Goal: Transaction & Acquisition: Purchase product/service

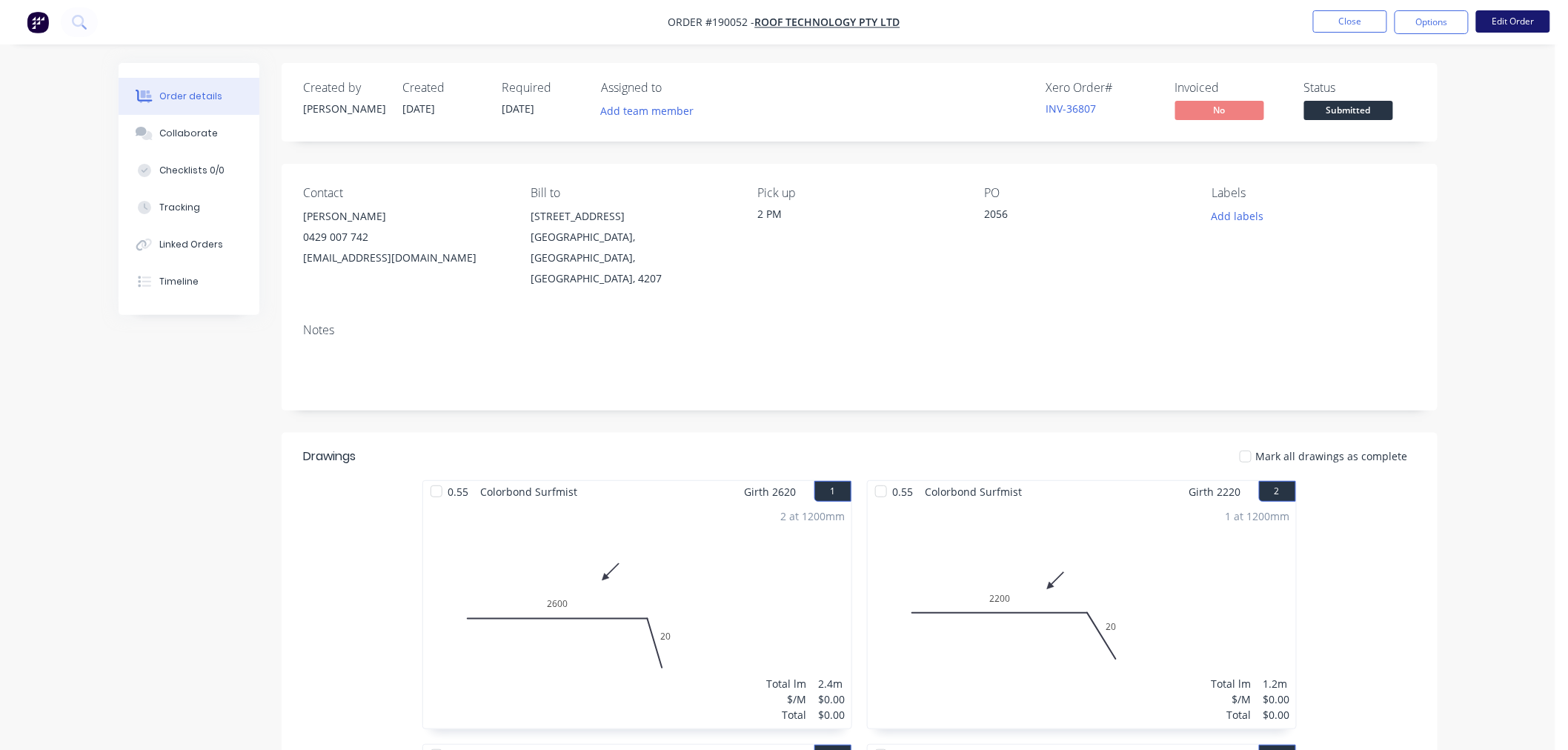
click at [1537, 25] on button "Edit Order" at bounding box center [1513, 22] width 74 height 23
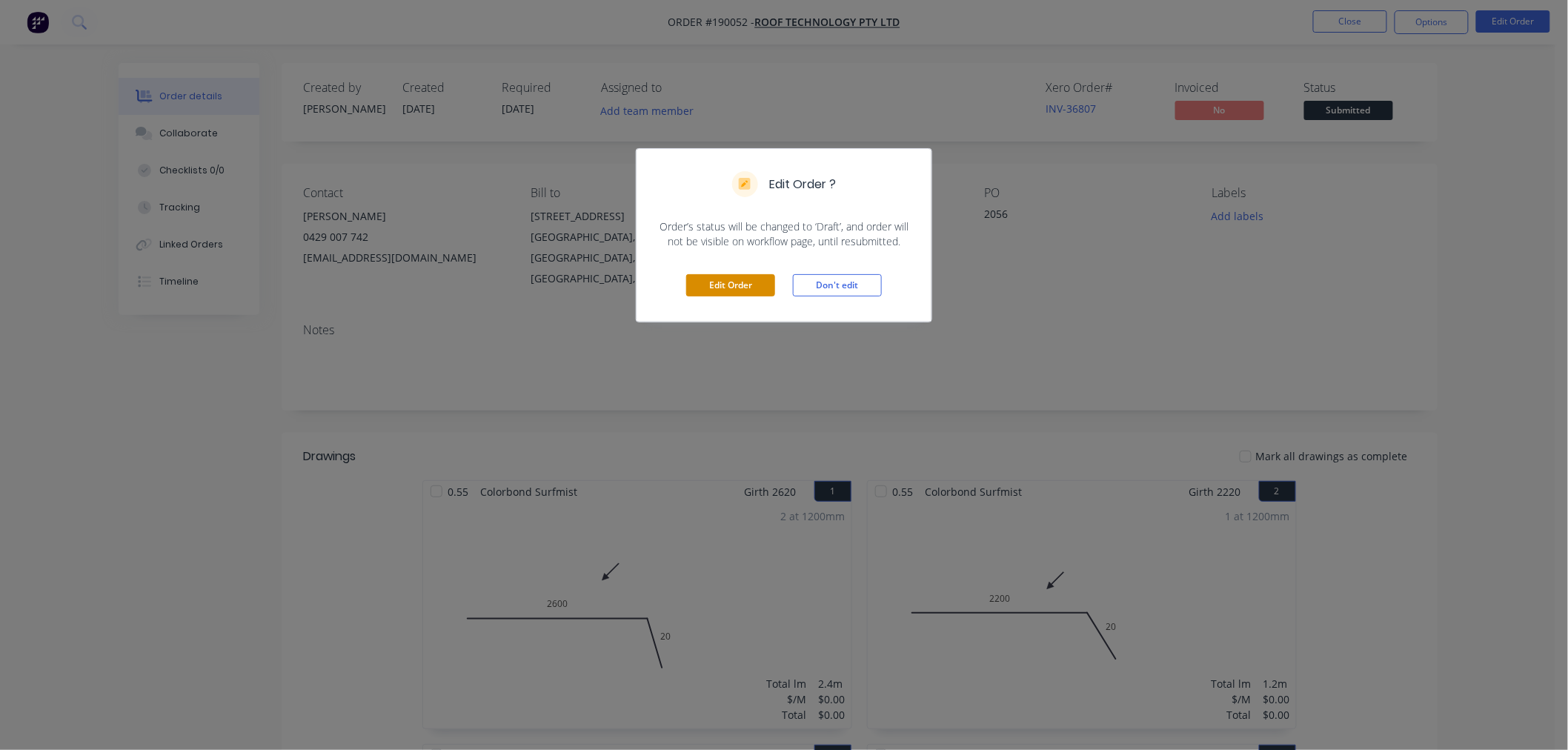
click at [742, 284] on button "Edit Order" at bounding box center [731, 285] width 89 height 23
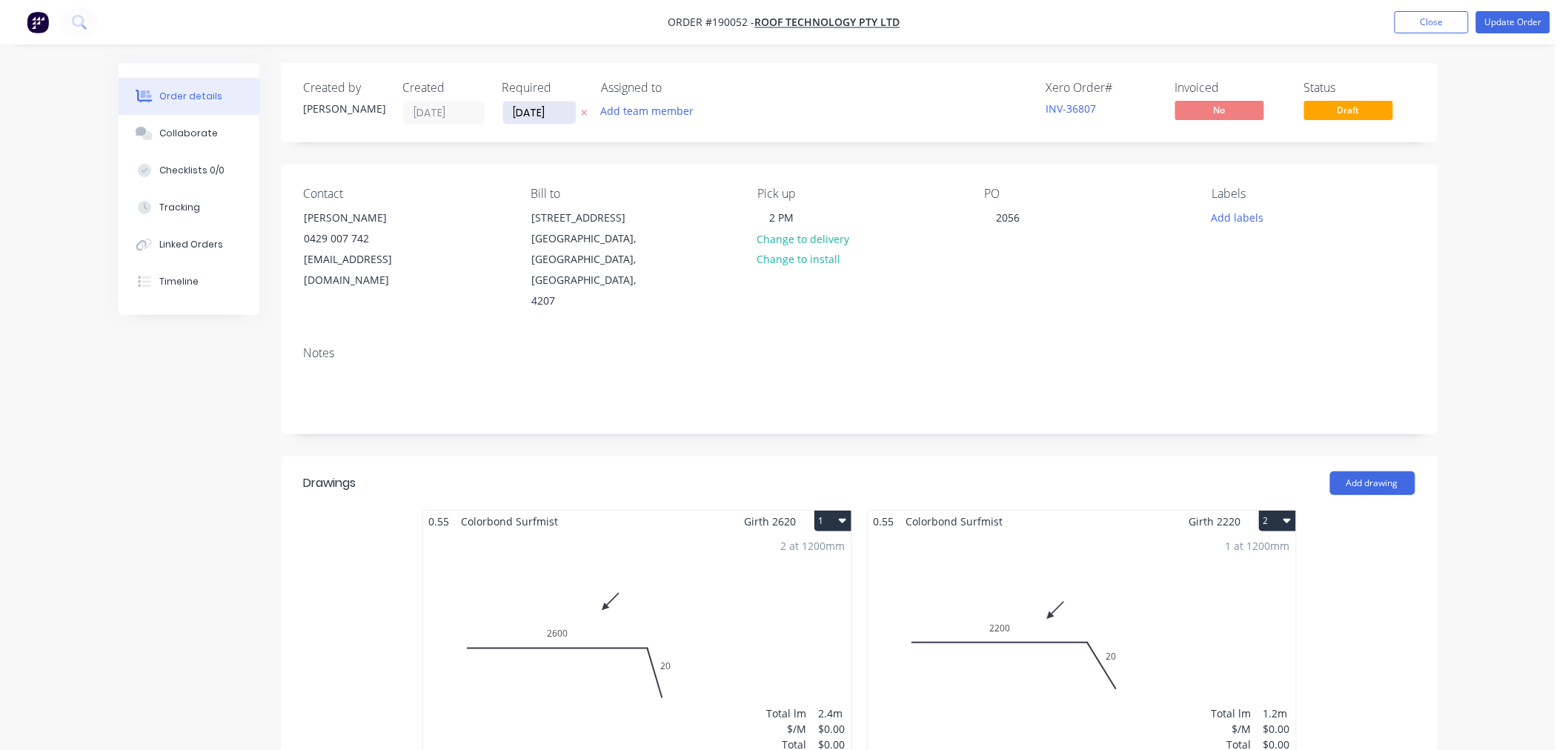
click at [528, 119] on input "[DATE]" at bounding box center [539, 113] width 73 height 23
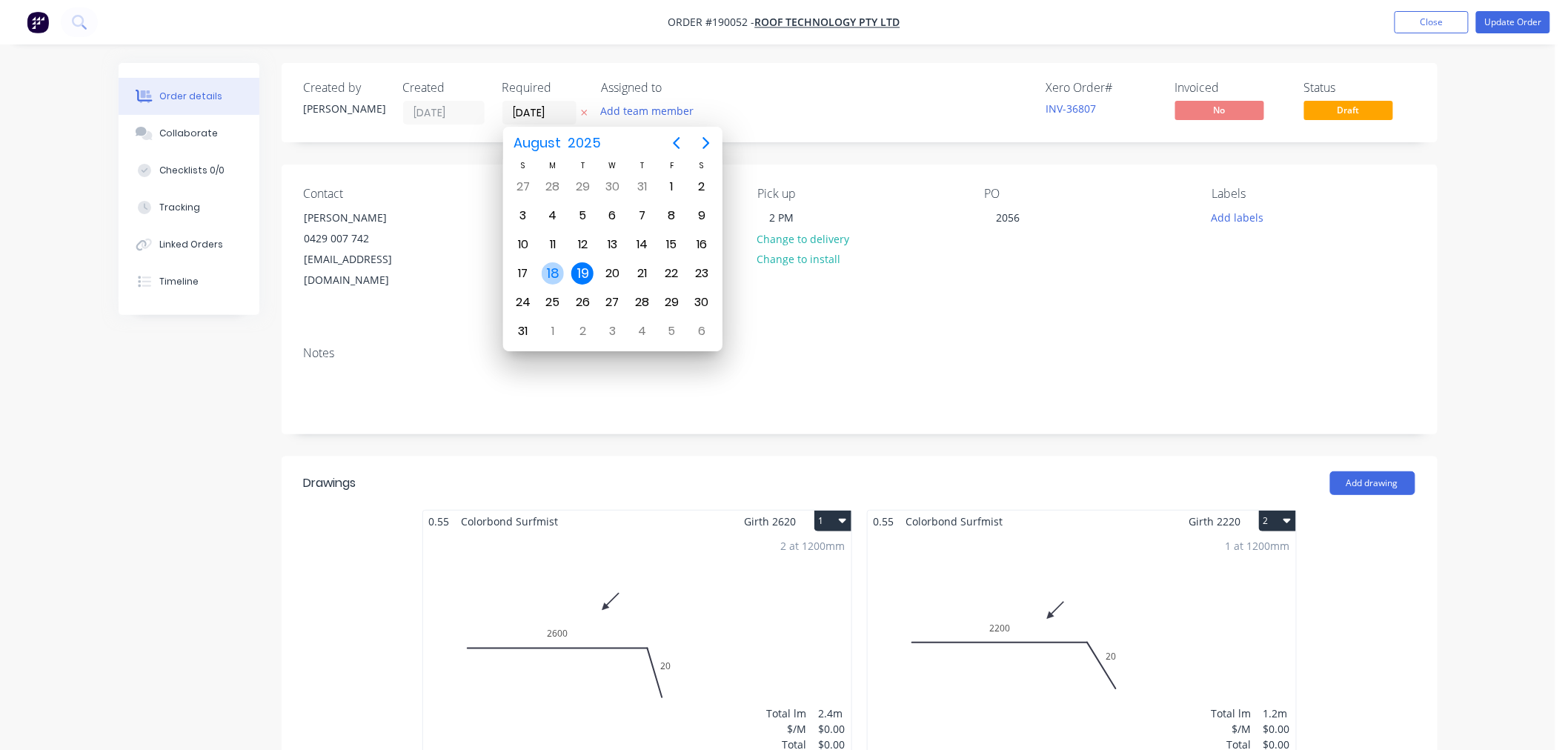
click at [558, 268] on div "18" at bounding box center [553, 274] width 23 height 23
type input "[DATE]"
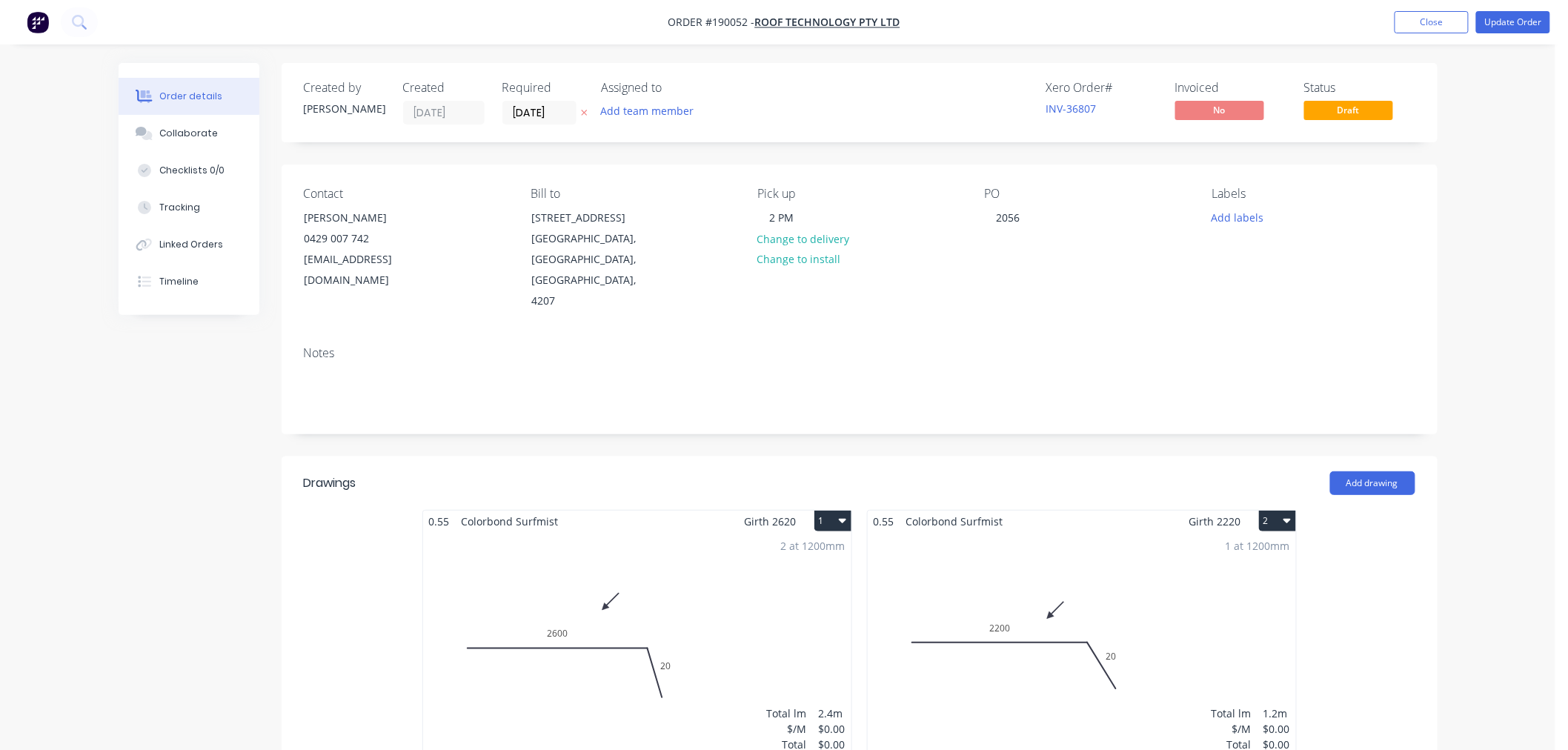
click at [1516, 23] on button "Update Order" at bounding box center [1513, 23] width 74 height 23
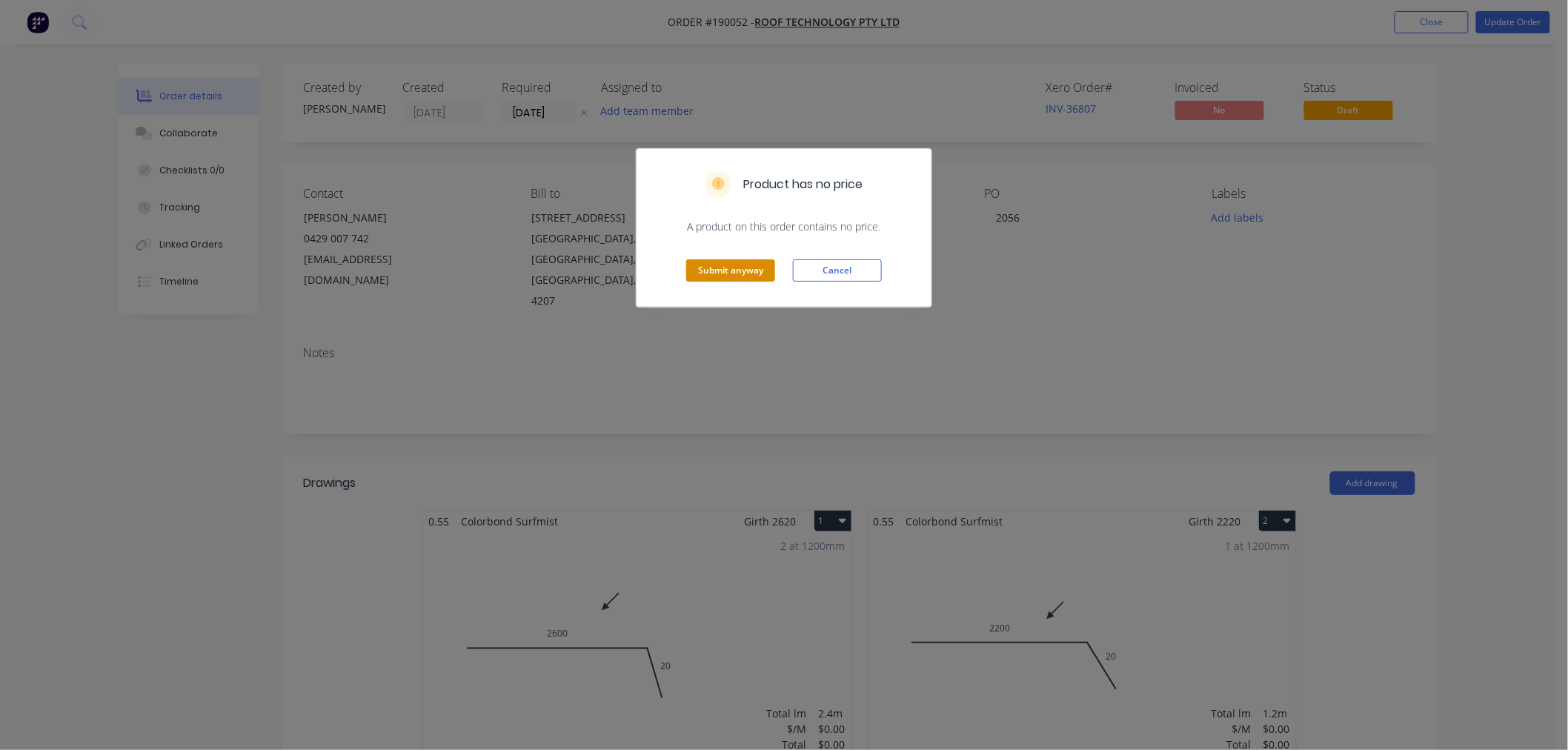
click at [746, 272] on button "Submit anyway" at bounding box center [731, 271] width 89 height 23
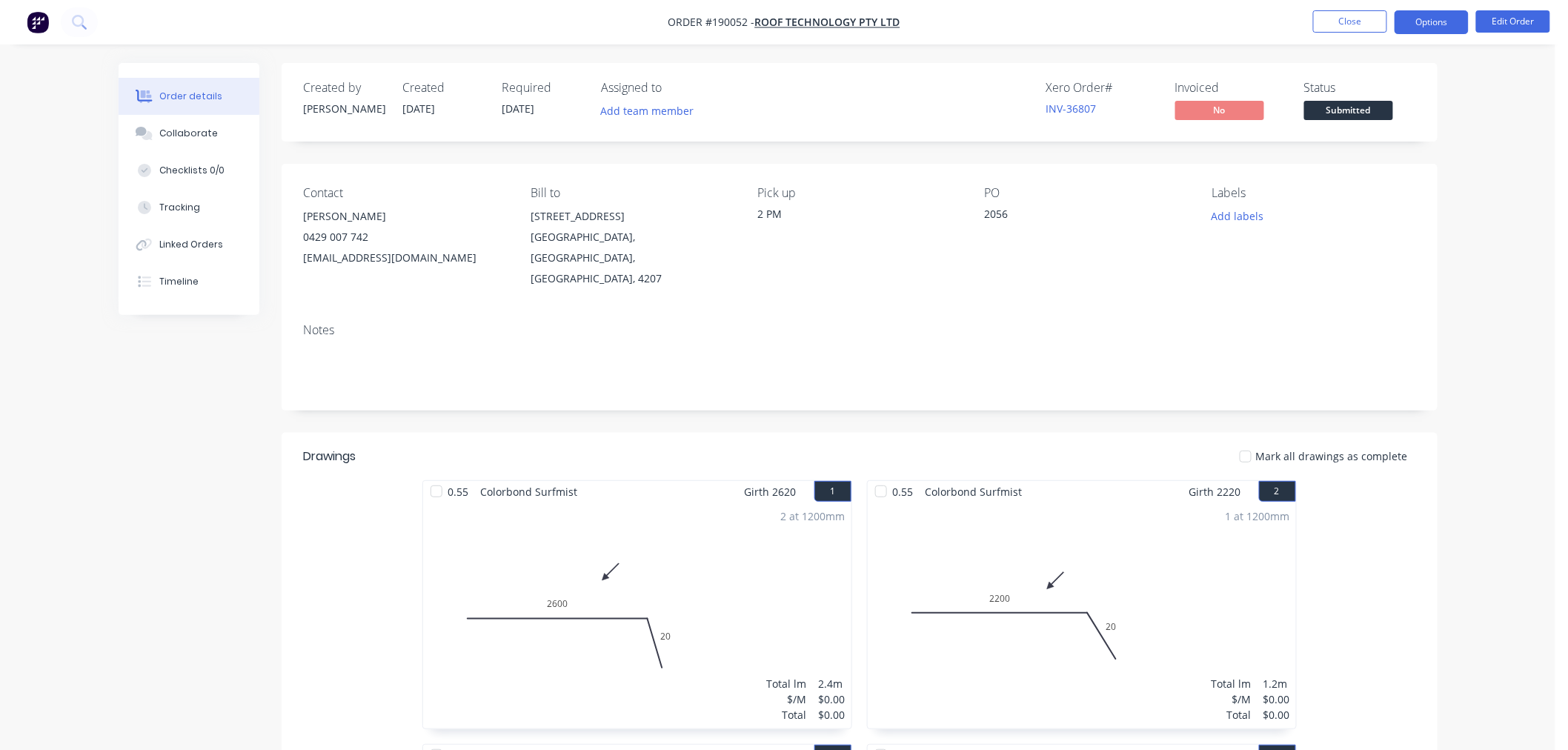
click at [1451, 19] on button "Options" at bounding box center [1432, 22] width 74 height 23
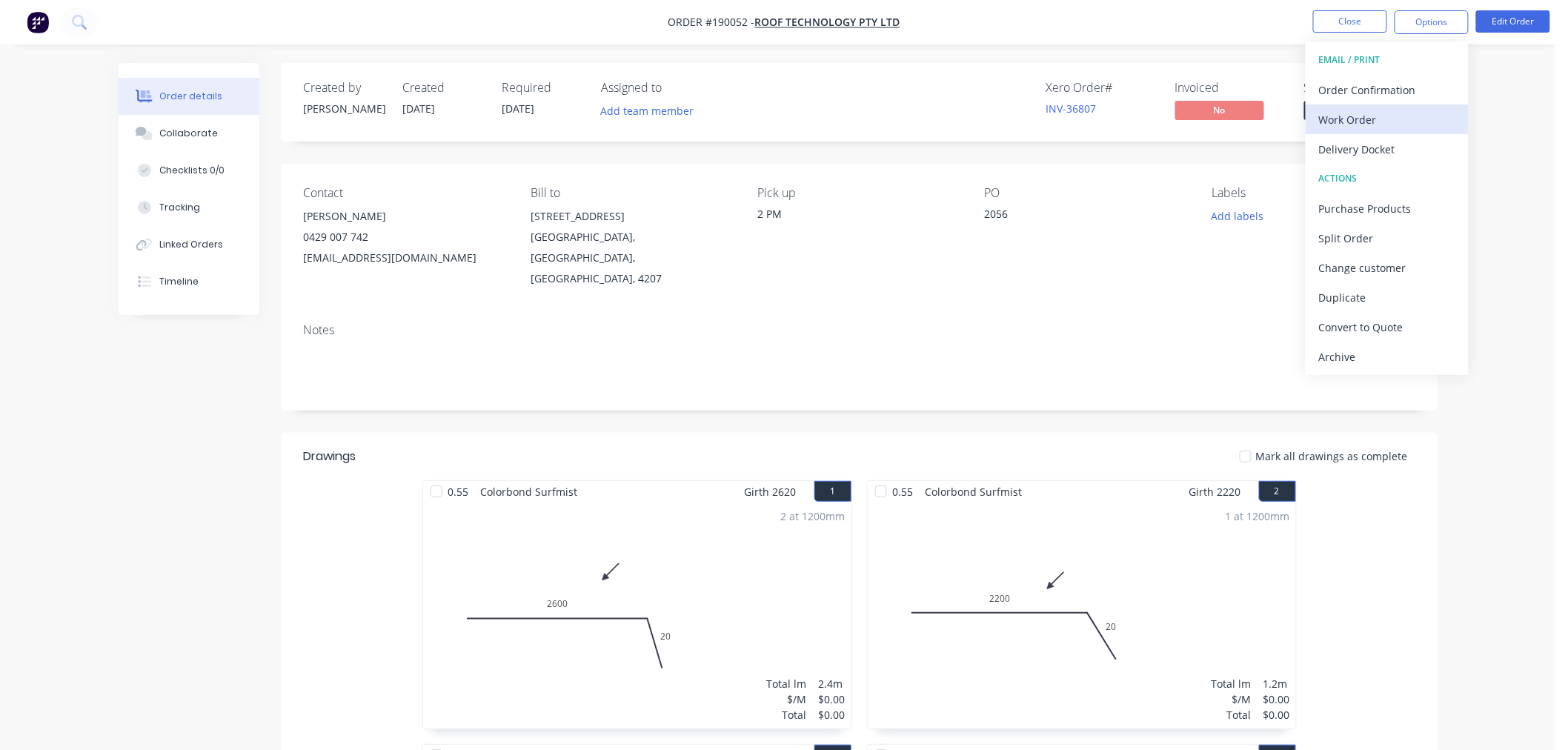
click at [1407, 114] on div "Work Order" at bounding box center [1387, 119] width 136 height 22
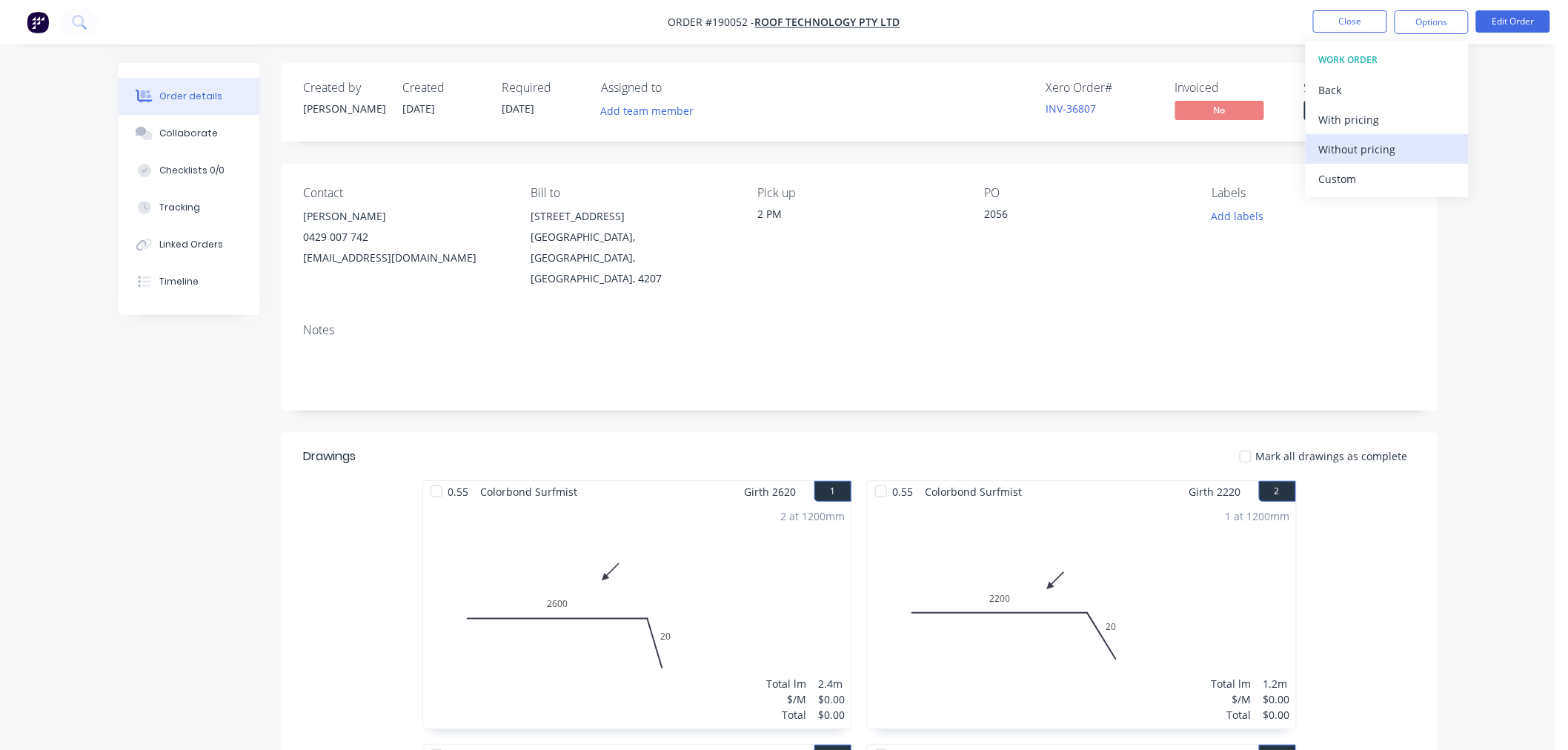
click at [1406, 150] on div "Without pricing" at bounding box center [1387, 149] width 136 height 22
click at [250, 31] on nav "Order #190052 - Roof Technology Pty Ltd Close Options EMAIL / PRINT Order Confi…" at bounding box center [784, 22] width 1568 height 44
click at [1041, 27] on nav "Order #190052 - Roof Technology Pty Ltd Close Options Edit Order" at bounding box center [784, 22] width 1568 height 44
click at [1350, 28] on button "Close" at bounding box center [1350, 22] width 74 height 23
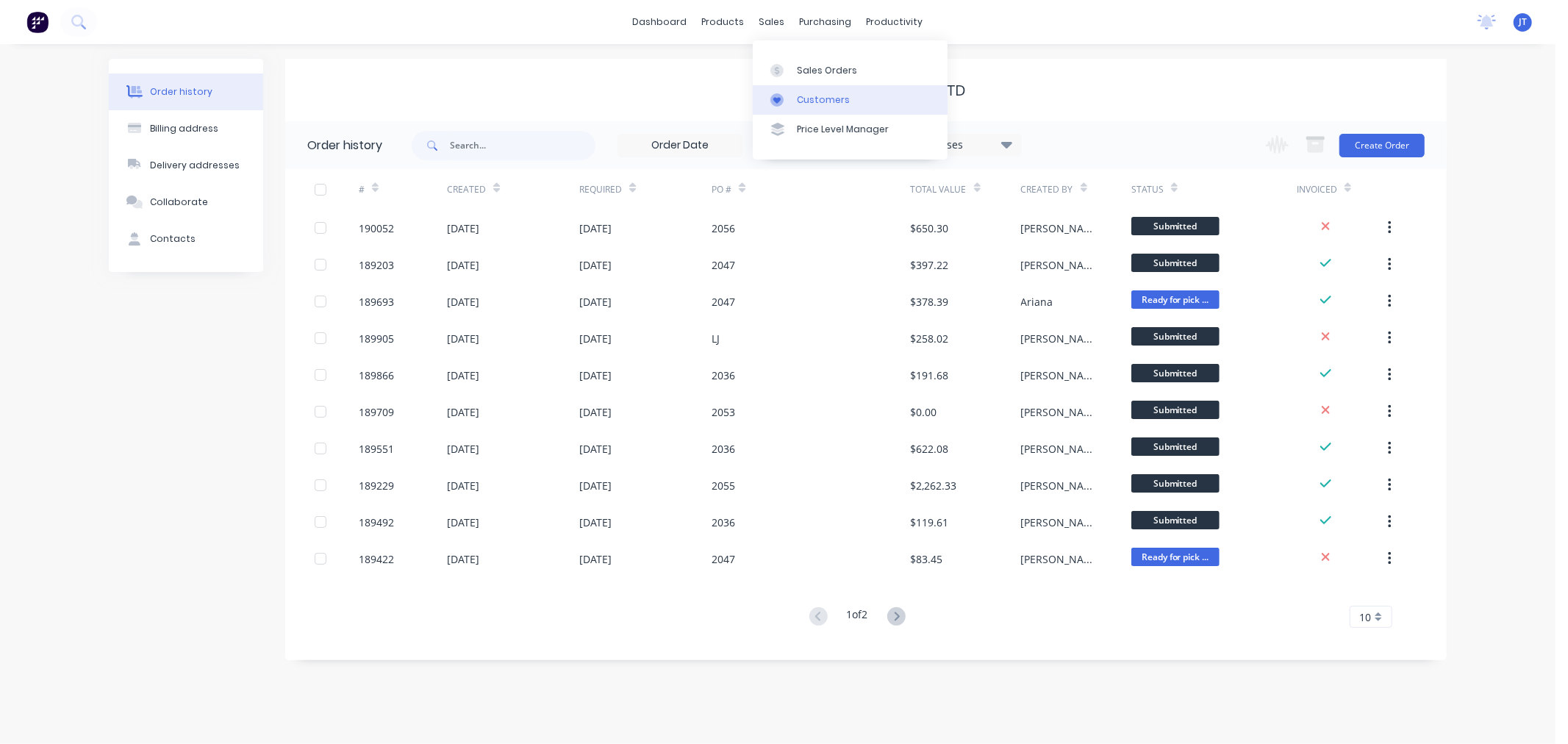
click at [798, 100] on div "Customers" at bounding box center [823, 100] width 53 height 14
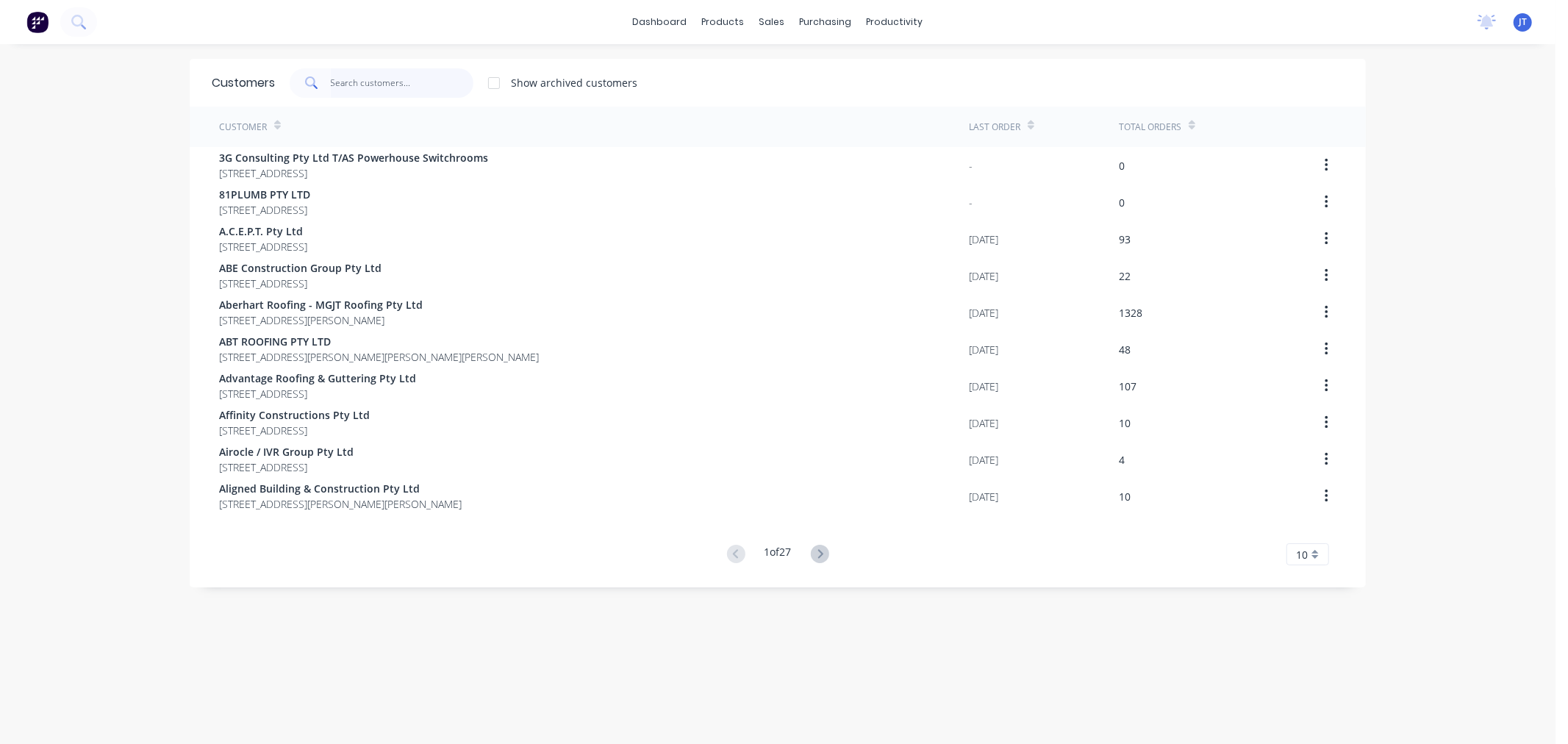
click at [365, 90] on input "text" at bounding box center [402, 83] width 143 height 30
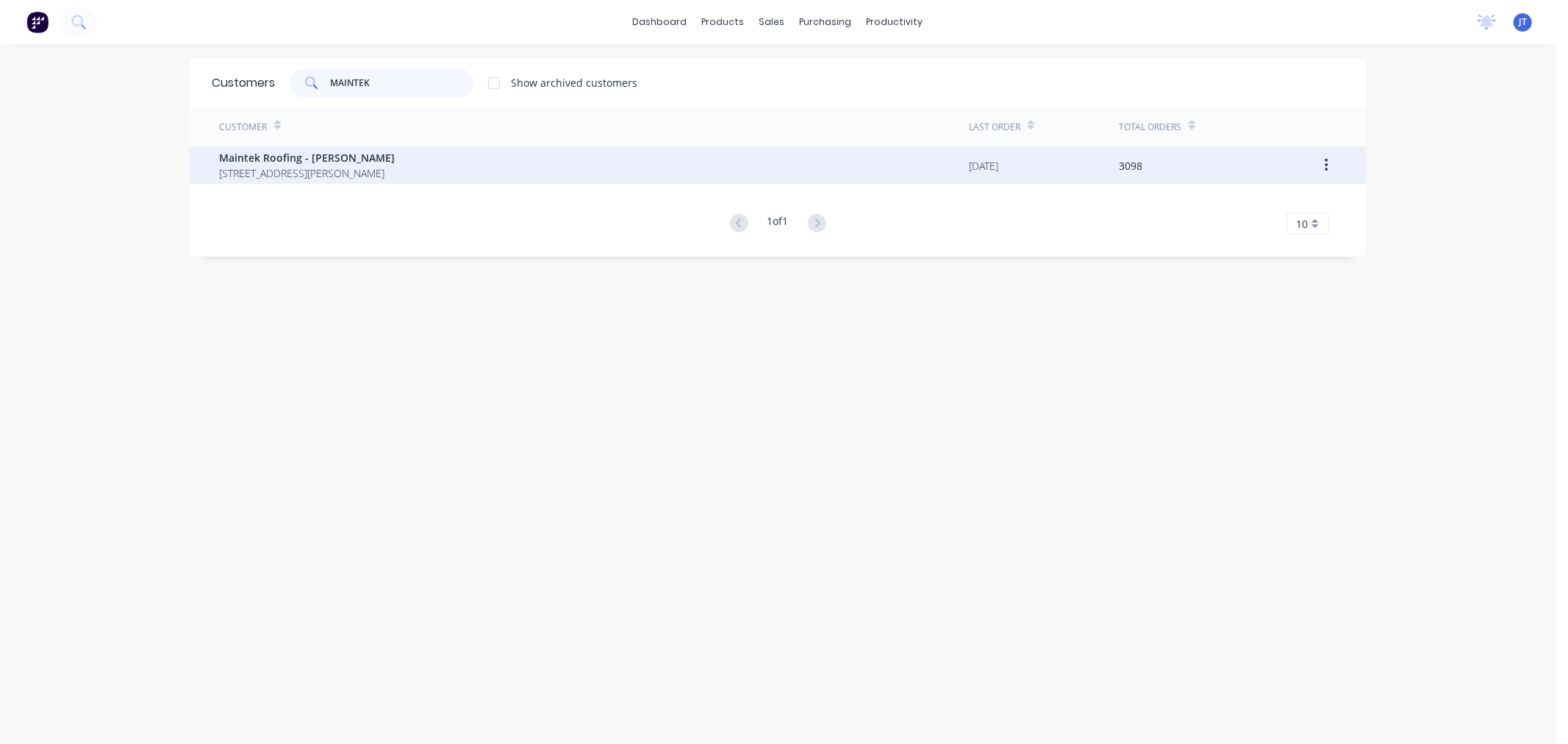
type input "MAINTEK"
click at [395, 160] on span "Maintek Roofing - Shaun Rahurahu" at bounding box center [307, 157] width 176 height 15
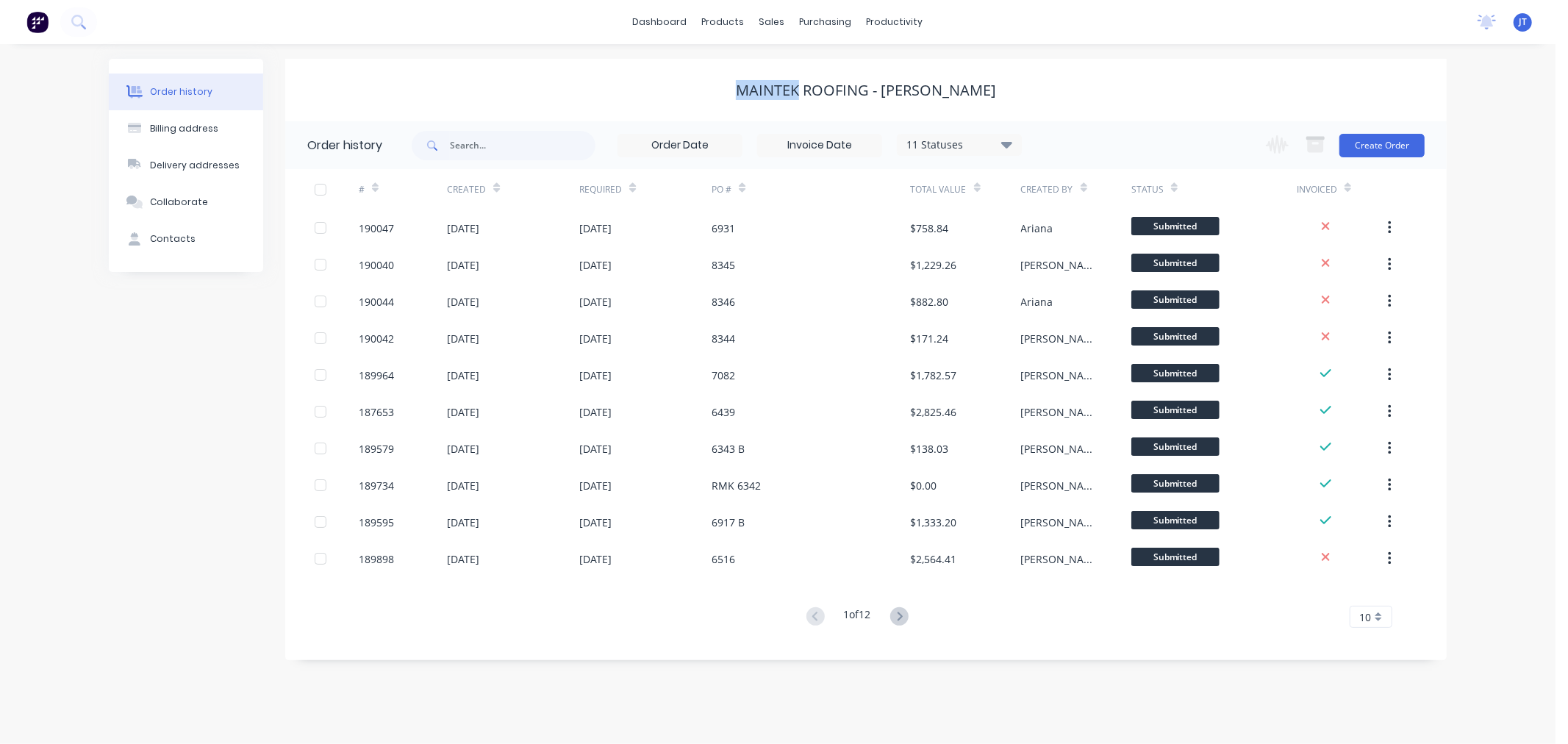
drag, startPoint x: 738, startPoint y: 87, endPoint x: 787, endPoint y: 83, distance: 49.2
click at [787, 83] on div "Maintek Roofing - Shaun Rahurahu" at bounding box center [866, 90] width 261 height 18
copy div "Maintek"
click at [1401, 142] on button "Create Order" at bounding box center [1382, 145] width 86 height 23
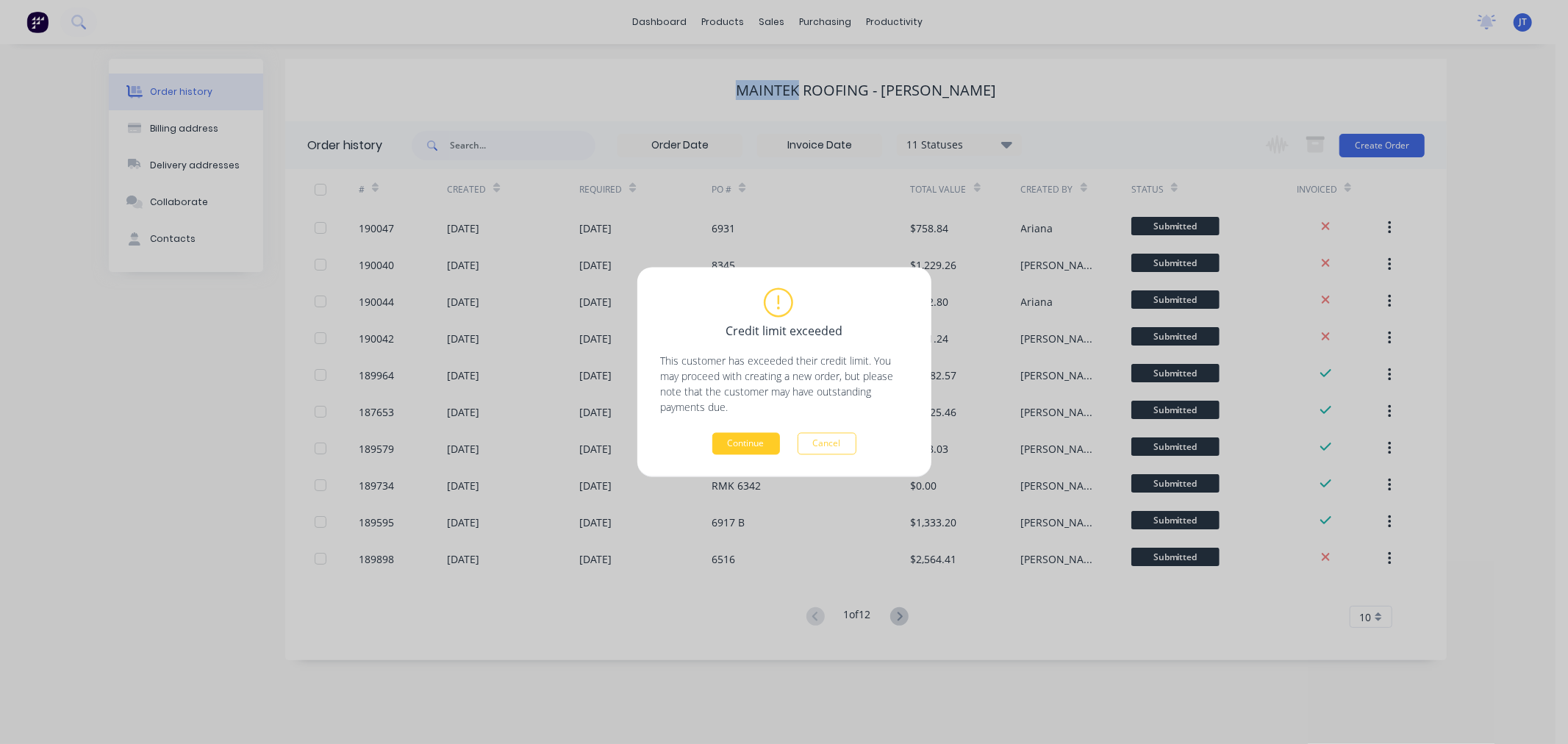
click at [746, 448] on button "Continue" at bounding box center [746, 444] width 68 height 22
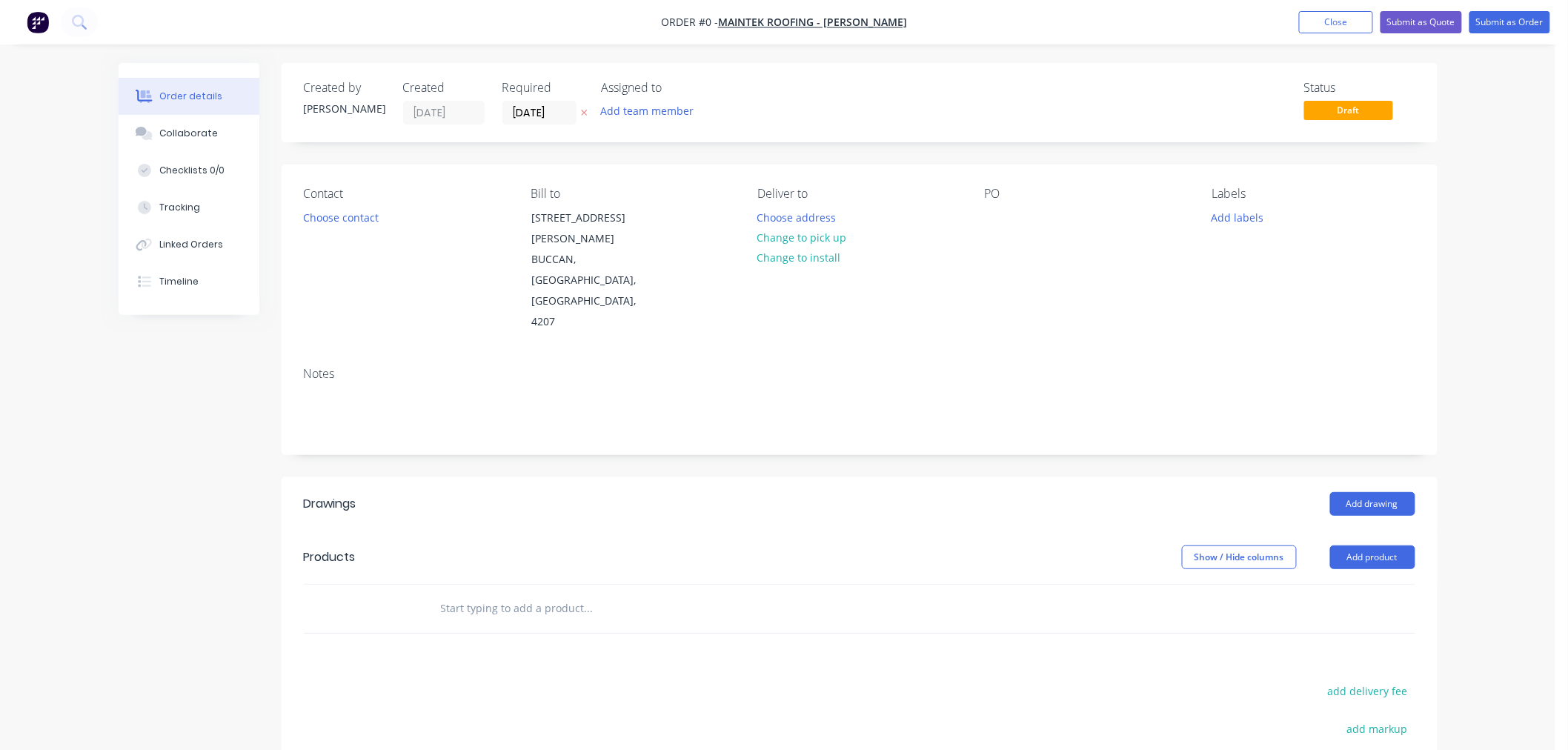
click at [540, 122] on label "[DATE]" at bounding box center [540, 112] width 74 height 23
click at [540, 122] on input "[DATE]" at bounding box center [539, 113] width 73 height 23
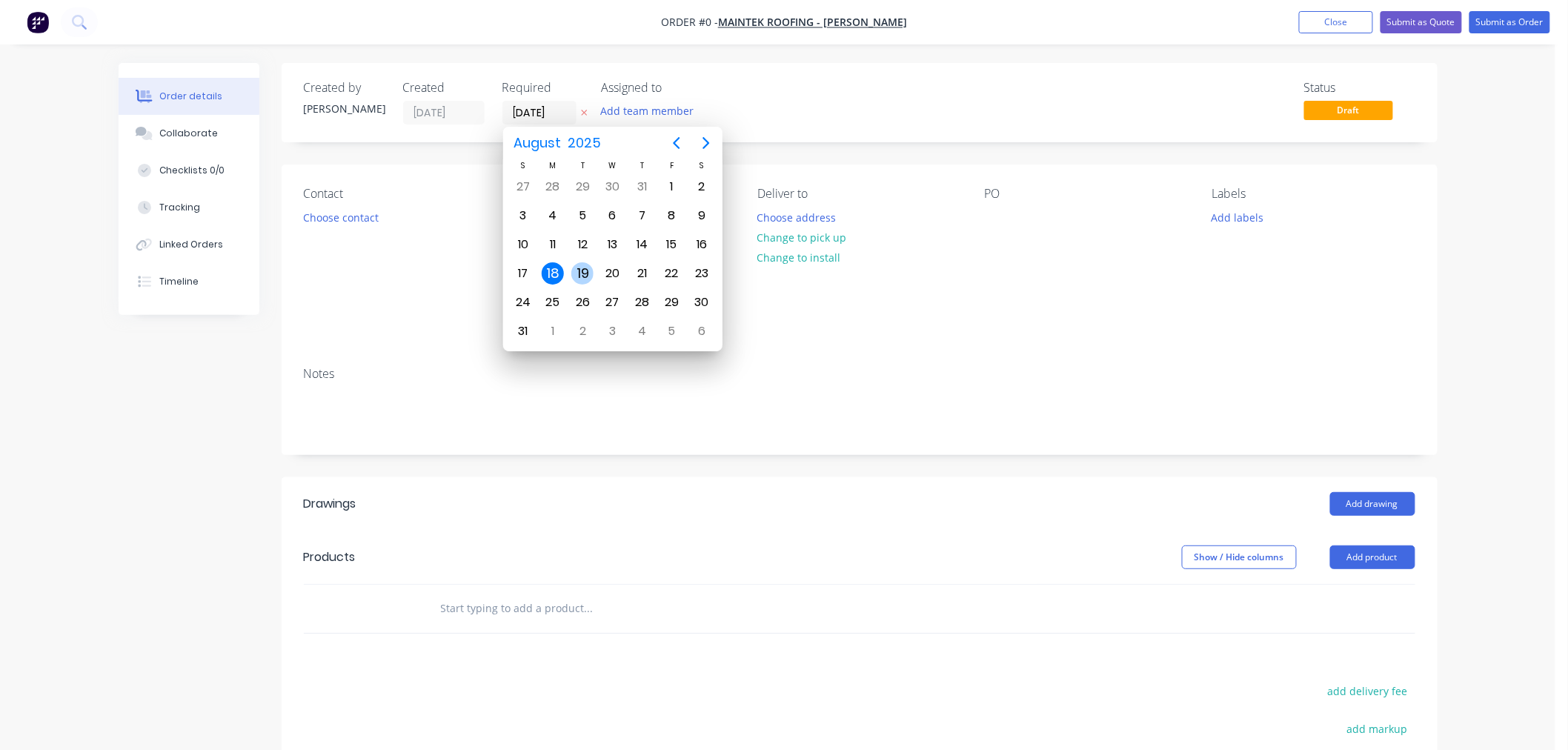
click at [583, 272] on div "19" at bounding box center [583, 274] width 23 height 23
type input "[DATE]"
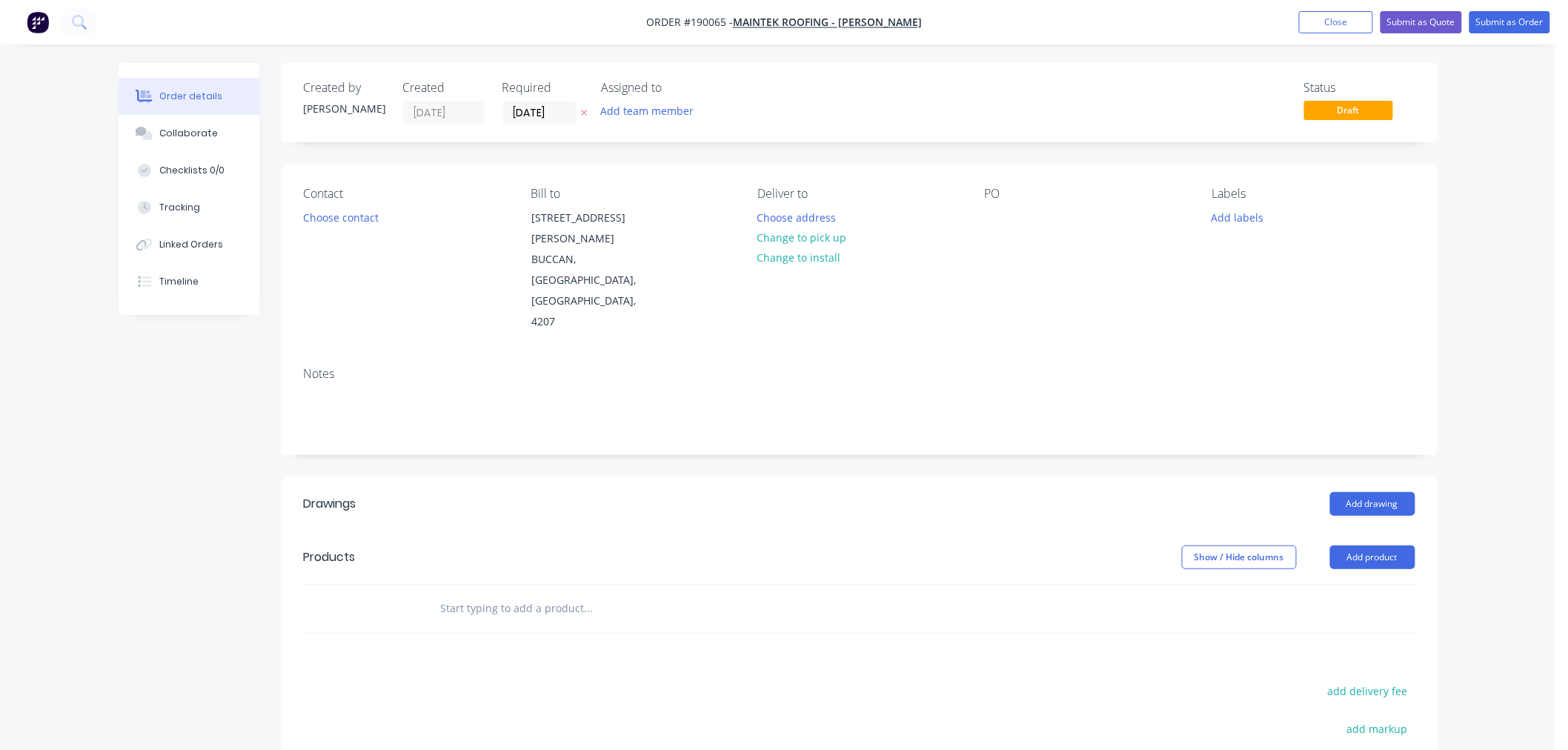
click at [1505, 331] on div "Order details Collaborate Checklists 0/0 Tracking Linked Orders Timeline Order …" at bounding box center [778, 505] width 1555 height 1011
click at [1516, 296] on div "Order details Collaborate Checklists 0/0 Tracking Linked Orders Timeline Order …" at bounding box center [778, 505] width 1555 height 1011
click at [993, 220] on div at bounding box center [996, 218] width 23 height 22
click at [1001, 215] on div at bounding box center [996, 218] width 23 height 22
click at [1064, 151] on div "Created by Jeremy Created 18/08/25 Required 19/08/25 Assigned to Add team membe…" at bounding box center [859, 526] width 1156 height 926
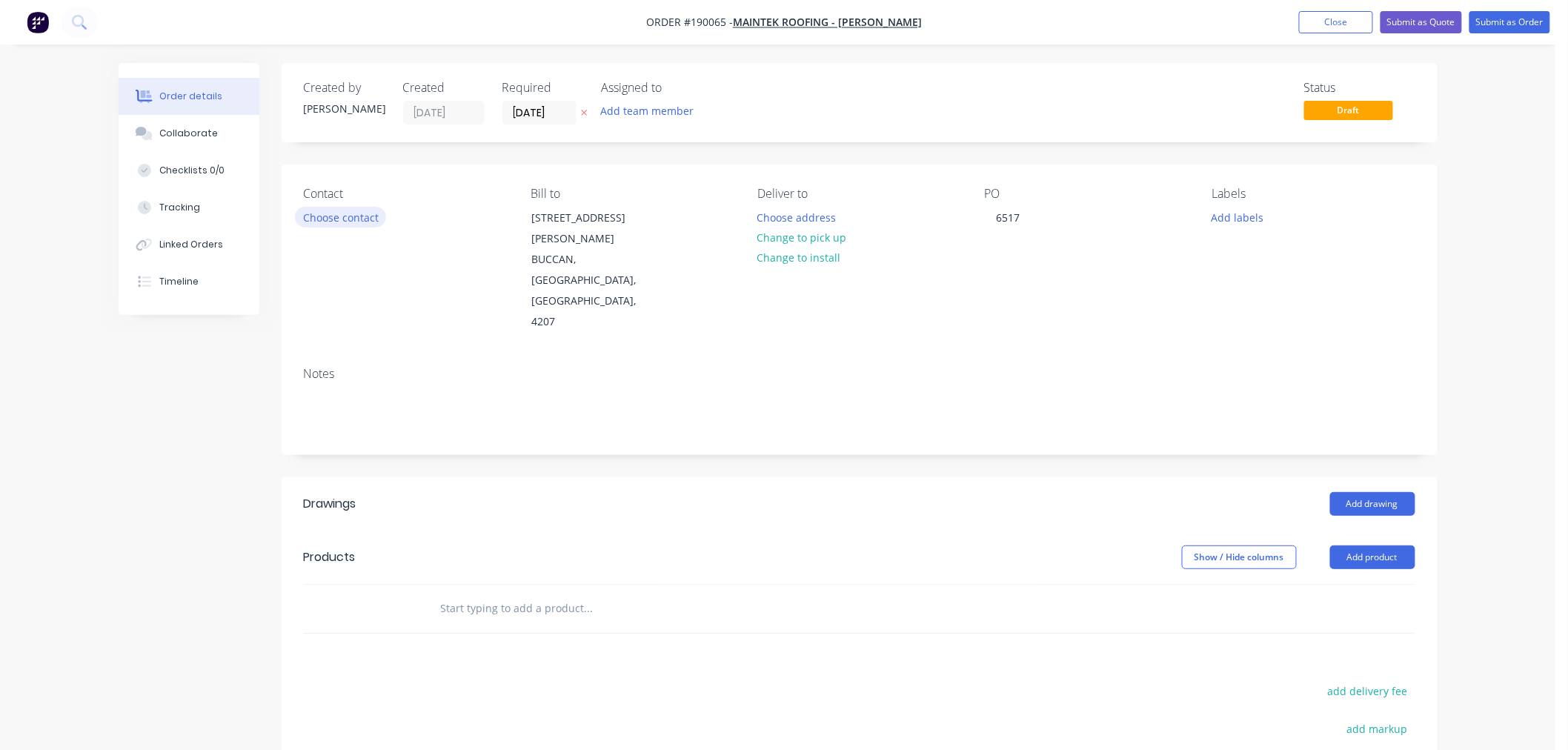
click at [354, 213] on button "Choose contact" at bounding box center [340, 217] width 91 height 20
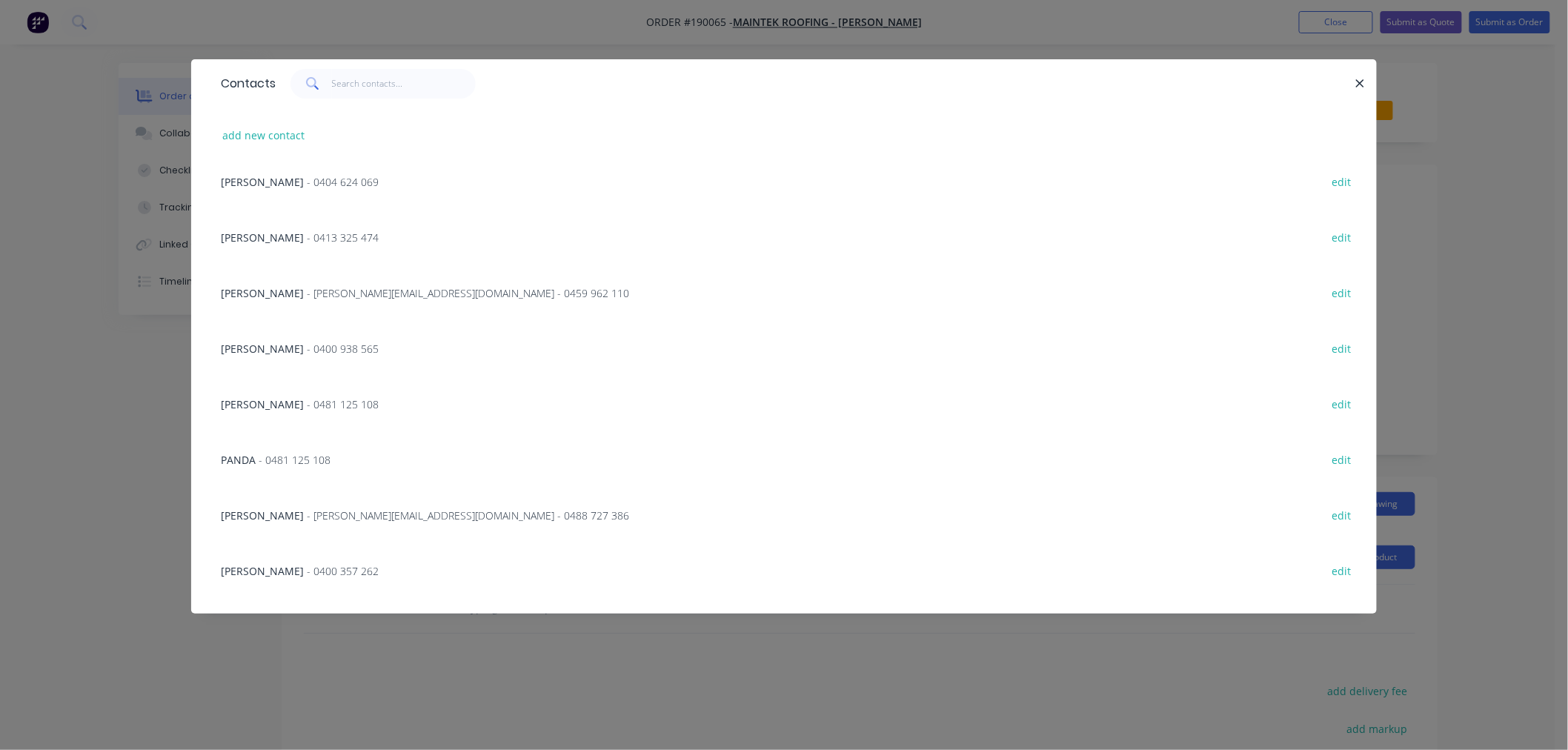
scroll to position [328, 0]
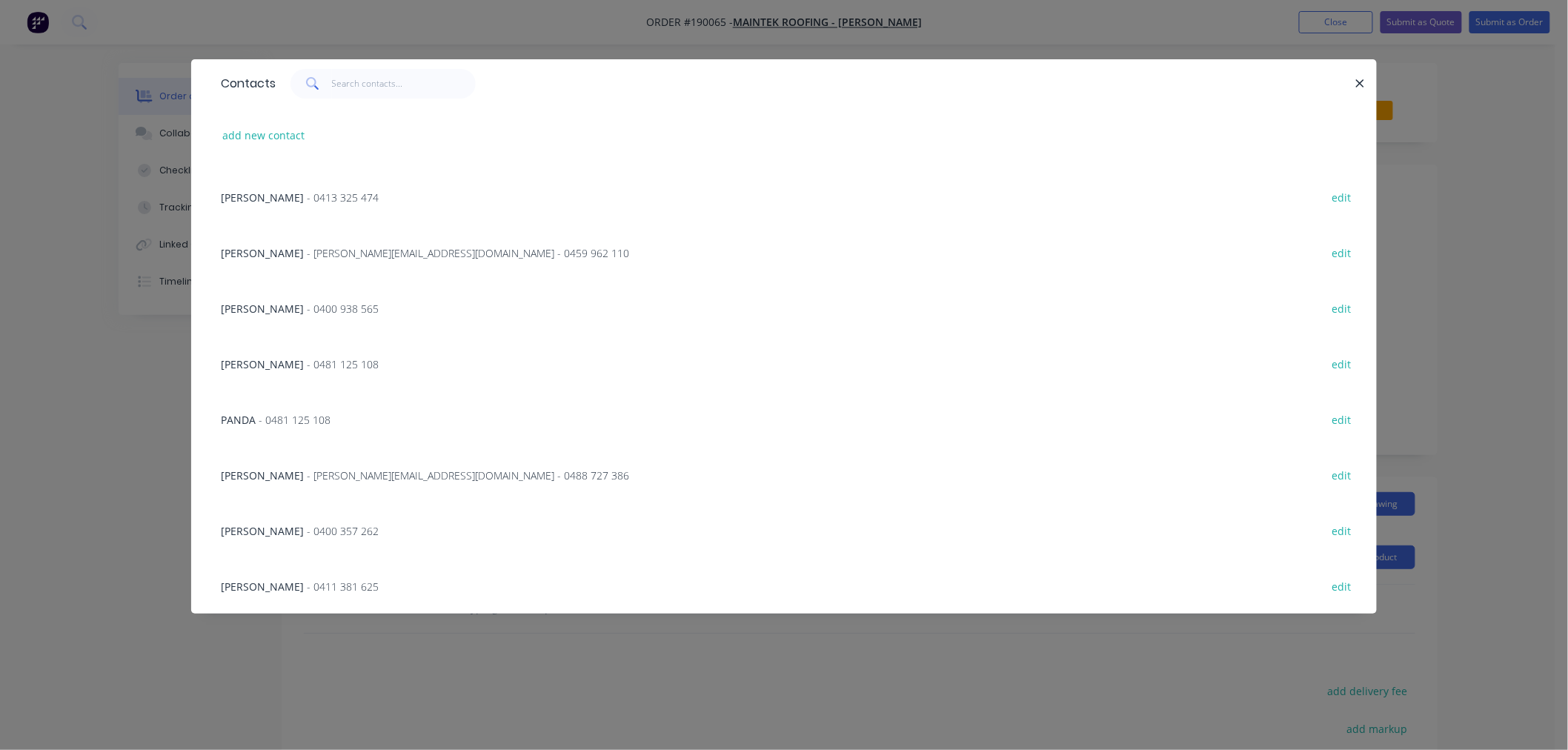
click at [359, 472] on span "- corey@maintekroofing.com.au - 0488 727 386" at bounding box center [468, 474] width 322 height 14
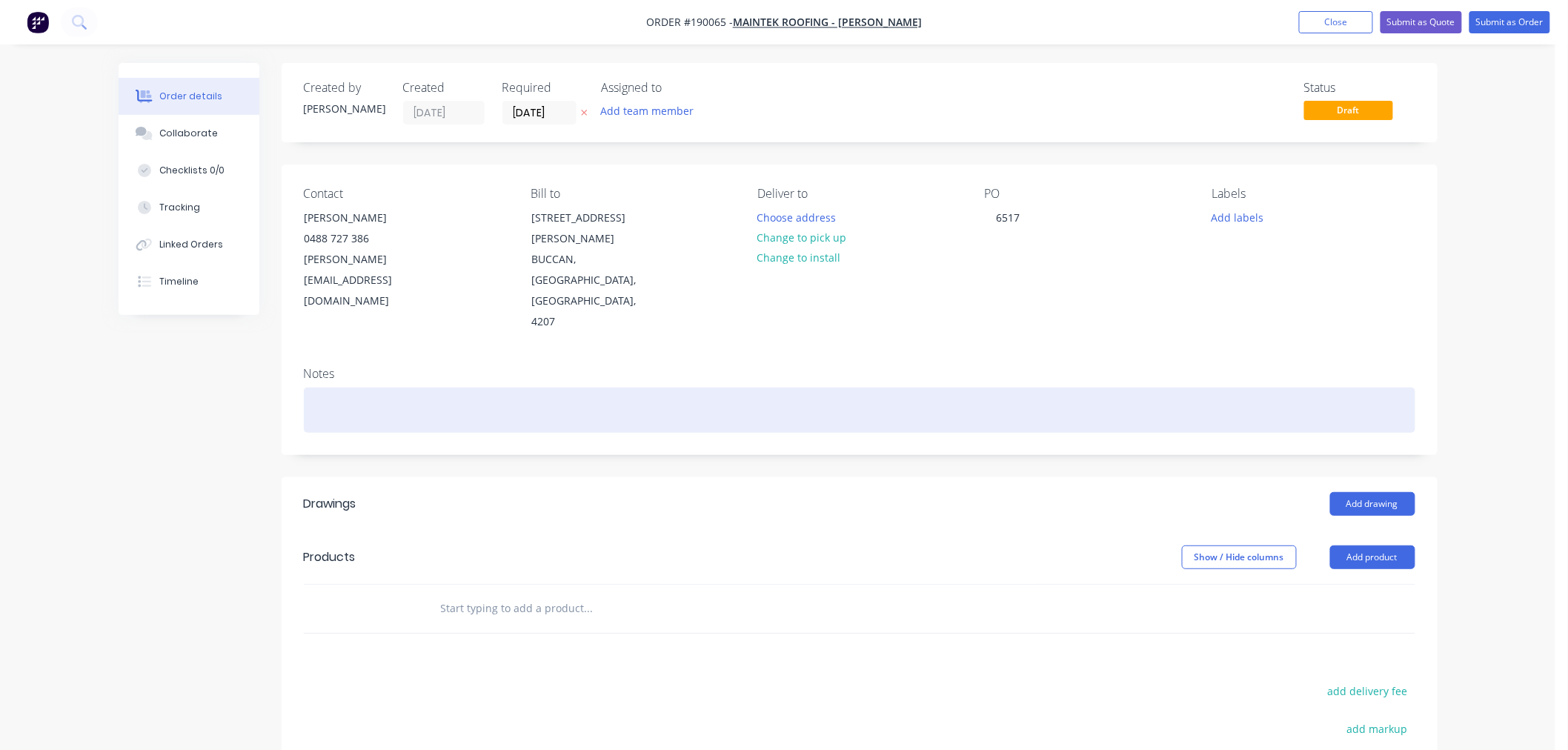
click at [412, 387] on div at bounding box center [860, 410] width 1112 height 45
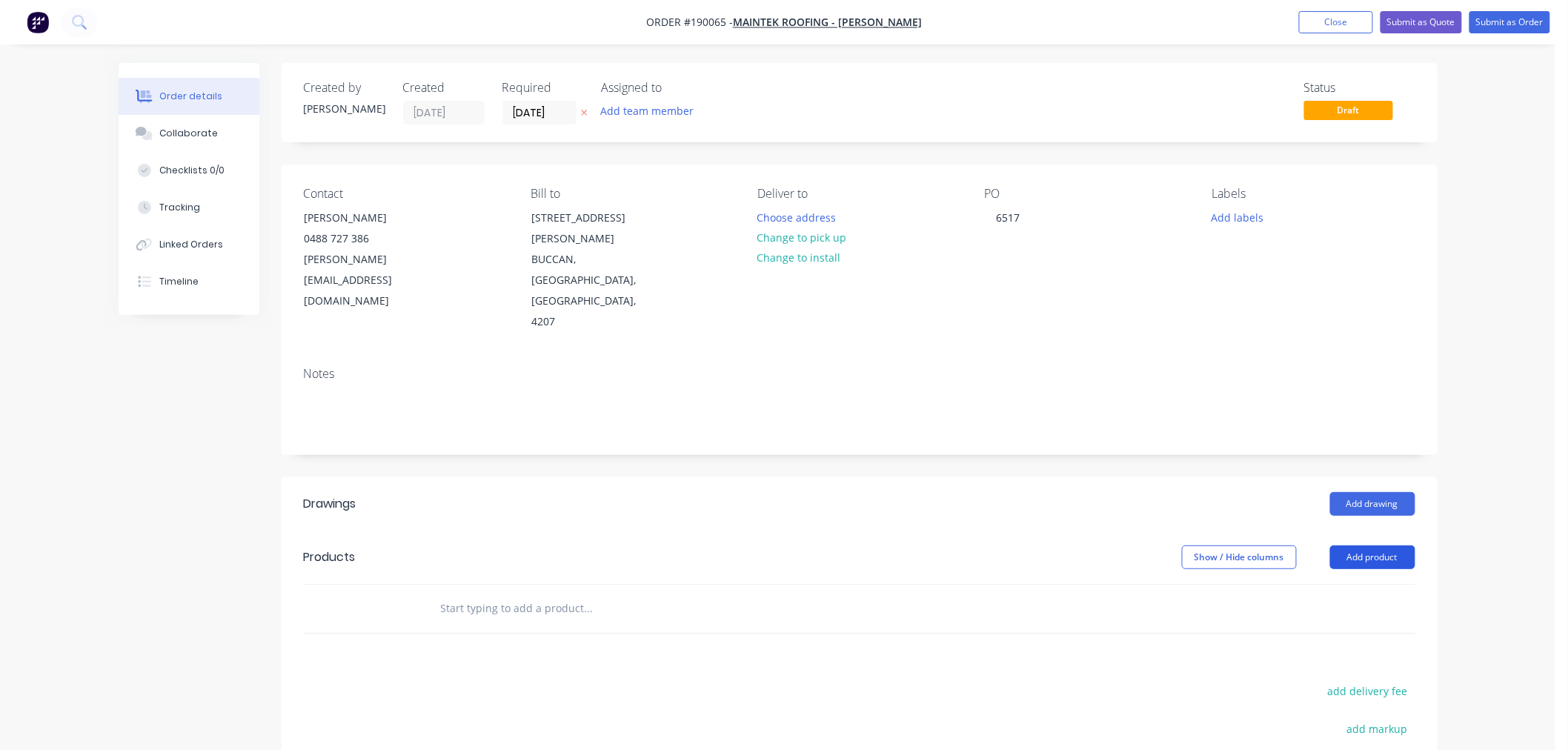
click at [1379, 545] on button "Add product" at bounding box center [1373, 557] width 85 height 23
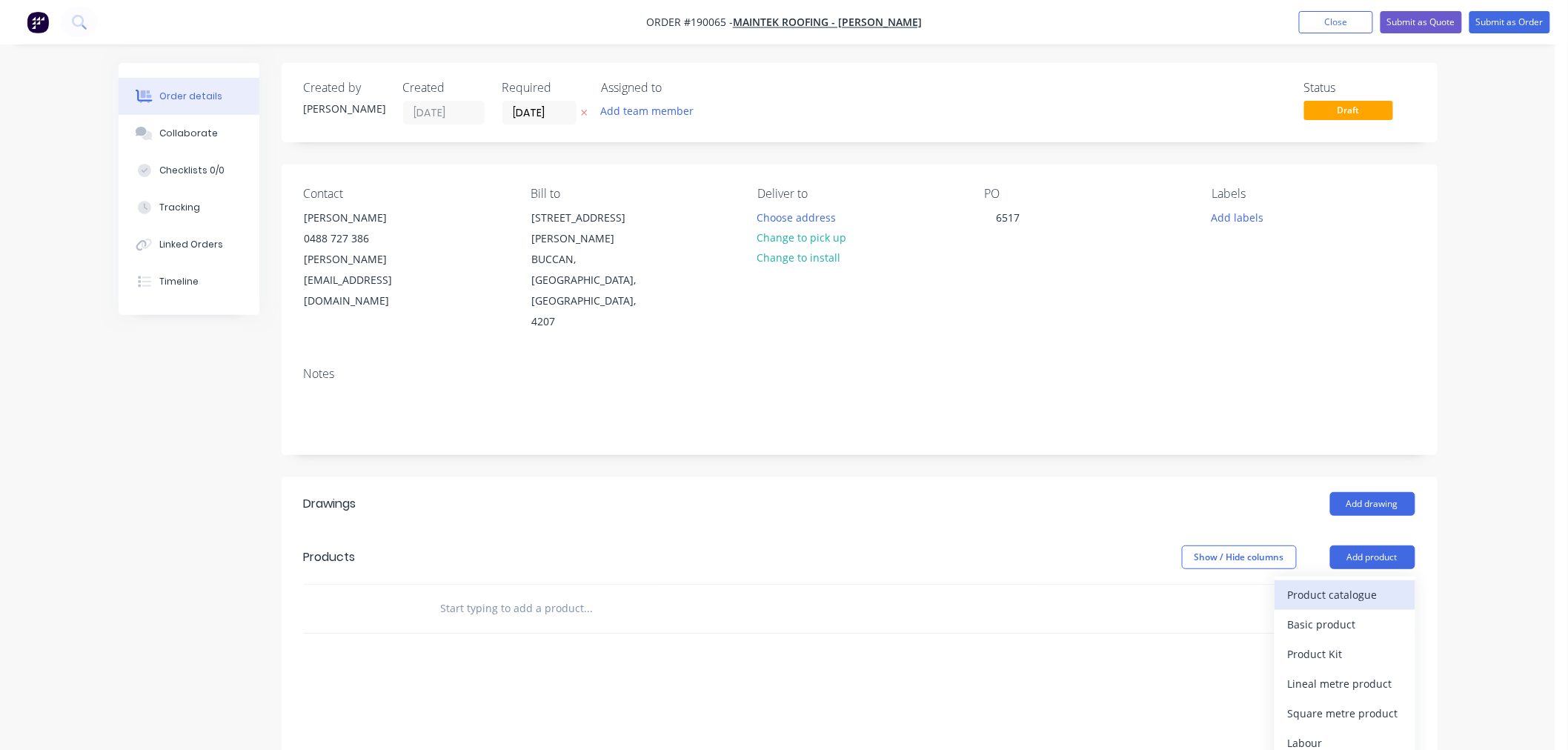
click at [1356, 584] on div "Product catalogue" at bounding box center [1345, 595] width 114 height 22
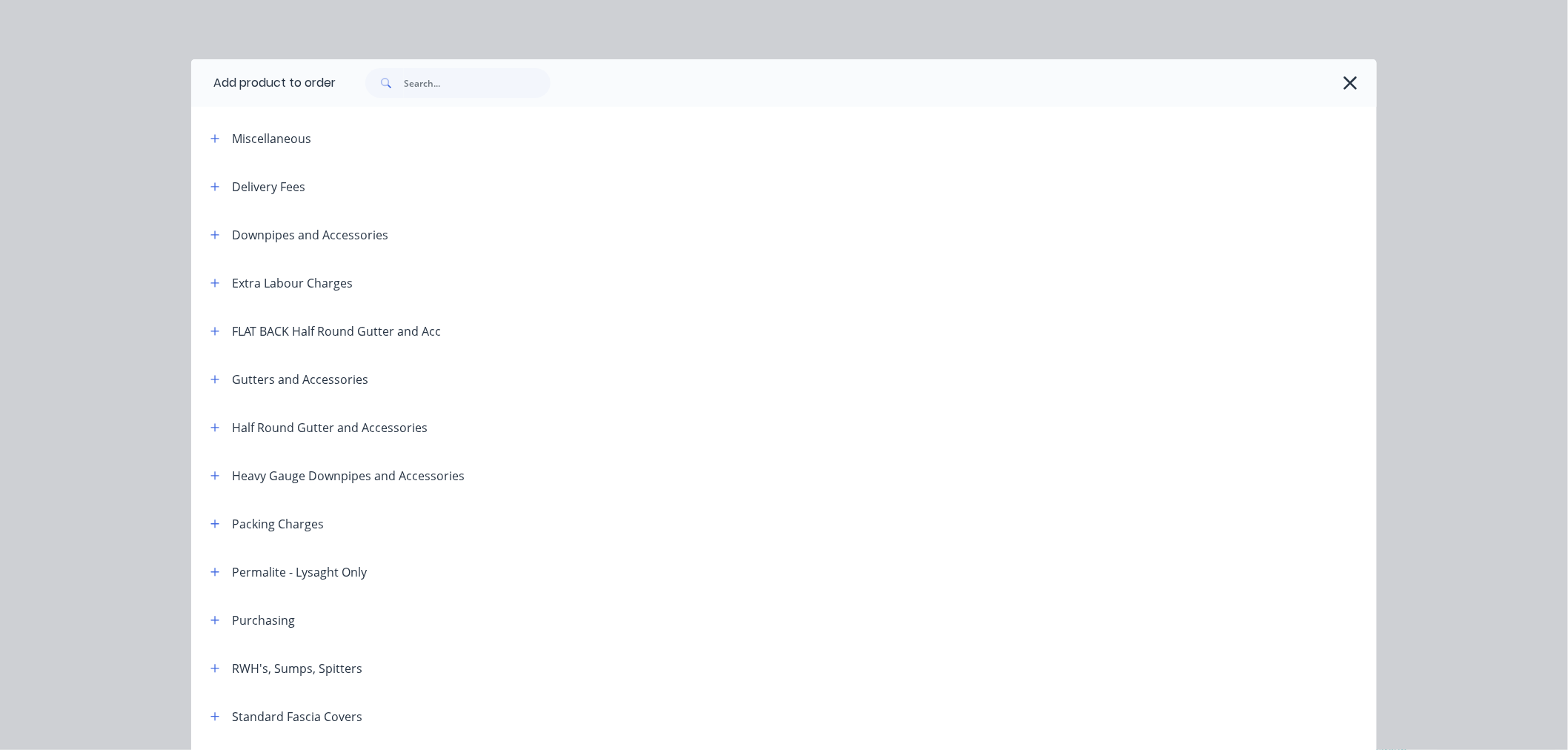
click at [238, 180] on div "Delivery Fees" at bounding box center [268, 187] width 73 height 18
click at [210, 188] on icon "button" at bounding box center [214, 186] width 9 height 10
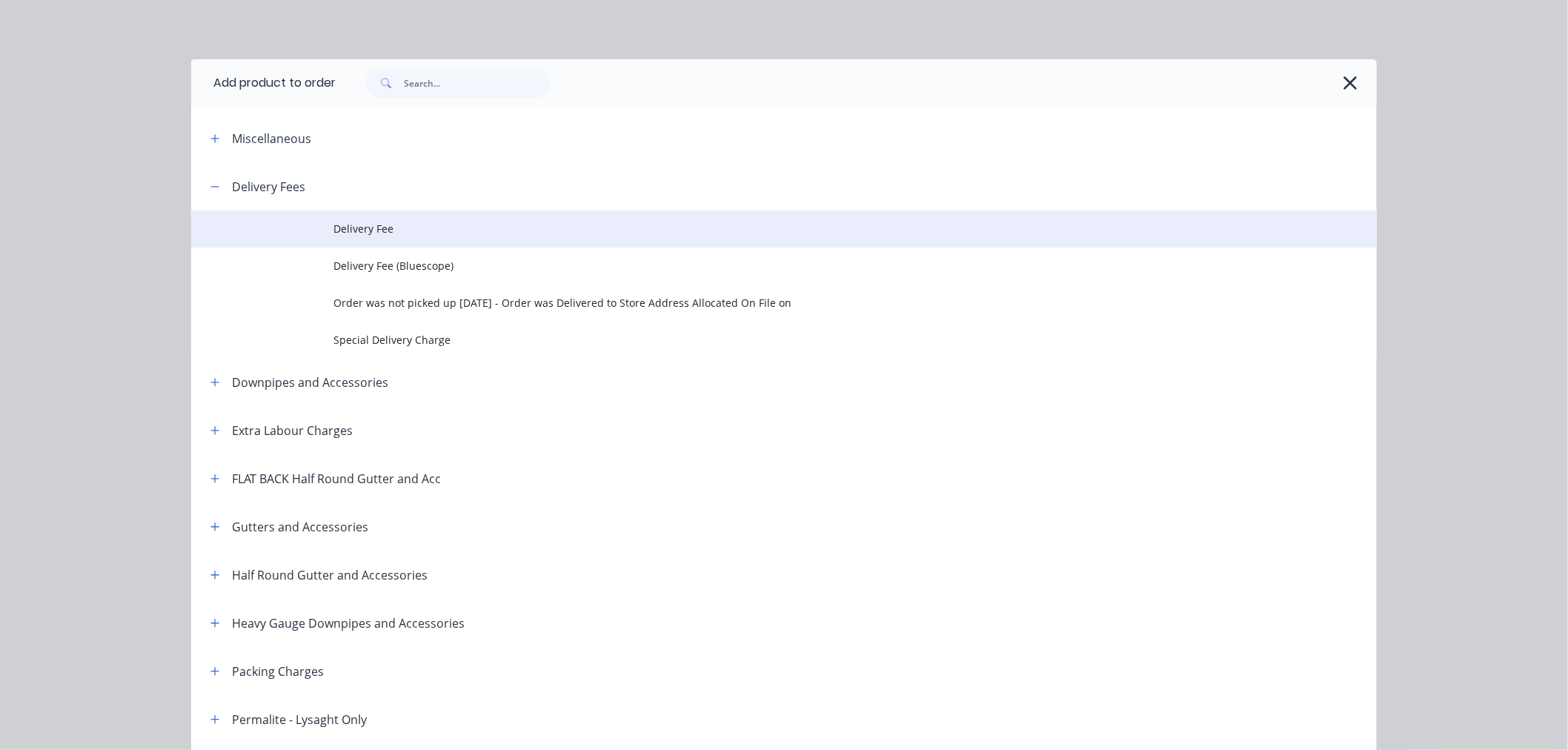
click at [418, 235] on span "Delivery Fee" at bounding box center [751, 228] width 835 height 15
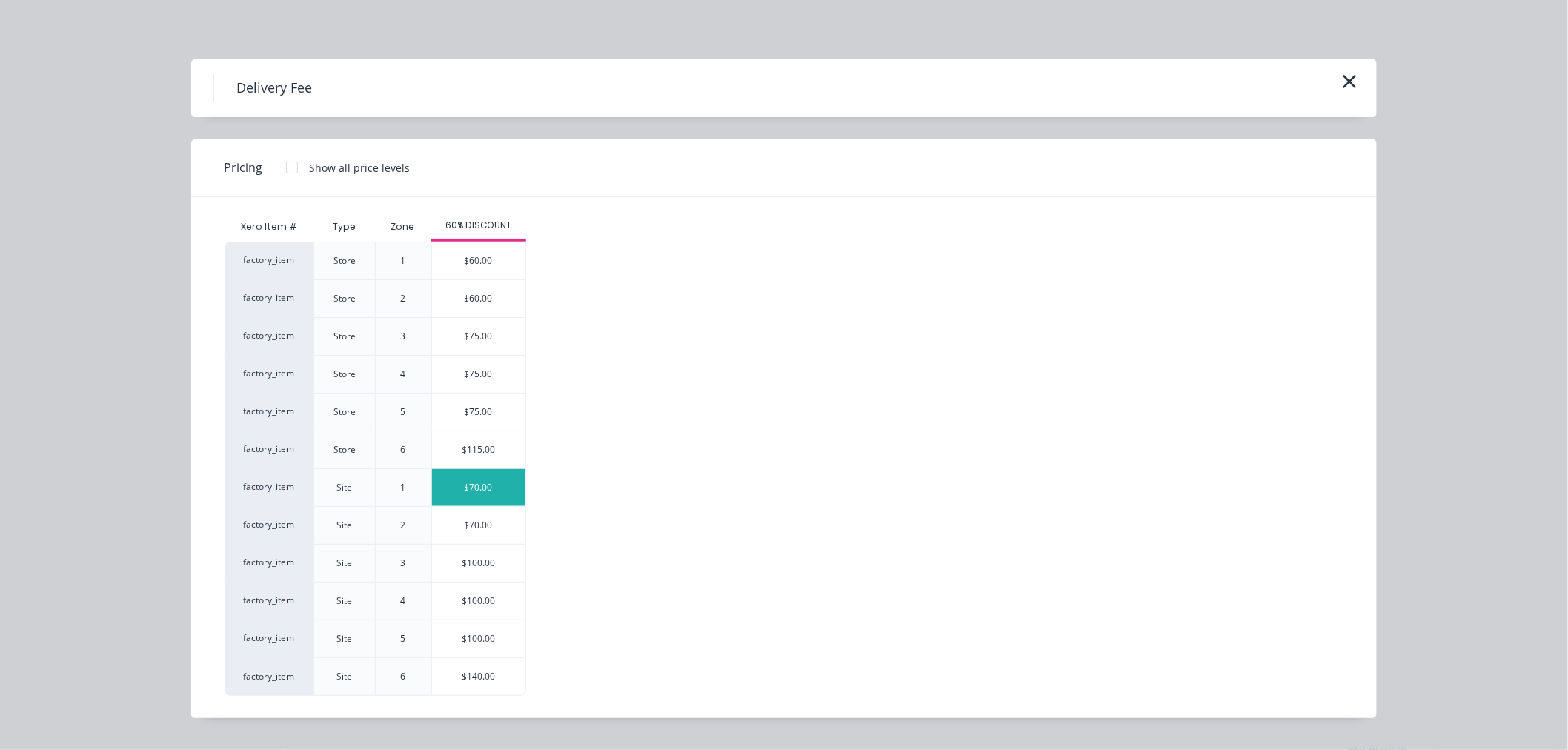
click at [487, 491] on div "$70.00" at bounding box center [479, 487] width 93 height 37
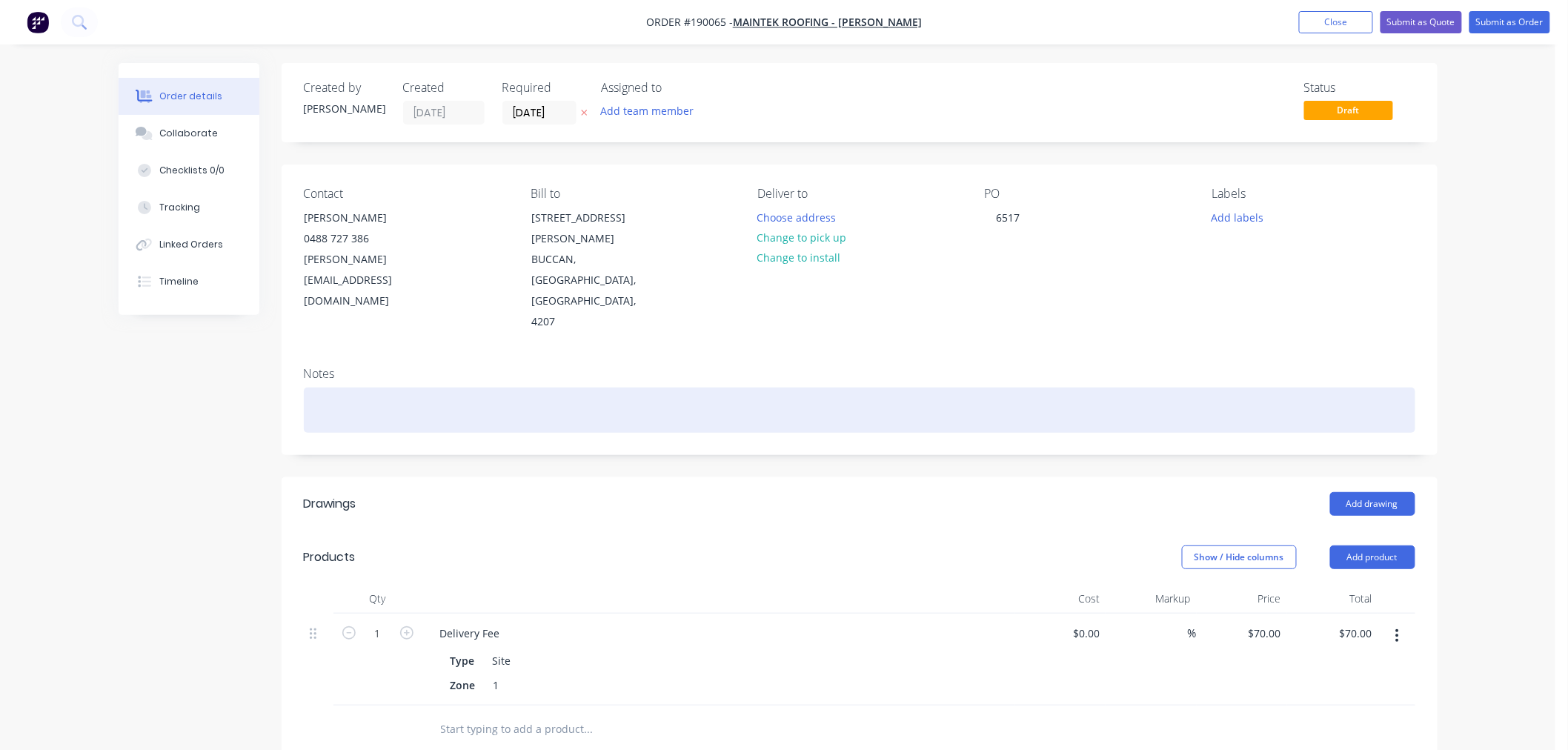
click at [872, 387] on div at bounding box center [860, 410] width 1112 height 45
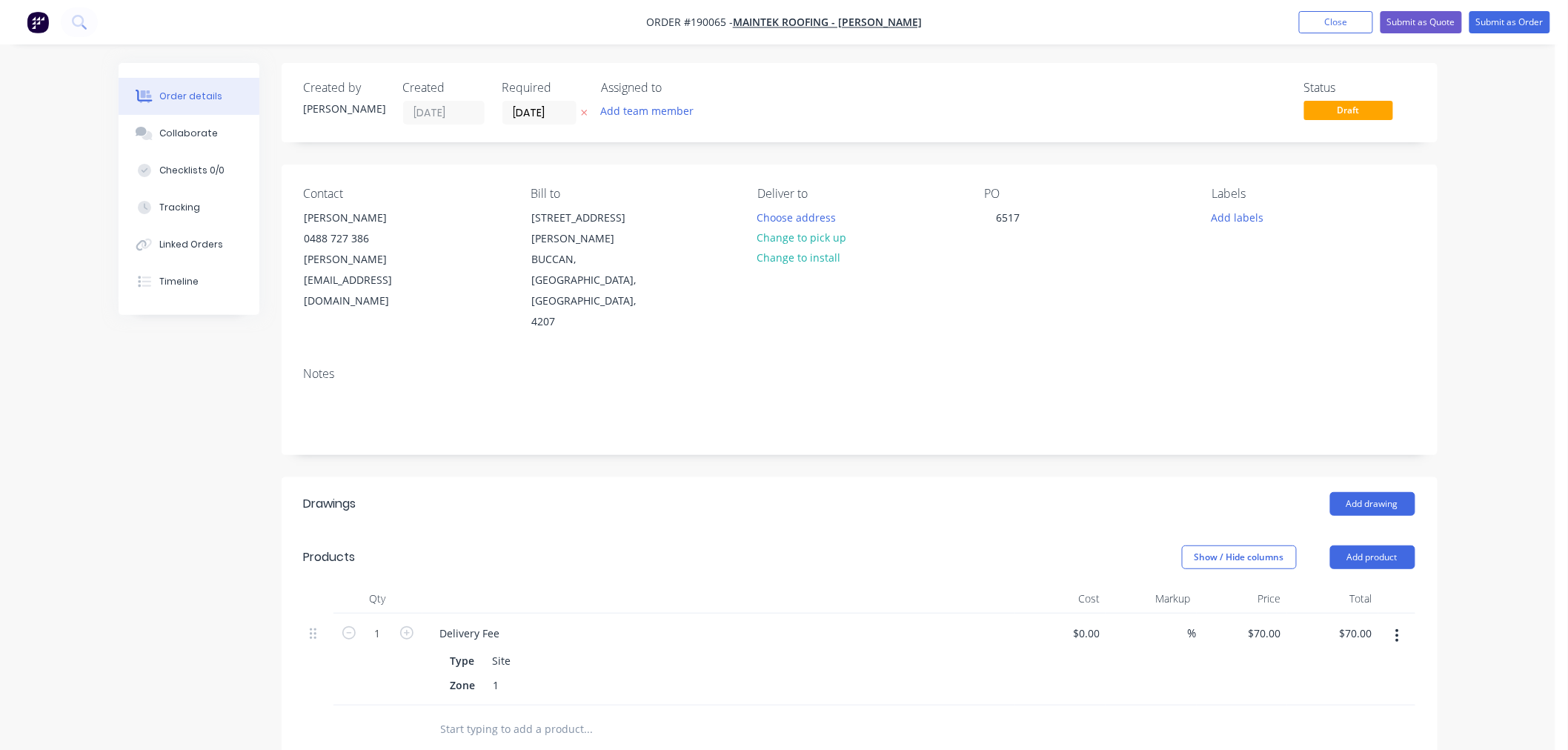
click at [1476, 263] on div "Order details Collaborate Checklists 0/0 Tracking Linked Orders Timeline Order …" at bounding box center [778, 566] width 1555 height 1131
click at [779, 222] on button "Choose address" at bounding box center [797, 217] width 95 height 20
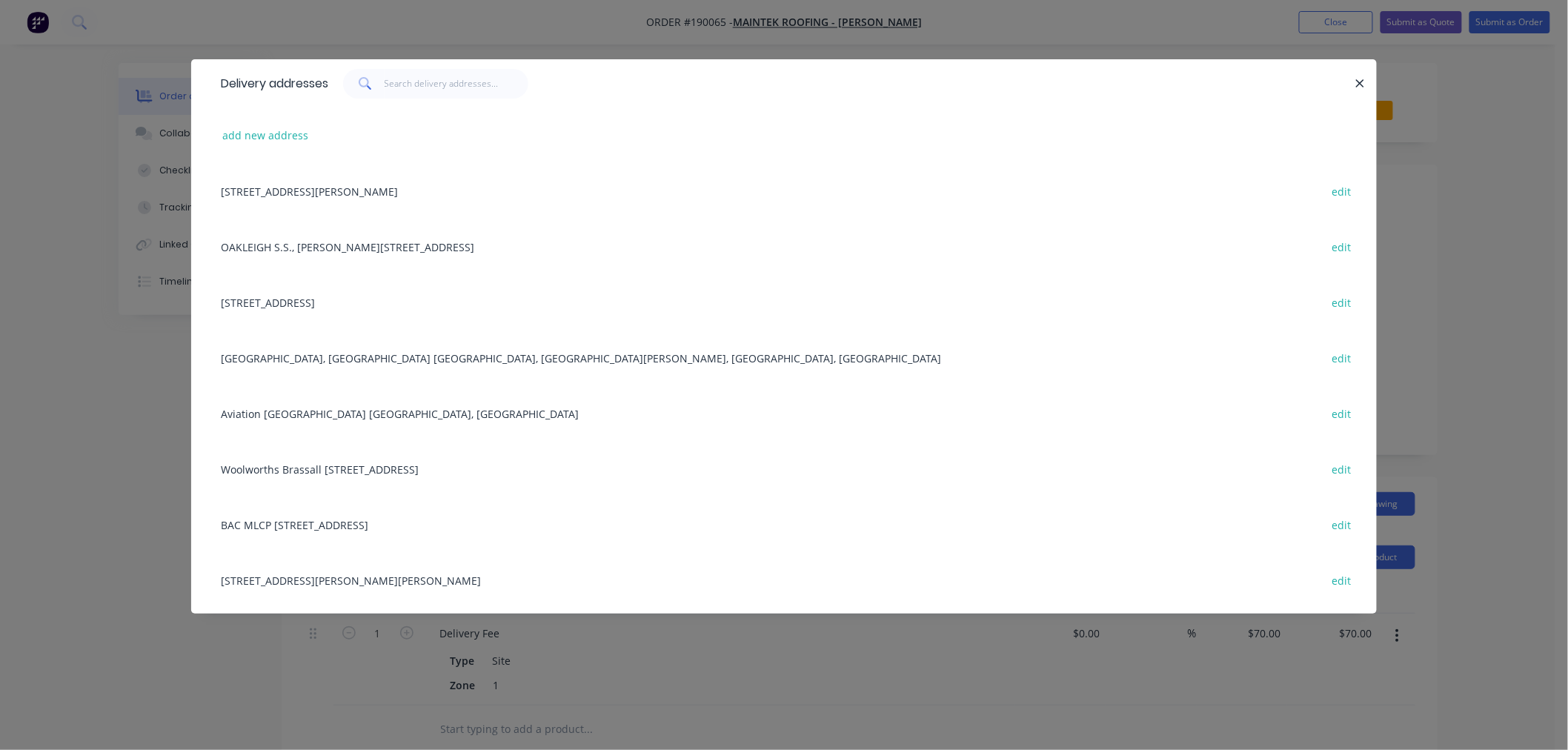
click at [353, 519] on div "BAC MLCP 2P DRYANDRA RD, BRISBANE AIRPORT, Queensland, Australia, 4008 edit" at bounding box center [784, 524] width 1141 height 56
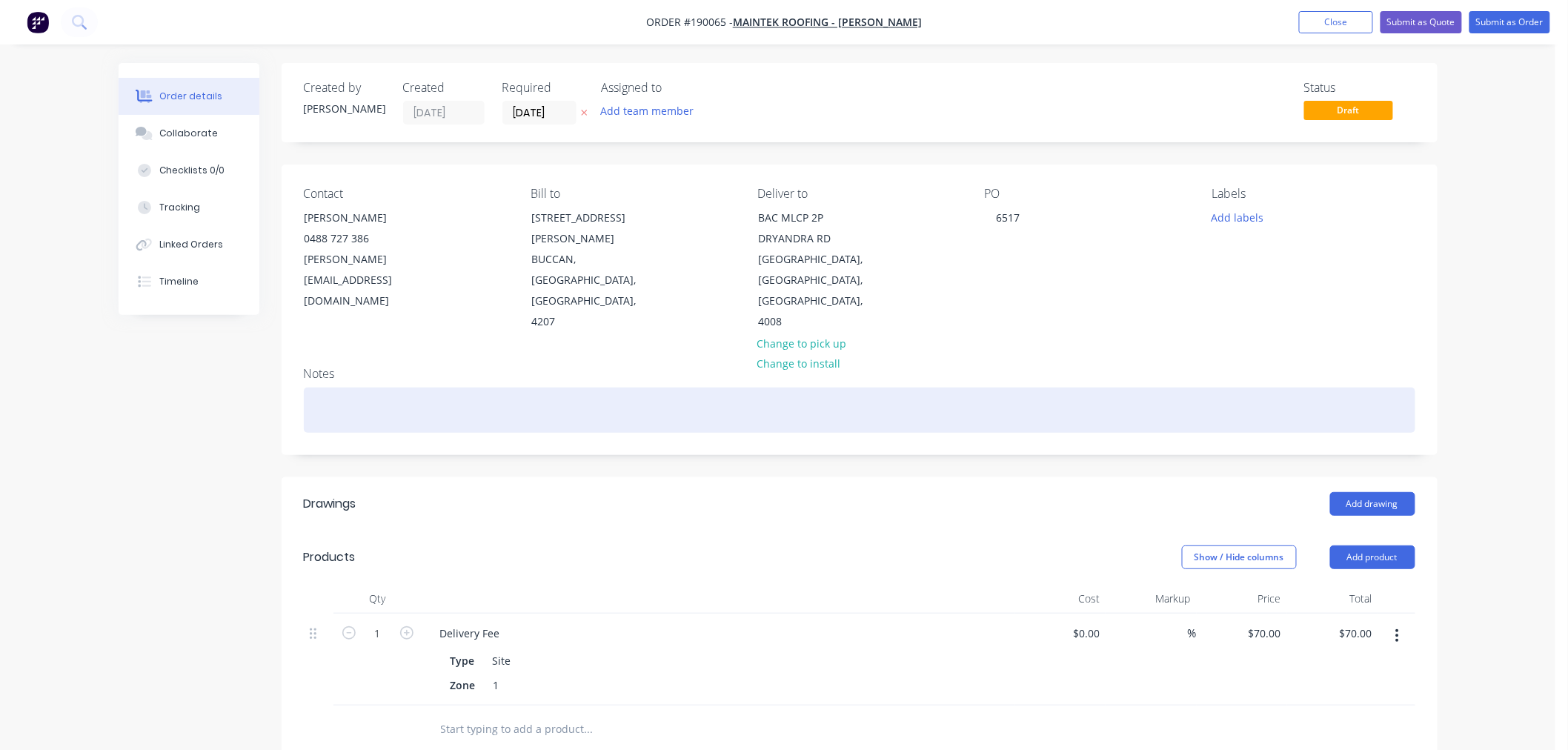
click at [463, 387] on div at bounding box center [860, 410] width 1112 height 45
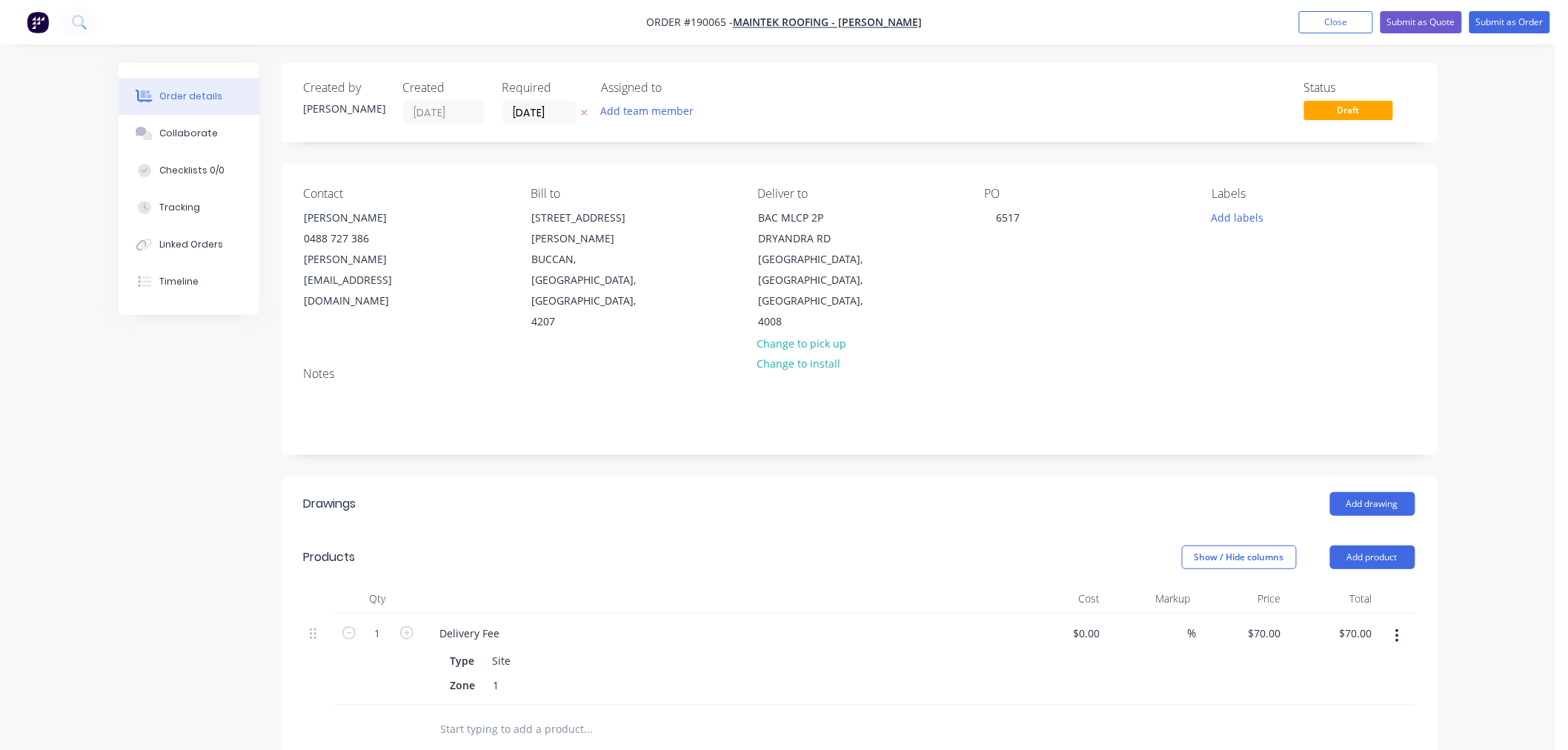
click at [1531, 506] on div "Order details Collaborate Checklists 0/0 Tracking Linked Orders Timeline Order …" at bounding box center [778, 566] width 1555 height 1131
click at [1379, 492] on button "Add drawing" at bounding box center [1373, 503] width 85 height 23
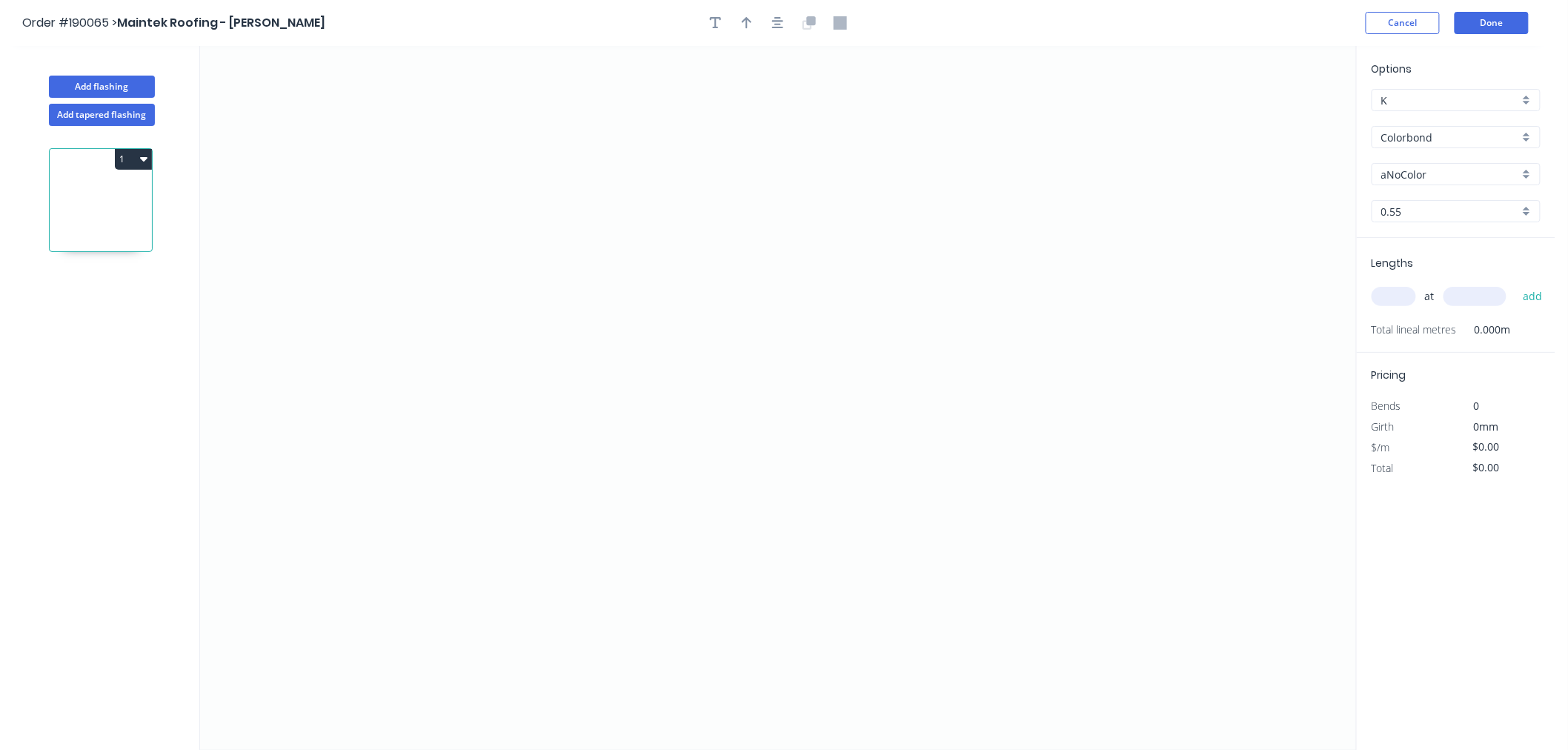
click at [1412, 168] on input "aNoColor" at bounding box center [1450, 174] width 138 height 15
click at [1417, 135] on input "Colorbond" at bounding box center [1450, 137] width 138 height 15
type input "aNoColor"
click at [1417, 135] on input "text" at bounding box center [1450, 137] width 138 height 15
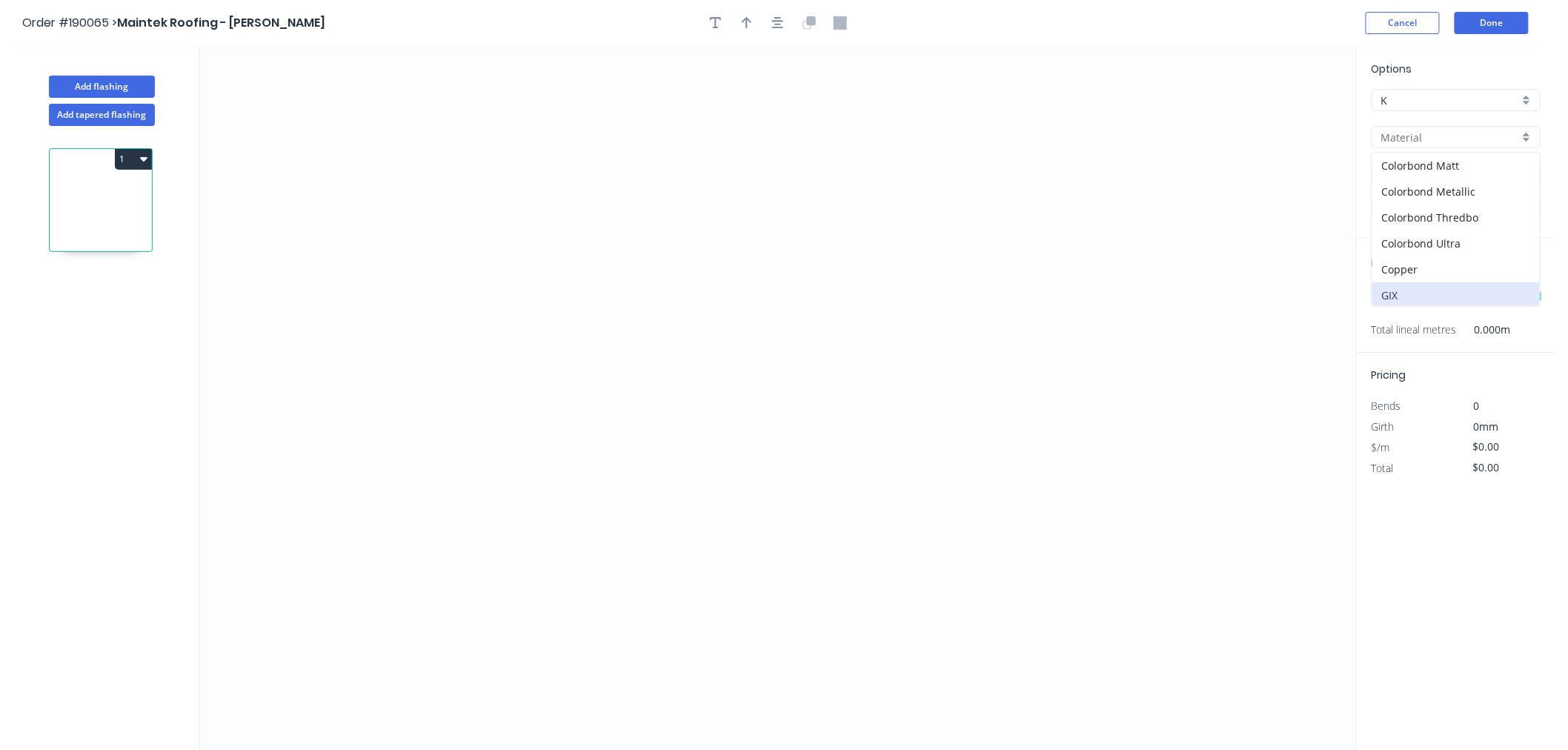
scroll to position [98, 0]
click at [1464, 225] on div "Colorbond Ultra" at bounding box center [1456, 222] width 168 height 26
type input "Colorbond Ultra"
type input "Dover White"
click at [1426, 168] on input "Dover White" at bounding box center [1450, 174] width 138 height 15
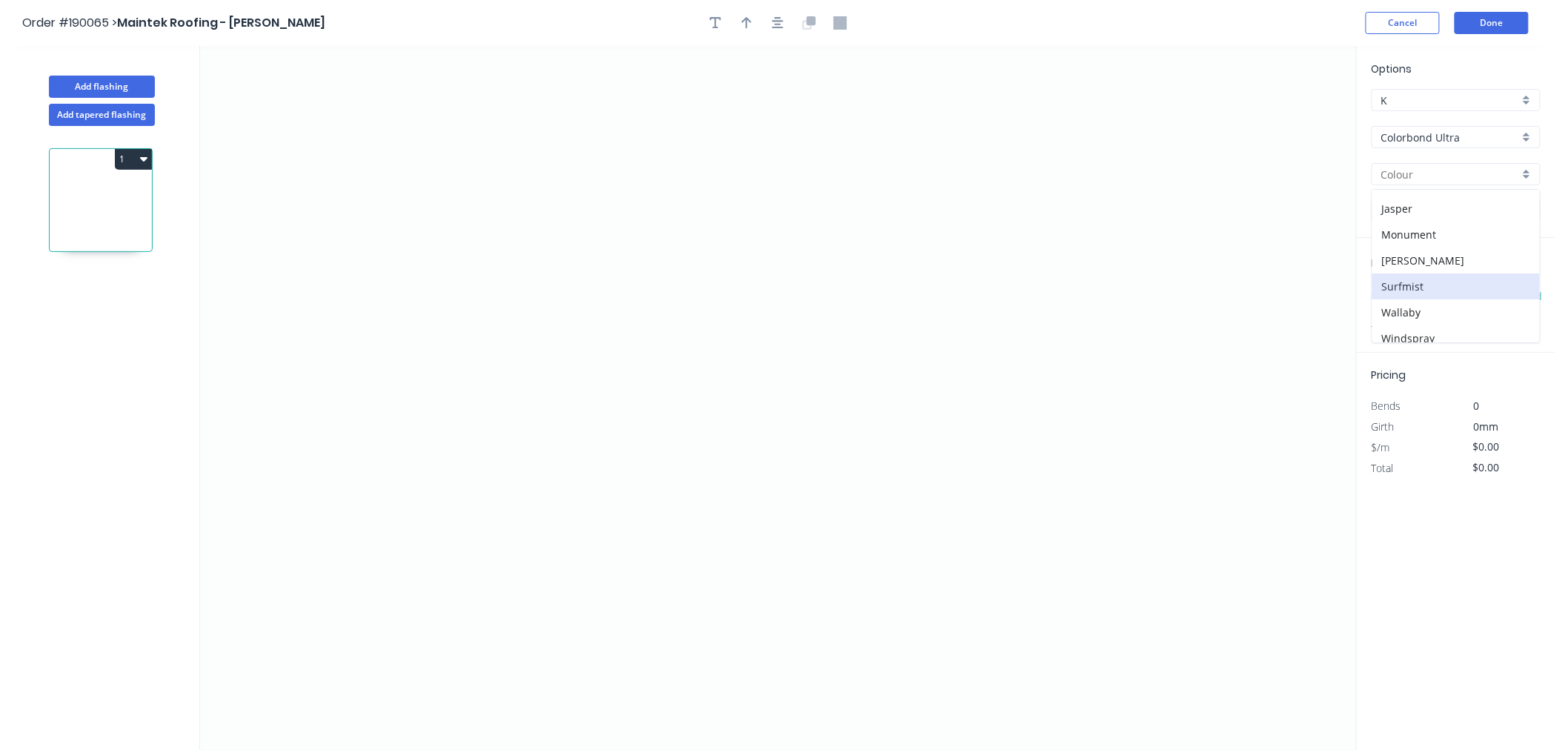
scroll to position [82, 0]
click at [1443, 238] on div "Surfmist" at bounding box center [1456, 251] width 168 height 26
type input "Surfmist"
click at [1418, 209] on input "0.55" at bounding box center [1450, 211] width 138 height 15
click at [1413, 238] on div "0.55" at bounding box center [1456, 239] width 168 height 26
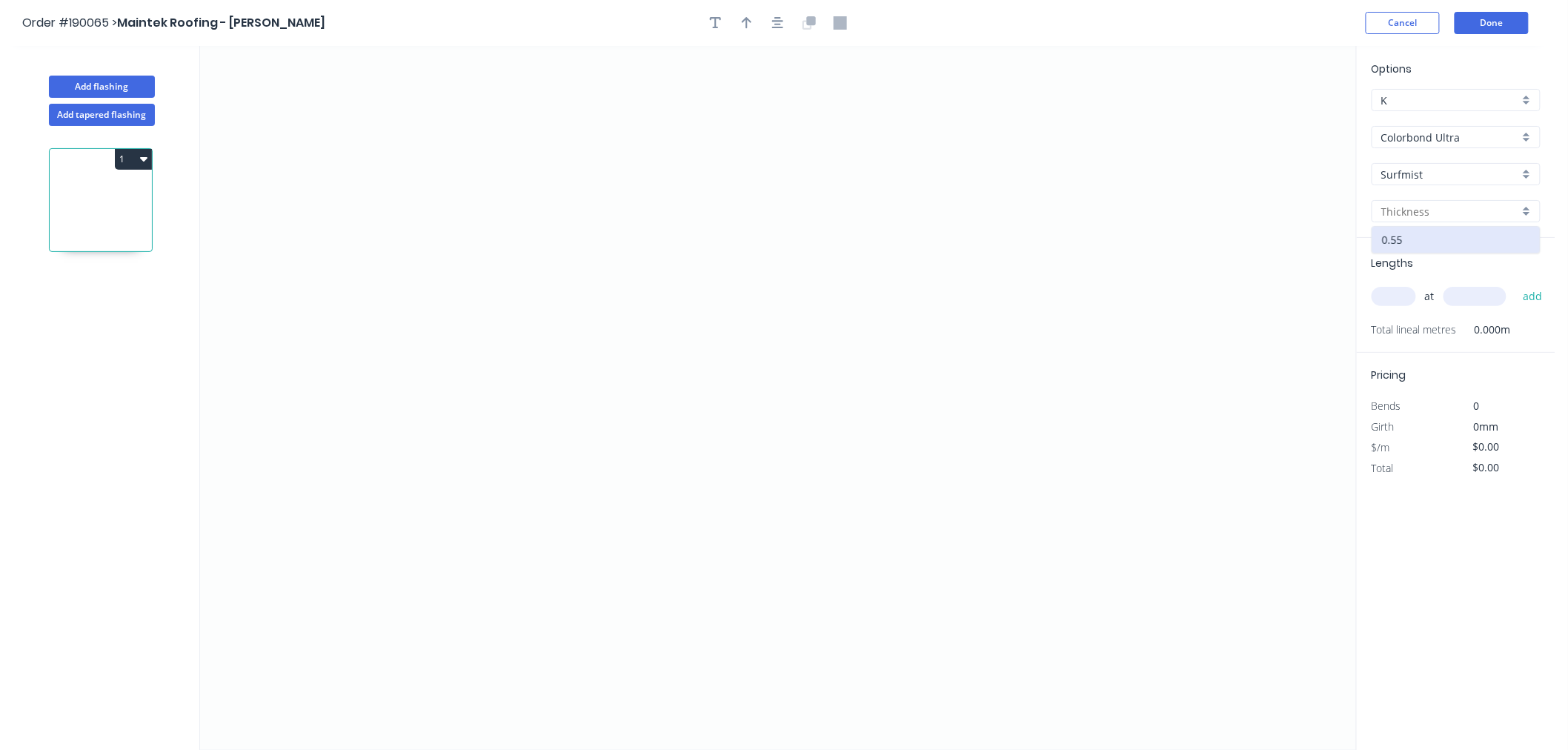
type input "0.55"
click at [1403, 300] on input "text" at bounding box center [1393, 296] width 44 height 19
type input "1"
click at [1492, 291] on input "text" at bounding box center [1475, 296] width 63 height 19
type input "1500"
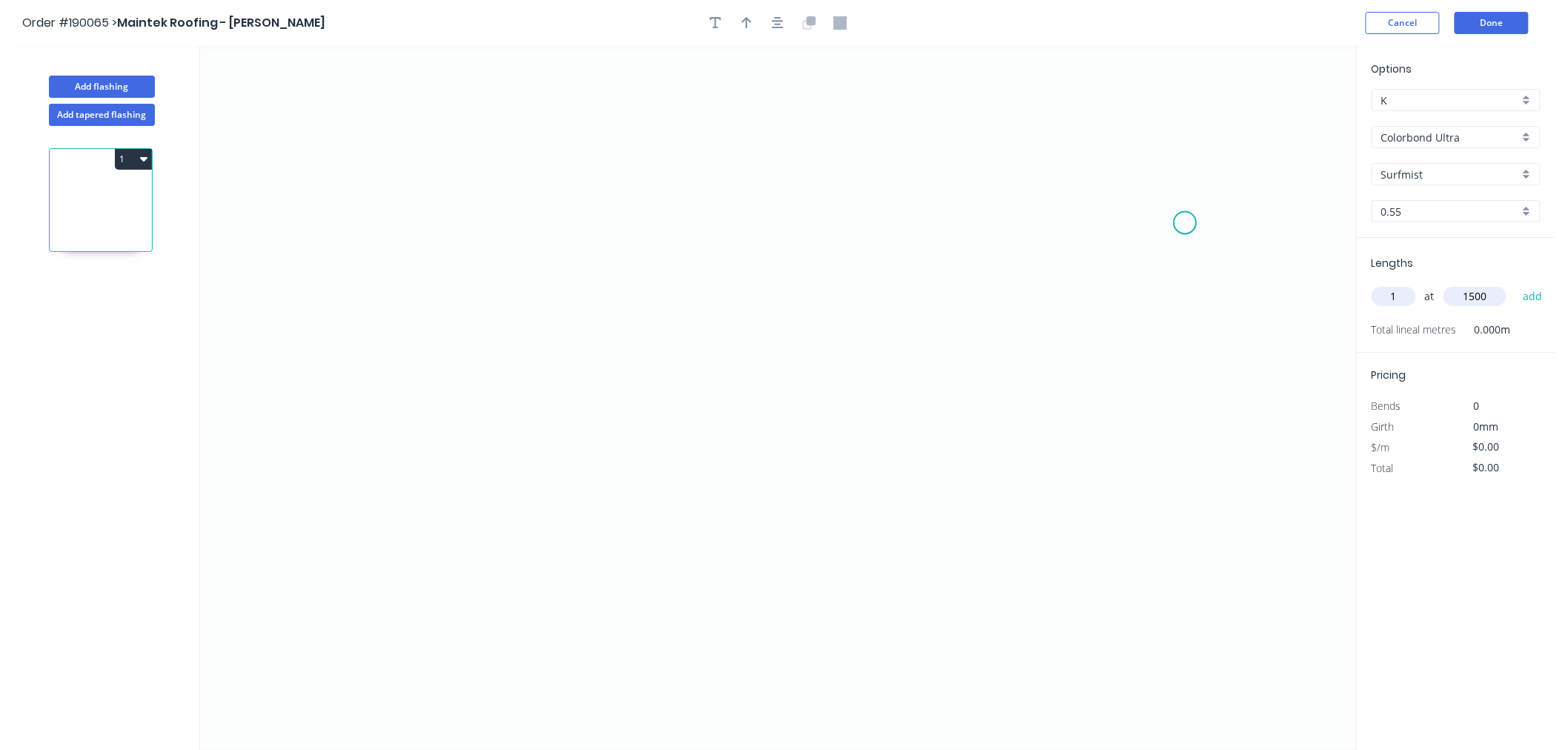
click at [1516, 284] on button "add" at bounding box center [1533, 296] width 35 height 25
click at [1396, 26] on button "Cancel" at bounding box center [1403, 23] width 74 height 23
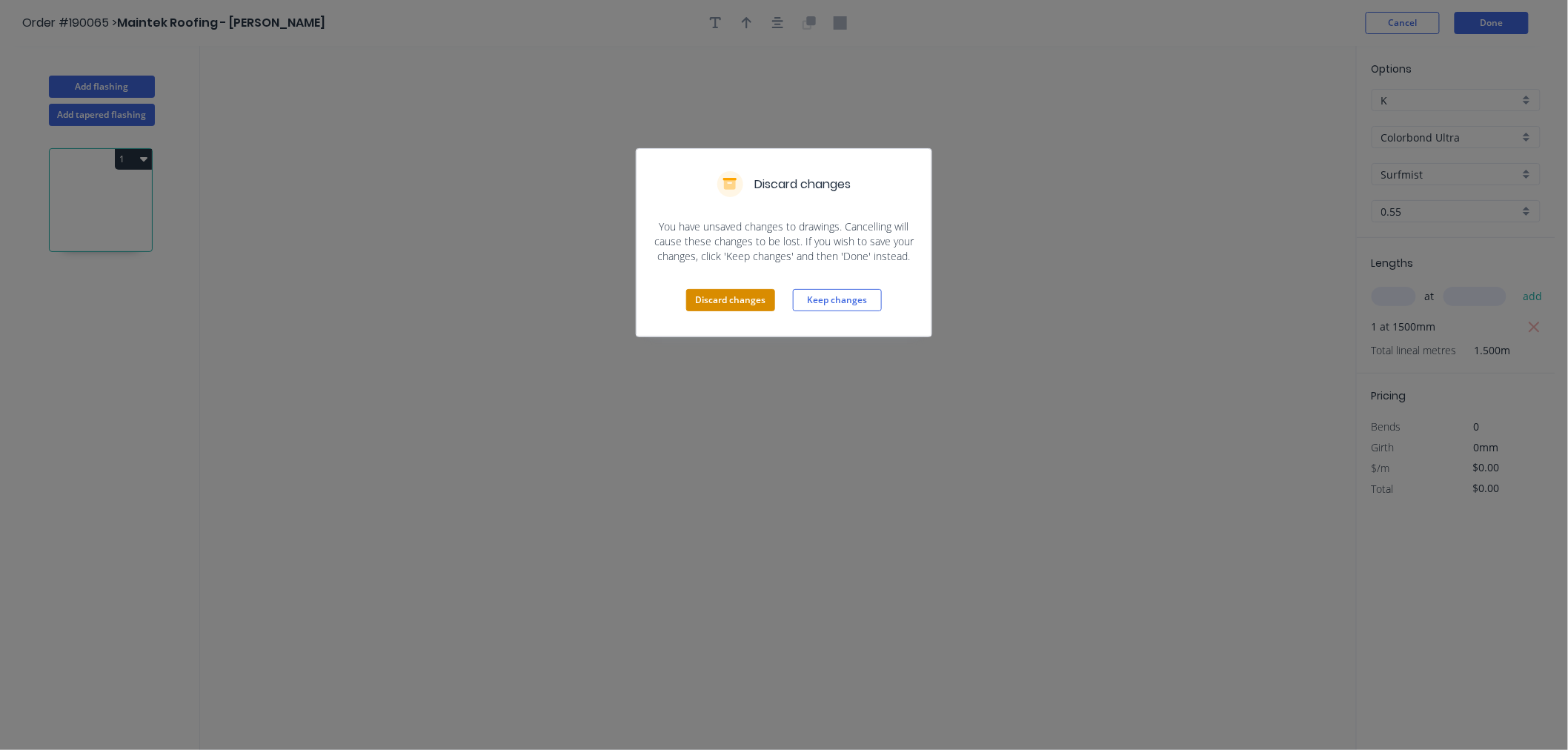
click at [726, 297] on button "Discard changes" at bounding box center [731, 300] width 89 height 23
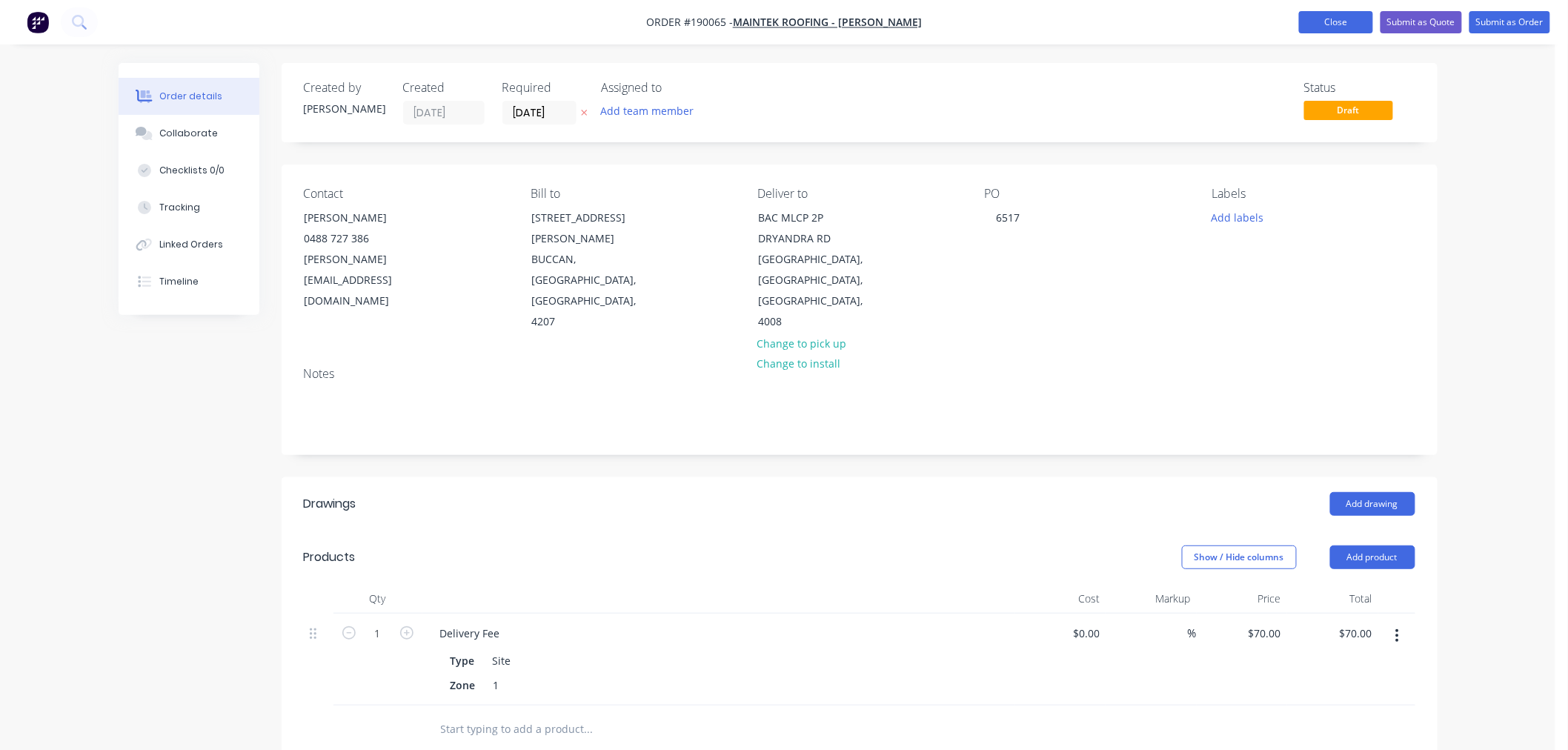
click at [1305, 19] on button "Close" at bounding box center [1336, 23] width 74 height 23
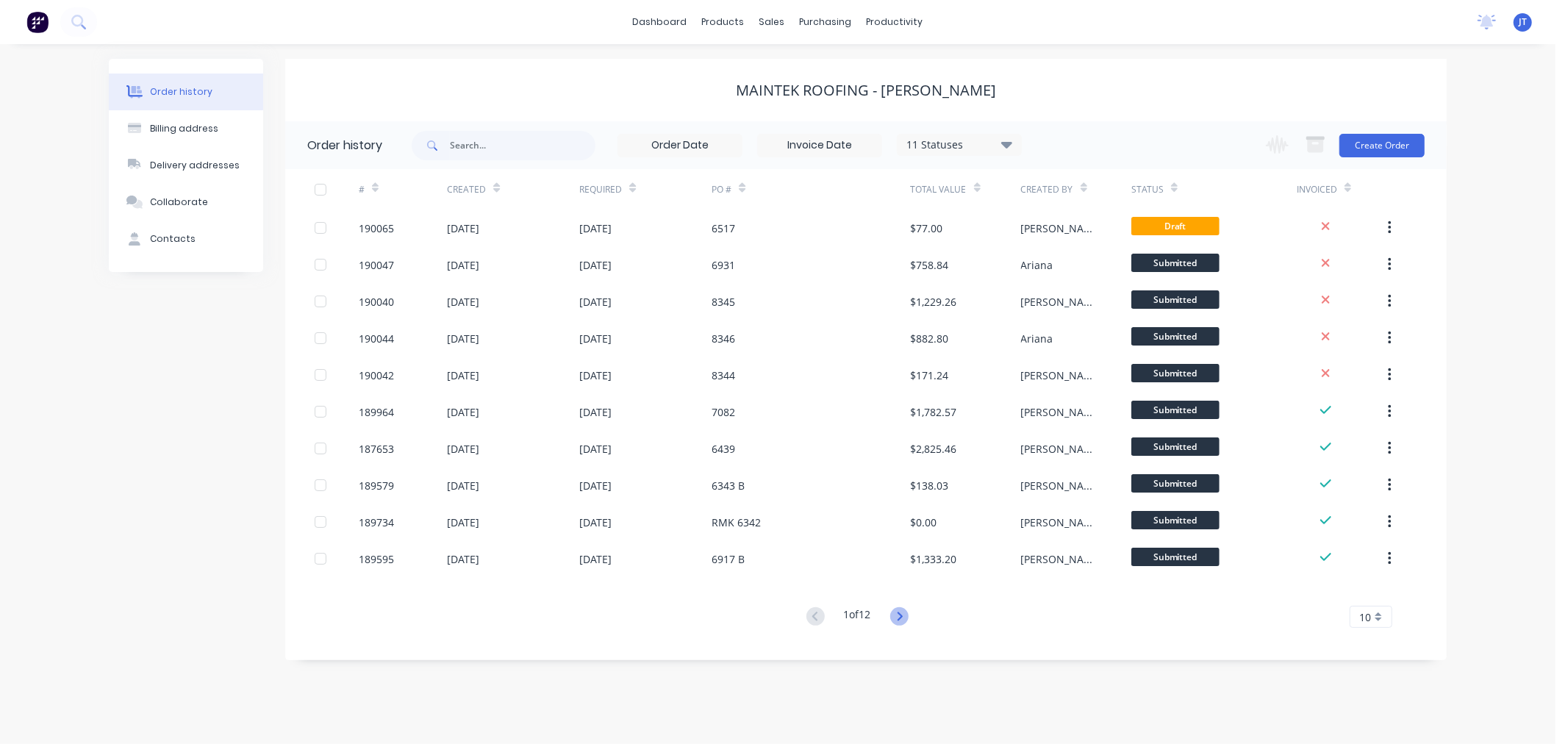
click at [901, 615] on icon at bounding box center [899, 616] width 18 height 18
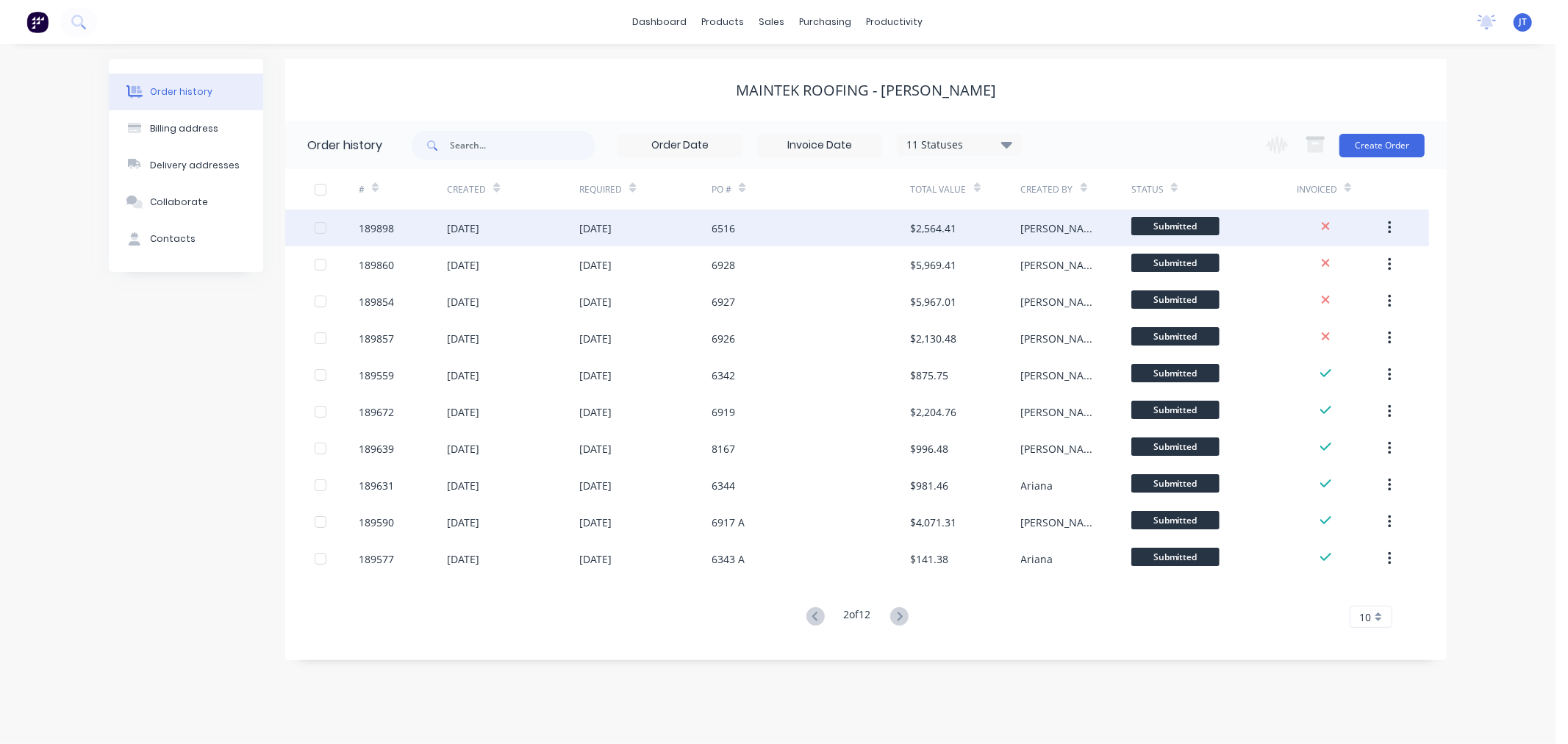
click at [382, 225] on div "189898" at bounding box center [376, 228] width 35 height 15
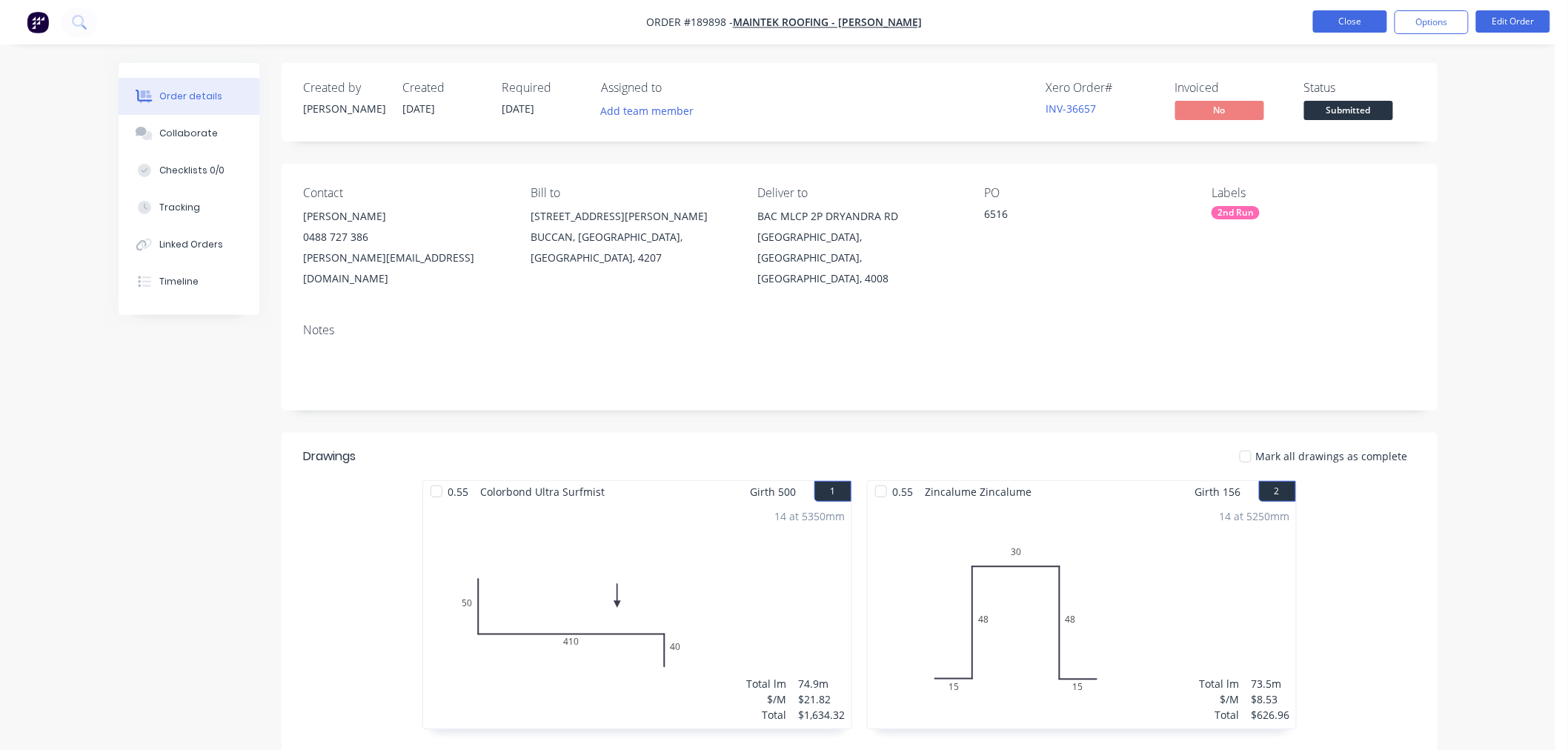
click at [1325, 19] on button "Close" at bounding box center [1350, 22] width 74 height 23
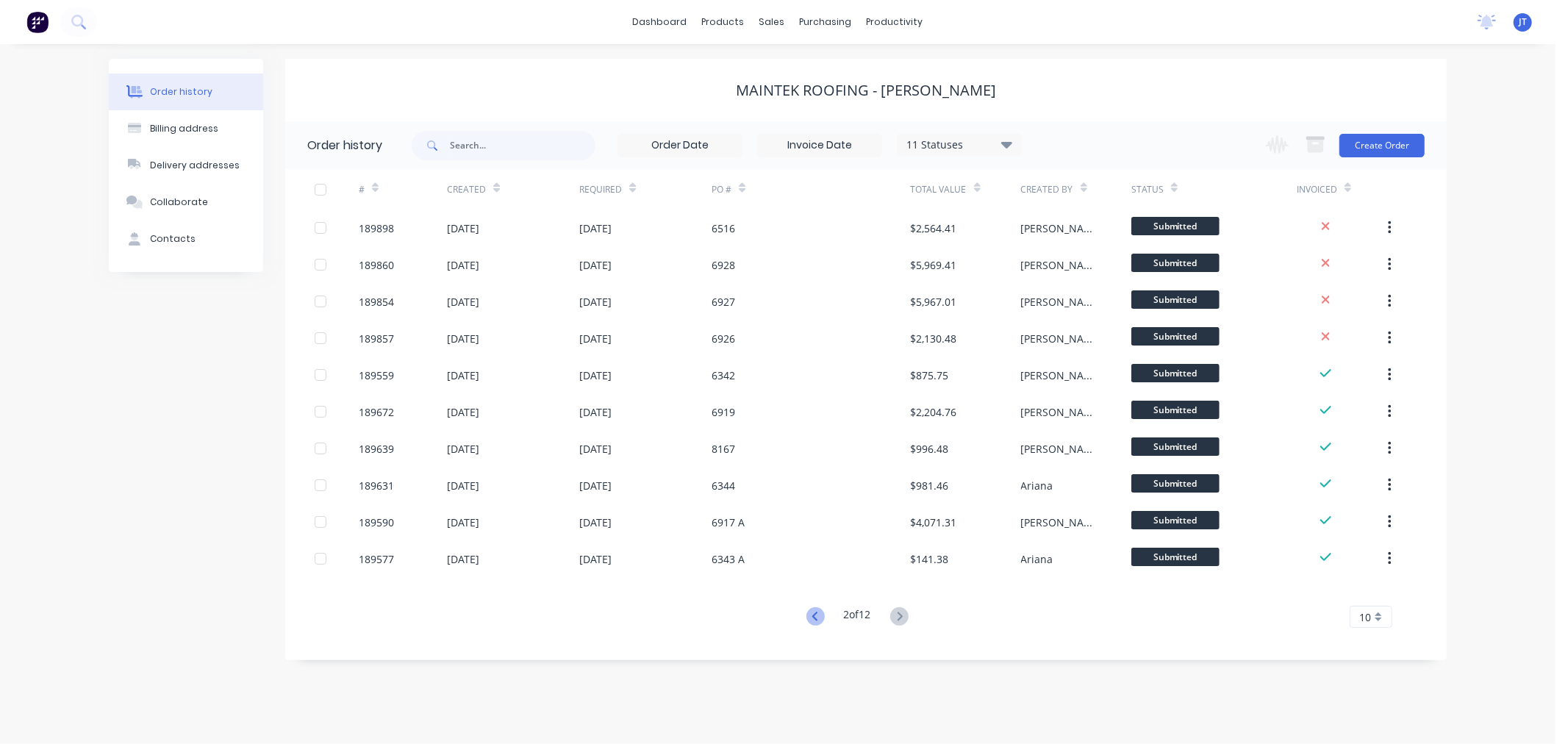
click at [816, 618] on icon at bounding box center [815, 616] width 18 height 18
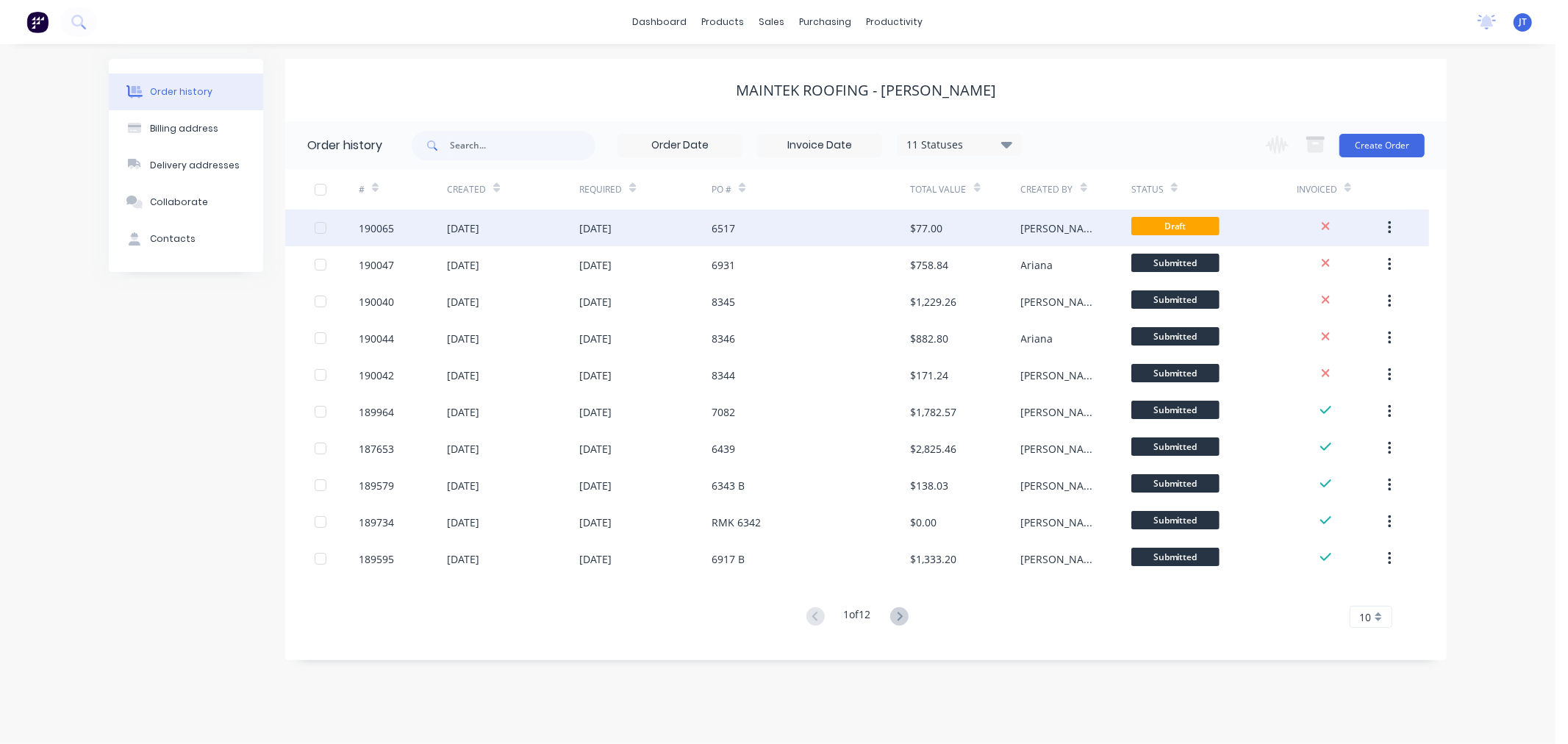
click at [368, 232] on div "190065" at bounding box center [376, 228] width 35 height 15
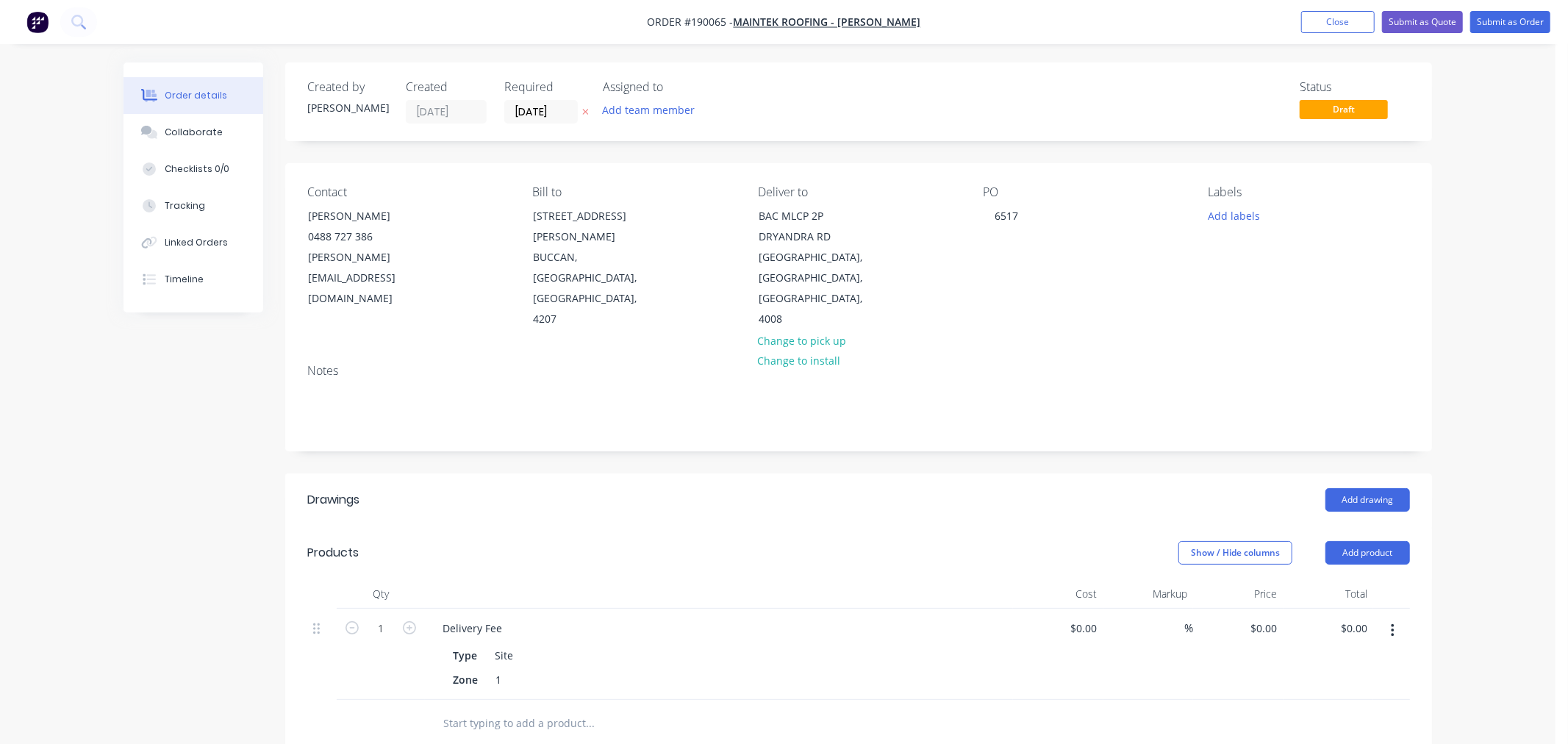
type input "$70.00"
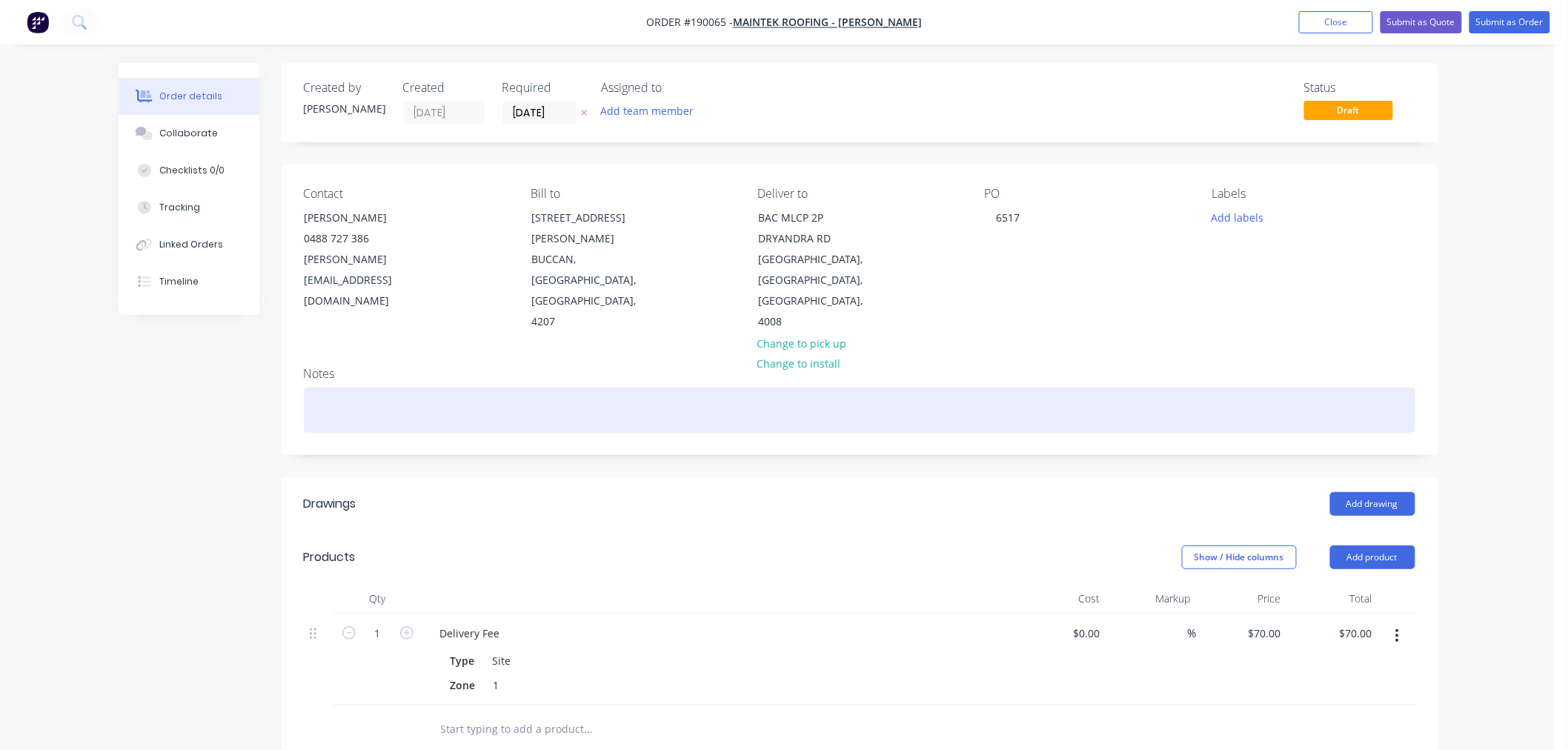
click at [1250, 393] on div at bounding box center [860, 410] width 1112 height 45
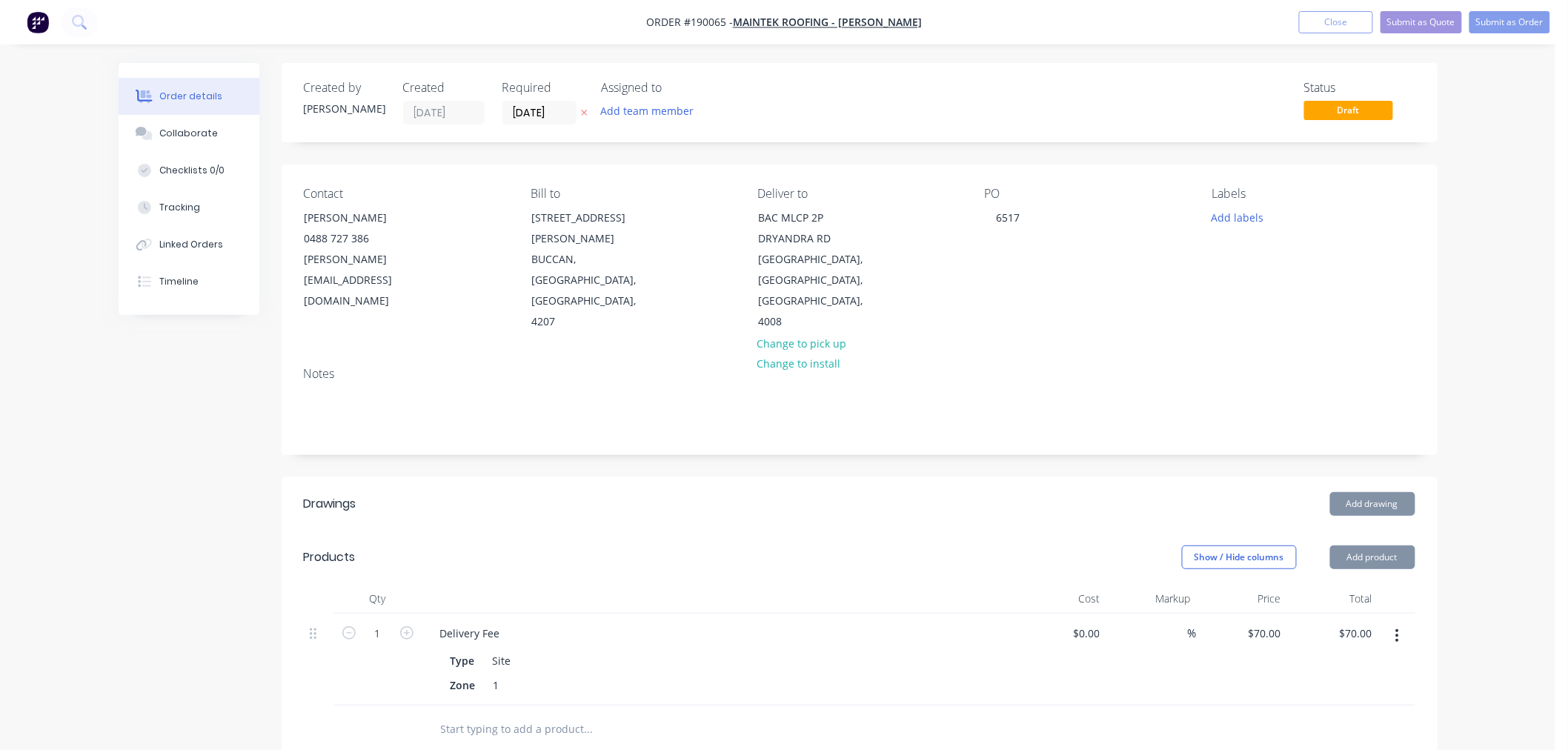
click at [1498, 424] on div "Order details Collaborate Checklists 0/0 Tracking Linked Orders Timeline Order …" at bounding box center [778, 566] width 1555 height 1131
click at [1447, 441] on div "Order details Collaborate Checklists 0/0 Tracking Linked Orders Timeline Order …" at bounding box center [778, 597] width 1349 height 1068
click at [1353, 492] on button "Add drawing" at bounding box center [1373, 503] width 85 height 23
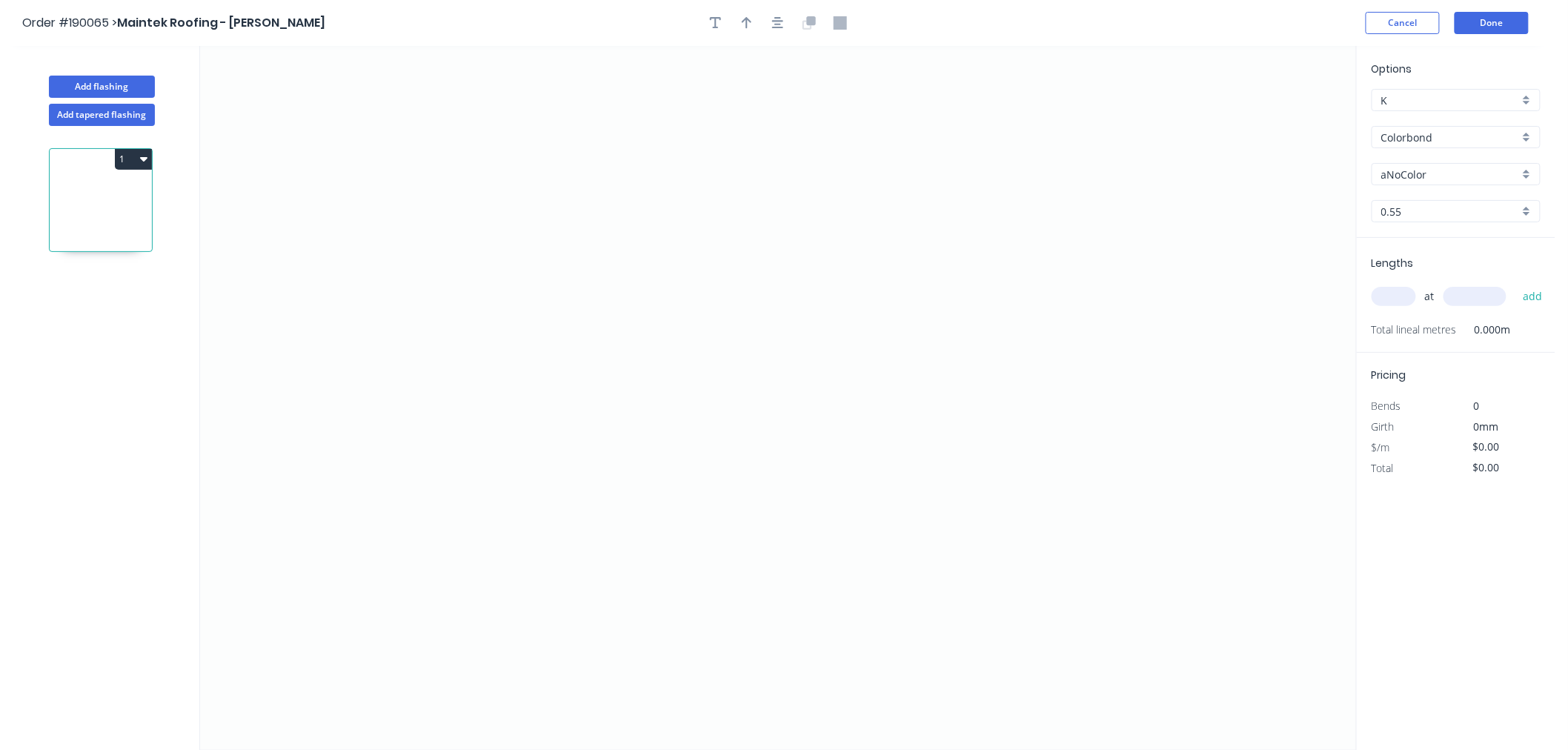
click at [1424, 135] on input "Colorbond" at bounding box center [1450, 137] width 138 height 15
click at [1471, 256] on div "Colorbond Ultra" at bounding box center [1456, 256] width 168 height 26
type input "Colorbond Ultra"
type input "Dover White"
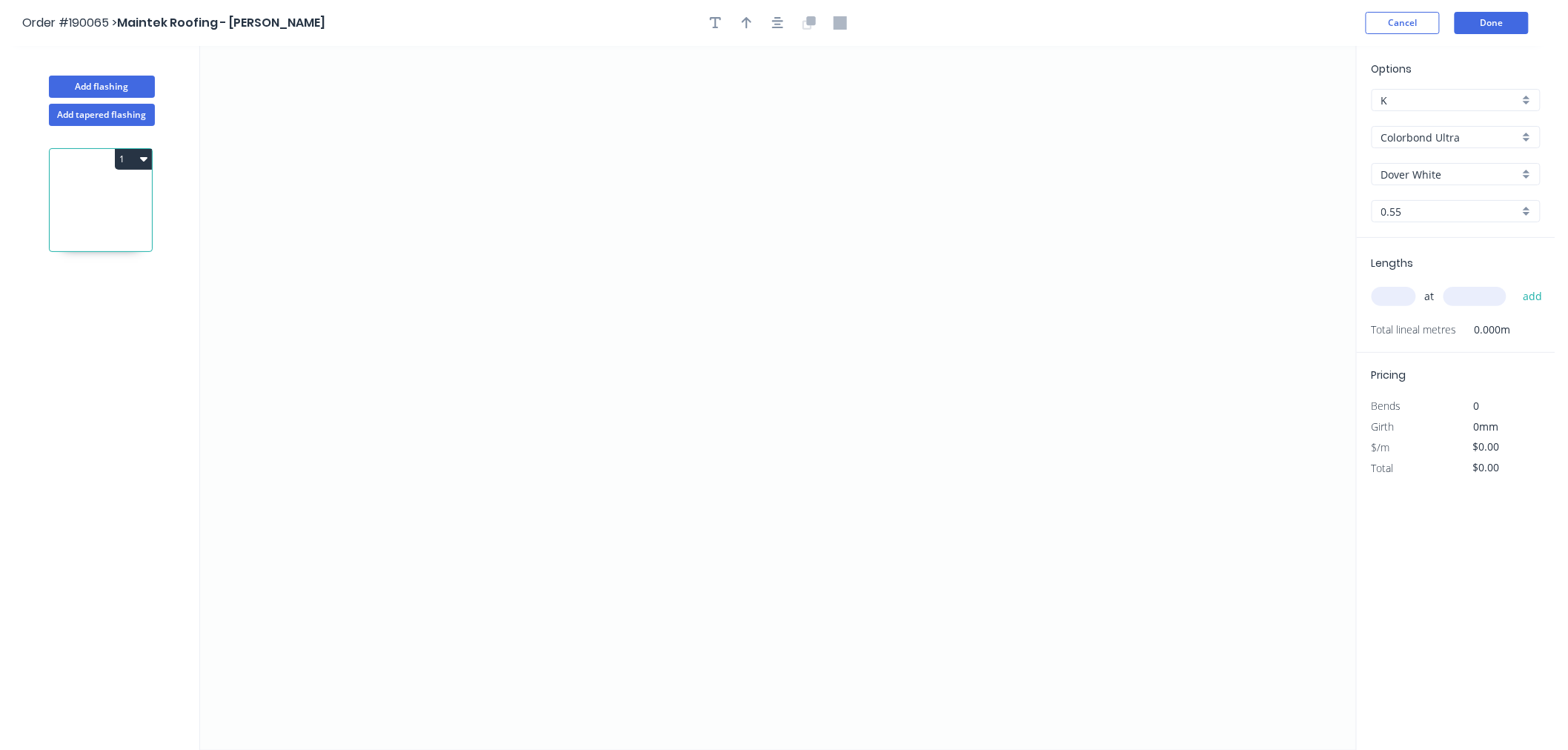
click at [1430, 164] on div "Dover White" at bounding box center [1456, 174] width 169 height 23
click at [1454, 263] on div "Surfmist" at bounding box center [1456, 267] width 168 height 26
type input "Surfmist"
click at [1389, 302] on input "text" at bounding box center [1393, 296] width 44 height 19
type input "1"
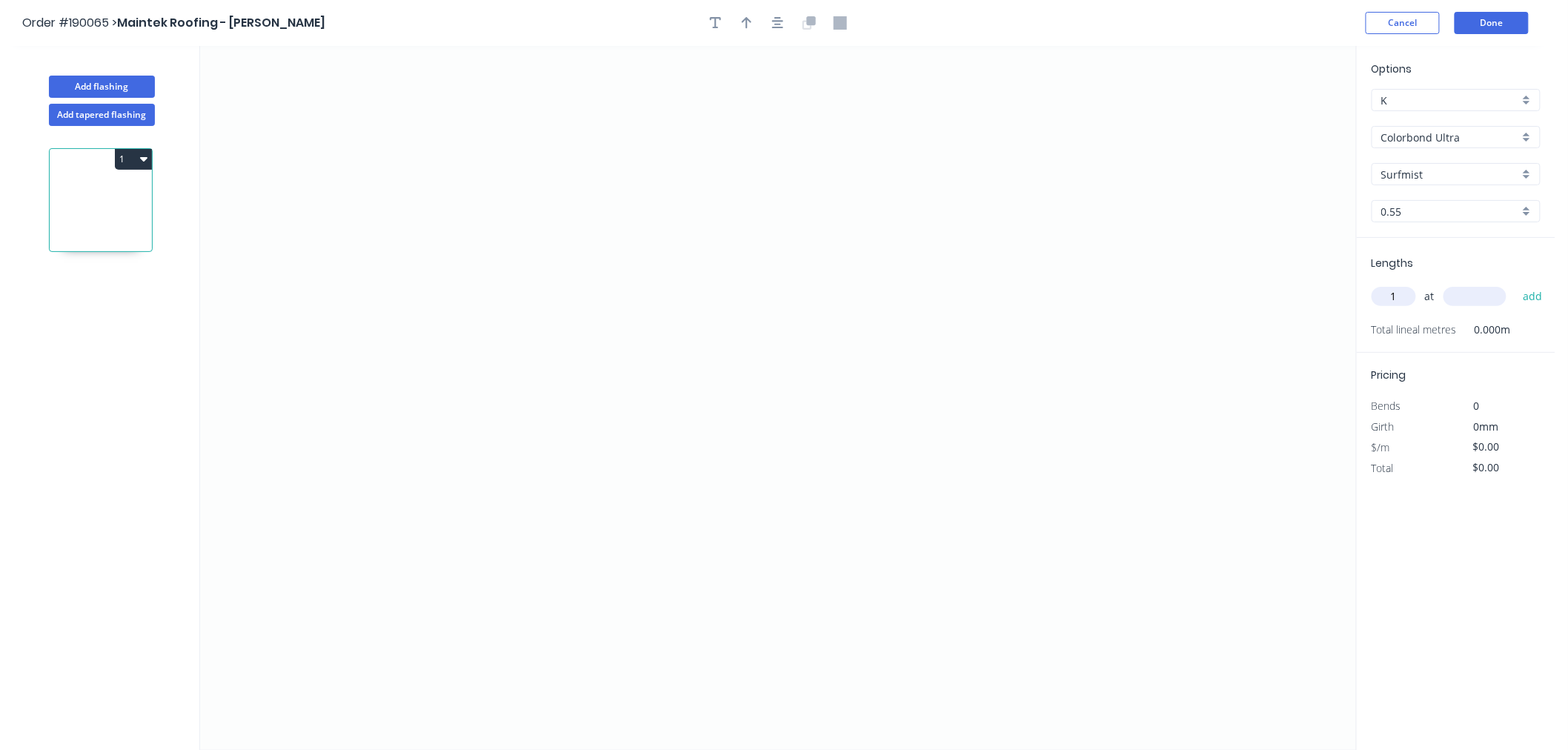
click at [1480, 297] on input "text" at bounding box center [1475, 296] width 63 height 19
type input "1500"
click at [1516, 284] on button "add" at bounding box center [1533, 296] width 35 height 25
click at [455, 176] on icon "0" at bounding box center [778, 398] width 1156 height 704
click at [454, 374] on icon "0" at bounding box center [778, 398] width 1156 height 704
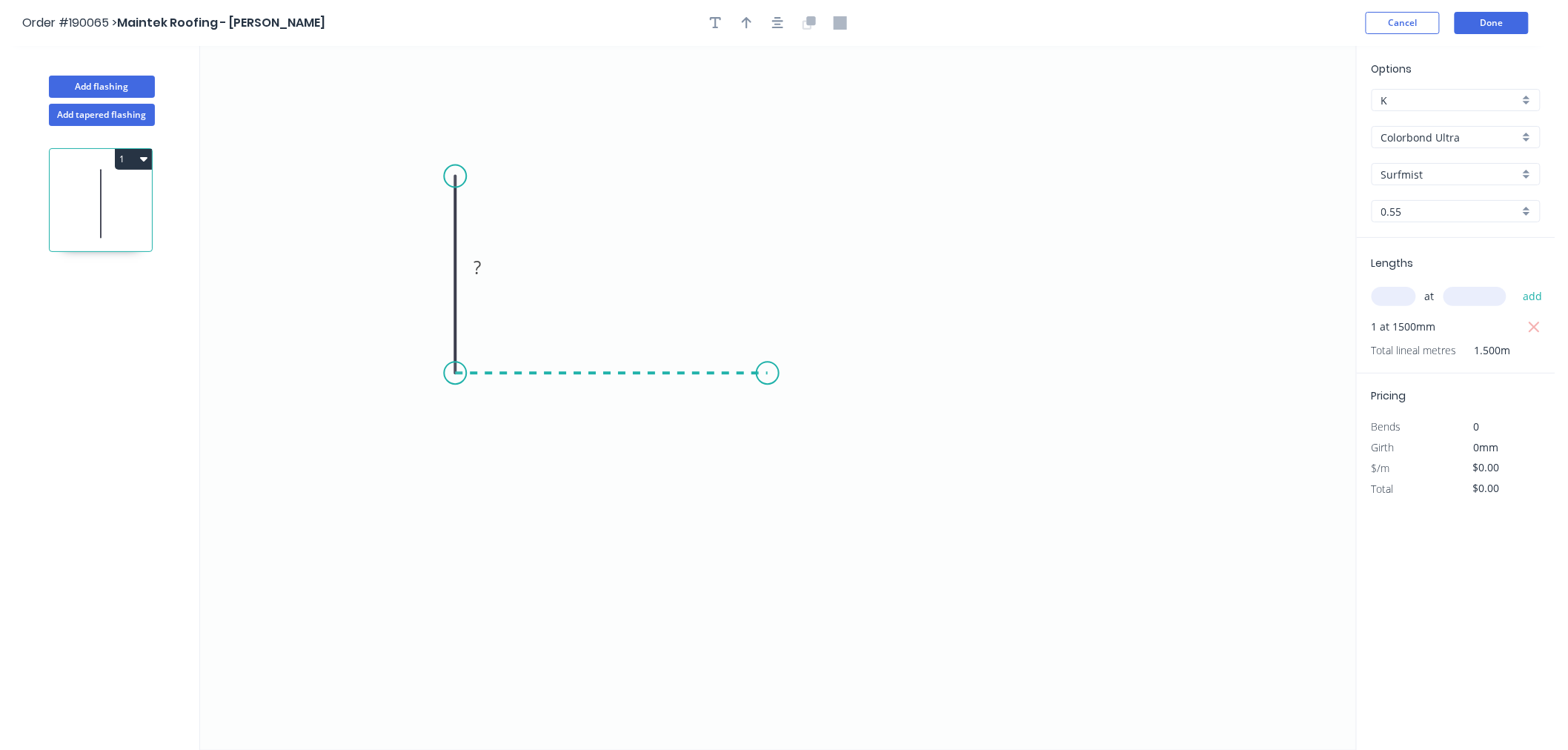
click at [768, 353] on icon "0 ?" at bounding box center [778, 398] width 1156 height 704
click at [771, 492] on icon "0 ? ?" at bounding box center [778, 398] width 1156 height 704
click at [774, 19] on icon "button" at bounding box center [778, 23] width 12 height 14
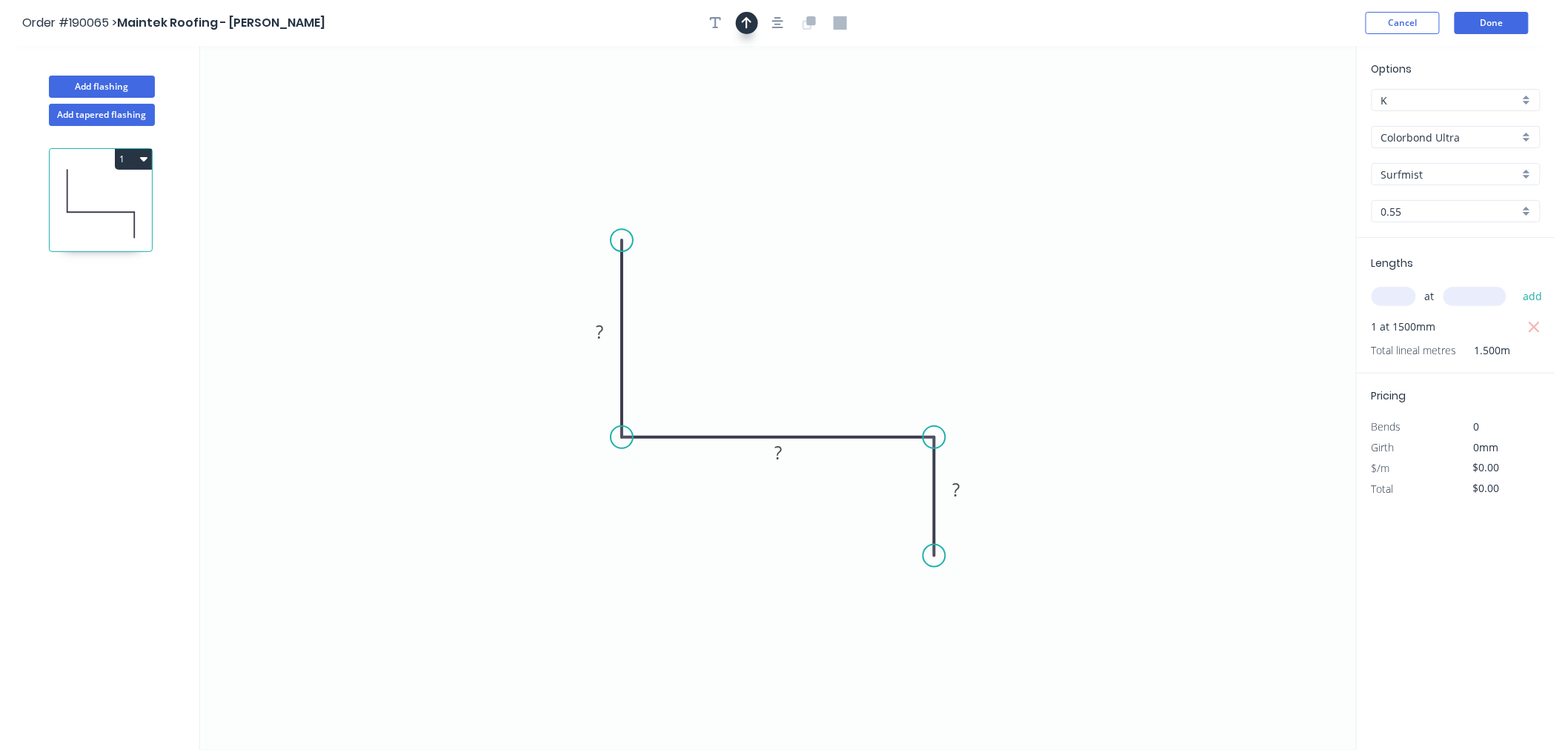
click at [743, 25] on icon "button" at bounding box center [747, 23] width 10 height 14
drag, startPoint x: 1277, startPoint y: 117, endPoint x: 811, endPoint y: 355, distance: 523.3
click at [816, 355] on icon at bounding box center [815, 338] width 14 height 48
click at [596, 335] on tspan "?" at bounding box center [599, 331] width 7 height 24
click at [1075, 131] on icon "0 50 210 40" at bounding box center [778, 398] width 1156 height 704
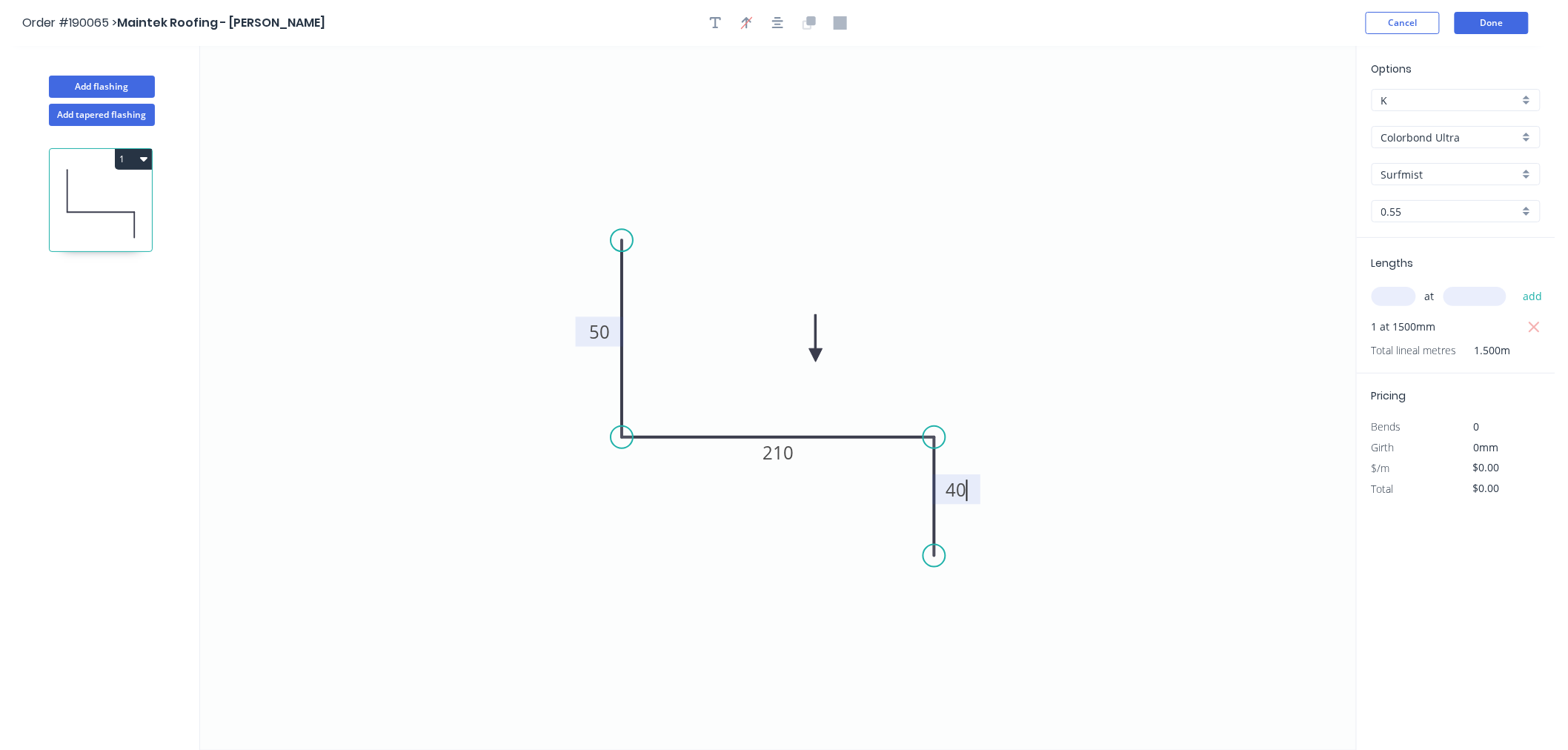
type input "$12.92"
type input "$19.38"
click at [1505, 23] on button "Done" at bounding box center [1491, 23] width 74 height 23
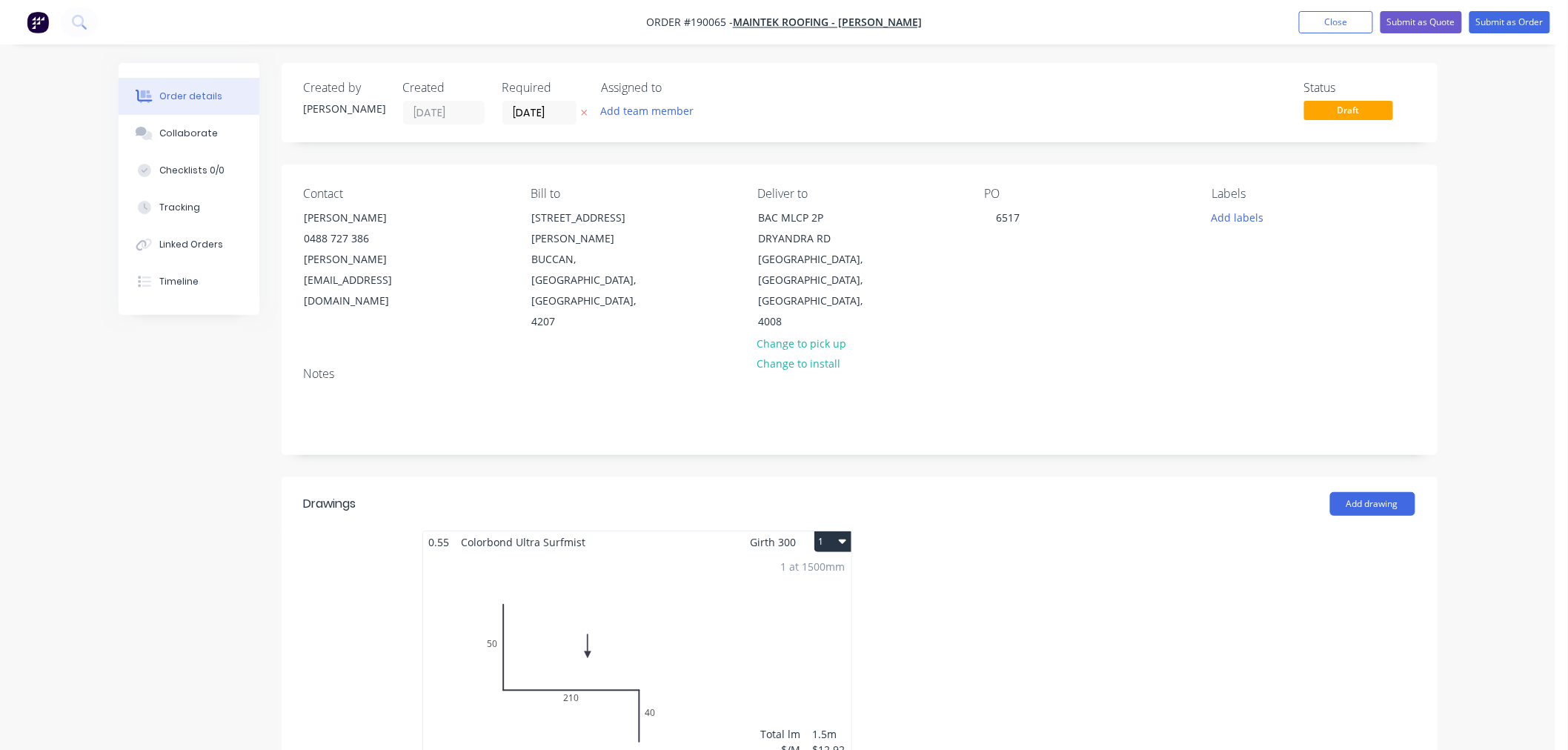
click at [840, 540] on icon "button" at bounding box center [842, 542] width 7 height 5
click at [802, 567] on div "Use larger box size" at bounding box center [782, 578] width 114 height 22
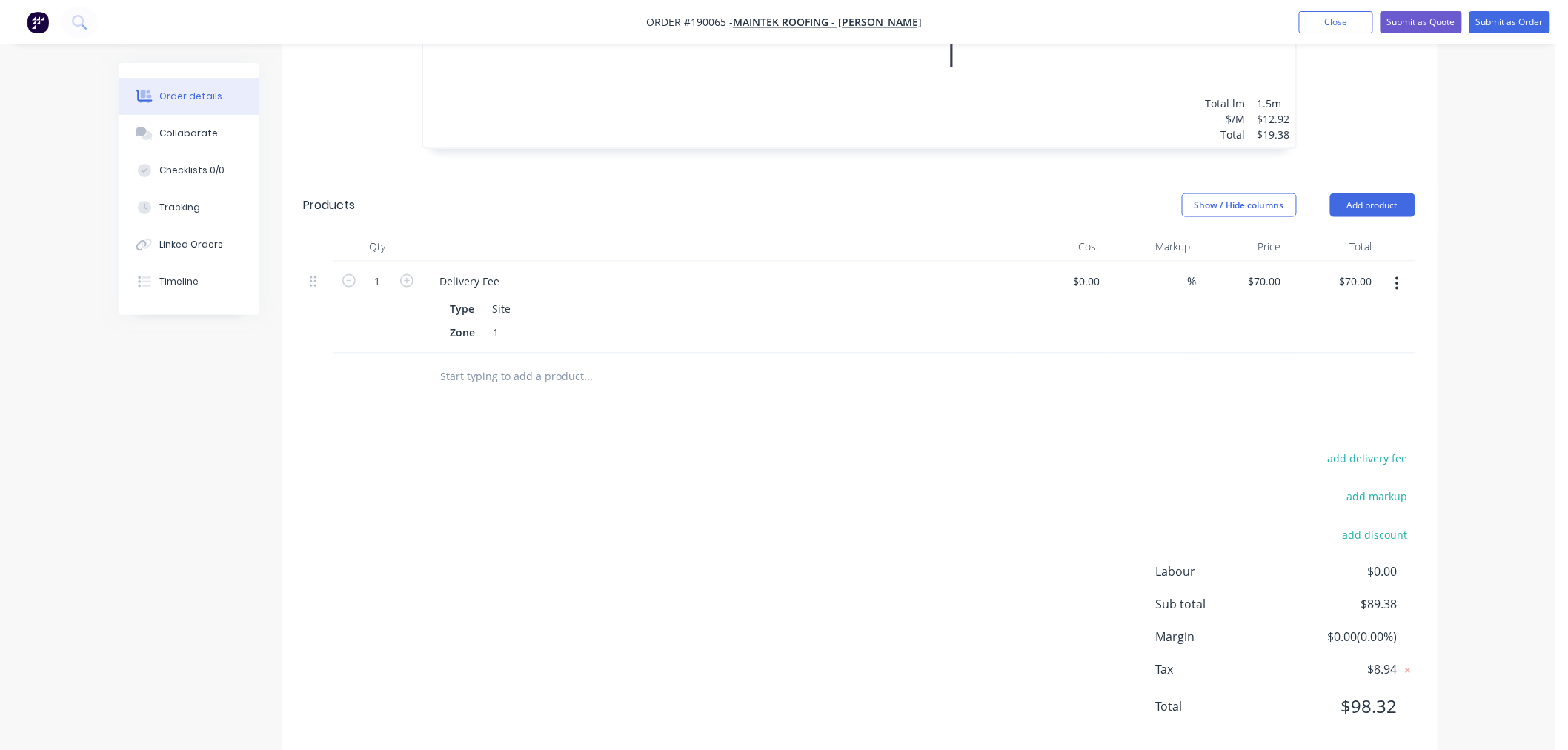
scroll to position [865, 0]
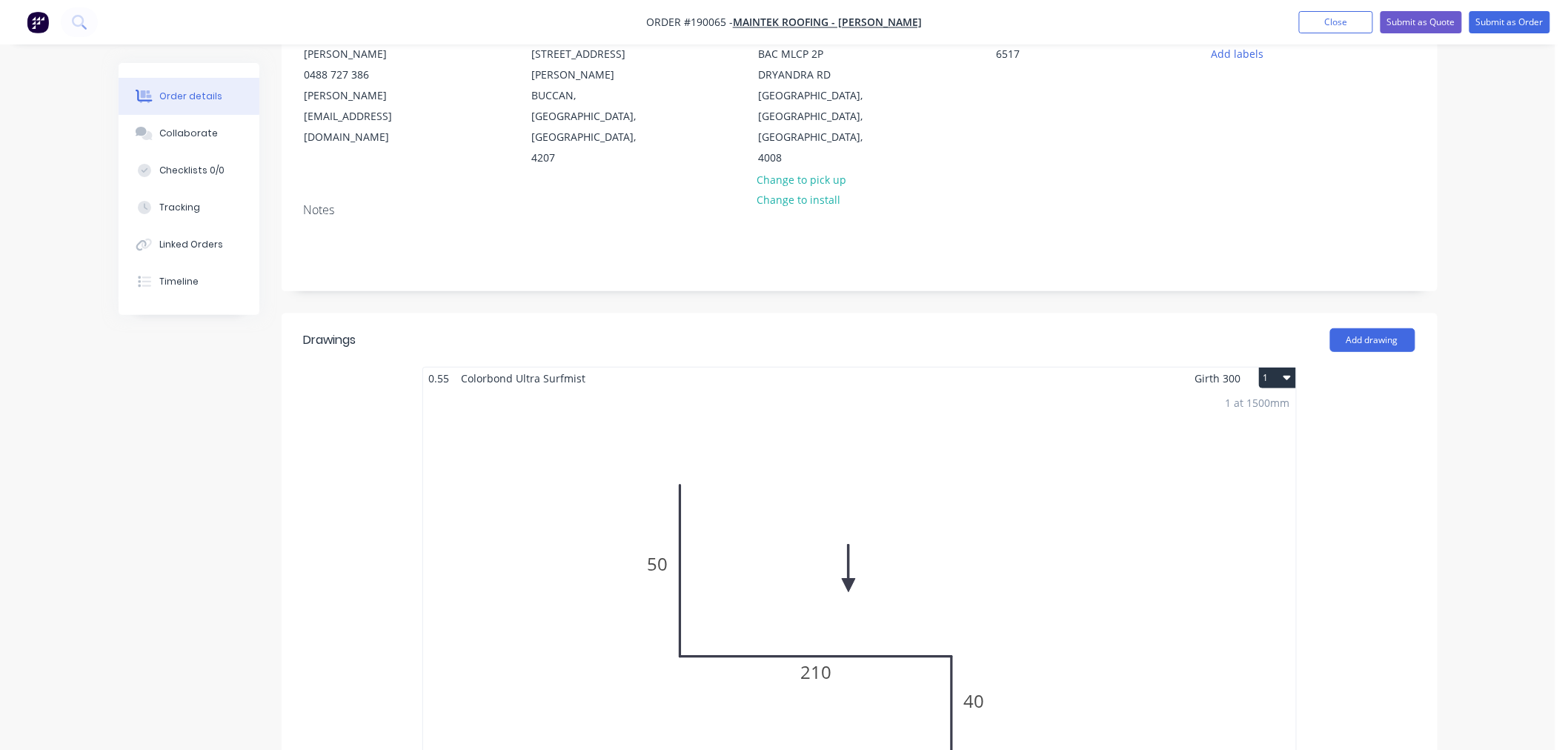
scroll to position [0, 0]
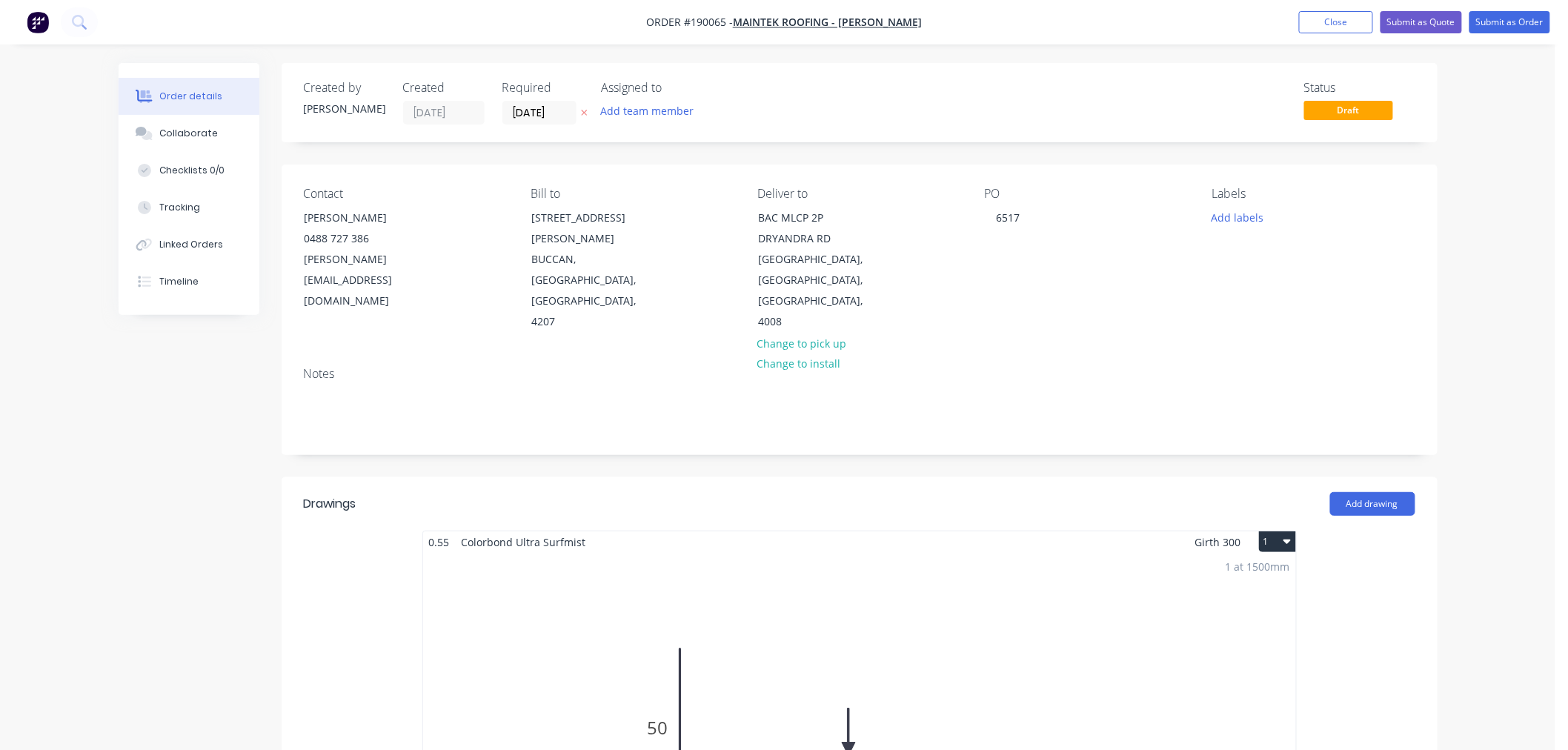
click at [1500, 23] on button "Submit as Order" at bounding box center [1510, 23] width 81 height 23
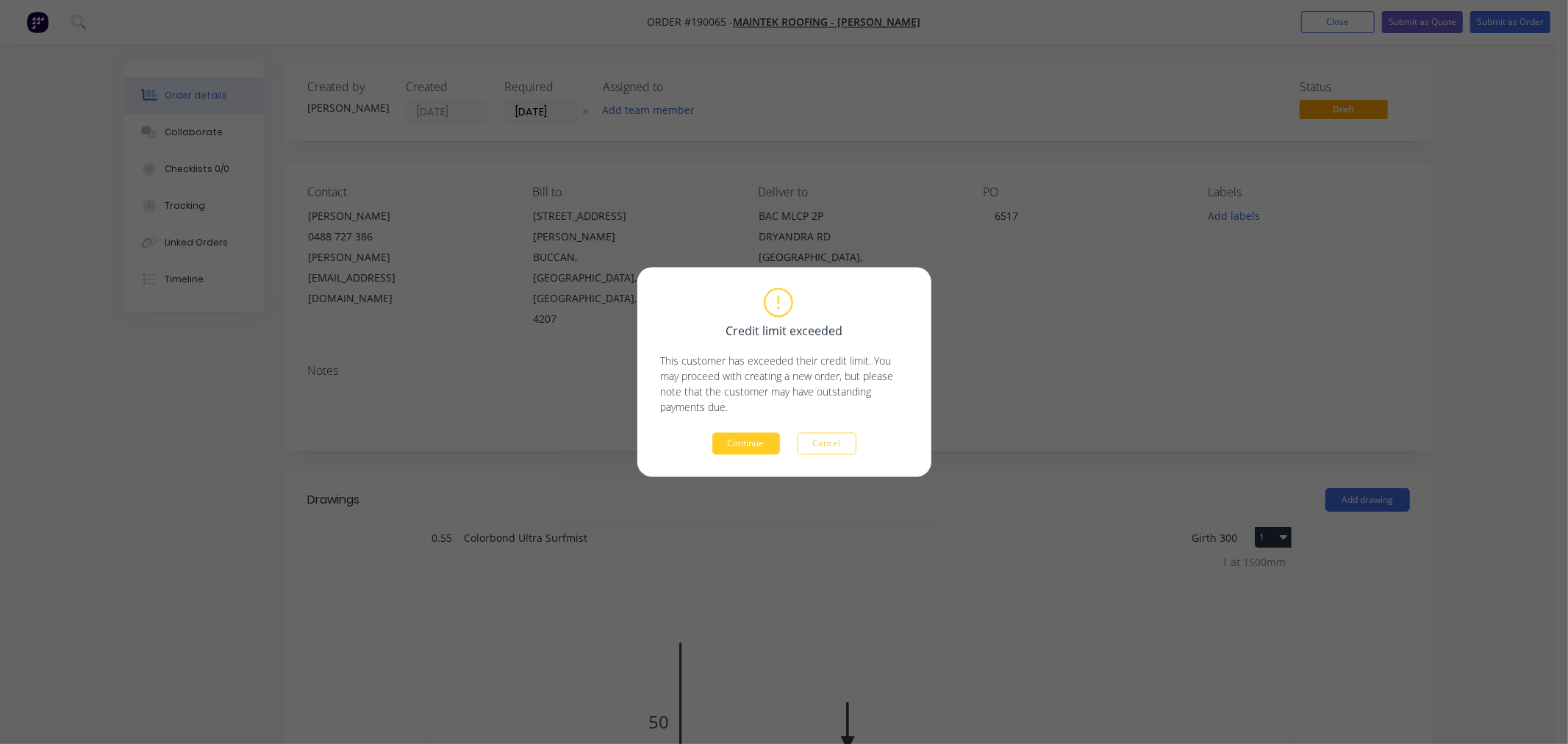
click at [740, 443] on button "Continue" at bounding box center [746, 444] width 68 height 22
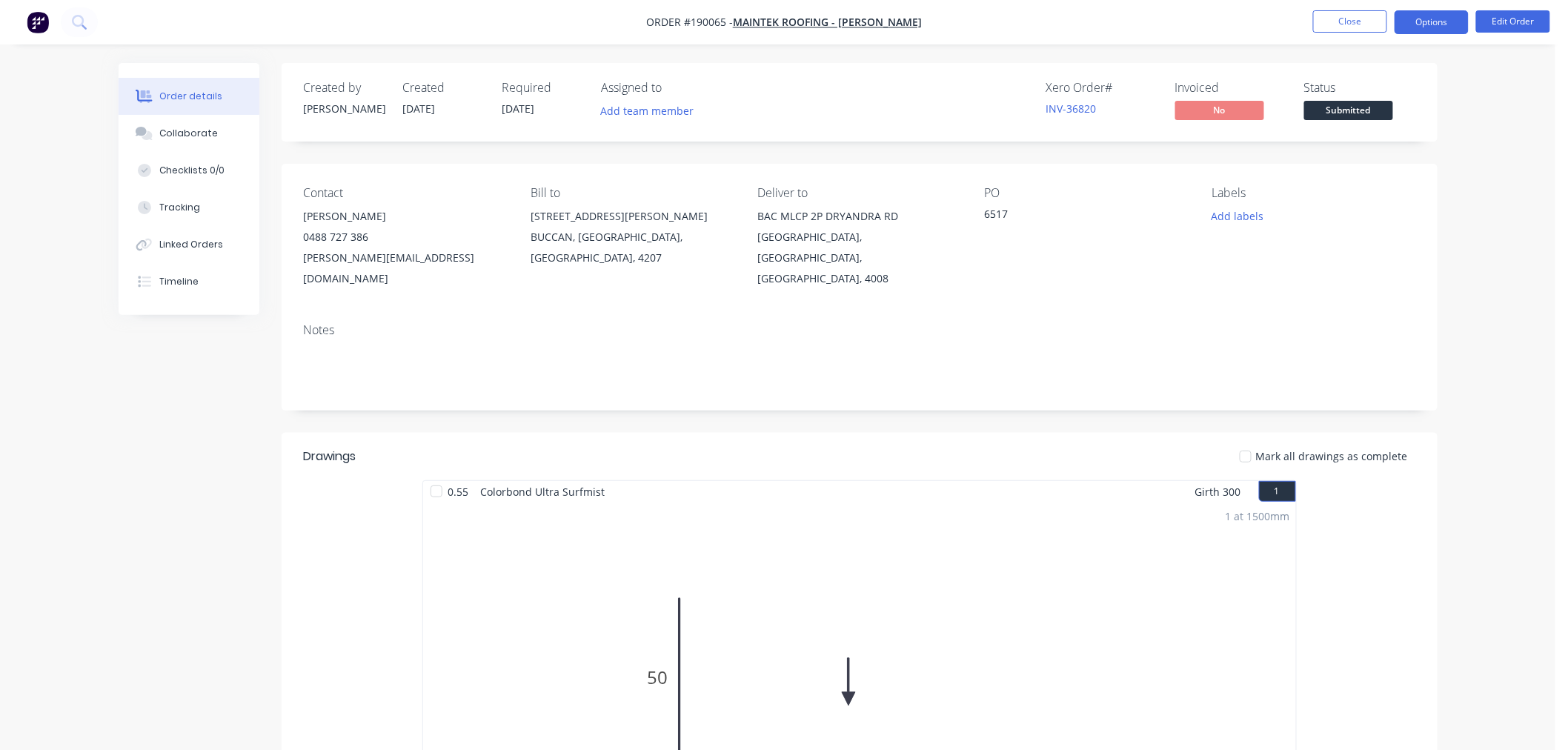
click at [1434, 21] on button "Options" at bounding box center [1432, 22] width 74 height 23
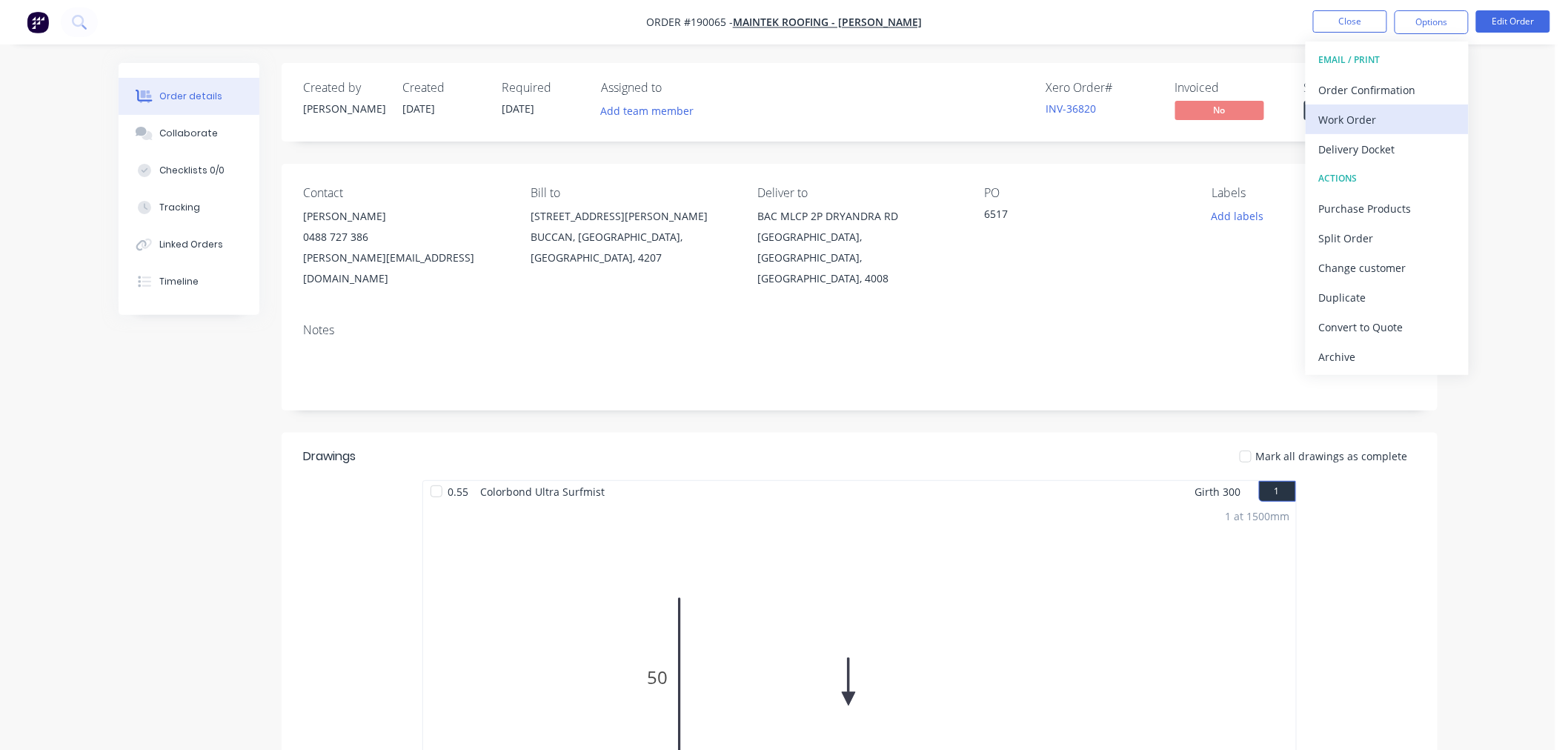
click at [1411, 109] on div "Work Order" at bounding box center [1387, 119] width 136 height 22
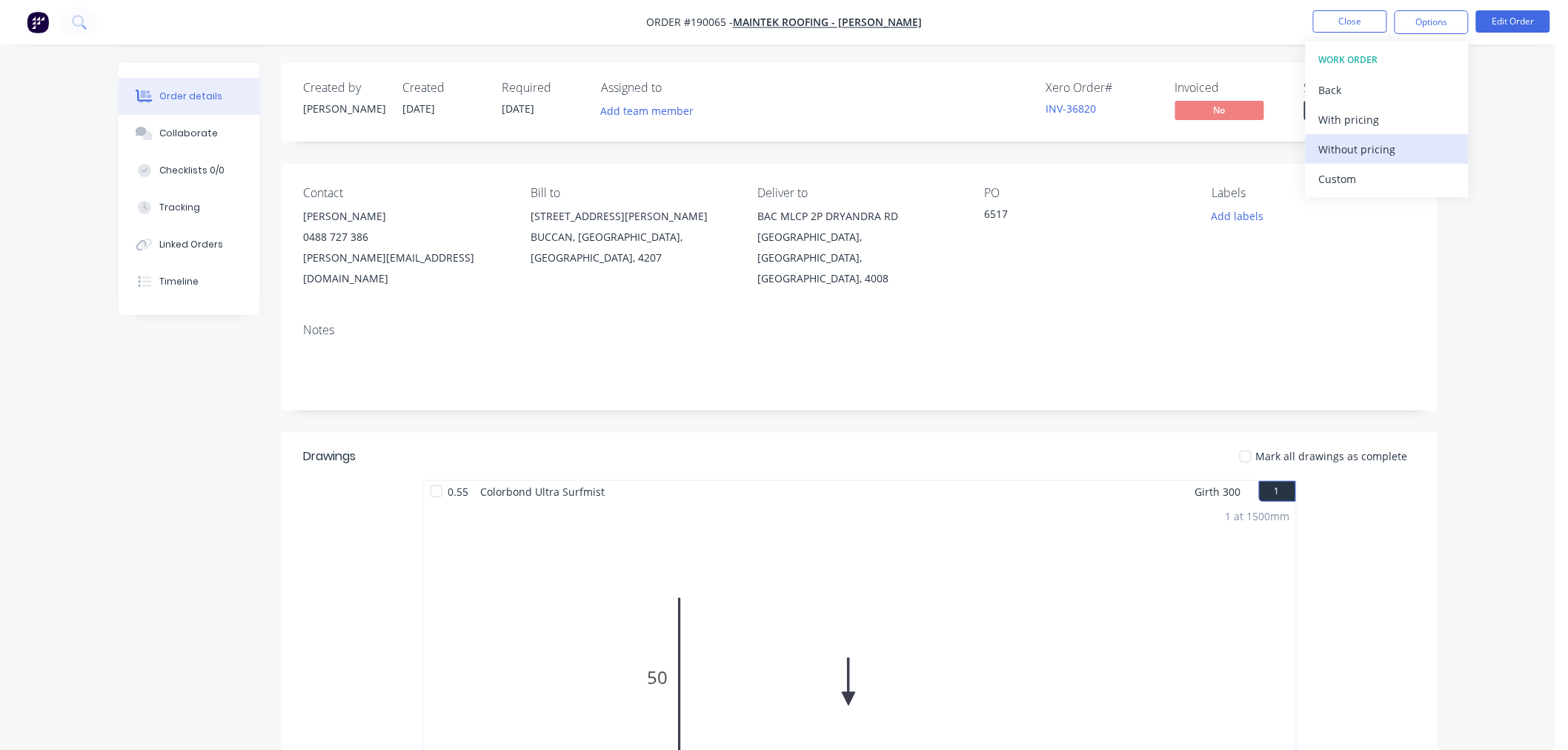
click at [1414, 147] on div "Without pricing" at bounding box center [1387, 149] width 136 height 22
click at [376, 24] on nav "Order #190065 - Maintek Roofing - Shaun Rahurahu Close Options Edit Order" at bounding box center [784, 22] width 1568 height 44
click at [1328, 19] on button "Close" at bounding box center [1350, 22] width 74 height 23
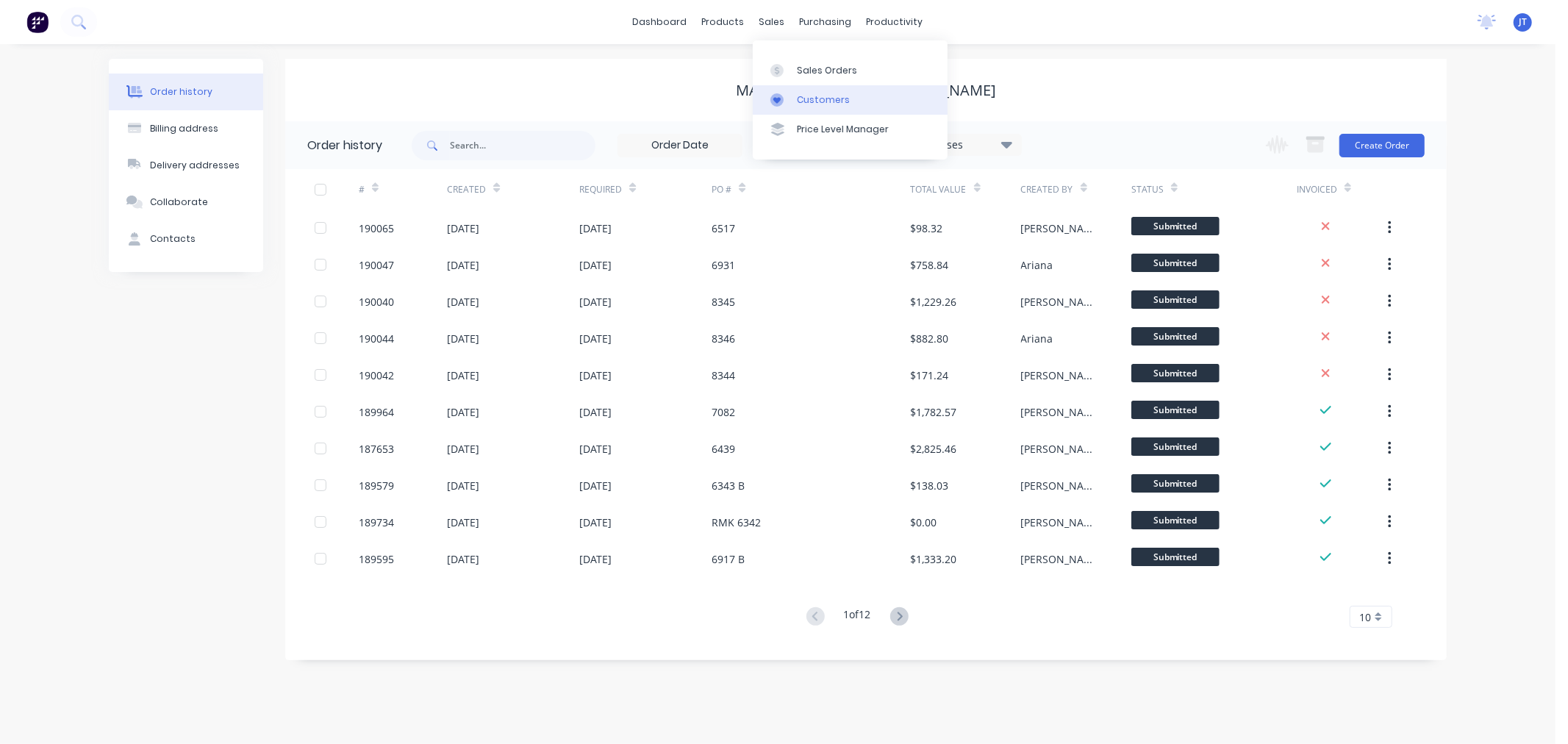
click at [795, 99] on link "Customers" at bounding box center [850, 100] width 195 height 30
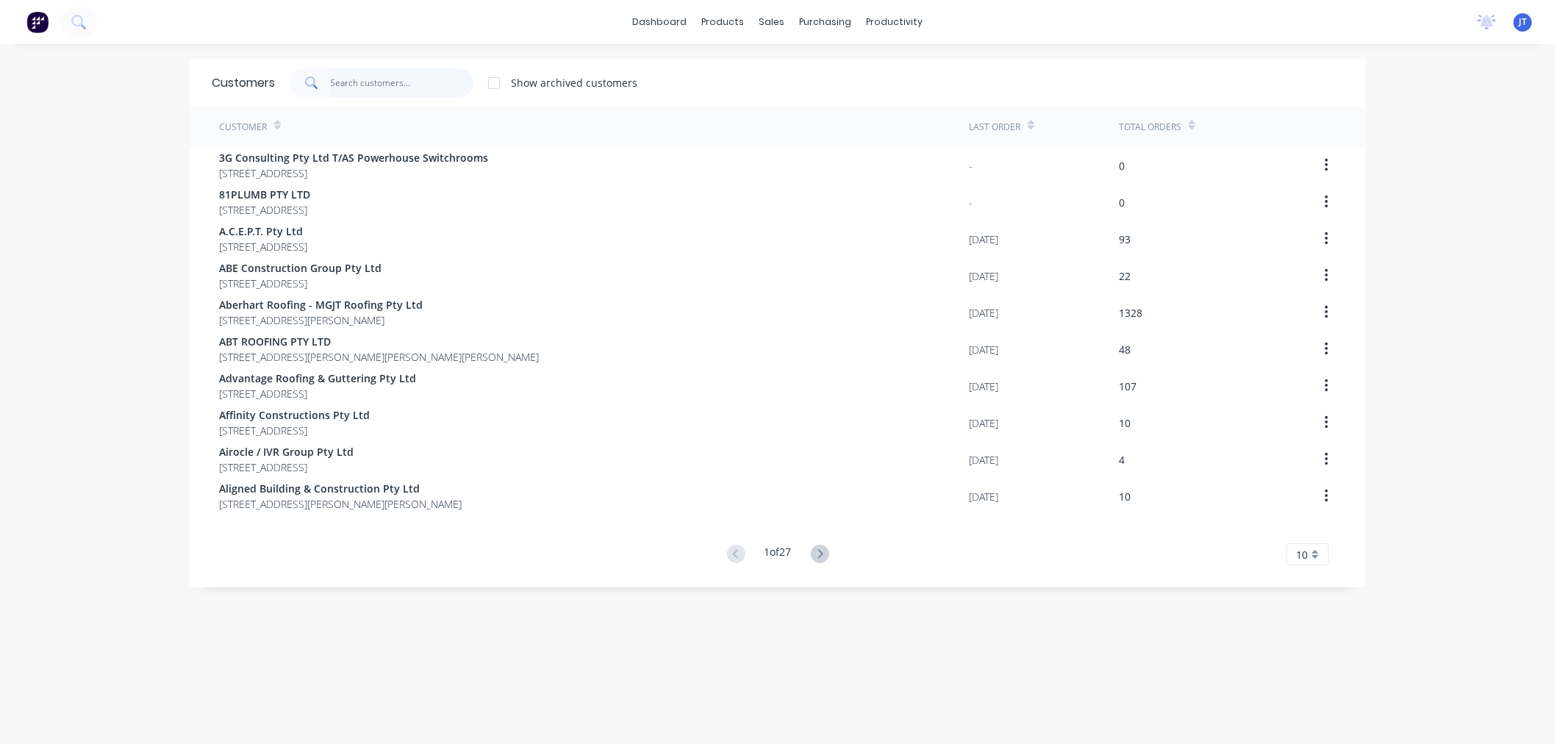
click at [370, 93] on input "text" at bounding box center [402, 83] width 143 height 30
click at [390, 82] on input "text" at bounding box center [402, 83] width 143 height 30
paste input "Maintek"
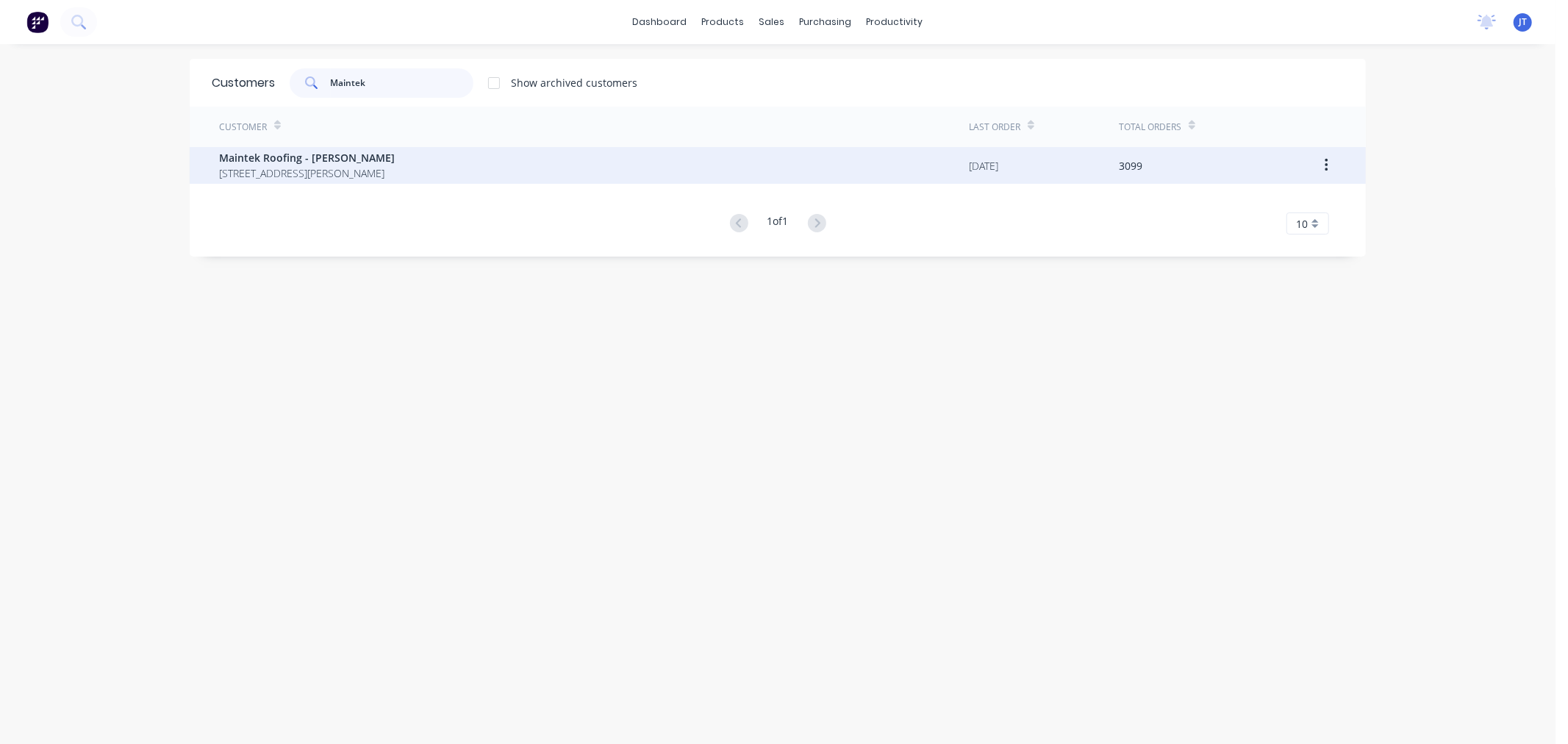
type input "Maintek"
click at [518, 171] on div "Maintek Roofing - Shaun Rahurahu 247-251 Wilson Road BUCCAN Queensland Australi…" at bounding box center [594, 165] width 750 height 37
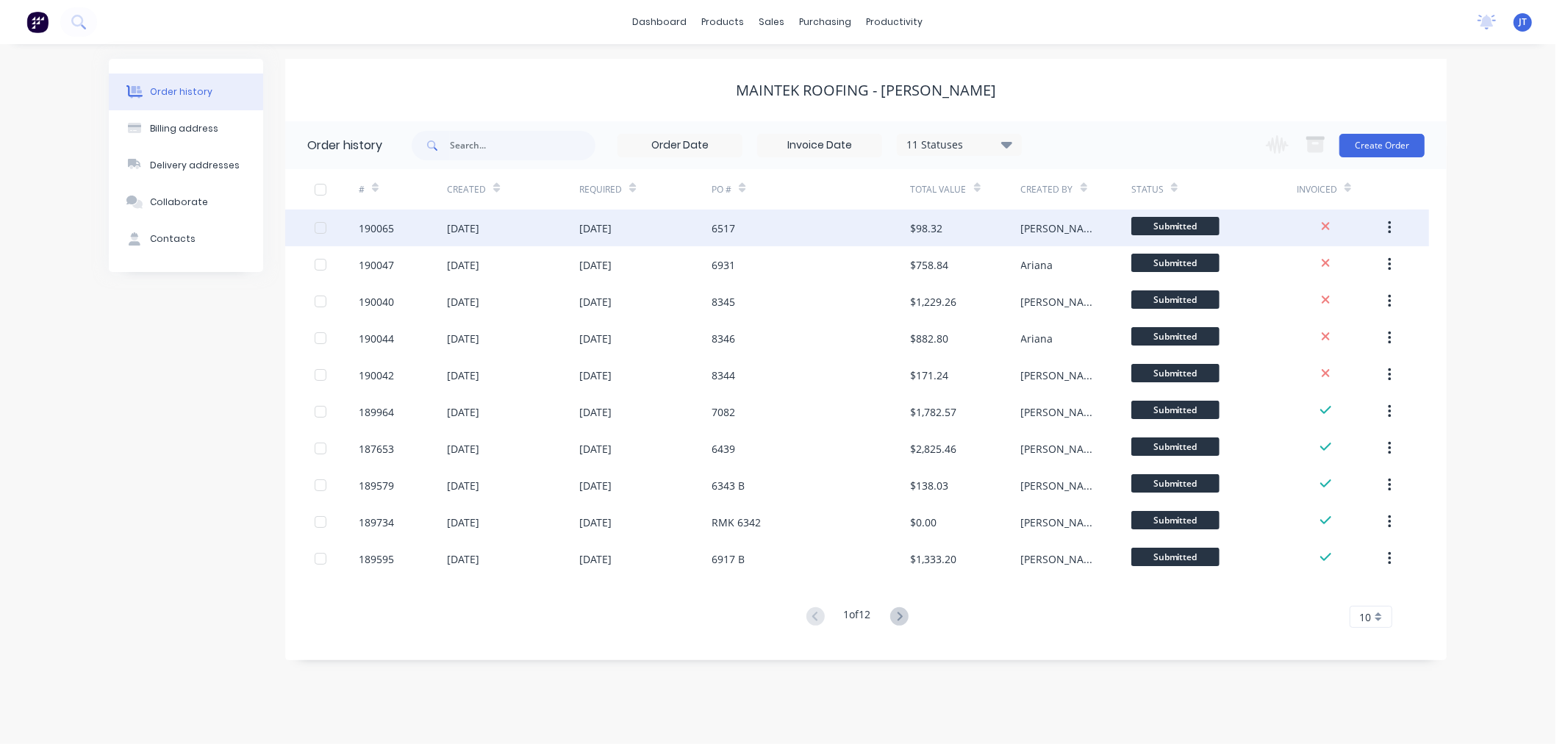
click at [467, 230] on div "[DATE]" at bounding box center [463, 228] width 32 height 15
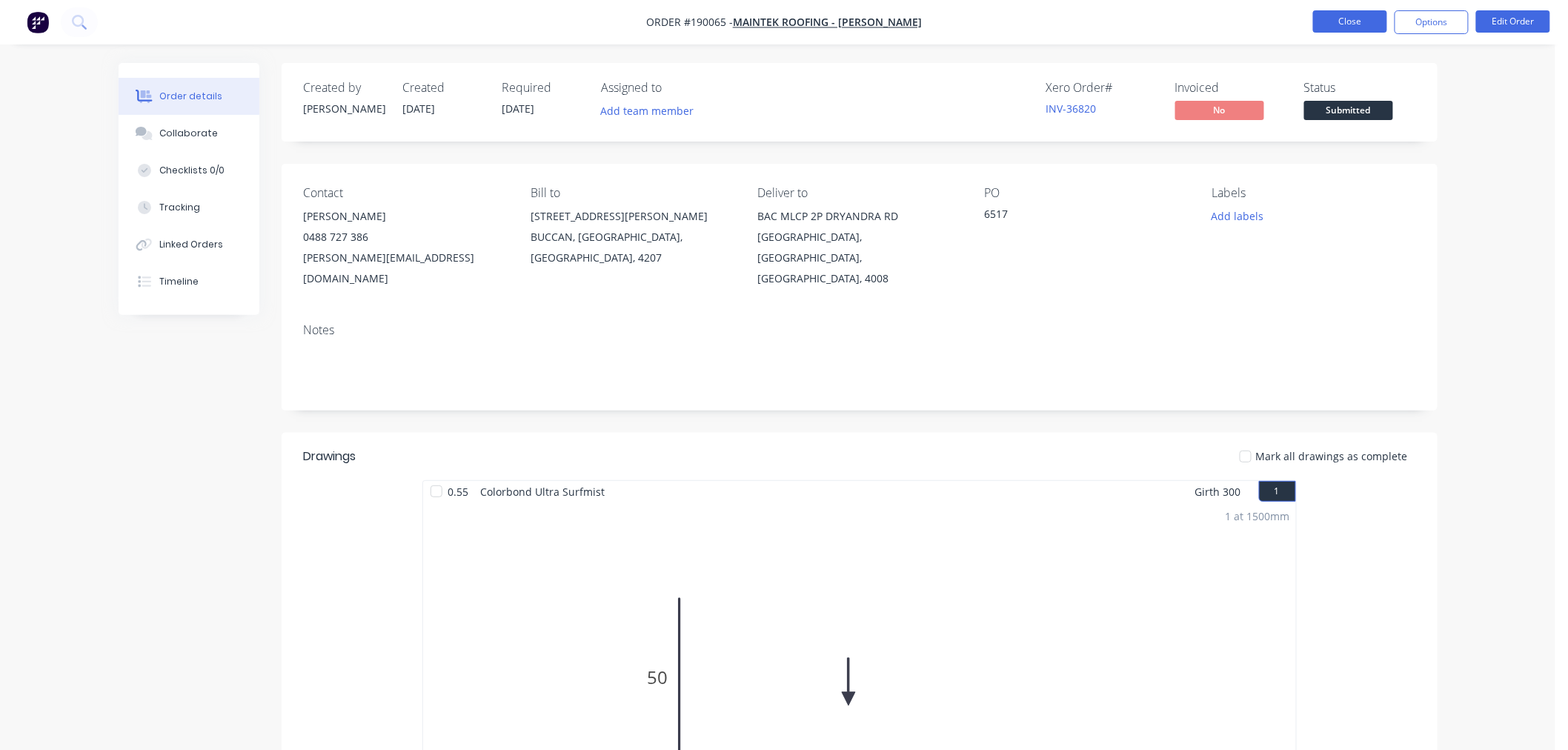
click at [1343, 20] on button "Close" at bounding box center [1350, 22] width 74 height 23
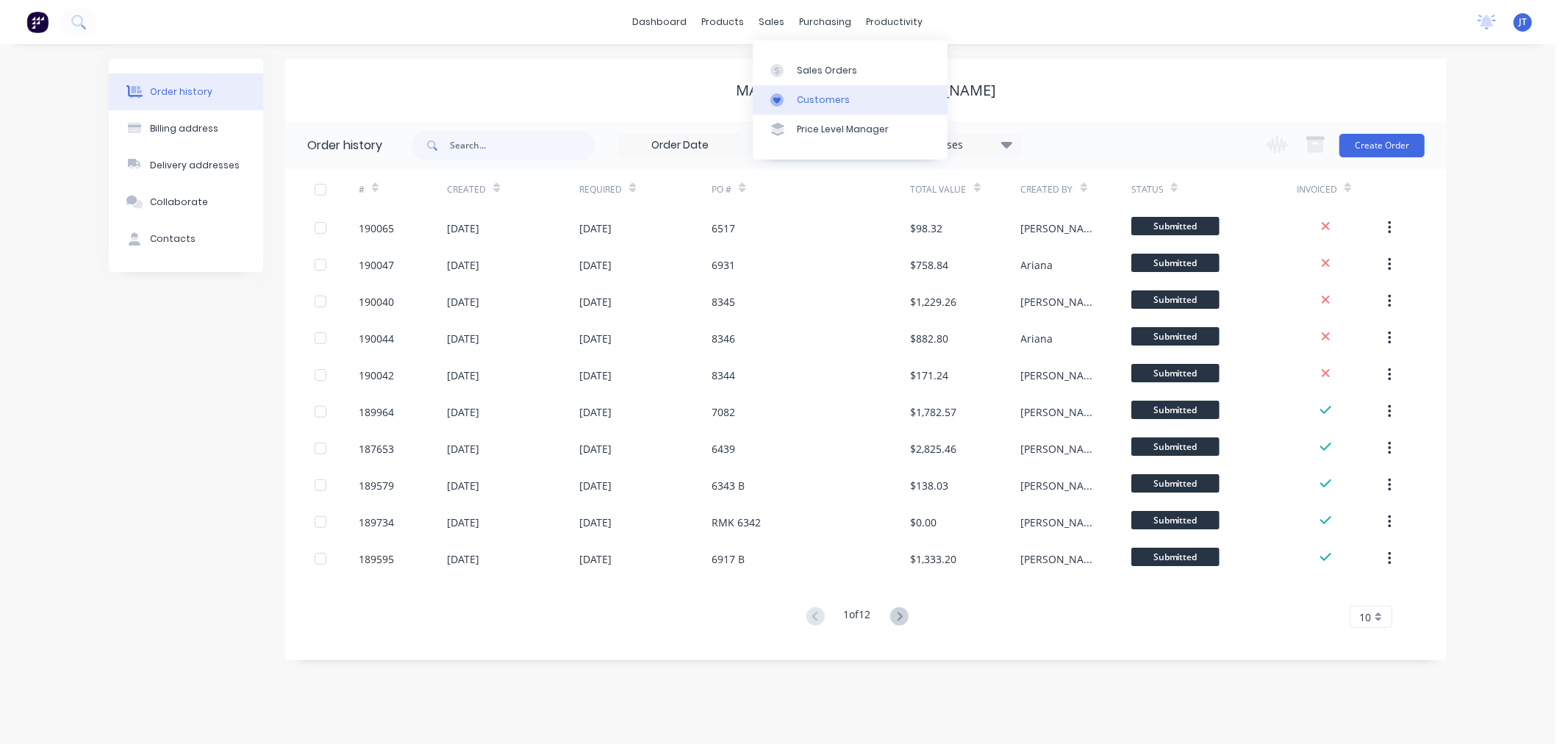
click at [783, 103] on icon at bounding box center [777, 100] width 14 height 14
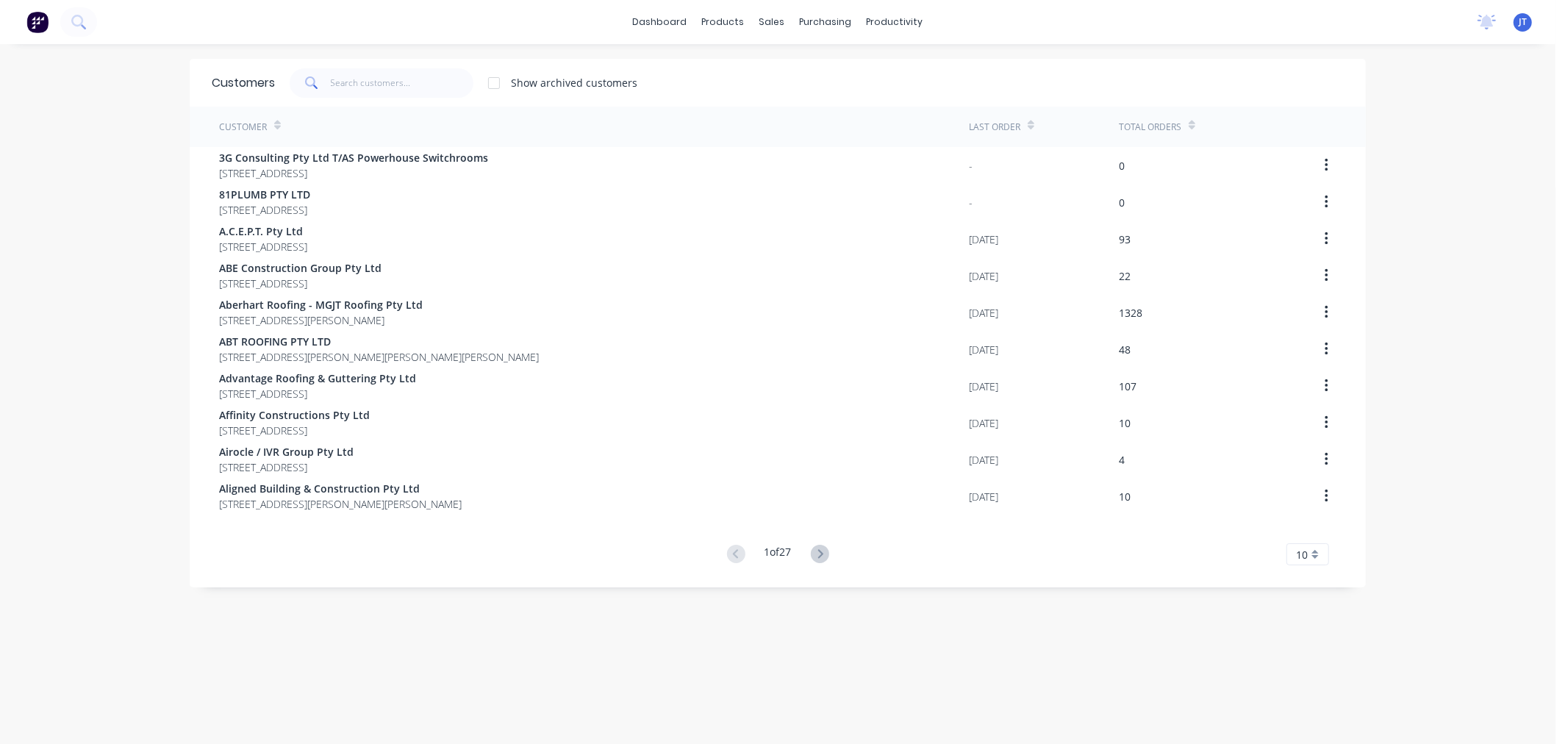
click at [41, 193] on div "dashboard products sales purchasing productivity dashboard products Product Cat…" at bounding box center [778, 372] width 1555 height 744
click at [382, 76] on input "text" at bounding box center [402, 83] width 143 height 30
paste input "BEARDS"
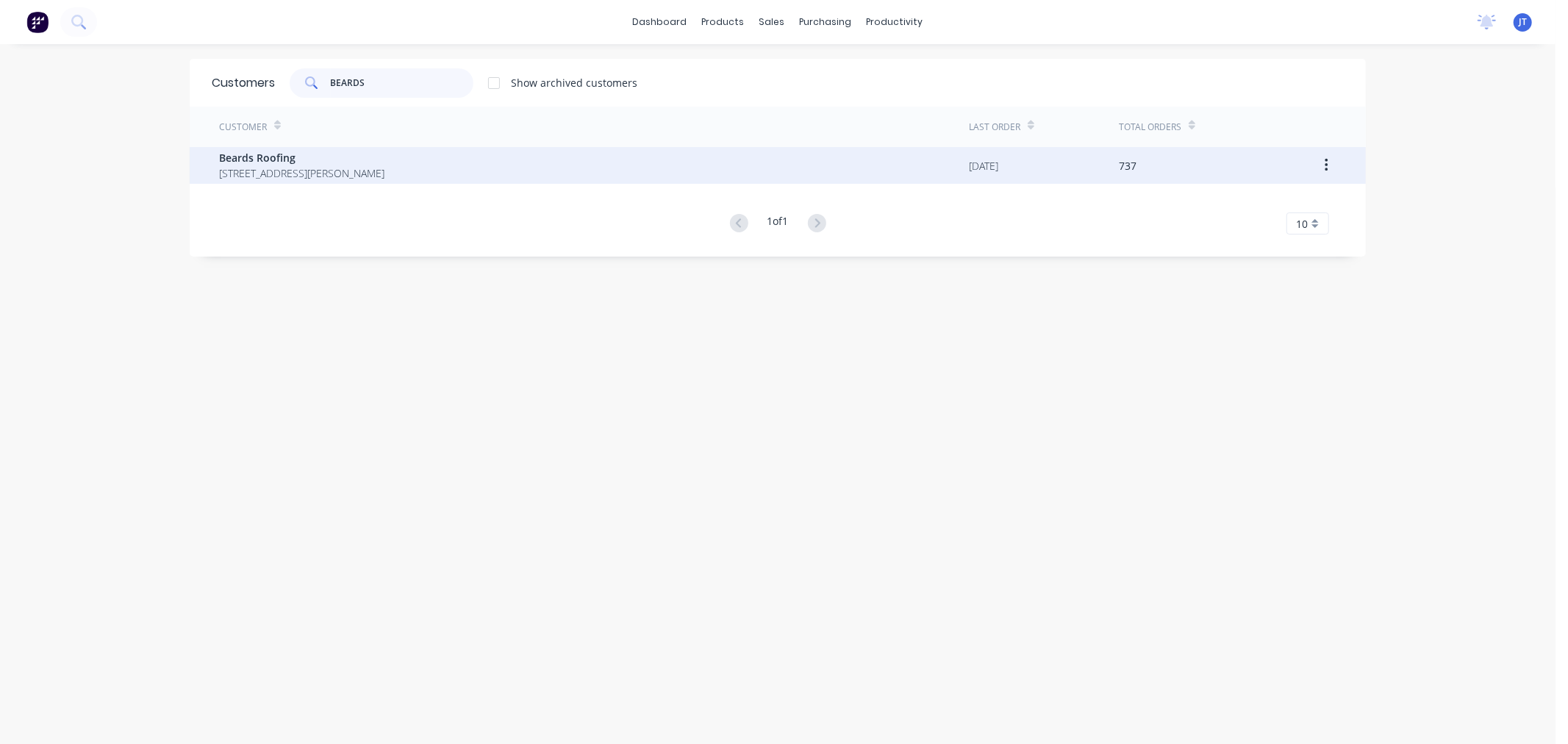
type input "BEARDS"
click at [384, 162] on span "Beards Roofing" at bounding box center [301, 157] width 165 height 15
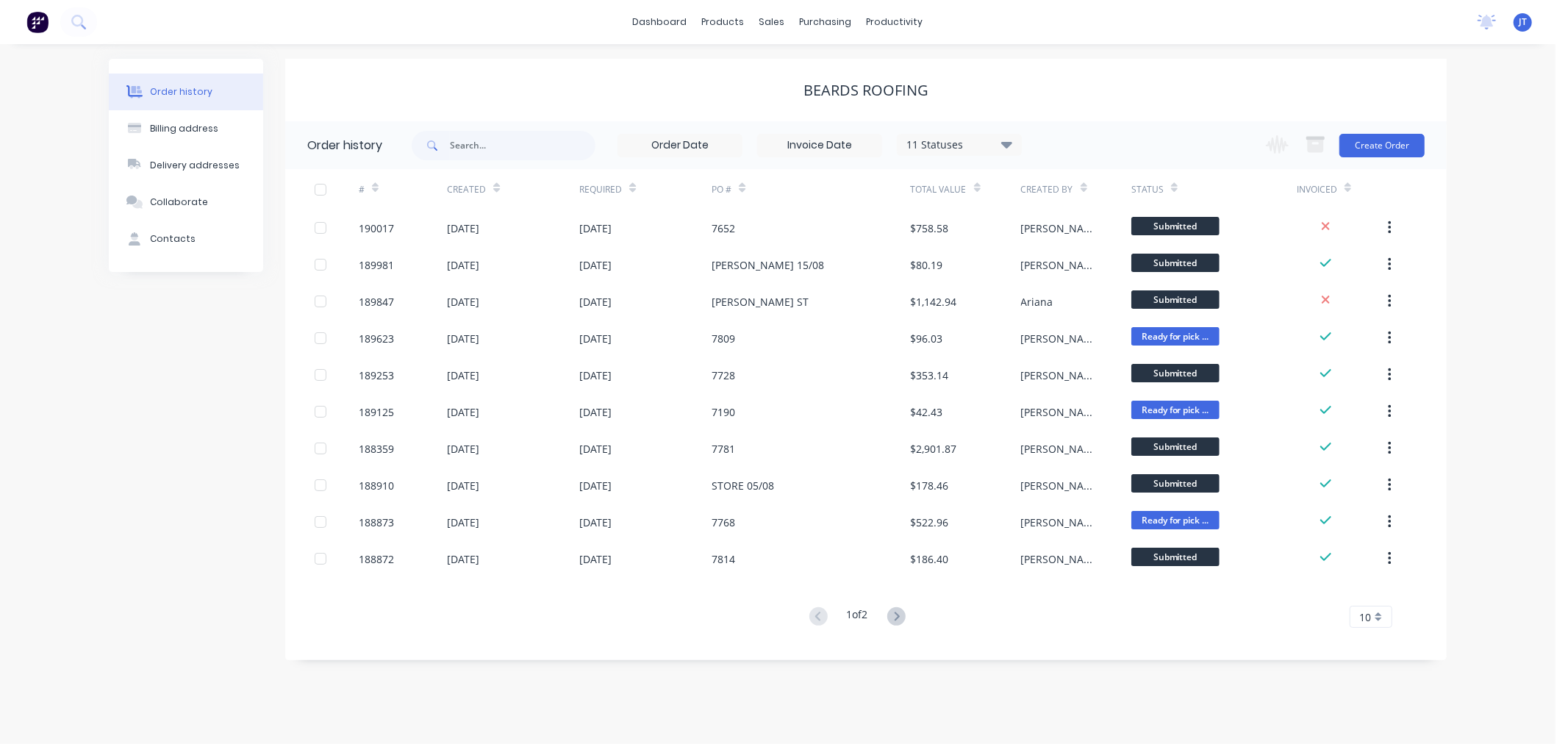
click at [1505, 304] on div "Order history Billing address Delivery addresses Collaborate Contacts Beards Ro…" at bounding box center [778, 394] width 1555 height 700
click at [1382, 142] on button "Create Order" at bounding box center [1382, 145] width 86 height 23
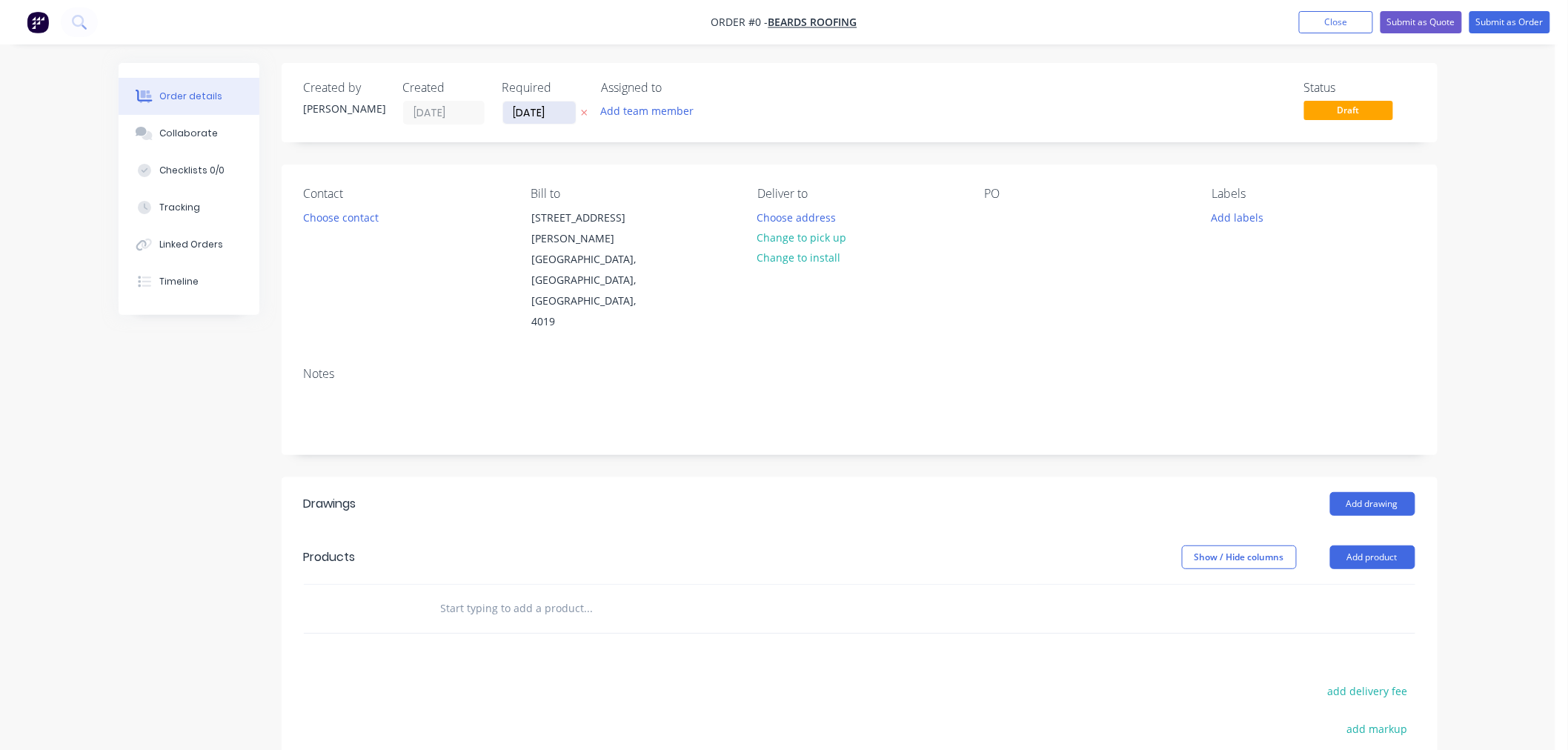
click at [524, 113] on input "[DATE]" at bounding box center [539, 113] width 73 height 23
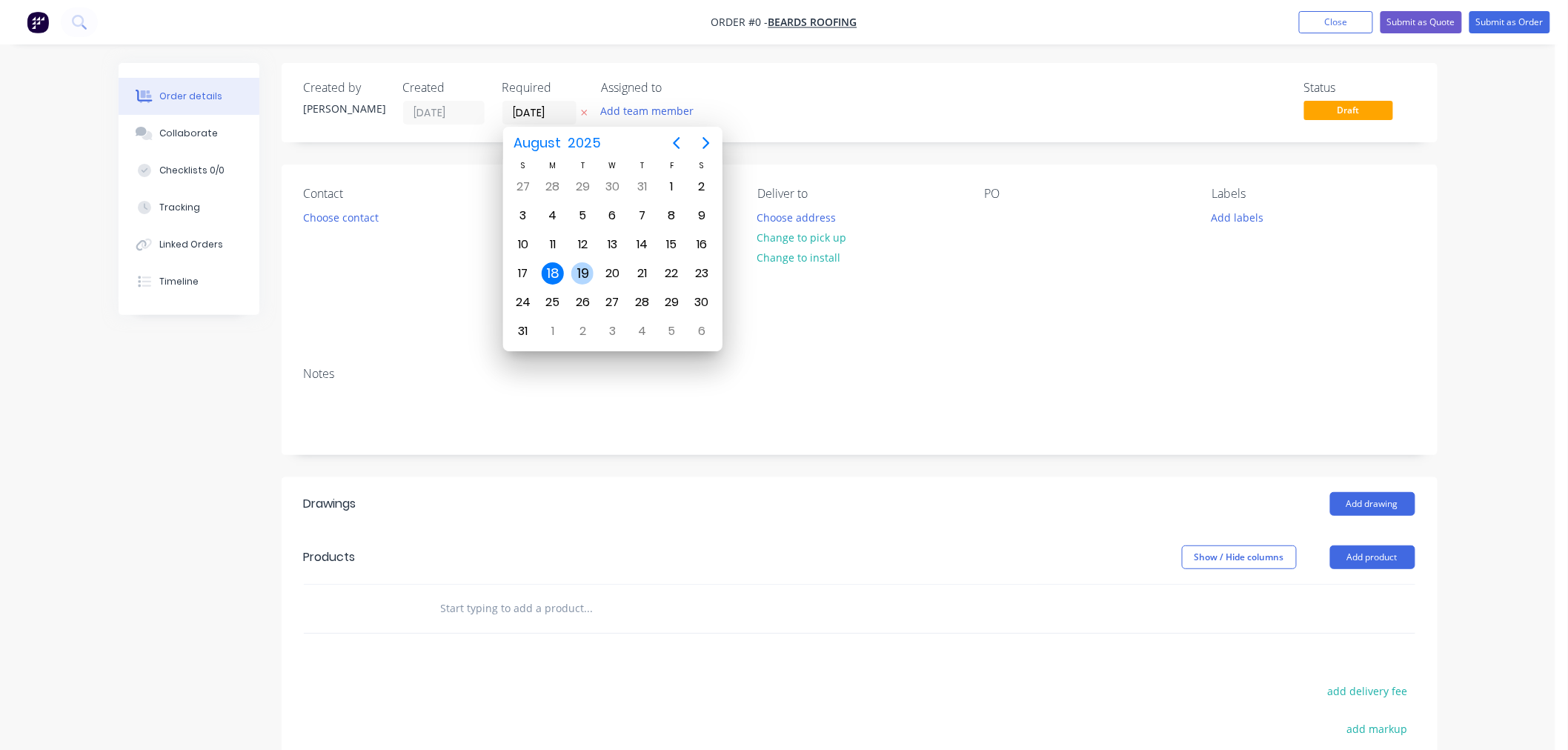
click at [584, 267] on div "19" at bounding box center [583, 274] width 23 height 23
type input "[DATE]"
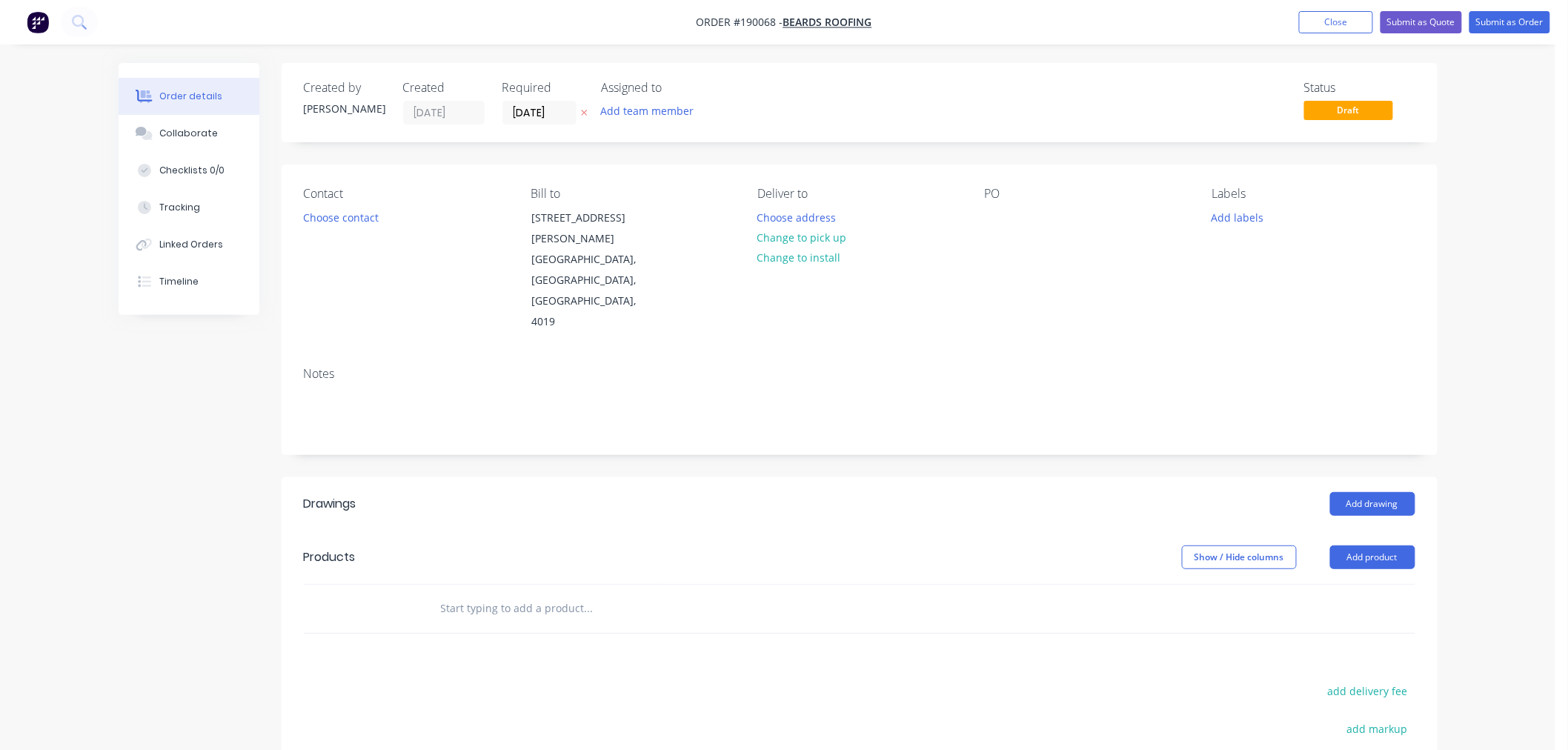
click at [978, 218] on div "Contact Choose contact Bill to 73 Snook Street Clontarf, Queensland, Australia,…" at bounding box center [859, 259] width 1156 height 190
click at [993, 224] on div at bounding box center [996, 218] width 23 height 22
click at [823, 235] on button "Change to pick up" at bounding box center [802, 237] width 106 height 20
click at [766, 216] on div at bounding box center [769, 218] width 23 height 22
click at [334, 219] on button "Choose contact" at bounding box center [340, 217] width 91 height 20
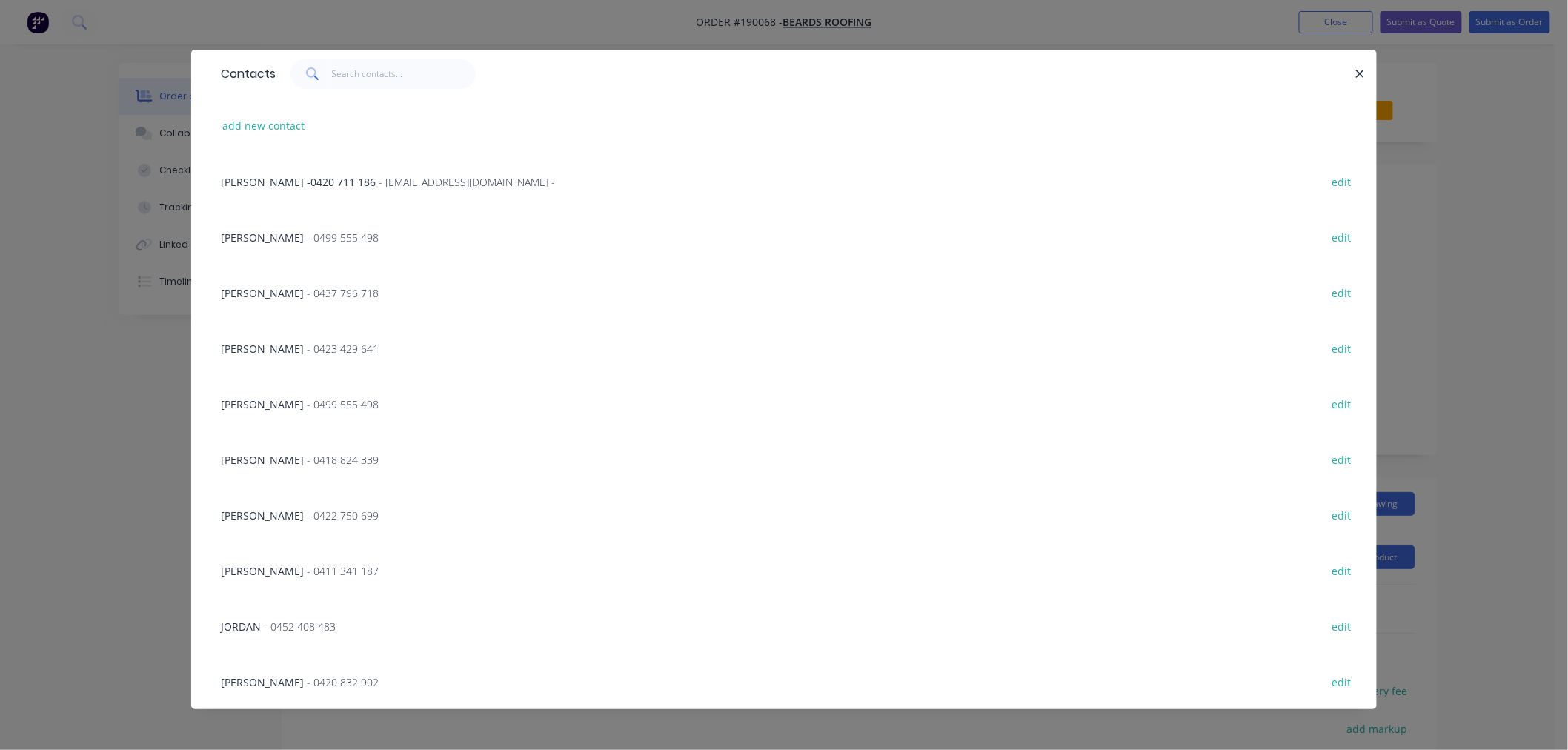
scroll to position [12, 0]
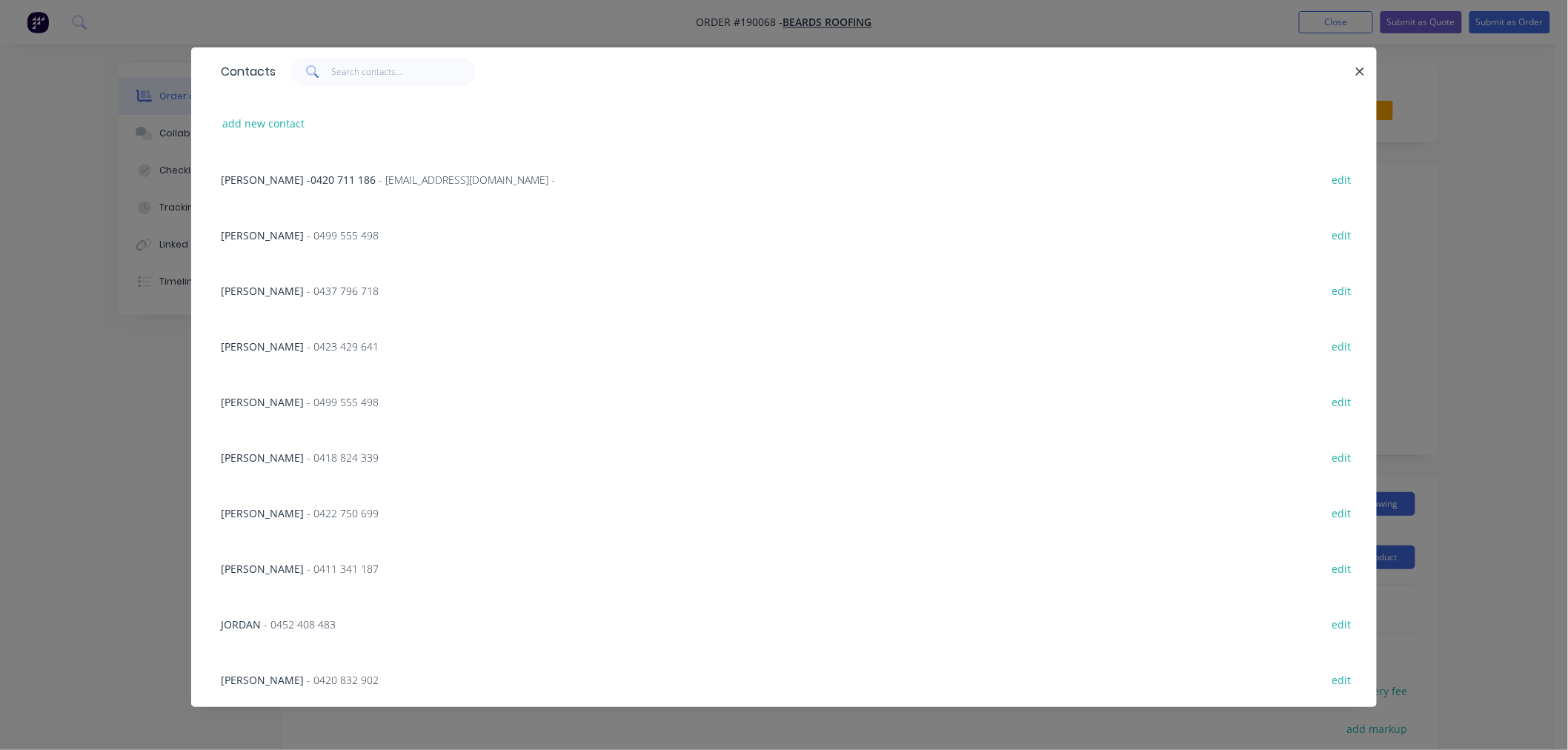
click at [313, 682] on span "- 0420 832 902" at bounding box center [342, 679] width 72 height 14
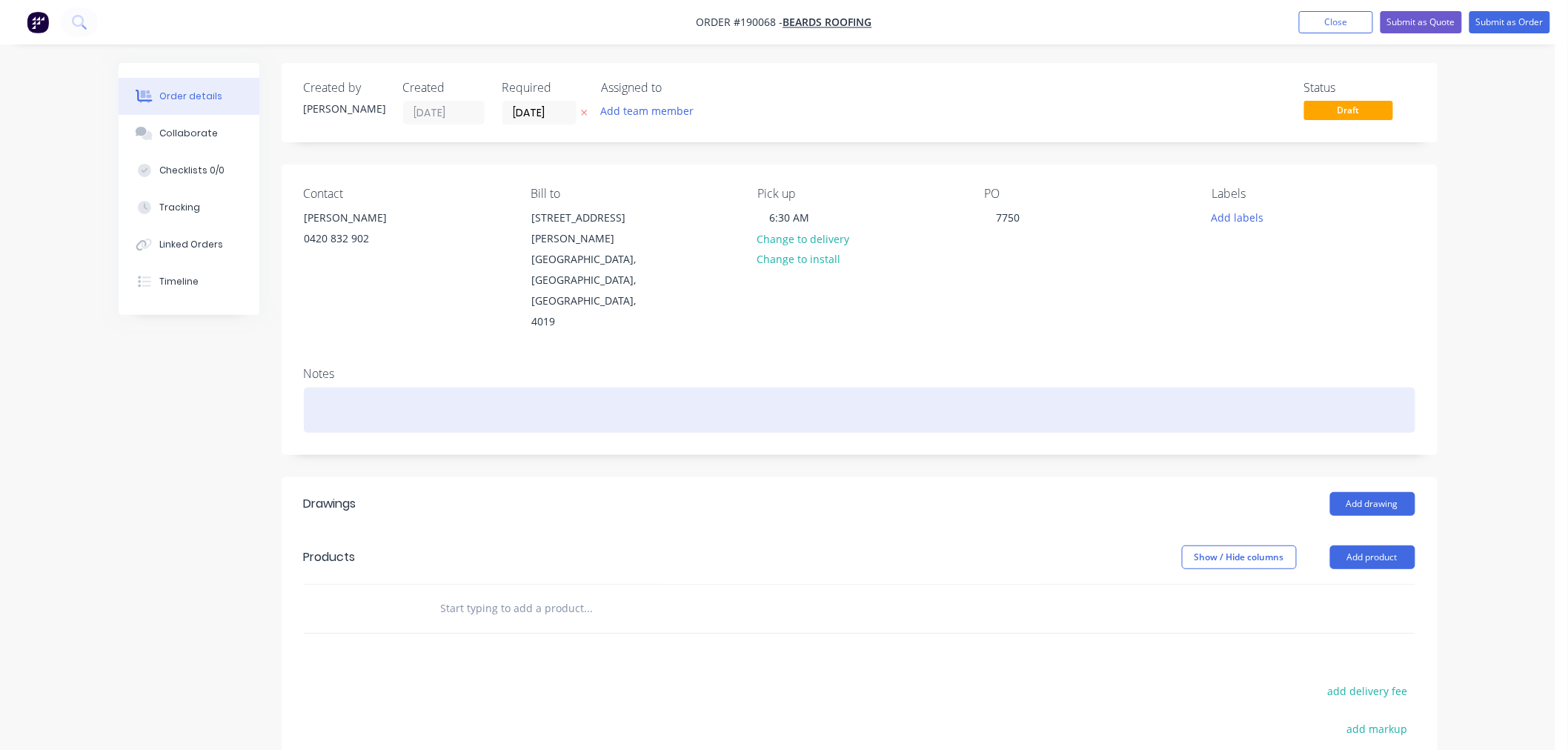
click at [411, 387] on div at bounding box center [860, 410] width 1112 height 45
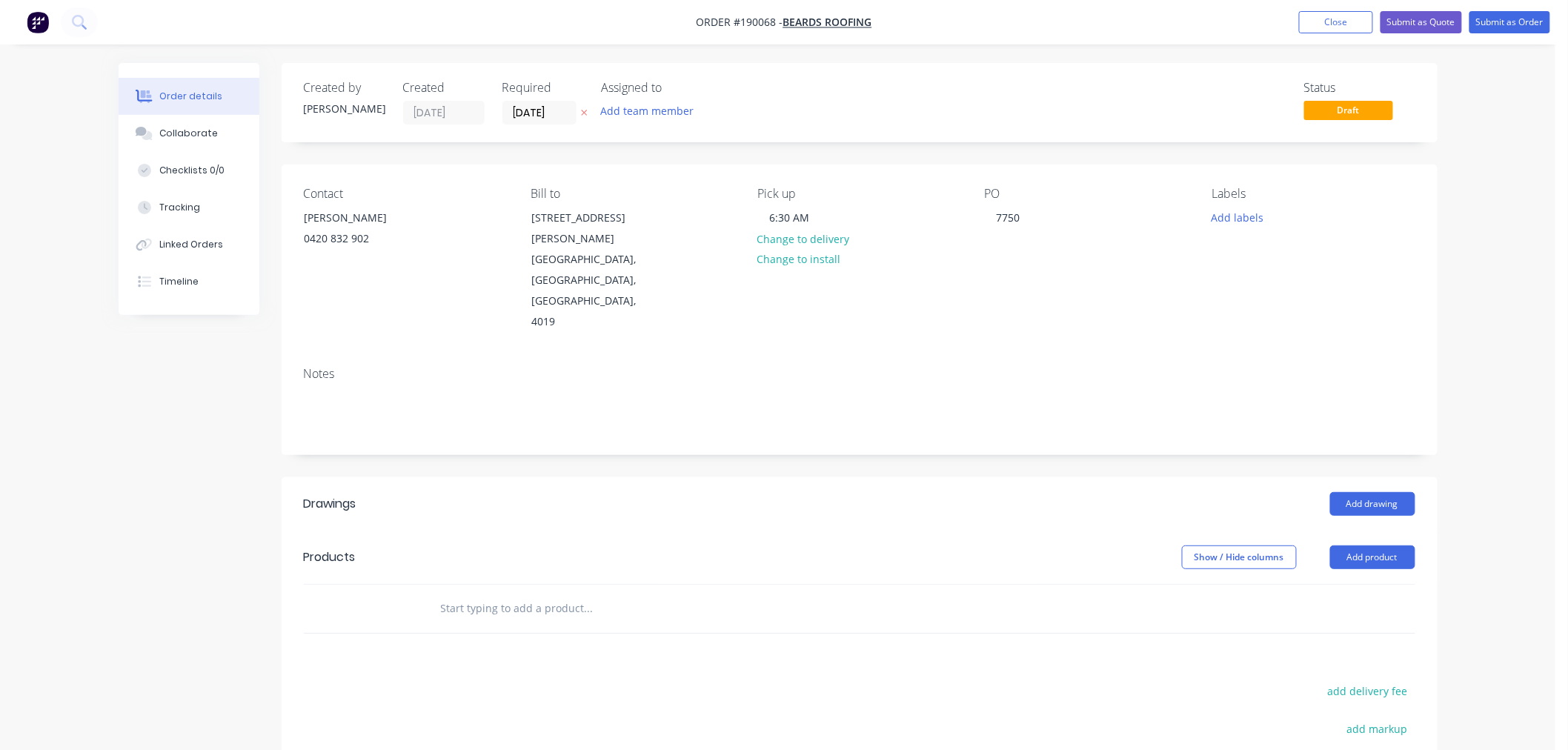
click at [1450, 421] on div "Order details Collaborate Checklists 0/0 Tracking Linked Orders Timeline Order …" at bounding box center [778, 537] width 1349 height 948
click at [1380, 492] on button "Add drawing" at bounding box center [1373, 503] width 85 height 23
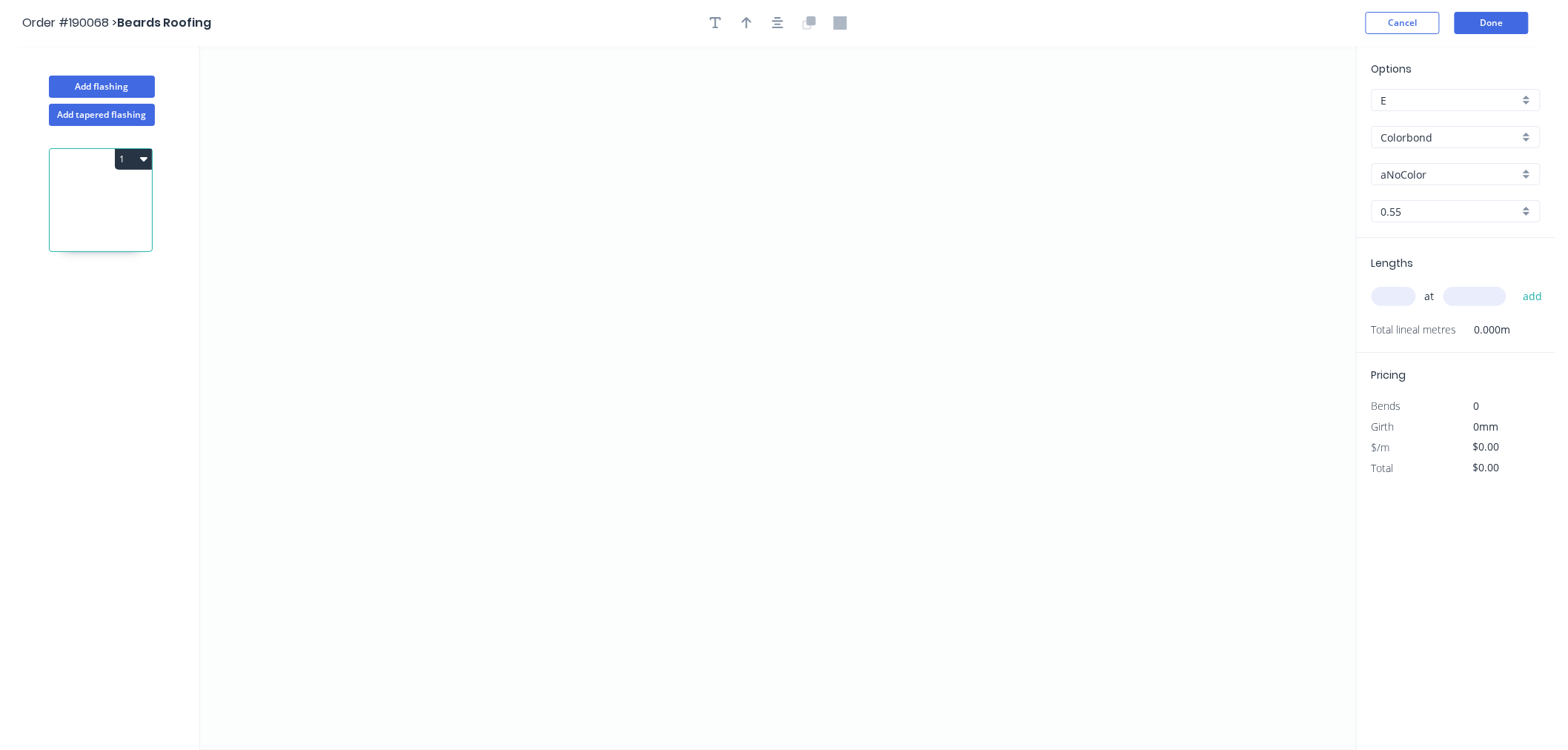
click at [1425, 172] on input "aNoColor" at bounding box center [1450, 174] width 138 height 15
click at [1449, 226] on div "Dover White" at bounding box center [1456, 227] width 168 height 26
type input "Dover White"
click at [1400, 302] on input "text" at bounding box center [1393, 296] width 44 height 19
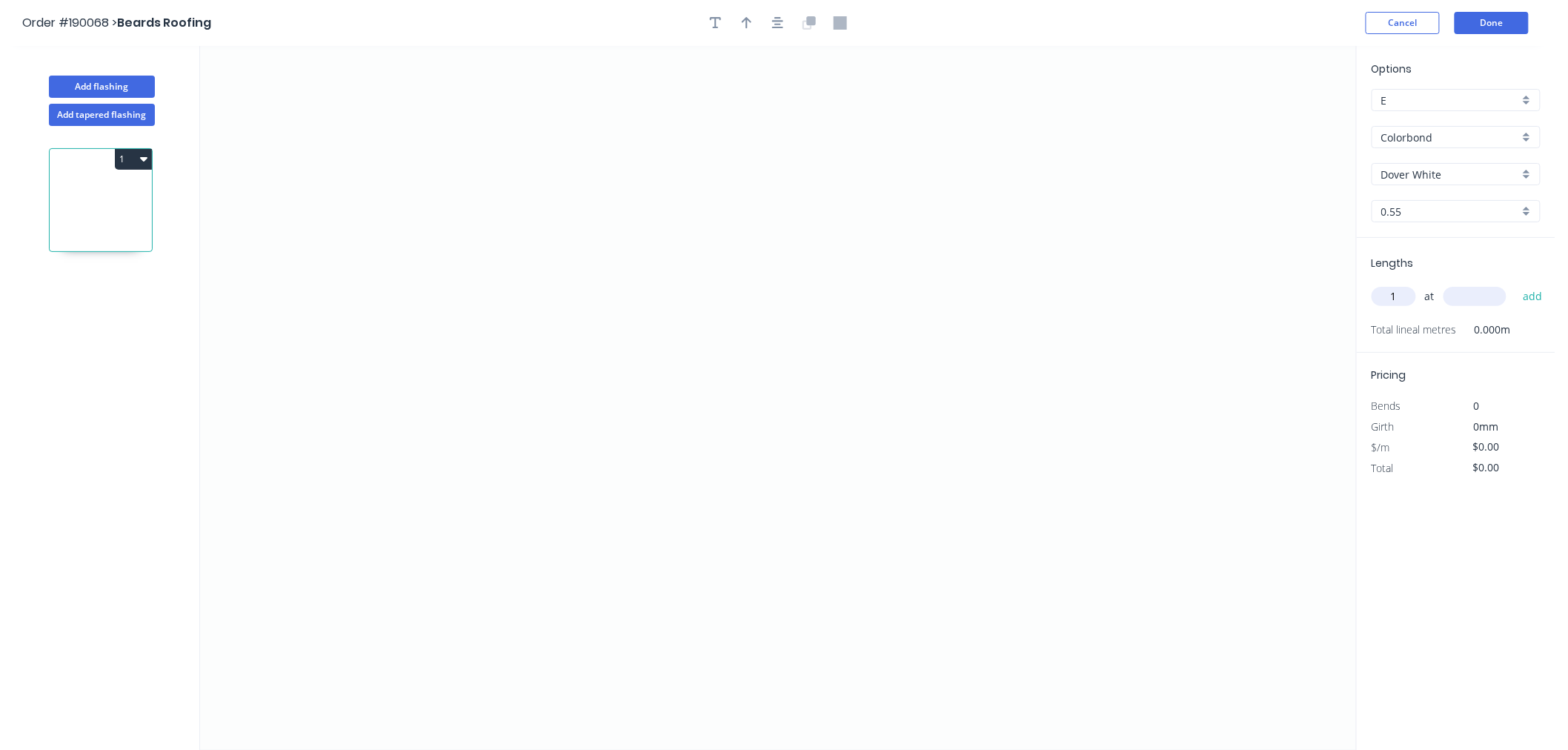
type input "1"
click at [1463, 300] on input "text" at bounding box center [1475, 296] width 63 height 19
type input "2600"
click at [1516, 284] on button "add" at bounding box center [1533, 296] width 35 height 25
click at [448, 208] on icon "0" at bounding box center [778, 398] width 1156 height 704
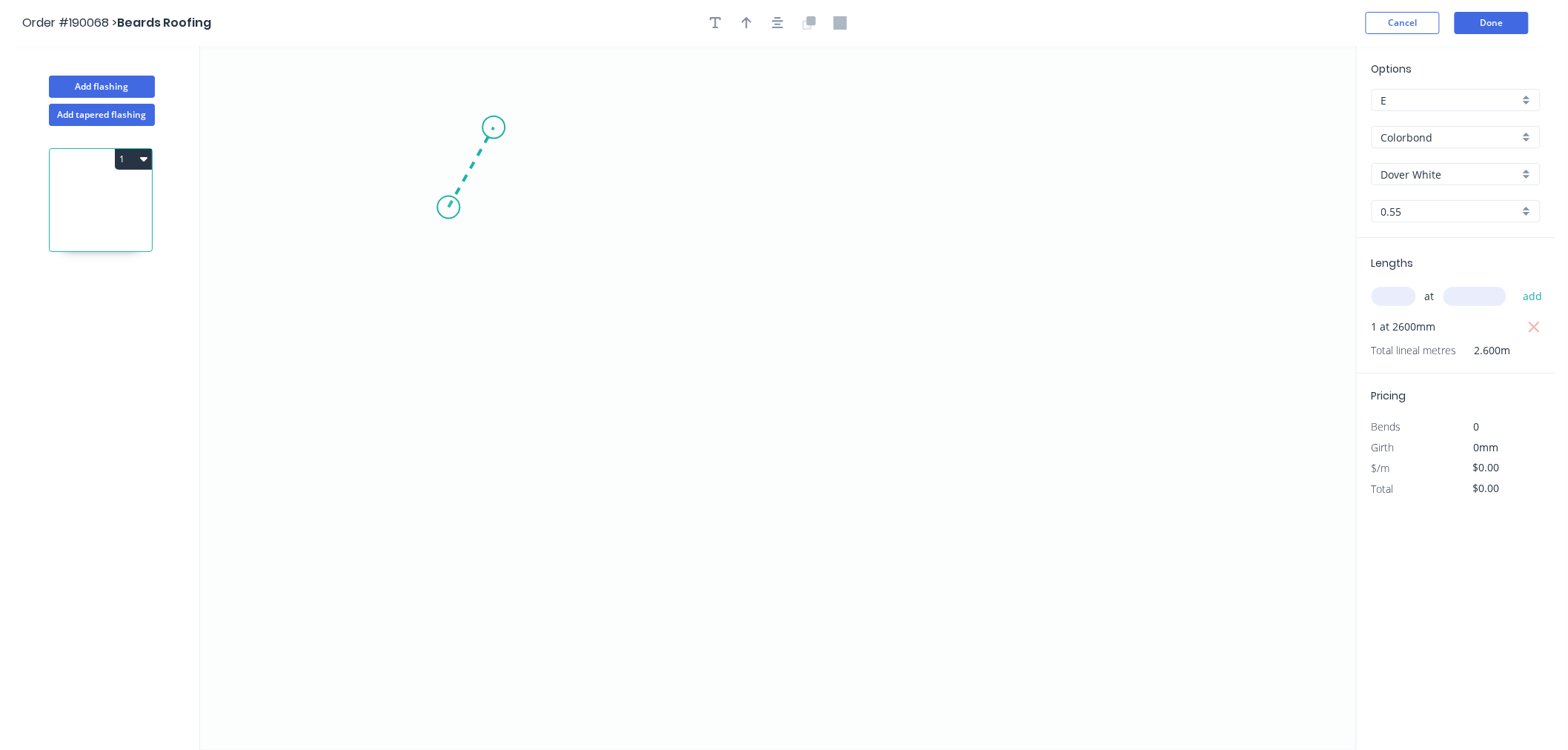
click at [494, 127] on icon at bounding box center [471, 167] width 45 height 80
click at [801, 128] on icon "0 ?" at bounding box center [778, 398] width 1156 height 704
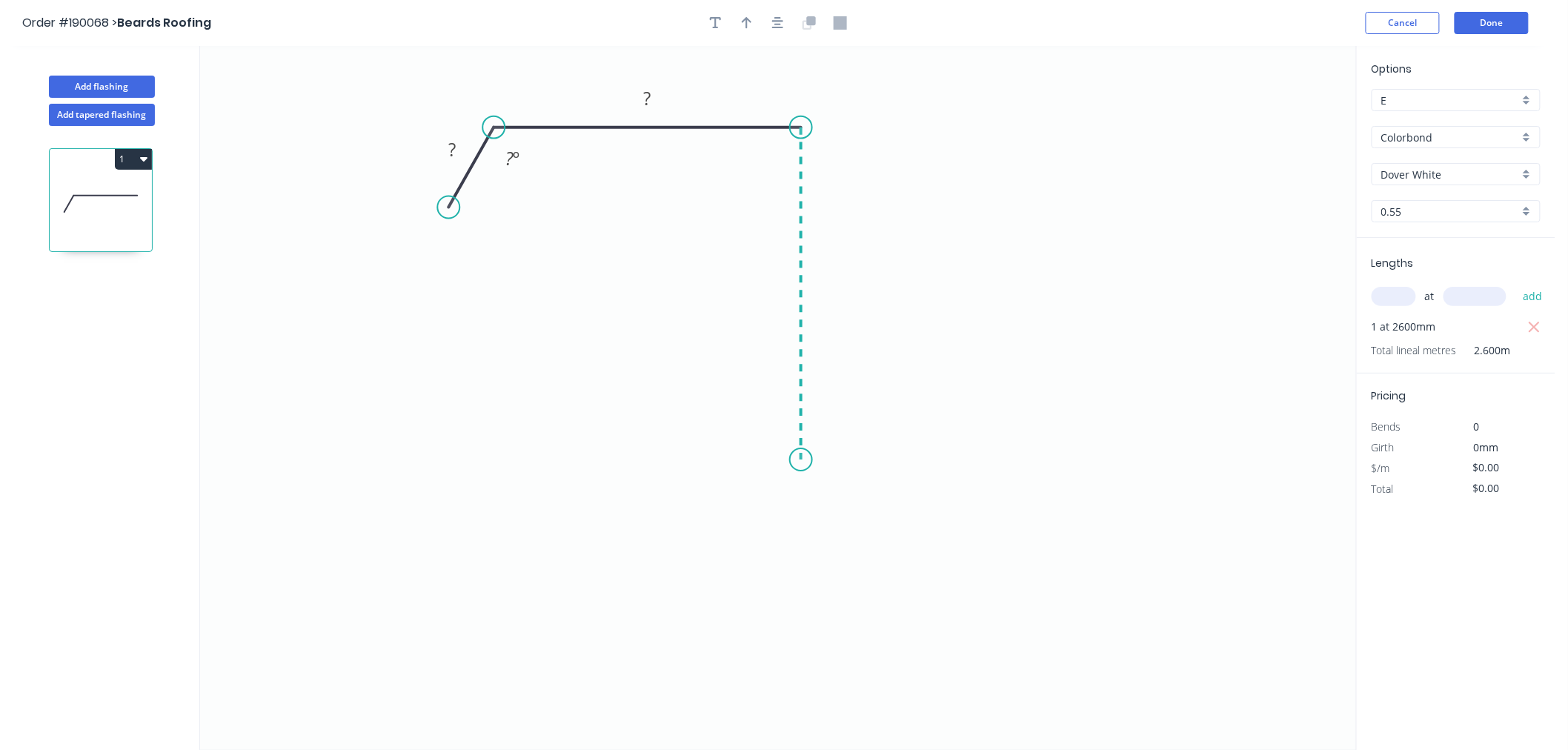
click at [809, 460] on icon "0 ? ? ? º" at bounding box center [778, 398] width 1156 height 704
click at [780, 21] on icon "button" at bounding box center [778, 23] width 12 height 12
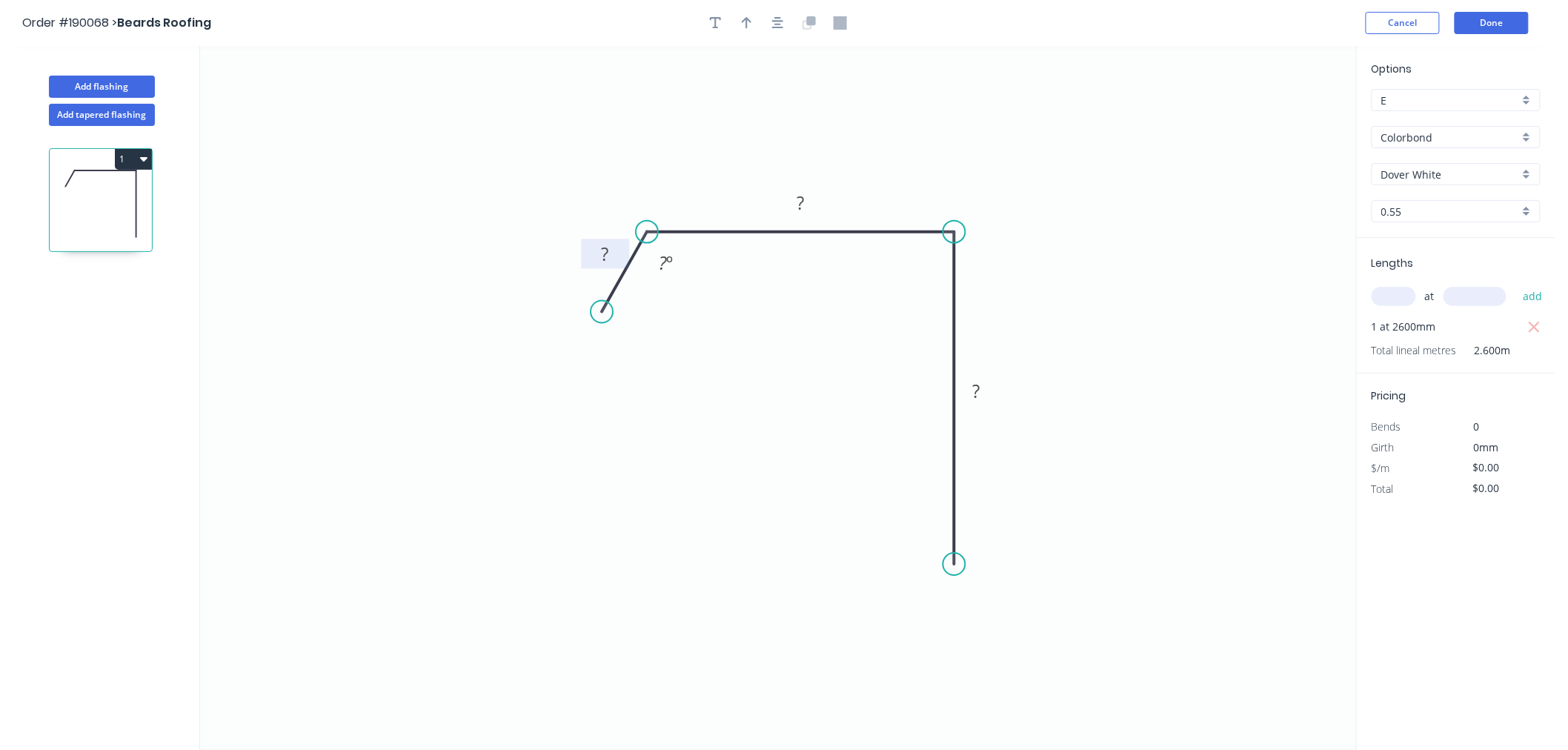
click at [602, 261] on tspan "?" at bounding box center [605, 254] width 7 height 24
click at [746, 26] on icon "button" at bounding box center [747, 23] width 10 height 12
drag, startPoint x: 1276, startPoint y: 117, endPoint x: 1097, endPoint y: 132, distance: 179.6
click at [978, 160] on icon "0 ? ? ? ? º" at bounding box center [778, 398] width 1156 height 704
drag, startPoint x: 1282, startPoint y: 115, endPoint x: 964, endPoint y: 180, distance: 324.6
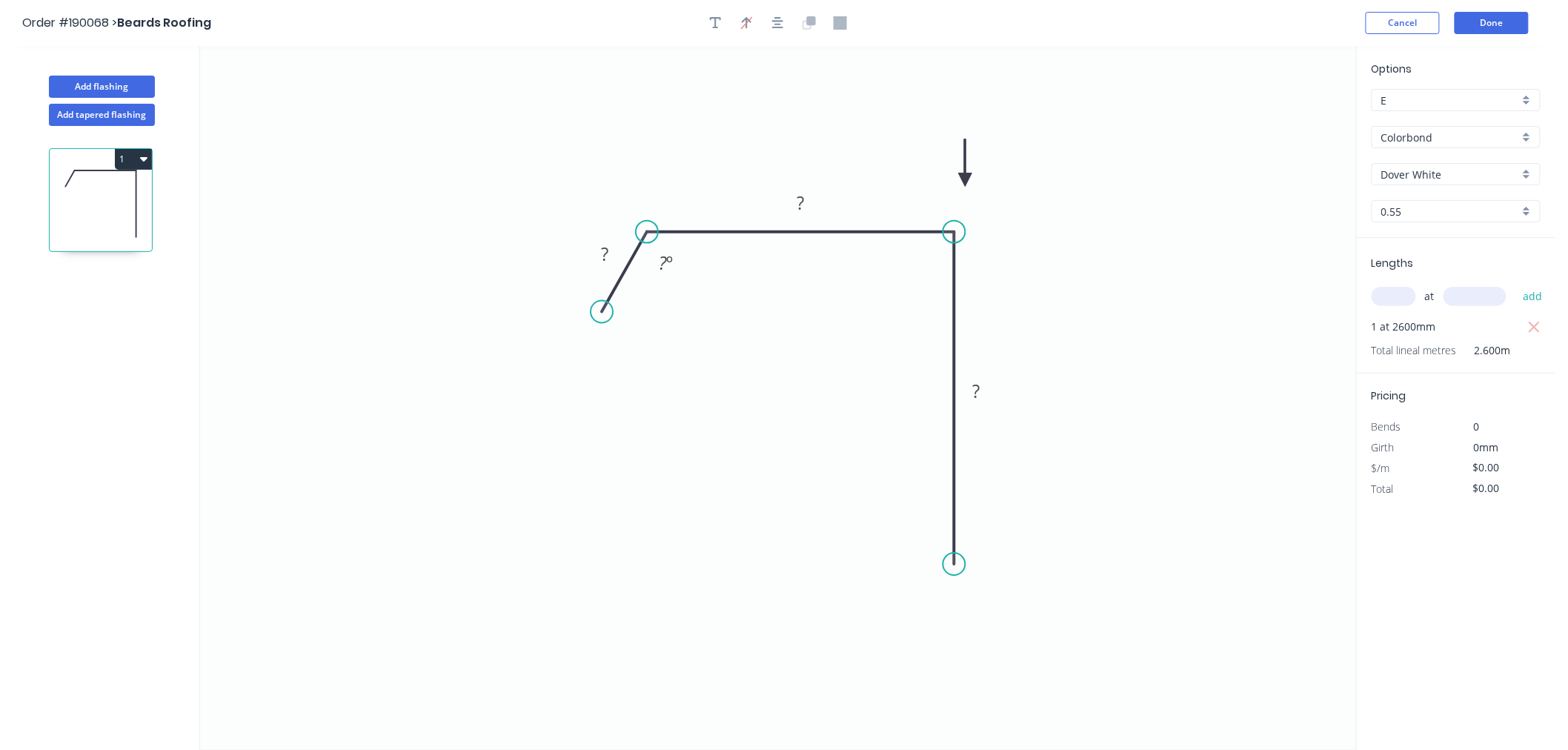
click at [964, 180] on icon at bounding box center [965, 163] width 14 height 48
click at [964, 180] on icon at bounding box center [964, 162] width 14 height 48
drag, startPoint x: 964, startPoint y: 180, endPoint x: 982, endPoint y: 190, distance: 20.6
click at [982, 190] on icon at bounding box center [993, 177] width 43 height 43
click at [600, 252] on rect at bounding box center [605, 255] width 30 height 21
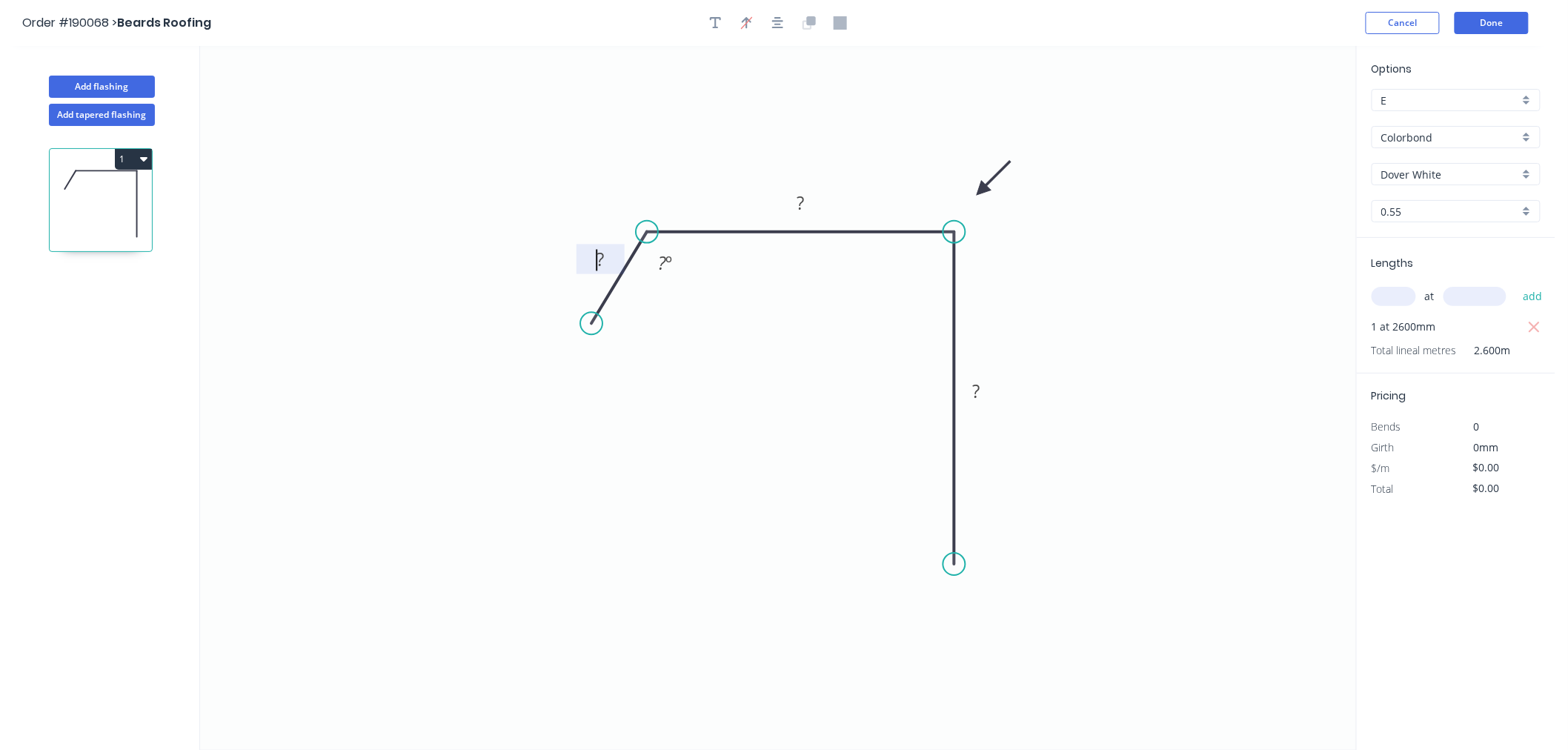
drag, startPoint x: 602, startPoint y: 306, endPoint x: 591, endPoint y: 324, distance: 21.1
click at [591, 324] on circle at bounding box center [591, 323] width 23 height 23
click at [602, 258] on tspan "?" at bounding box center [599, 259] width 7 height 24
click at [612, 136] on icon "0 30 240 210 ? º" at bounding box center [778, 398] width 1156 height 704
type input "$15.35"
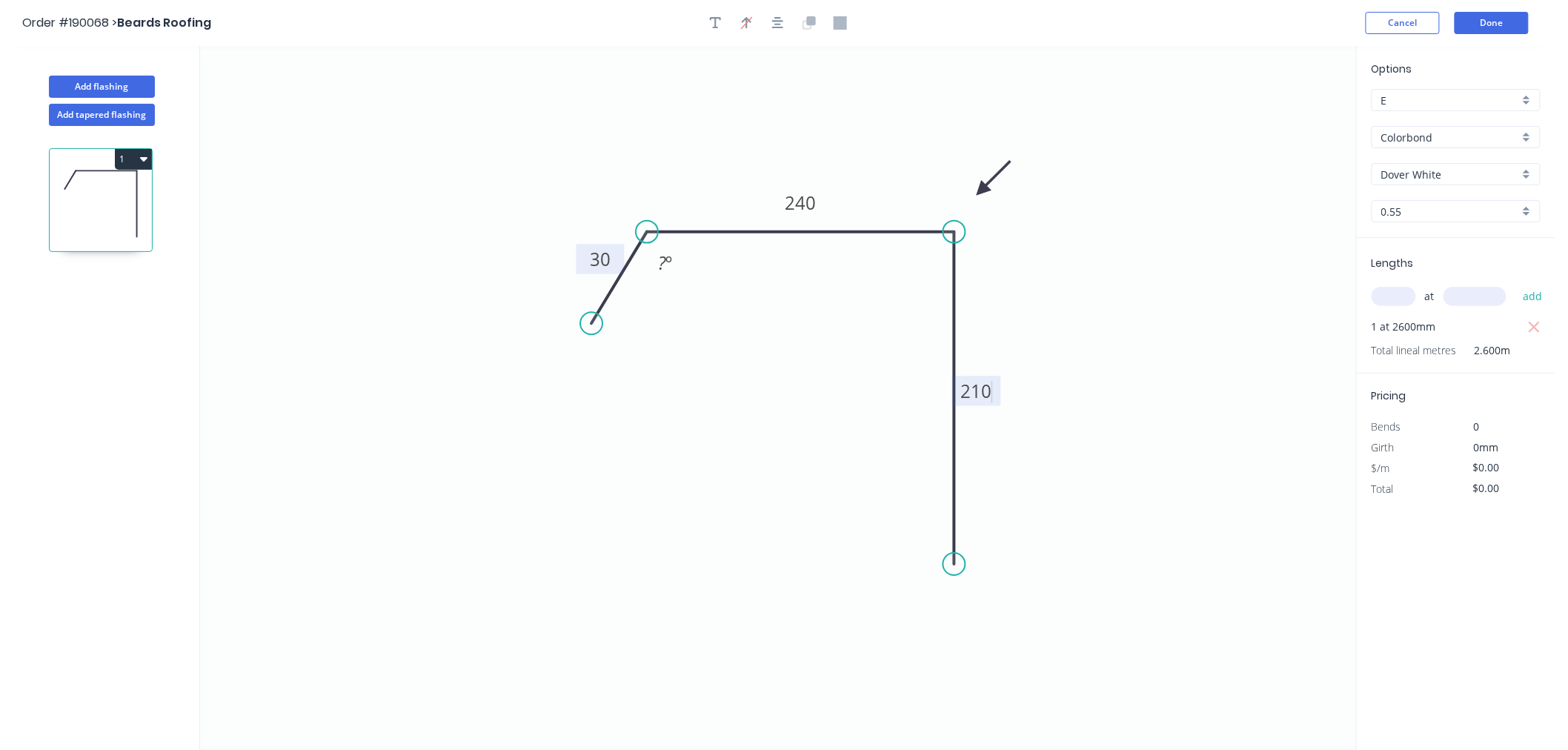
type input "$39.91"
click at [679, 319] on div "Hide angle" at bounding box center [739, 309] width 149 height 31
click at [720, 137] on icon "0 30 240 210" at bounding box center [778, 398] width 1156 height 704
click at [775, 30] on button "button" at bounding box center [778, 23] width 23 height 23
click at [1495, 27] on button "Done" at bounding box center [1491, 23] width 74 height 23
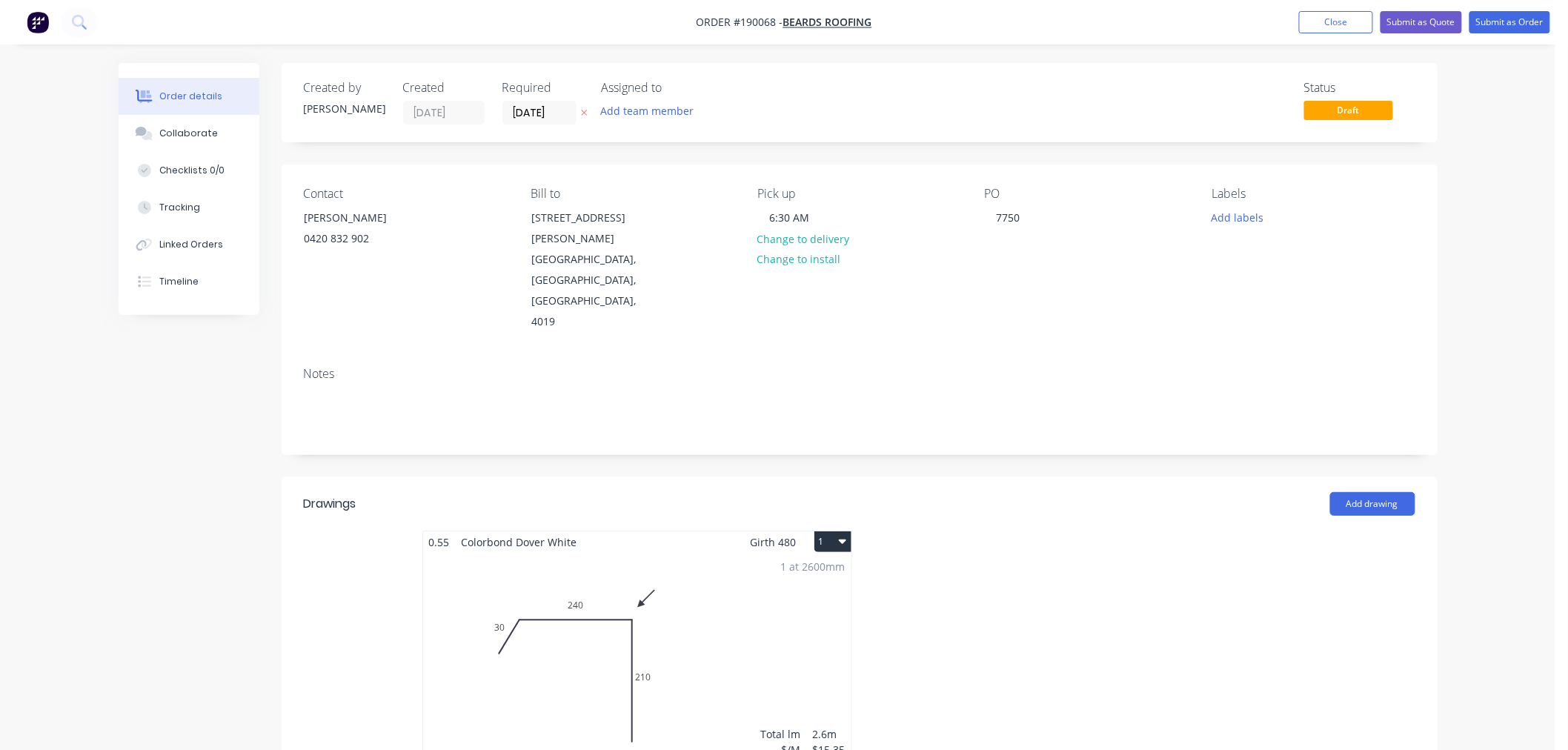
click at [1547, 359] on div "Order details Collaborate Checklists 0/0 Tracking Linked Orders Timeline Order …" at bounding box center [778, 637] width 1555 height 1275
click at [836, 531] on button "1" at bounding box center [833, 541] width 37 height 21
click at [817, 567] on div "Use larger box size" at bounding box center [782, 578] width 114 height 22
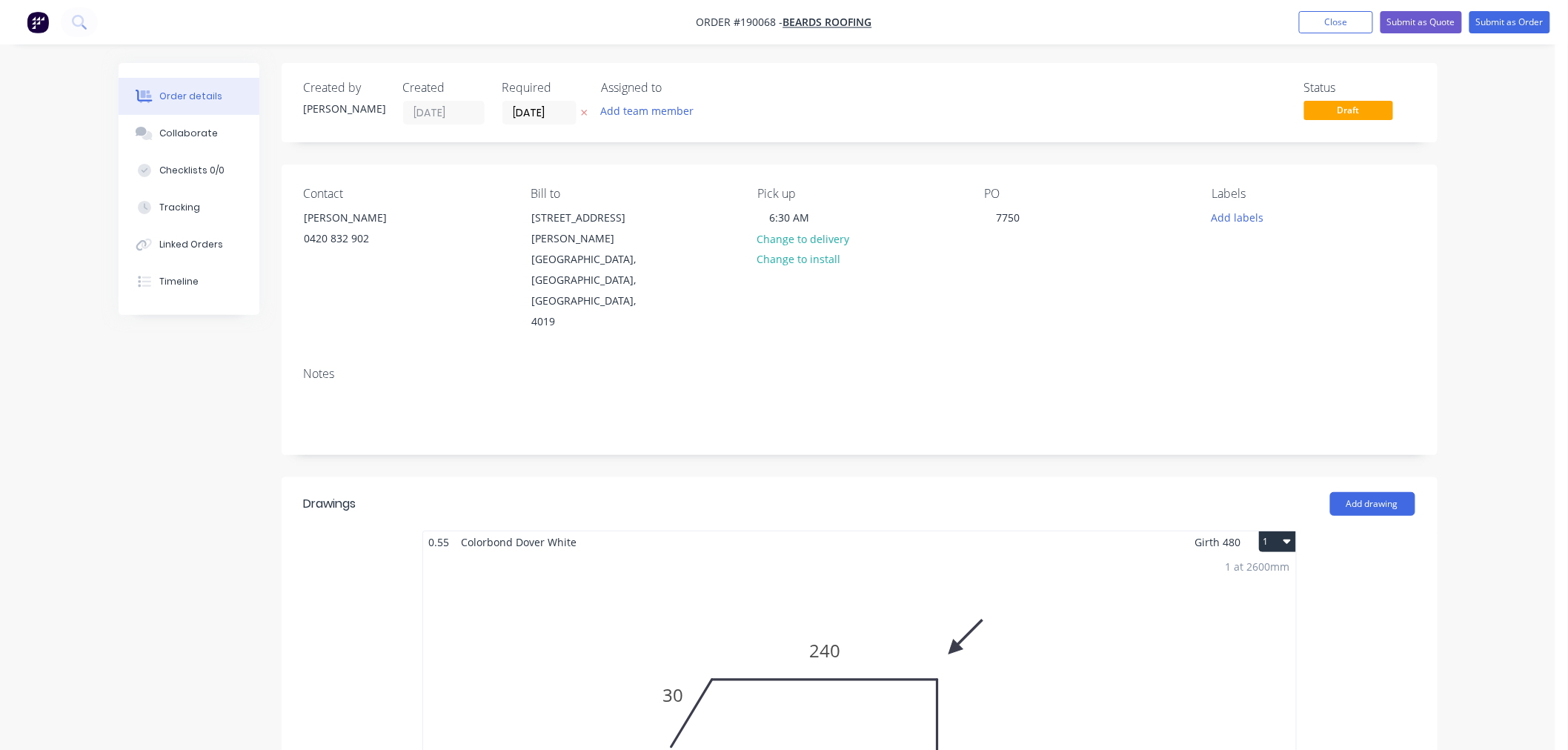
click at [1504, 304] on div "Order details Collaborate Checklists 0/0 Tracking Linked Orders Timeline Order …" at bounding box center [778, 758] width 1555 height 1516
click at [1479, 350] on div "Order details Collaborate Checklists 0/0 Tracking Linked Orders Timeline Order …" at bounding box center [778, 758] width 1555 height 1516
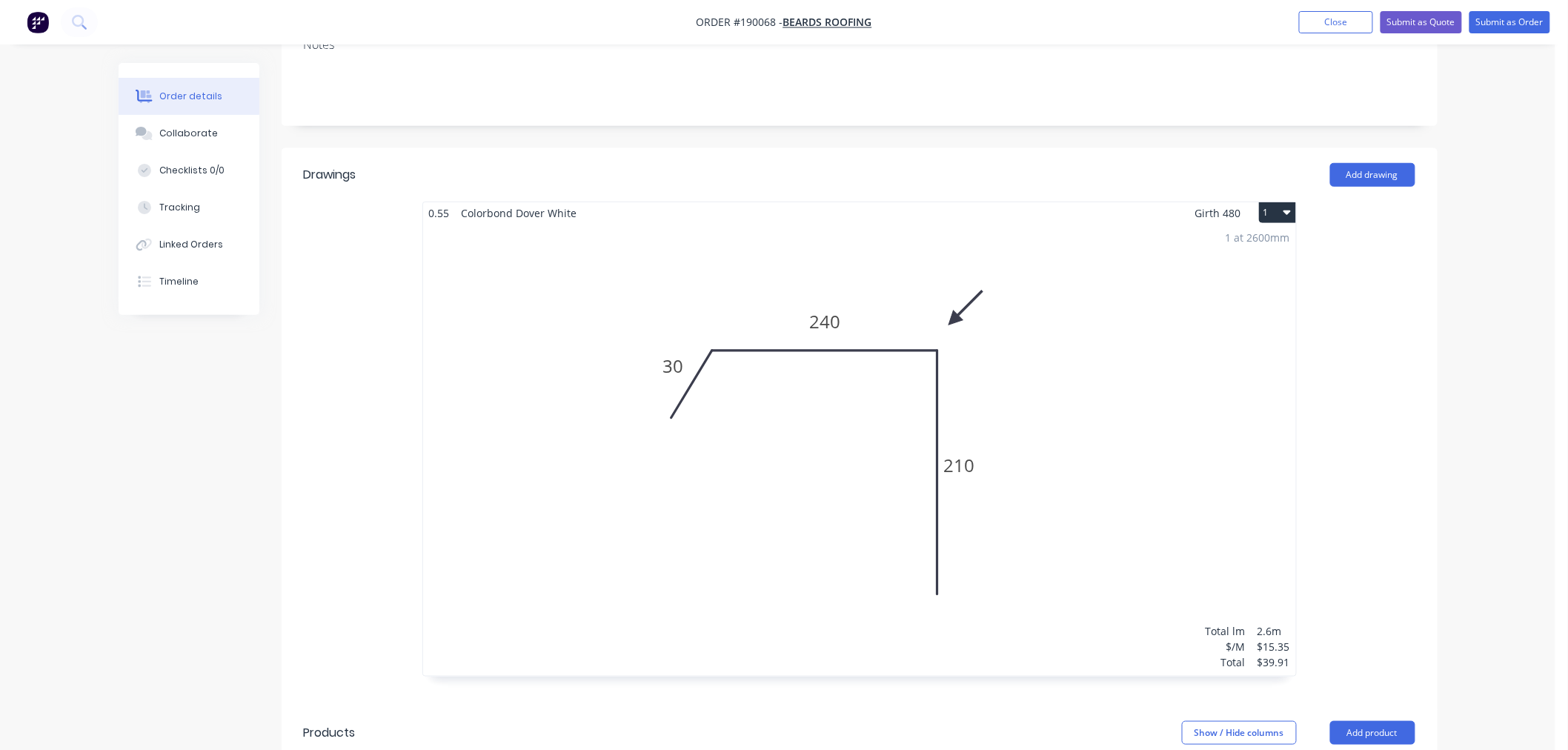
click at [627, 435] on div "1 at 2600mm Total lm $/M Total 2.6m $15.35 $39.91" at bounding box center [859, 450] width 873 height 452
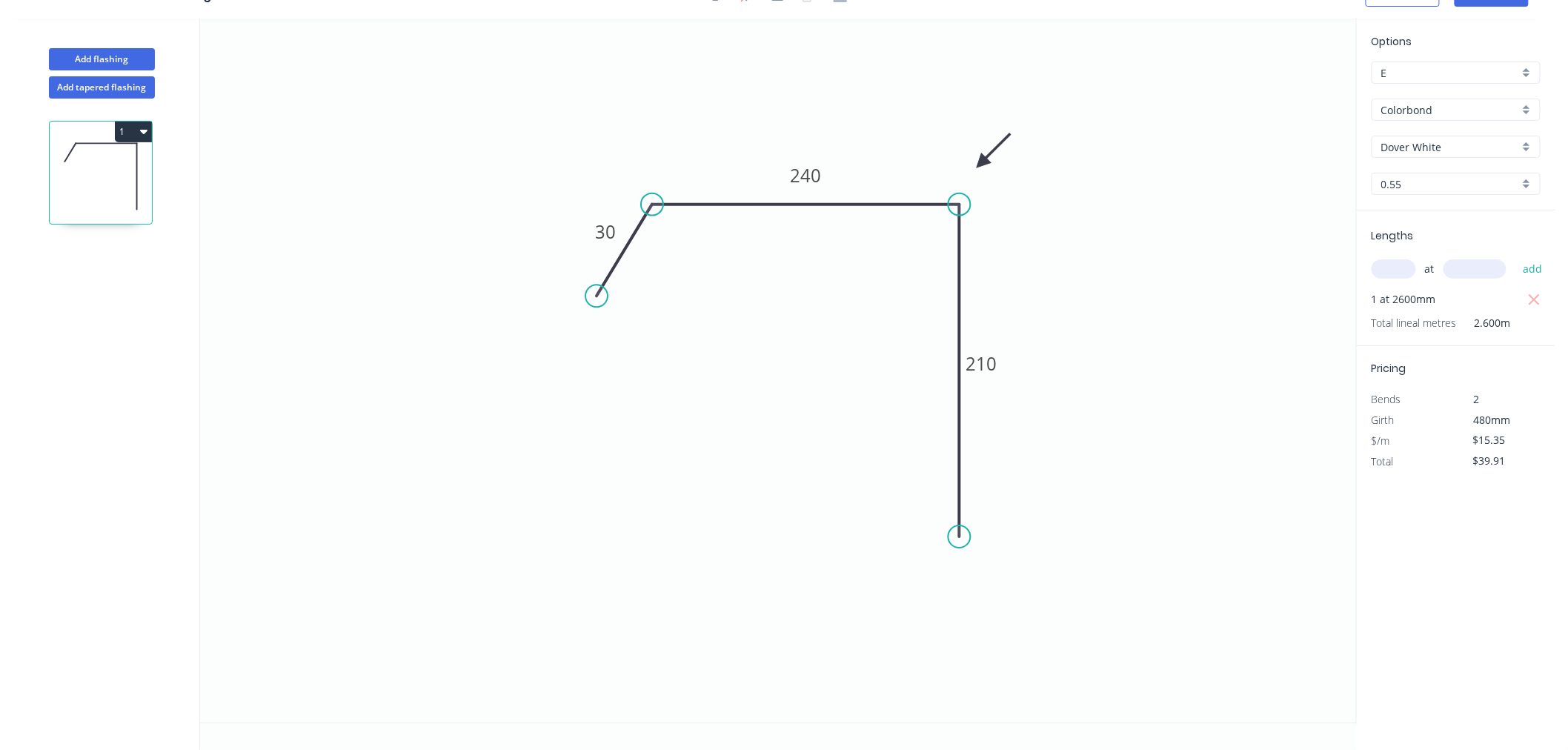
scroll to position [27, 0]
click at [589, 308] on circle at bounding box center [590, 308] width 23 height 23
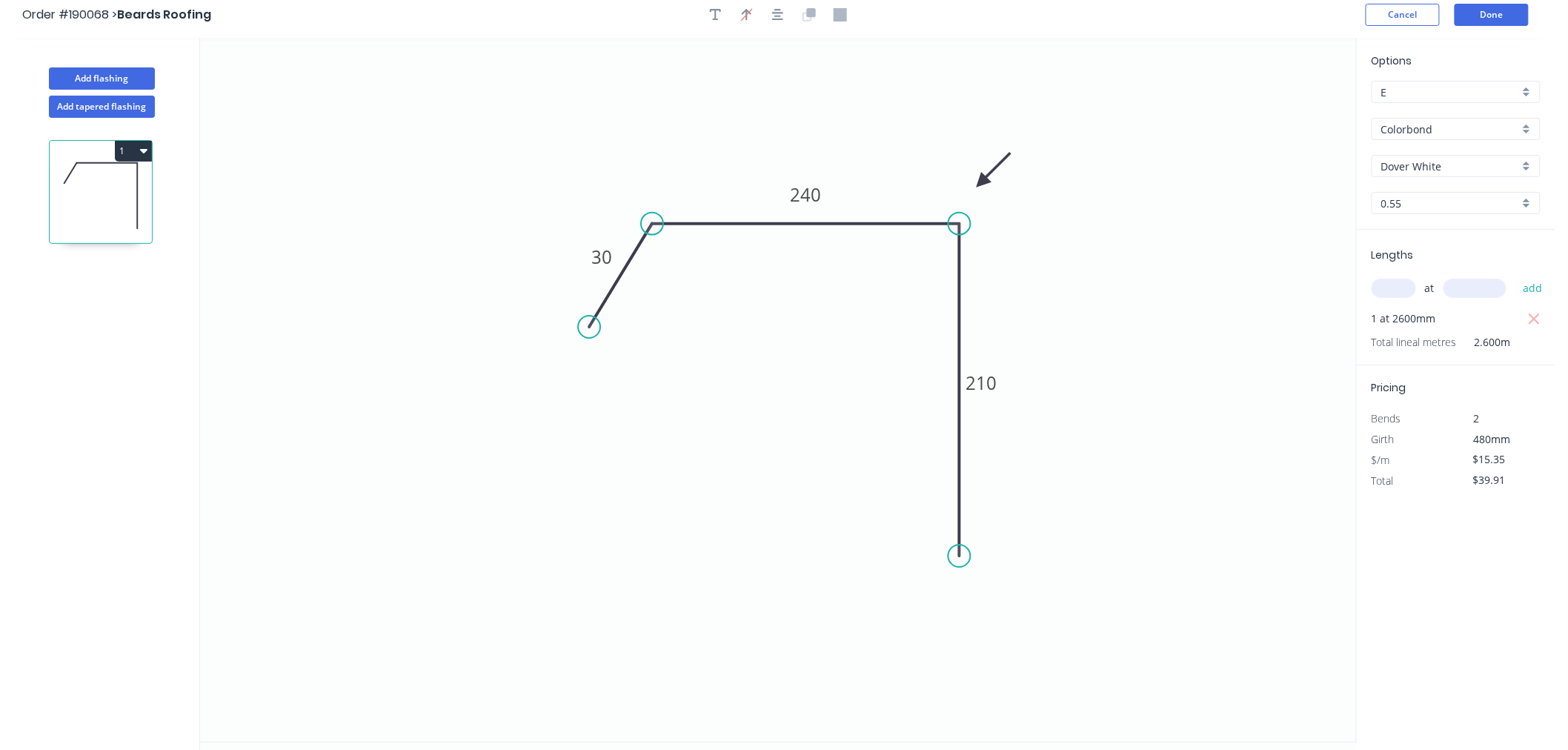
scroll to position [0, 0]
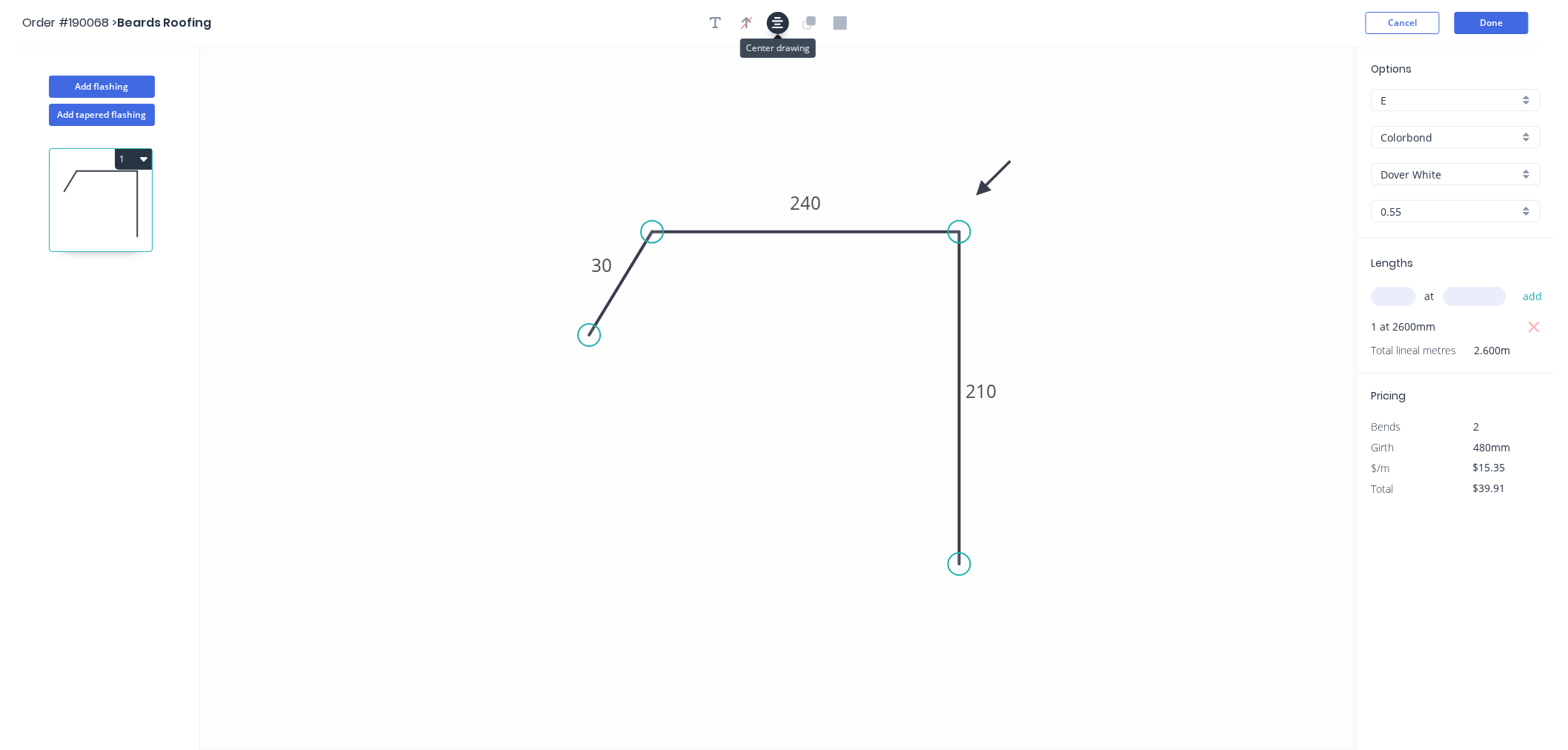
click at [781, 19] on icon "button" at bounding box center [778, 23] width 12 height 14
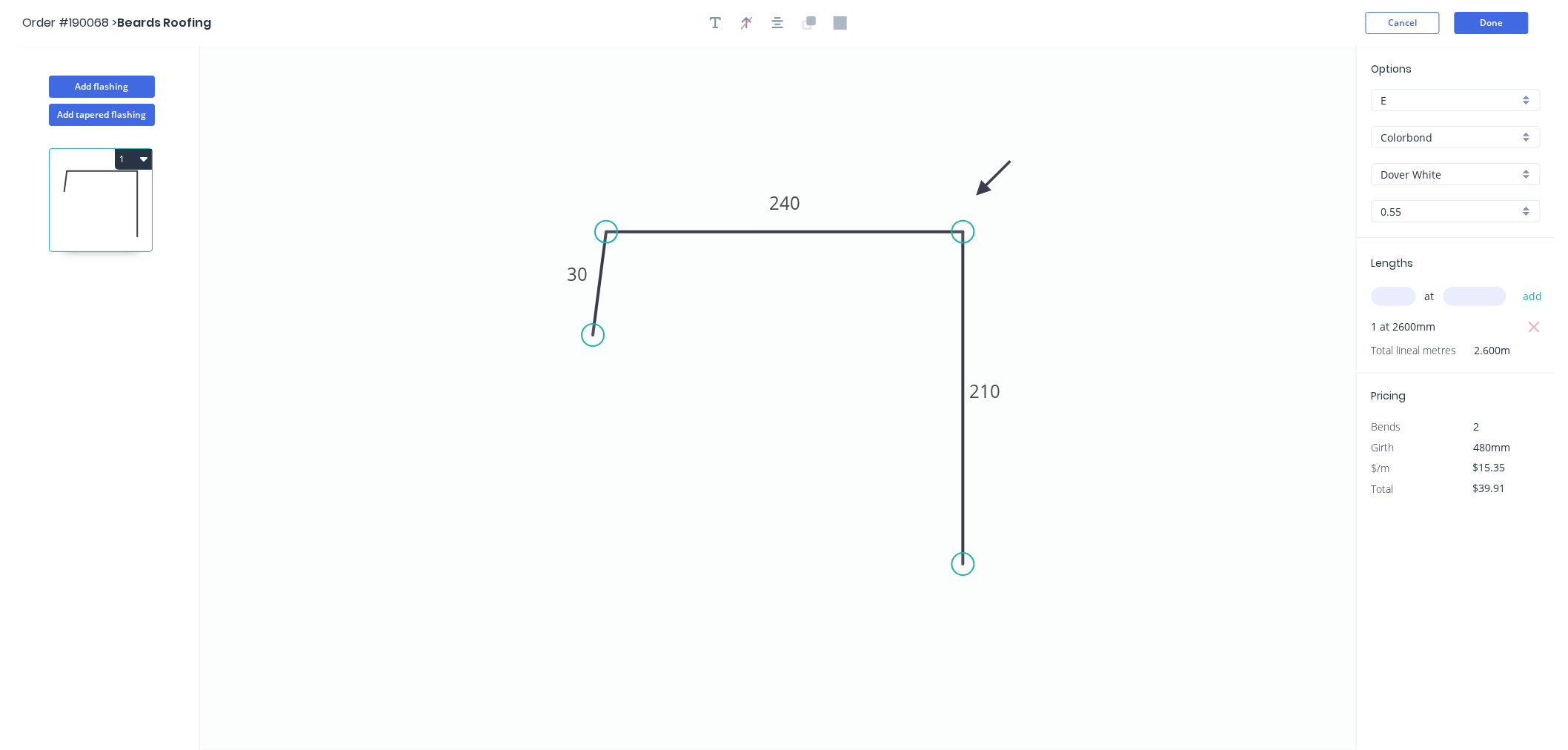
click at [606, 233] on circle at bounding box center [607, 232] width 23 height 23
drag, startPoint x: 594, startPoint y: 335, endPoint x: 567, endPoint y: 332, distance: 27.2
click at [567, 332] on circle at bounding box center [567, 331] width 23 height 23
drag, startPoint x: 965, startPoint y: 566, endPoint x: 960, endPoint y: 499, distance: 67.2
click at [964, 509] on circle at bounding box center [964, 509] width 23 height 23
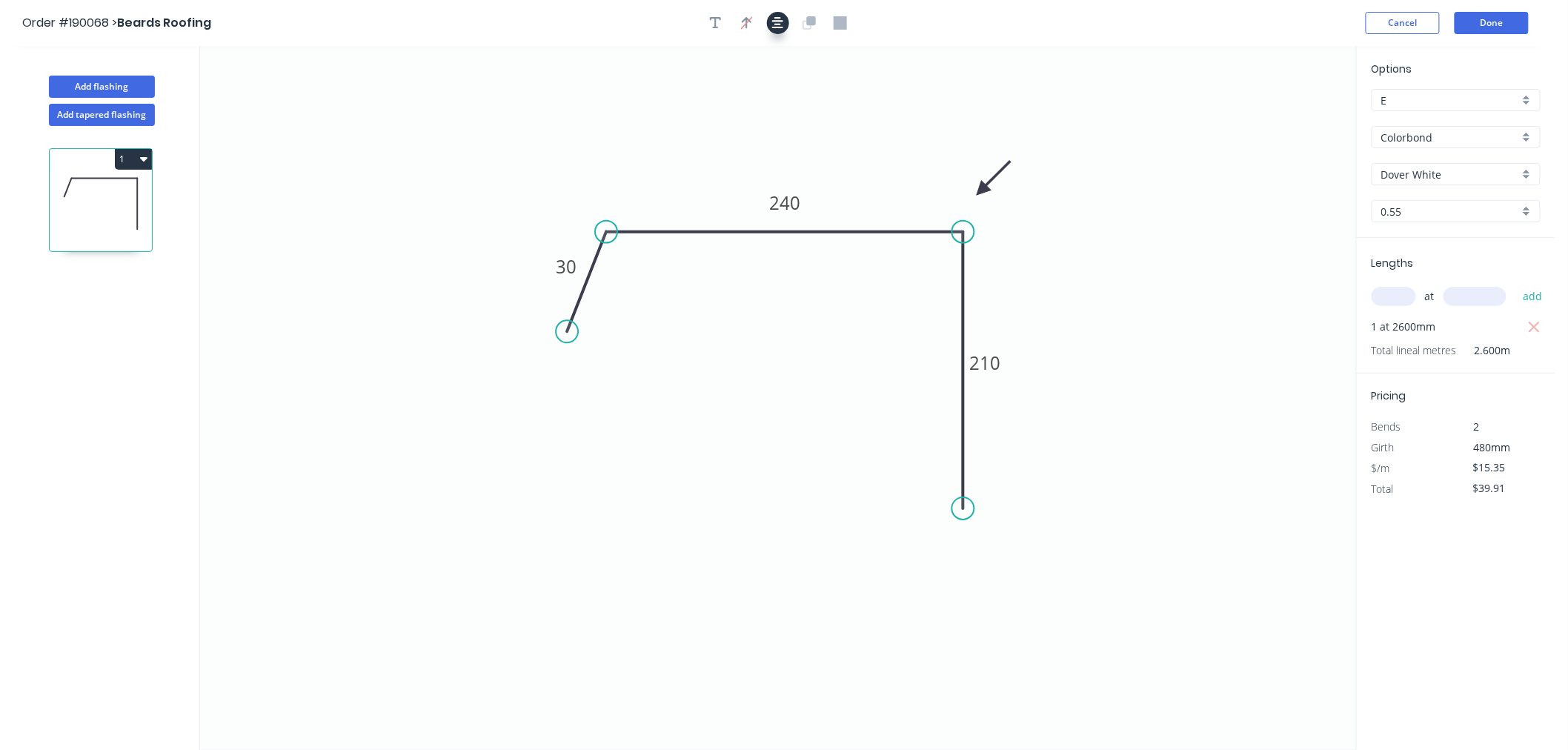
click at [776, 15] on button "button" at bounding box center [778, 23] width 23 height 23
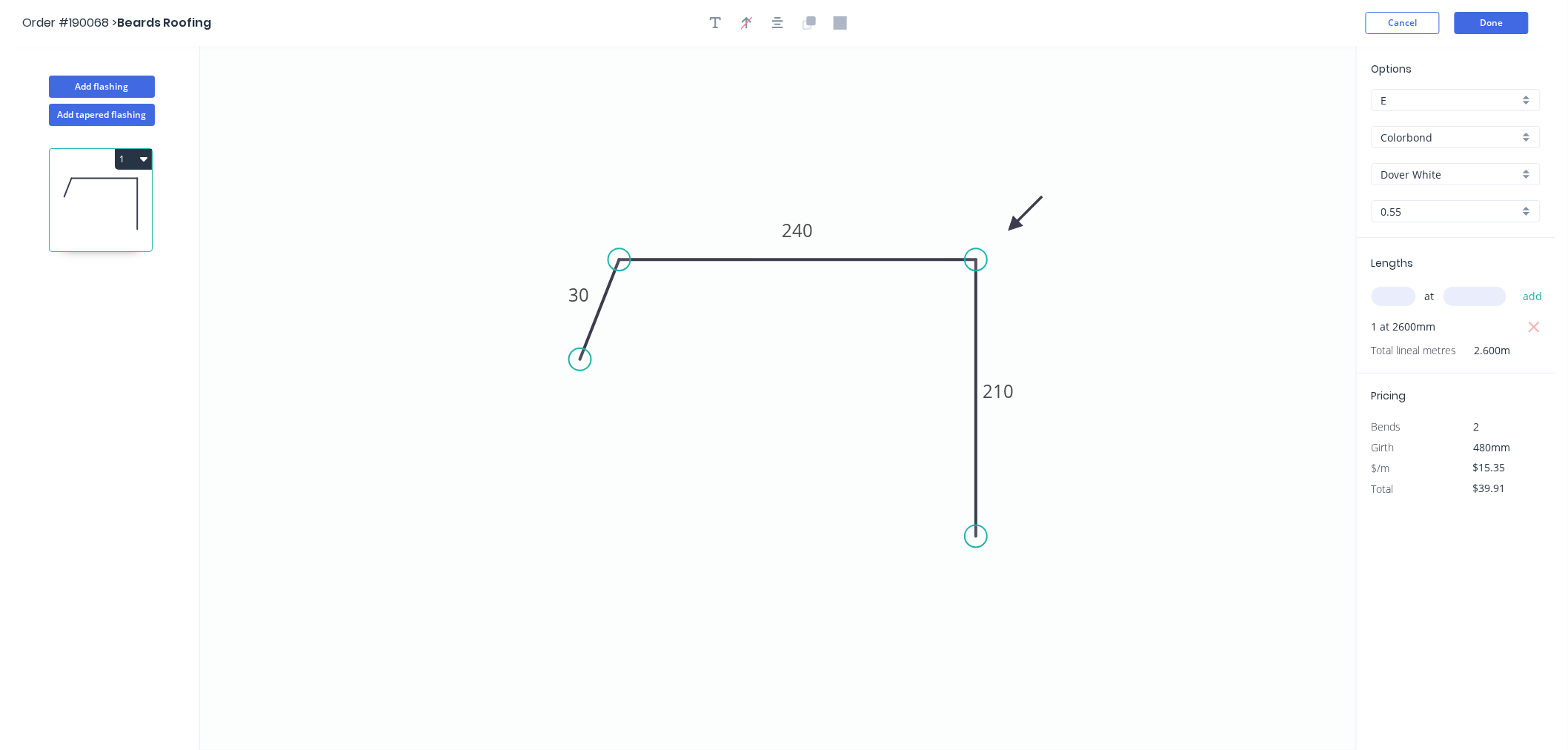
drag, startPoint x: 984, startPoint y: 187, endPoint x: 1014, endPoint y: 226, distance: 49.2
click at [1014, 226] on icon at bounding box center [1025, 213] width 43 height 43
click at [1498, 23] on button "Done" at bounding box center [1491, 23] width 74 height 23
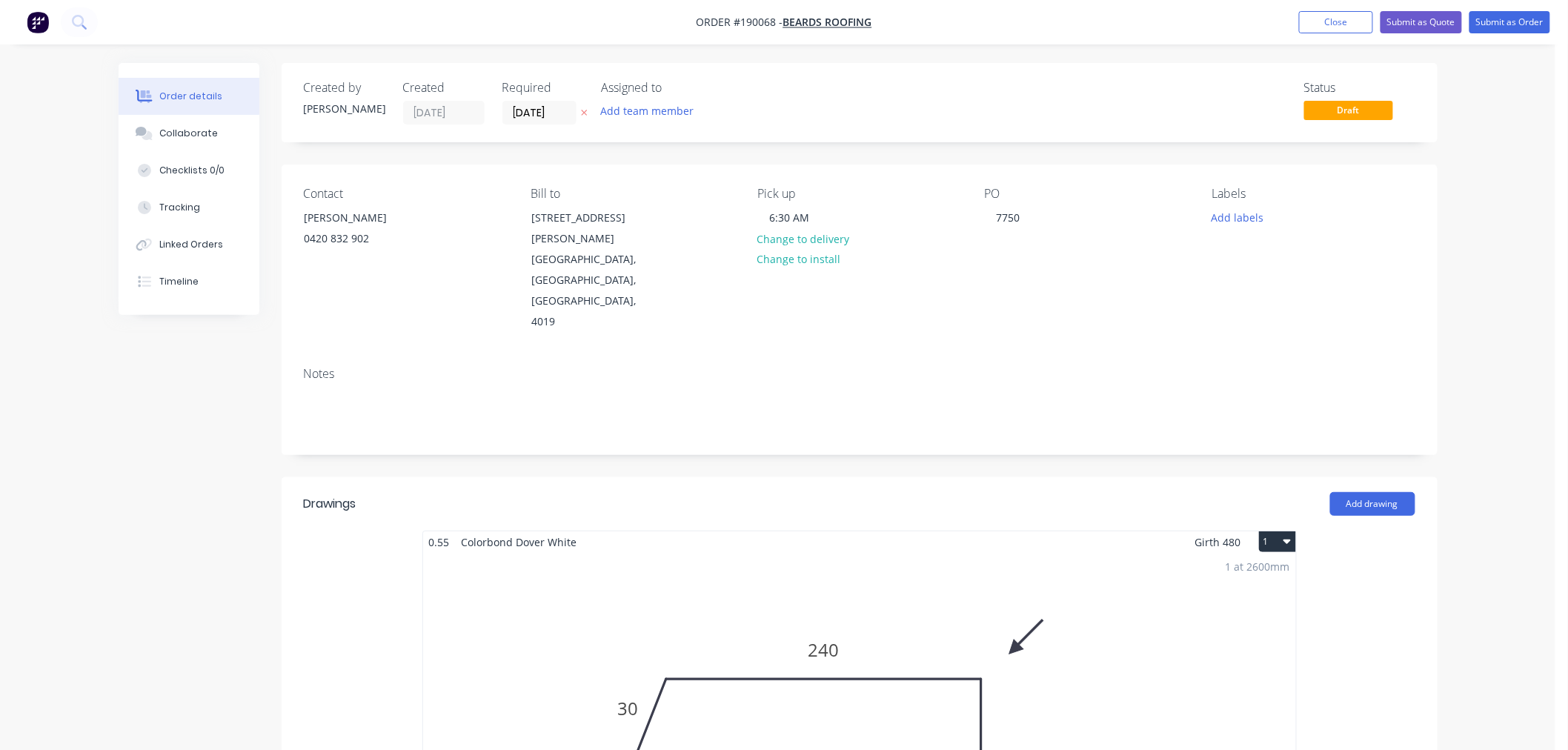
click at [1495, 209] on div "Order details Collaborate Checklists 0/0 Tracking Linked Orders Timeline Order …" at bounding box center [778, 758] width 1555 height 1516
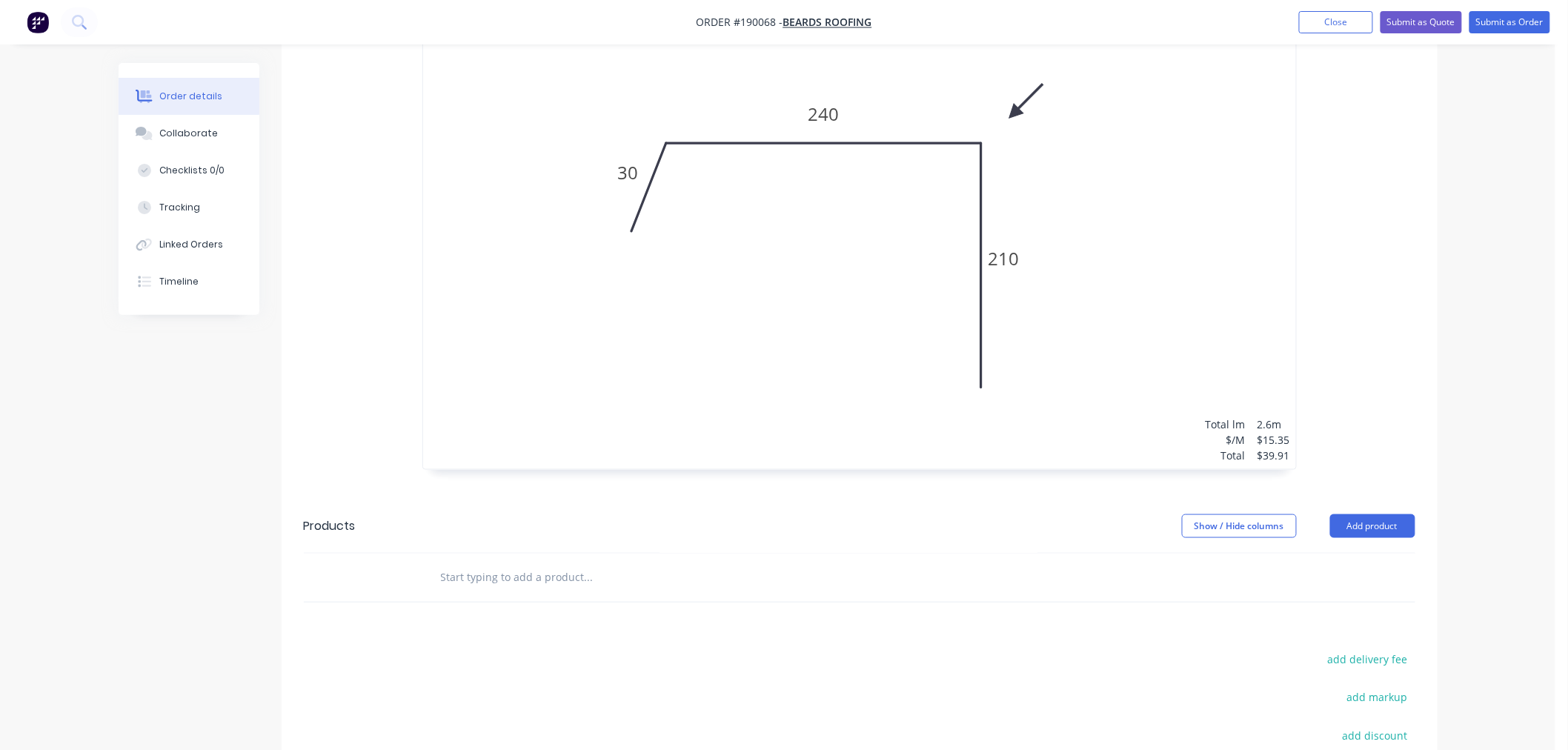
scroll to position [705, 0]
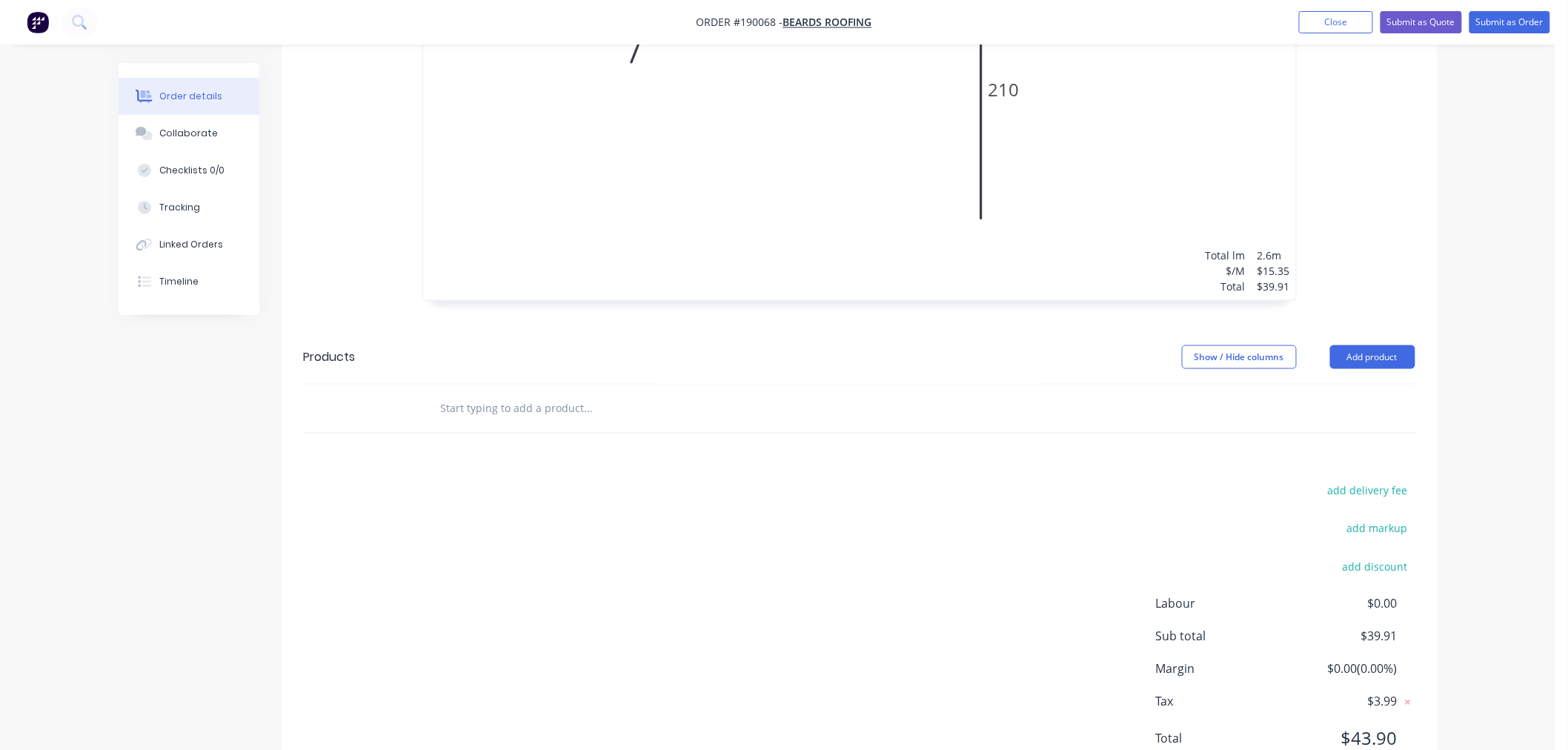
click at [1506, 553] on div "Order details Collaborate Checklists 0/0 Tracking Linked Orders Timeline Order …" at bounding box center [778, 53] width 1555 height 1516
click at [1475, 551] on div "Order details Collaborate Checklists 0/0 Tracking Linked Orders Timeline Order …" at bounding box center [778, 53] width 1555 height 1516
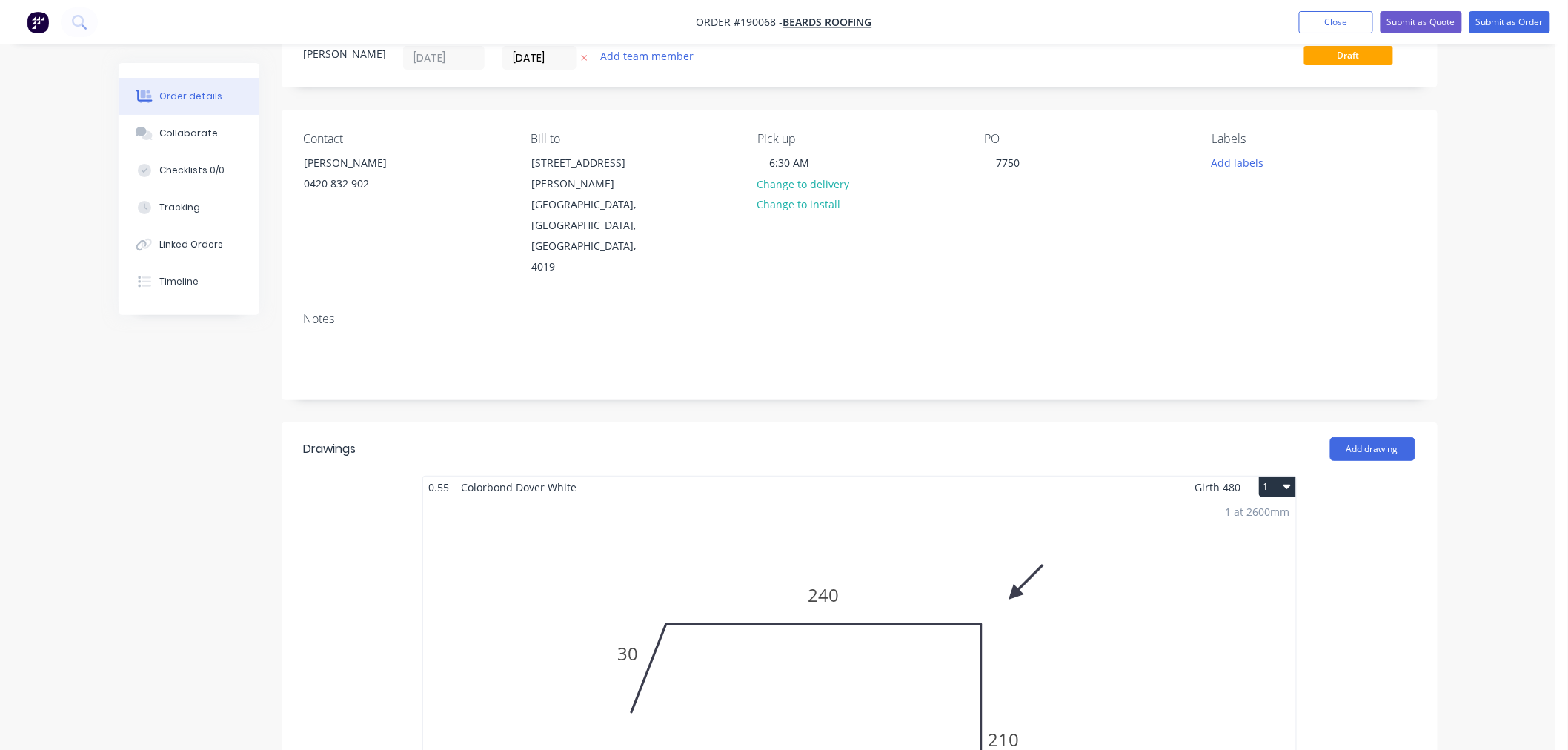
scroll to position [0, 0]
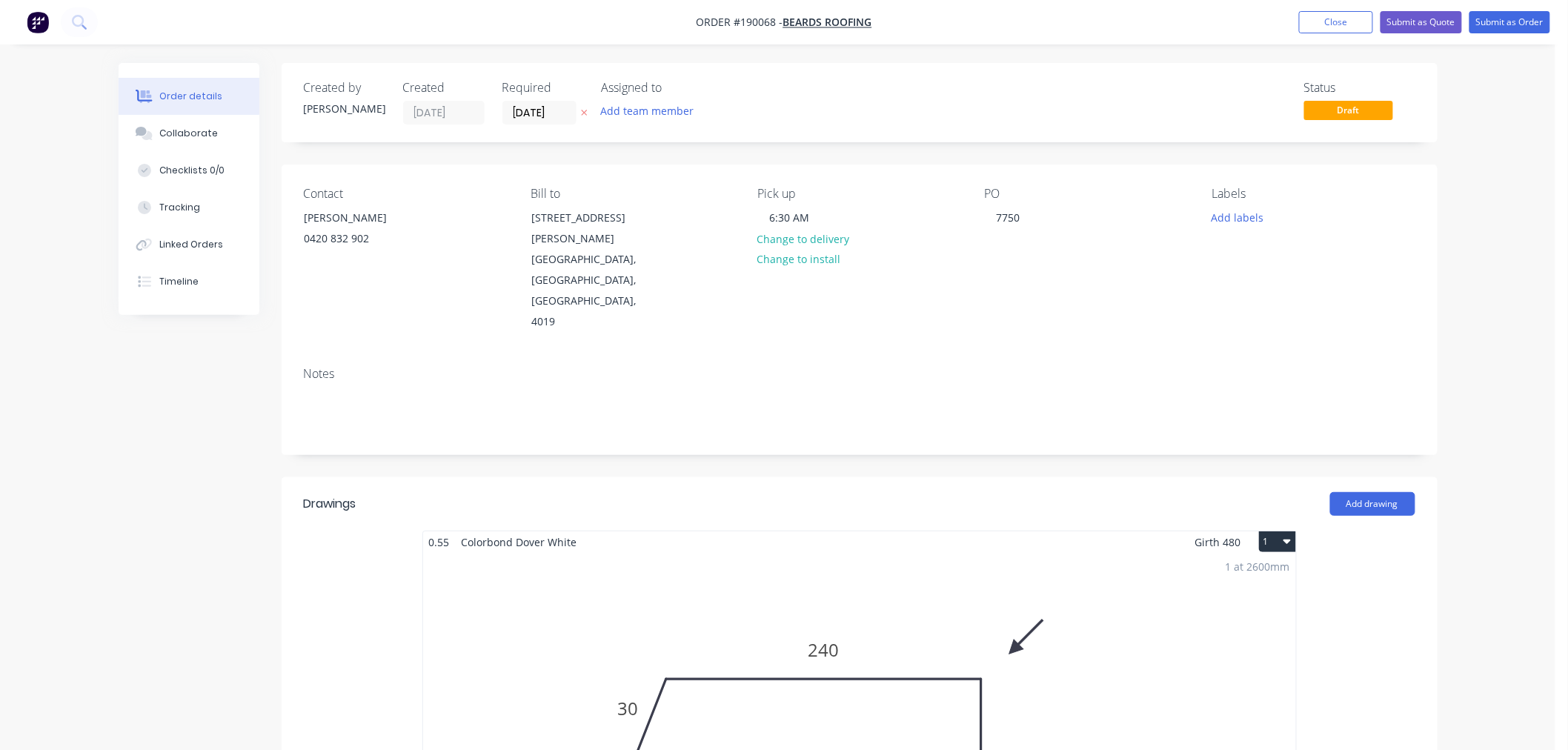
drag, startPoint x: 1475, startPoint y: 173, endPoint x: 1491, endPoint y: 92, distance: 82.6
click at [1475, 172] on div "Order details Collaborate Checklists 0/0 Tracking Linked Orders Timeline Order …" at bounding box center [778, 758] width 1555 height 1516
click at [1512, 20] on button "Submit as Order" at bounding box center [1510, 23] width 81 height 23
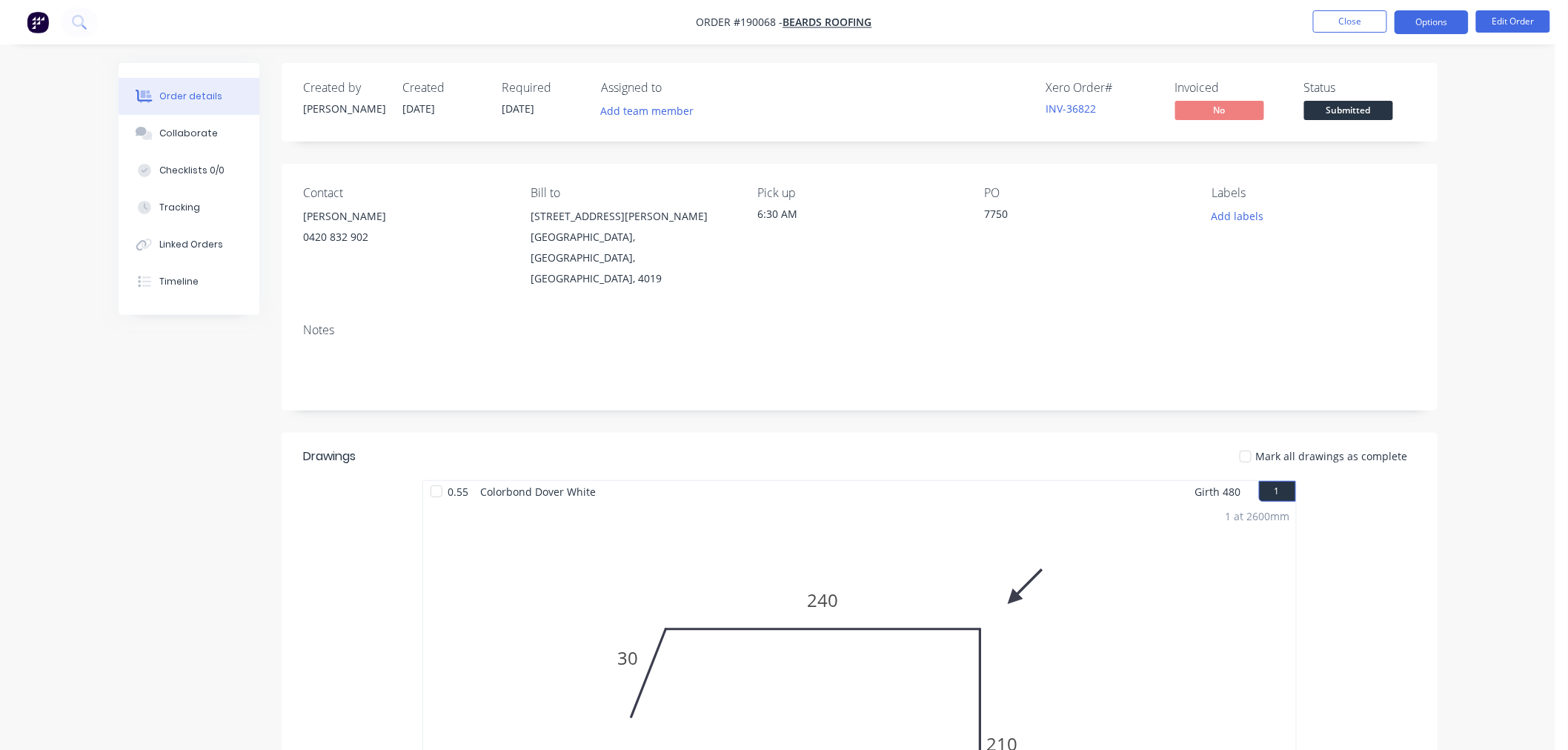
click at [1408, 28] on button "Options" at bounding box center [1432, 22] width 74 height 23
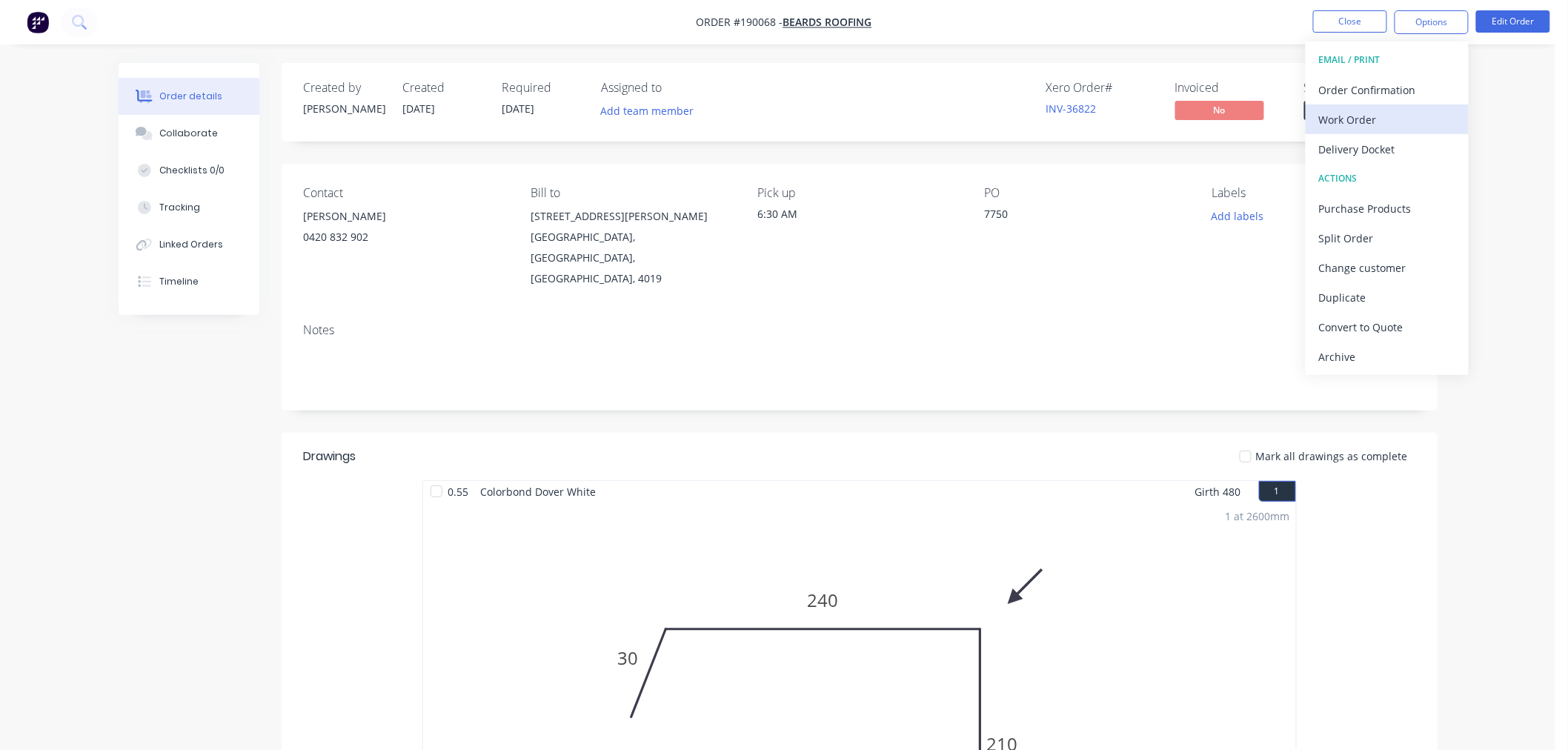
click at [1393, 115] on div "Work Order" at bounding box center [1387, 119] width 136 height 22
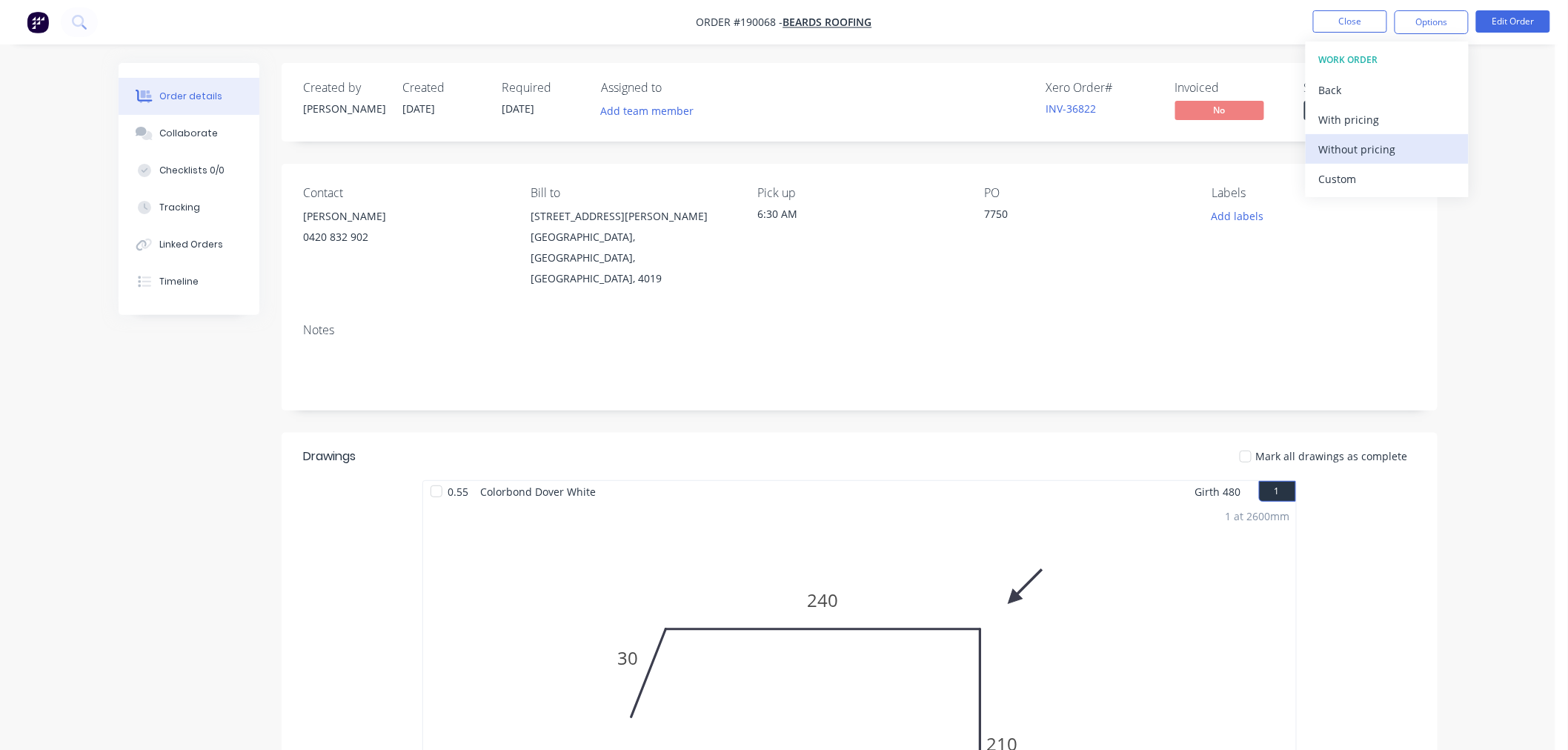
click at [1394, 143] on div "Without pricing" at bounding box center [1387, 149] width 136 height 22
click at [1269, 39] on nav "Order #190068 - Beards Roofing Close Options Edit Order" at bounding box center [784, 22] width 1568 height 44
click at [1524, 31] on button "Edit Order" at bounding box center [1513, 22] width 74 height 23
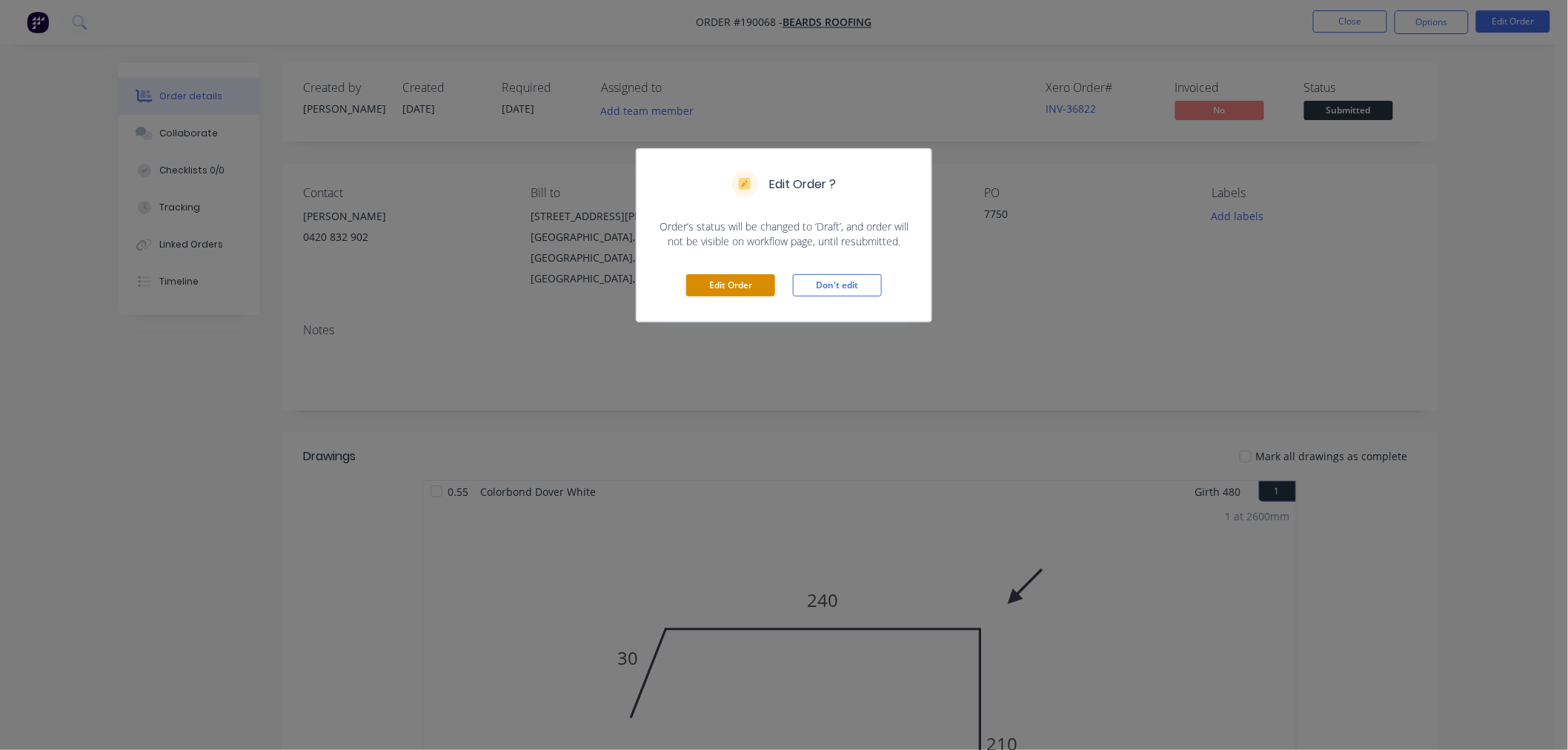
click at [723, 286] on button "Edit Order" at bounding box center [731, 285] width 89 height 23
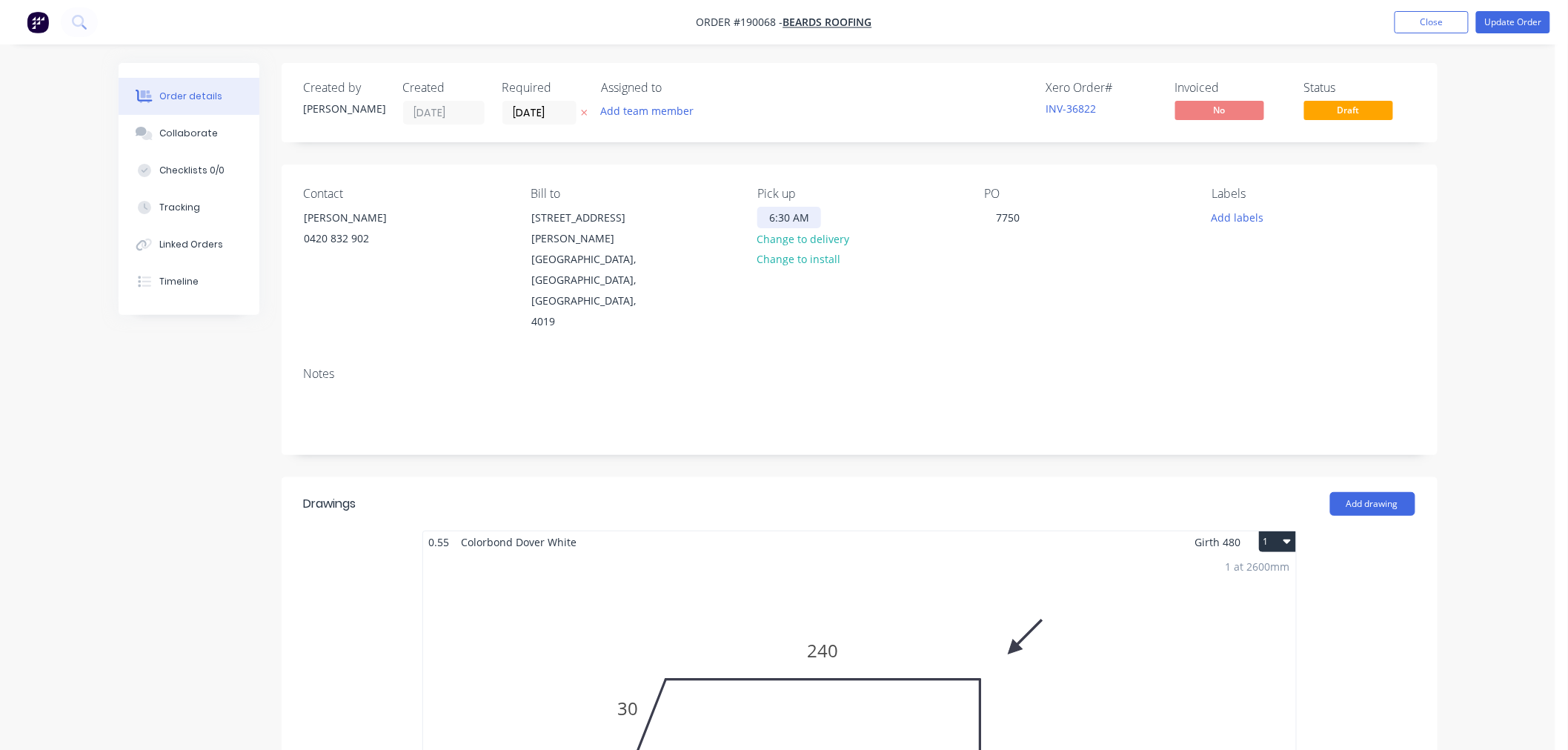
click at [786, 220] on div "6:30 AM" at bounding box center [789, 218] width 64 height 22
click at [789, 213] on div "6:30 AM" at bounding box center [789, 218] width 64 height 22
click at [857, 223] on div "Pick up 6 AM Change to delivery Change to install" at bounding box center [859, 259] width 203 height 146
click at [1516, 10] on nav "Order #190068 - Beards Roofing Add product Close Update Order" at bounding box center [784, 22] width 1568 height 44
click at [1527, 17] on button "Update Order" at bounding box center [1513, 23] width 74 height 23
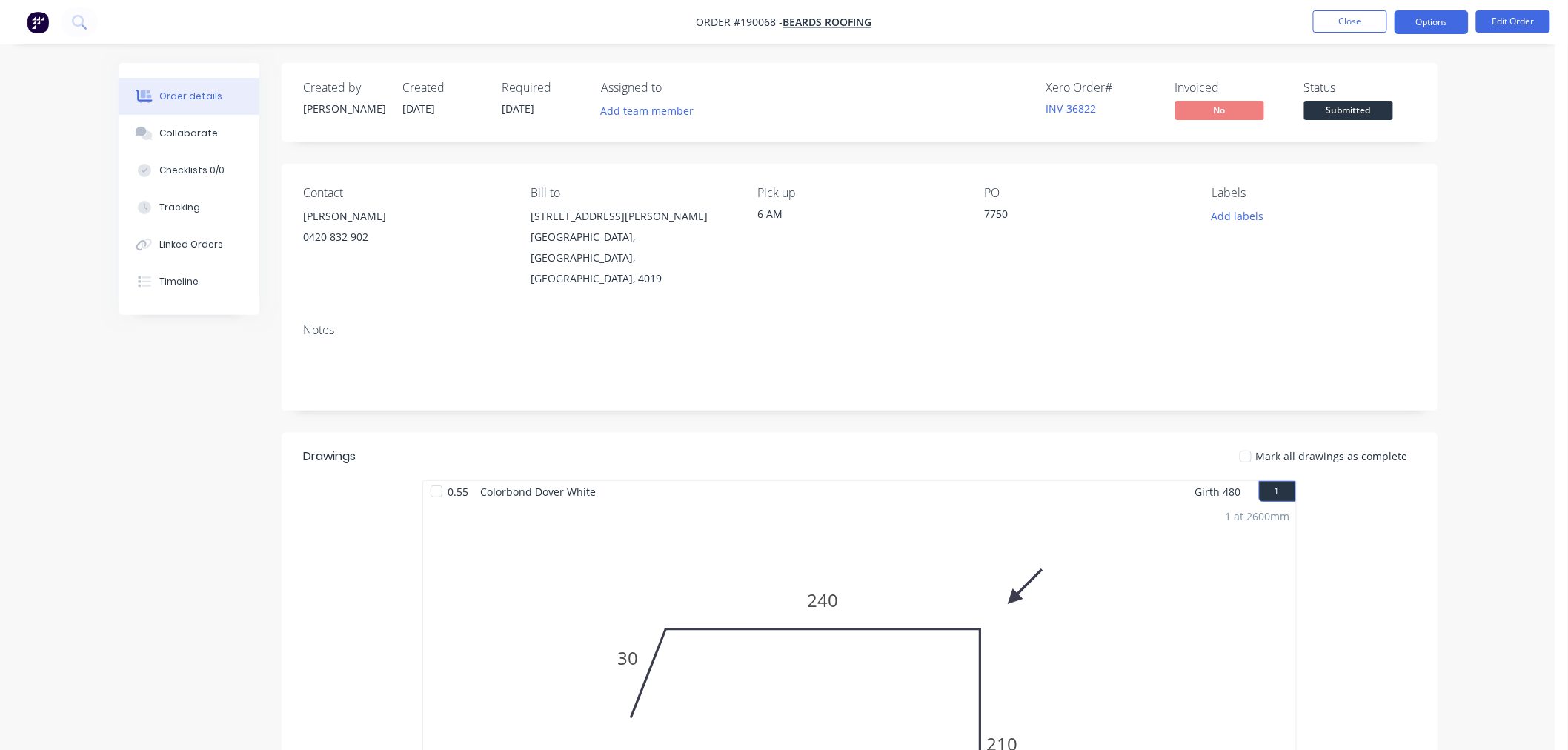
click at [1431, 19] on button "Options" at bounding box center [1432, 22] width 74 height 23
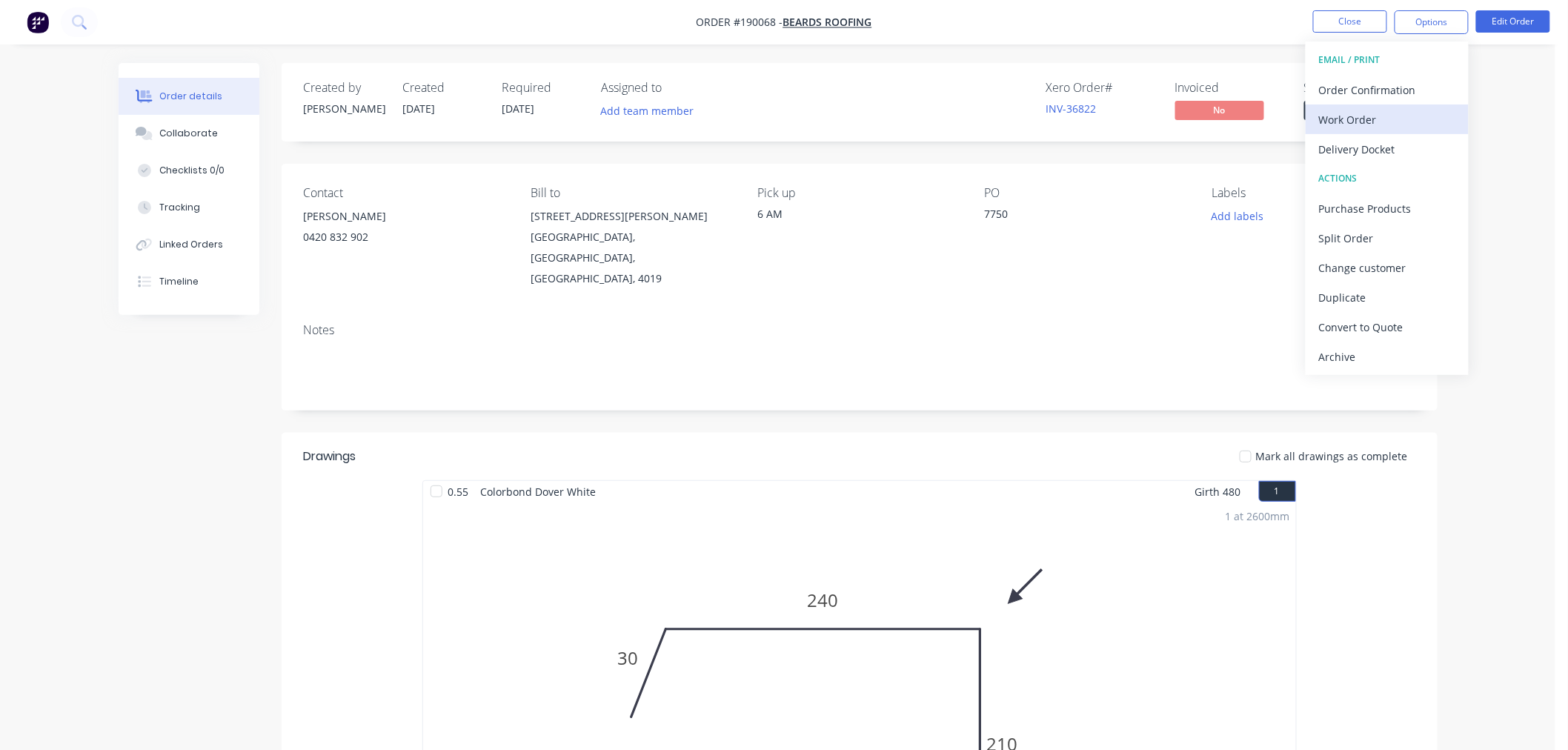
click at [1399, 109] on div "Work Order" at bounding box center [1387, 119] width 136 height 22
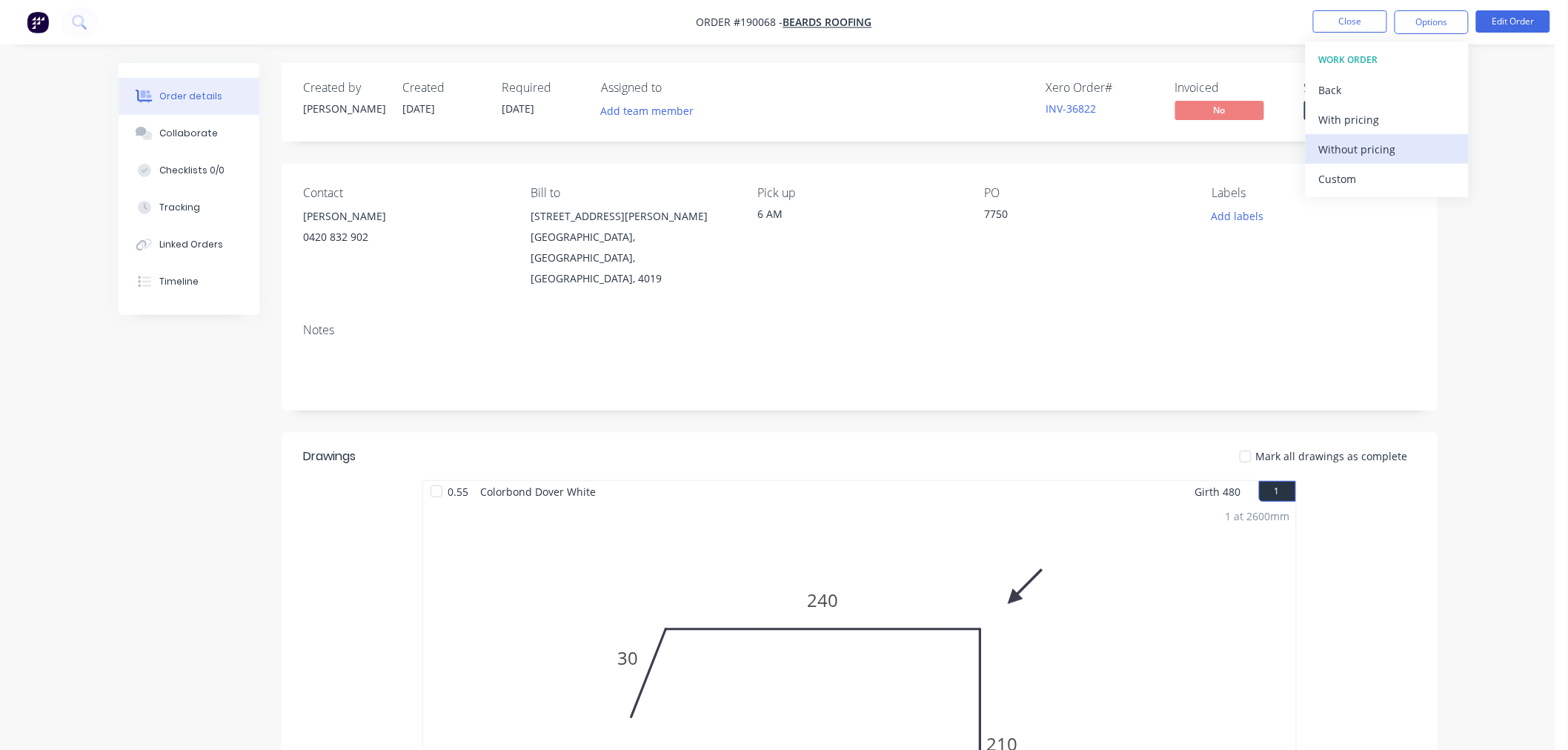
click at [1397, 146] on div "Without pricing" at bounding box center [1387, 149] width 136 height 22
click at [380, 32] on nav "Order #190068 - Beards Roofing Close Options EMAIL / PRINT Order Confirmation W…" at bounding box center [784, 22] width 1568 height 44
click at [1333, 25] on button "Close" at bounding box center [1350, 22] width 74 height 23
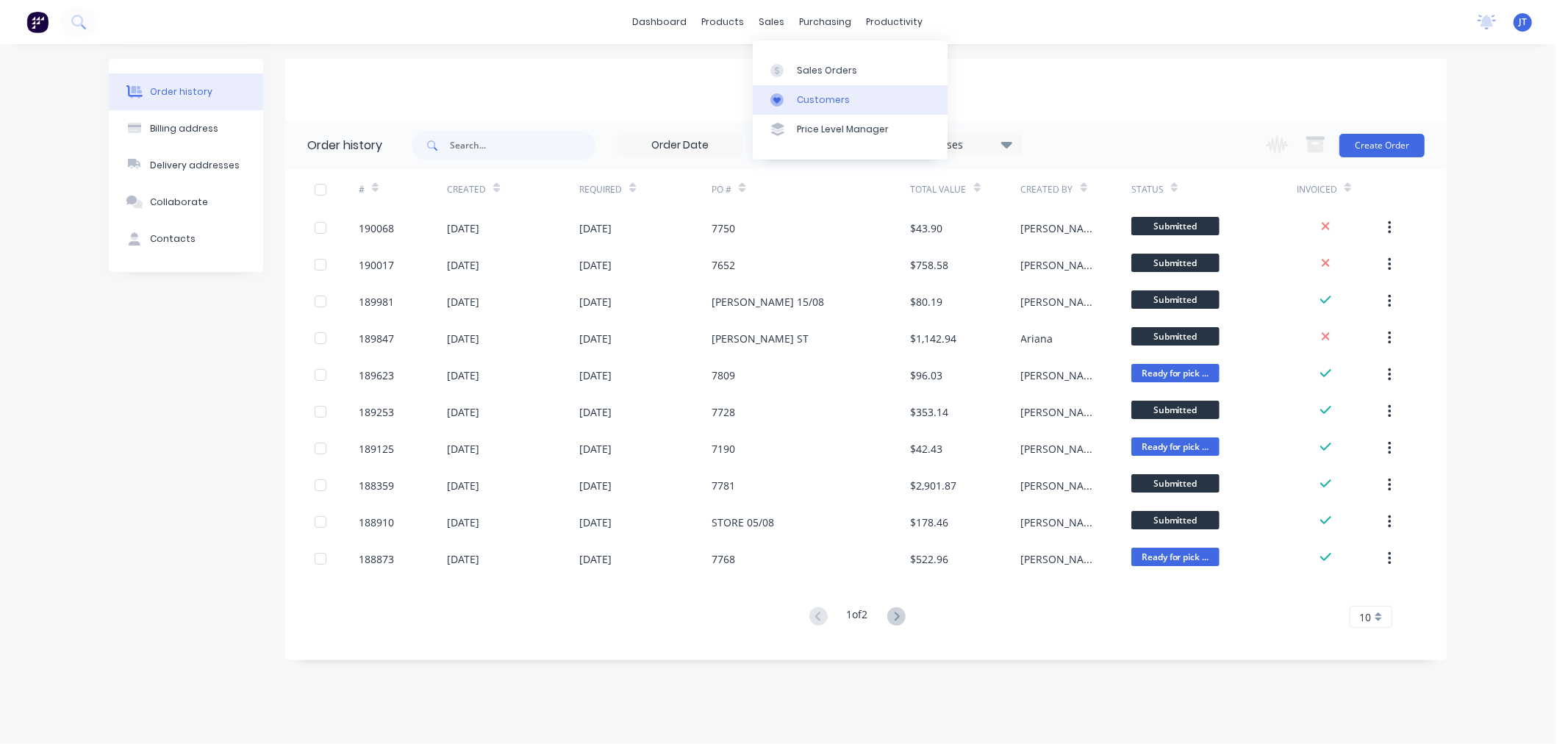
click at [807, 101] on div "Customers" at bounding box center [823, 100] width 53 height 14
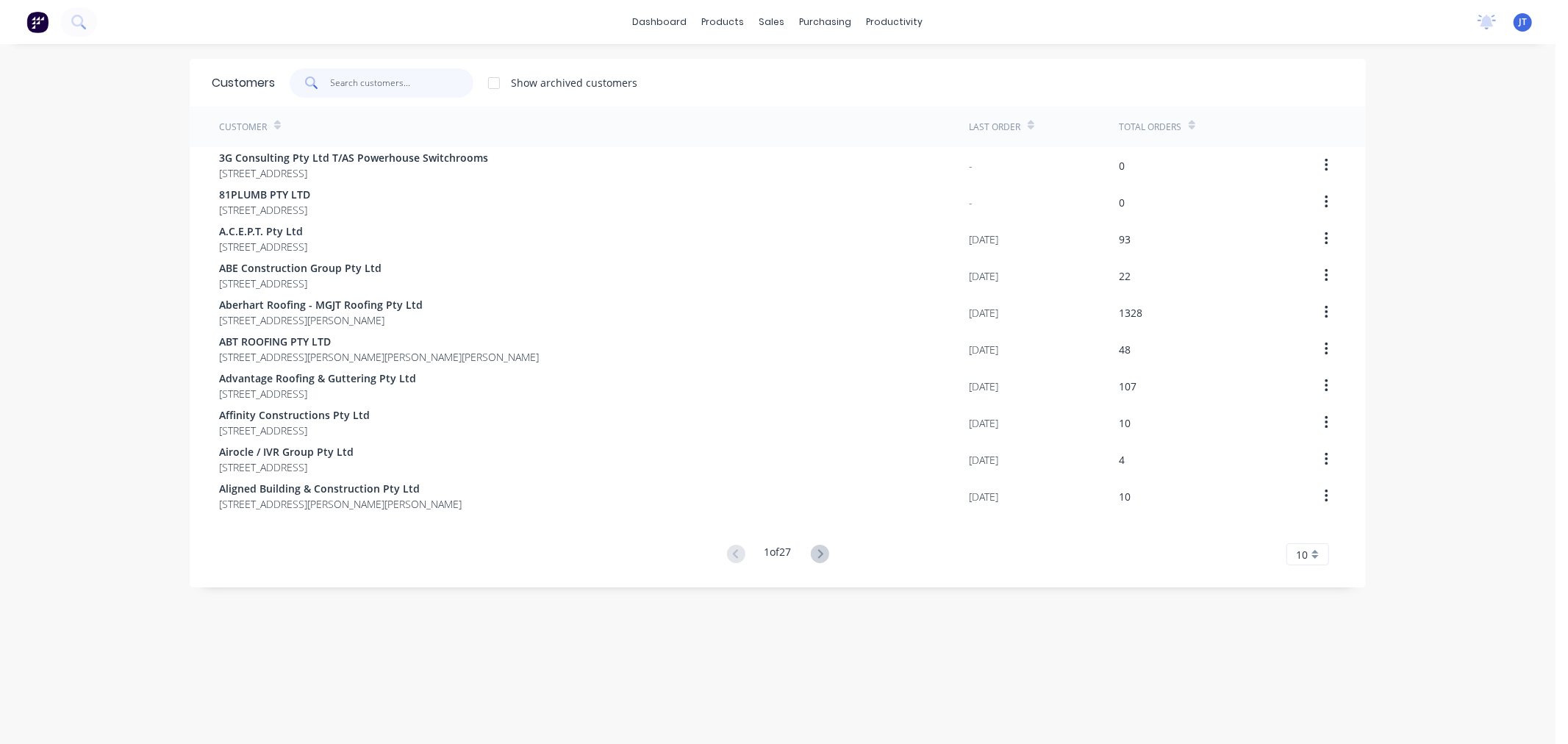
click at [406, 90] on input "text" at bounding box center [402, 83] width 143 height 30
click at [79, 201] on div "dashboard products sales purchasing productivity dashboard products Product Cat…" at bounding box center [778, 372] width 1555 height 744
click at [79, 60] on div "dashboard products sales purchasing productivity dashboard products Product Cat…" at bounding box center [778, 372] width 1555 height 744
click at [383, 77] on input "text" at bounding box center [408, 83] width 143 height 30
click at [408, 86] on input "text" at bounding box center [408, 83] width 143 height 30
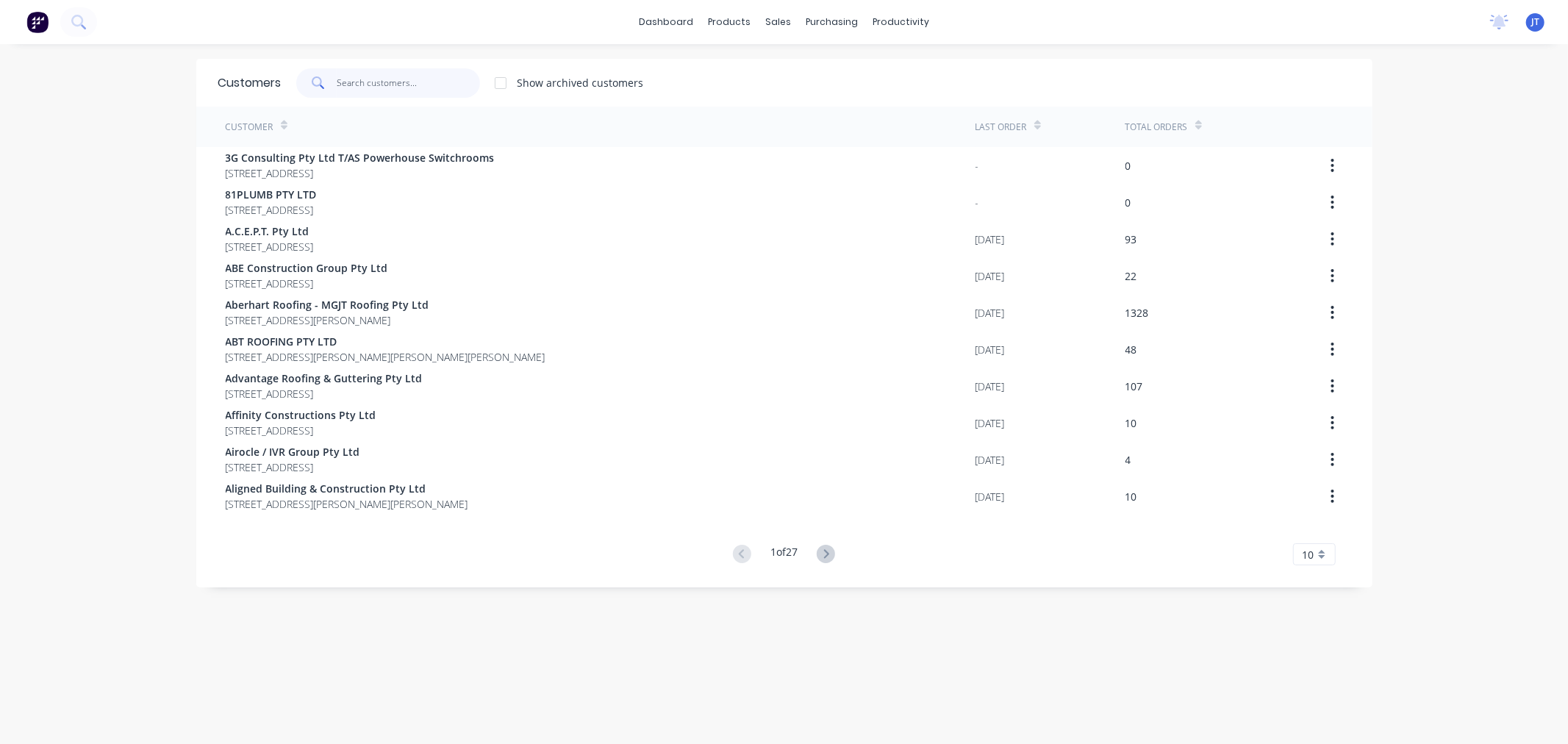
paste input "ascent"
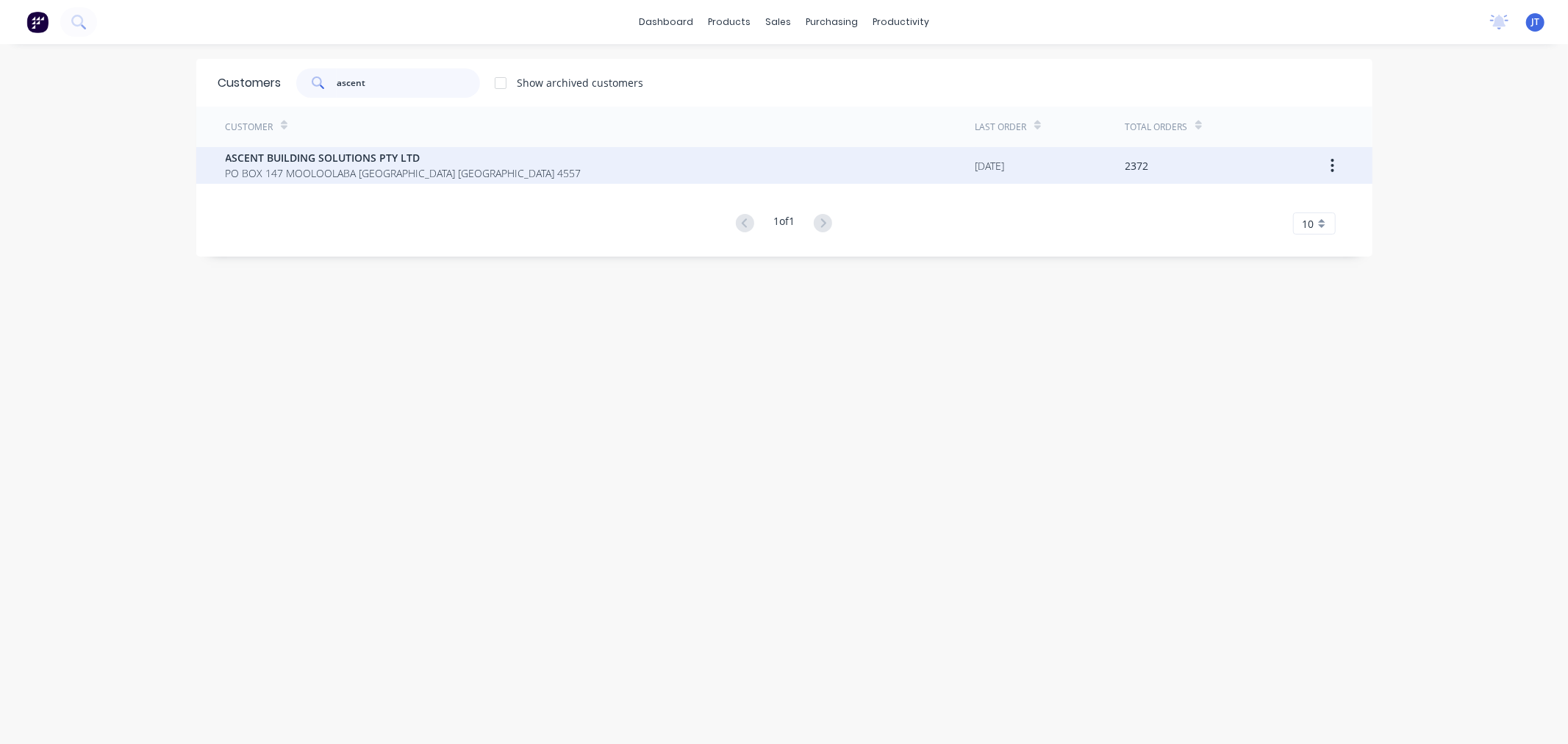
type input "ascent"
click at [460, 181] on div "ASCENT BUILDING SOLUTIONS PTY LTD [STREET_ADDRESS]" at bounding box center [600, 165] width 750 height 37
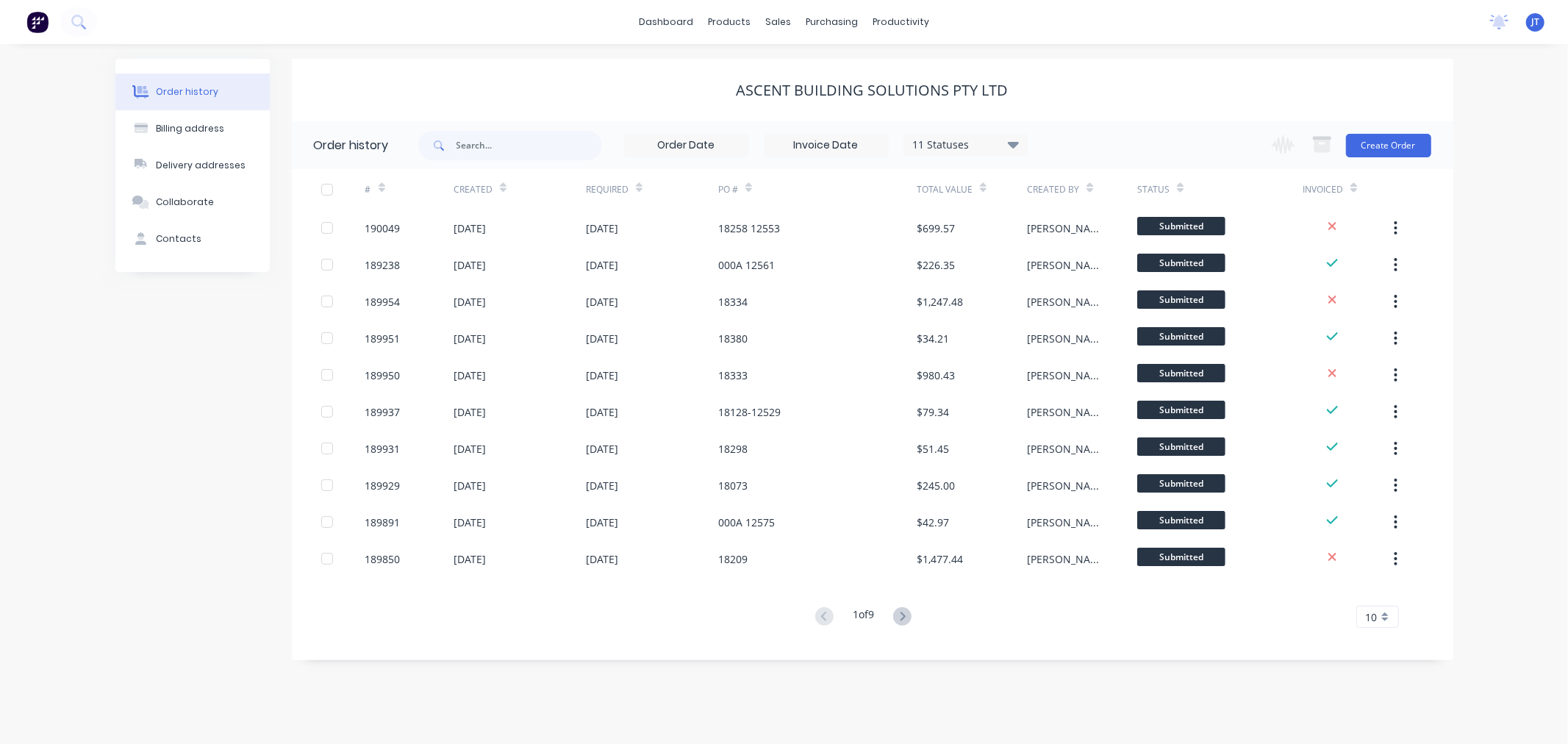
click at [1506, 106] on div "Order history Billing address Delivery addresses Collaborate Contacts ASCENT BU…" at bounding box center [784, 394] width 1568 height 700
click at [1496, 215] on div "Order history Billing address Delivery addresses Collaborate Contacts ASCENT BU…" at bounding box center [784, 394] width 1568 height 700
click at [1405, 144] on button "Create Order" at bounding box center [1388, 145] width 86 height 23
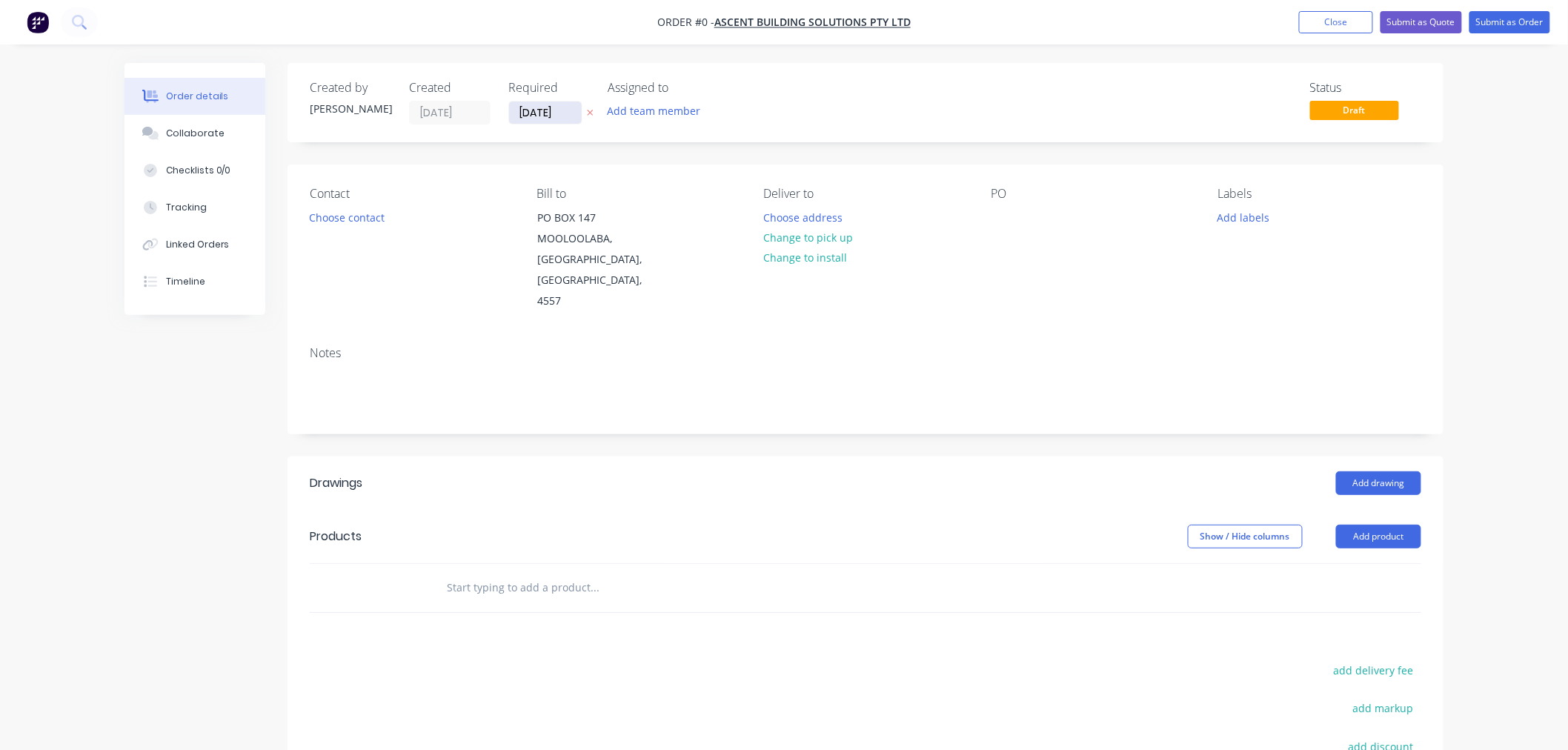
click at [543, 114] on input "[DATE]" at bounding box center [545, 113] width 73 height 23
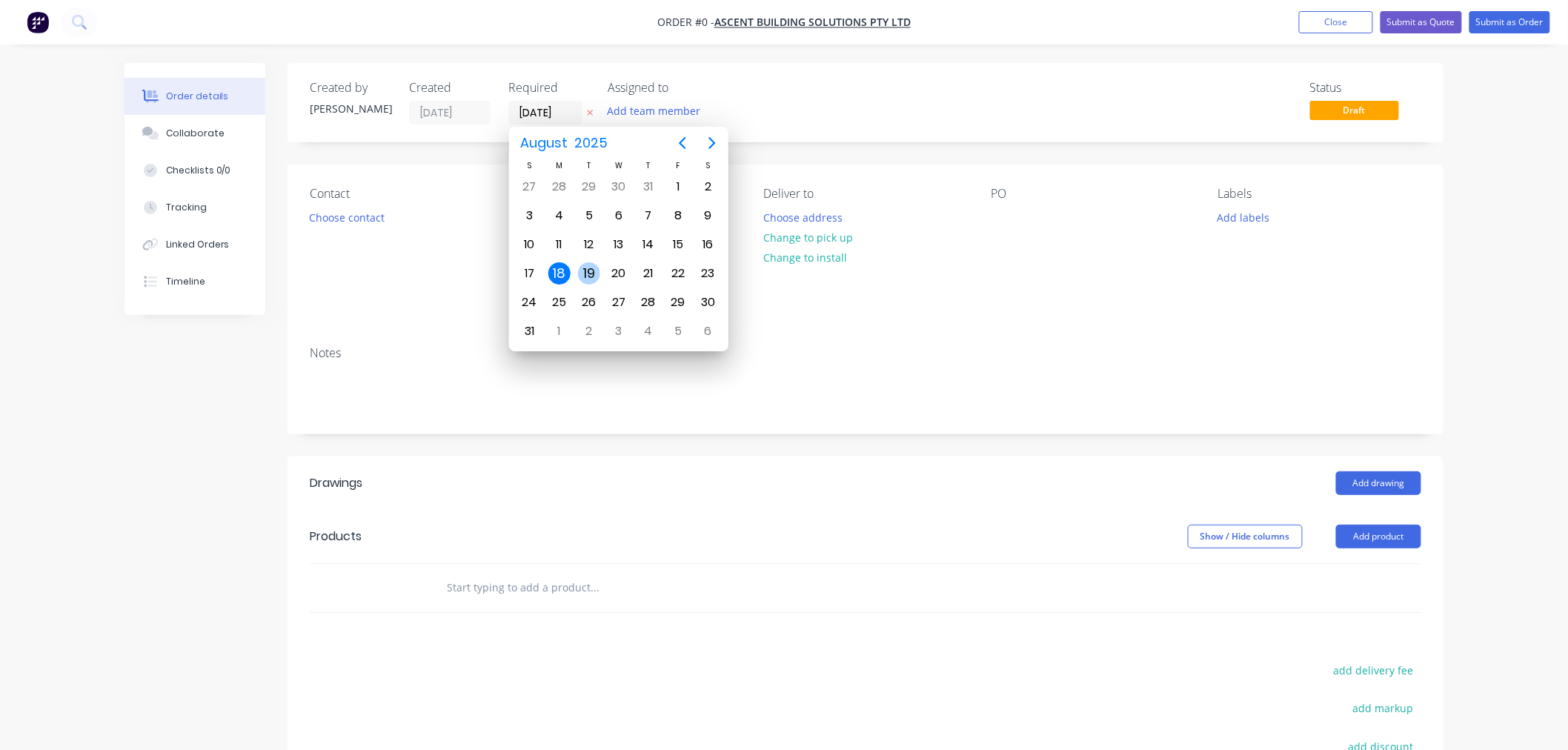
click at [590, 272] on div "19" at bounding box center [589, 274] width 23 height 23
type input "[DATE]"
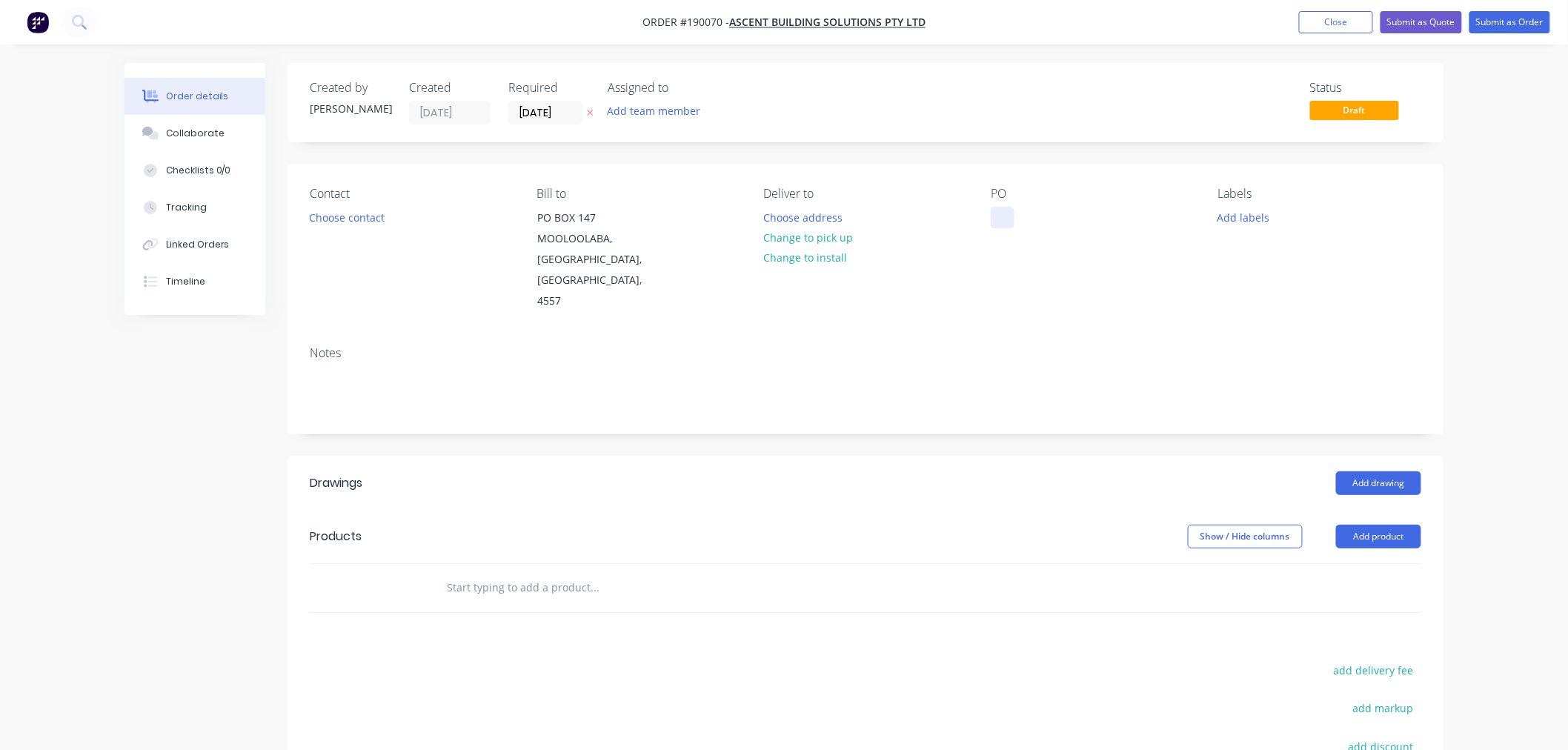
click at [1008, 213] on div at bounding box center [1002, 218] width 23 height 22
click at [417, 161] on div "Created by [PERSON_NAME] Created [DATE] Required [DATE] Assigned to Add team me…" at bounding box center [865, 516] width 1156 height 905
click at [372, 217] on button "Choose contact" at bounding box center [346, 217] width 91 height 20
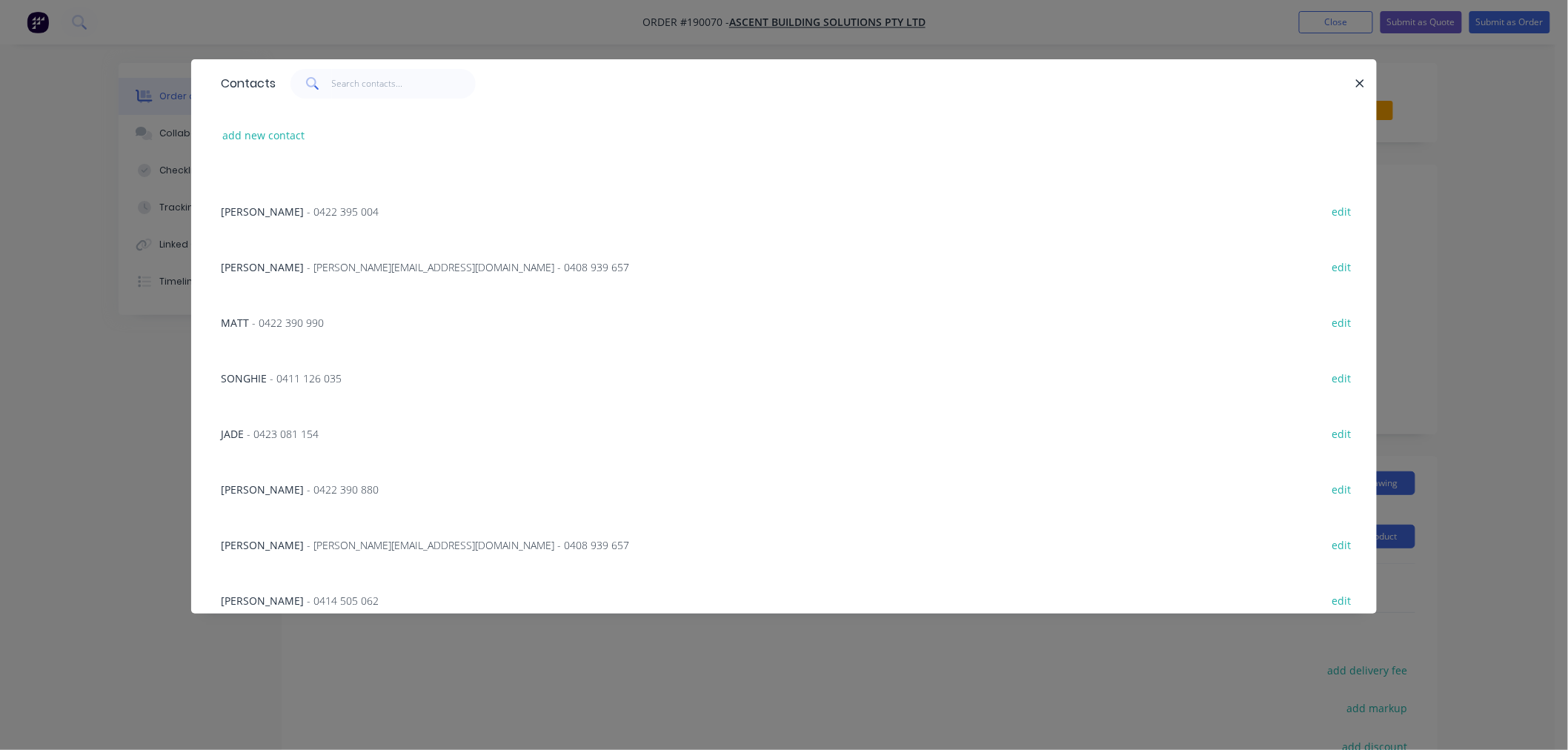
scroll to position [329, 0]
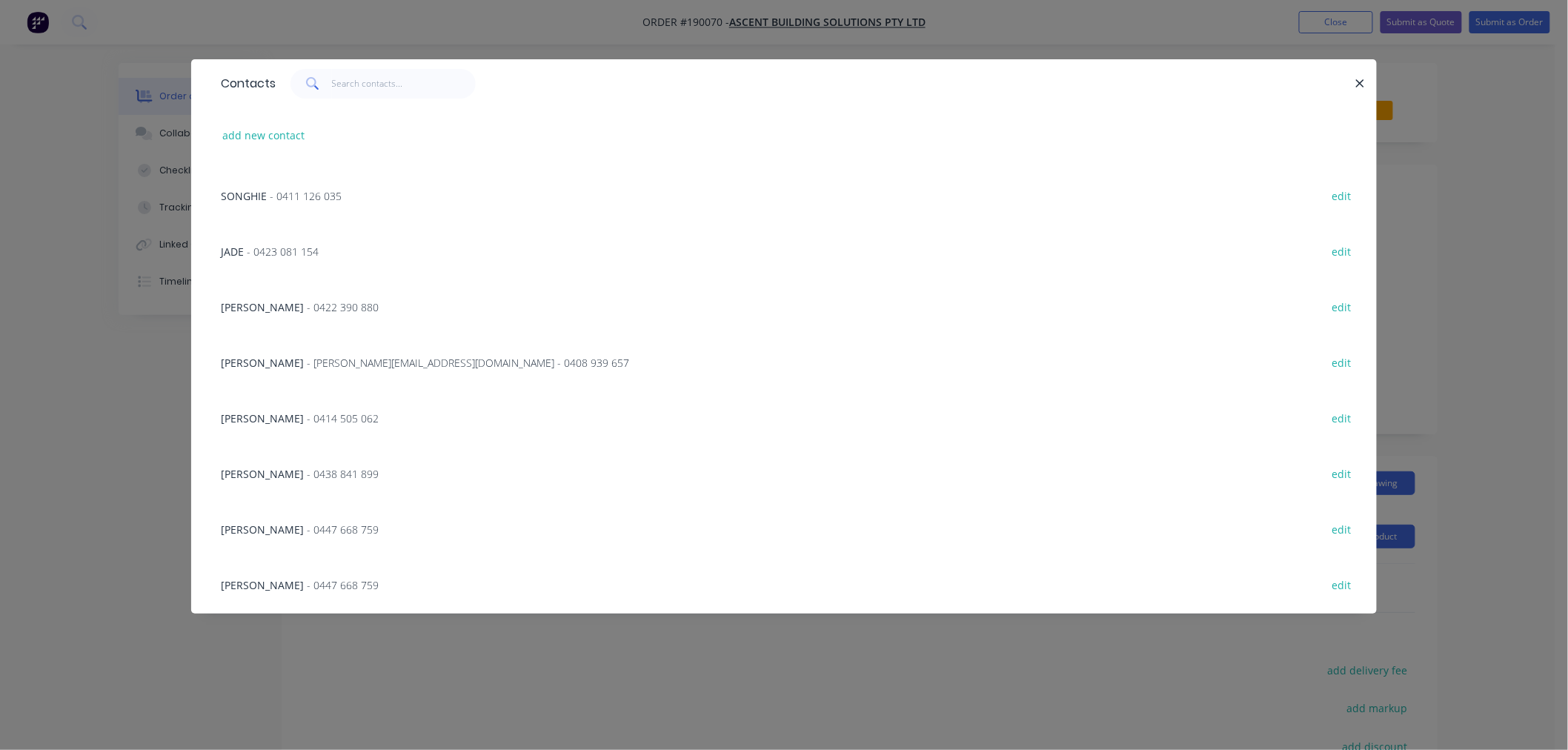
click at [262, 357] on span "[PERSON_NAME]" at bounding box center [262, 362] width 83 height 14
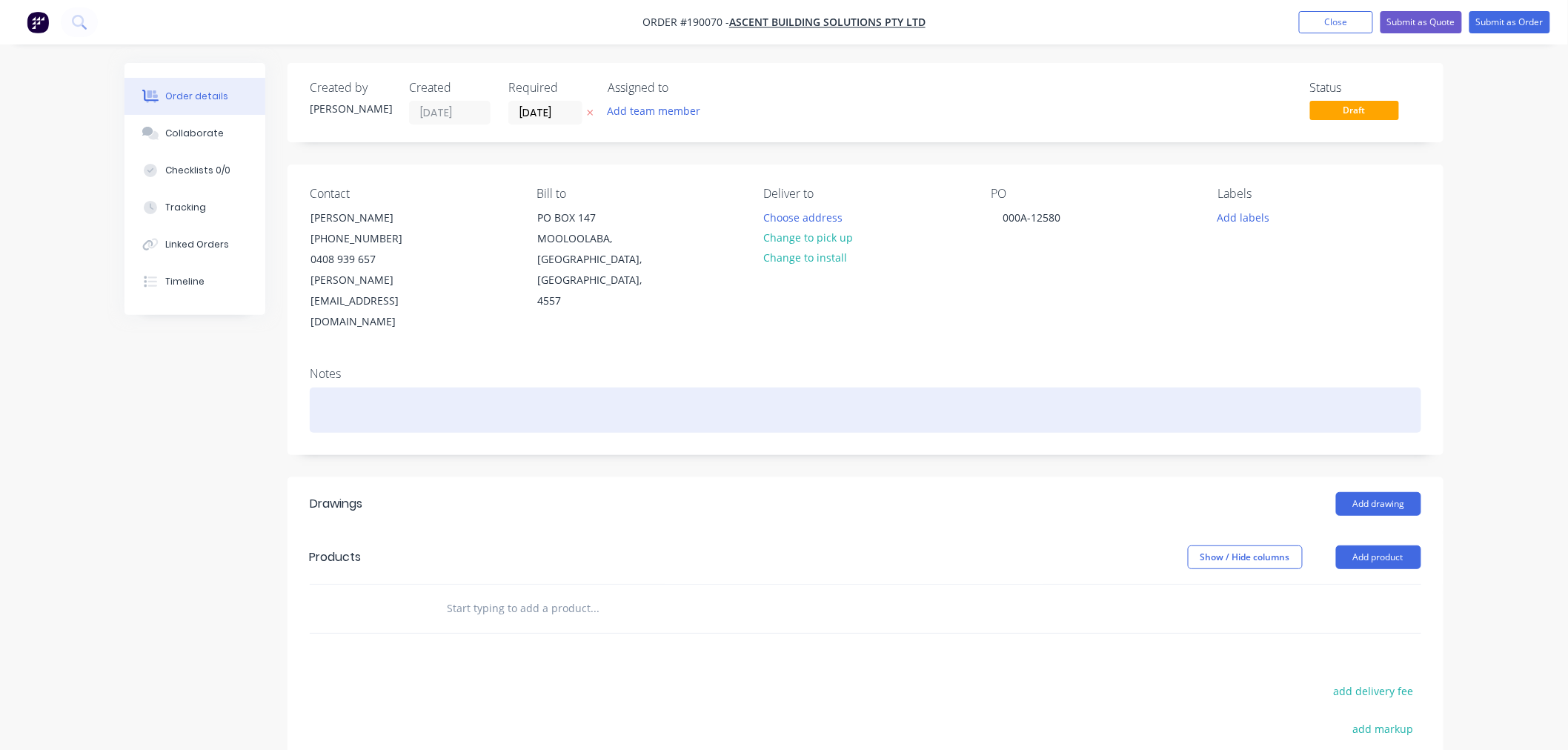
click at [378, 387] on div at bounding box center [865, 410] width 1112 height 45
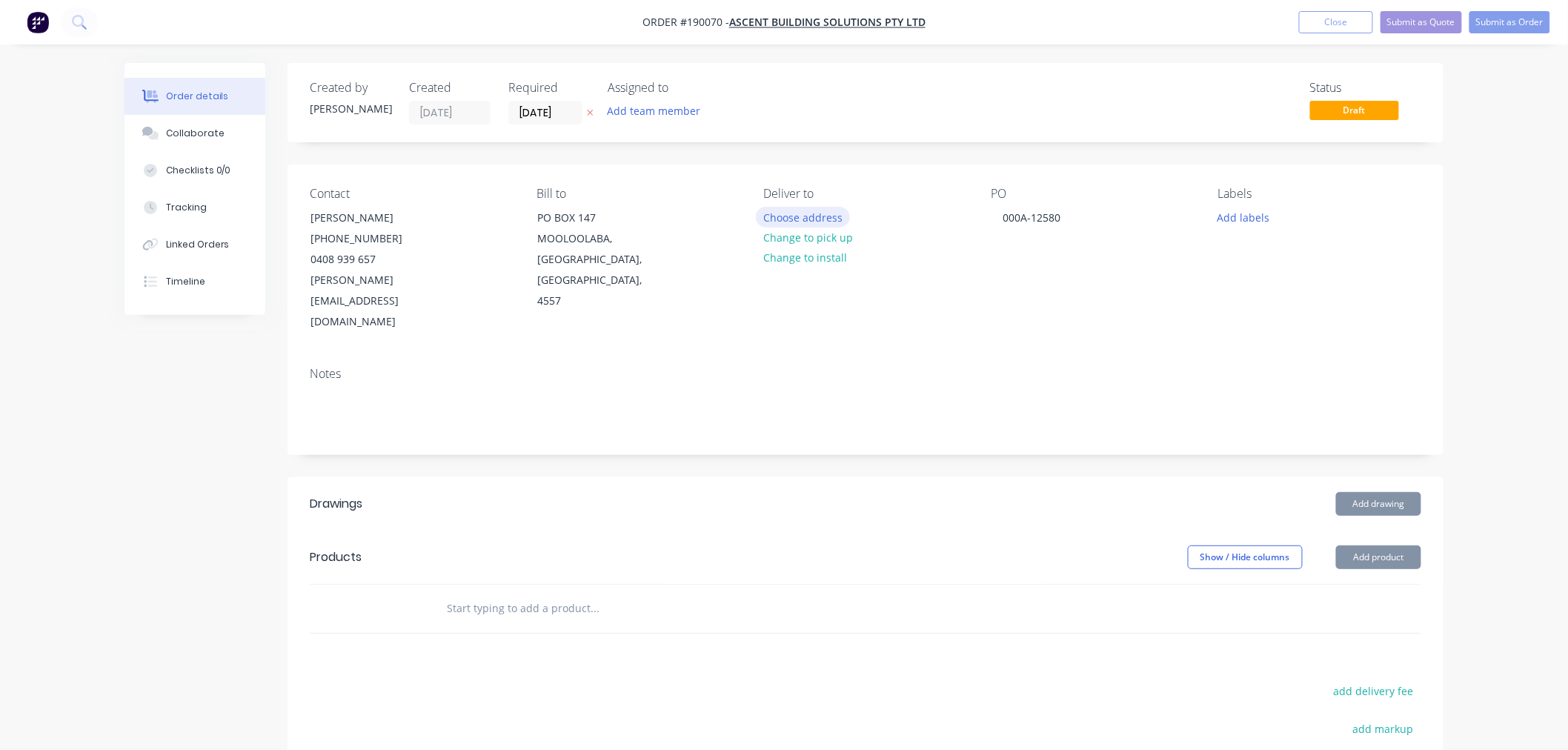
click at [808, 218] on button "Choose address" at bounding box center [803, 217] width 95 height 20
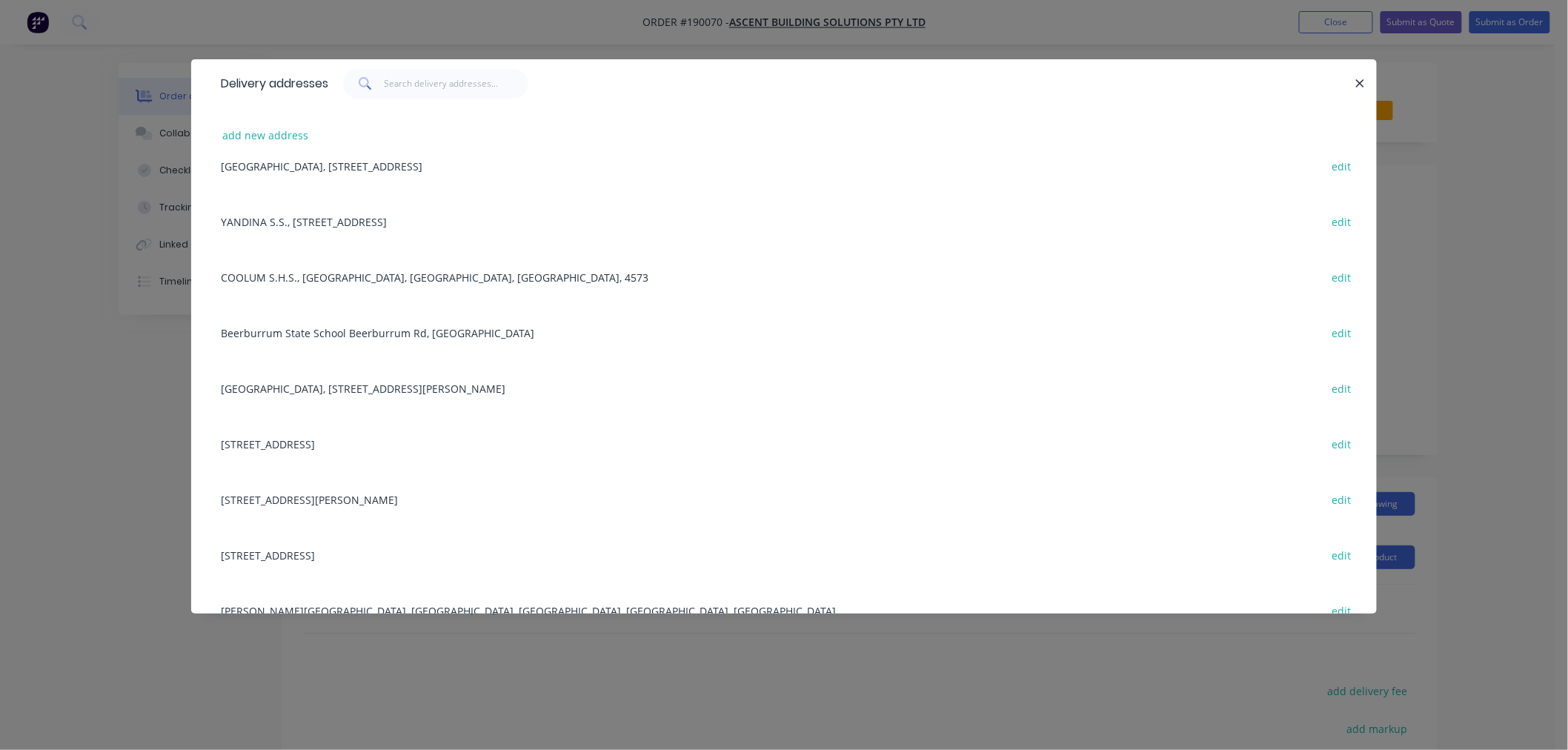
scroll to position [549, 0]
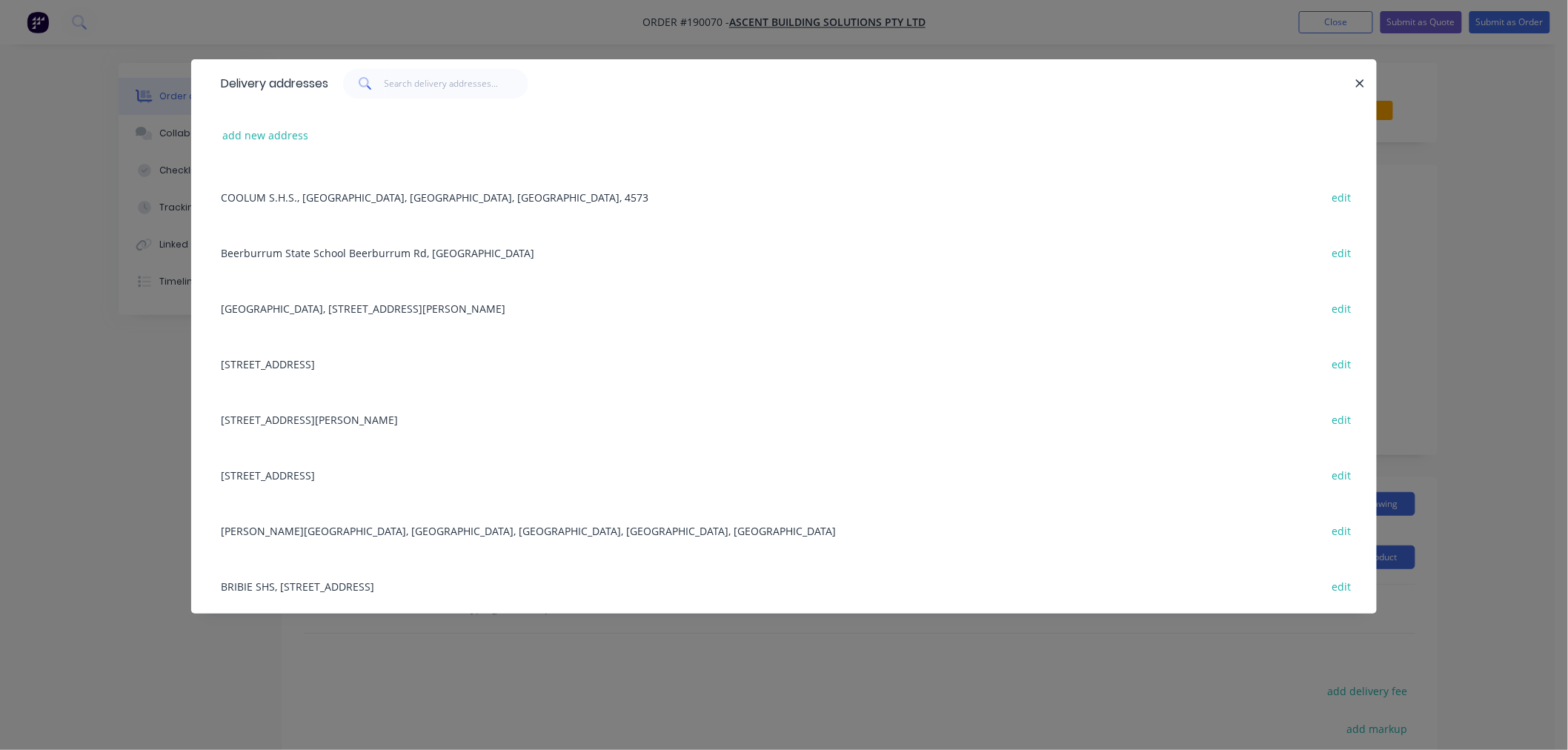
click at [281, 366] on div "[STREET_ADDRESS] edit" at bounding box center [784, 363] width 1141 height 56
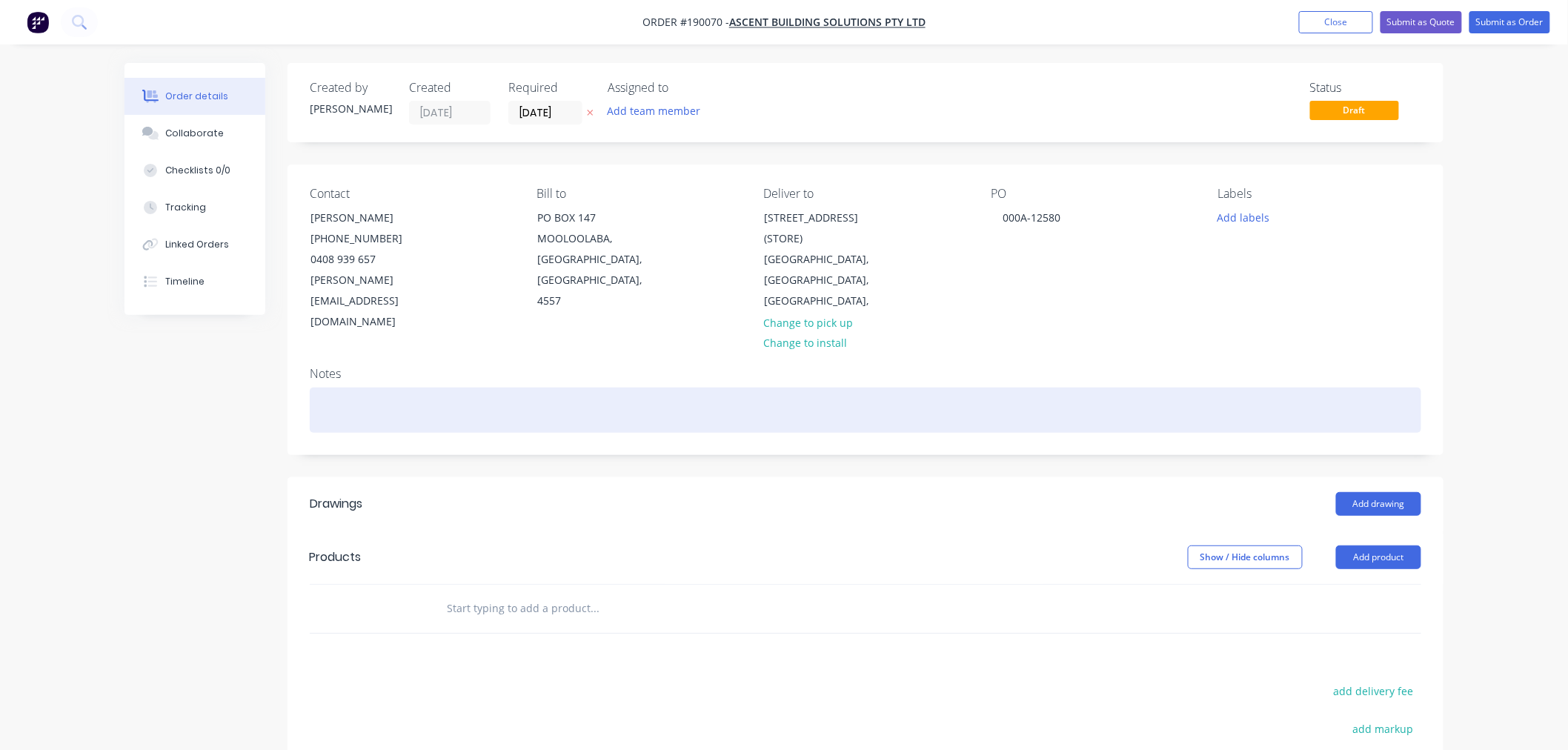
click at [443, 387] on div at bounding box center [865, 410] width 1112 height 45
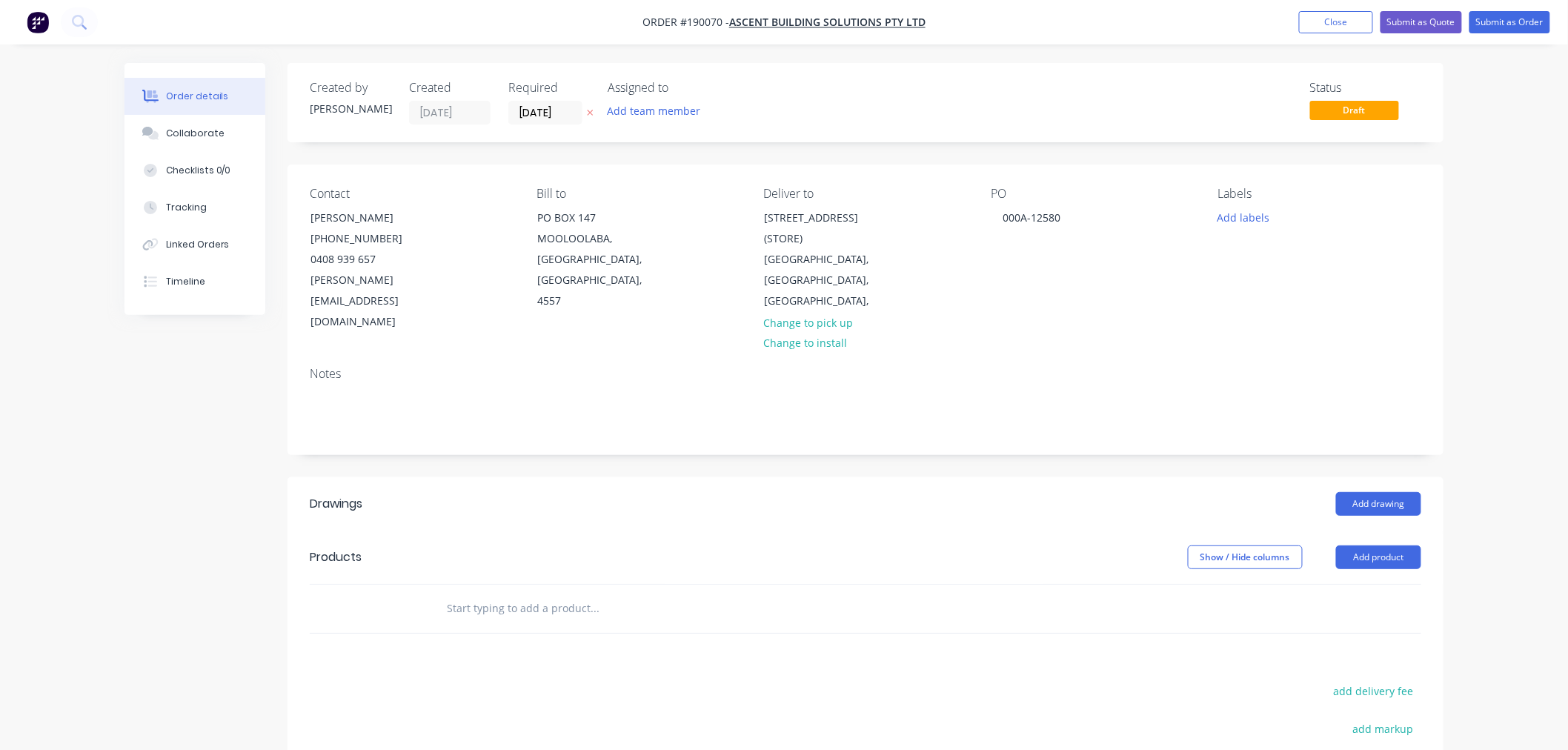
click at [1504, 399] on div "Order details Collaborate Checklists 0/0 Tracking Linked Orders Timeline Order …" at bounding box center [784, 505] width 1568 height 1011
click at [1372, 492] on button "Add drawing" at bounding box center [1379, 503] width 85 height 23
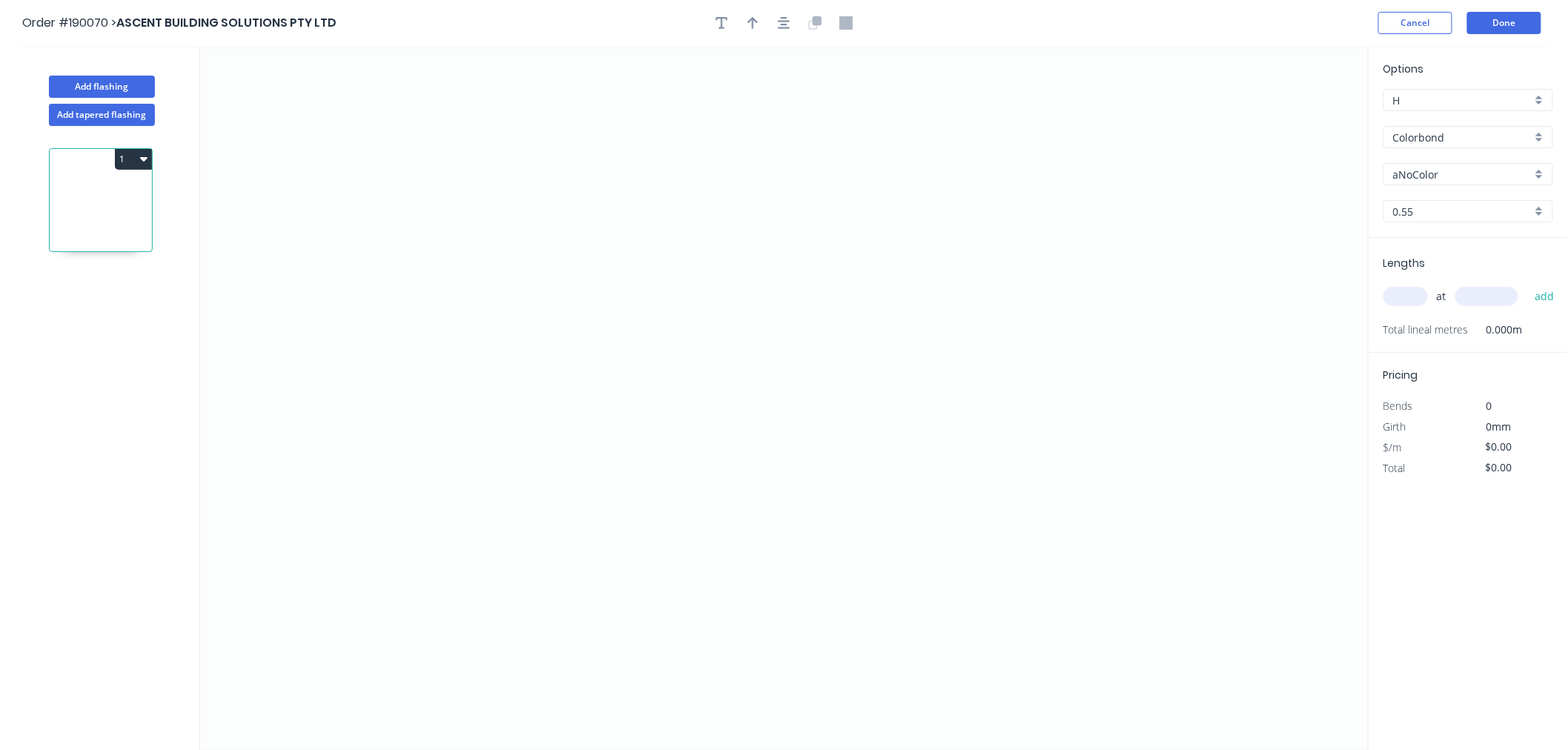
click at [1417, 167] on input "aNoColor" at bounding box center [1462, 174] width 139 height 15
click at [1498, 259] on div "Dover White" at bounding box center [1468, 259] width 168 height 26
type input "Dover White"
click at [1409, 298] on input "text" at bounding box center [1405, 296] width 44 height 19
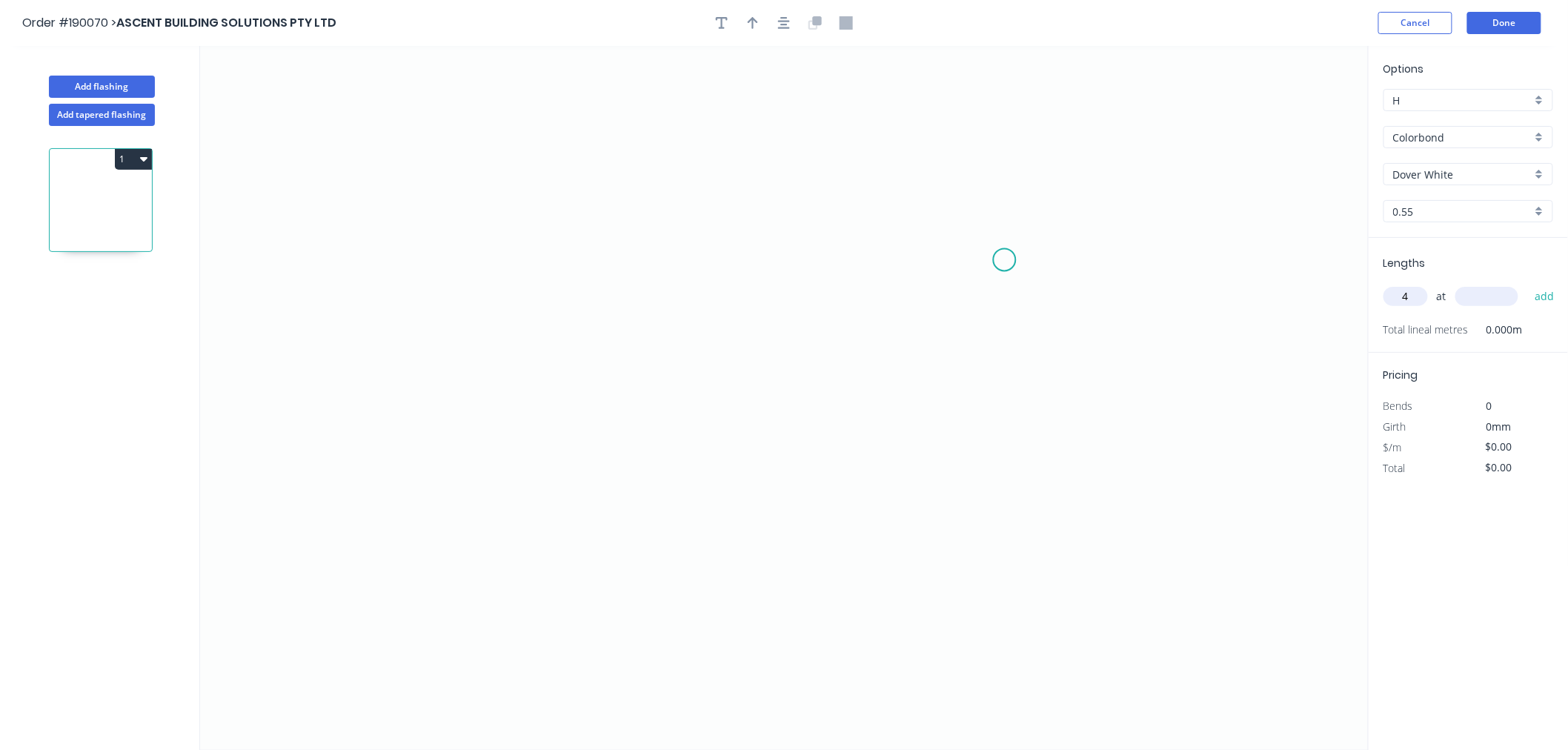
type input "4"
type input "2400"
click at [1528, 284] on button "add" at bounding box center [1545, 296] width 35 height 25
type input "1"
type input "1000"
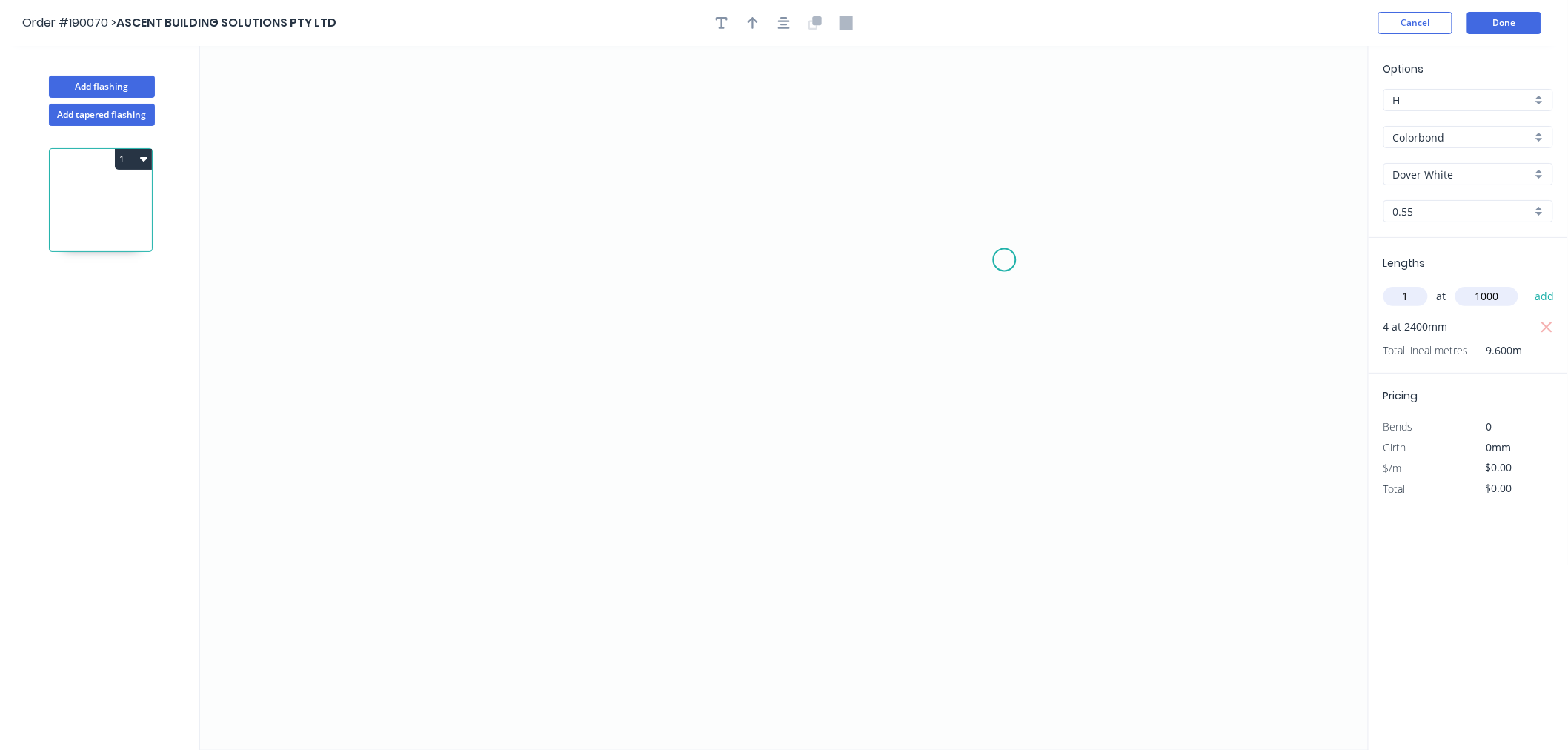
click at [1528, 284] on button "add" at bounding box center [1545, 296] width 35 height 25
click at [453, 486] on icon "0" at bounding box center [784, 398] width 1168 height 704
click at [573, 491] on icon "0" at bounding box center [784, 398] width 1168 height 704
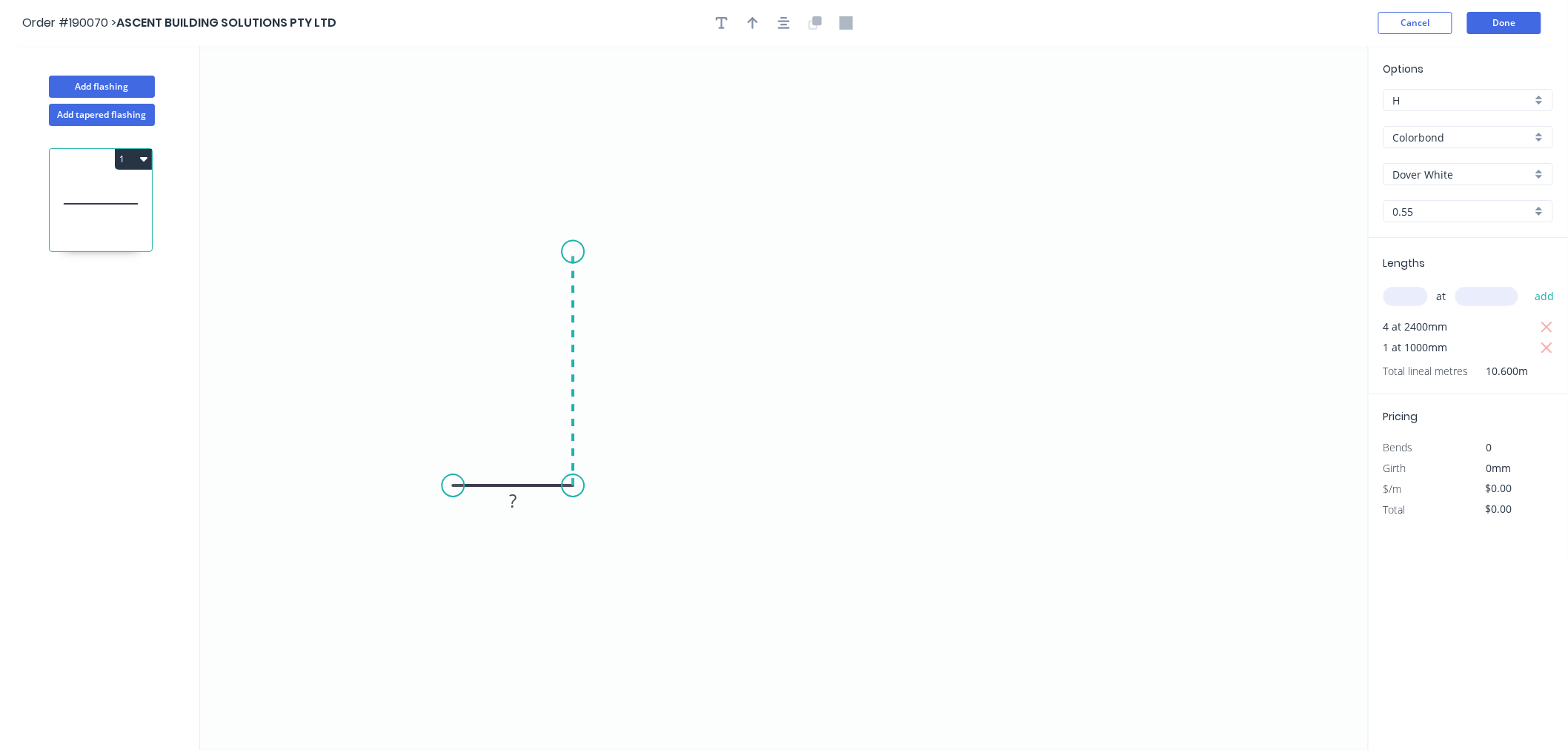
click at [573, 252] on icon "0 ?" at bounding box center [784, 398] width 1168 height 704
click at [956, 250] on icon "0 ? ?" at bounding box center [784, 398] width 1168 height 704
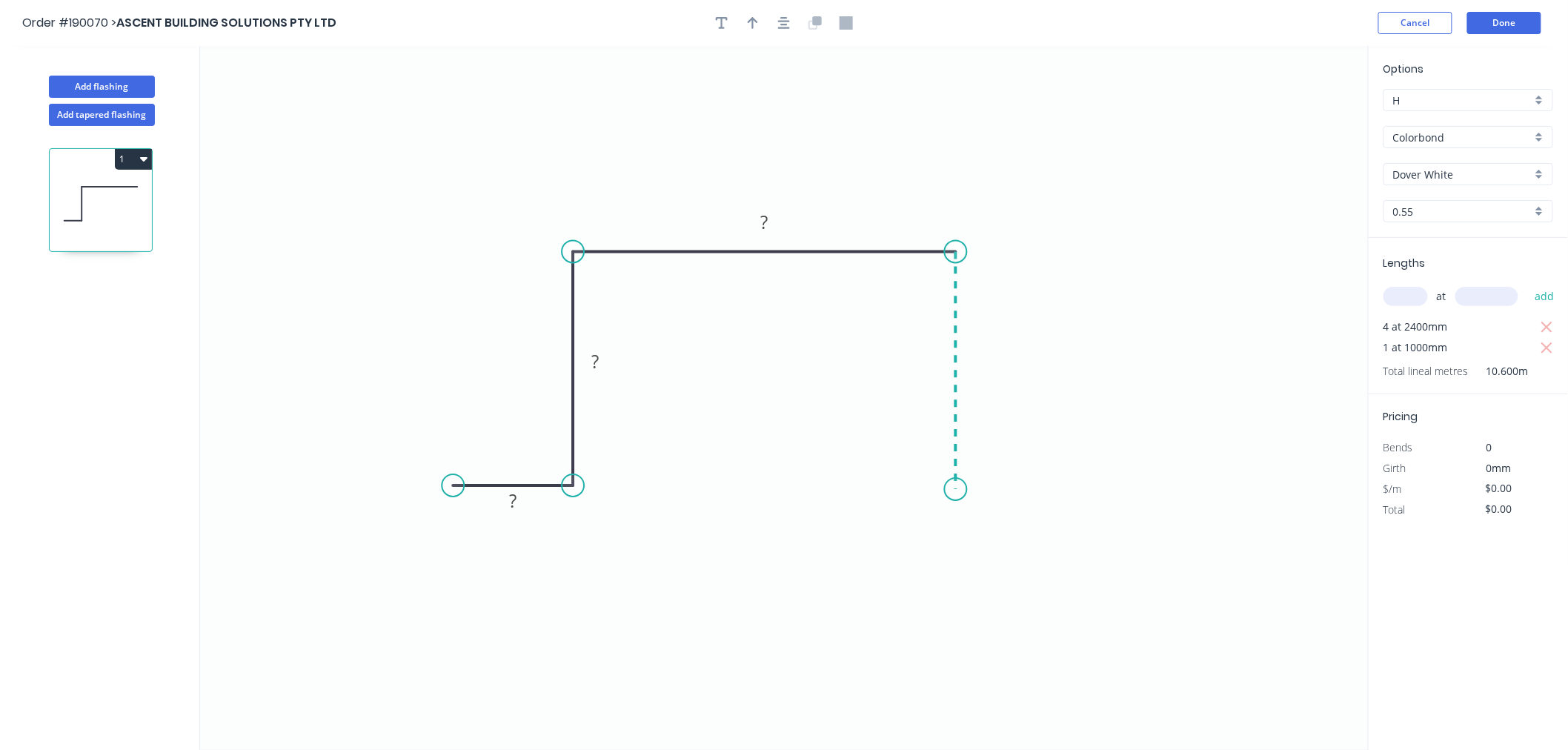
click at [955, 490] on icon "0 ? ? ?" at bounding box center [784, 398] width 1168 height 704
click at [1068, 485] on icon "0 ? ? ? ?" at bounding box center [784, 398] width 1168 height 704
click at [780, 19] on icon "button" at bounding box center [784, 23] width 12 height 14
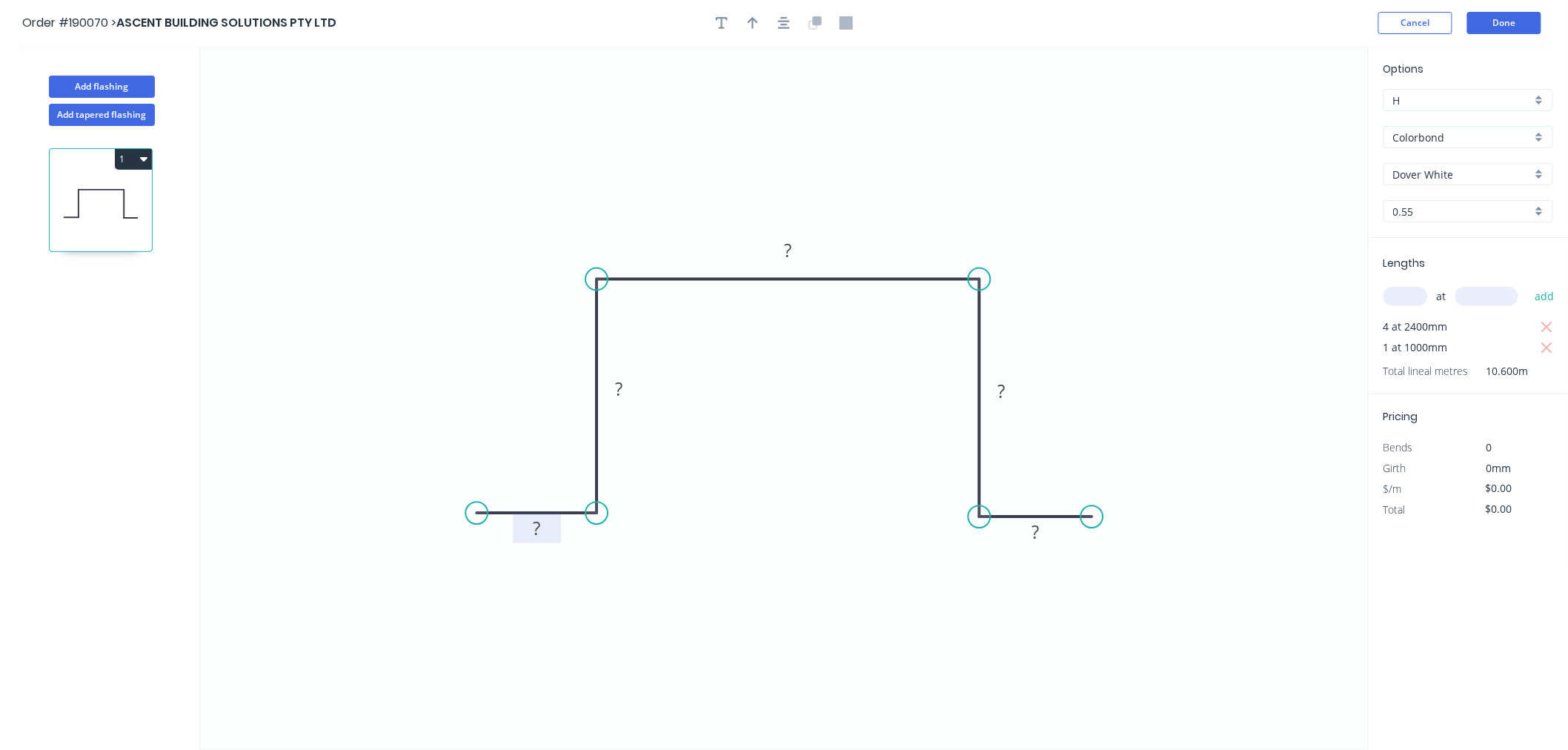
click at [534, 516] on tspan "?" at bounding box center [536, 528] width 7 height 24
click at [753, 25] on icon "button" at bounding box center [753, 23] width 10 height 14
drag, startPoint x: 1292, startPoint y: 115, endPoint x: 1016, endPoint y: 242, distance: 303.8
click at [1016, 242] on icon at bounding box center [1016, 225] width 14 height 48
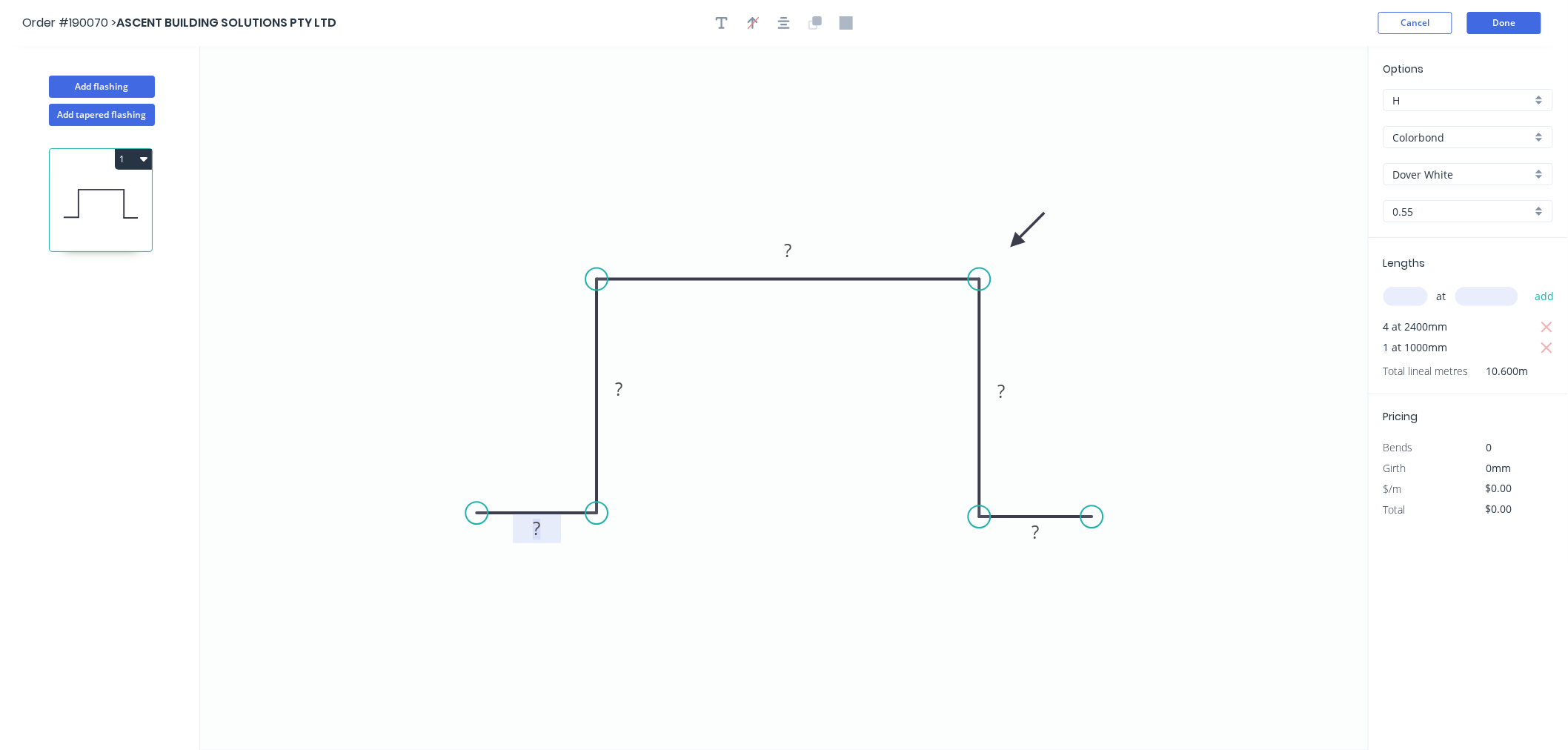
click at [533, 526] on tspan "?" at bounding box center [536, 528] width 7 height 24
click at [691, 125] on icon "0 20 100 150 100 20" at bounding box center [784, 398] width 1168 height 704
type input "$13.61"
type input "$144.27"
click at [781, 19] on icon "button" at bounding box center [784, 23] width 12 height 14
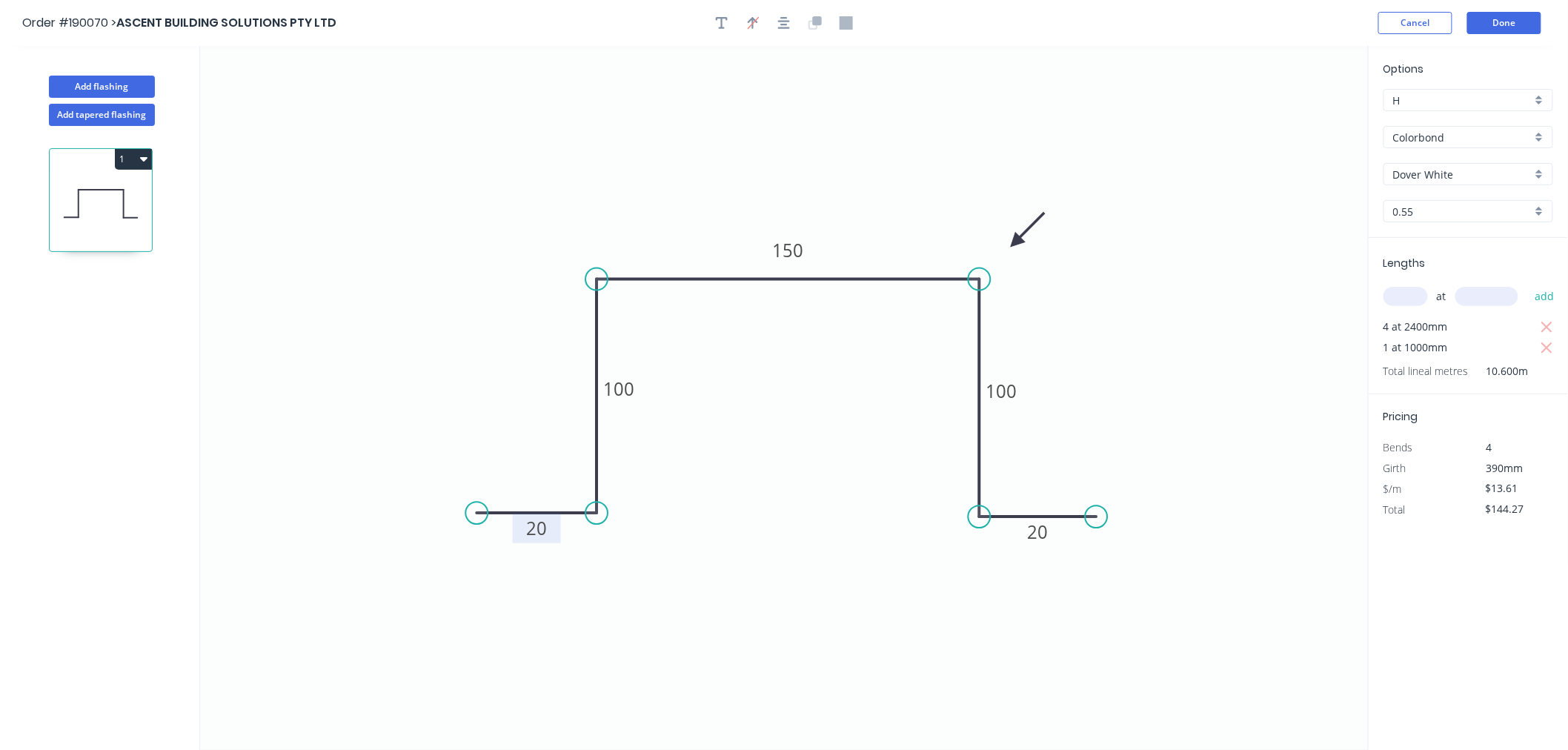
click at [1097, 524] on circle at bounding box center [1097, 516] width 23 height 23
click at [737, 97] on icon "0 20 100 150 100 20" at bounding box center [784, 398] width 1168 height 704
click at [786, 24] on icon "button" at bounding box center [784, 23] width 12 height 14
click at [1011, 114] on icon "0 20 100 150 100 20" at bounding box center [784, 398] width 1168 height 704
click at [134, 94] on button "Add flashing" at bounding box center [102, 87] width 106 height 23
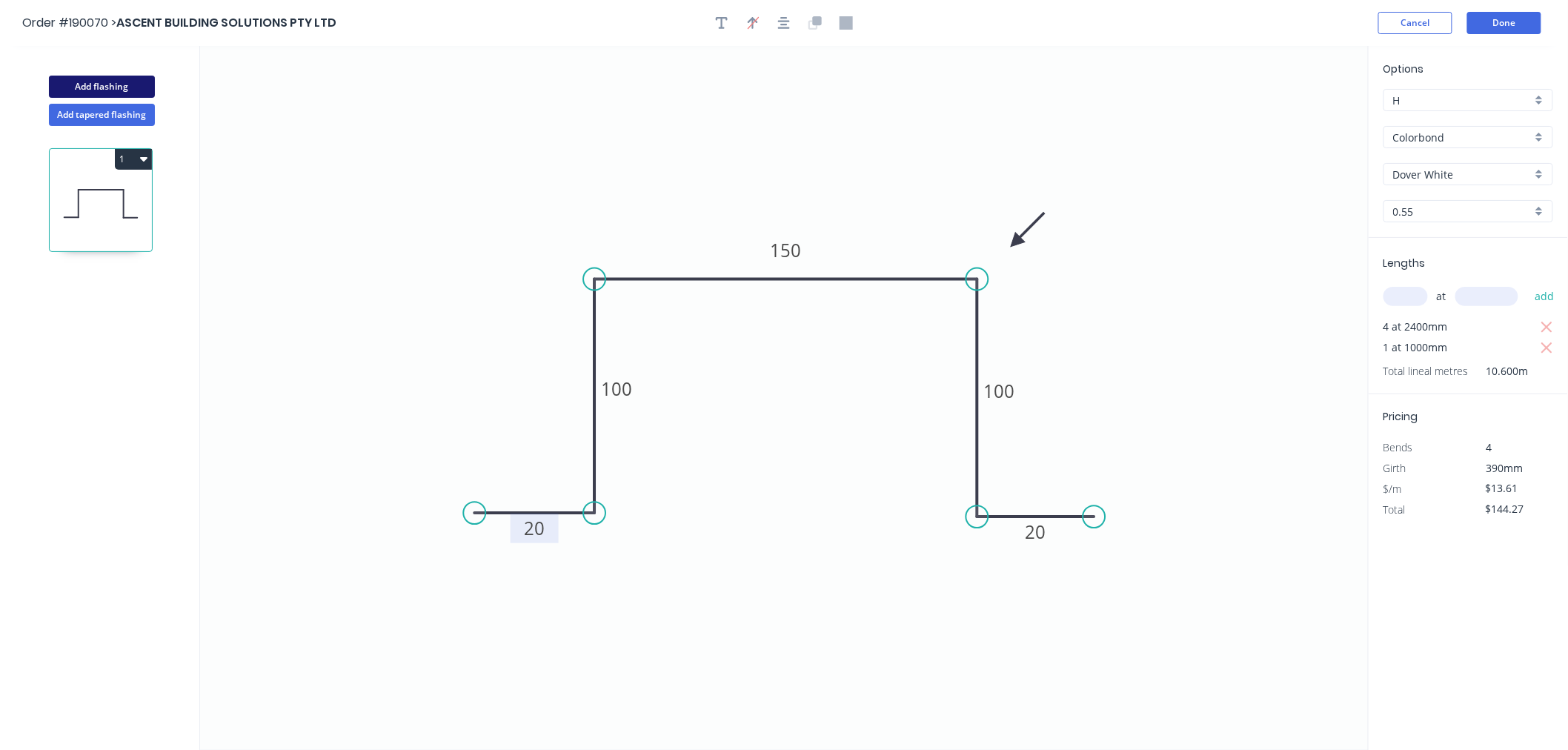
type input "$0.00"
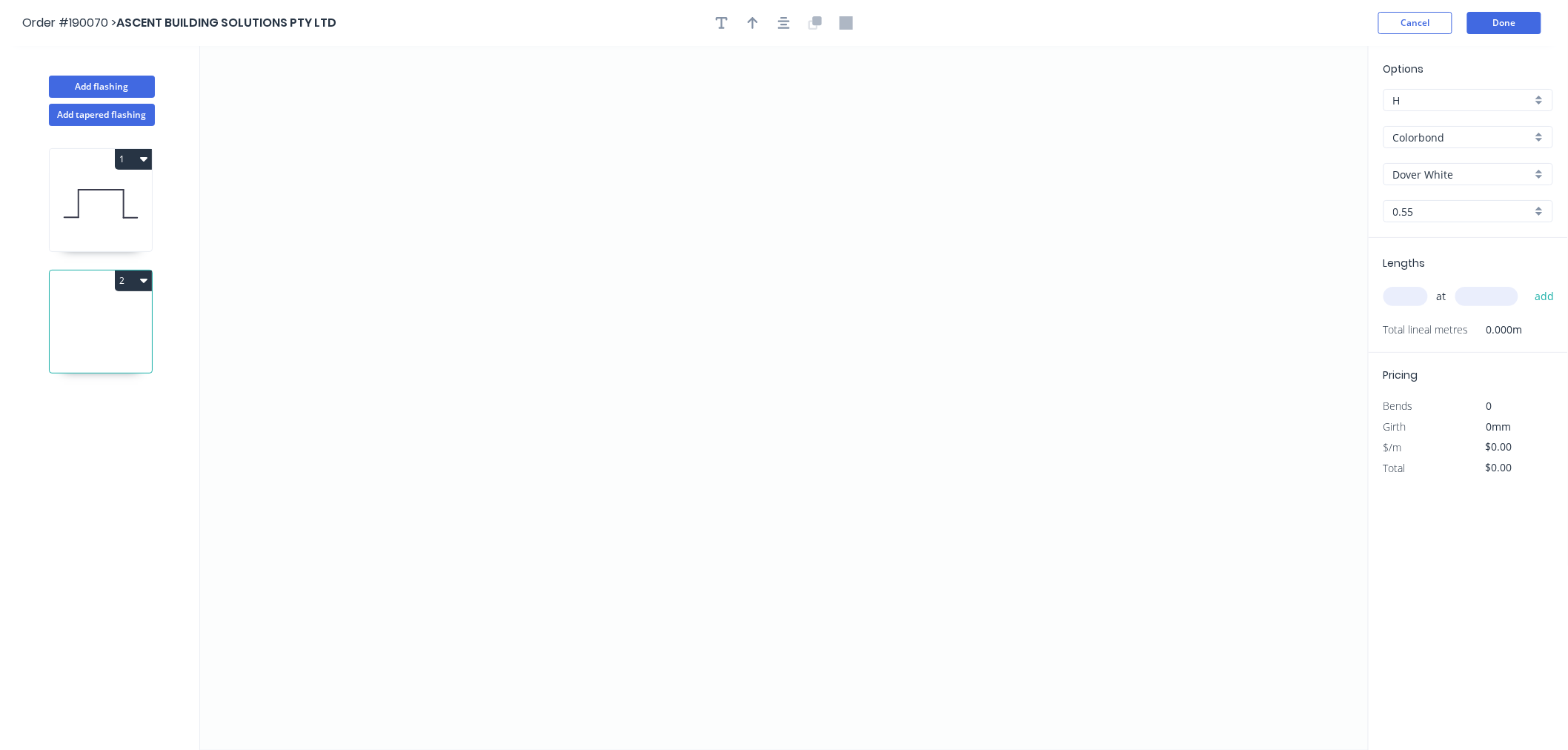
click at [1411, 293] on input "text" at bounding box center [1405, 296] width 44 height 19
type input "4"
type input "2400"
click at [1528, 284] on button "add" at bounding box center [1545, 296] width 35 height 25
click at [364, 535] on icon "0" at bounding box center [784, 398] width 1168 height 704
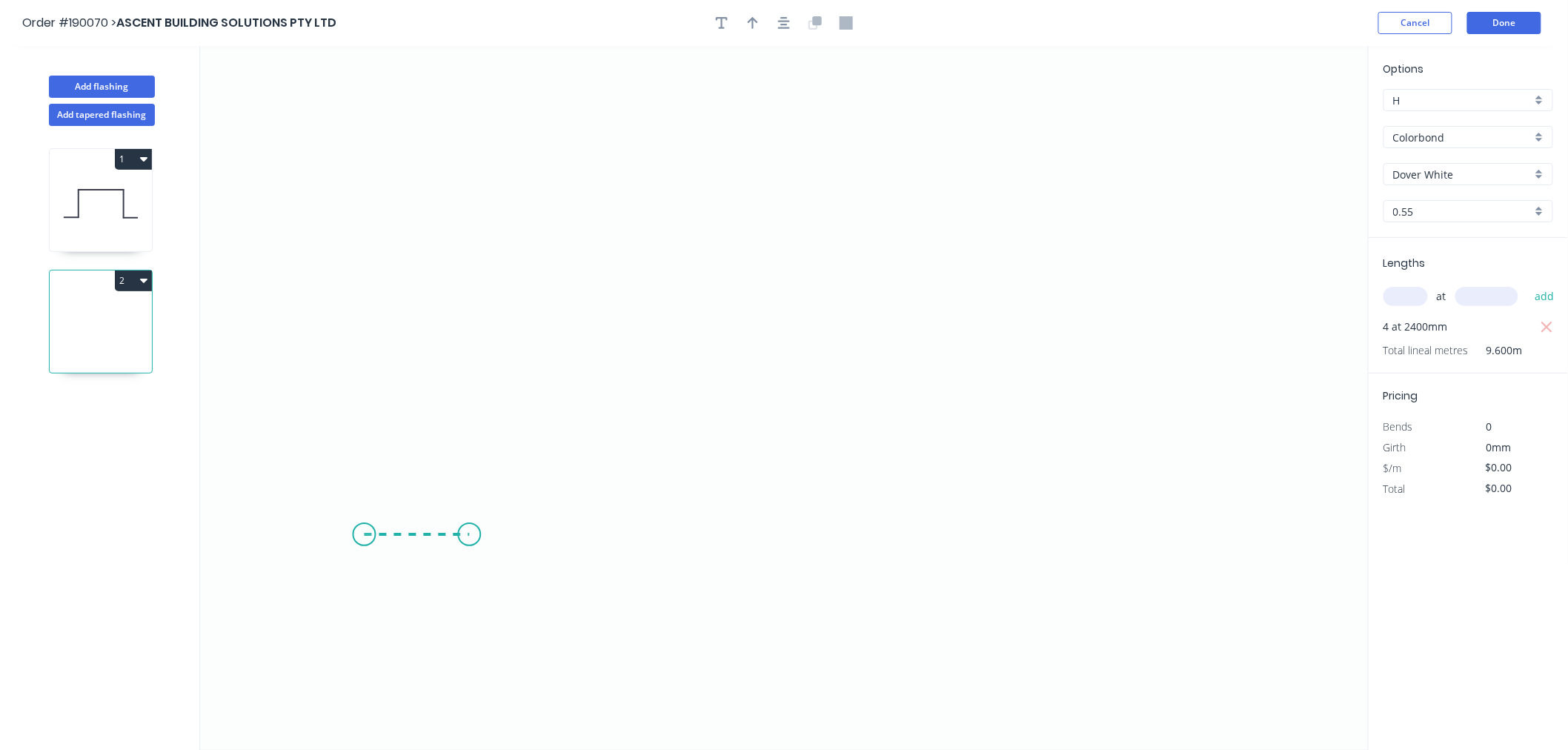
click at [469, 534] on icon at bounding box center [417, 534] width 106 height 0
click at [464, 316] on icon "0 ?" at bounding box center [784, 398] width 1168 height 704
click at [865, 318] on icon "0 ? ?" at bounding box center [784, 398] width 1168 height 704
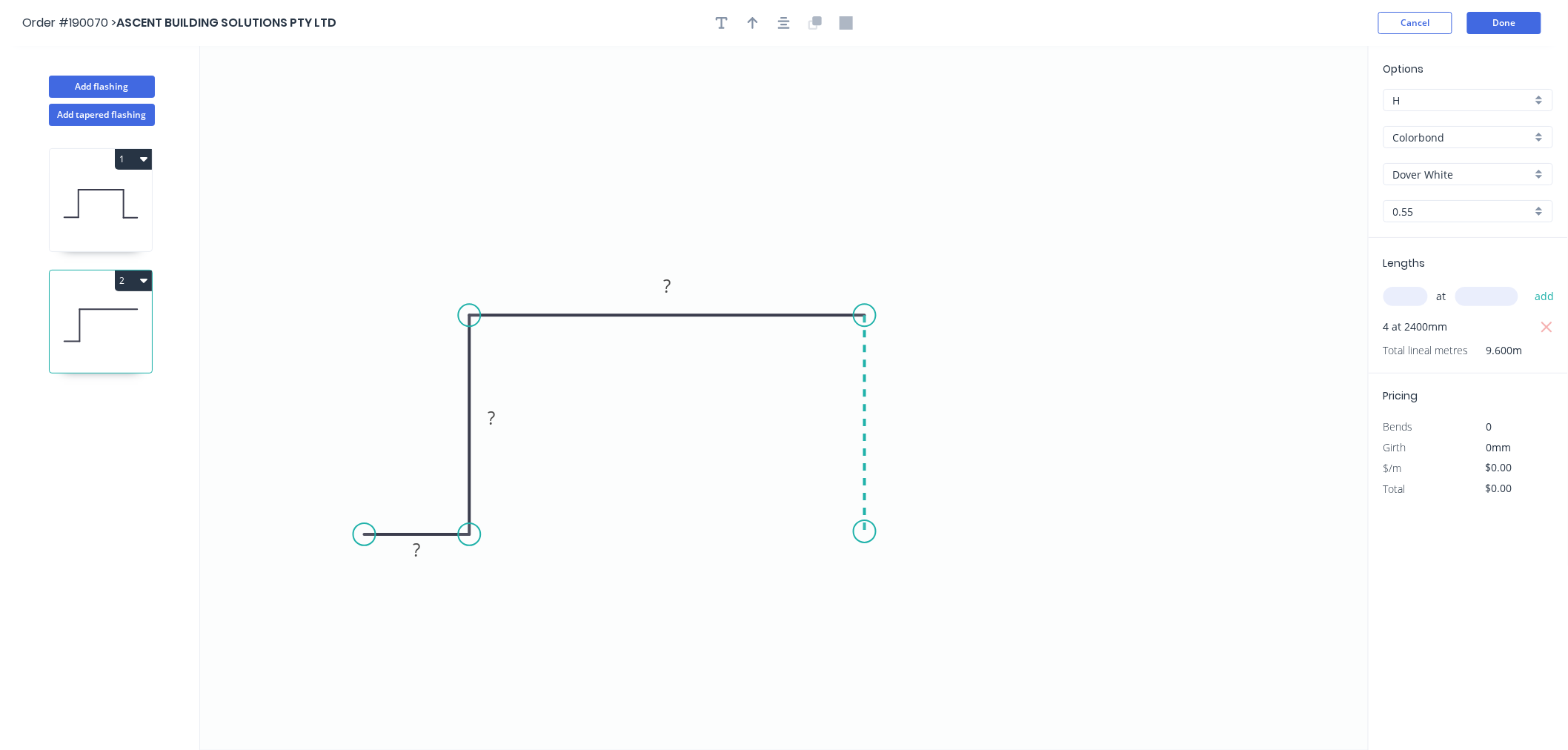
click at [863, 532] on icon "0 ? ? ?" at bounding box center [784, 398] width 1168 height 704
click at [964, 533] on icon "0 ? ? ? ?" at bounding box center [784, 398] width 1168 height 704
click at [794, 26] on button "button" at bounding box center [784, 23] width 23 height 23
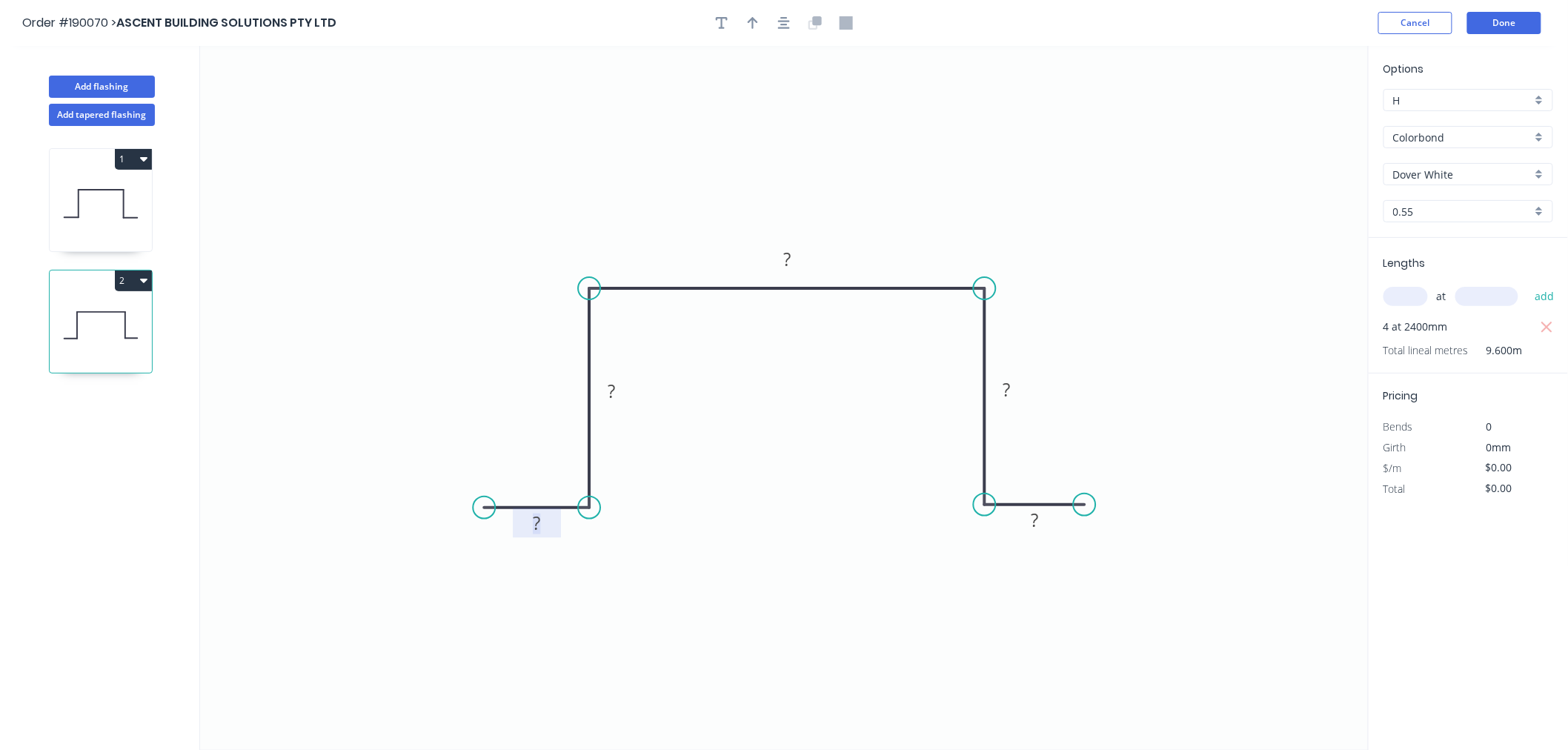
click at [533, 520] on tspan "?" at bounding box center [536, 523] width 7 height 24
drag, startPoint x: 753, startPoint y: 25, endPoint x: 773, endPoint y: 23, distance: 20.1
click at [753, 24] on icon "button" at bounding box center [753, 23] width 10 height 12
drag, startPoint x: 1292, startPoint y: 119, endPoint x: 1020, endPoint y: 245, distance: 299.8
click at [1020, 245] on icon at bounding box center [1018, 225] width 14 height 48
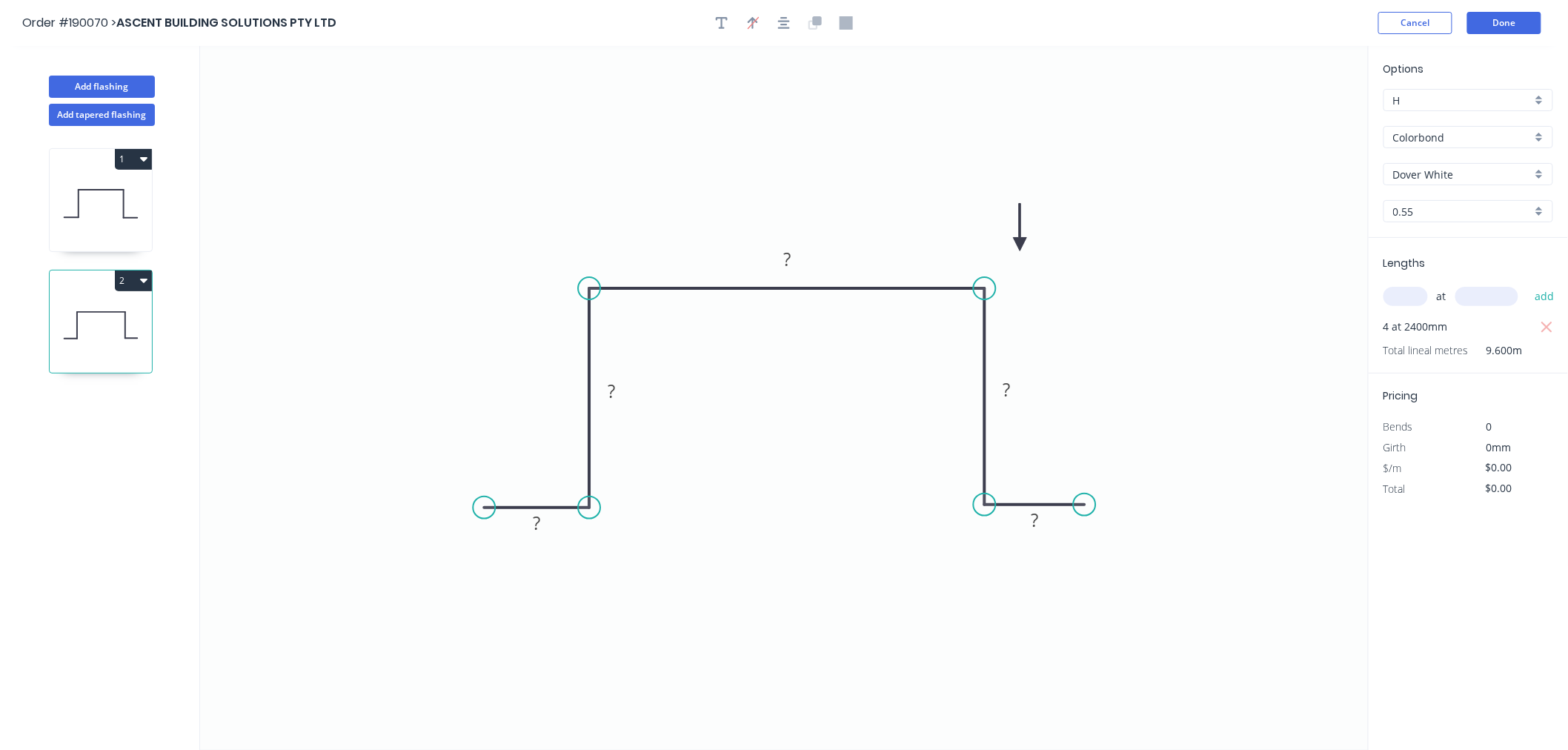
click at [1020, 245] on icon at bounding box center [1020, 227] width 14 height 48
click at [534, 530] on tspan "?" at bounding box center [536, 523] width 7 height 24
click at [690, 141] on icon "0 20 60 180 60 20" at bounding box center [784, 398] width 1168 height 704
type input "$13.61"
click at [786, 19] on icon "button" at bounding box center [784, 23] width 12 height 14
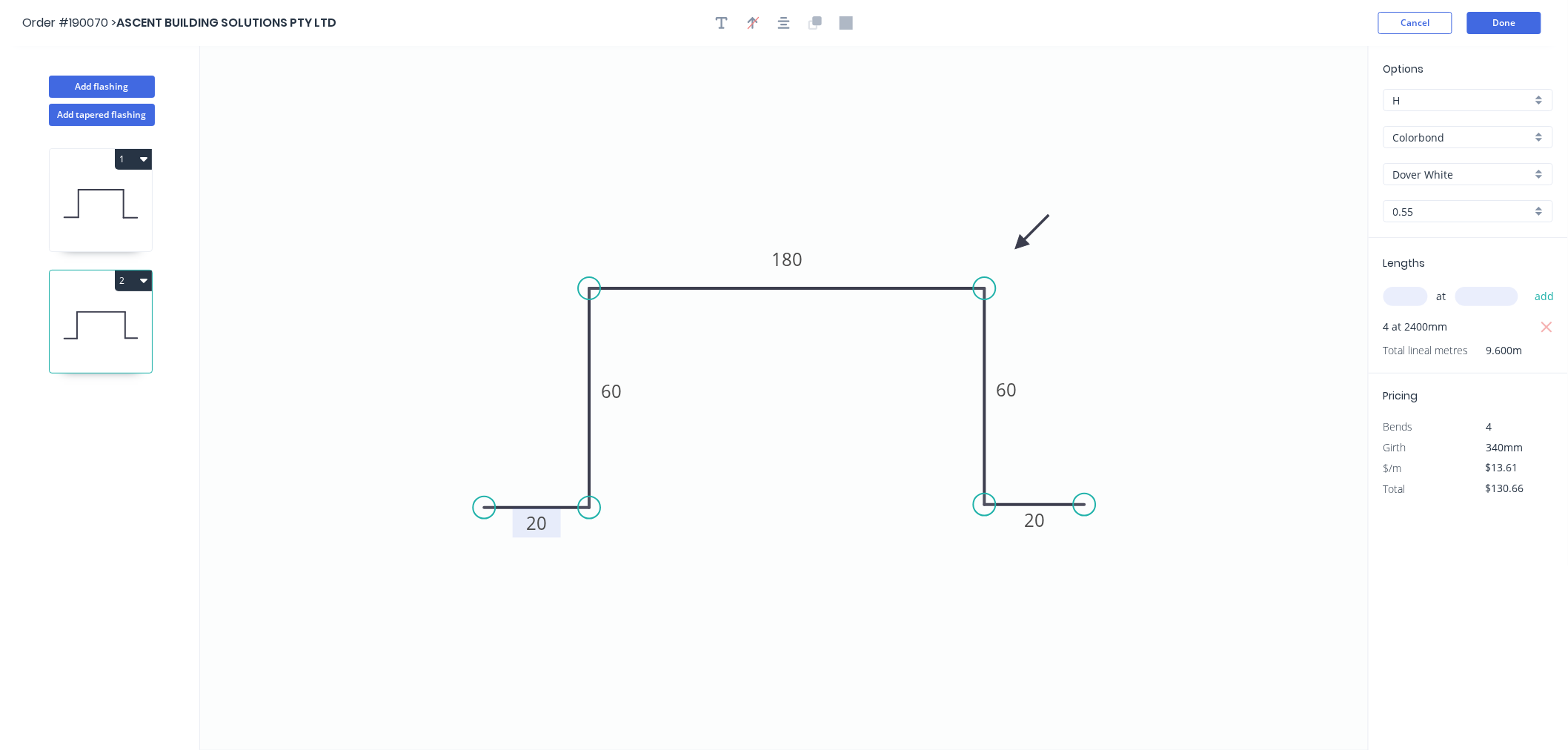
click at [836, 151] on icon "0 20 60 180 60 20" at bounding box center [784, 398] width 1168 height 704
click at [118, 193] on icon at bounding box center [101, 204] width 102 height 95
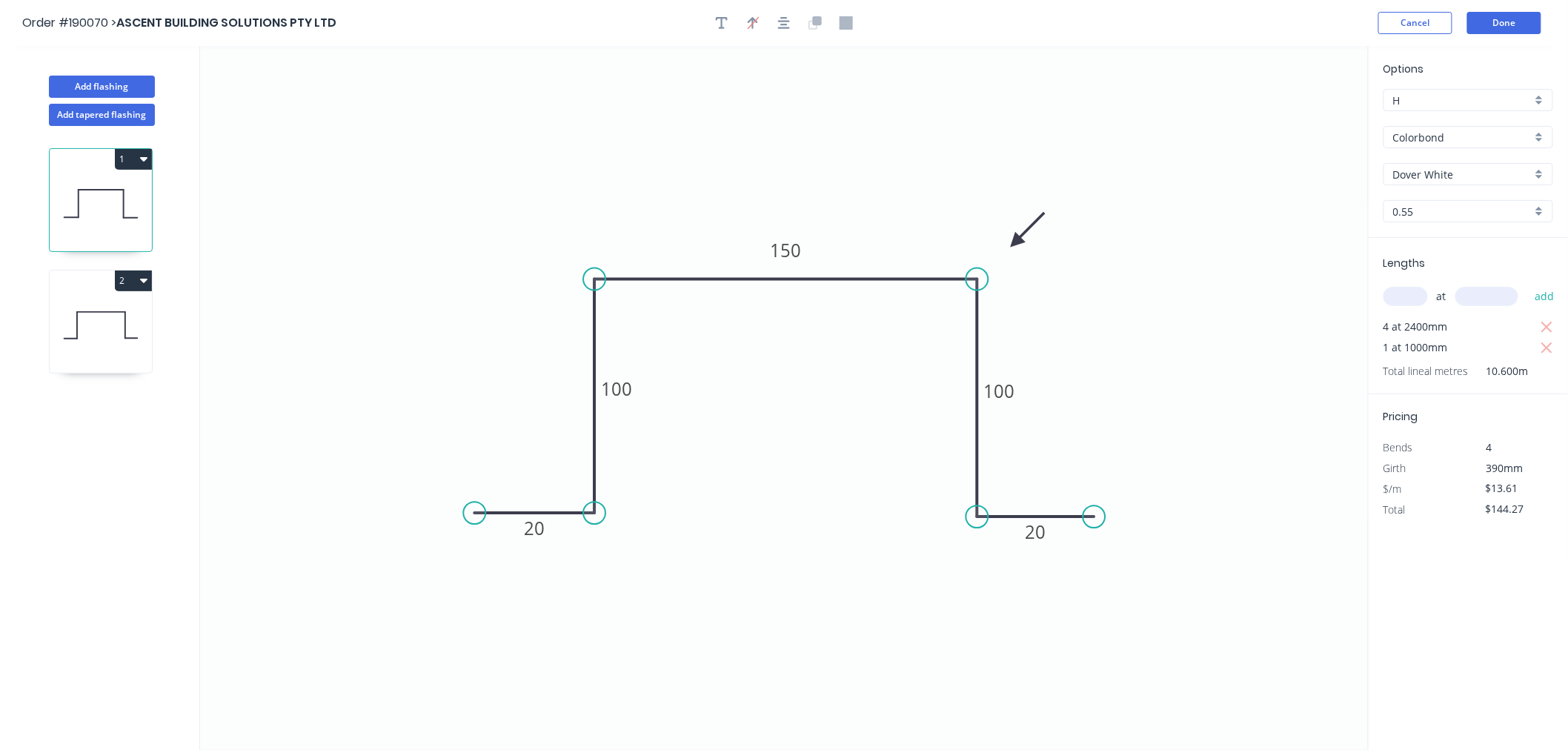
click at [359, 190] on icon "0 20 100 150 100 20" at bounding box center [784, 398] width 1168 height 704
click at [131, 156] on button "1" at bounding box center [134, 160] width 37 height 21
click at [132, 191] on div "Duplicate" at bounding box center [81, 196] width 114 height 22
type input "$0.00"
click at [121, 433] on icon at bounding box center [101, 433] width 45 height 0
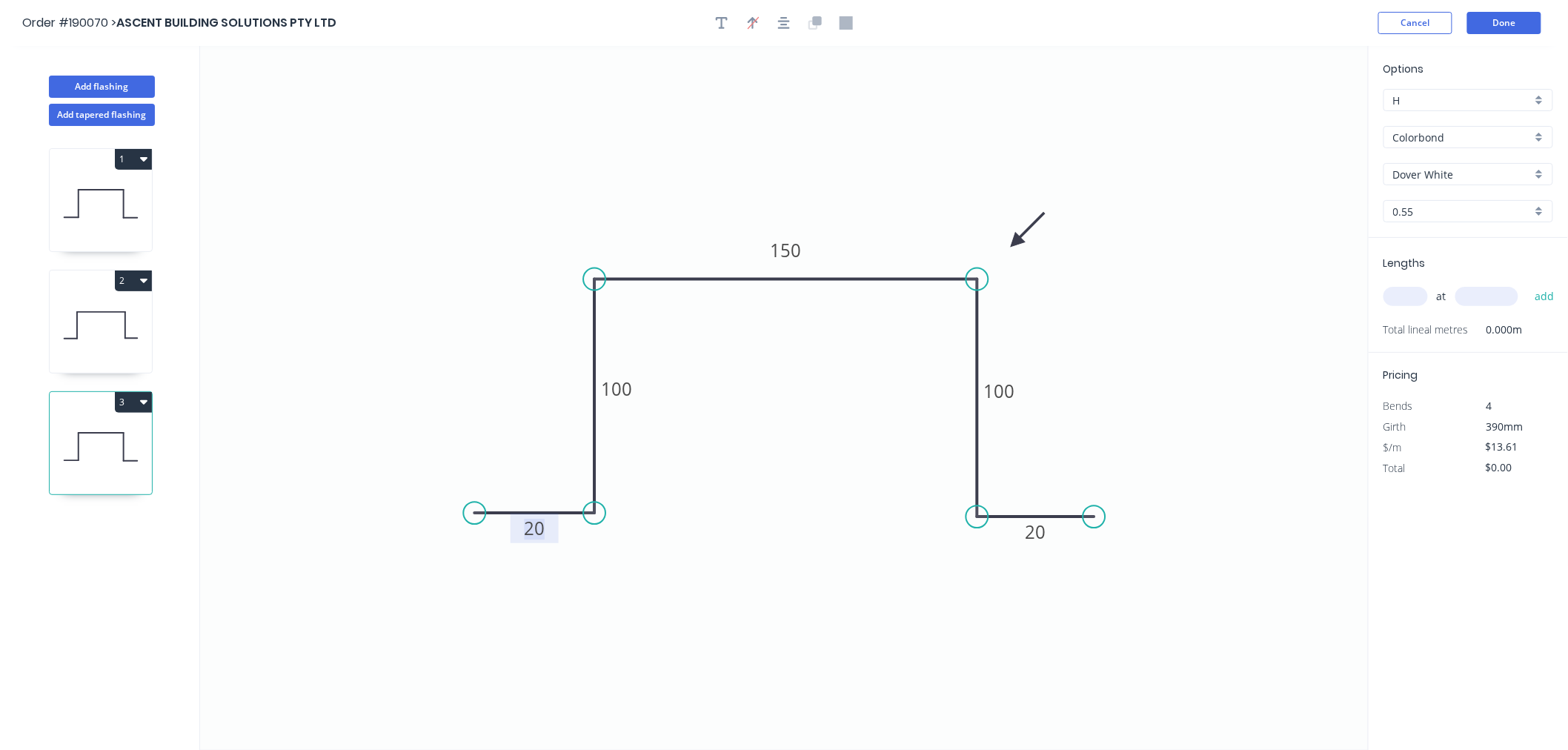
click at [542, 530] on tspan "20" at bounding box center [534, 528] width 21 height 24
click at [1156, 374] on icon "0 20 100 100 100 20" at bounding box center [784, 398] width 1168 height 704
click at [1153, 380] on icon "0 20 100 100 100 20" at bounding box center [784, 398] width 1168 height 704
click at [1417, 297] on input "text" at bounding box center [1405, 296] width 44 height 19
type input "4"
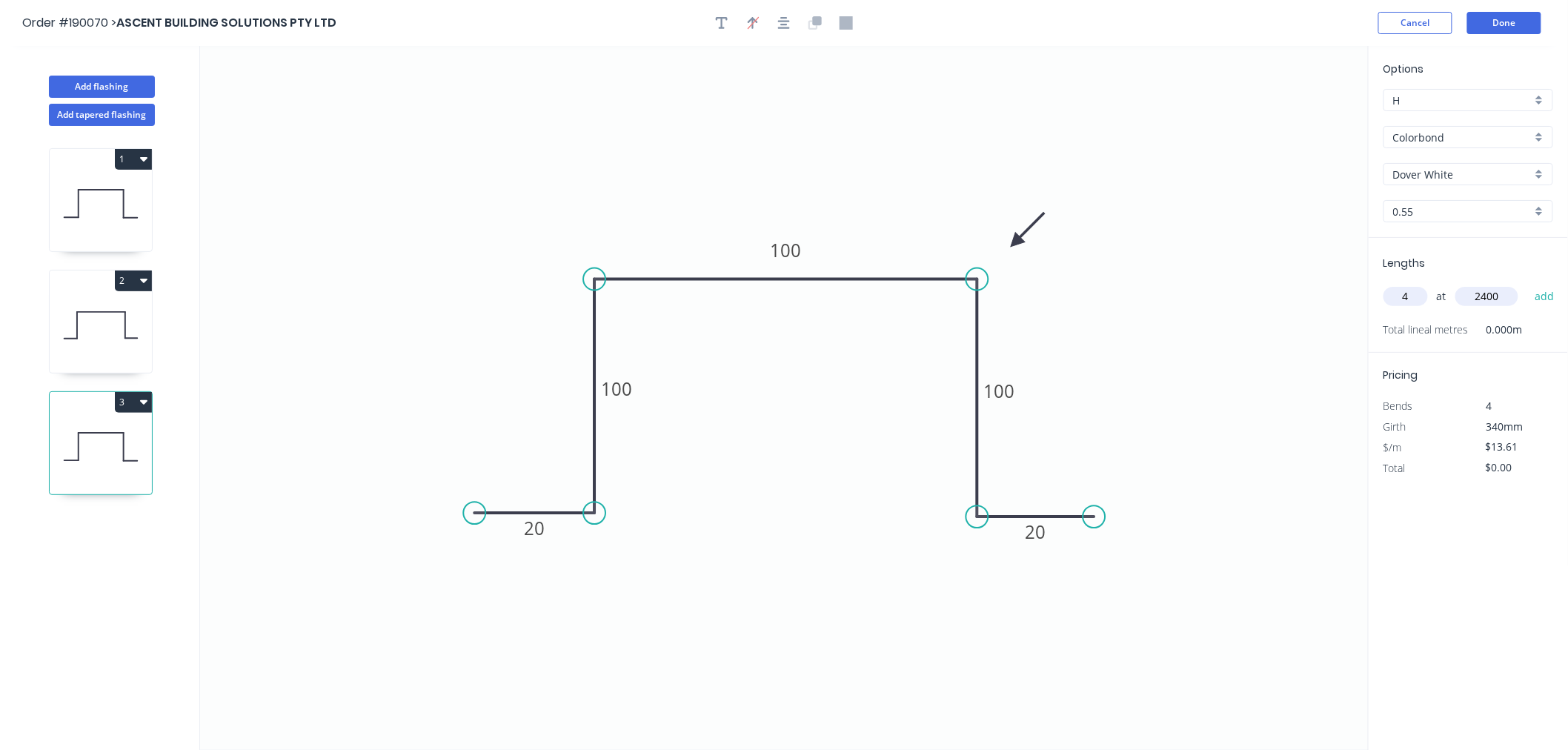
type input "2400"
click at [1528, 284] on button "add" at bounding box center [1545, 296] width 35 height 25
type input "$130.66"
click at [105, 85] on button "Add flashing" at bounding box center [102, 87] width 106 height 23
type input "$0.00"
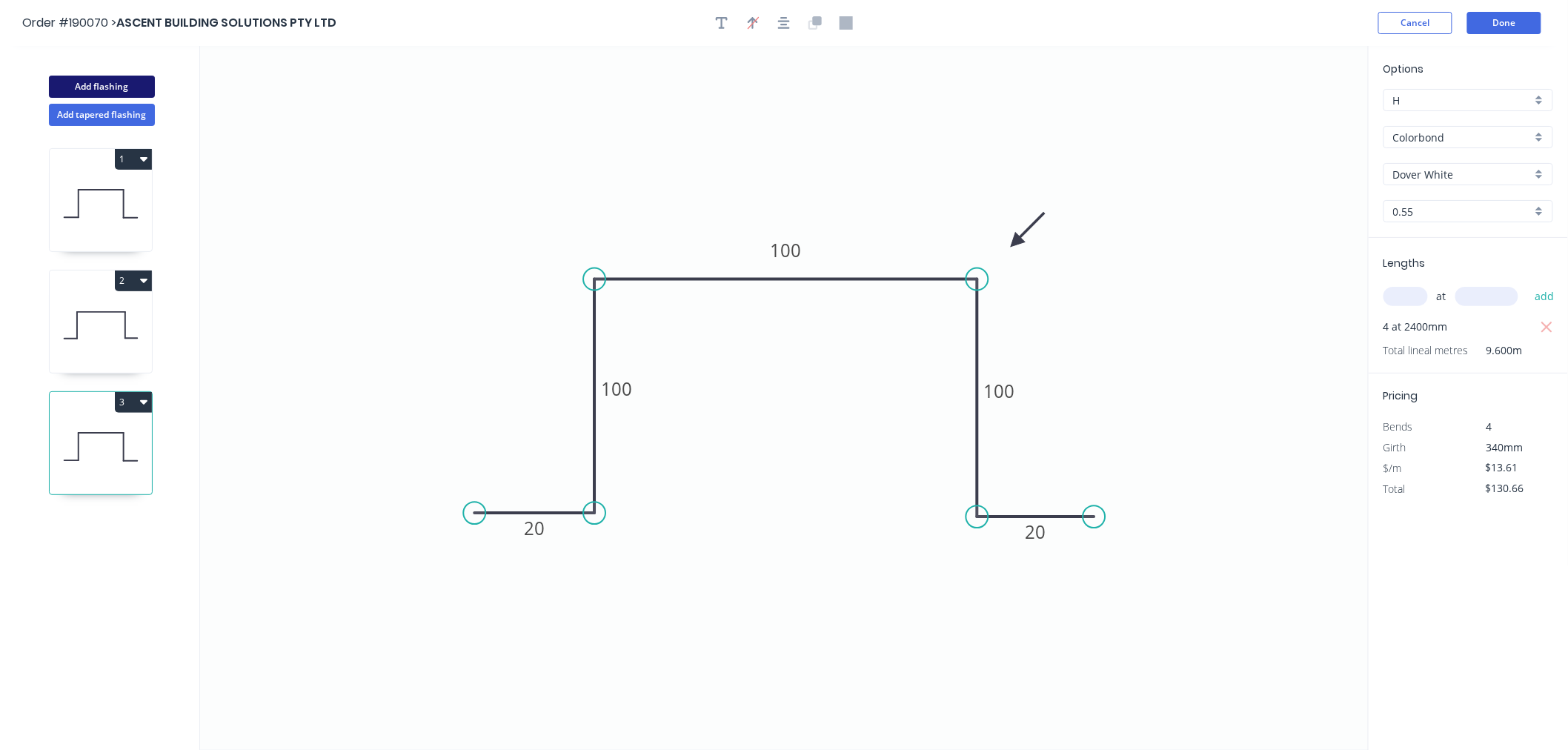
type input "$0.00"
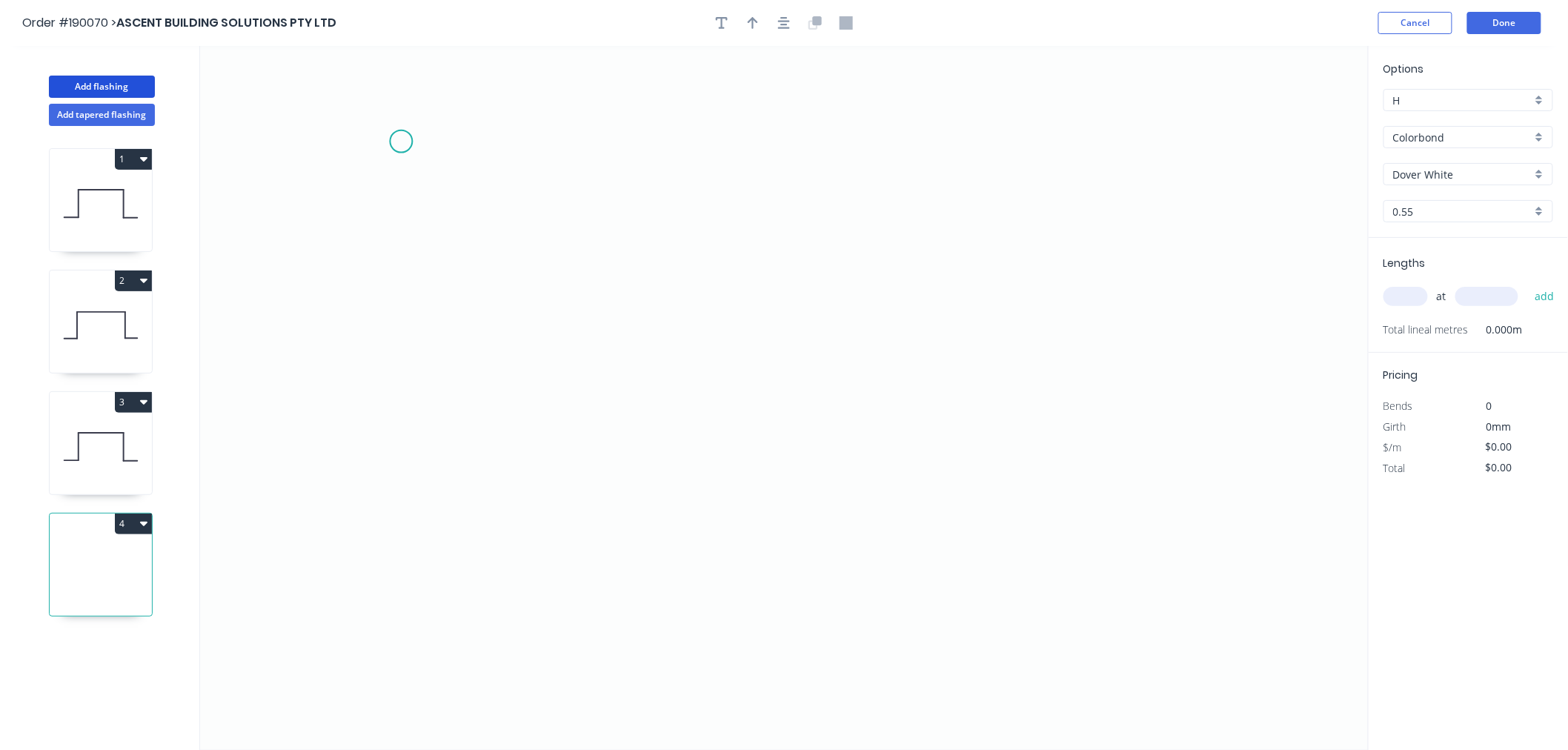
click at [401, 142] on icon "0" at bounding box center [784, 398] width 1168 height 704
click at [506, 142] on icon at bounding box center [454, 142] width 106 height 0
click at [512, 401] on icon "0 ?" at bounding box center [784, 398] width 1168 height 704
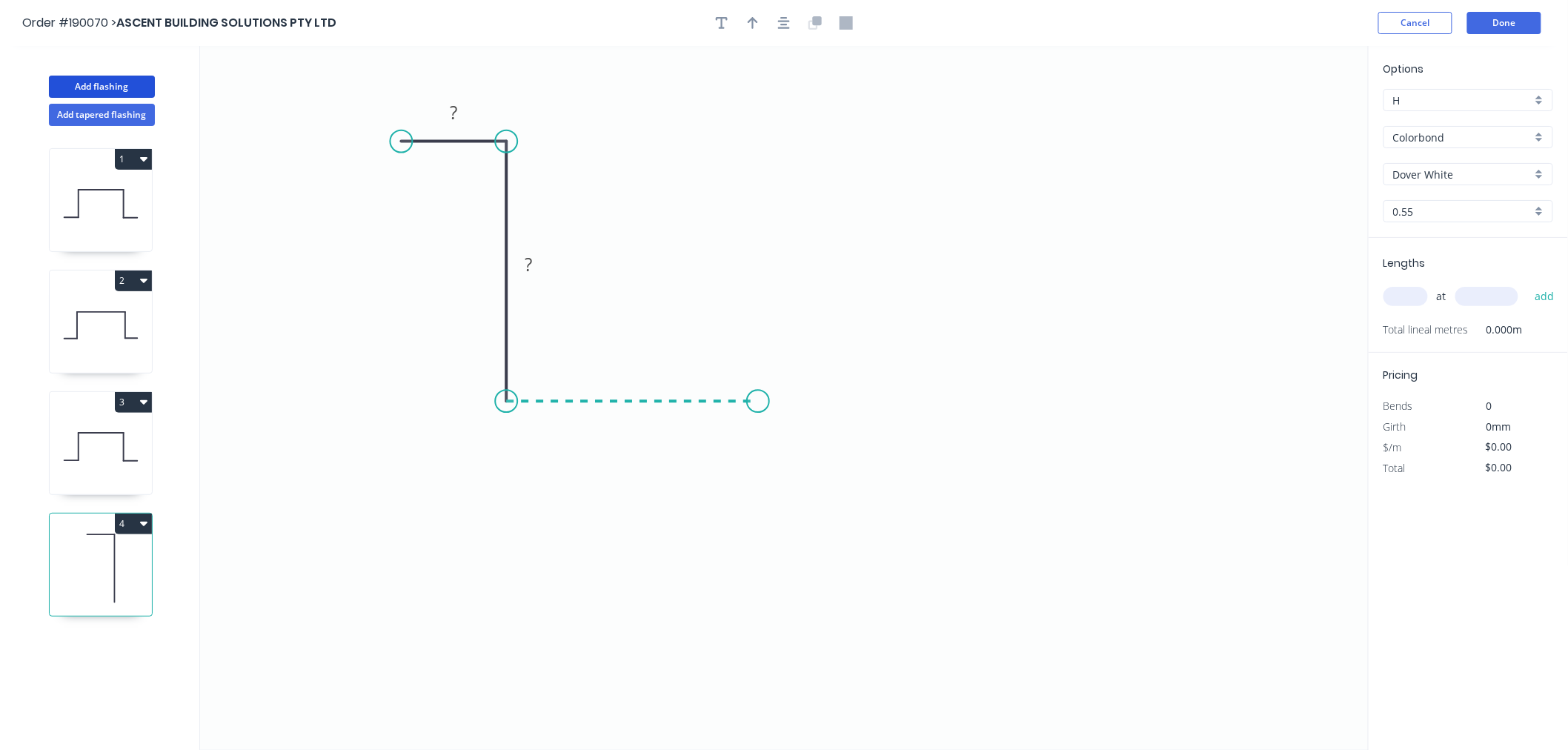
click at [758, 401] on icon "0 ? ?" at bounding box center [784, 398] width 1168 height 704
click at [764, 514] on icon "0 ? ? ?" at bounding box center [784, 398] width 1168 height 704
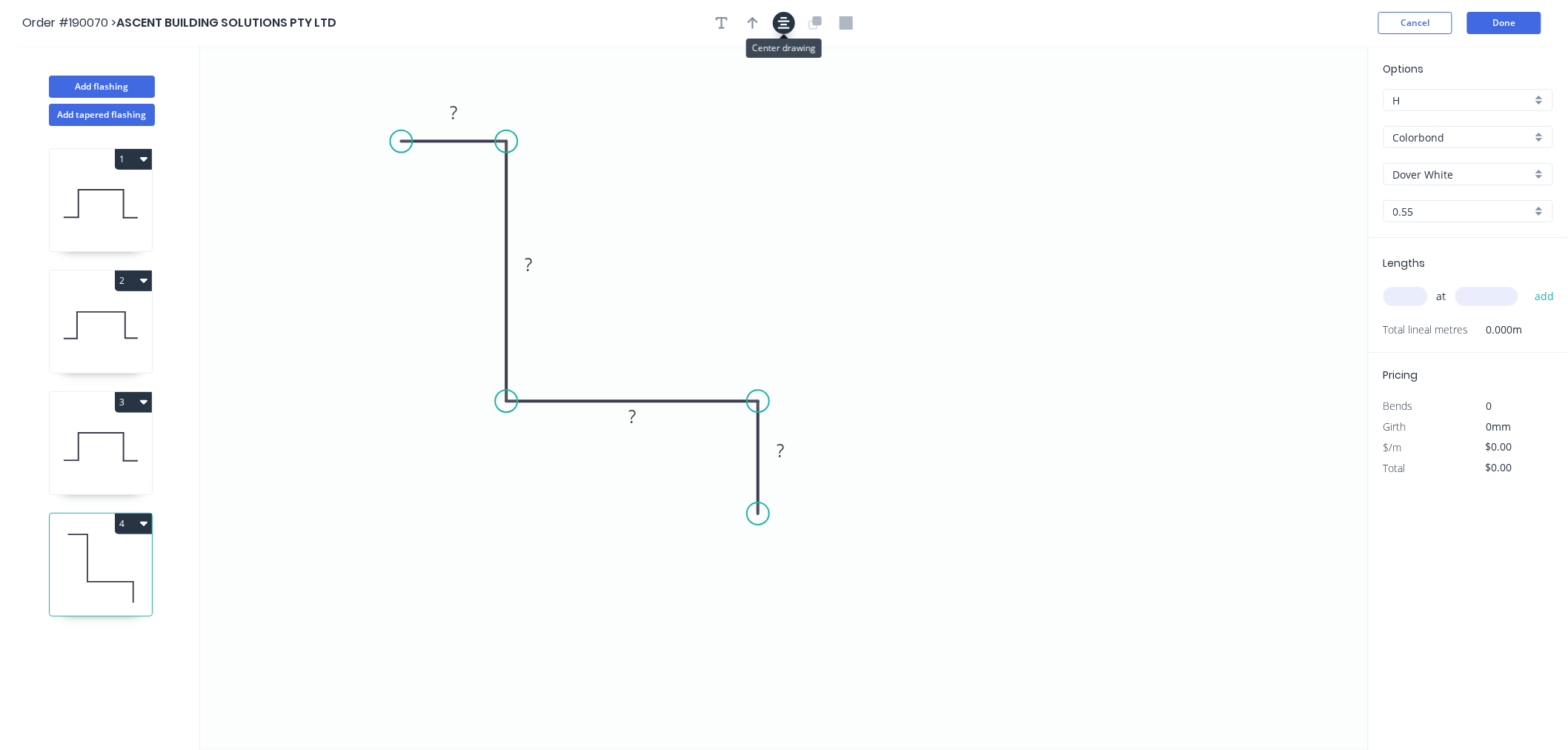
click at [782, 31] on button "button" at bounding box center [784, 23] width 23 height 23
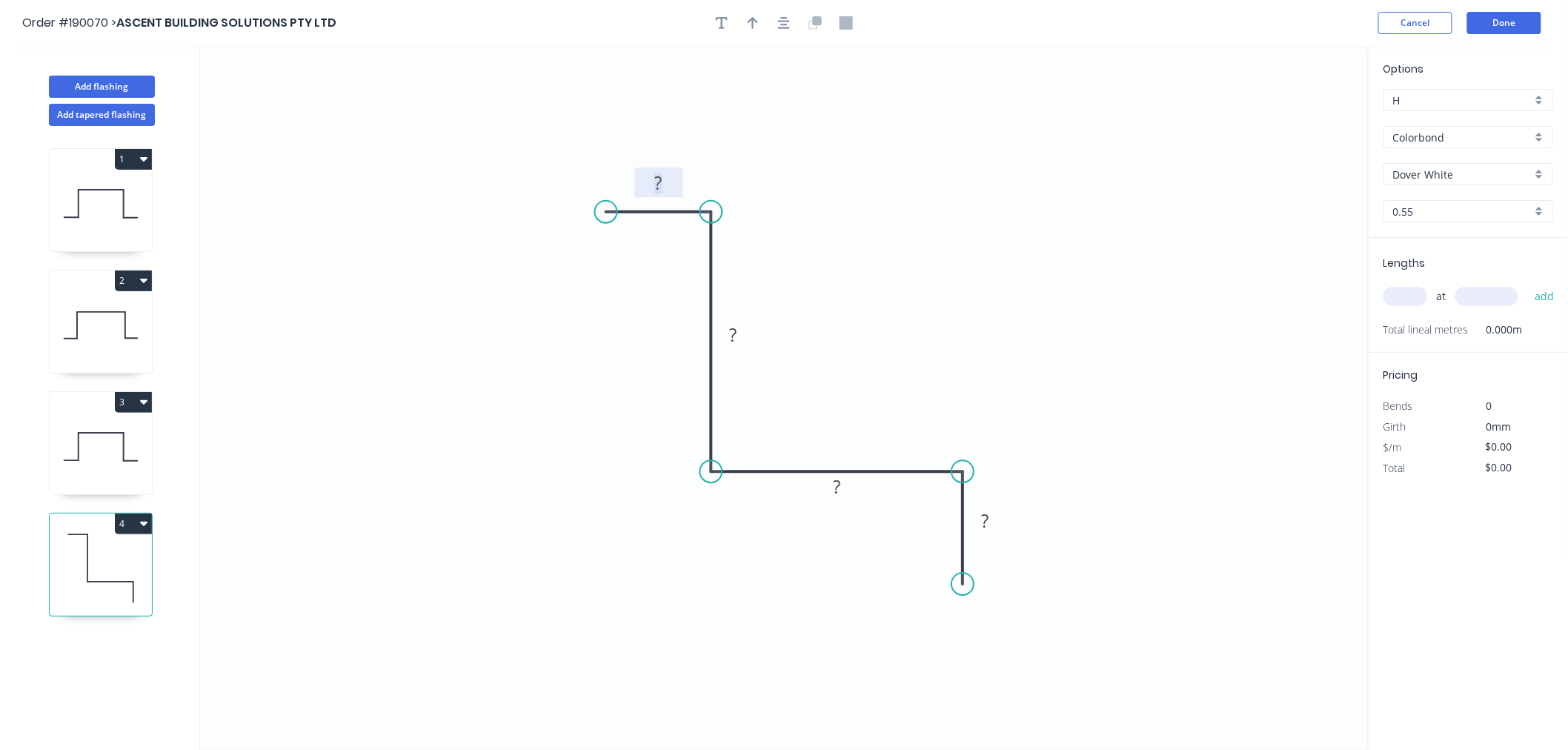
click at [661, 172] on tspan "?" at bounding box center [658, 183] width 7 height 24
click at [749, 16] on icon "button" at bounding box center [753, 23] width 10 height 14
drag, startPoint x: 1296, startPoint y: 116, endPoint x: 684, endPoint y: 539, distance: 744.0
click at [684, 539] on icon at bounding box center [684, 520] width 14 height 48
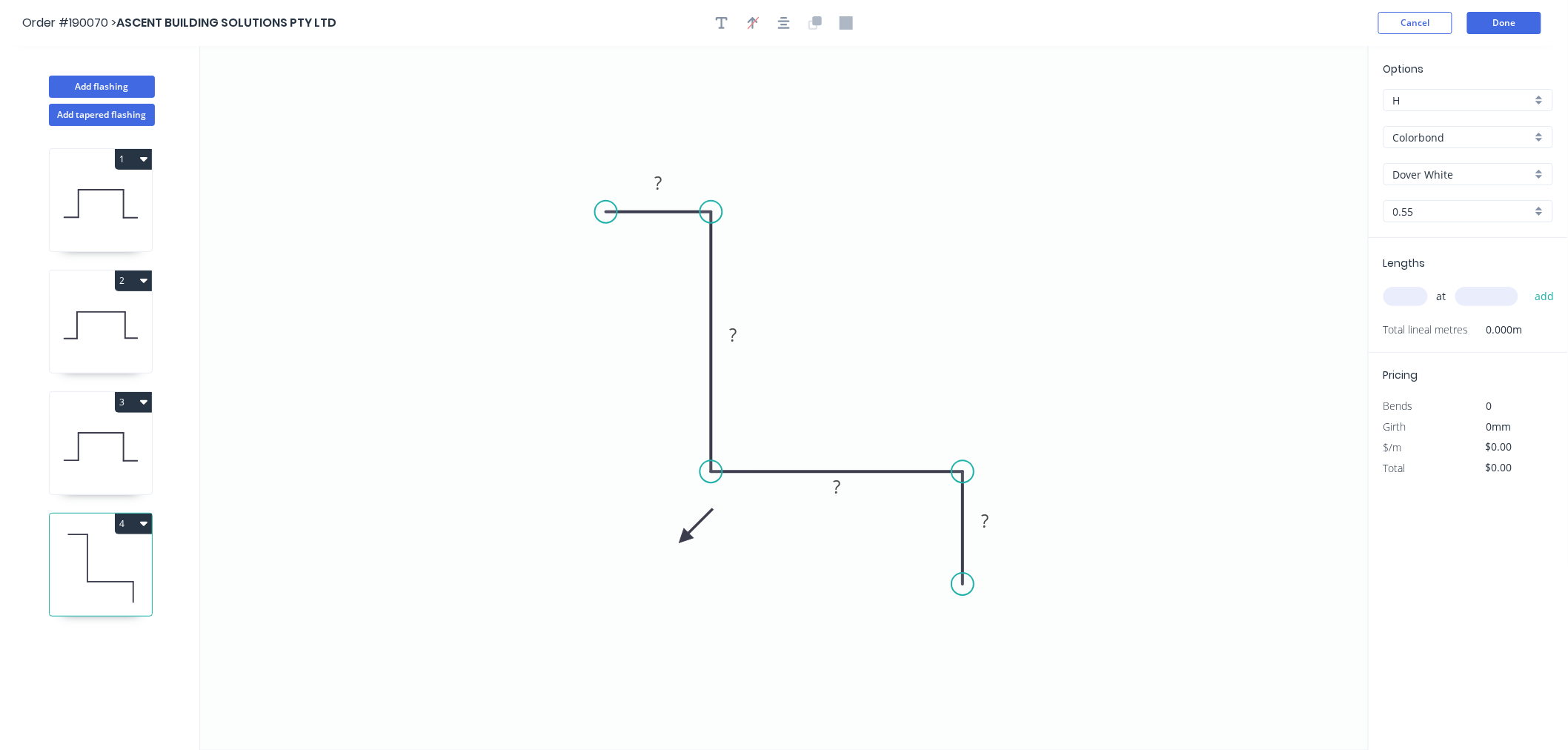
click at [684, 539] on icon at bounding box center [695, 525] width 43 height 43
click at [684, 539] on icon at bounding box center [701, 537] width 48 height 14
click at [684, 539] on icon at bounding box center [695, 549] width 43 height 43
click at [684, 539] on icon at bounding box center [684, 554] width 14 height 48
drag, startPoint x: 684, startPoint y: 539, endPoint x: 673, endPoint y: 534, distance: 12.1
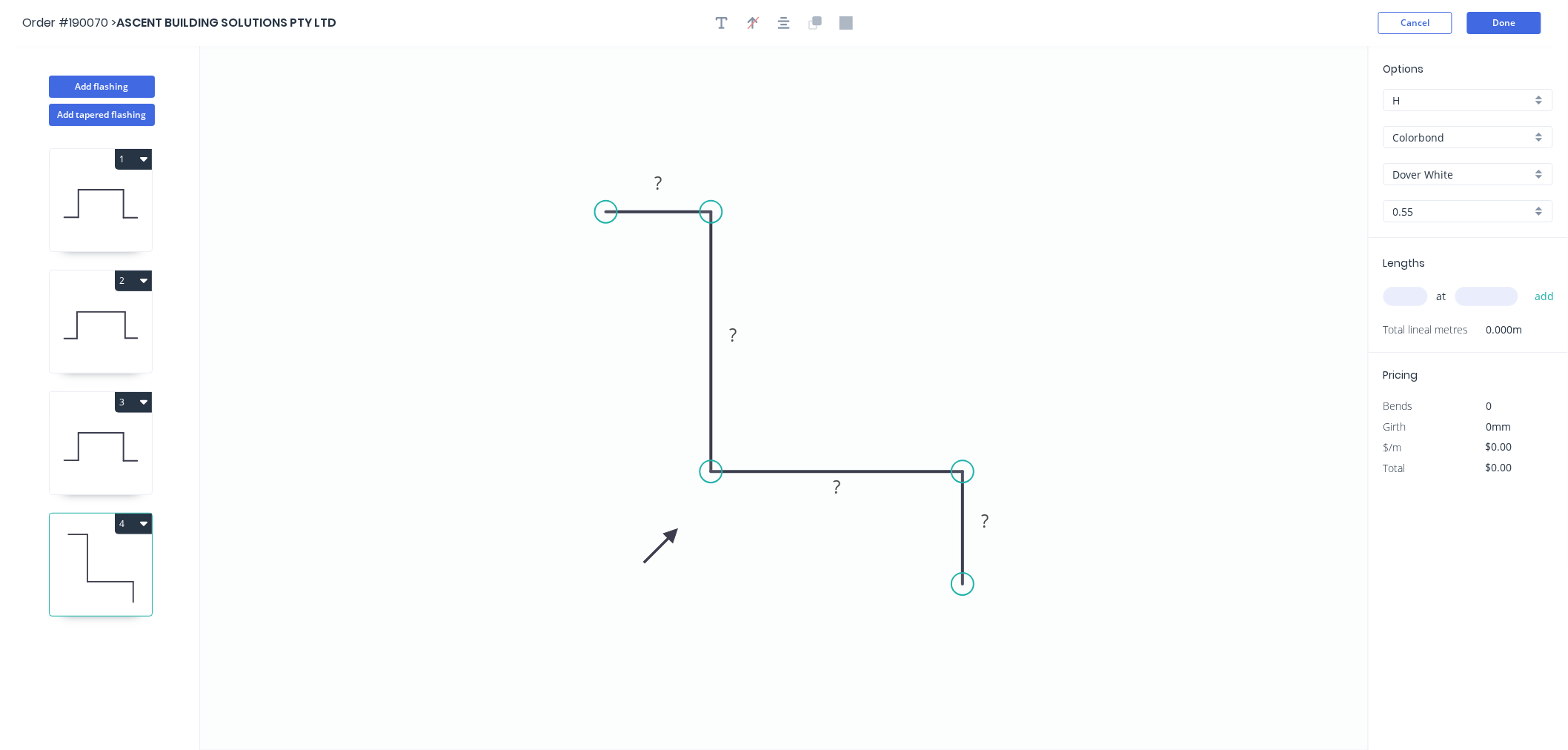
click at [673, 534] on icon at bounding box center [661, 545] width 43 height 43
click at [787, 19] on icon "button" at bounding box center [784, 23] width 12 height 14
click at [656, 184] on tspan "?" at bounding box center [658, 183] width 7 height 24
drag, startPoint x: 1002, startPoint y: 346, endPoint x: 1015, endPoint y: 342, distance: 13.6
click at [1004, 345] on icon "0 20 100 130 20" at bounding box center [784, 398] width 1168 height 704
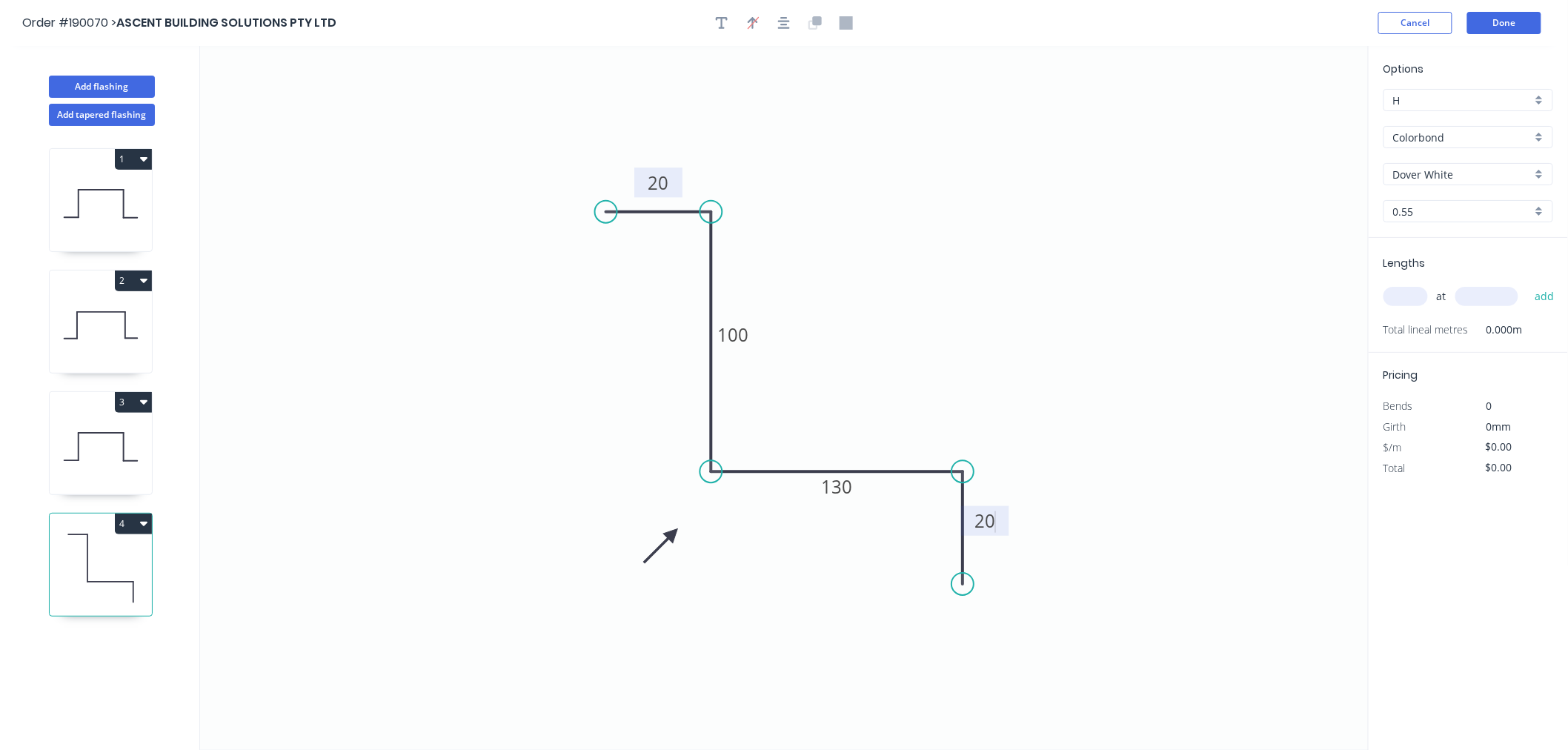
type input "$10.85"
drag, startPoint x: 1381, startPoint y: 284, endPoint x: 1425, endPoint y: 291, distance: 44.6
click at [1405, 288] on div "Add flashing Add tapered flashing 1 2 3 4 0 20 100 130 20 Options H H Colorbond…" at bounding box center [784, 412] width 1568 height 731
click at [1405, 300] on input "text" at bounding box center [1405, 296] width 44 height 19
type input "2"
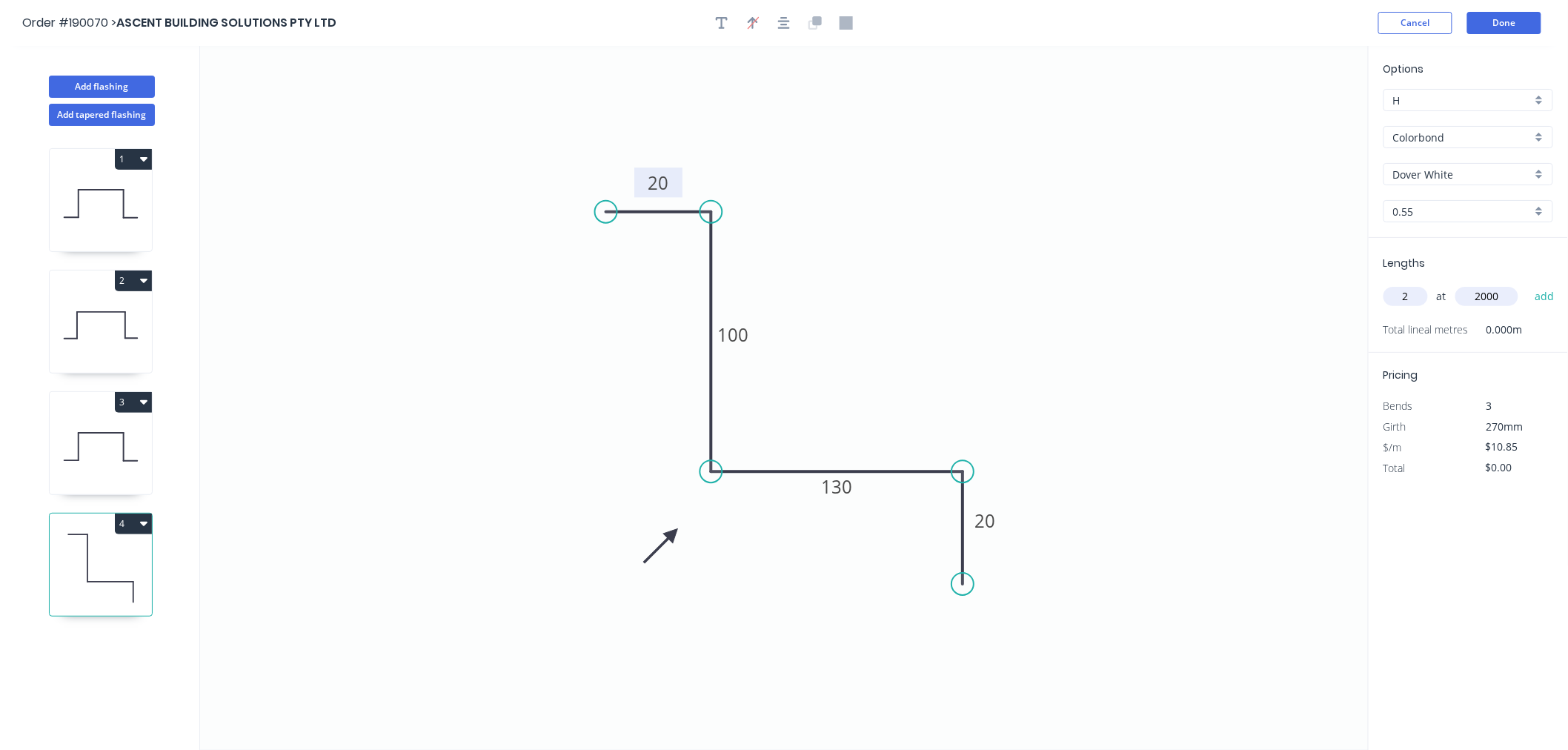
type input "2000"
click at [1528, 284] on button "add" at bounding box center [1545, 296] width 35 height 25
type input "$43.40"
drag, startPoint x: 1124, startPoint y: 202, endPoint x: 1135, endPoint y: 206, distance: 11.7
click at [1127, 205] on icon "0 20 100 130 20" at bounding box center [784, 398] width 1168 height 704
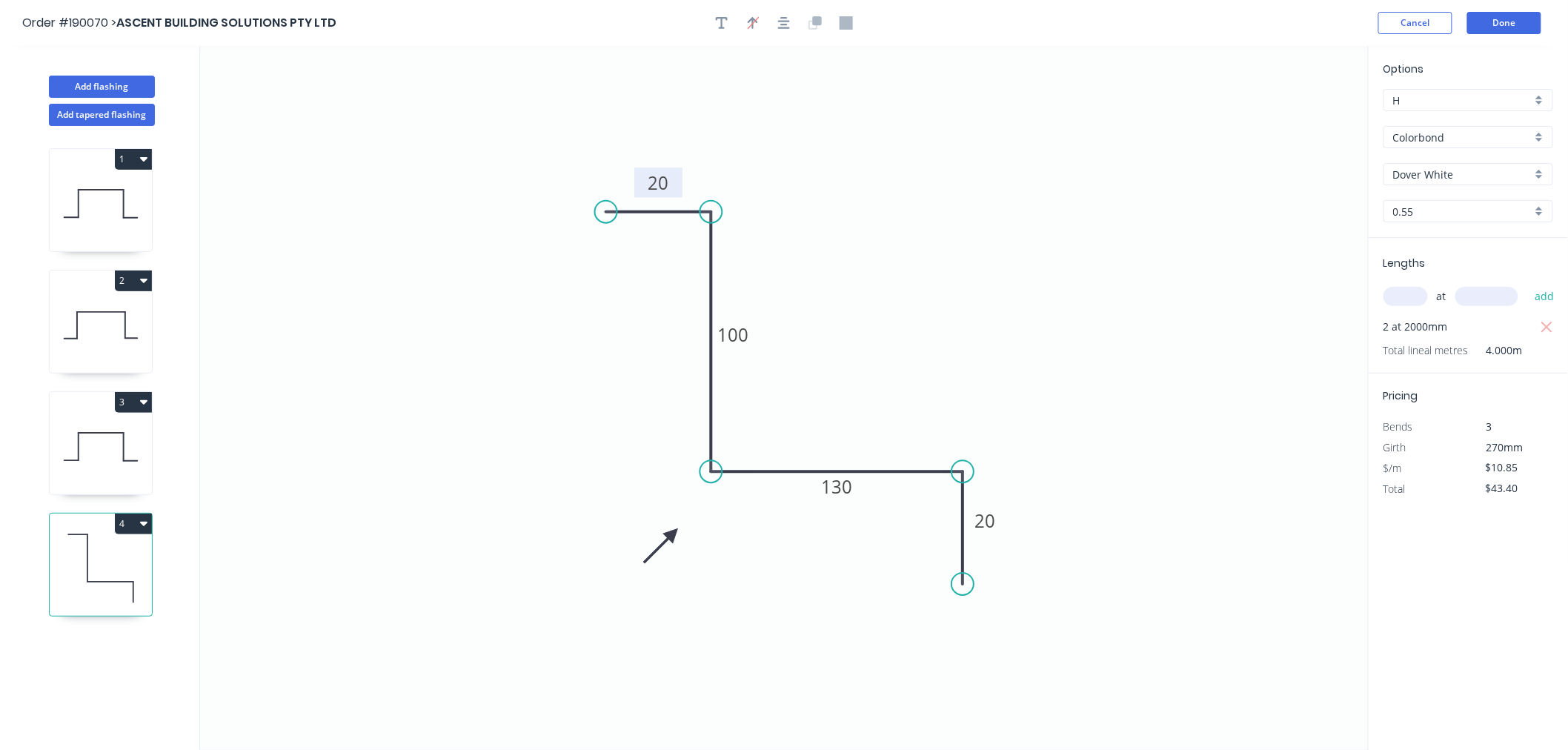
click at [788, 25] on icon "button" at bounding box center [784, 23] width 12 height 14
click at [1047, 31] on div "Order #190070 > ASCENT BUILDING SOLUTIONS PTY LTD Cancel Done" at bounding box center [784, 23] width 1524 height 23
click at [1516, 19] on button "Done" at bounding box center [1504, 23] width 74 height 23
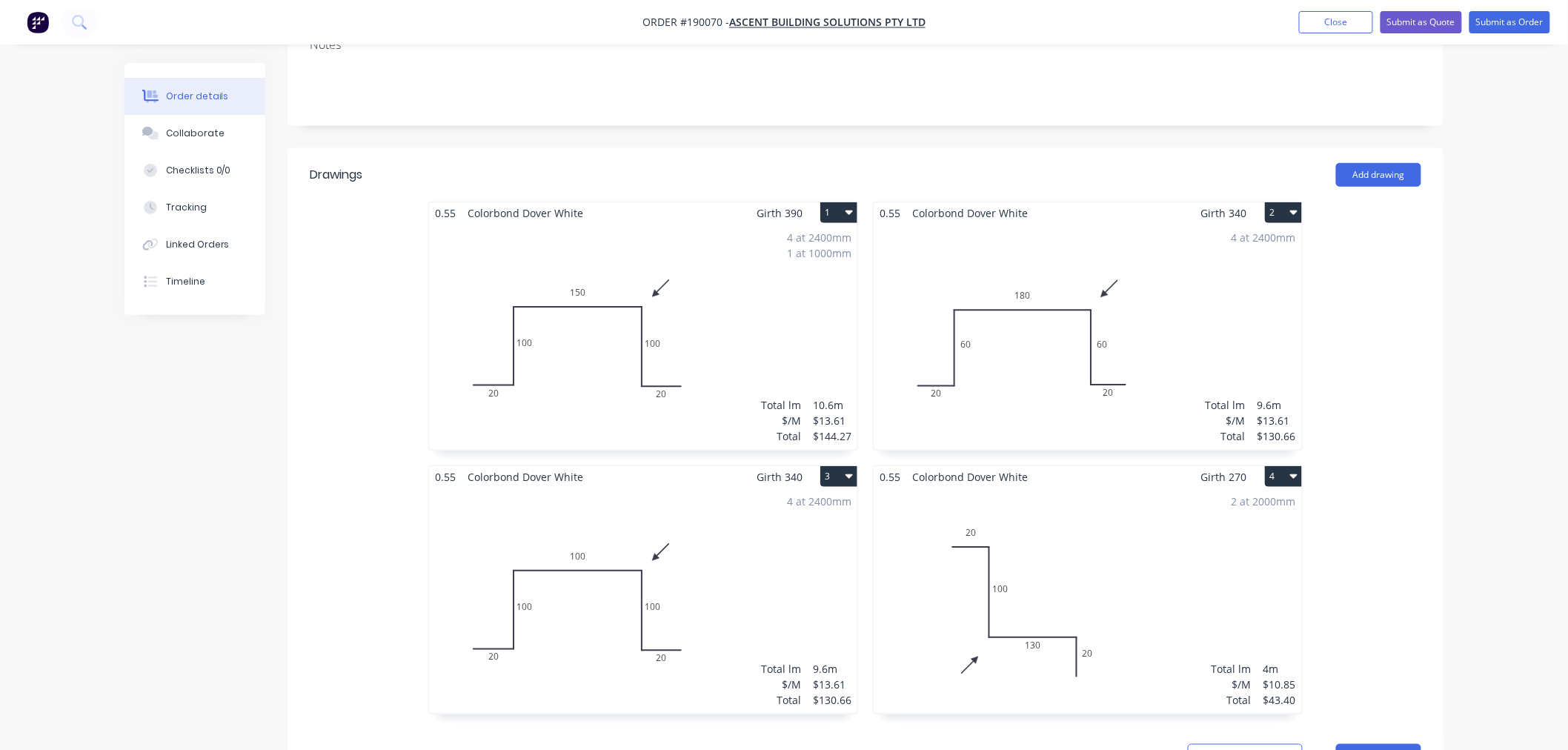
scroll to position [658, 0]
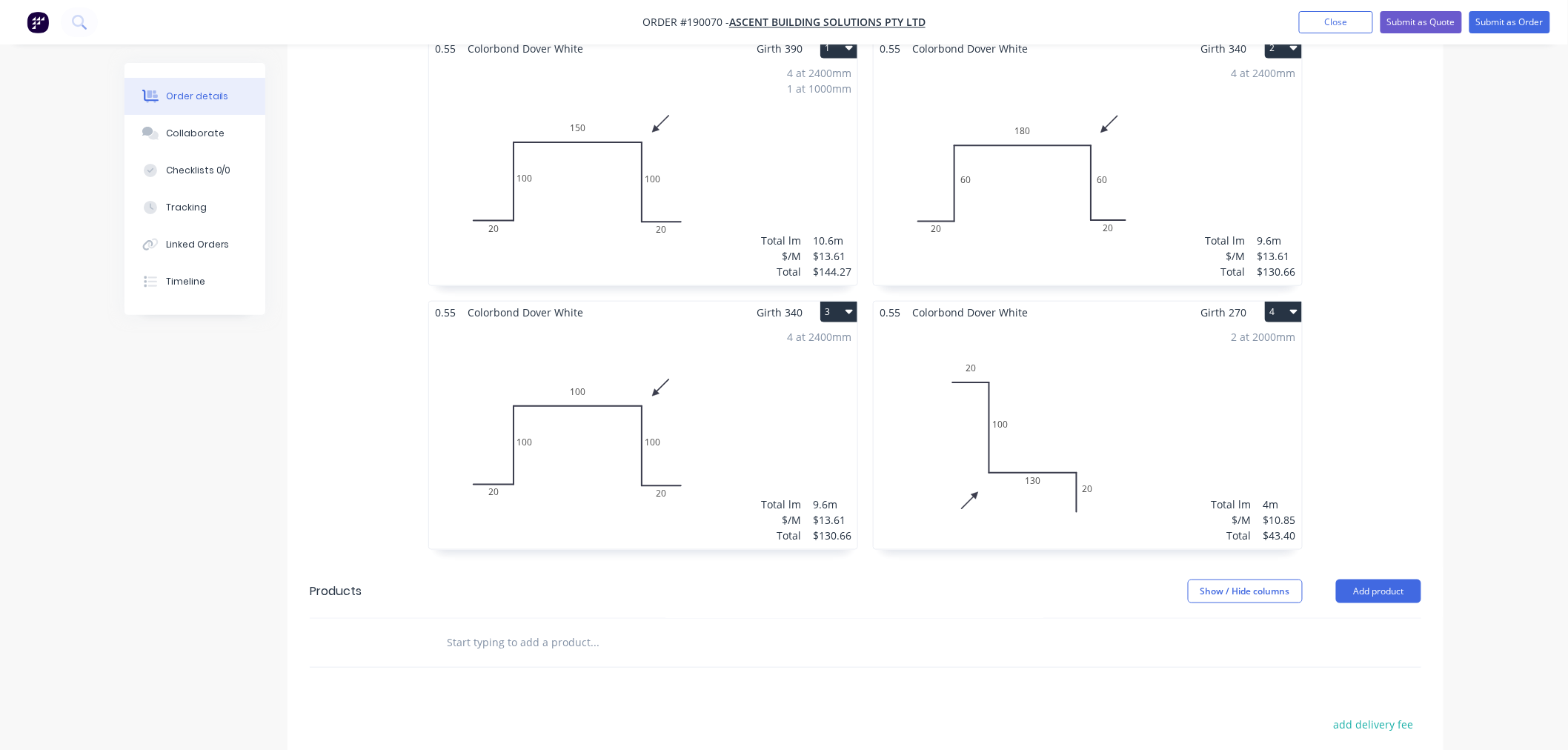
click at [1144, 351] on div "2 at 2000mm Total lm $/M Total 4m $10.85 $43.40" at bounding box center [1088, 436] width 429 height 226
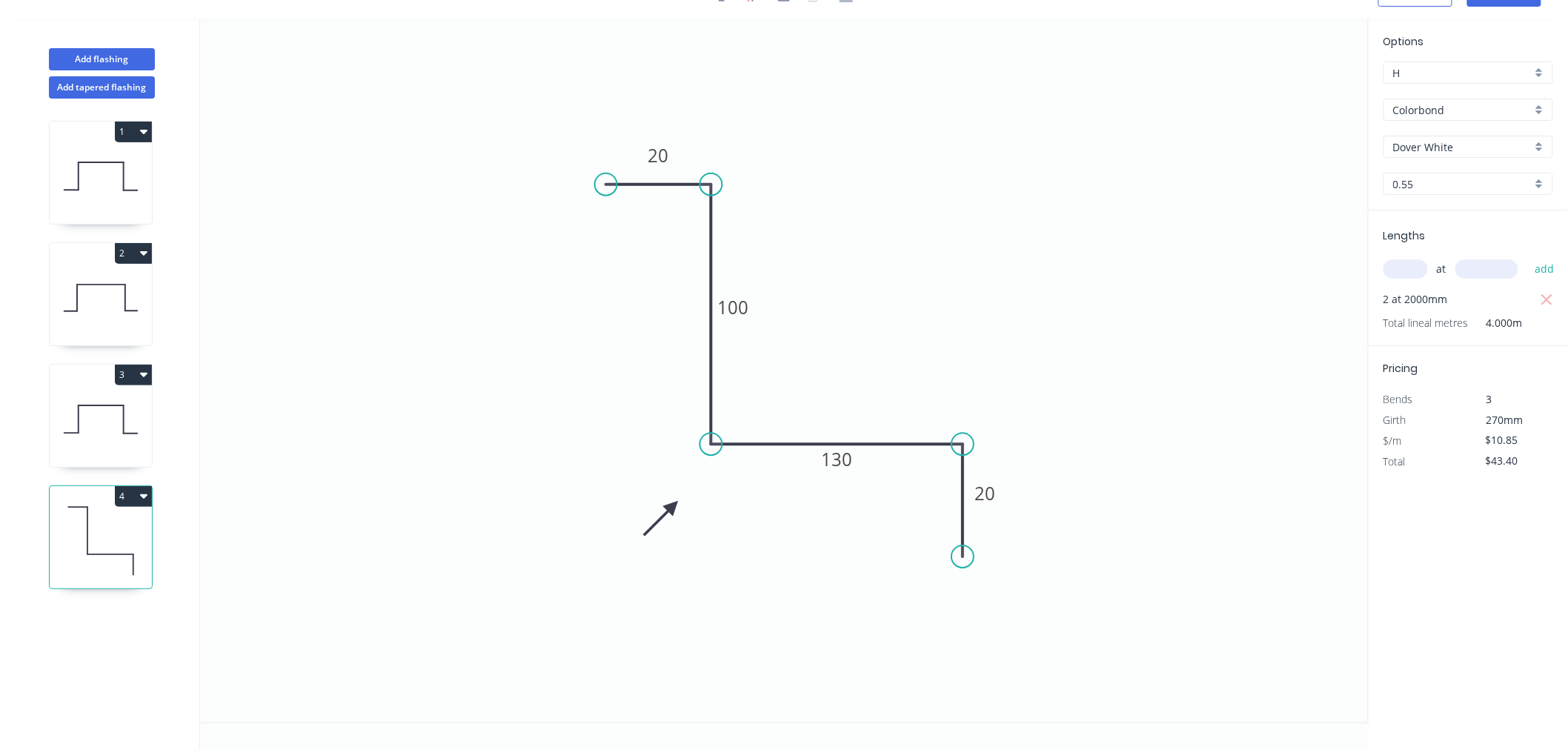
scroll to position [27, 0]
click at [108, 415] on icon at bounding box center [101, 420] width 102 height 95
type input "$13.61"
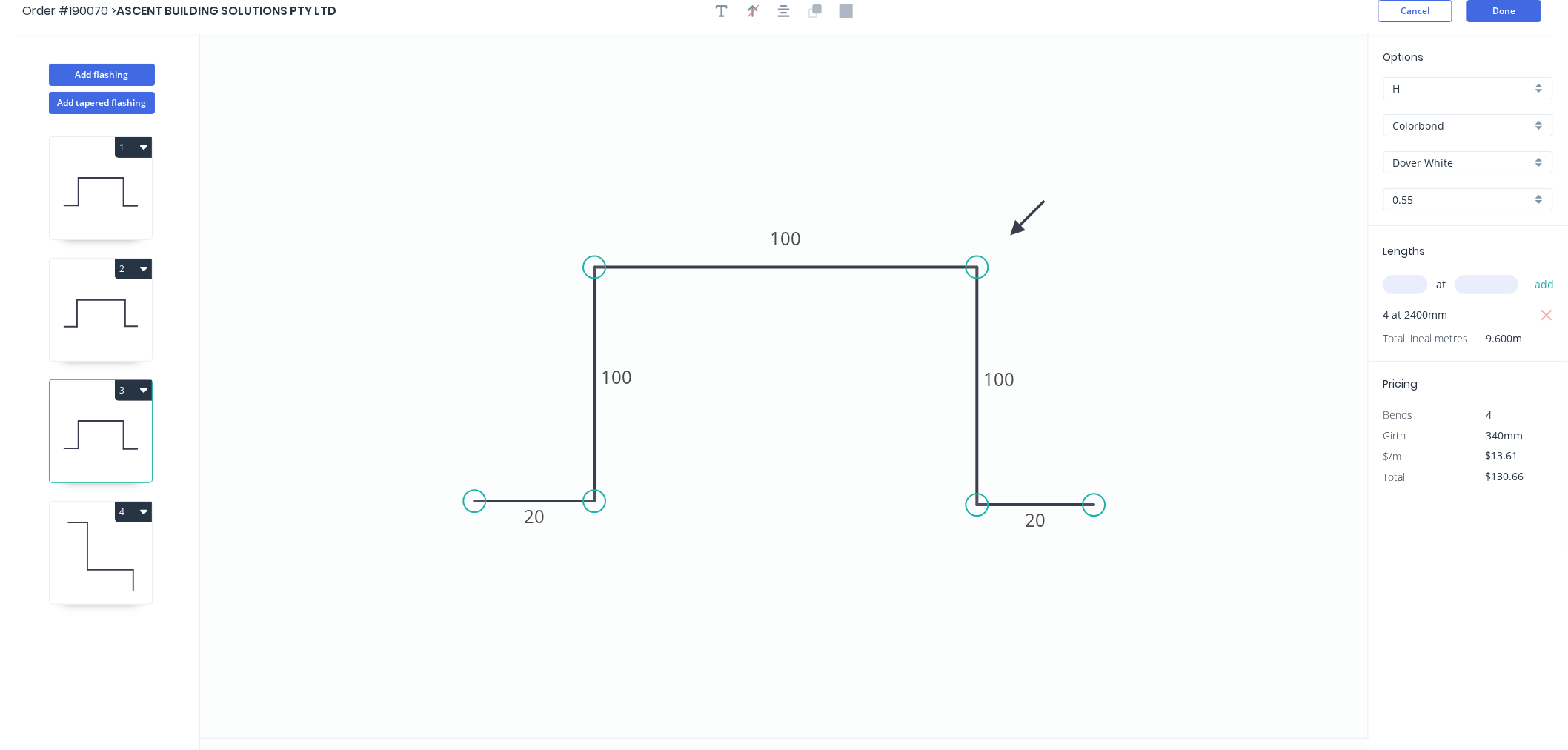
scroll to position [0, 0]
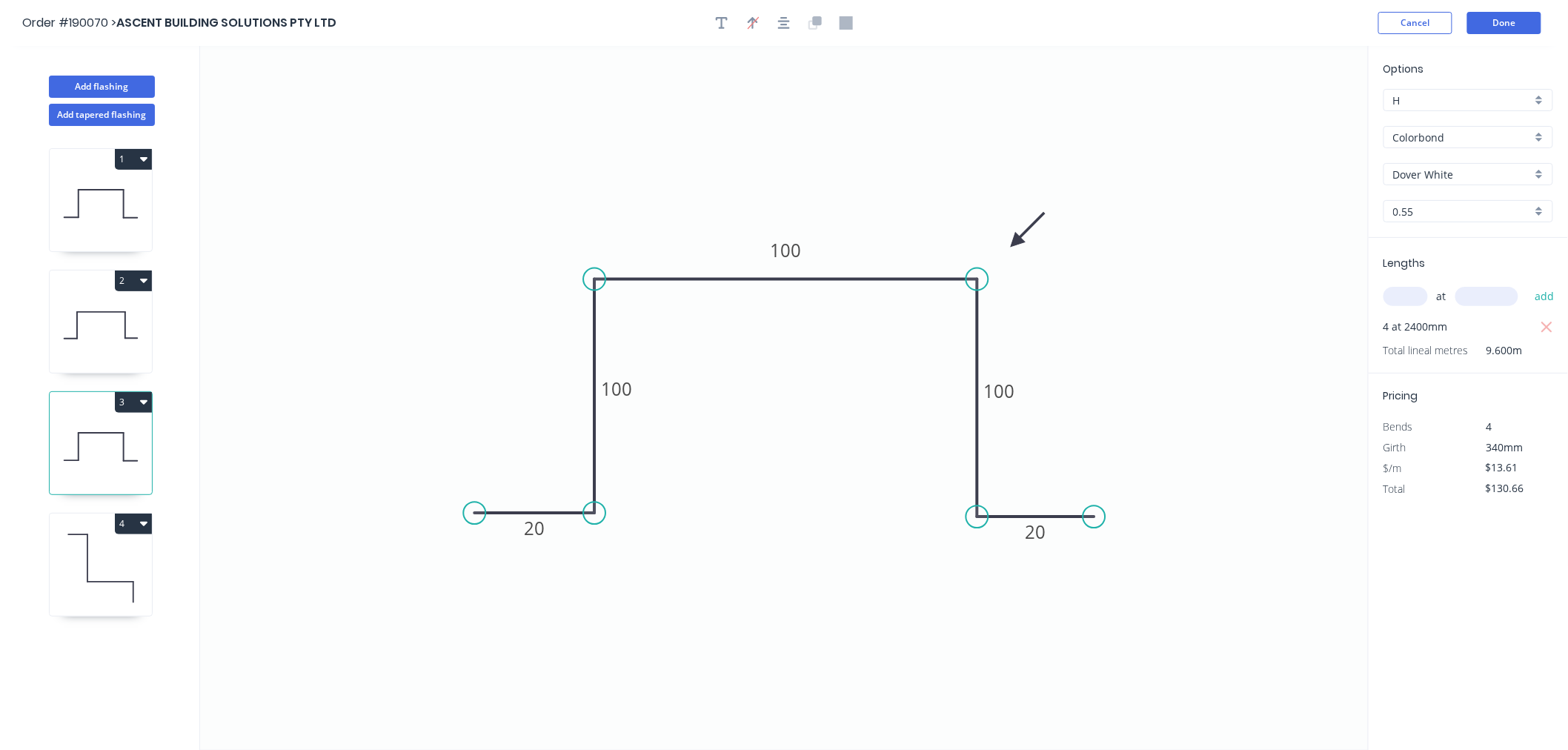
click at [91, 323] on icon at bounding box center [101, 325] width 102 height 95
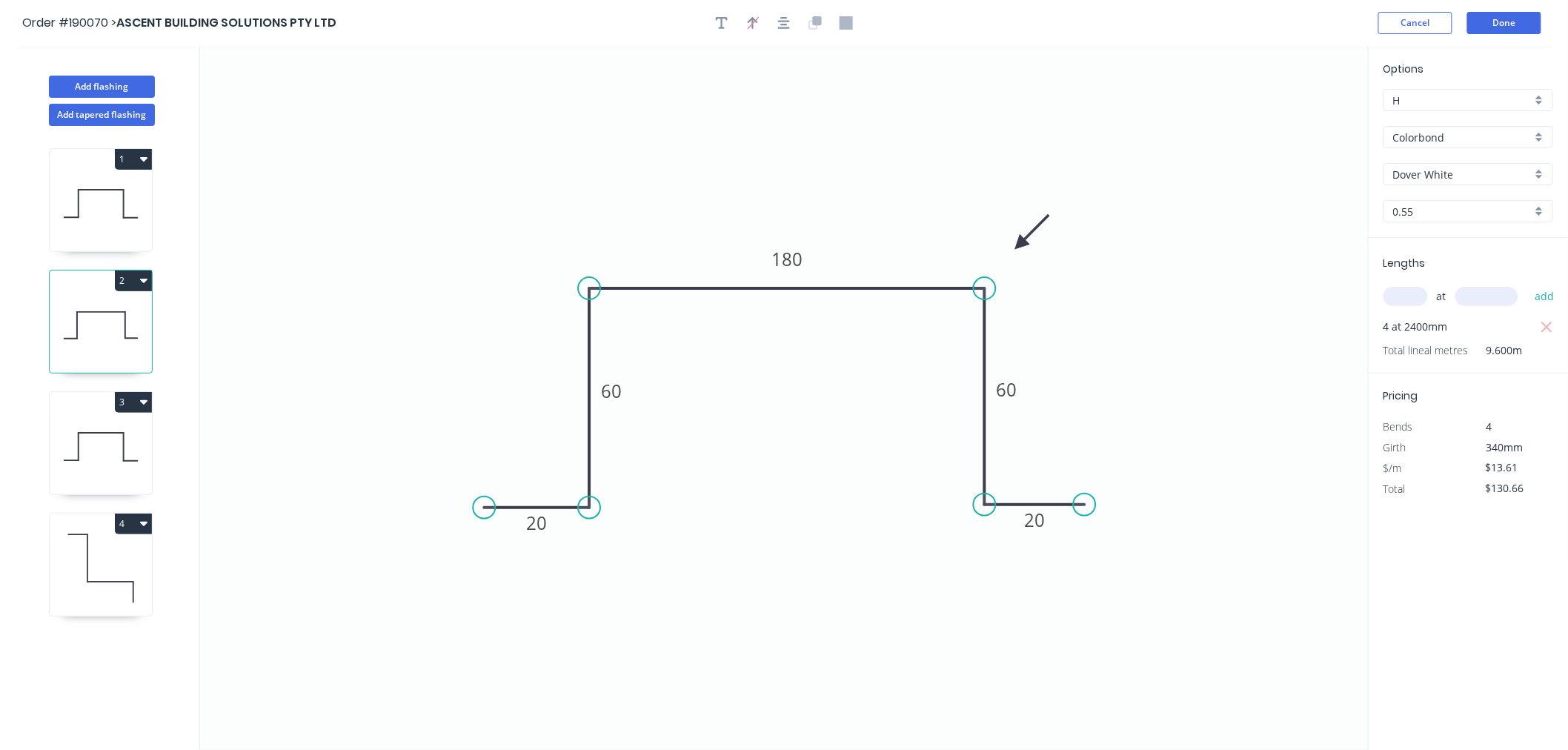
click at [112, 197] on icon at bounding box center [101, 204] width 102 height 95
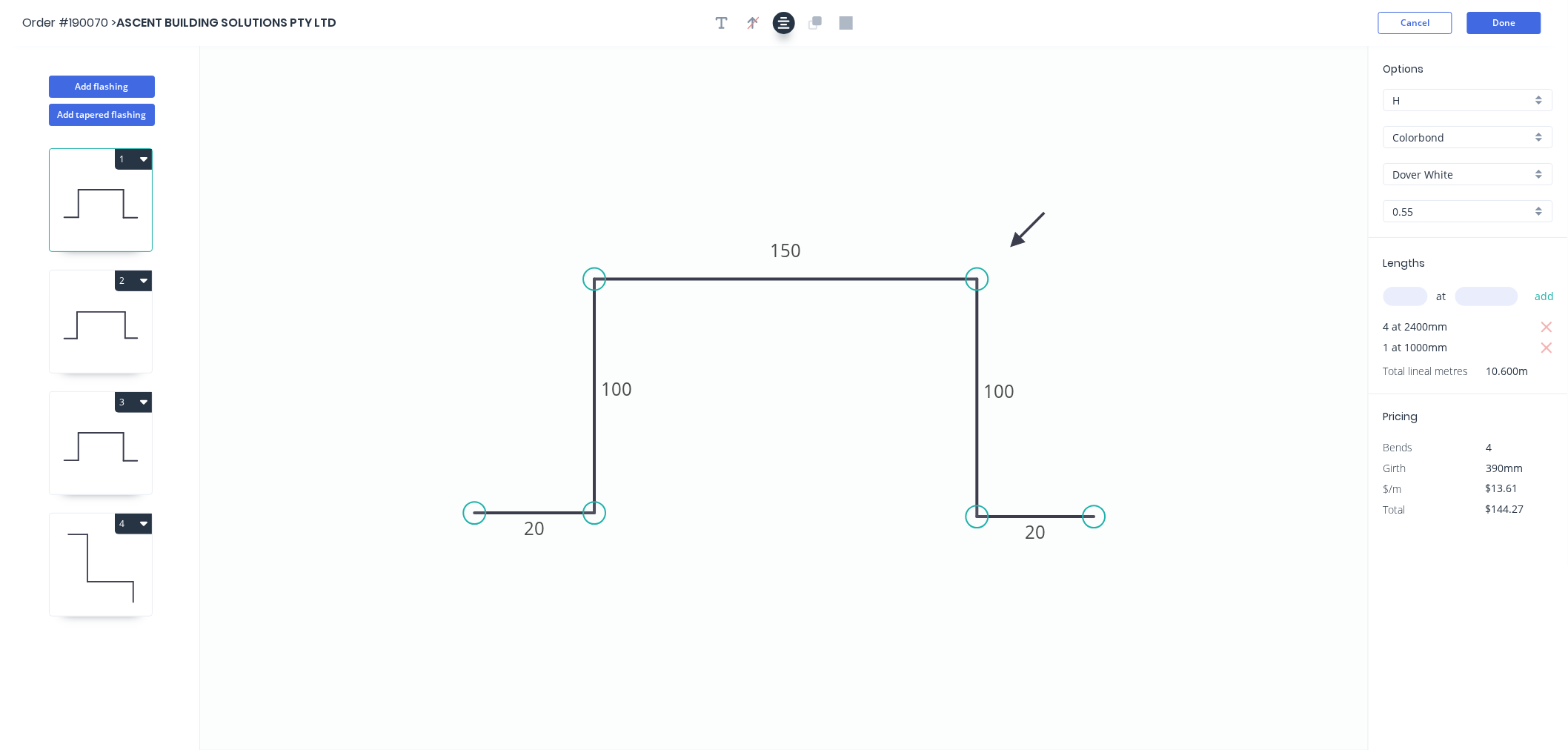
click at [783, 30] on button "button" at bounding box center [784, 23] width 23 height 23
click at [113, 324] on icon at bounding box center [101, 325] width 102 height 95
type input "$130.66"
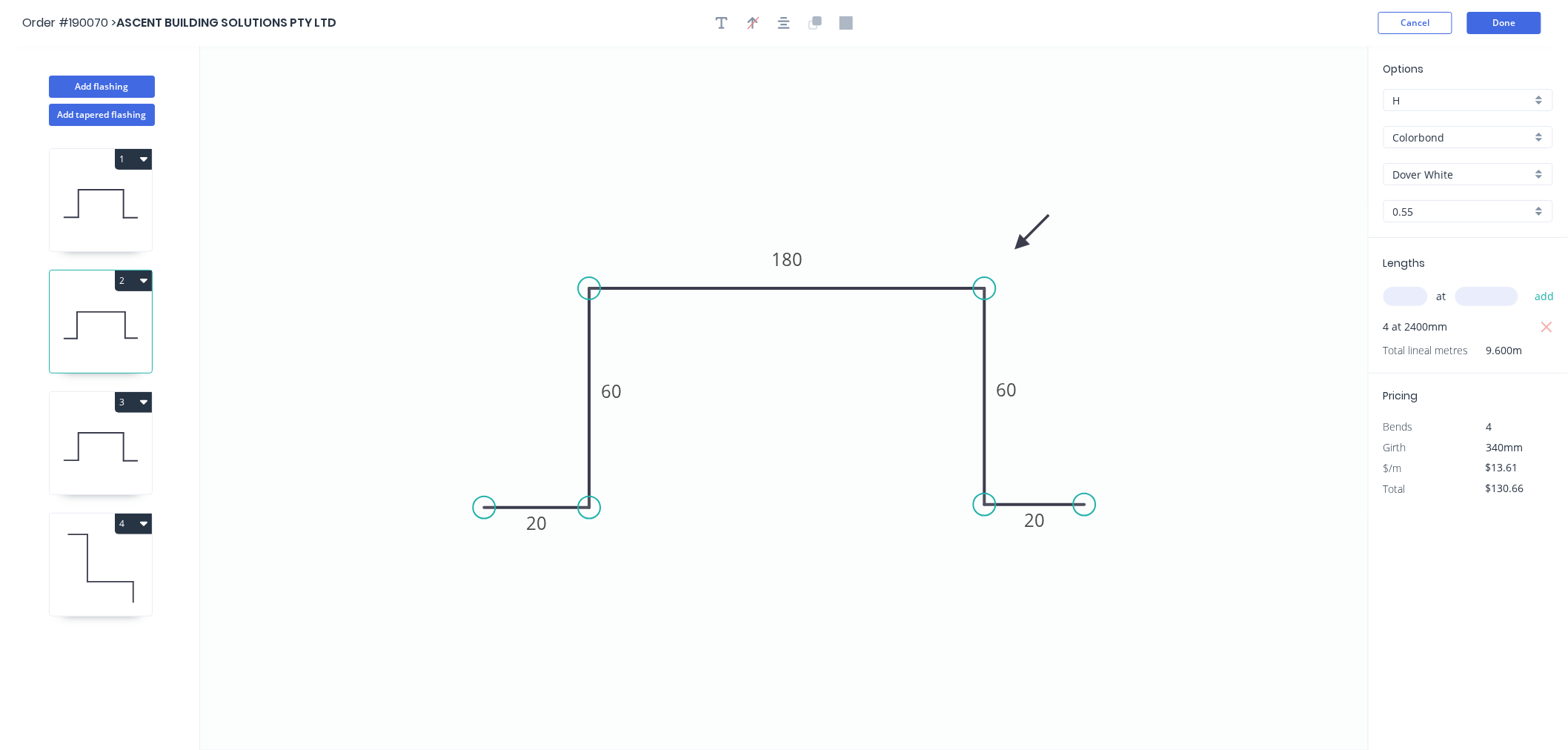
click at [123, 466] on icon at bounding box center [101, 447] width 102 height 95
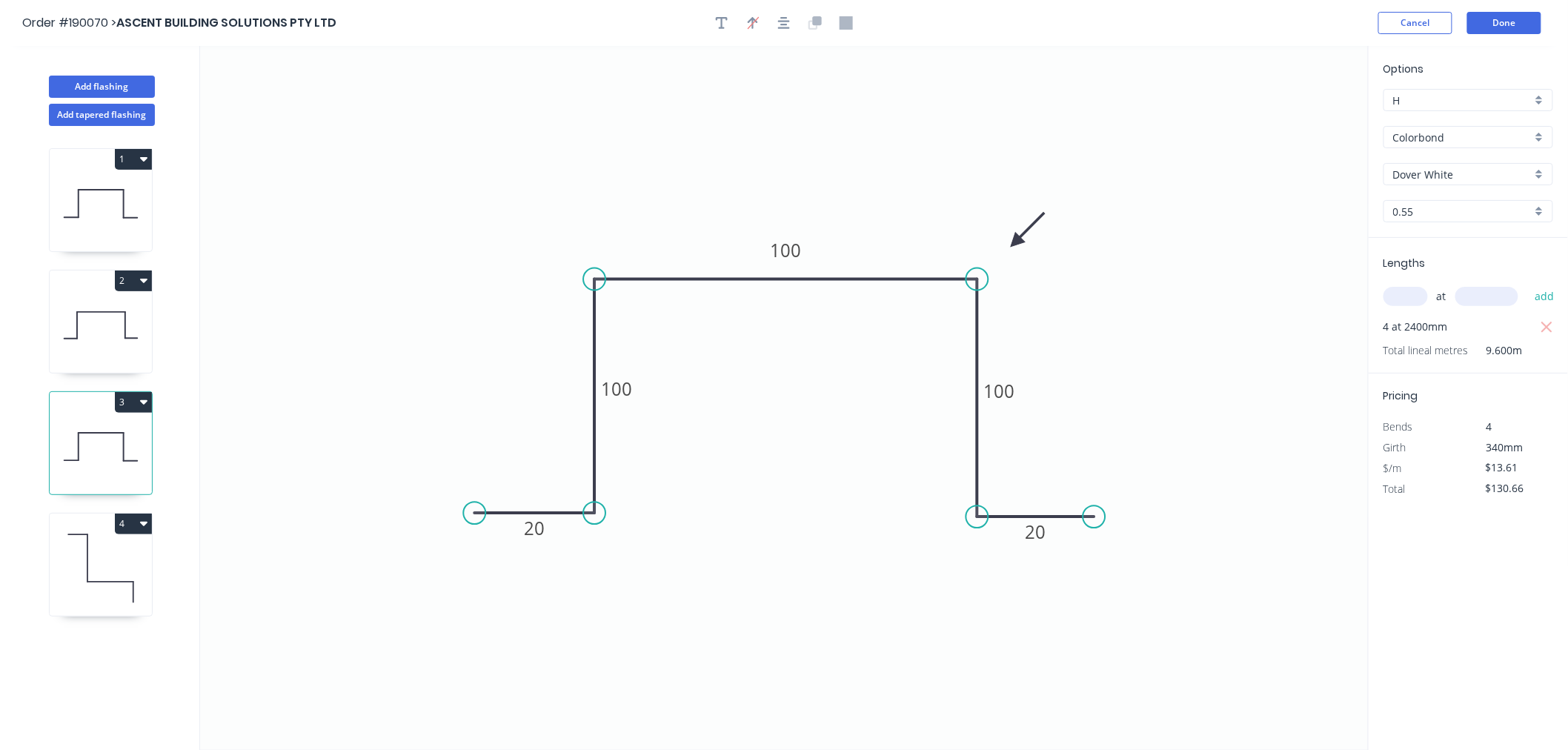
click at [121, 561] on icon at bounding box center [101, 569] width 102 height 95
type input "$10.85"
type input "$43.40"
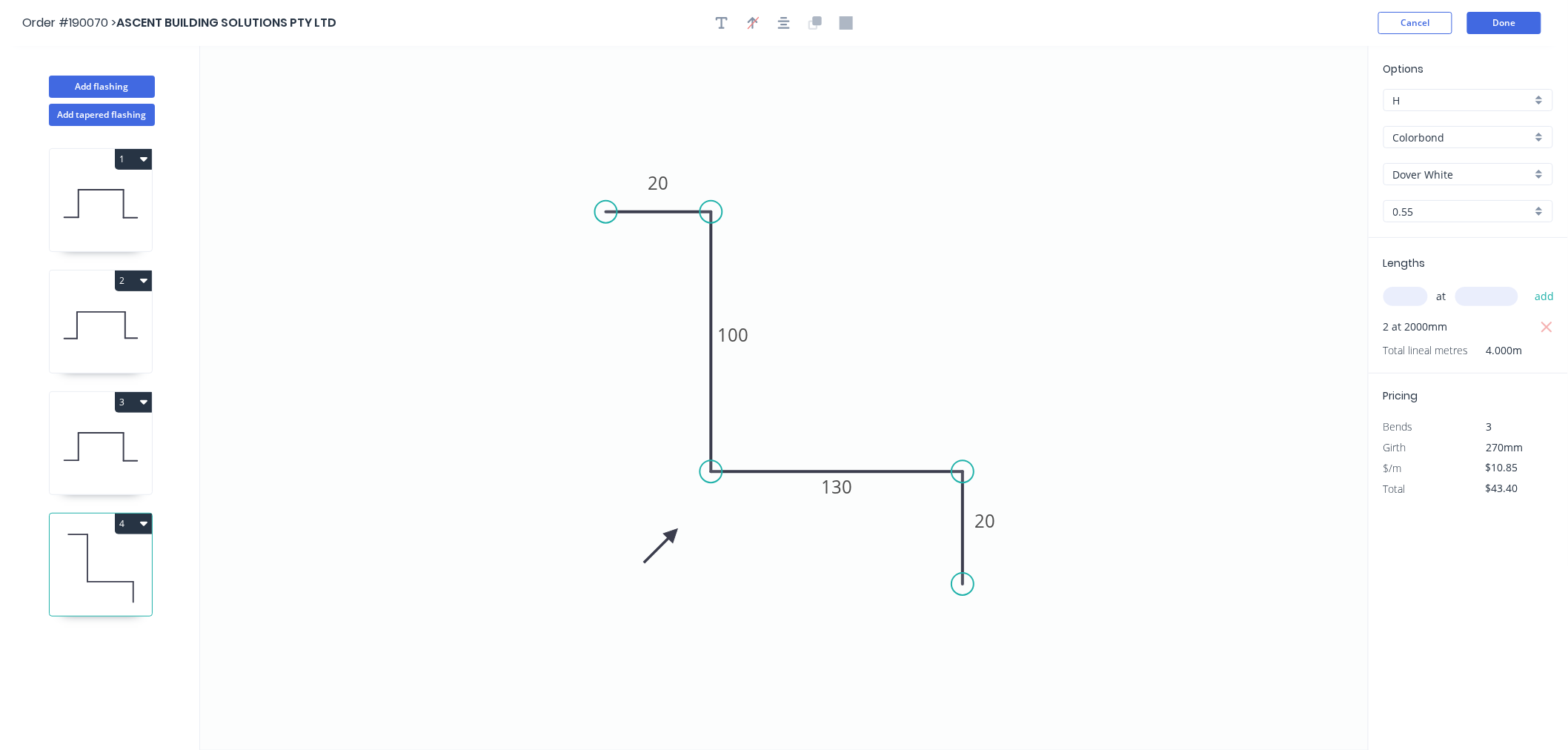
click at [118, 452] on icon at bounding box center [101, 447] width 102 height 95
type input "$13.61"
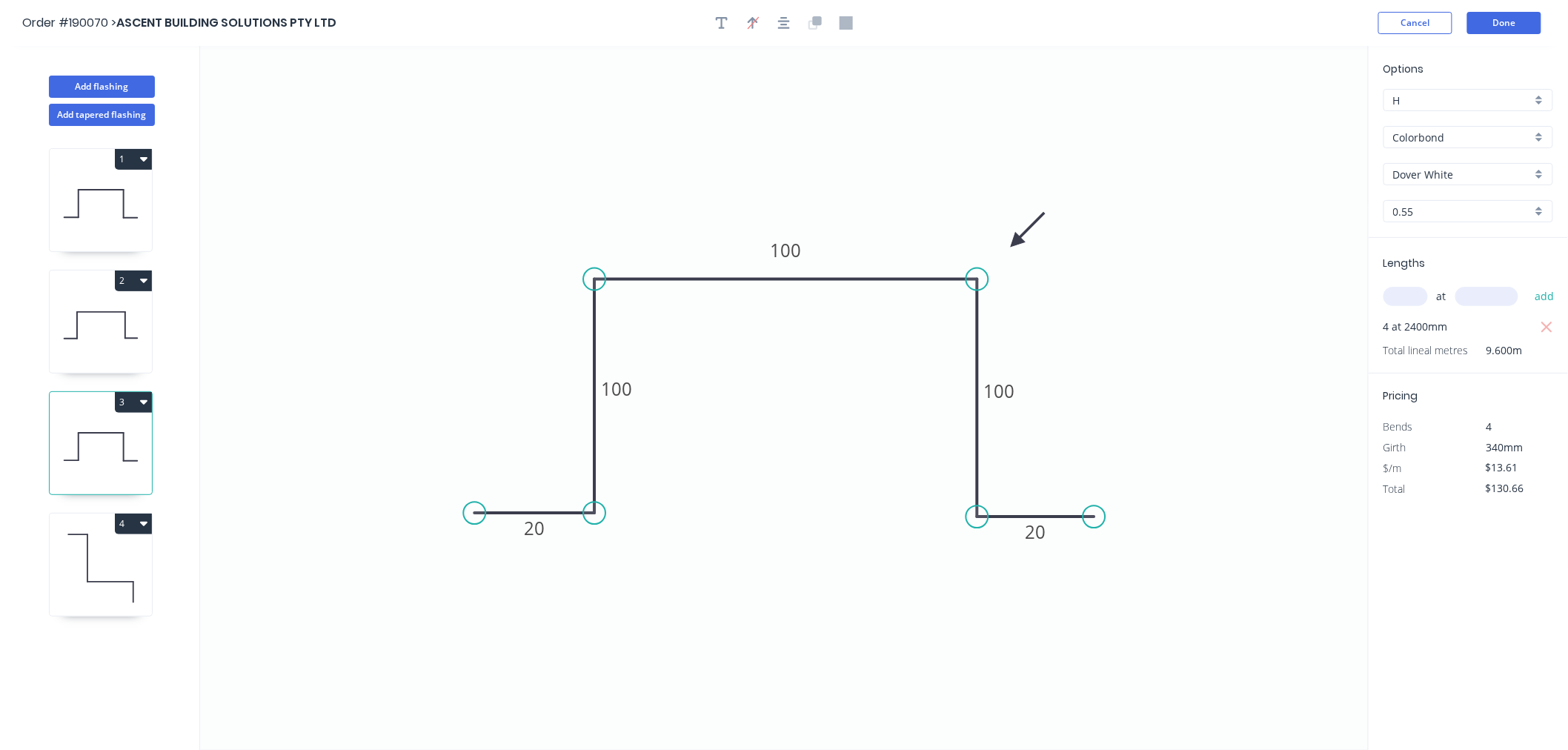
click at [112, 336] on icon at bounding box center [101, 325] width 102 height 95
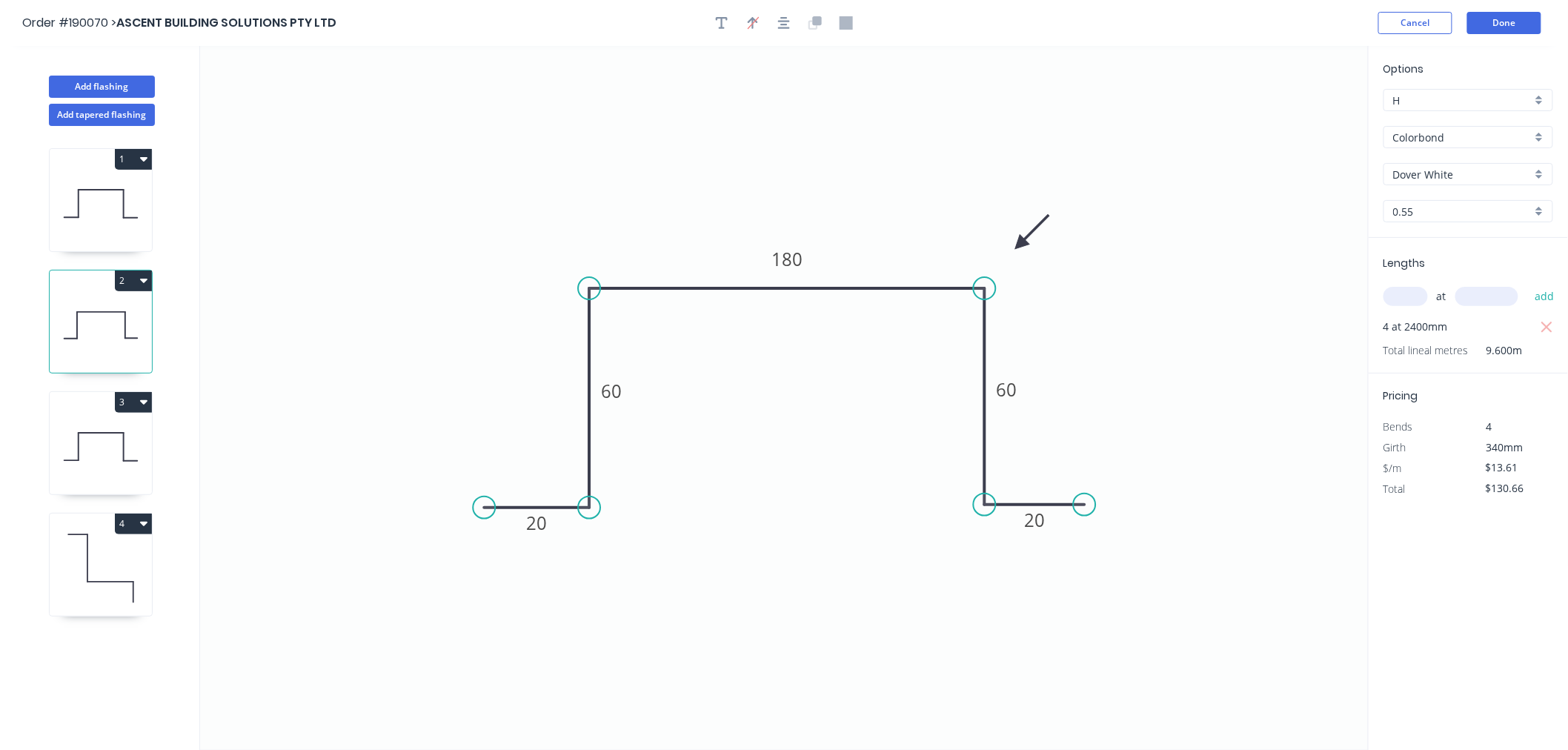
click at [107, 187] on icon at bounding box center [101, 204] width 102 height 95
type input "$144.27"
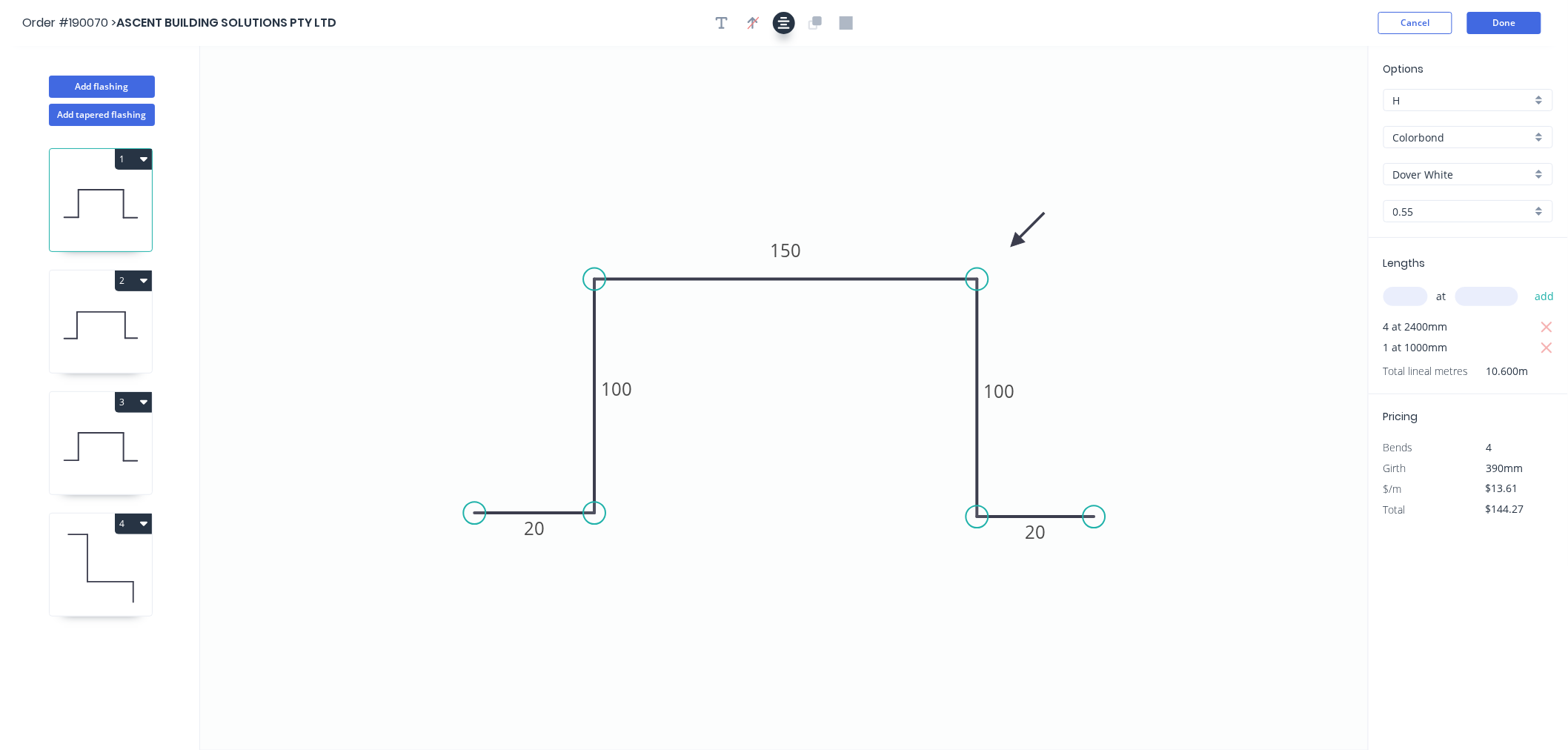
click at [789, 25] on icon "button" at bounding box center [784, 23] width 12 height 14
click at [1034, 23] on div "Order #190070 > ASCENT BUILDING SOLUTIONS PTY LTD Cancel Done" at bounding box center [784, 23] width 1524 height 23
click at [1533, 23] on button "Done" at bounding box center [1504, 23] width 74 height 23
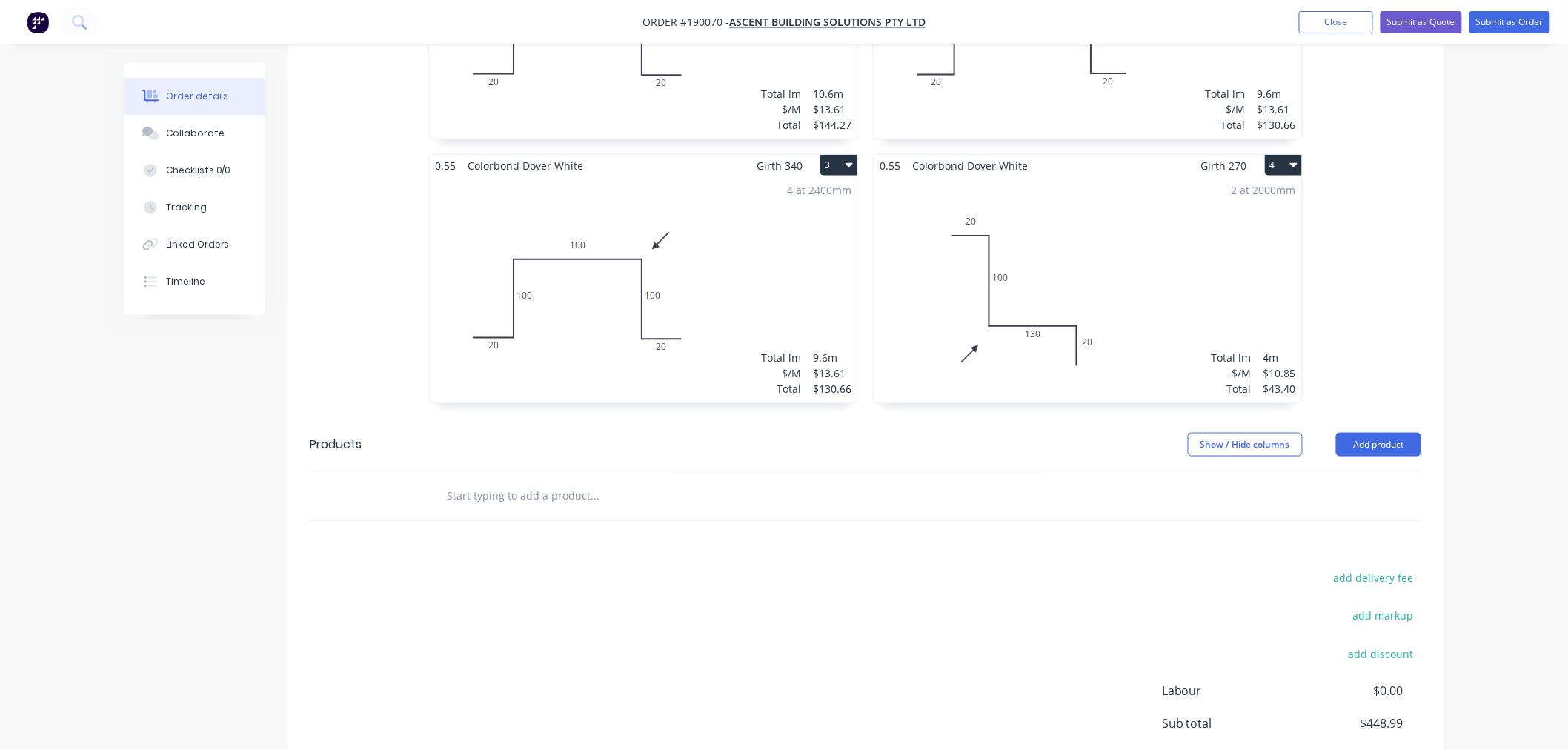
scroll to position [748, 0]
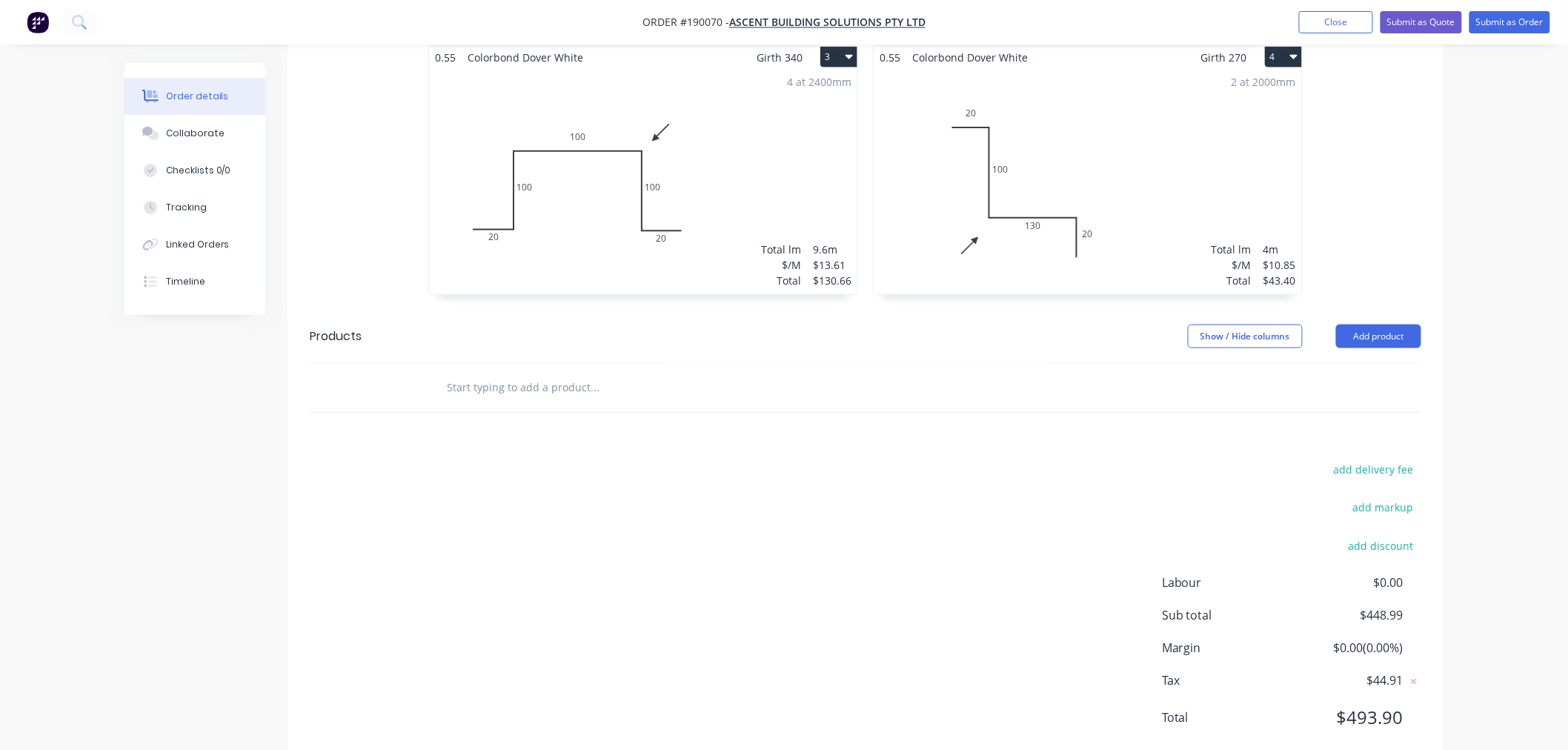
click at [1528, 453] on div "Order details Collaborate Checklists 0/0 Tracking Linked Orders Timeline Order …" at bounding box center [784, 21] width 1568 height 1539
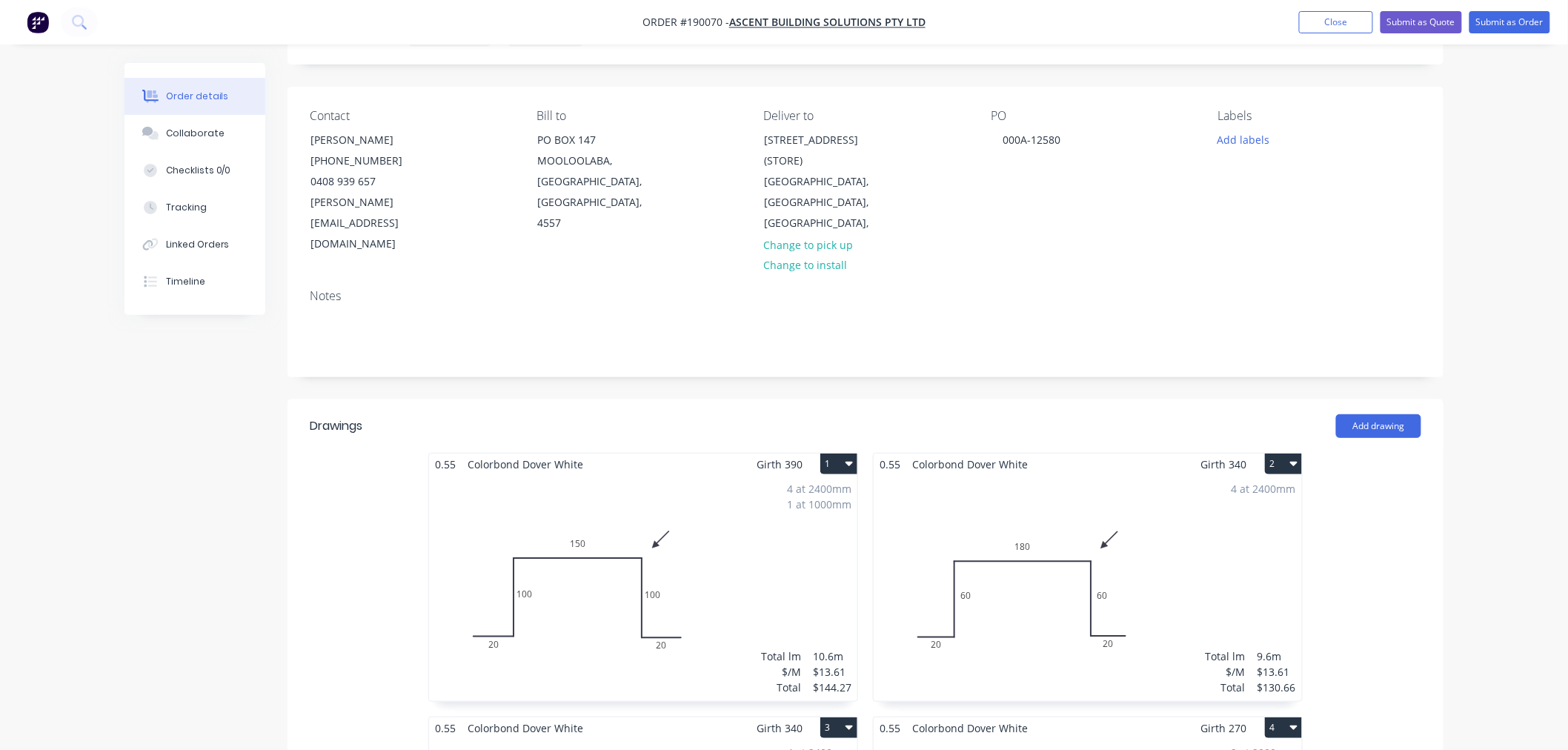
scroll to position [0, 0]
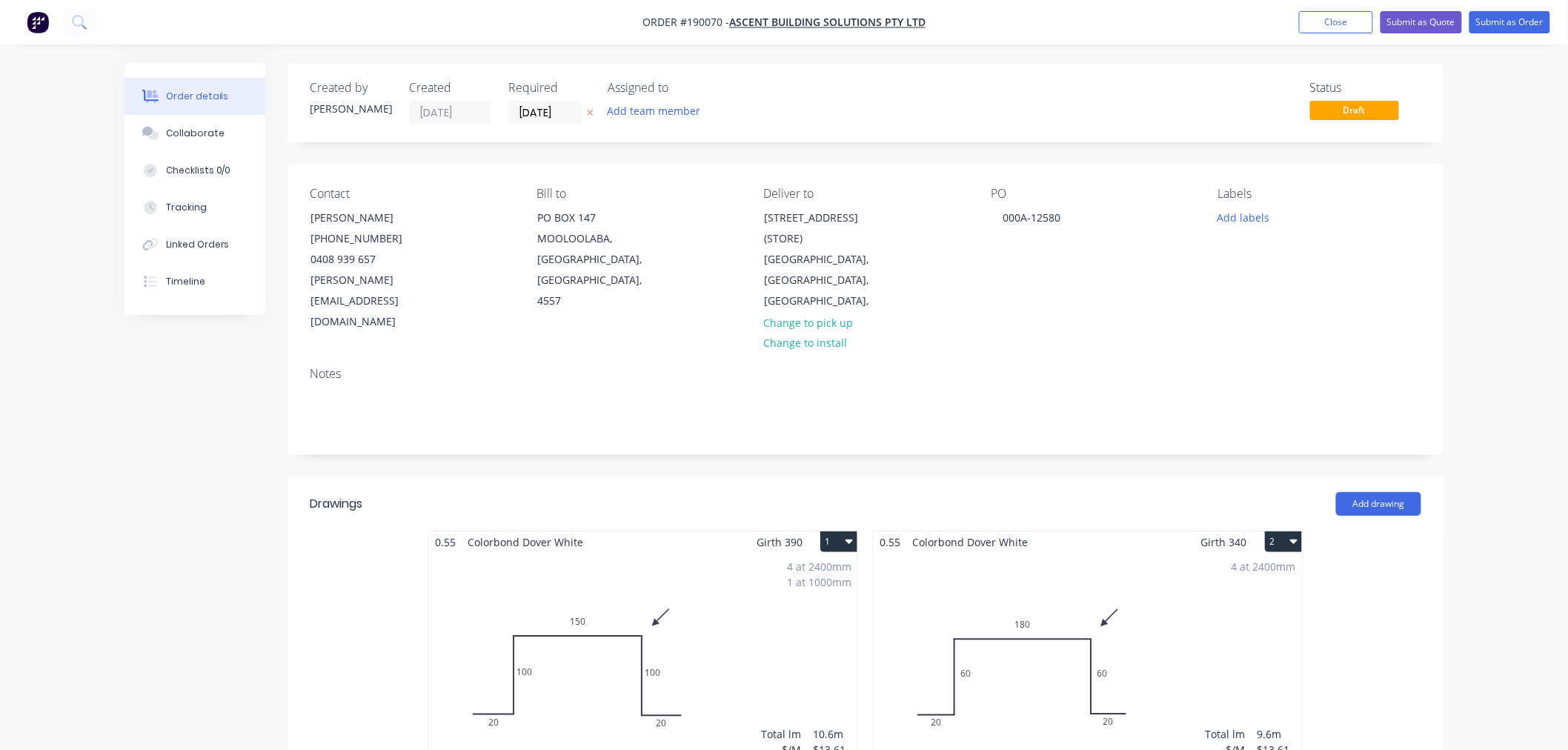
click at [1512, 15] on button "Submit as Order" at bounding box center [1510, 23] width 81 height 23
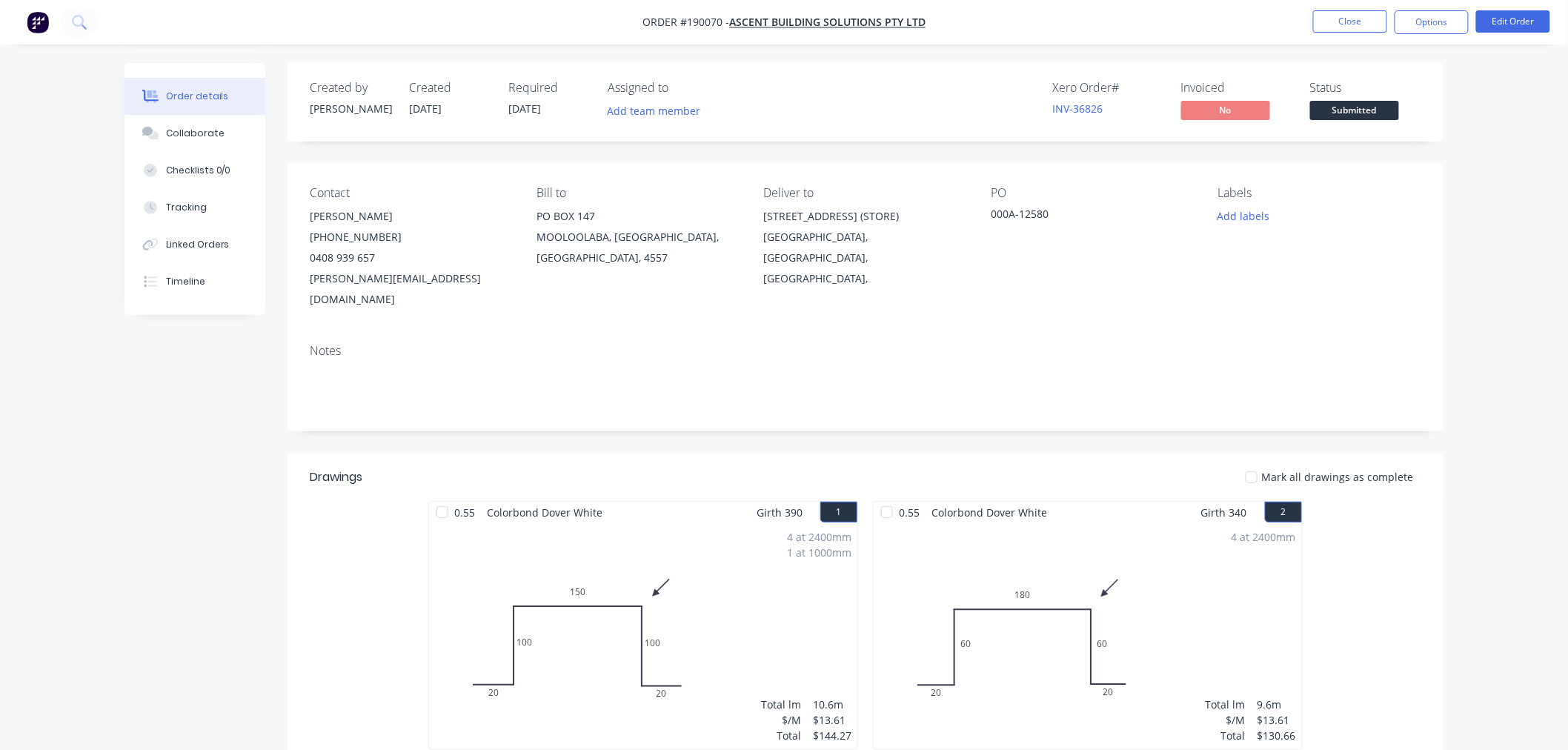
click at [1483, 318] on div "Order details Collaborate Checklists 0/0 Tracking Linked Orders Timeline Order …" at bounding box center [784, 646] width 1568 height 1292
click at [1464, 280] on div "Order details Collaborate Checklists 0/0 Tracking Linked Orders Timeline Order …" at bounding box center [784, 646] width 1568 height 1292
click at [1428, 23] on button "Options" at bounding box center [1432, 22] width 74 height 23
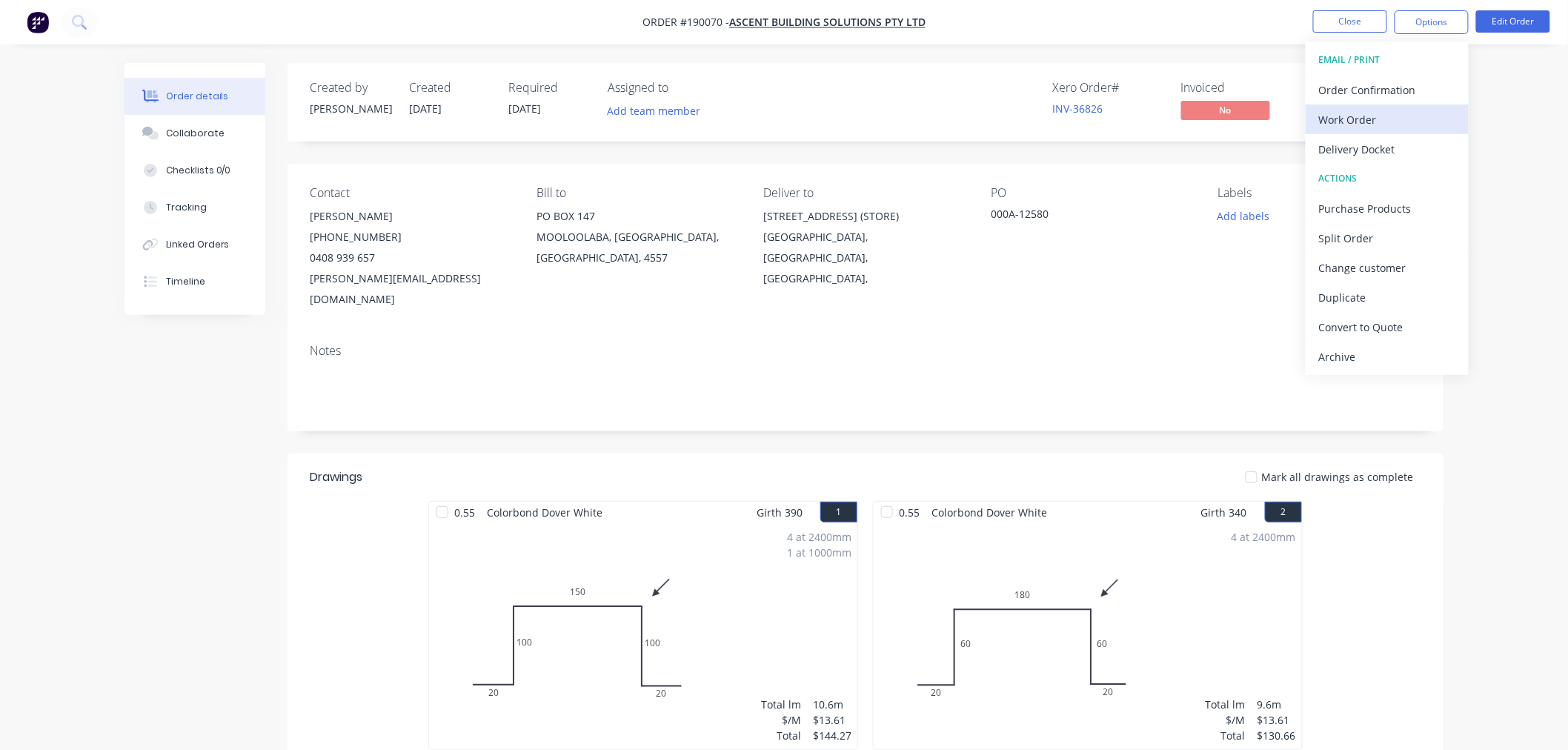
click at [1417, 119] on div "Work Order" at bounding box center [1387, 119] width 136 height 22
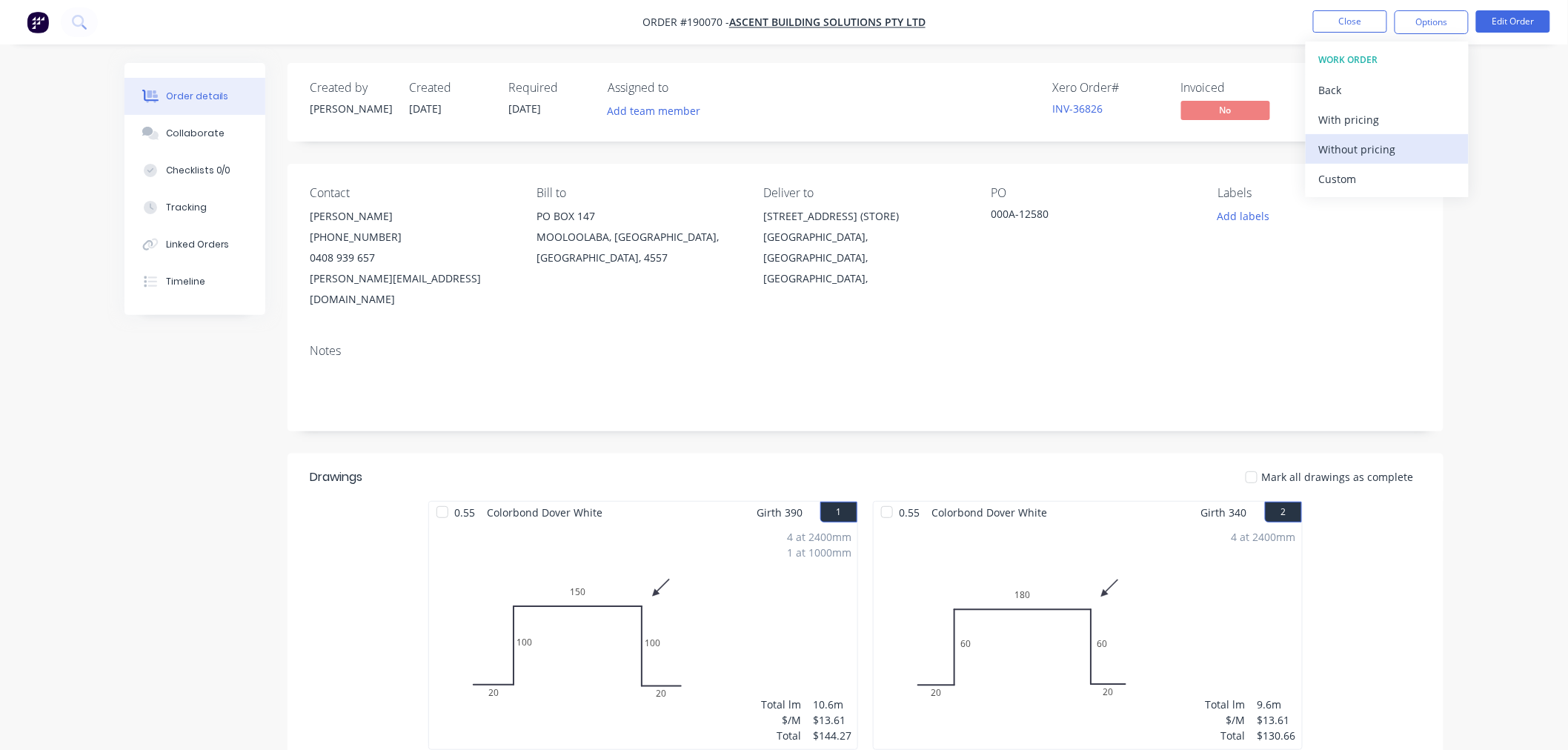
click at [1411, 152] on div "Without pricing" at bounding box center [1387, 149] width 136 height 22
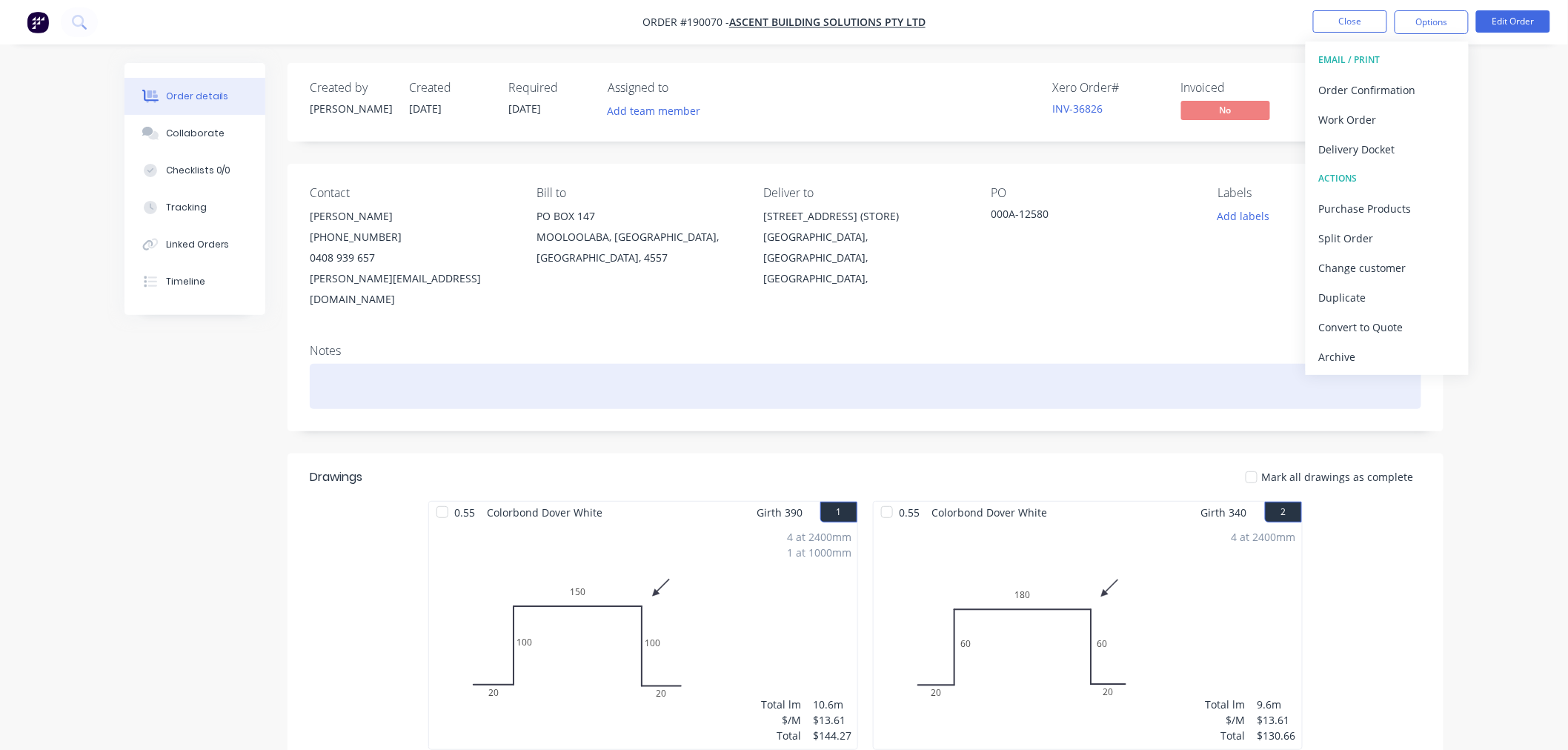
click at [344, 364] on div at bounding box center [865, 387] width 1112 height 45
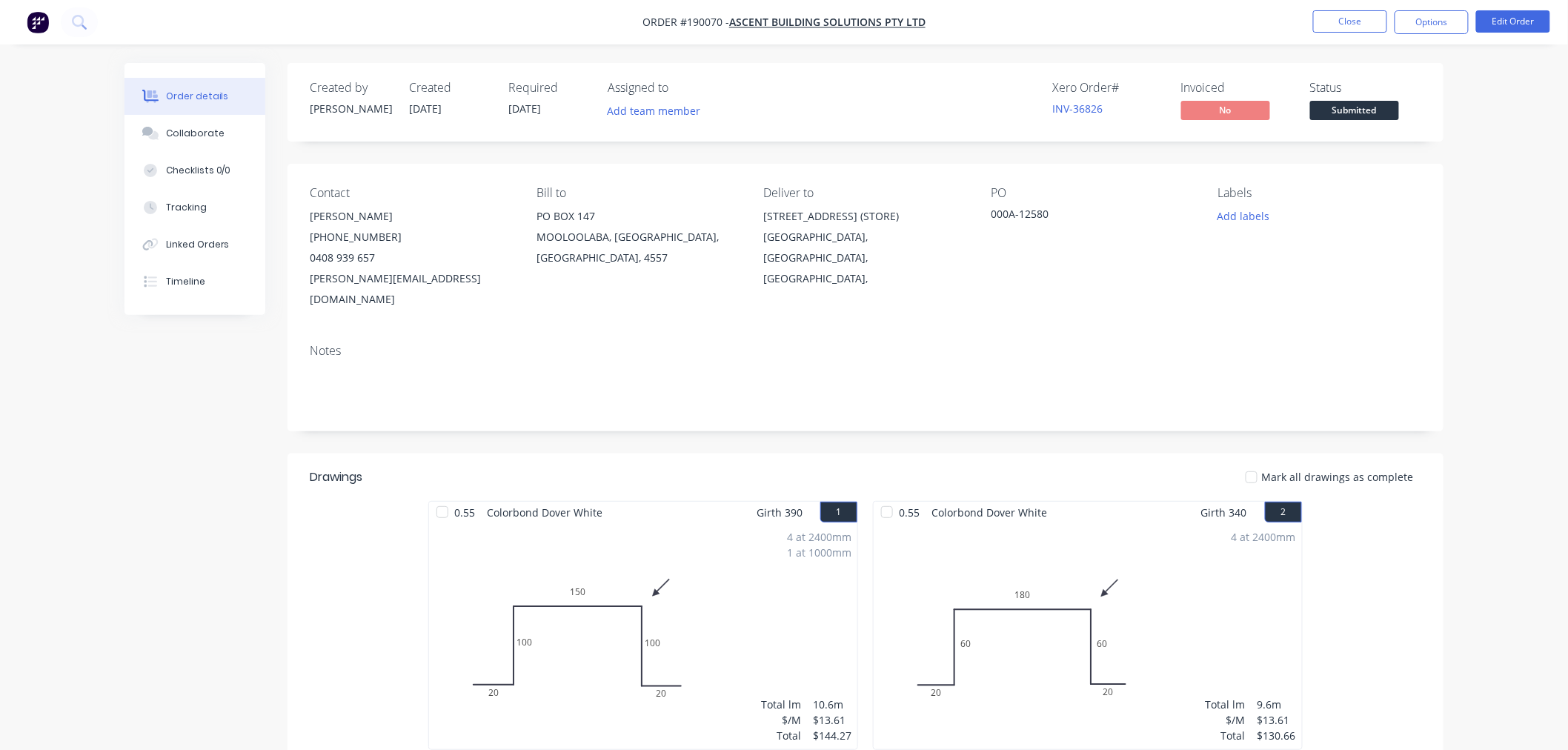
click at [172, 388] on div "Created by [PERSON_NAME] Created [DATE] Required [DATE] Assigned to Add team me…" at bounding box center [784, 677] width 1319 height 1229
click at [164, 439] on div "Created by [PERSON_NAME] Created [DATE] Required [DATE] Assigned to Add team me…" at bounding box center [784, 677] width 1319 height 1229
click at [1334, 25] on button "Close" at bounding box center [1350, 22] width 74 height 23
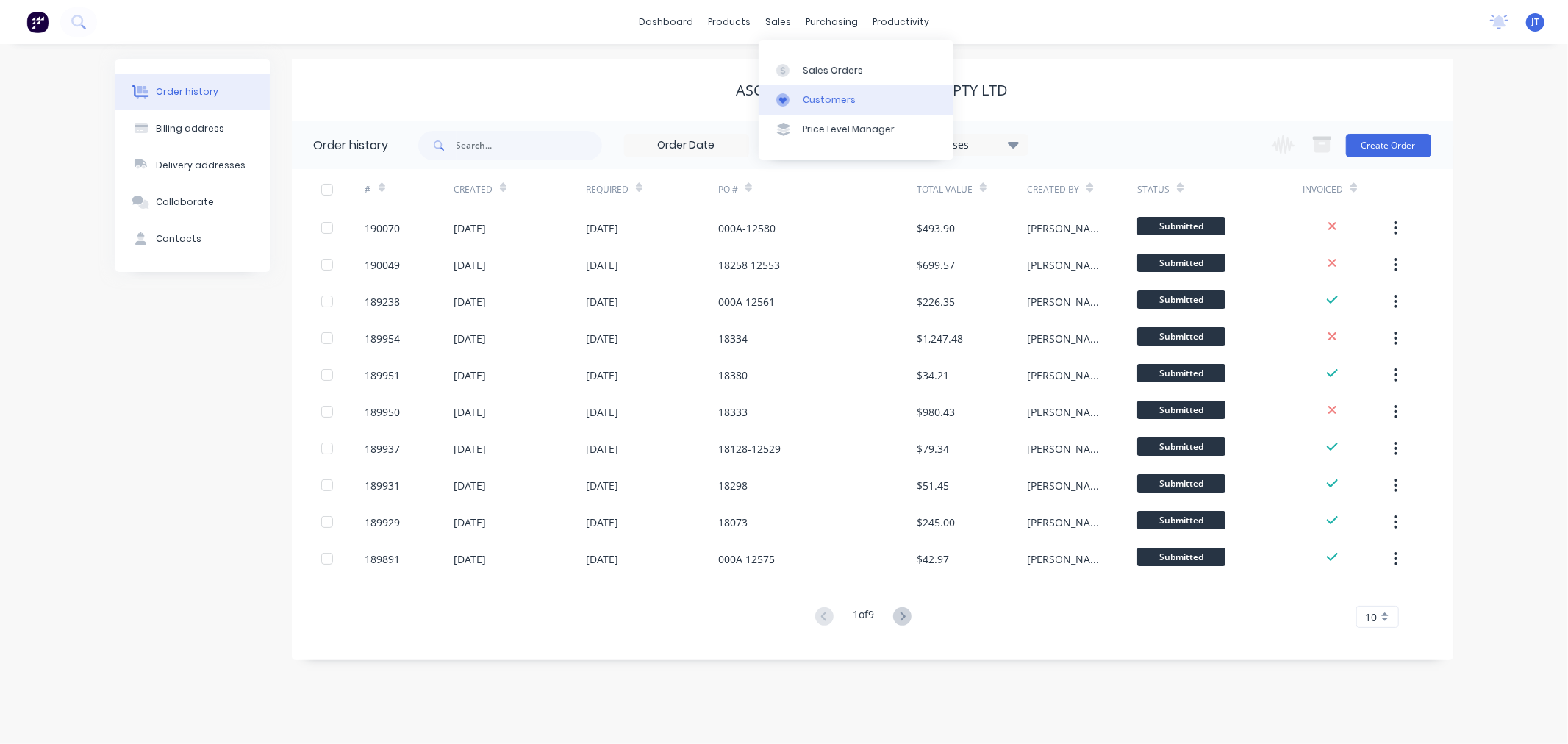
click at [817, 105] on div "Customers" at bounding box center [829, 100] width 53 height 14
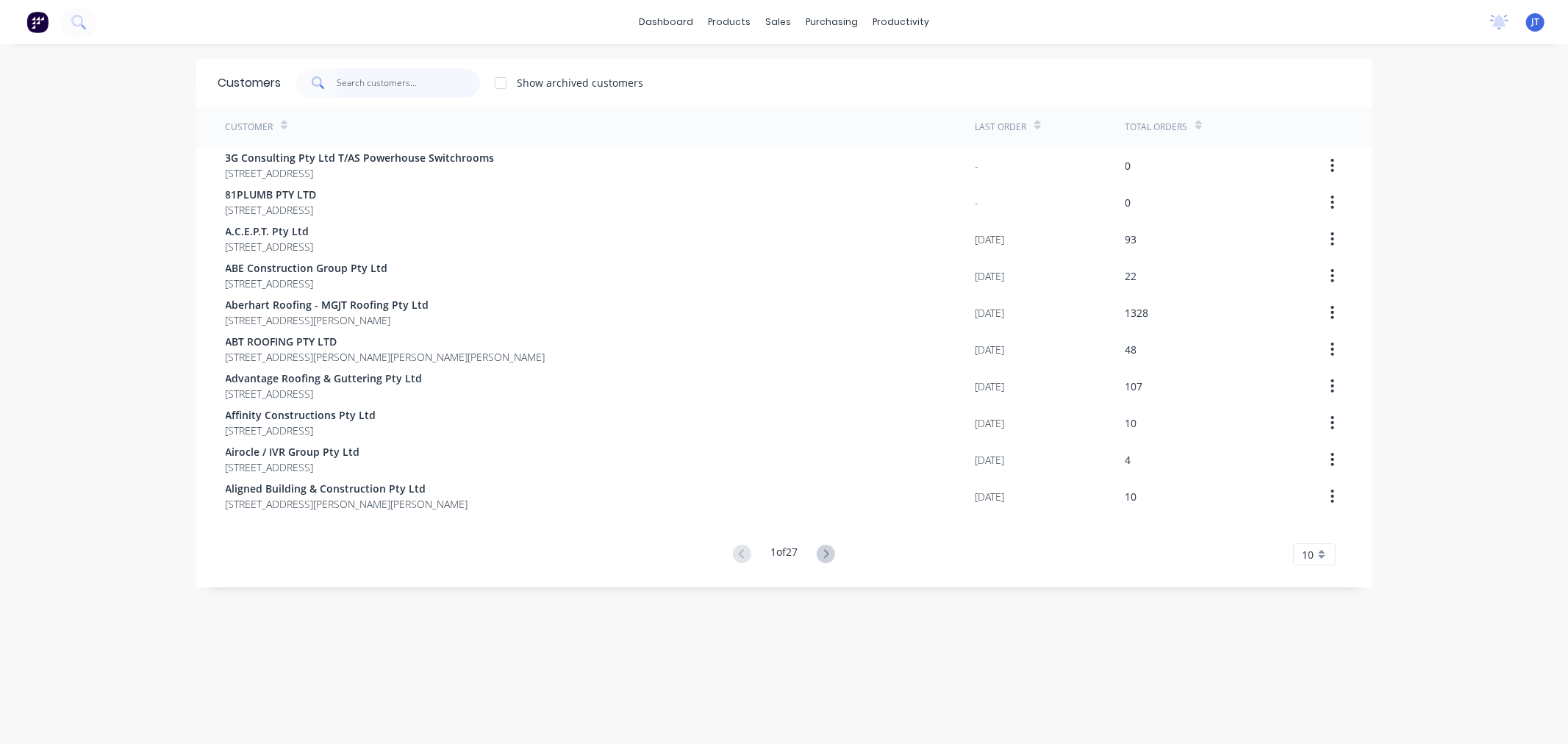
click at [420, 83] on input "text" at bounding box center [408, 83] width 143 height 30
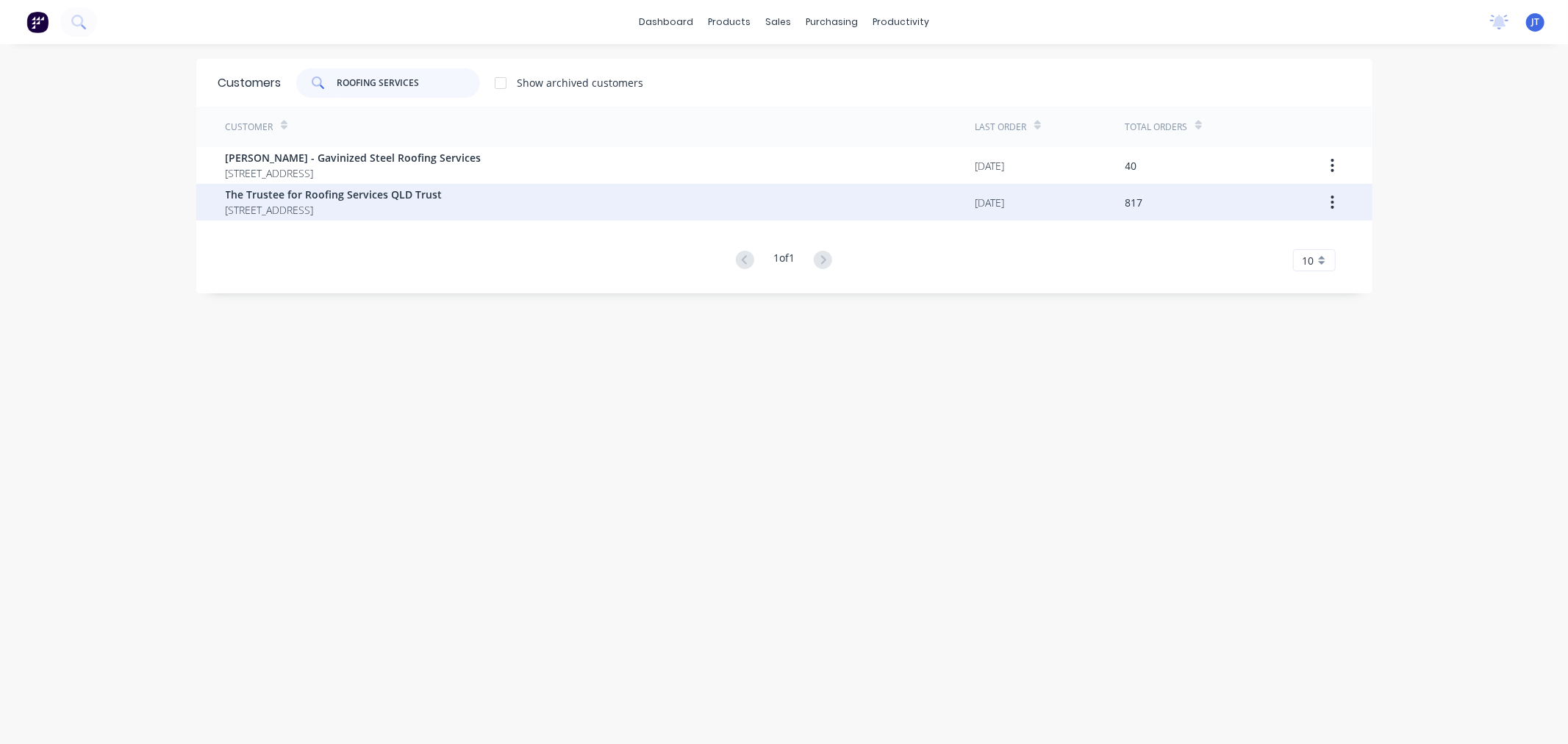
type input "ROOFING SERVICES"
click at [443, 205] on span "[STREET_ADDRESS]" at bounding box center [333, 209] width 217 height 15
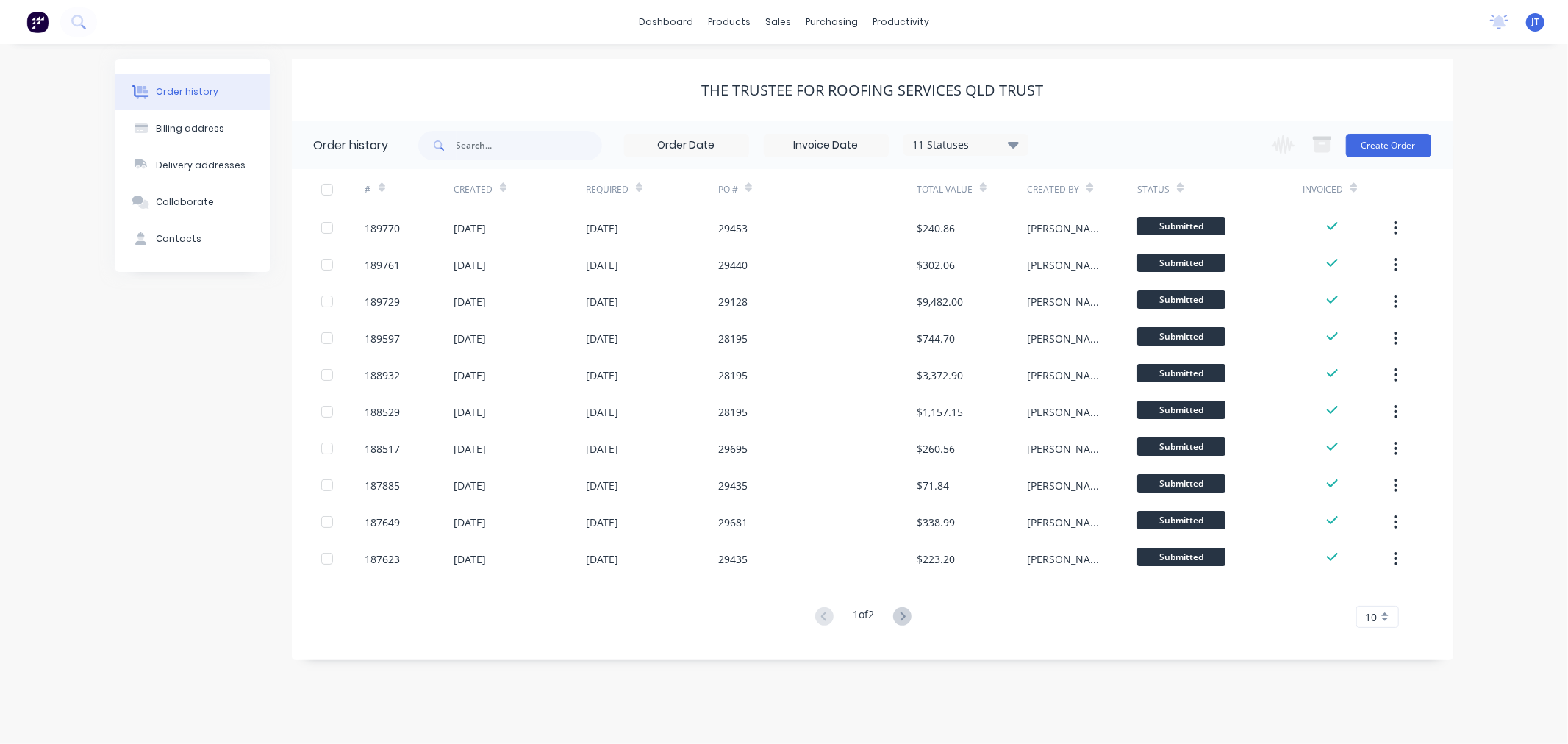
click at [172, 453] on div "Order history Billing address Delivery addresses Collaborate Contacts" at bounding box center [192, 360] width 154 height 601
drag, startPoint x: 1493, startPoint y: 137, endPoint x: 1436, endPoint y: 141, distance: 57.1
click at [1493, 137] on div "Order history Billing address Delivery addresses Collaborate Contacts The Trust…" at bounding box center [784, 394] width 1568 height 700
click at [1390, 142] on button "Create Order" at bounding box center [1388, 145] width 86 height 23
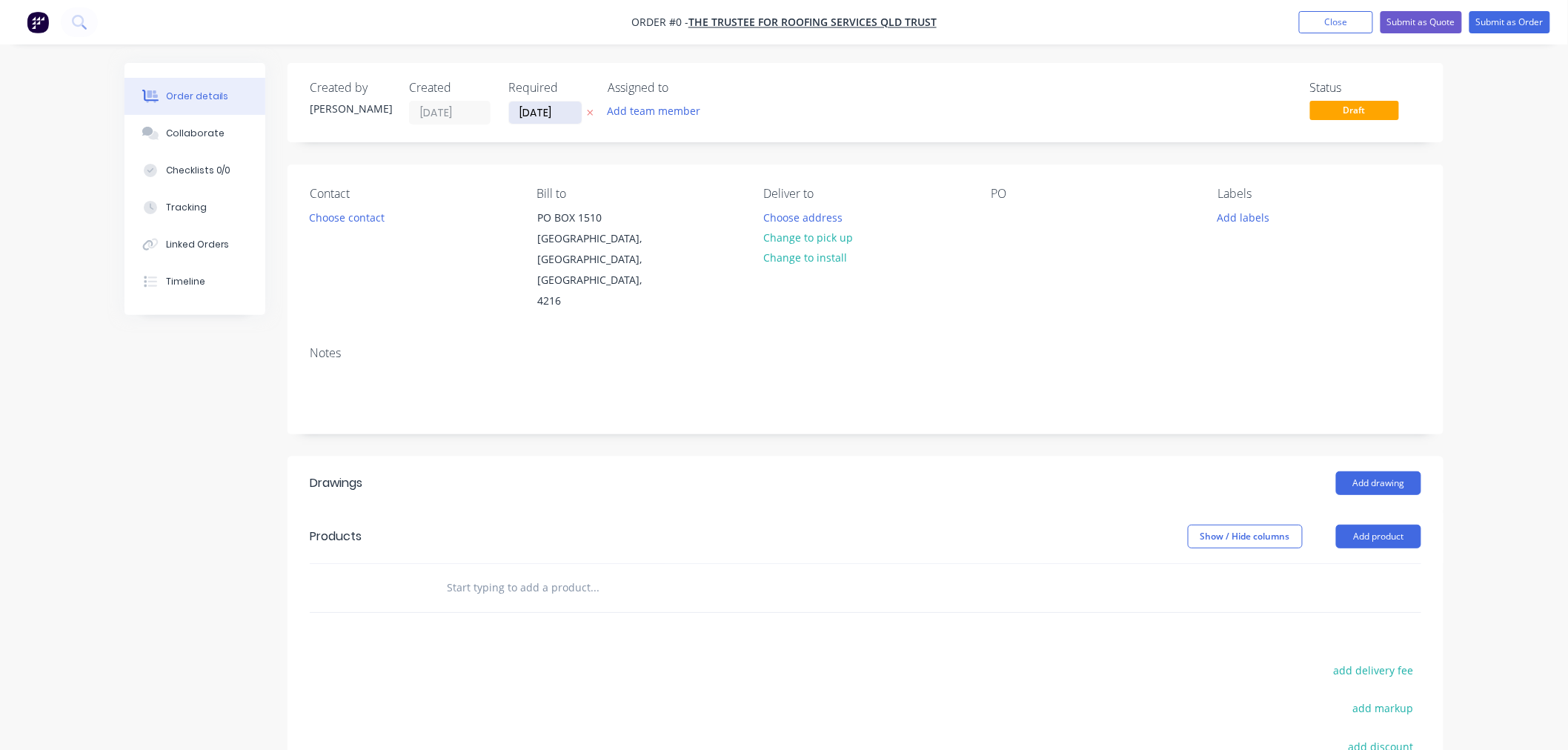
click at [545, 112] on input "[DATE]" at bounding box center [545, 113] width 73 height 23
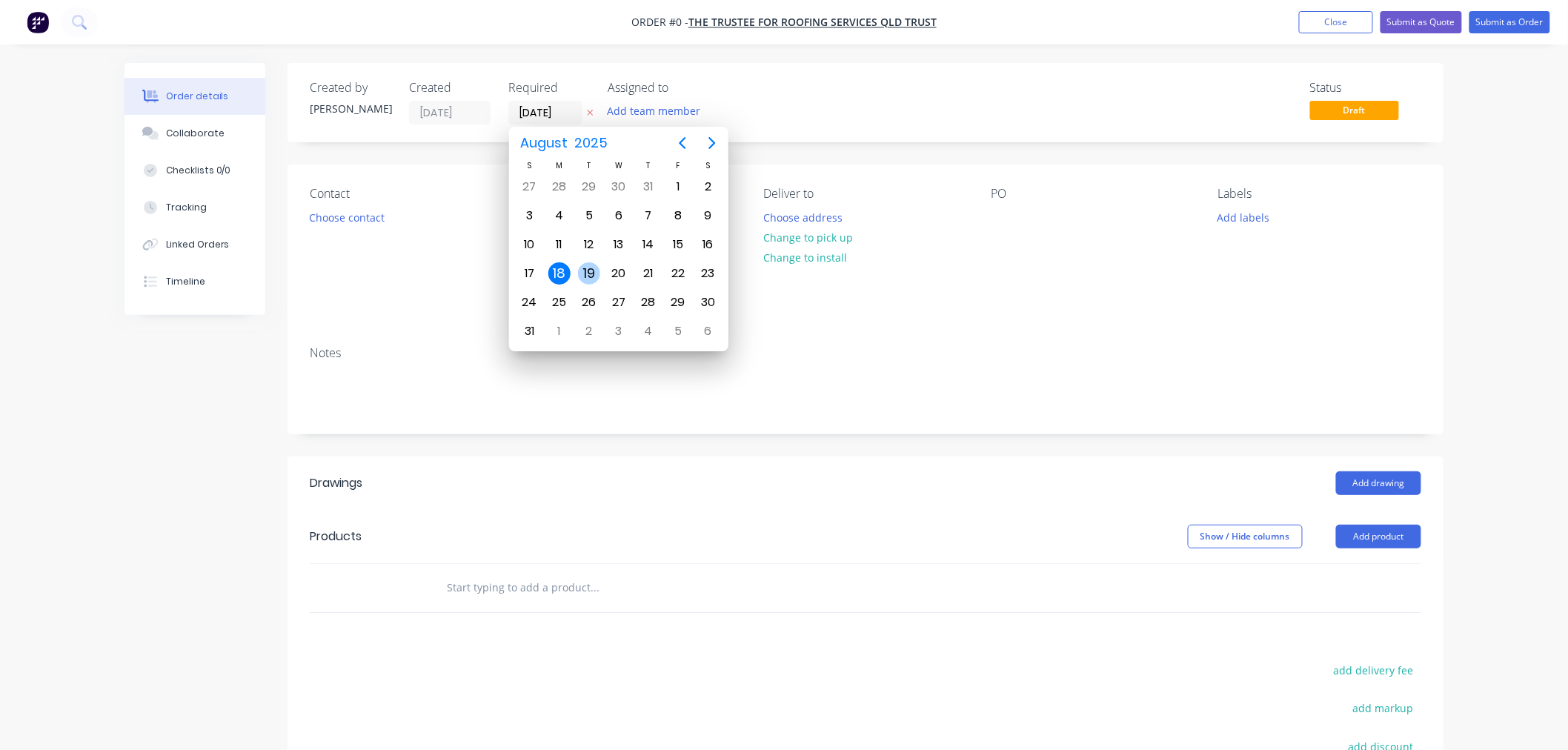
click at [587, 270] on div "19" at bounding box center [589, 274] width 23 height 23
type input "[DATE]"
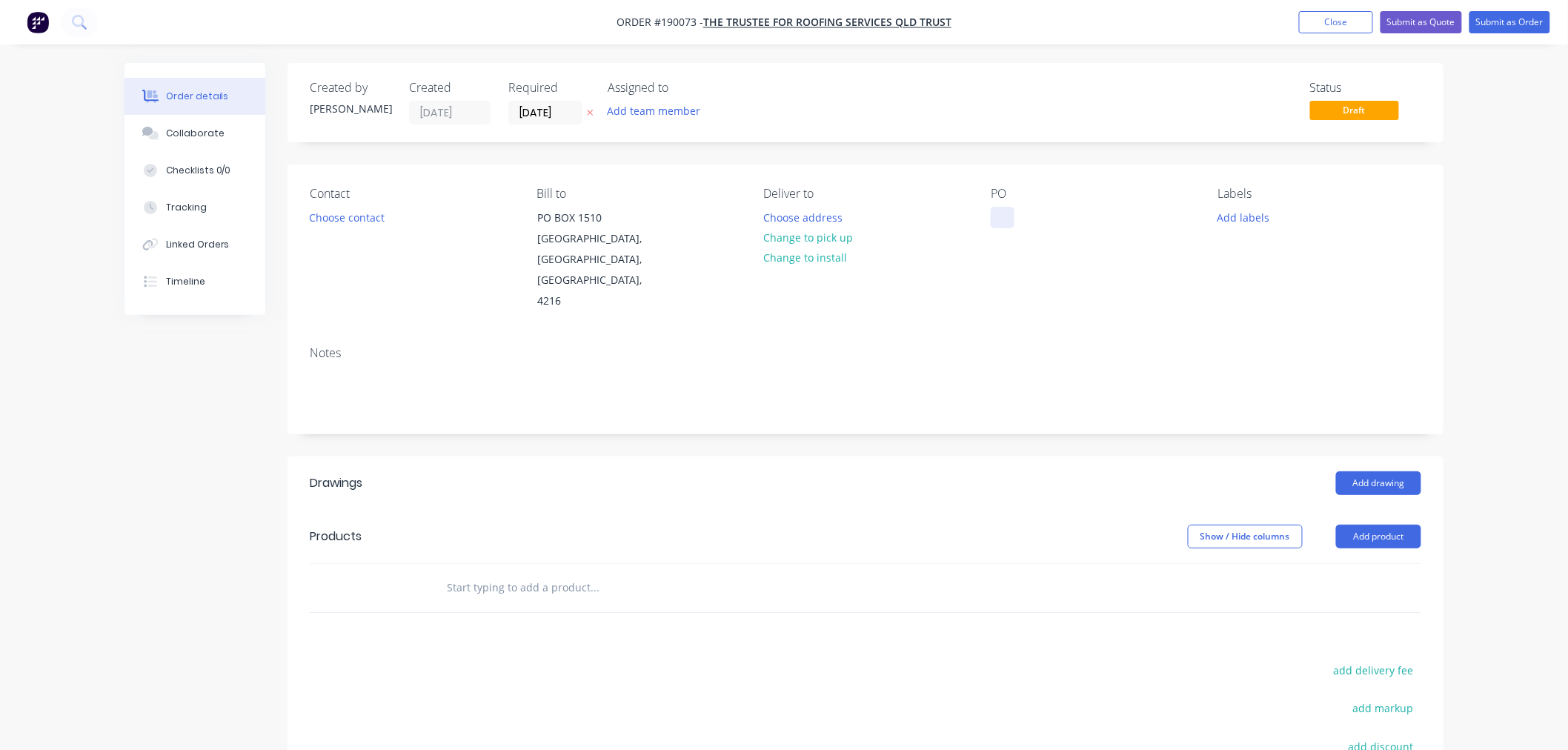
click at [1006, 219] on div at bounding box center [1002, 218] width 23 height 22
click at [1231, 300] on div "Contact Choose contact [PERSON_NAME] to [STREET_ADDRESS] Deliver to Choose addr…" at bounding box center [865, 249] width 1156 height 170
click at [365, 218] on button "Choose contact" at bounding box center [346, 217] width 91 height 20
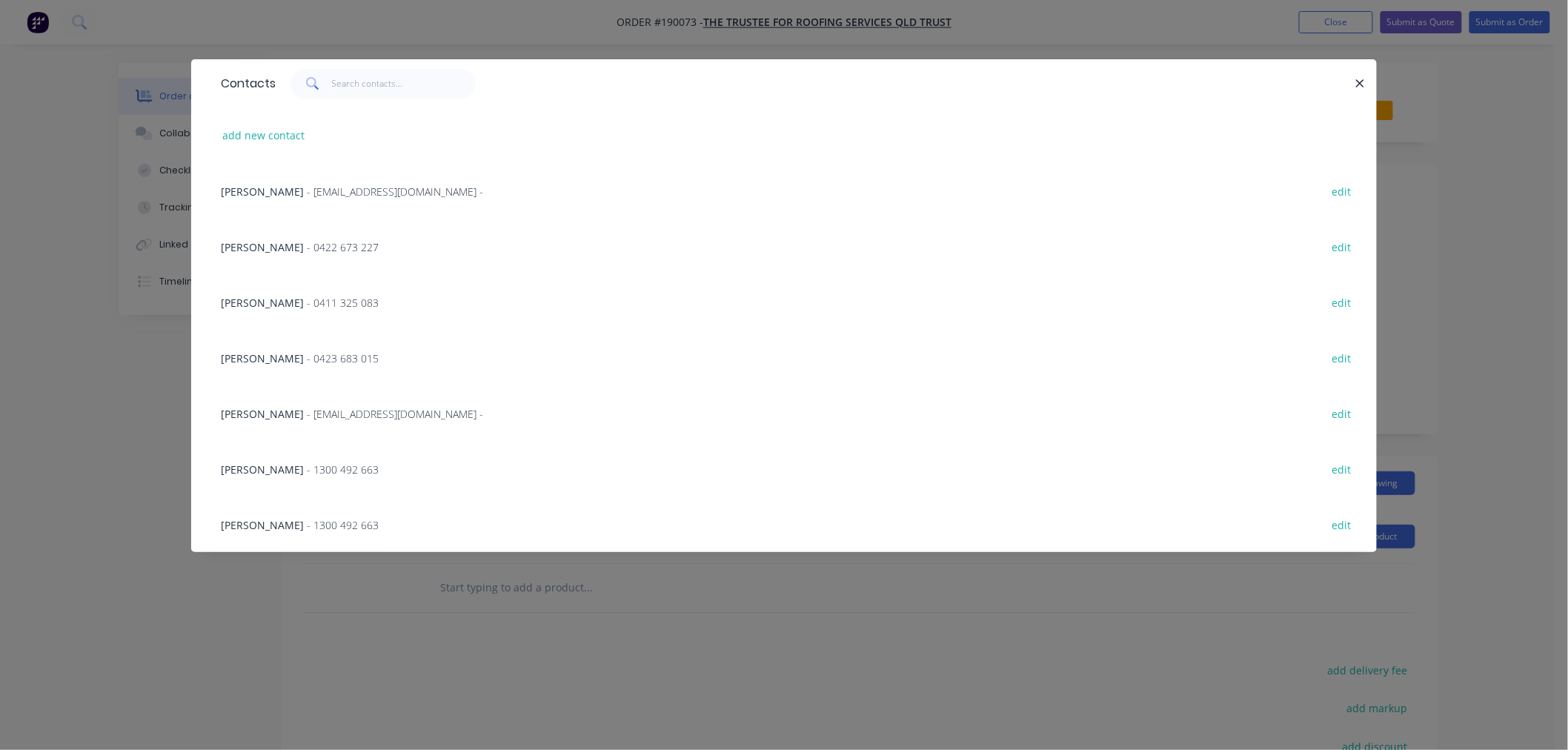
click at [307, 407] on span "- [EMAIL_ADDRESS][DOMAIN_NAME] -" at bounding box center [395, 413] width 176 height 14
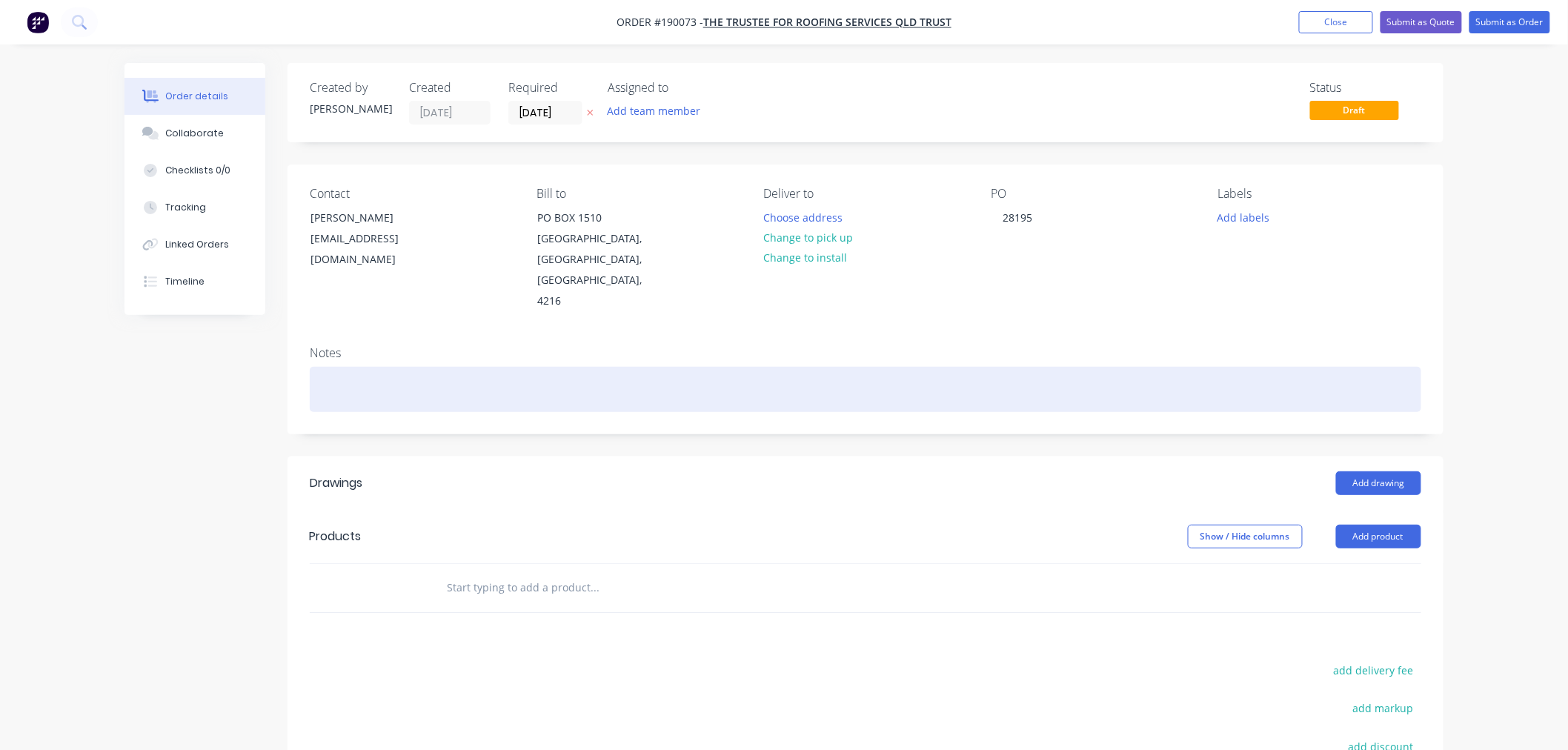
click at [420, 380] on div at bounding box center [865, 389] width 1112 height 45
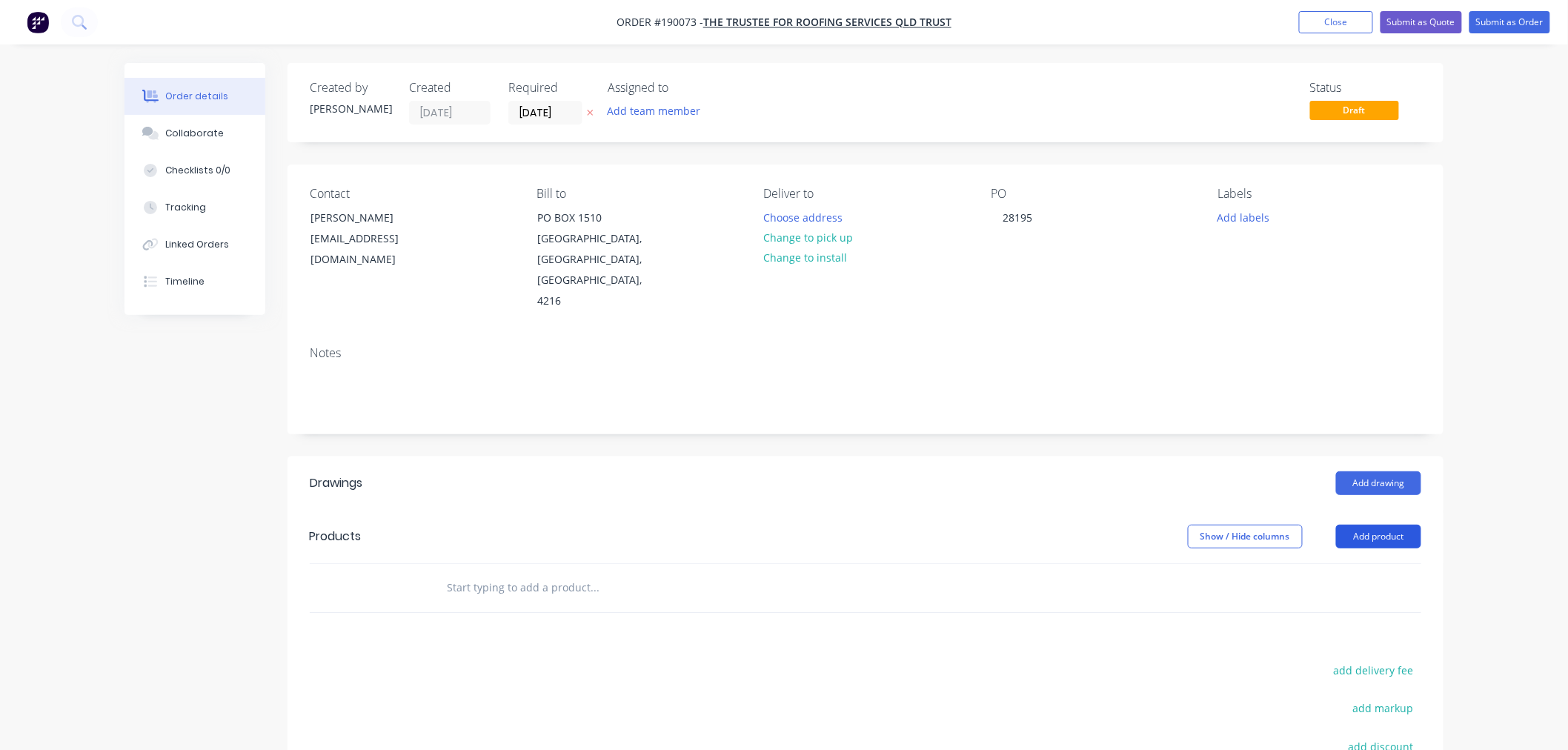
click at [1374, 524] on button "Add product" at bounding box center [1379, 536] width 85 height 23
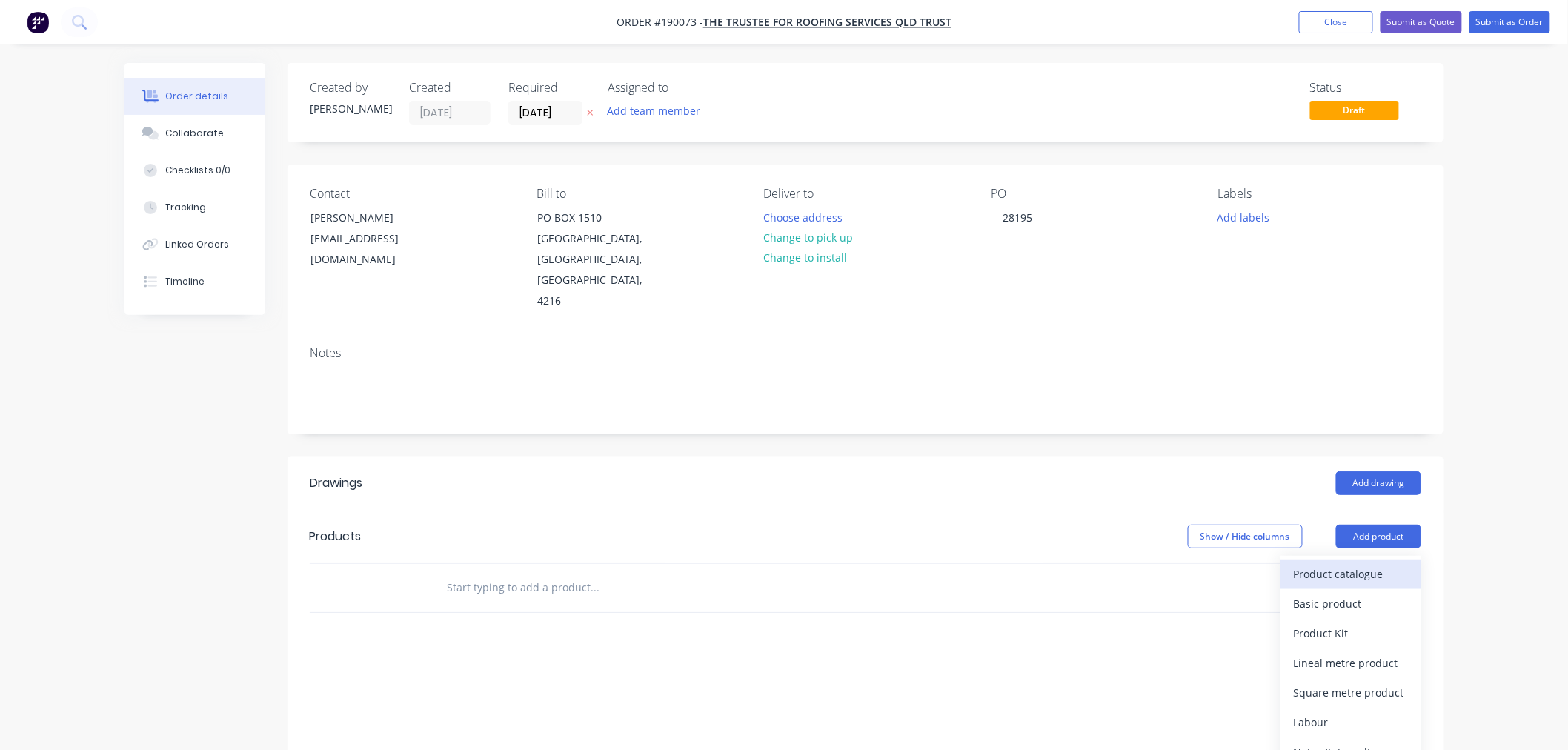
click at [1375, 563] on div "Product catalogue" at bounding box center [1351, 574] width 114 height 22
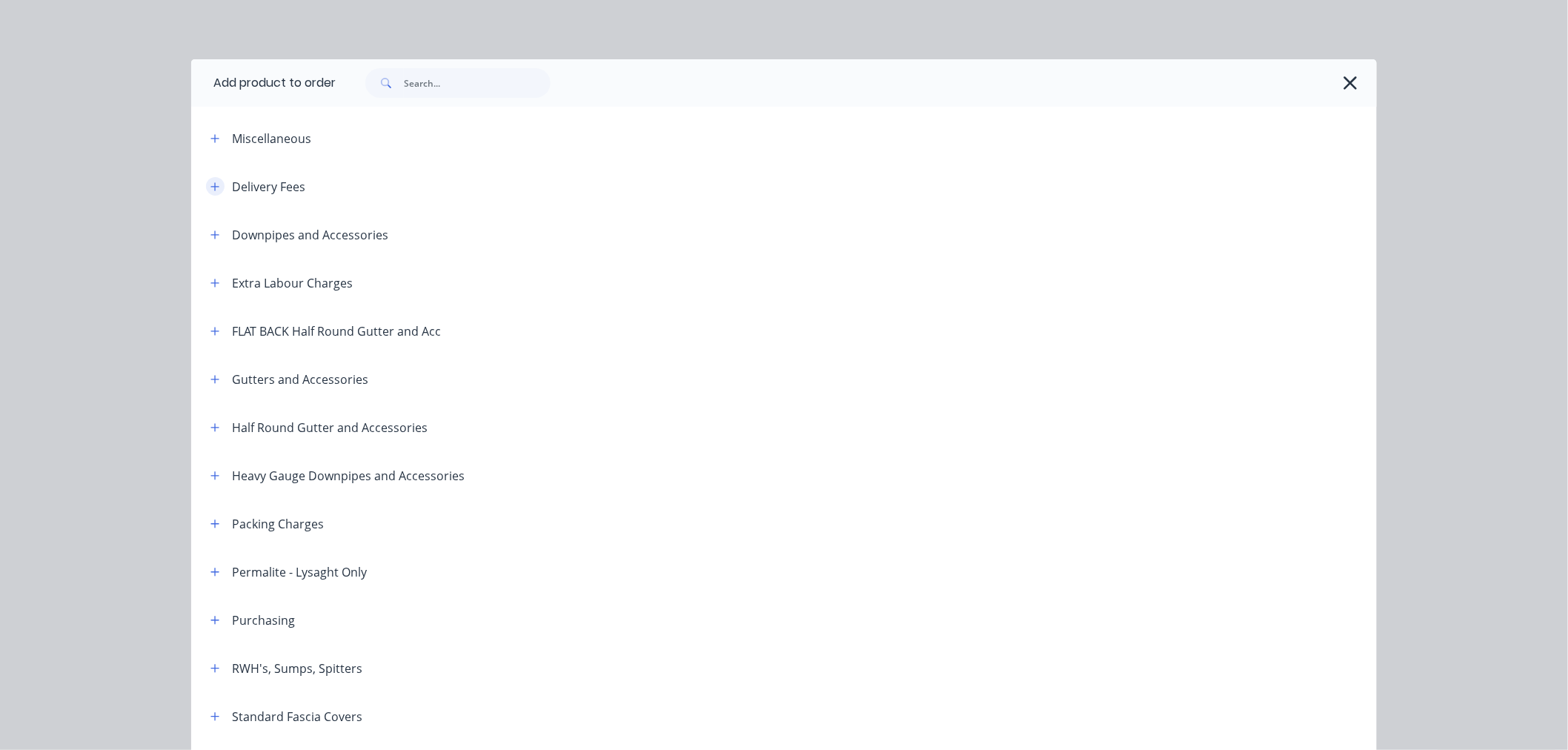
click at [210, 183] on icon "button" at bounding box center [214, 186] width 9 height 10
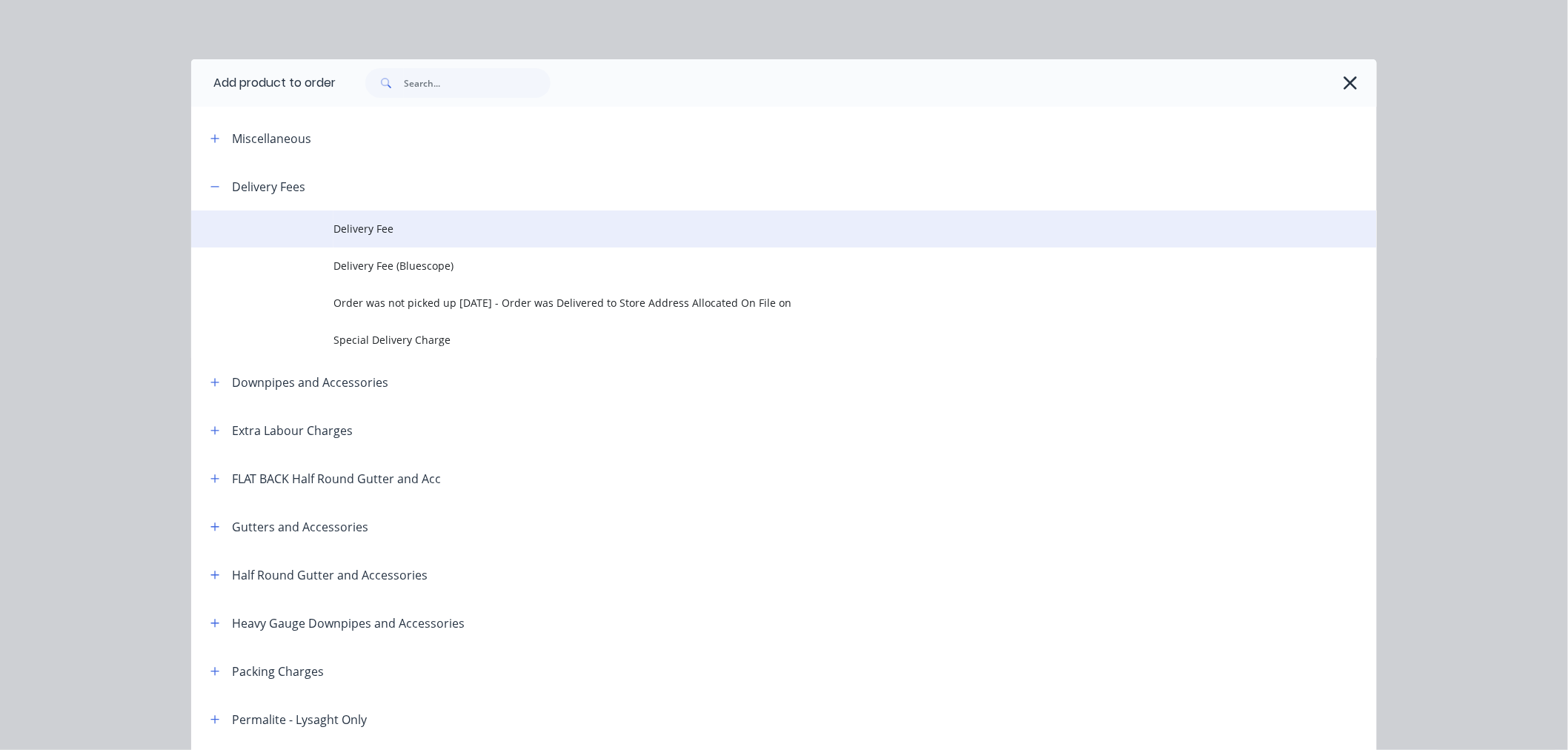
click at [375, 233] on span "Delivery Fee" at bounding box center [751, 228] width 835 height 15
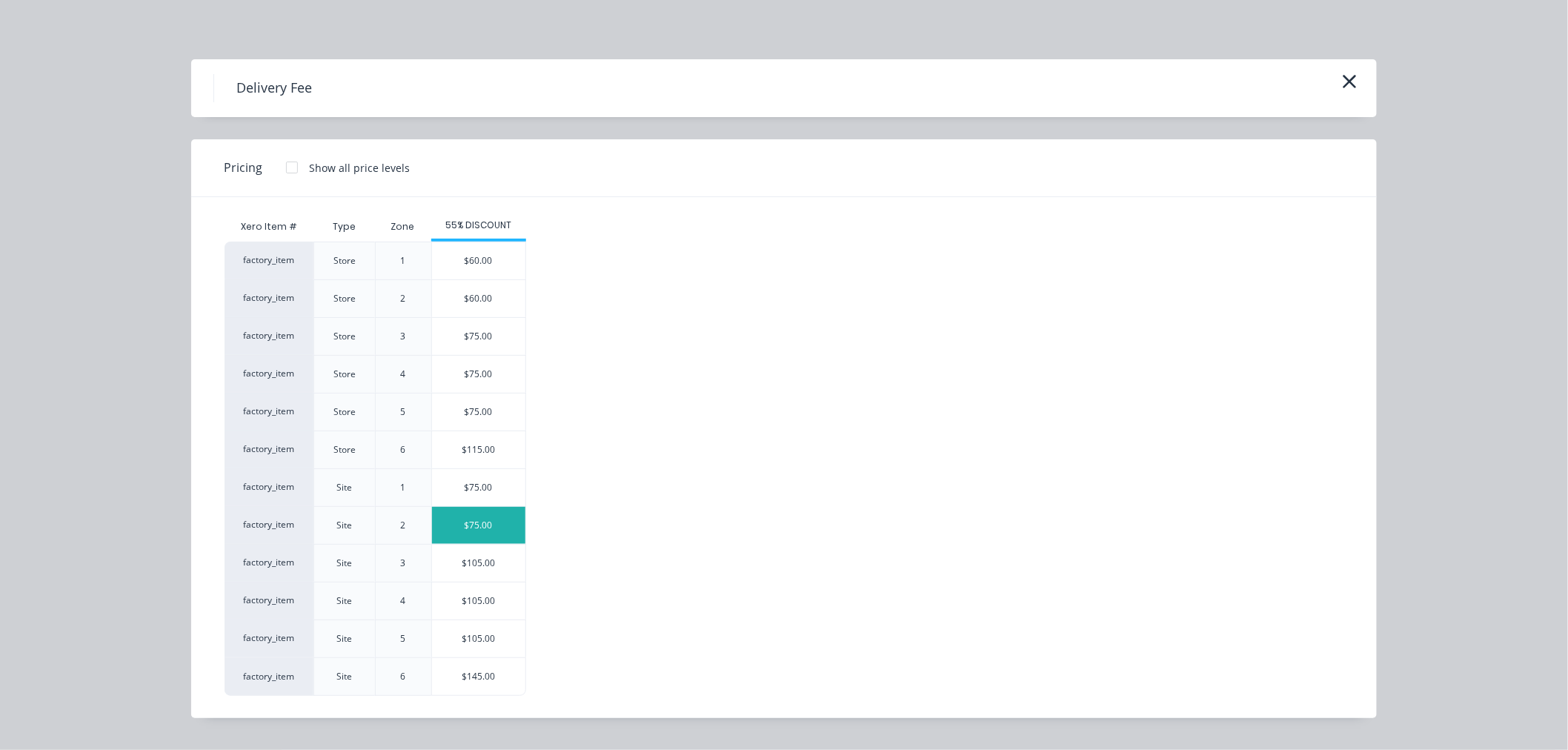
click at [498, 524] on div "$75.00" at bounding box center [479, 525] width 93 height 37
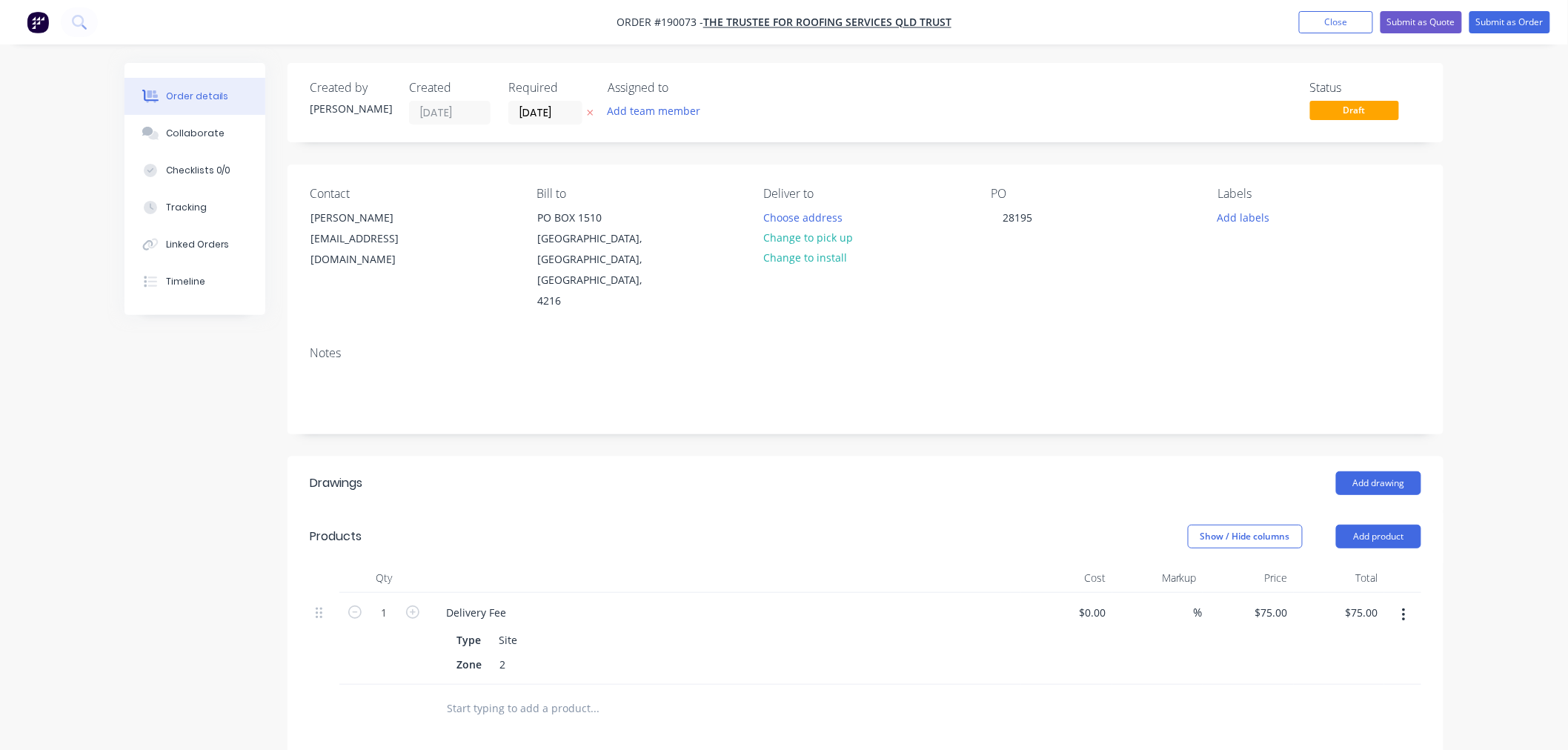
click at [1491, 305] on div "Order details Collaborate Checklists 0/0 Tracking Linked Orders Timeline Order …" at bounding box center [784, 555] width 1568 height 1111
click at [1467, 404] on div "Order details Collaborate Checklists 0/0 Tracking Linked Orders Timeline Order …" at bounding box center [784, 555] width 1568 height 1111
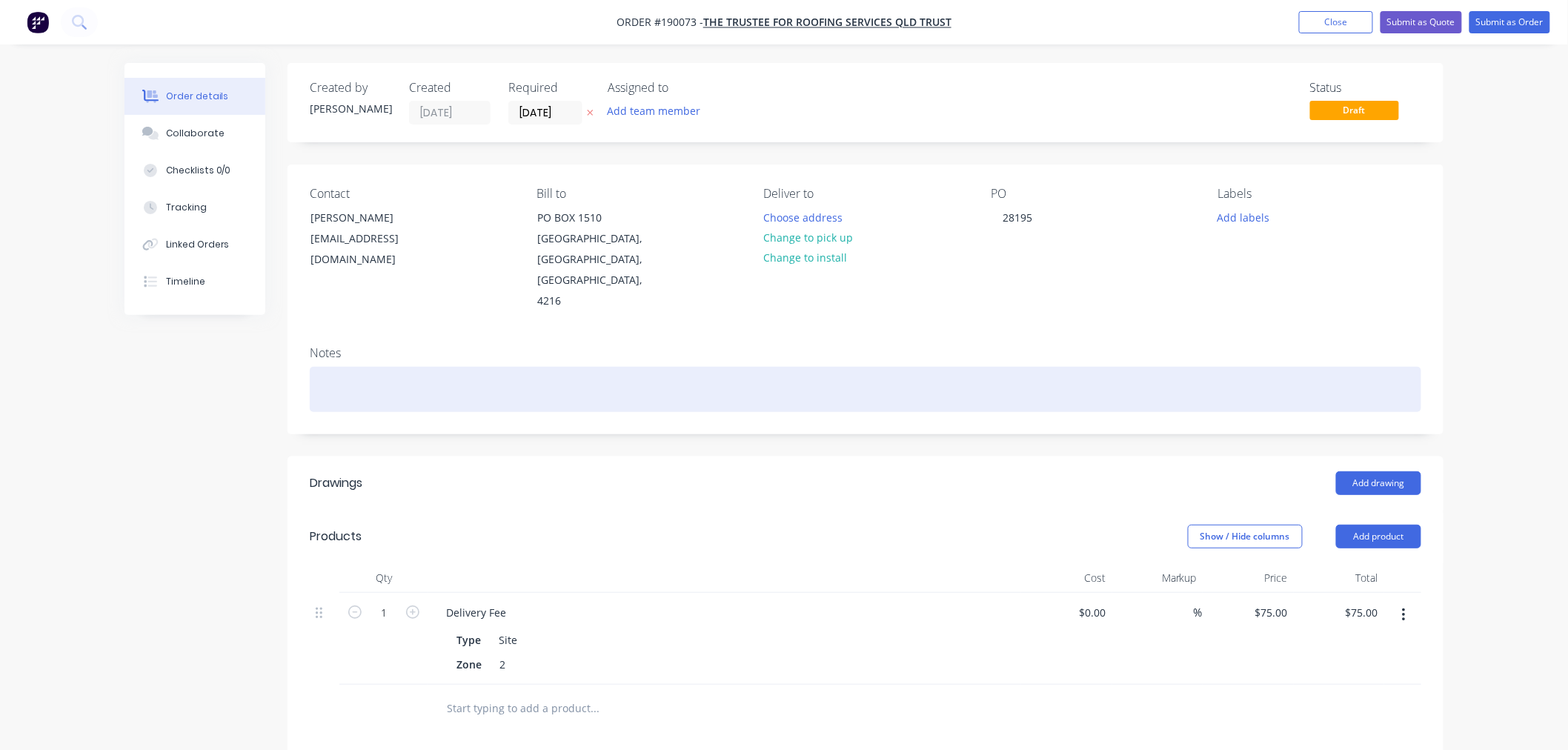
click at [680, 371] on div at bounding box center [865, 389] width 1112 height 45
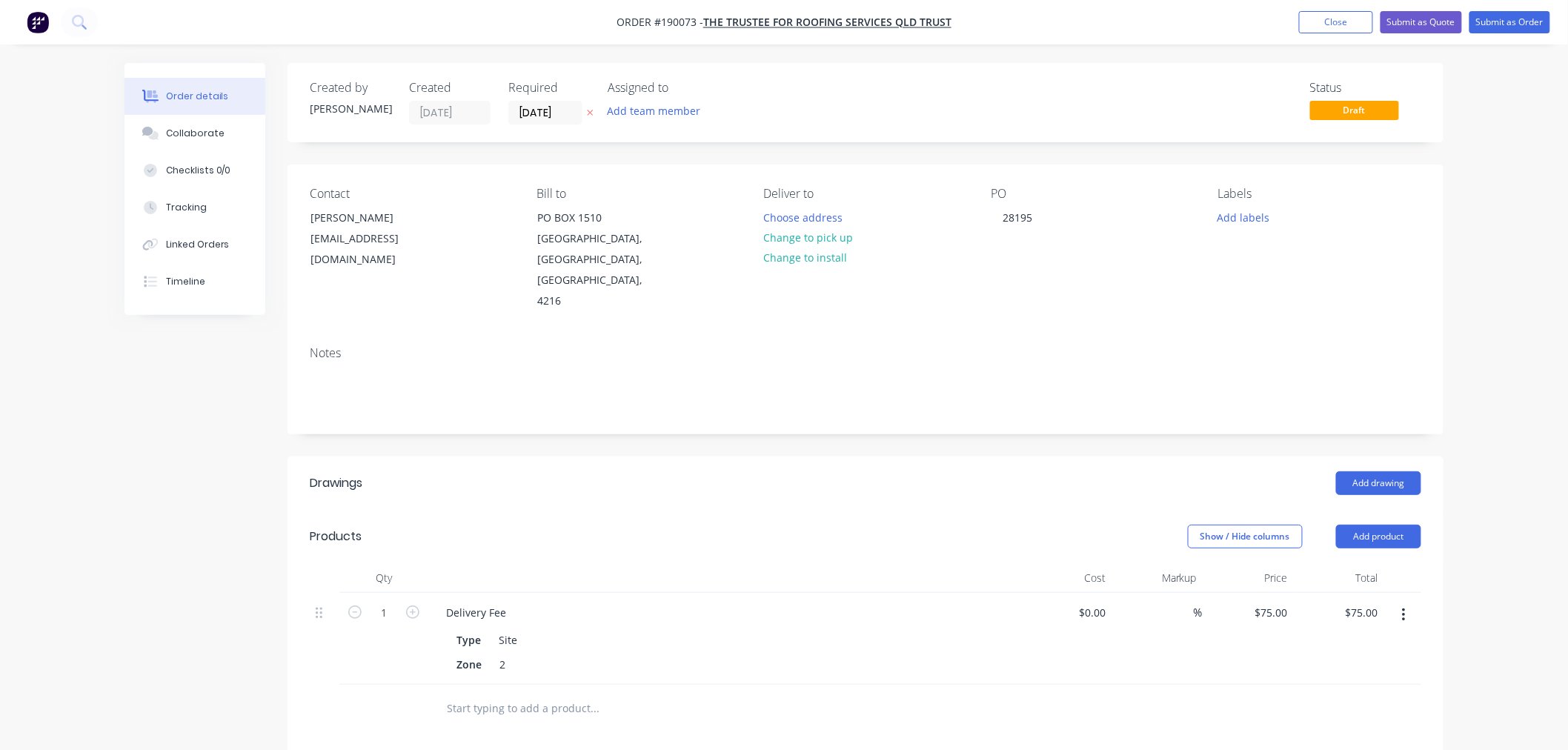
click at [1510, 398] on div "Order details Collaborate Checklists 0/0 Tracking Linked Orders Timeline Order …" at bounding box center [784, 555] width 1568 height 1111
click at [1388, 471] on button "Add drawing" at bounding box center [1379, 483] width 85 height 23
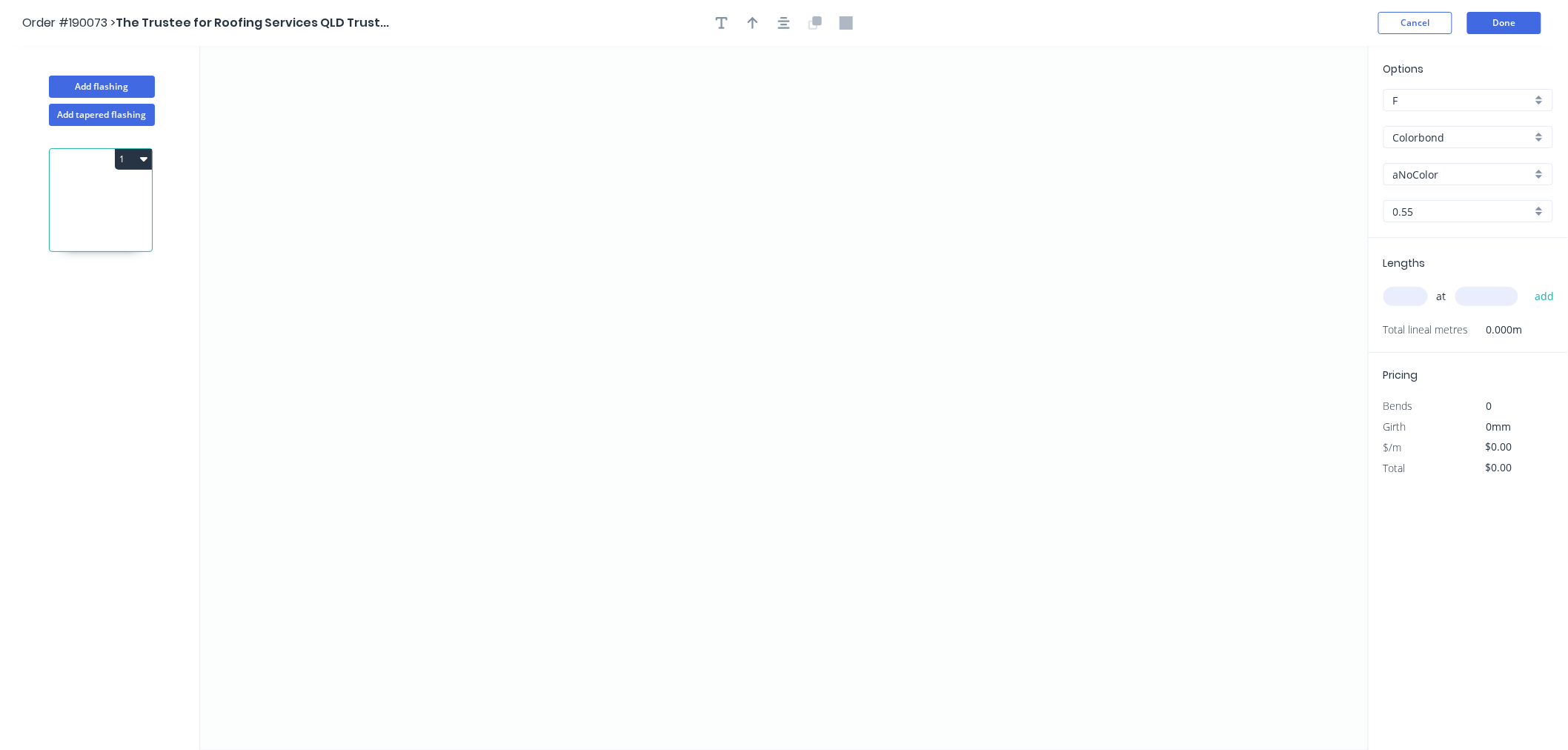
click at [1414, 175] on input "aNoColor" at bounding box center [1462, 174] width 139 height 15
click at [1408, 134] on input "Colorbond" at bounding box center [1462, 137] width 139 height 15
type input "aNoColor"
click at [1481, 267] on div "Zincalume" at bounding box center [1468, 267] width 168 height 26
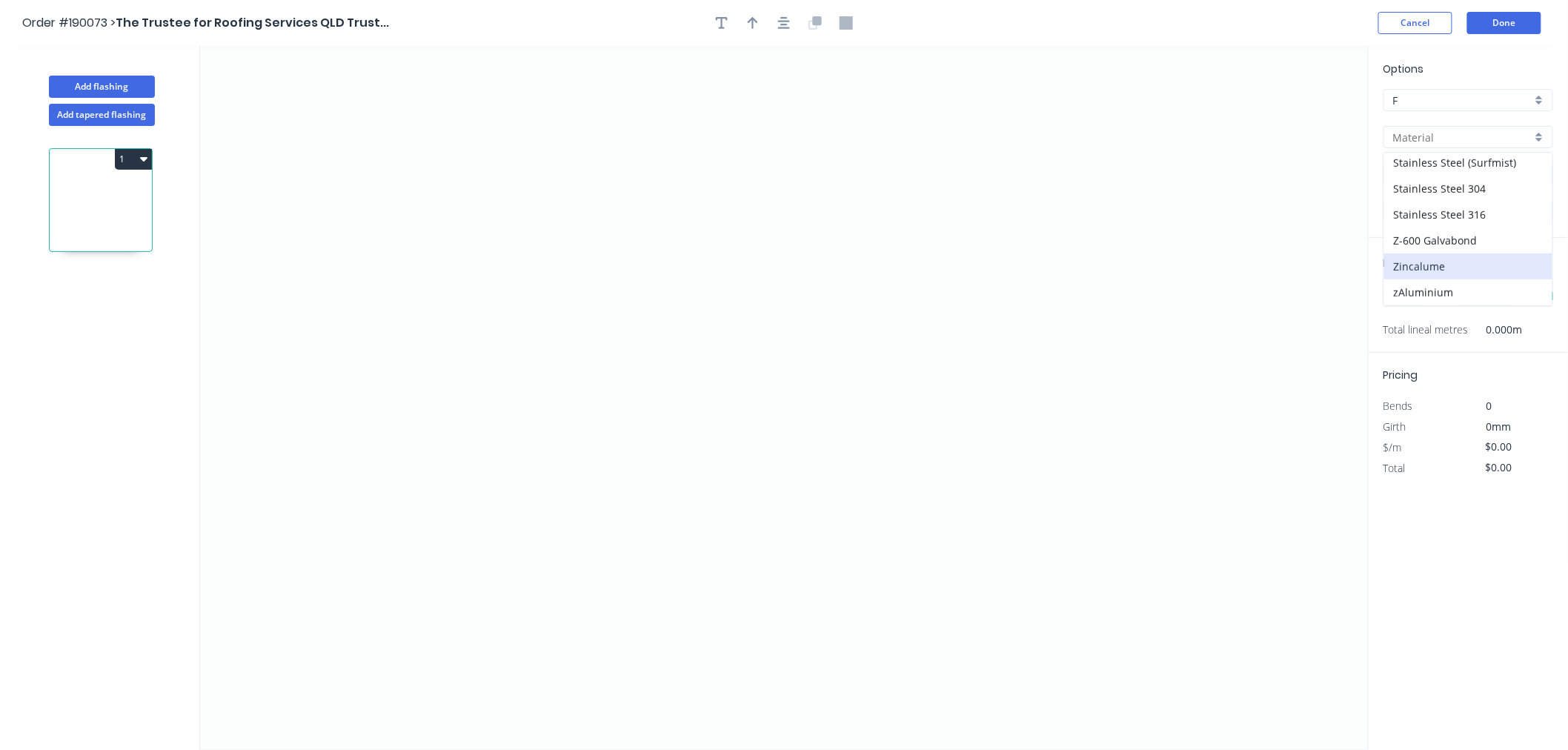
type input "Zincalume"
click at [1426, 211] on input "0.55" at bounding box center [1462, 211] width 139 height 15
click at [1431, 239] on div "0.55" at bounding box center [1468, 239] width 168 height 26
type input "0.55"
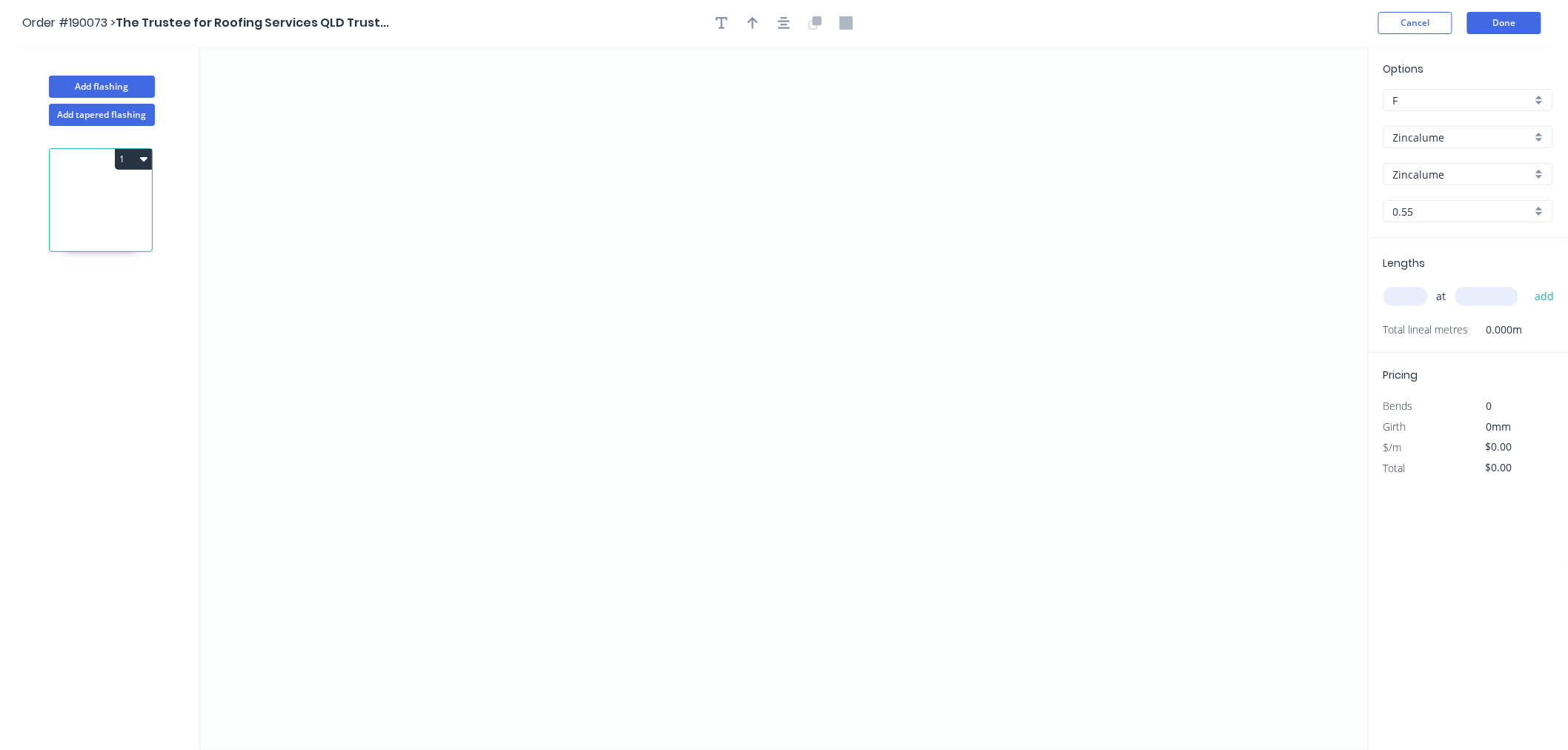
click at [1407, 292] on input "text" at bounding box center [1405, 296] width 44 height 19
type input "1"
type input "1000"
click at [1528, 284] on button "add" at bounding box center [1545, 296] width 35 height 25
click at [431, 200] on icon "0" at bounding box center [784, 398] width 1168 height 704
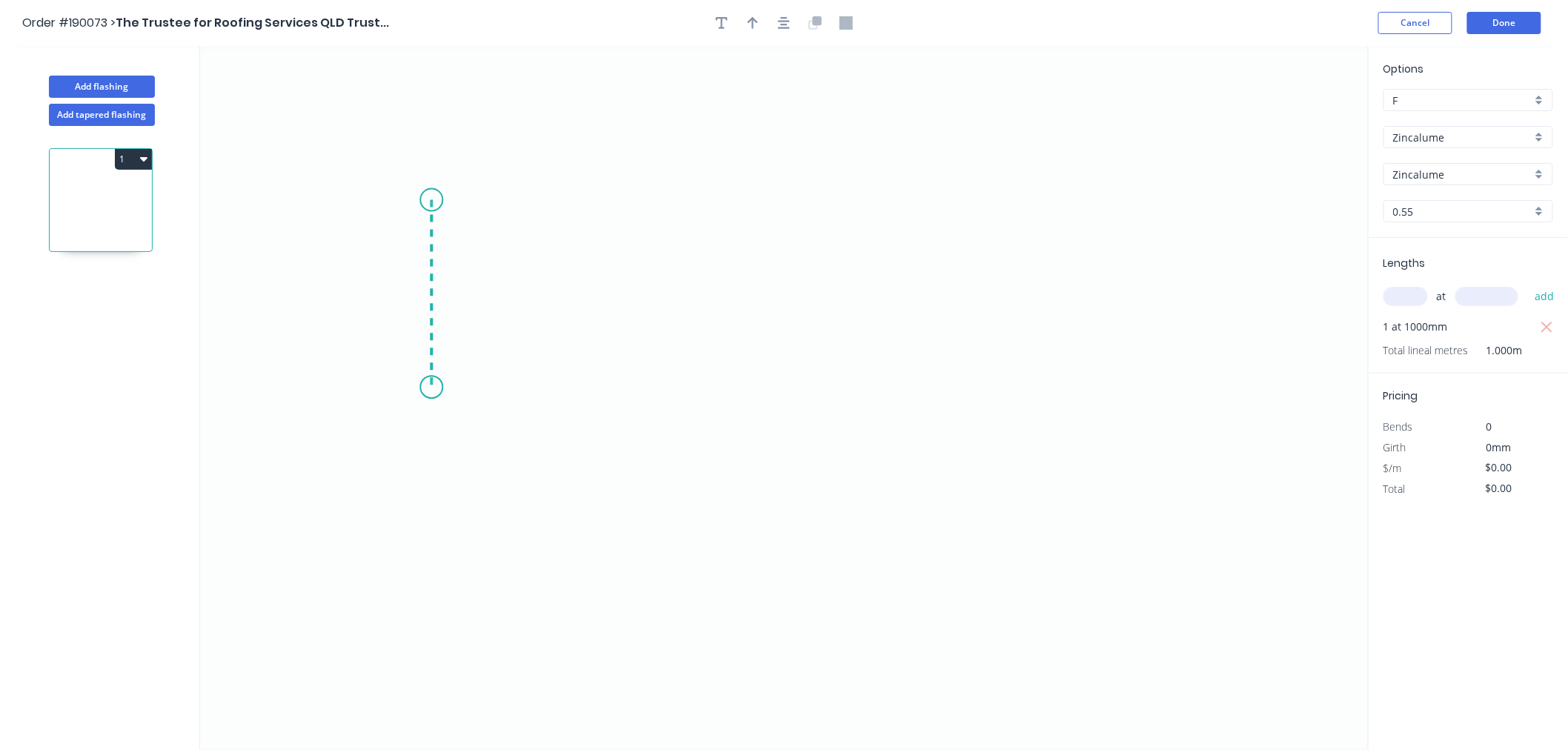
click at [438, 387] on icon "0" at bounding box center [784, 398] width 1168 height 704
click at [823, 368] on icon "0 ?" at bounding box center [784, 398] width 1168 height 704
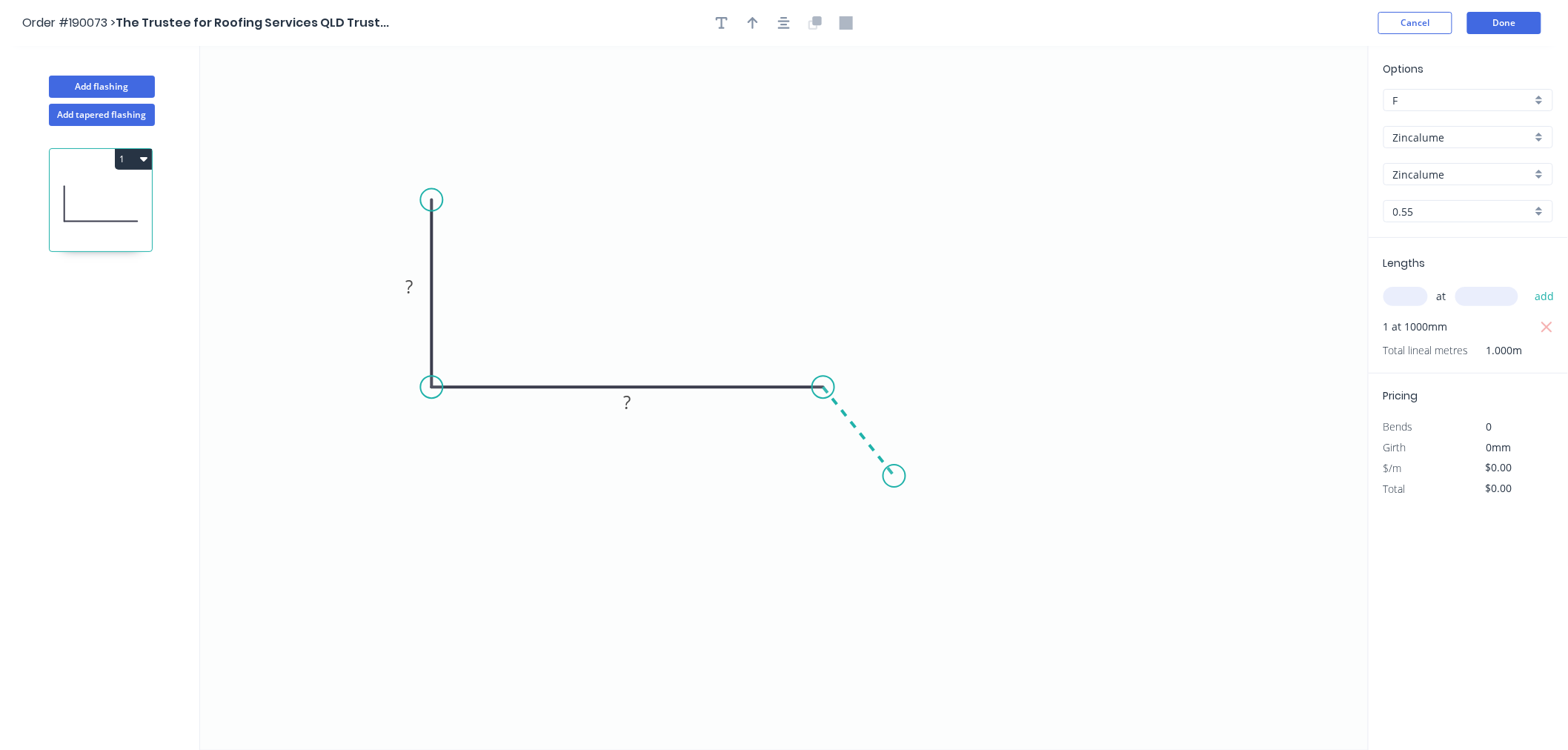
click at [894, 476] on icon "0 ? ?" at bounding box center [784, 398] width 1168 height 704
click at [788, 31] on button "button" at bounding box center [784, 23] width 23 height 23
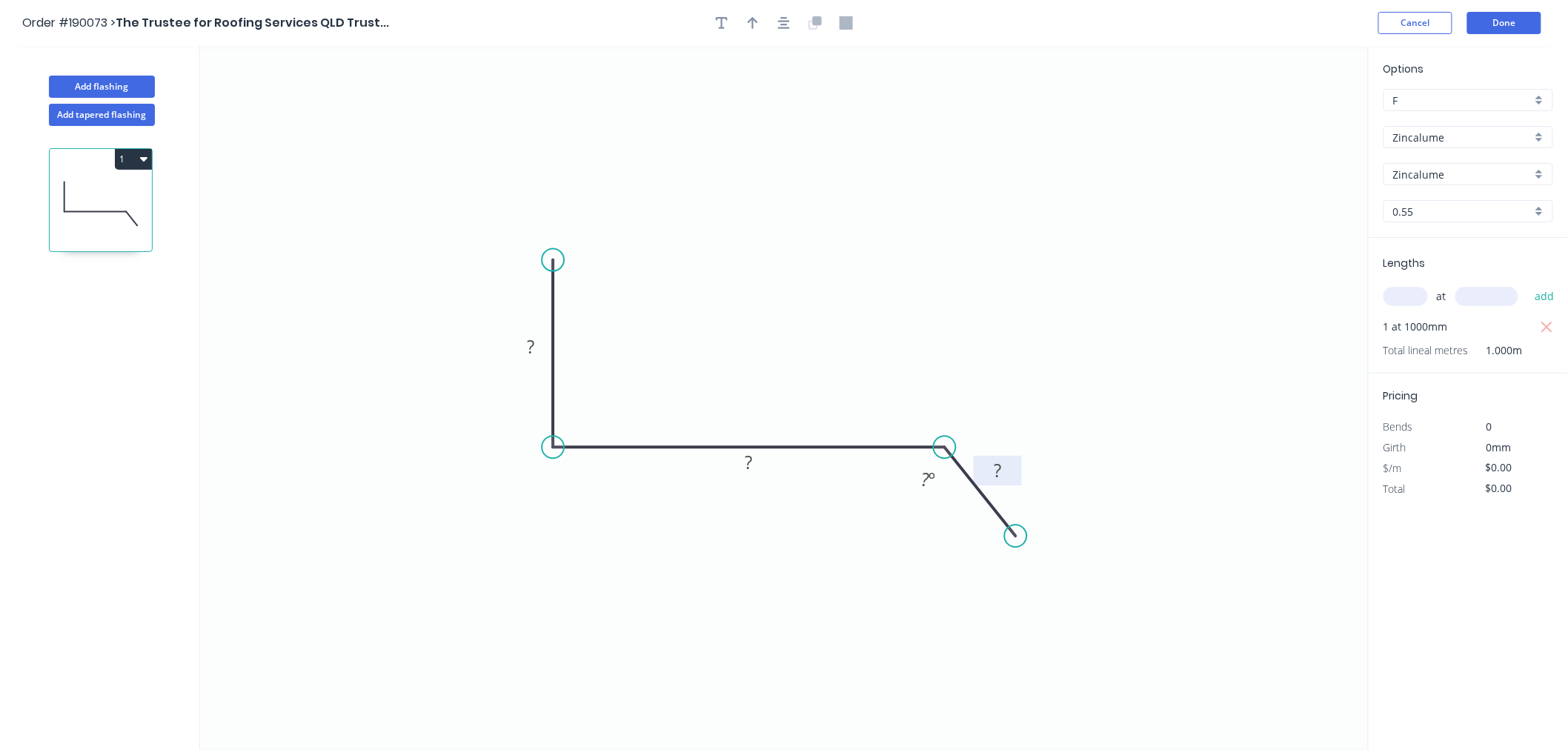
click at [996, 467] on tspan "?" at bounding box center [997, 470] width 7 height 24
type input "$13.45"
click at [828, 189] on icon "0 100 300 40 110 º" at bounding box center [784, 398] width 1168 height 704
click at [757, 19] on icon "button" at bounding box center [753, 23] width 10 height 14
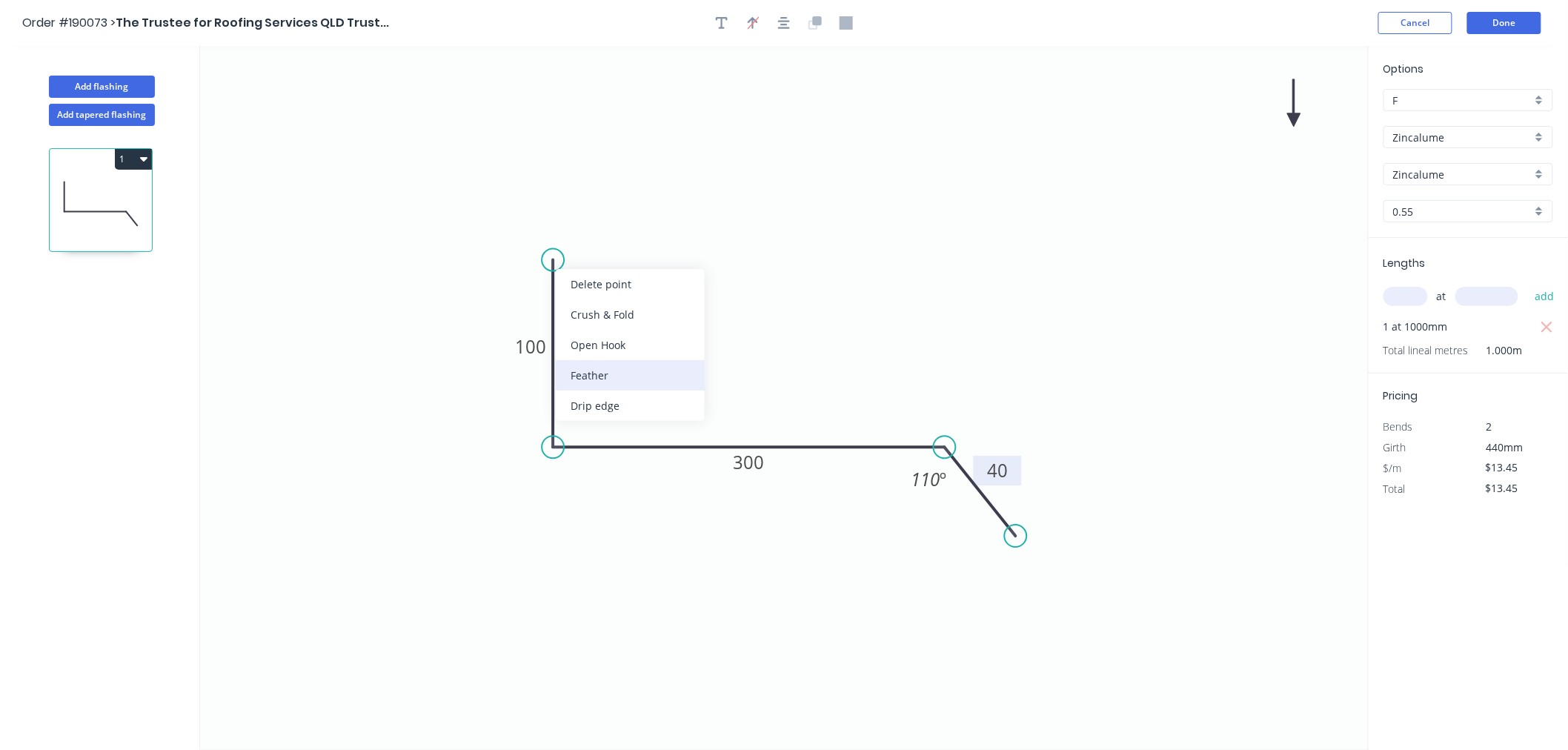
click at [604, 364] on div "Feather" at bounding box center [630, 375] width 149 height 31
type input "$14.26"
click at [591, 276] on tspan "15" at bounding box center [594, 272] width 21 height 24
click at [724, 242] on icon "0 FE 10 100 300 40 110 º" at bounding box center [784, 398] width 1168 height 704
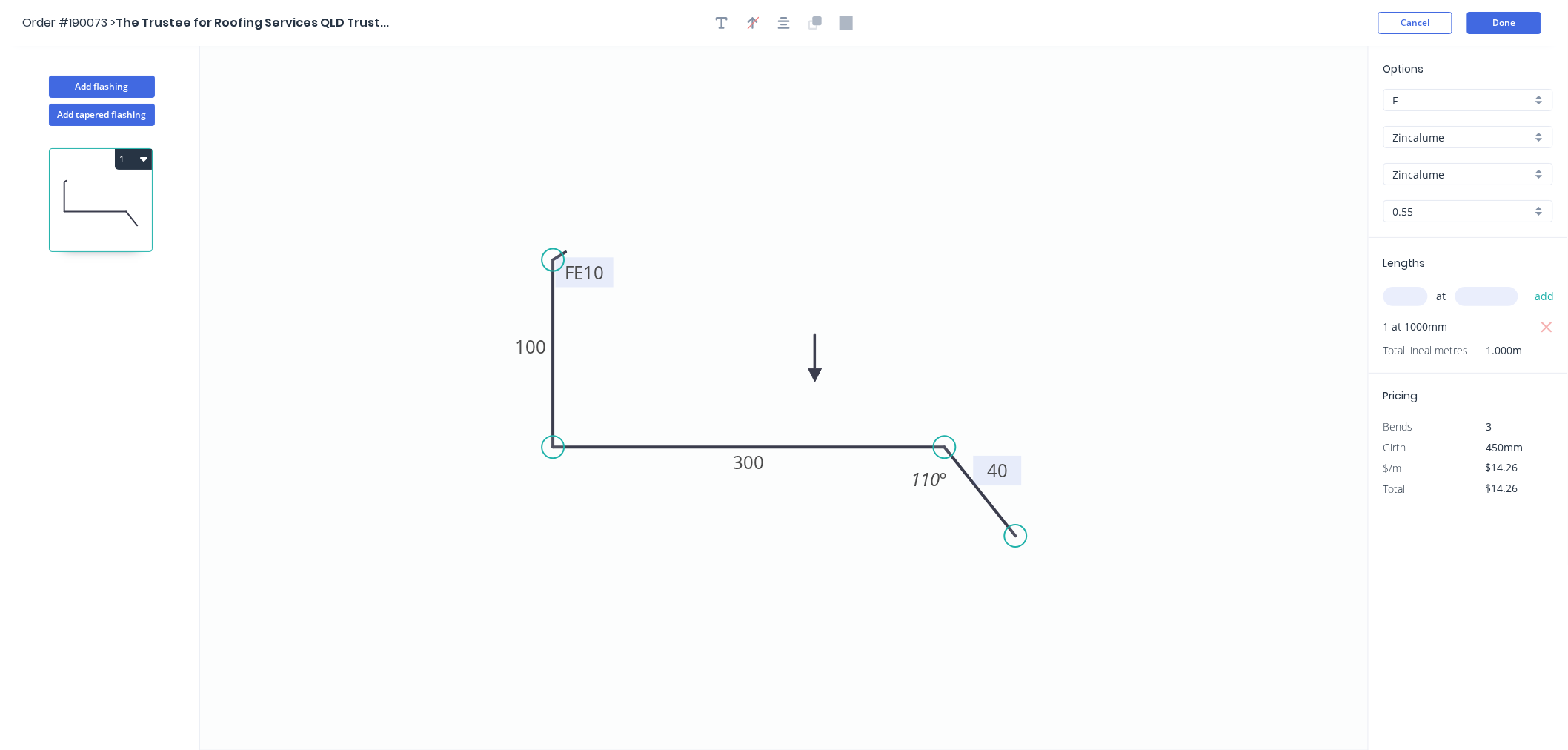
drag, startPoint x: 1292, startPoint y: 120, endPoint x: 815, endPoint y: 375, distance: 540.9
click at [815, 375] on icon at bounding box center [815, 358] width 14 height 48
click at [521, 348] on tspan "100" at bounding box center [530, 346] width 31 height 24
click at [780, 336] on icon "0 FE 10 90 300 40 110 º" at bounding box center [784, 398] width 1168 height 704
click at [780, 27] on icon "button" at bounding box center [784, 23] width 12 height 14
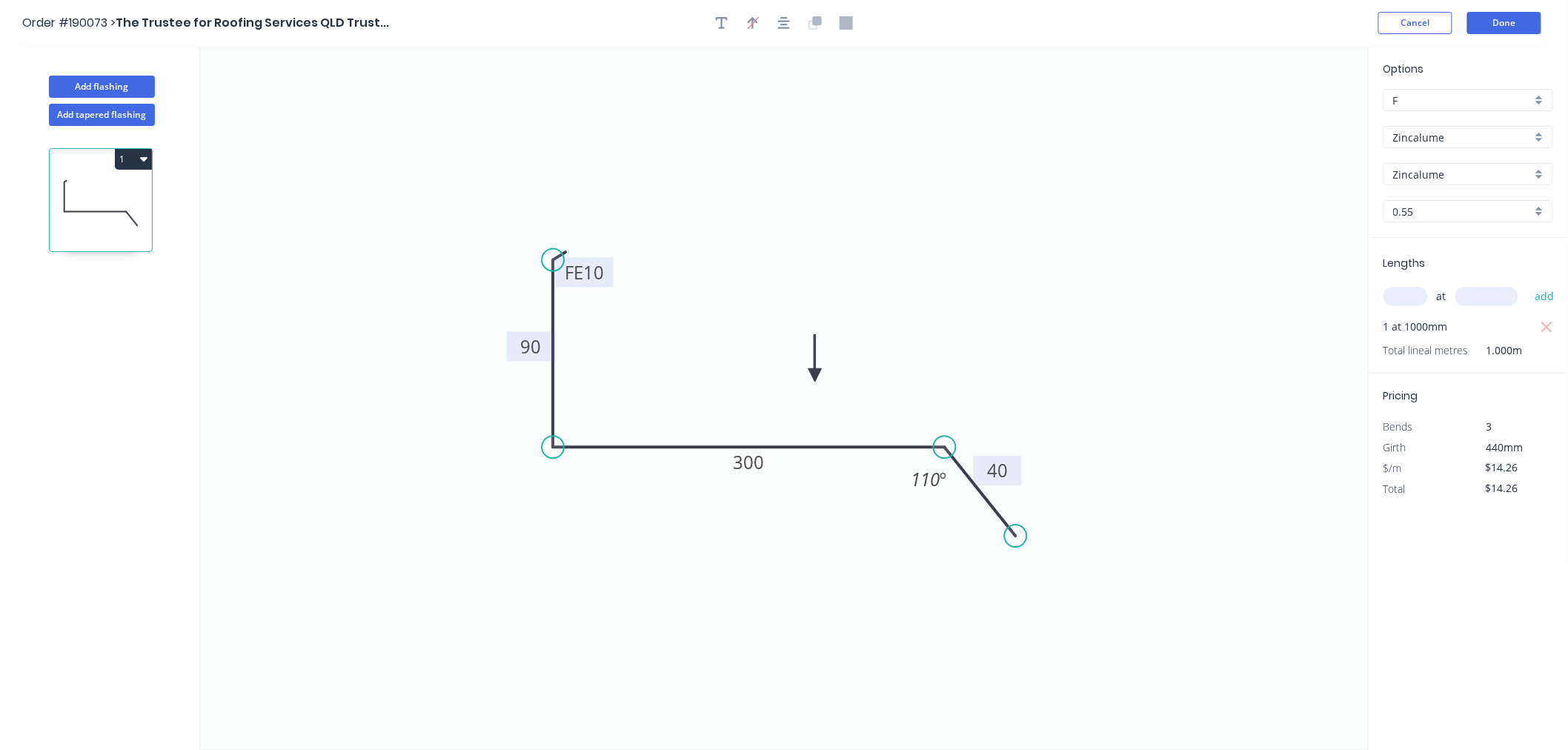
click at [803, 165] on icon "0 FE 10 90 300 40 110 º" at bounding box center [784, 398] width 1168 height 704
click at [1505, 25] on button "Done" at bounding box center [1504, 23] width 74 height 23
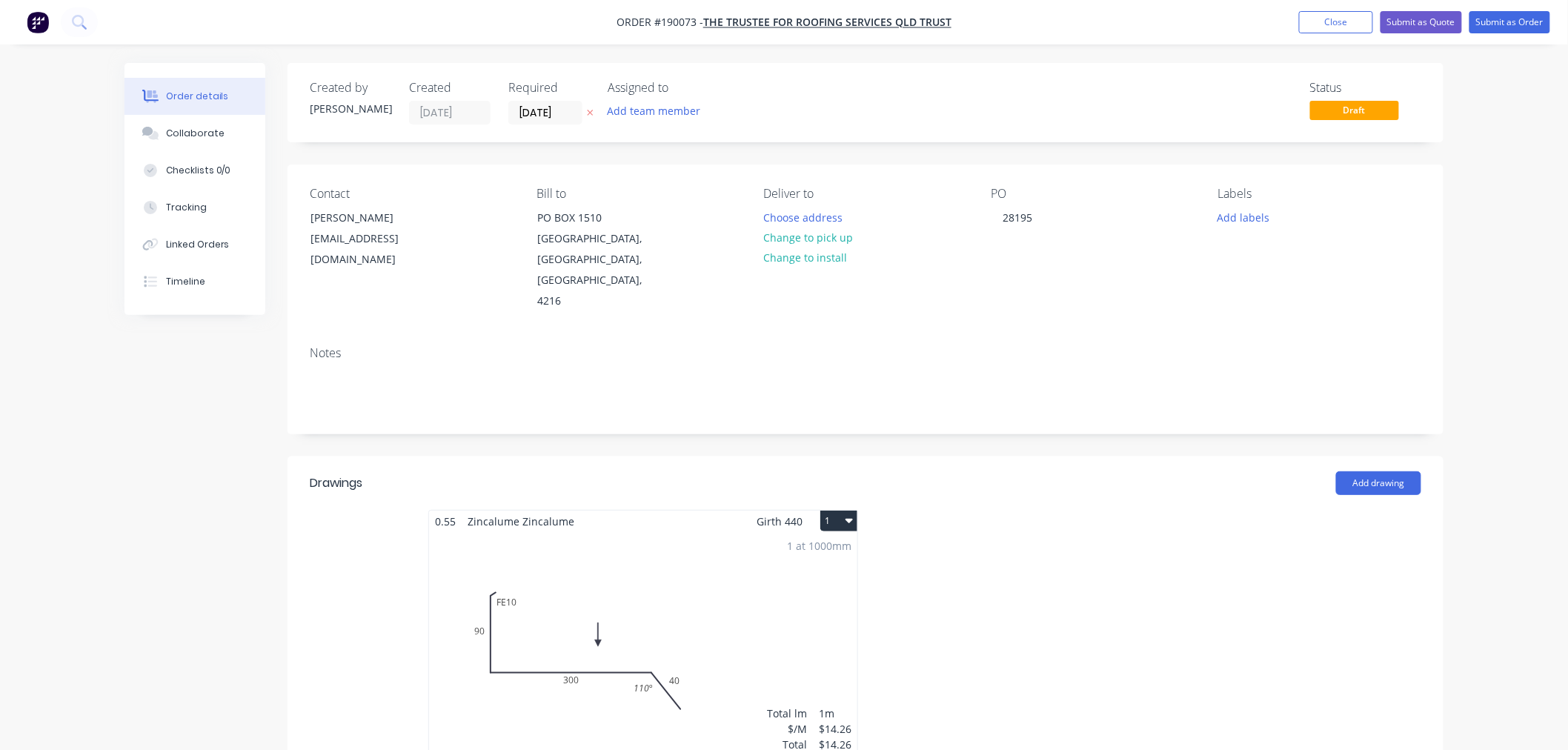
click at [1498, 283] on div "Order details Collaborate Checklists 0/0 Tracking Linked Orders Timeline Order …" at bounding box center [784, 687] width 1568 height 1374
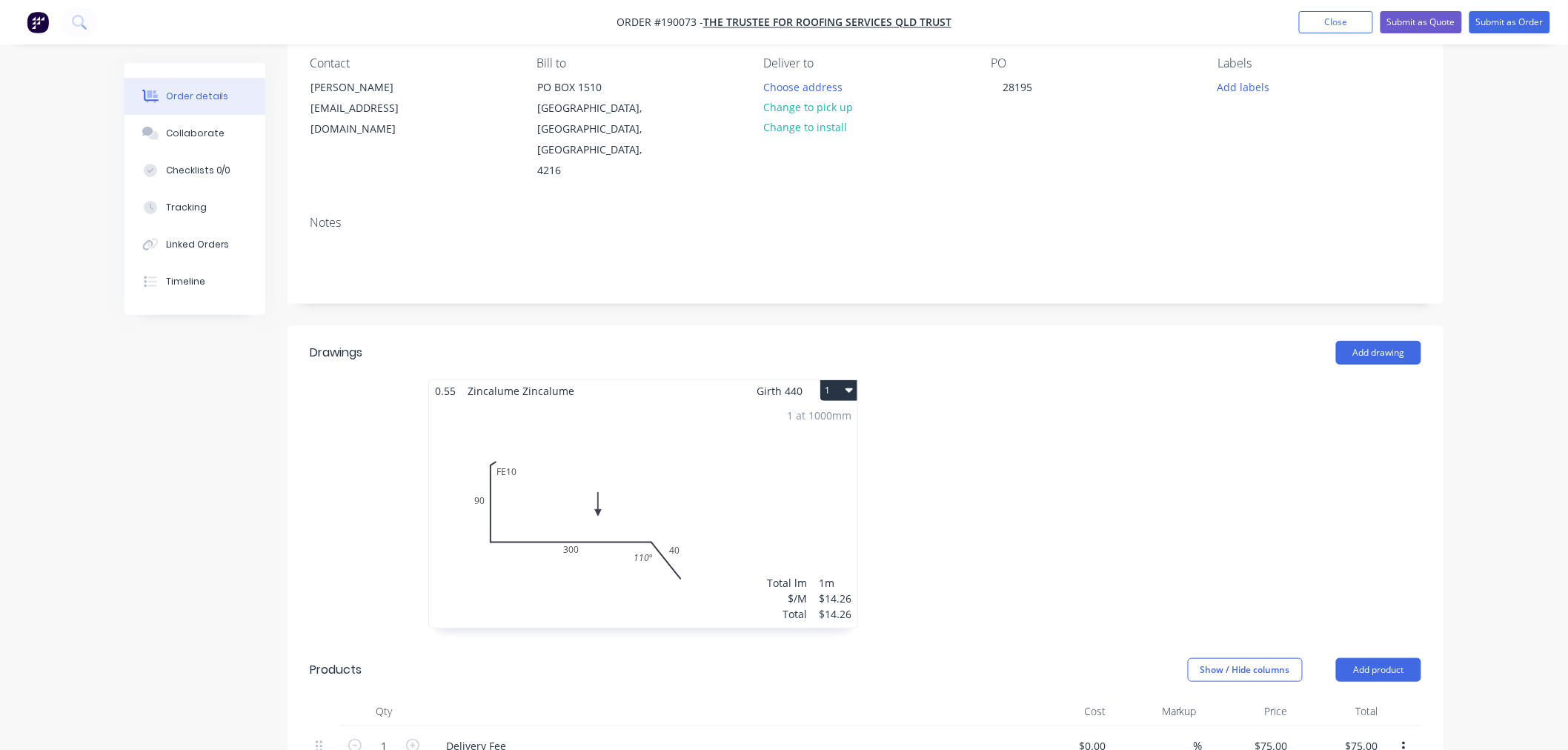
scroll to position [164, 0]
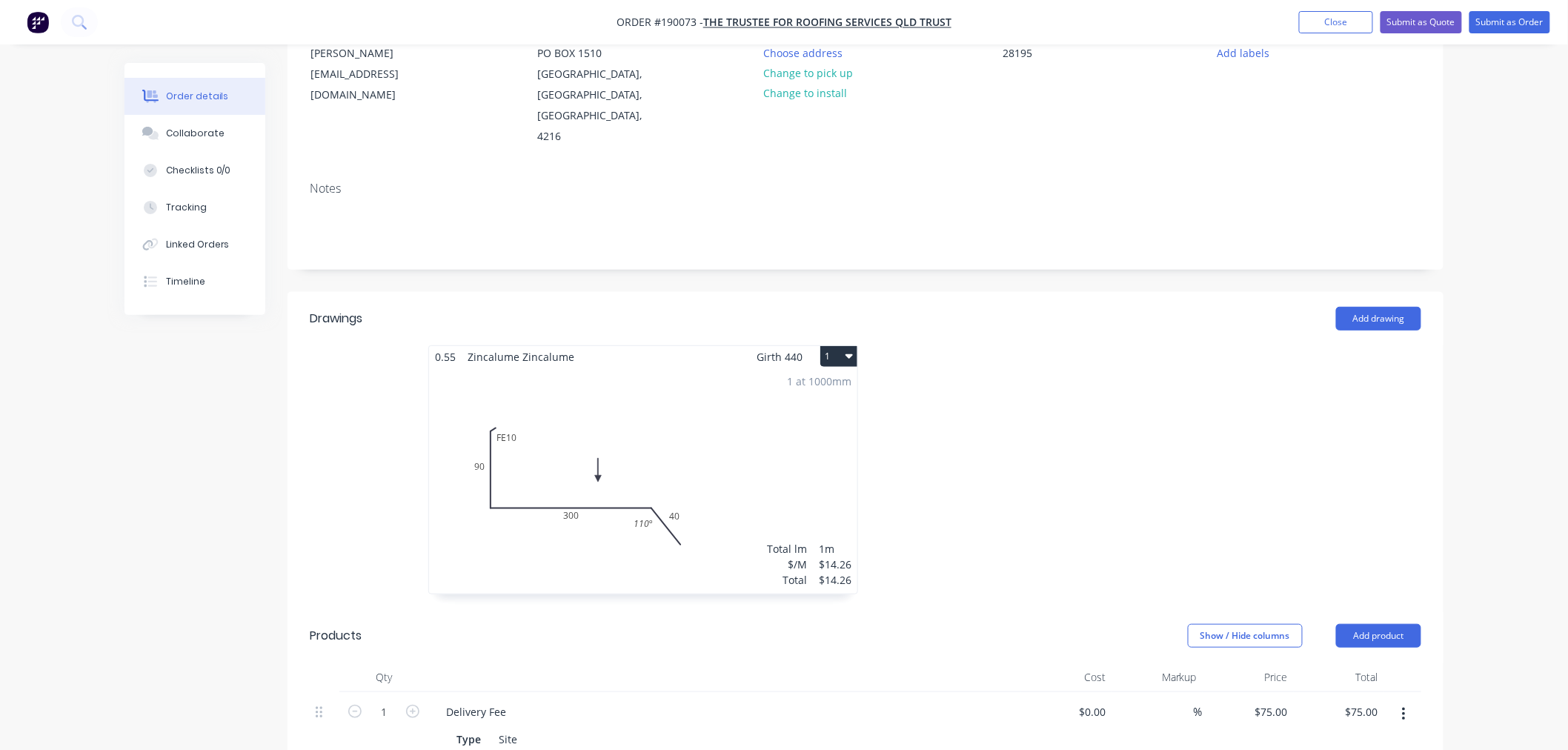
click at [799, 436] on div "1 at 1000mm Total lm $/M Total 1m $14.26 $14.26" at bounding box center [644, 480] width 429 height 226
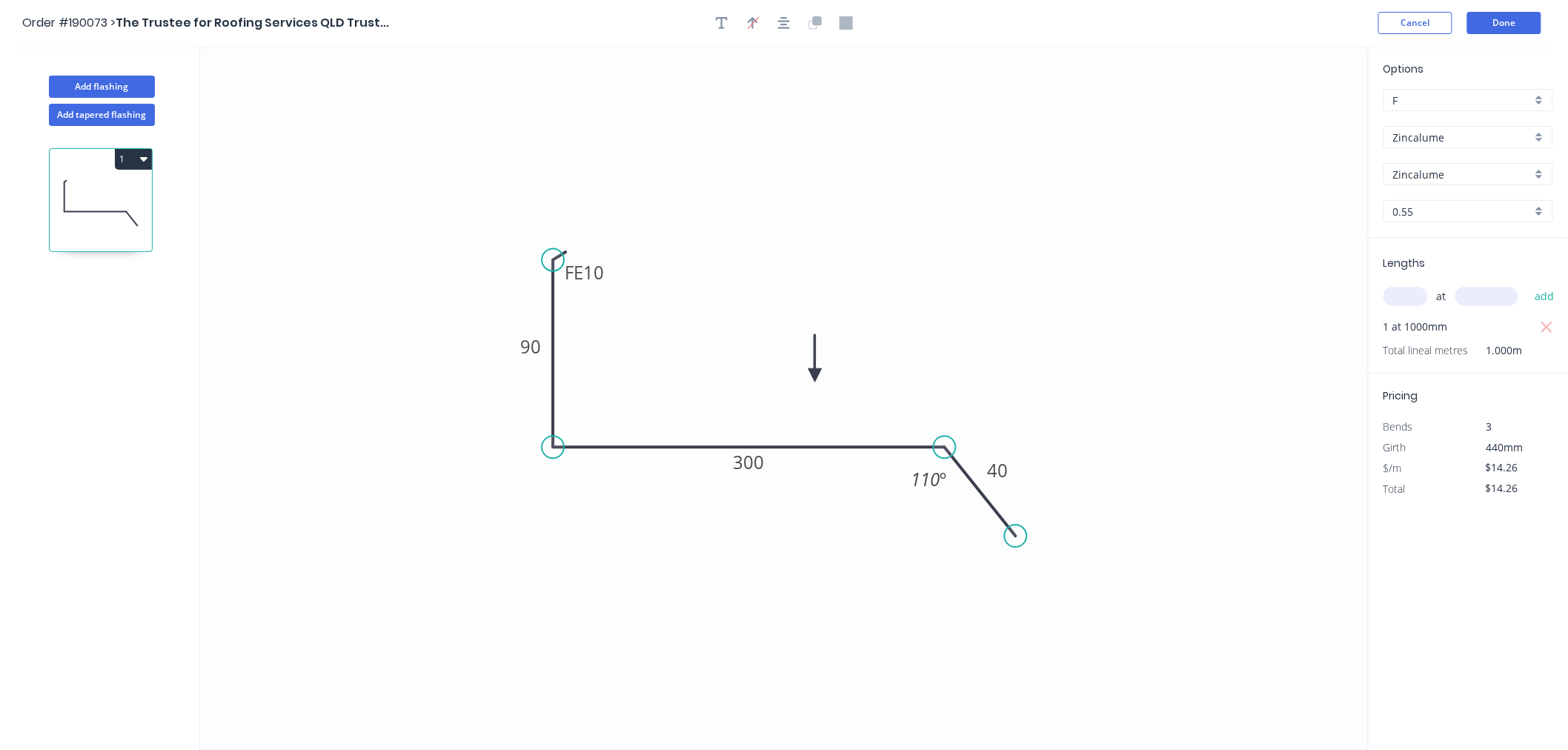
click at [140, 160] on icon "button" at bounding box center [143, 158] width 7 height 12
click at [135, 189] on div "Duplicate" at bounding box center [81, 196] width 114 height 22
type input "$0.00"
click at [119, 346] on icon at bounding box center [101, 325] width 102 height 95
click at [753, 467] on tspan "300" at bounding box center [749, 462] width 31 height 24
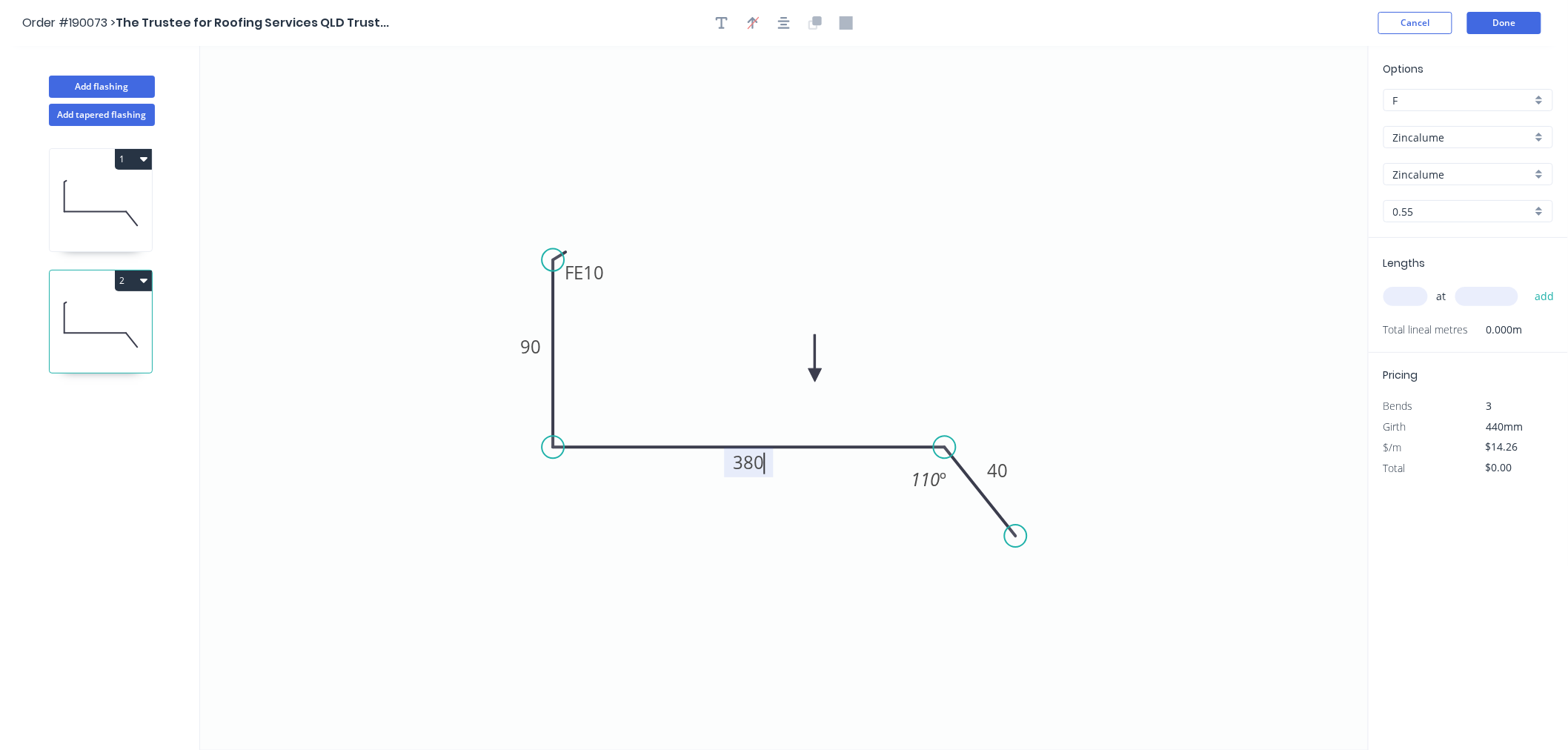
click at [1066, 209] on icon "0 FE 10 90 380 40 110 º" at bounding box center [784, 398] width 1168 height 704
type input "$16.08"
click at [1402, 297] on input "text" at bounding box center [1405, 296] width 44 height 19
type input "1"
type input "1000"
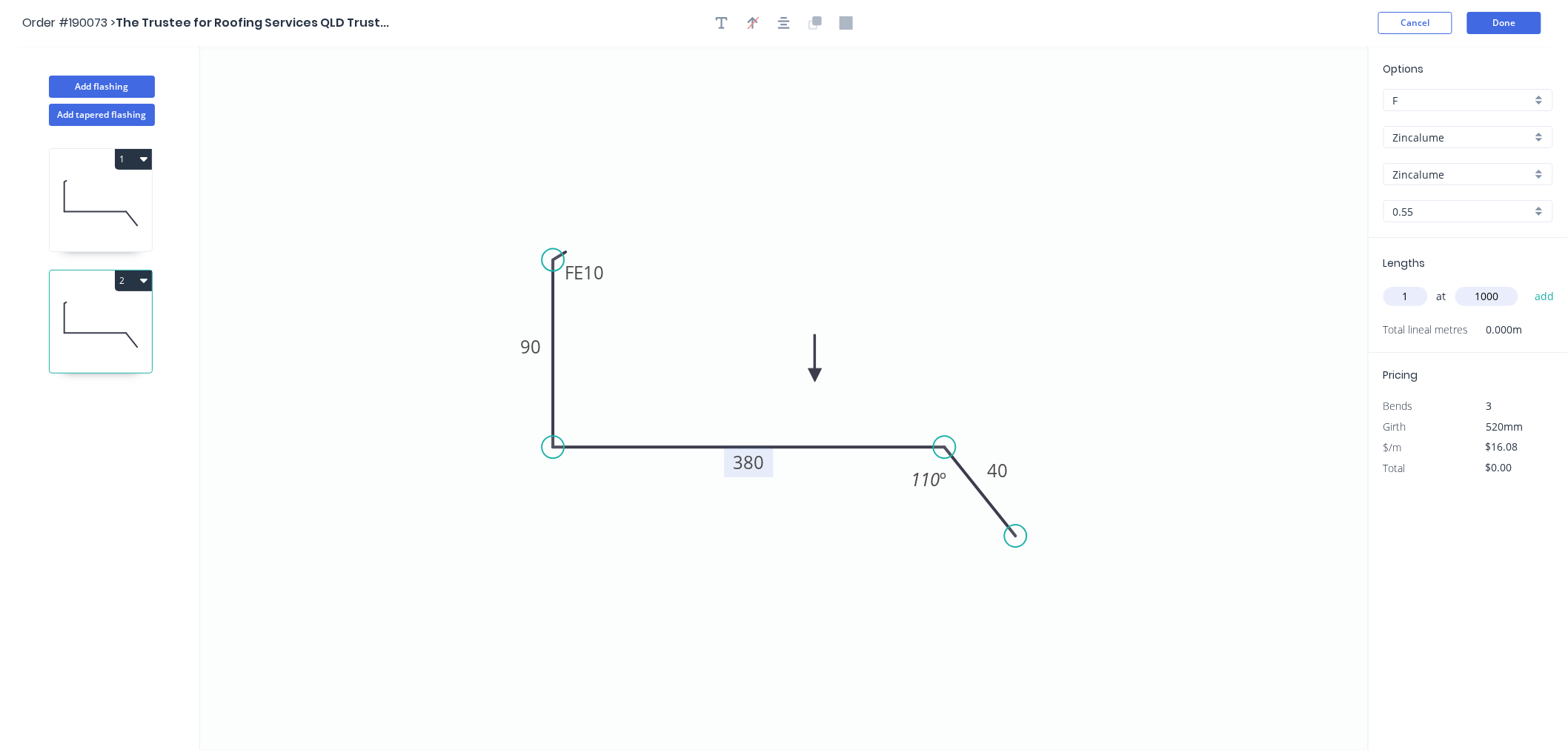
click at [1528, 284] on button "add" at bounding box center [1545, 296] width 35 height 25
click at [131, 274] on button "2" at bounding box center [134, 281] width 37 height 21
click at [127, 317] on div "Duplicate" at bounding box center [81, 317] width 114 height 22
type input "$0.00"
click at [522, 342] on tspan "90" at bounding box center [531, 346] width 21 height 24
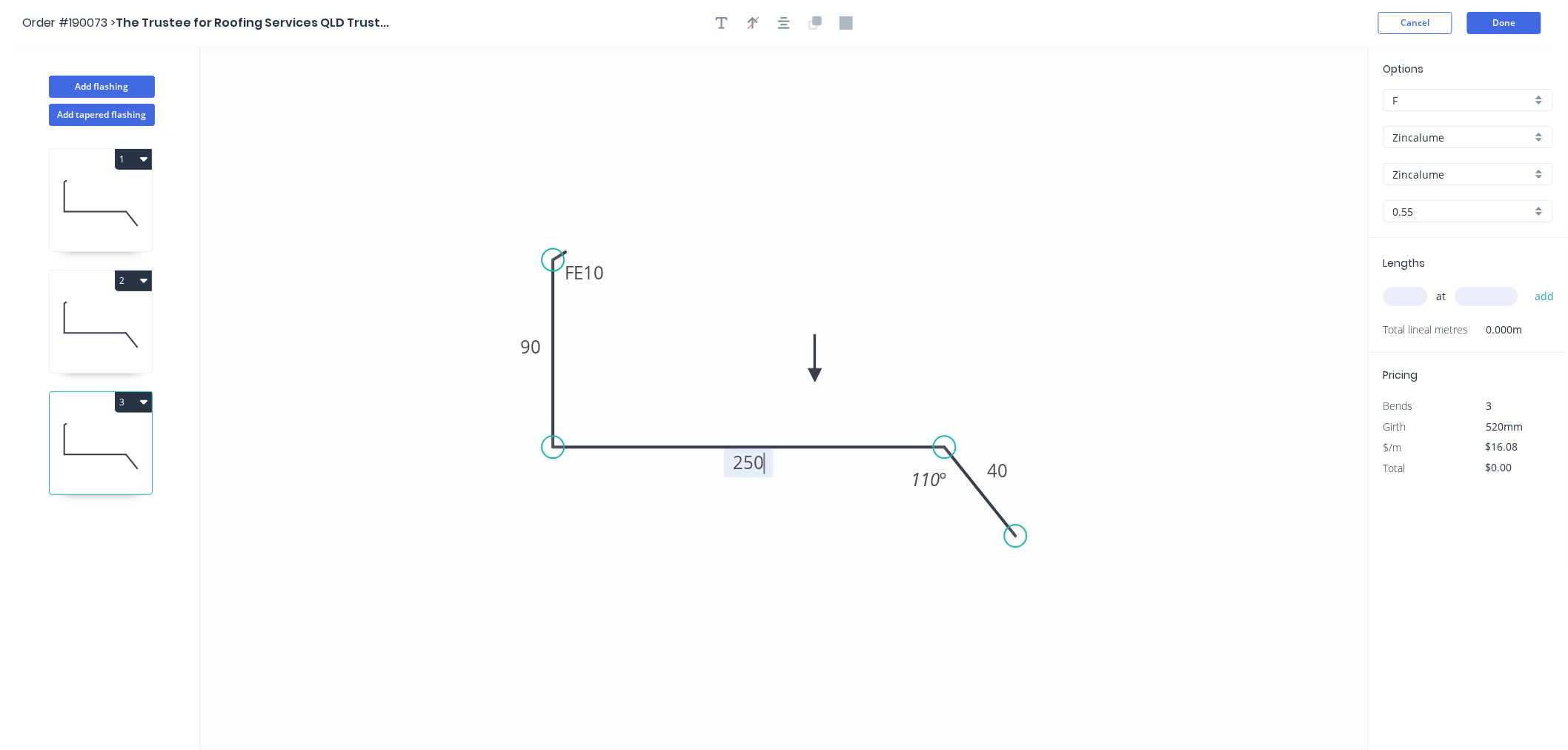
click at [940, 654] on icon "0 FE 10 90 250 40 110 º" at bounding box center [784, 398] width 1168 height 704
type input "$12.43"
click at [1416, 293] on input "text" at bounding box center [1405, 296] width 44 height 19
type input "1"
type input "2000"
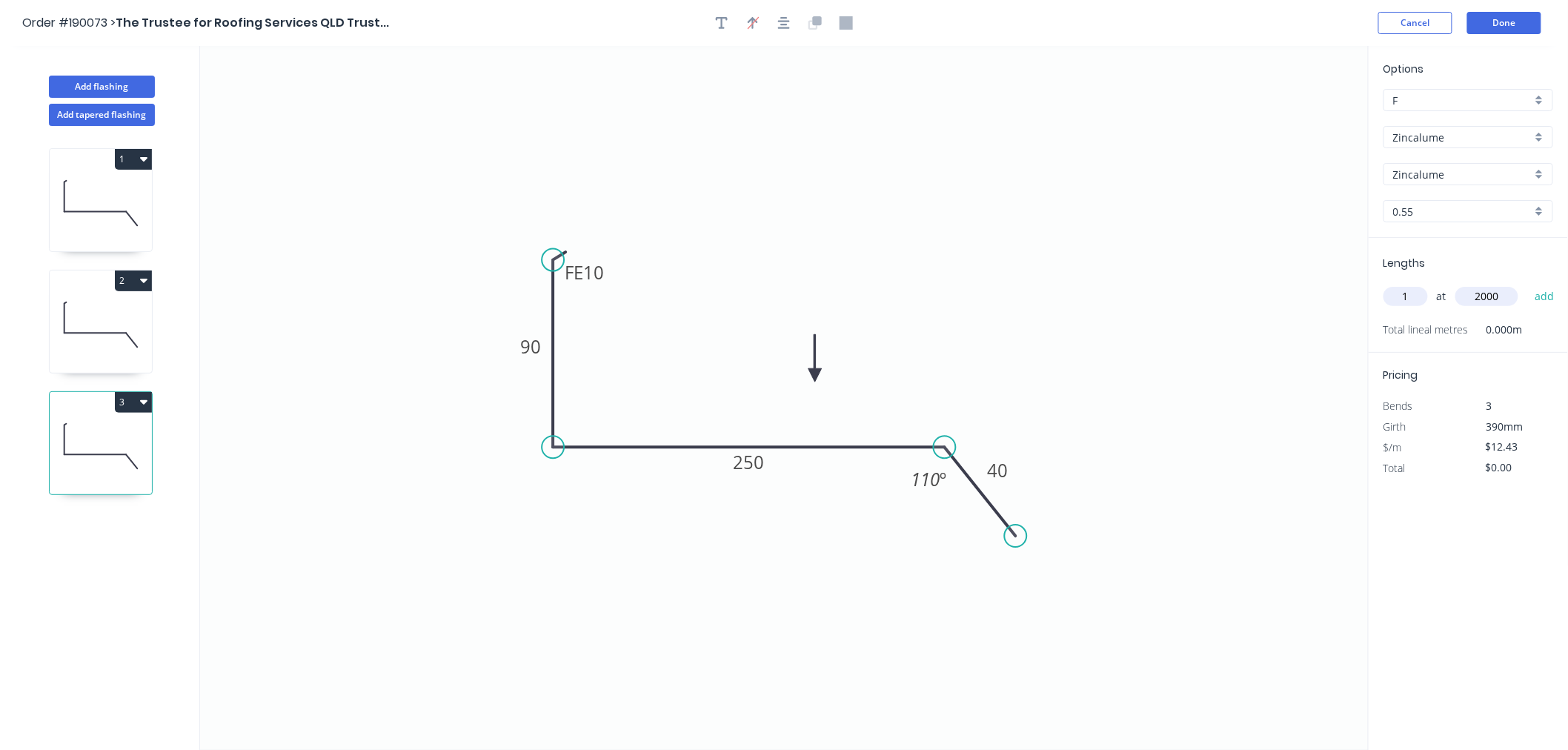
click at [1528, 284] on button "add" at bounding box center [1545, 296] width 35 height 25
type input "$24.86"
click at [98, 89] on button "Add flashing" at bounding box center [102, 87] width 106 height 23
type input "$0.00"
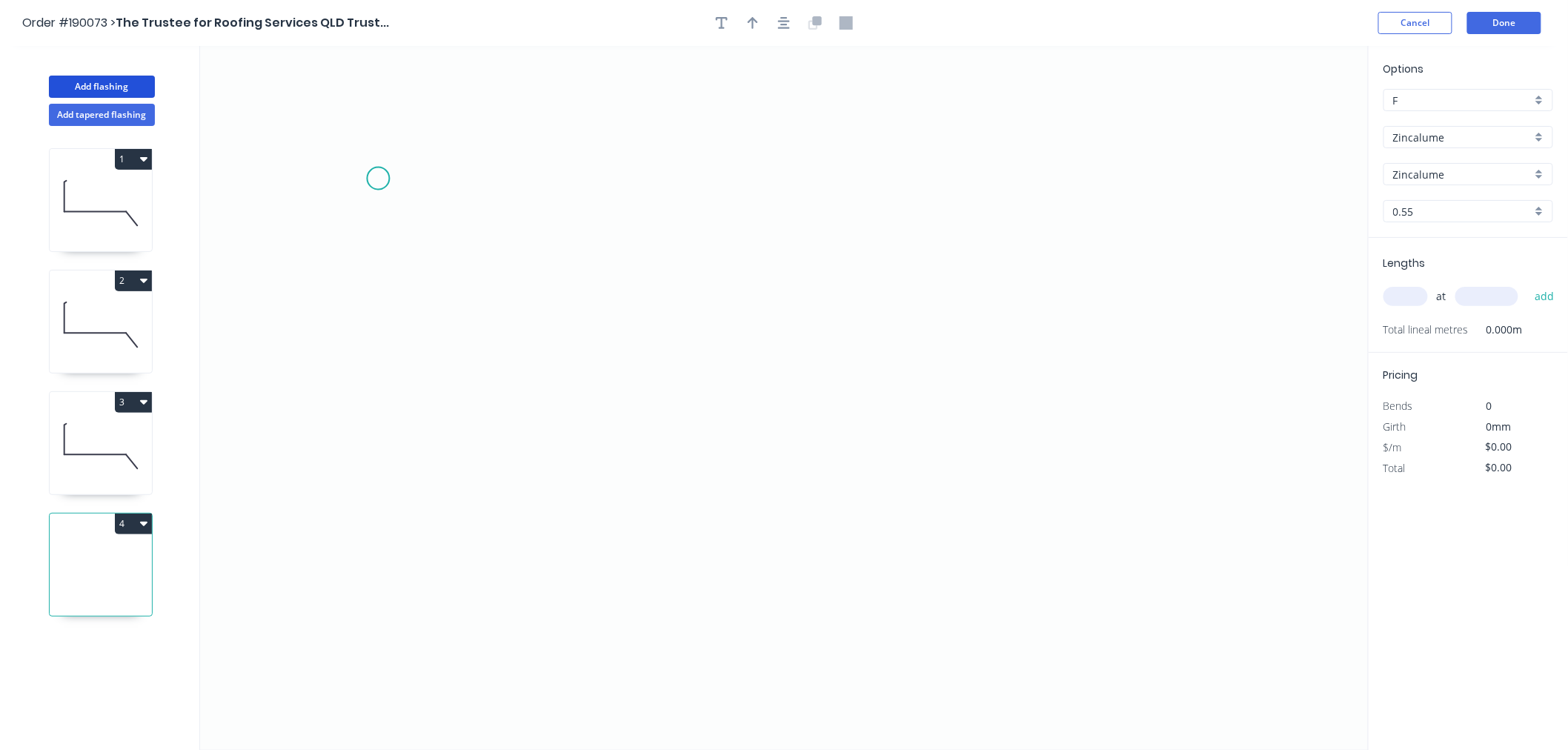
click at [378, 178] on icon "0" at bounding box center [784, 398] width 1168 height 704
click at [383, 396] on icon "0" at bounding box center [784, 398] width 1168 height 704
click at [661, 396] on icon "0 ?" at bounding box center [784, 398] width 1168 height 704
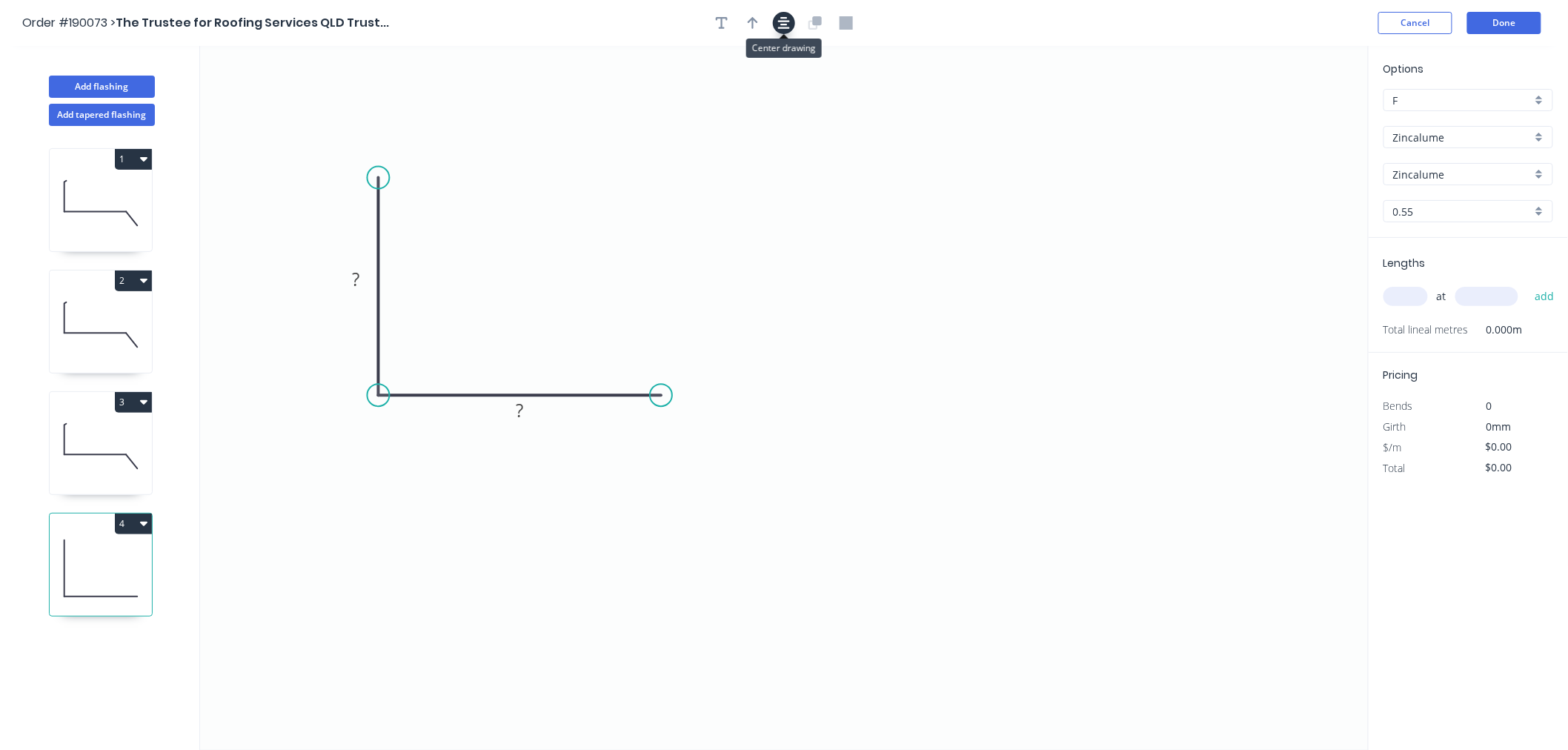
click at [780, 21] on icon "button" at bounding box center [784, 23] width 12 height 12
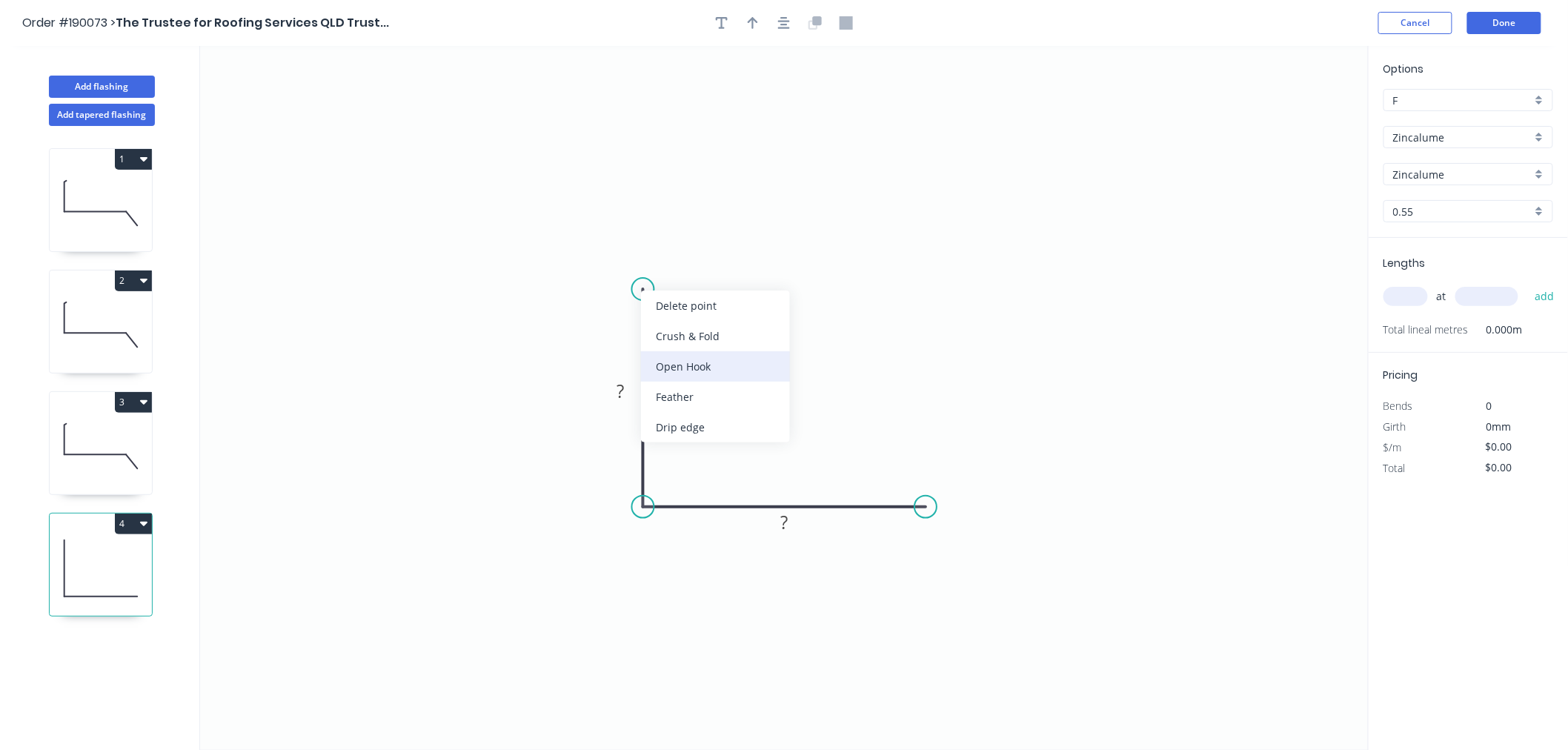
click at [677, 359] on div "Open Hook" at bounding box center [716, 367] width 149 height 31
click at [677, 359] on icon "0 OH 25 ? ?" at bounding box center [784, 398] width 1168 height 704
click at [676, 374] on div "Delete bend" at bounding box center [716, 367] width 149 height 31
click at [687, 398] on div "Feather" at bounding box center [716, 401] width 149 height 31
click at [692, 299] on tspan "15" at bounding box center [684, 301] width 21 height 24
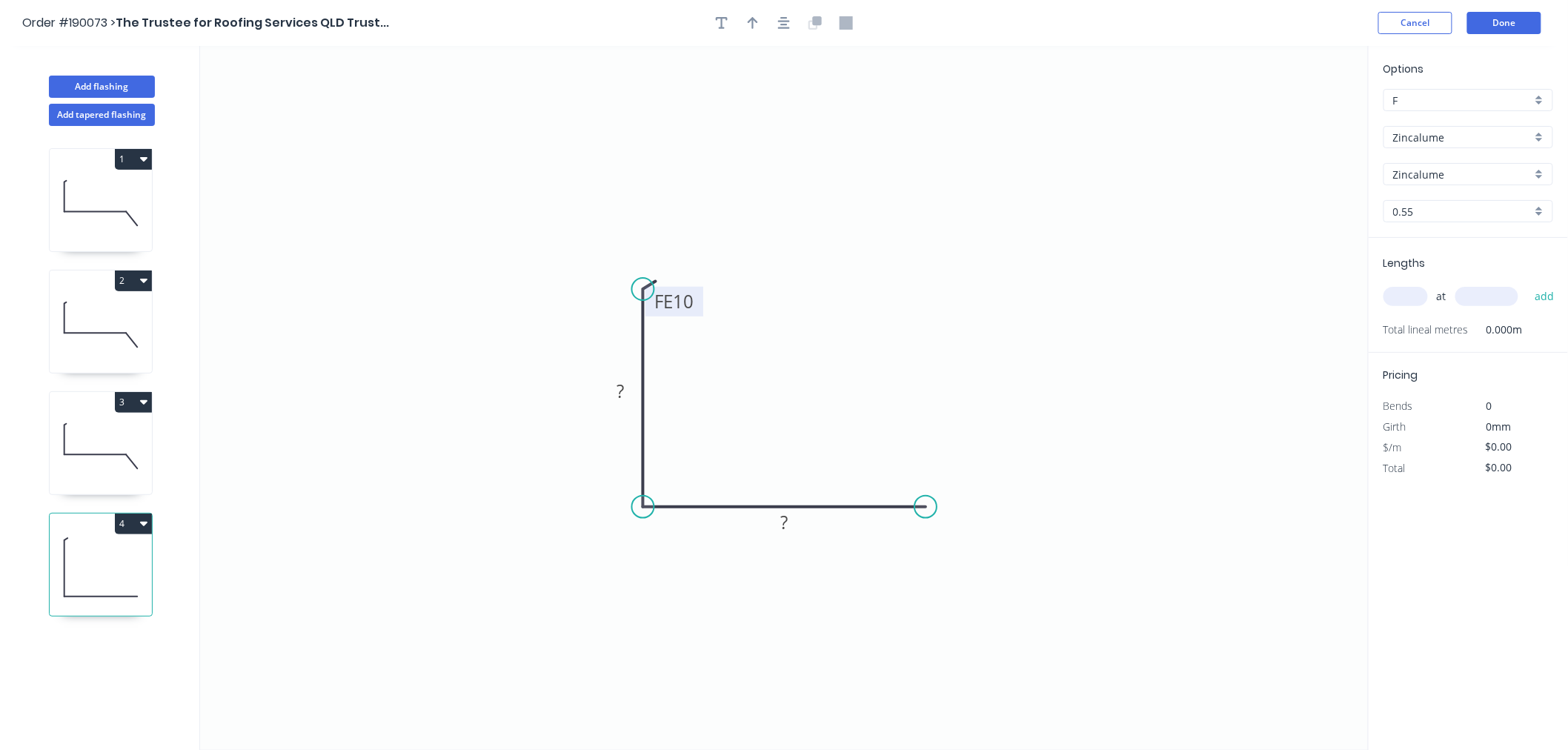
click at [802, 223] on icon "0 FE 10 ? ?" at bounding box center [784, 398] width 1168 height 704
click at [780, 18] on icon "button" at bounding box center [784, 23] width 12 height 14
click at [624, 385] on tspan "?" at bounding box center [620, 391] width 7 height 24
click at [927, 297] on icon "0 FE 10 100 180" at bounding box center [784, 398] width 1168 height 704
type input "$9.80"
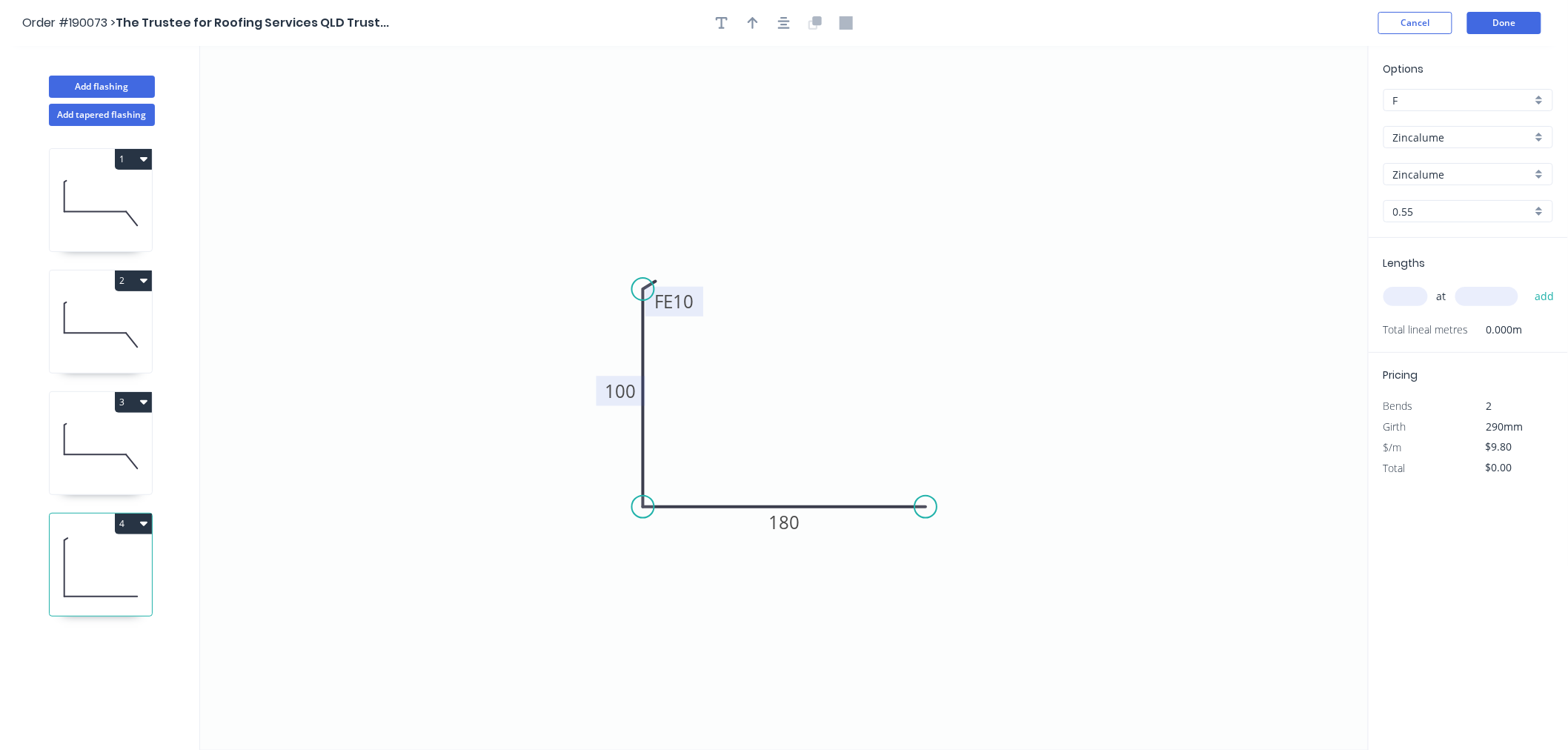
click at [1409, 297] on input "text" at bounding box center [1405, 296] width 44 height 19
type input "1"
type input "2000"
click at [1528, 284] on button "add" at bounding box center [1545, 296] width 35 height 25
type input "$19.60"
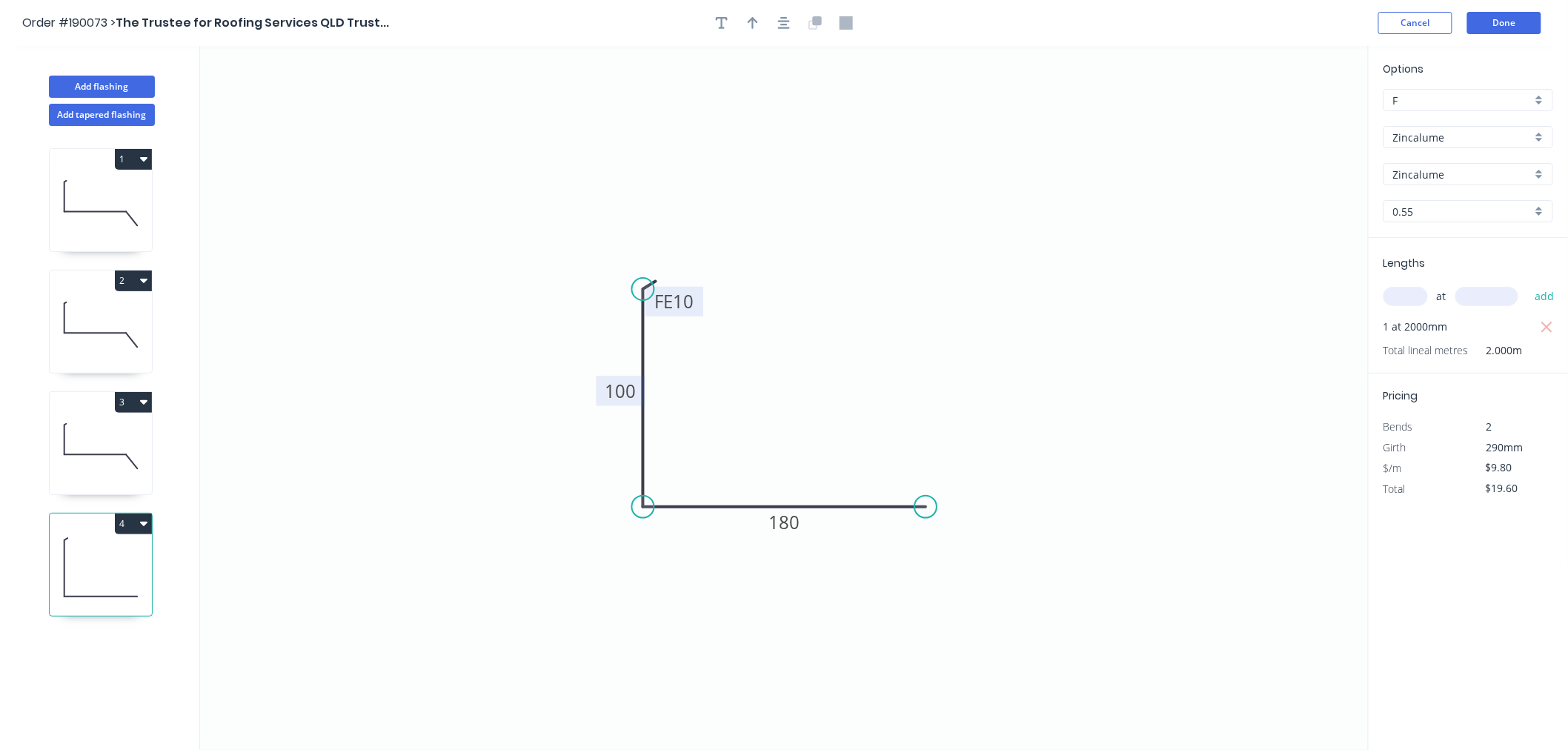
click at [121, 197] on icon at bounding box center [101, 204] width 102 height 95
type input "$14.26"
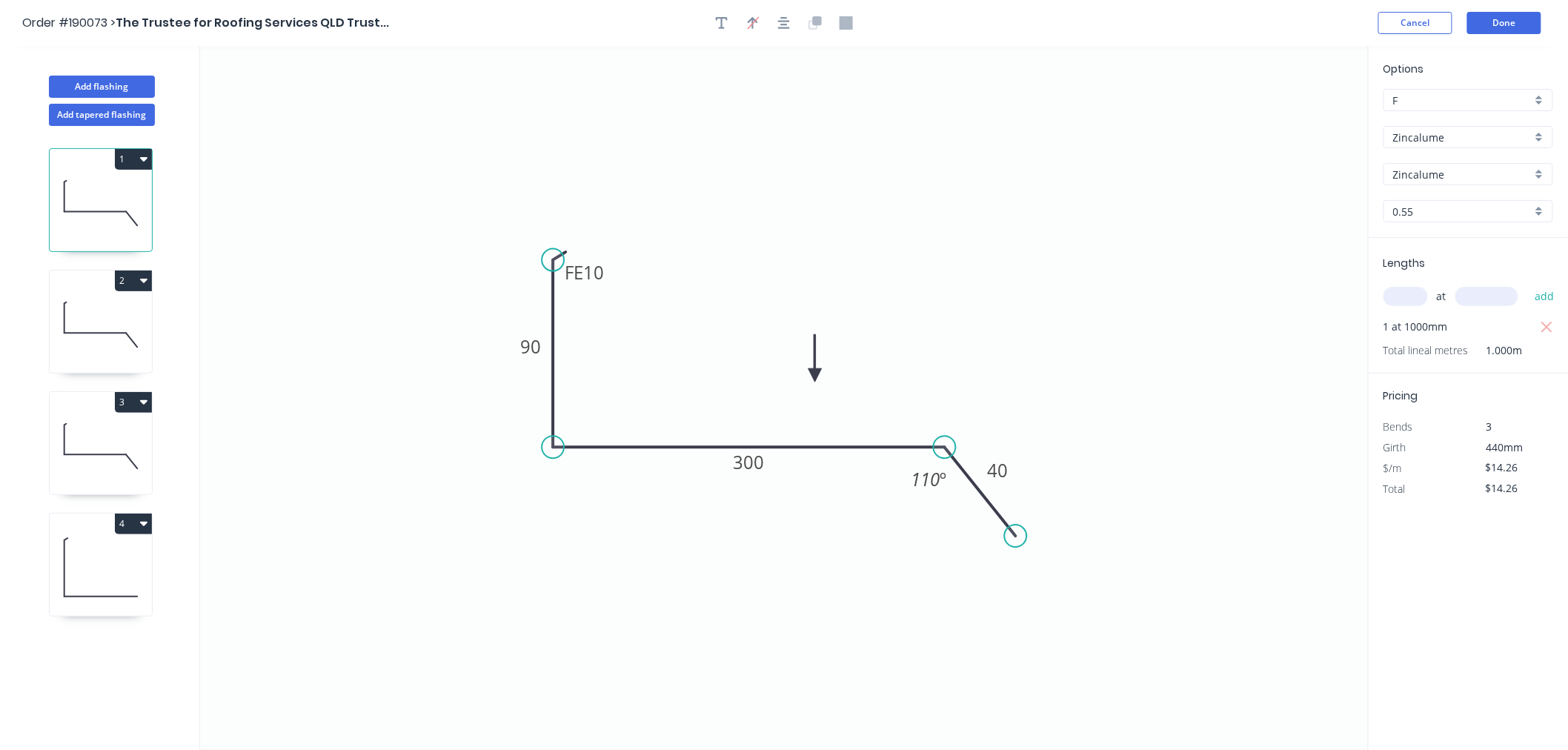
click at [116, 332] on icon at bounding box center [101, 325] width 102 height 95
type input "$16.08"
click at [114, 433] on icon at bounding box center [101, 447] width 102 height 95
type input "$12.43"
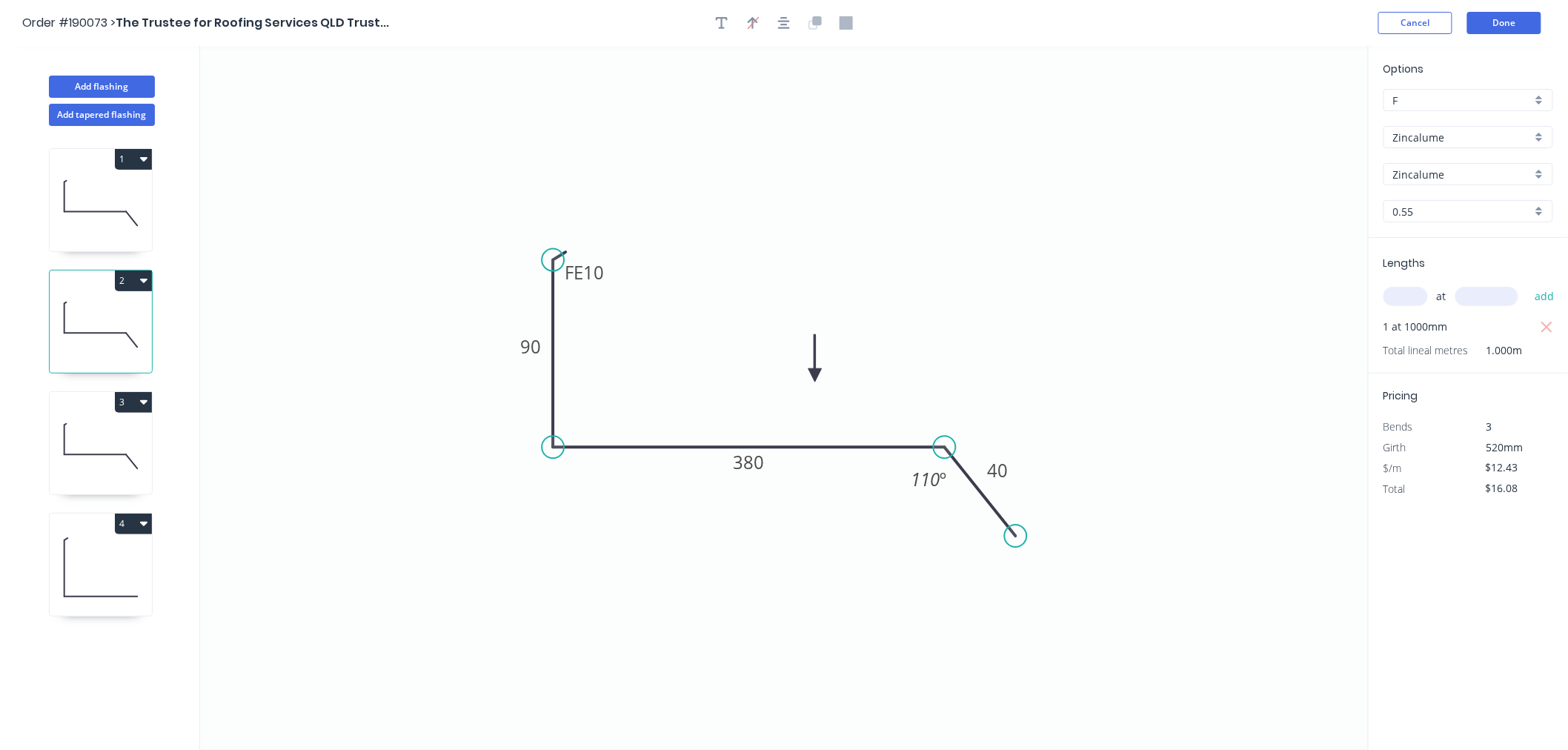
type input "$24.86"
click at [121, 561] on icon at bounding box center [101, 569] width 102 height 95
type input "$9.80"
type input "$19.60"
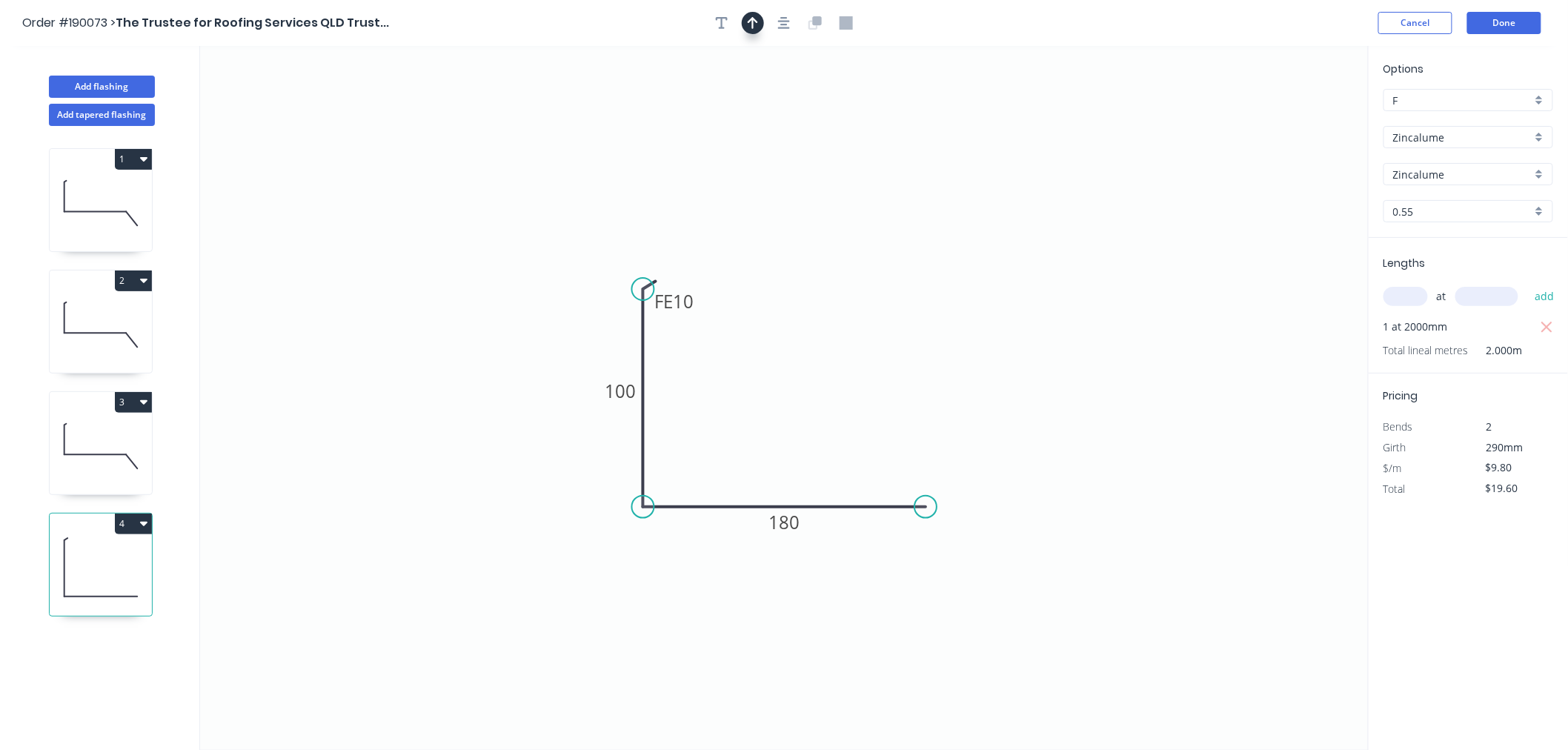
click at [753, 21] on icon "button" at bounding box center [753, 23] width 10 height 12
click at [781, 24] on icon "button" at bounding box center [784, 23] width 12 height 12
drag, startPoint x: 927, startPoint y: 505, endPoint x: 947, endPoint y: 509, distance: 20.4
click at [947, 509] on circle at bounding box center [948, 507] width 23 height 23
drag, startPoint x: 898, startPoint y: 263, endPoint x: 870, endPoint y: 186, distance: 81.9
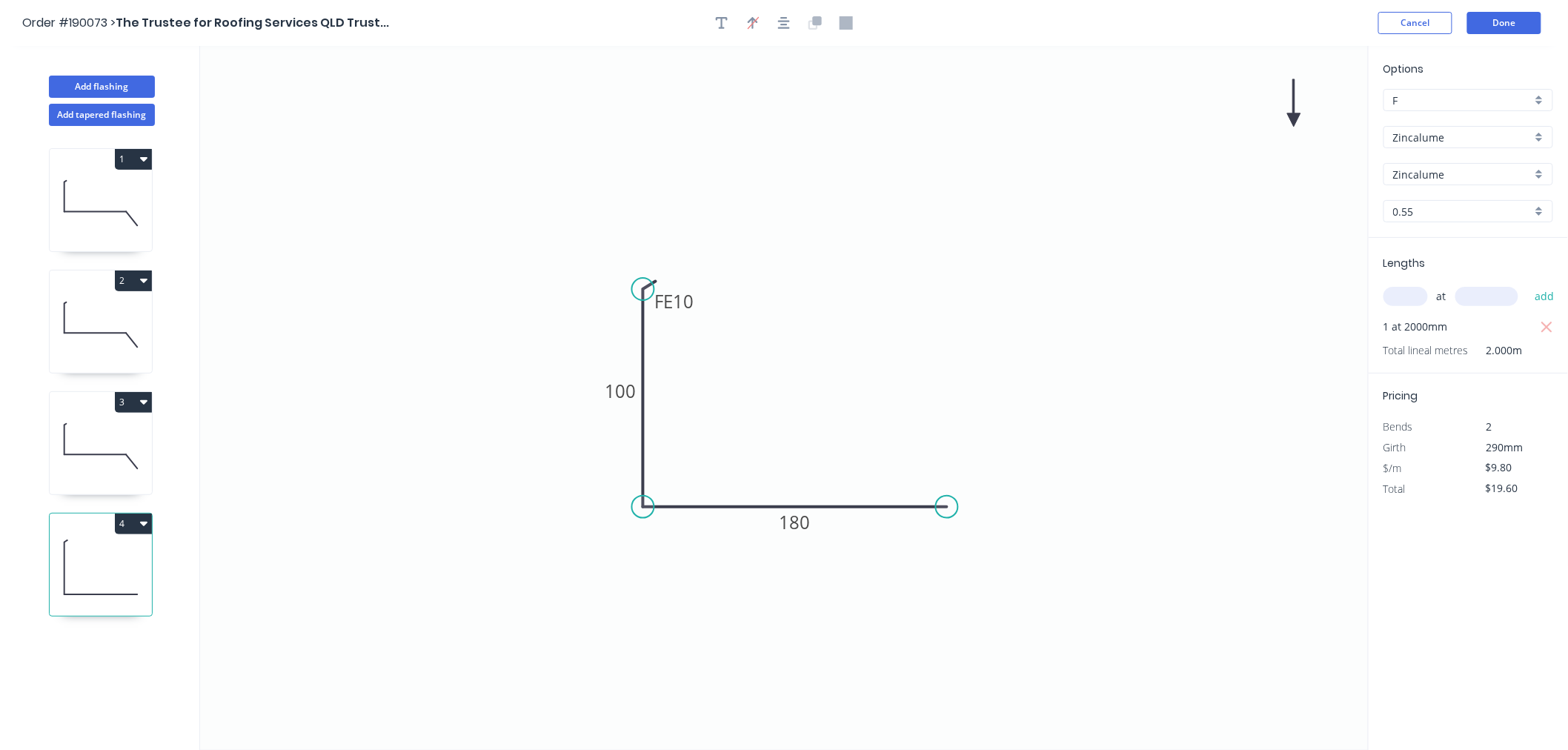
click at [898, 262] on icon "0 FE 10 100 180" at bounding box center [784, 398] width 1168 height 704
click at [788, 23] on icon "button" at bounding box center [784, 23] width 12 height 14
drag, startPoint x: 1295, startPoint y: 115, endPoint x: 851, endPoint y: 405, distance: 530.3
click at [851, 405] on icon at bounding box center [851, 387] width 14 height 48
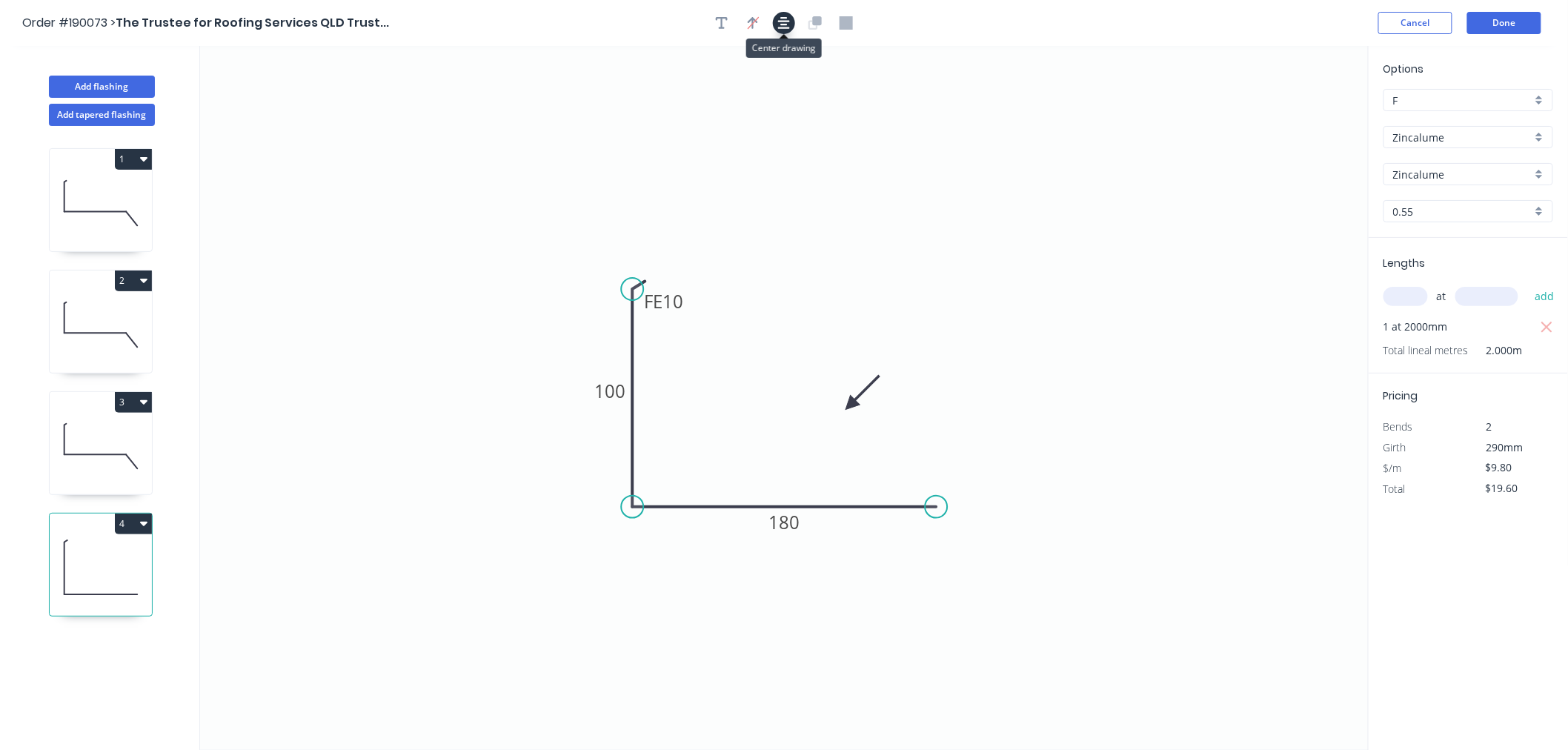
click at [782, 23] on icon "button" at bounding box center [784, 23] width 12 height 14
click at [109, 84] on button "Add flashing" at bounding box center [102, 87] width 106 height 23
type input "$0.00"
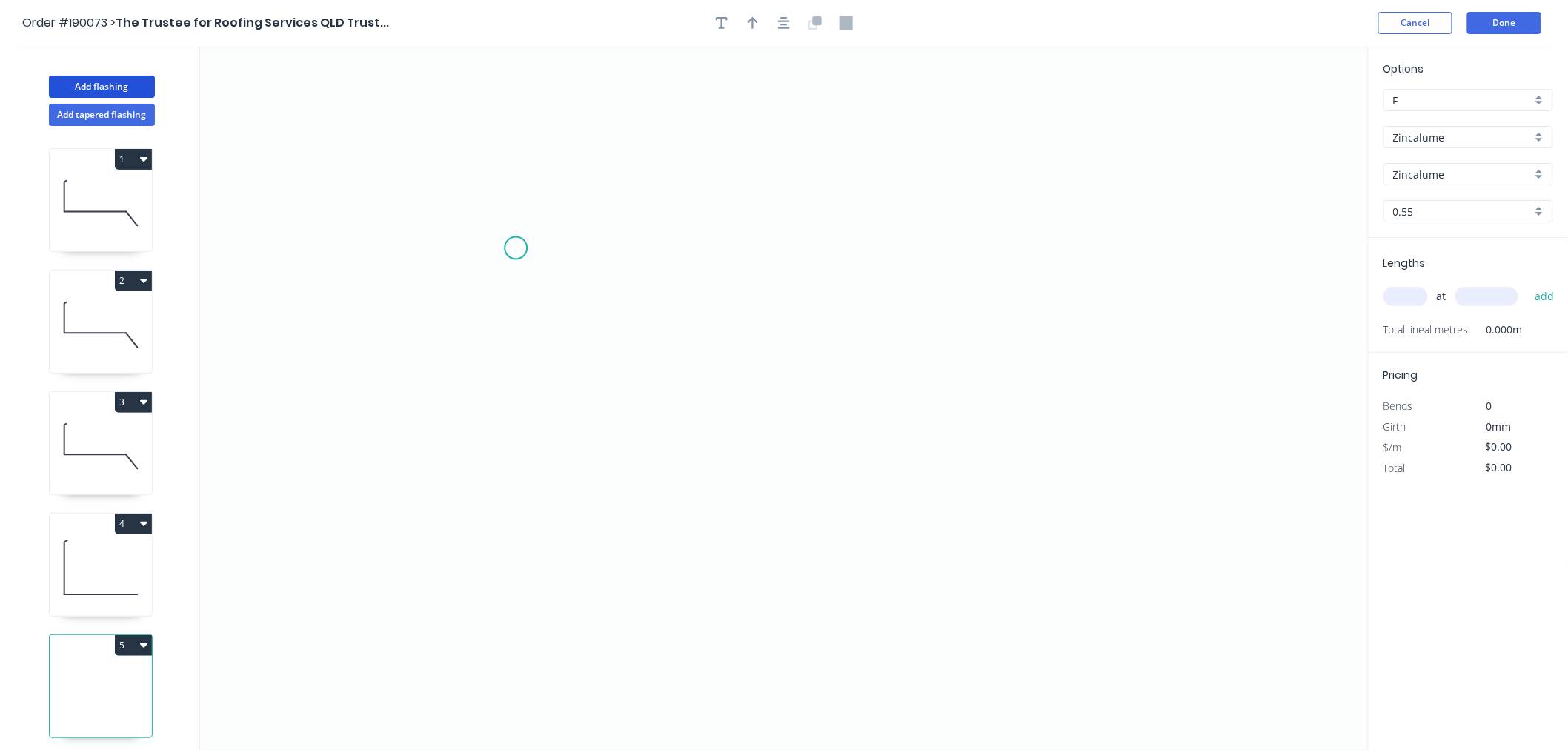
click at [512, 250] on icon "0" at bounding box center [784, 398] width 1168 height 704
click at [506, 476] on icon "0" at bounding box center [784, 398] width 1168 height 704
click at [843, 472] on icon "0 ?" at bounding box center [784, 398] width 1168 height 704
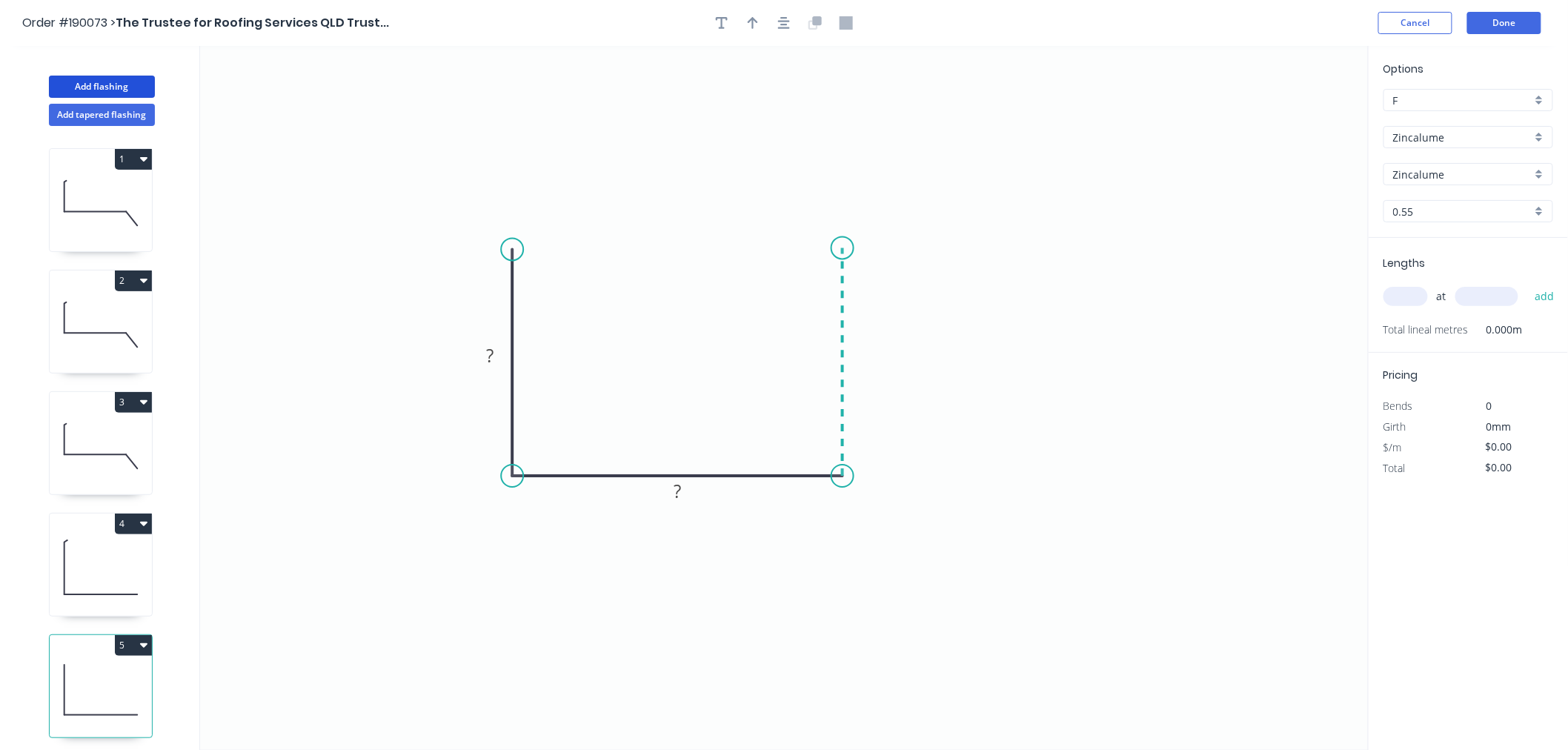
click at [843, 248] on icon at bounding box center [843, 362] width 0 height 228
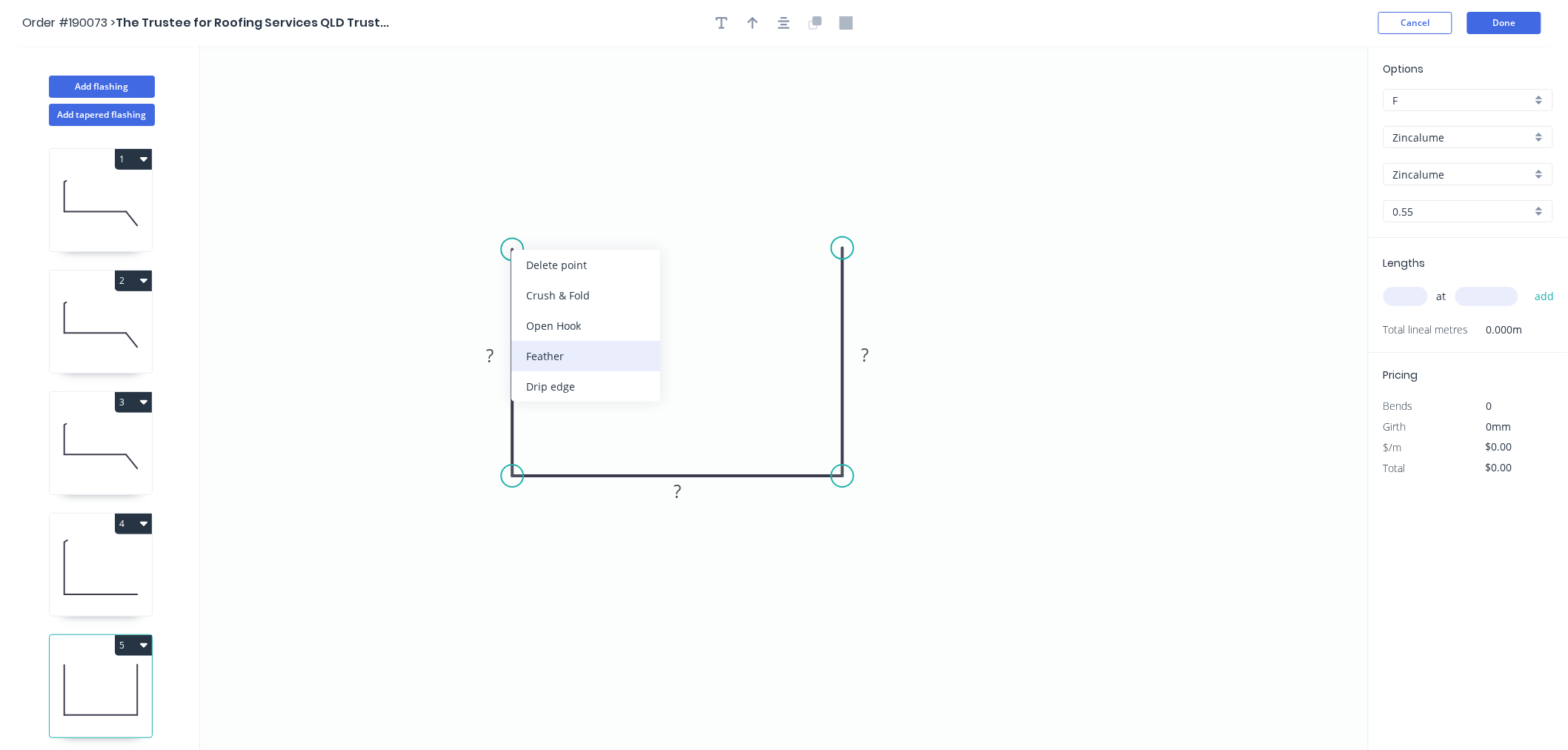
click at [558, 357] on div "Feather" at bounding box center [586, 356] width 149 height 31
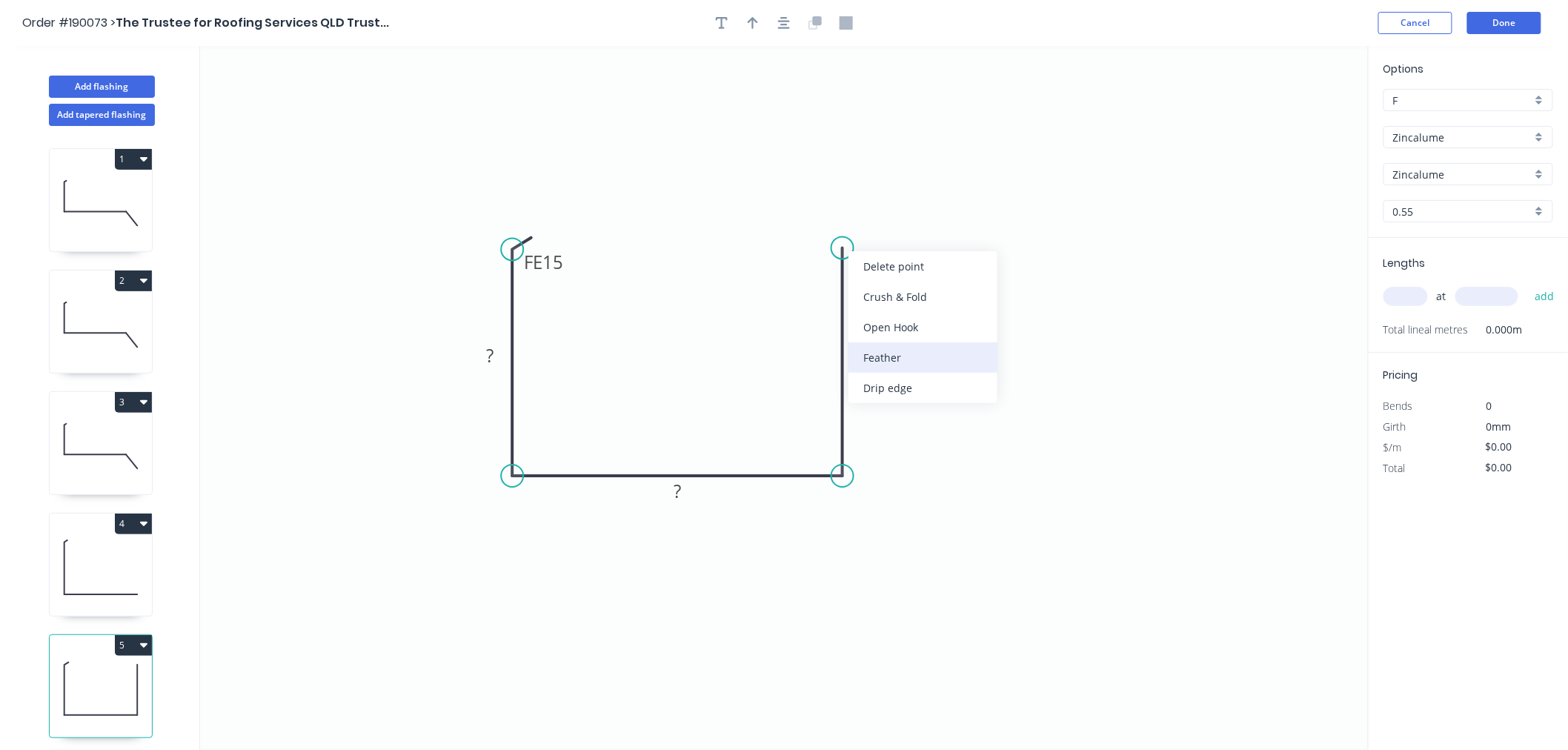
click at [890, 365] on div "Feather" at bounding box center [923, 358] width 149 height 31
click at [877, 298] on div "Flip bend" at bounding box center [918, 297] width 149 height 31
click at [886, 225] on tspan "15" at bounding box center [883, 221] width 21 height 24
click at [886, 225] on tspan "10" at bounding box center [883, 221] width 21 height 24
click at [563, 259] on tspan "10" at bounding box center [553, 262] width 21 height 24
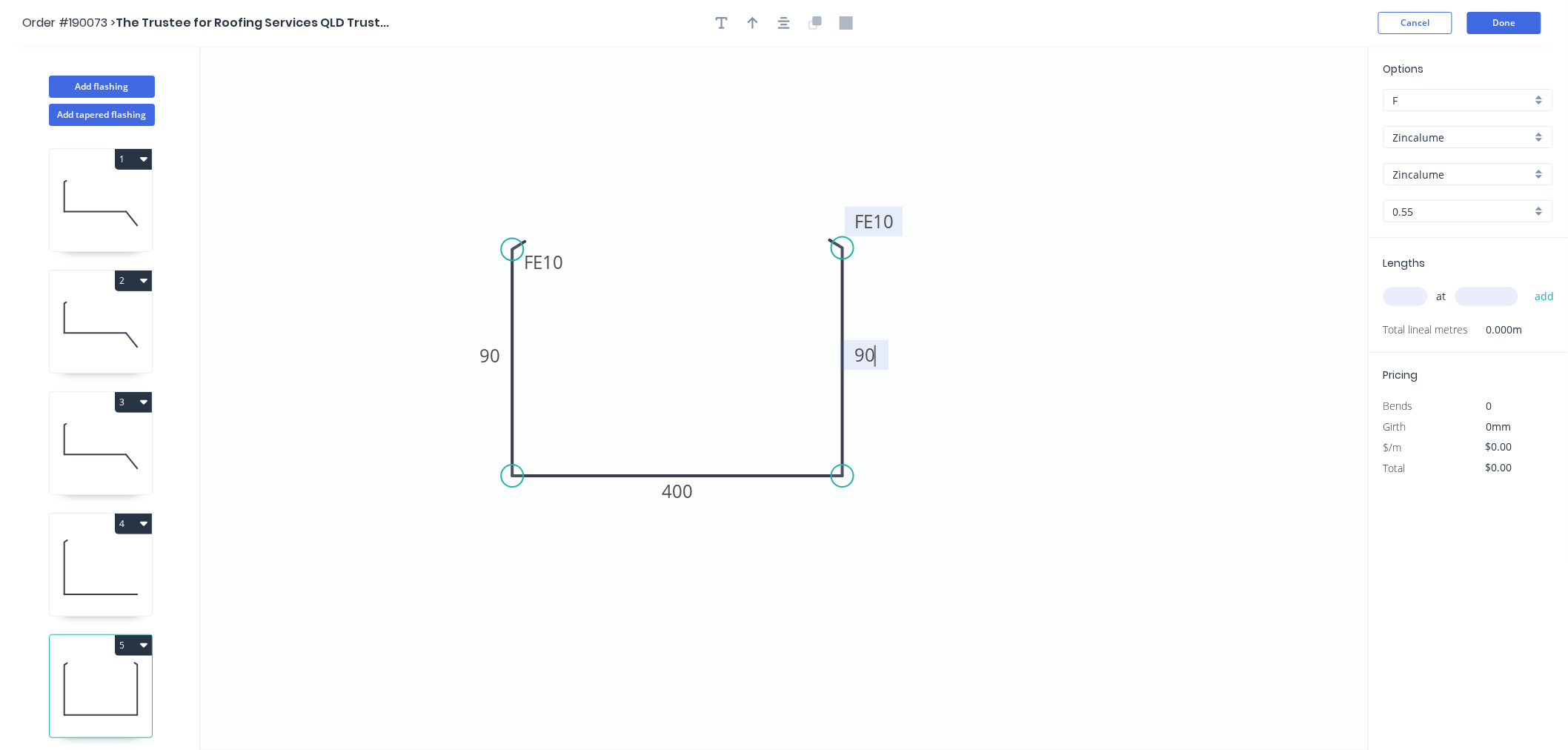
click at [612, 215] on icon "0 FE 10 90 400 FE 10 90" at bounding box center [784, 398] width 1168 height 704
type input "$16.89"
click at [783, 23] on icon "button" at bounding box center [784, 23] width 12 height 12
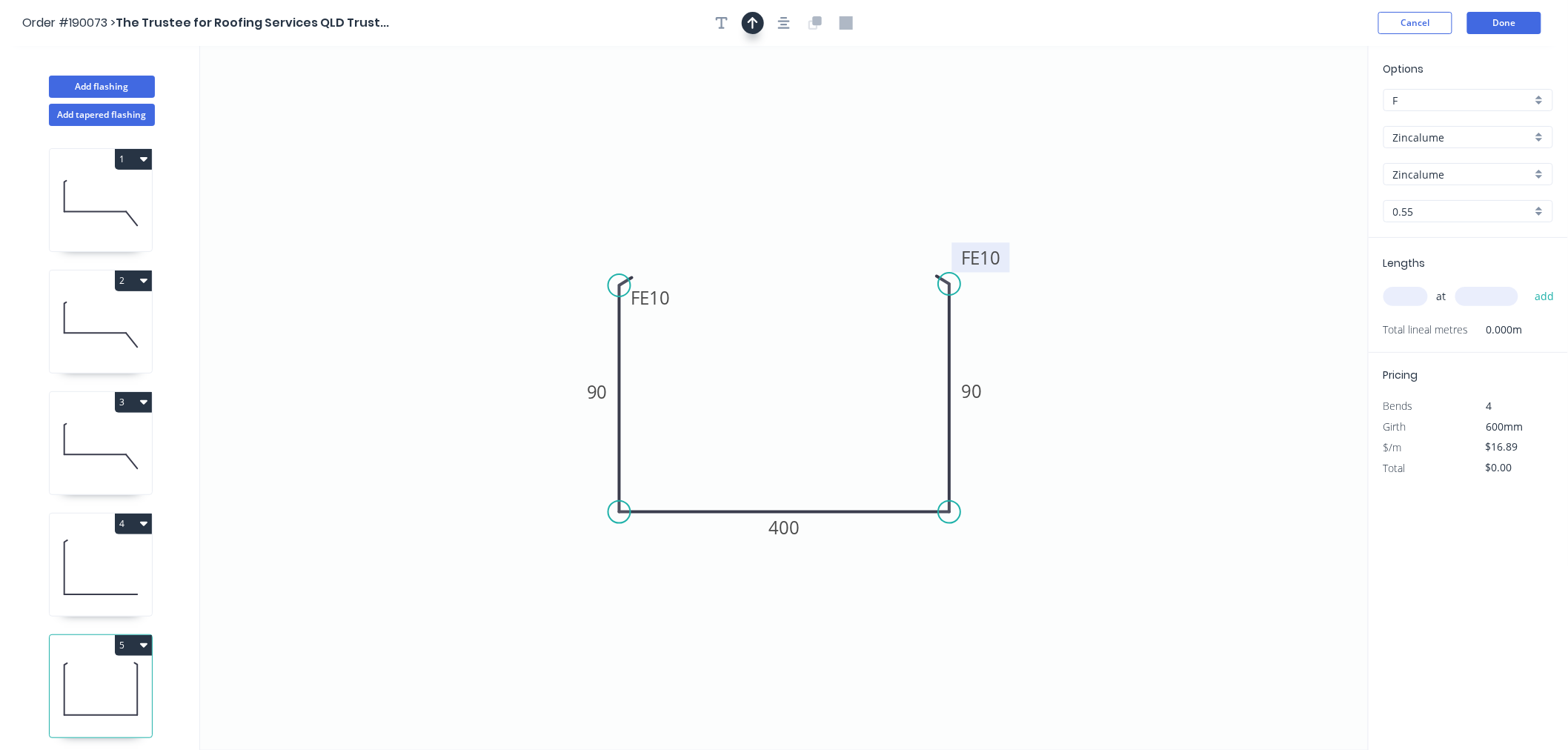
click at [757, 28] on icon "button" at bounding box center [753, 23] width 10 height 14
drag, startPoint x: 998, startPoint y: 242, endPoint x: 753, endPoint y: 364, distance: 273.7
click at [753, 364] on icon at bounding box center [752, 346] width 14 height 48
drag, startPoint x: 1006, startPoint y: 257, endPoint x: 1011, endPoint y: 276, distance: 19.6
click at [1011, 276] on rect at bounding box center [986, 276] width 58 height 30
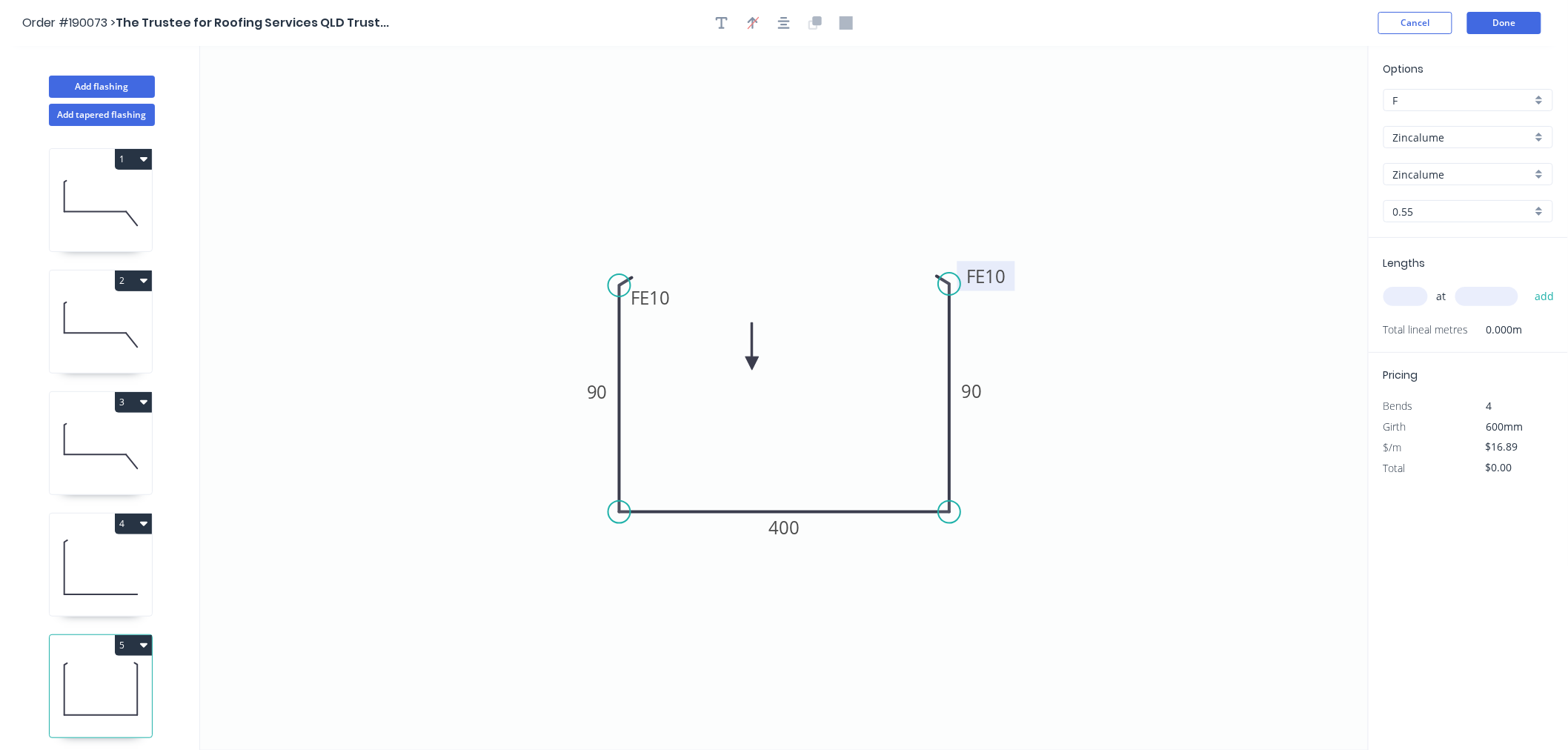
click at [1011, 276] on rect at bounding box center [986, 276] width 58 height 30
click at [879, 184] on icon "0 FE 10 90 400 FE 10 90" at bounding box center [784, 398] width 1168 height 704
click at [1417, 296] on input "text" at bounding box center [1405, 296] width 44 height 19
type input "1"
type input "1000"
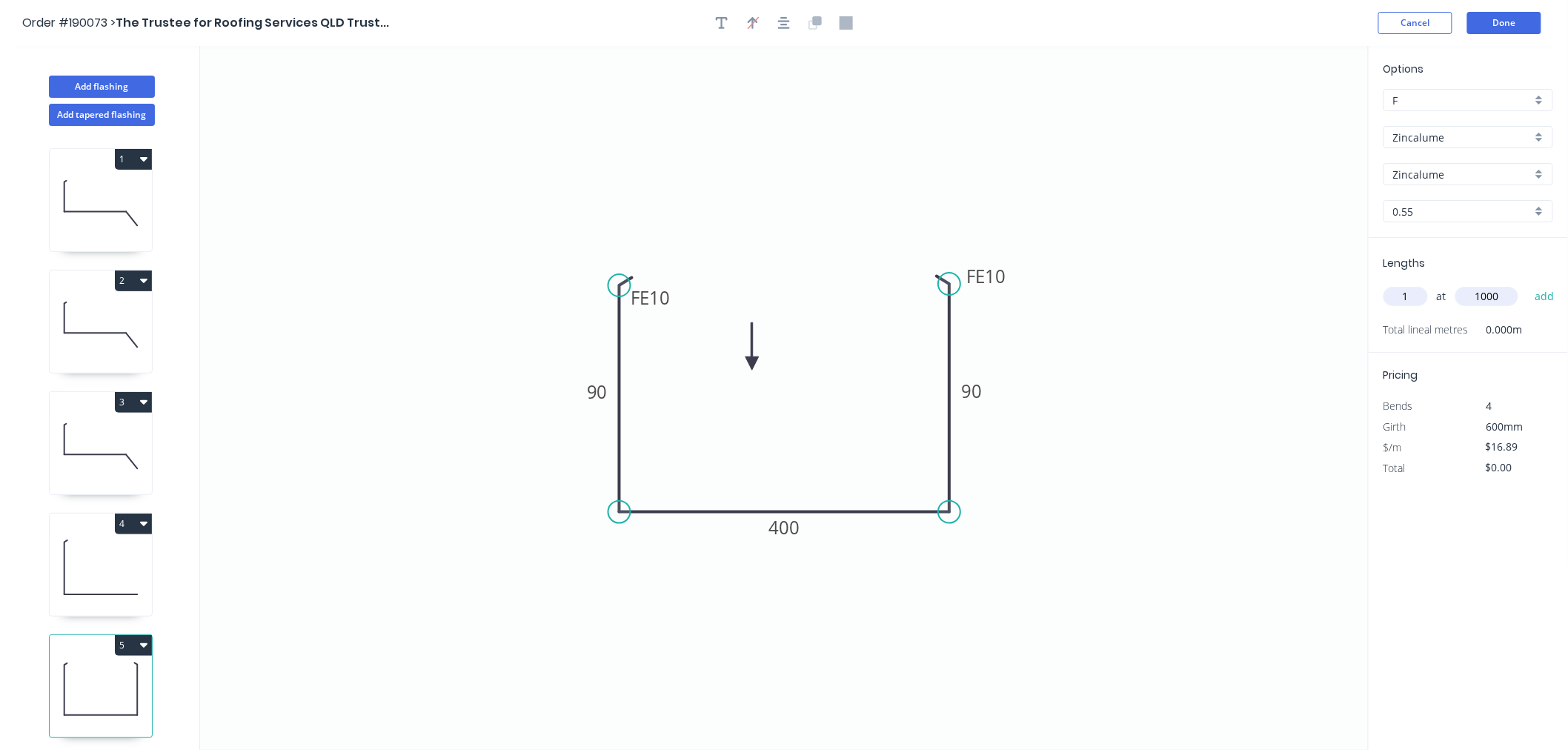
click at [1528, 284] on button "add" at bounding box center [1545, 296] width 35 height 25
type input "$16.89"
click at [1517, 23] on button "Done" at bounding box center [1504, 23] width 74 height 23
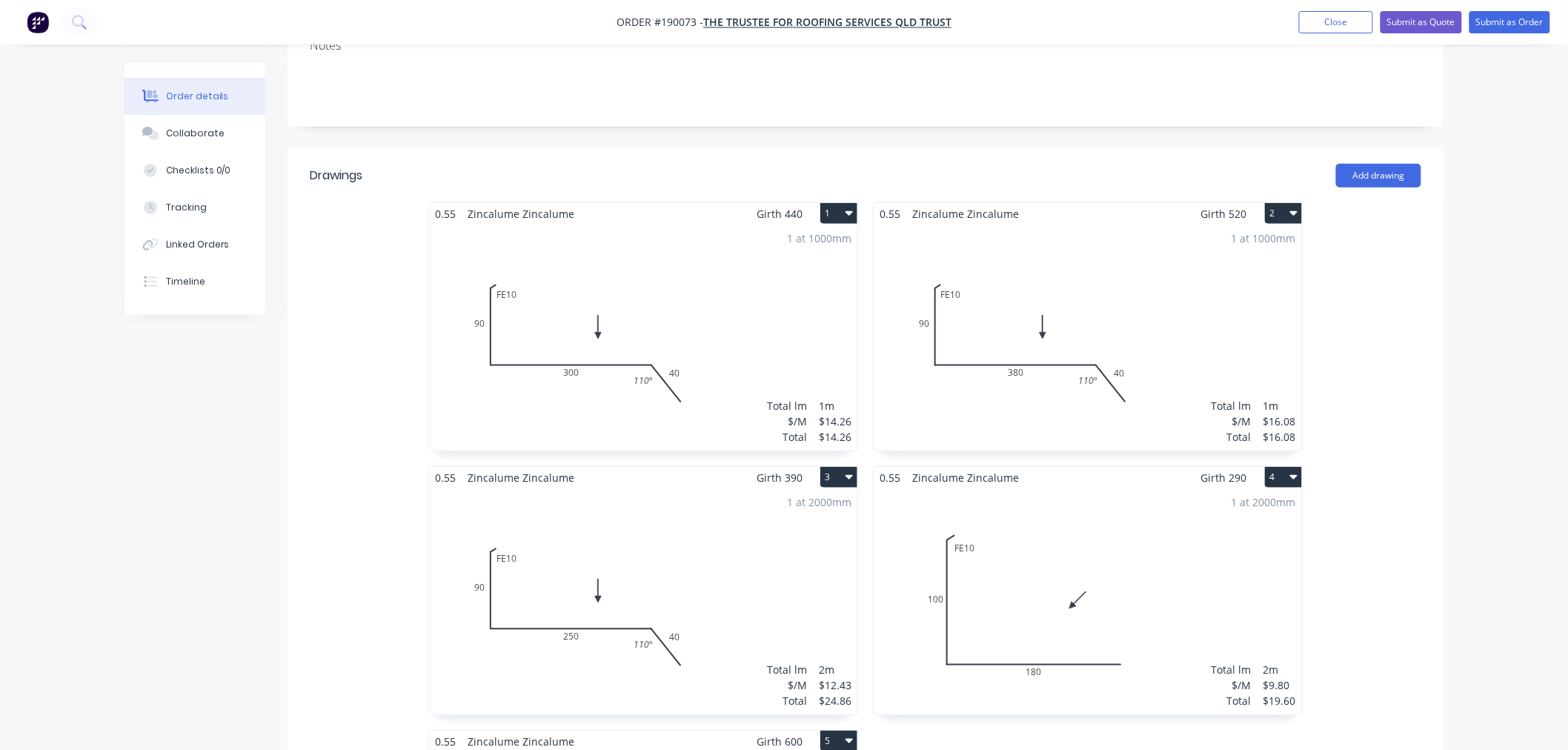
scroll to position [494, 0]
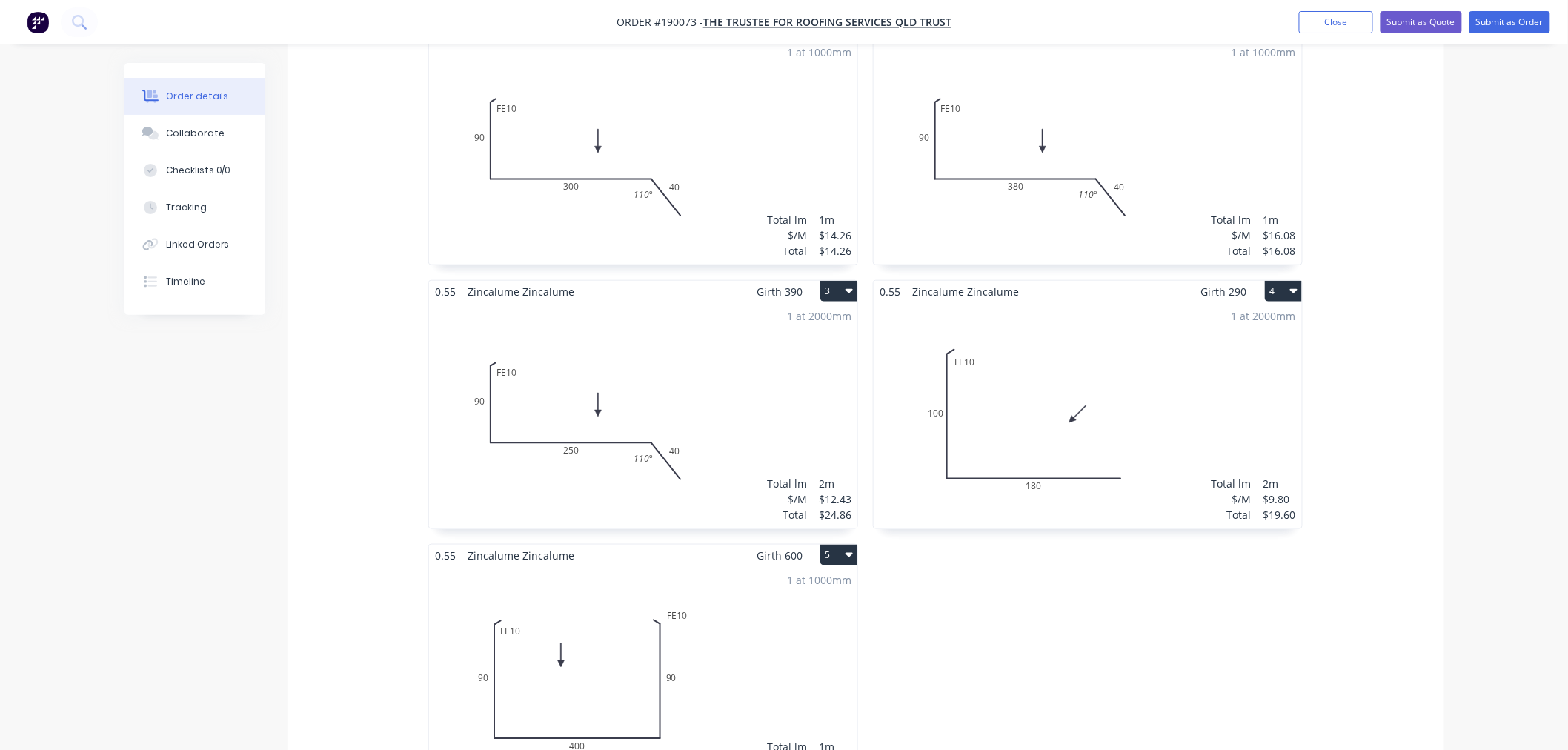
click at [1493, 419] on div "Order details Collaborate Checklists 0/0 Tracking Linked Orders Timeline Order …" at bounding box center [784, 457] width 1568 height 1902
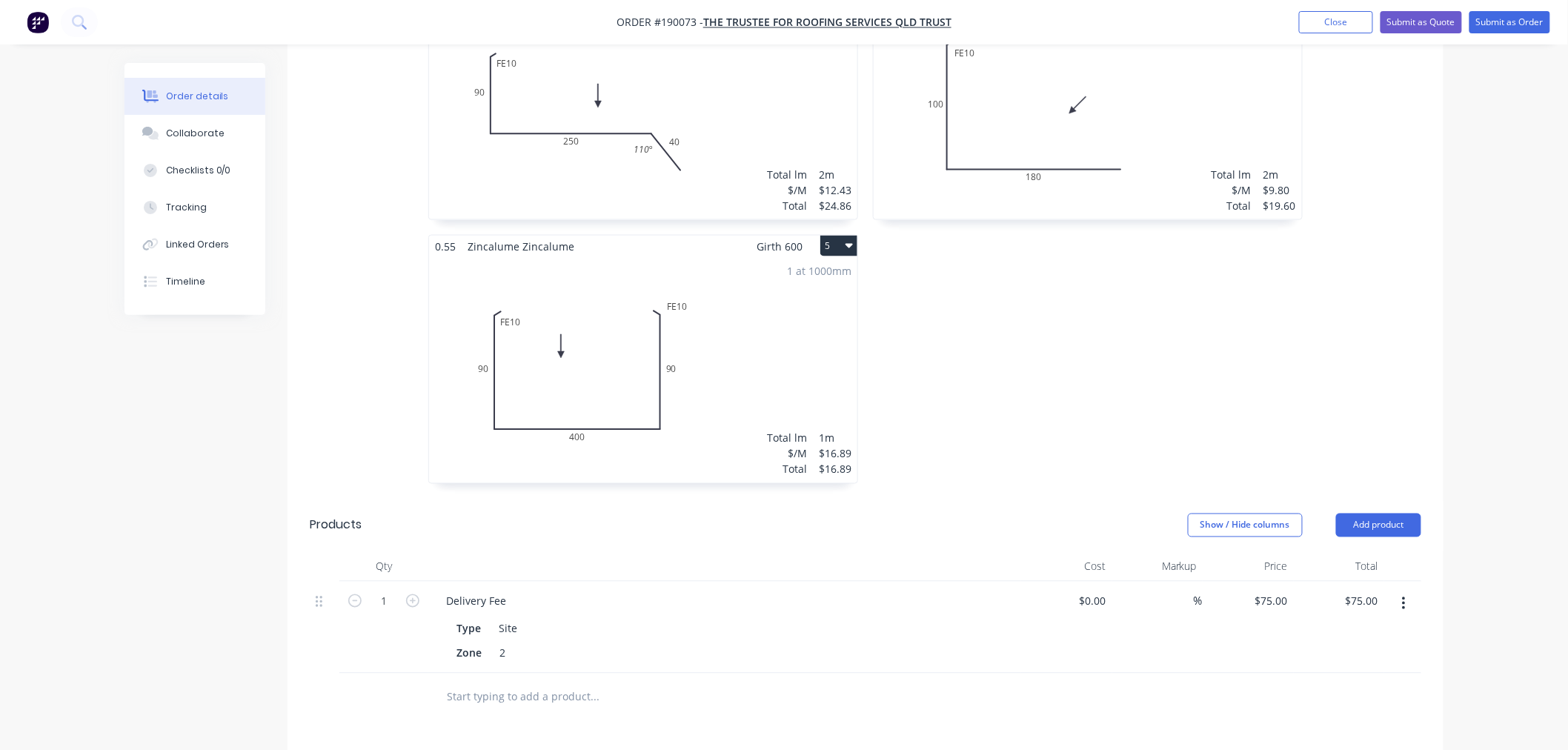
scroll to position [638, 0]
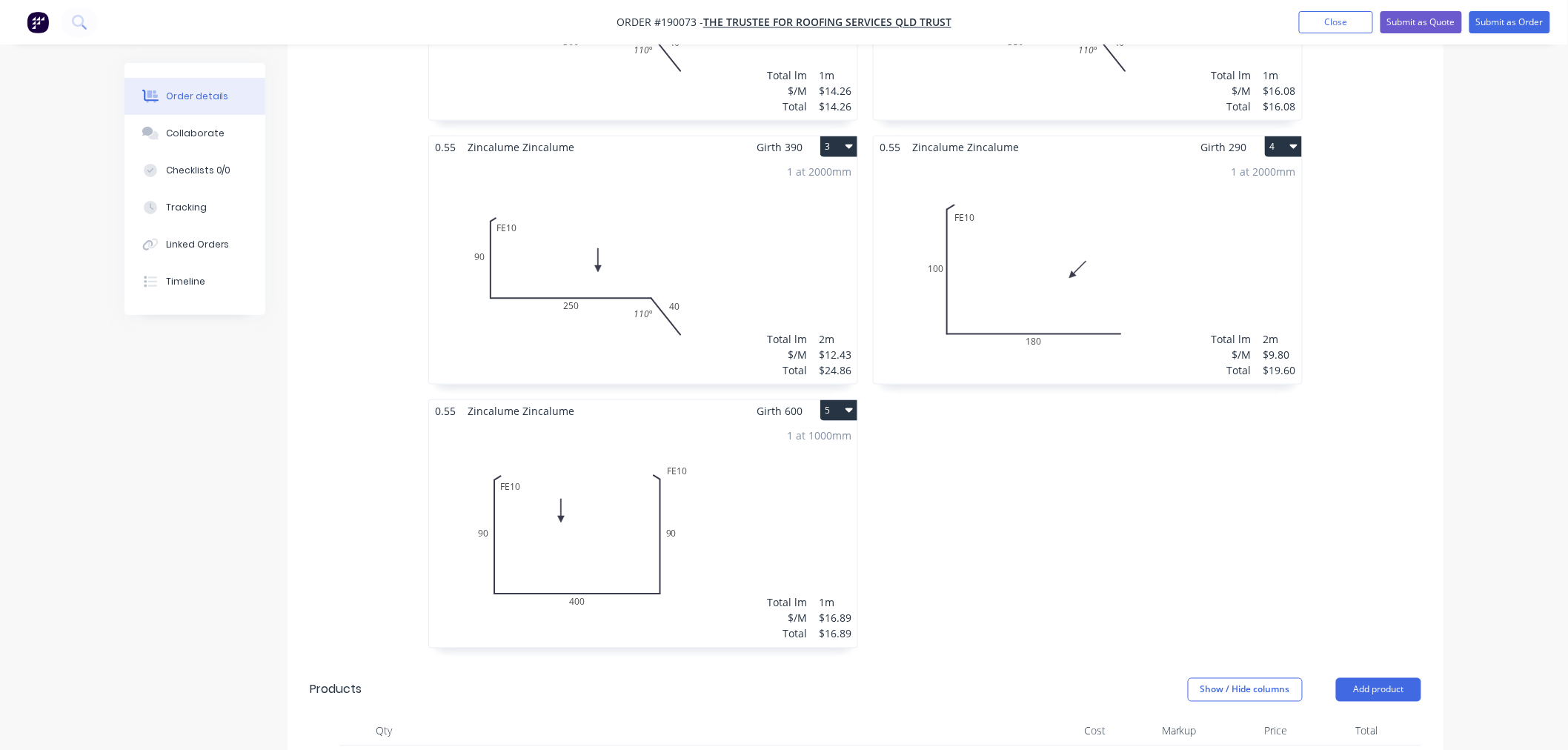
click at [1444, 425] on div "Order details Collaborate Checklists 0/0 Tracking Linked Orders Timeline Order …" at bounding box center [784, 344] width 1349 height 1839
click at [1528, 421] on div "Order details Collaborate Checklists 0/0 Tracking Linked Orders Timeline Order …" at bounding box center [784, 313] width 1568 height 1902
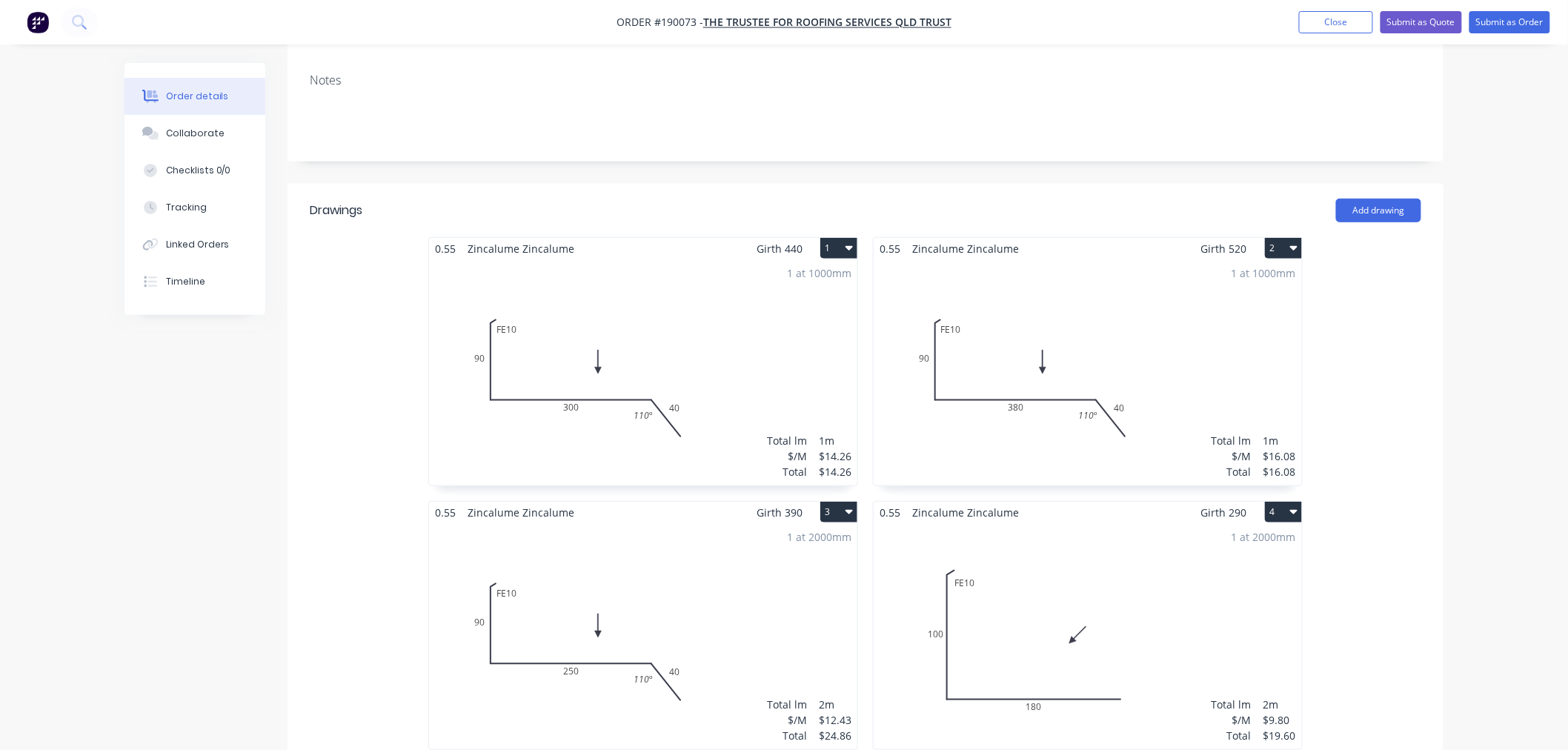
scroll to position [329, 0]
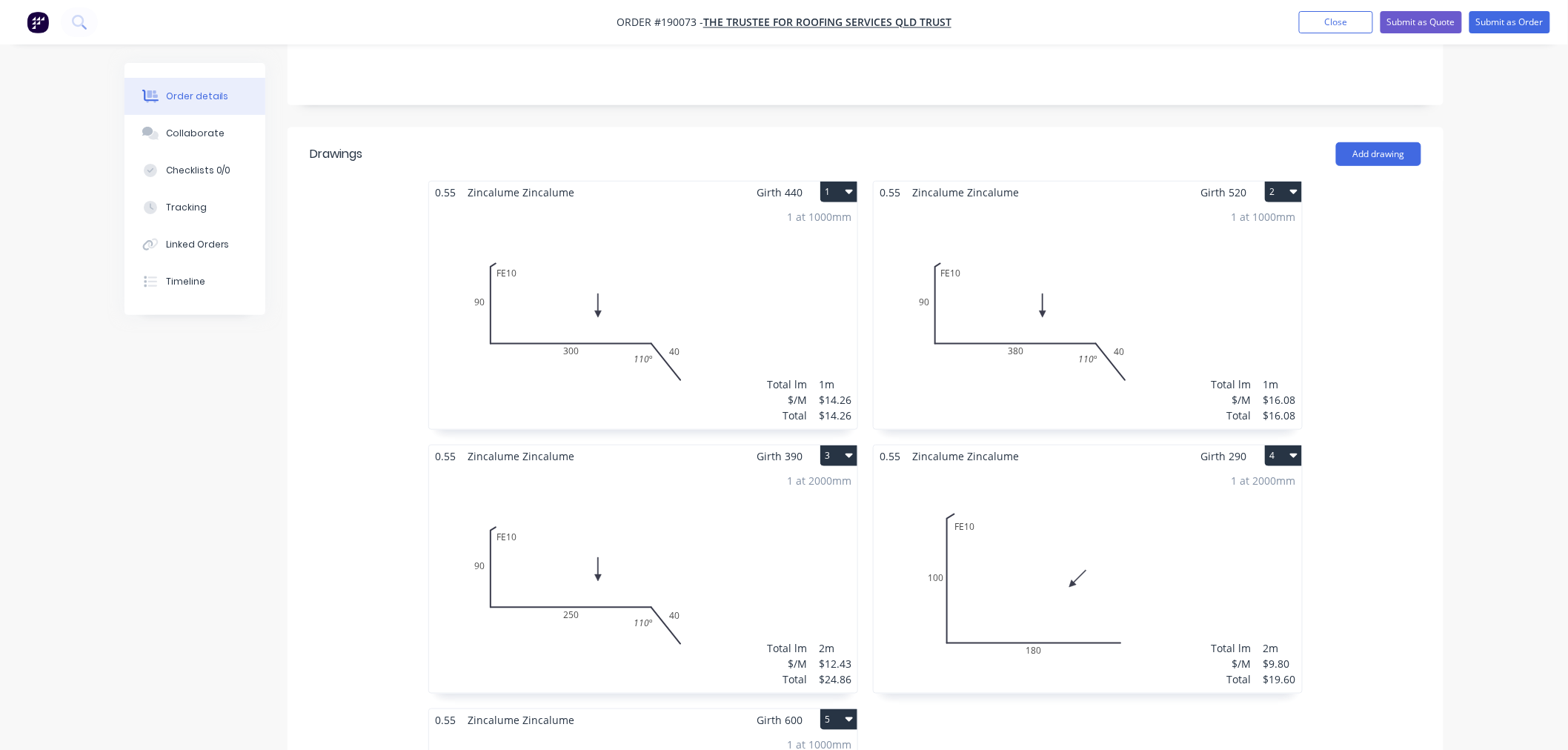
click at [1423, 510] on div "0.55 Zincalume Zincalume Girth 440 1 0 FE 10 90 300 40 110 º 0 FE 10 90 300 40 …" at bounding box center [865, 576] width 1156 height 791
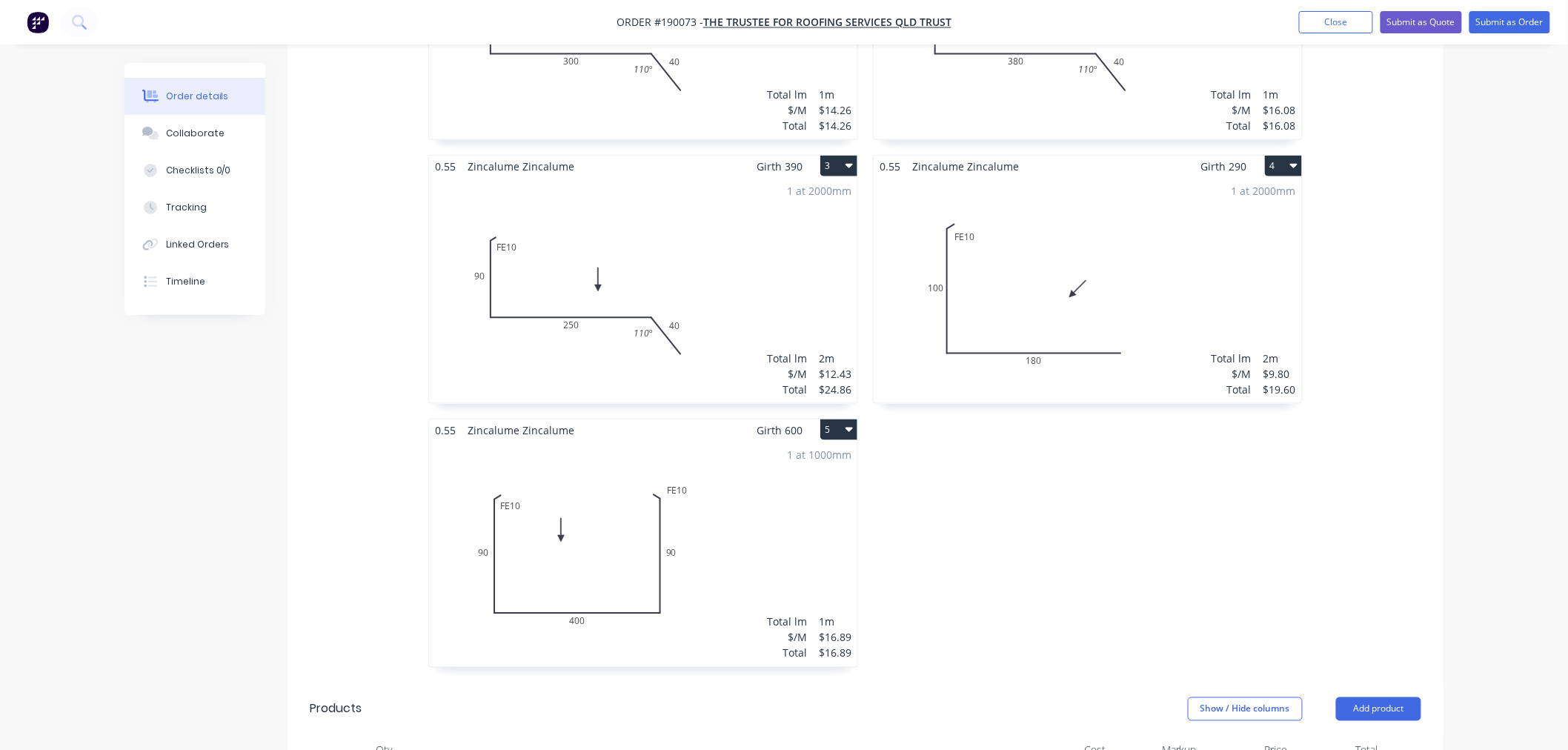
scroll to position [658, 0]
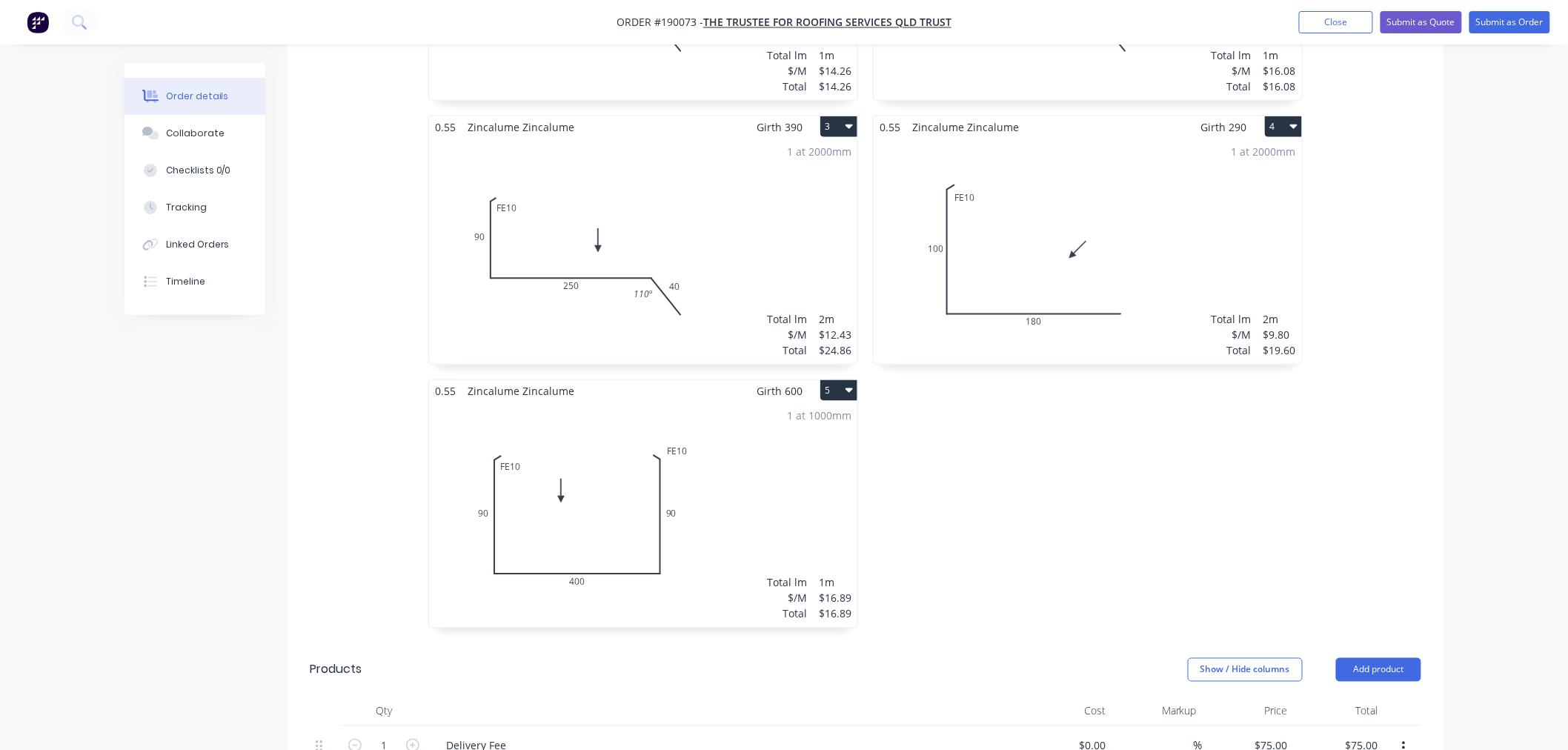
click at [1423, 510] on div "0.55 Zincalume Zincalume Girth 440 1 0 FE 10 90 300 40 110 º 0 FE 10 90 300 40 …" at bounding box center [865, 247] width 1156 height 791
click at [1433, 441] on div "0.55 Zincalume Zincalume Girth 440 1 0 FE 10 90 300 40 110 º 0 FE 10 90 300 40 …" at bounding box center [865, 247] width 1156 height 791
click at [1356, 454] on div "0.55 Zincalume Zincalume Girth 440 1 0 FE 10 90 300 40 110 º 0 FE 10 90 300 40 …" at bounding box center [865, 247] width 1156 height 791
click at [1506, 440] on div "Order details Collaborate Checklists 0/0 Tracking Linked Orders Timeline Order …" at bounding box center [784, 292] width 1568 height 1902
click at [1454, 515] on div "Order details Collaborate Checklists 0/0 Tracking Linked Orders Timeline Order …" at bounding box center [784, 324] width 1349 height 1839
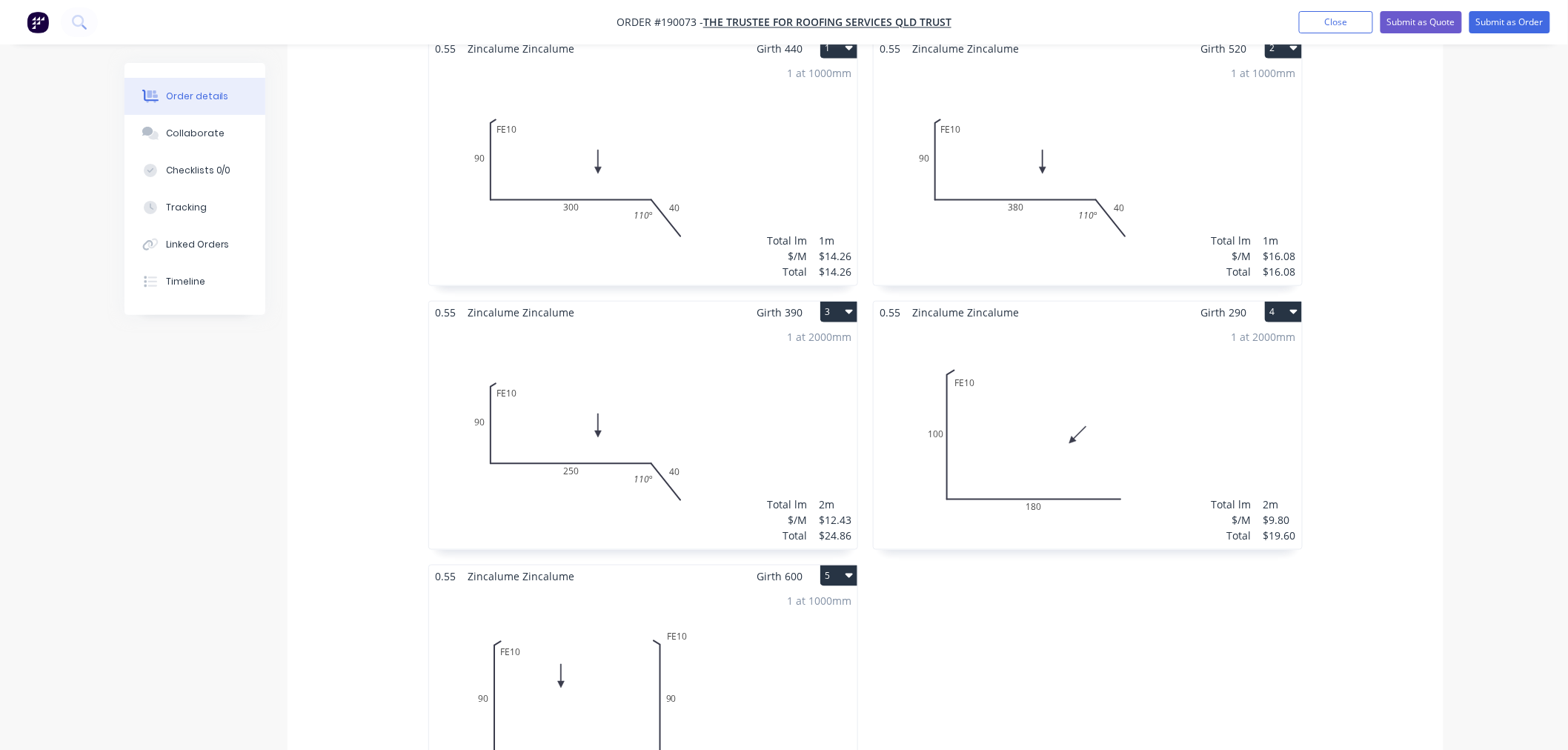
scroll to position [0, 0]
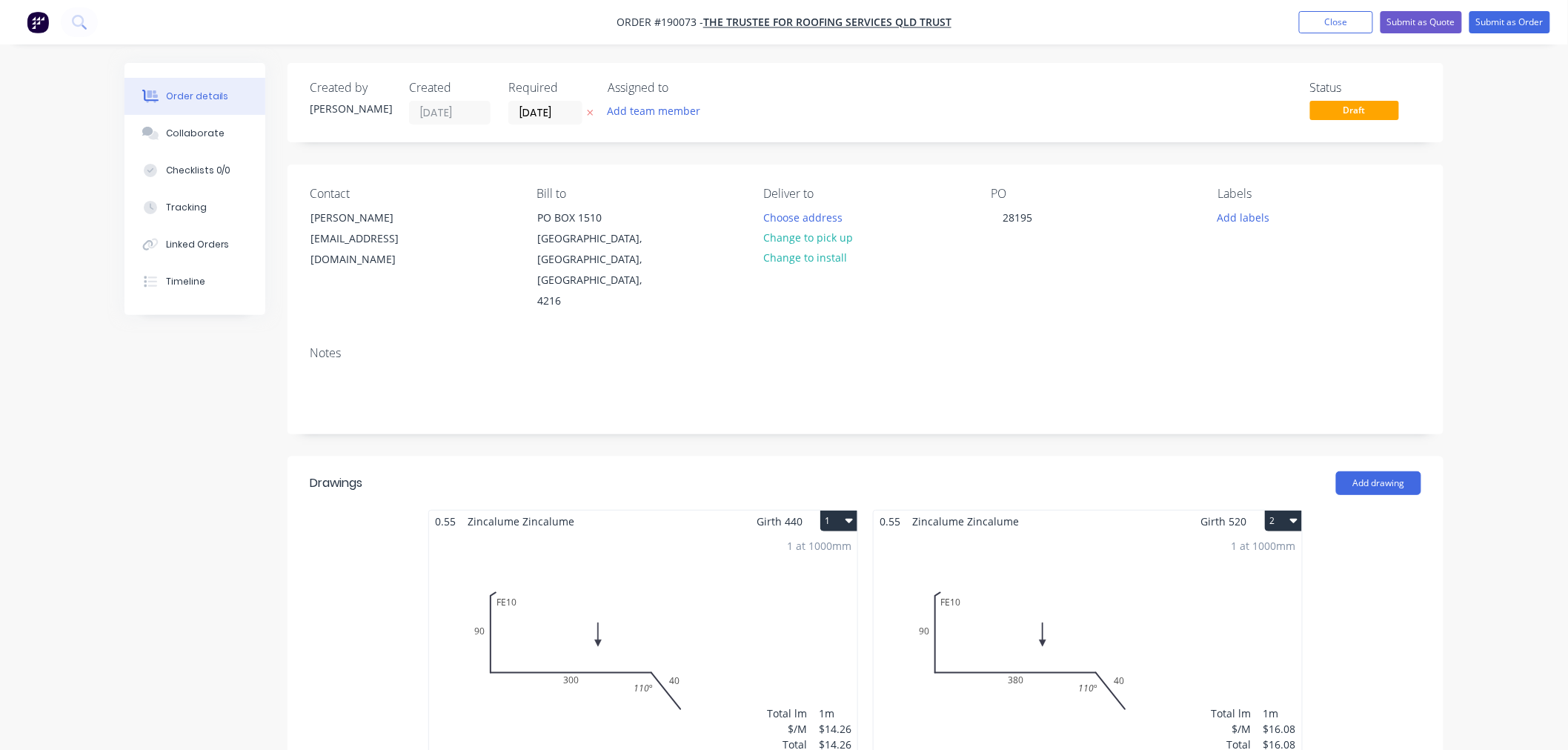
drag, startPoint x: 1492, startPoint y: 300, endPoint x: 1491, endPoint y: 309, distance: 9.1
click at [1515, 21] on button "Submit as Order" at bounding box center [1510, 23] width 81 height 23
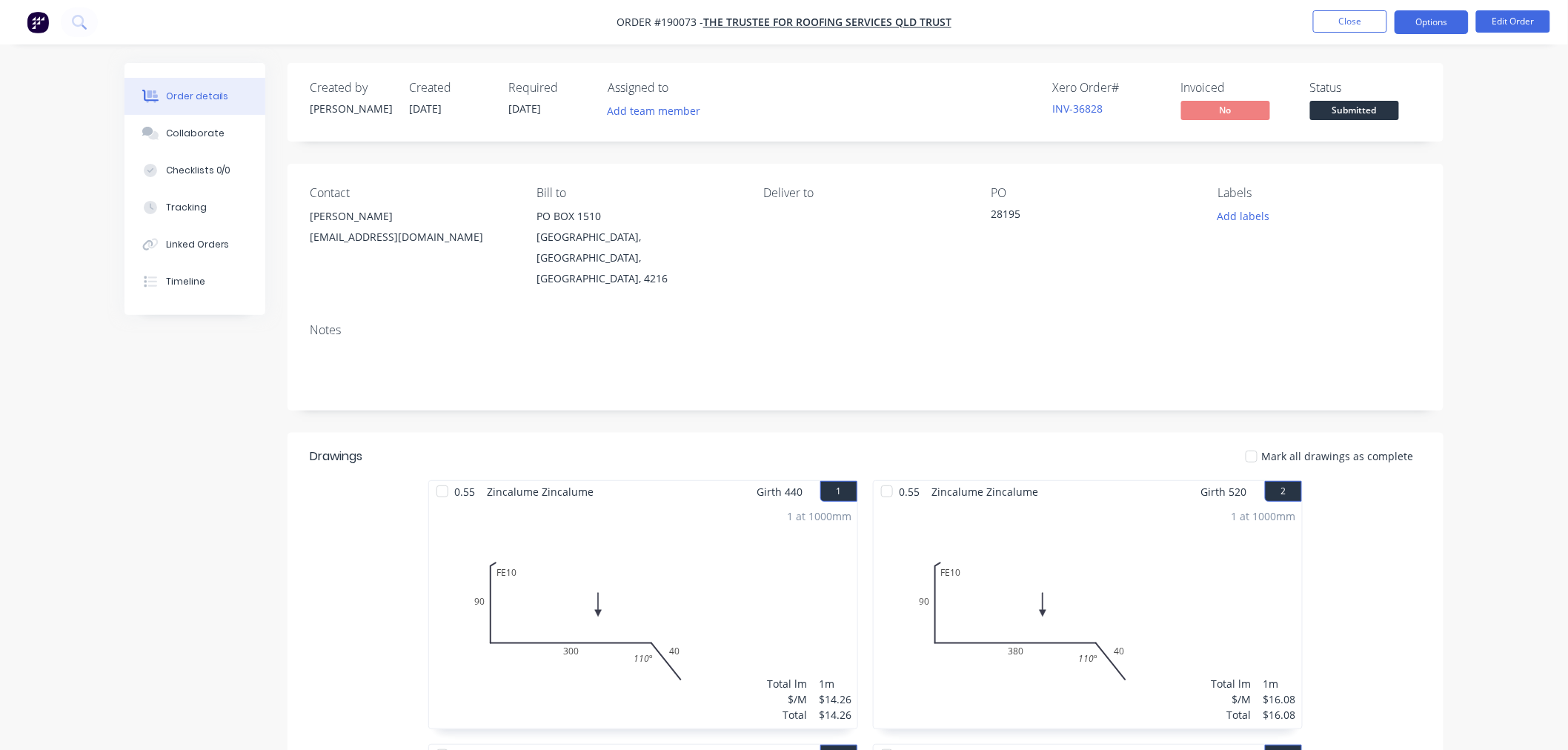
click at [1434, 18] on button "Options" at bounding box center [1432, 22] width 74 height 23
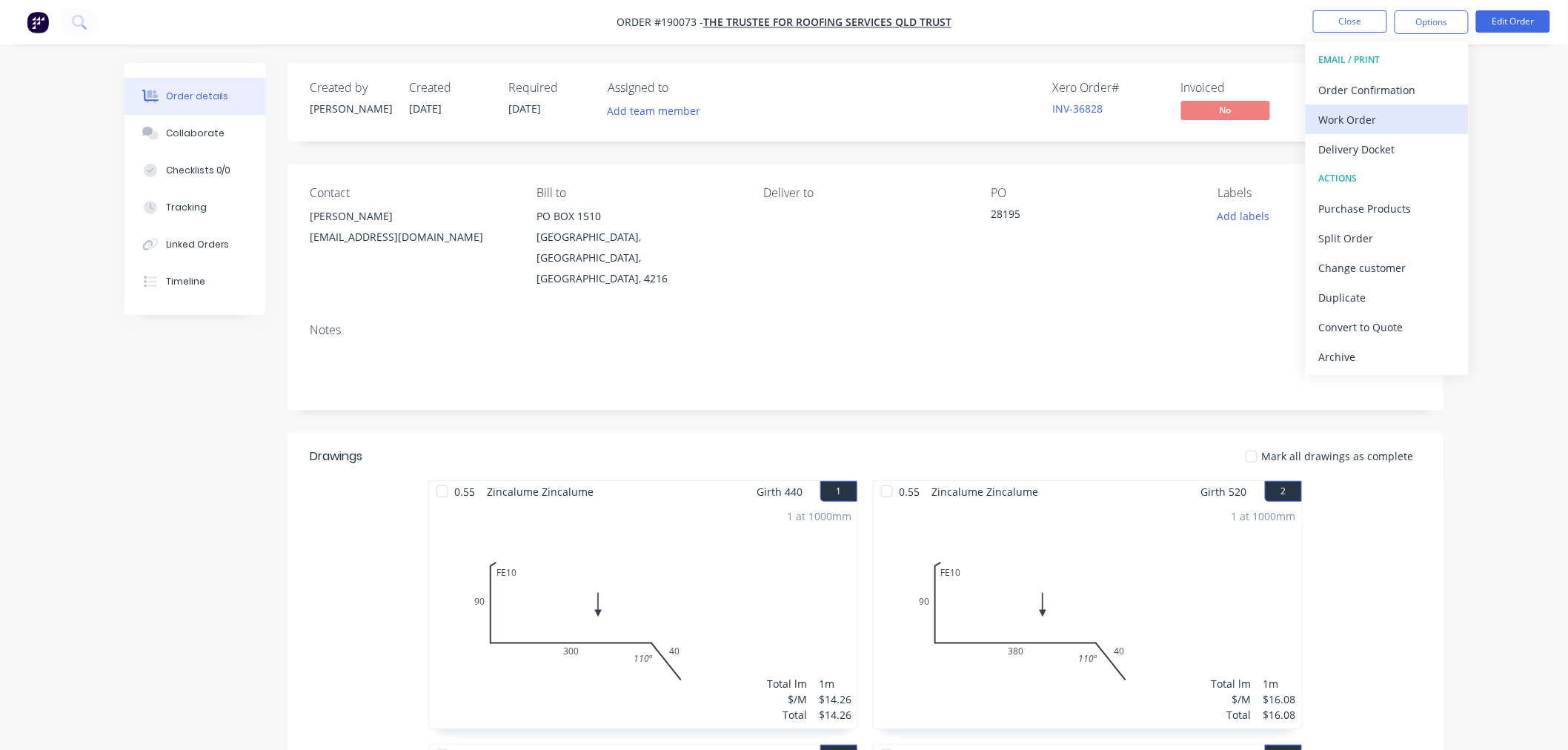
click at [1400, 115] on div "Work Order" at bounding box center [1387, 119] width 136 height 22
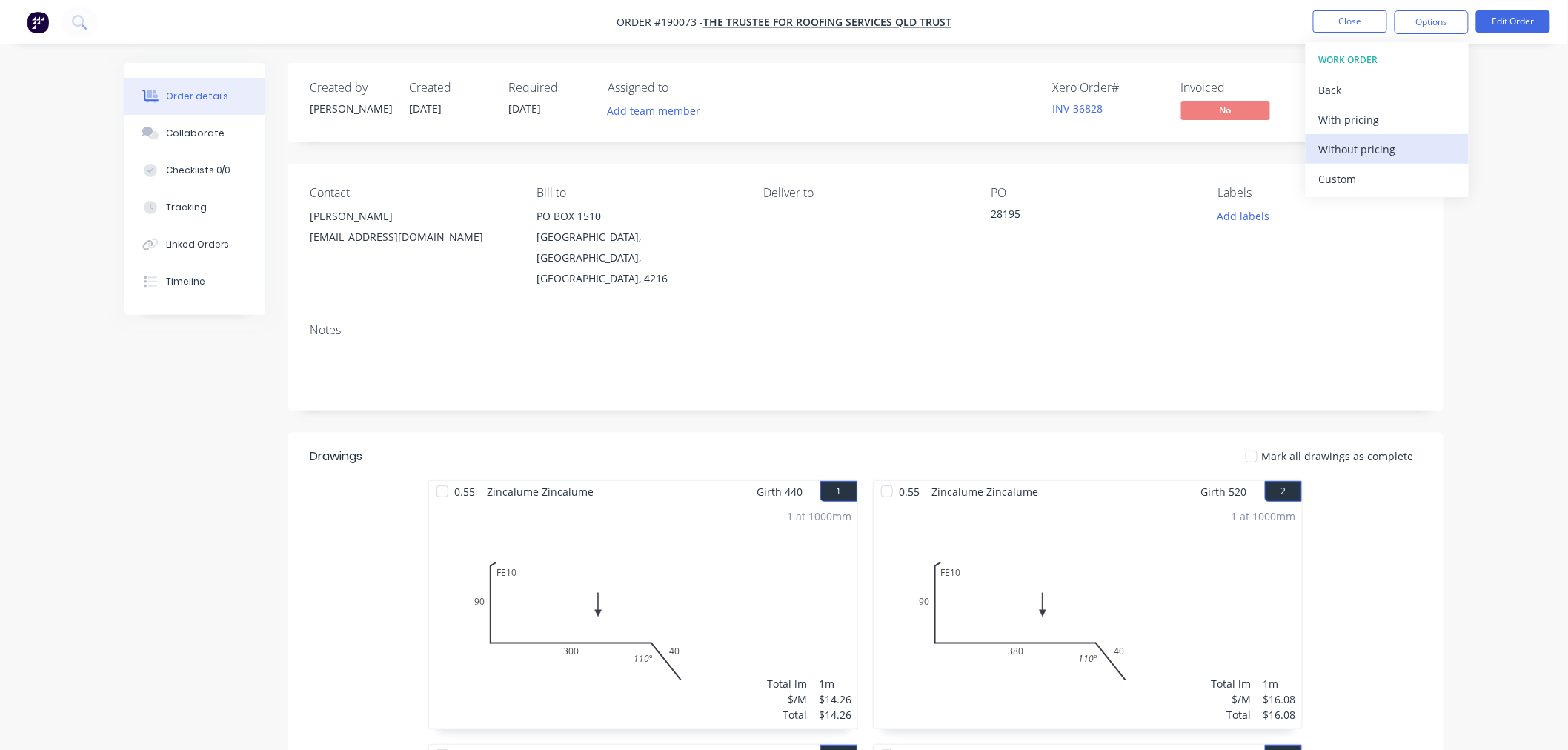
click at [1399, 147] on div "Without pricing" at bounding box center [1387, 149] width 136 height 22
click at [1533, 27] on button "Edit Order" at bounding box center [1513, 22] width 74 height 23
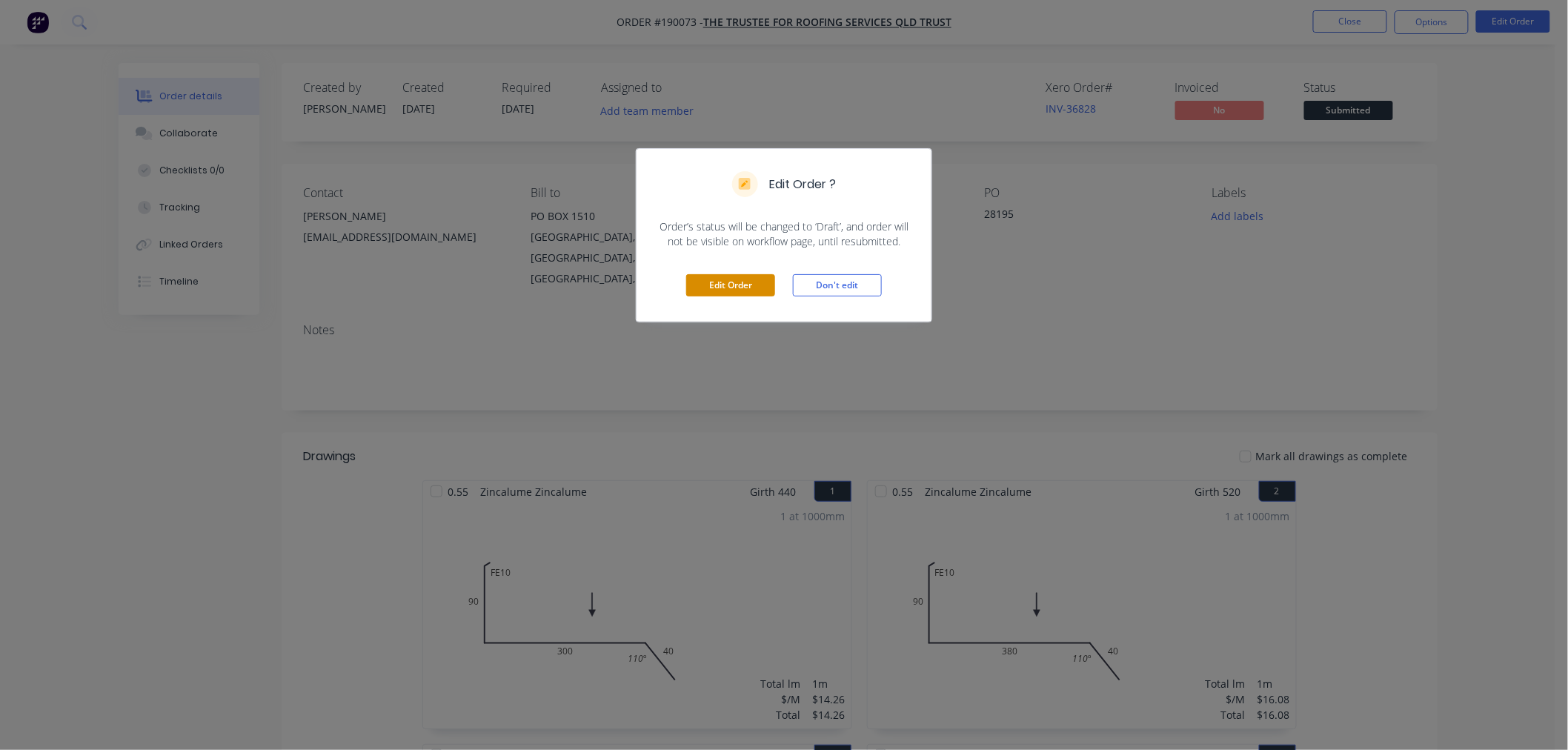
click at [709, 282] on button "Edit Order" at bounding box center [731, 285] width 89 height 23
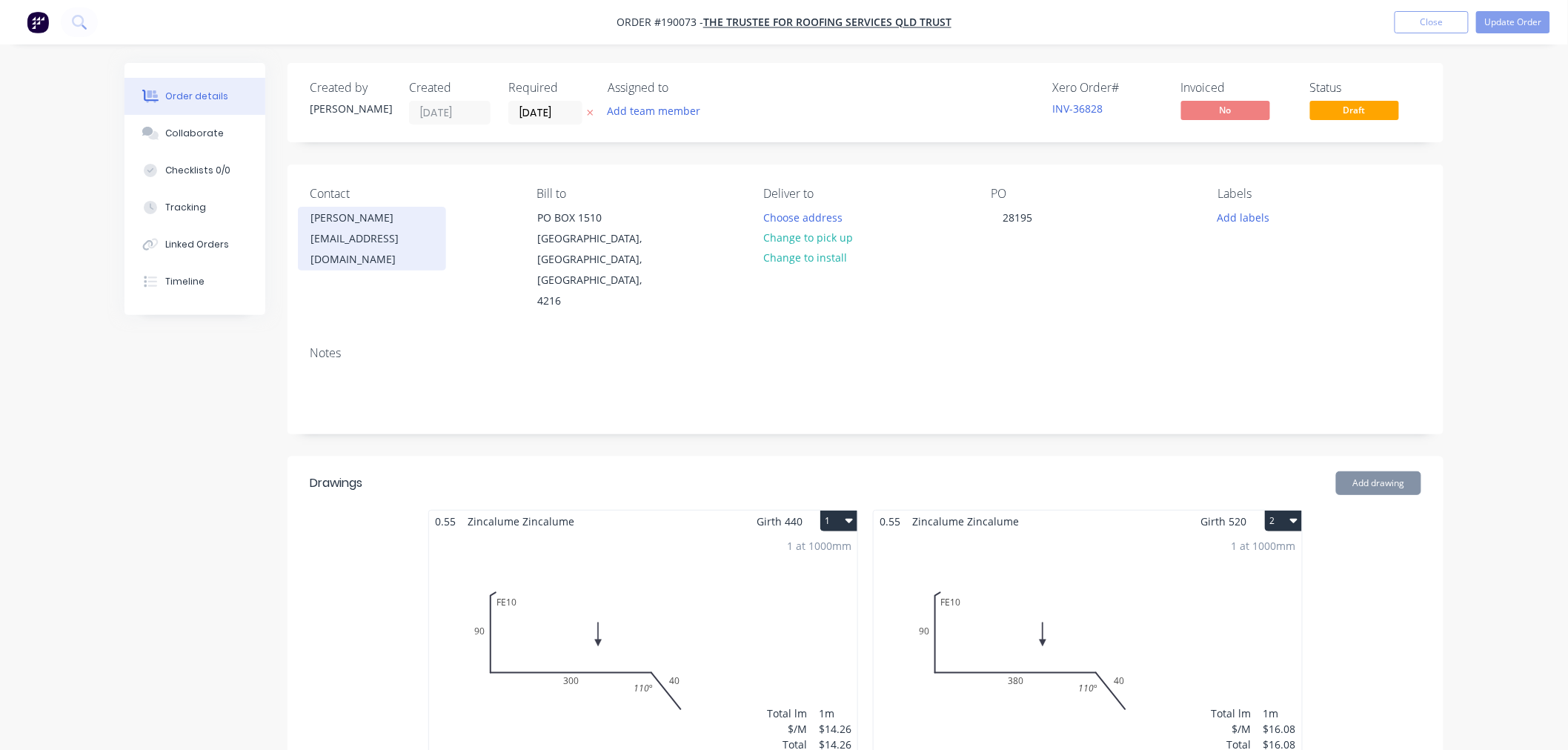
click at [355, 230] on div "[EMAIL_ADDRESS][DOMAIN_NAME]" at bounding box center [371, 249] width 123 height 42
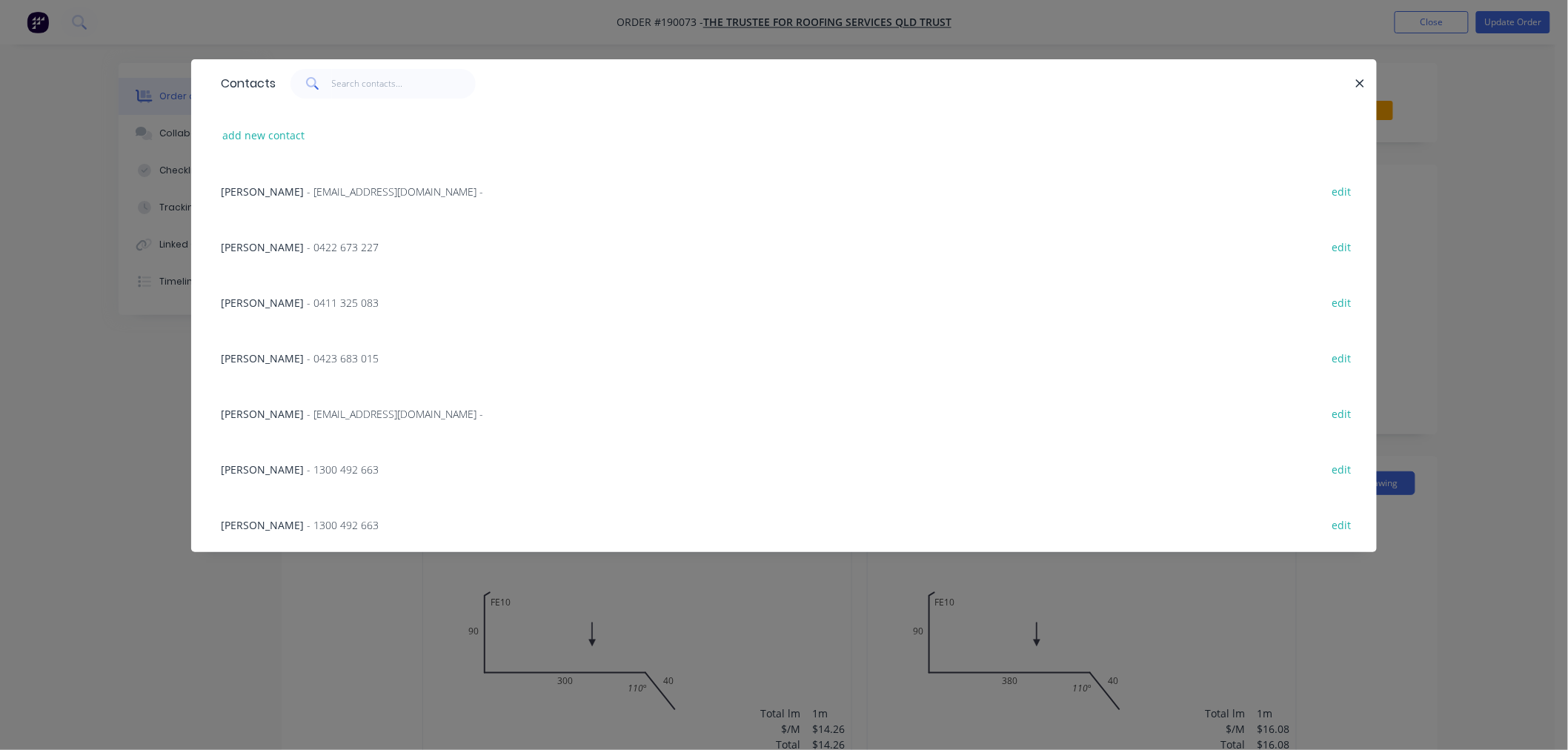
click at [125, 349] on div "Contacts add new contact [PERSON_NAME] - [EMAIL_ADDRESS][DOMAIN_NAME] - edit [P…" at bounding box center [784, 375] width 1568 height 750
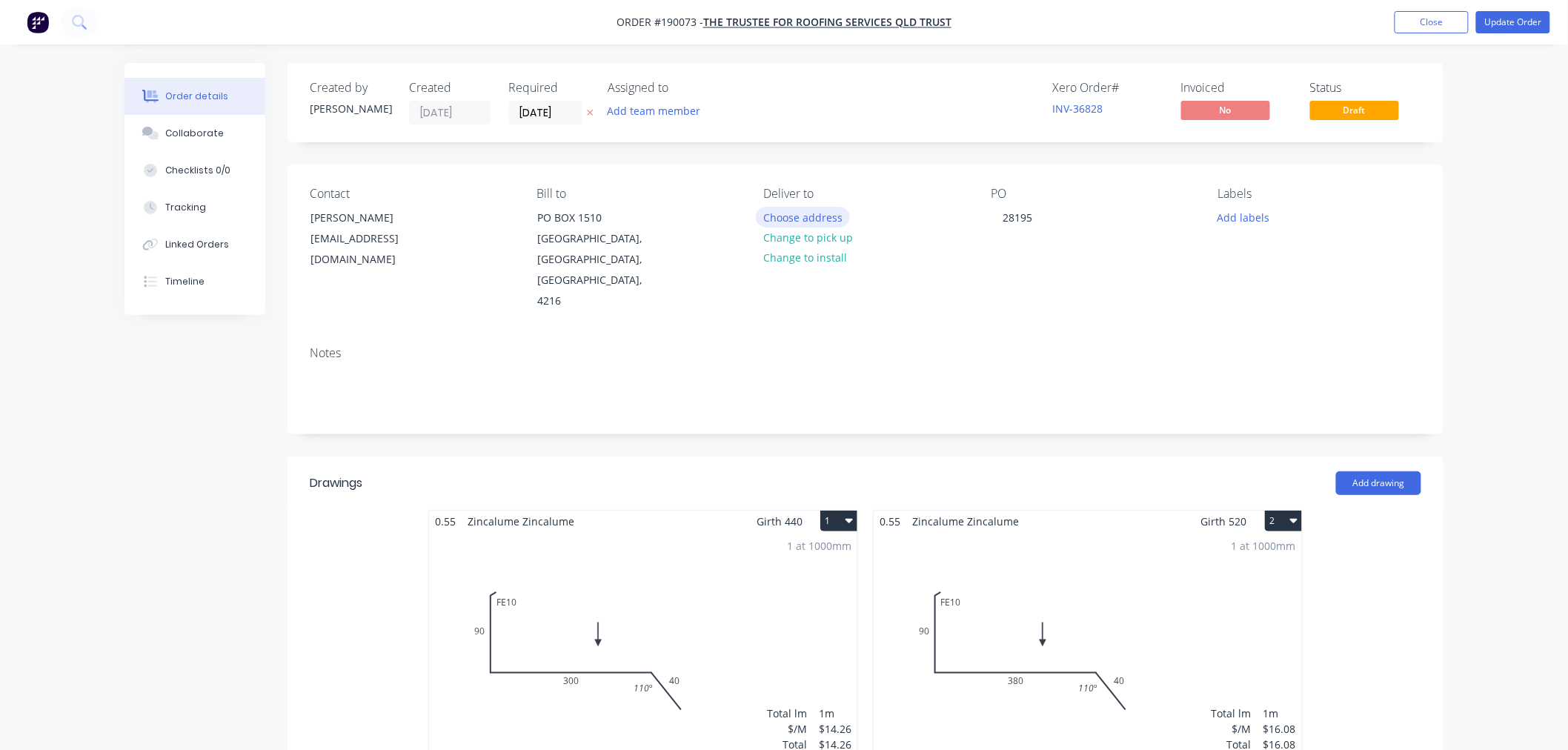
click at [803, 216] on button "Choose address" at bounding box center [803, 217] width 95 height 20
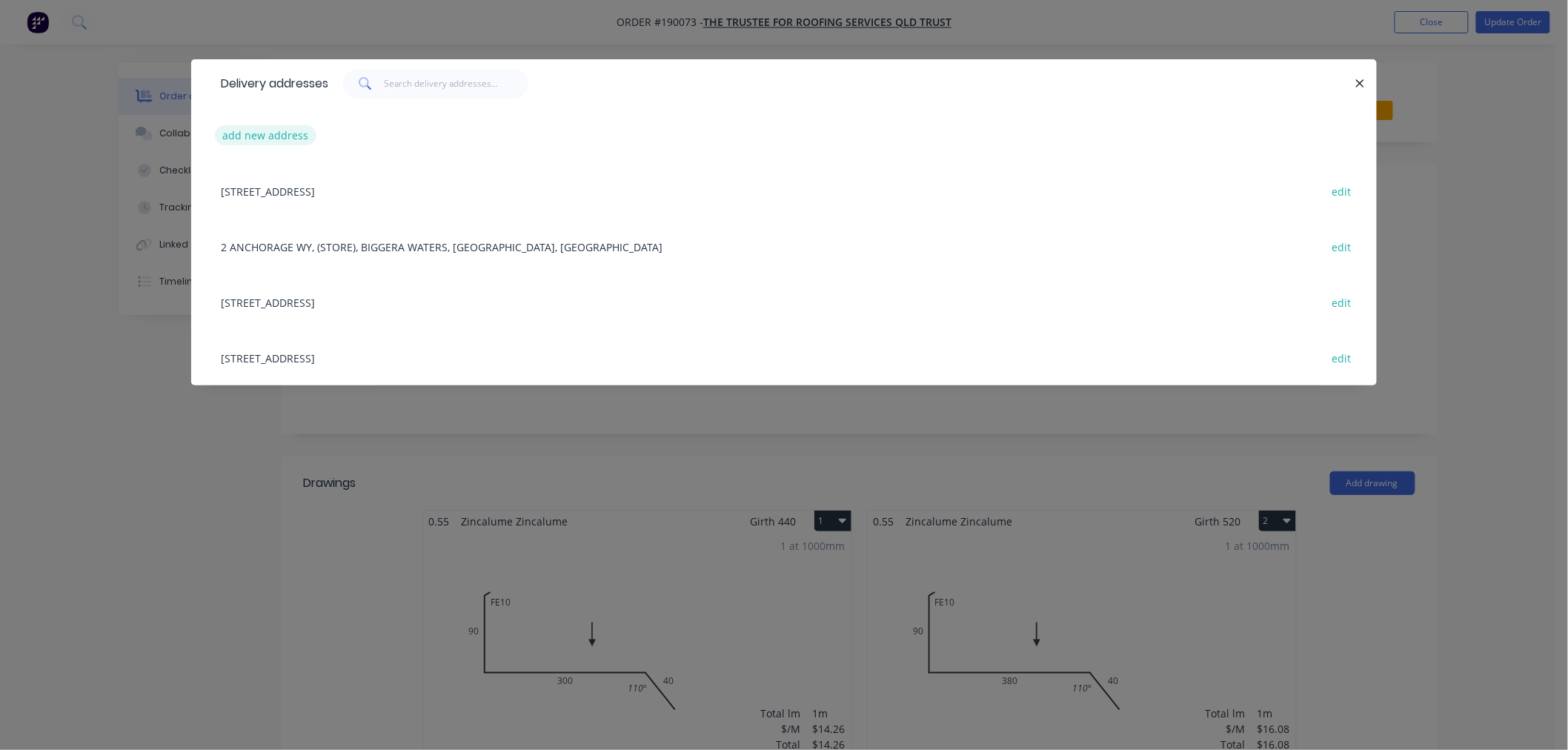
click at [269, 130] on button "add new address" at bounding box center [266, 135] width 102 height 20
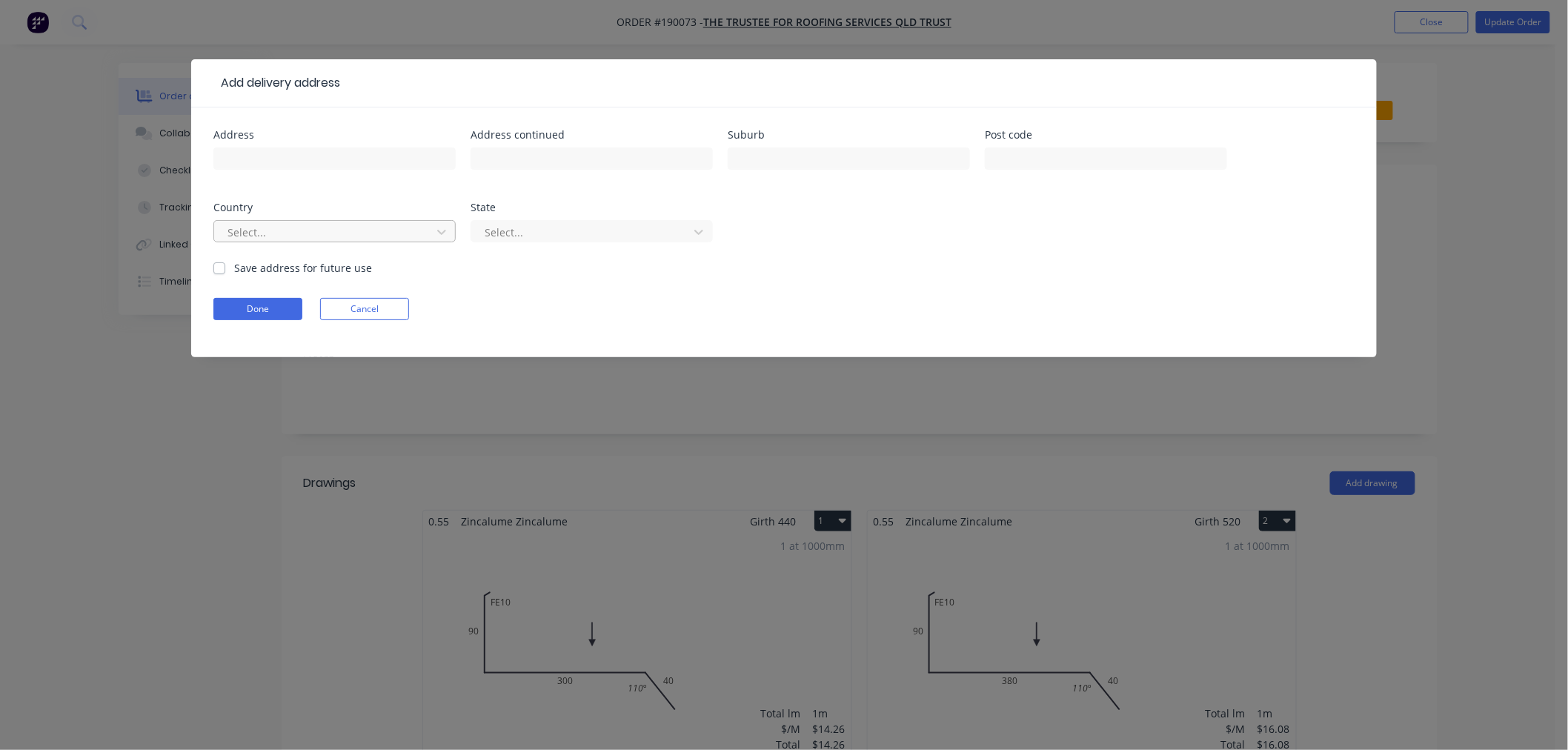
click at [298, 234] on div at bounding box center [326, 232] width 198 height 19
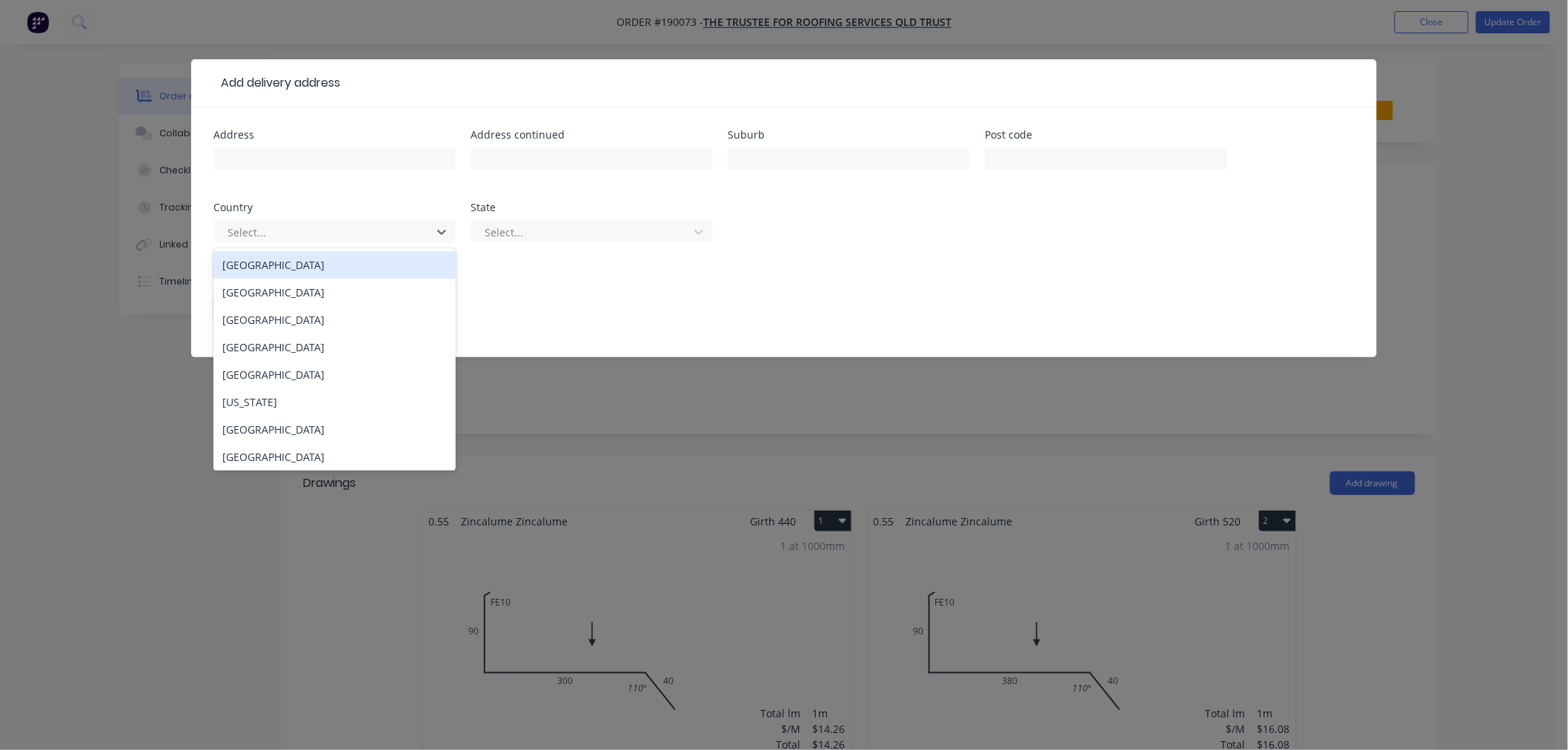
click at [315, 267] on div "[GEOGRAPHIC_DATA]" at bounding box center [334, 265] width 243 height 27
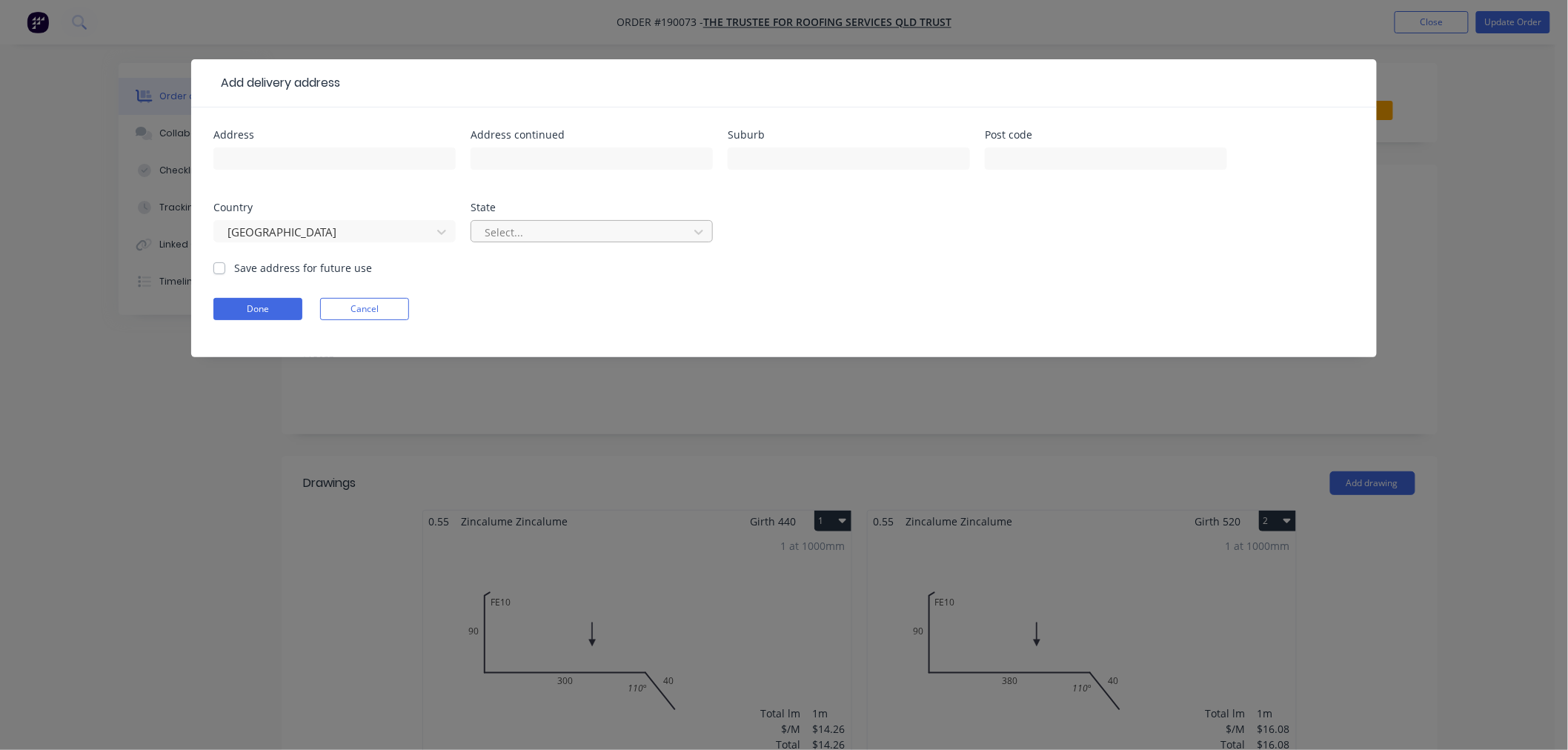
click at [547, 227] on div at bounding box center [583, 232] width 198 height 19
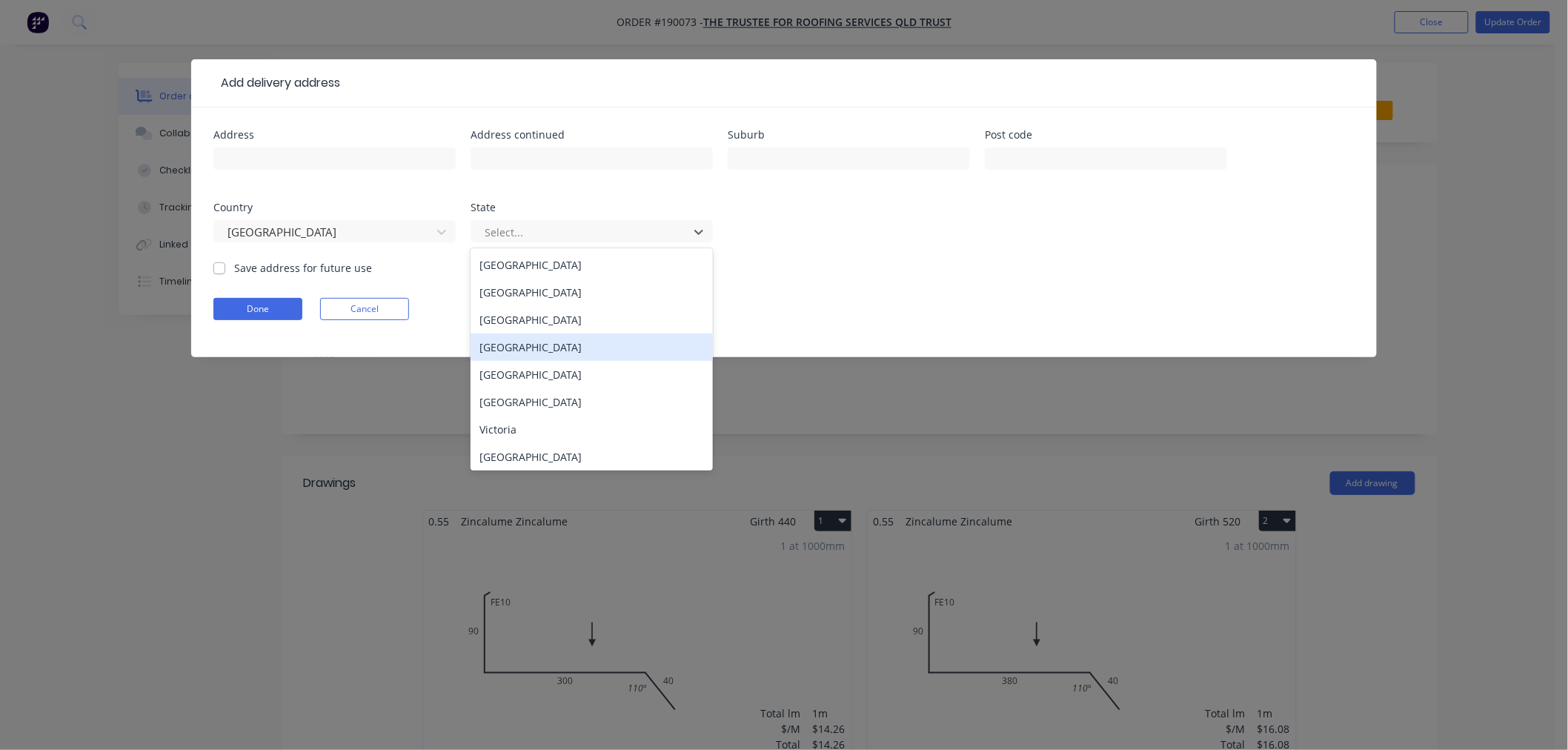
click at [535, 344] on div "[GEOGRAPHIC_DATA]" at bounding box center [591, 347] width 243 height 27
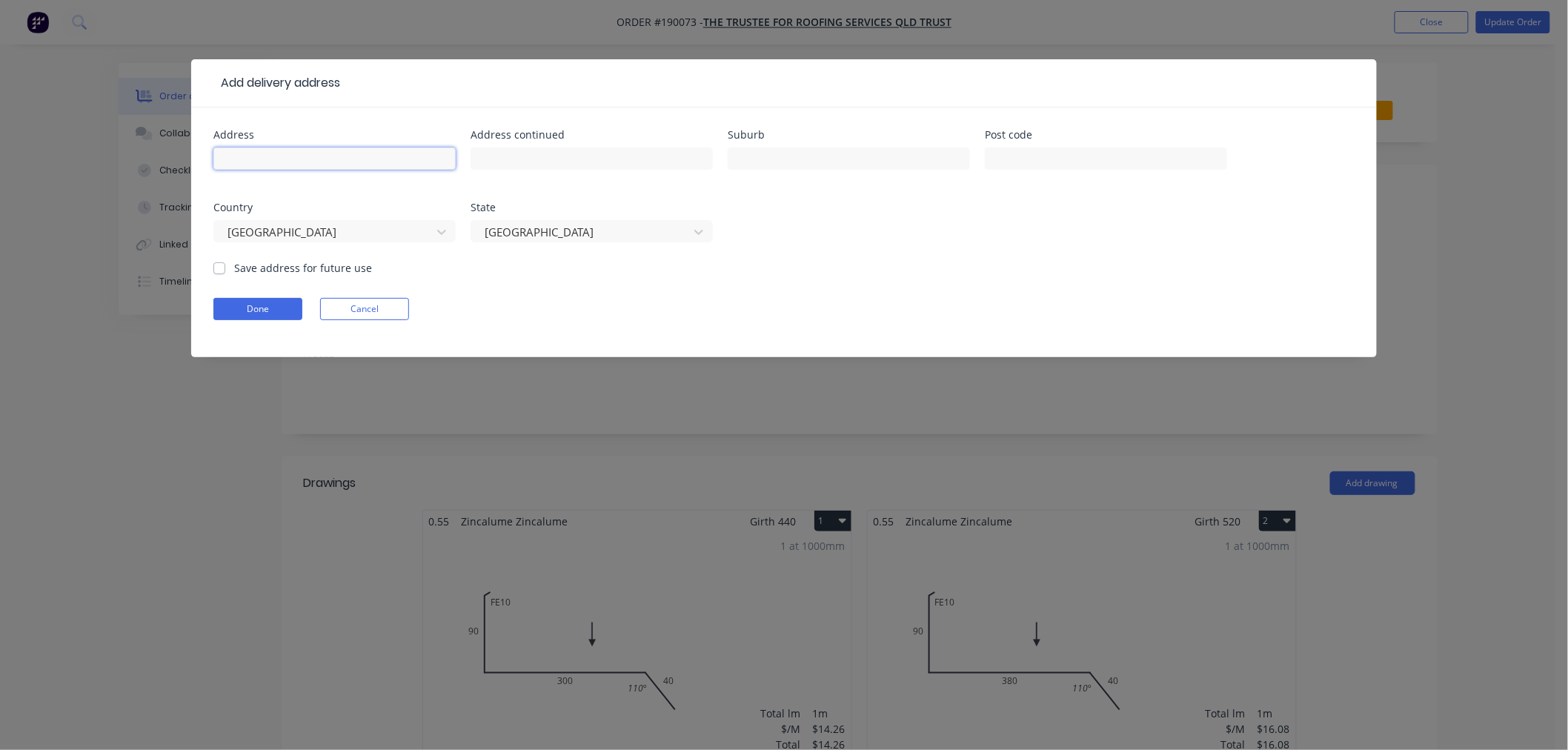
click at [353, 160] on input "text" at bounding box center [334, 159] width 243 height 23
type input "[STREET_ADDRESS]"
type input "[PERSON_NAME]"
type input "4214"
click at [239, 312] on button "Done" at bounding box center [258, 309] width 89 height 23
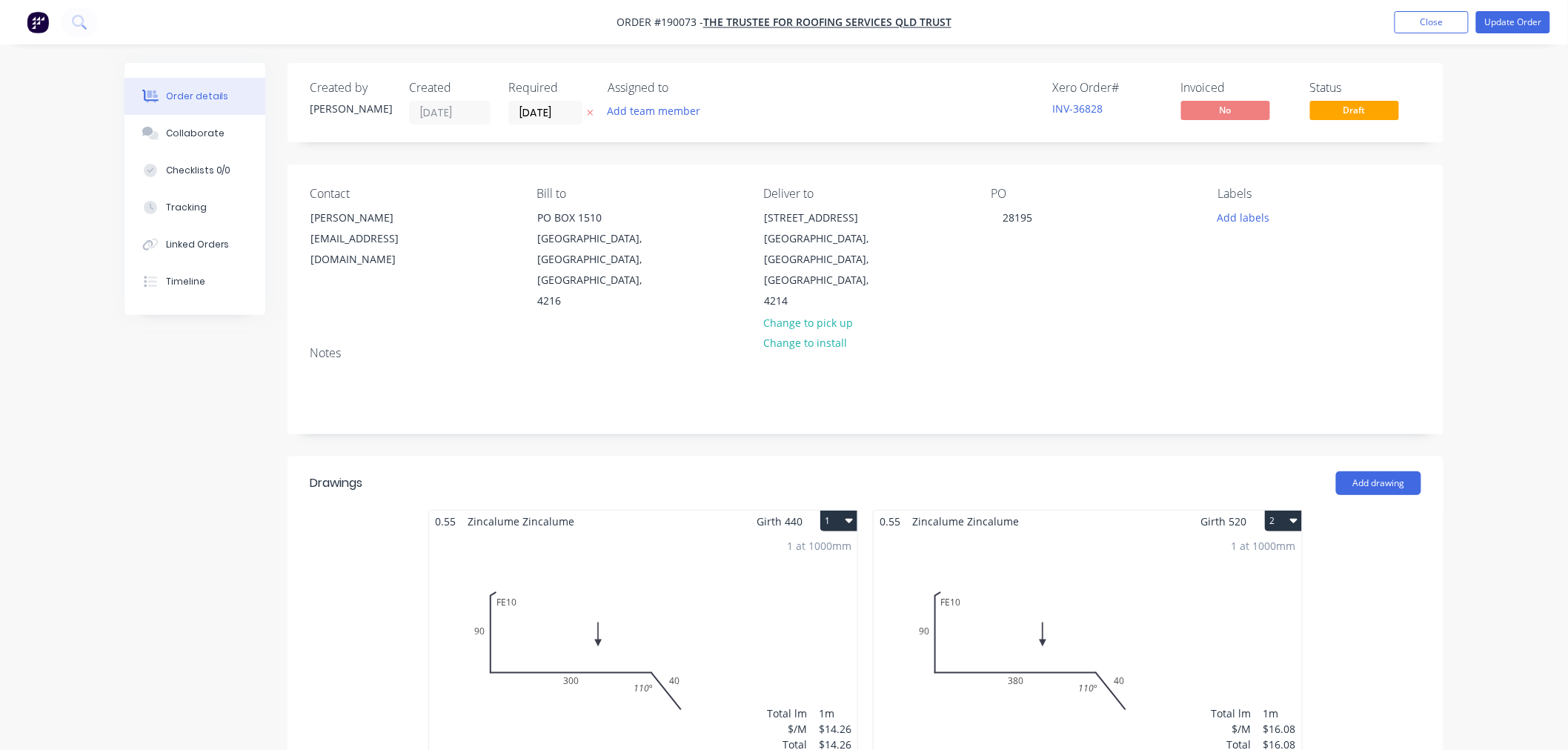
click at [1517, 19] on button "Update Order" at bounding box center [1513, 23] width 74 height 23
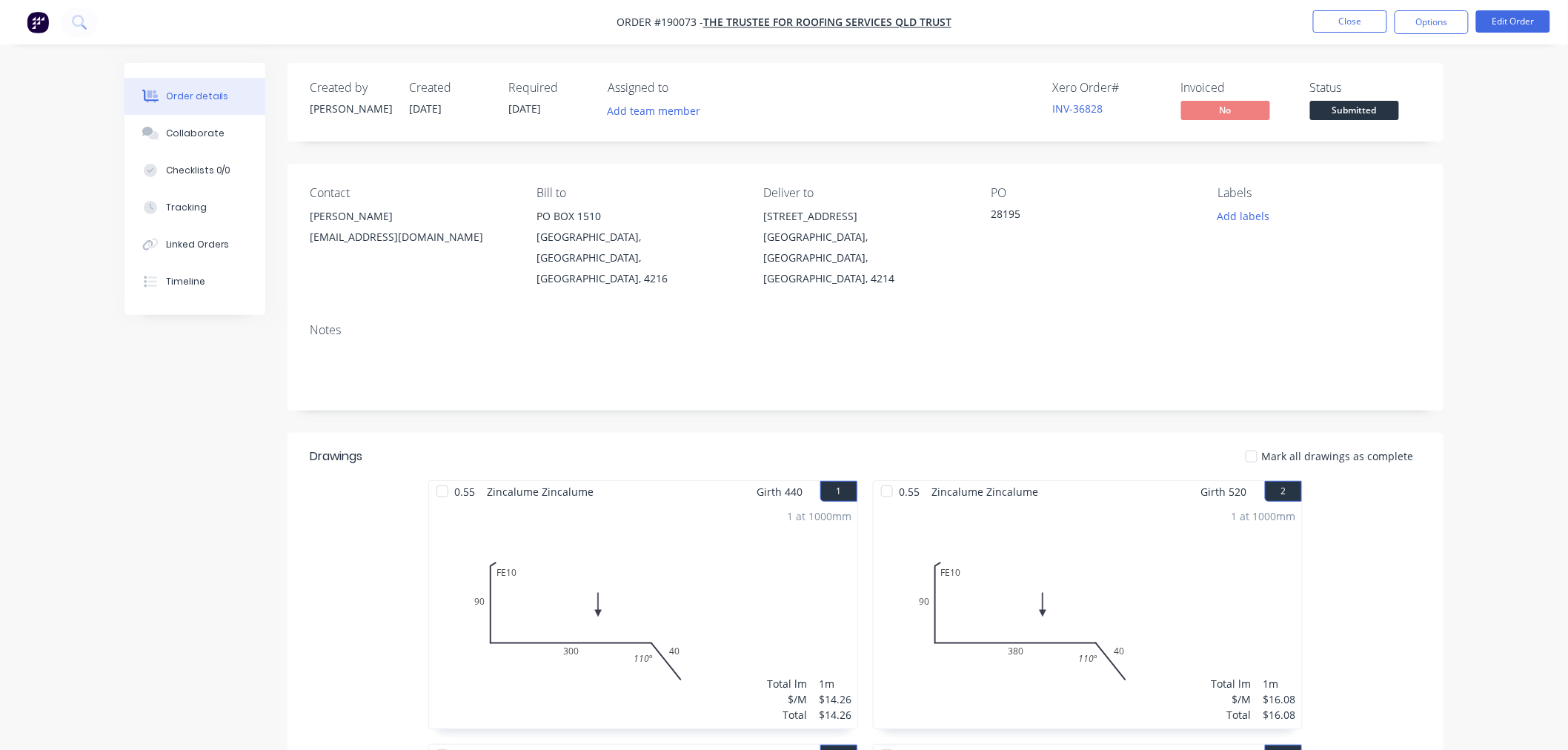
click at [1432, 15] on button "Options" at bounding box center [1432, 22] width 74 height 23
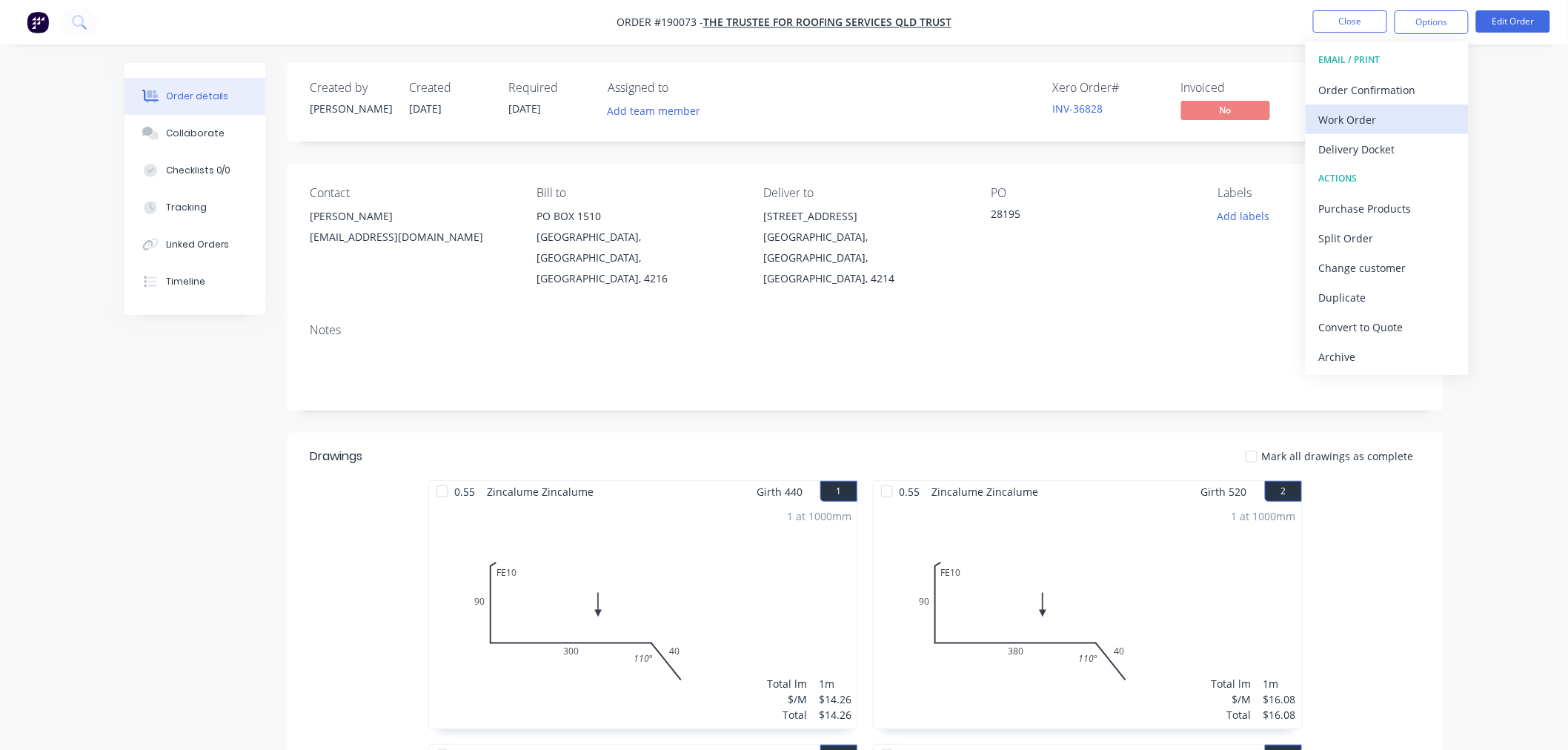
click at [1427, 122] on div "Work Order" at bounding box center [1387, 119] width 136 height 22
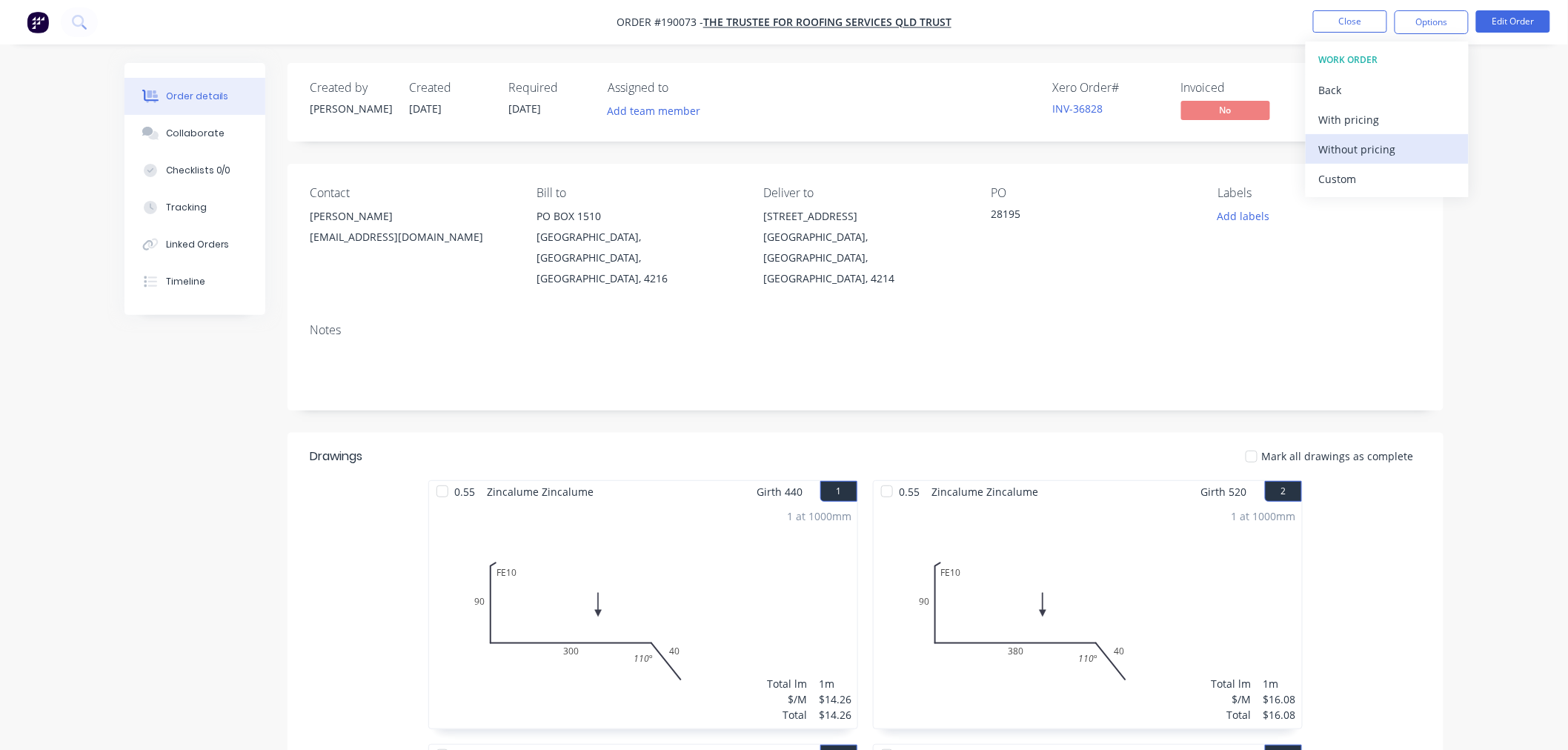
click at [1412, 146] on div "Without pricing" at bounding box center [1387, 149] width 136 height 22
click at [1030, 19] on nav "Order #190073 - The Trustee for Roofing Services QLD Trust Close Options EMAIL …" at bounding box center [784, 22] width 1568 height 44
click at [1354, 19] on button "Close" at bounding box center [1350, 22] width 74 height 23
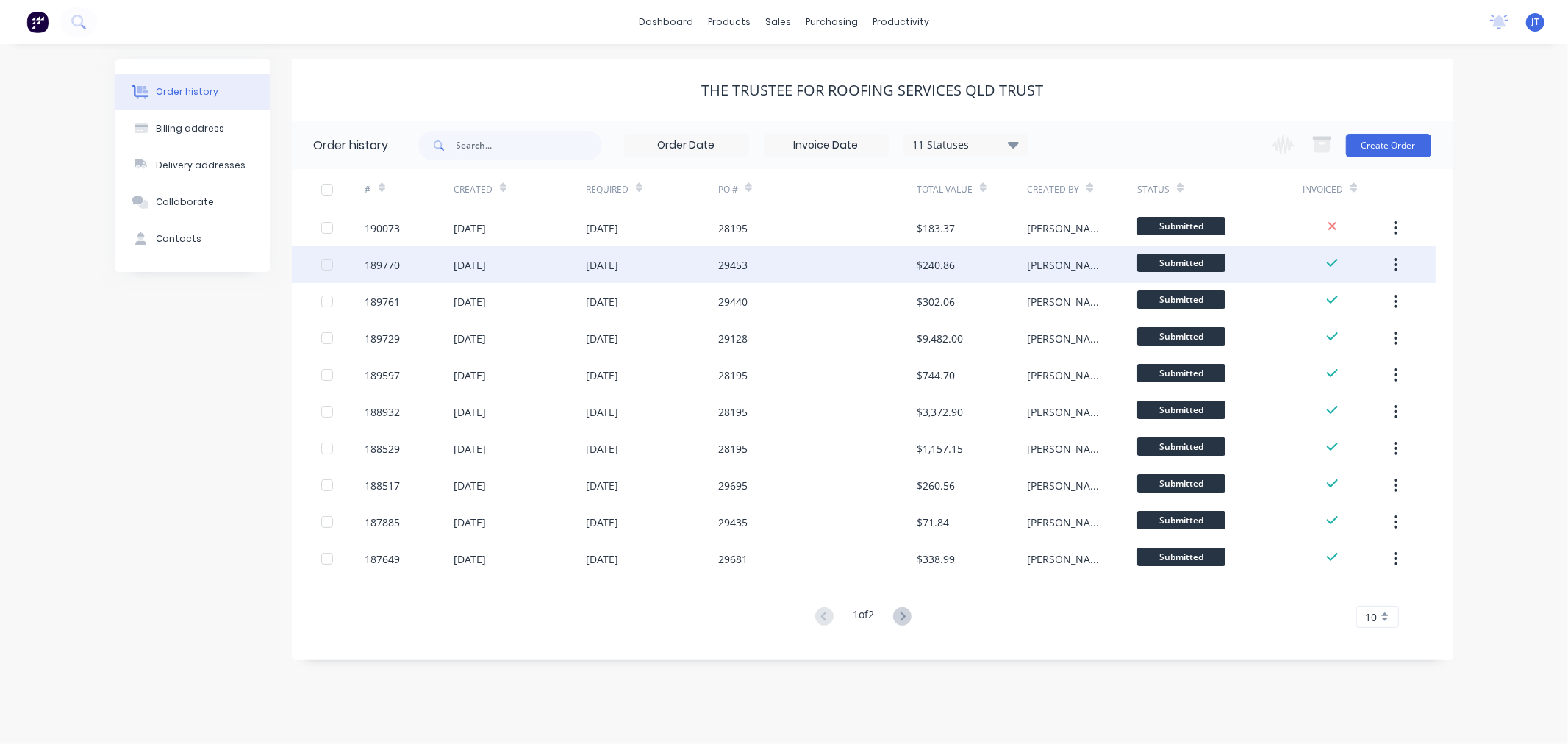
click at [372, 276] on div "189770" at bounding box center [409, 265] width 88 height 37
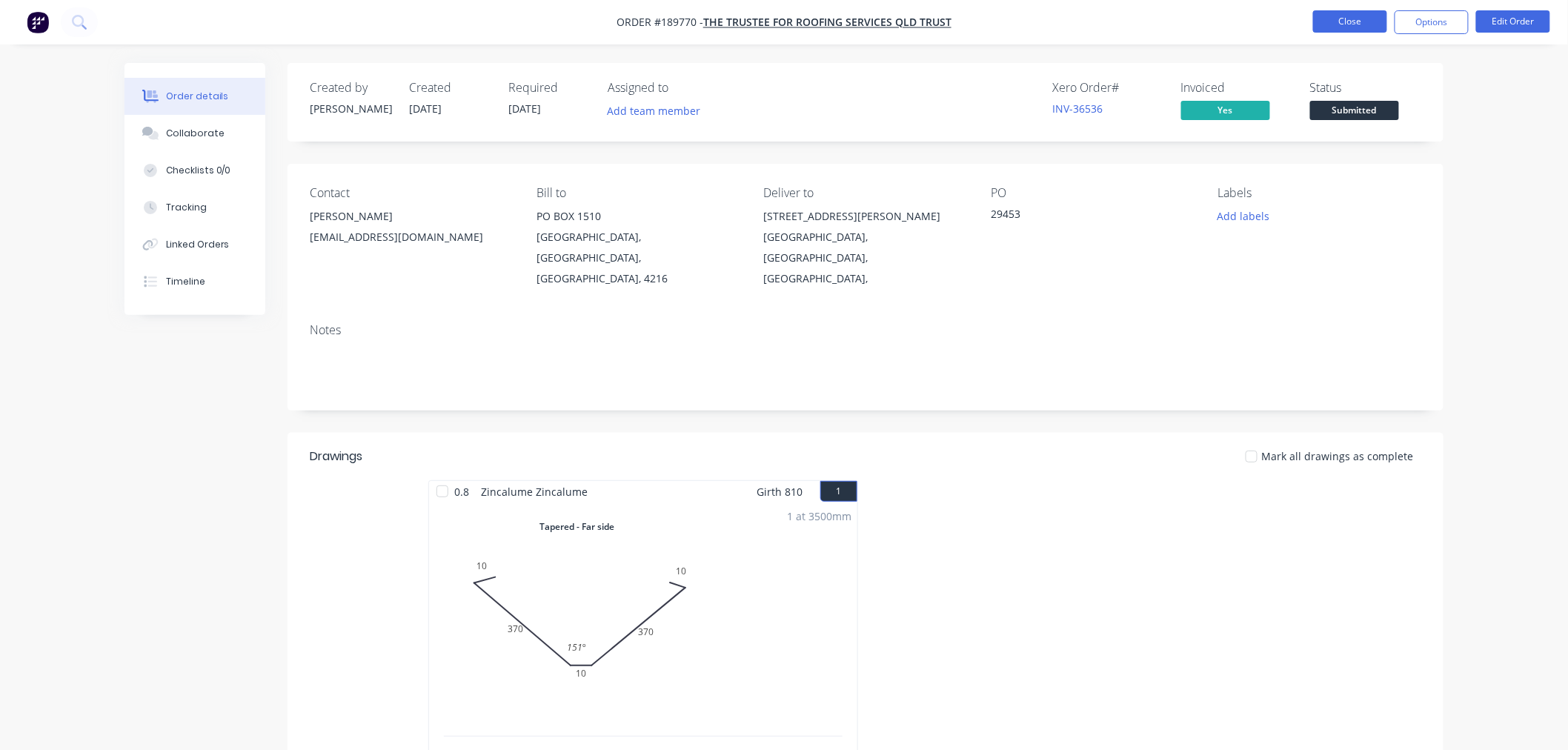
click at [1344, 25] on button "Close" at bounding box center [1350, 22] width 74 height 23
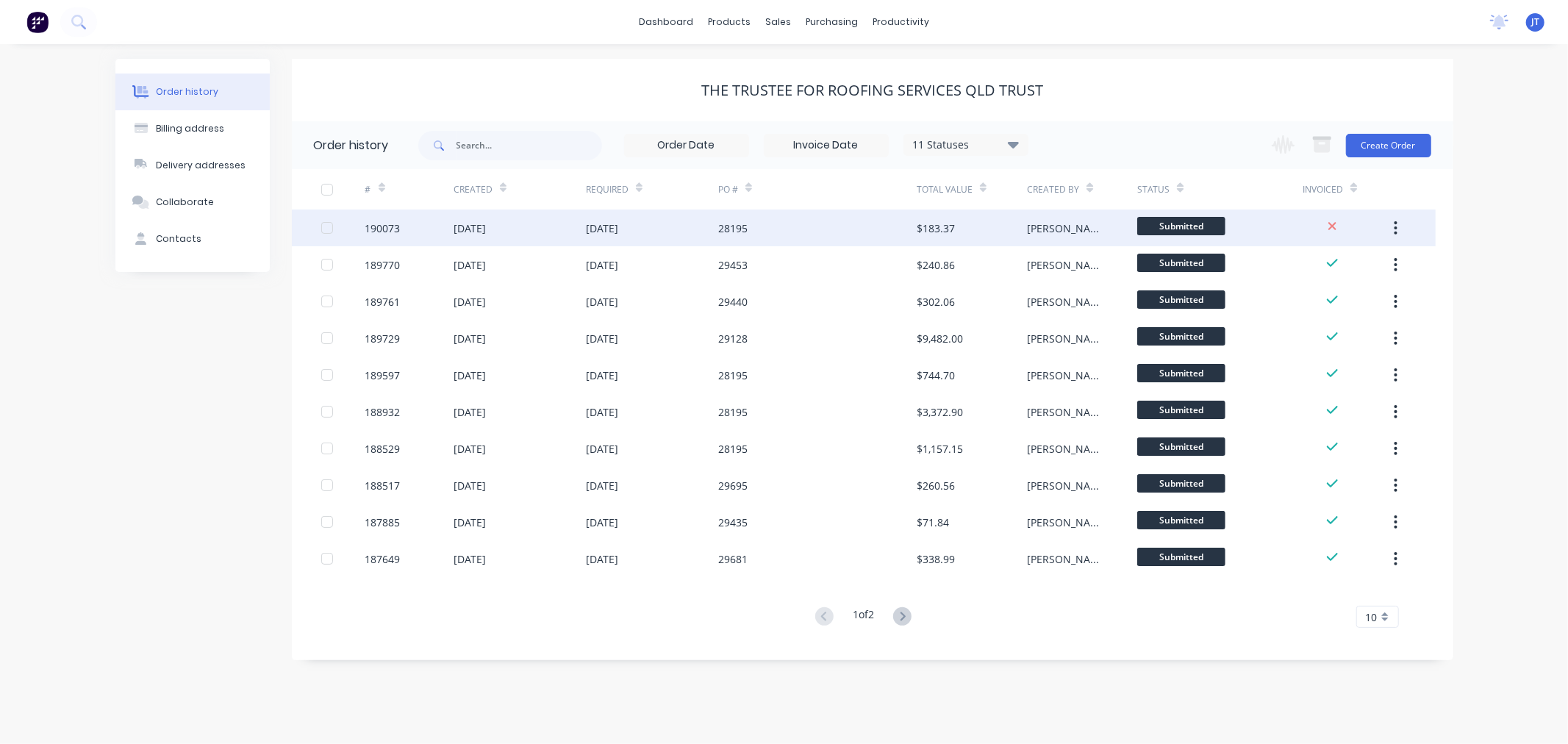
click at [380, 229] on div "190073" at bounding box center [383, 228] width 35 height 15
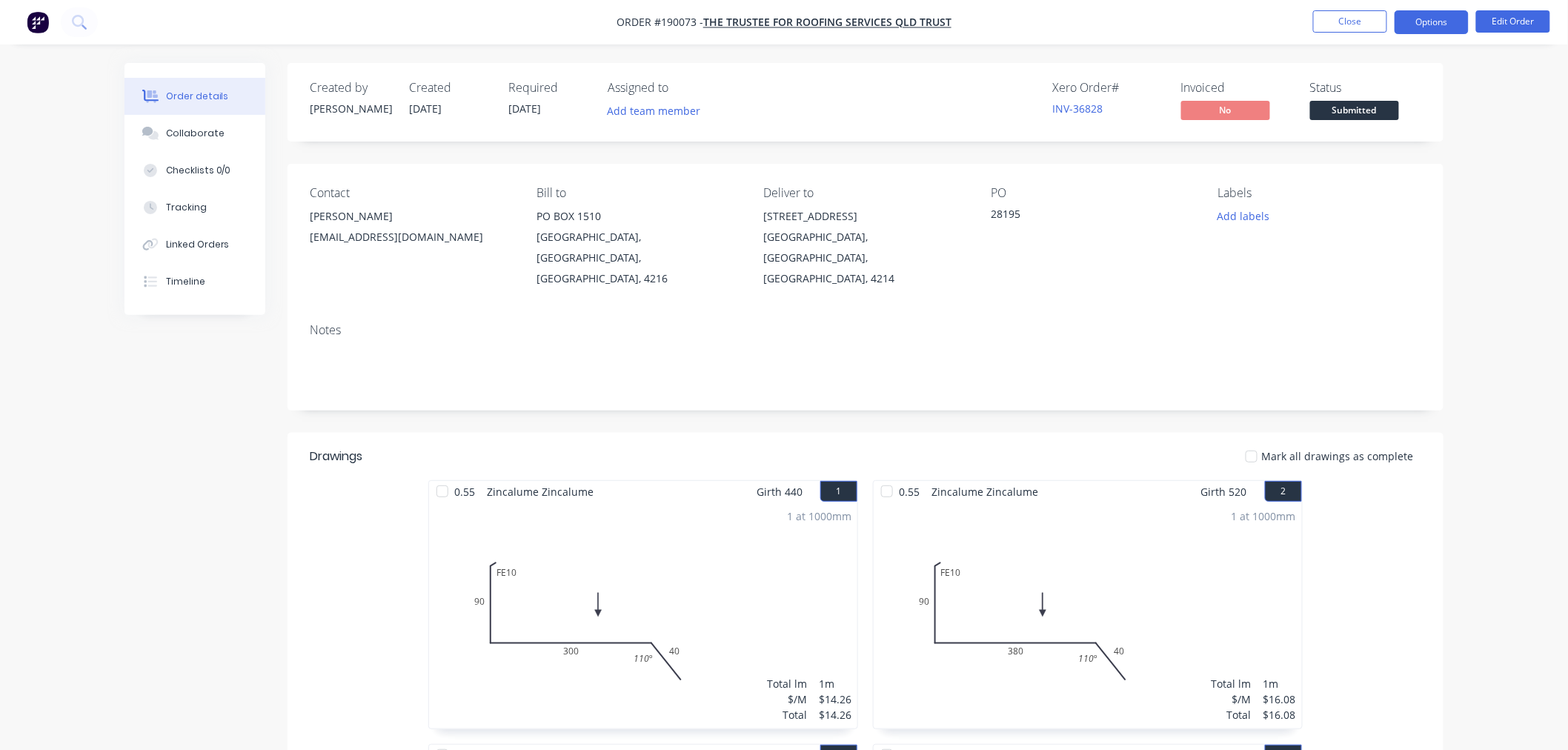
click at [1417, 23] on button "Options" at bounding box center [1432, 22] width 74 height 23
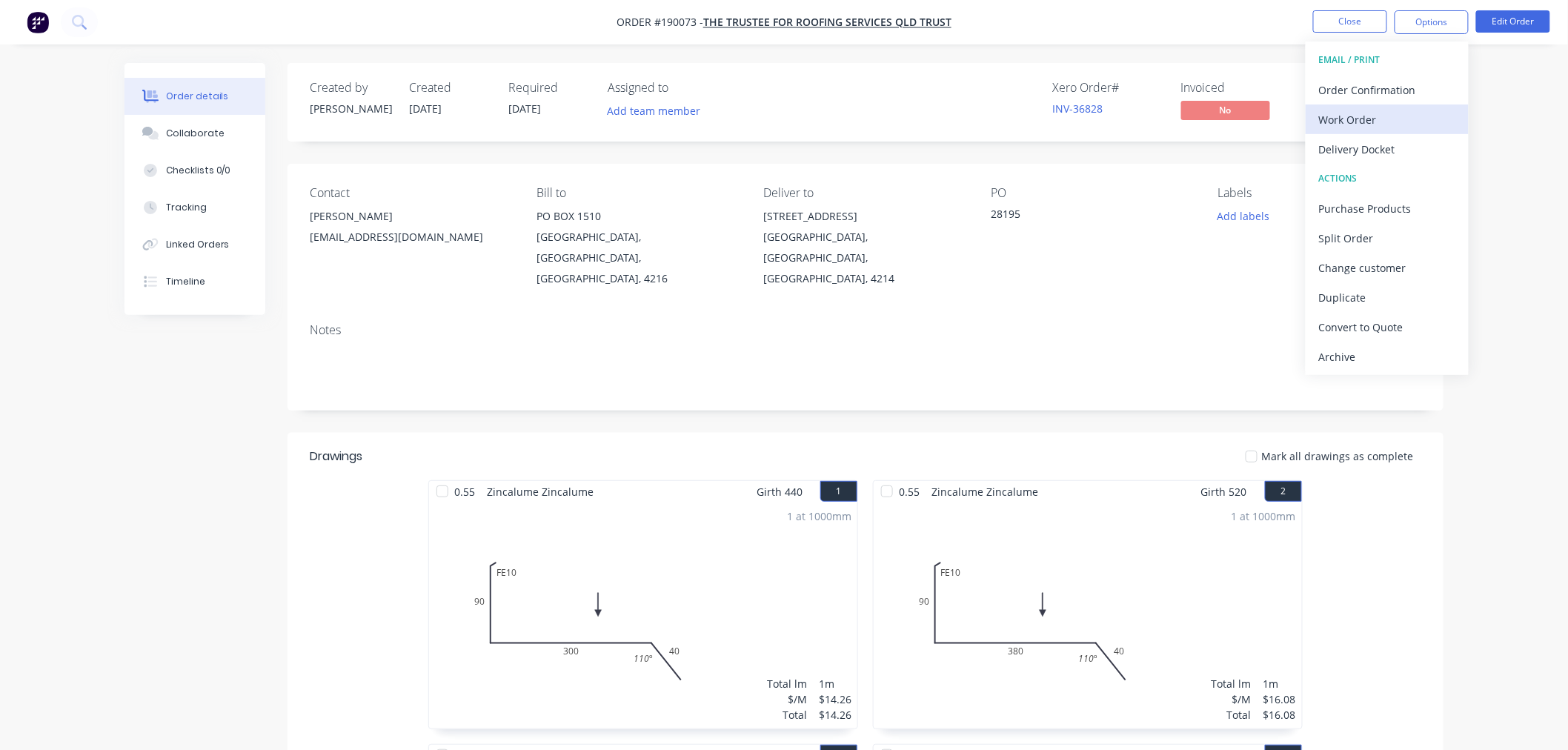
click at [1424, 119] on div "Work Order" at bounding box center [1387, 119] width 136 height 22
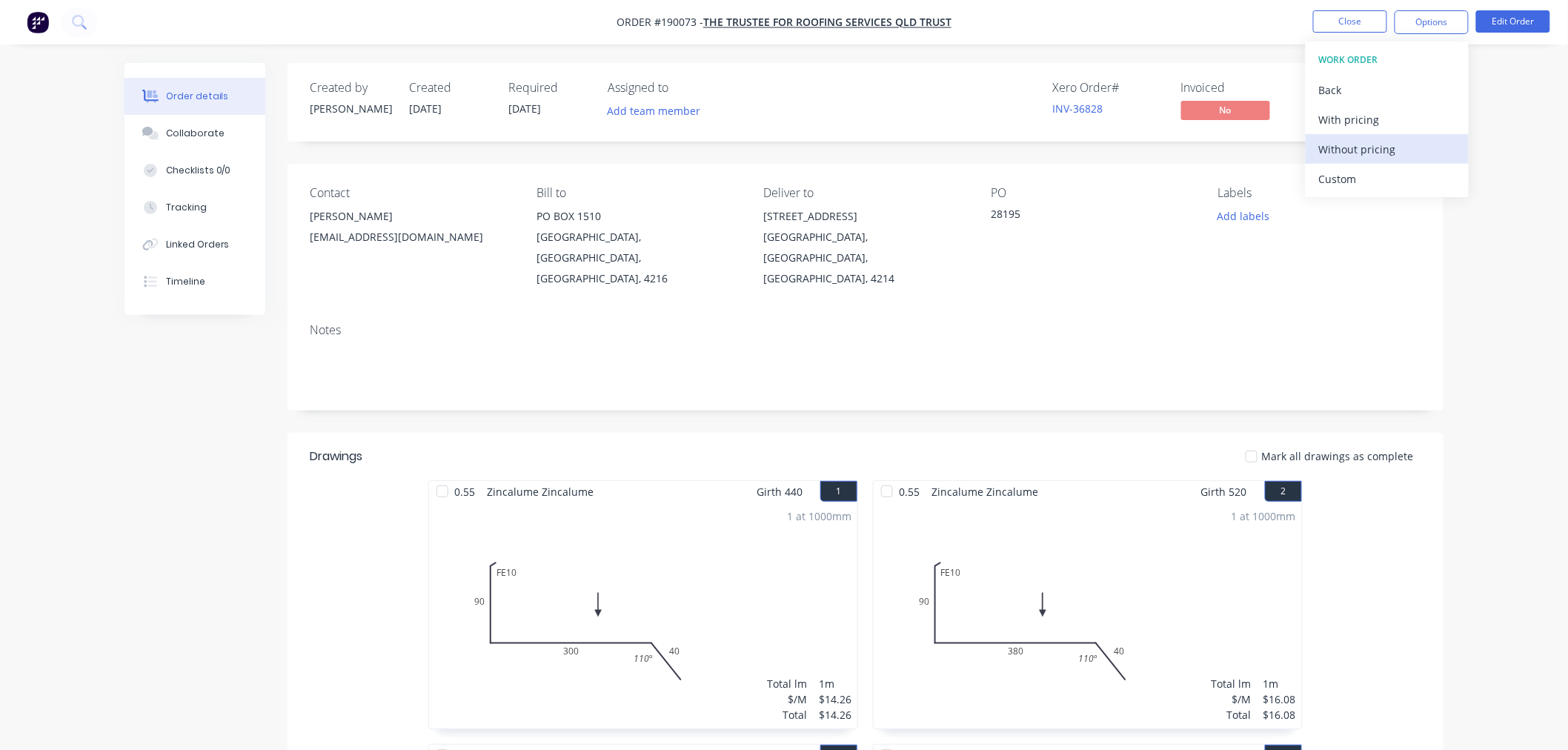
click at [1377, 157] on div "Without pricing" at bounding box center [1387, 149] width 136 height 22
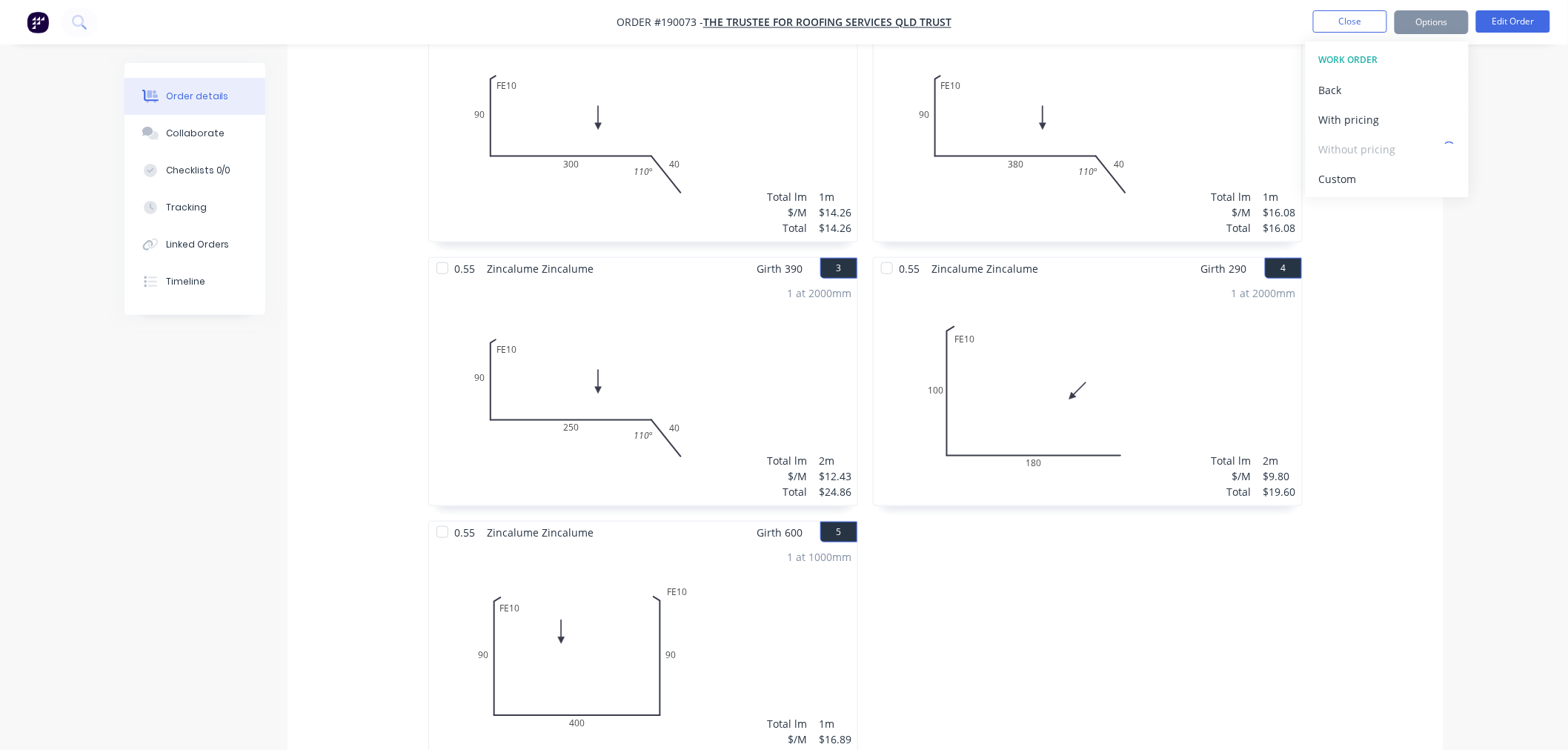
scroll to position [494, 0]
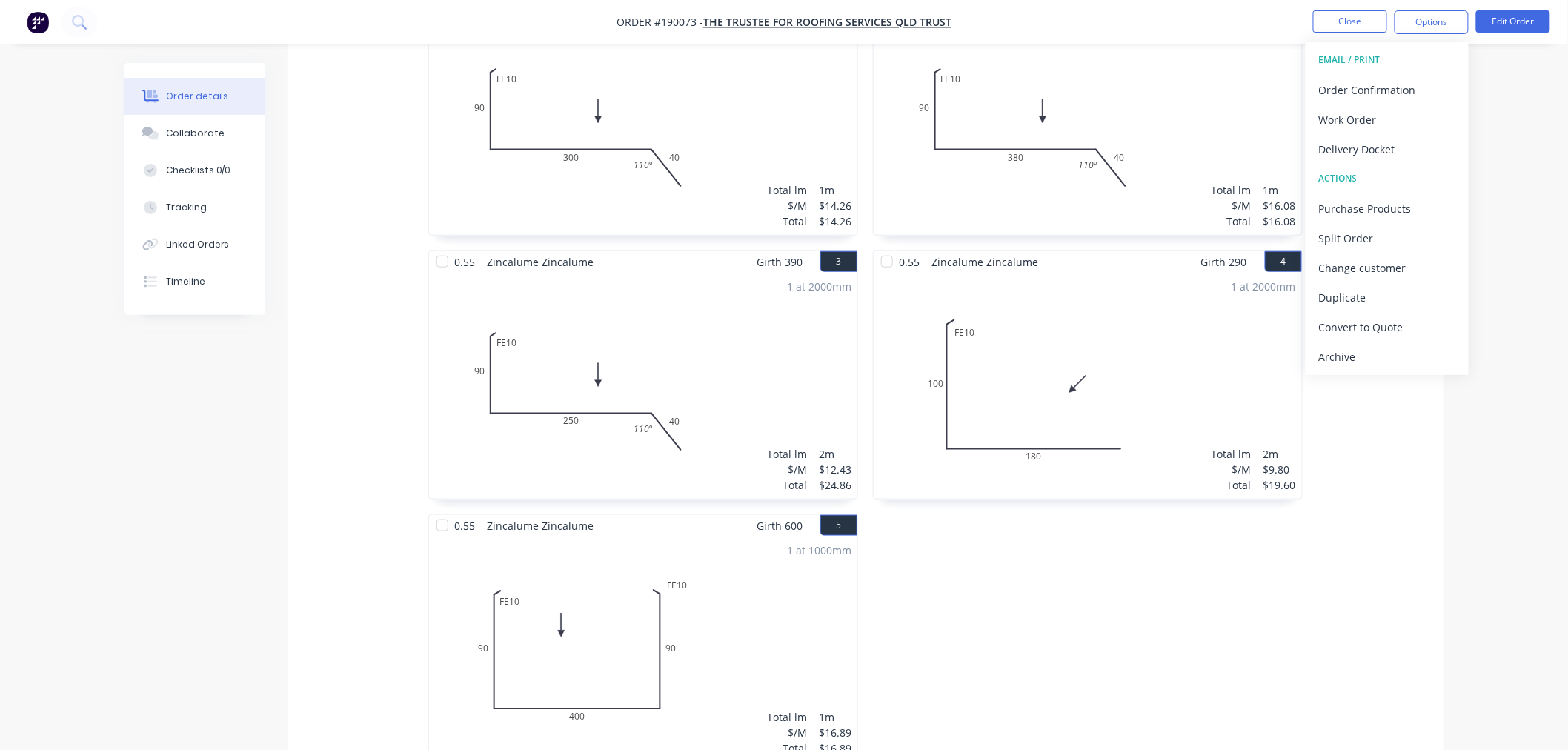
click at [1269, 18] on nav "Order #190073 - The Trustee for Roofing Services QLD Trust Close Options EMAIL …" at bounding box center [784, 22] width 1568 height 44
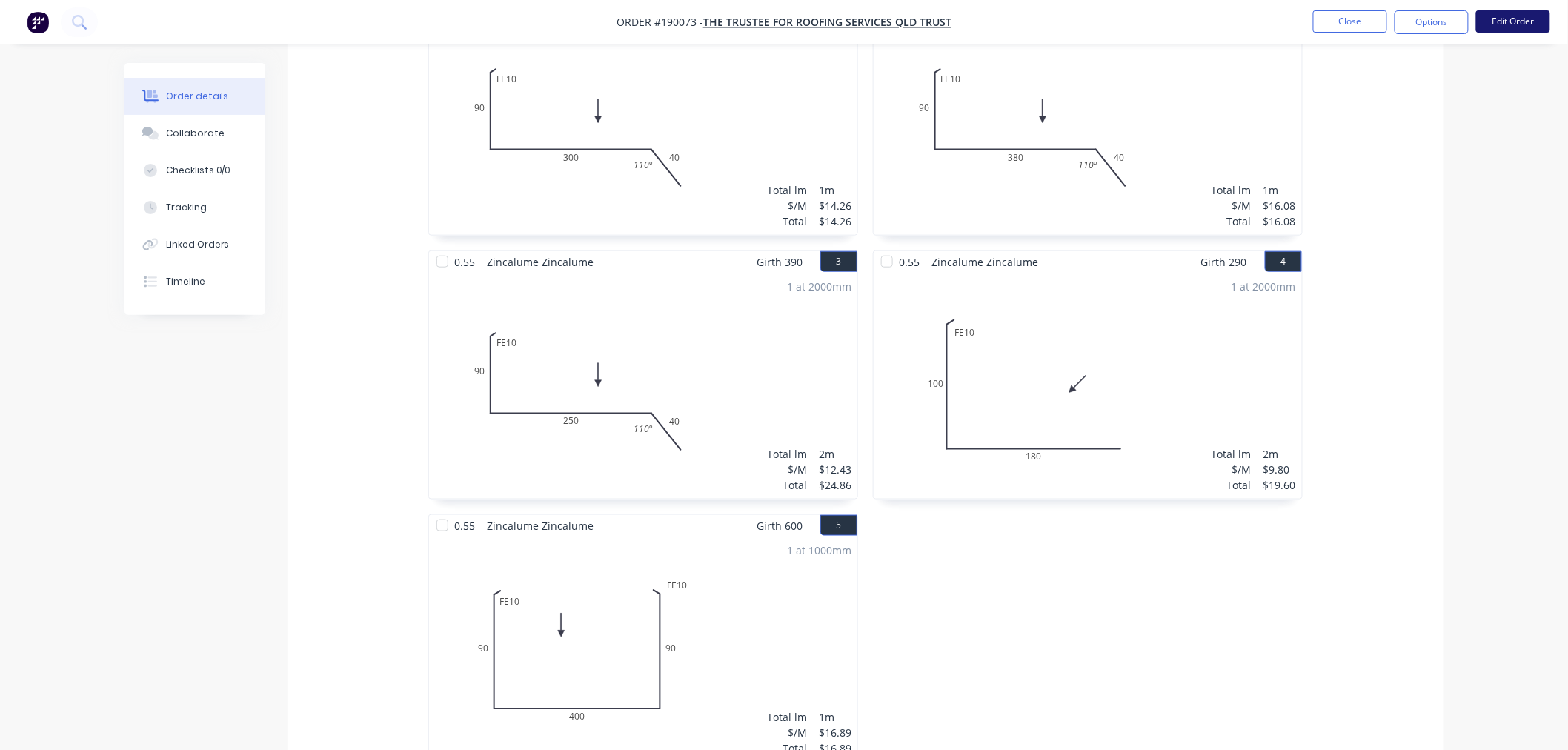
click at [1510, 23] on button "Edit Order" at bounding box center [1513, 22] width 74 height 23
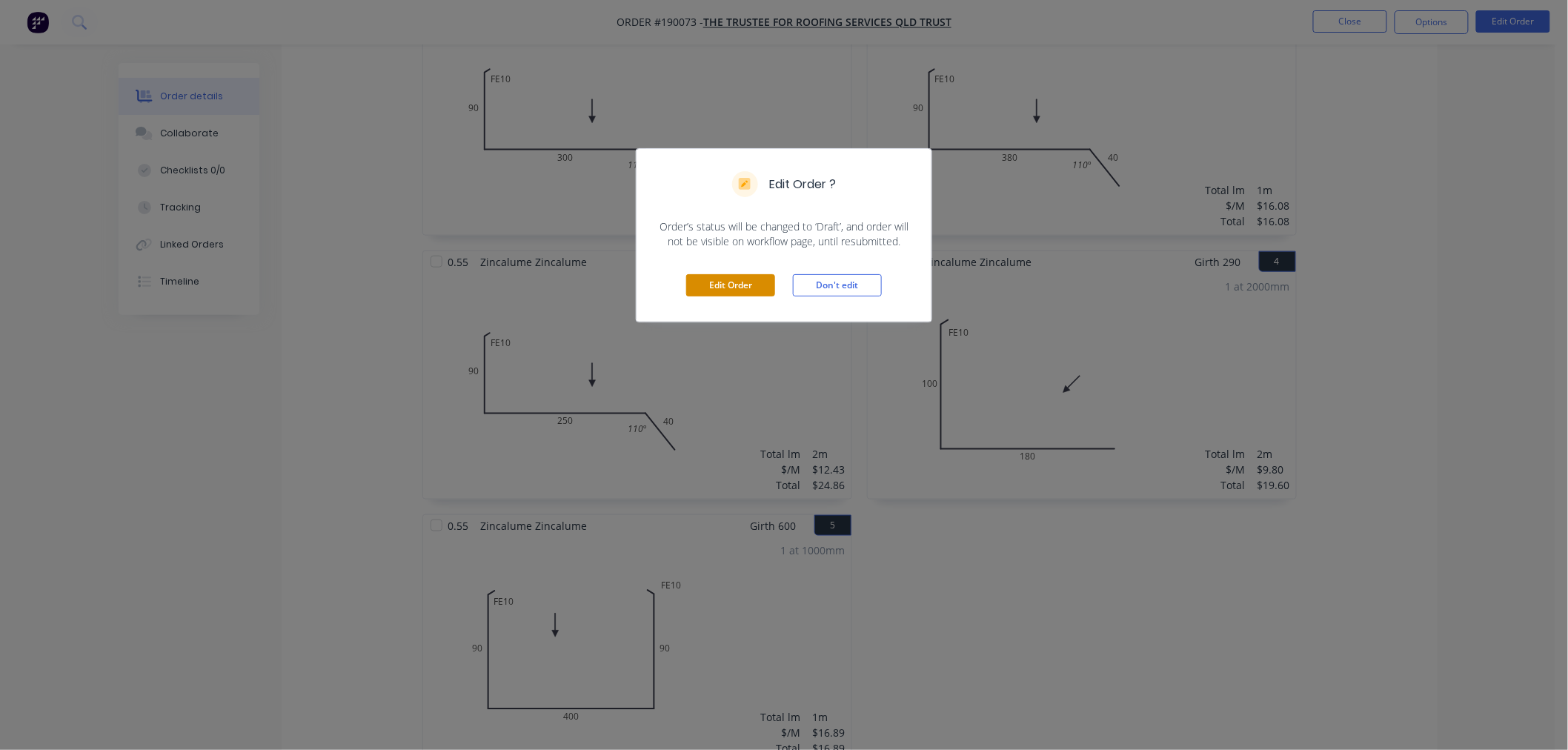
click at [751, 287] on button "Edit Order" at bounding box center [731, 285] width 89 height 23
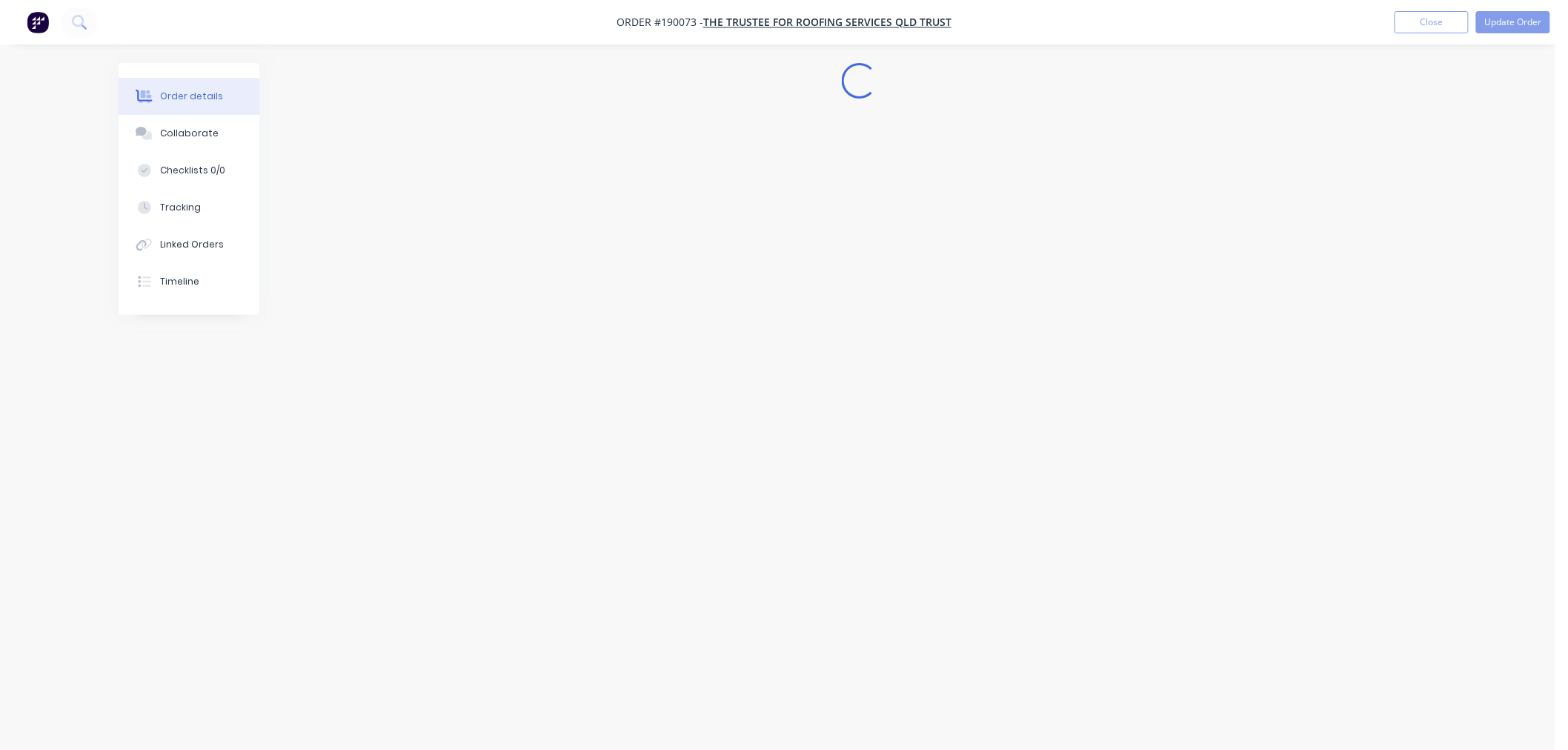
scroll to position [0, 0]
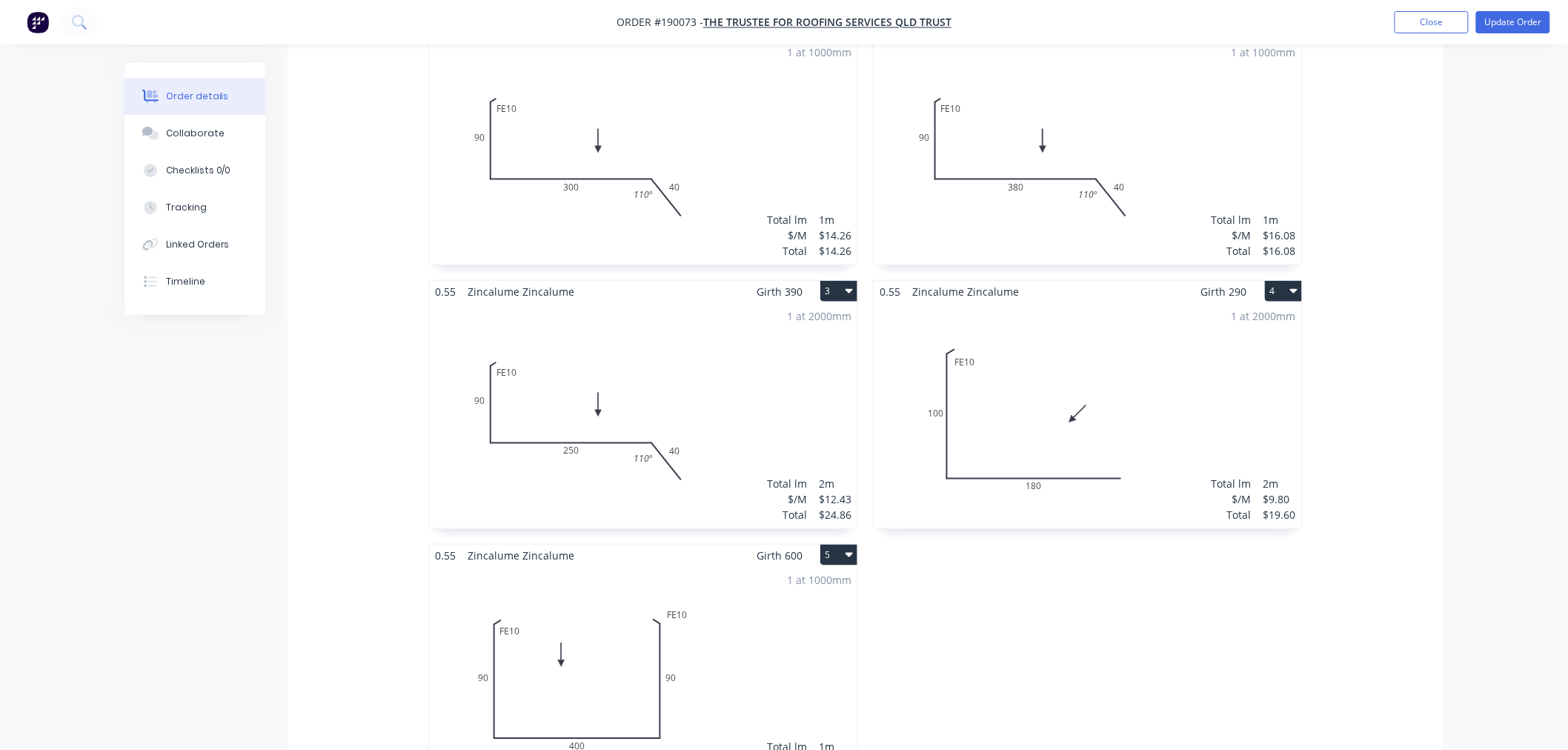
click at [1051, 441] on div "1 at 2000mm Total lm $/M Total 2m $9.80 $19.60" at bounding box center [1088, 415] width 429 height 226
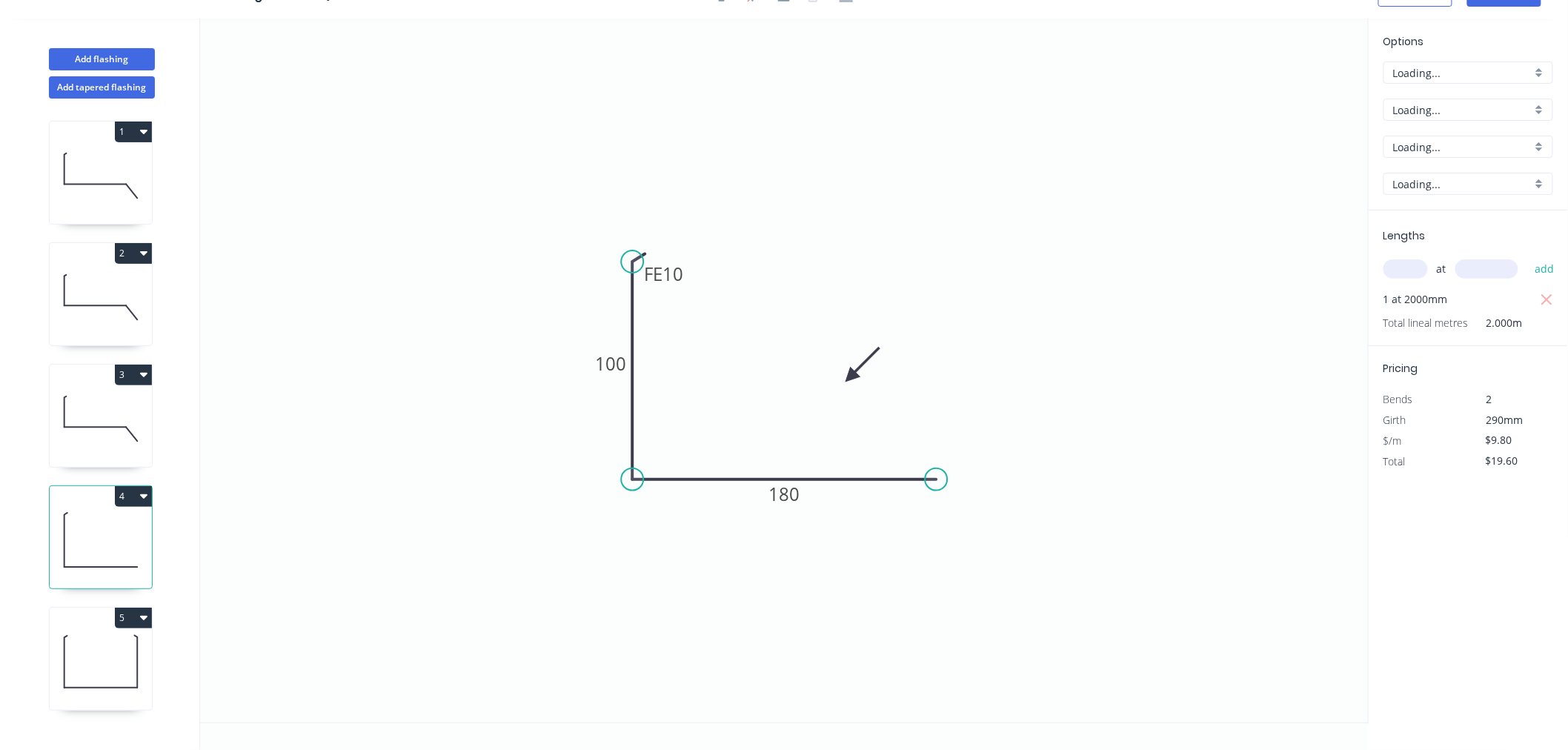
scroll to position [27, 0]
click at [612, 359] on tspan "100" at bounding box center [611, 363] width 31 height 24
click at [1109, 371] on icon "0 FE 10 90 180" at bounding box center [784, 371] width 1168 height 704
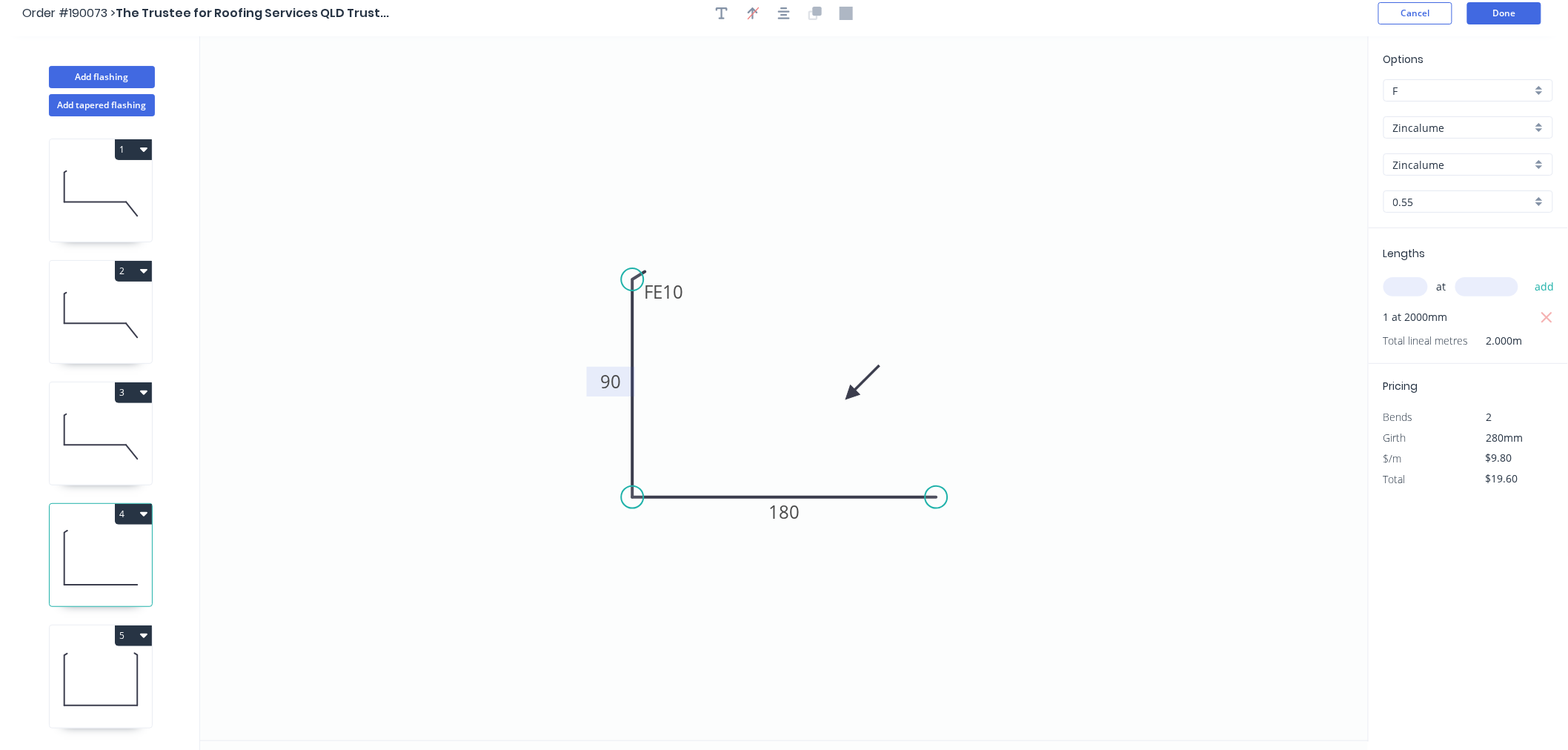
scroll to position [0, 0]
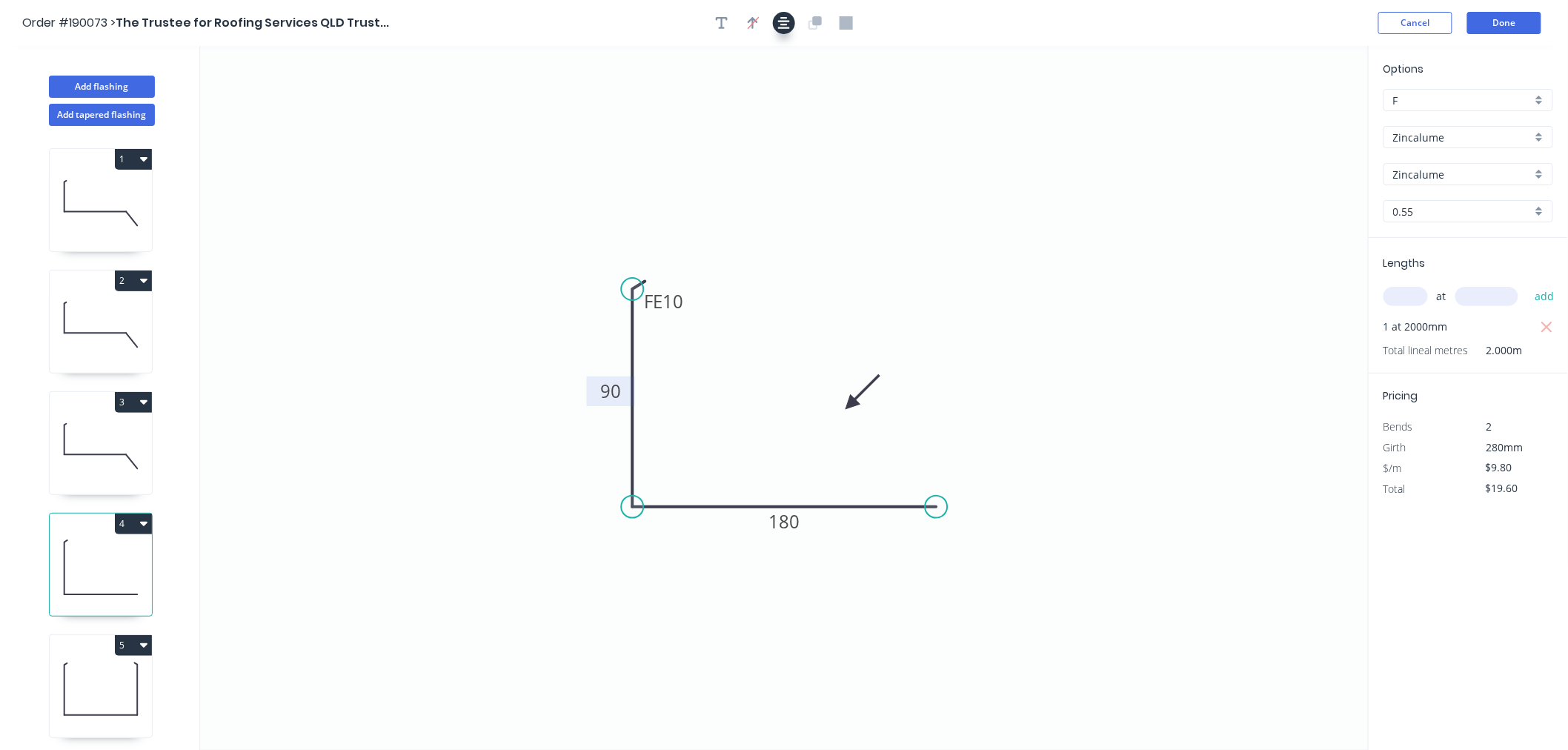
click at [788, 20] on icon "button" at bounding box center [784, 23] width 12 height 12
click at [1499, 23] on button "Done" at bounding box center [1504, 23] width 74 height 23
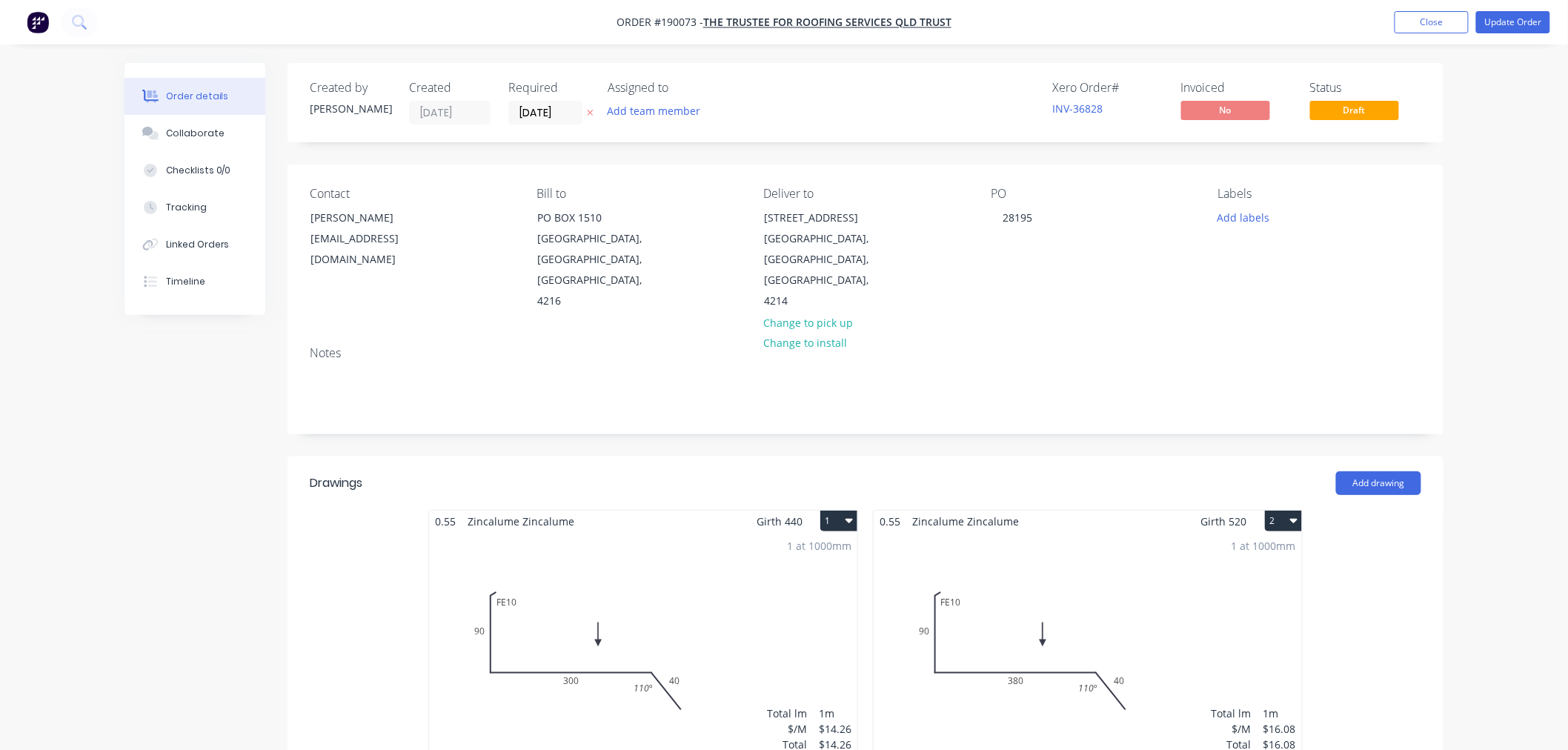
drag, startPoint x: 1482, startPoint y: 188, endPoint x: 1524, endPoint y: 62, distance: 132.8
click at [1532, 25] on button "Update Order" at bounding box center [1513, 23] width 74 height 23
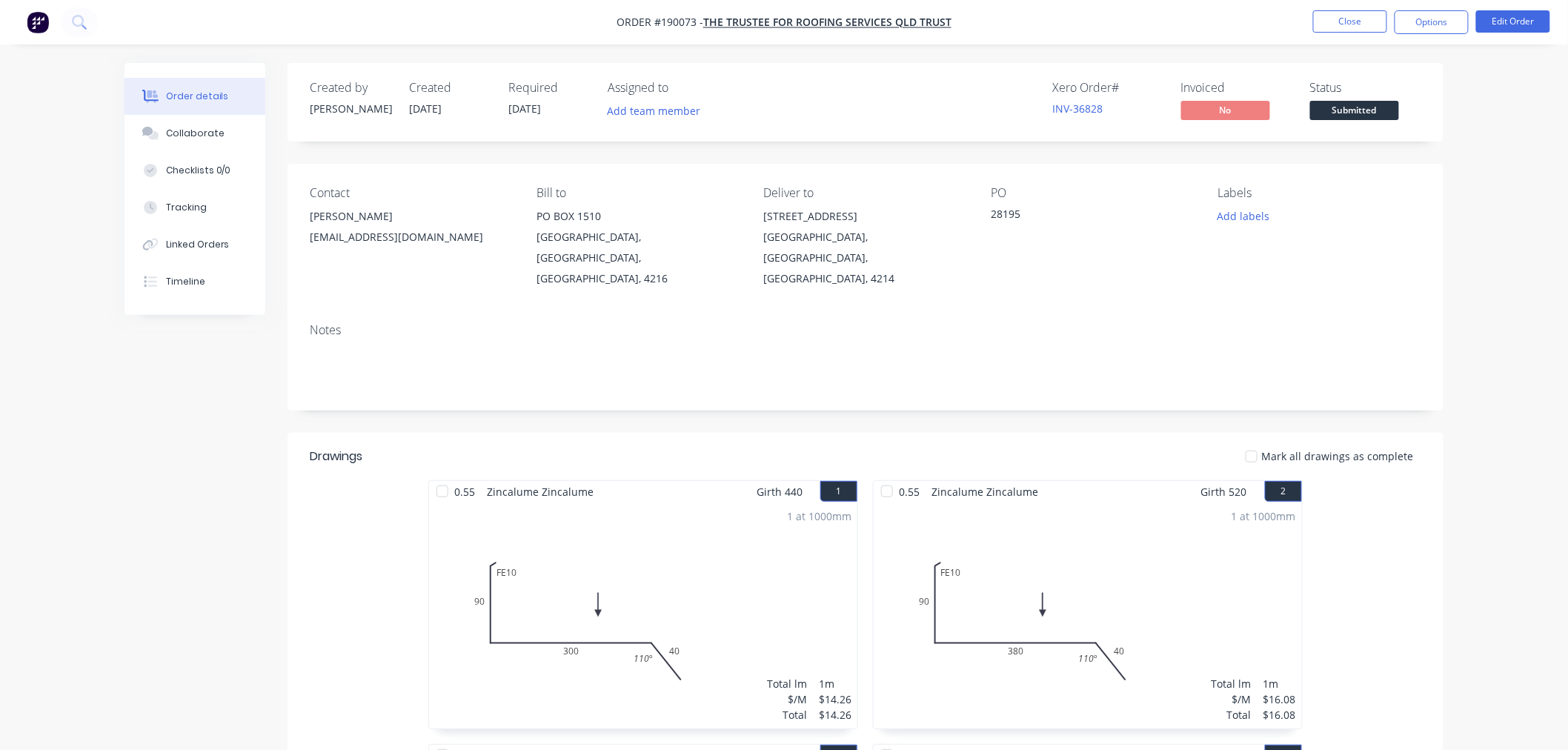
click at [1434, 27] on button "Options" at bounding box center [1432, 22] width 74 height 23
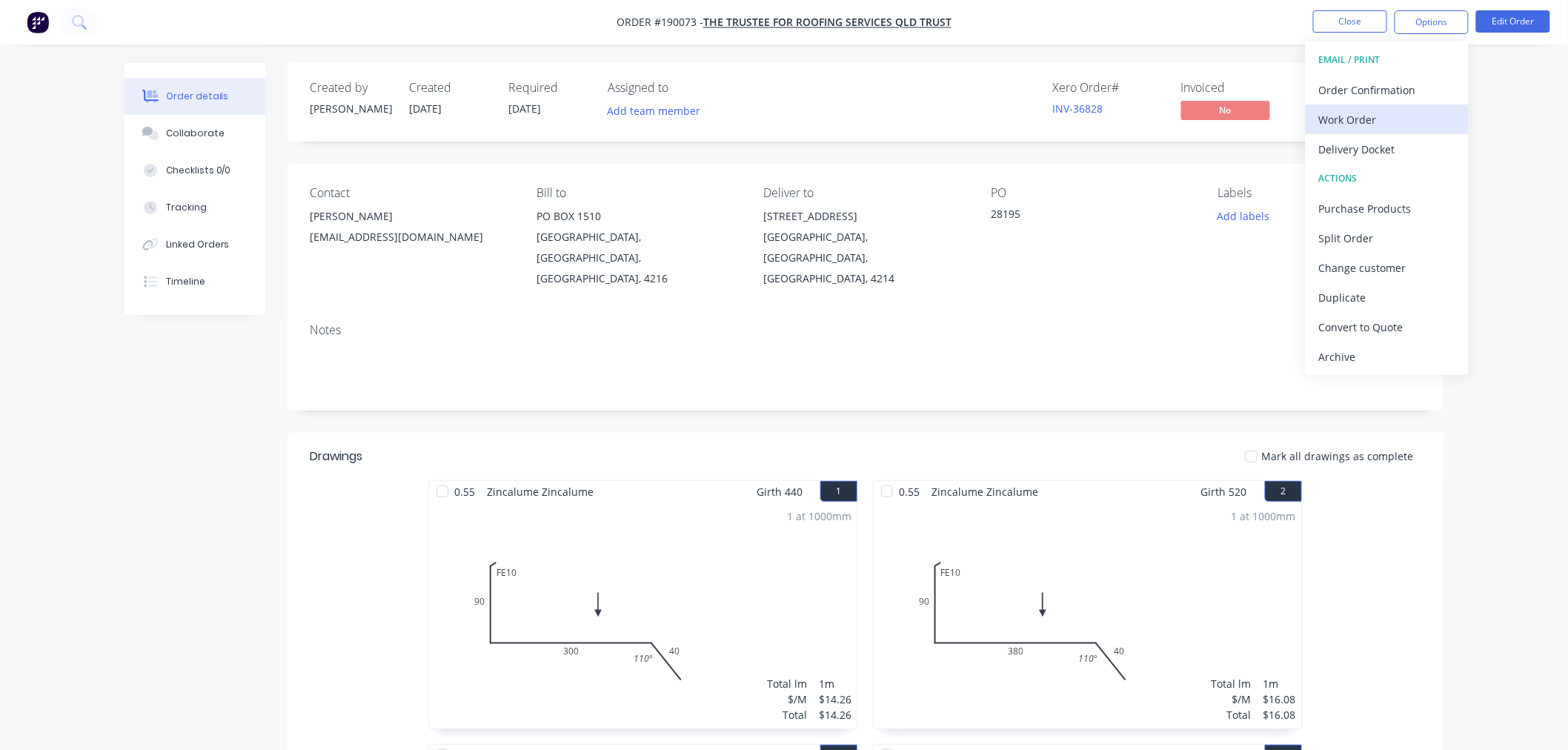
click at [1399, 112] on div "Work Order" at bounding box center [1387, 119] width 136 height 22
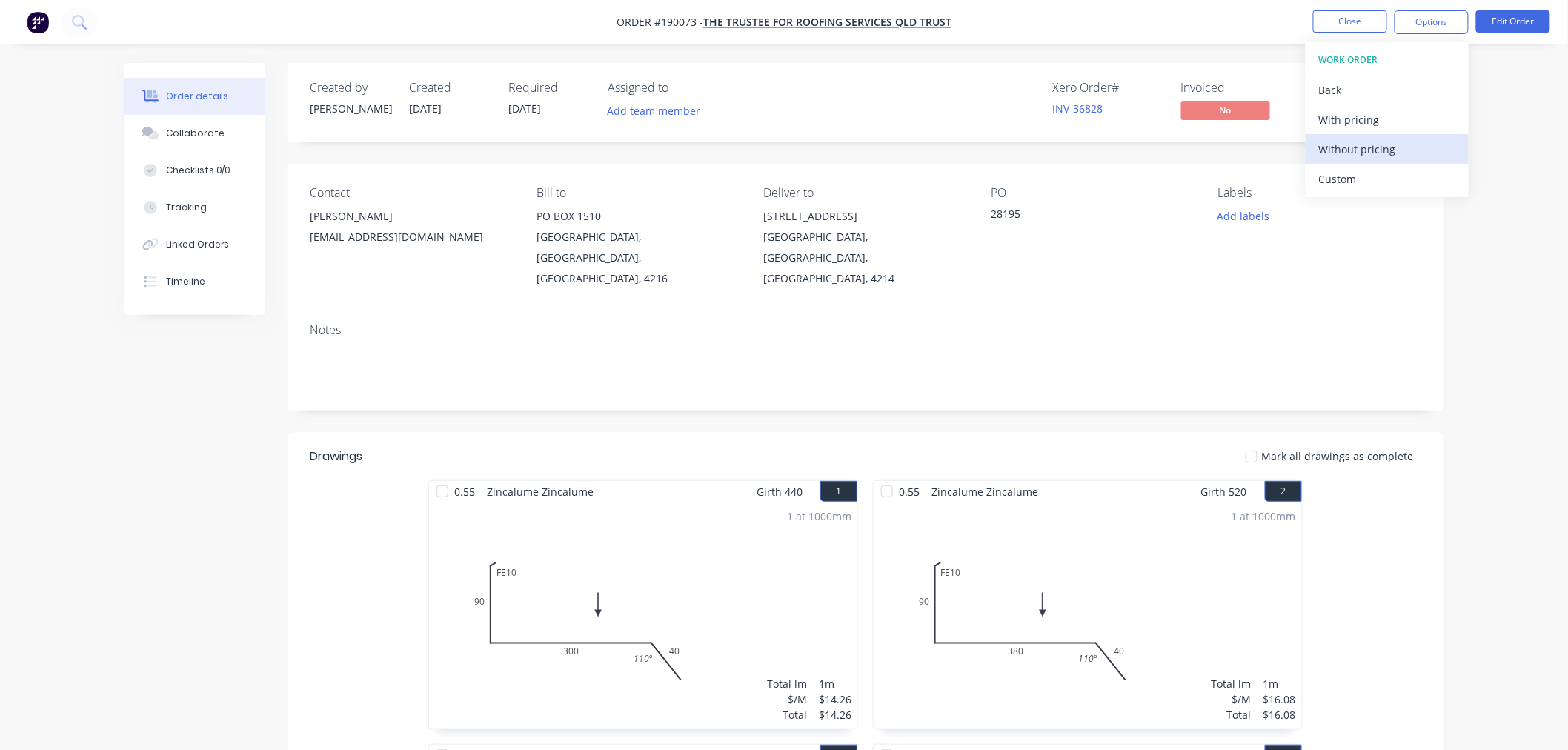
click at [1374, 152] on div "Without pricing" at bounding box center [1387, 149] width 136 height 22
click at [435, 35] on nav "Order #190073 - The Trustee for Roofing Services QLD Trust Close Options EMAIL …" at bounding box center [784, 22] width 1568 height 44
click at [1135, 37] on nav "Order #190073 - The Trustee for Roofing Services QLD Trust Close Options Edit O…" at bounding box center [784, 22] width 1568 height 44
click at [1340, 16] on button "Close" at bounding box center [1350, 22] width 74 height 23
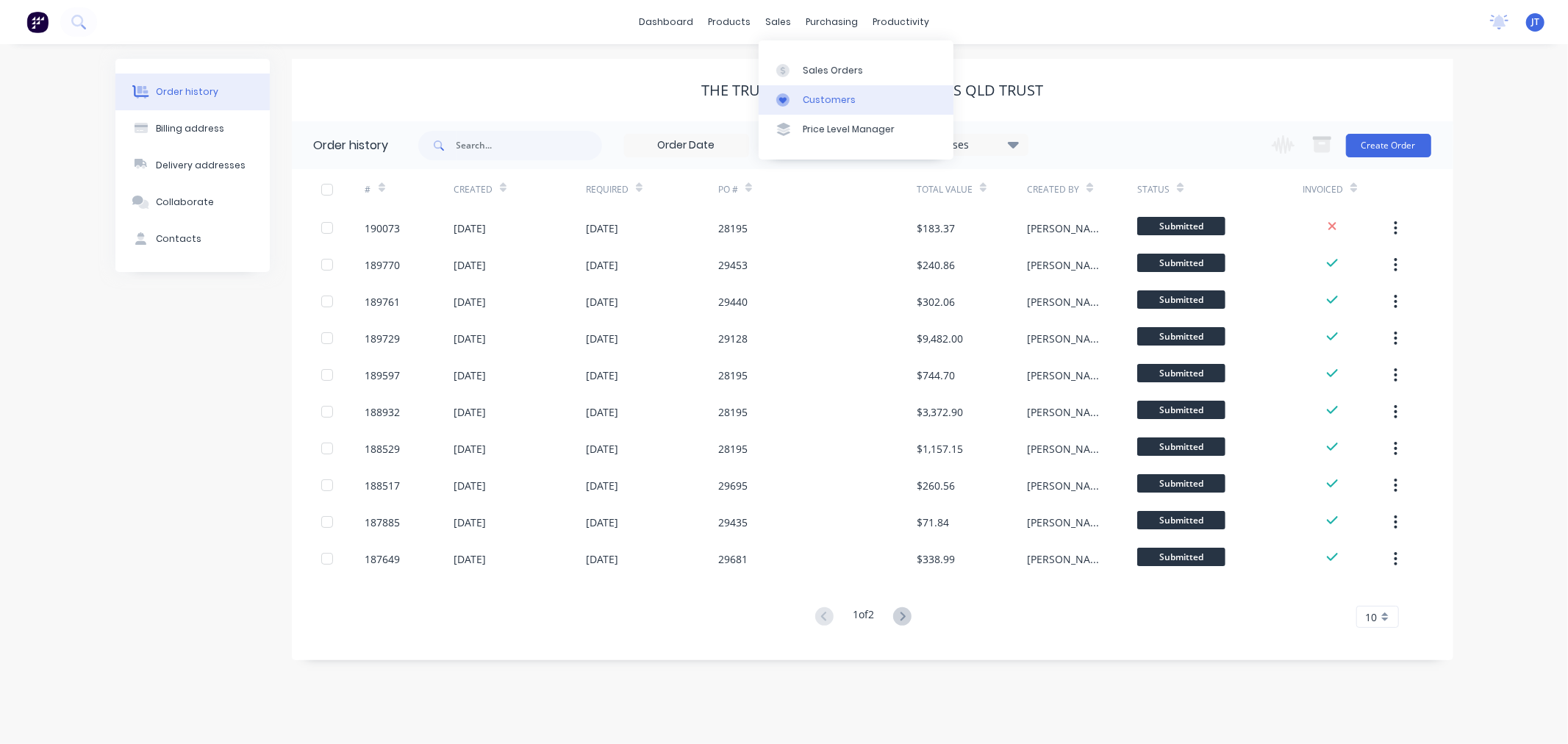
click at [816, 99] on div "Customers" at bounding box center [829, 100] width 53 height 14
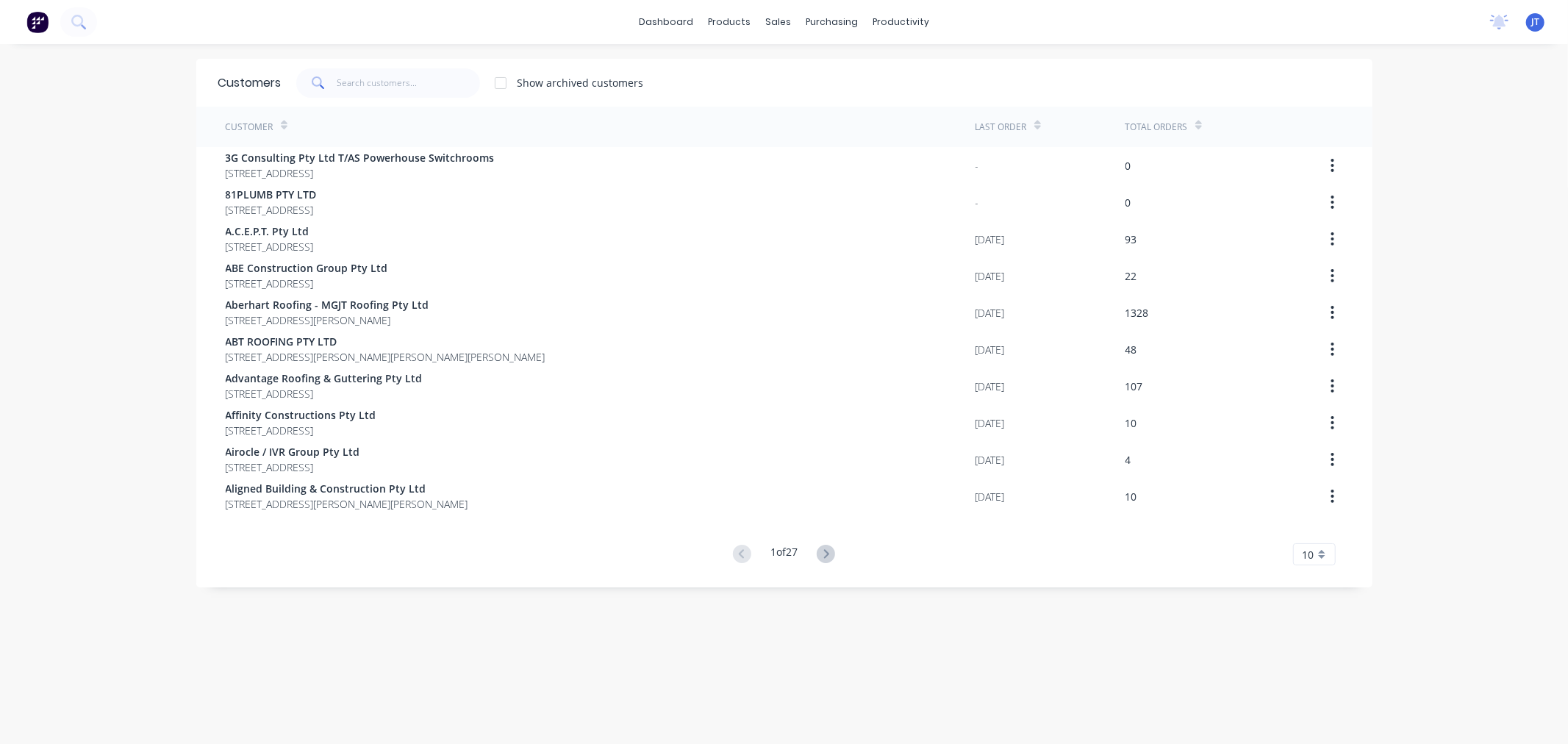
click at [85, 207] on div "dashboard products sales purchasing productivity dashboard products Product Cat…" at bounding box center [784, 372] width 1568 height 744
click at [393, 78] on input "text" at bounding box center [408, 83] width 143 height 30
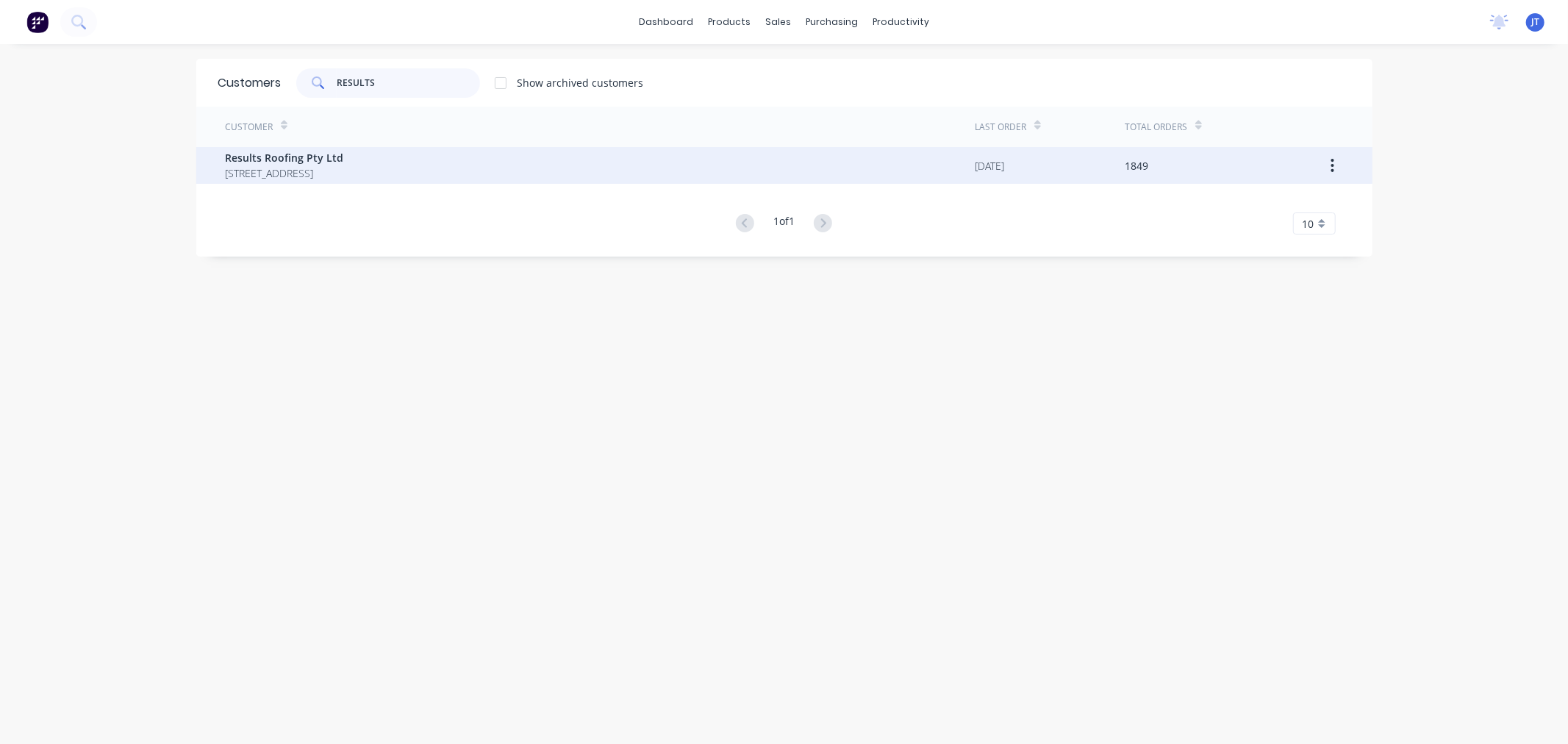
type input "RESULTS"
click at [344, 165] on span "[STREET_ADDRESS]" at bounding box center [285, 173] width 118 height 15
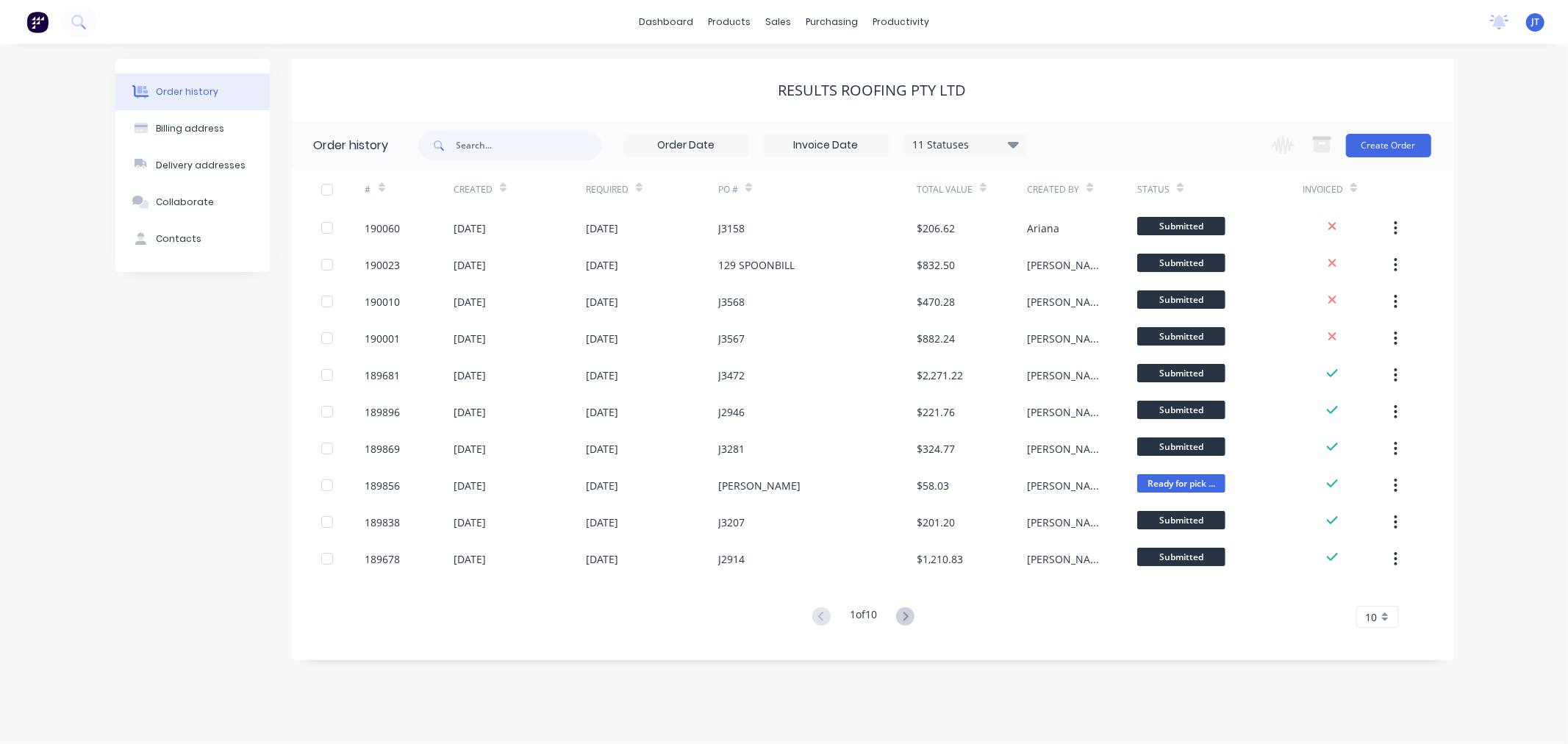
click at [1490, 157] on div "Order history Billing address Delivery addresses Collaborate Contacts Results R…" at bounding box center [784, 394] width 1568 height 700
click at [1396, 142] on button "Create Order" at bounding box center [1388, 145] width 86 height 23
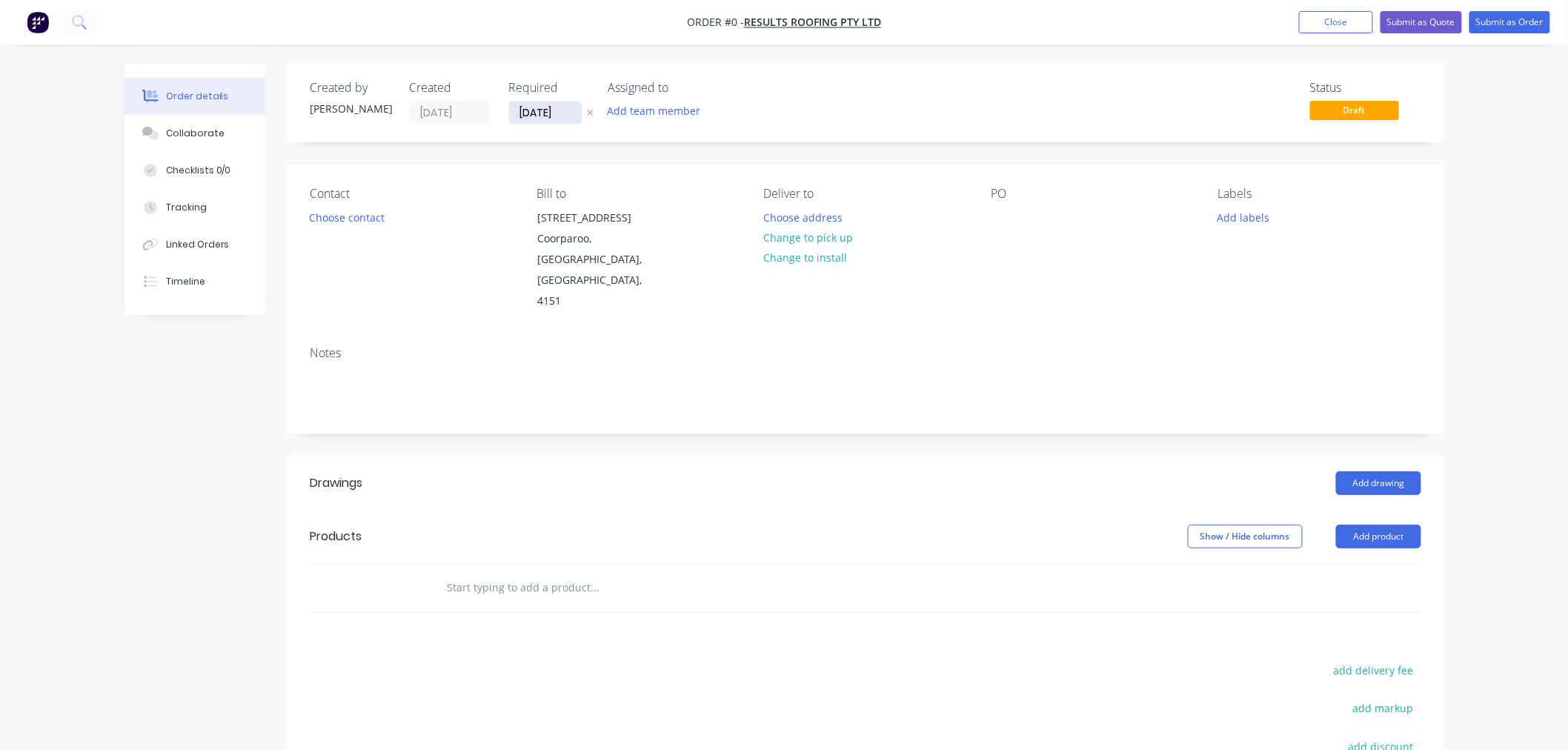
click at [537, 119] on input "[DATE]" at bounding box center [545, 113] width 73 height 23
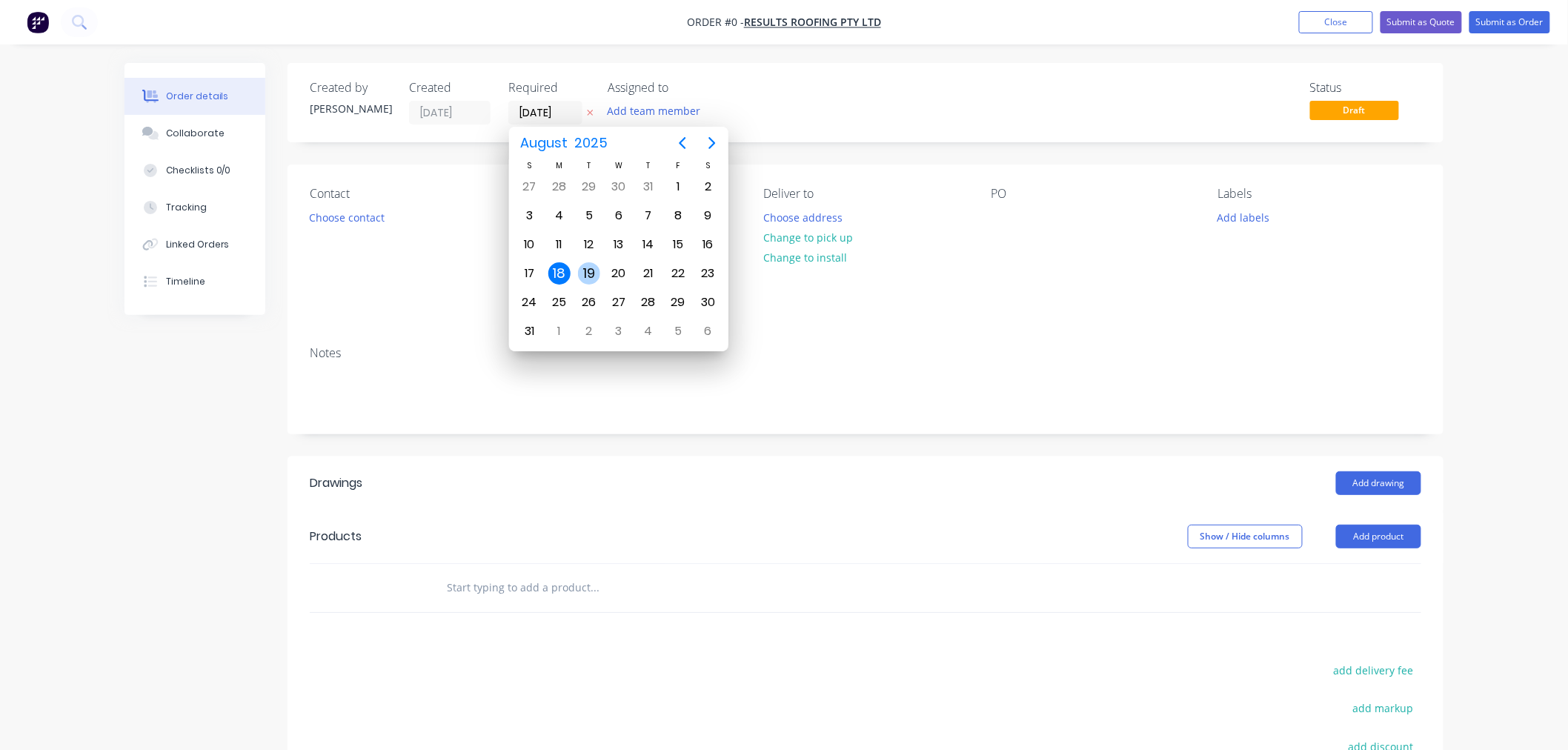
click at [583, 275] on div "19" at bounding box center [589, 274] width 23 height 23
type input "[DATE]"
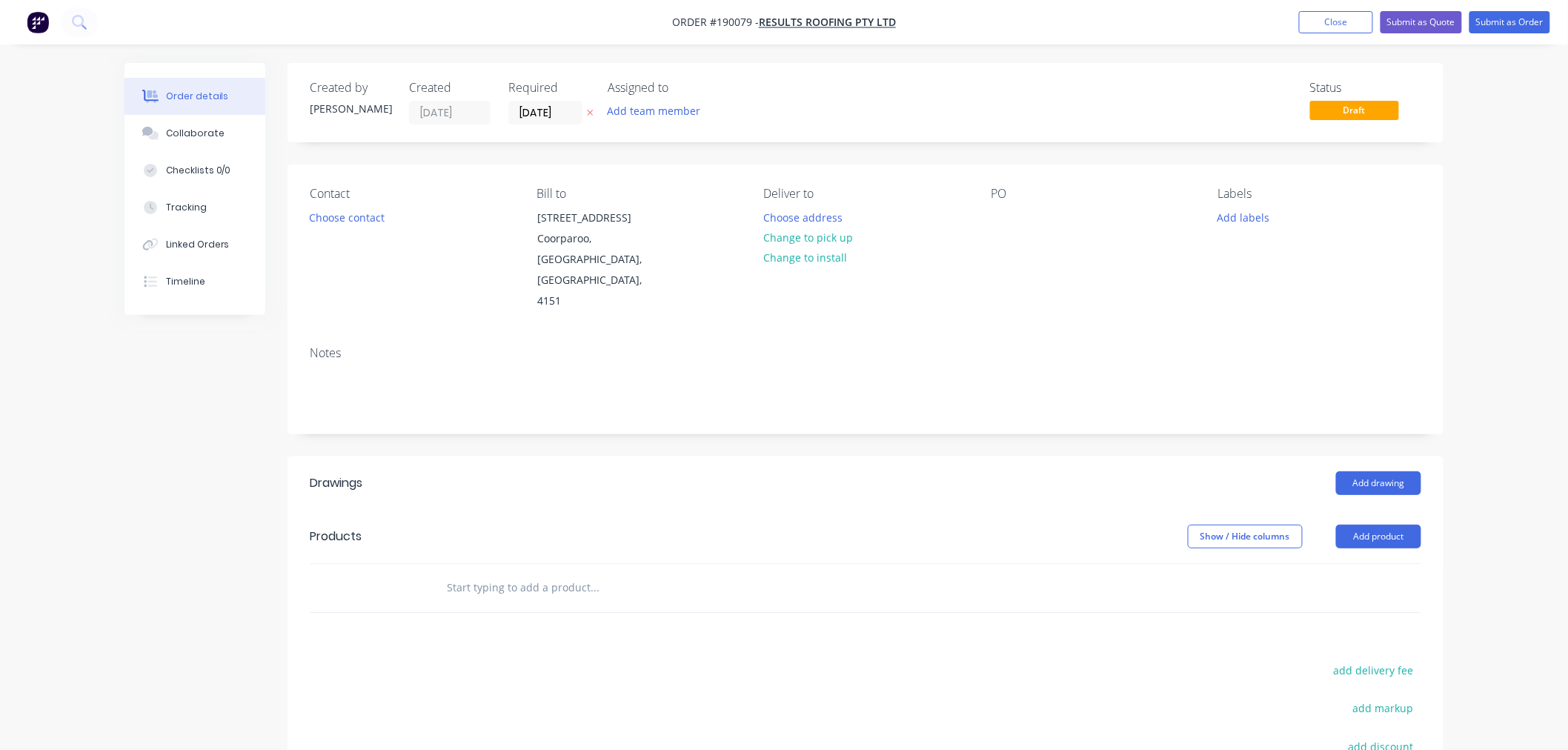
click at [839, 239] on button "Change to pick up" at bounding box center [808, 237] width 106 height 20
click at [786, 223] on div at bounding box center [775, 218] width 23 height 22
click at [1003, 218] on div at bounding box center [1002, 218] width 23 height 22
click at [780, 213] on div at bounding box center [775, 218] width 23 height 22
click at [995, 209] on div at bounding box center [1002, 218] width 23 height 22
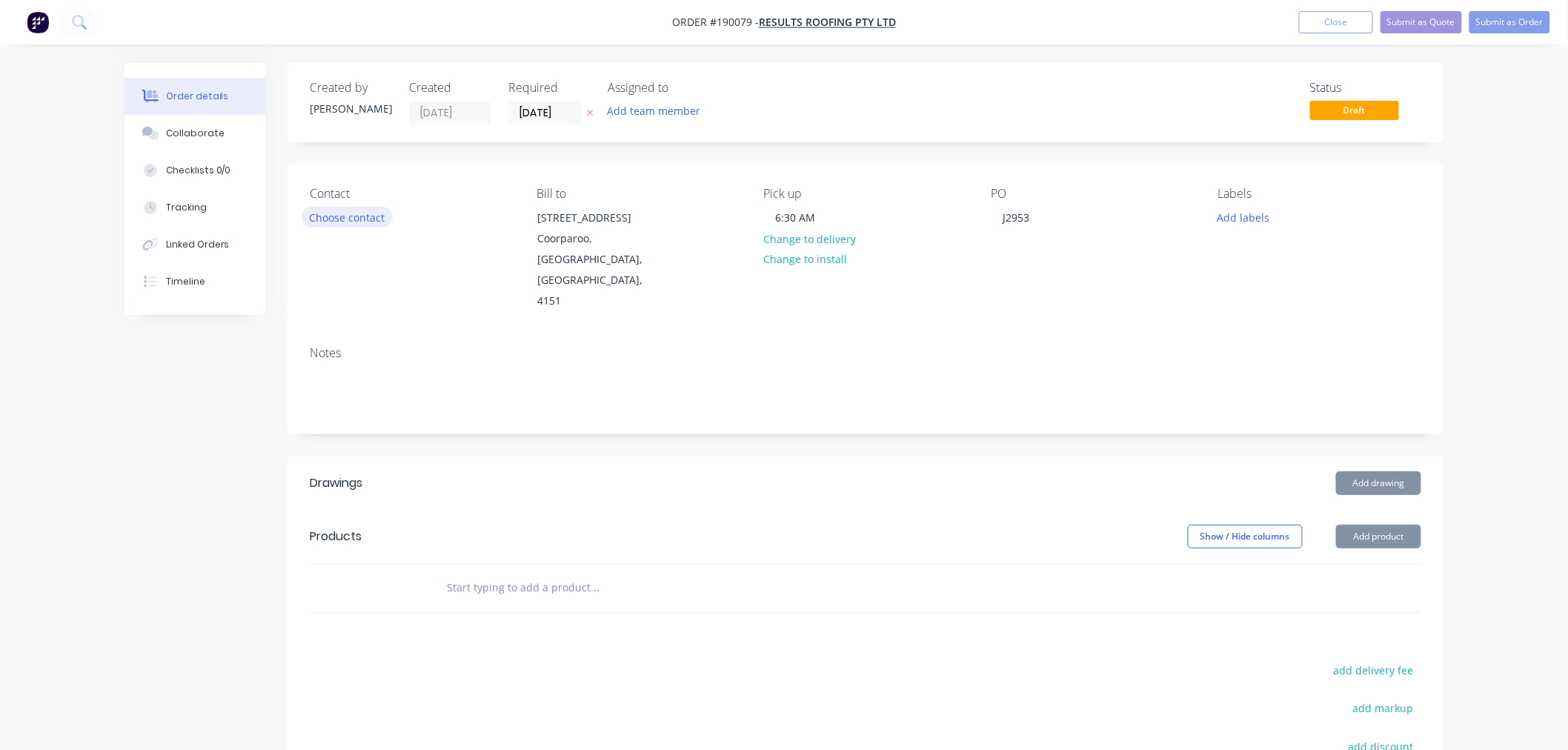
click at [346, 218] on button "Choose contact" at bounding box center [346, 217] width 91 height 20
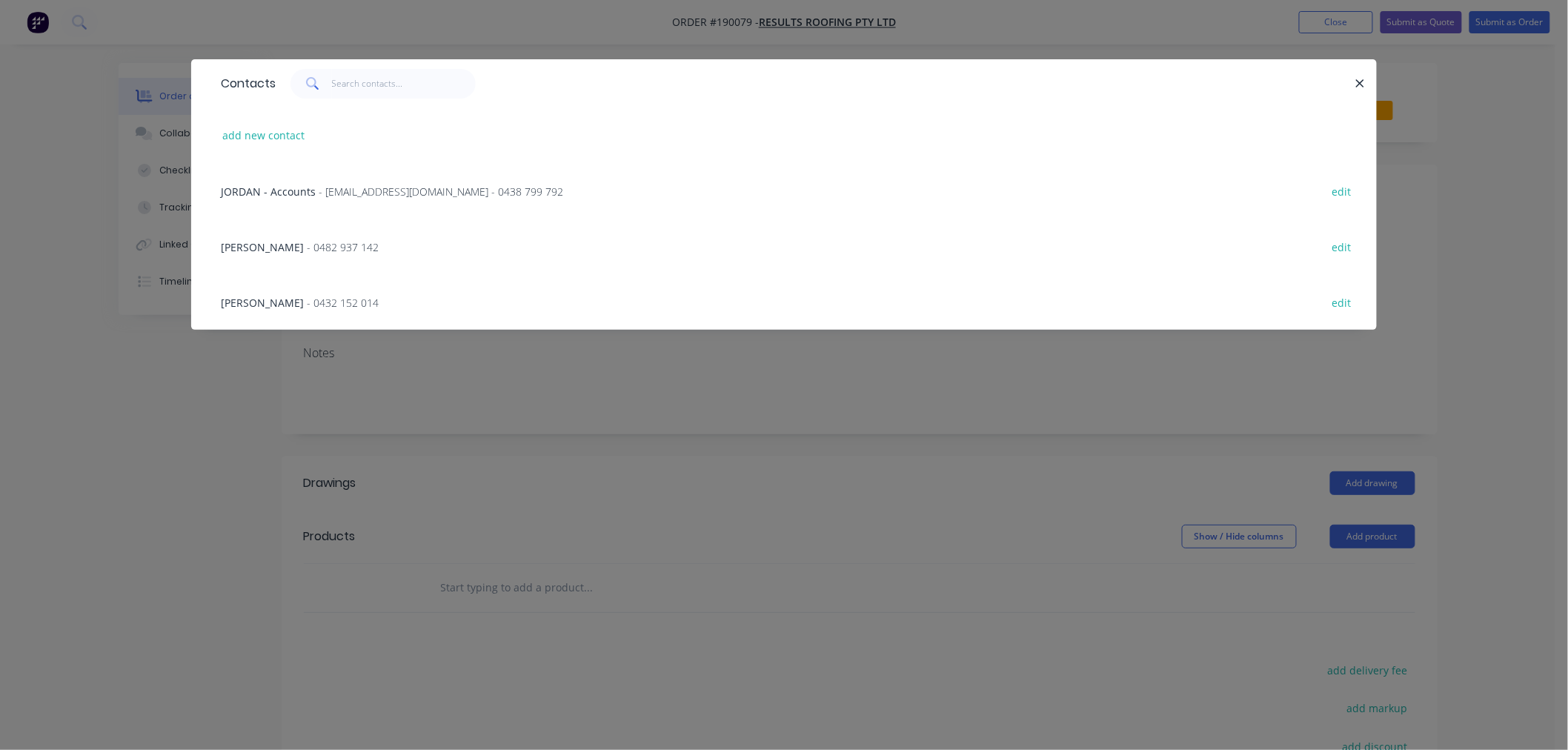
click at [309, 254] on div "[PERSON_NAME] - 0482 937 142" at bounding box center [300, 247] width 158 height 15
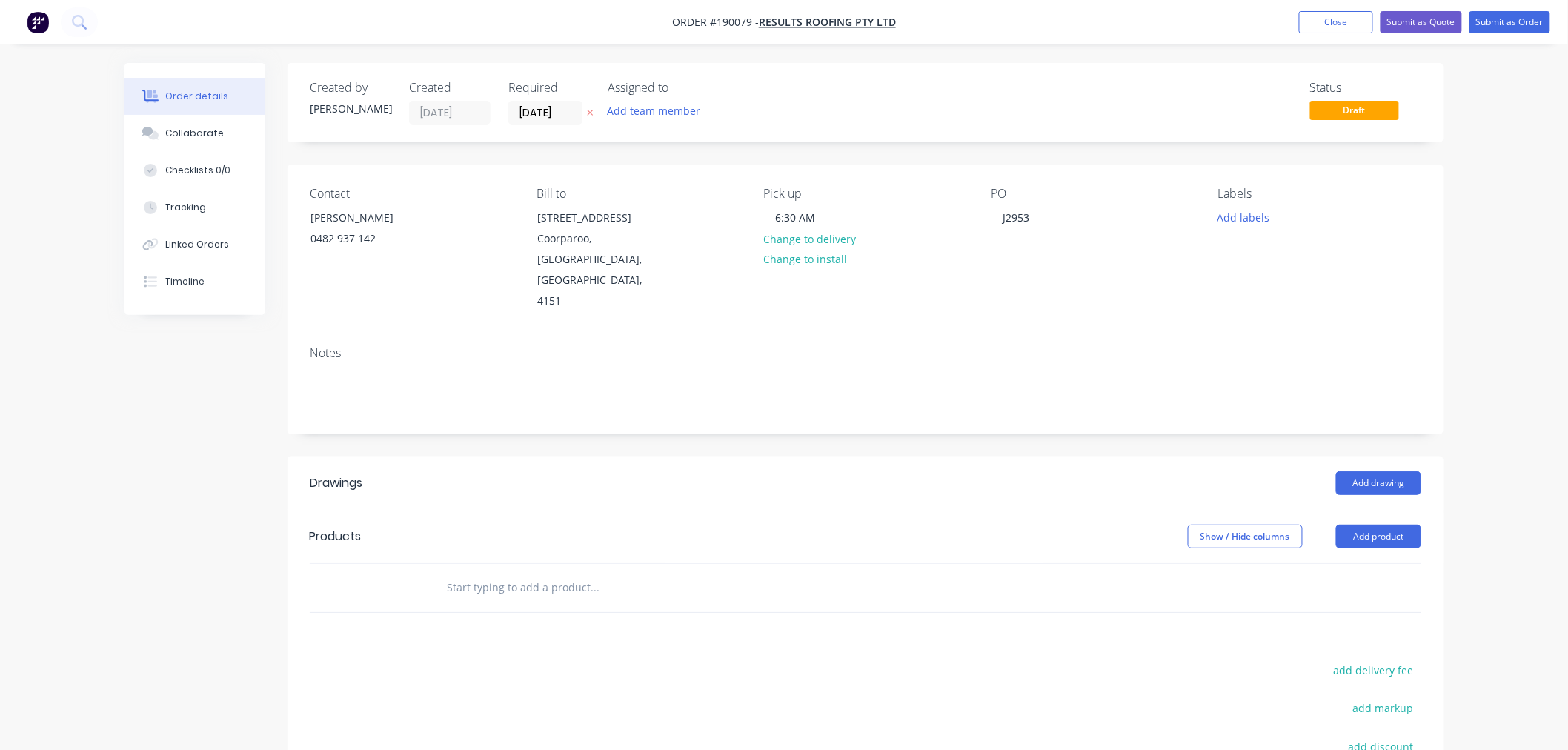
click at [187, 441] on div "Created by [PERSON_NAME] Created [DATE] Required [DATE] Assigned to Add team me…" at bounding box center [784, 526] width 1319 height 927
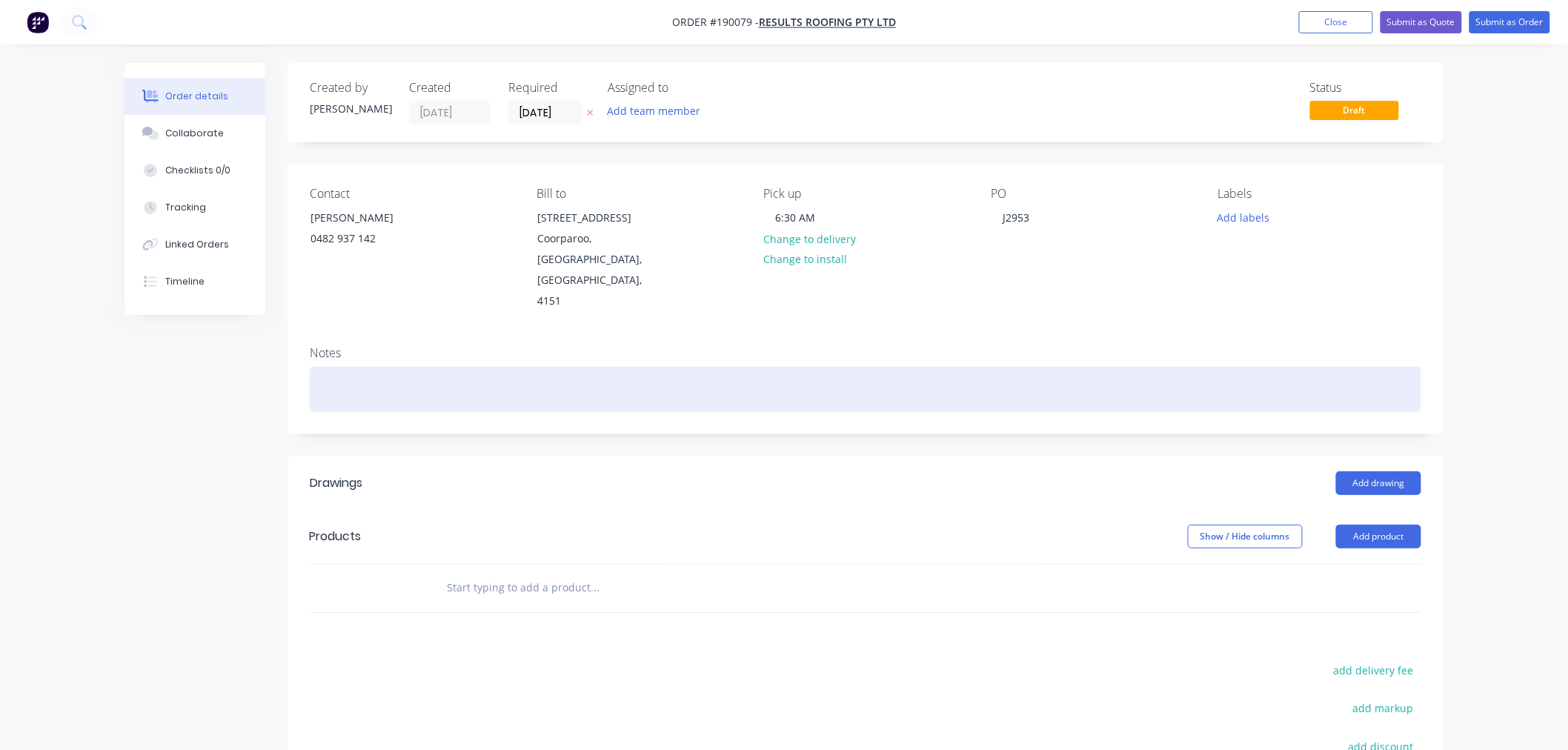
click at [438, 367] on div at bounding box center [865, 389] width 1112 height 45
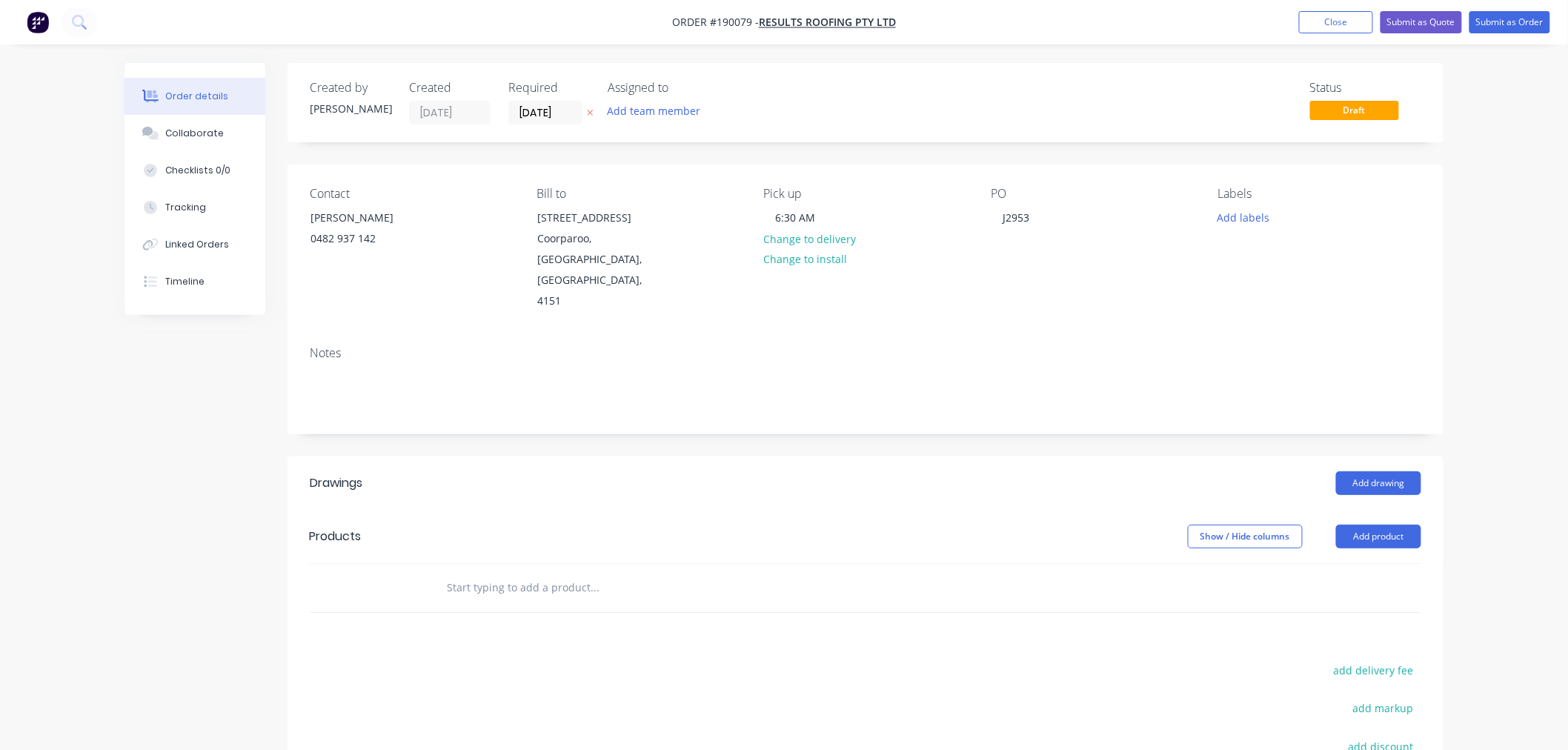
drag, startPoint x: 196, startPoint y: 456, endPoint x: 226, endPoint y: 454, distance: 30.1
click at [198, 458] on div "Created by [PERSON_NAME] Created [DATE] Required [DATE] Assigned to Add team me…" at bounding box center [784, 526] width 1319 height 927
click at [1537, 315] on div "Order details Collaborate Checklists 0/0 Tracking Linked Orders Timeline Order …" at bounding box center [784, 495] width 1568 height 991
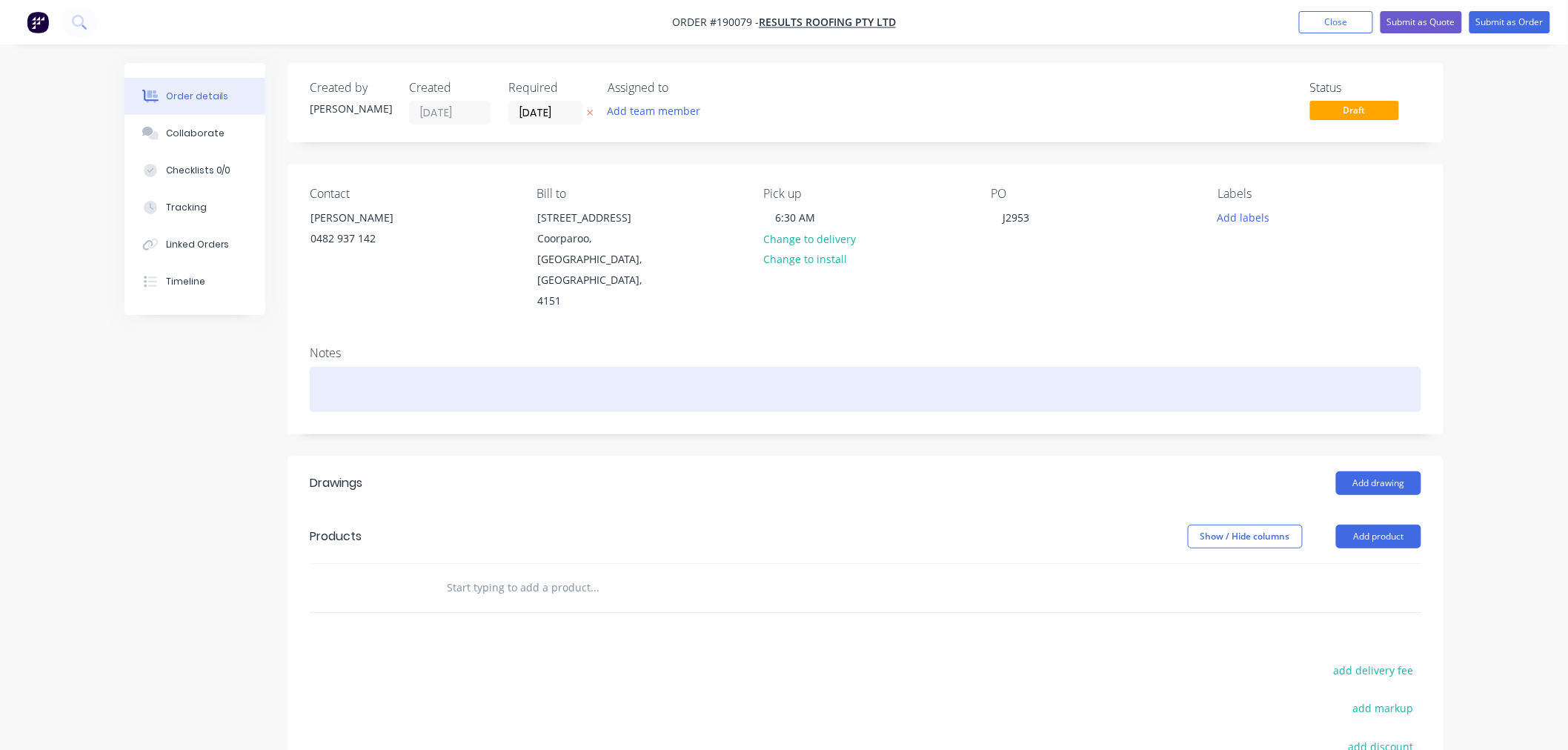
drag, startPoint x: 996, startPoint y: 350, endPoint x: 1086, endPoint y: 346, distance: 90.1
click at [996, 367] on div at bounding box center [865, 389] width 1112 height 45
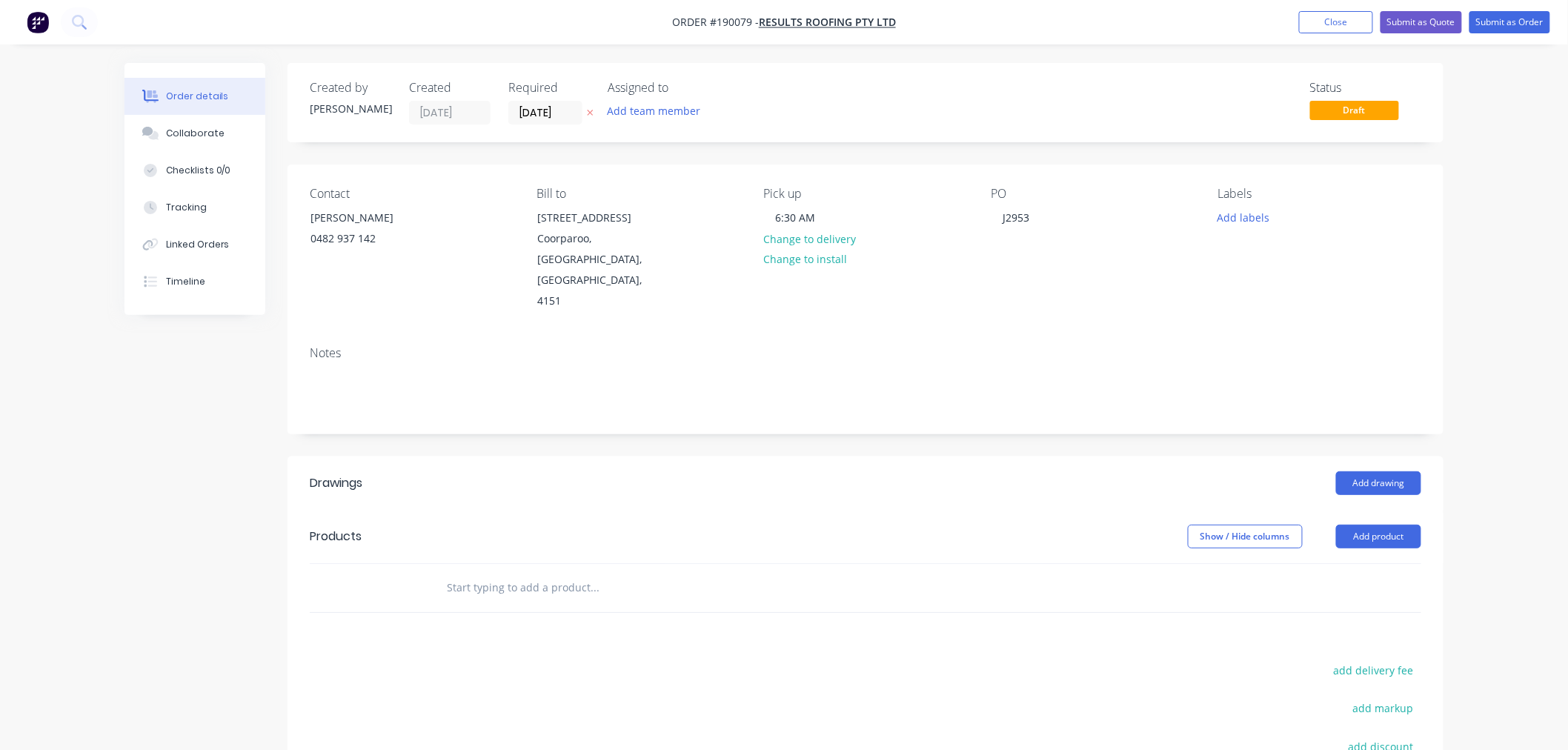
click at [1494, 411] on div "Order details Collaborate Checklists 0/0 Tracking Linked Orders Timeline Order …" at bounding box center [784, 495] width 1568 height 991
click at [1369, 471] on button "Add drawing" at bounding box center [1379, 483] width 85 height 23
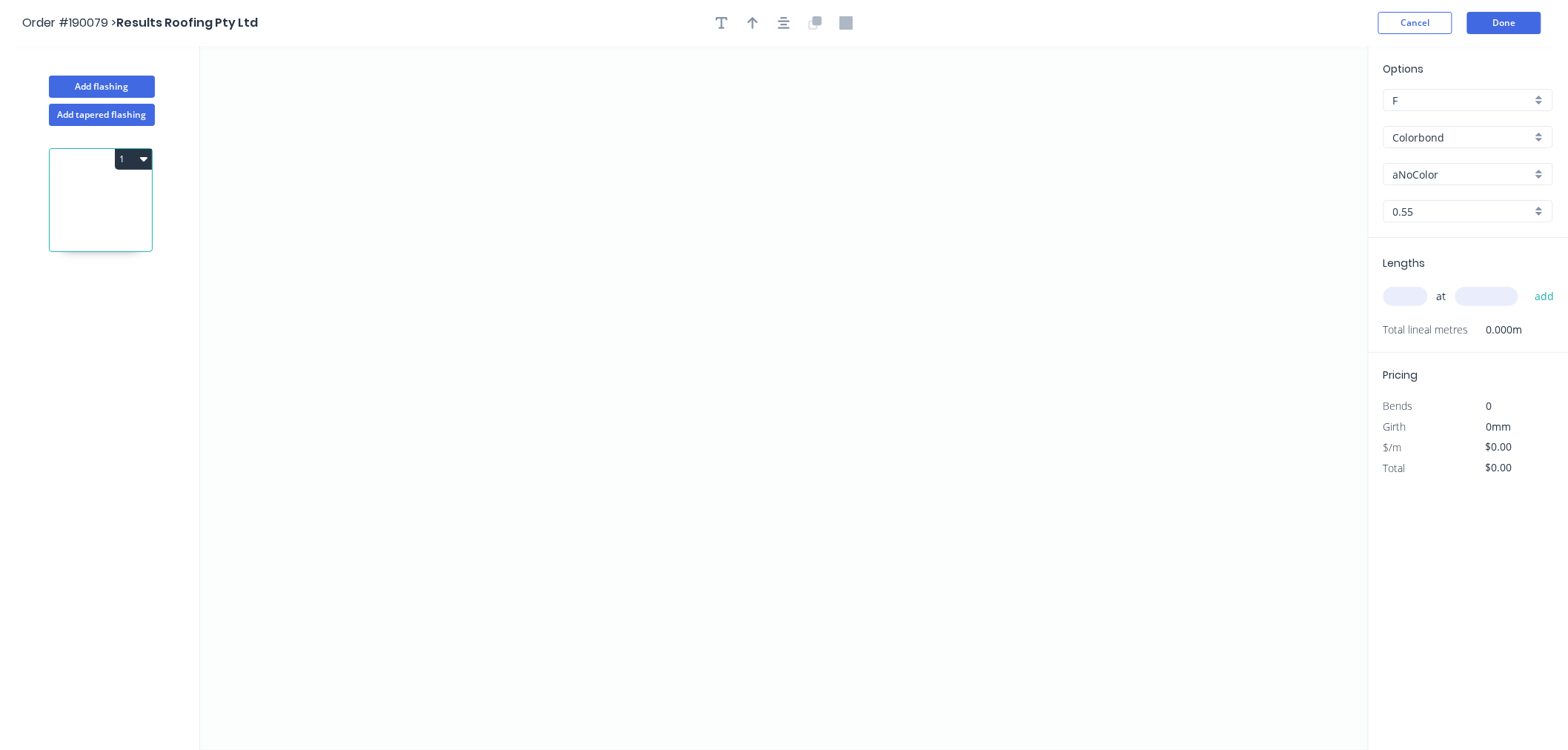
click at [1438, 179] on input "aNoColor" at bounding box center [1462, 174] width 139 height 15
click at [1495, 300] on div "Woodland Grey" at bounding box center [1468, 304] width 168 height 26
type input "Woodland Grey"
click at [1411, 295] on input "text" at bounding box center [1405, 296] width 44 height 19
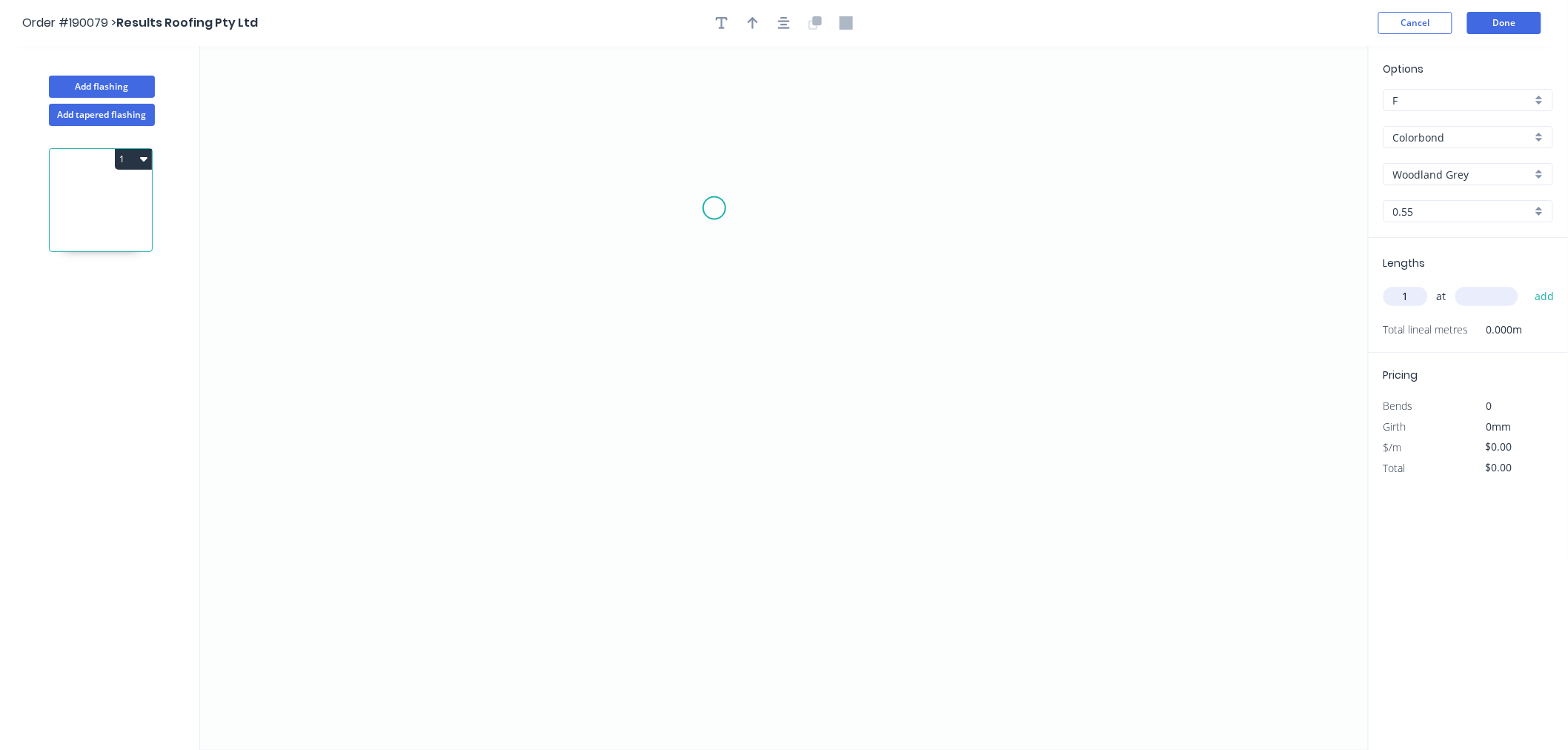
type input "1"
type input "1000"
click at [1528, 284] on button "add" at bounding box center [1545, 296] width 35 height 25
click at [616, 227] on icon "0" at bounding box center [784, 398] width 1168 height 704
click at [620, 470] on icon "0" at bounding box center [784, 398] width 1168 height 704
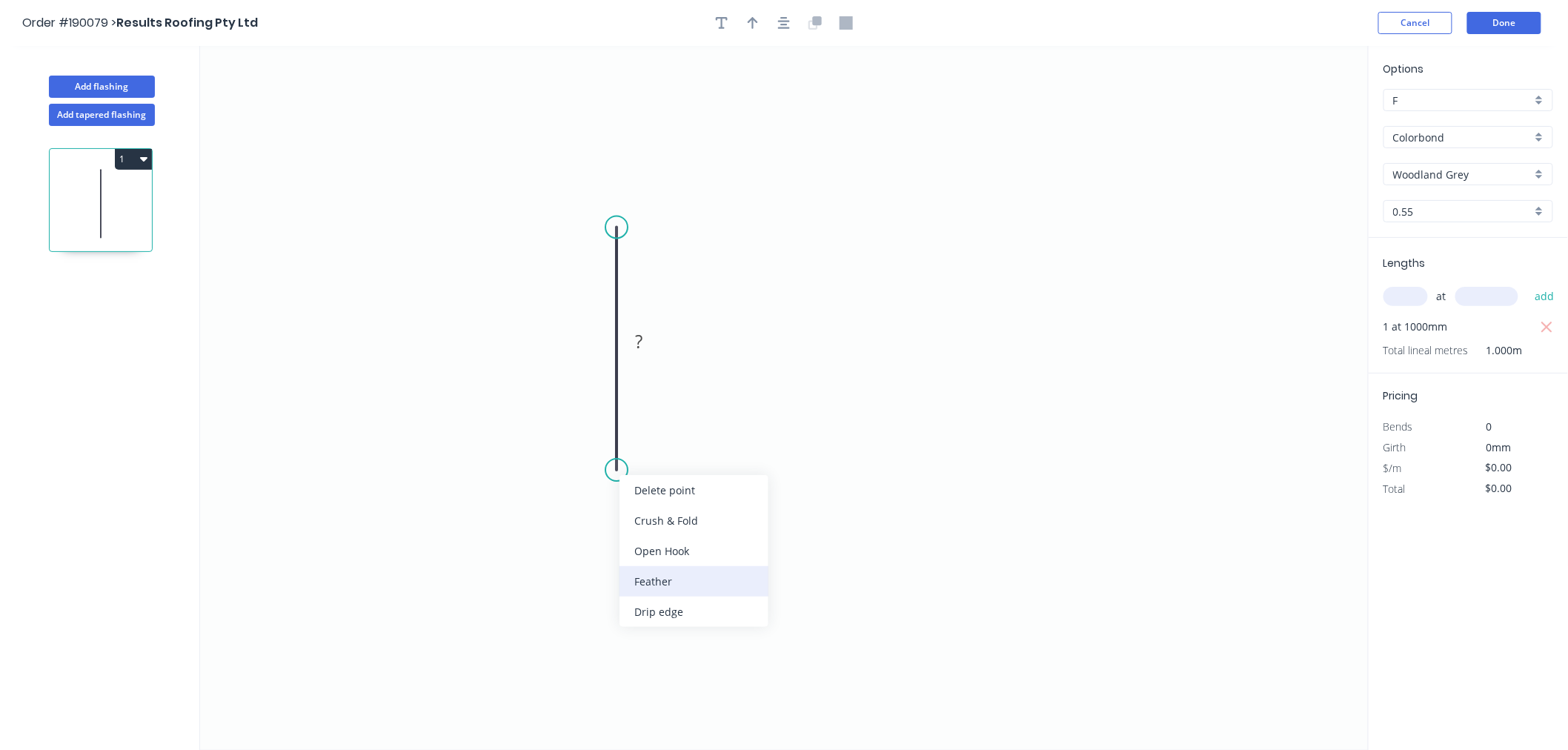
click at [651, 578] on div "Feather" at bounding box center [694, 582] width 149 height 31
click at [591, 441] on tspan "15" at bounding box center [595, 443] width 21 height 24
click at [584, 445] on tspan "10" at bounding box center [595, 443] width 21 height 24
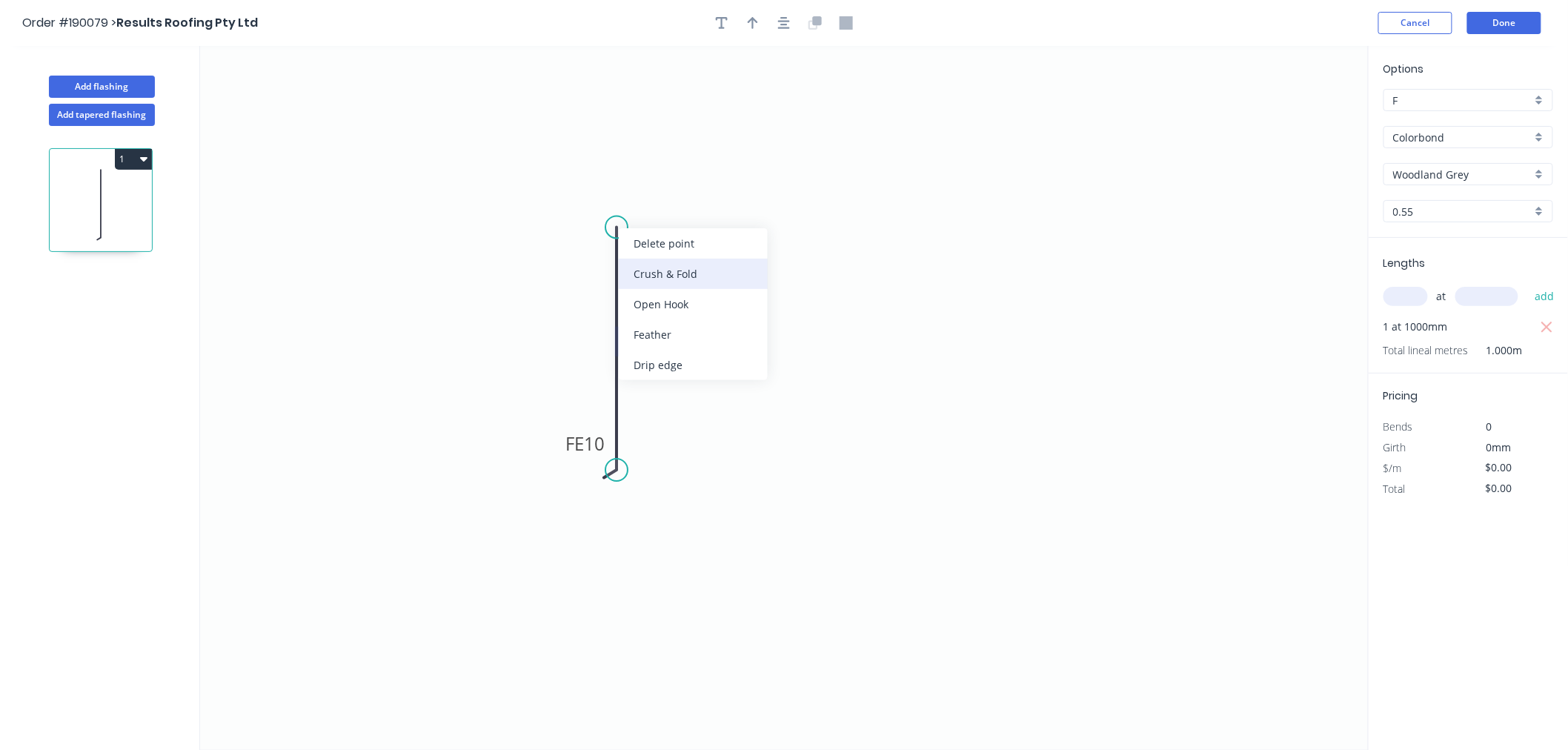
click at [645, 271] on div "Crush & Fold" at bounding box center [693, 274] width 149 height 31
type input "$7.21"
click at [652, 311] on div "Delete bend" at bounding box center [689, 312] width 149 height 31
type input "$5.59"
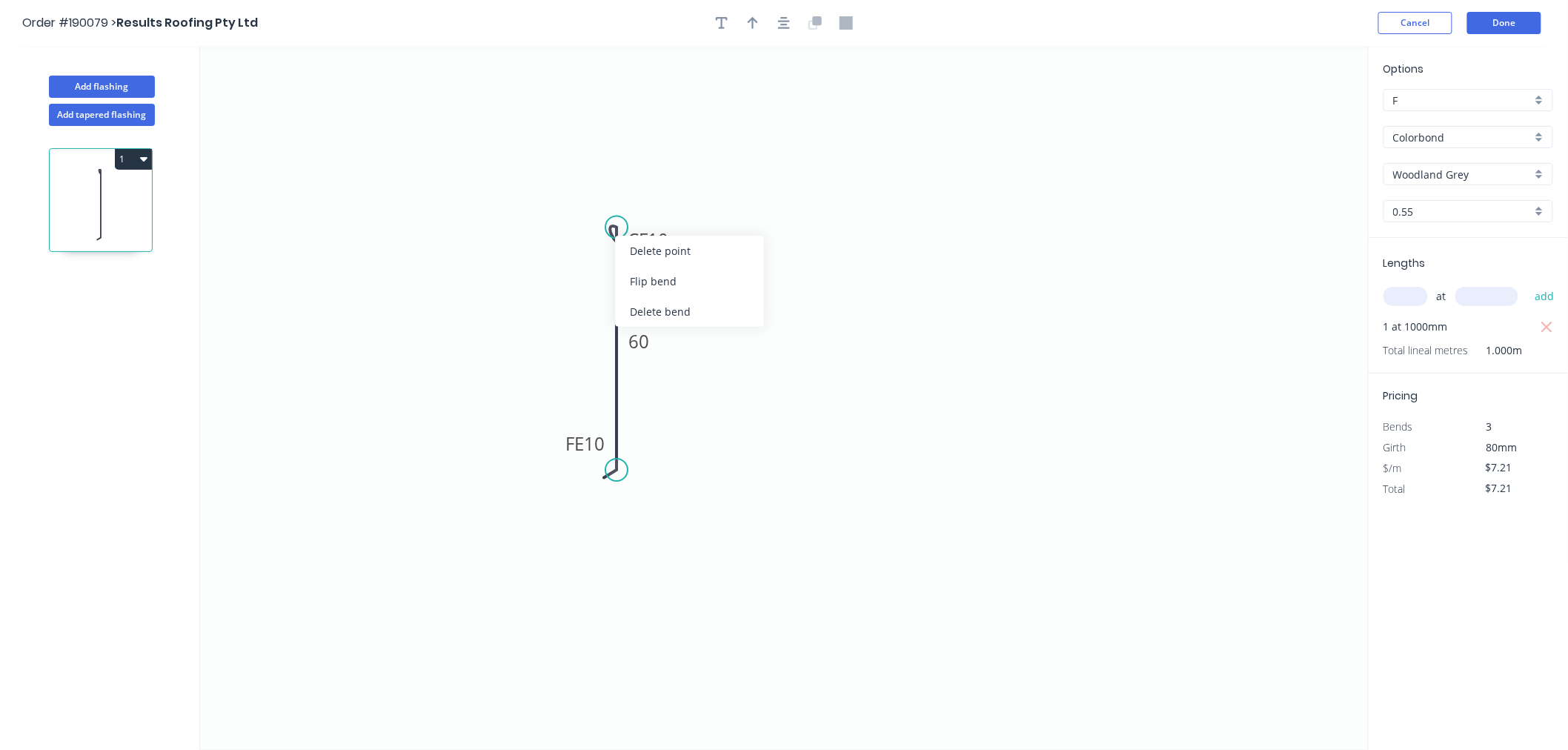
type input "$5.59"
click at [1519, 19] on button "Done" at bounding box center [1504, 23] width 74 height 23
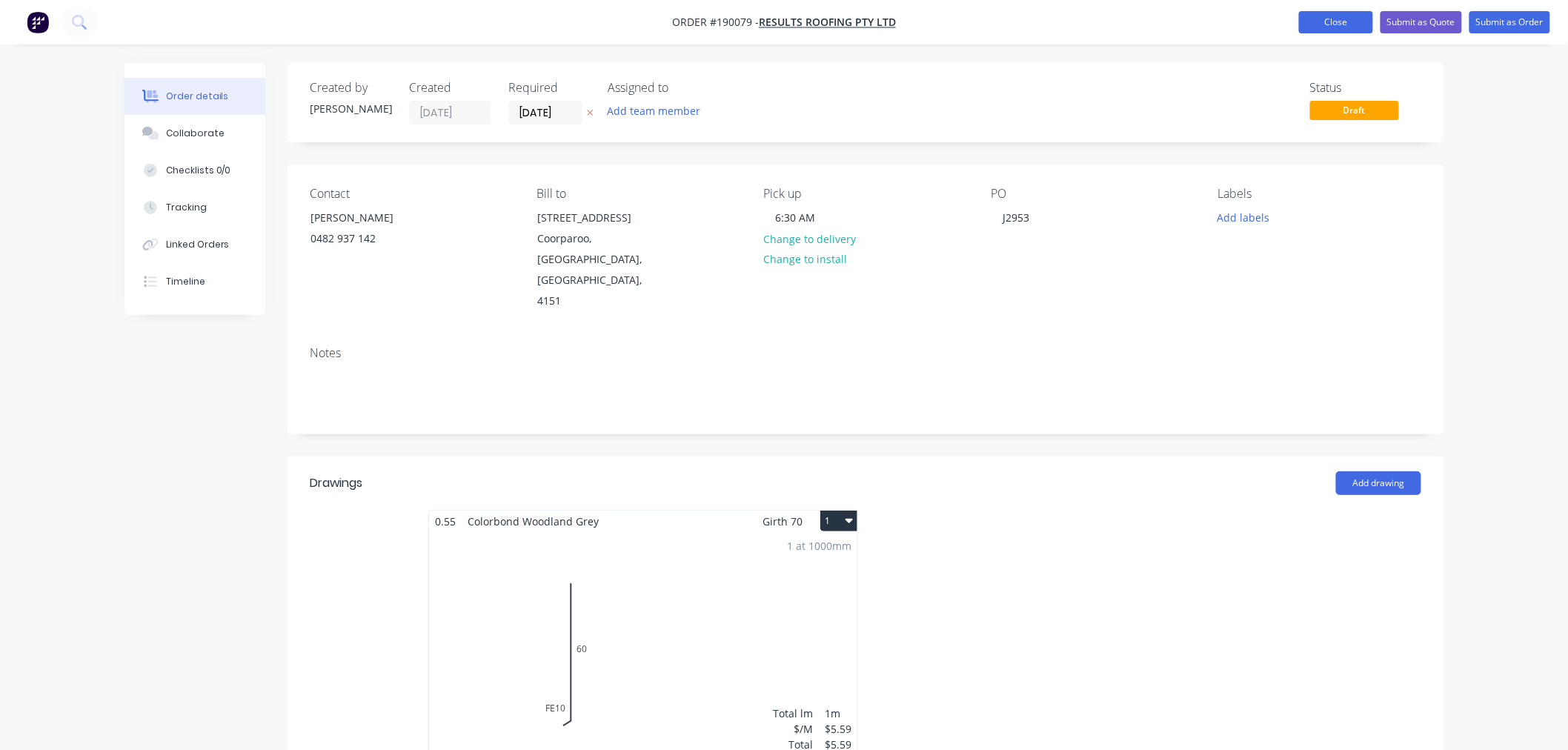
click at [1324, 20] on button "Close" at bounding box center [1336, 23] width 74 height 23
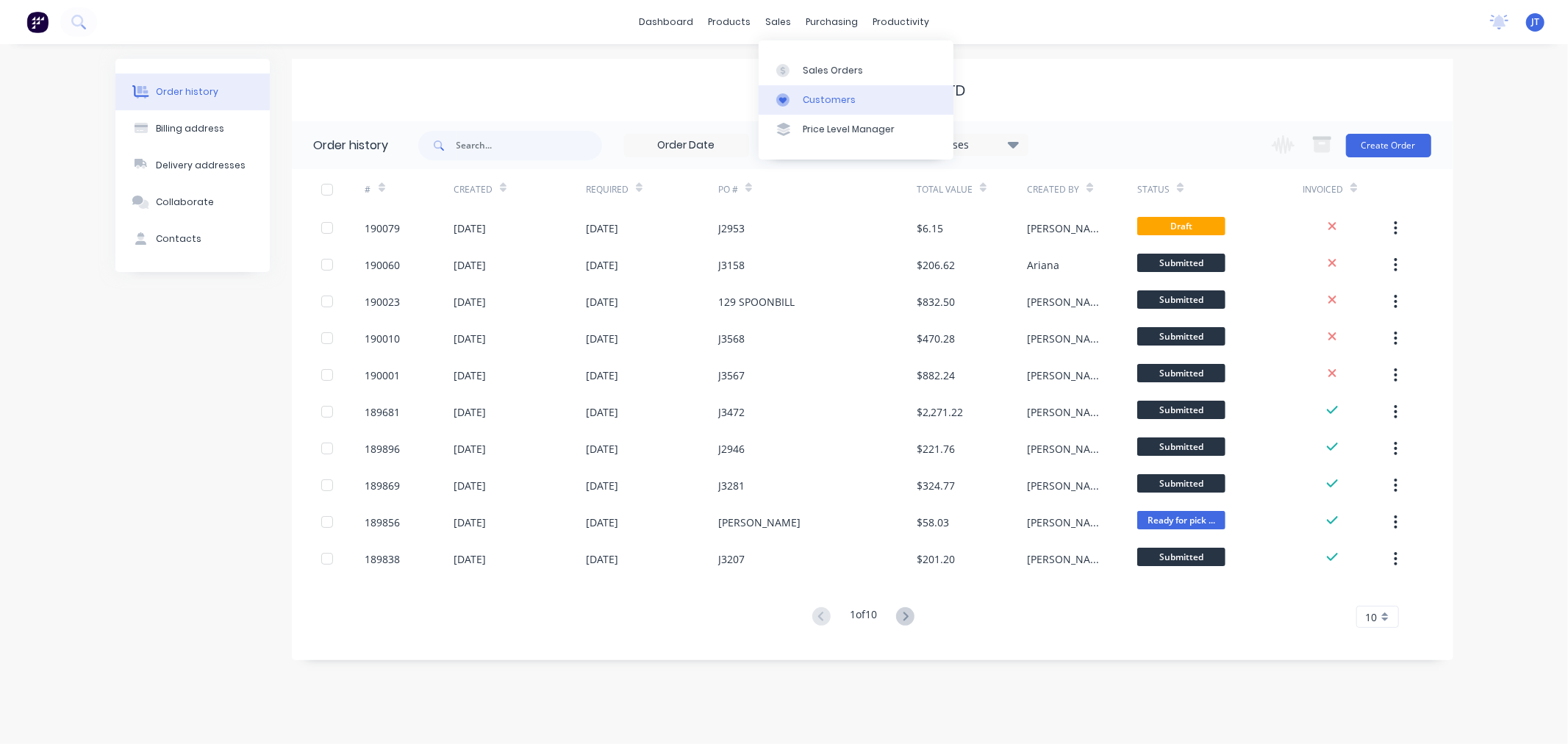
click at [800, 105] on link "Customers" at bounding box center [856, 100] width 195 height 30
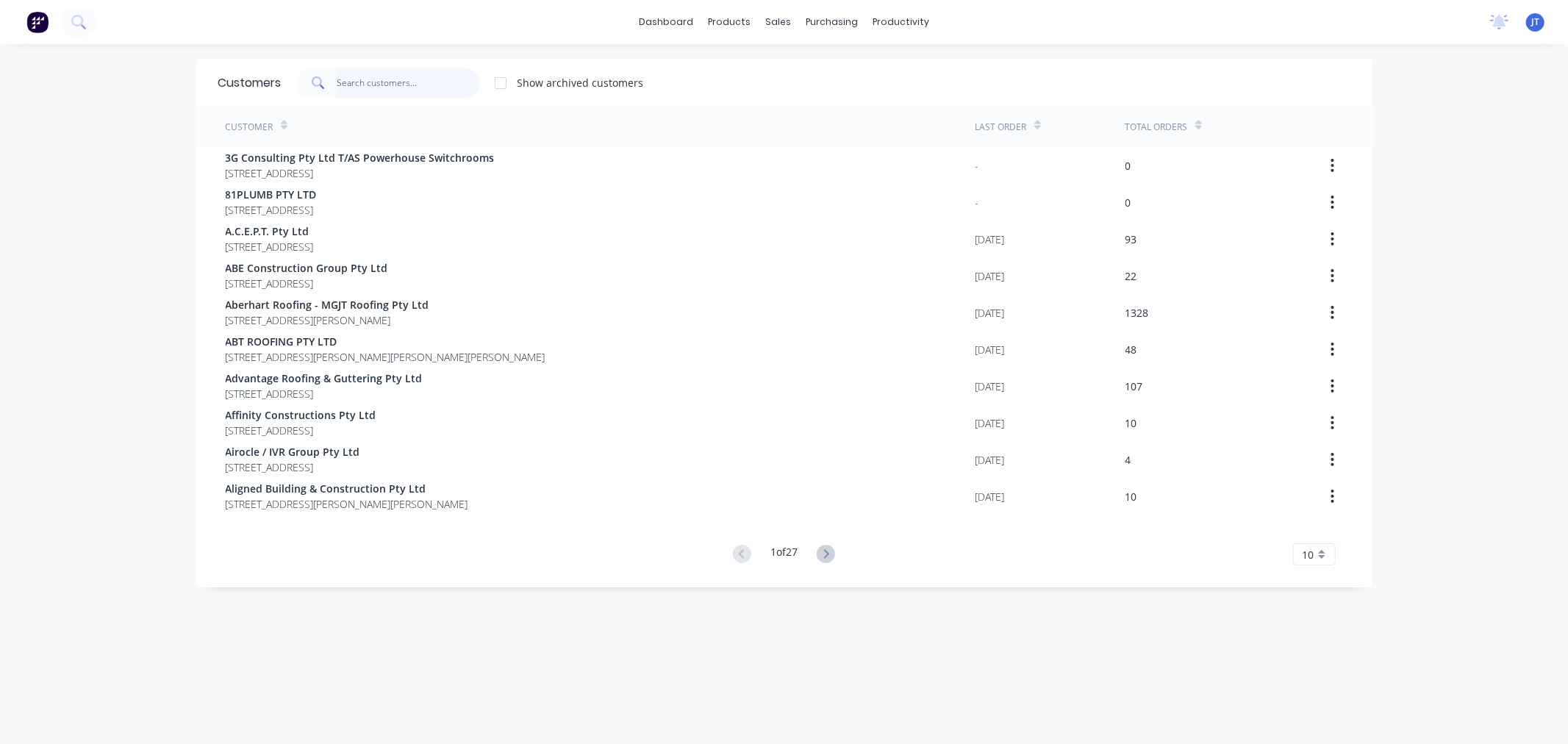
click at [444, 86] on input "text" at bounding box center [408, 83] width 143 height 30
click at [405, 82] on input "text" at bounding box center [408, 83] width 143 height 30
paste input "PANTEX"
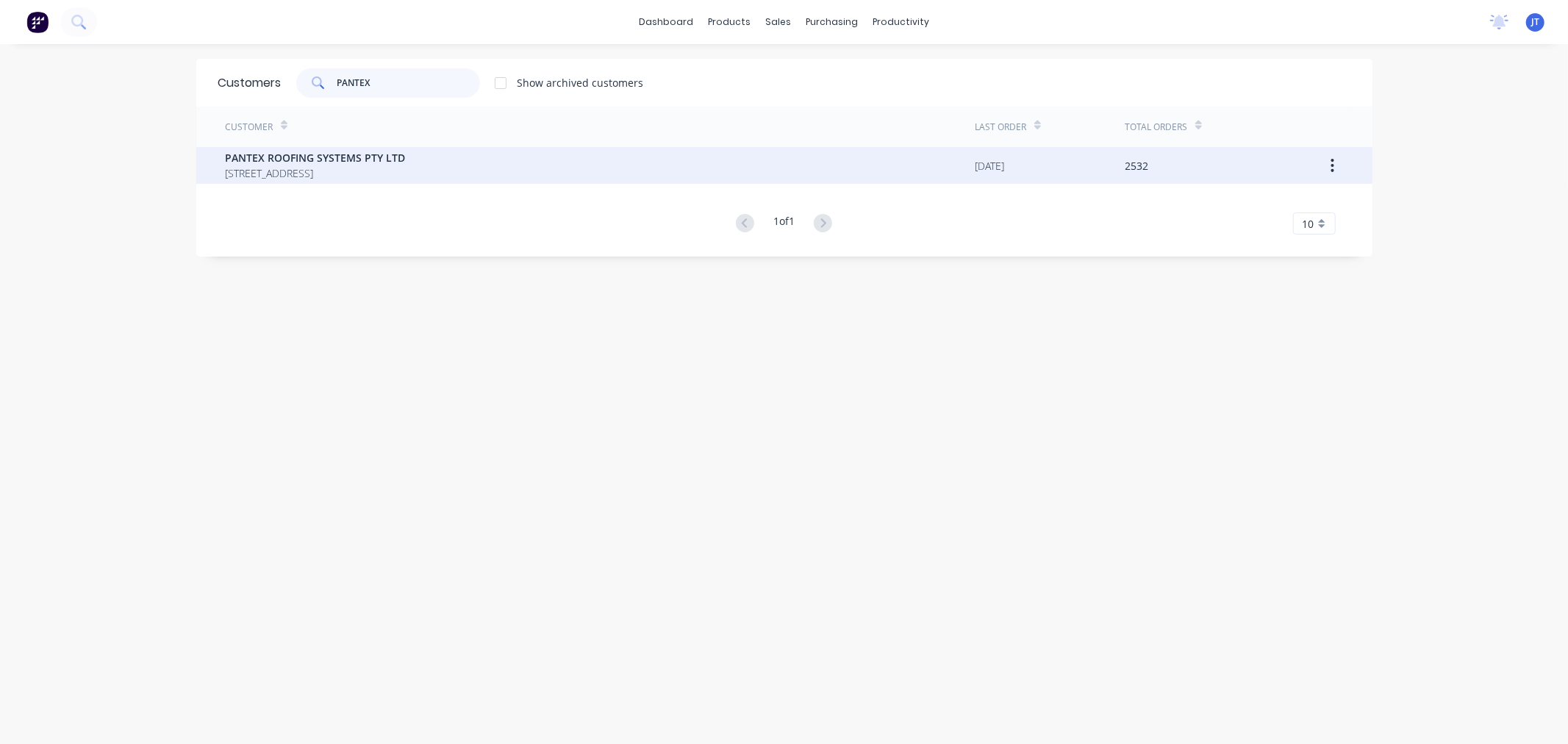
type input "PANTEX"
click at [406, 164] on span "PANTEX ROOFING SYSTEMS PTY LTD" at bounding box center [315, 157] width 180 height 15
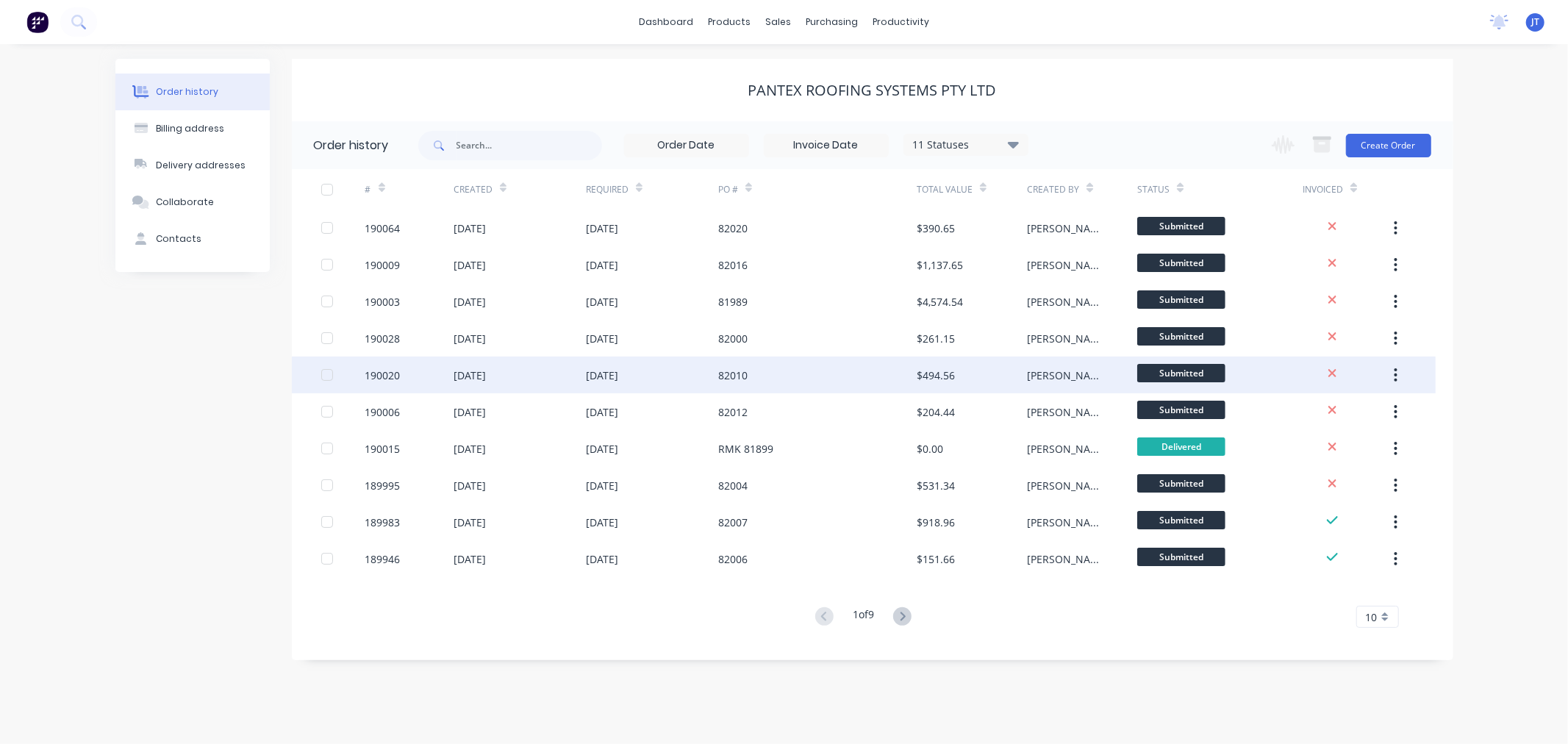
click at [376, 380] on div "190020" at bounding box center [383, 375] width 35 height 15
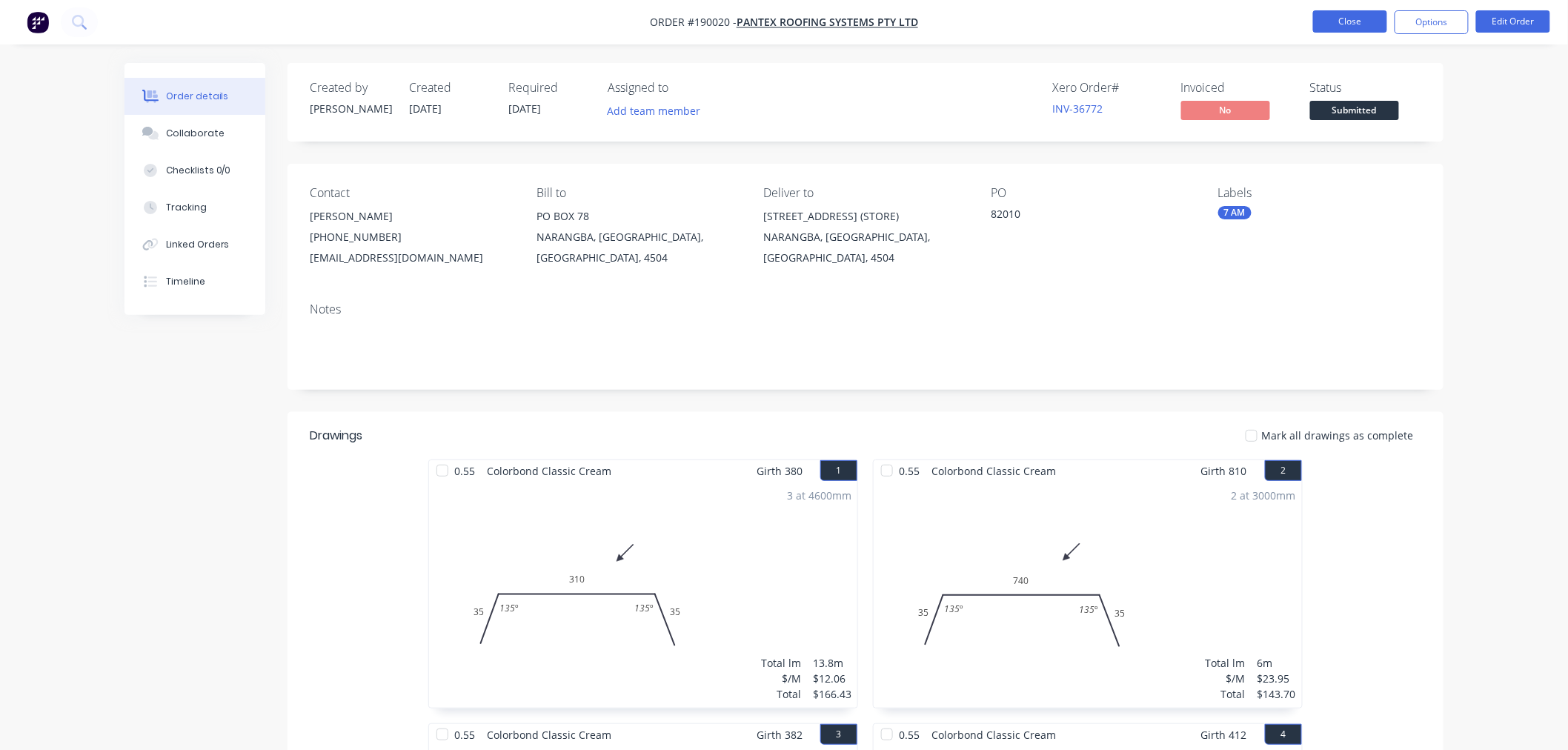
click at [1368, 24] on button "Close" at bounding box center [1350, 22] width 74 height 23
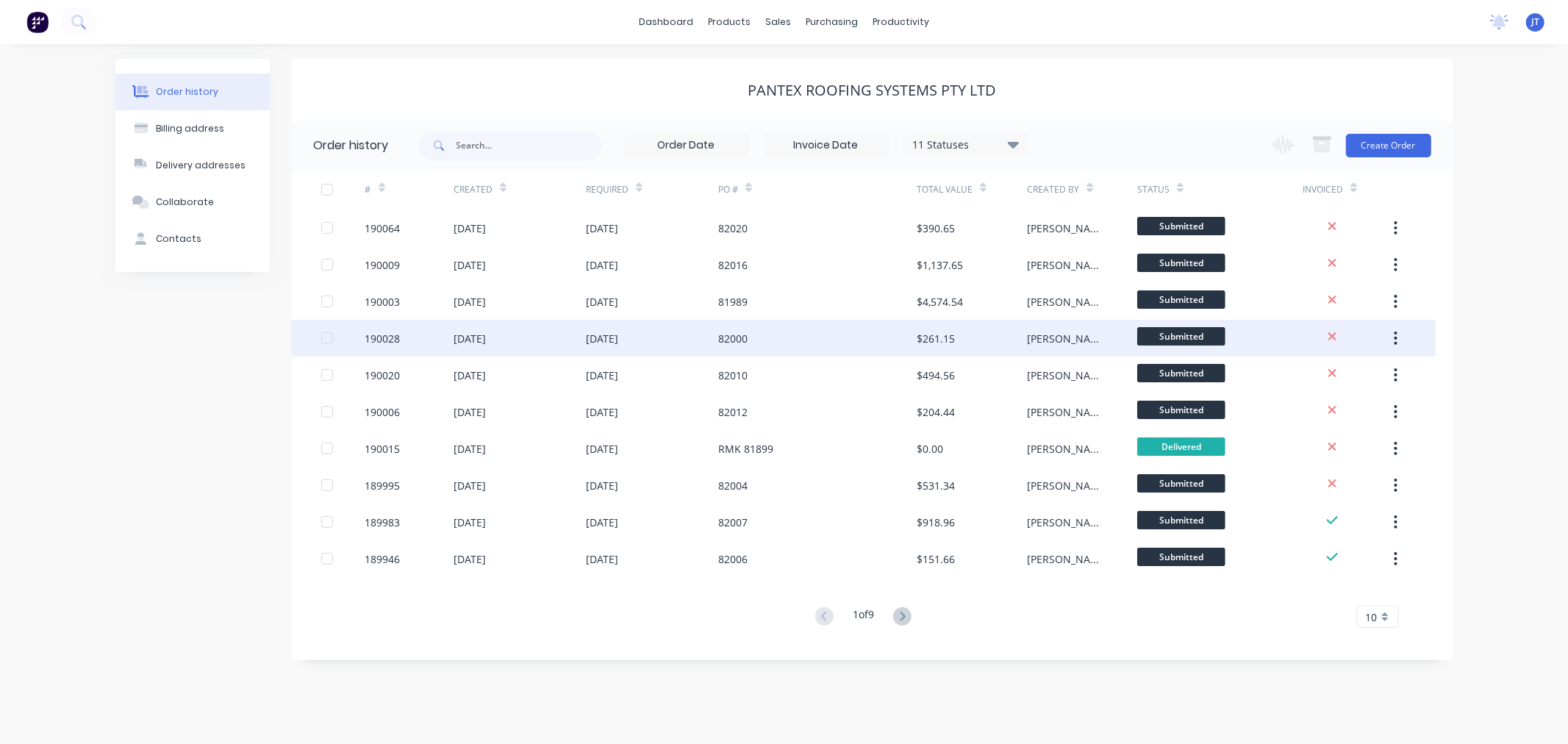
click at [379, 336] on div "190028" at bounding box center [383, 338] width 35 height 15
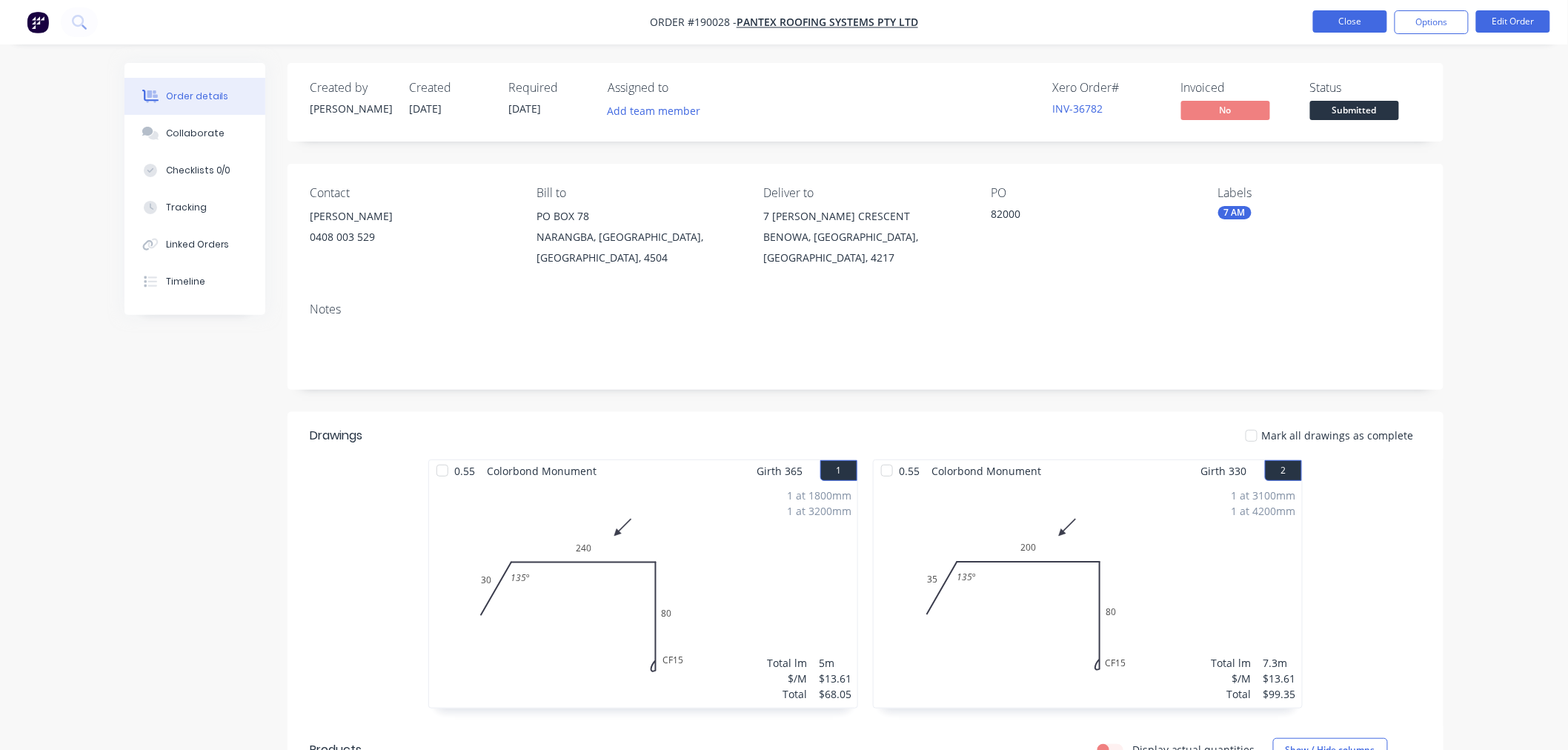
click at [1345, 23] on button "Close" at bounding box center [1350, 22] width 74 height 23
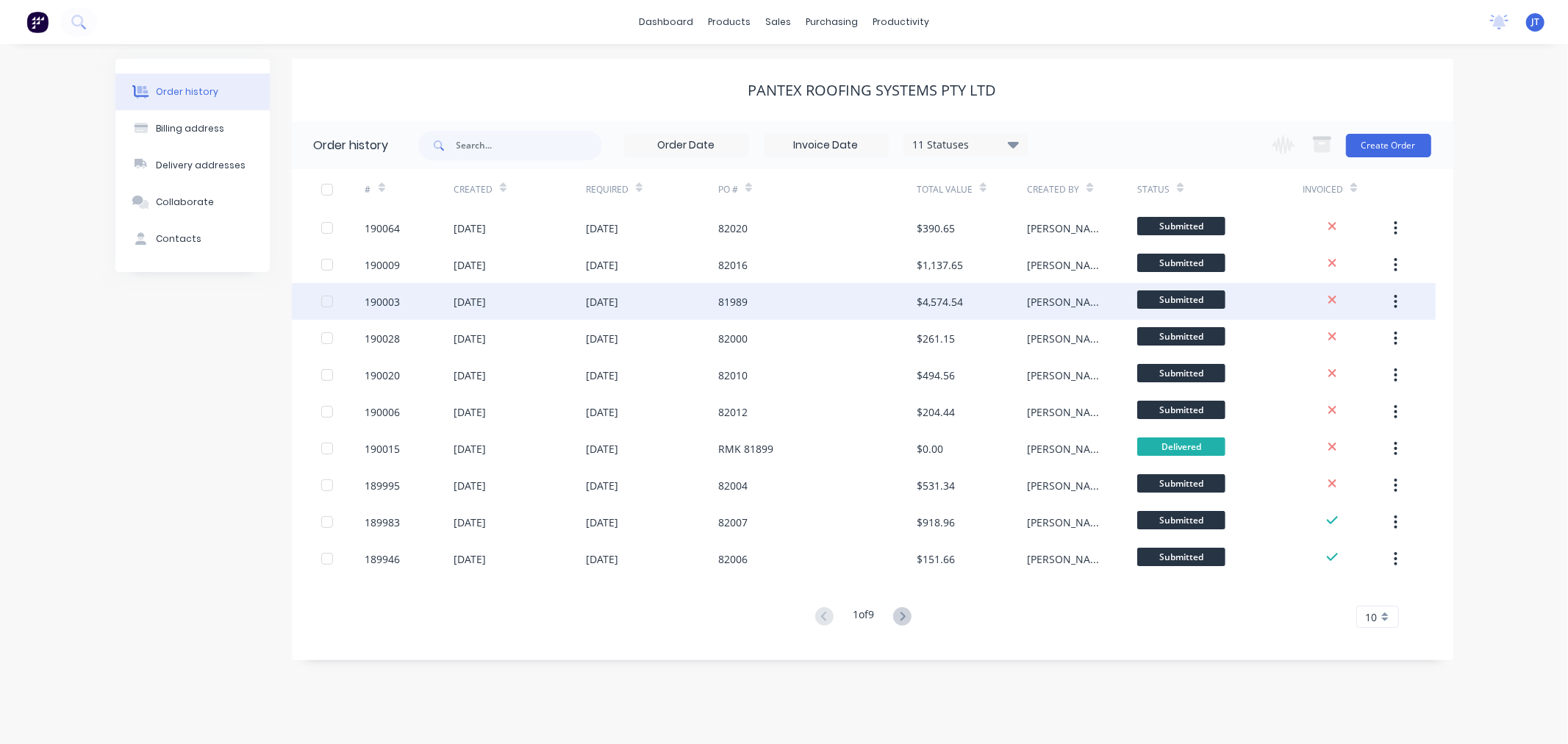
click at [372, 299] on div "190003" at bounding box center [383, 301] width 35 height 15
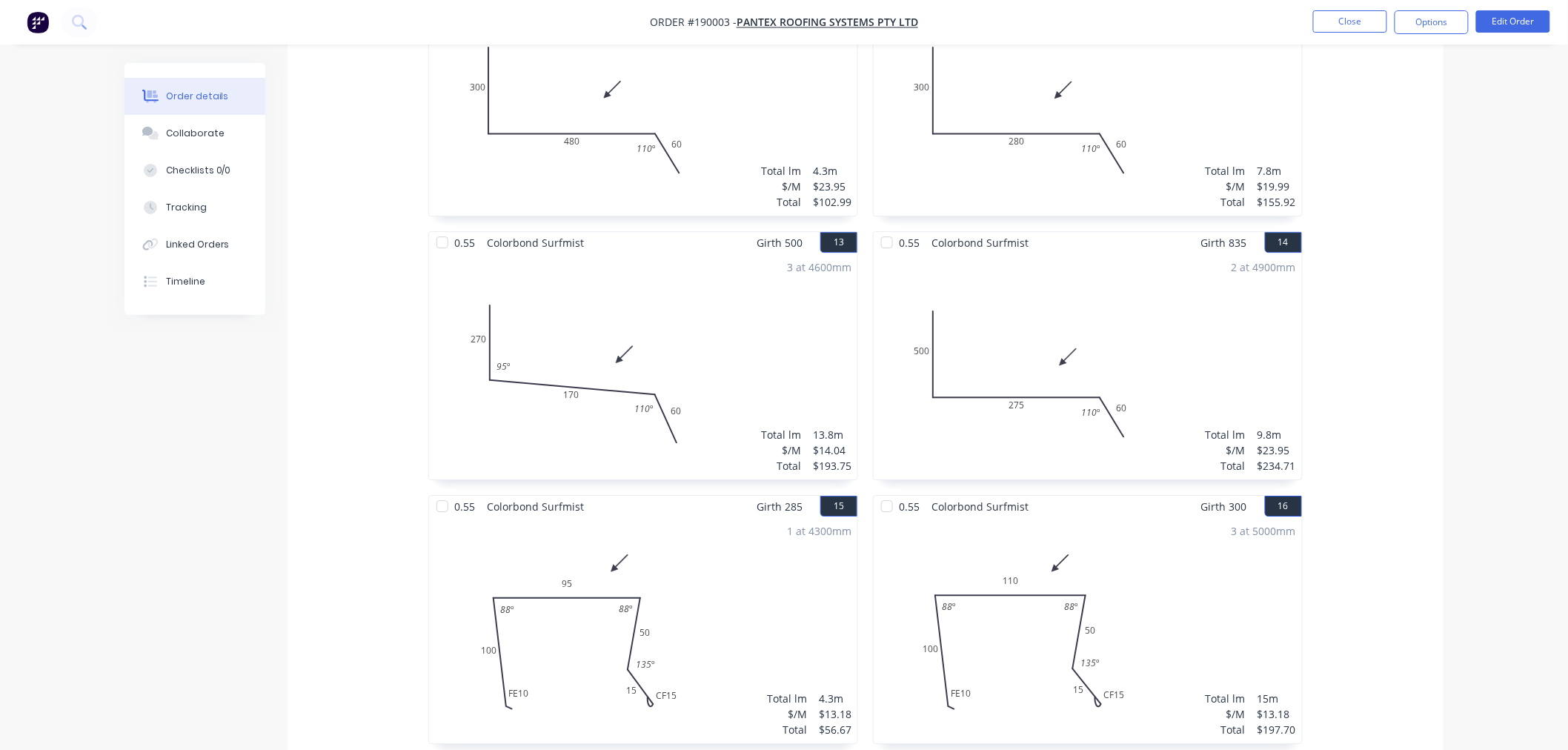
scroll to position [2140, 0]
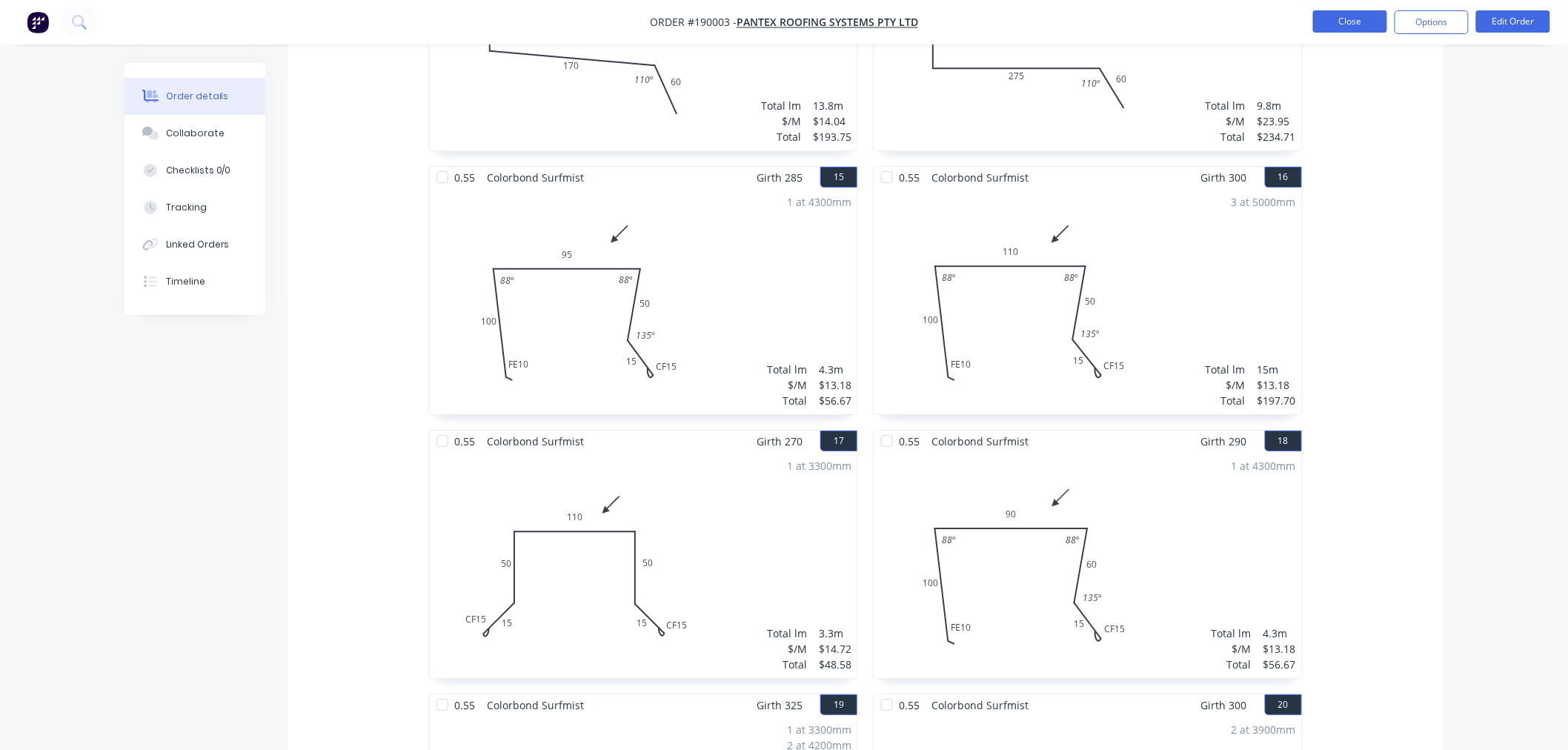
click at [1362, 23] on button "Close" at bounding box center [1350, 22] width 74 height 23
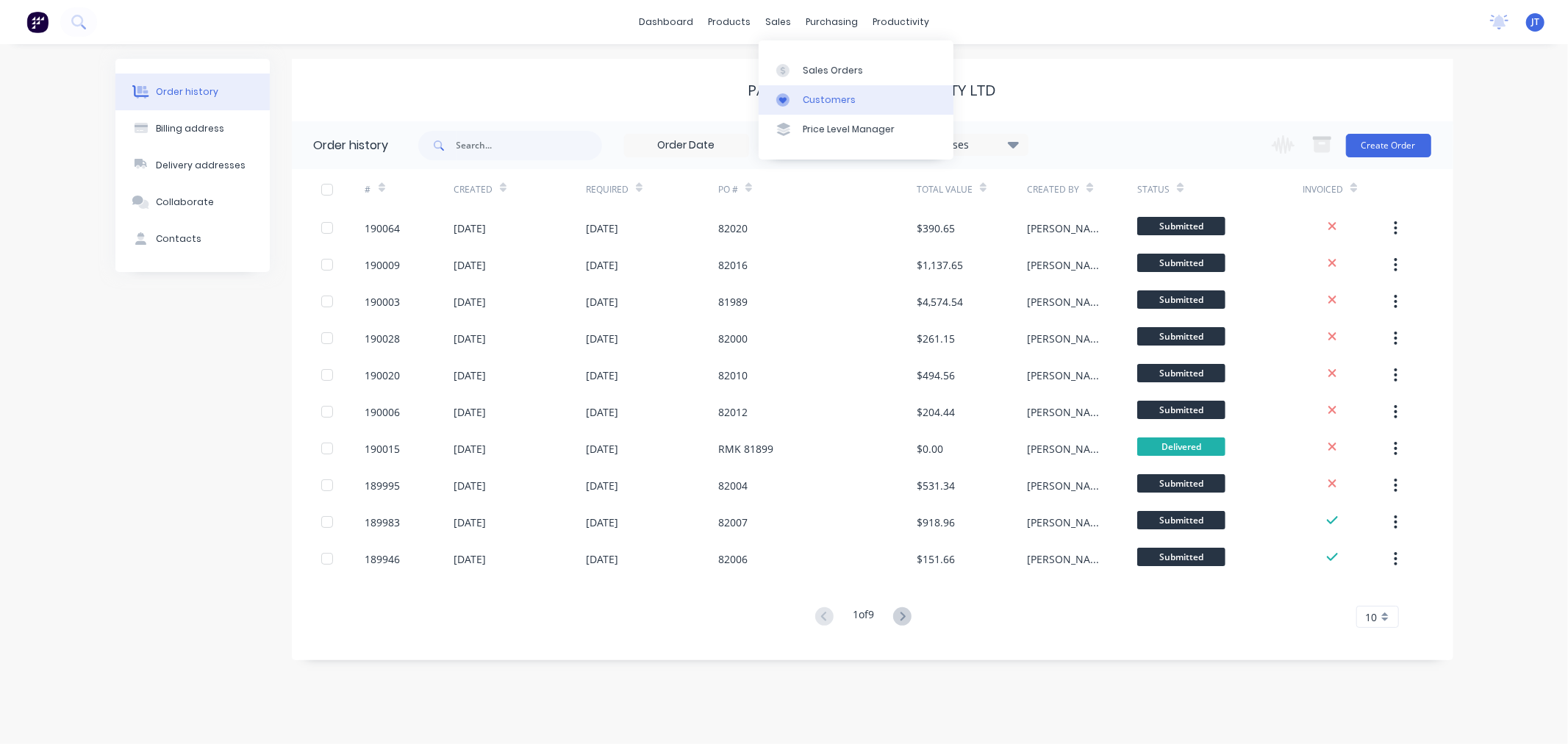
click at [807, 108] on link "Customers" at bounding box center [856, 100] width 195 height 30
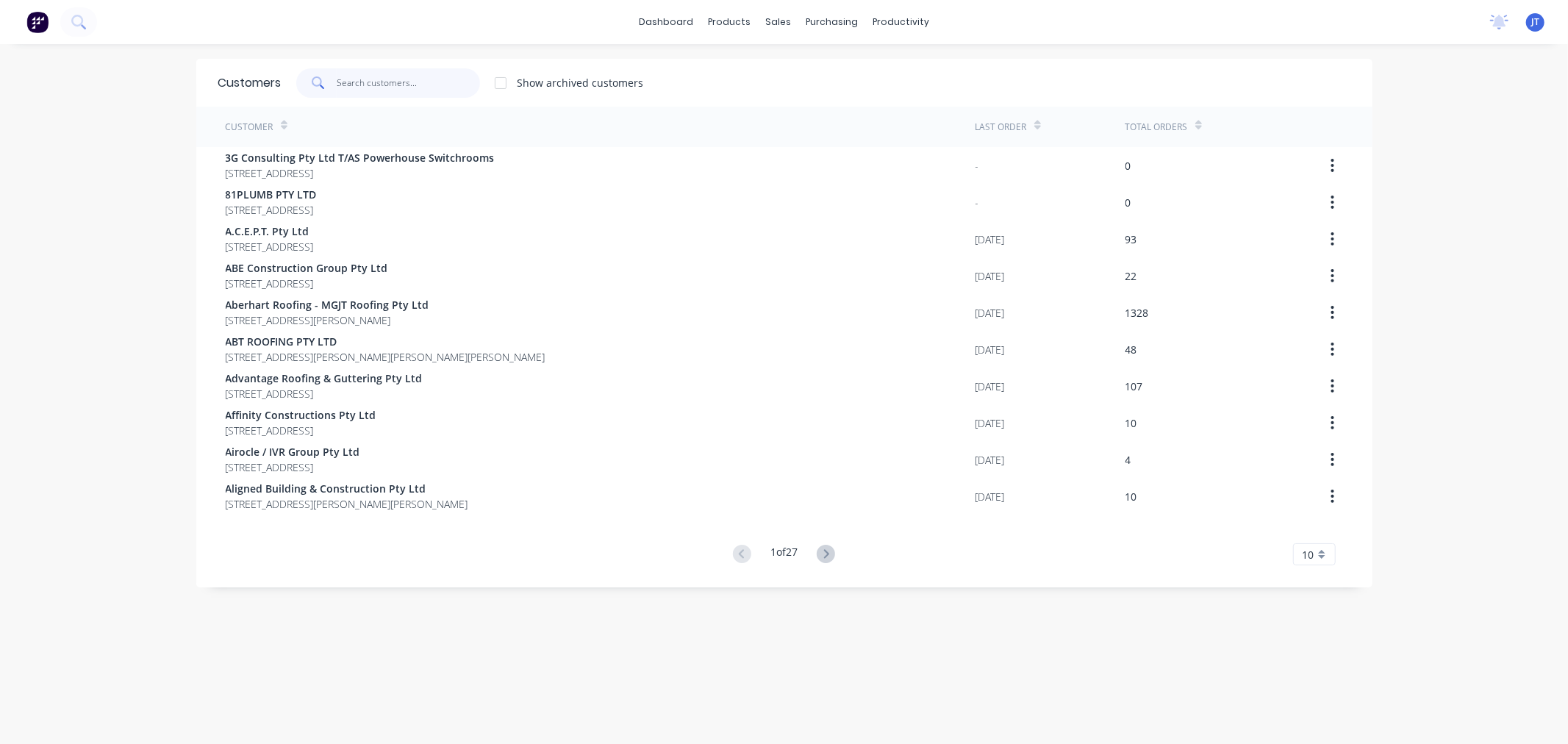
click at [402, 93] on input "text" at bounding box center [408, 83] width 143 height 30
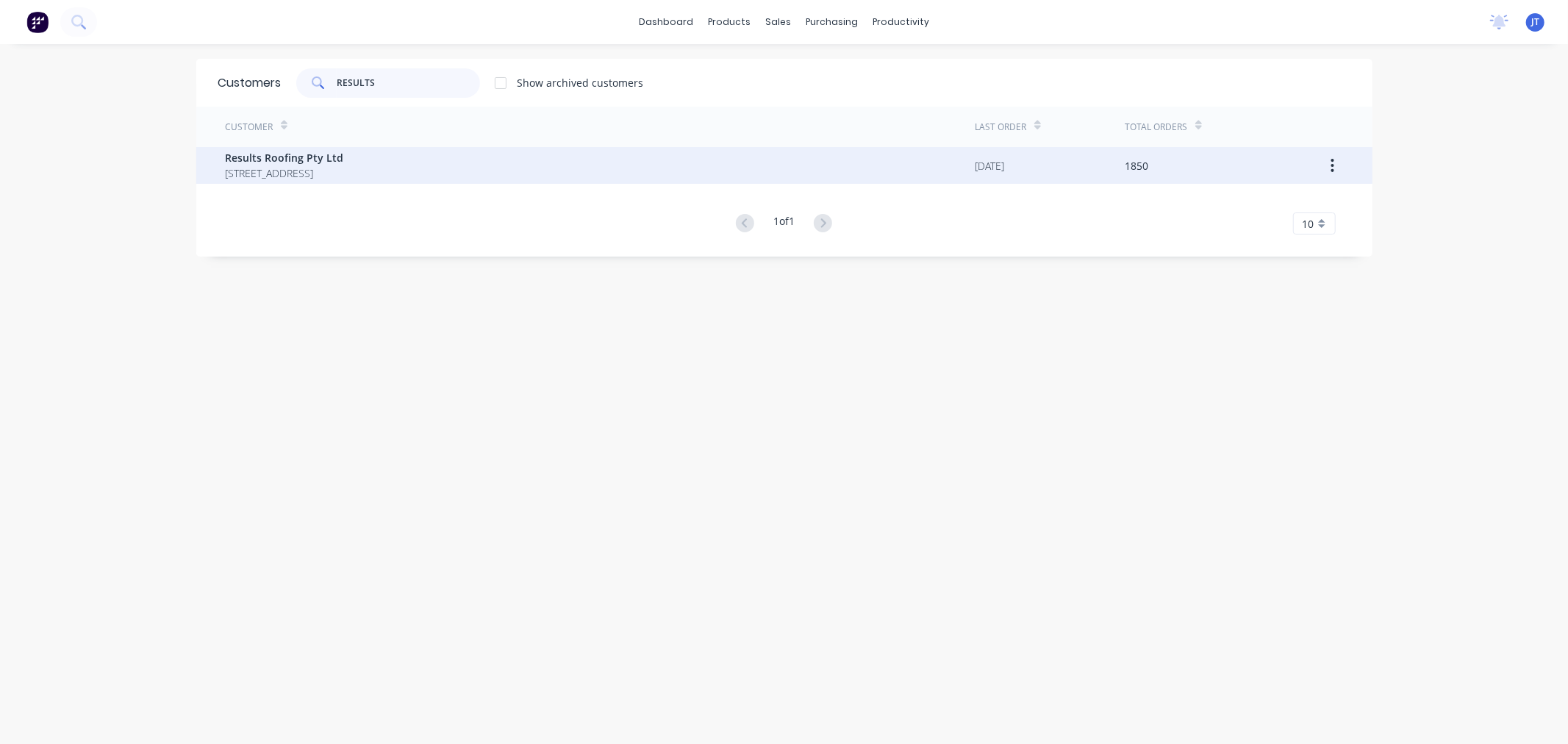
type input "RESULTS"
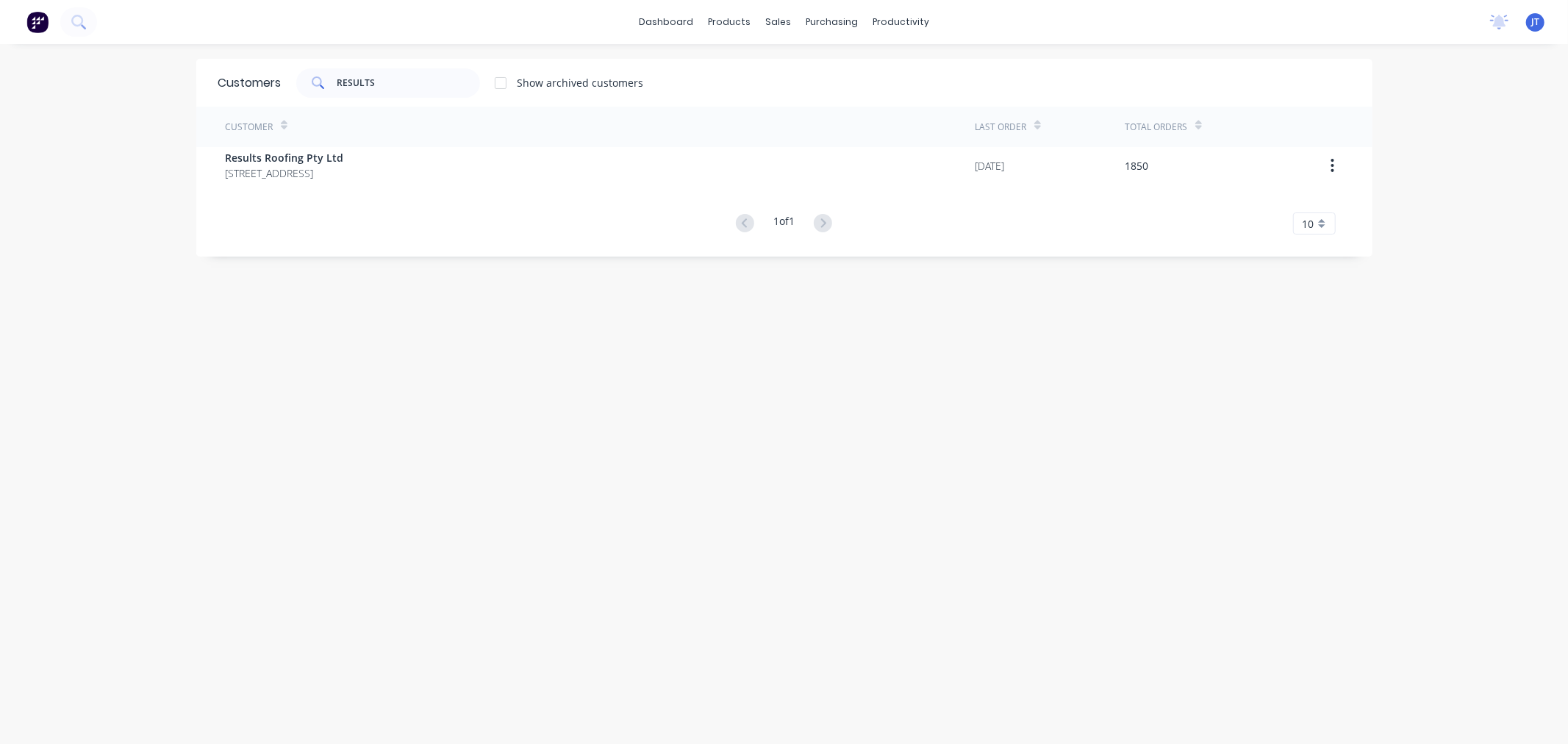
drag, startPoint x: 460, startPoint y: 157, endPoint x: 372, endPoint y: 273, distance: 145.6
click at [372, 273] on div "Customers RESULTS Show archived customers Customer Last Order Total Orders Resu…" at bounding box center [785, 409] width 1176 height 700
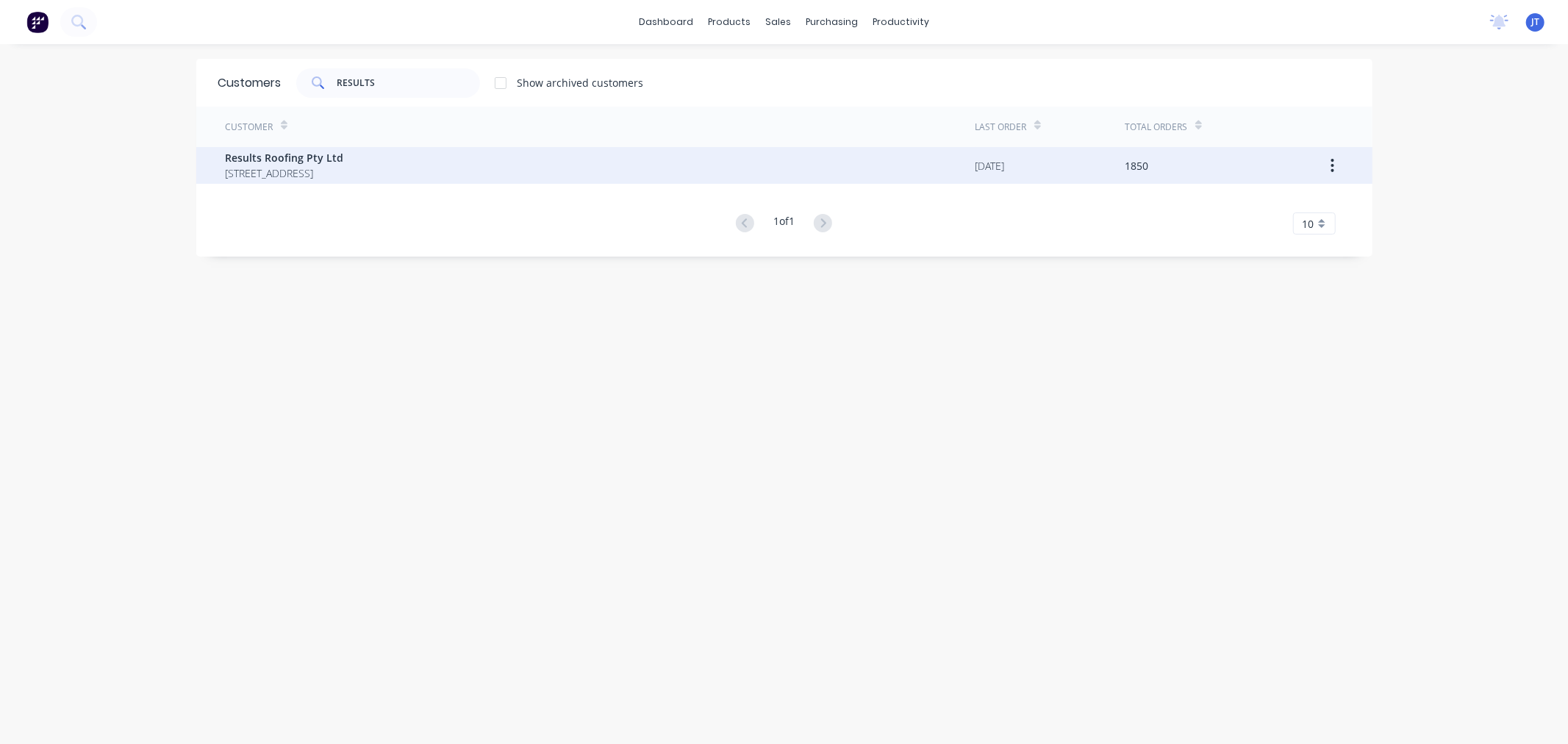
click at [344, 163] on span "Results Roofing Pty Ltd" at bounding box center [285, 157] width 118 height 15
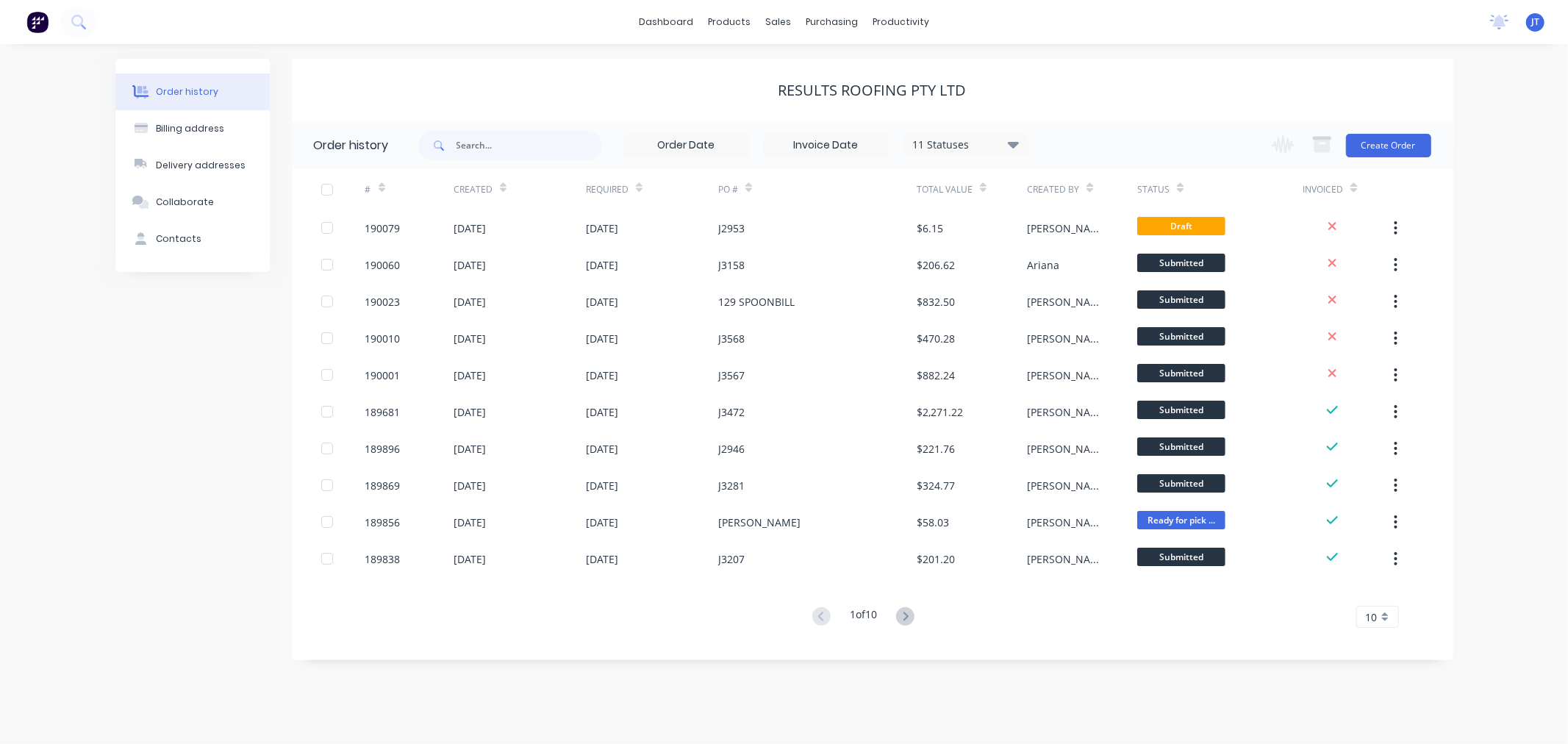
click at [107, 435] on div "Order history Billing address Delivery addresses Collaborate Contacts Results R…" at bounding box center [784, 394] width 1568 height 700
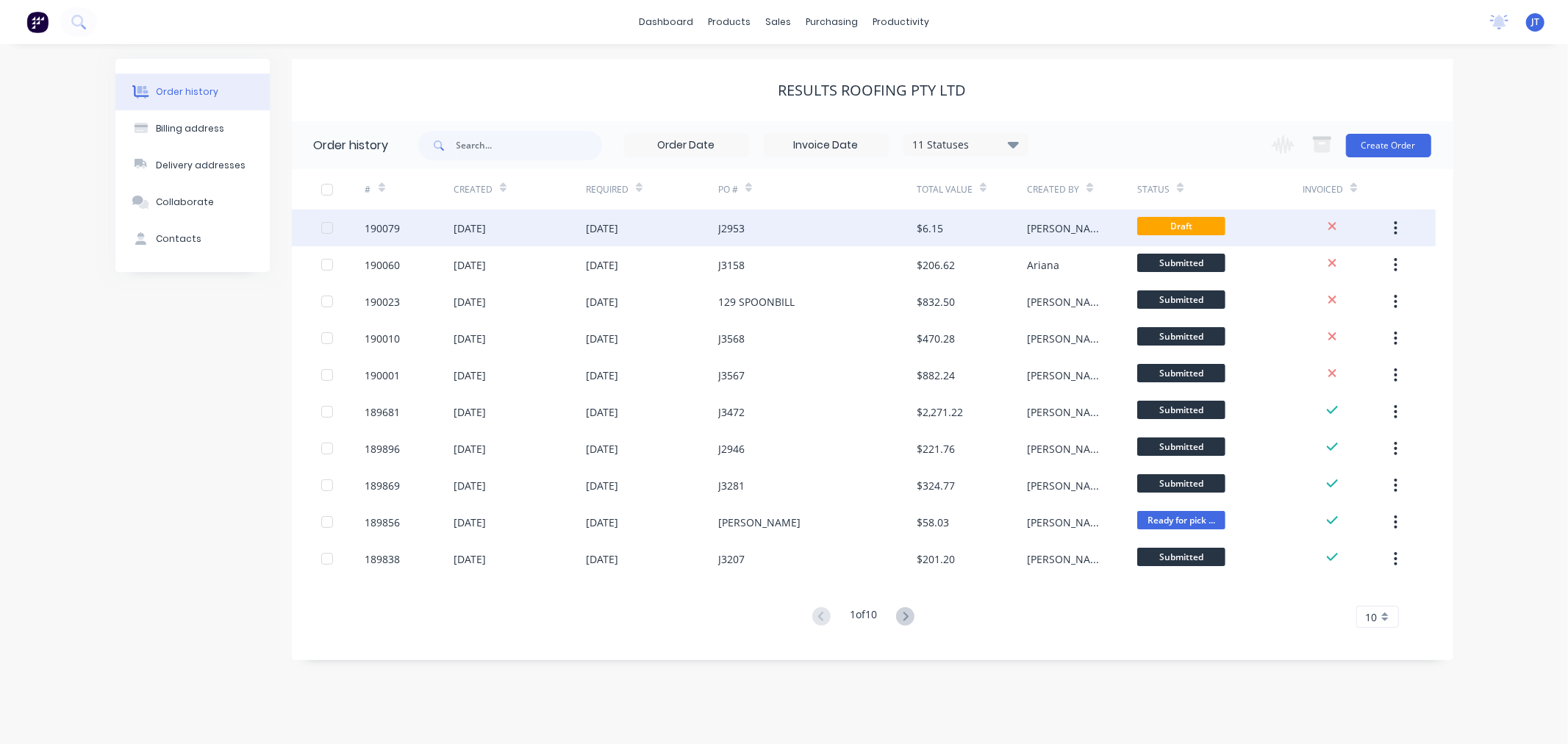
click at [383, 229] on div "190079" at bounding box center [383, 228] width 35 height 15
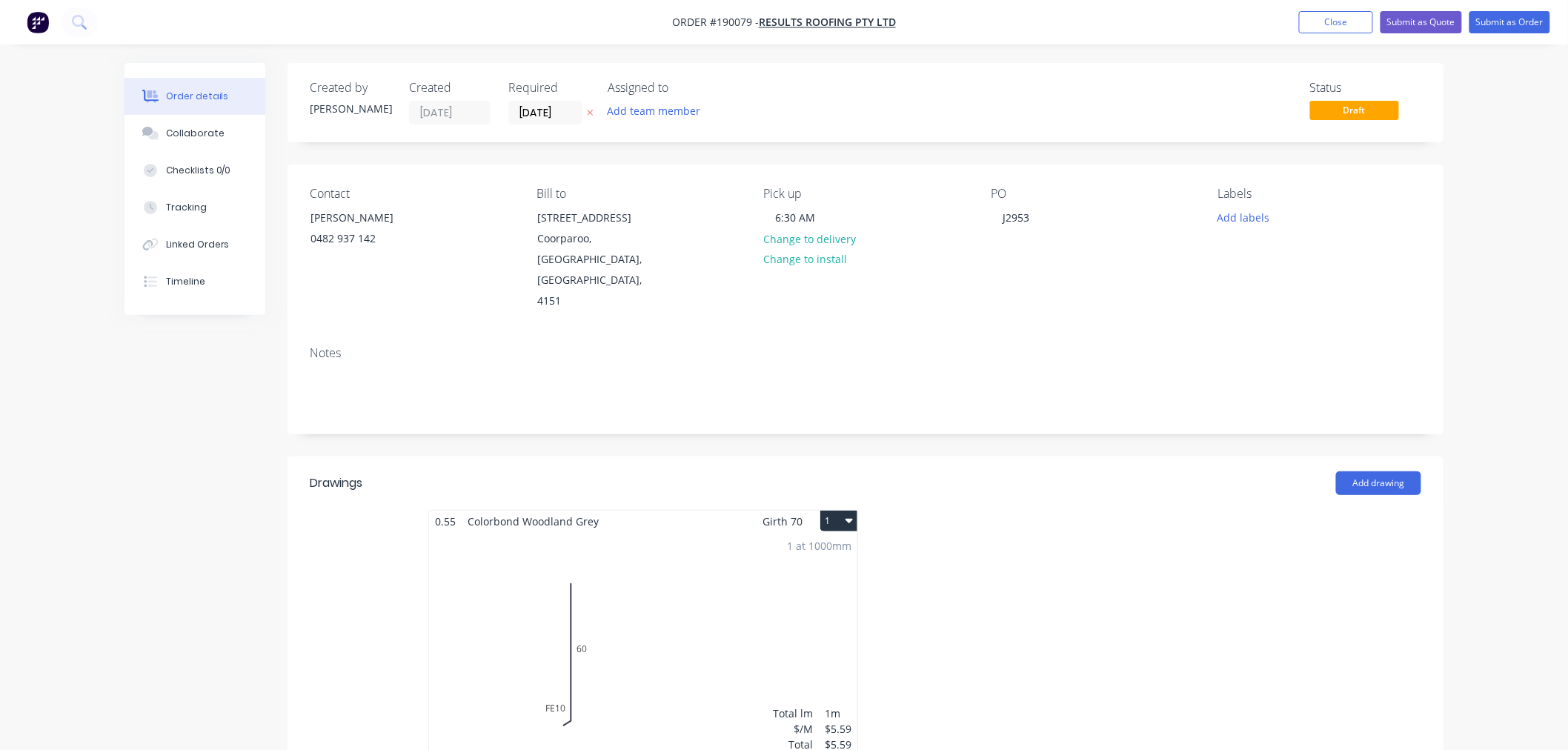
click at [1493, 360] on div "Order details Collaborate Checklists 0/0 Tracking Linked Orders Timeline Order …" at bounding box center [784, 627] width 1568 height 1254
click at [749, 567] on div "1 at 1000mm Total lm $/M Total 1m $5.59 $5.59" at bounding box center [644, 644] width 429 height 226
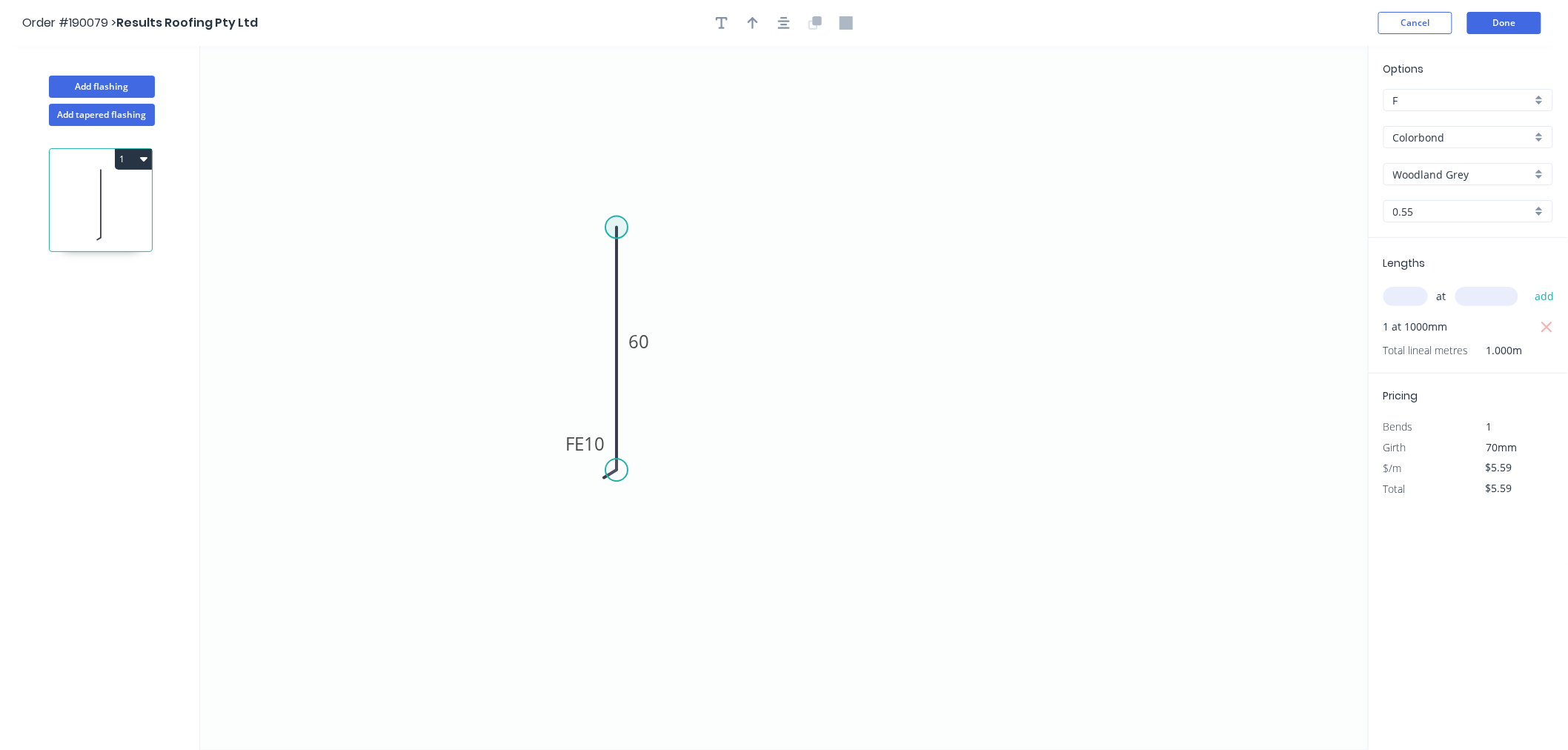
click at [616, 226] on circle at bounding box center [616, 228] width 23 height 23
click at [656, 196] on icon at bounding box center [636, 212] width 39 height 32
type input "$6.40"
click at [699, 305] on div "Feather" at bounding box center [730, 306] width 149 height 31
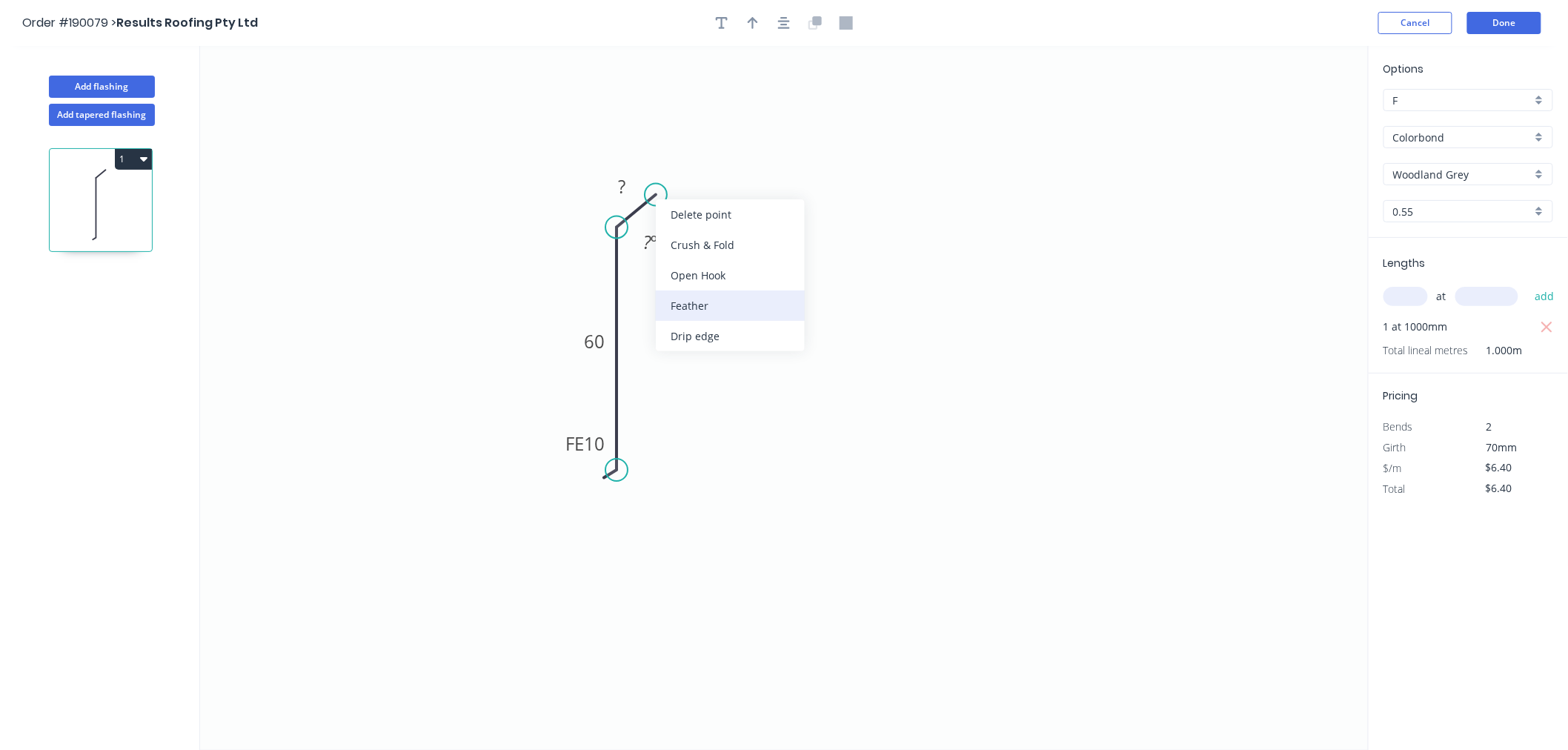
type input "$0.00"
click at [694, 280] on div "Delete bend" at bounding box center [731, 280] width 149 height 31
click at [679, 242] on div "Crush & Fold" at bounding box center [728, 244] width 149 height 31
click at [675, 289] on div "Hide angle" at bounding box center [722, 296] width 149 height 31
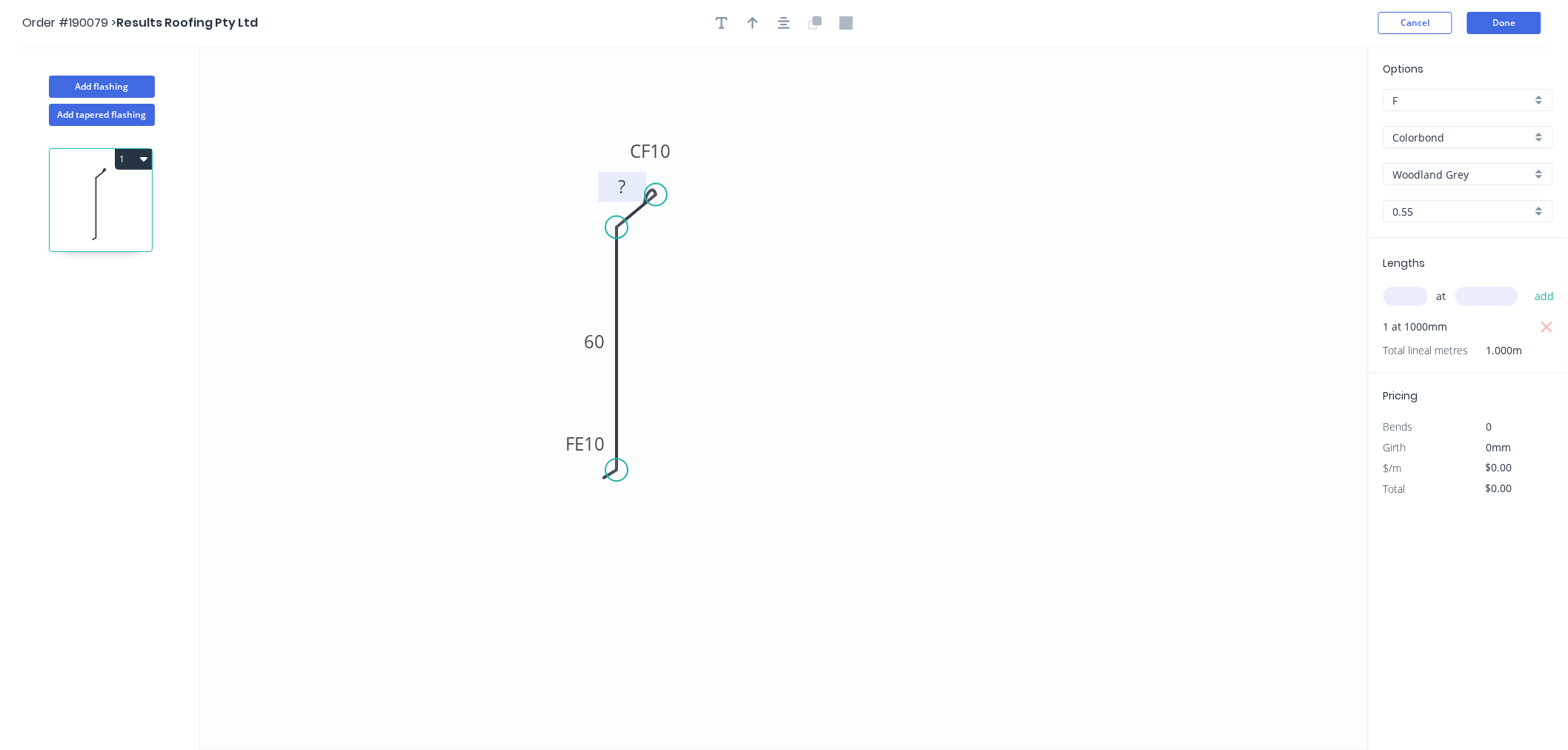
click at [625, 180] on tspan "?" at bounding box center [622, 187] width 7 height 24
click at [865, 240] on icon "0 FE 10 60 CF 10 10" at bounding box center [784, 398] width 1168 height 704
type input "$8.02"
drag, startPoint x: 604, startPoint y: 180, endPoint x: 583, endPoint y: 181, distance: 21.0
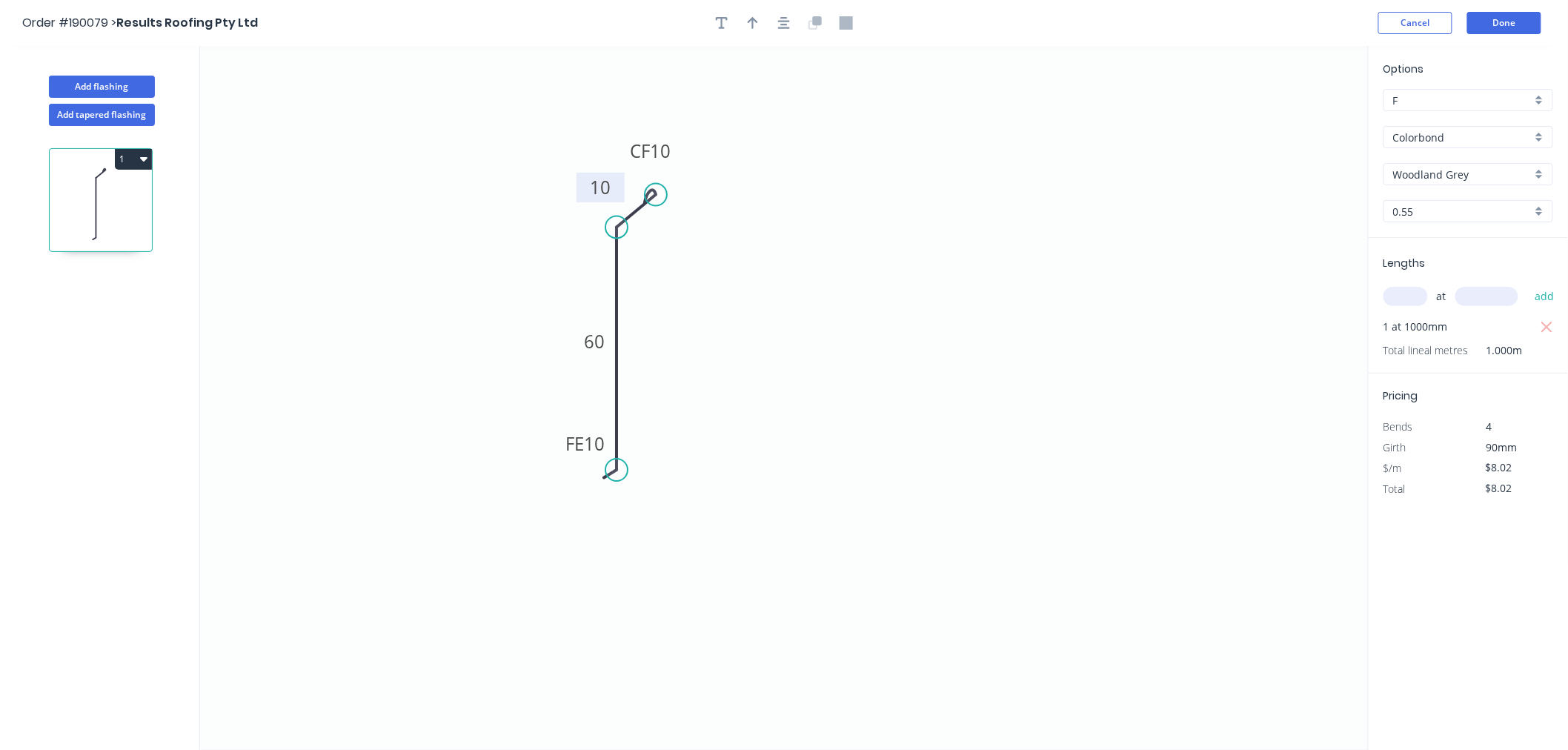
click at [583, 181] on rect at bounding box center [601, 187] width 48 height 30
click at [784, 19] on icon "button" at bounding box center [784, 23] width 12 height 14
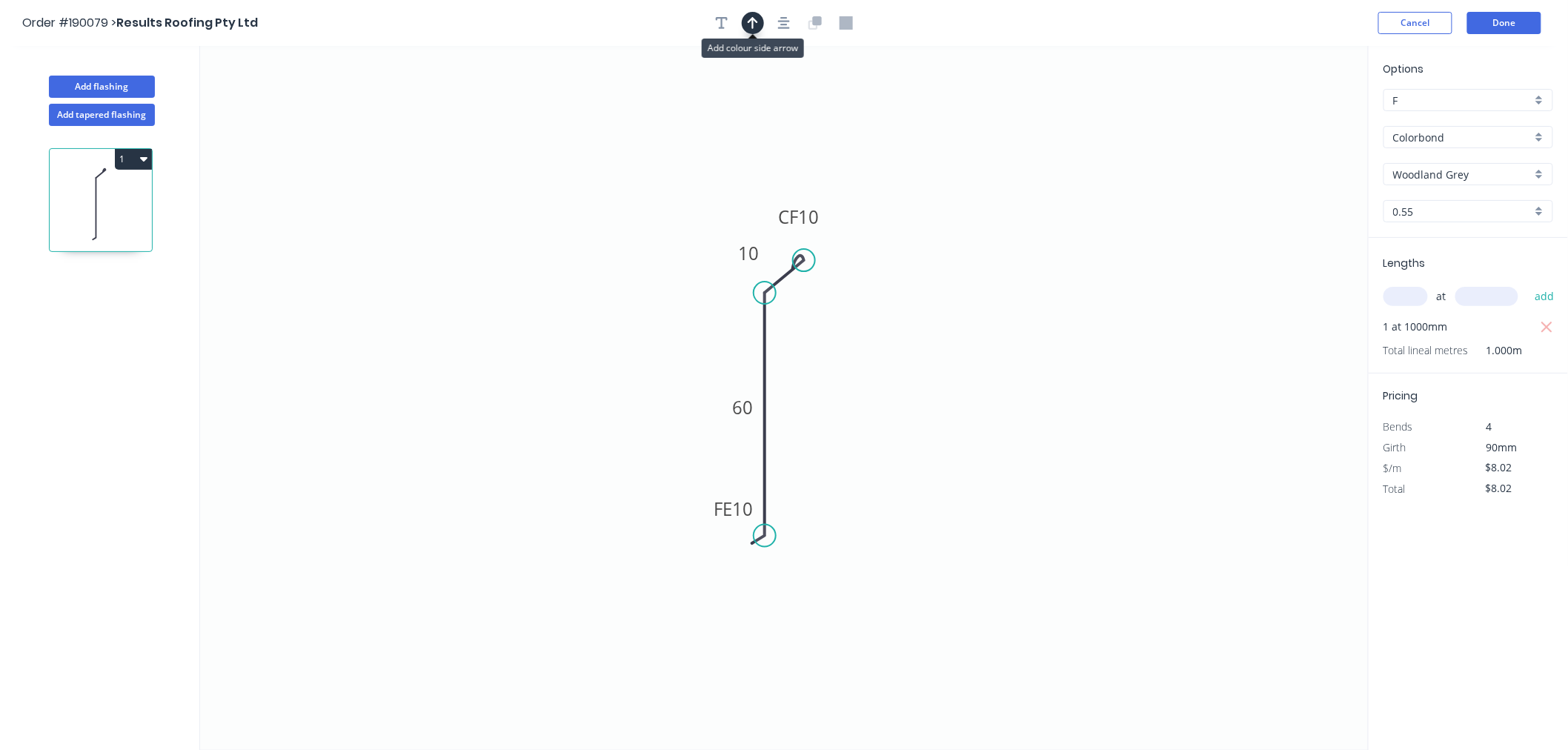
click at [750, 25] on icon "button" at bounding box center [753, 23] width 10 height 14
drag, startPoint x: 1287, startPoint y: 119, endPoint x: 1077, endPoint y: 292, distance: 272.1
click at [1075, 348] on icon "0 FE 10 60 CF 10 10" at bounding box center [784, 398] width 1168 height 704
drag, startPoint x: 1291, startPoint y: 118, endPoint x: 832, endPoint y: 383, distance: 530.0
click at [832, 385] on icon at bounding box center [834, 368] width 14 height 48
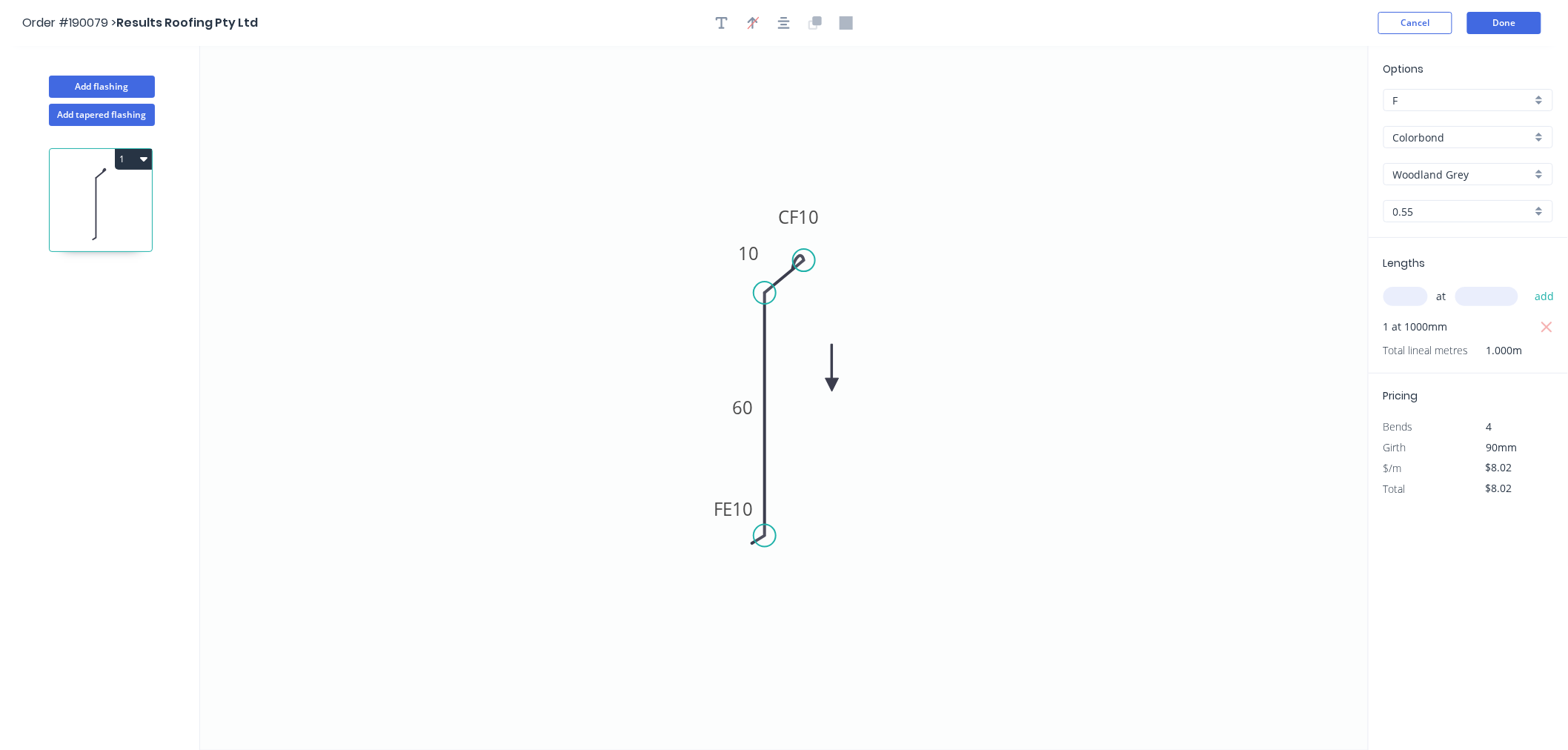
click at [832, 383] on icon at bounding box center [832, 367] width 14 height 48
drag, startPoint x: 832, startPoint y: 383, endPoint x: 840, endPoint y: 344, distance: 39.8
click at [840, 344] on icon at bounding box center [851, 331] width 43 height 43
click at [782, 23] on icon "button" at bounding box center [784, 23] width 12 height 14
click at [123, 83] on button "Add flashing" at bounding box center [102, 87] width 106 height 23
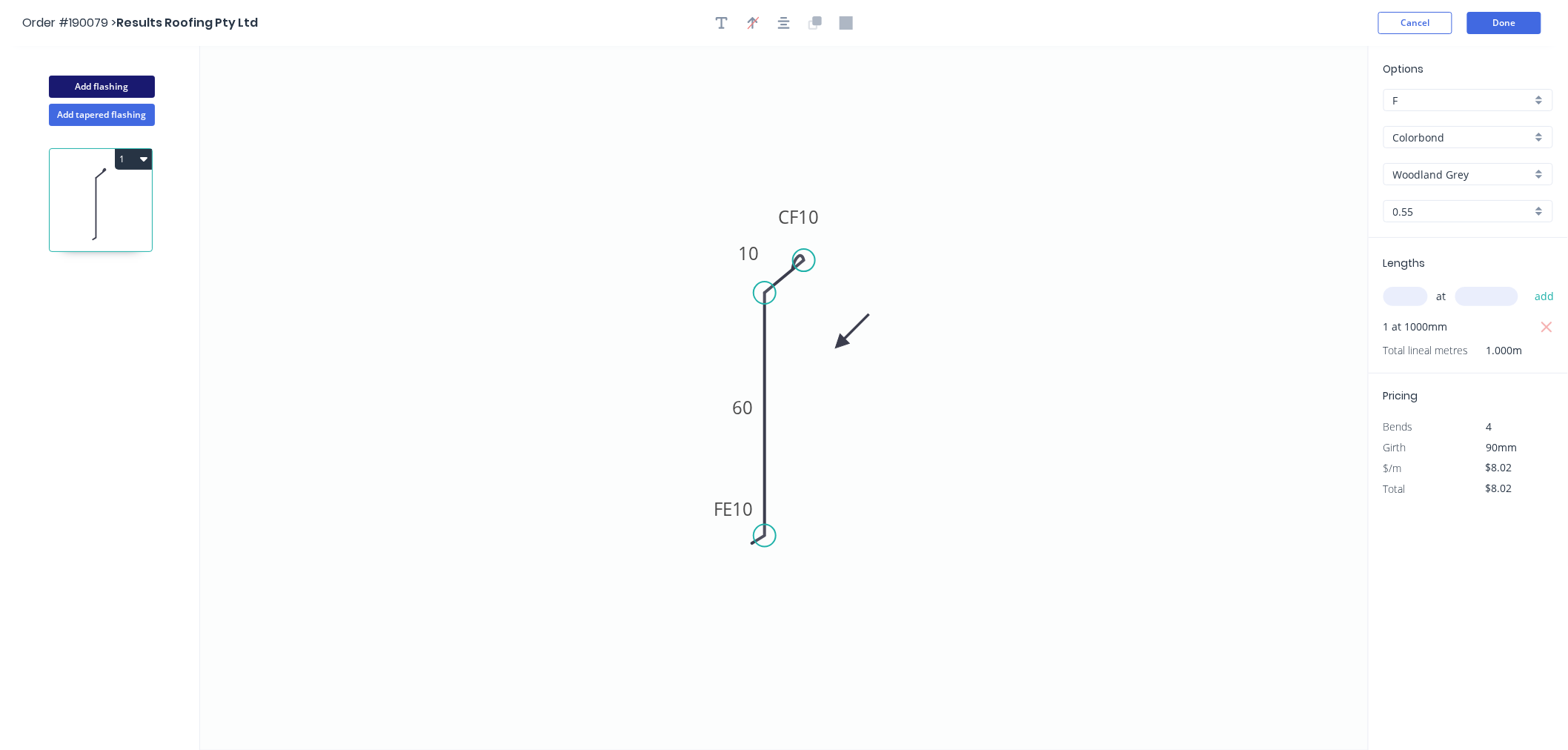
type input "$0.00"
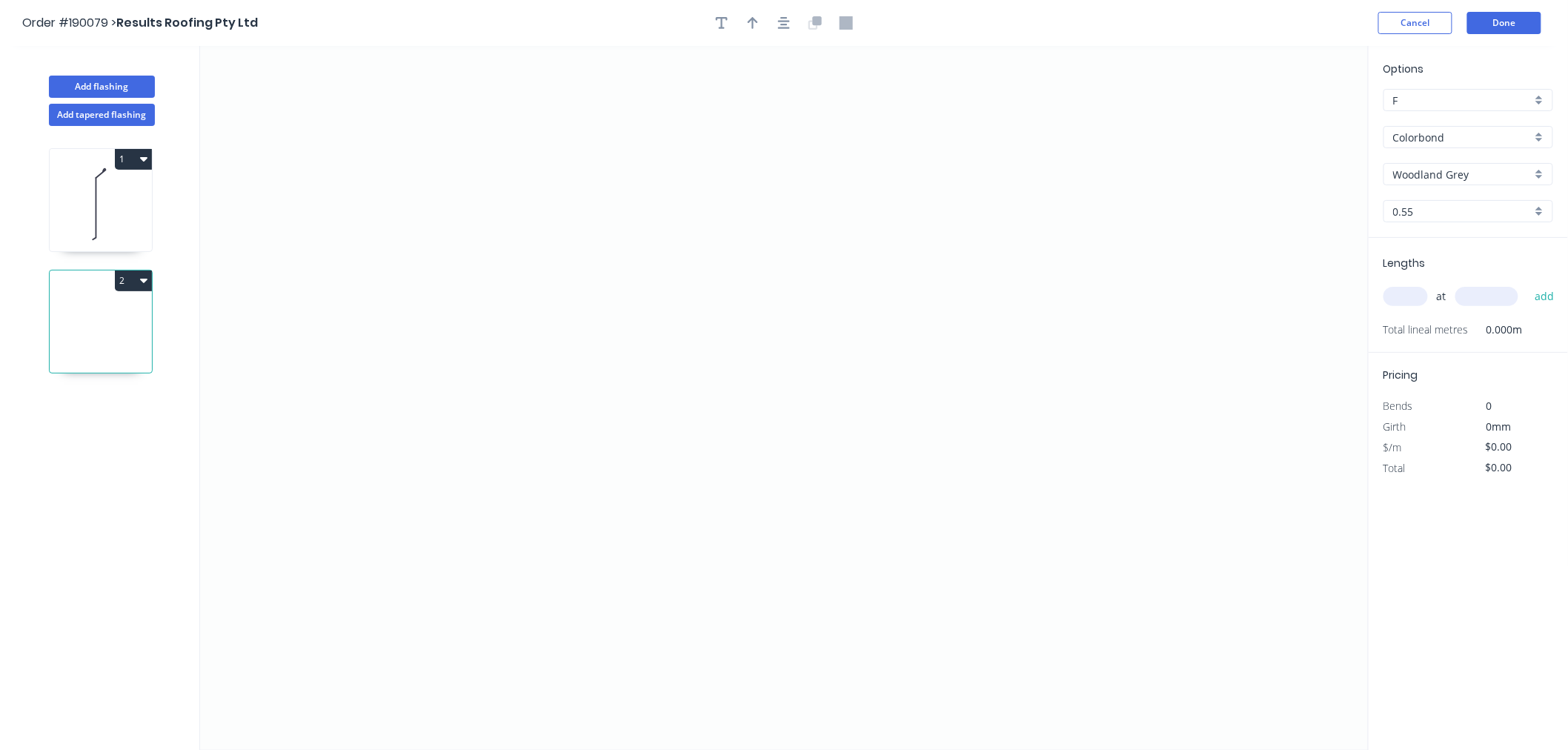
click at [1401, 299] on input "text" at bounding box center [1405, 296] width 44 height 19
type input "1"
type input "1000"
click at [1528, 284] on button "add" at bounding box center [1545, 296] width 35 height 25
click at [512, 399] on icon "0" at bounding box center [784, 398] width 1168 height 704
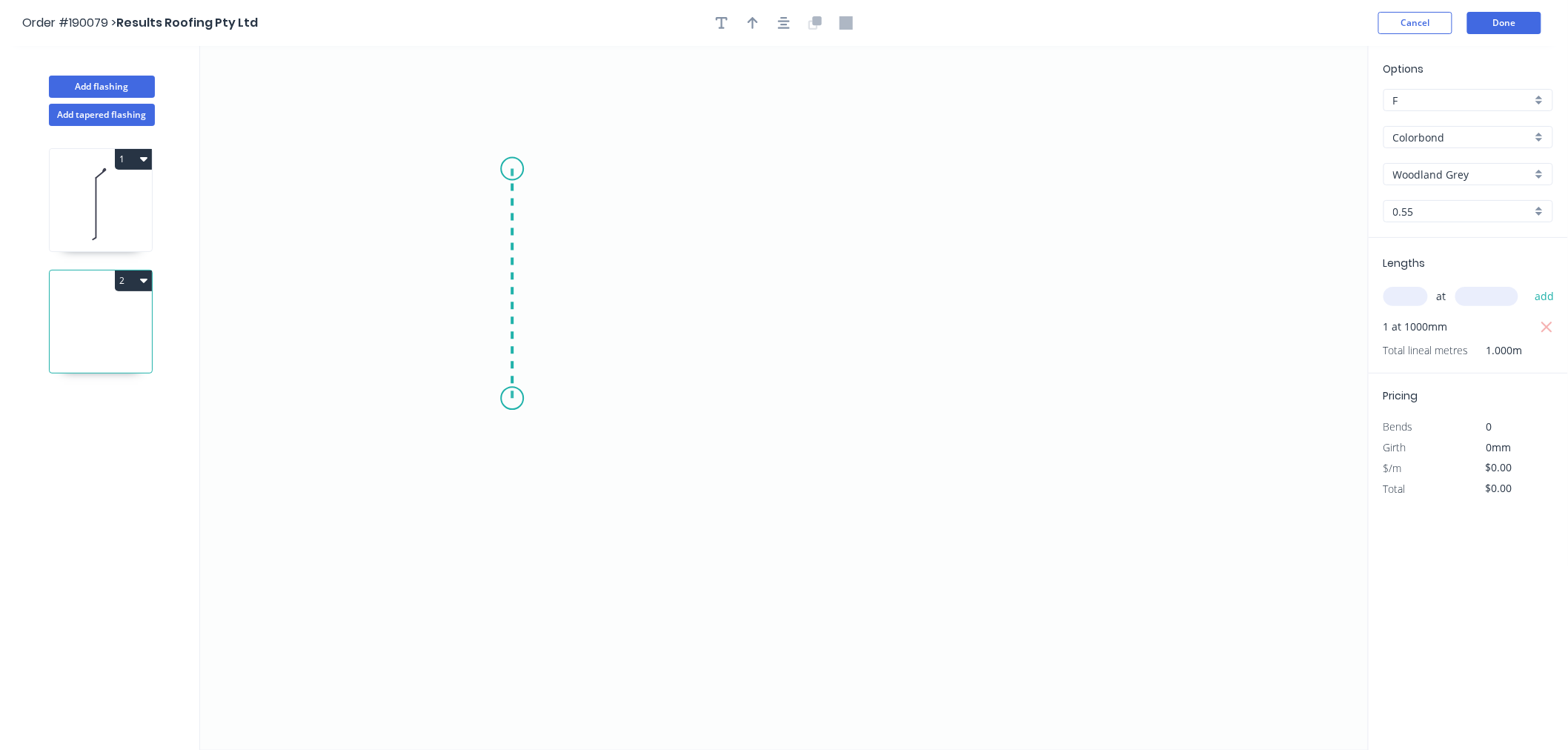
click at [521, 169] on icon "0" at bounding box center [784, 398] width 1168 height 704
click at [794, 161] on icon "0 ?" at bounding box center [784, 398] width 1168 height 704
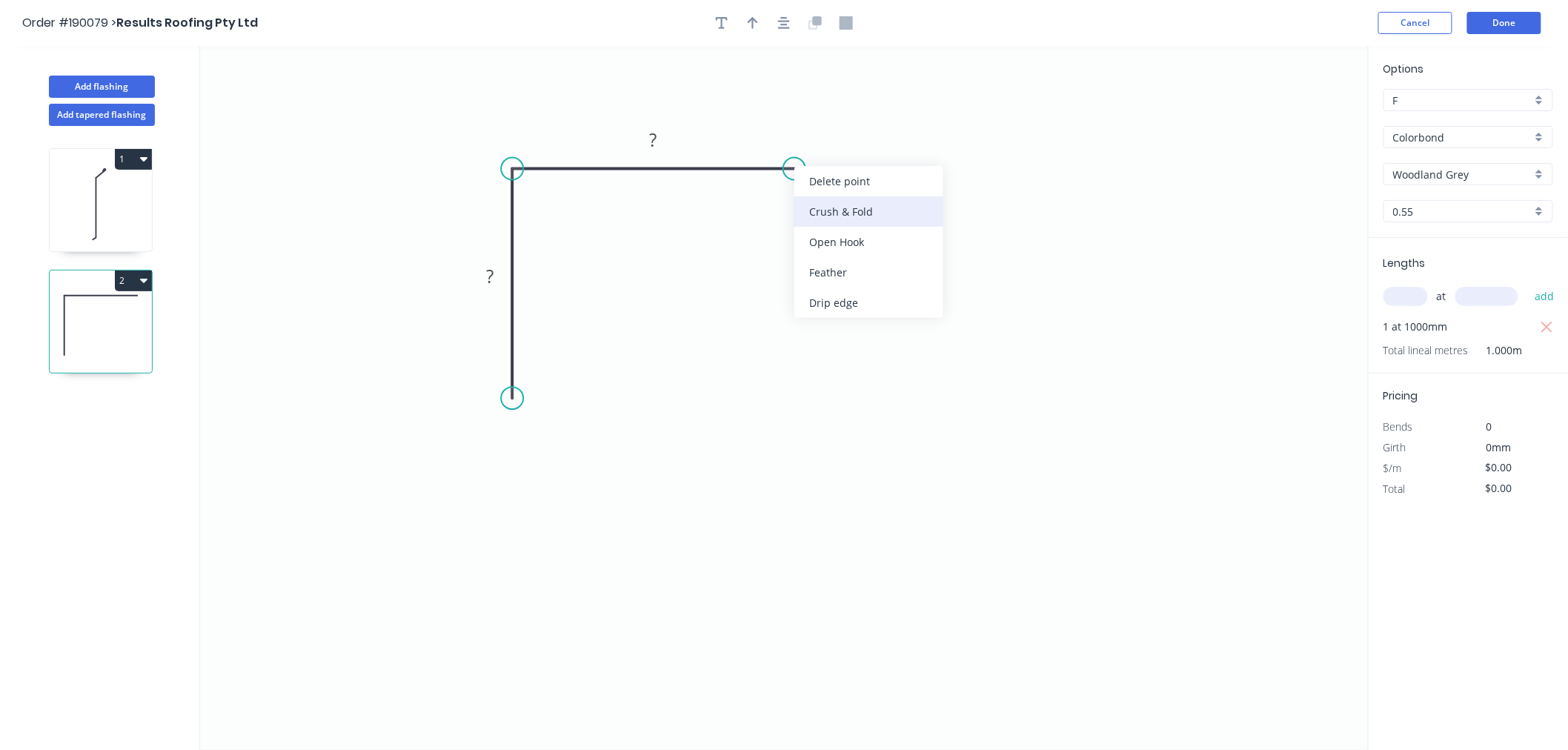
click at [811, 213] on div "Crush & Fold" at bounding box center [869, 212] width 149 height 31
click at [811, 210] on div "Flip bend" at bounding box center [865, 214] width 149 height 31
click at [551, 453] on div "Crush & Fold" at bounding box center [586, 446] width 149 height 31
click at [827, 196] on tspan "10" at bounding box center [824, 193] width 21 height 24
click at [780, 23] on icon "button" at bounding box center [784, 23] width 12 height 14
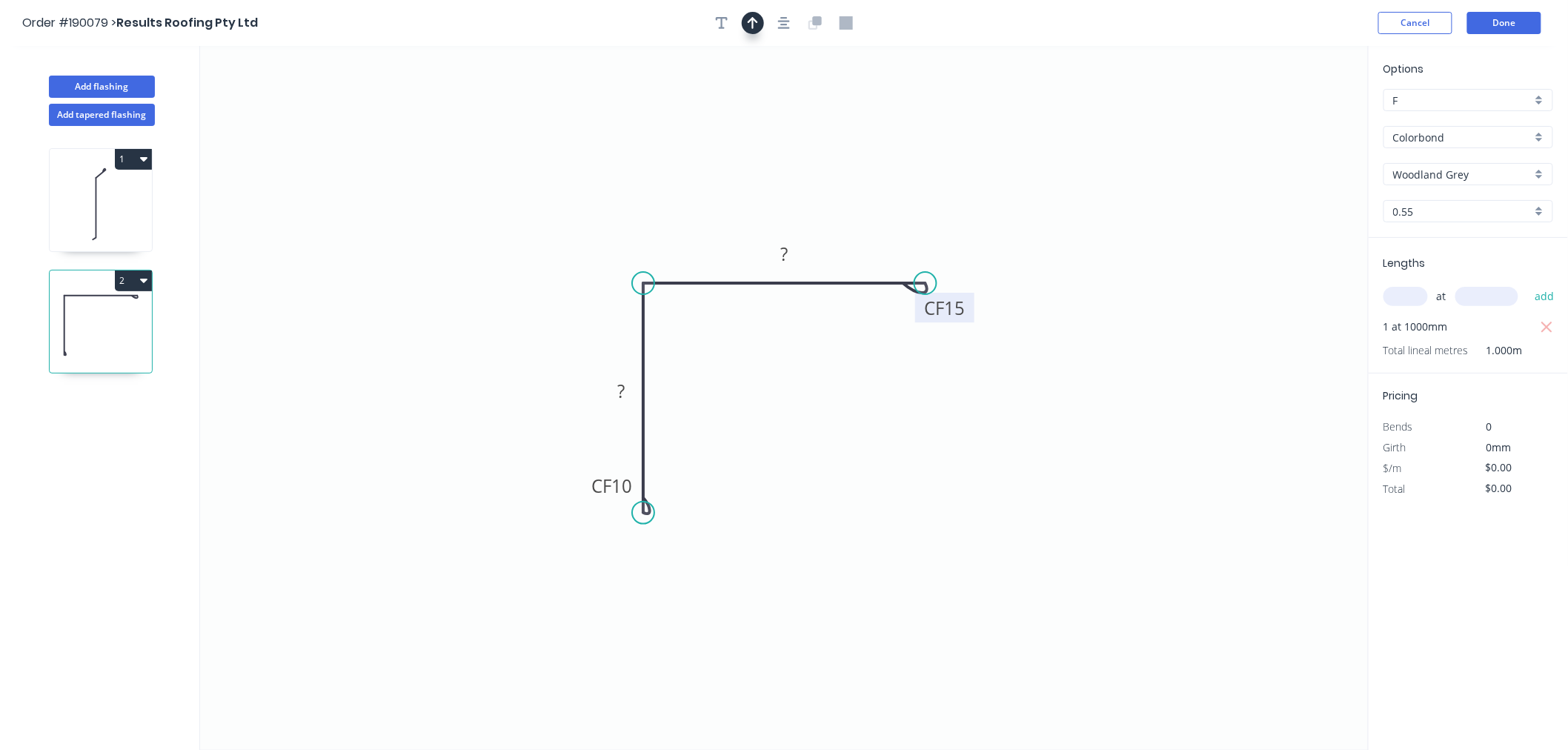
click at [746, 23] on button "button" at bounding box center [753, 23] width 23 height 23
drag, startPoint x: 1296, startPoint y: 118, endPoint x: 588, endPoint y: 243, distance: 718.9
click at [588, 243] on icon at bounding box center [588, 226] width 14 height 48
click at [588, 243] on icon at bounding box center [600, 230] width 43 height 43
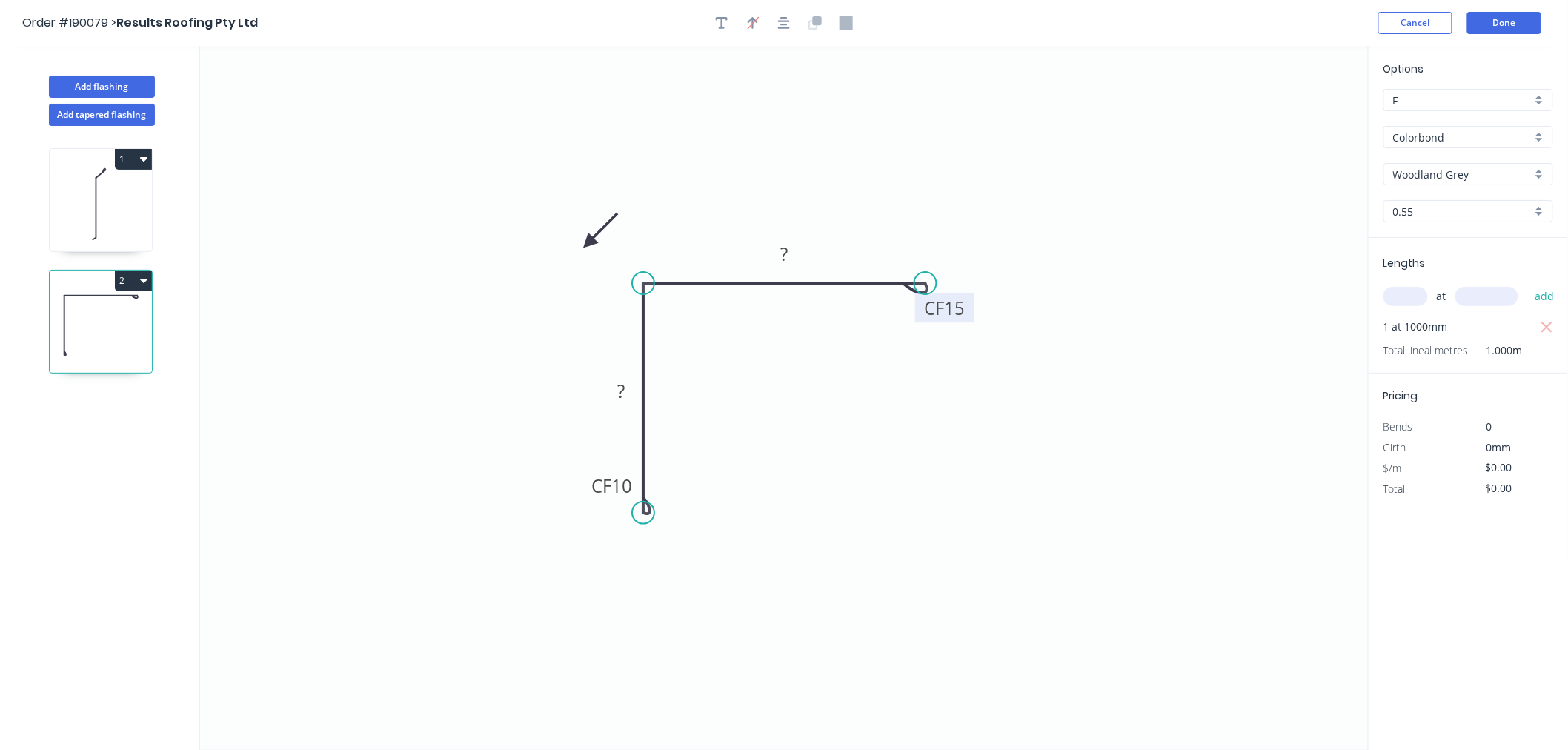
click at [588, 243] on icon at bounding box center [600, 230] width 43 height 43
click at [588, 243] on icon at bounding box center [600, 255] width 43 height 43
click at [588, 243] on icon at bounding box center [576, 255] width 43 height 43
click at [588, 243] on icon at bounding box center [571, 242] width 48 height 14
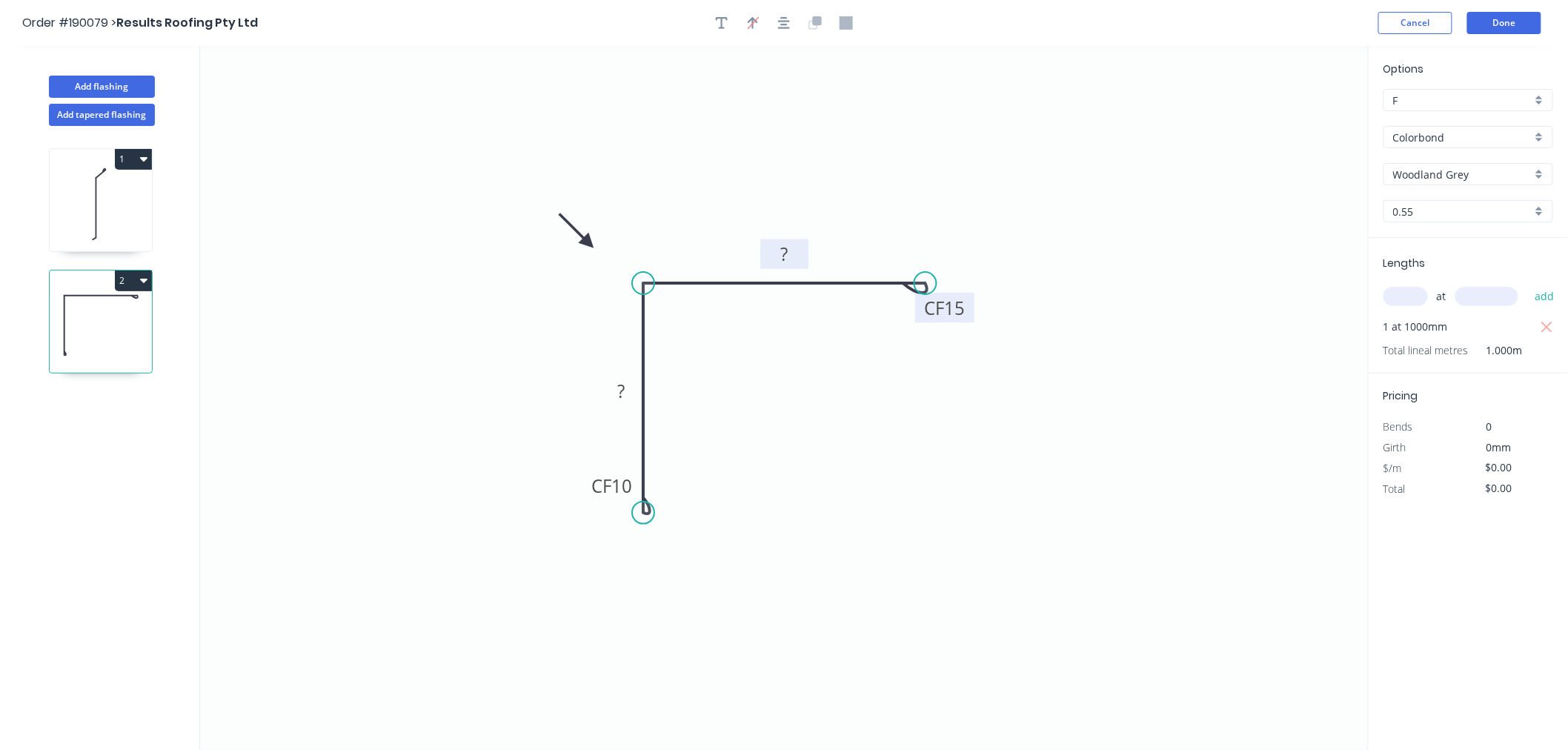
click at [789, 254] on rect at bounding box center [785, 255] width 30 height 21
click at [791, 250] on tspan "100" at bounding box center [785, 254] width 31 height 24
click at [855, 139] on icon "0 CF 15 100 CF 15 100" at bounding box center [784, 398] width 1168 height 704
type input "$12.98"
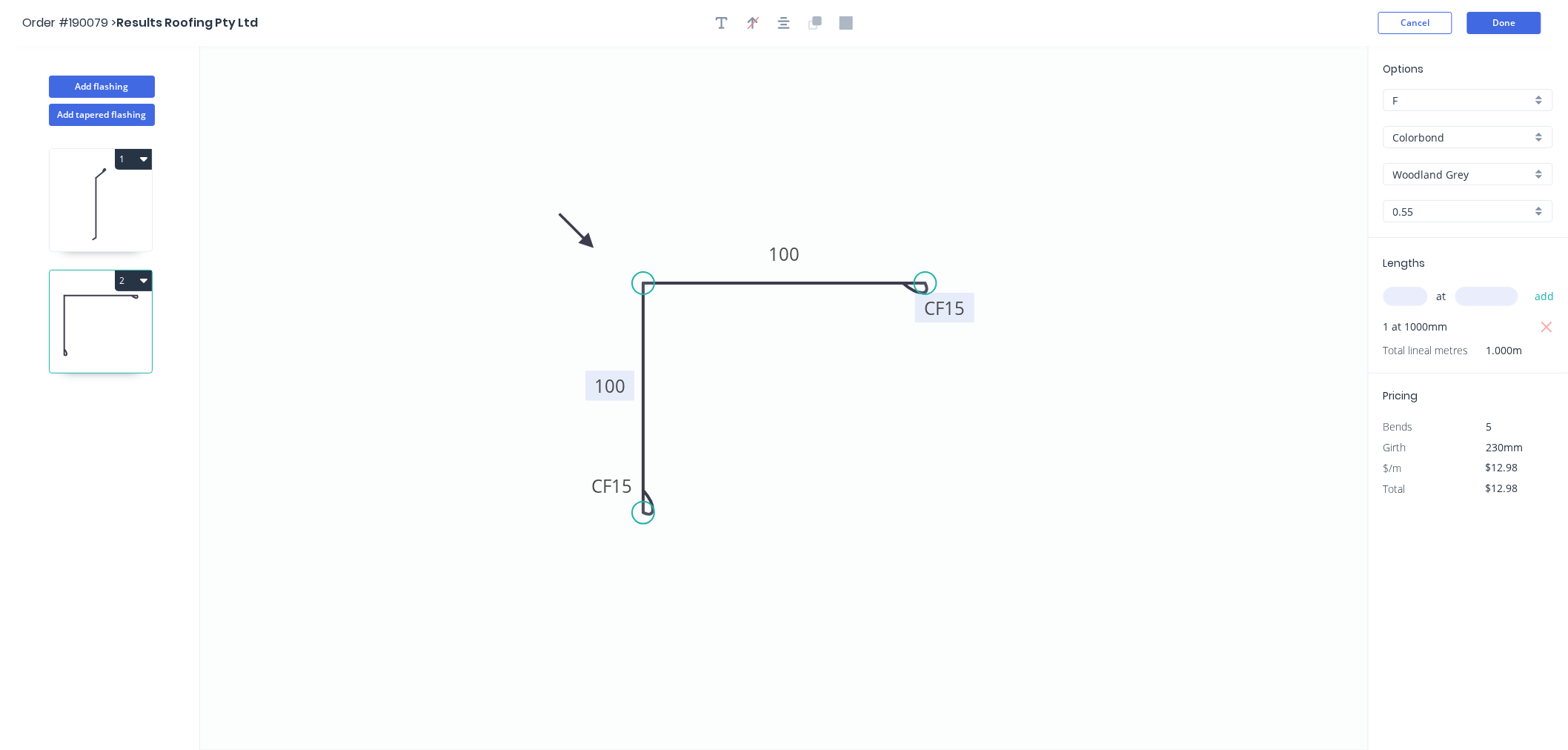
drag, startPoint x: 599, startPoint y: 401, endPoint x: 587, endPoint y: 396, distance: 13.0
click at [587, 396] on rect at bounding box center [610, 385] width 49 height 30
drag, startPoint x: 808, startPoint y: 93, endPoint x: 789, endPoint y: 60, distance: 38.1
click at [808, 93] on icon "0 CF 15 100 CF 15 100" at bounding box center [784, 398] width 1168 height 704
drag, startPoint x: 786, startPoint y: 26, endPoint x: 798, endPoint y: 24, distance: 12.2
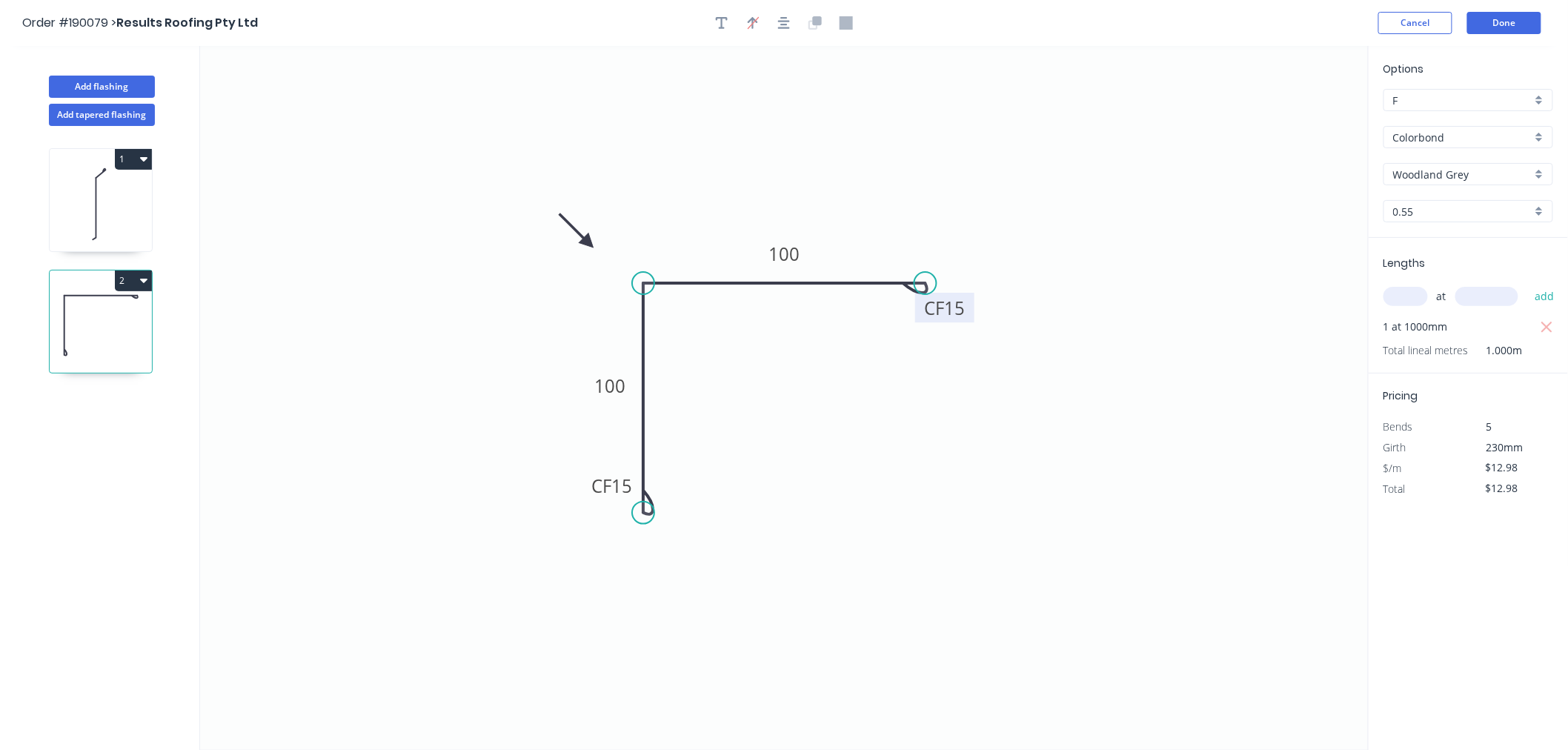
click at [786, 25] on icon "button" at bounding box center [784, 23] width 12 height 14
click at [1505, 23] on button "Done" at bounding box center [1504, 23] width 74 height 23
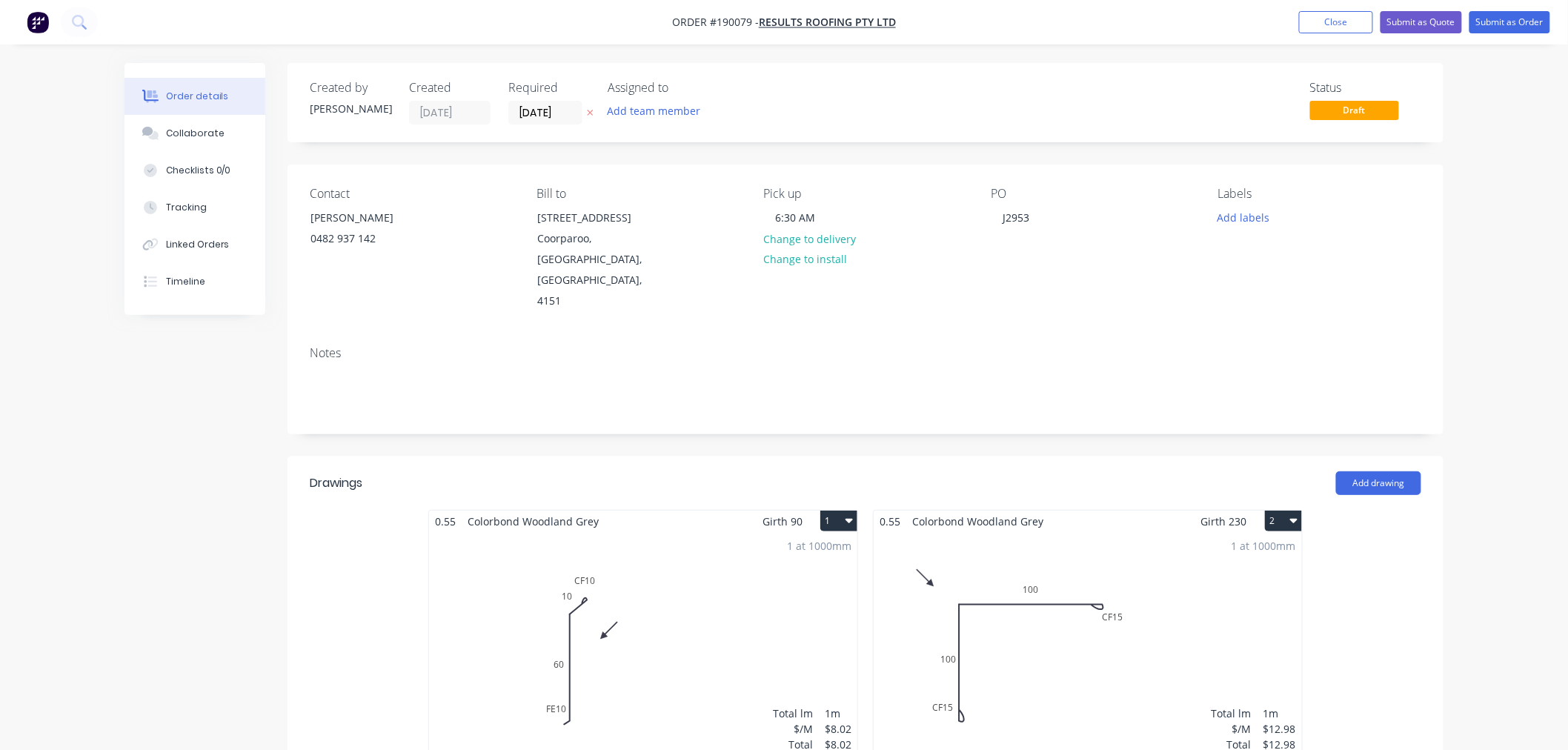
click at [1487, 364] on div "Order details Collaborate Checklists 0/0 Tracking Linked Orders Timeline Order …" at bounding box center [784, 627] width 1568 height 1254
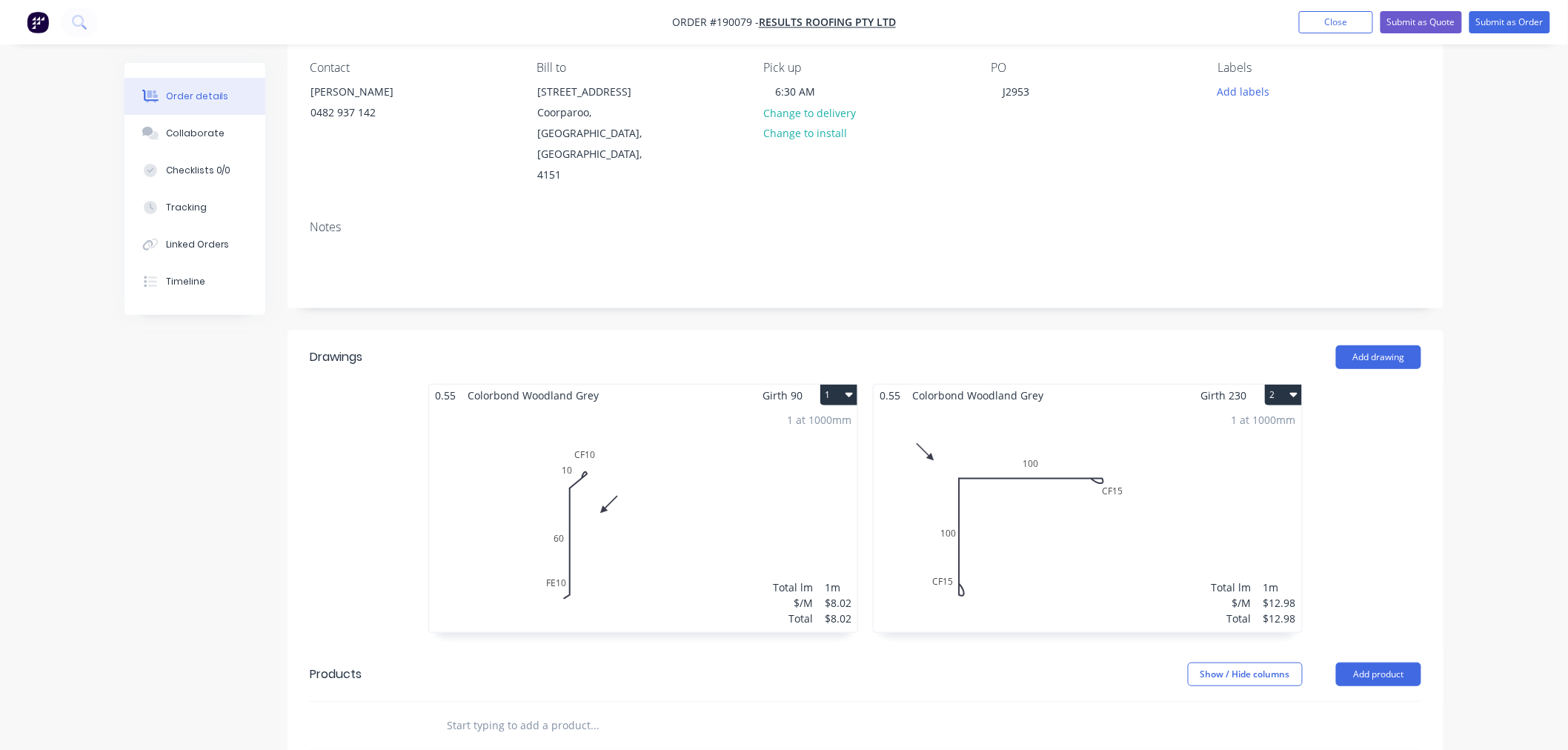
scroll to position [329, 0]
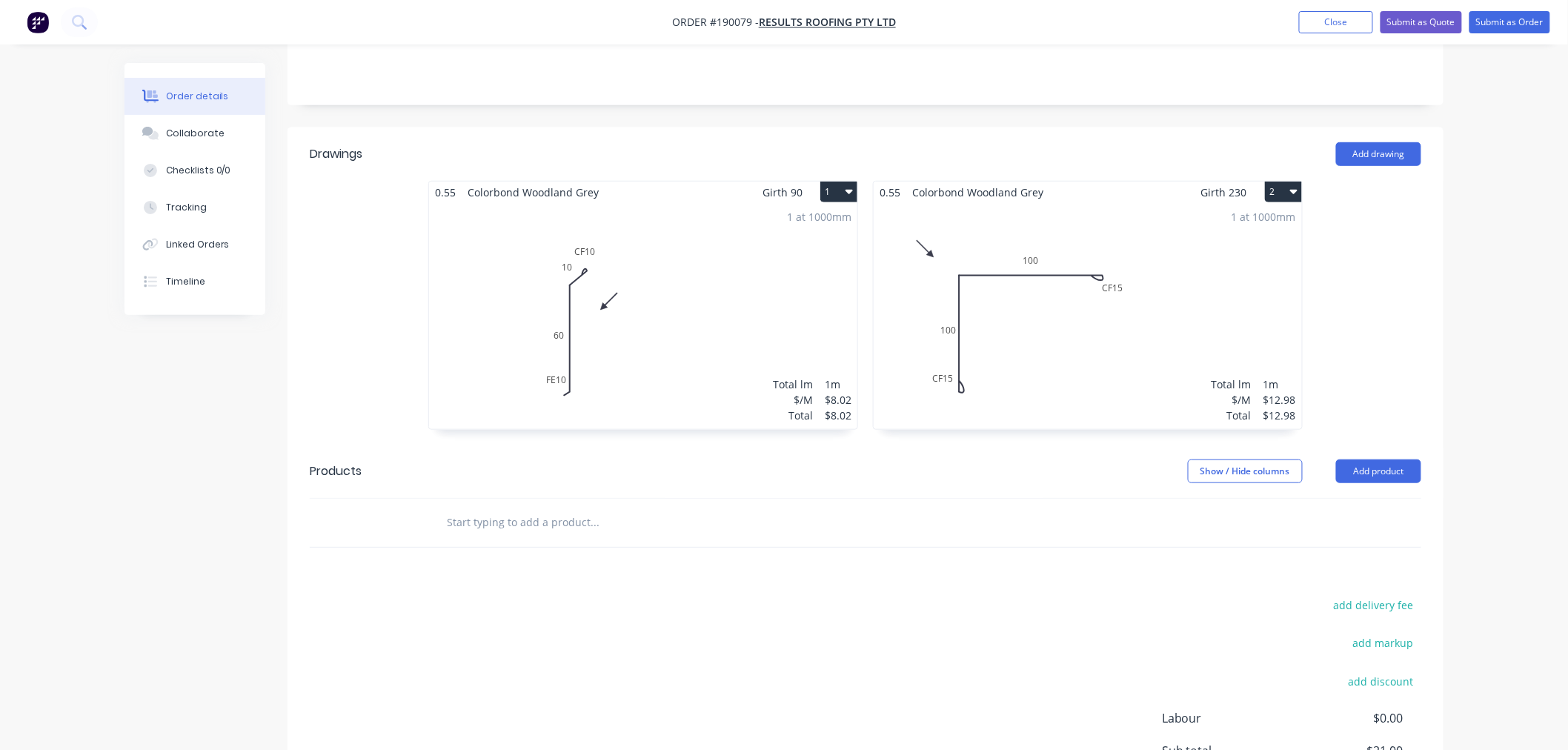
click at [1509, 254] on div "Order details Collaborate Checklists 0/0 Tracking Linked Orders Timeline Order …" at bounding box center [784, 298] width 1568 height 1254
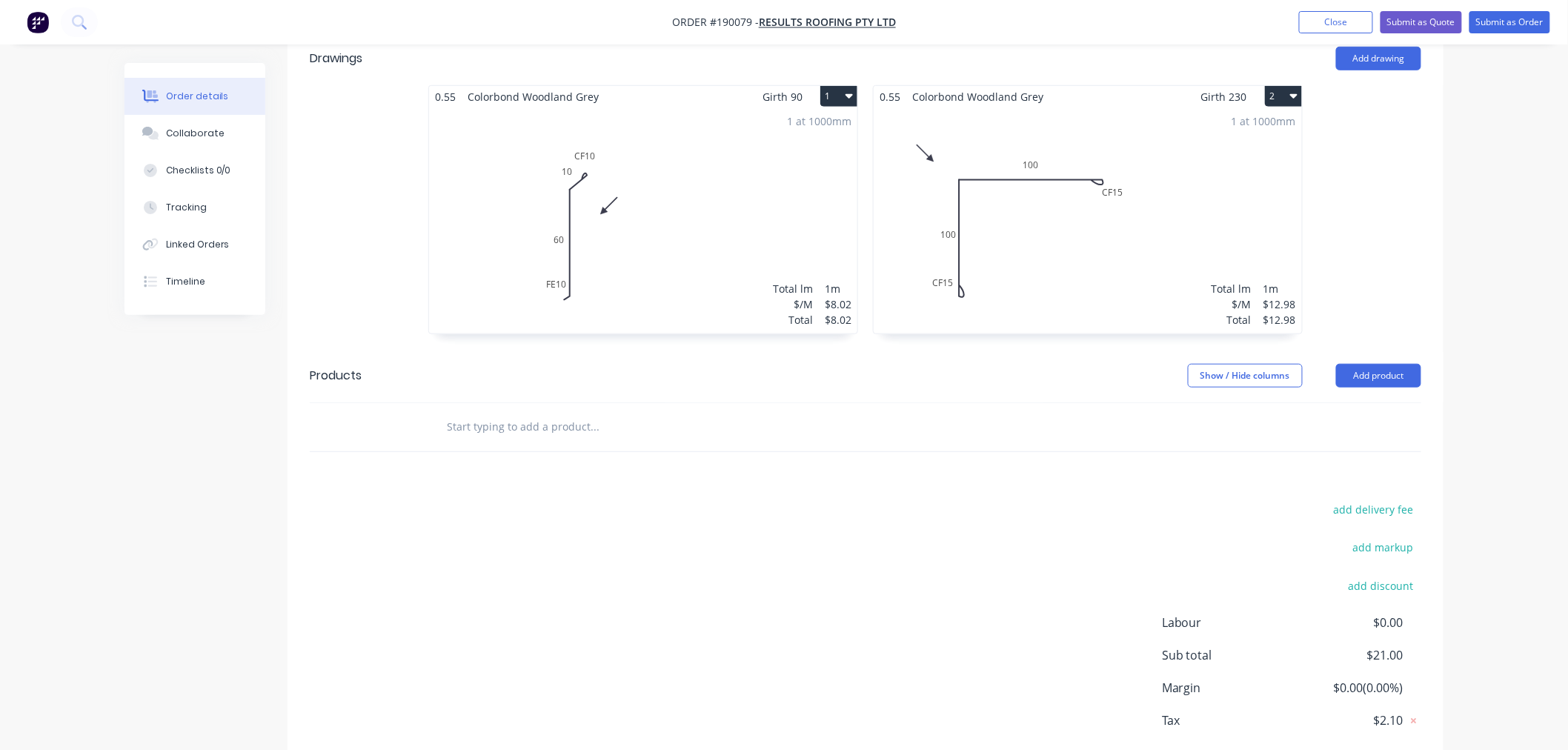
scroll to position [463, 0]
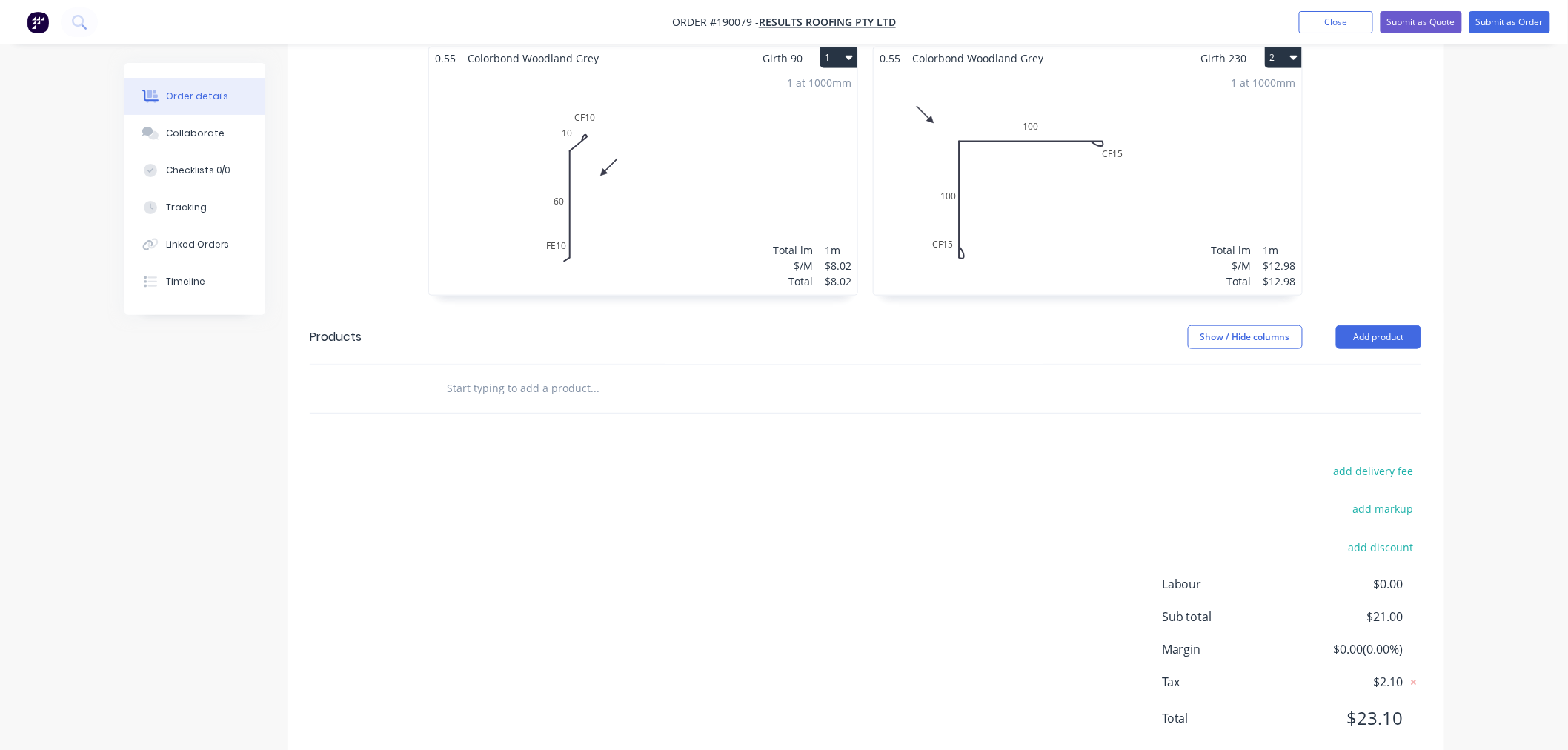
click at [1458, 439] on div "Order details Collaborate Checklists 0/0 Tracking Linked Orders Timeline Order …" at bounding box center [784, 195] width 1349 height 1191
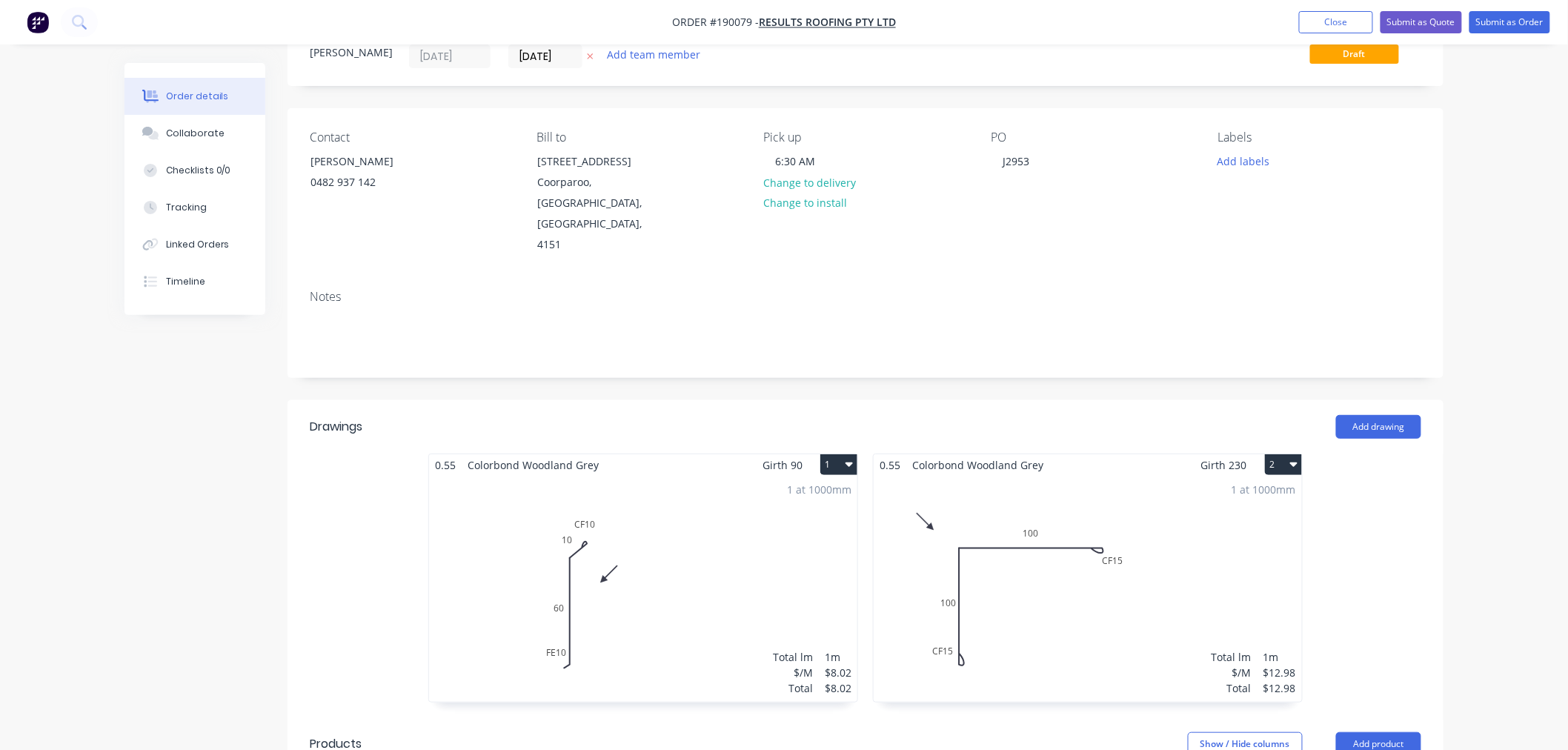
scroll to position [0, 0]
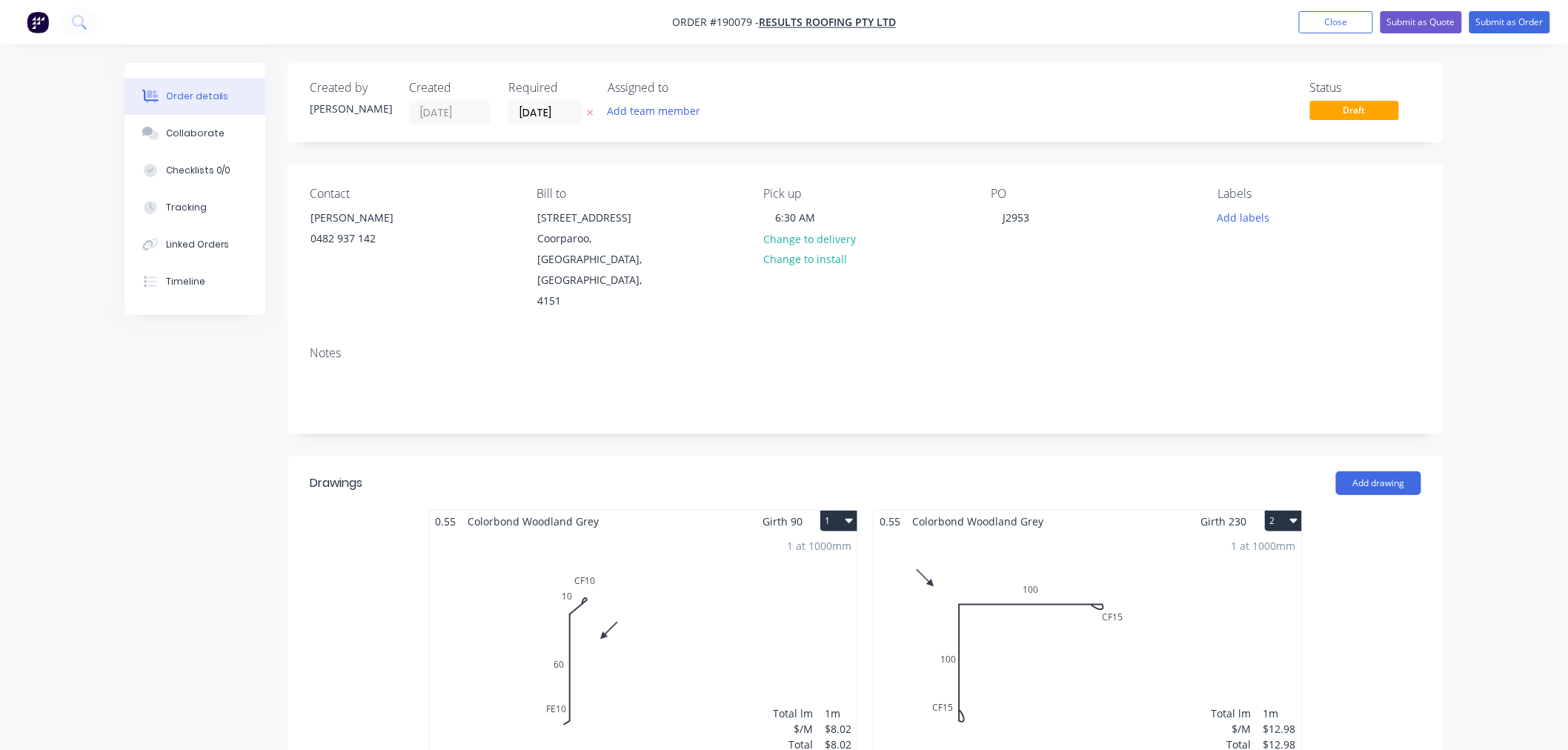
drag, startPoint x: 1491, startPoint y: 249, endPoint x: 1491, endPoint y: 166, distance: 83.0
click at [1491, 238] on div "Order details Collaborate Checklists 0/0 Tracking Linked Orders Timeline Order …" at bounding box center [784, 627] width 1568 height 1254
click at [1520, 19] on button "Submit as Order" at bounding box center [1510, 23] width 81 height 23
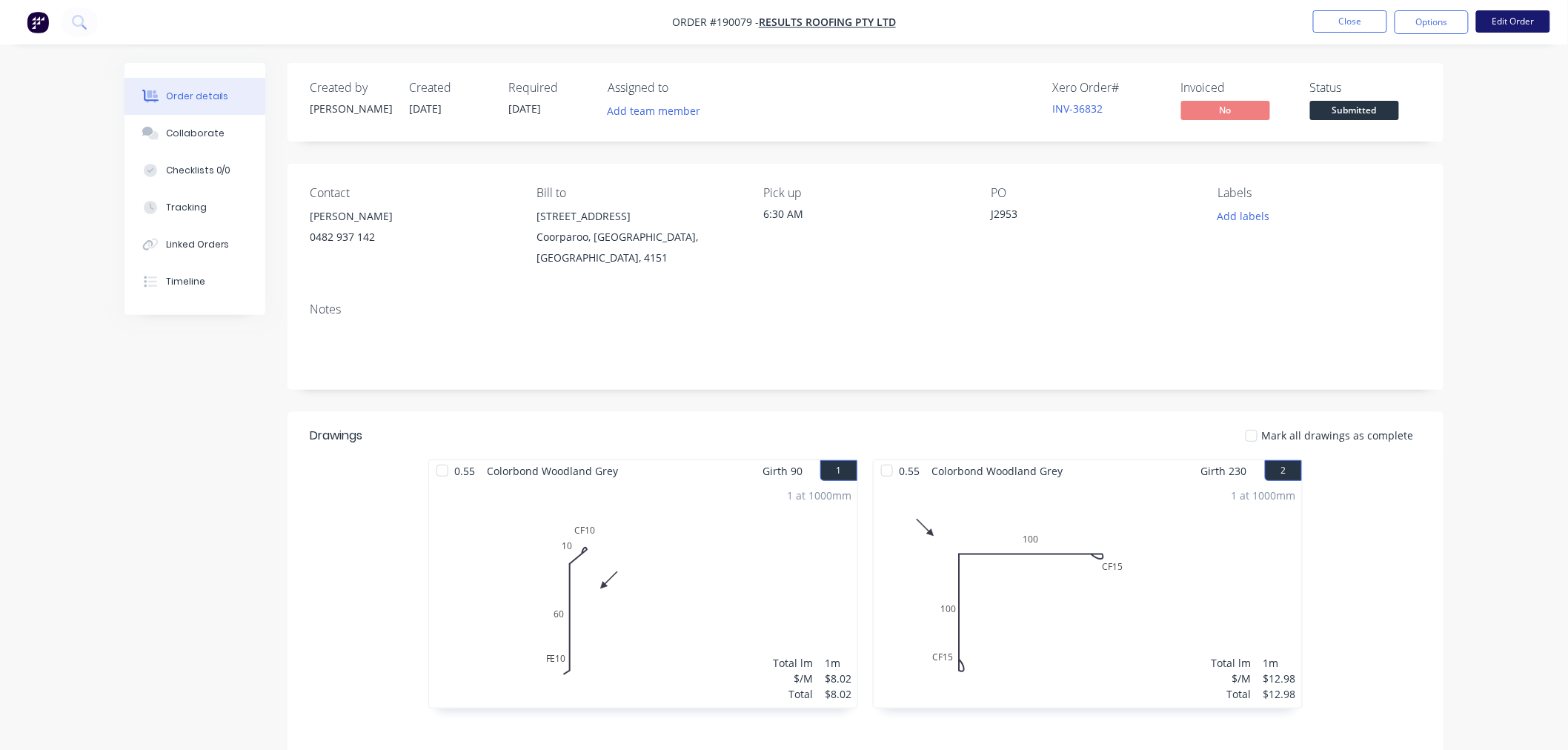
click at [1521, 15] on button "Edit Order" at bounding box center [1513, 22] width 74 height 23
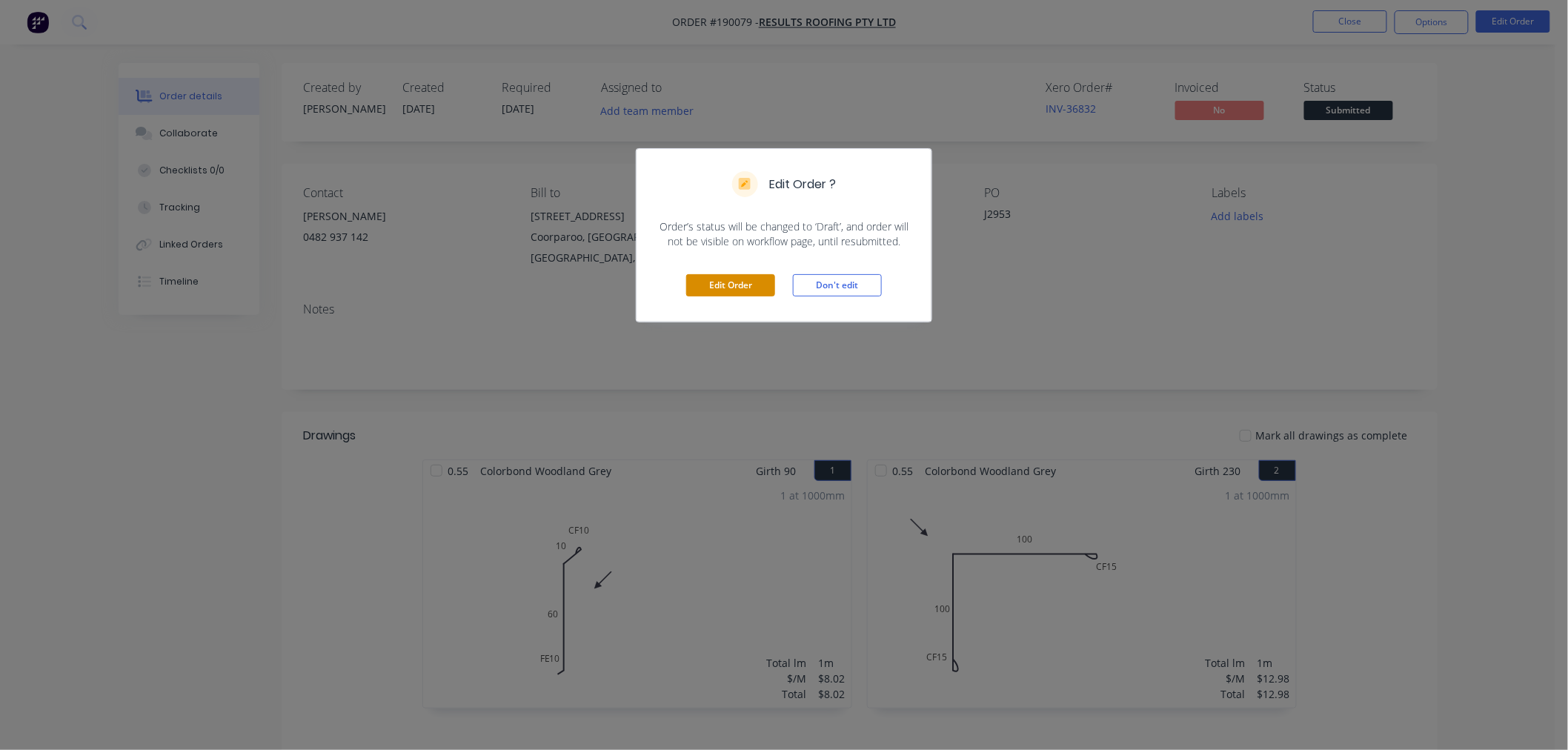
click at [738, 284] on button "Edit Order" at bounding box center [731, 285] width 89 height 23
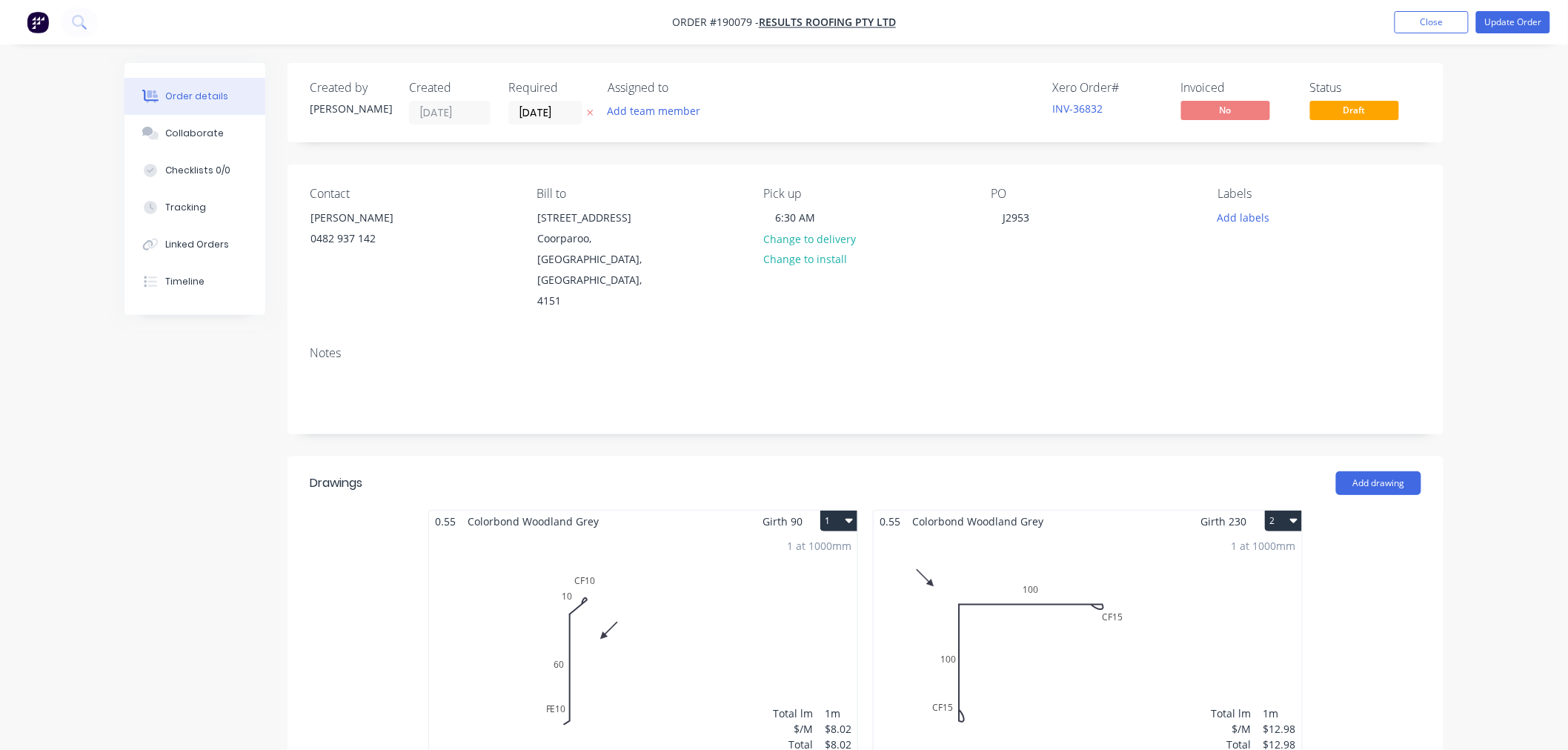
click at [703, 561] on div "1 at 1000mm Total lm $/M Total 1m $8.02 $8.02" at bounding box center [644, 644] width 429 height 226
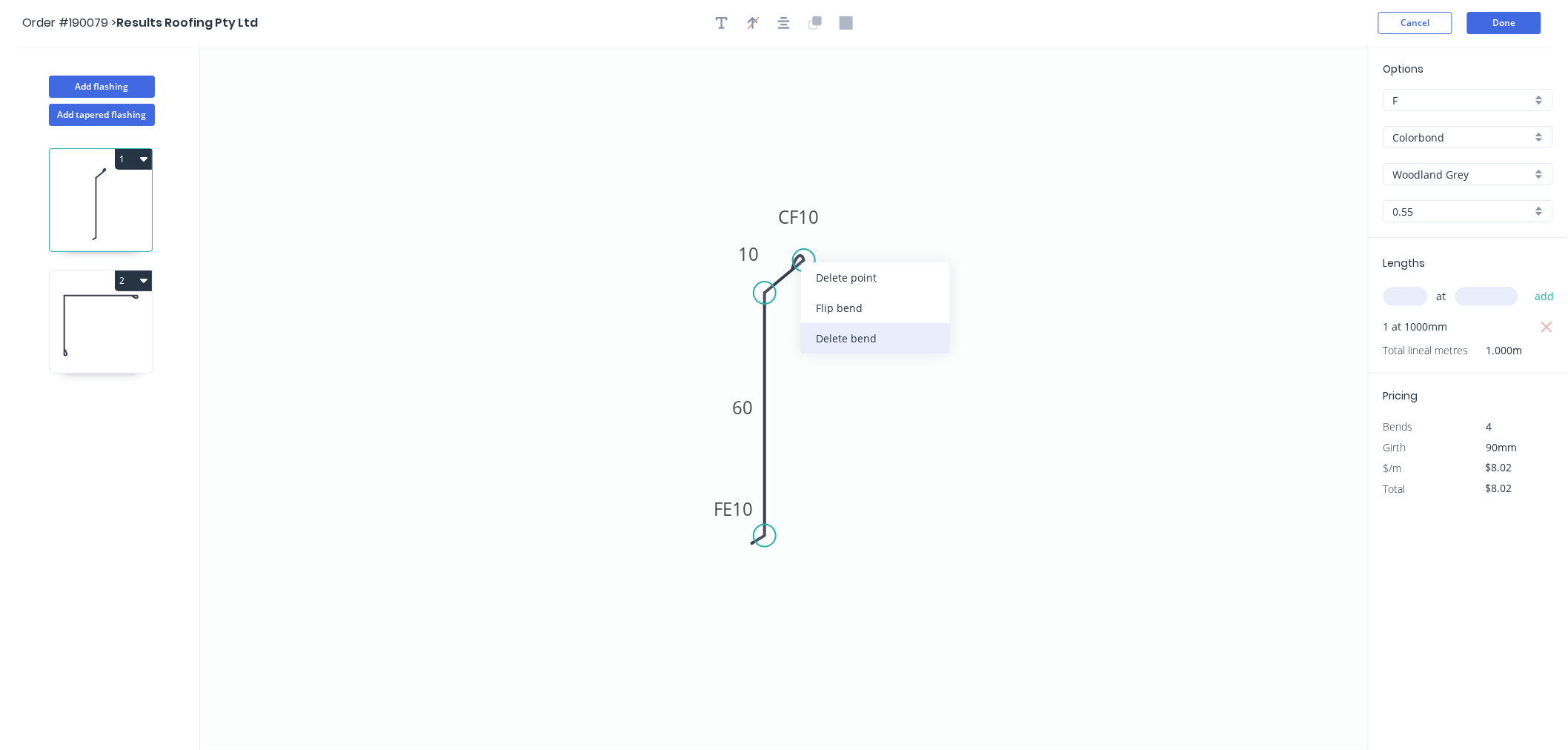
click at [841, 346] on div "Delete bend" at bounding box center [875, 338] width 149 height 31
type input "$6.40"
click at [803, 308] on div "Delete point" at bounding box center [844, 307] width 149 height 31
type input "$0.00"
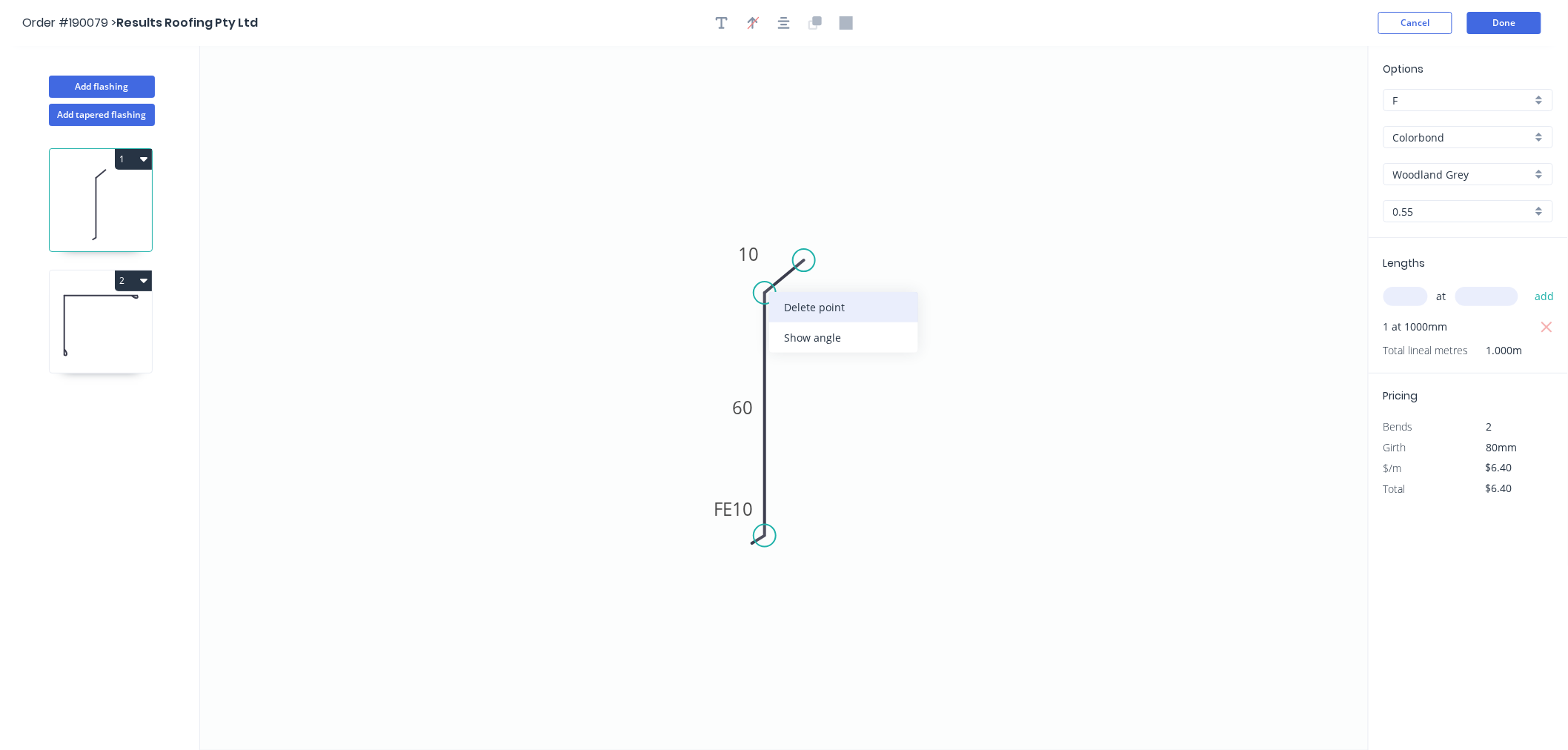
type input "$0.00"
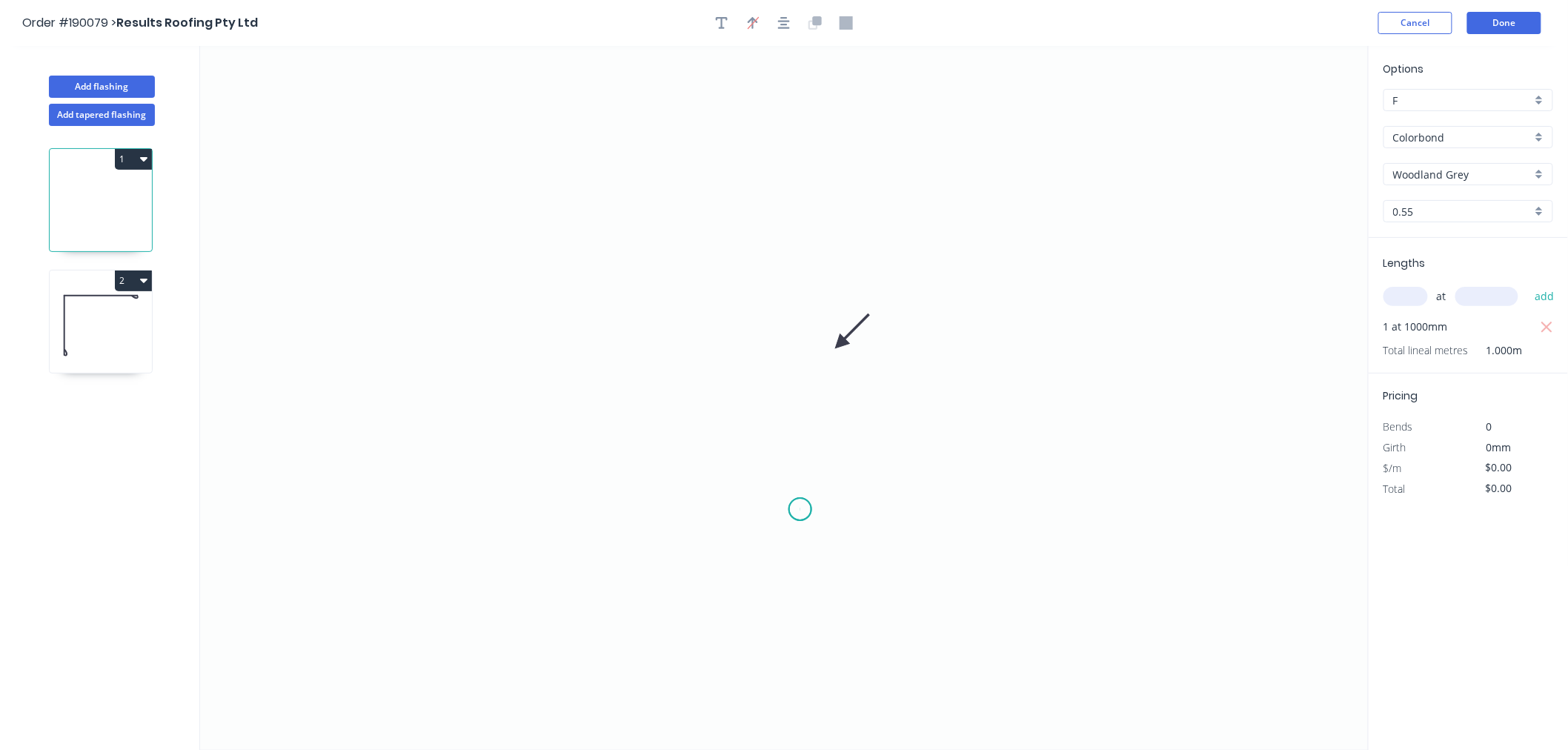
drag, startPoint x: 800, startPoint y: 510, endPoint x: 791, endPoint y: 381, distance: 129.3
click at [800, 509] on icon "0" at bounding box center [784, 398] width 1168 height 704
click at [796, 239] on icon "0" at bounding box center [784, 398] width 1168 height 704
click at [824, 292] on div "Crush & Fold" at bounding box center [870, 289] width 149 height 31
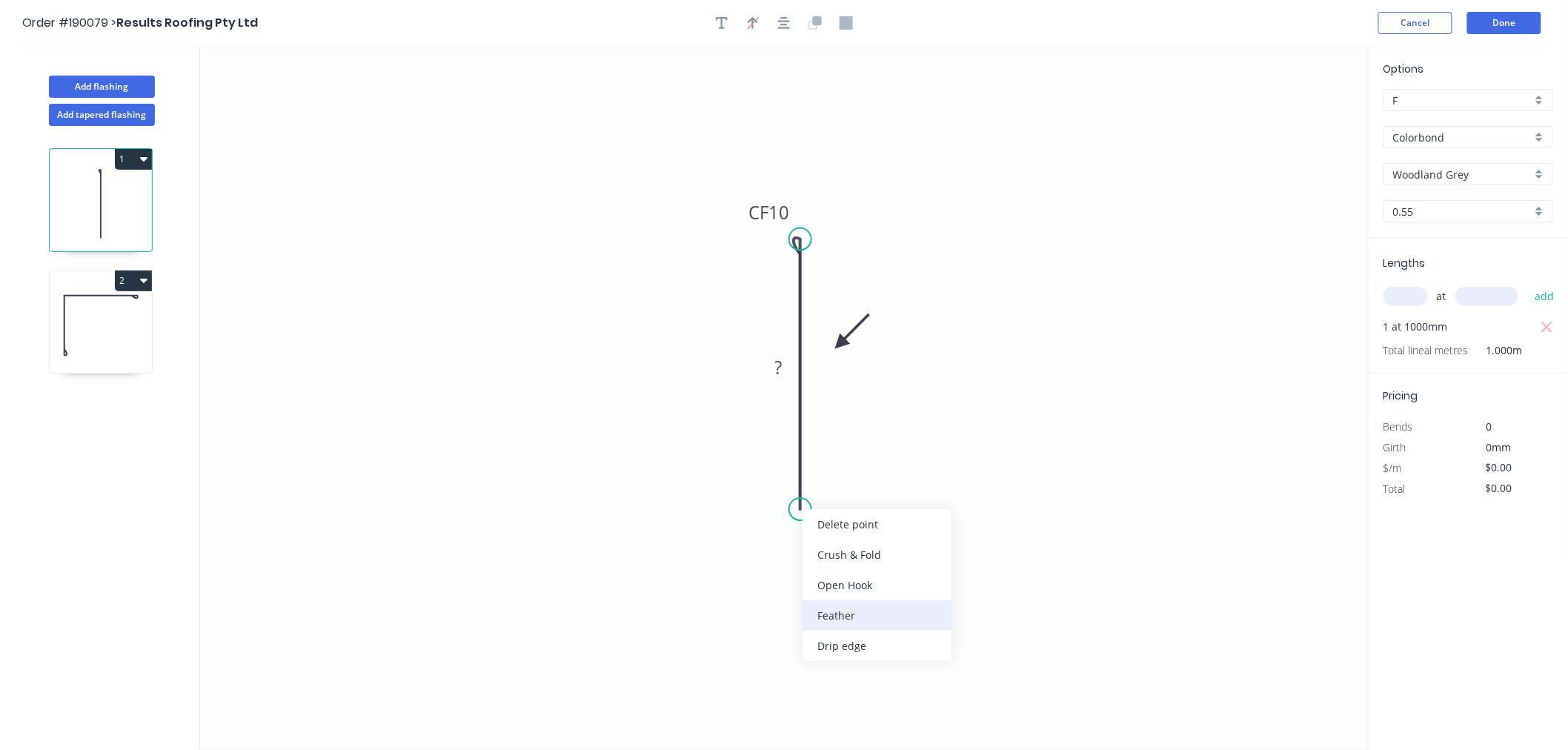
click at [840, 619] on div "Feather" at bounding box center [877, 615] width 149 height 31
click at [780, 487] on tspan "15" at bounding box center [778, 483] width 21 height 24
click at [780, 486] on tspan "10" at bounding box center [778, 483] width 21 height 24
click at [895, 181] on icon "0 CF 10 FE 10 60" at bounding box center [784, 398] width 1168 height 704
type input "$7.21"
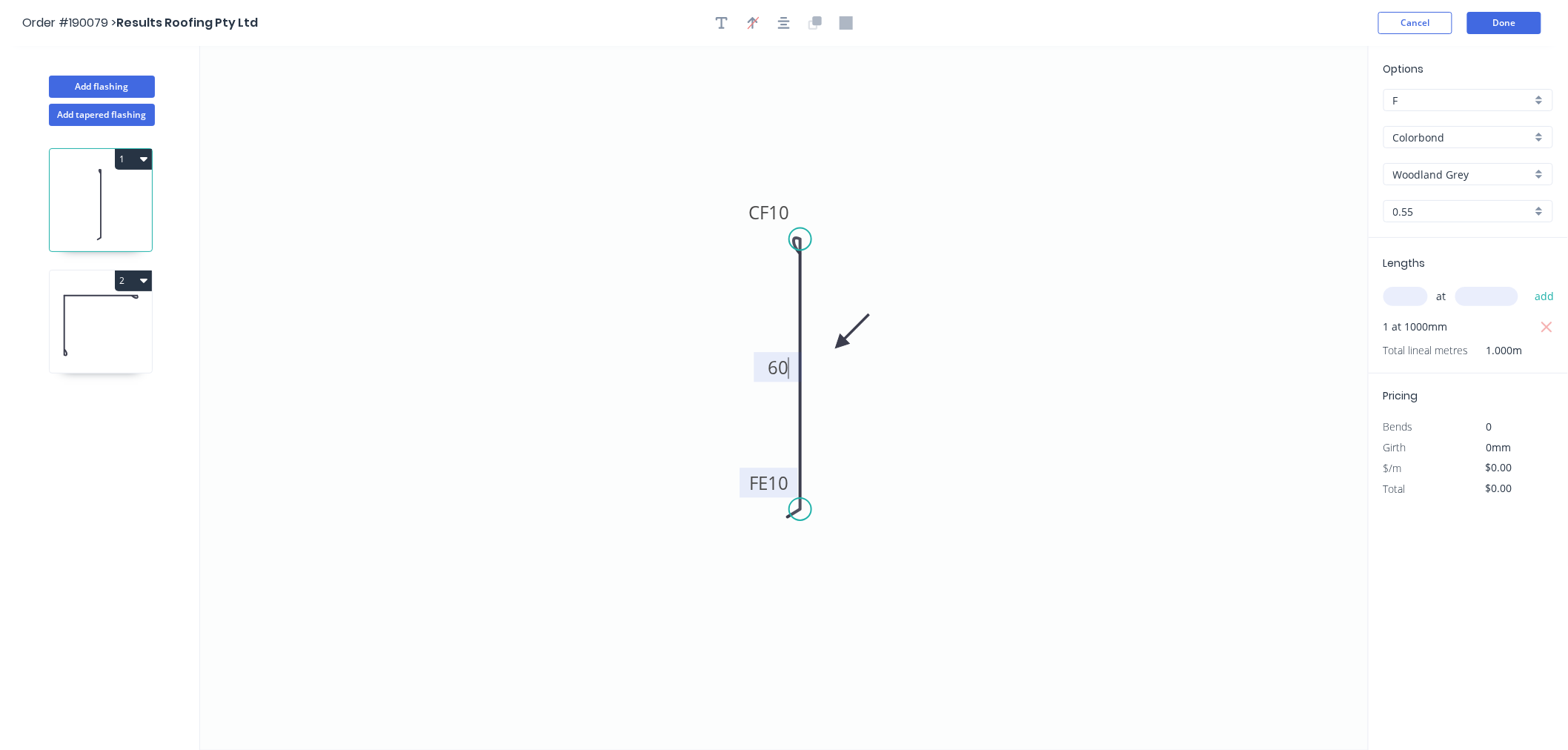
type input "$7.21"
click at [784, 23] on icon "button" at bounding box center [784, 23] width 12 height 14
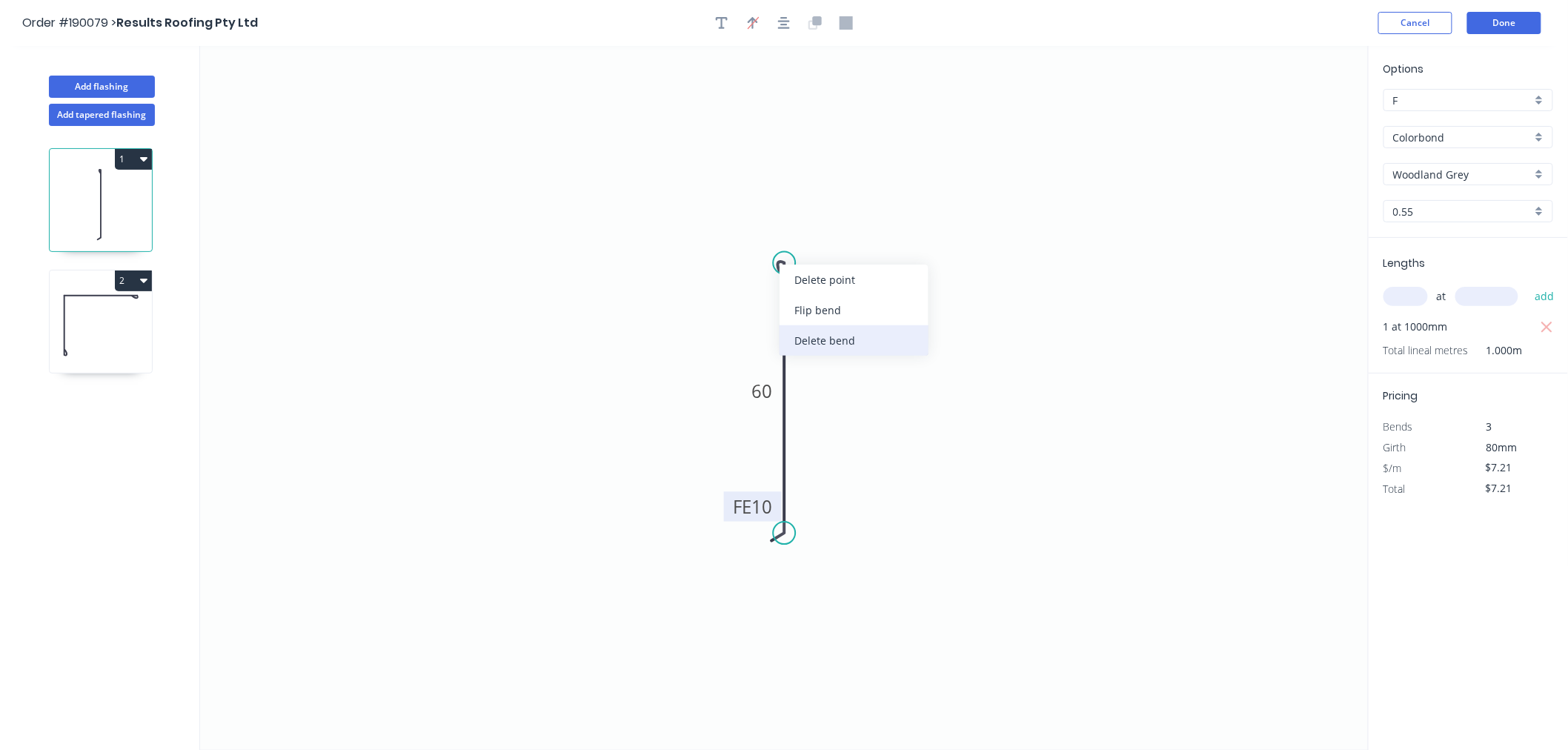
click at [810, 337] on div "Delete bend" at bounding box center [854, 341] width 149 height 31
type input "$5.59"
click at [783, 259] on circle at bounding box center [785, 263] width 23 height 23
click at [826, 228] on icon "0 FE 10 60" at bounding box center [784, 398] width 1168 height 704
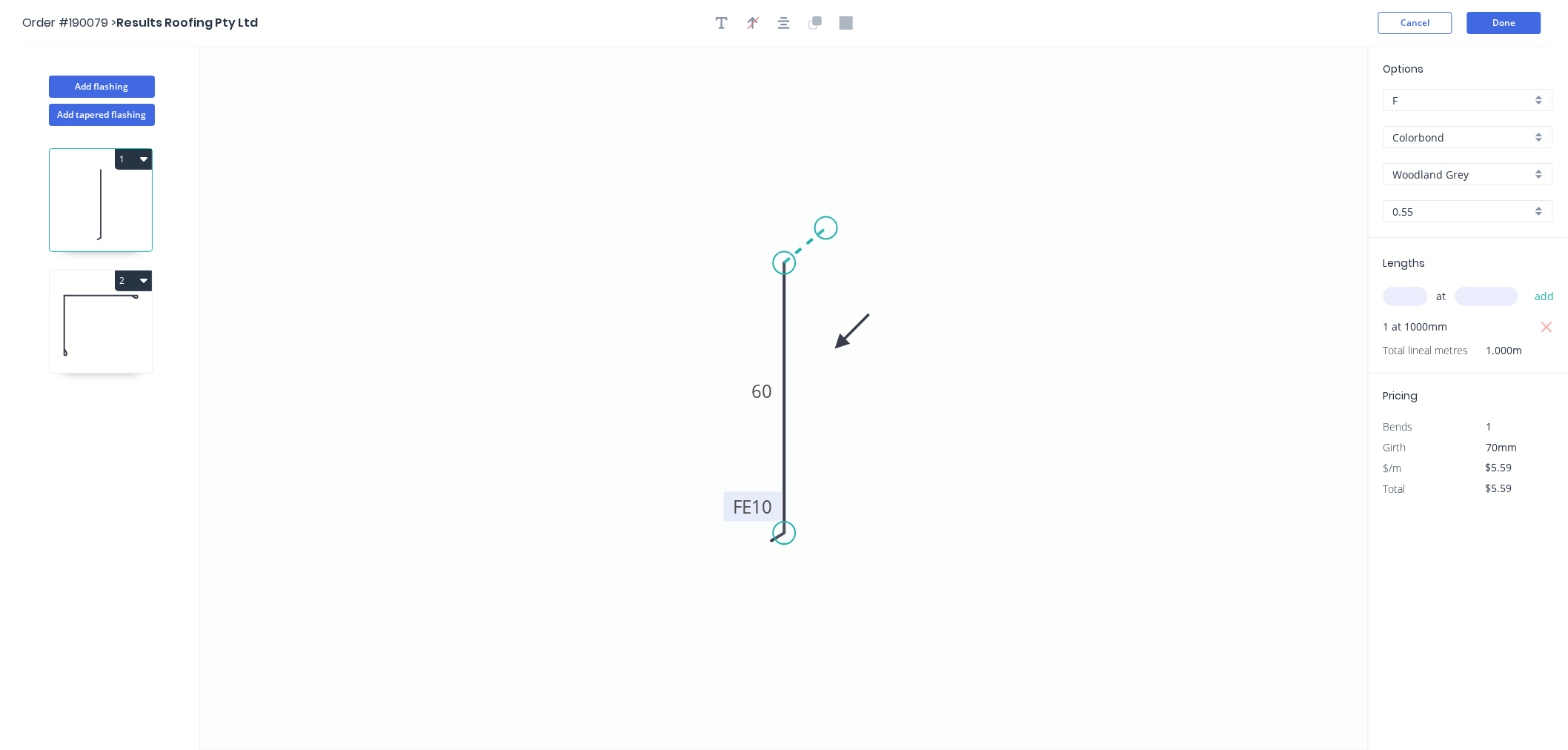
type input "$6.40"
click at [854, 279] on div "Crush & Fold" at bounding box center [900, 279] width 149 height 31
type input "$0.00"
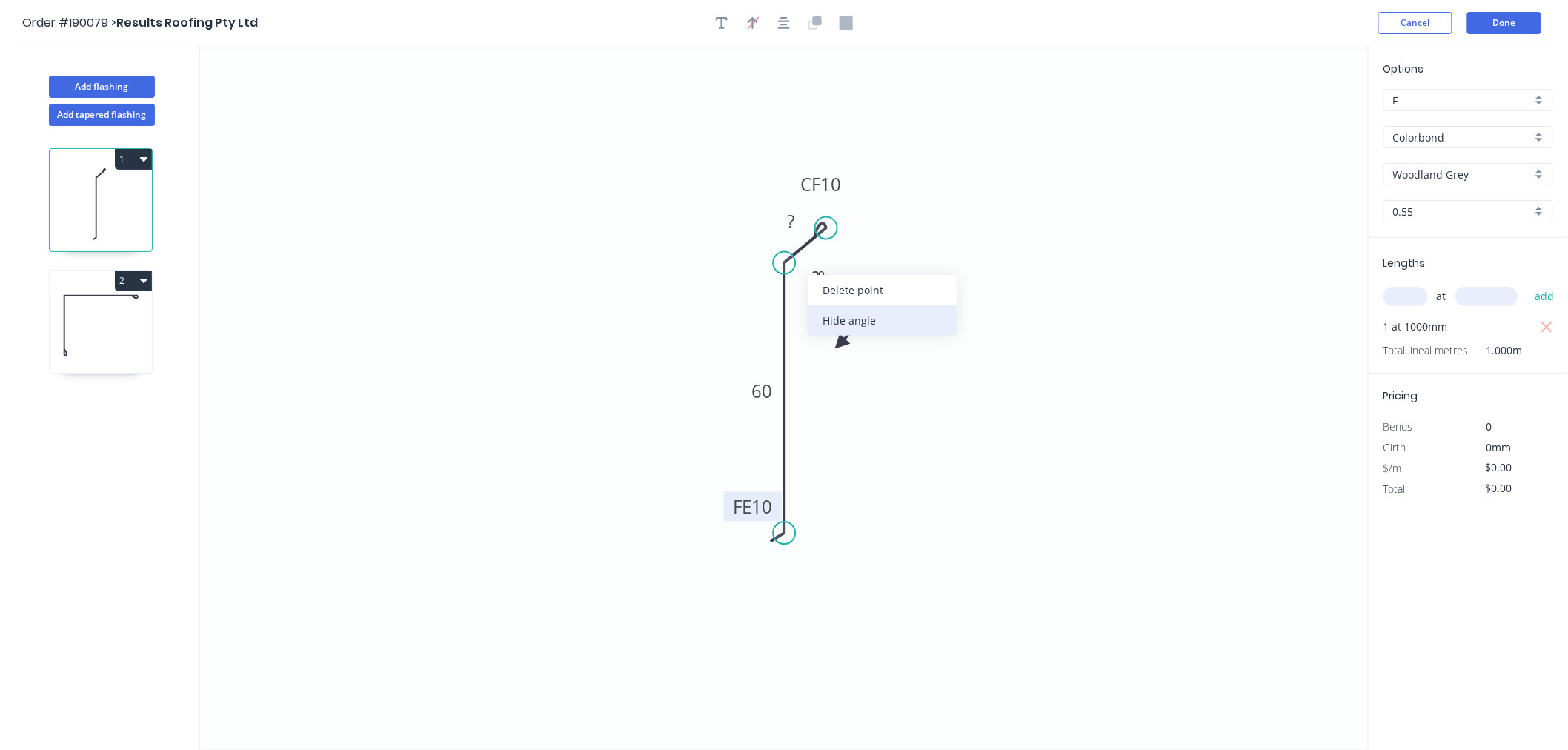
click at [831, 314] on div "Hide angle" at bounding box center [881, 321] width 149 height 31
click at [790, 223] on tspan "?" at bounding box center [791, 221] width 7 height 24
drag, startPoint x: 775, startPoint y: 224, endPoint x: 757, endPoint y: 225, distance: 18.0
click at [757, 225] on rect at bounding box center [776, 222] width 48 height 30
click at [778, 217] on rect at bounding box center [774, 223] width 30 height 21
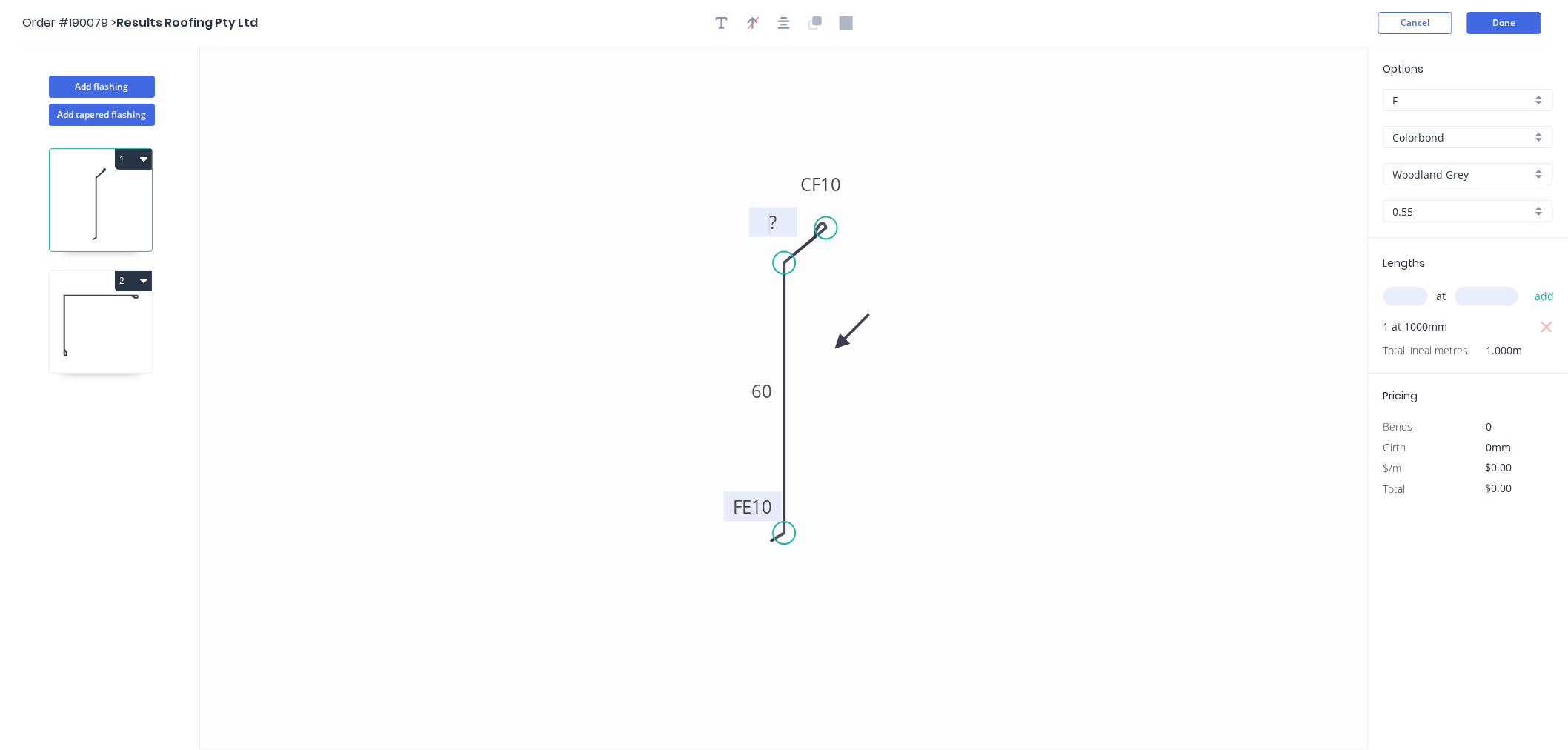
drag, startPoint x: 782, startPoint y: 225, endPoint x: 766, endPoint y: 226, distance: 16.0
click at [766, 226] on rect at bounding box center [774, 223] width 30 height 21
click at [781, 145] on icon "0 FE 10 60 CF 10 10" at bounding box center [784, 398] width 1168 height 704
type input "$8.02"
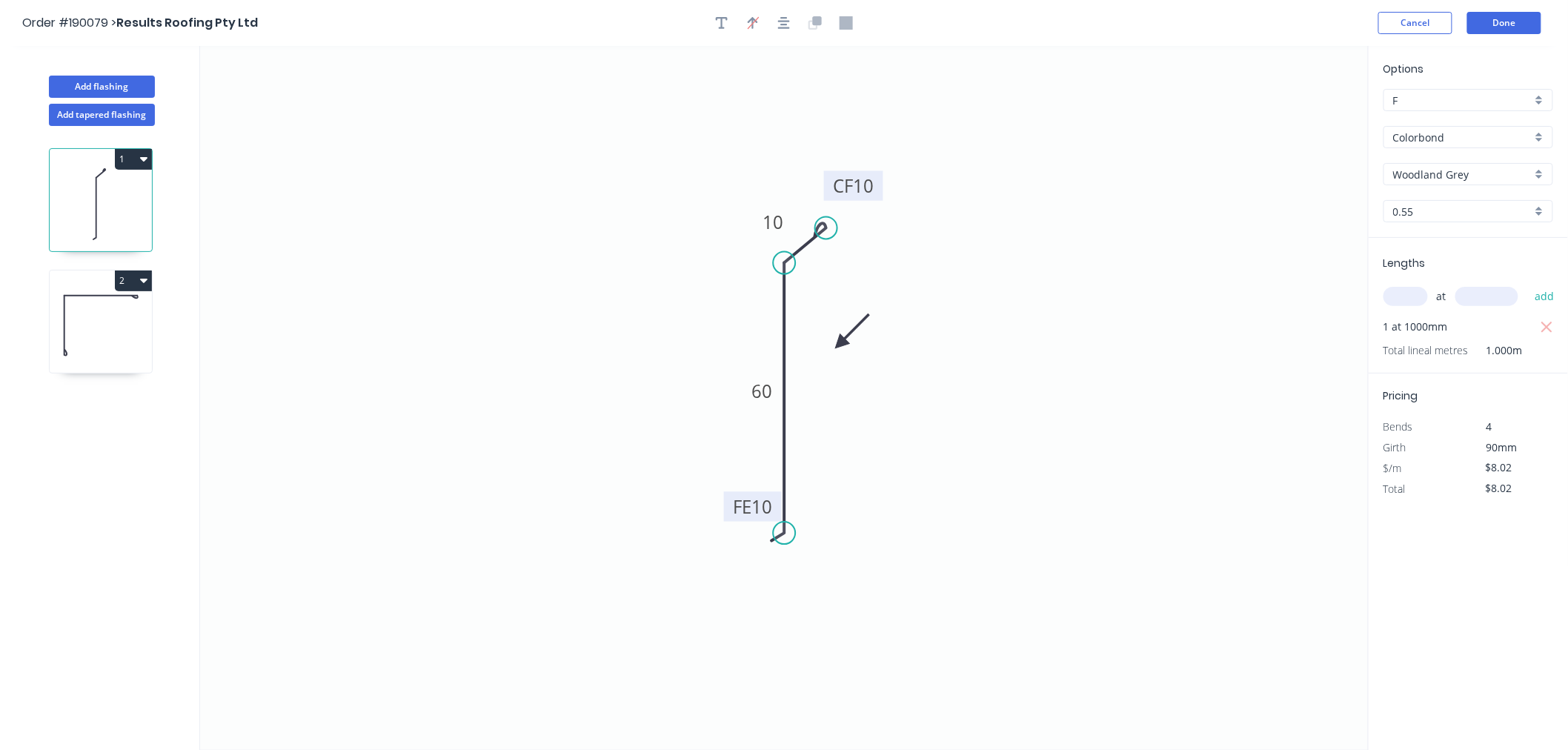
drag, startPoint x: 843, startPoint y: 173, endPoint x: 875, endPoint y: 175, distance: 32.1
click at [875, 175] on rect at bounding box center [854, 185] width 60 height 30
drag, startPoint x: 783, startPoint y: 209, endPoint x: 790, endPoint y: 205, distance: 8.1
click at [790, 205] on rect at bounding box center [781, 218] width 48 height 30
drag, startPoint x: 823, startPoint y: 223, endPoint x: 835, endPoint y: 227, distance: 12.6
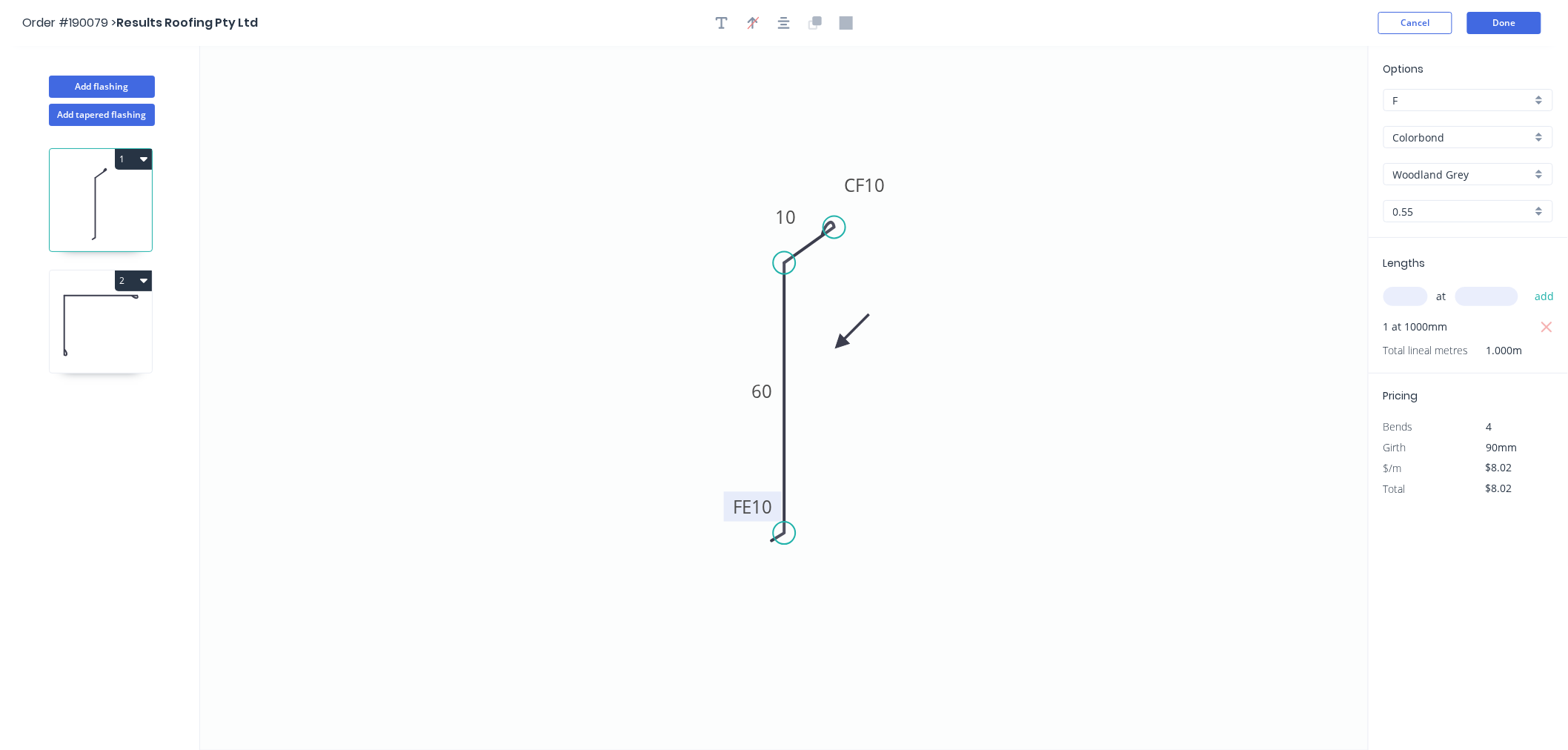
click at [835, 227] on circle at bounding box center [835, 228] width 23 height 23
drag, startPoint x: 890, startPoint y: 184, endPoint x: 877, endPoint y: 197, distance: 18.4
click at [877, 197] on rect at bounding box center [852, 197] width 60 height 30
click at [781, 25] on icon "button" at bounding box center [784, 23] width 12 height 14
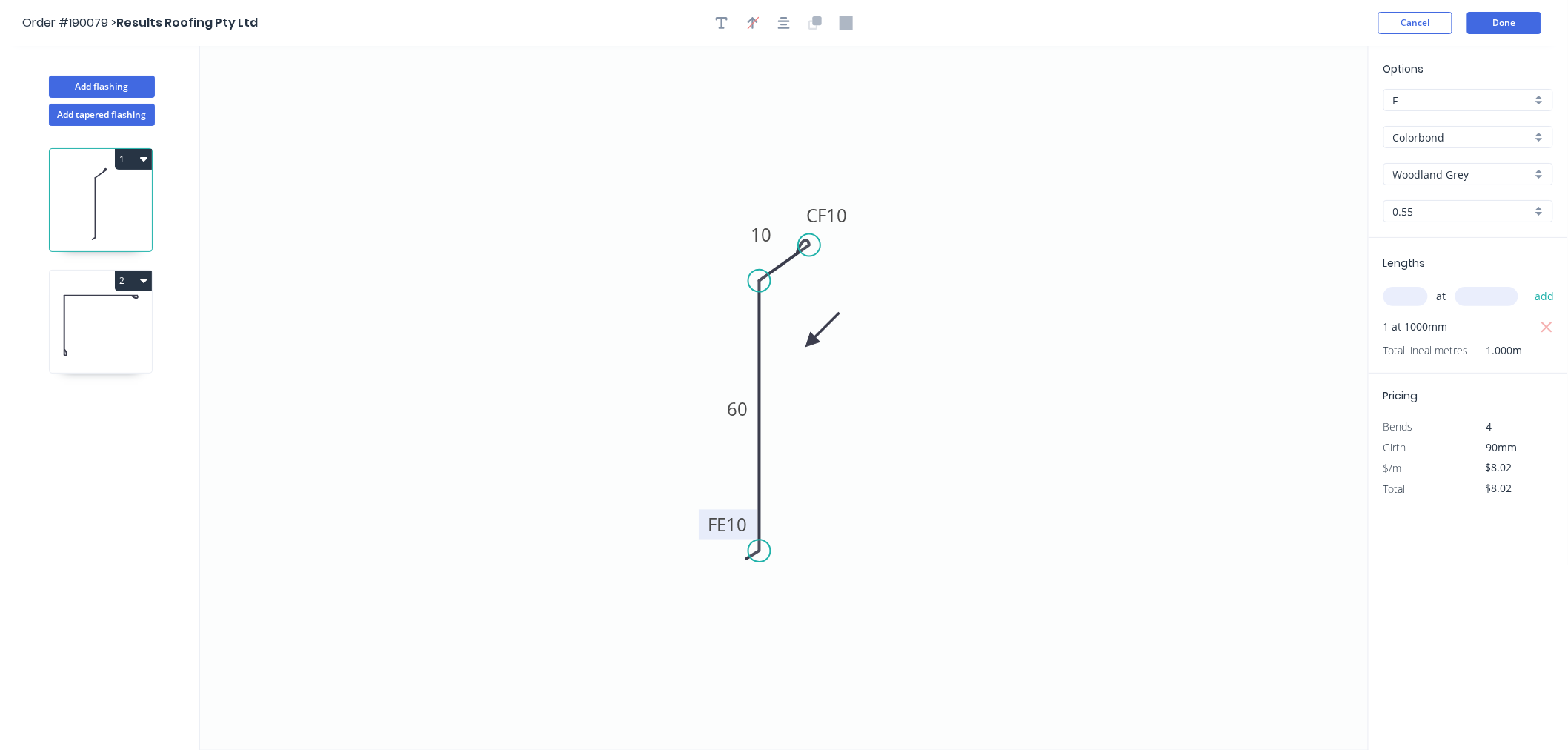
drag, startPoint x: 840, startPoint y: 341, endPoint x: 820, endPoint y: 312, distance: 35.2
click at [811, 342] on icon at bounding box center [822, 329] width 43 height 43
click at [786, 20] on icon "button" at bounding box center [784, 23] width 12 height 12
click at [1026, 25] on div "Order #190079 > Results Roofing Pty Ltd Cancel Done" at bounding box center [784, 23] width 1524 height 23
click at [1512, 19] on button "Done" at bounding box center [1504, 23] width 74 height 23
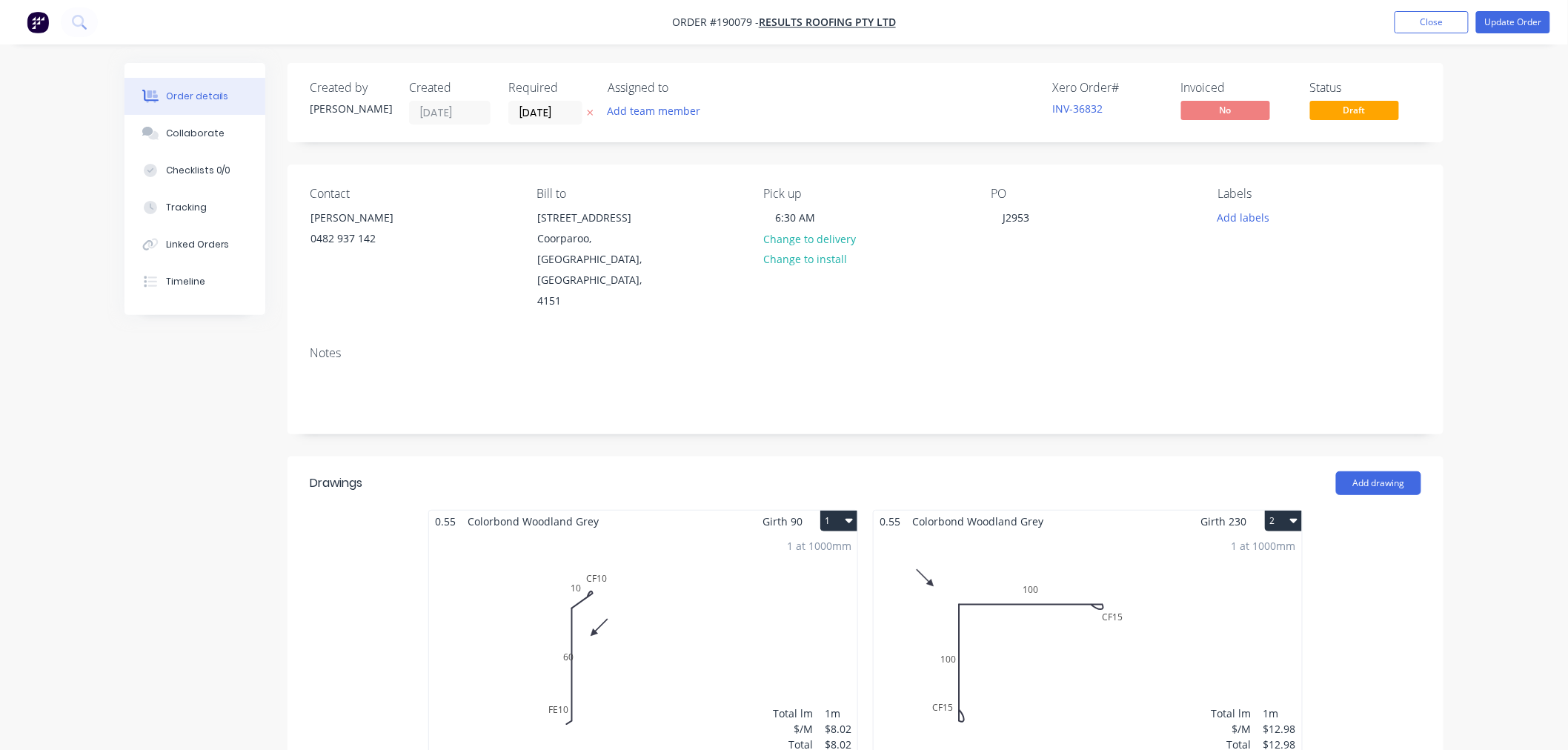
click at [1498, 356] on div "Order details Collaborate Checklists 0/0 Tracking Linked Orders Timeline Order …" at bounding box center [784, 627] width 1568 height 1254
click at [1535, 30] on button "Update Order" at bounding box center [1513, 23] width 74 height 23
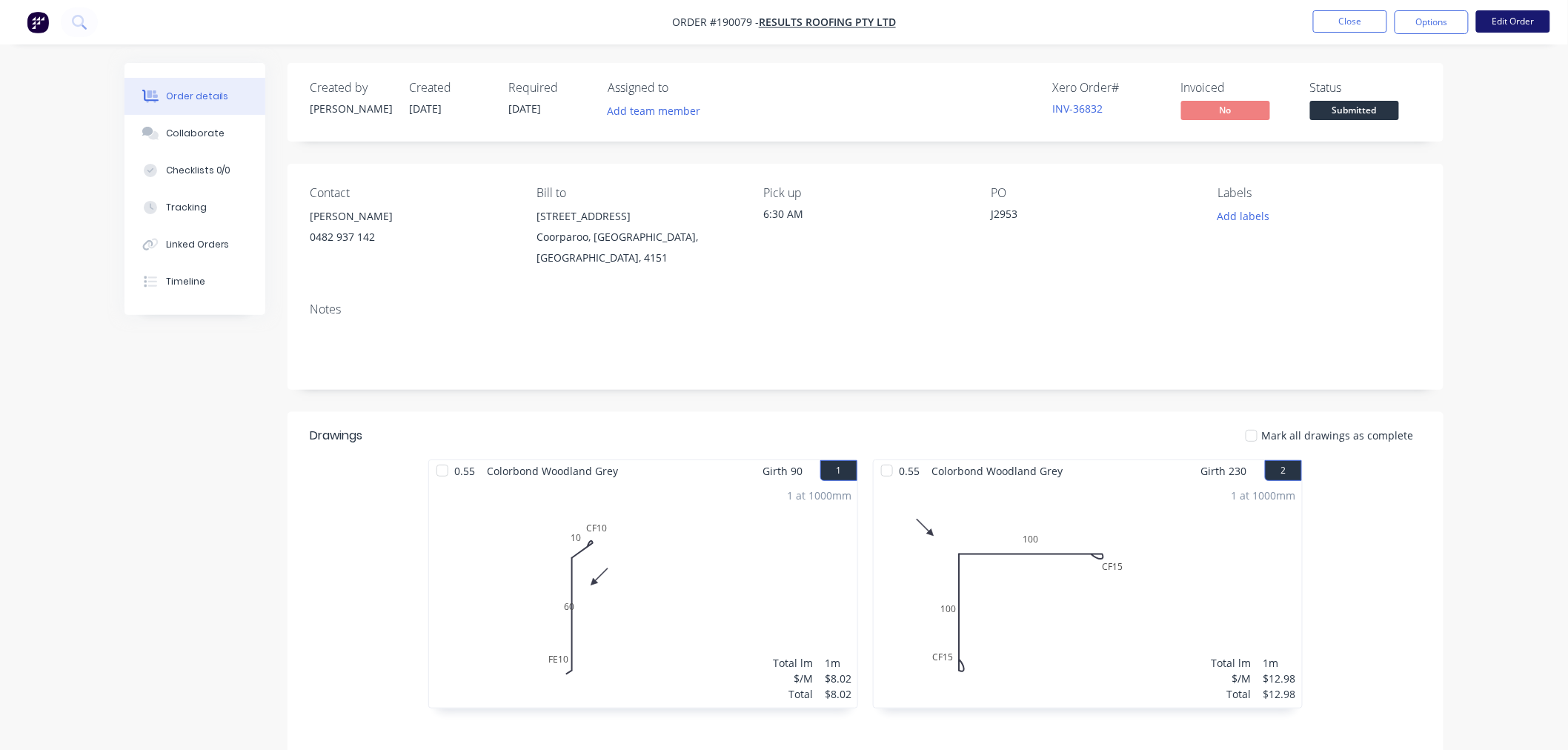
click at [1525, 20] on button "Edit Order" at bounding box center [1513, 22] width 74 height 23
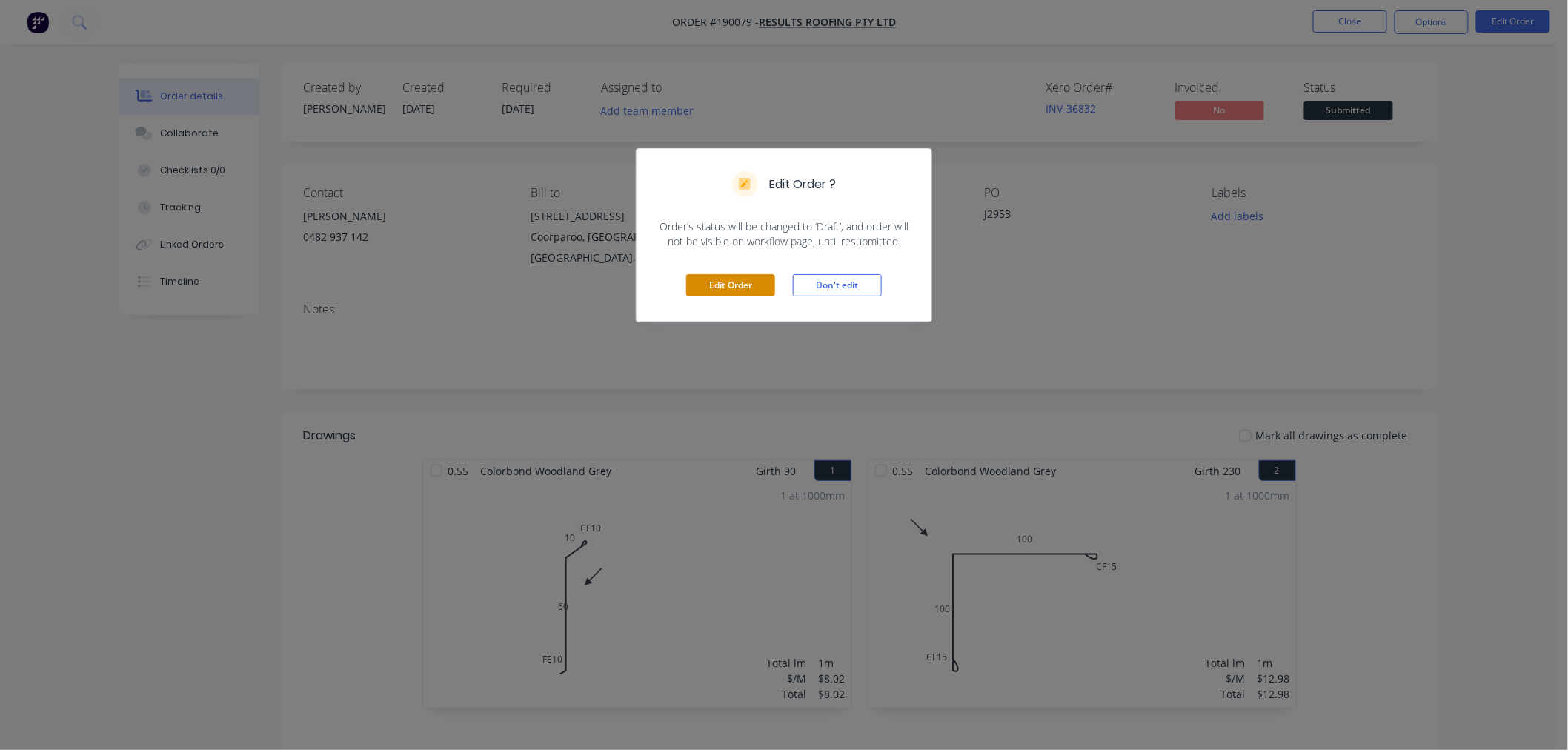
click at [739, 289] on button "Edit Order" at bounding box center [731, 285] width 89 height 23
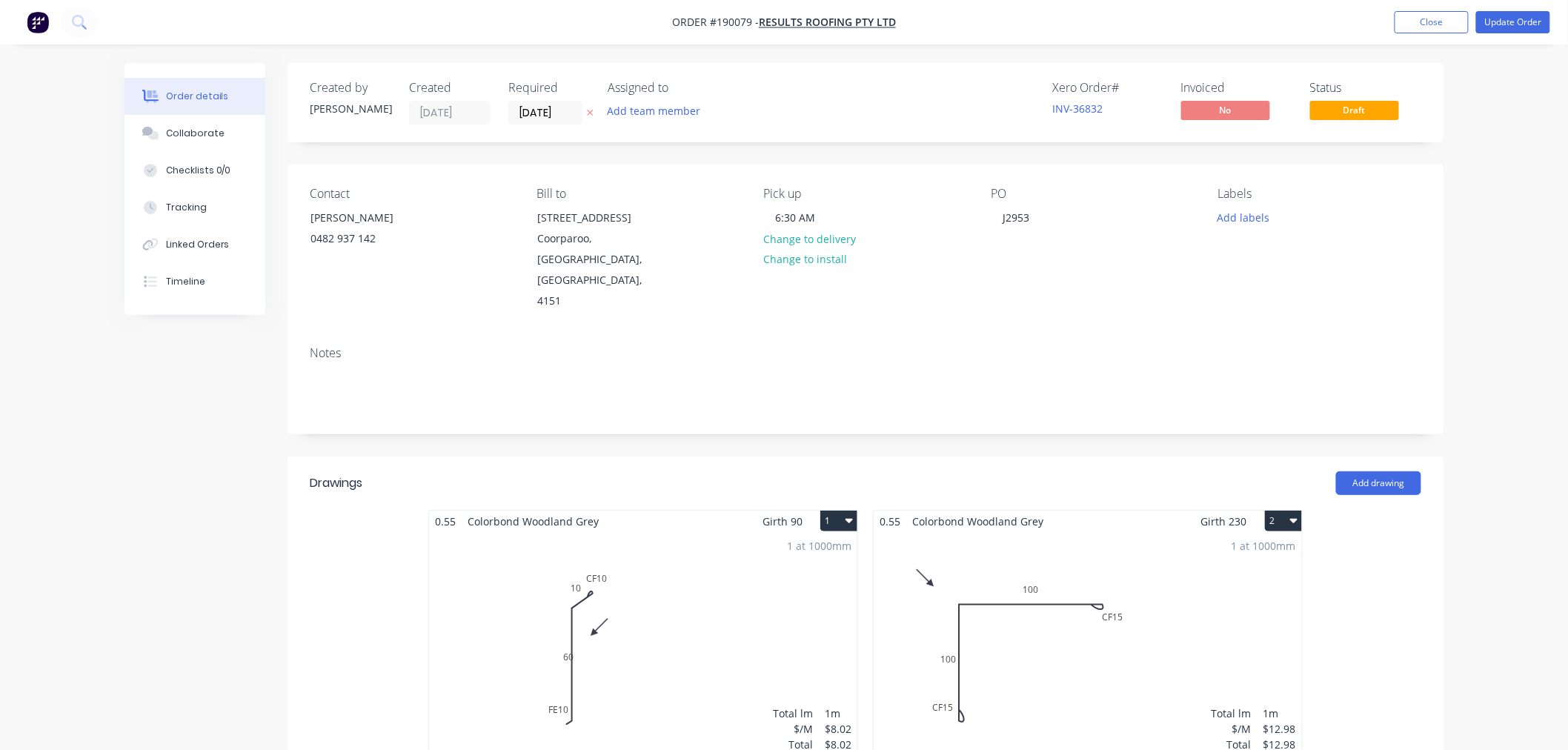
click at [730, 582] on div "1 at 1000mm Total lm $/M Total 1m $8.02 $8.02" at bounding box center [644, 644] width 429 height 226
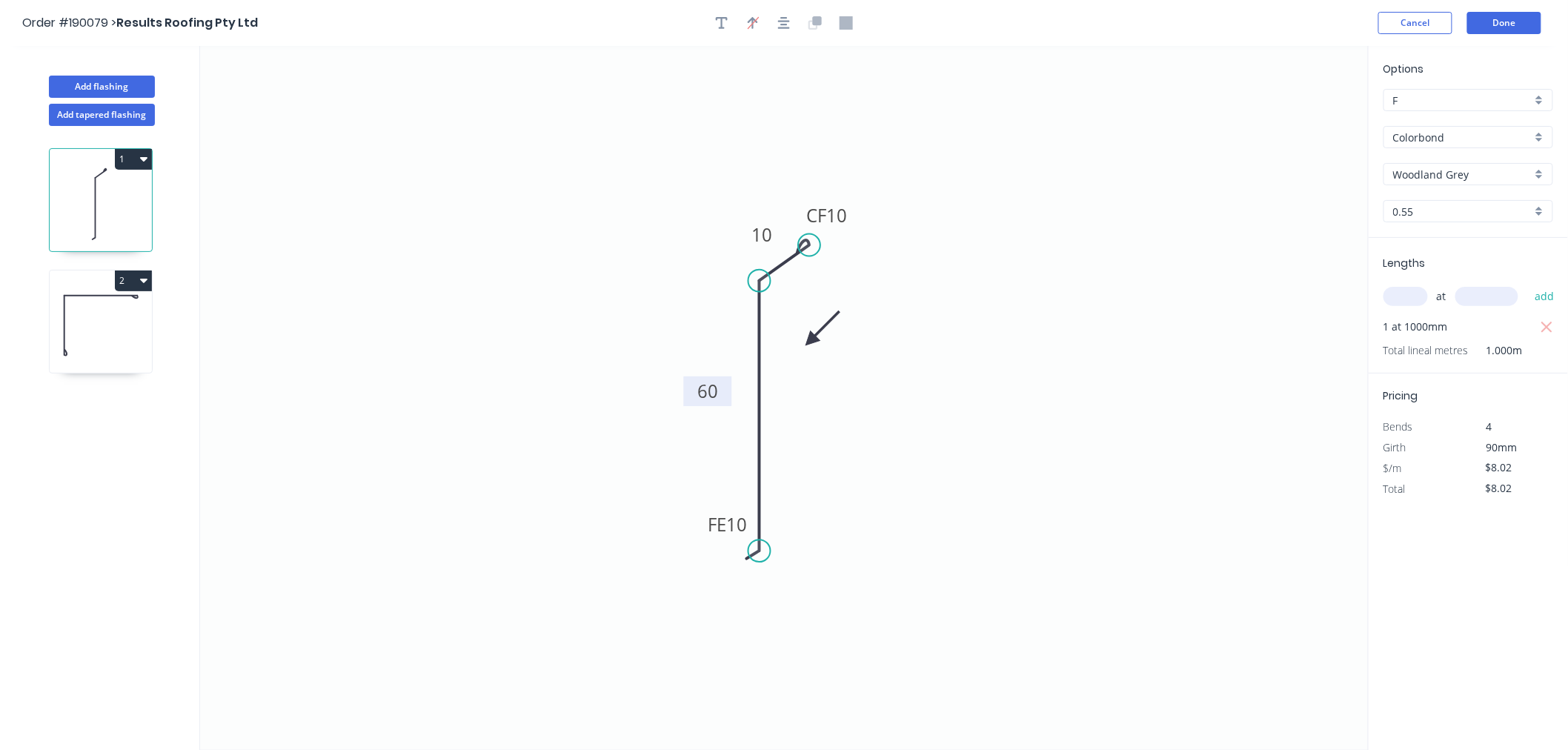
drag, startPoint x: 745, startPoint y: 401, endPoint x: 691, endPoint y: 401, distance: 54.0
click at [691, 401] on rect at bounding box center [708, 391] width 48 height 30
click at [1009, 205] on icon "0 FE 10 60 CF 10 10" at bounding box center [784, 398] width 1168 height 704
click at [788, 21] on icon "button" at bounding box center [784, 23] width 12 height 14
click at [1027, 230] on icon "0 FE 10 60 CF 10 10" at bounding box center [784, 398] width 1168 height 704
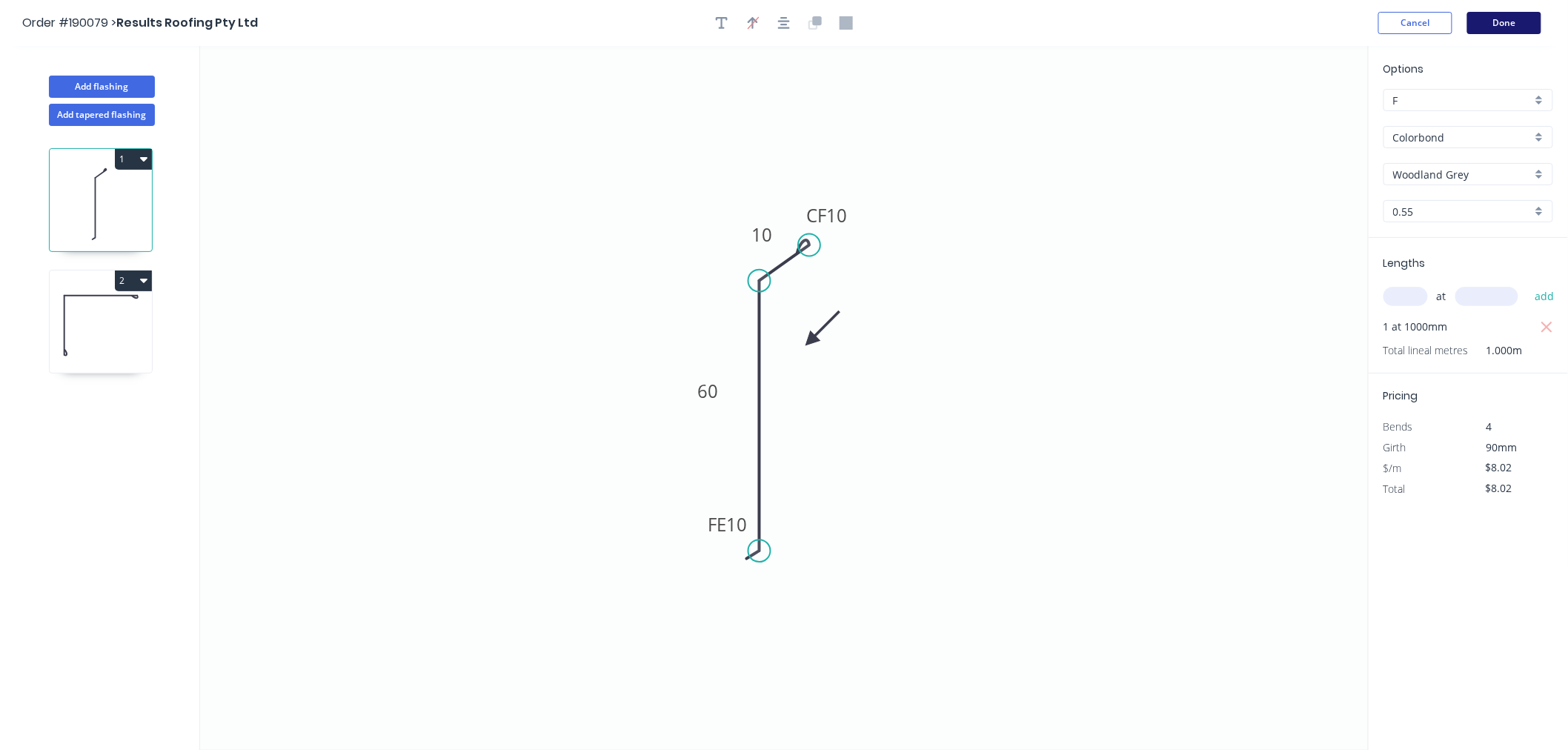
click at [1509, 28] on button "Done" at bounding box center [1504, 23] width 74 height 23
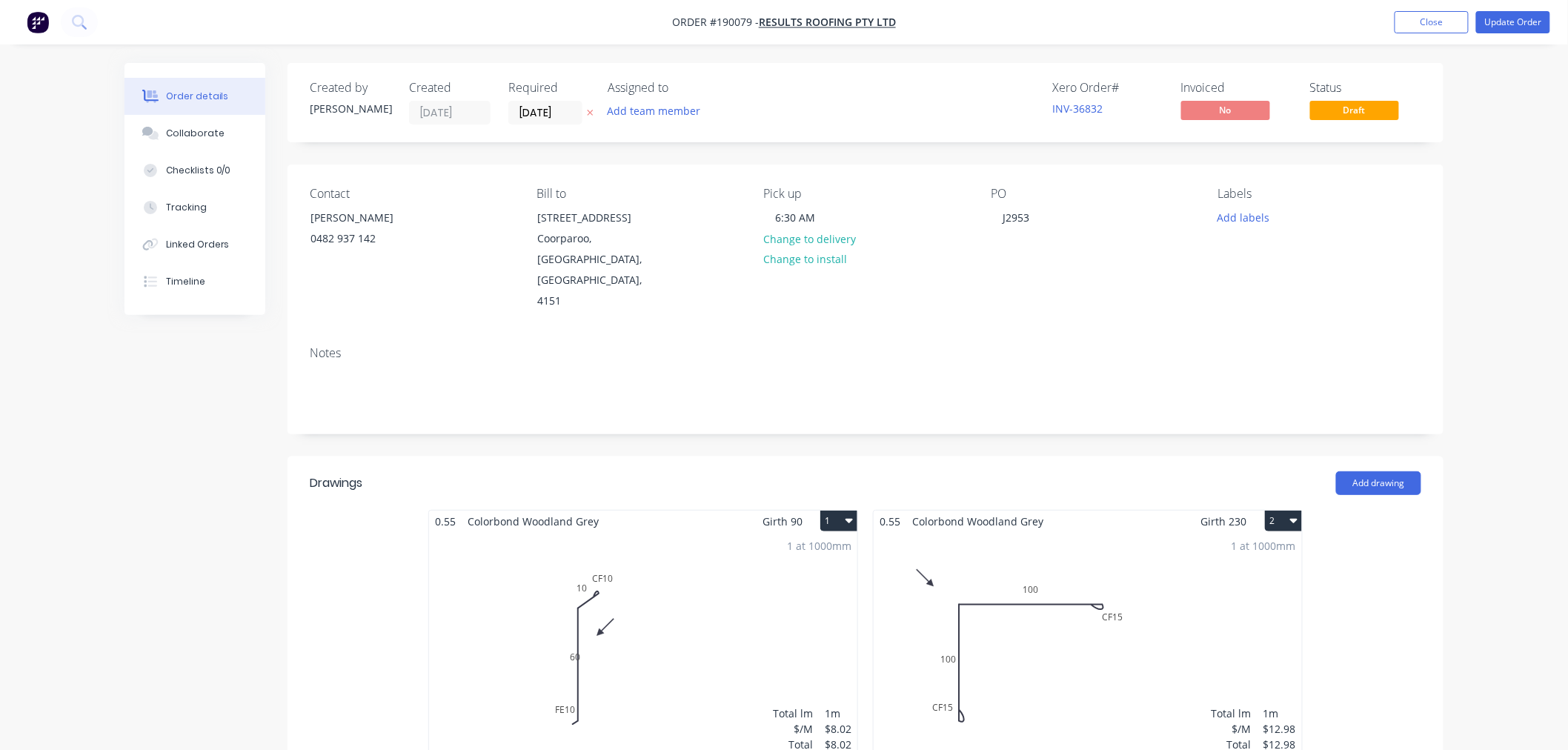
click at [1536, 296] on div "Order details Collaborate Checklists 0/0 Tracking Linked Orders Timeline Order …" at bounding box center [784, 627] width 1568 height 1254
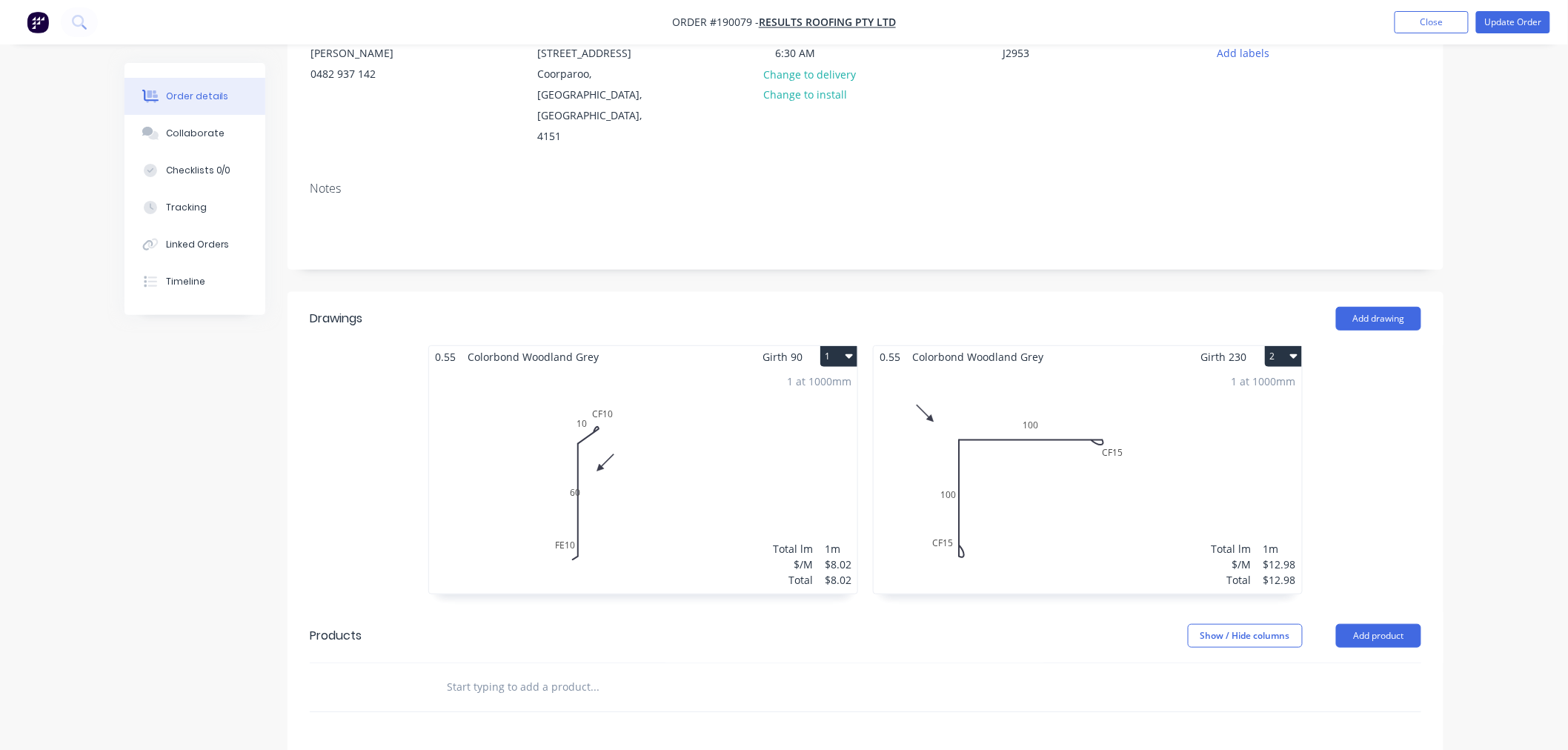
click at [627, 499] on div "1 at 1000mm Total lm $/M Total 1m $8.02 $8.02" at bounding box center [644, 480] width 429 height 226
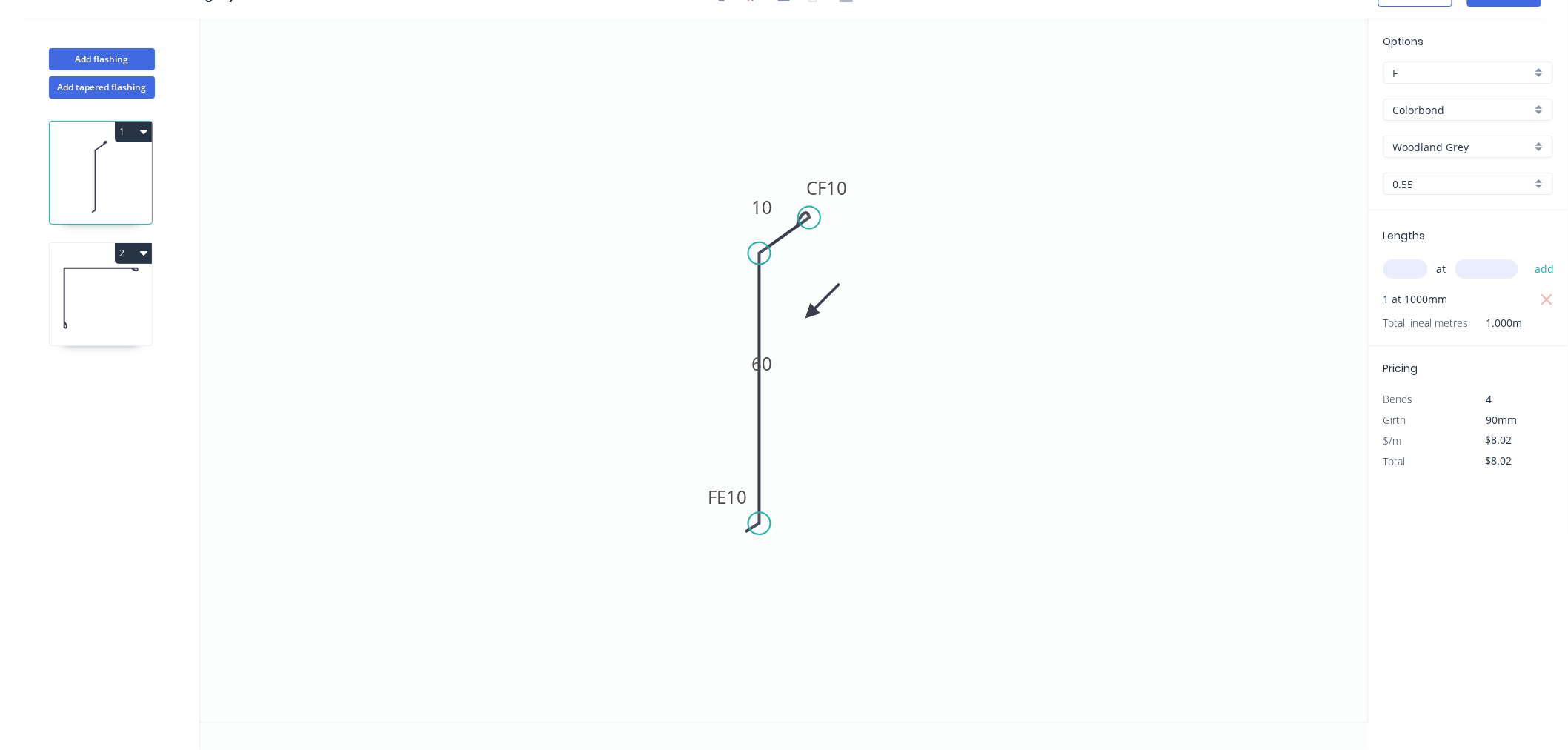
scroll to position [27, 0]
click at [774, 364] on rect at bounding box center [761, 366] width 30 height 21
click at [736, 374] on icon "0 FE 10 60 CF 10 10" at bounding box center [784, 371] width 1168 height 704
drag, startPoint x: 745, startPoint y: 367, endPoint x: 668, endPoint y: 358, distance: 77.5
click at [668, 358] on rect at bounding box center [684, 355] width 48 height 30
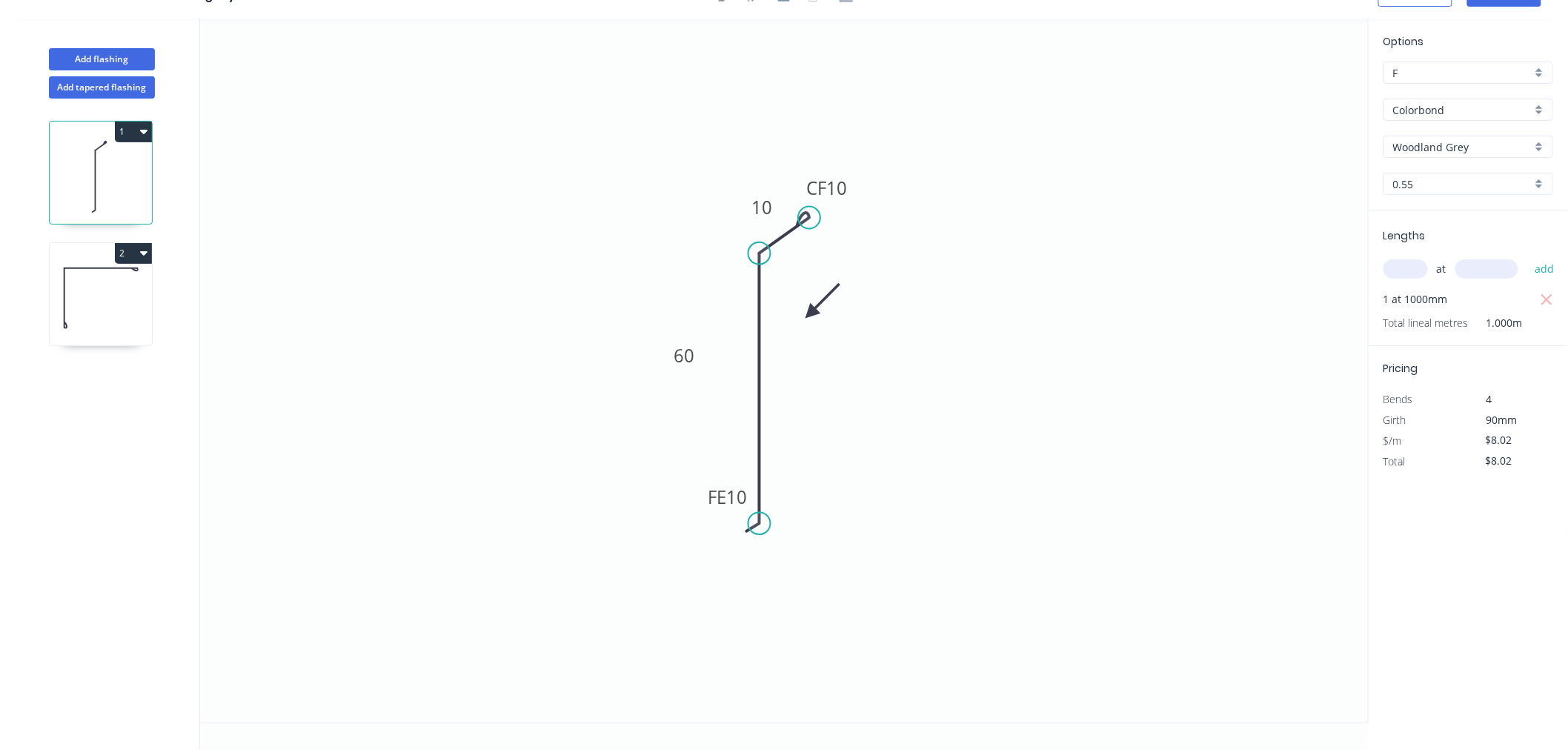
click at [709, 220] on icon "0 FE 10 60 CF 10 10" at bounding box center [784, 371] width 1168 height 704
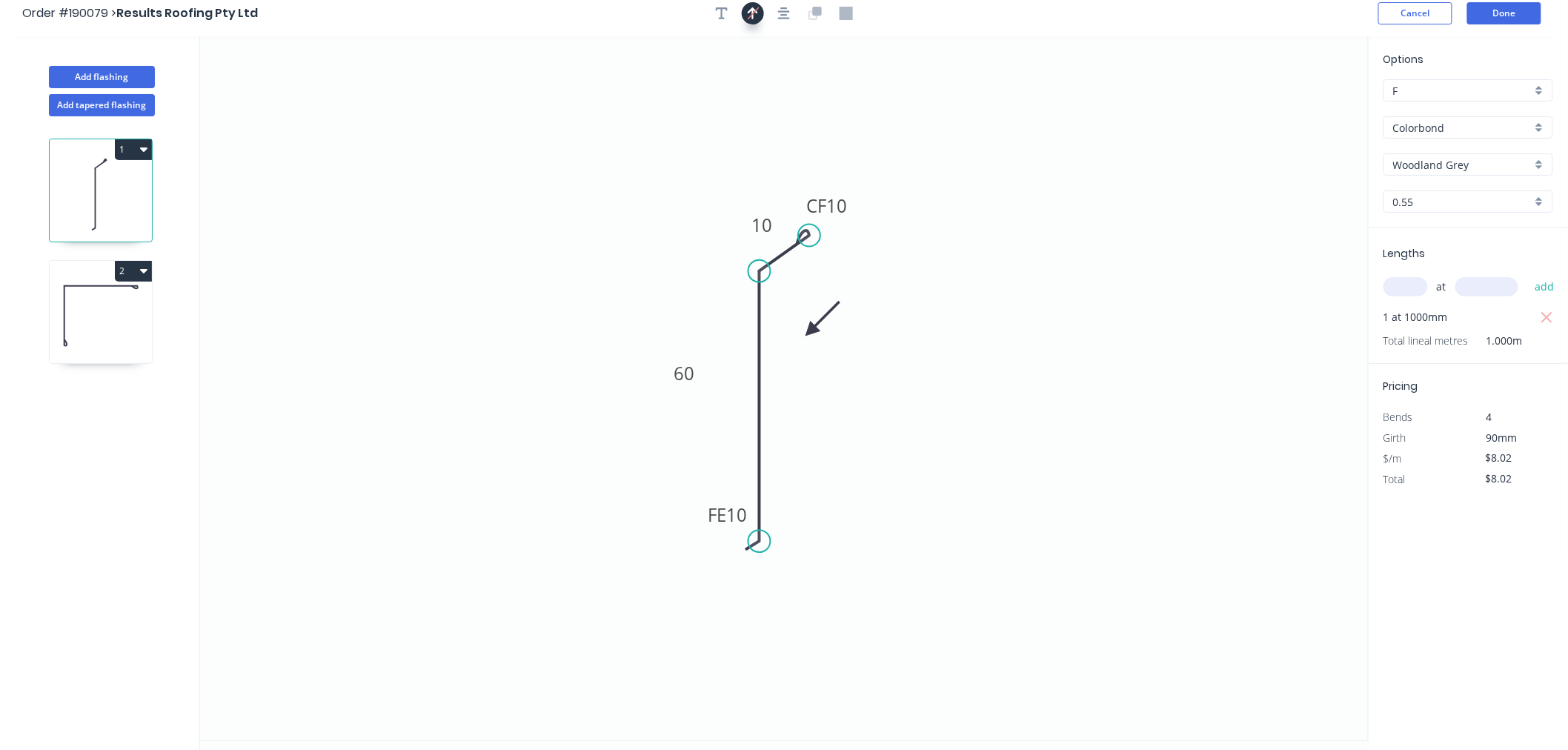
scroll to position [0, 0]
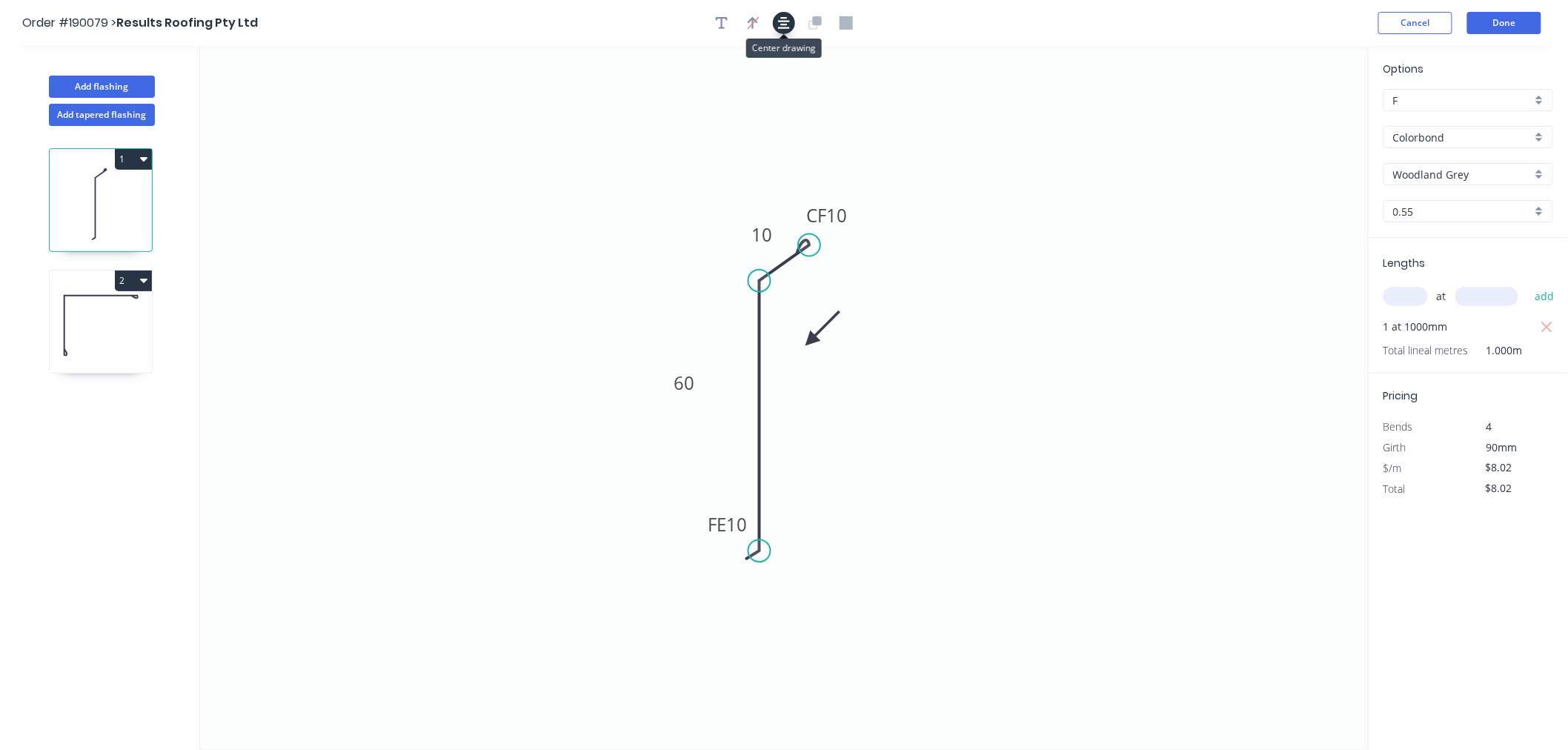
click at [789, 14] on button "button" at bounding box center [784, 23] width 23 height 23
drag, startPoint x: 817, startPoint y: 338, endPoint x: 756, endPoint y: 362, distance: 65.6
click at [837, 344] on icon at bounding box center [849, 330] width 43 height 43
drag, startPoint x: 699, startPoint y: 386, endPoint x: 758, endPoint y: 381, distance: 59.2
click at [758, 381] on g "FE 10 60" at bounding box center [771, 420] width 145 height 278
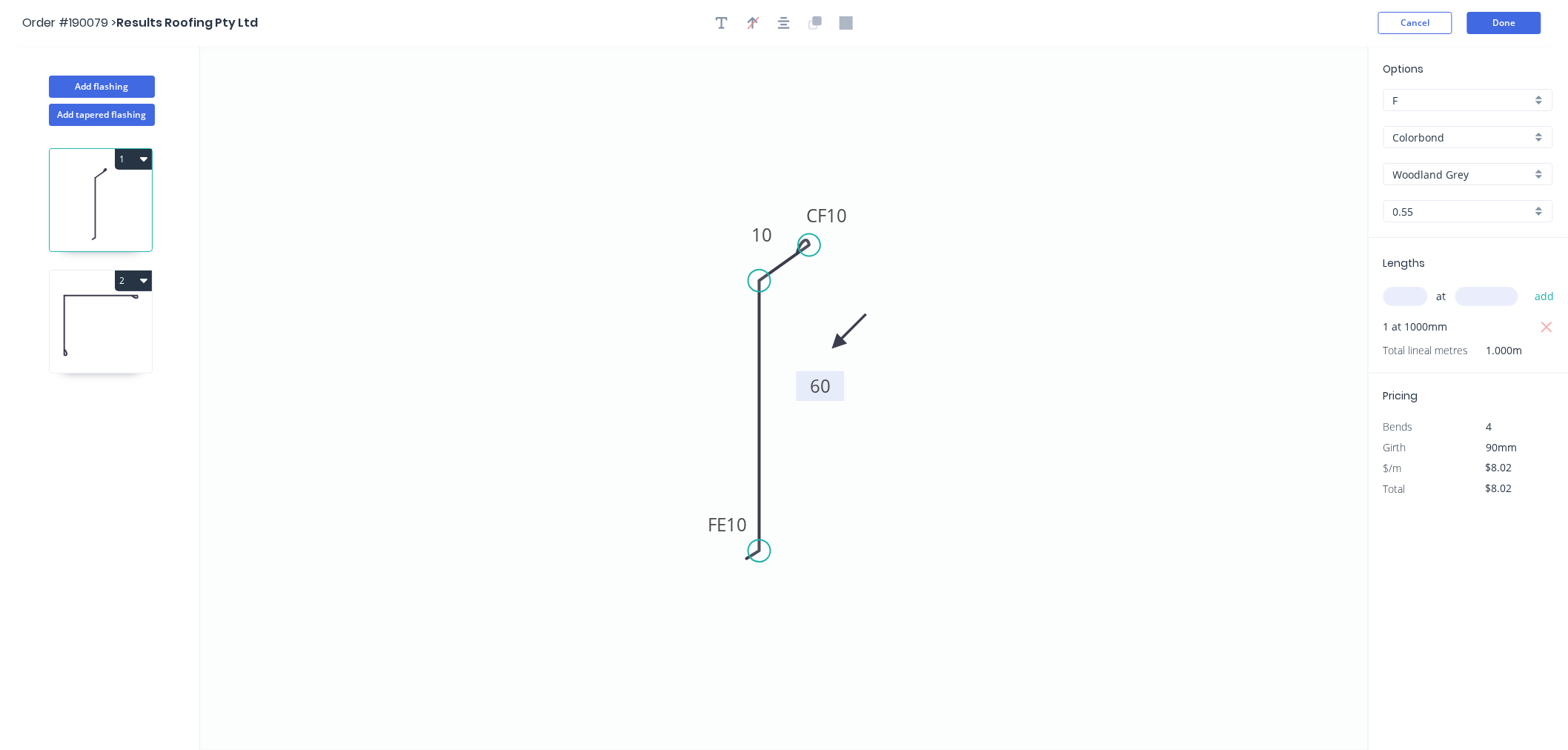
click at [831, 385] on rect at bounding box center [820, 387] width 30 height 21
click at [912, 416] on icon "0 FE 10 60 CF 10 10" at bounding box center [784, 398] width 1168 height 704
click at [892, 329] on icon "0 FE 10 60 CF 10 10" at bounding box center [784, 398] width 1168 height 704
drag, startPoint x: 836, startPoint y: 343, endPoint x: 852, endPoint y: 304, distance: 42.2
click at [852, 304] on icon at bounding box center [864, 292] width 43 height 43
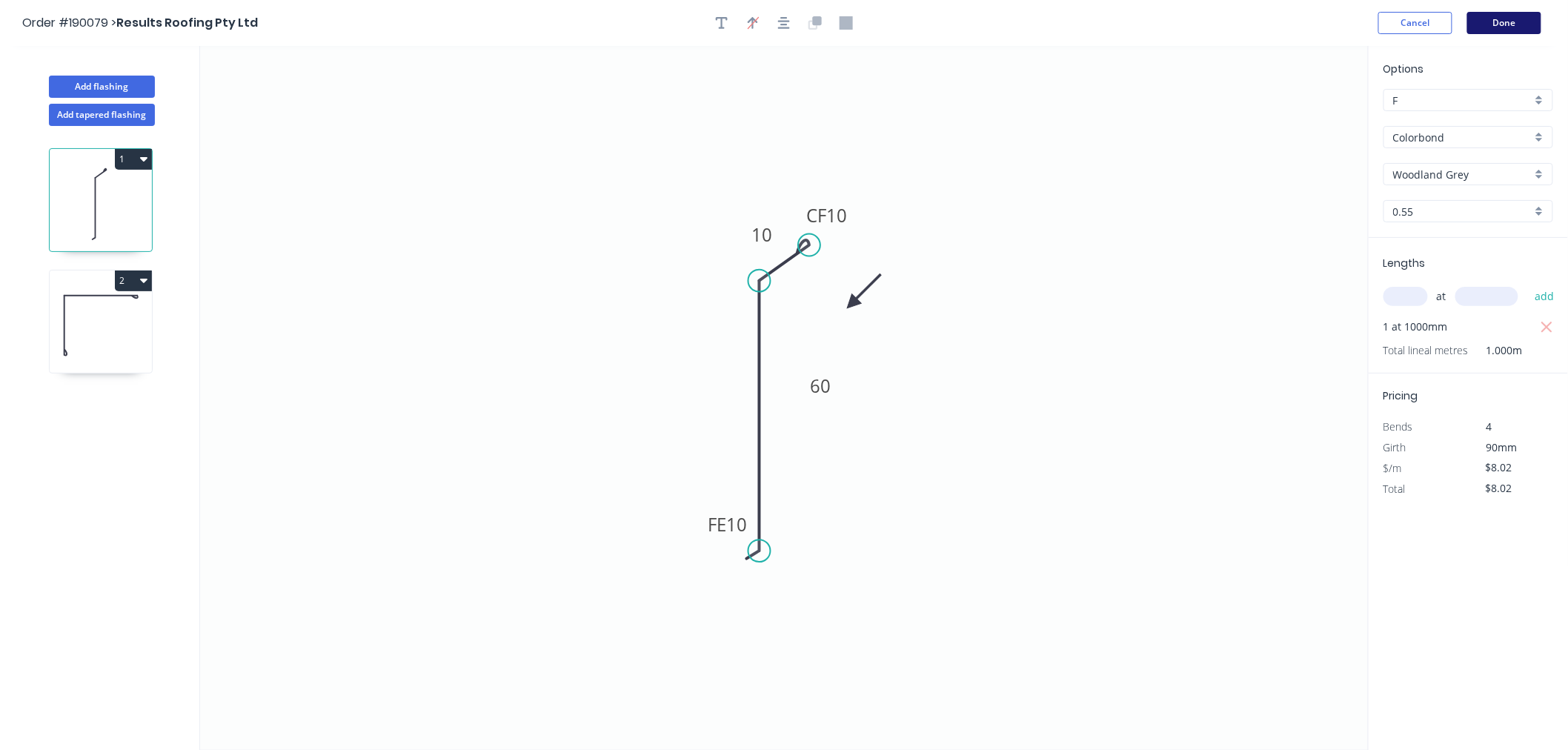
click at [1494, 25] on button "Done" at bounding box center [1504, 23] width 74 height 23
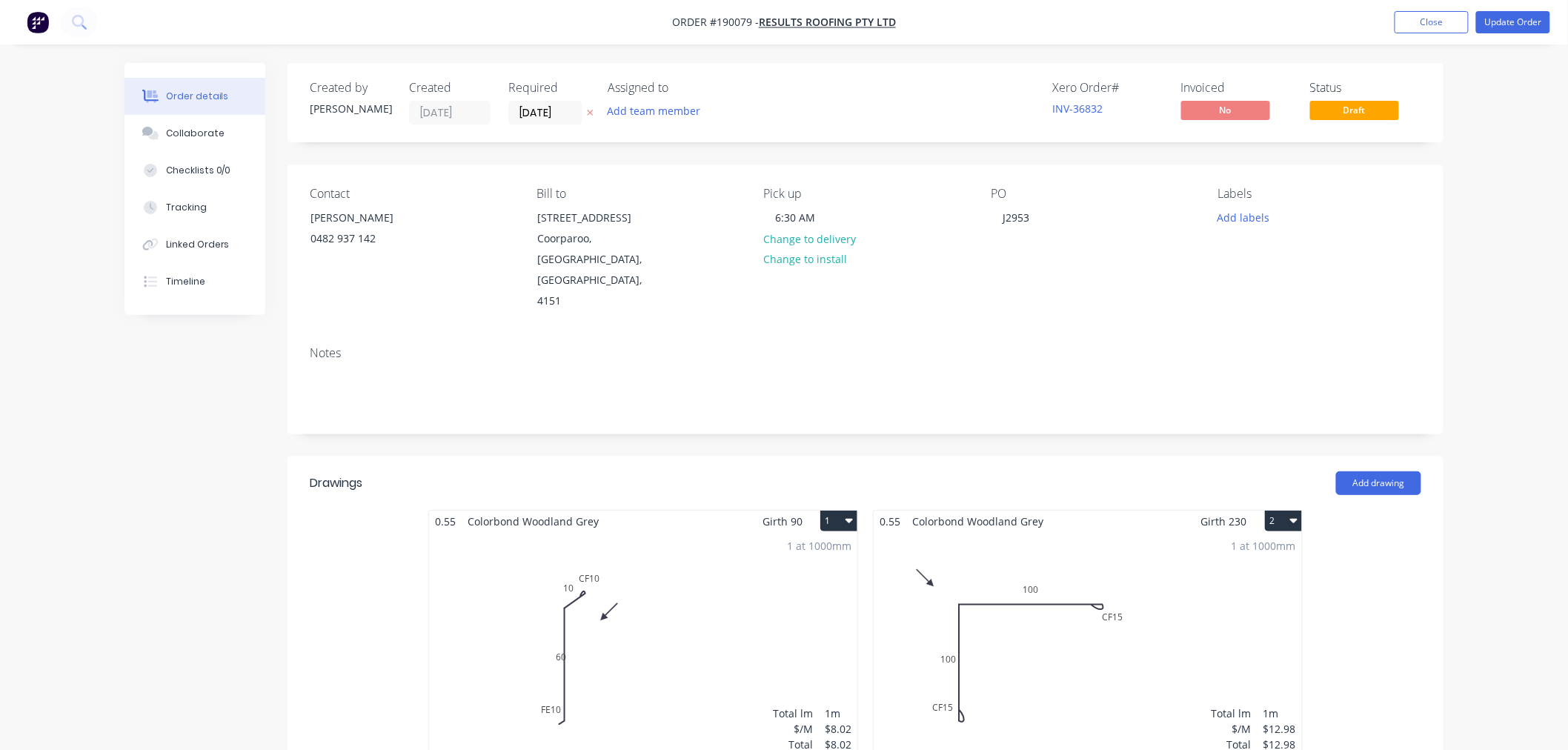
click at [699, 610] on div "1 at 1000mm Total lm $/M Total 1m $8.02 $8.02" at bounding box center [644, 644] width 429 height 226
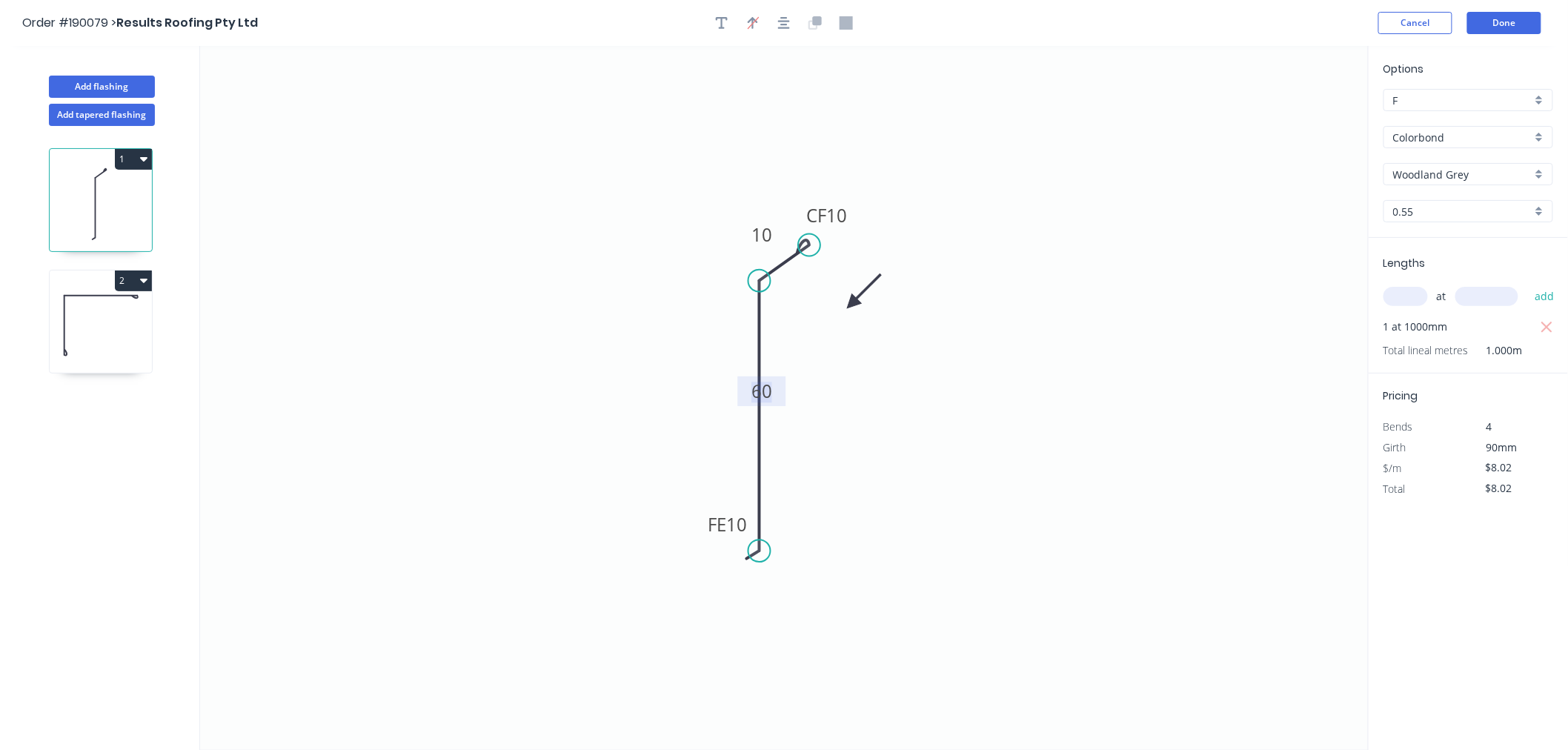
click at [775, 392] on rect at bounding box center [761, 393] width 30 height 21
click at [131, 164] on button "1" at bounding box center [134, 160] width 37 height 21
click at [231, 296] on icon "0 FE 10 60 CF 10 10" at bounding box center [784, 398] width 1168 height 704
click at [142, 281] on icon "button" at bounding box center [143, 281] width 7 height 5
click at [122, 350] on div "Delete" at bounding box center [81, 347] width 114 height 22
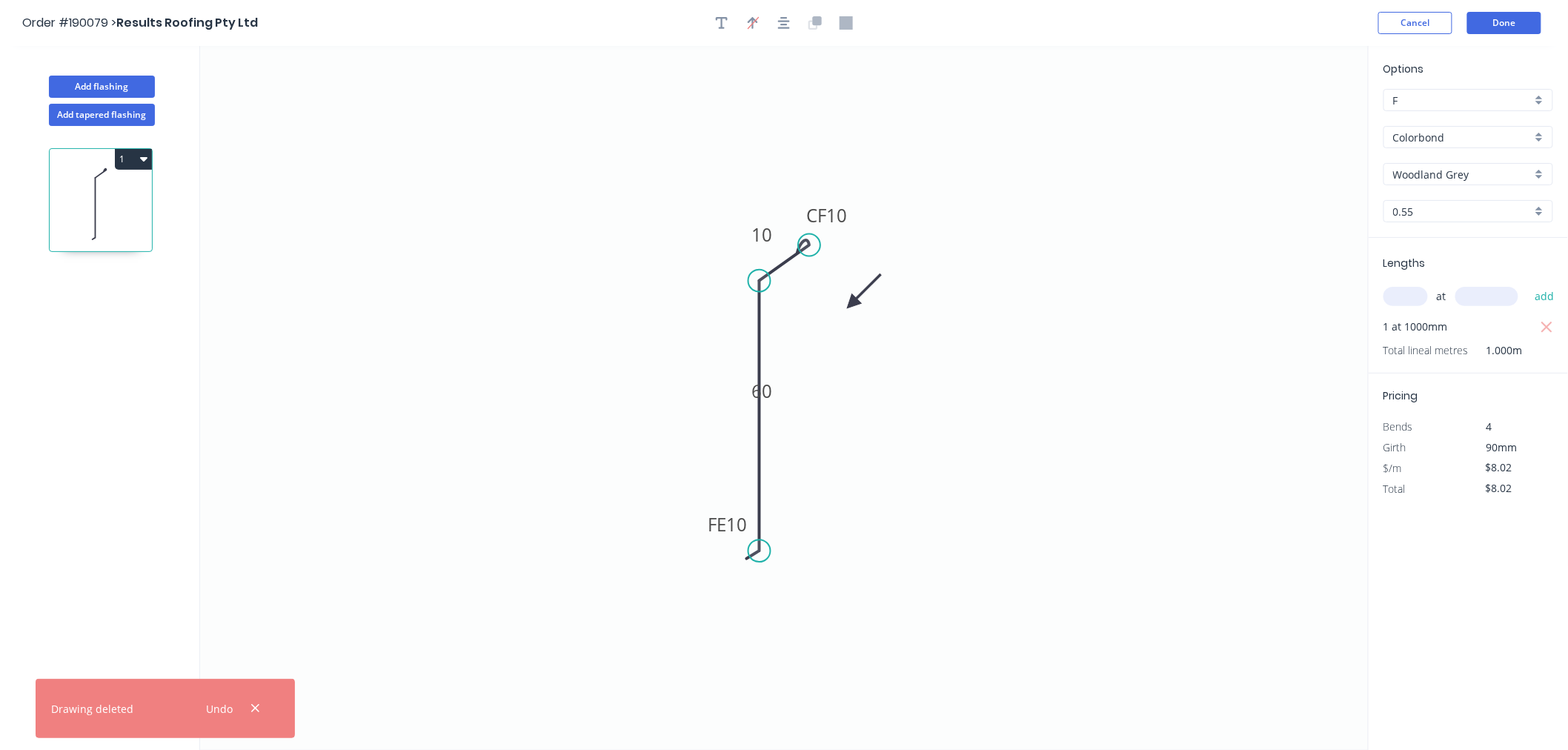
click at [143, 158] on icon "button" at bounding box center [143, 160] width 7 height 5
click at [122, 241] on div "Duplicate Delete" at bounding box center [81, 210] width 141 height 67
click at [118, 228] on div "Delete" at bounding box center [81, 226] width 114 height 22
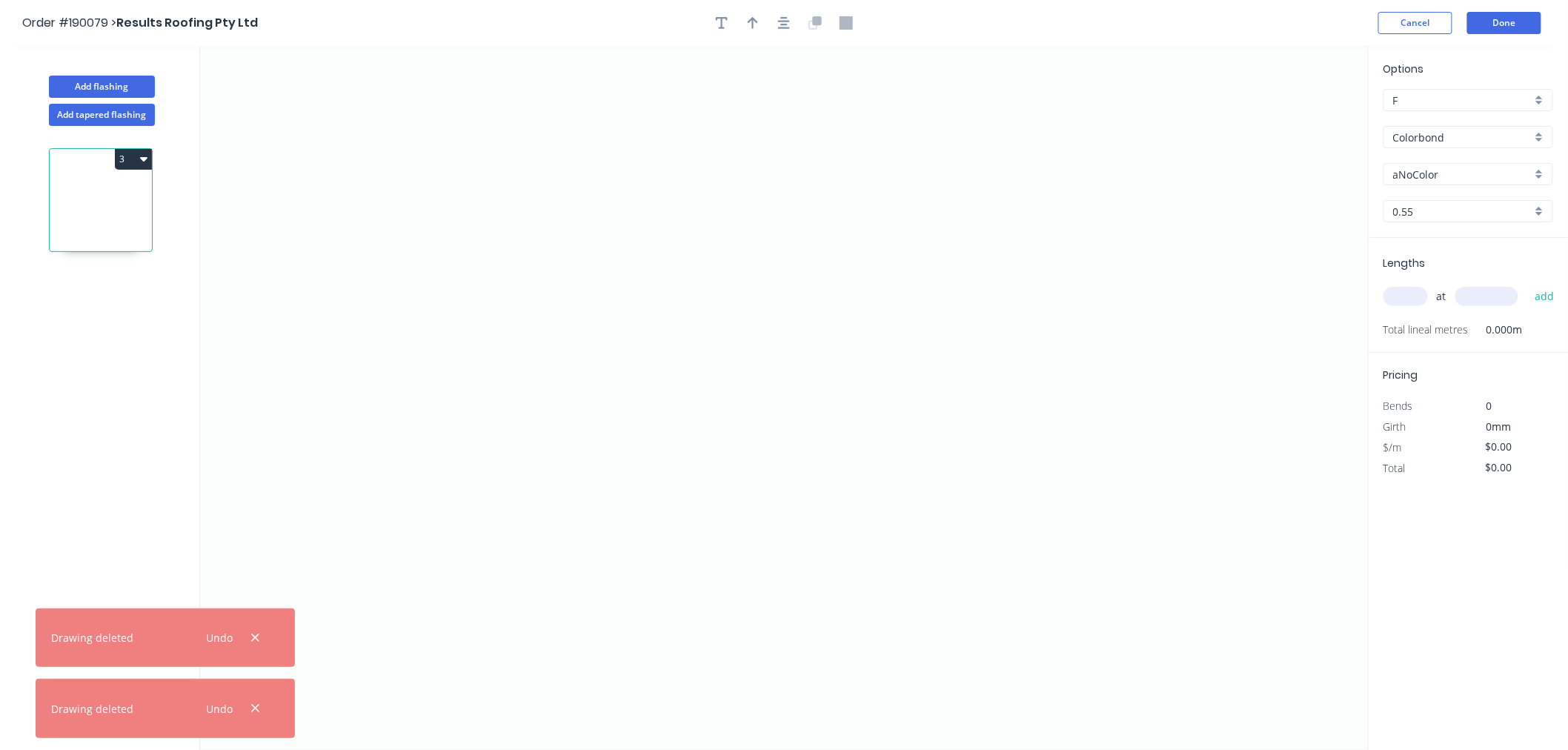
drag, startPoint x: 98, startPoint y: 239, endPoint x: 106, endPoint y: 227, distance: 14.4
click at [99, 239] on icon at bounding box center [101, 204] width 102 height 95
click at [1435, 172] on input "aNoColor" at bounding box center [1462, 174] width 139 height 15
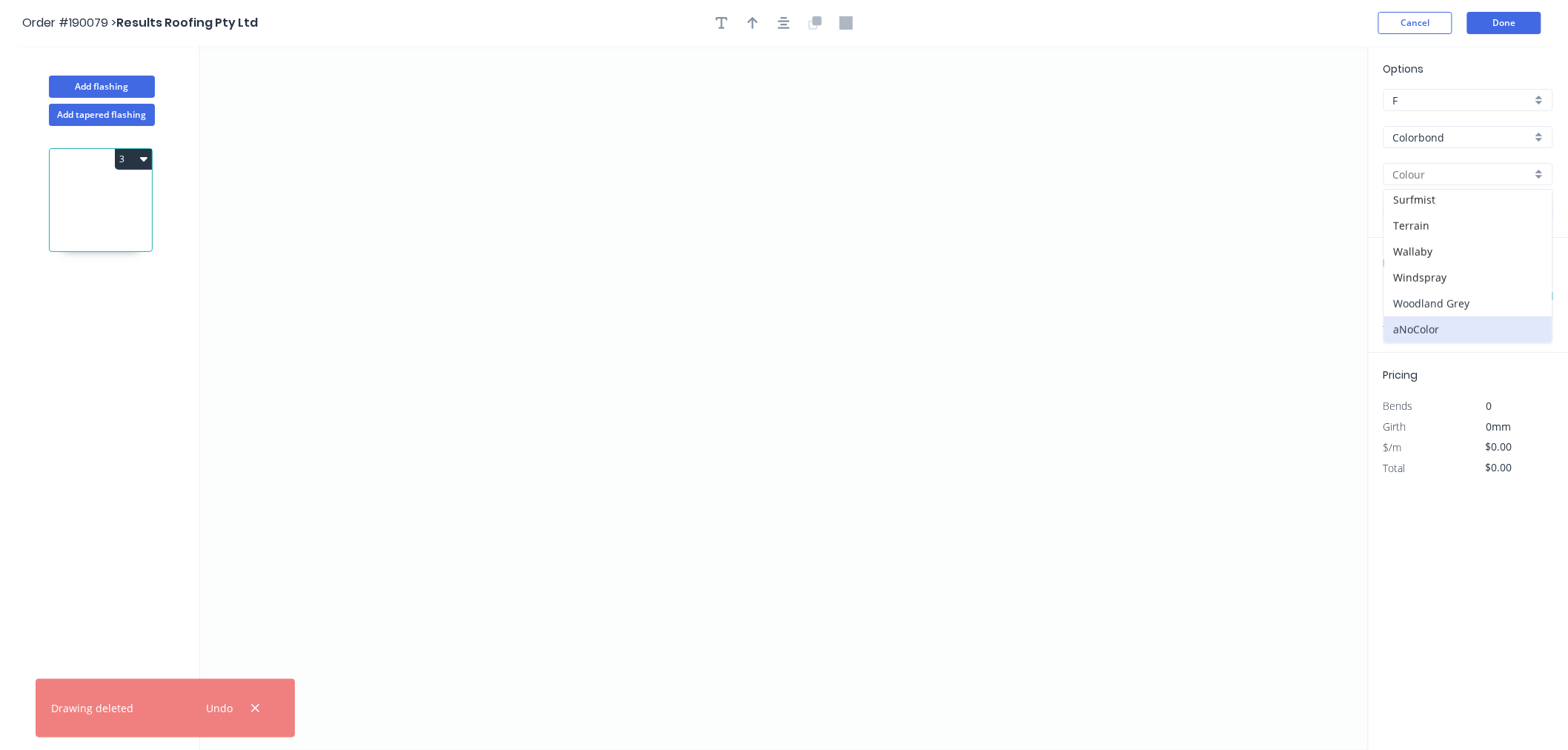
click at [1500, 291] on div "Woodland Grey" at bounding box center [1468, 304] width 168 height 26
type input "Woodland Grey"
click at [1413, 300] on input "text" at bounding box center [1405, 296] width 44 height 19
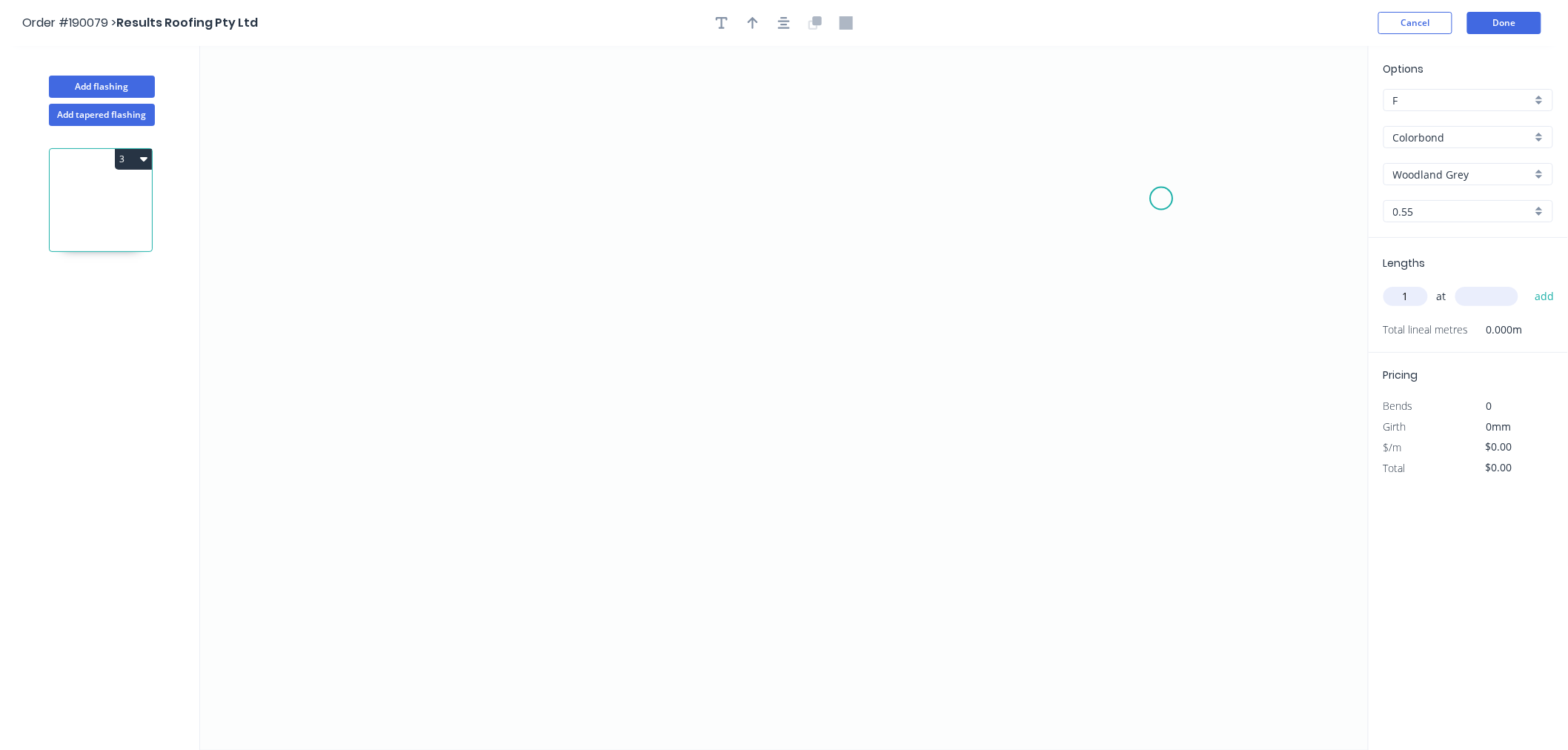
type input "1"
type input "1000"
click at [1528, 284] on button "add" at bounding box center [1545, 296] width 35 height 25
click at [787, 159] on icon "0" at bounding box center [784, 398] width 1168 height 704
click at [790, 454] on icon "0" at bounding box center [784, 398] width 1168 height 704
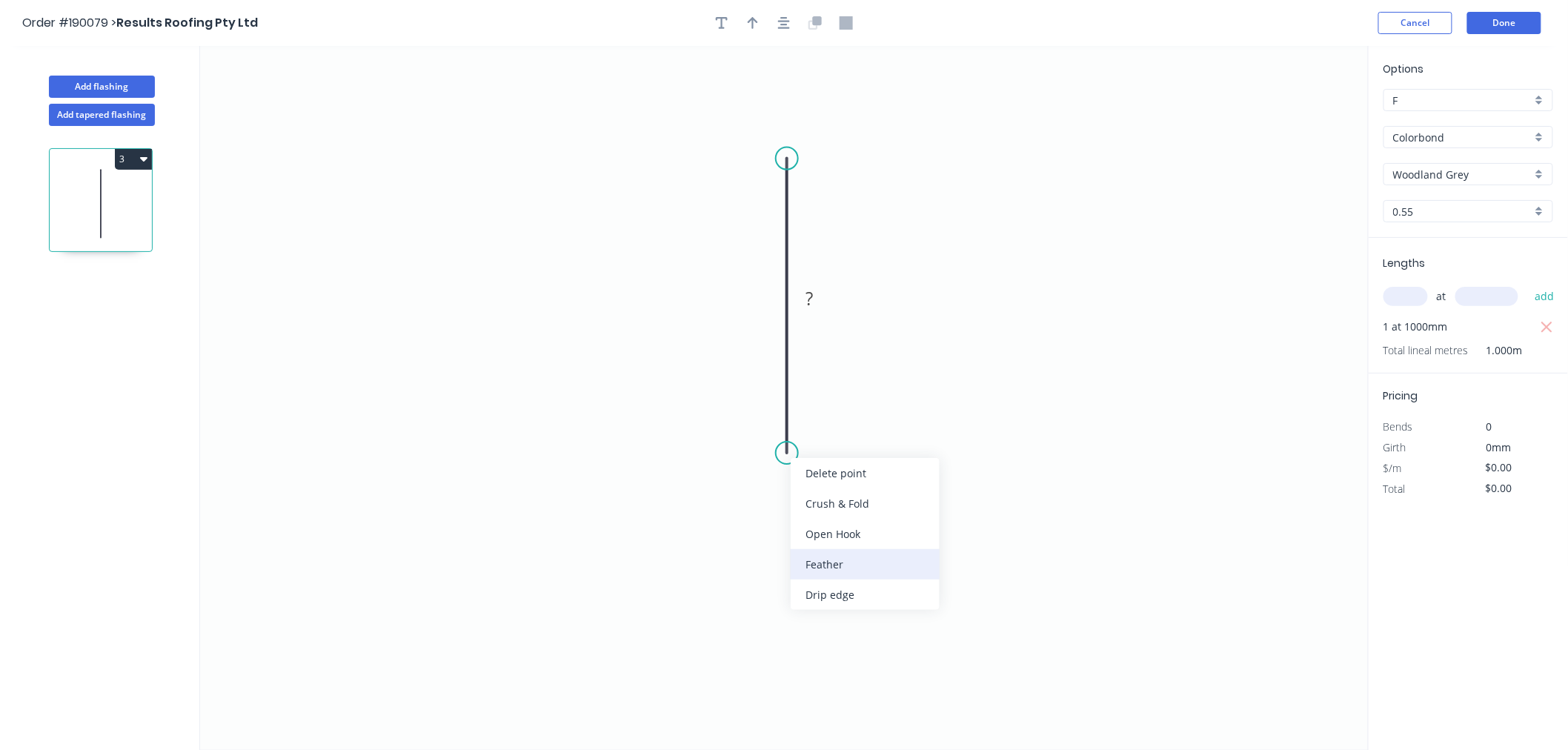
click at [823, 567] on div "Feather" at bounding box center [865, 565] width 149 height 31
click at [766, 430] on tspan "15" at bounding box center [765, 426] width 21 height 24
click at [766, 430] on tspan "10" at bounding box center [765, 426] width 21 height 24
click at [674, 289] on icon "0 FE 10 60" at bounding box center [784, 398] width 1168 height 704
type input "$5.59"
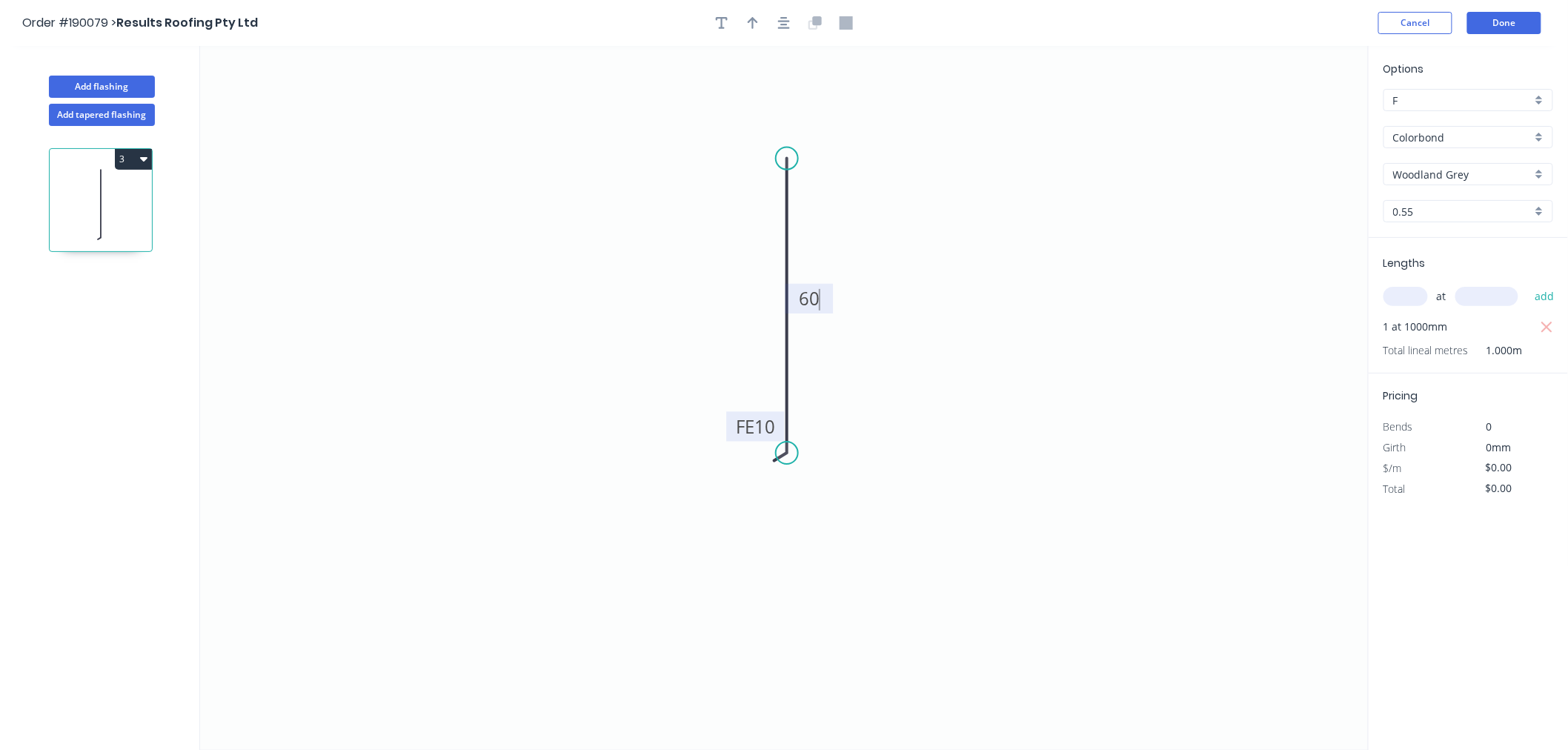
type input "$5.59"
click at [786, 152] on circle at bounding box center [787, 159] width 23 height 23
click at [850, 122] on icon "0 FE 10 60" at bounding box center [784, 398] width 1168 height 704
type input "$6.40"
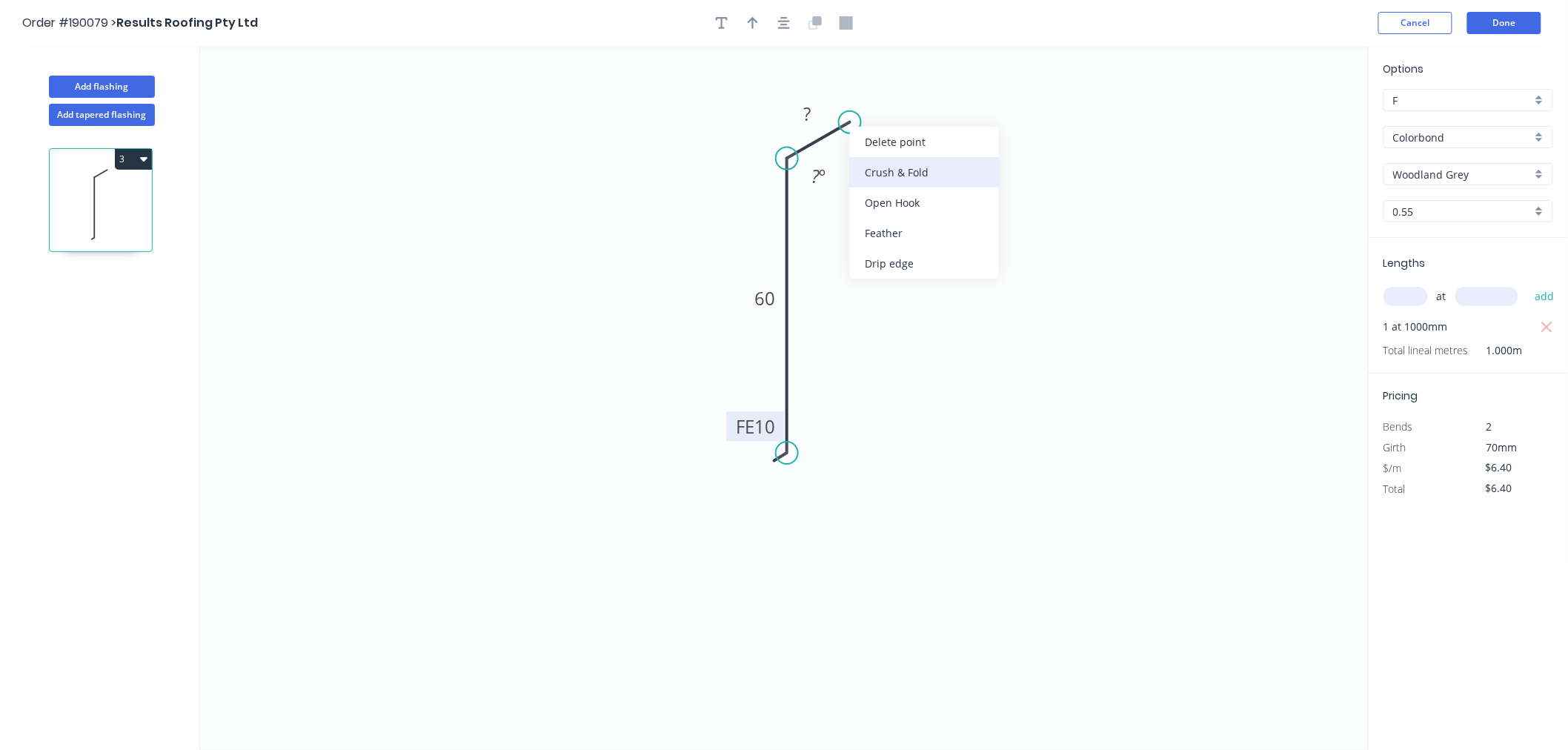
click at [882, 175] on div "Crush & Fold" at bounding box center [924, 172] width 149 height 31
type input "$0.00"
click at [861, 215] on div "Hide angle" at bounding box center [892, 218] width 149 height 31
click at [787, 17] on icon "button" at bounding box center [784, 23] width 12 height 12
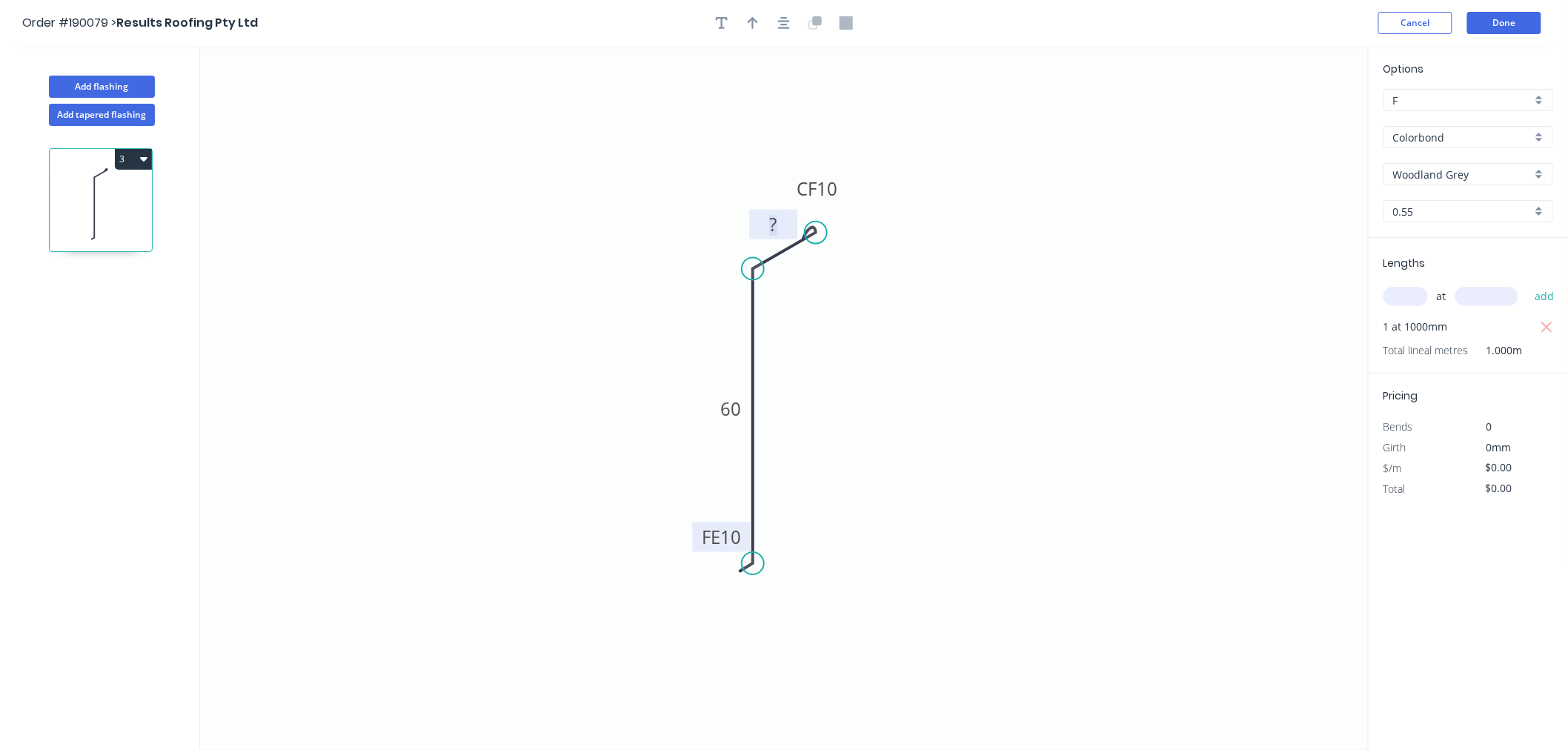
click at [773, 217] on tspan "?" at bounding box center [774, 224] width 7 height 24
drag, startPoint x: 737, startPoint y: 175, endPoint x: 763, endPoint y: 78, distance: 100.4
click at [738, 168] on icon "0 FE 10 60 CF 10 10" at bounding box center [784, 398] width 1168 height 704
type input "$8.02"
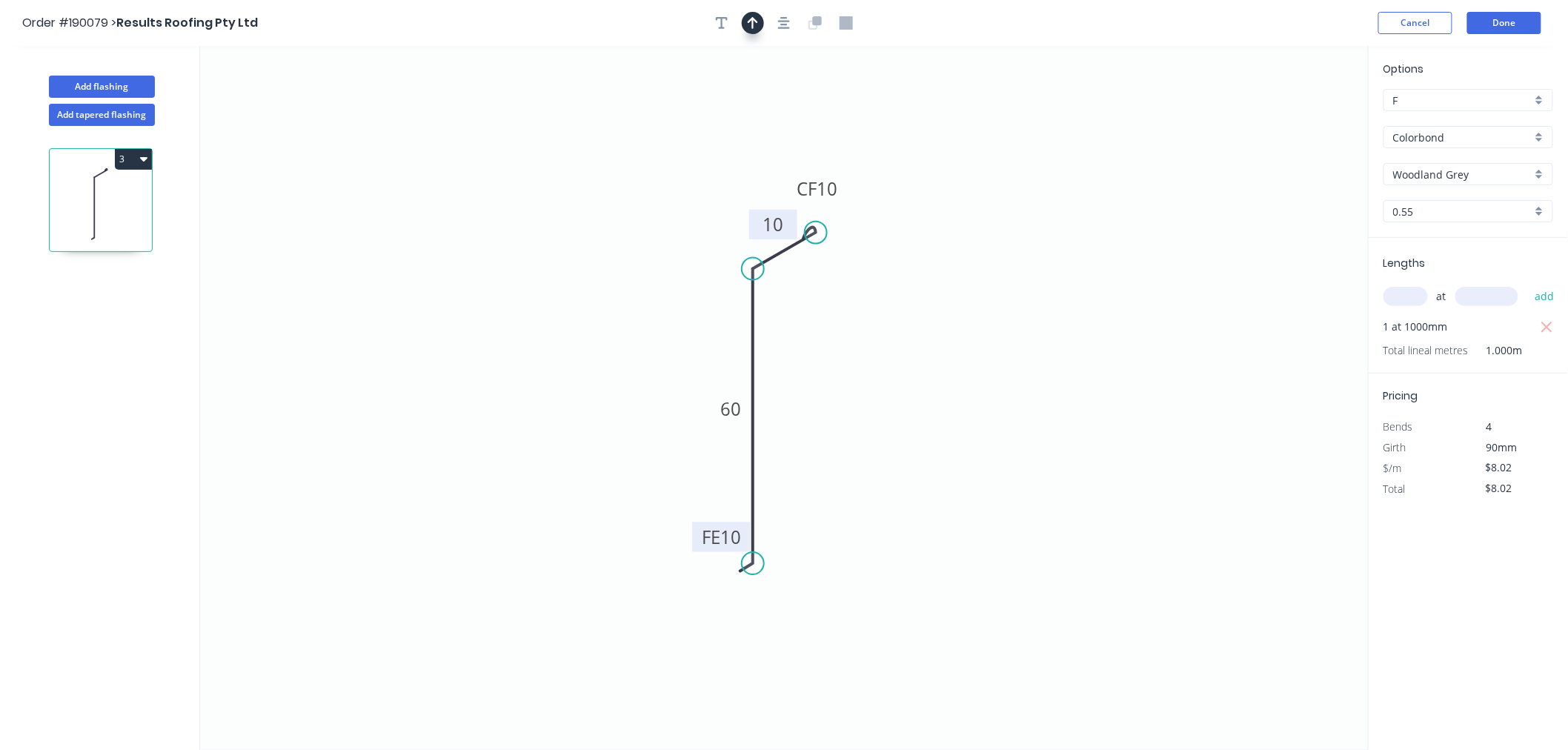
click at [753, 27] on icon "button" at bounding box center [753, 23] width 10 height 12
drag, startPoint x: 1297, startPoint y: 117, endPoint x: 814, endPoint y: 346, distance: 534.5
click at [814, 346] on icon at bounding box center [814, 329] width 14 height 48
click at [790, 20] on button "button" at bounding box center [784, 23] width 23 height 23
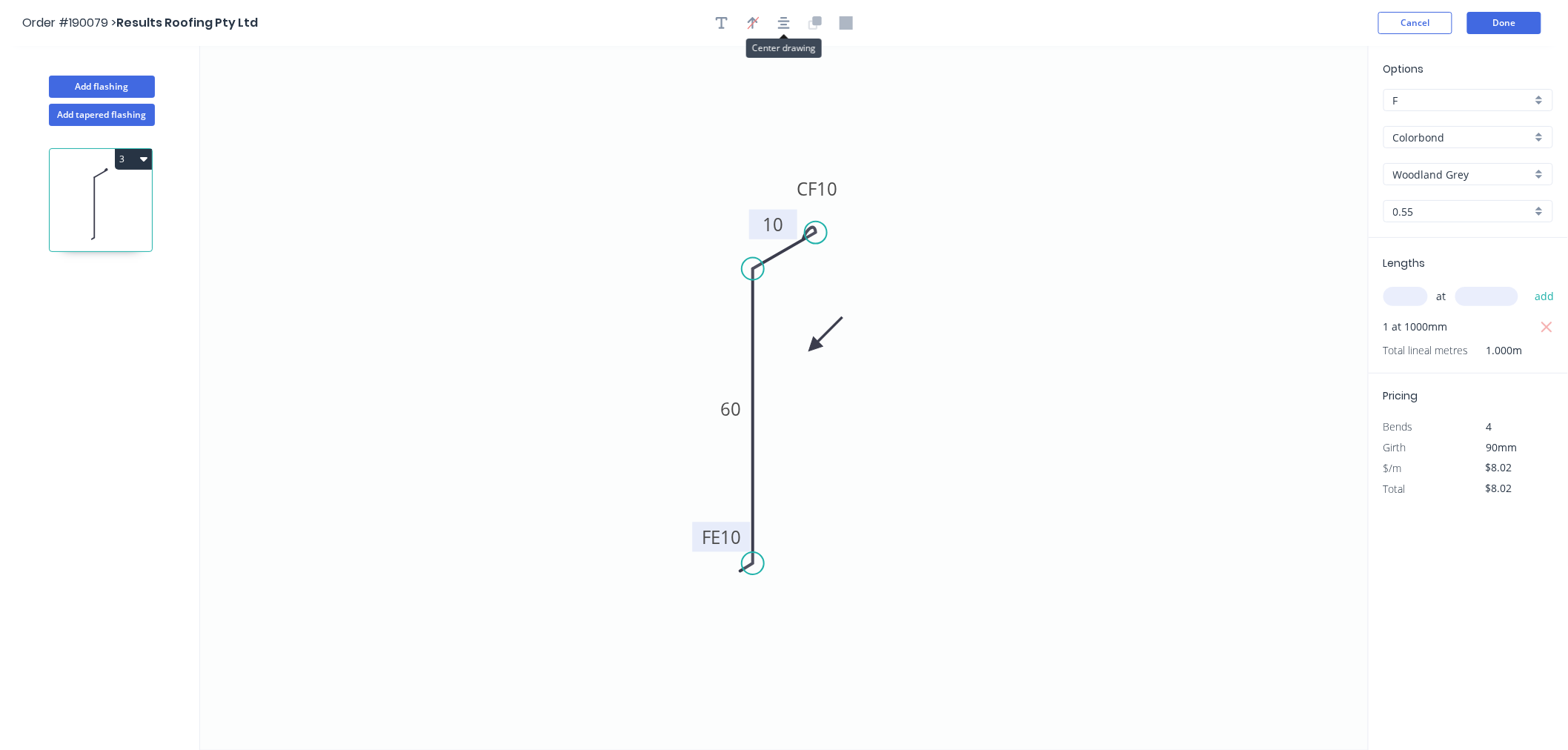
click at [1076, 19] on div "Order #190079 > Results Roofing Pty Ltd Cancel Done" at bounding box center [784, 23] width 1524 height 23
click at [1509, 12] on button "Done" at bounding box center [1504, 23] width 74 height 23
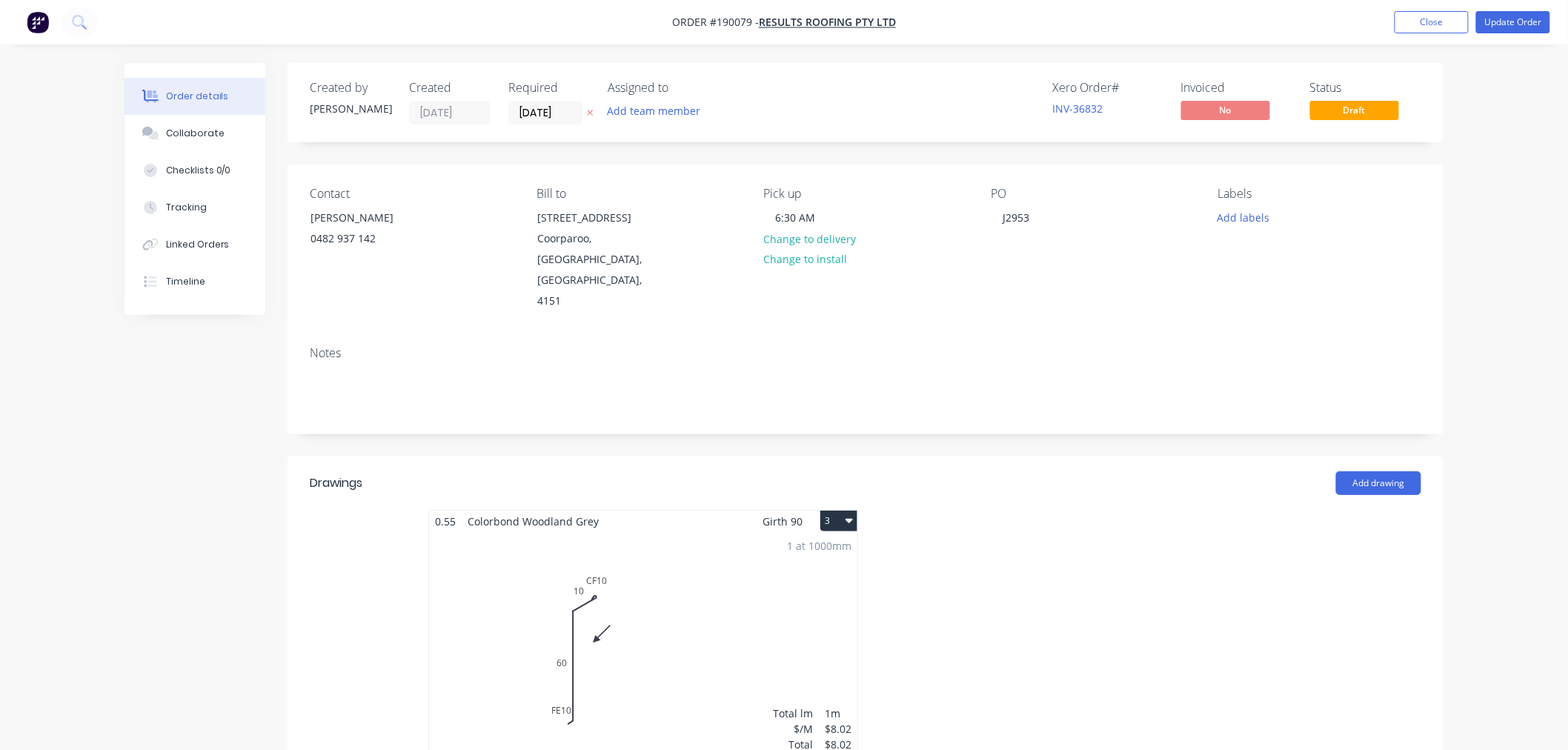
click at [1540, 173] on div "Order details Collaborate Checklists 0/0 Tracking Linked Orders Timeline Order …" at bounding box center [784, 627] width 1568 height 1254
click at [724, 577] on div "1 at 1000mm Total lm $/M Total 1m $8.02 $8.02" at bounding box center [644, 644] width 429 height 226
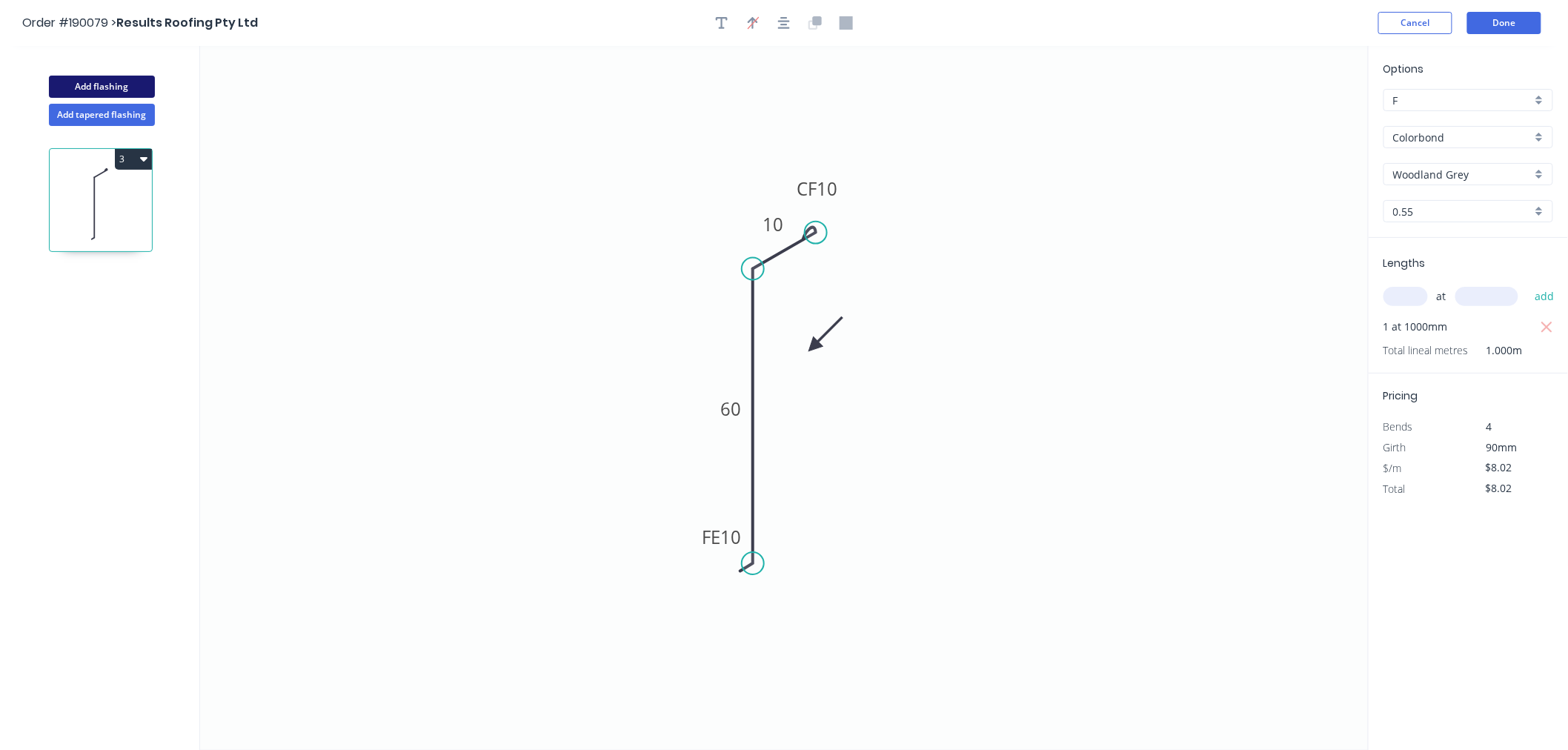
click at [113, 84] on button "Add flashing" at bounding box center [102, 87] width 106 height 23
type input "$0.00"
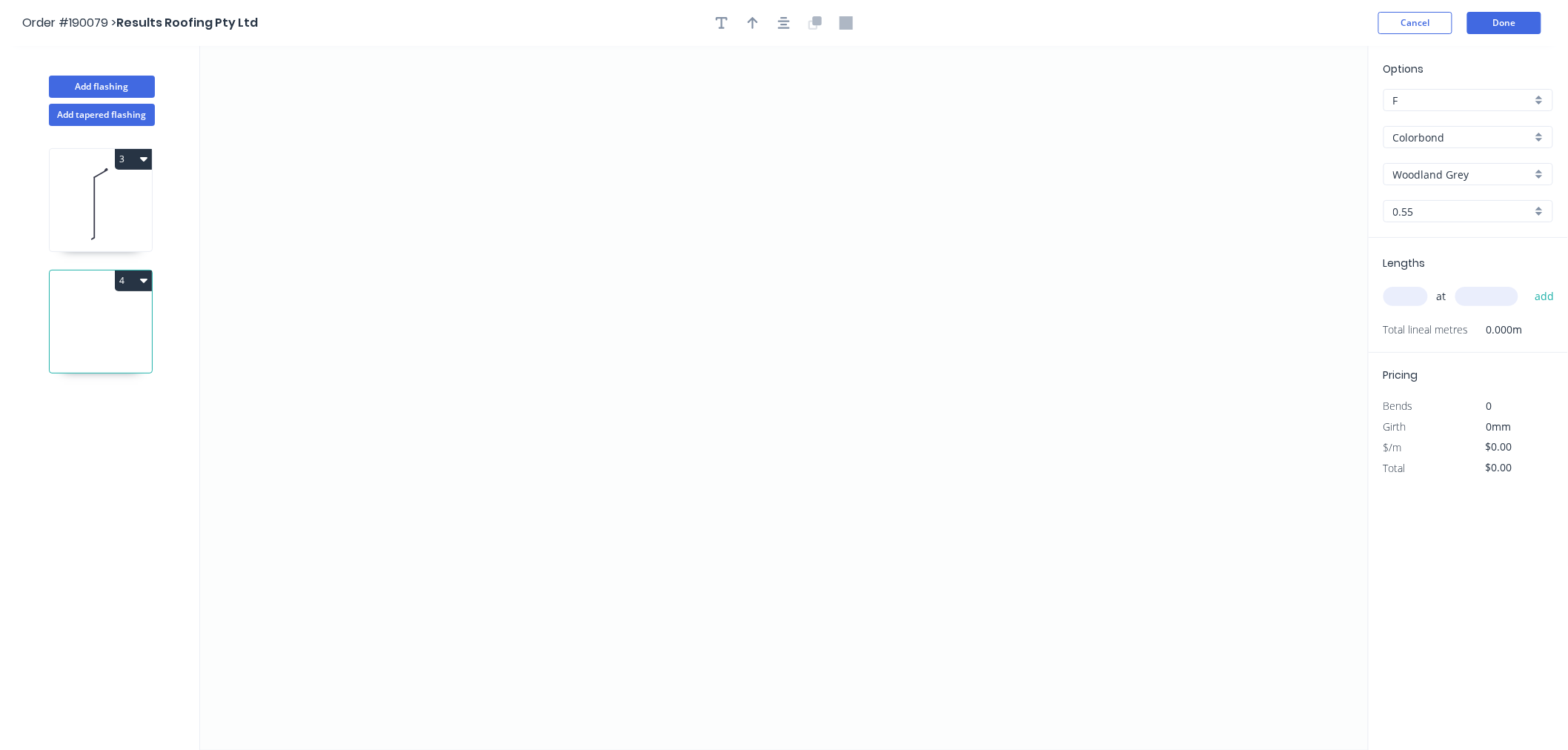
click at [111, 349] on icon at bounding box center [101, 325] width 102 height 95
click at [1398, 291] on input "text" at bounding box center [1405, 296] width 44 height 19
type input "1"
type input "1000"
click at [1528, 284] on button "add" at bounding box center [1545, 296] width 35 height 25
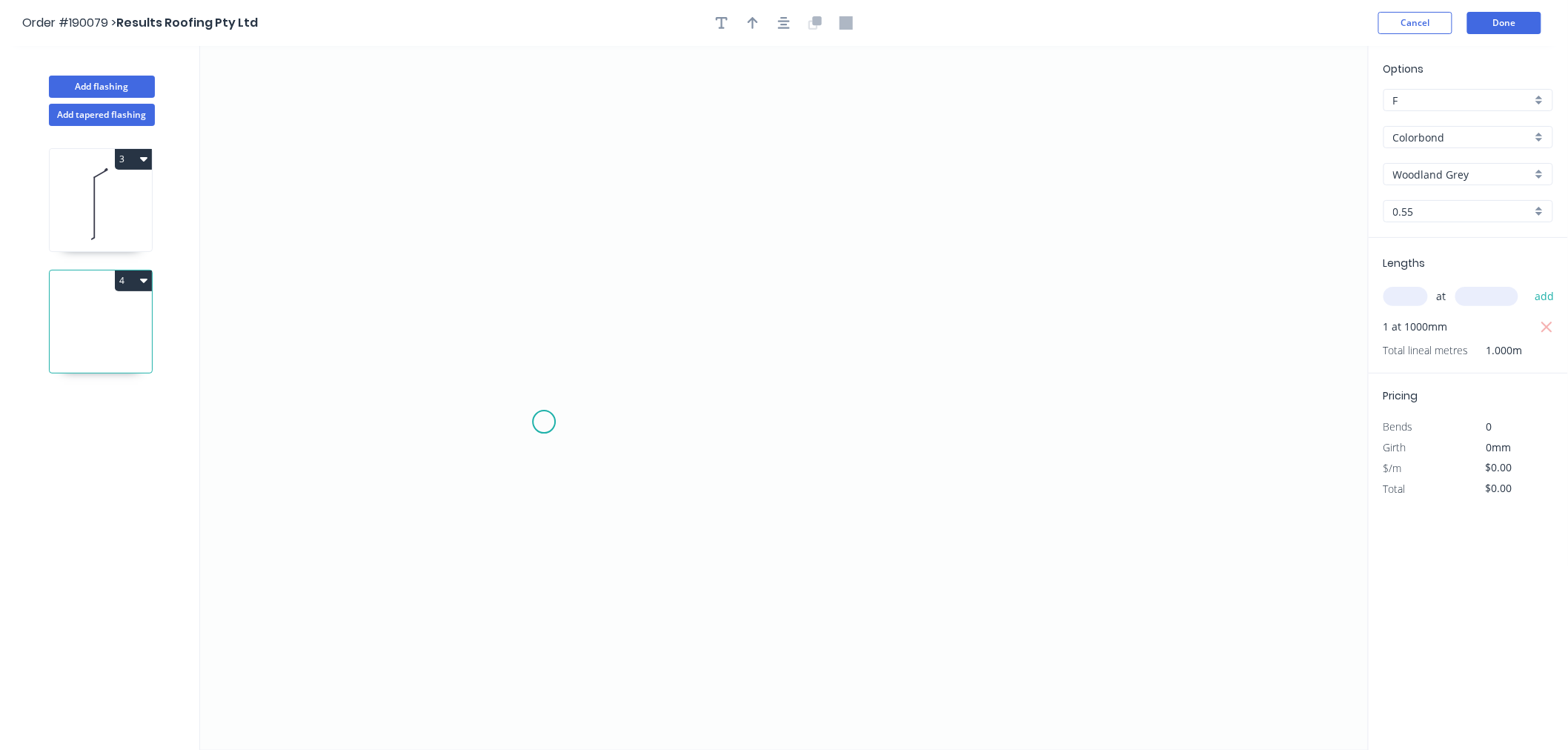
click at [545, 423] on icon "0" at bounding box center [784, 398] width 1168 height 704
click at [533, 176] on icon "0" at bounding box center [784, 398] width 1168 height 704
click at [847, 168] on icon "0 ?" at bounding box center [784, 398] width 1168 height 704
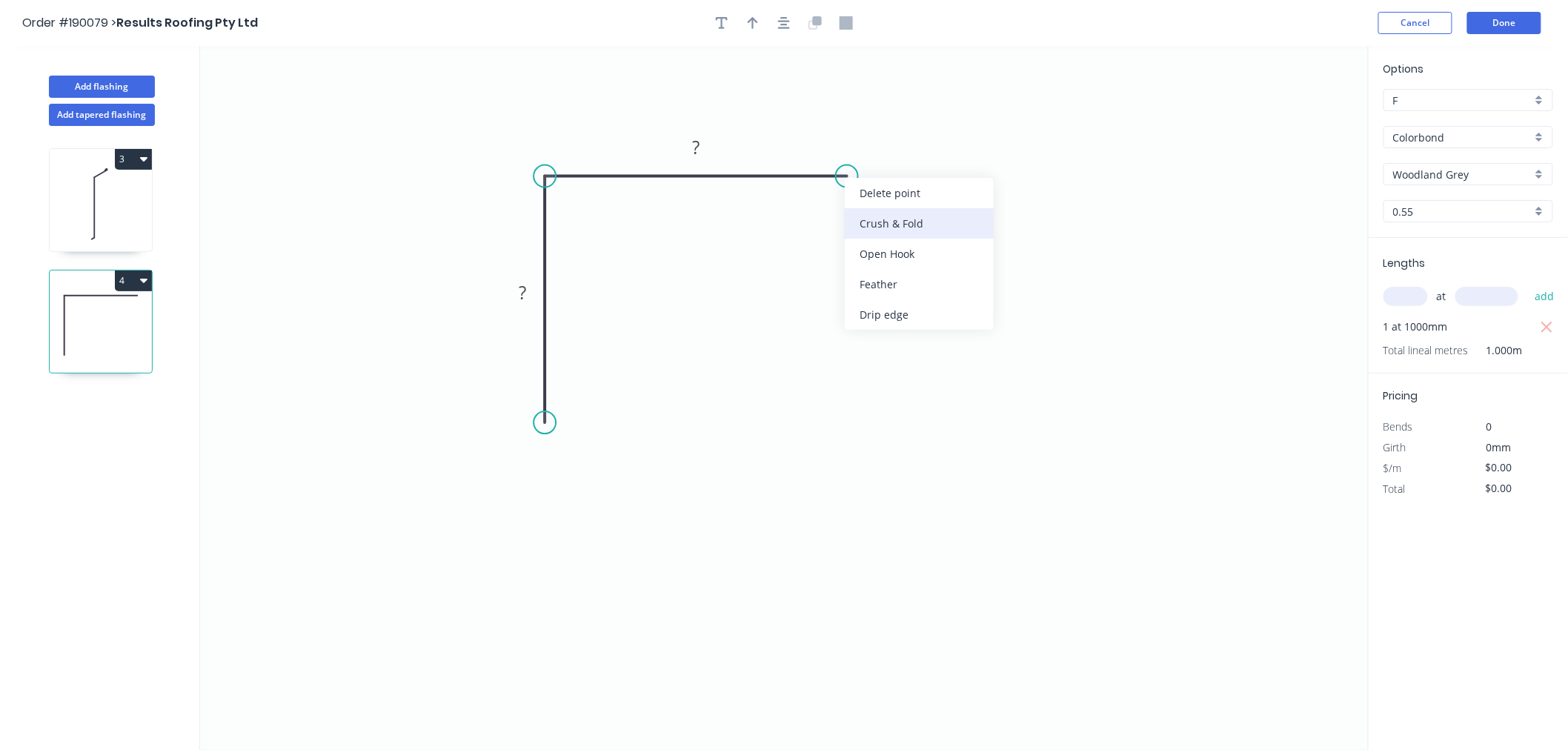
click at [874, 225] on div "Crush & Fold" at bounding box center [919, 223] width 149 height 31
click at [865, 220] on div "Flip bend" at bounding box center [915, 221] width 149 height 31
click at [571, 468] on div "Crush & Fold" at bounding box center [613, 473] width 149 height 31
click at [525, 390] on tspan "10" at bounding box center [523, 396] width 21 height 24
click at [525, 390] on tspan "15" at bounding box center [523, 396] width 21 height 24
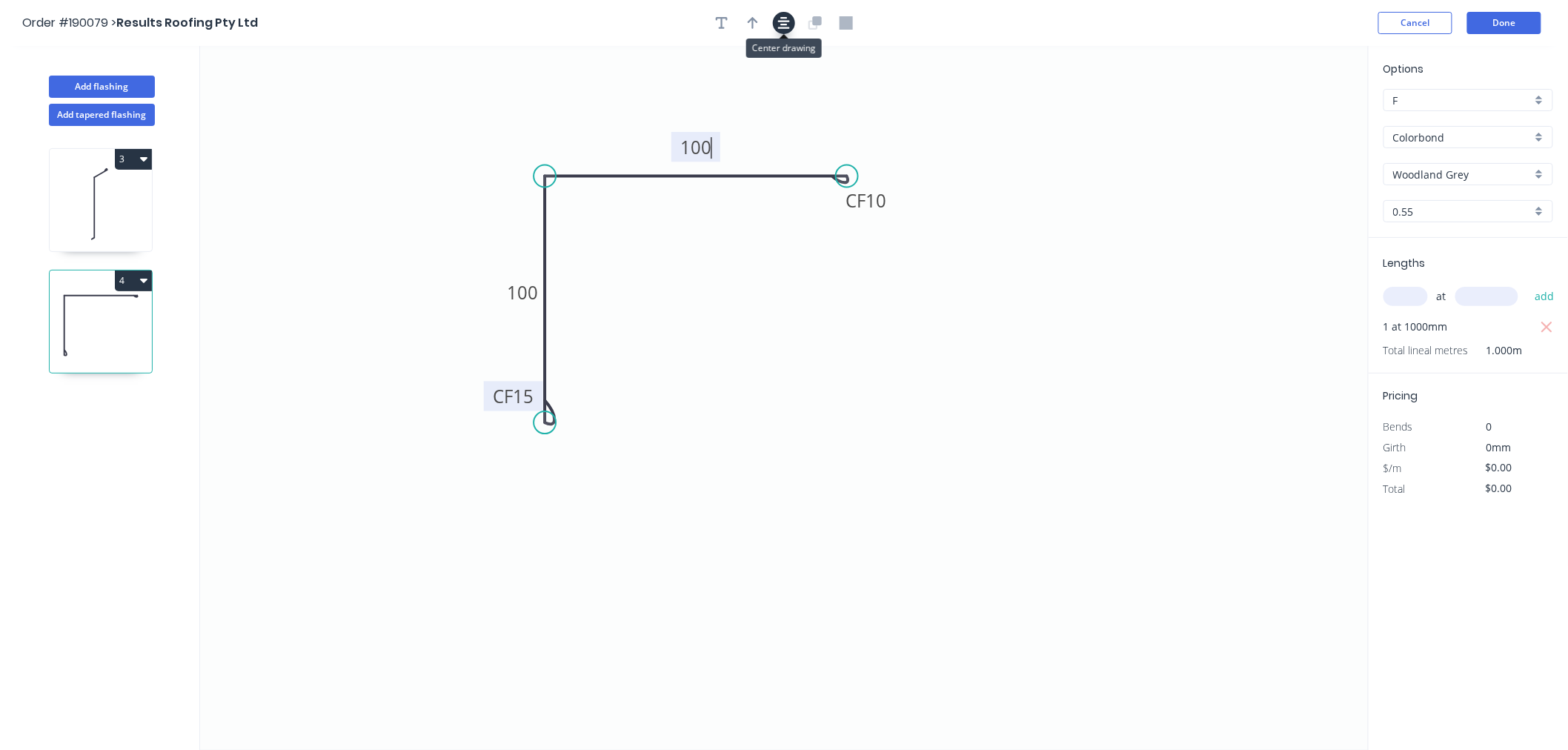
click at [787, 27] on icon "button" at bounding box center [784, 23] width 12 height 12
type input "$12.98"
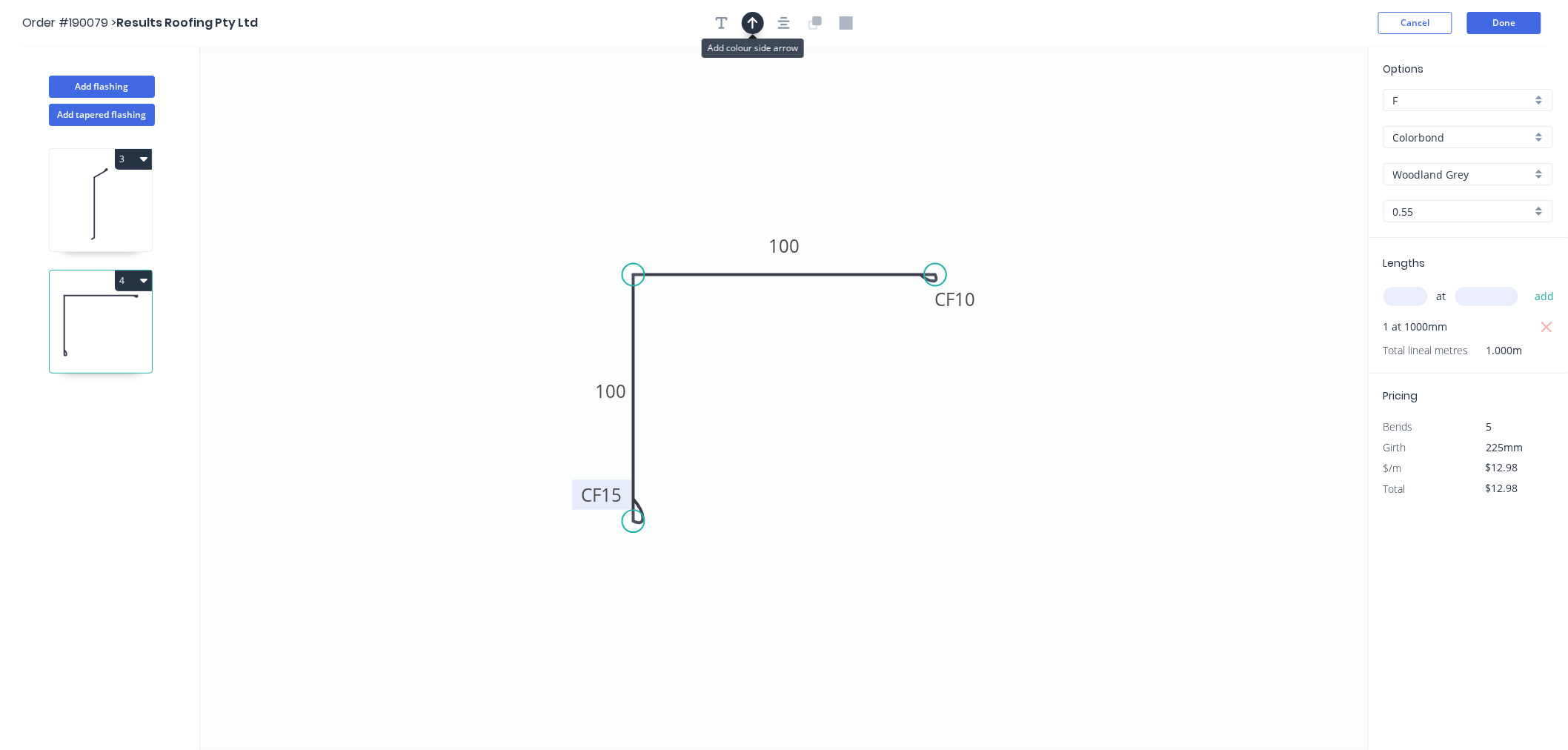
click at [750, 19] on icon "button" at bounding box center [753, 23] width 10 height 12
drag, startPoint x: 1297, startPoint y: 113, endPoint x: 628, endPoint y: 194, distance: 673.9
click at [613, 200] on icon "0 CF 15 100 CF 10 100" at bounding box center [784, 398] width 1168 height 704
drag, startPoint x: 1293, startPoint y: 116, endPoint x: 603, endPoint y: 227, distance: 698.9
click at [603, 227] on icon at bounding box center [605, 205] width 14 height 48
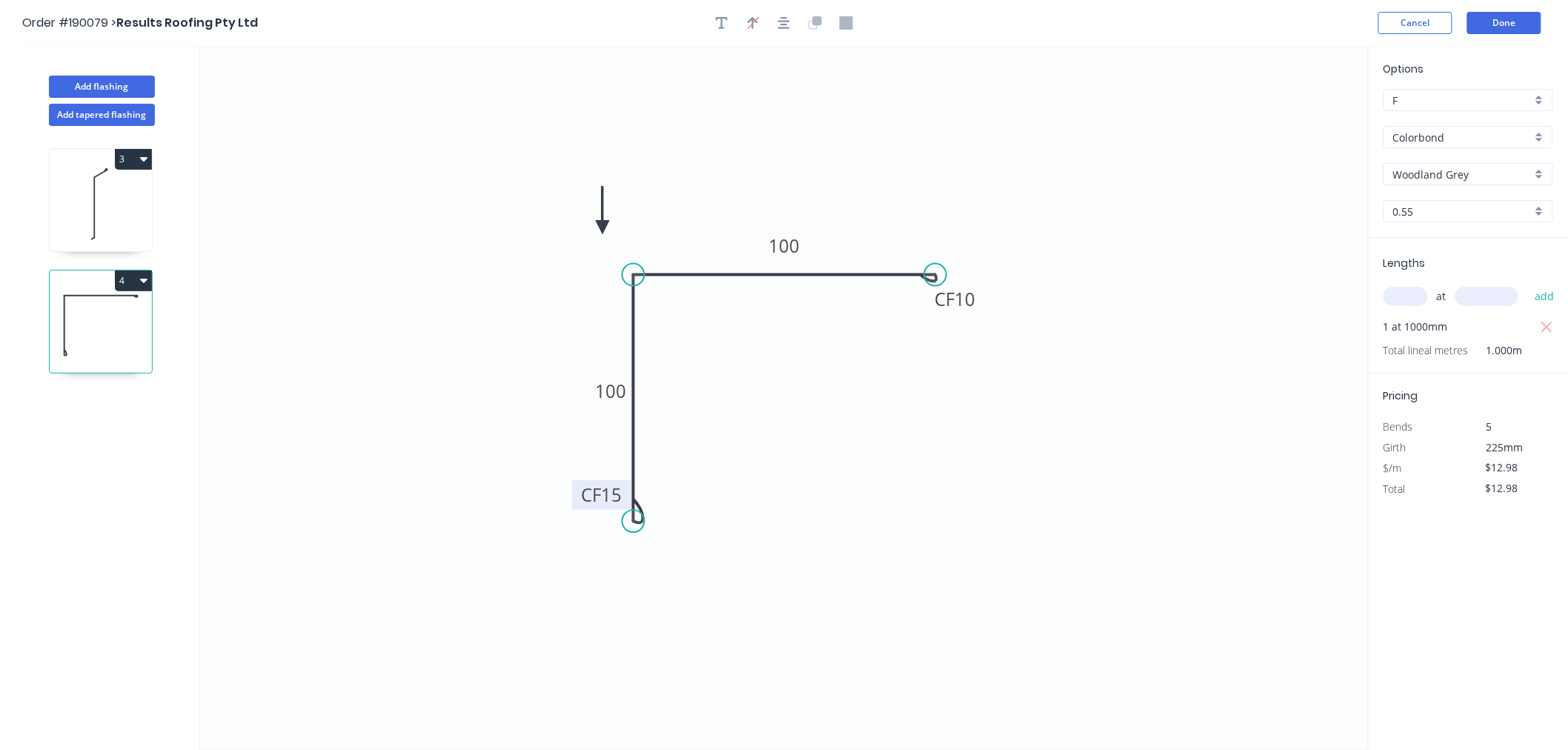
click at [603, 227] on icon at bounding box center [602, 210] width 14 height 48
click at [603, 227] on icon at bounding box center [619, 227] width 48 height 14
click at [603, 227] on icon at bounding box center [615, 238] width 43 height 43
click at [603, 227] on icon at bounding box center [602, 244] width 14 height 48
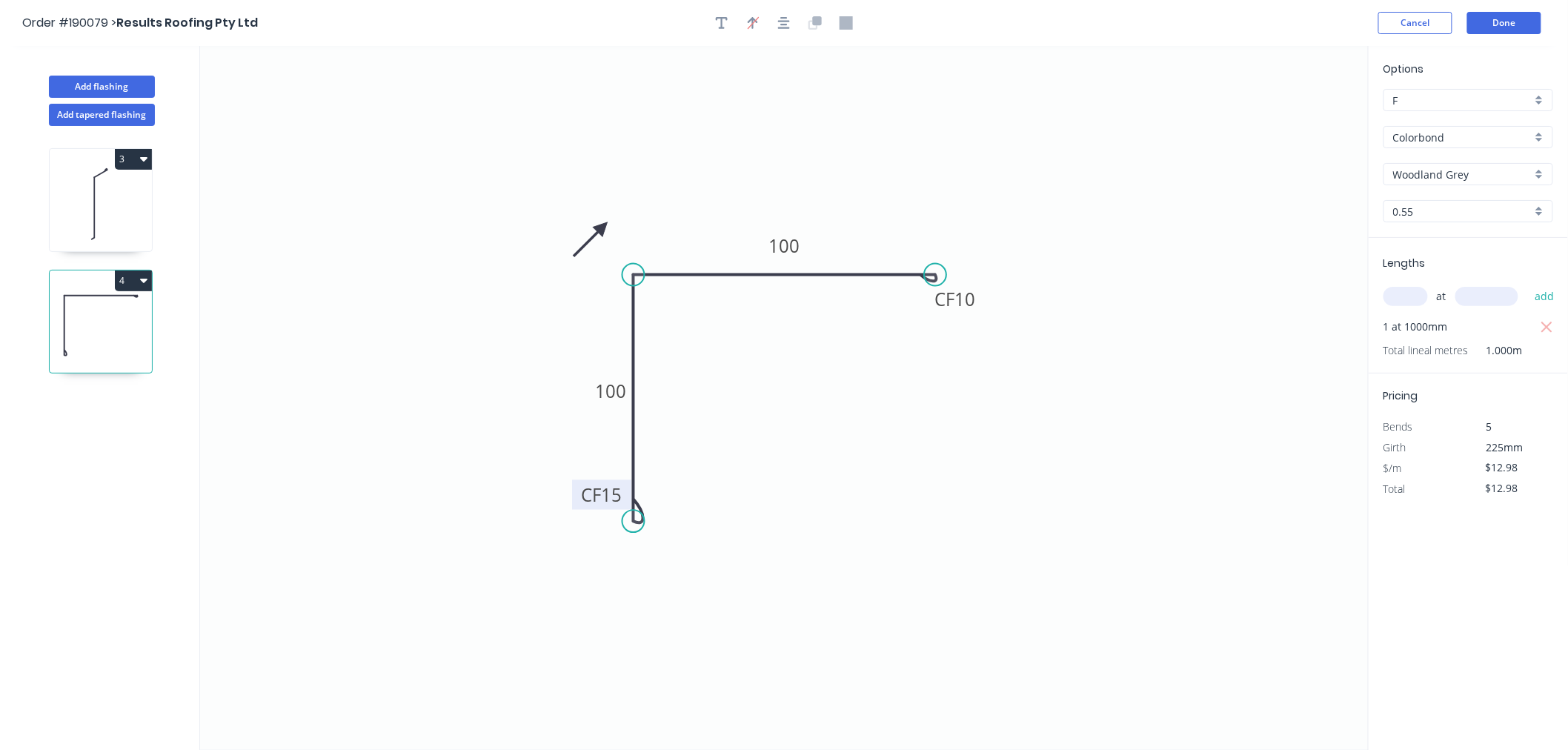
click at [603, 227] on icon at bounding box center [590, 238] width 43 height 43
click at [603, 227] on icon at bounding box center [585, 227] width 48 height 14
drag, startPoint x: 603, startPoint y: 227, endPoint x: 581, endPoint y: 216, distance: 24.6
click at [579, 242] on icon at bounding box center [569, 230] width 43 height 43
click at [781, 27] on icon "button" at bounding box center [784, 23] width 12 height 12
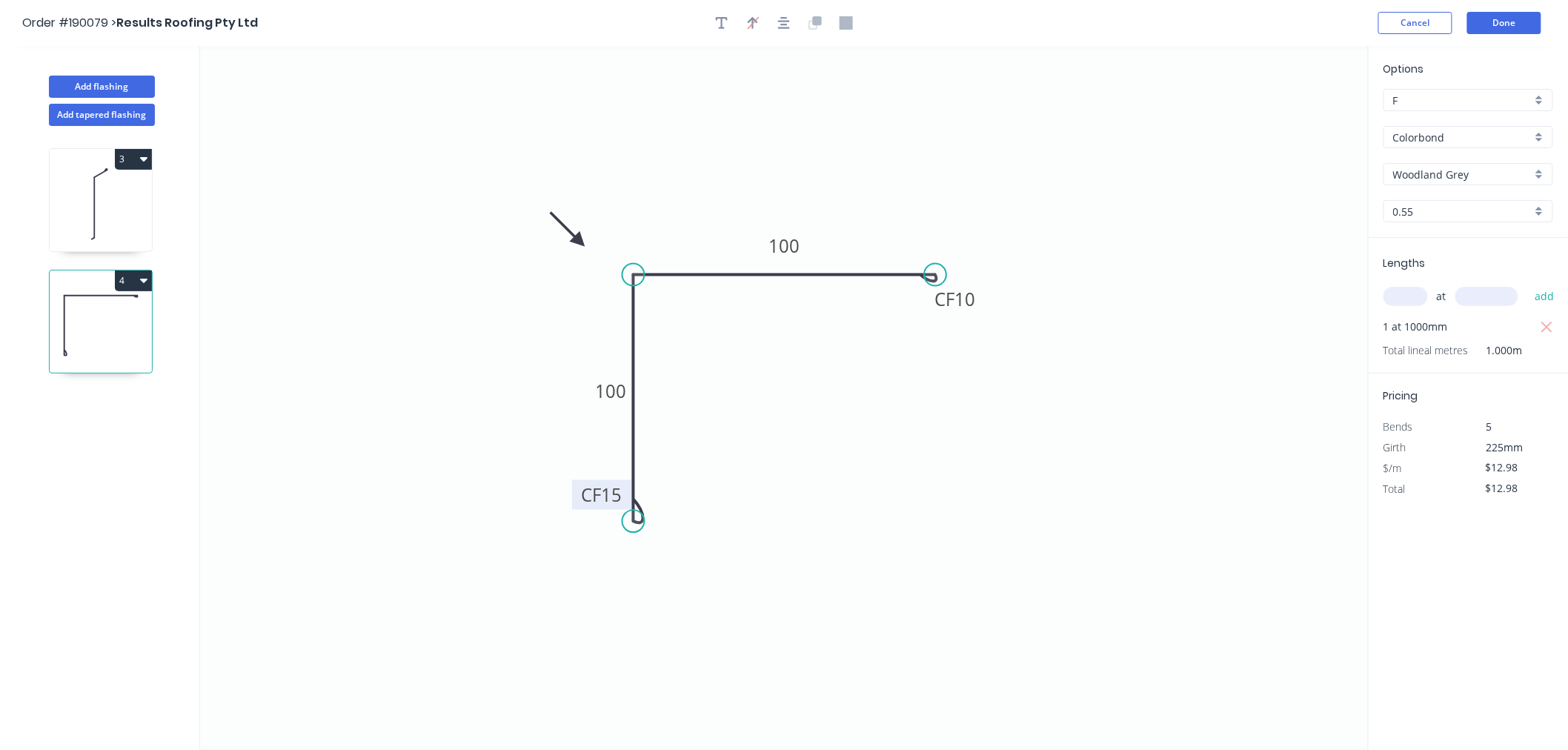
click at [991, 165] on icon "0 CF 15 100 CF 10 100" at bounding box center [784, 398] width 1168 height 704
click at [787, 245] on tspan "100" at bounding box center [785, 246] width 31 height 24
click at [1194, 179] on icon "0 CF 15 100 CF 15 100" at bounding box center [784, 398] width 1168 height 704
click at [1508, 25] on button "Done" at bounding box center [1504, 23] width 74 height 23
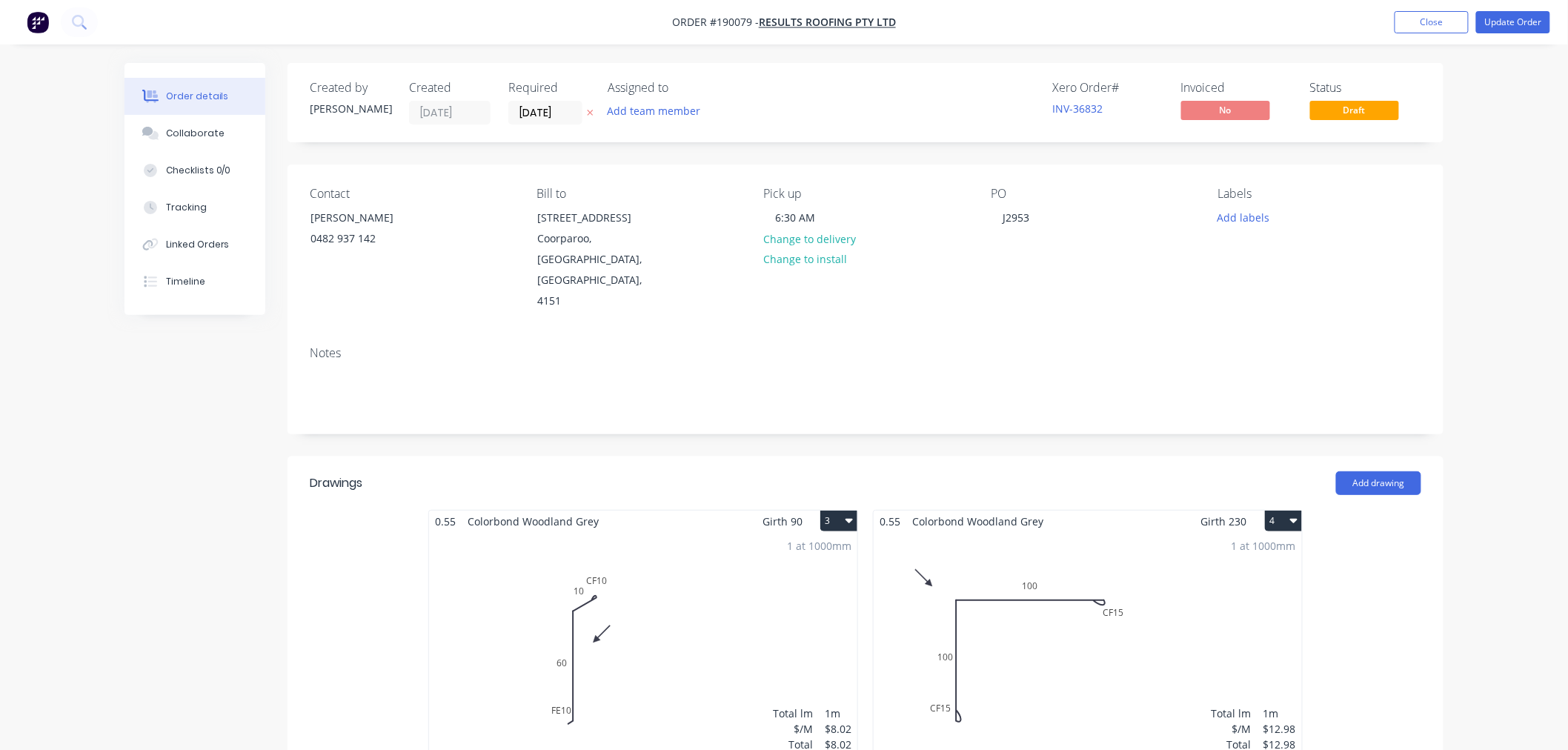
click at [1487, 331] on div "Order details Collaborate Checklists 0/0 Tracking Linked Orders Timeline Order …" at bounding box center [784, 627] width 1568 height 1254
click at [1516, 24] on button "Update Order" at bounding box center [1513, 23] width 74 height 23
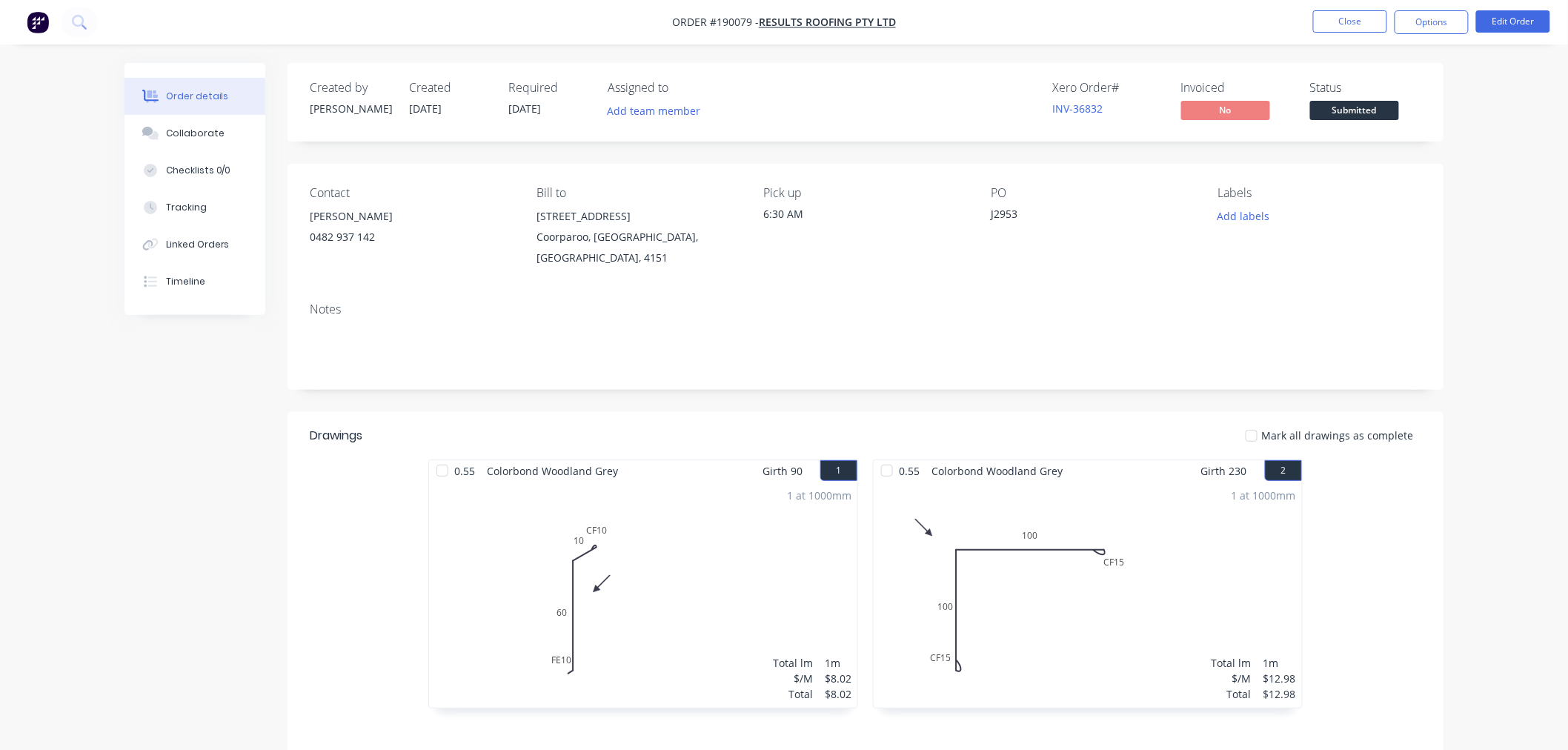
click at [1504, 584] on div "Order details Collaborate Checklists 0/0 Tracking Linked Orders Timeline Order …" at bounding box center [784, 493] width 1568 height 987
click at [901, 97] on div "Xero Order # INV-36832 Invoiced No Status Submitted" at bounding box center [1089, 102] width 666 height 43
click at [1436, 27] on button "Options" at bounding box center [1432, 22] width 74 height 23
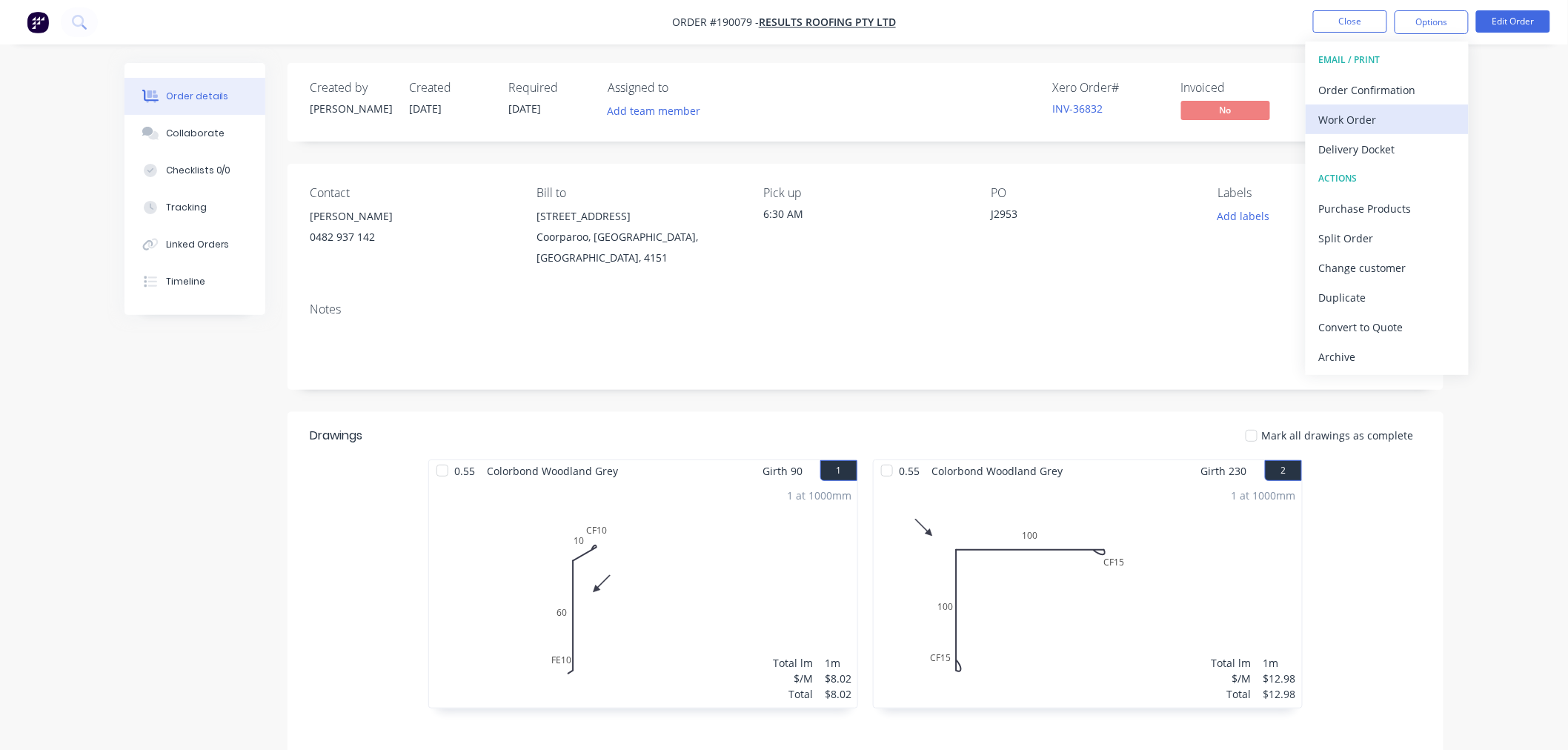
click at [1417, 125] on div "Work Order" at bounding box center [1387, 119] width 136 height 22
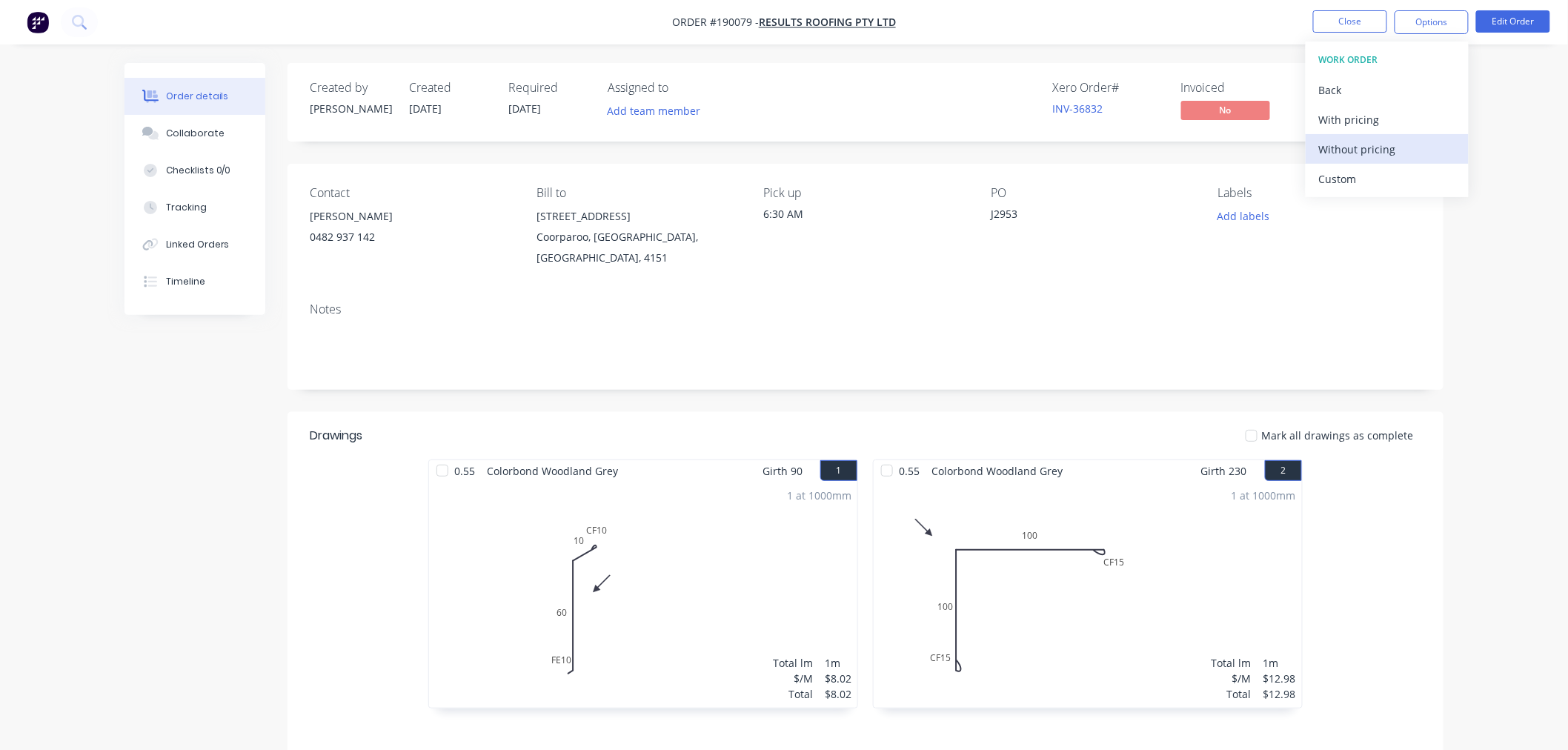
click at [1352, 149] on div "Without pricing" at bounding box center [1387, 149] width 136 height 22
drag, startPoint x: 1510, startPoint y: 160, endPoint x: 1508, endPoint y: 143, distance: 17.1
click at [1509, 159] on div "Order details Collaborate Checklists 0/0 Tracking Linked Orders Timeline Order …" at bounding box center [784, 493] width 1568 height 987
click at [1520, 23] on button "Edit Order" at bounding box center [1513, 22] width 74 height 23
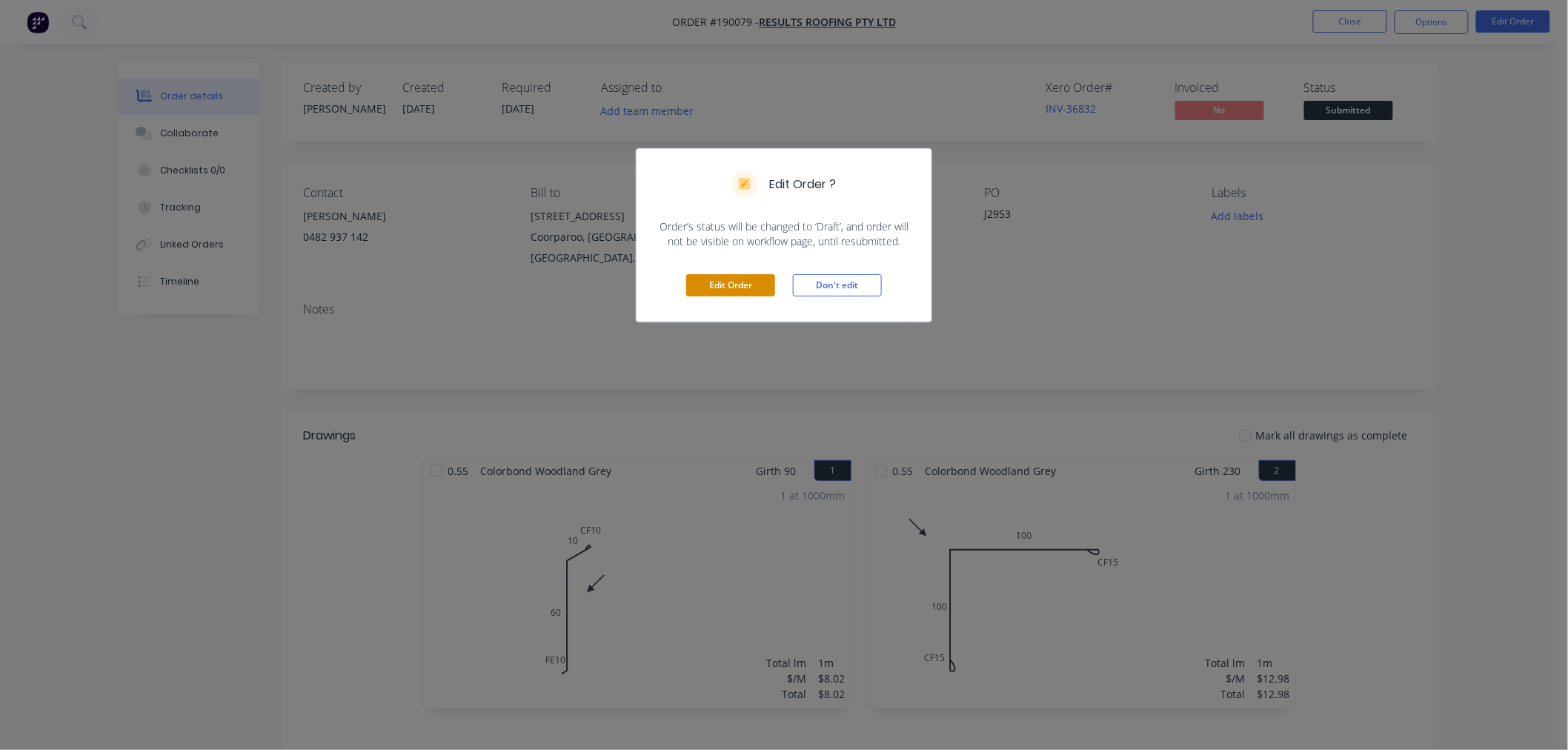
click at [735, 281] on button "Edit Order" at bounding box center [731, 285] width 89 height 23
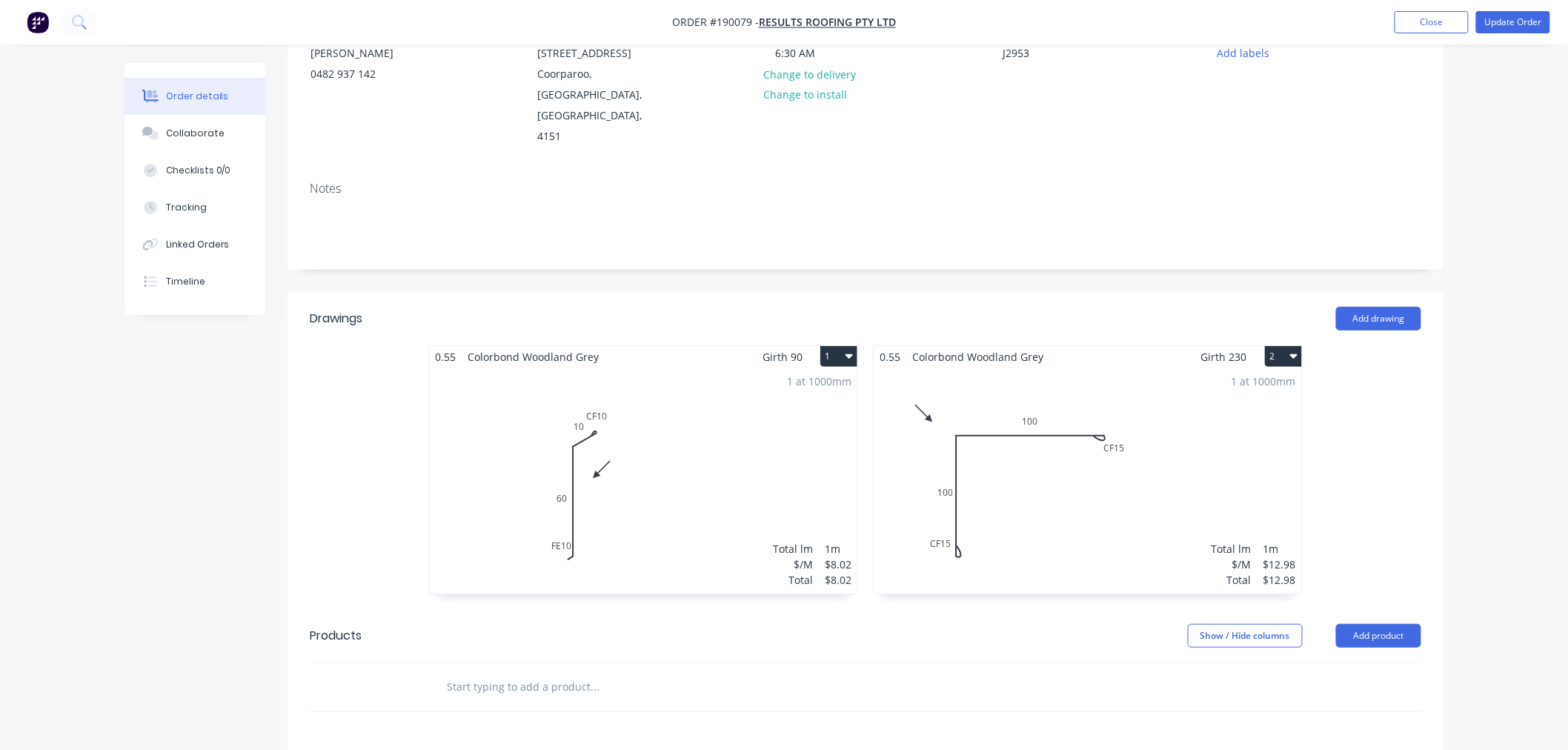
click at [663, 480] on div "1 at 1000mm Total lm $/M Total 1m $8.02 $8.02" at bounding box center [644, 480] width 429 height 226
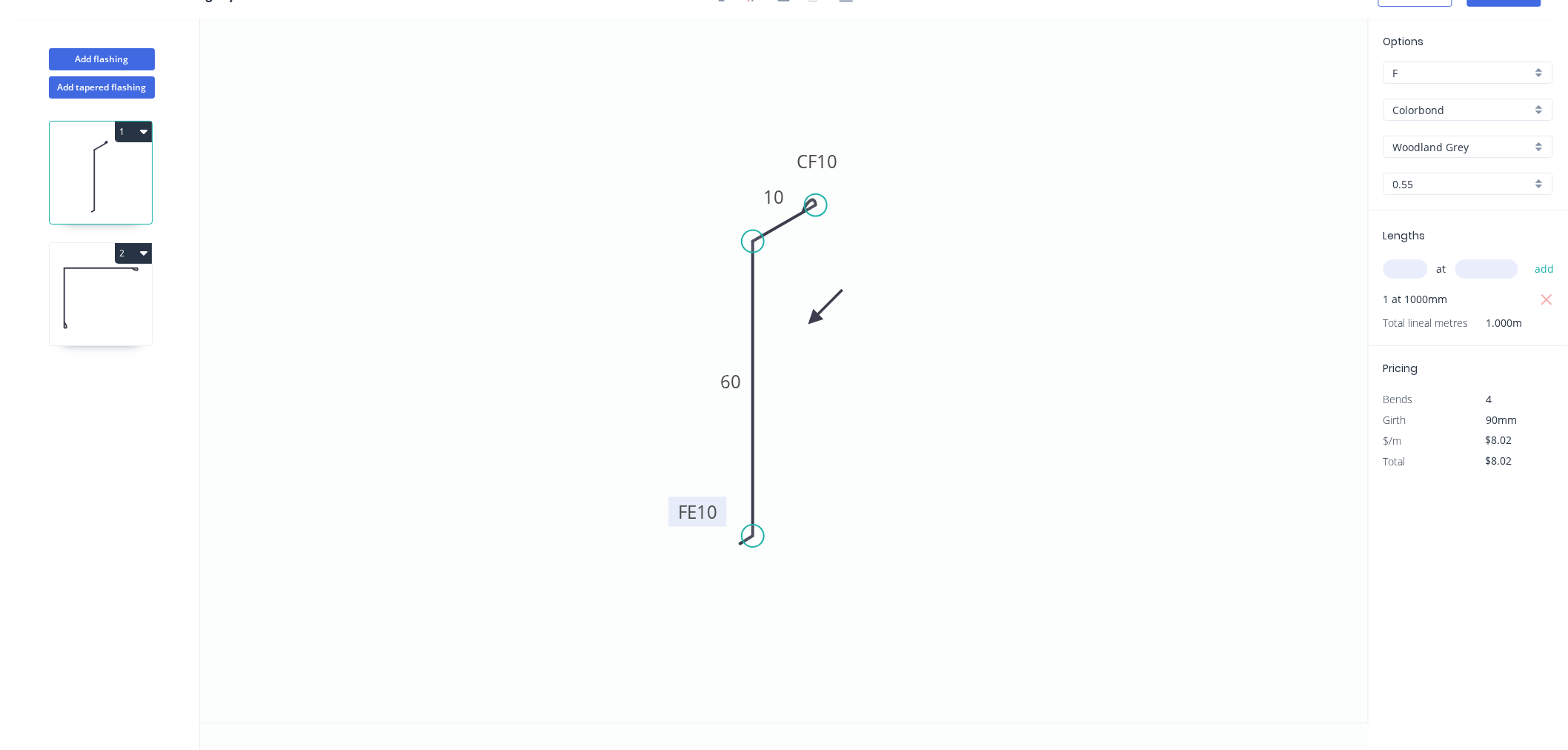
drag, startPoint x: 697, startPoint y: 508, endPoint x: 673, endPoint y: 510, distance: 24.1
click at [673, 510] on rect at bounding box center [698, 511] width 58 height 30
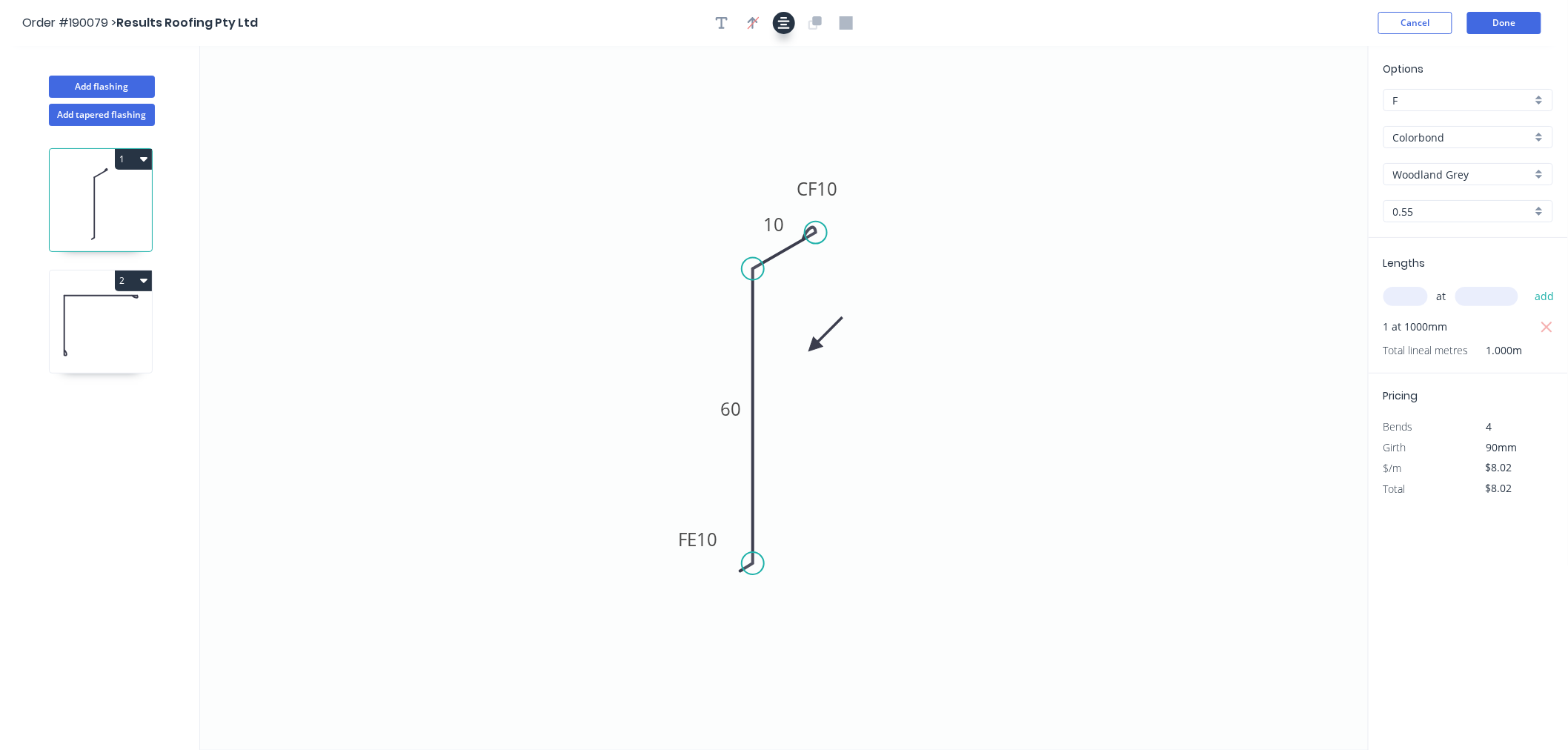
click at [786, 19] on icon "button" at bounding box center [784, 23] width 12 height 14
click at [1302, 17] on div "Order #190079 > Results Roofing Pty Ltd Cancel Done" at bounding box center [784, 23] width 1524 height 23
click at [1497, 19] on button "Done" at bounding box center [1504, 23] width 74 height 23
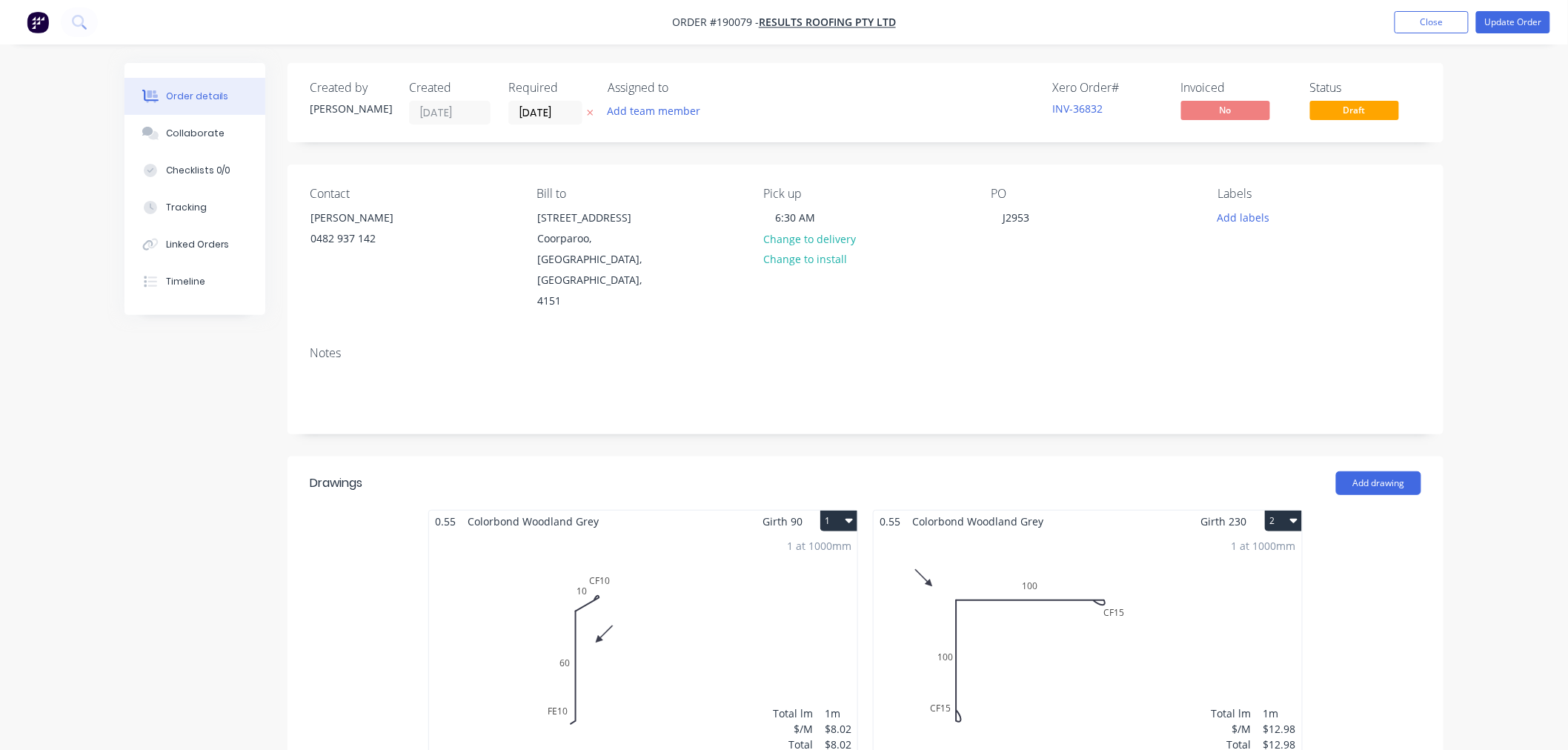
click at [1527, 113] on div "Order details Collaborate Checklists 0/0 Tracking Linked Orders Timeline Order …" at bounding box center [784, 627] width 1568 height 1254
click at [1512, 12] on button "Update Order" at bounding box center [1513, 23] width 74 height 23
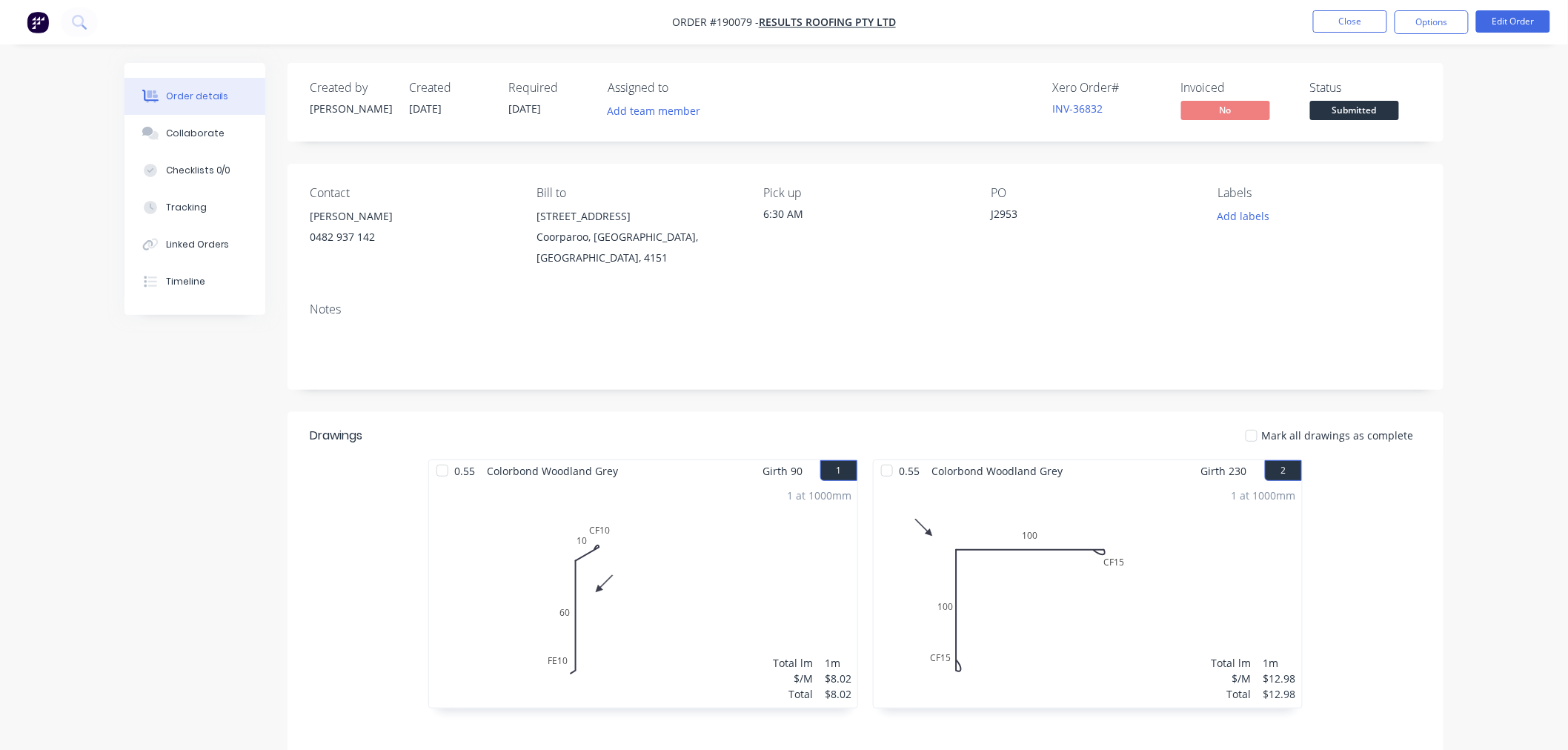
click at [1477, 240] on div "Order details Collaborate Checklists 0/0 Tracking Linked Orders Timeline Order …" at bounding box center [784, 493] width 1568 height 987
click at [1436, 19] on button "Options" at bounding box center [1432, 22] width 74 height 23
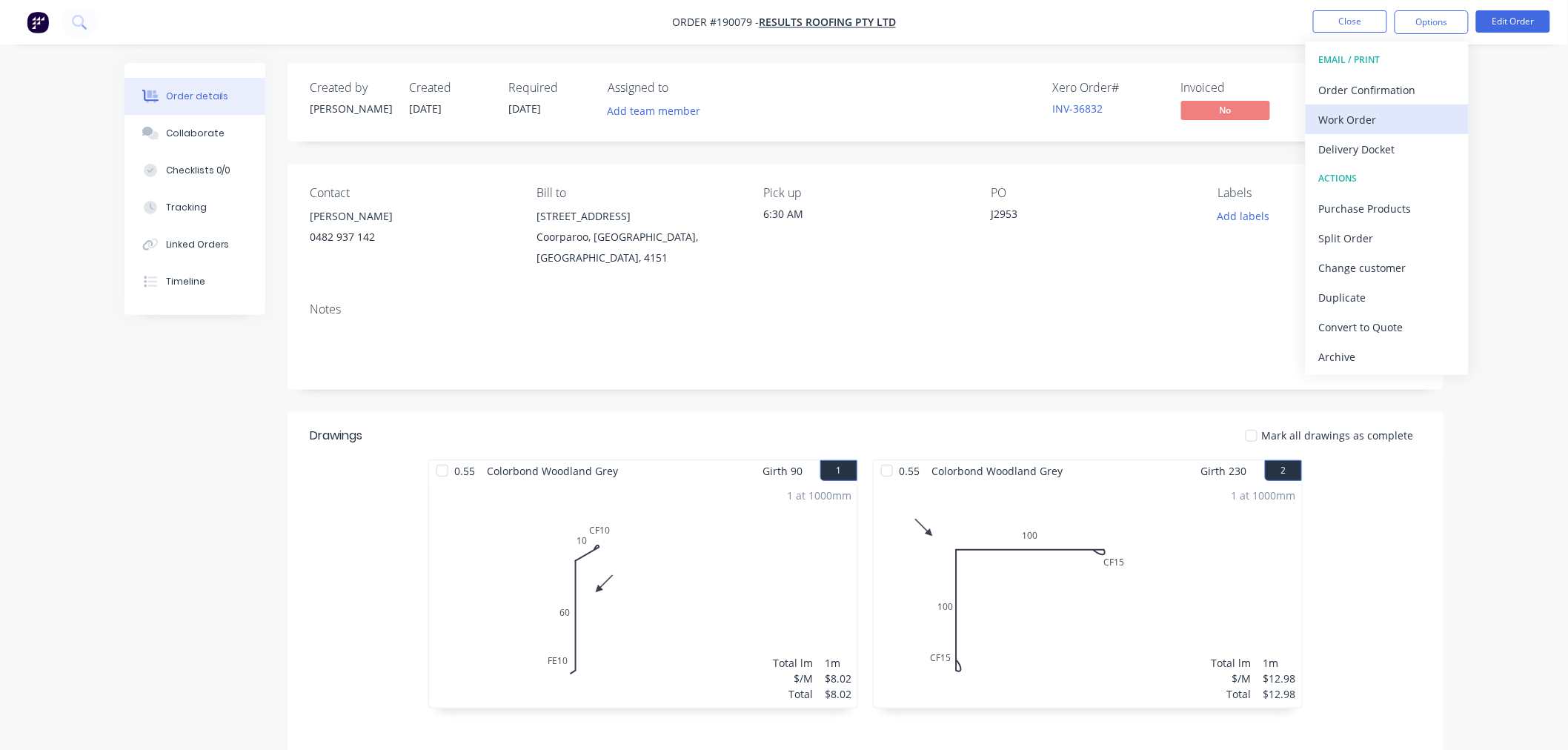
click at [1411, 118] on div "Work Order" at bounding box center [1387, 119] width 136 height 22
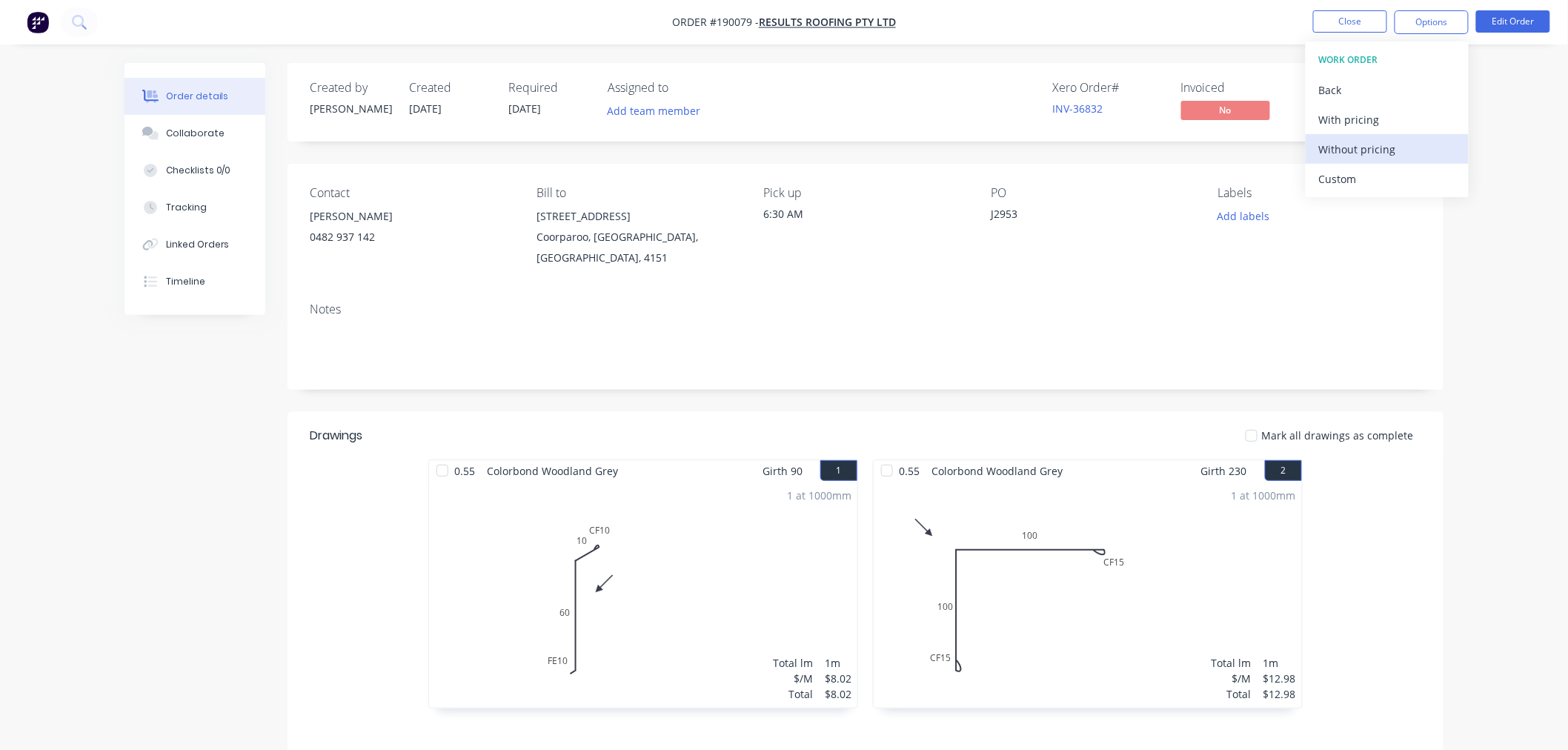
click at [1346, 150] on div "Without pricing" at bounding box center [1387, 149] width 136 height 22
click at [492, 38] on nav "Order #190079 - Results Roofing Pty Ltd Close Options EMAIL / PRINT Order Confi…" at bounding box center [784, 22] width 1568 height 44
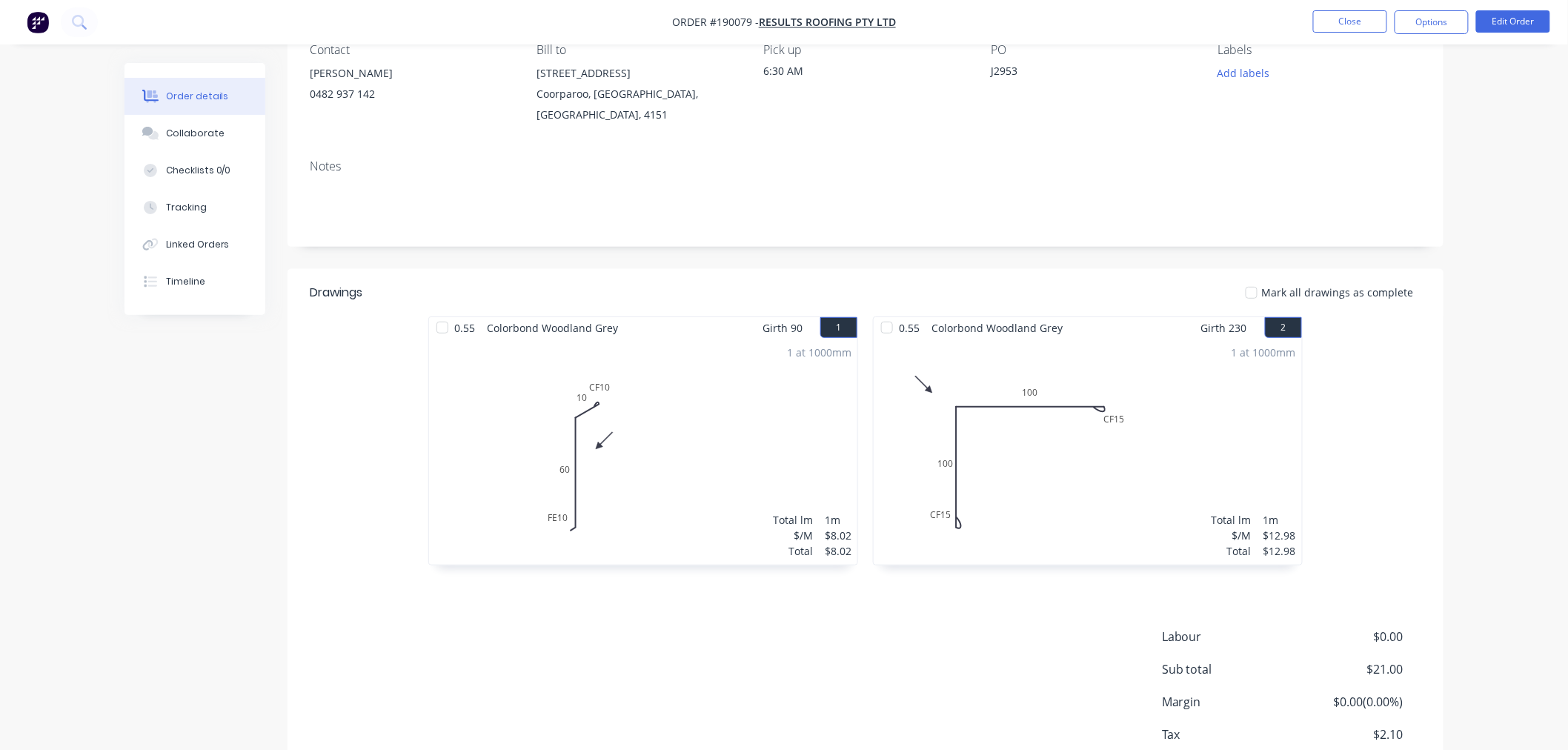
scroll to position [223, 0]
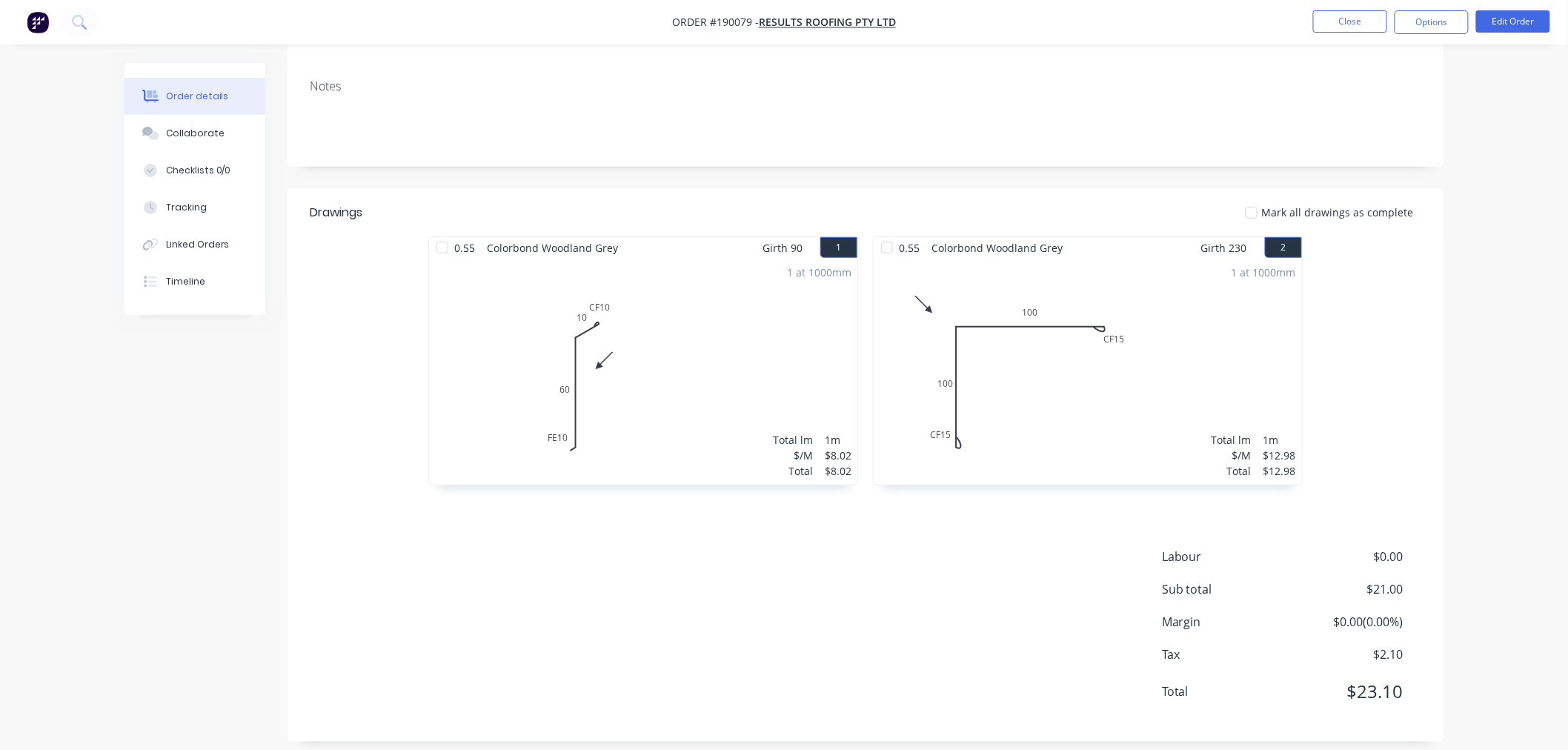
click at [1507, 297] on div "Order details Collaborate Checklists 0/0 Tracking Linked Orders Timeline Order …" at bounding box center [784, 270] width 1568 height 987
click at [1447, 358] on div "Order details Collaborate Checklists 0/0 Tracking Linked Orders Timeline Order …" at bounding box center [784, 301] width 1349 height 924
click at [1524, 19] on button "Edit Order" at bounding box center [1513, 22] width 74 height 23
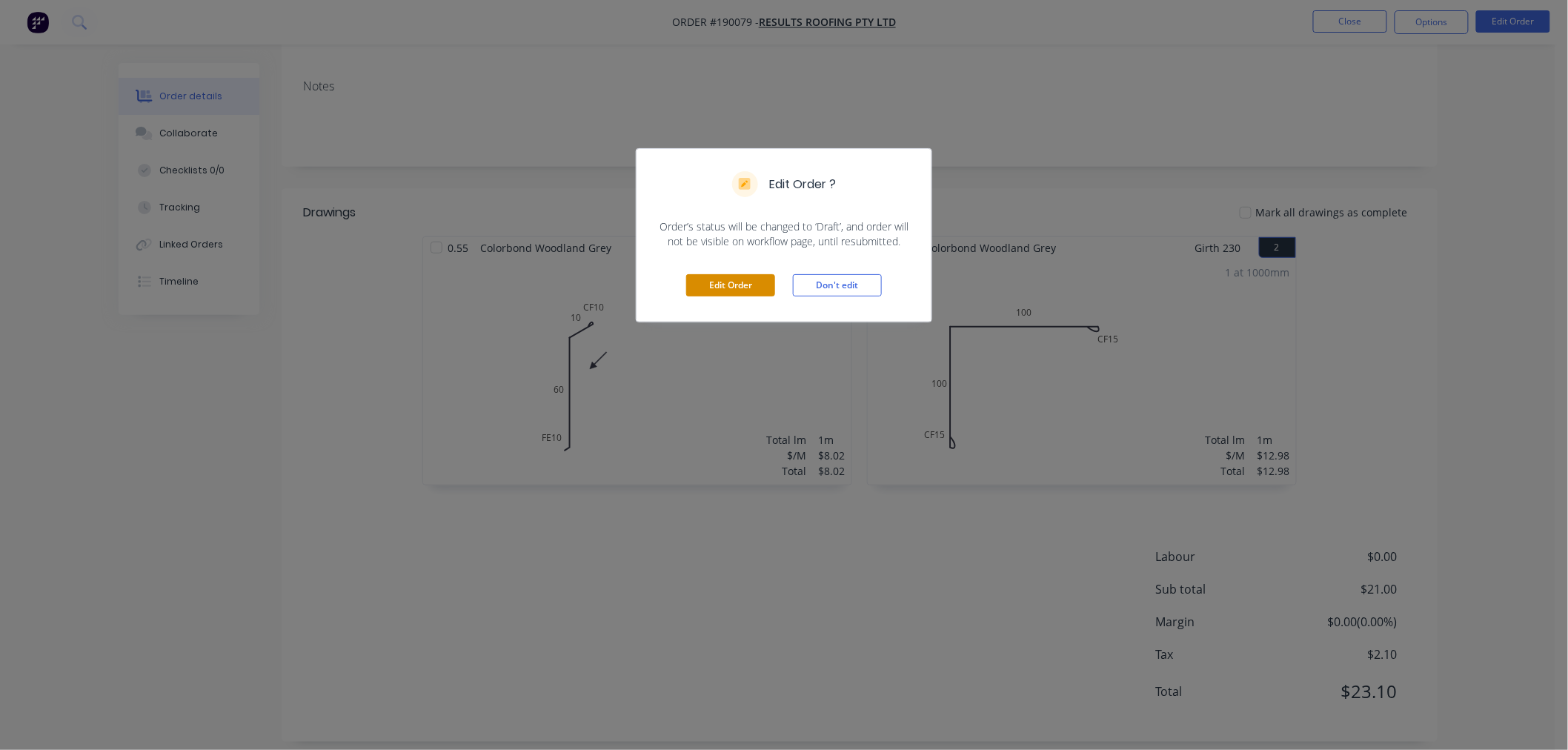
click at [742, 292] on button "Edit Order" at bounding box center [731, 285] width 89 height 23
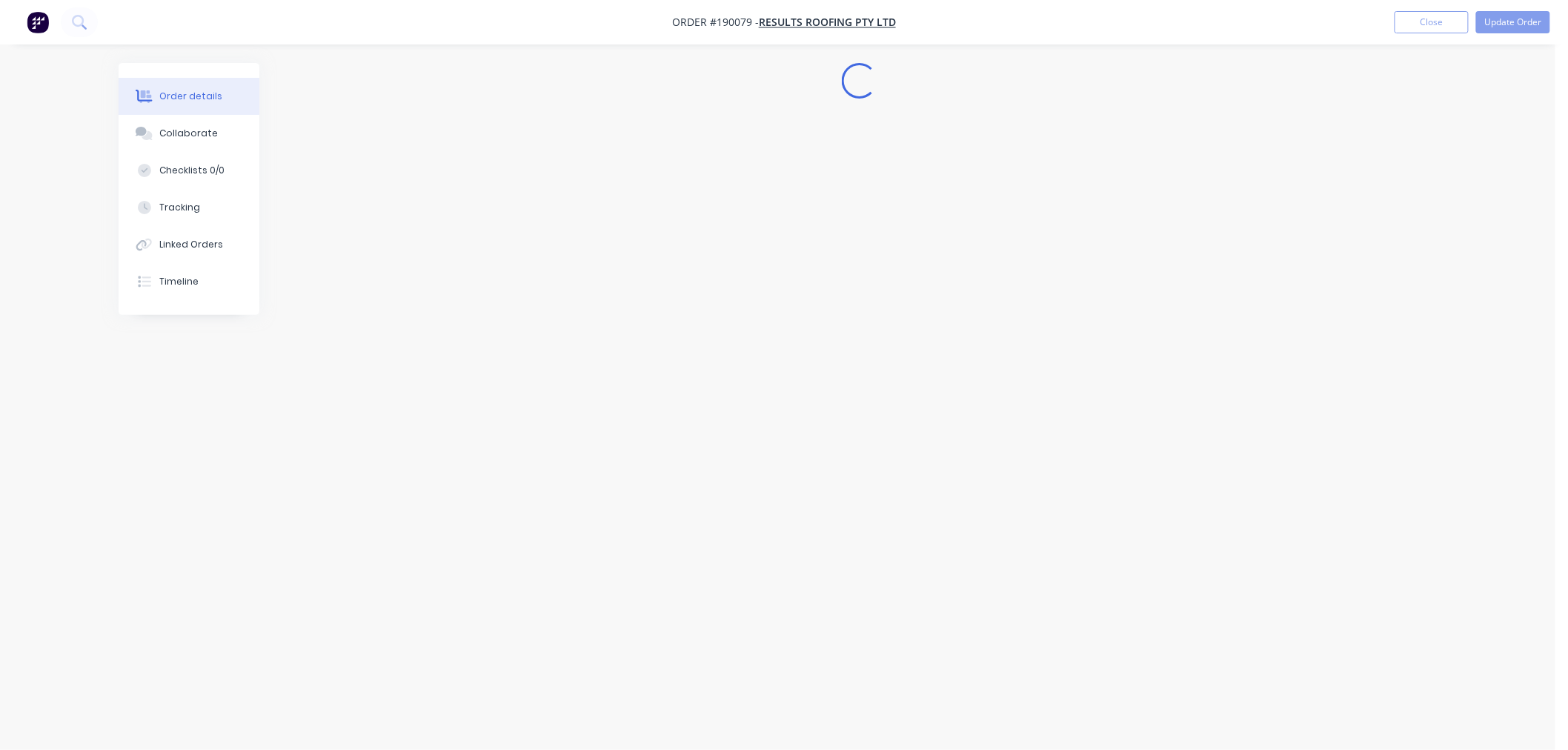
scroll to position [0, 0]
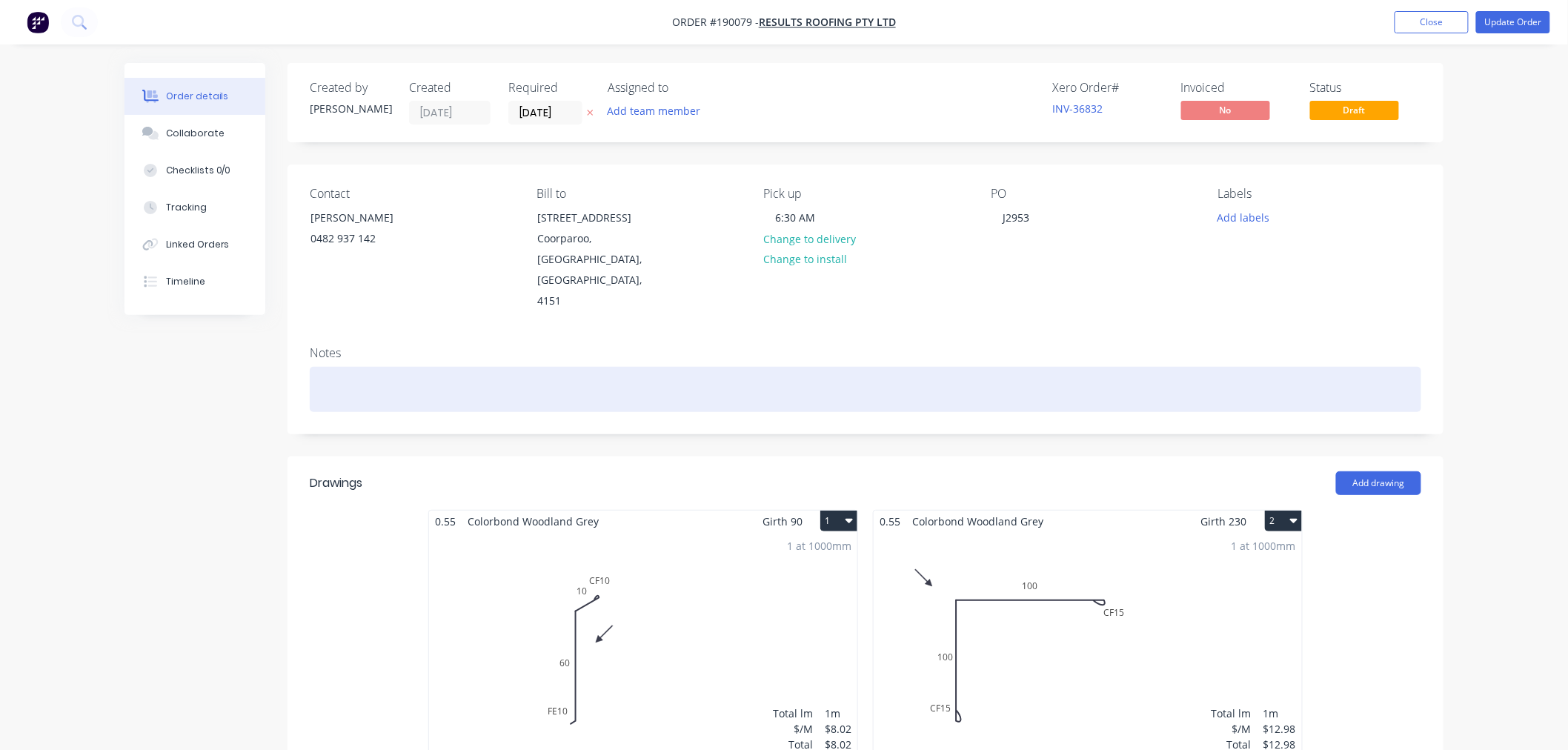
click at [330, 367] on div at bounding box center [865, 389] width 1112 height 45
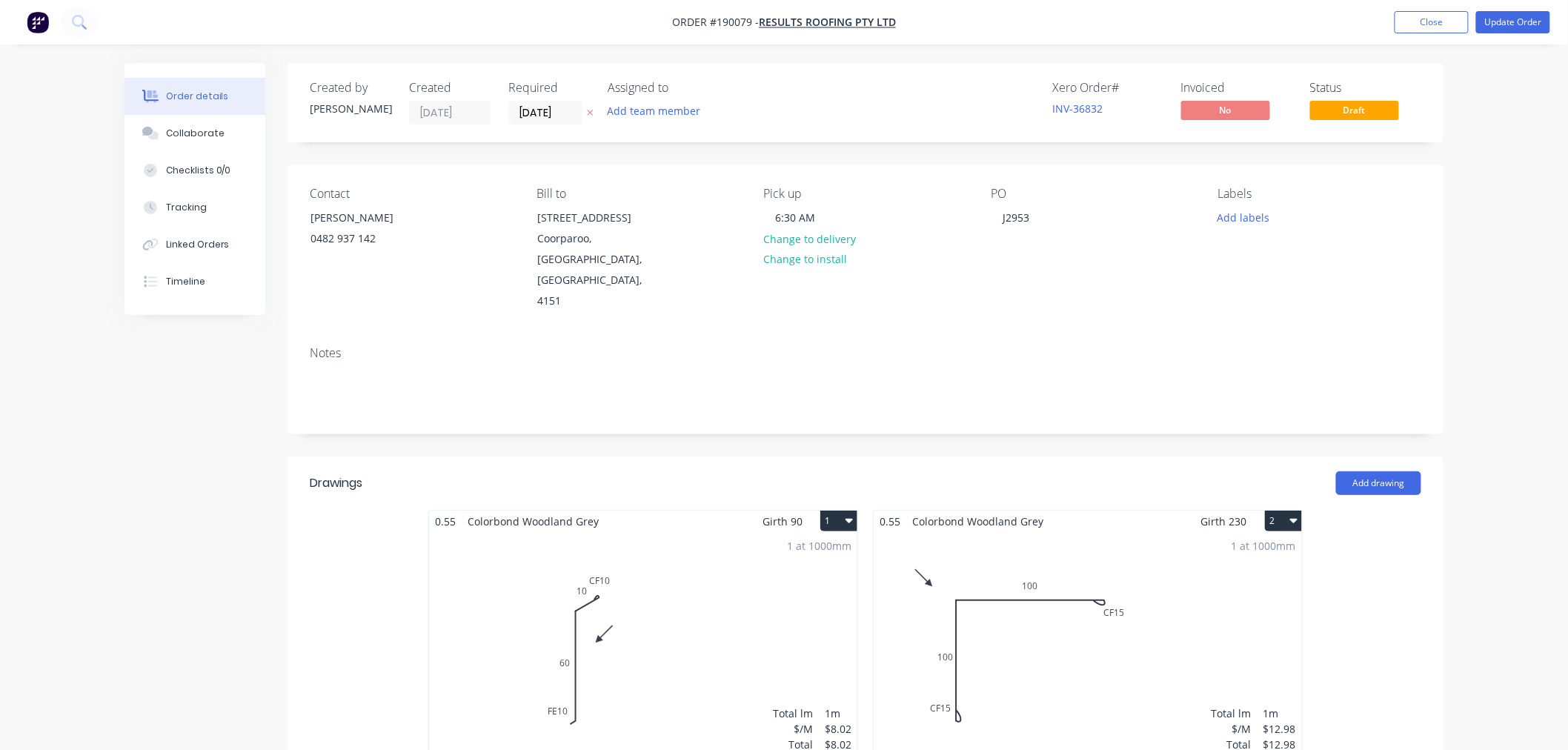
drag, startPoint x: 1036, startPoint y: 35, endPoint x: 1235, endPoint y: 16, distance: 199.9
click at [1036, 35] on nav "Order #190079 - Results Roofing Pty Ltd Add product Close Update Order" at bounding box center [784, 22] width 1568 height 44
click at [1492, 209] on div "Order details Collaborate Checklists 0/0 Tracking Linked Orders Timeline Order …" at bounding box center [784, 627] width 1568 height 1254
click at [1500, 196] on div "Order details Collaborate Checklists 0/0 Tracking Linked Orders Timeline Order …" at bounding box center [784, 627] width 1568 height 1254
click at [1508, 32] on button "Update Order" at bounding box center [1513, 23] width 74 height 23
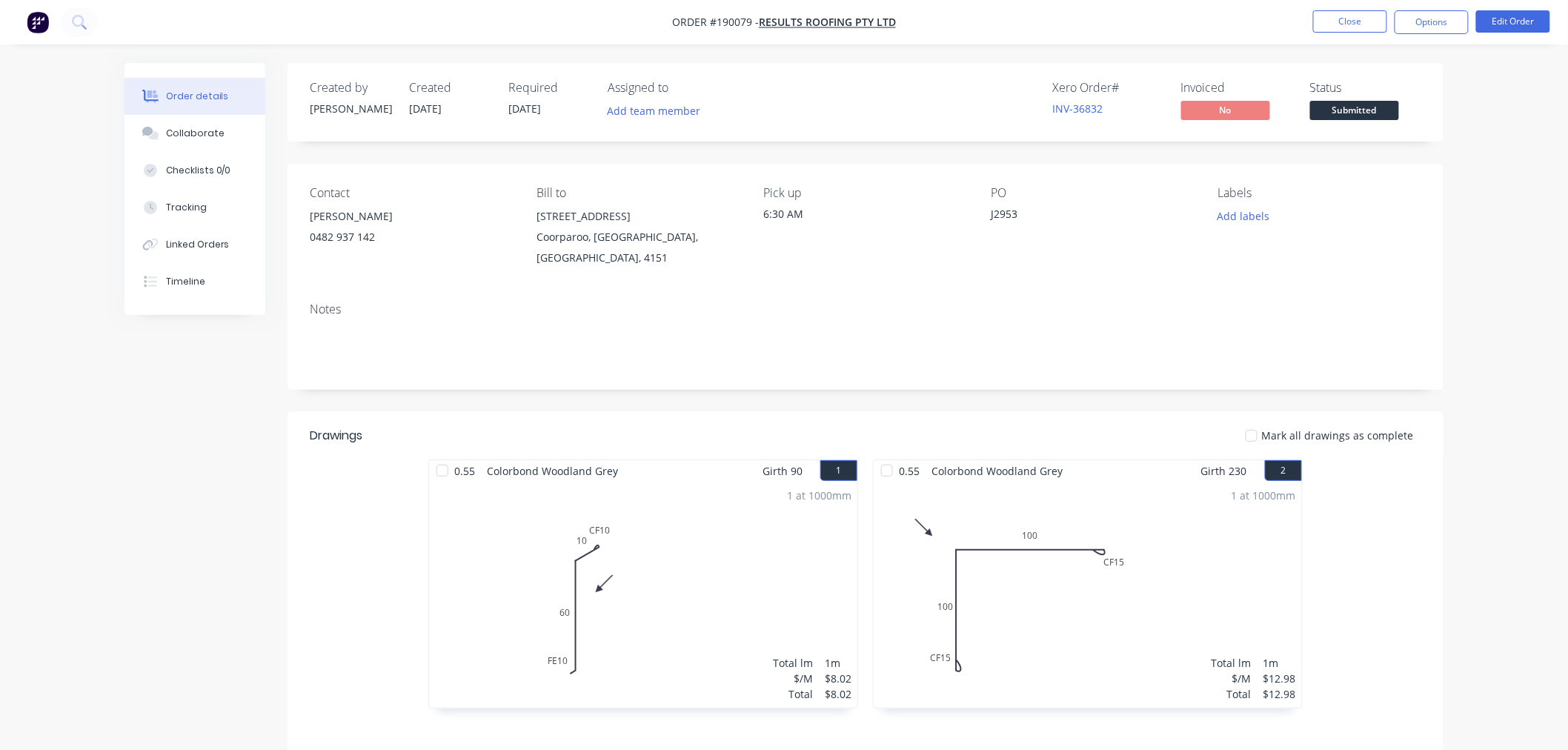
click at [1468, 363] on div "Order details Collaborate Checklists 0/0 Tracking Linked Orders Timeline Order …" at bounding box center [784, 493] width 1568 height 987
click at [1205, 23] on nav "Order #190079 - Results Roofing Pty Ltd Close Options Edit Order" at bounding box center [784, 22] width 1568 height 44
click at [1356, 16] on button "Close" at bounding box center [1350, 22] width 74 height 23
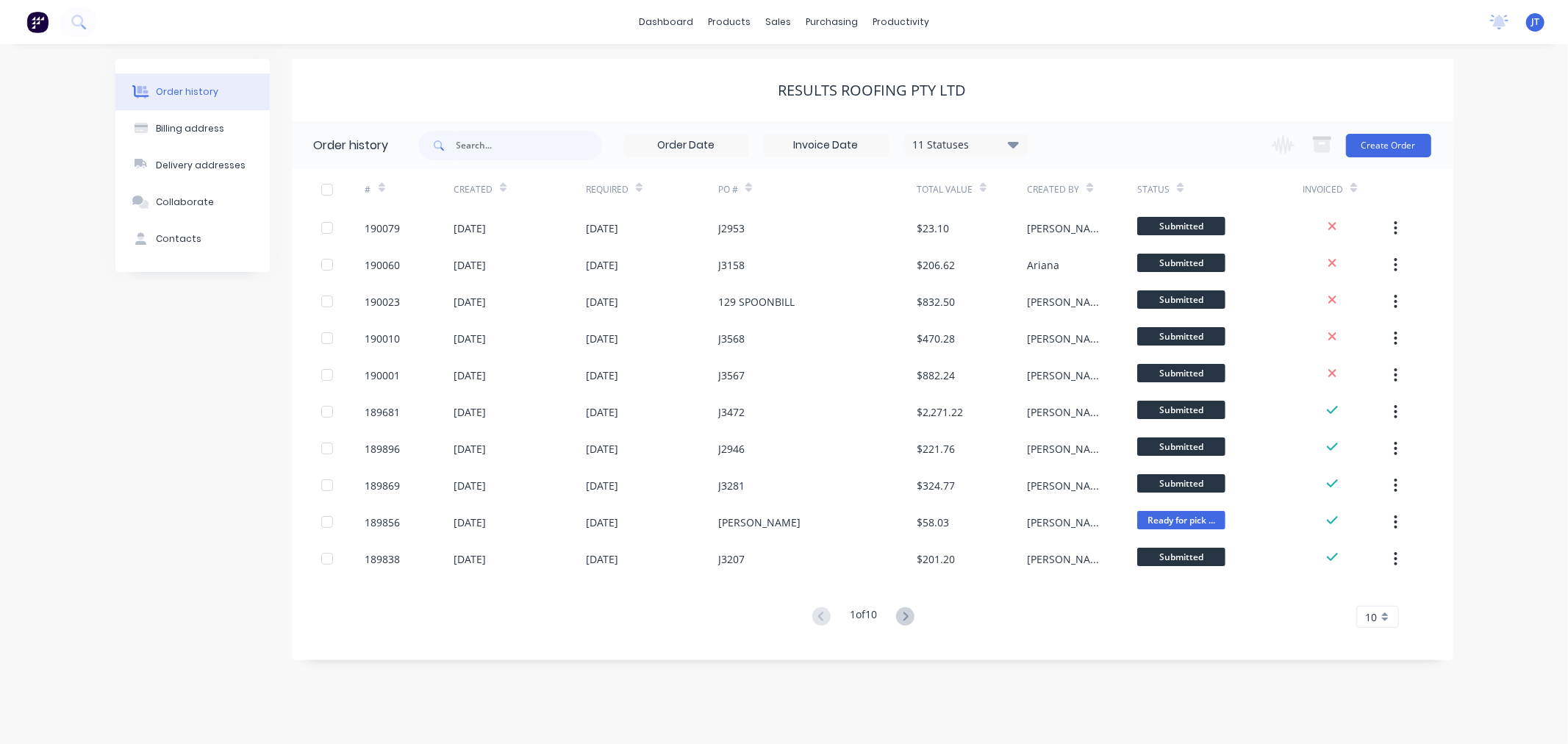
click at [1515, 358] on div "Order history Billing address Delivery addresses Collaborate Contacts Results R…" at bounding box center [784, 394] width 1568 height 700
click at [804, 98] on div "Customers" at bounding box center [829, 100] width 53 height 14
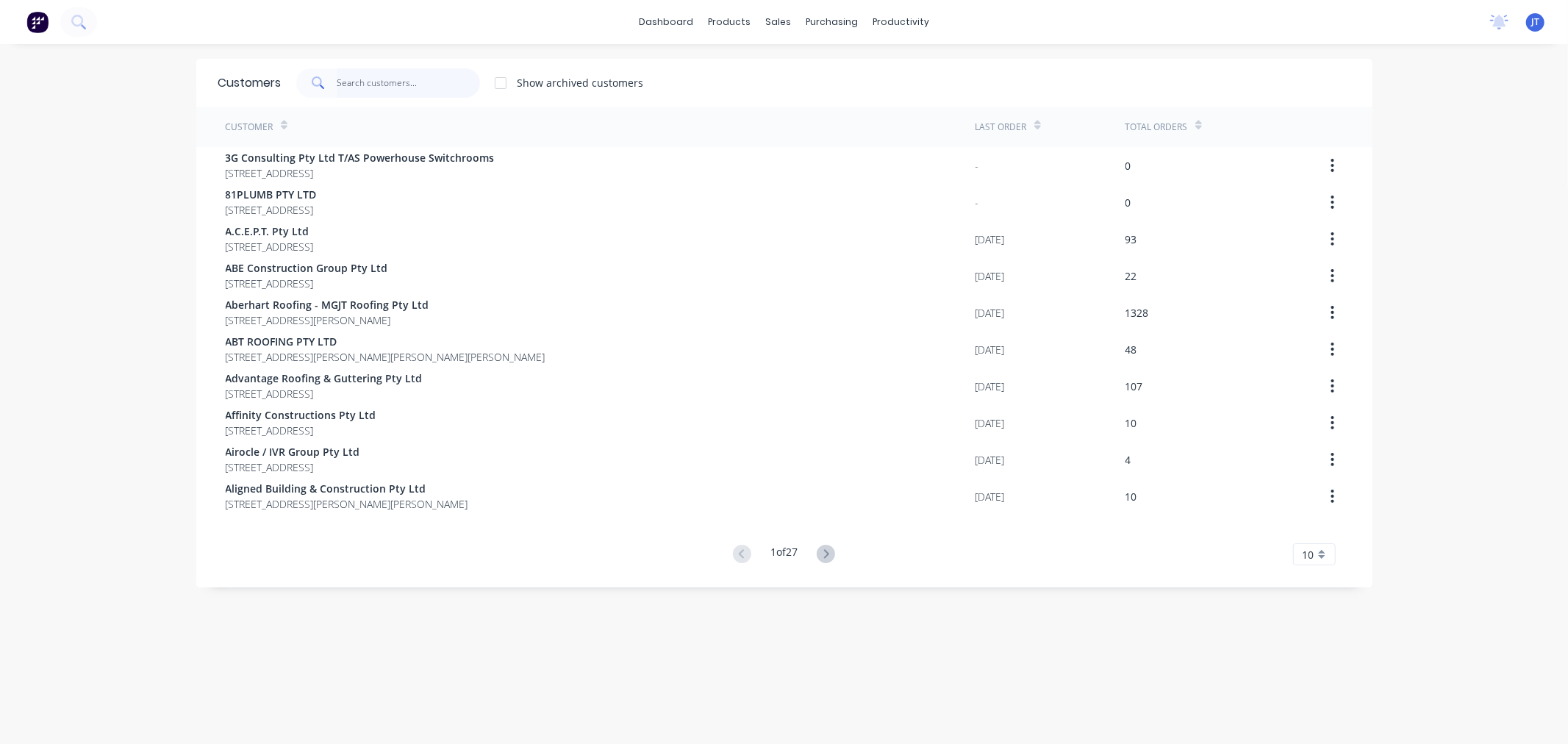
click at [408, 90] on input "text" at bounding box center [408, 83] width 143 height 30
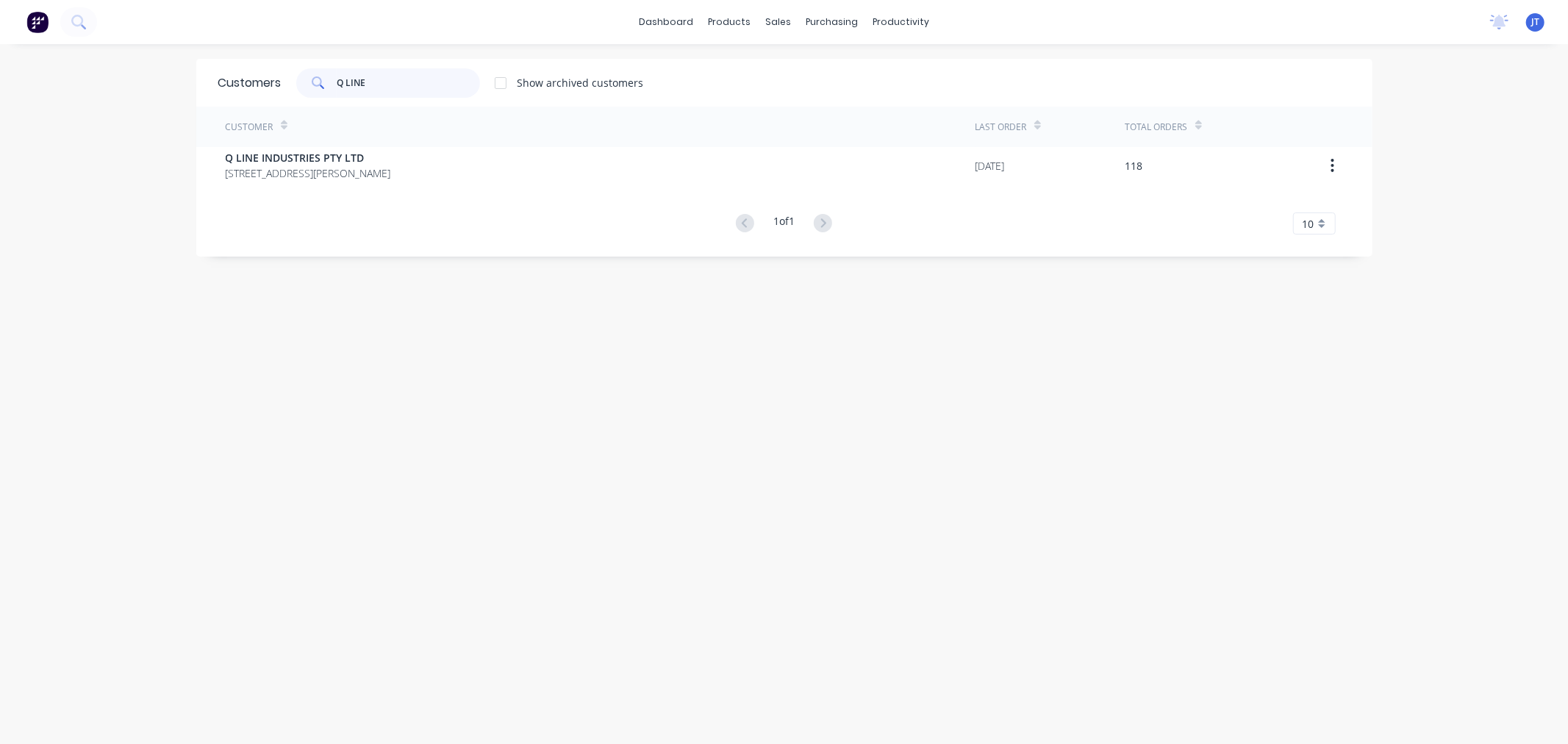
drag, startPoint x: 384, startPoint y: 93, endPoint x: 296, endPoint y: 105, distance: 88.8
click at [296, 105] on div "Customers Q LINE Show archived customers" at bounding box center [785, 83] width 1176 height 48
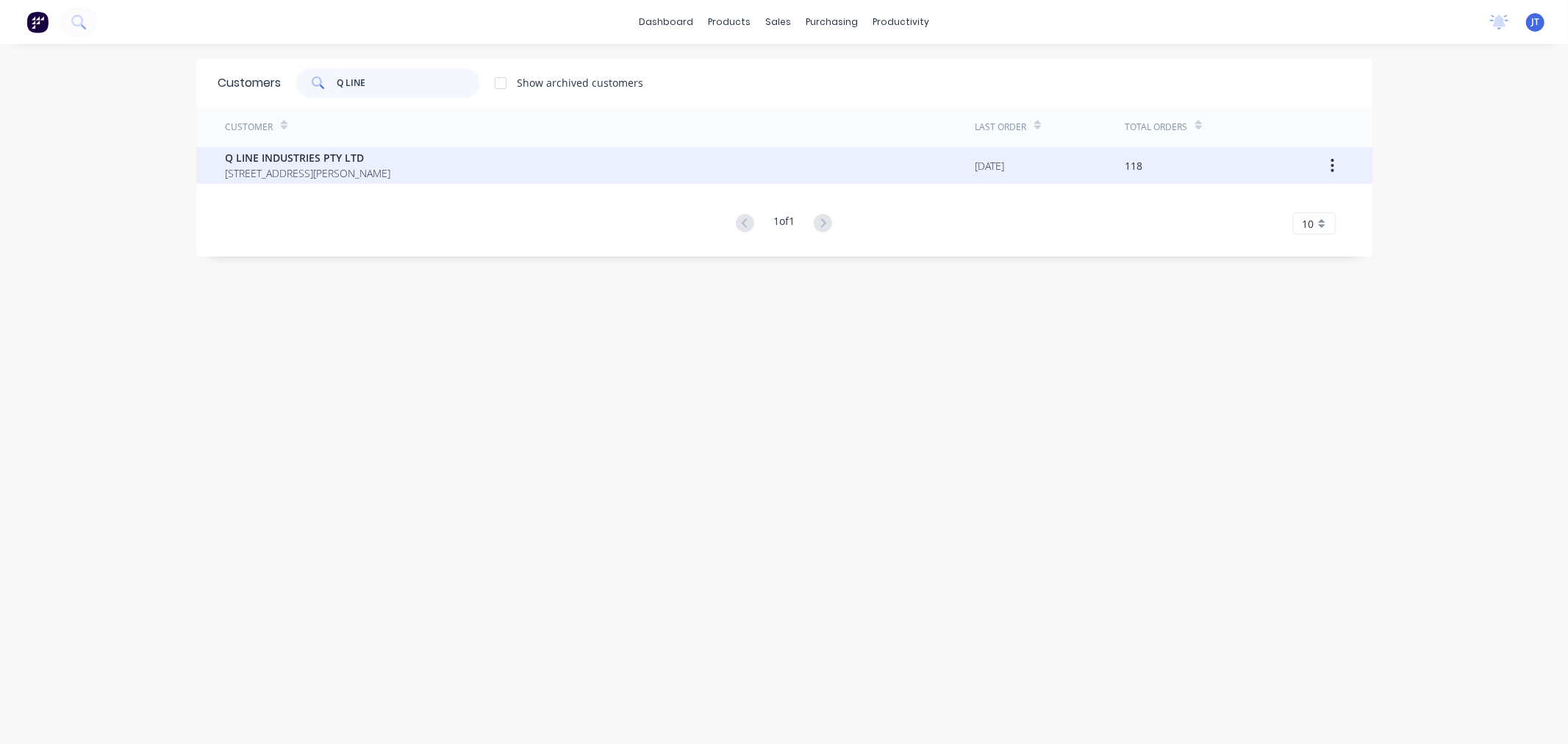
type input "Q LINE"
click at [307, 157] on span "Q LINE INDUSTRIES PTY LTD" at bounding box center [308, 157] width 165 height 15
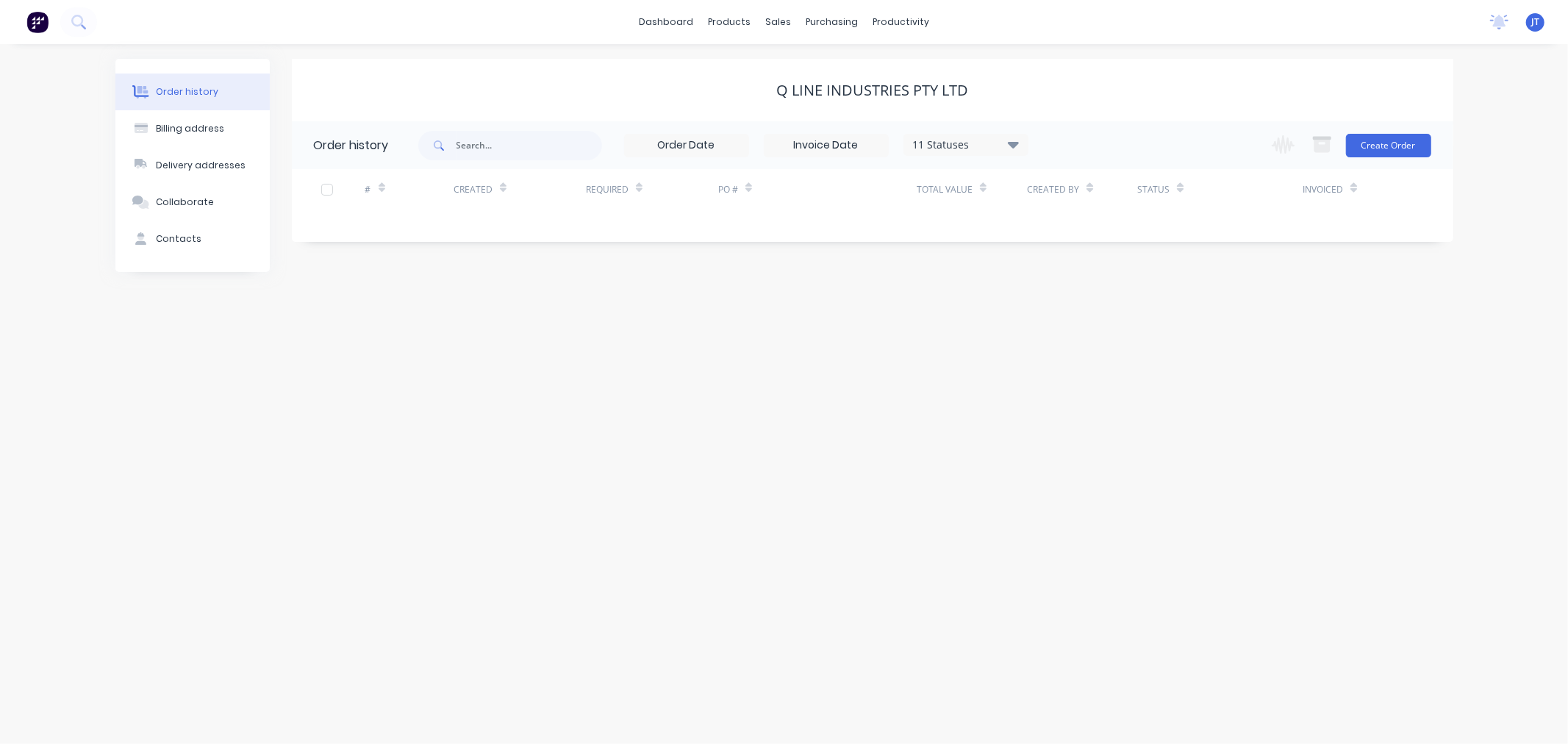
click at [1406, 393] on div "Order history Billing address Delivery addresses Collaborate Contacts Q LINE IN…" at bounding box center [784, 394] width 1568 height 700
click at [997, 142] on div "11 Statuses" at bounding box center [965, 145] width 124 height 16
click at [983, 312] on div "All" at bounding box center [996, 321] width 184 height 30
click at [1087, 314] on label at bounding box center [1087, 314] width 0 height 0
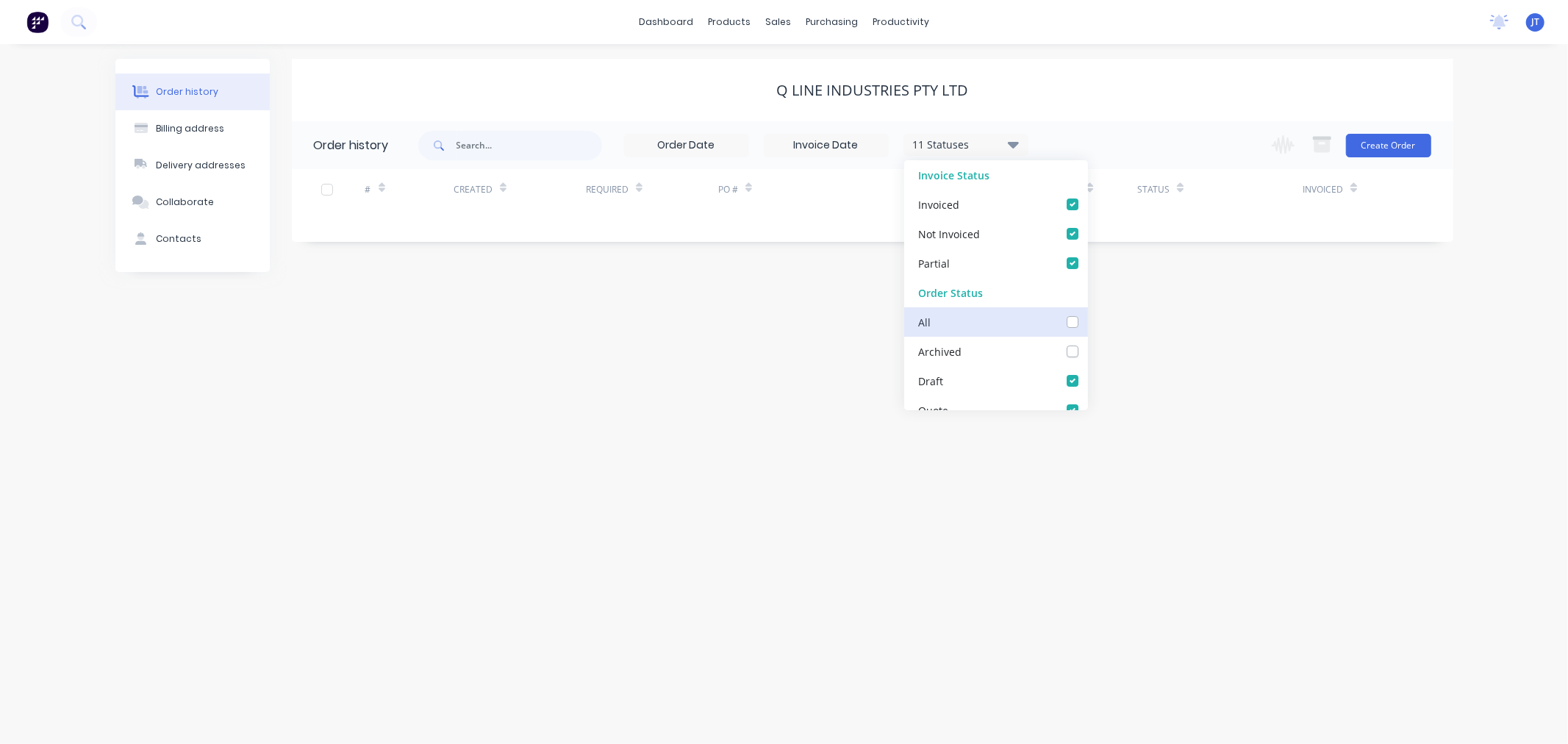
click at [1087, 321] on input "checkbox" at bounding box center [1092, 320] width 12 height 14
checkbox input "true"
click at [1492, 296] on div "Order history Billing address Delivery addresses Collaborate Contacts Q LINE IN…" at bounding box center [784, 394] width 1568 height 700
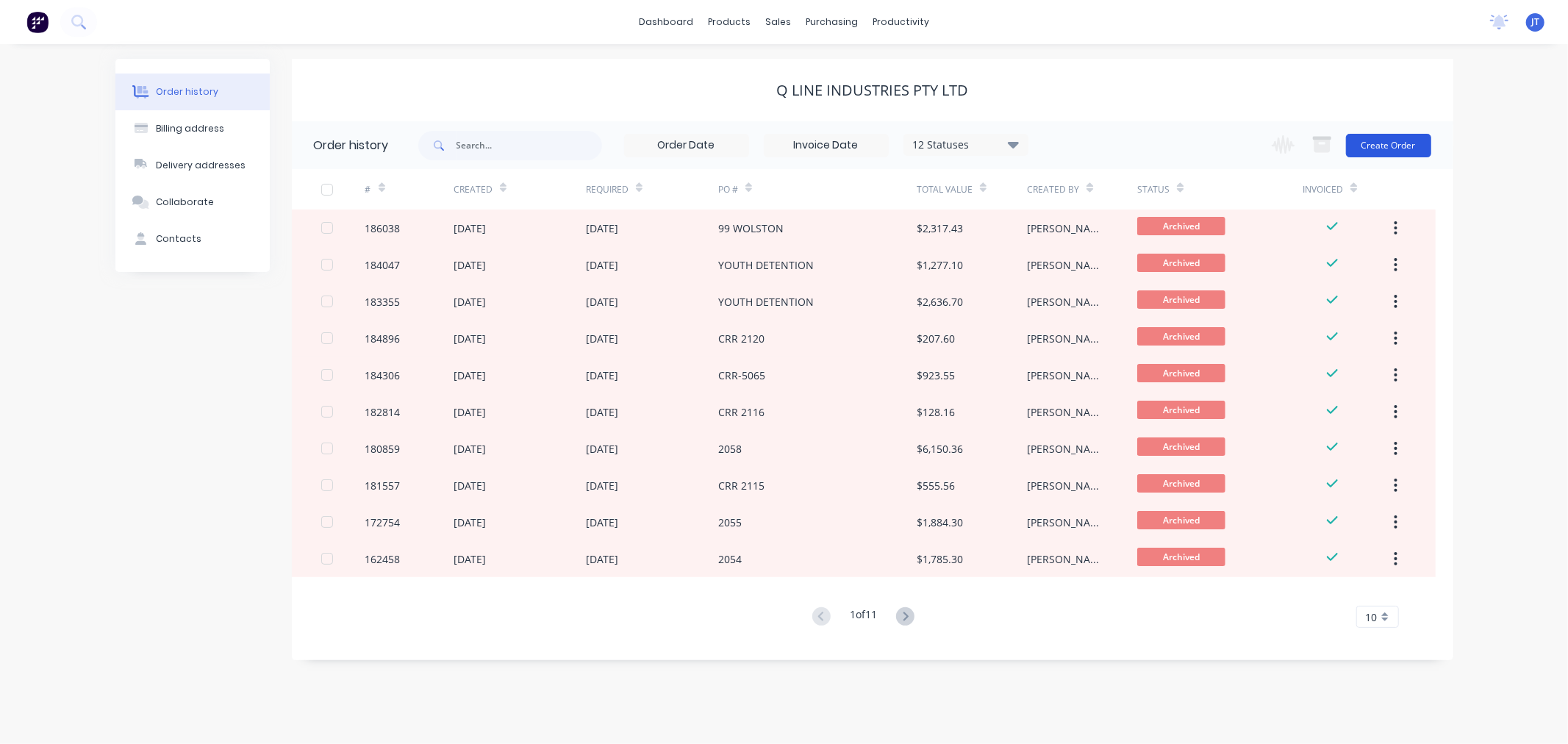
click at [1387, 142] on button "Create Order" at bounding box center [1388, 145] width 86 height 23
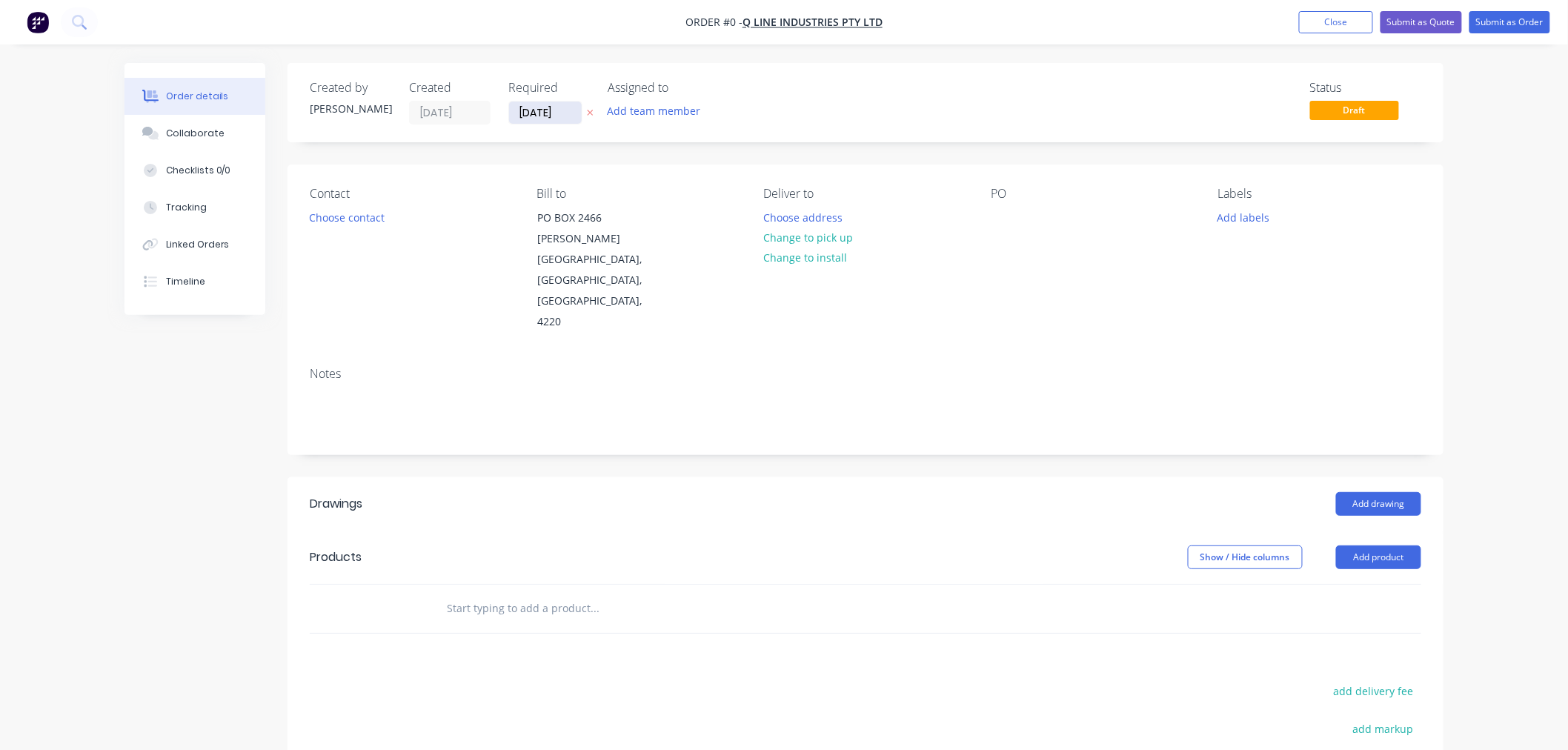
click at [535, 115] on input "[DATE]" at bounding box center [545, 113] width 73 height 23
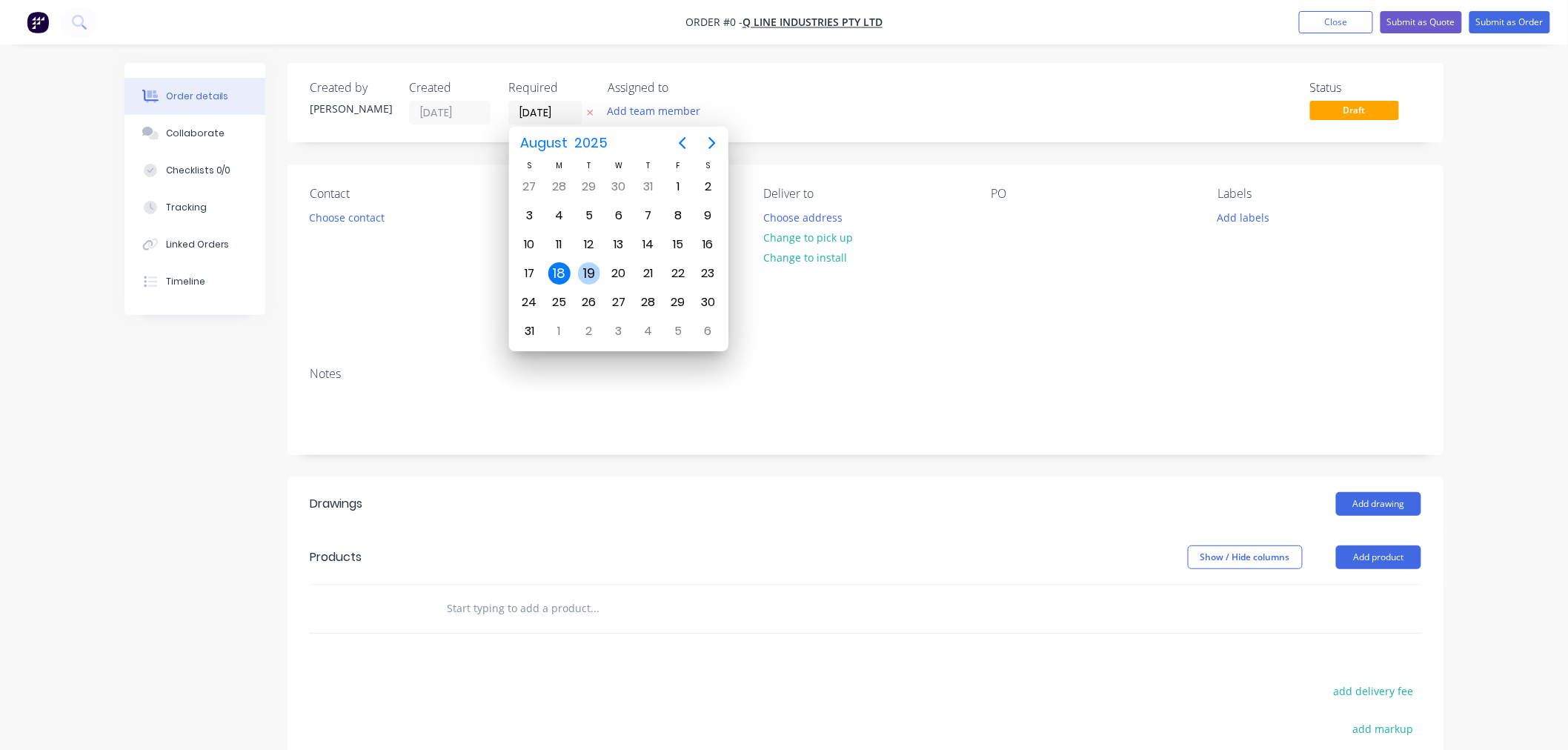
click at [589, 276] on div "19" at bounding box center [589, 274] width 23 height 23
type input "[DATE]"
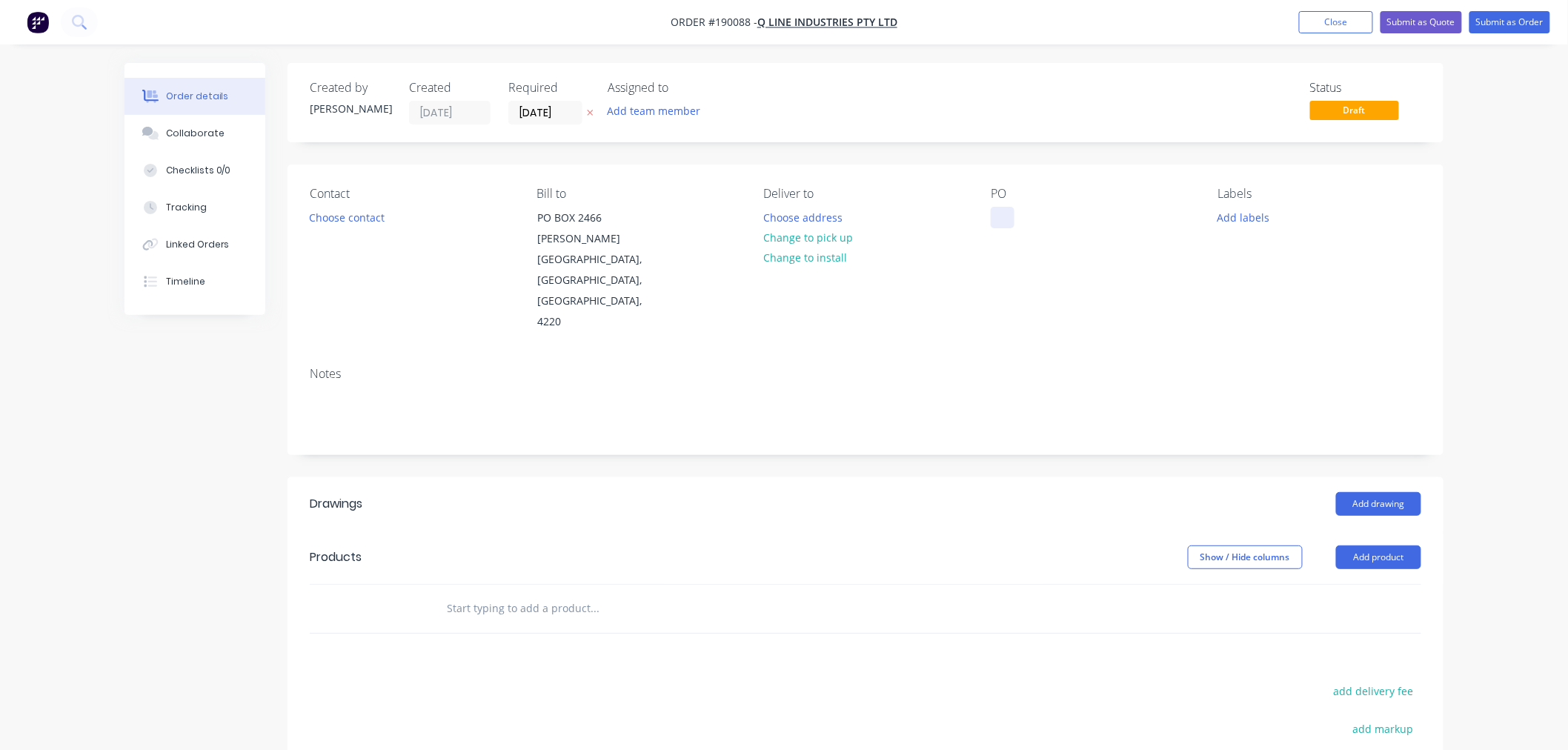
click at [1005, 218] on div at bounding box center [1002, 218] width 23 height 22
click at [1533, 317] on div "Order details Collaborate Checklists 0/0 Tracking Linked Orders Timeline Order …" at bounding box center [784, 505] width 1568 height 1011
click at [1493, 352] on div "Order details Collaborate Checklists 0/0 Tracking Linked Orders Timeline Order …" at bounding box center [784, 505] width 1568 height 1011
click at [373, 217] on button "Choose contact" at bounding box center [346, 217] width 91 height 20
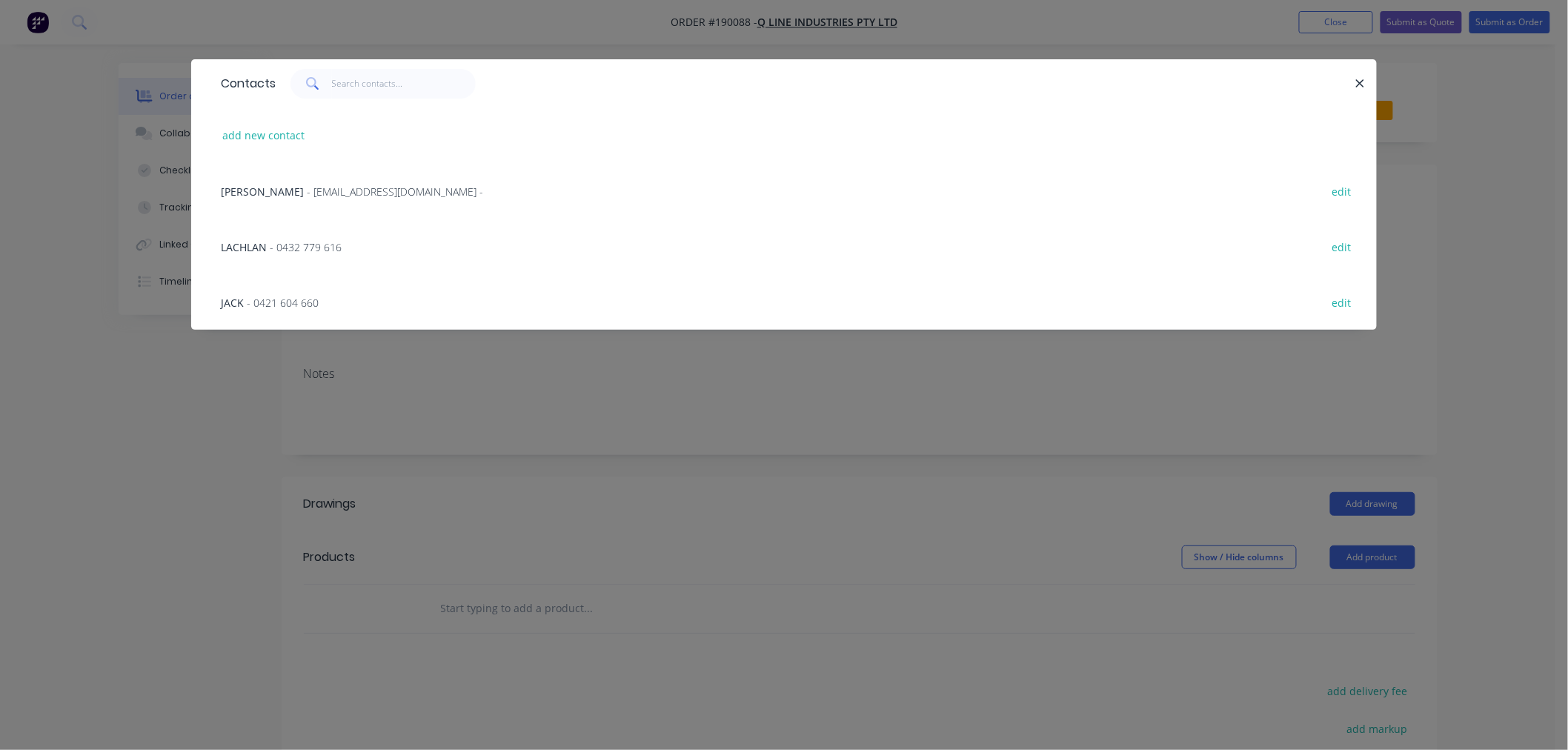
click at [320, 249] on span "- 0432 779 616" at bounding box center [305, 247] width 72 height 14
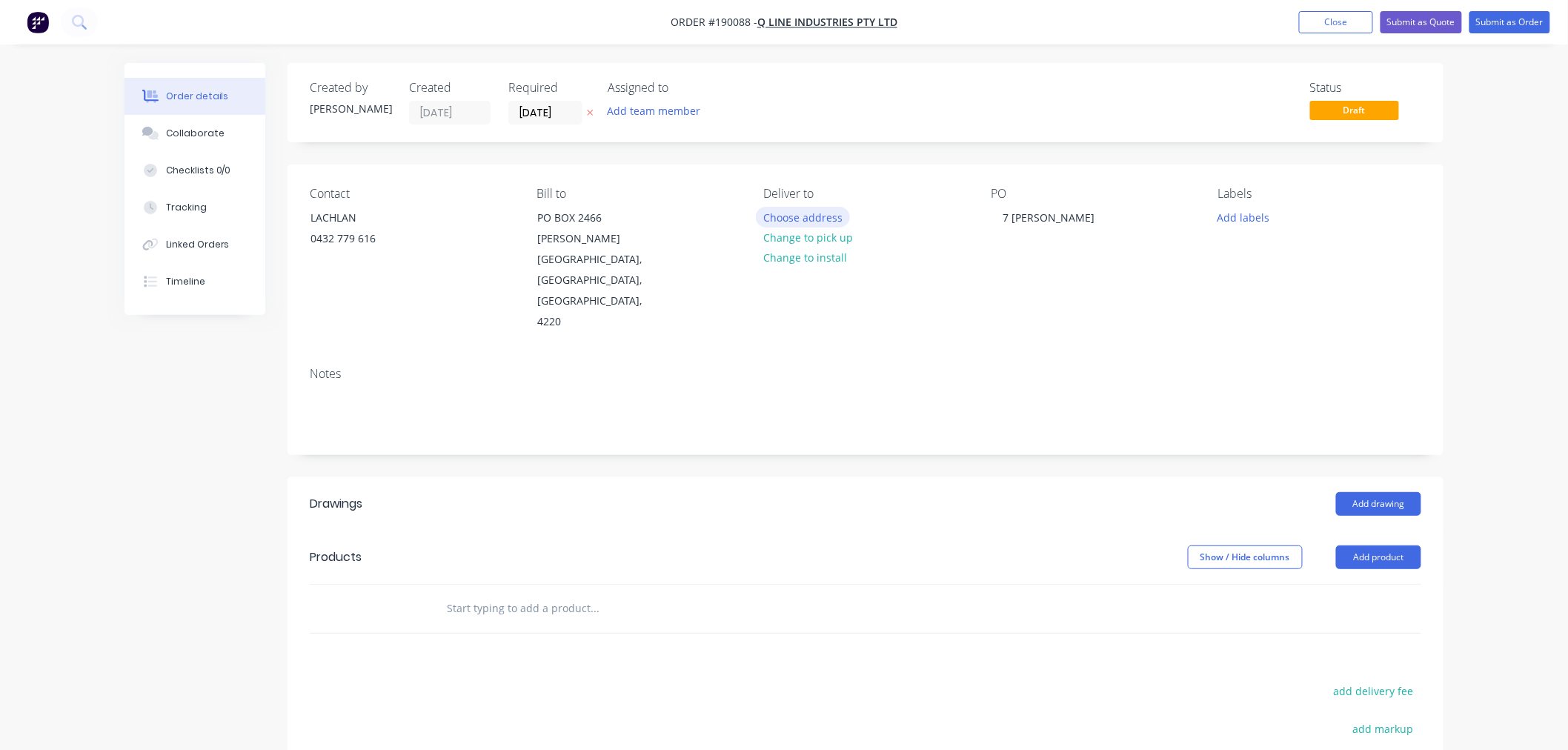
click at [838, 218] on button "Choose address" at bounding box center [803, 217] width 95 height 20
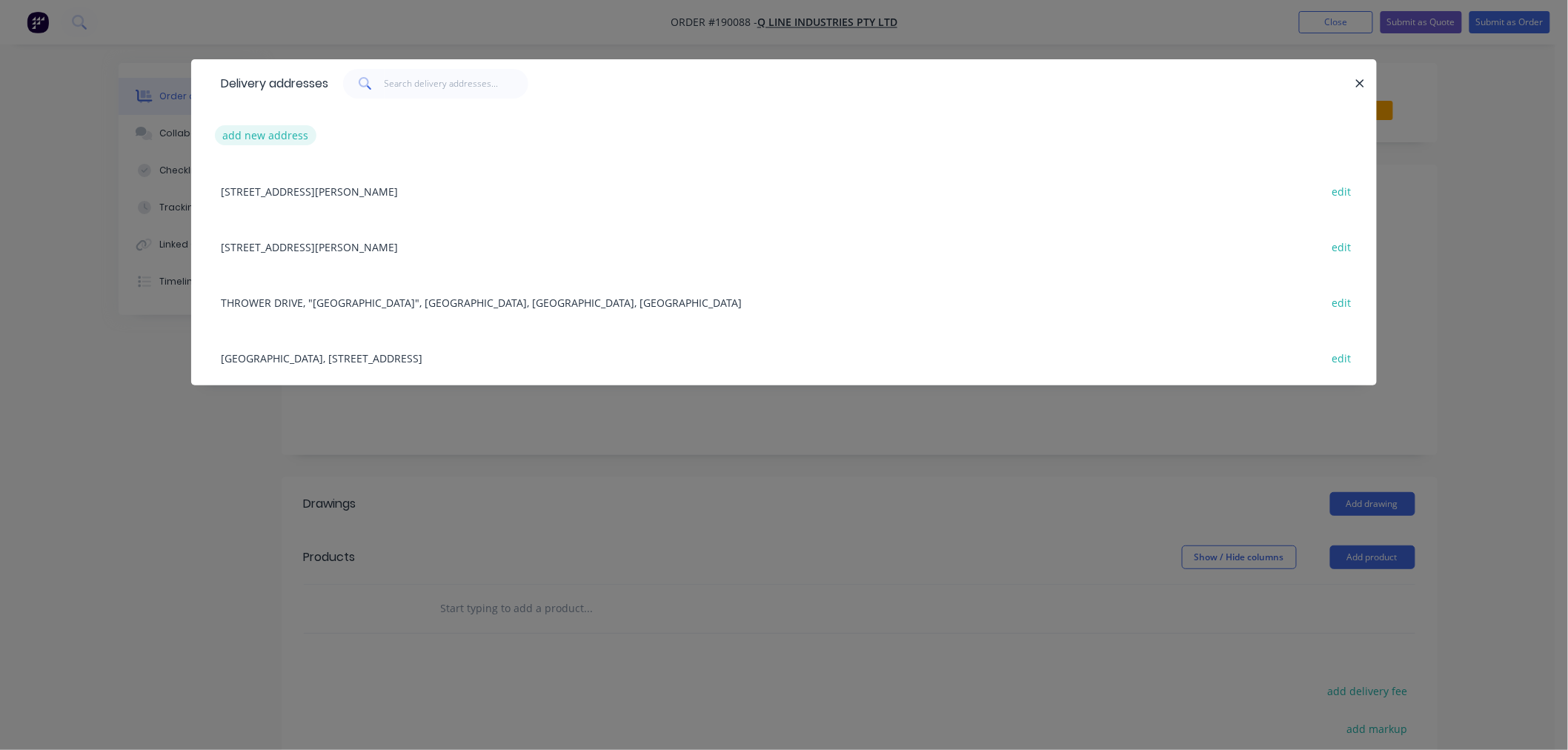
click at [259, 131] on button "add new address" at bounding box center [266, 135] width 102 height 20
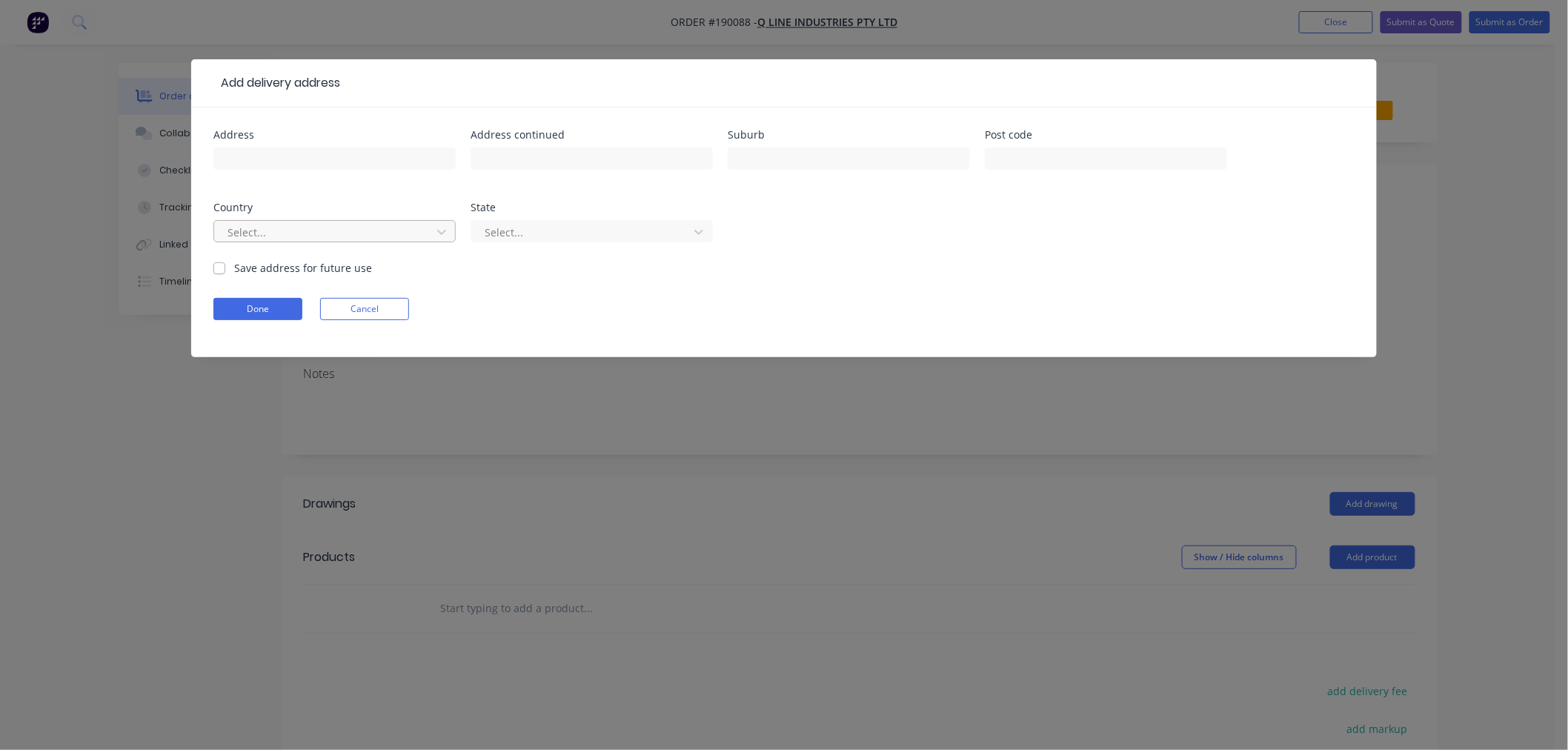
click at [297, 230] on div at bounding box center [326, 232] width 198 height 19
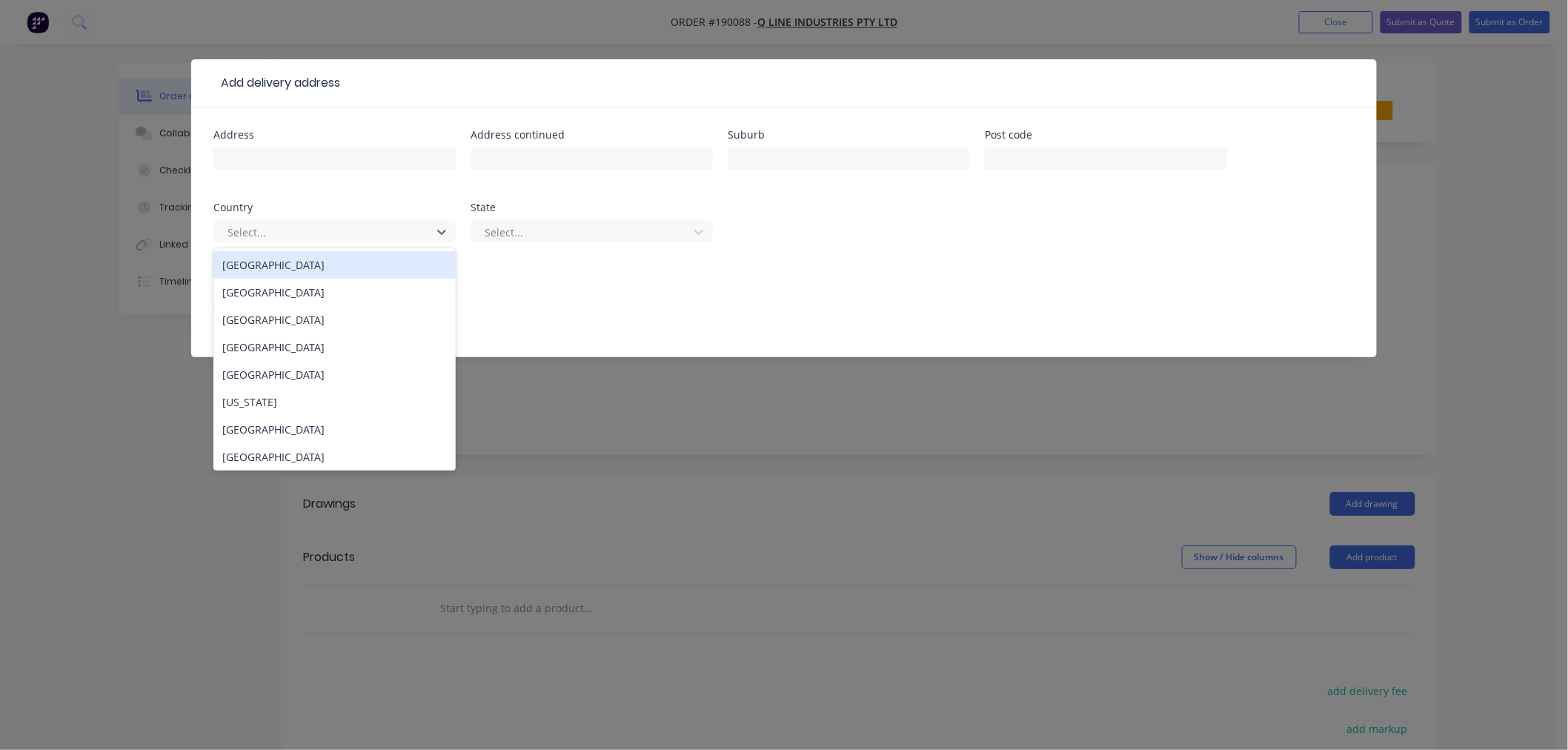
drag, startPoint x: 304, startPoint y: 263, endPoint x: 315, endPoint y: 259, distance: 11.7
click at [305, 263] on div "[GEOGRAPHIC_DATA]" at bounding box center [334, 265] width 243 height 27
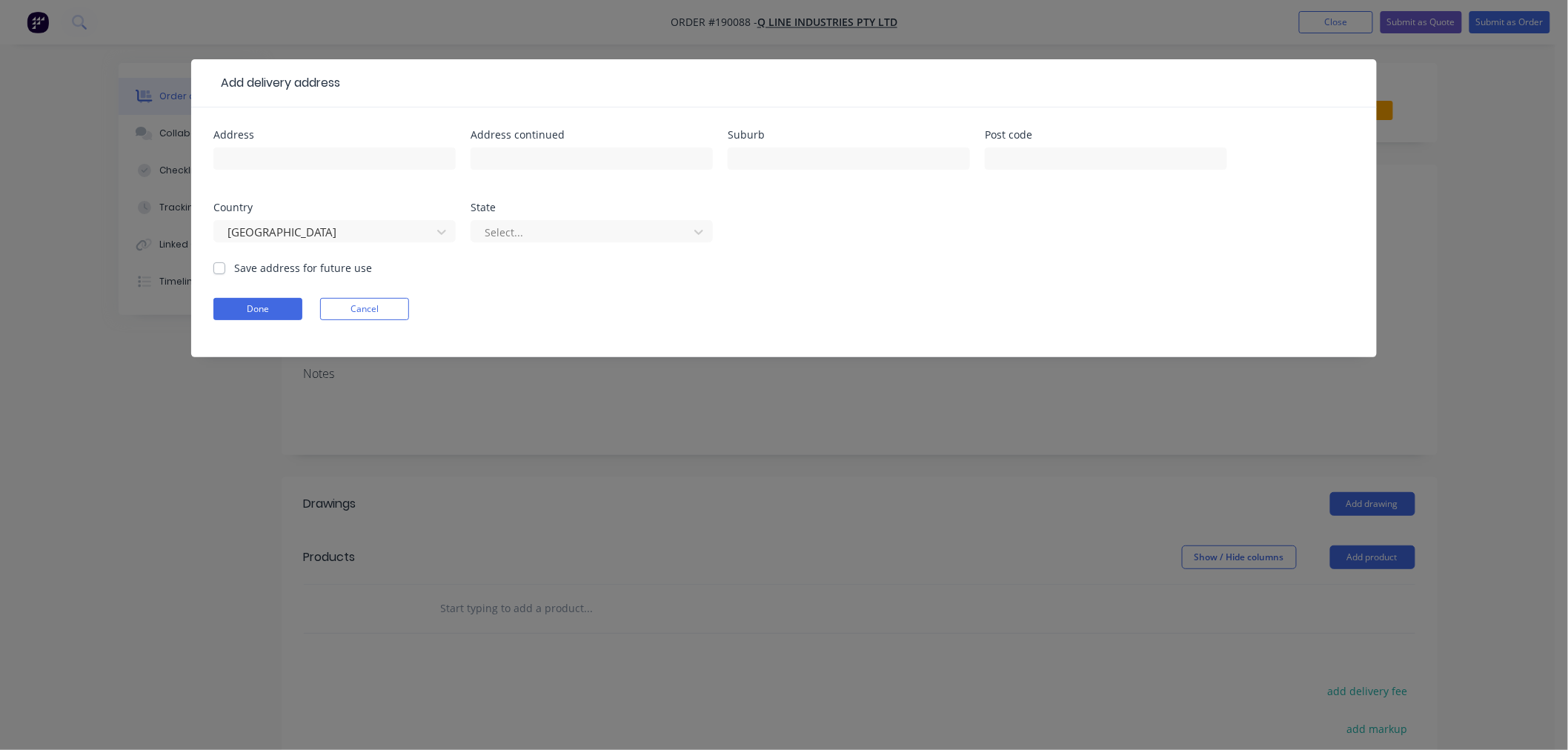
click at [532, 217] on div "Select..." at bounding box center [591, 238] width 243 height 44
click at [541, 230] on div at bounding box center [583, 232] width 198 height 19
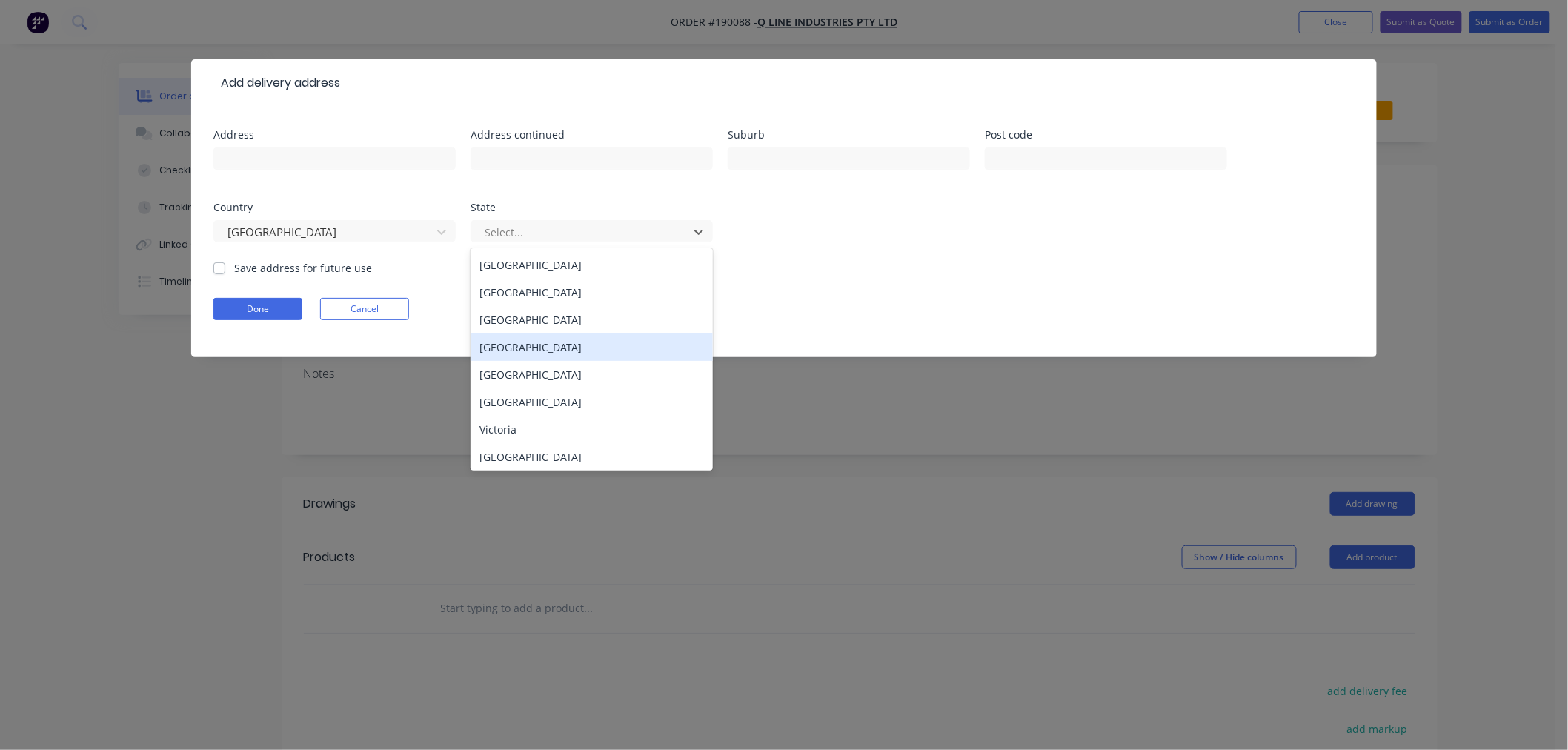
click at [541, 343] on div "[GEOGRAPHIC_DATA]" at bounding box center [591, 347] width 243 height 27
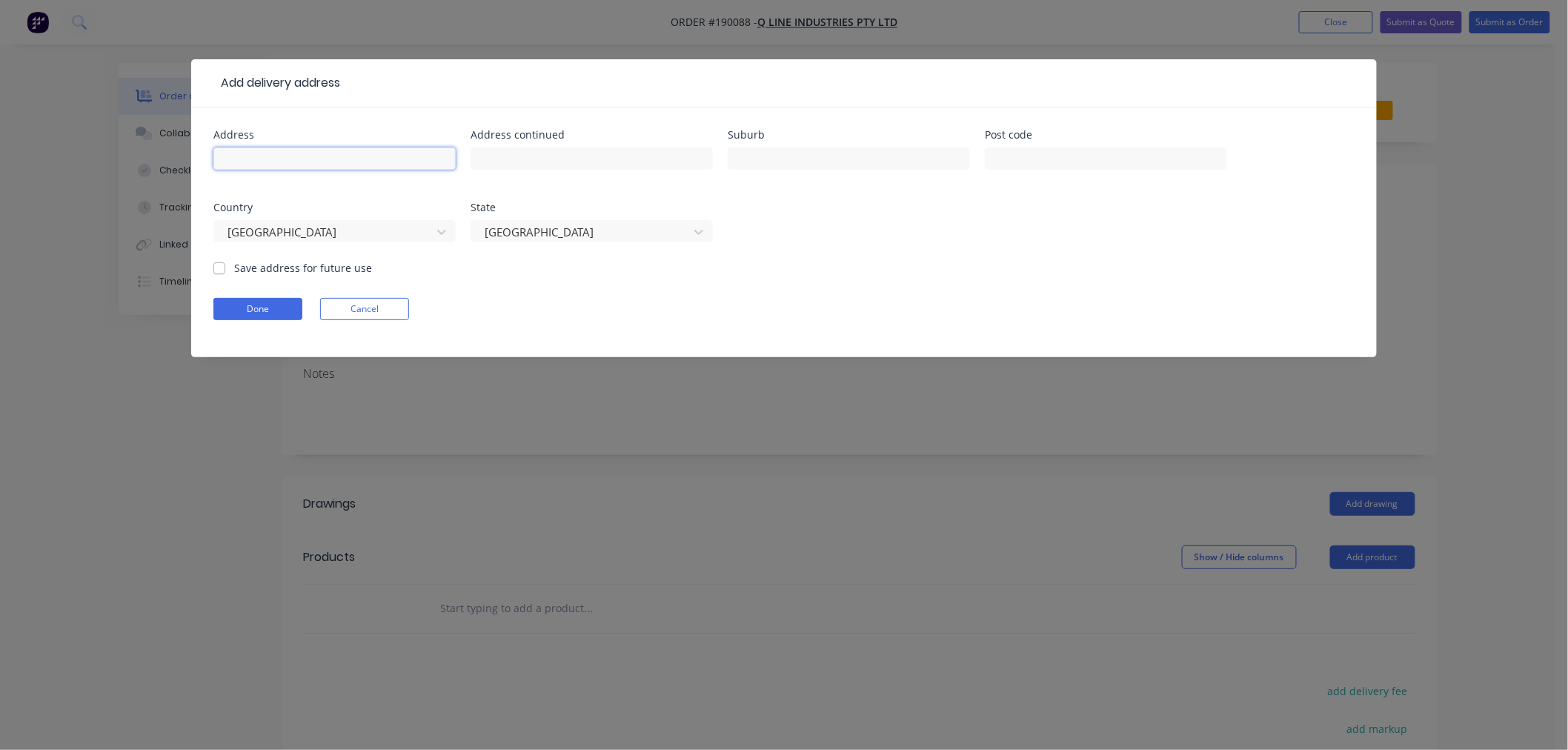
click at [384, 164] on input "text" at bounding box center [334, 159] width 243 height 23
type input "7"
type input "7 [PERSON_NAME] CRT"
click at [351, 147] on input "7 [PERSON_NAME] CRT" at bounding box center [334, 159] width 243 height 23
click at [351, 146] on div "7 [PERSON_NAME] CRT" at bounding box center [334, 165] width 243 height 44
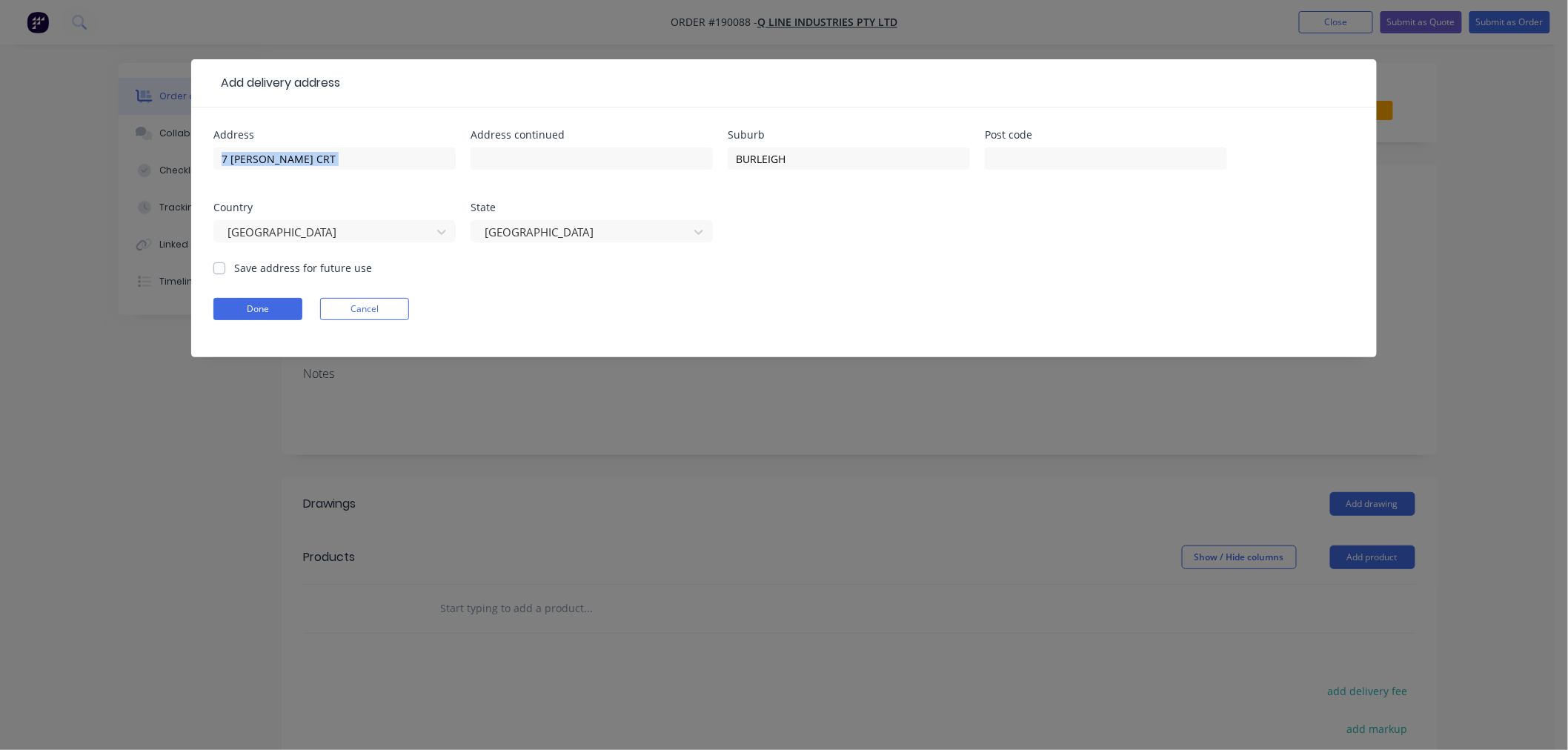
click at [351, 146] on div "7 [PERSON_NAME] CRT" at bounding box center [334, 165] width 243 height 44
click at [356, 149] on input "7 [PERSON_NAME] CRT" at bounding box center [334, 159] width 243 height 23
type input "BURLEIGH HEADS"
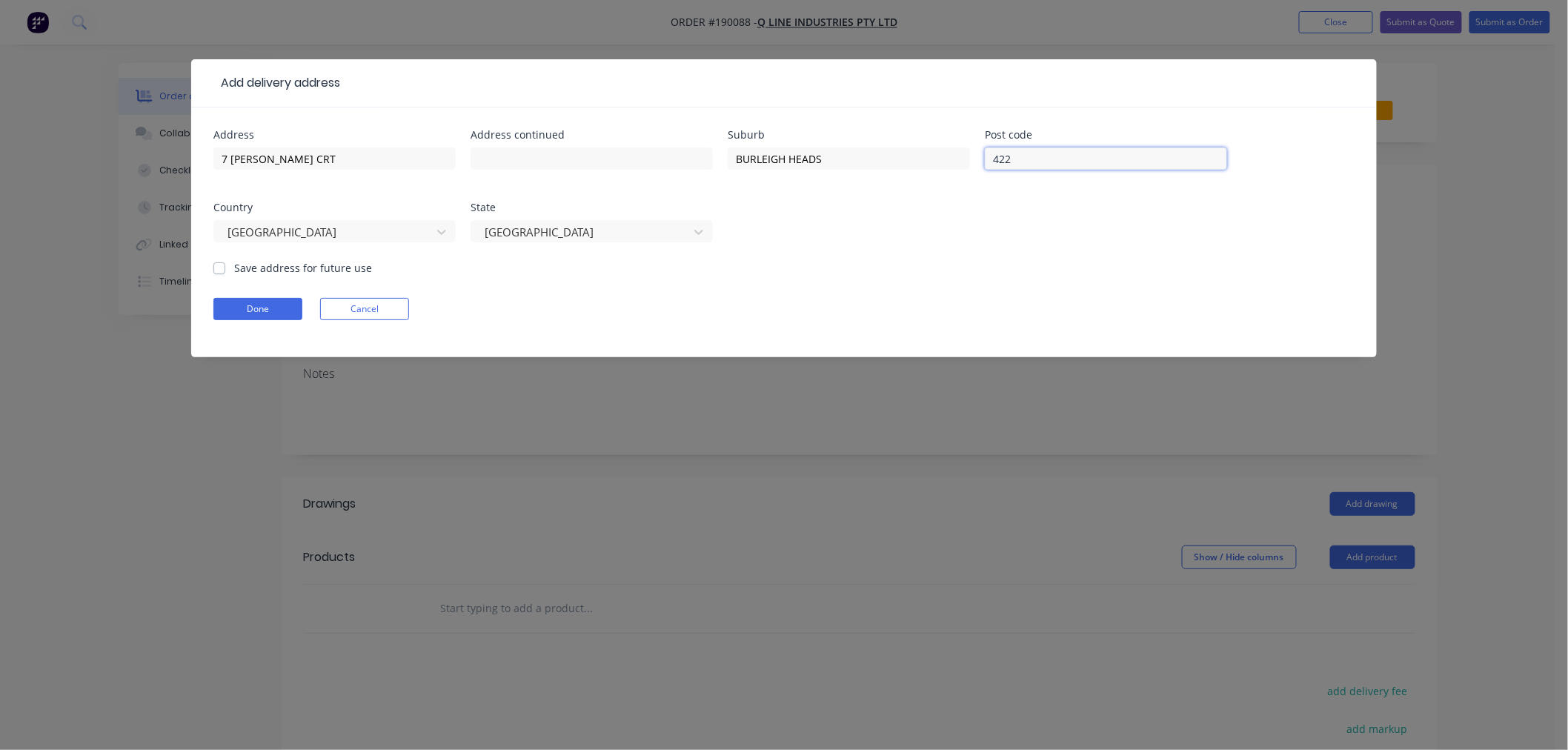
type input "4220"
click button "Done" at bounding box center [258, 309] width 89 height 23
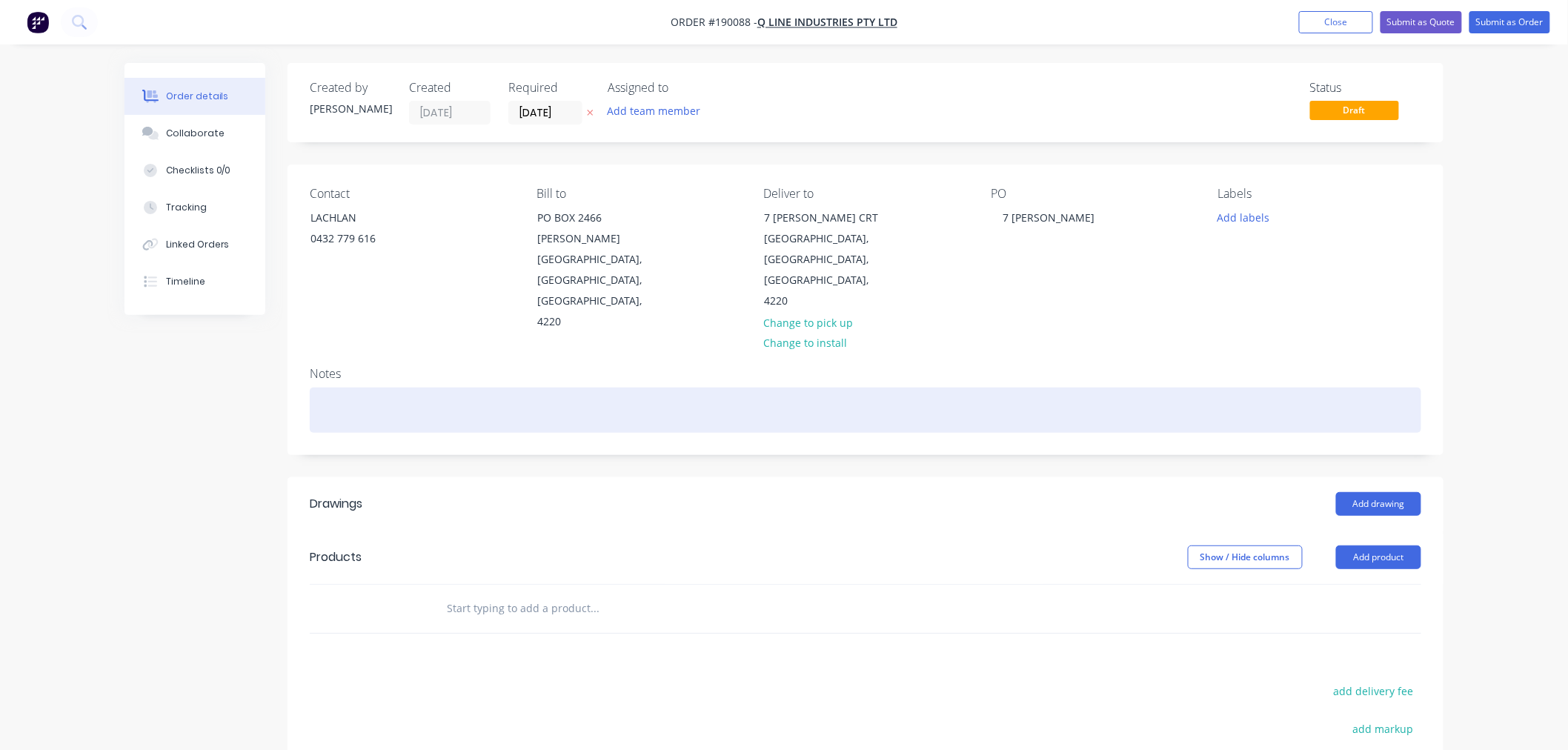
click at [591, 387] on div at bounding box center [865, 410] width 1112 height 45
click at [1321, 387] on div at bounding box center [865, 410] width 1112 height 45
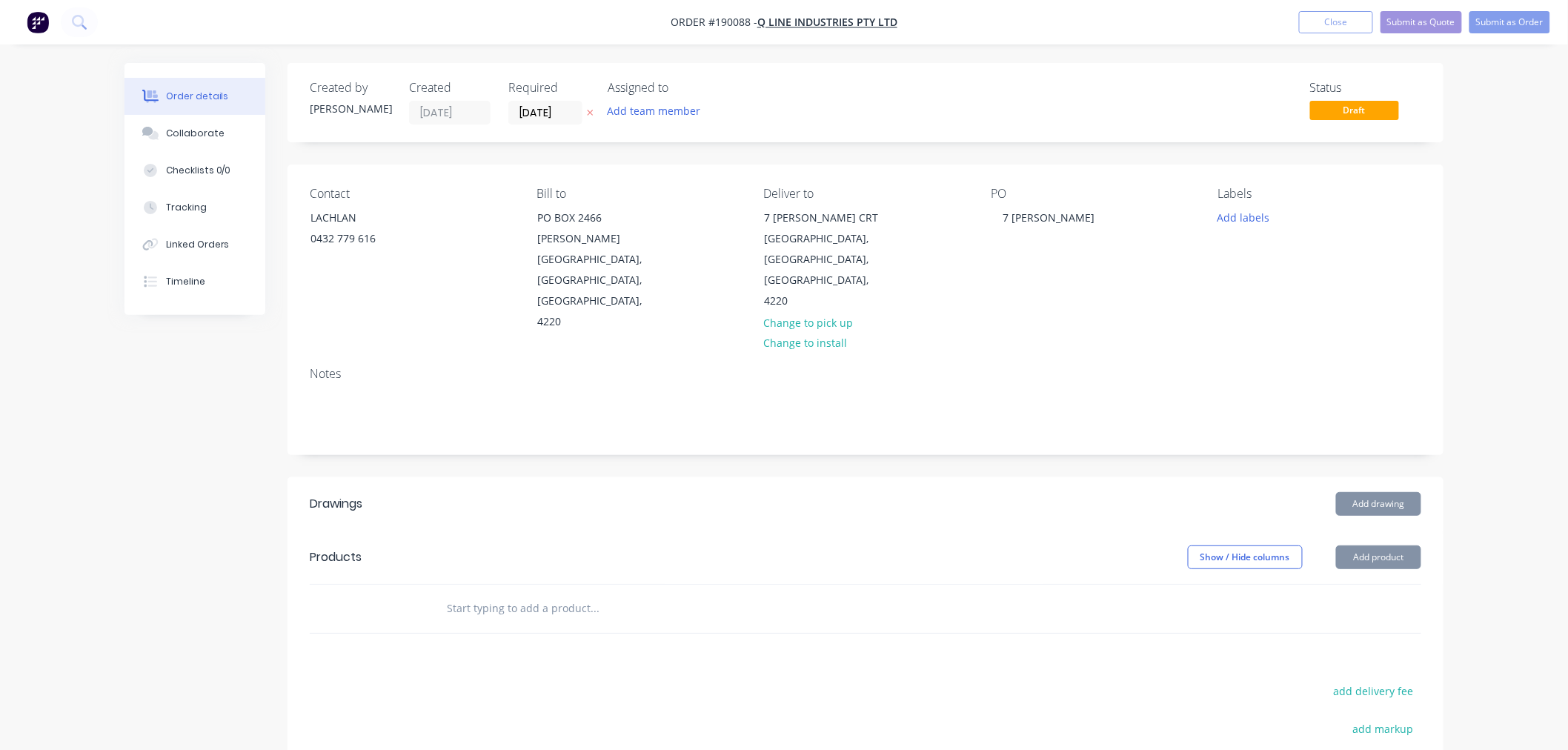
click at [1512, 300] on div "Order details Collaborate Checklists 0/0 Tracking Linked Orders Timeline Order …" at bounding box center [784, 505] width 1568 height 1011
click at [1389, 545] on button "Add product" at bounding box center [1379, 557] width 85 height 23
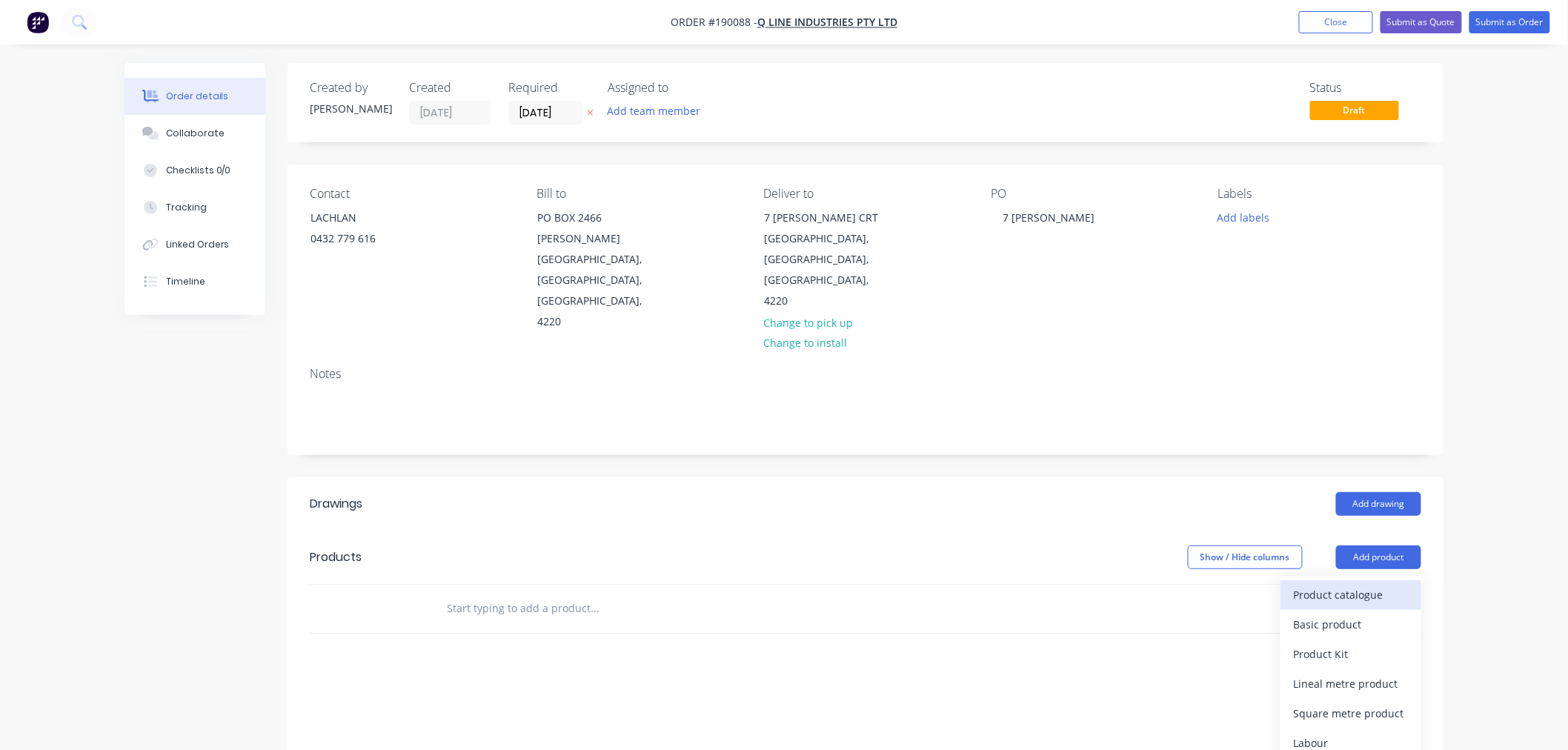
click at [1383, 584] on div "Product catalogue" at bounding box center [1351, 595] width 114 height 22
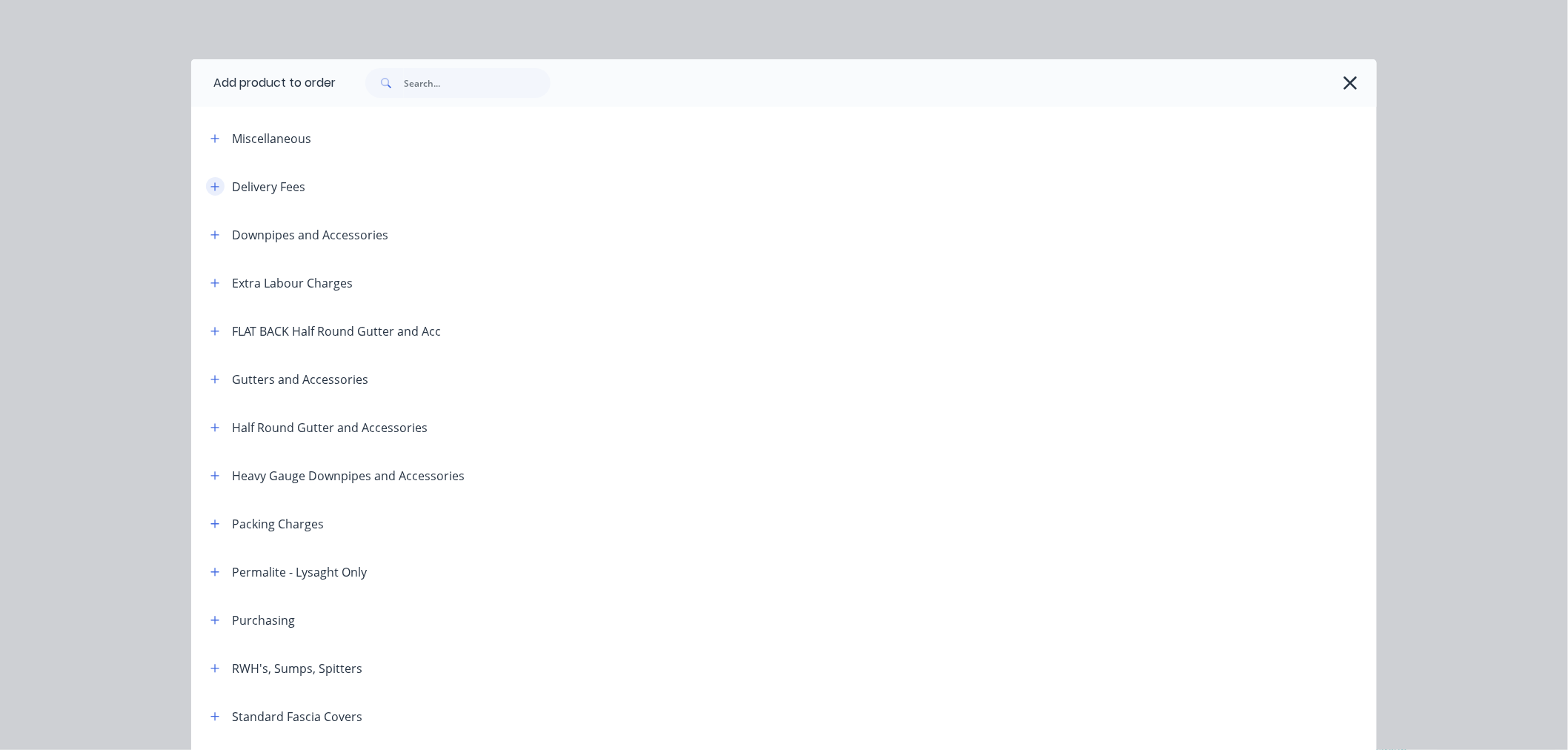
click at [213, 181] on icon "button" at bounding box center [214, 186] width 9 height 10
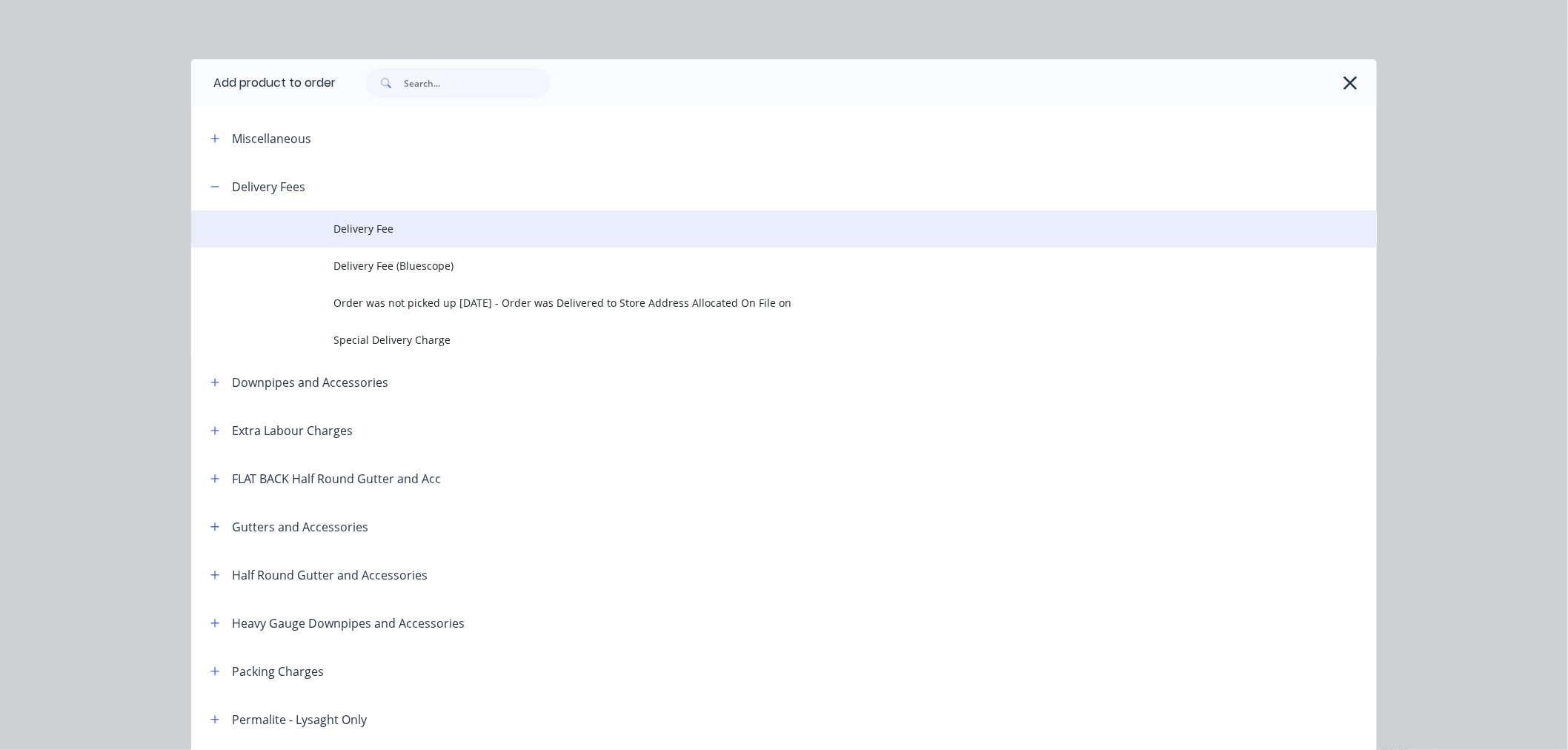
click at [334, 234] on span "Delivery Fee" at bounding box center [751, 228] width 835 height 15
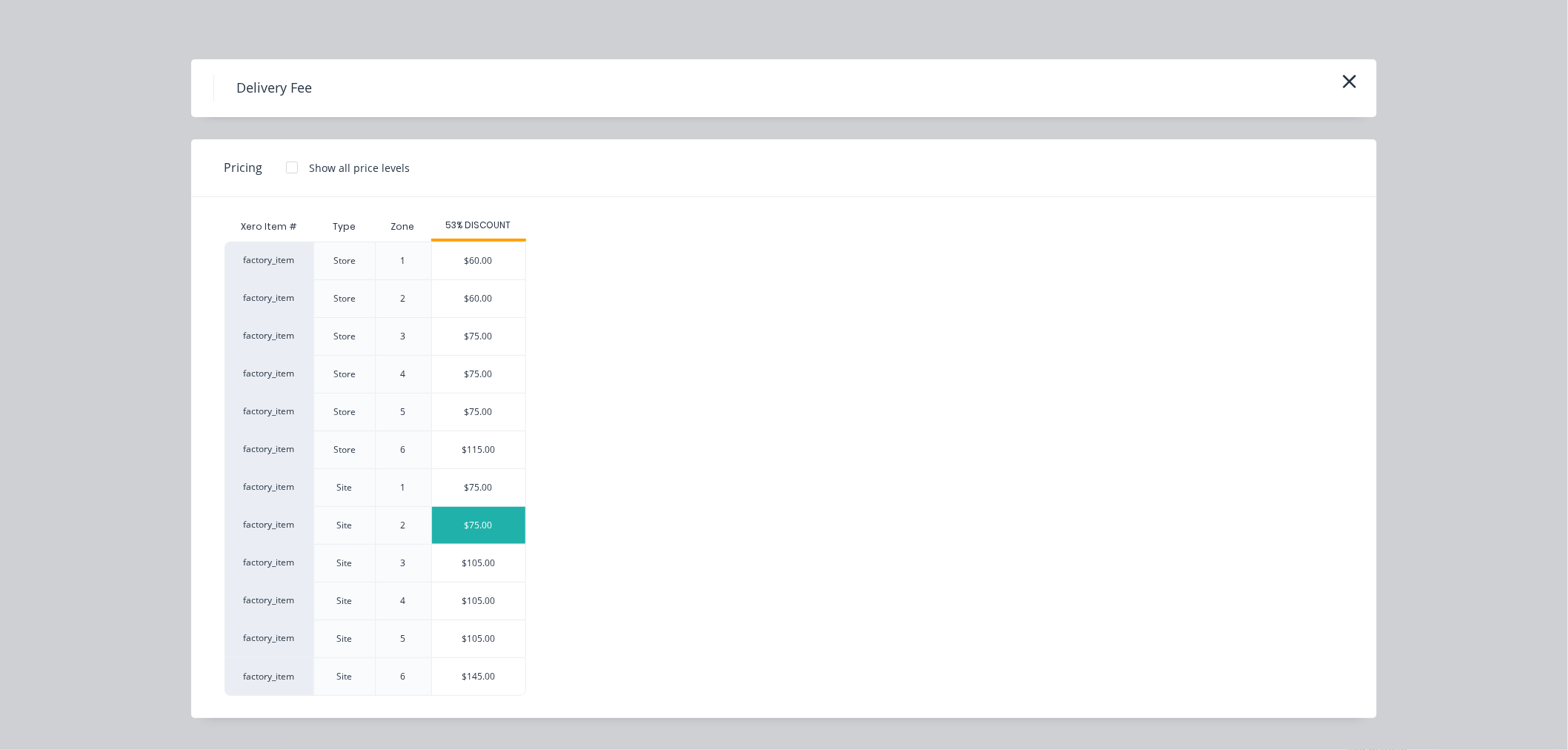
click at [493, 515] on div "$75.00" at bounding box center [479, 525] width 93 height 37
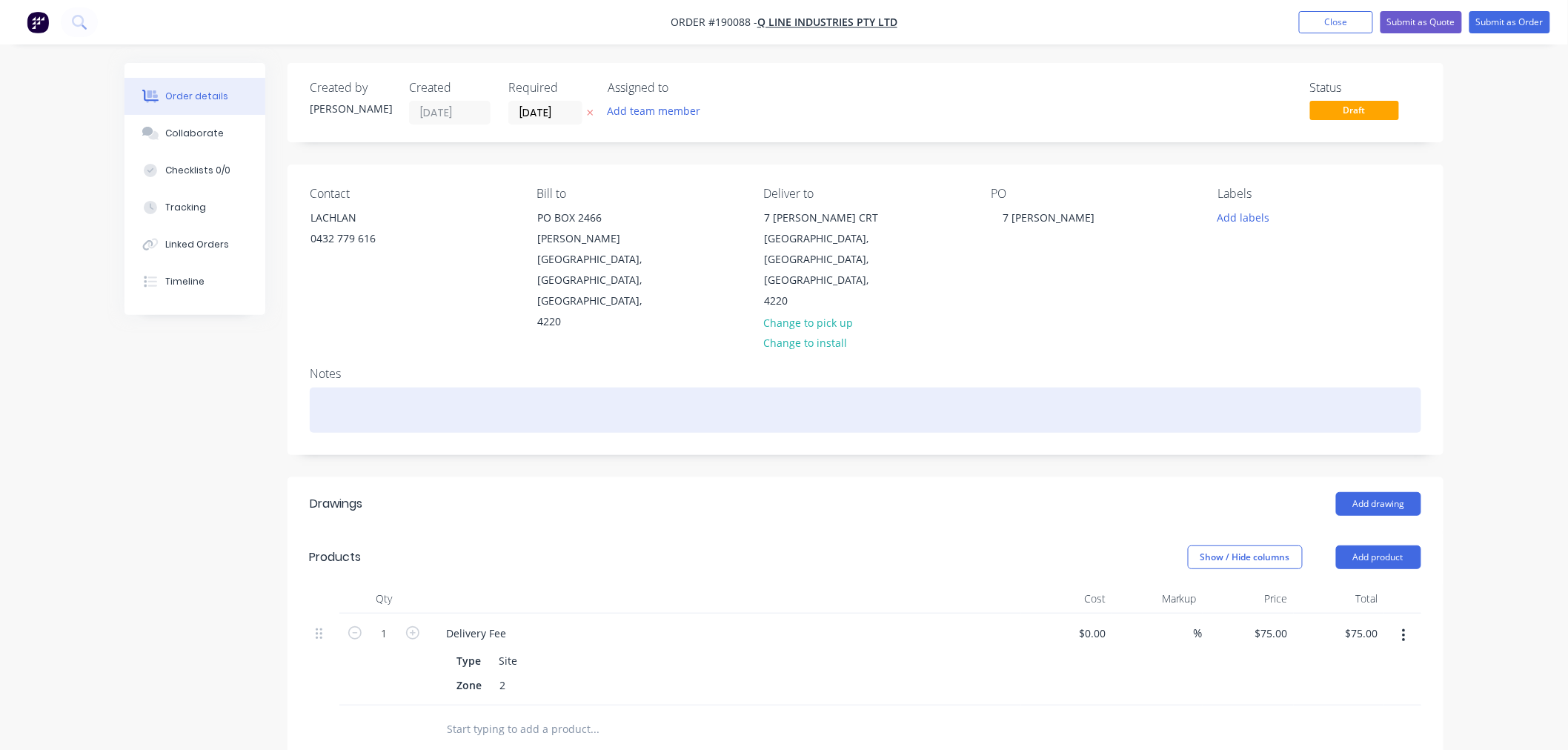
click at [603, 387] on div at bounding box center [865, 410] width 1112 height 45
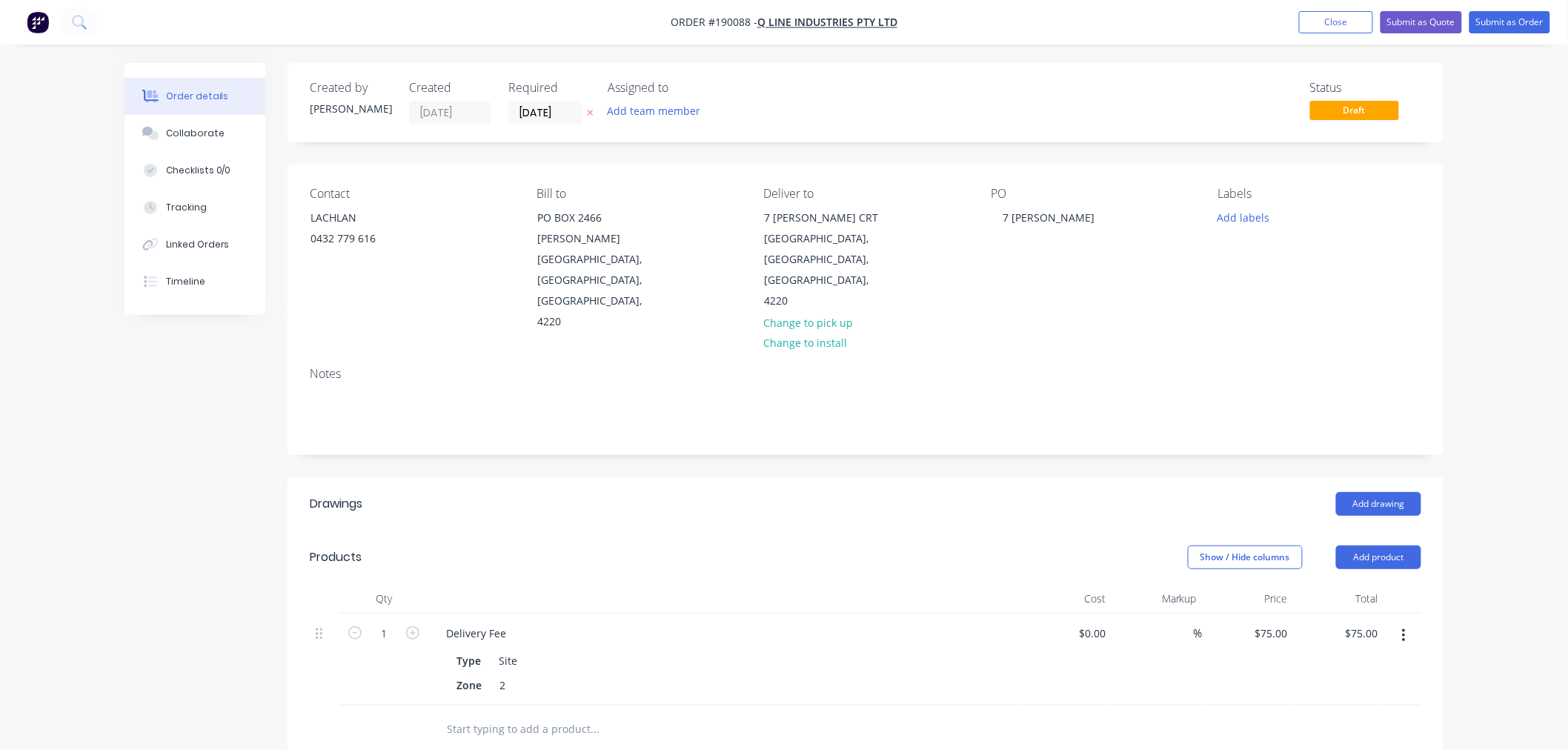
click at [1492, 324] on div "Order details Collaborate Checklists 0/0 Tracking Linked Orders Timeline Order …" at bounding box center [784, 566] width 1568 height 1131
click at [1508, 359] on div "Order details Collaborate Checklists 0/0 Tracking Linked Orders Timeline Order …" at bounding box center [784, 566] width 1568 height 1131
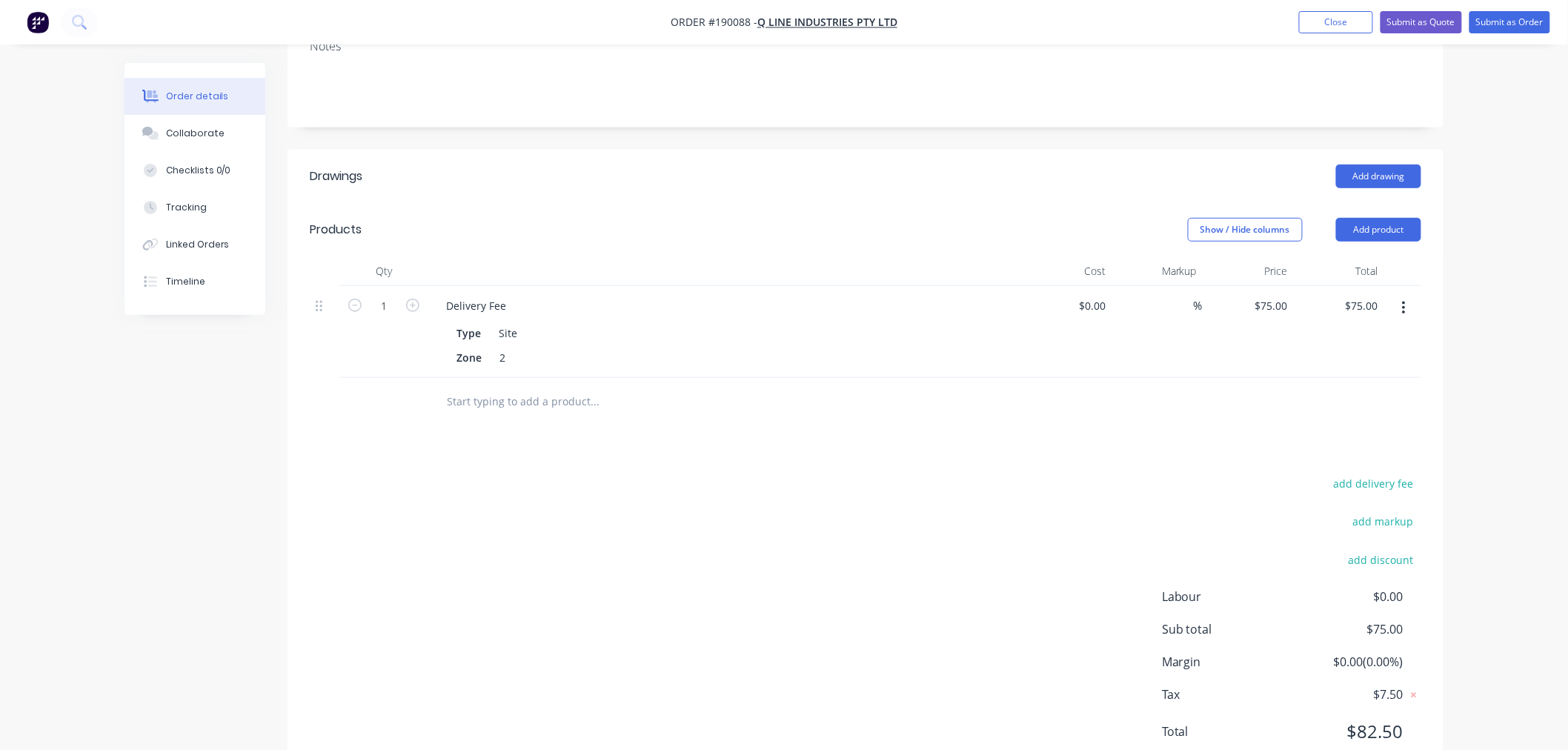
scroll to position [329, 0]
click at [1439, 282] on div "Qty Cost Markup Price Total 1 Delivery Fee Type Site Zone 2 $0.00 $0.00 % $75.0…" at bounding box center [865, 339] width 1156 height 170
click at [1377, 163] on button "Add drawing" at bounding box center [1379, 174] width 85 height 23
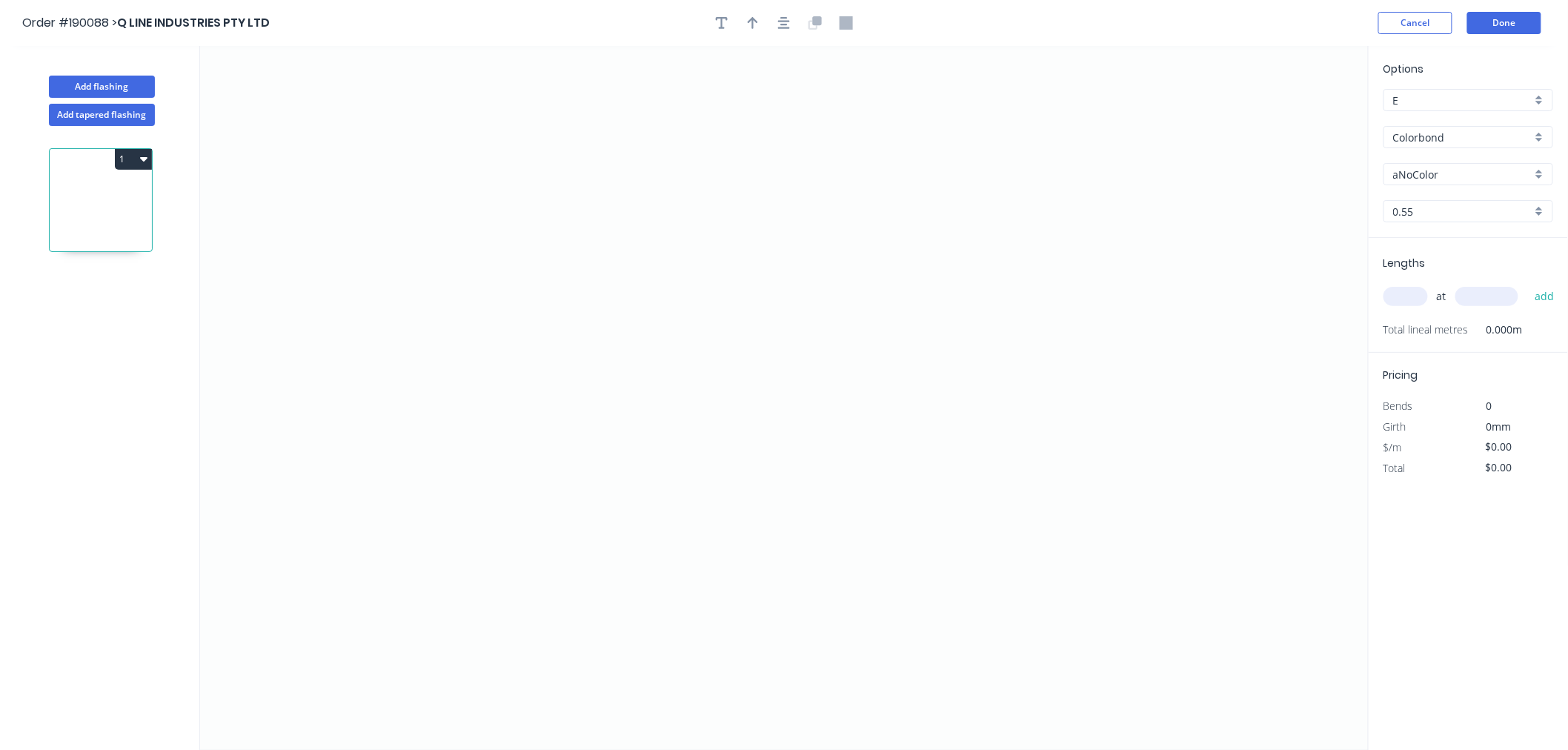
click at [1426, 179] on input "aNoColor" at bounding box center [1462, 174] width 139 height 15
click at [1465, 254] on div "Surfmist" at bounding box center [1468, 247] width 168 height 26
type input "Surfmist"
click at [1413, 293] on input "text" at bounding box center [1405, 296] width 44 height 19
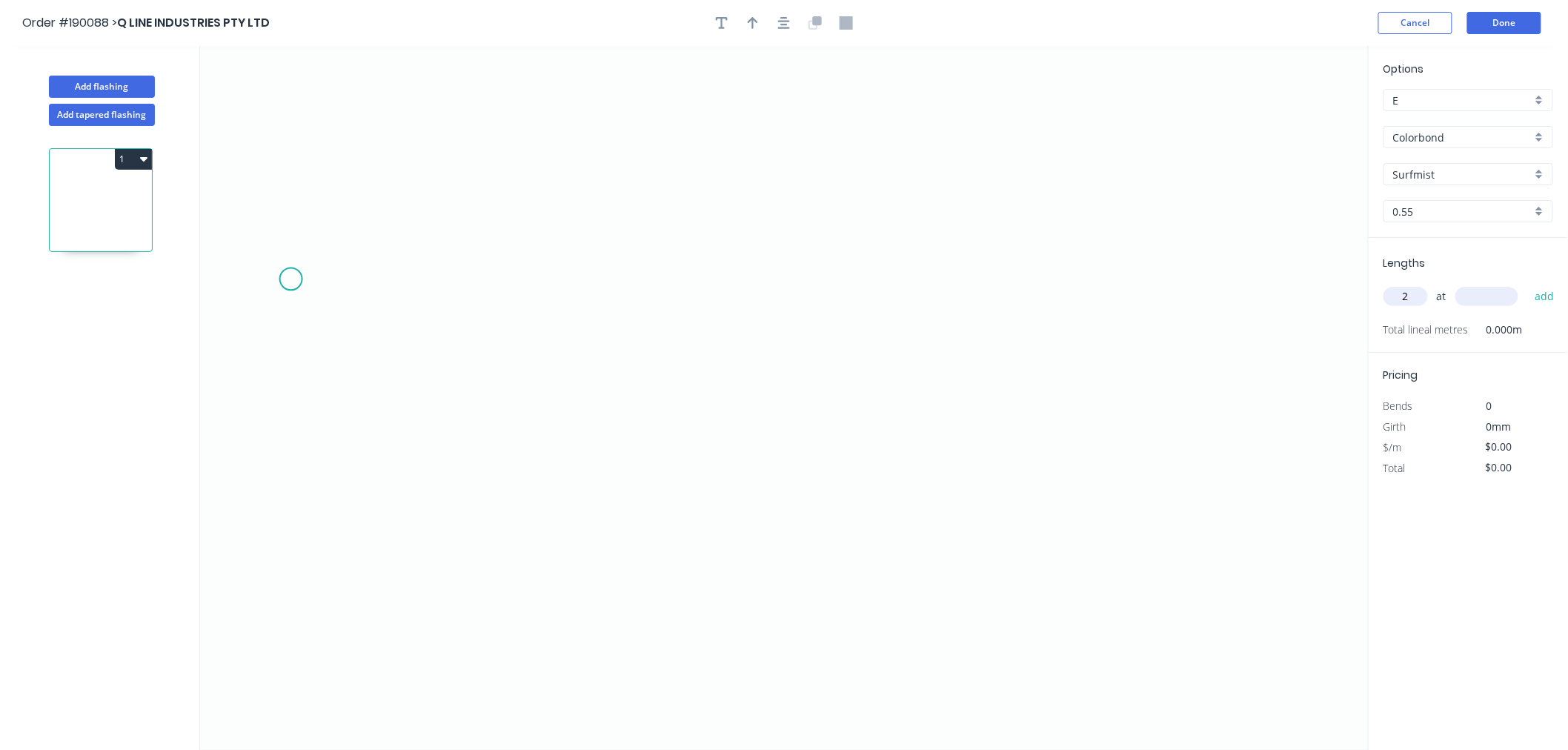
type input "2"
type input "6000"
click at [1528, 284] on button "add" at bounding box center [1545, 296] width 35 height 25
click at [1421, 20] on button "Cancel" at bounding box center [1416, 23] width 74 height 23
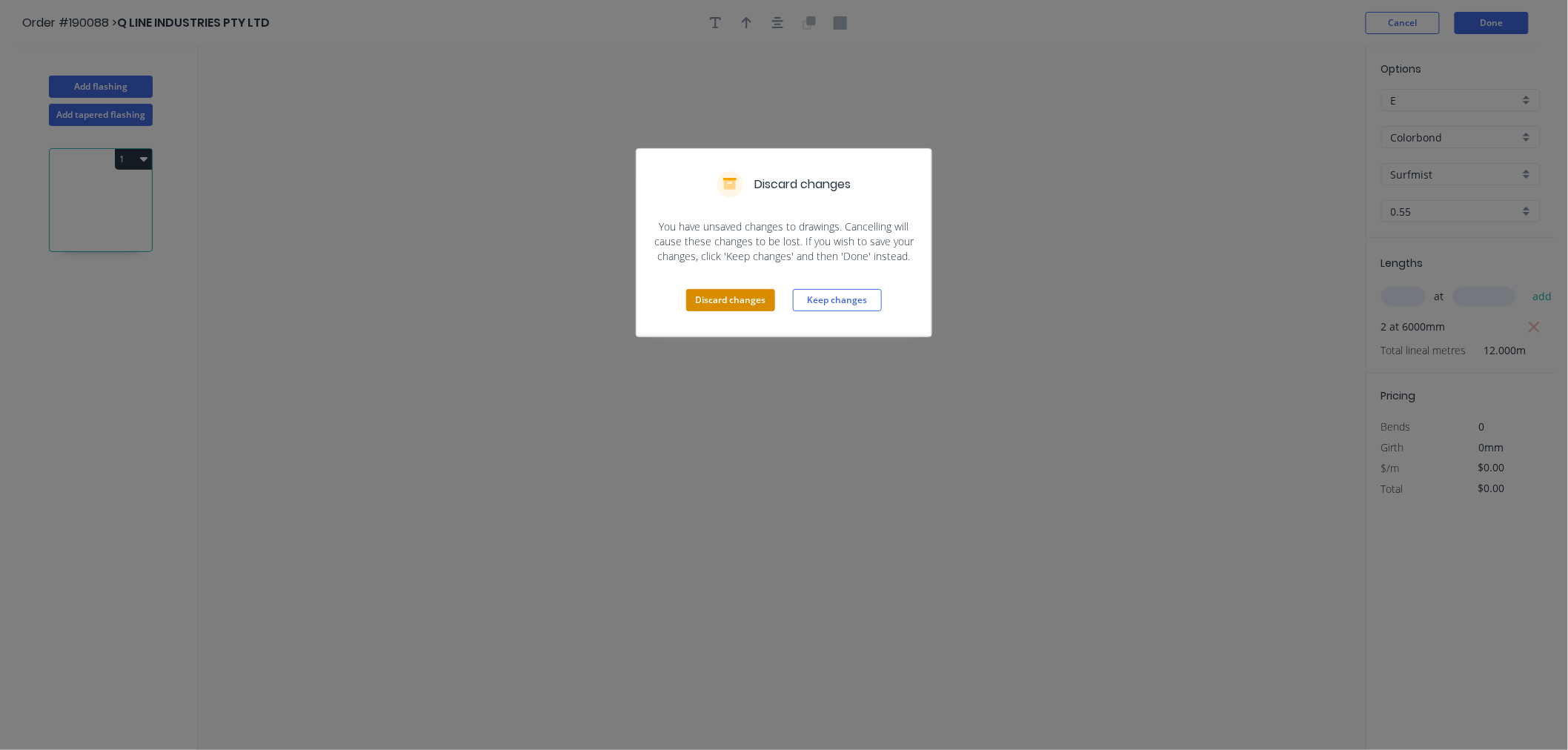
click at [708, 295] on button "Discard changes" at bounding box center [731, 300] width 89 height 23
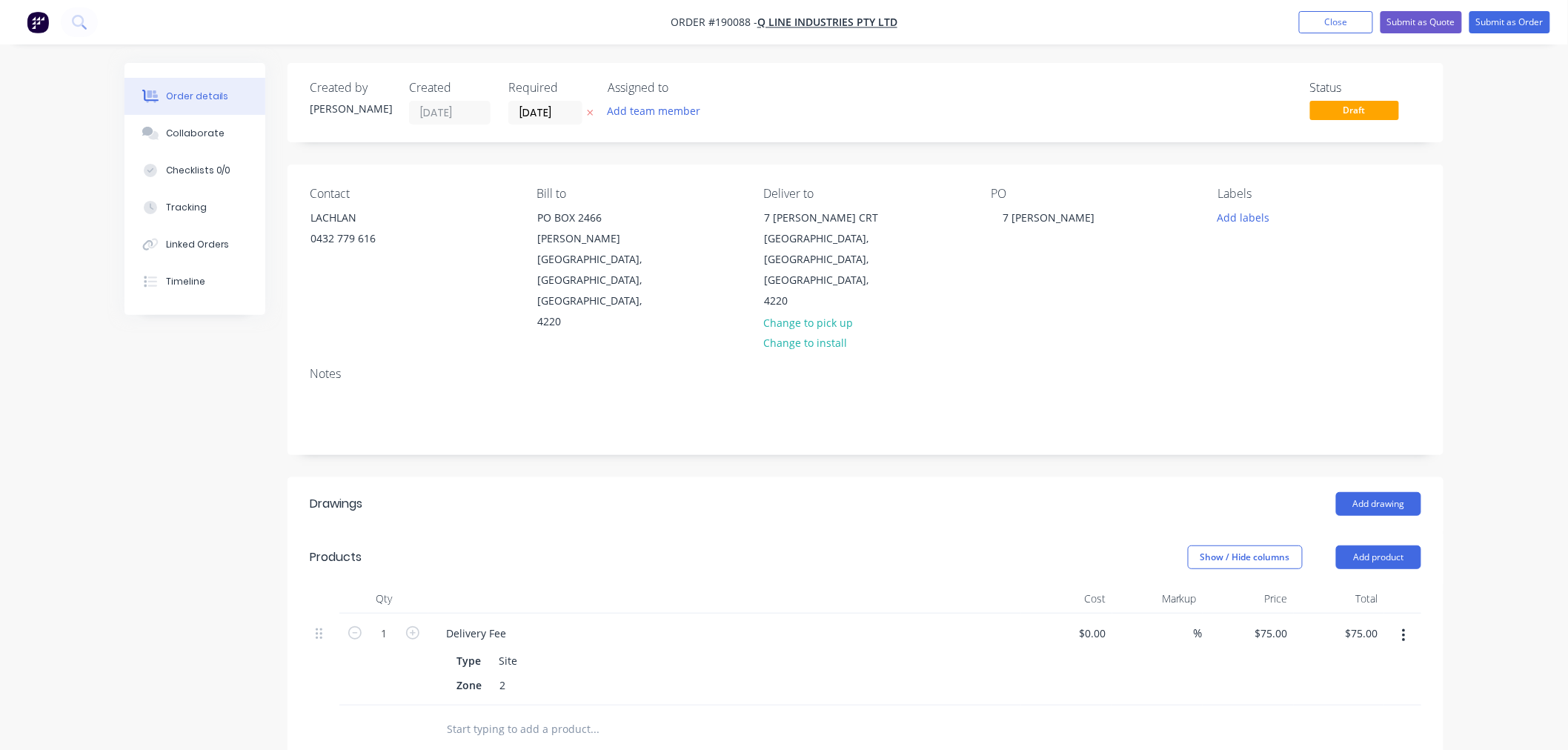
click at [189, 450] on div "Created by [PERSON_NAME] Created [DATE] Required [DATE] Assigned to Add team me…" at bounding box center [784, 597] width 1319 height 1068
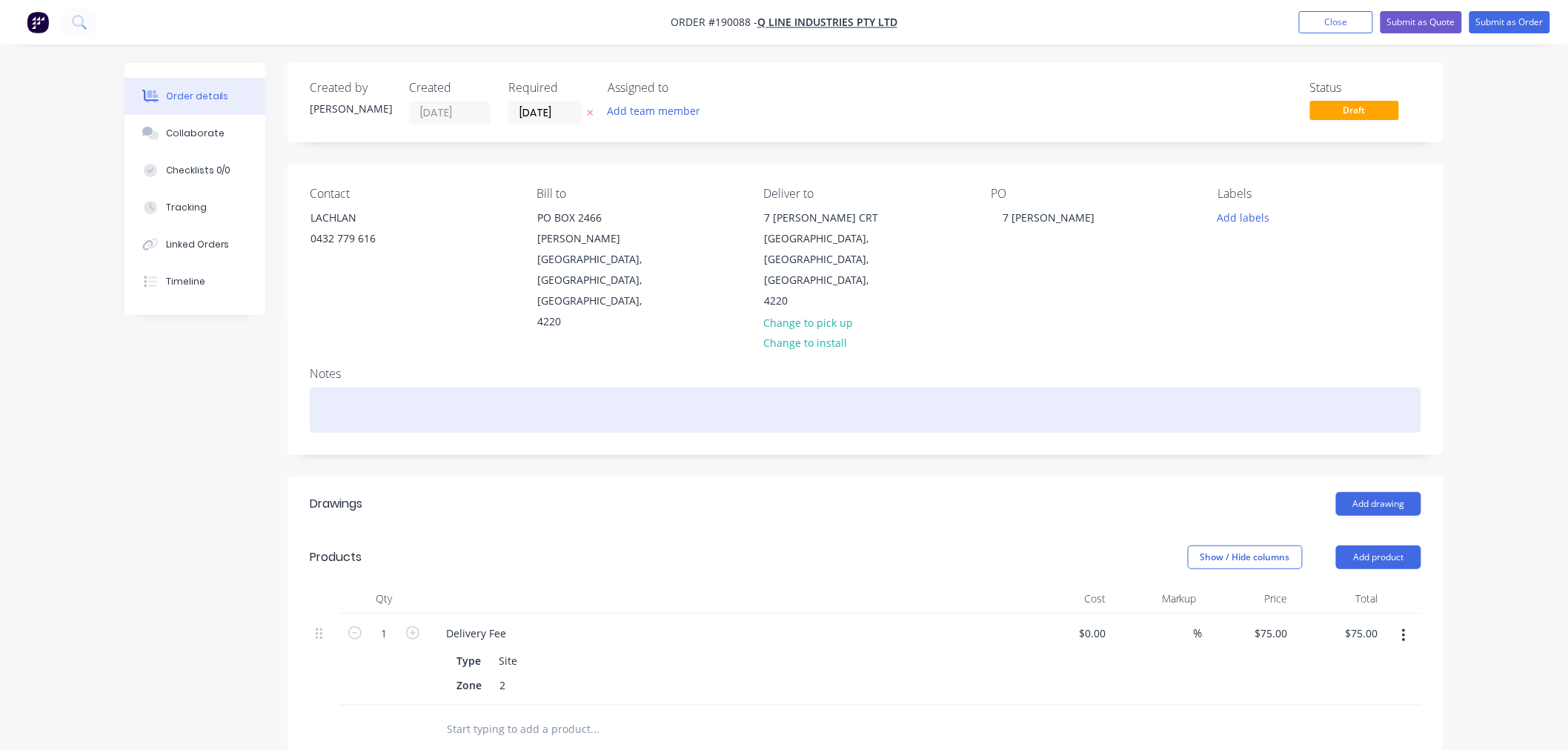
click at [425, 387] on div at bounding box center [865, 410] width 1112 height 45
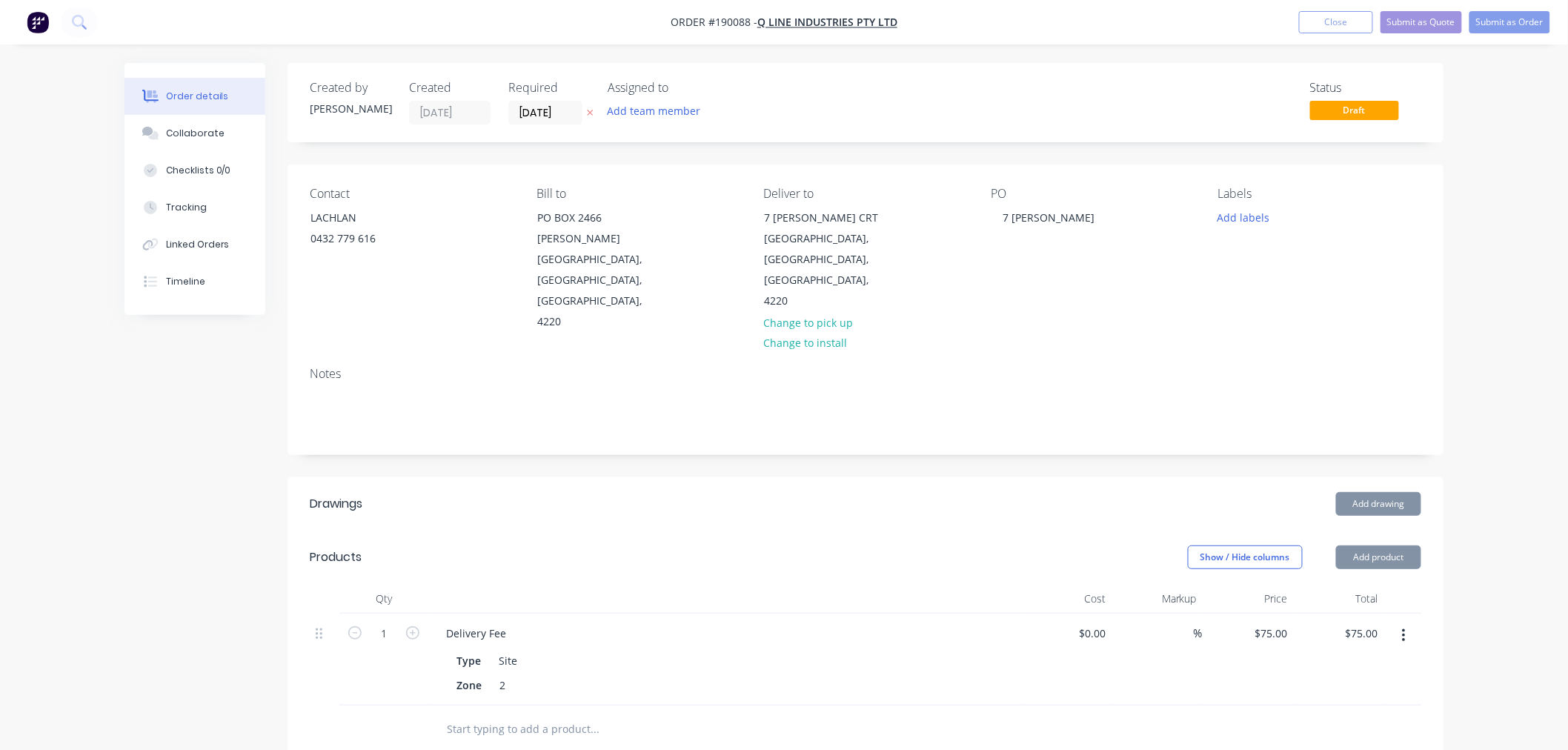
click at [1512, 425] on div "Order details Collaborate Checklists 0/0 Tracking Linked Orders Timeline Order …" at bounding box center [784, 566] width 1568 height 1131
click at [1397, 492] on button "Add drawing" at bounding box center [1379, 503] width 85 height 23
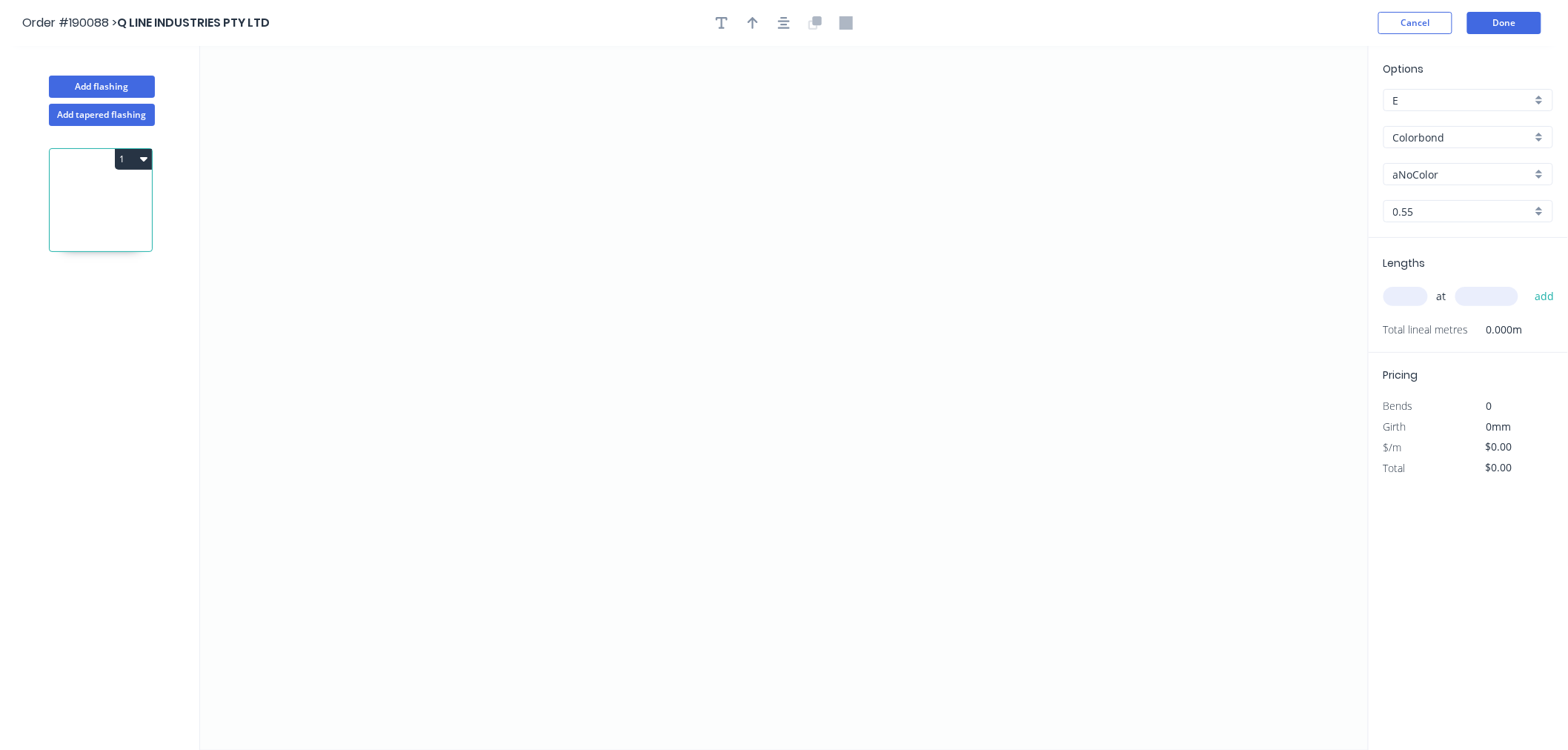
click at [1426, 169] on input "aNoColor" at bounding box center [1462, 174] width 139 height 15
click at [1501, 269] on div "Surfmist" at bounding box center [1468, 280] width 168 height 26
type input "Surfmist"
click at [1408, 308] on div "at add" at bounding box center [1470, 296] width 172 height 25
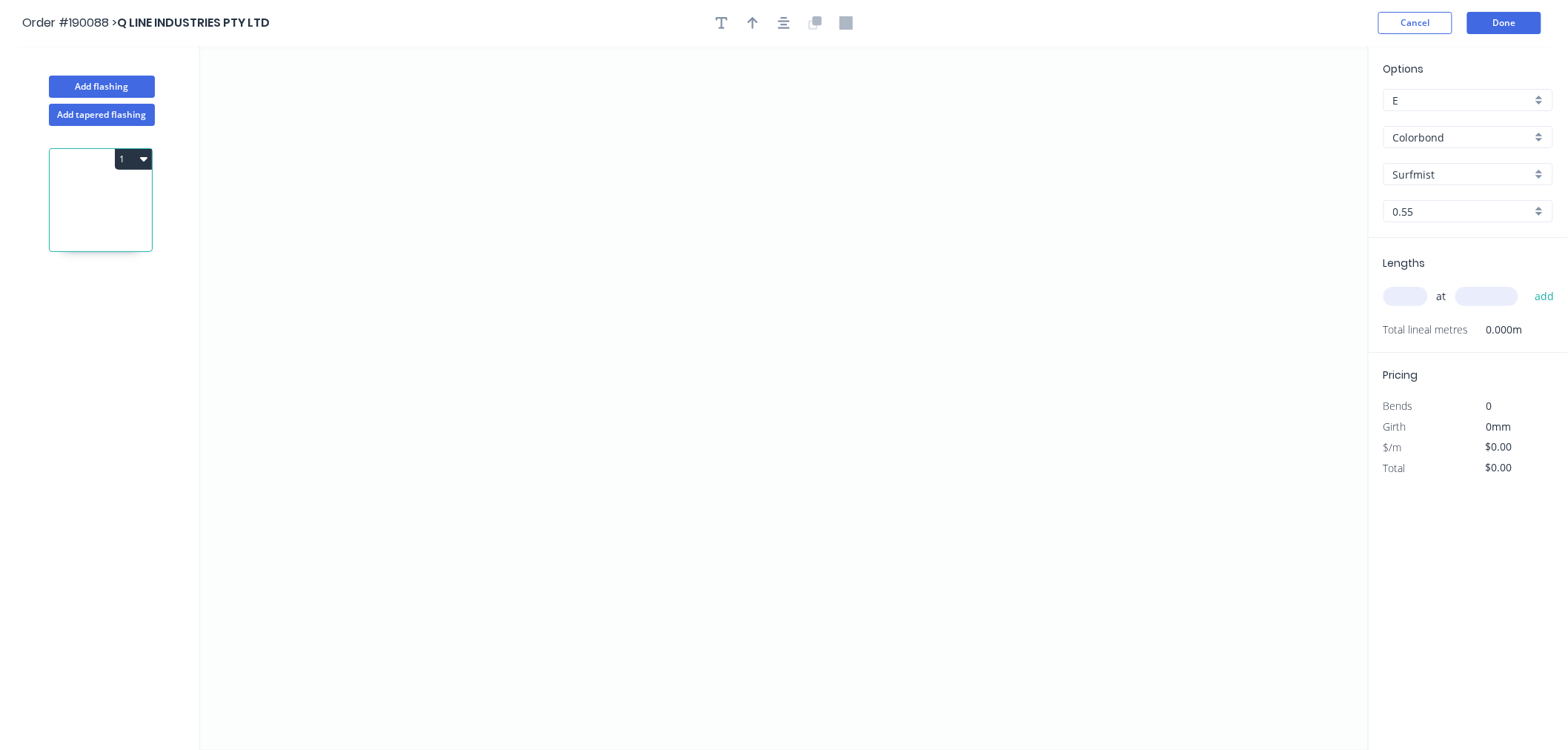
click at [1405, 293] on input "text" at bounding box center [1405, 296] width 44 height 19
click at [1405, 292] on input "text" at bounding box center [1405, 296] width 44 height 19
type input "2"
type input "6000"
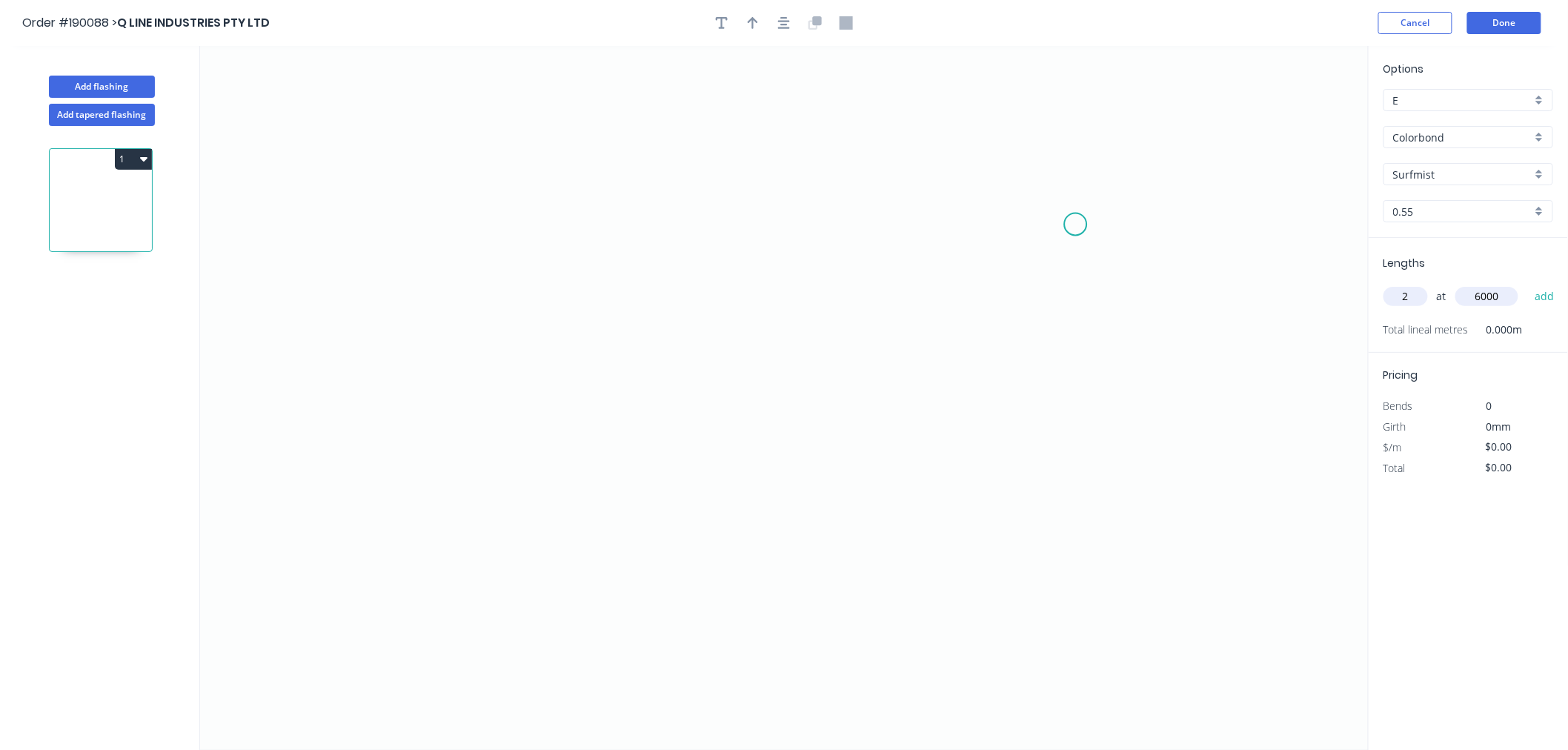
click at [1528, 284] on button "add" at bounding box center [1545, 296] width 35 height 25
click at [496, 235] on icon "0" at bounding box center [784, 398] width 1168 height 704
click at [497, 460] on icon "0" at bounding box center [784, 398] width 1168 height 704
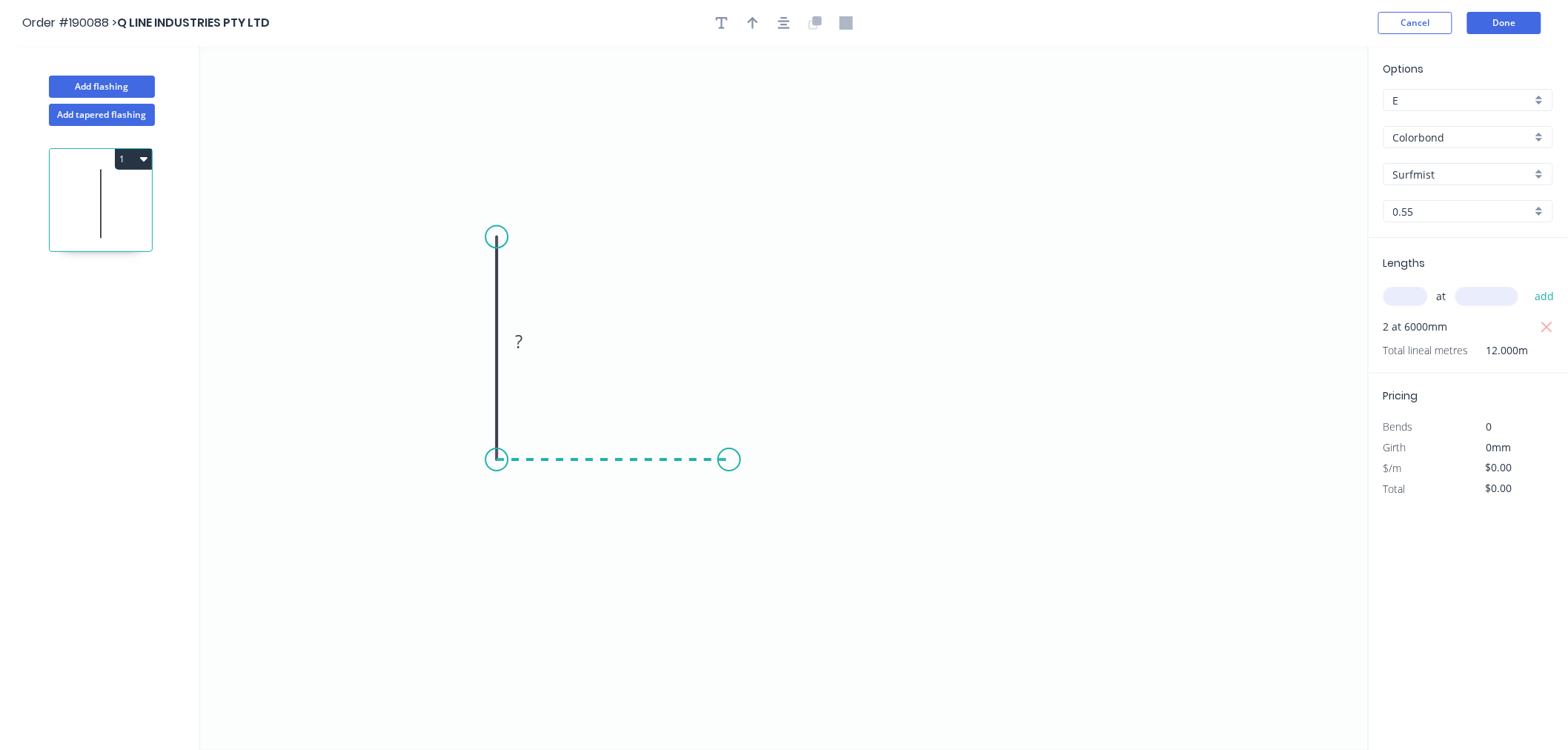
click at [729, 458] on icon "0 ?" at bounding box center [784, 398] width 1168 height 704
click at [727, 100] on icon "0 ? ?" at bounding box center [784, 398] width 1168 height 704
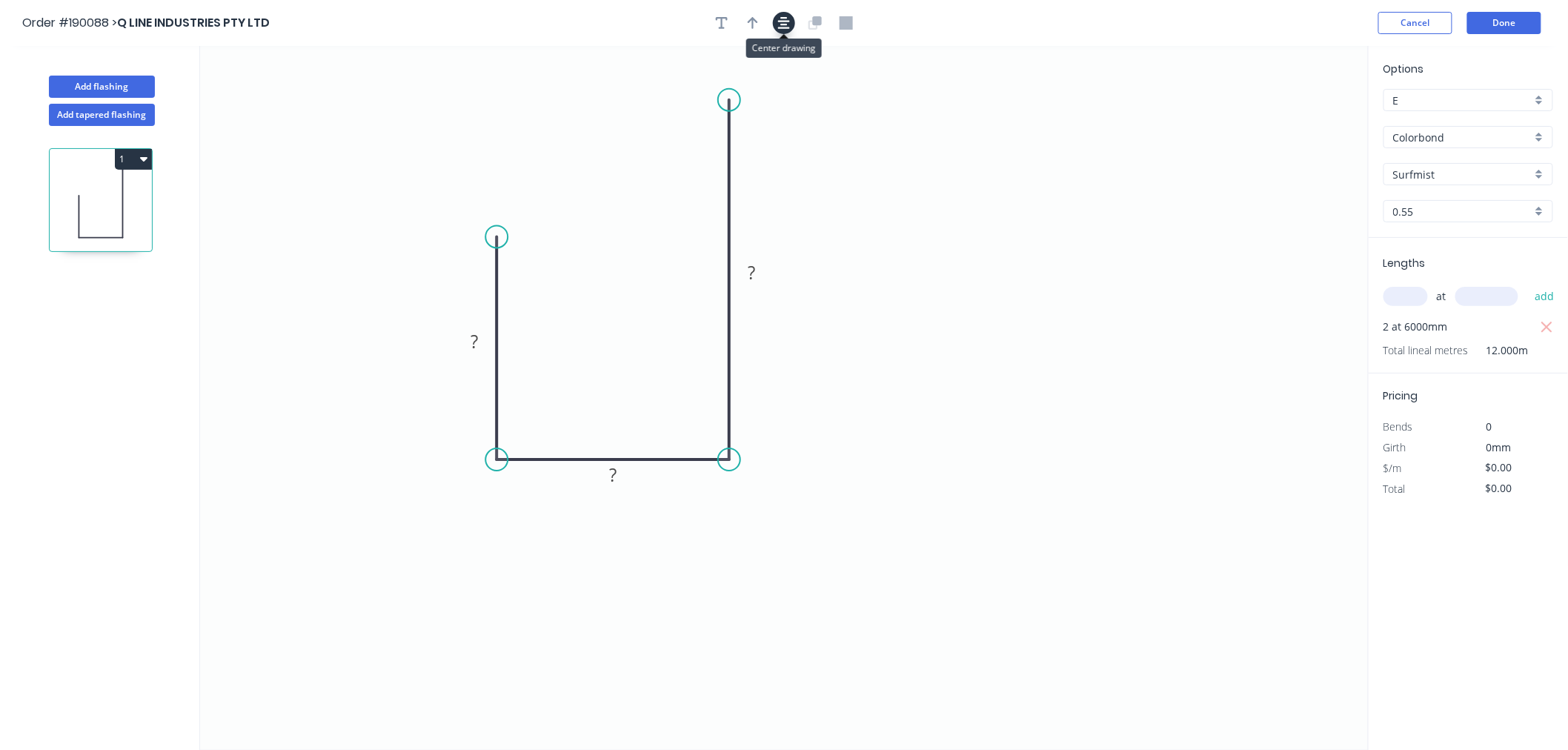
click at [787, 21] on icon "button" at bounding box center [784, 23] width 12 height 14
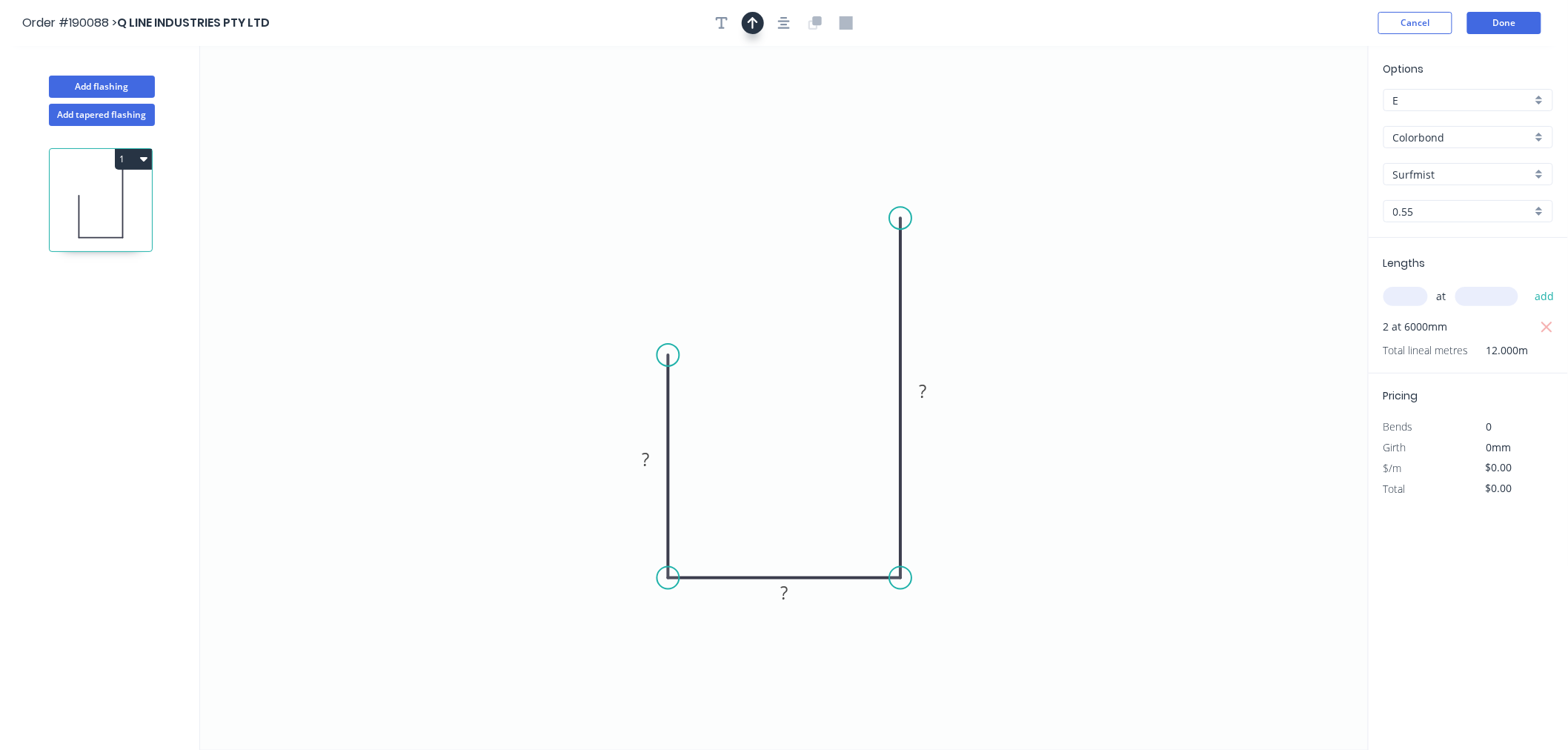
click at [760, 21] on button "button" at bounding box center [753, 23] width 23 height 23
drag, startPoint x: 1292, startPoint y: 116, endPoint x: 832, endPoint y: 256, distance: 480.8
click at [832, 256] on icon at bounding box center [832, 239] width 14 height 48
click at [832, 256] on icon at bounding box center [832, 239] width 14 height 48
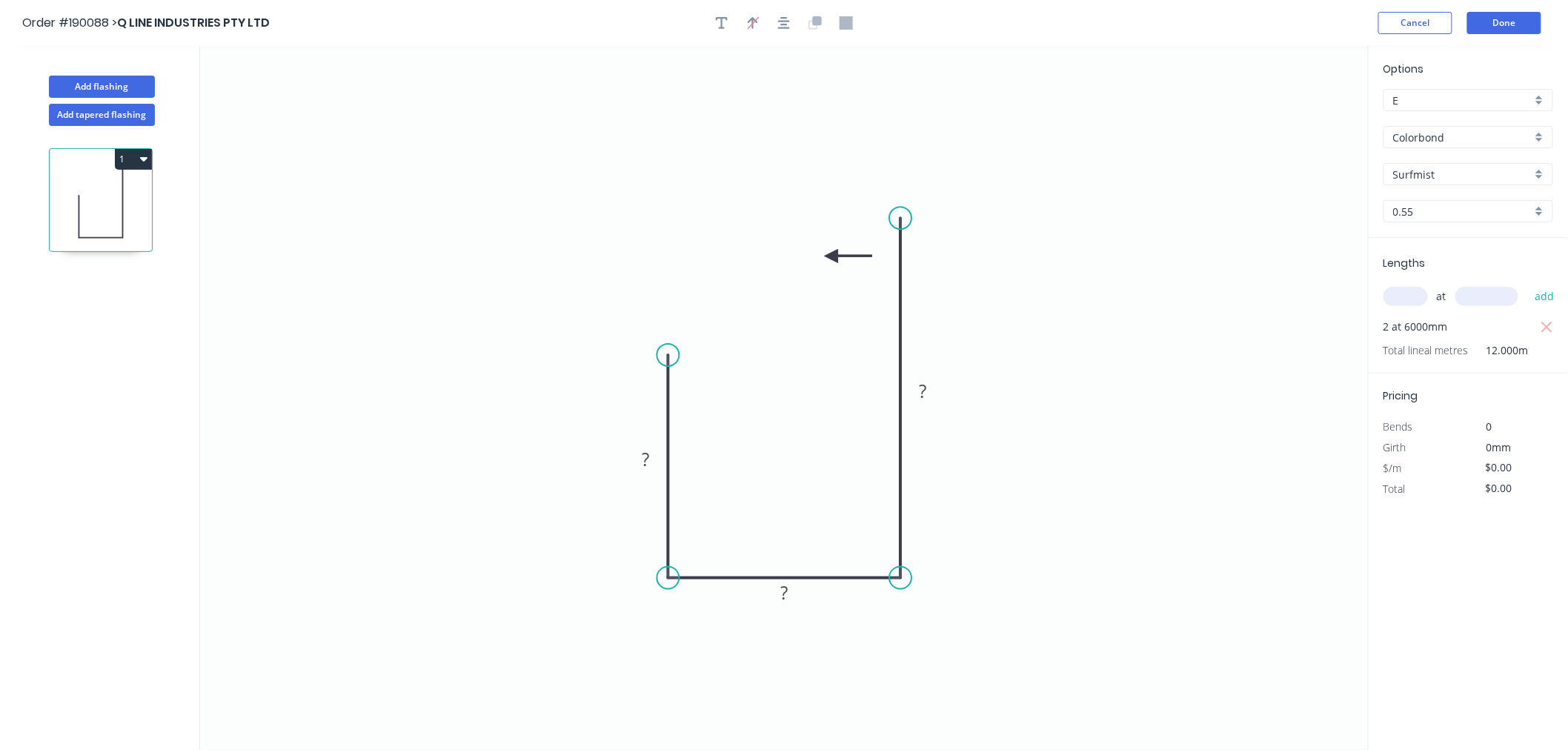
click at [832, 256] on icon at bounding box center [848, 256] width 48 height 14
click at [832, 256] on icon at bounding box center [843, 267] width 43 height 43
click at [832, 256] on icon at bounding box center [819, 267] width 43 height 43
click at [832, 256] on icon at bounding box center [814, 256] width 48 height 14
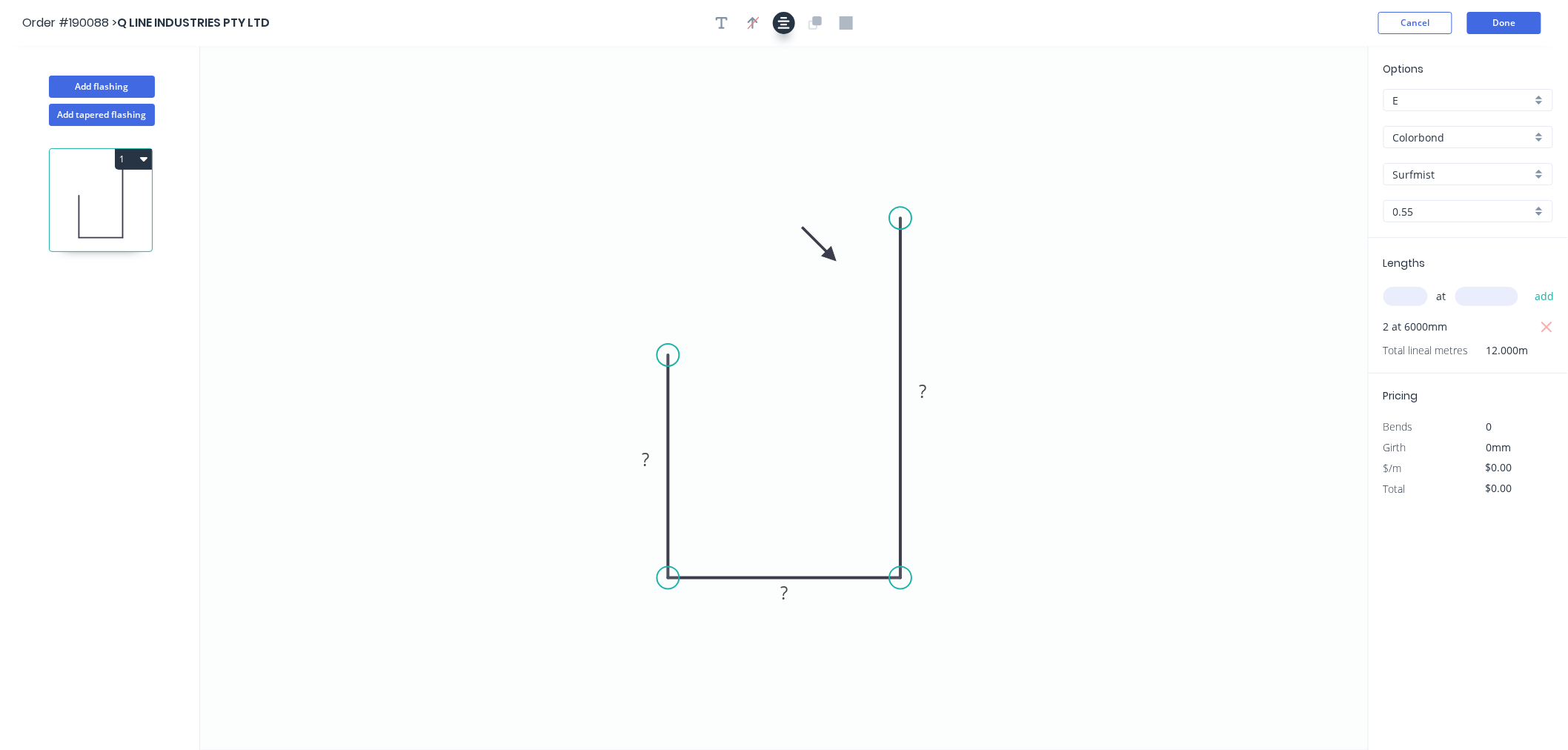
click at [783, 27] on icon "button" at bounding box center [784, 23] width 12 height 14
click at [649, 462] on tspan "?" at bounding box center [645, 459] width 7 height 24
drag, startPoint x: 667, startPoint y: 362, endPoint x: 673, endPoint y: 402, distance: 40.4
click at [673, 402] on circle at bounding box center [669, 402] width 23 height 23
drag, startPoint x: 665, startPoint y: 404, endPoint x: 670, endPoint y: 372, distance: 32.4
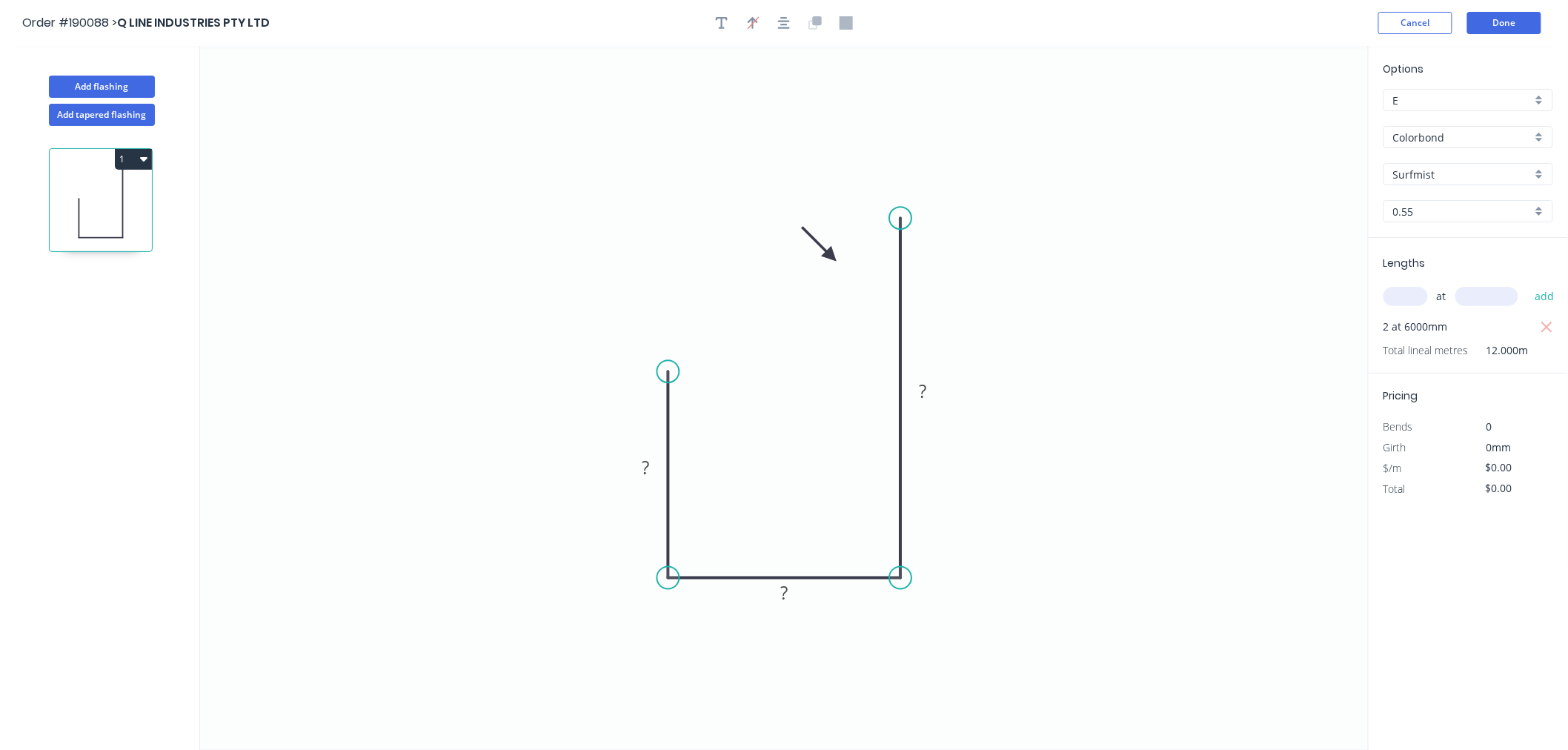
click at [670, 372] on circle at bounding box center [669, 371] width 23 height 23
click at [645, 460] on tspan "?" at bounding box center [645, 468] width 7 height 24
click at [535, 292] on icon "0 170 350 300" at bounding box center [784, 398] width 1168 height 704
type input "$26.18"
type input "$314.16"
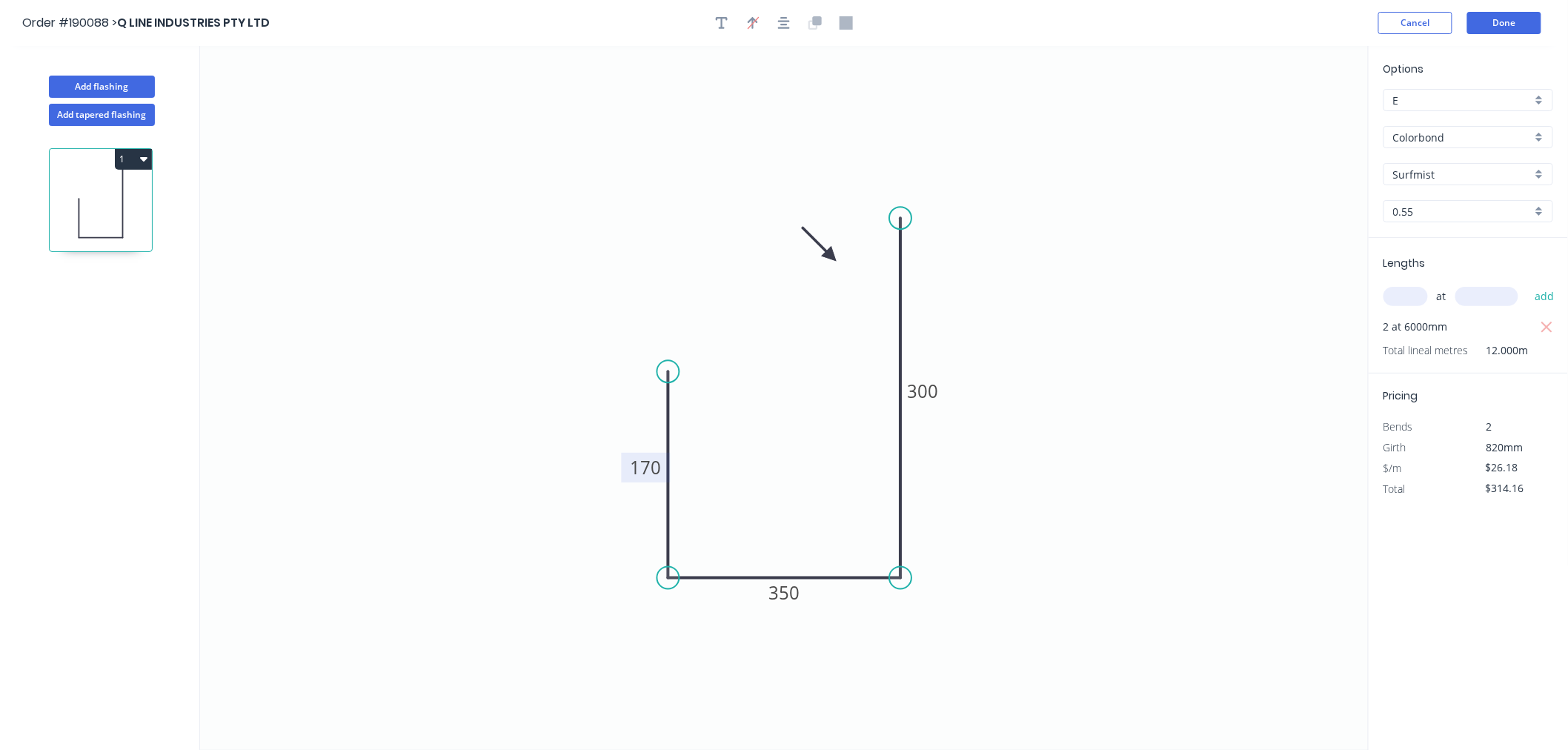
drag, startPoint x: 679, startPoint y: 168, endPoint x: 697, endPoint y: 161, distance: 19.3
click at [693, 164] on icon "0 170 350 300" at bounding box center [784, 398] width 1168 height 704
click at [778, 12] on div at bounding box center [783, 23] width 156 height 23
click at [992, 80] on icon "0 170 350 300" at bounding box center [784, 398] width 1168 height 704
click at [1509, 24] on button "Done" at bounding box center [1504, 23] width 74 height 23
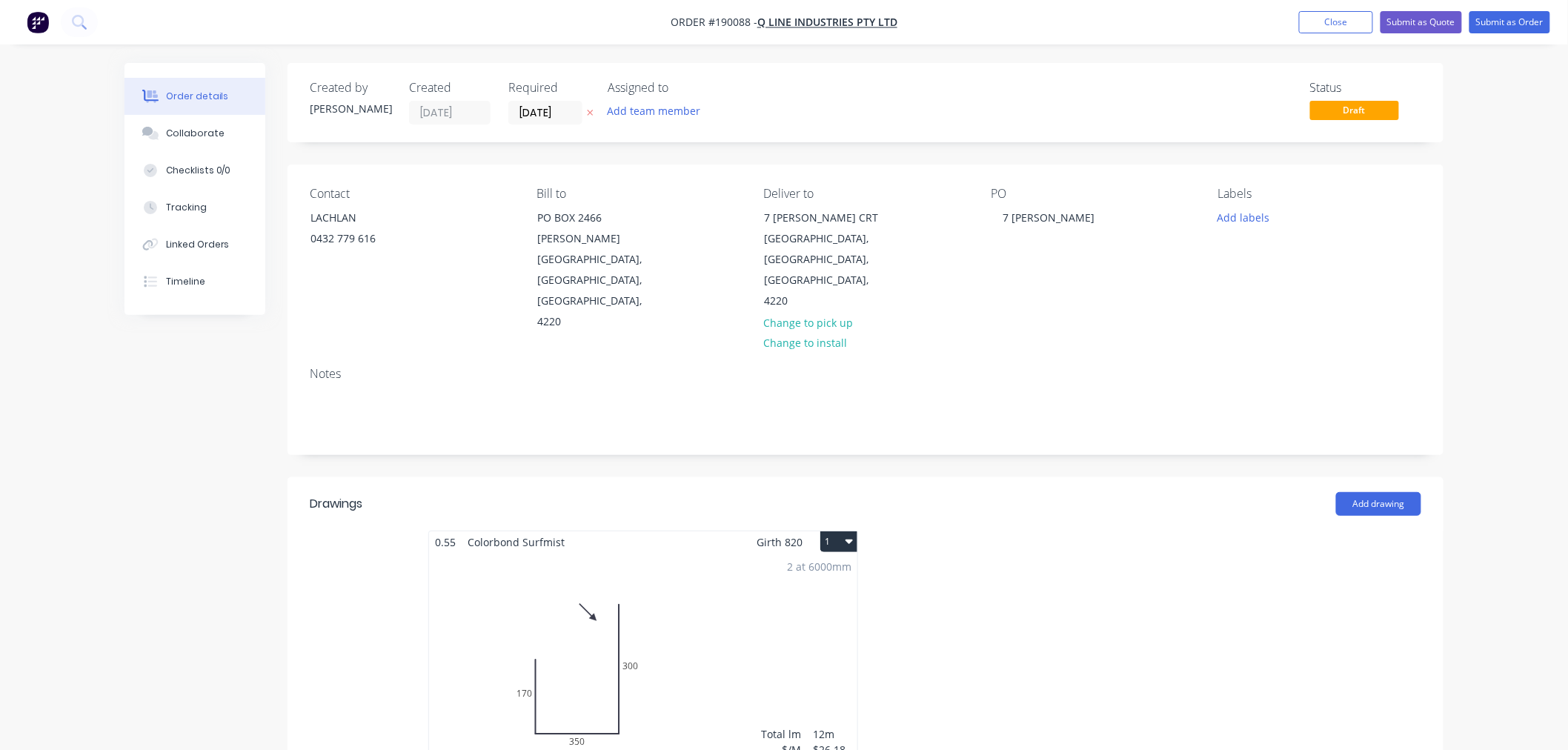
click at [850, 535] on icon "button" at bounding box center [848, 541] width 7 height 12
click at [840, 567] on div "Use larger box size" at bounding box center [787, 578] width 114 height 22
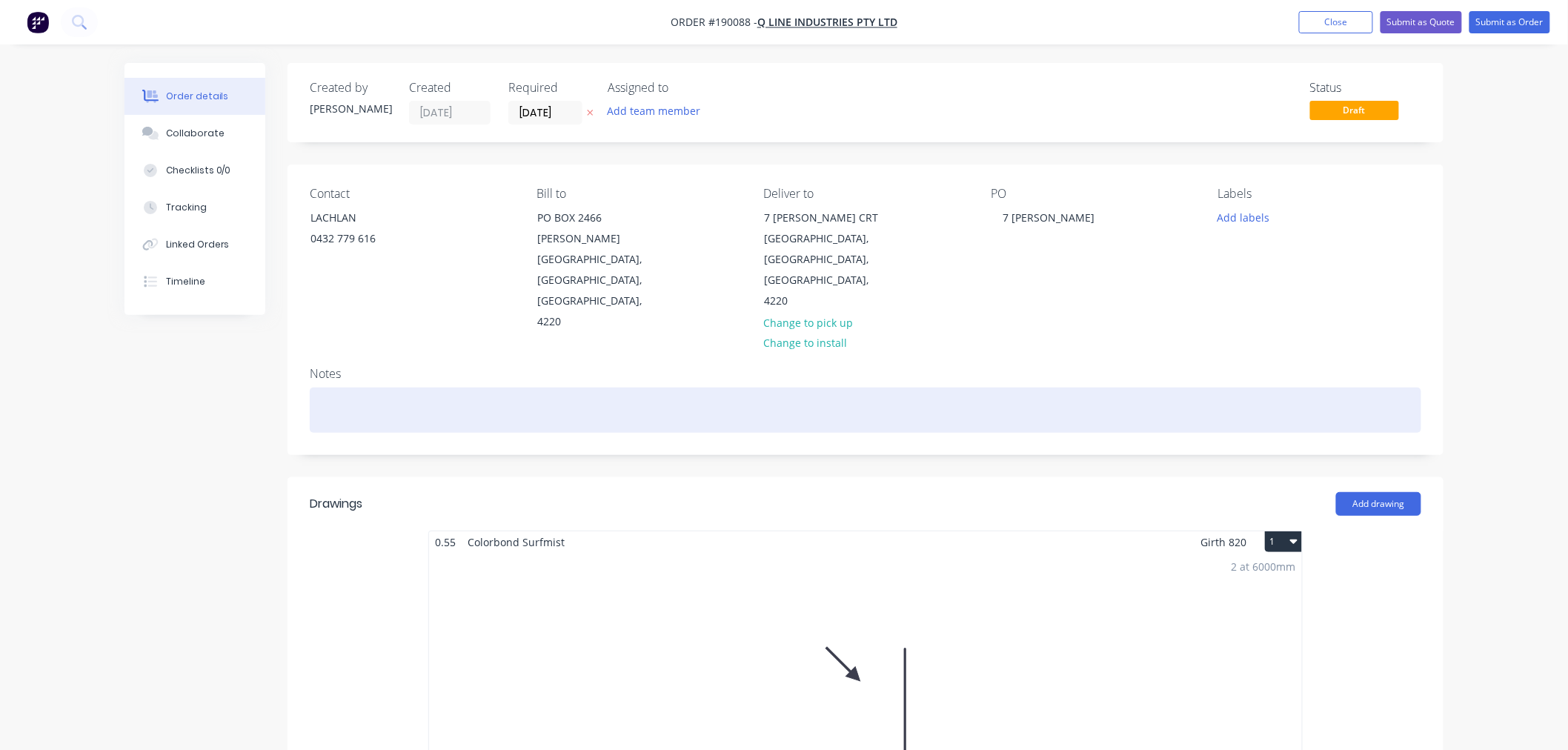
click at [339, 387] on div at bounding box center [865, 410] width 1112 height 45
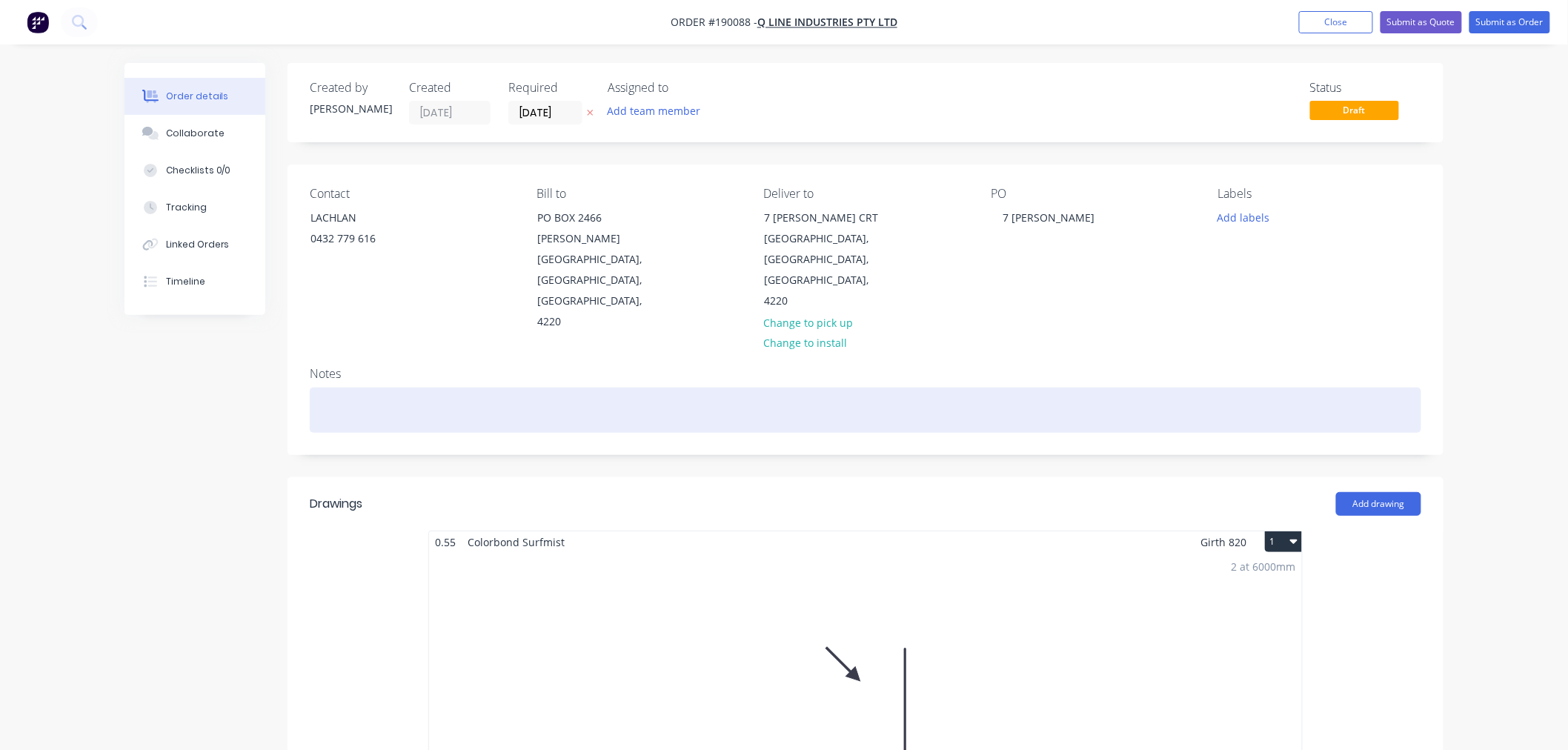
click at [1263, 387] on div at bounding box center [865, 410] width 1112 height 45
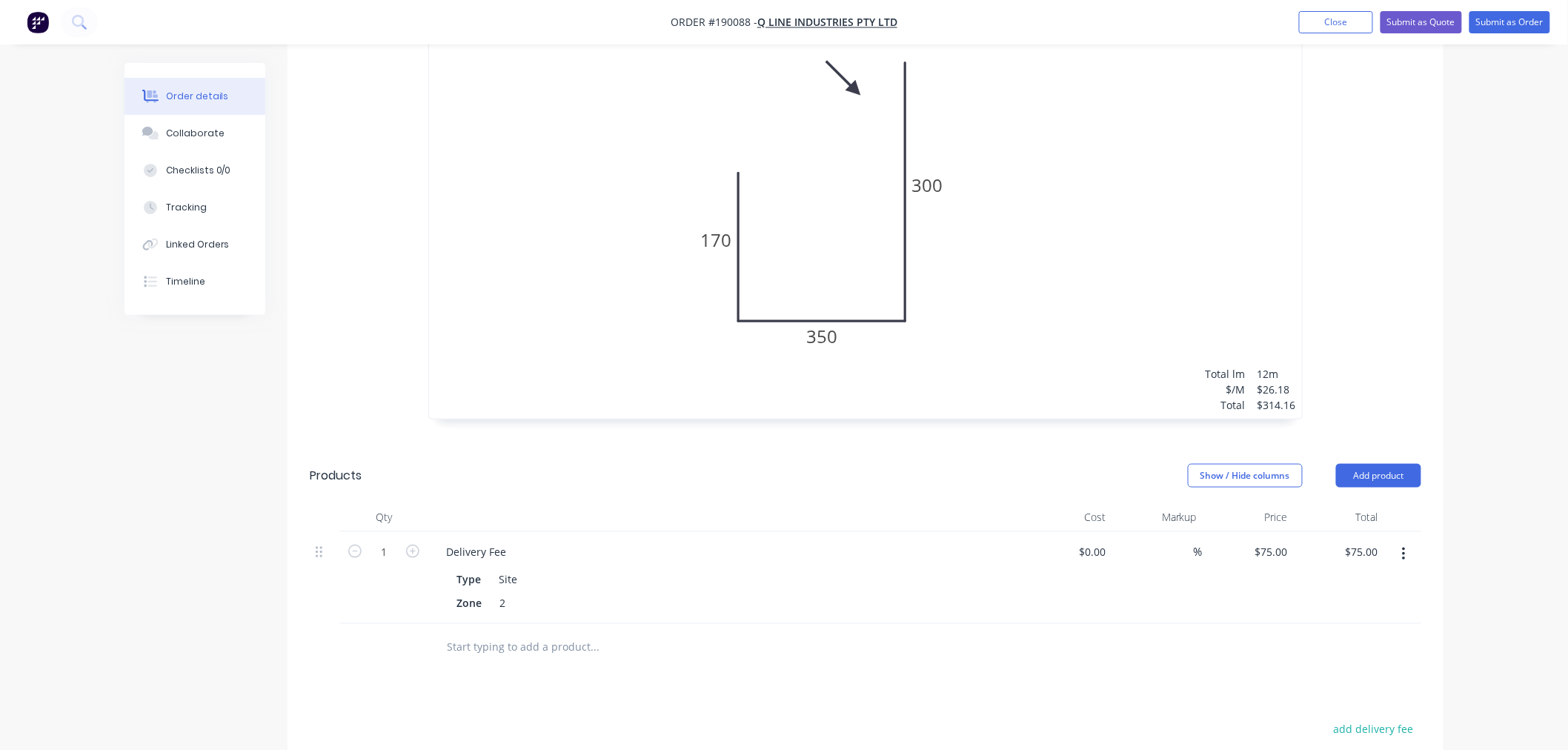
scroll to position [823, 0]
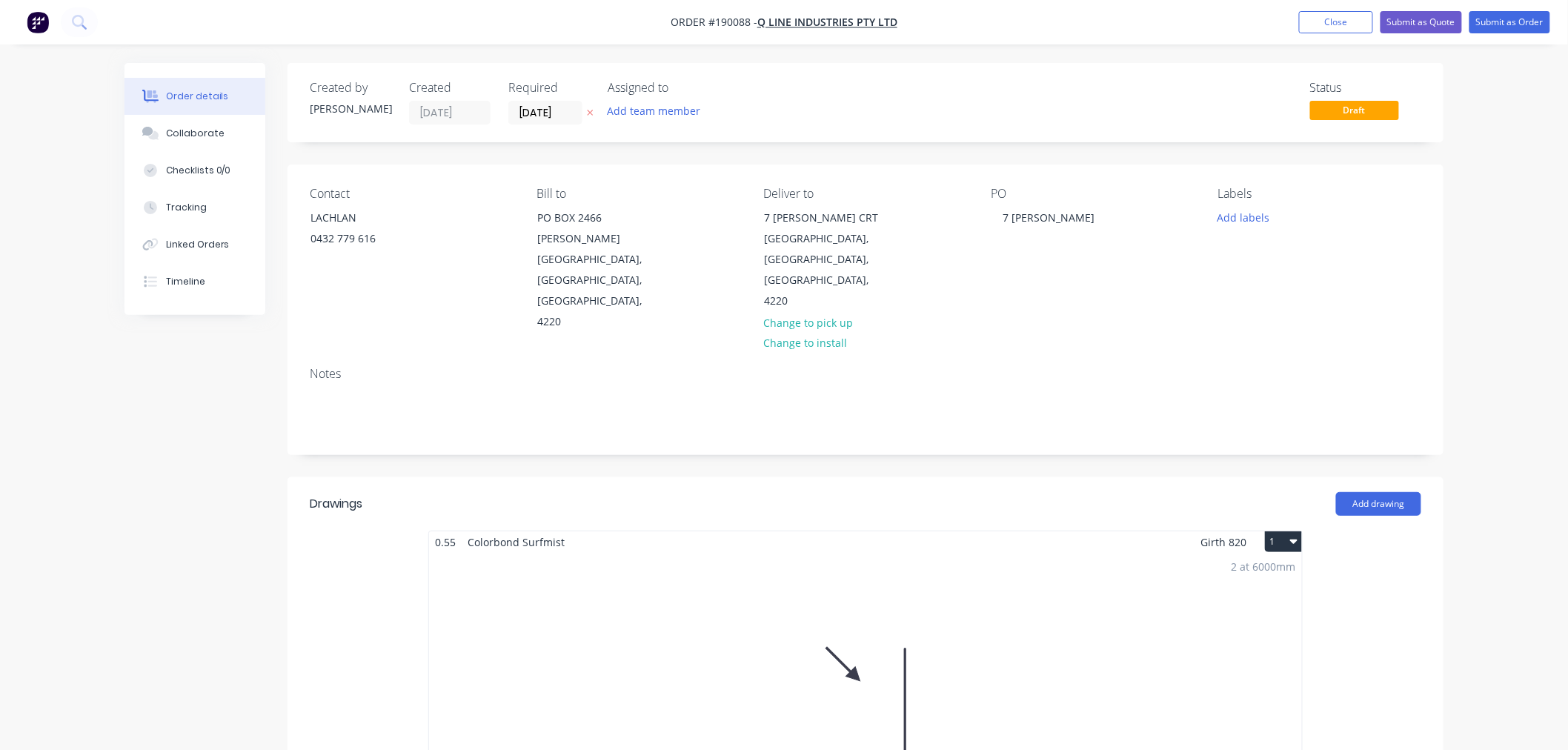
scroll to position [844, 0]
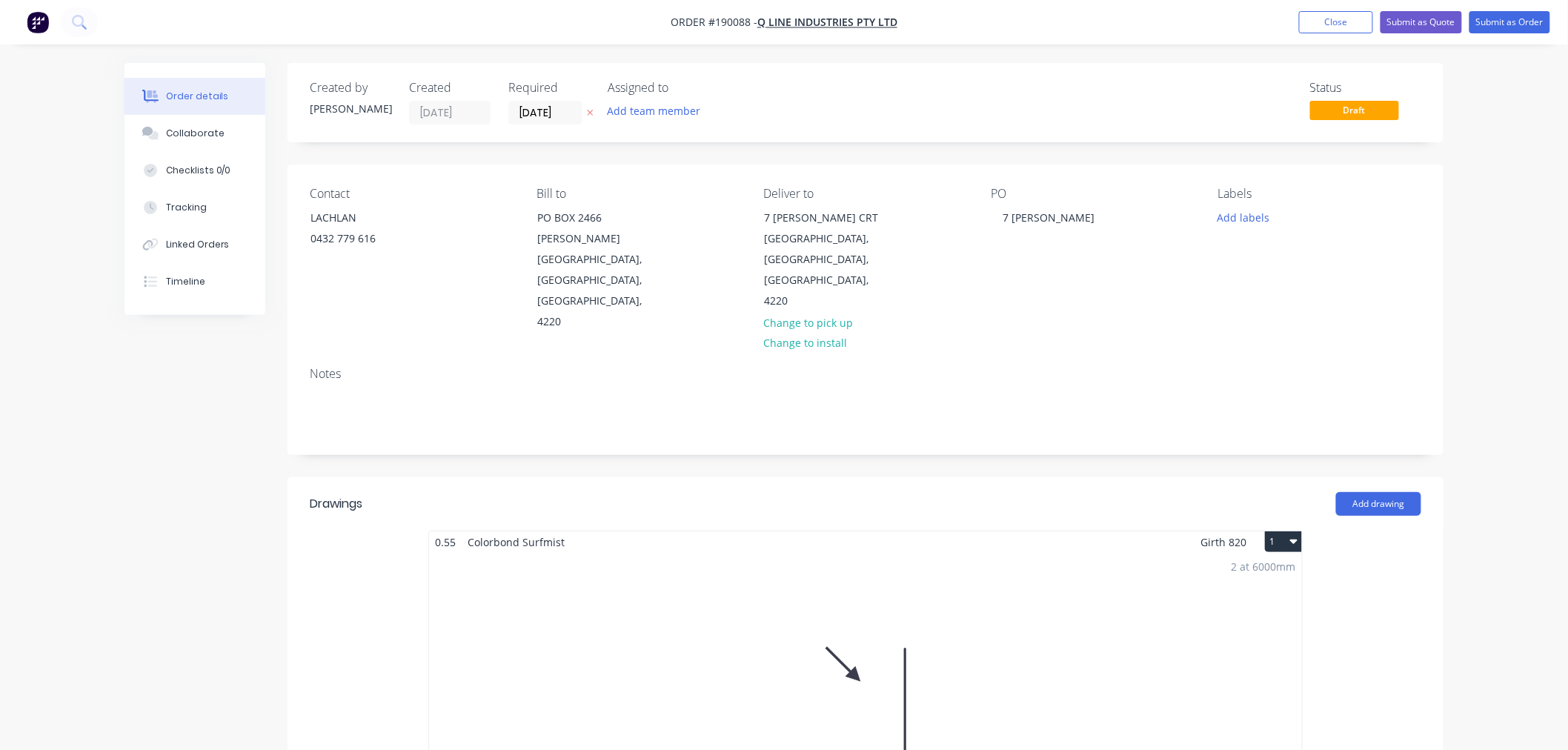
click at [1515, 20] on button "Submit as Order" at bounding box center [1510, 23] width 81 height 23
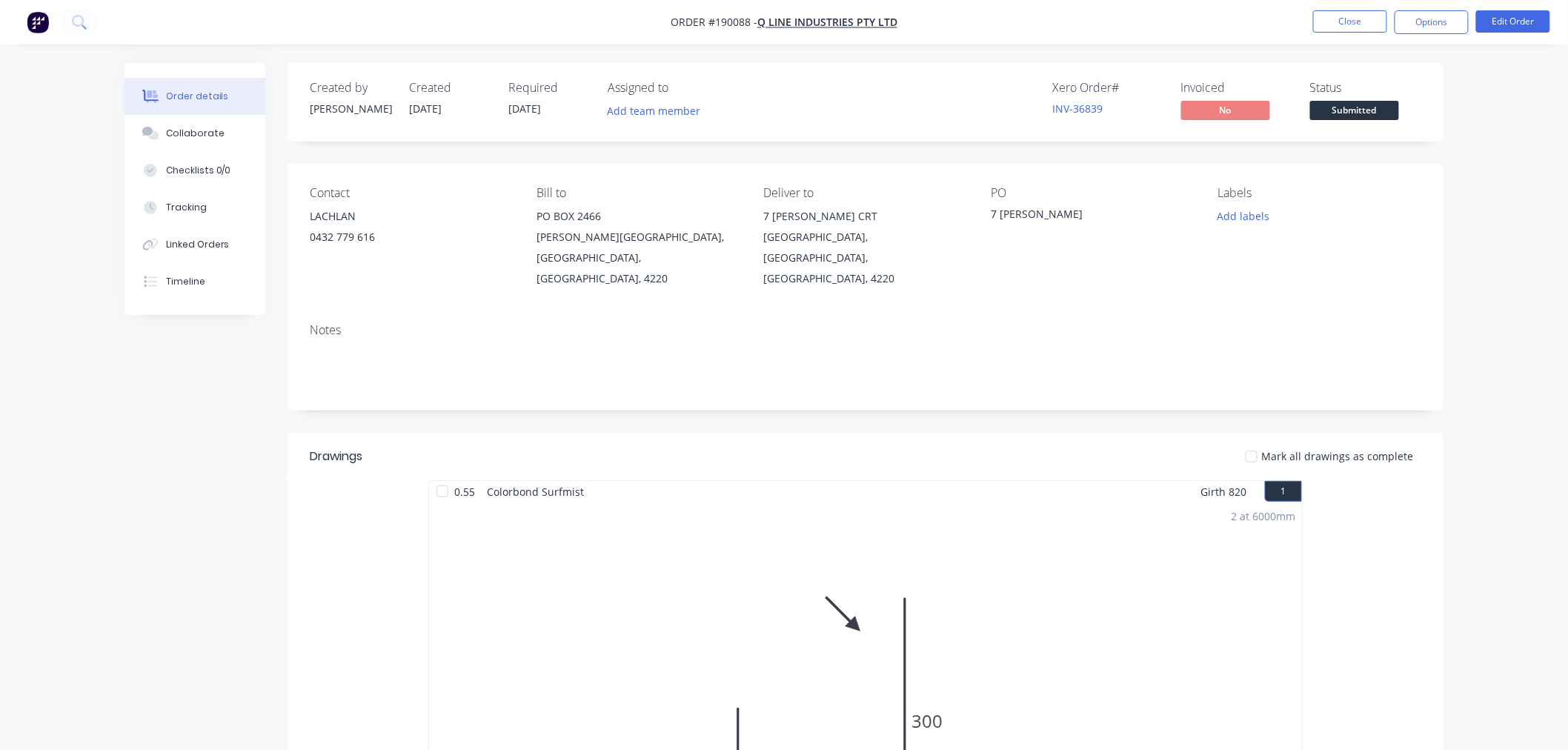
click at [1508, 278] on div "Order details Collaborate Checklists 0/0 Tracking Linked Orders Timeline Order …" at bounding box center [784, 708] width 1568 height 1417
click at [1195, 32] on nav "Order #190088 - Q LINE INDUSTRIES PTY LTD Close Options Edit Order" at bounding box center [784, 22] width 1568 height 44
click at [1424, 17] on button "Options" at bounding box center [1432, 22] width 74 height 23
click at [1508, 255] on div "Order details Collaborate Checklists 0/0 Tracking Linked Orders Timeline Order …" at bounding box center [784, 708] width 1568 height 1417
click at [1437, 20] on button "Options" at bounding box center [1432, 22] width 74 height 23
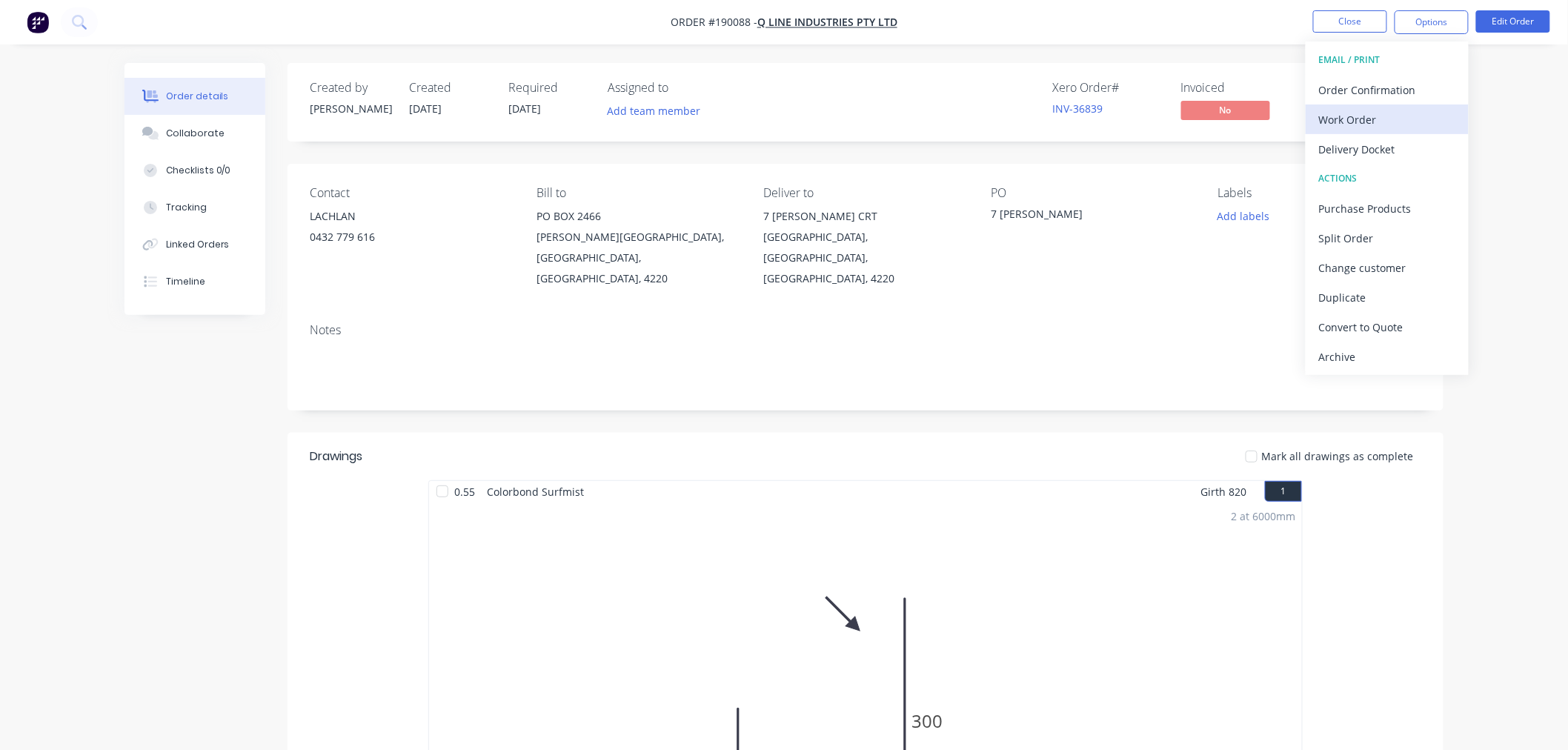
click at [1417, 118] on div "Work Order" at bounding box center [1387, 119] width 136 height 22
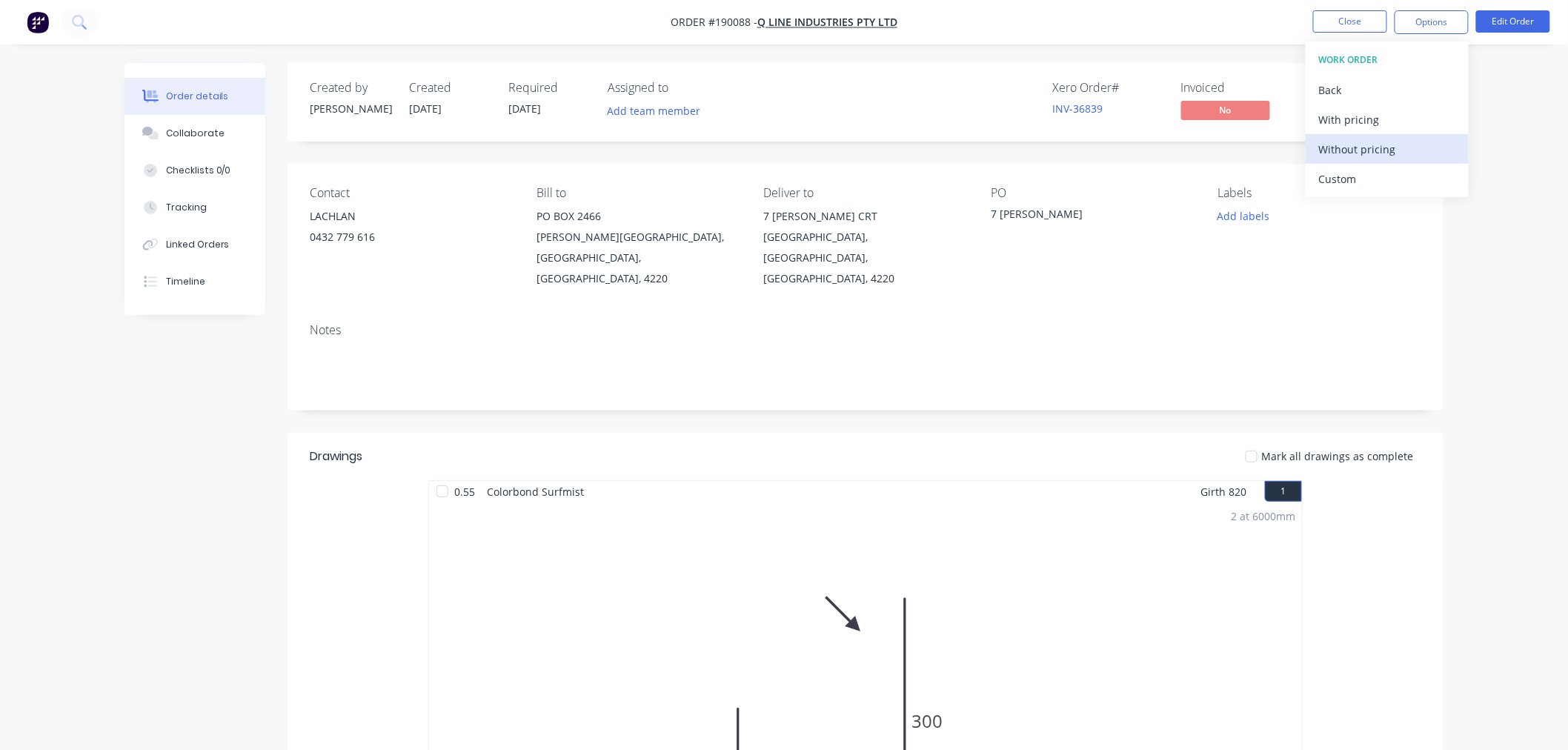
click at [1419, 150] on div "Without pricing" at bounding box center [1387, 149] width 136 height 22
click at [433, 43] on nav "Order #190088 - Q LINE INDUSTRIES PTY LTD Close Options EMAIL / PRINT Order Con…" at bounding box center [784, 22] width 1568 height 44
click at [1481, 234] on div "Order details Collaborate Checklists 0/0 Tracking Linked Orders Timeline Order …" at bounding box center [784, 708] width 1568 height 1417
click at [1260, 31] on nav "Order #190088 - Q LINE INDUSTRIES PTY LTD Close Options Edit Order" at bounding box center [784, 22] width 1568 height 44
click at [1336, 15] on button "Close" at bounding box center [1350, 22] width 74 height 23
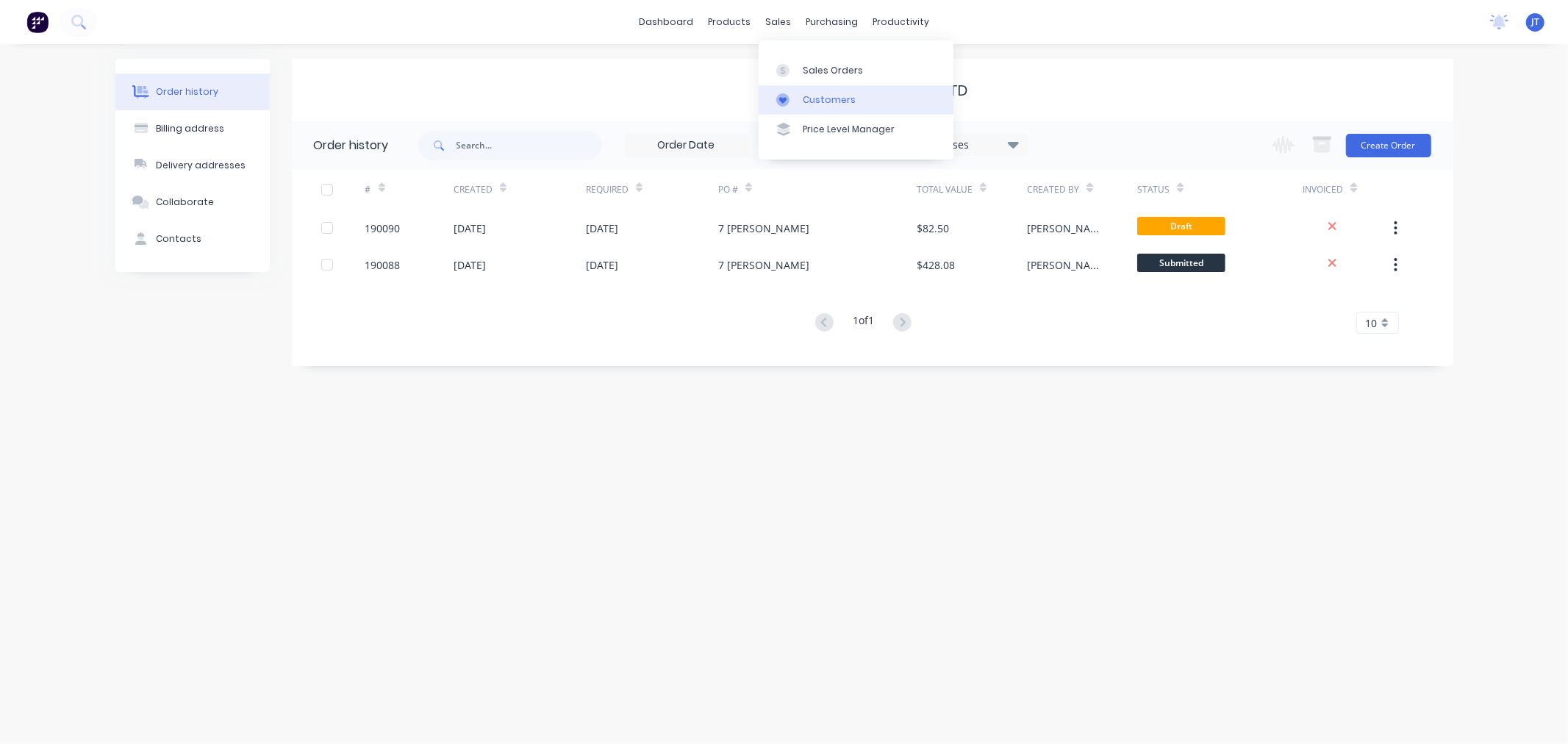
click at [798, 97] on link "Customers" at bounding box center [856, 100] width 195 height 30
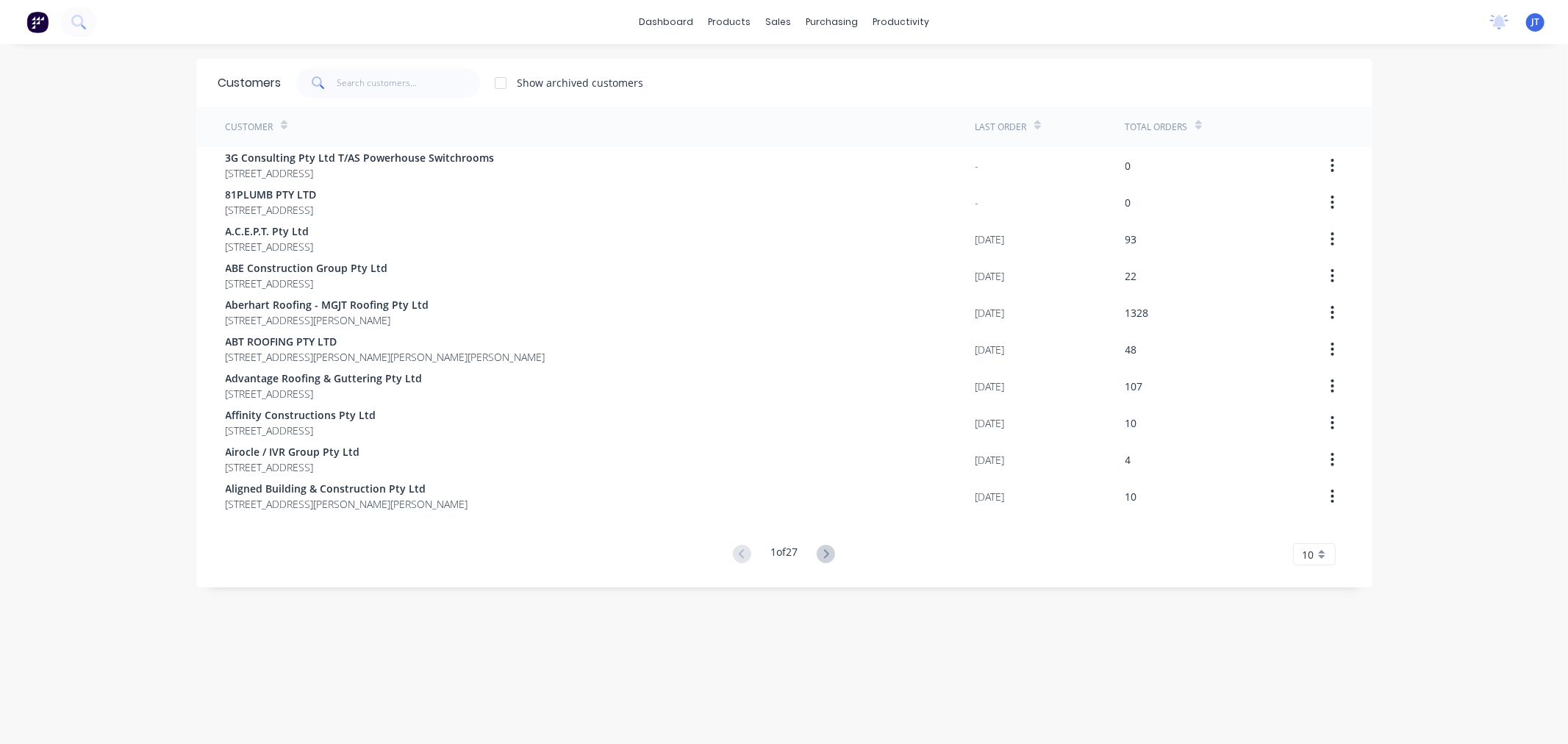
click at [506, 37] on div "dashboard products sales purchasing productivity dashboard products Product Cat…" at bounding box center [784, 22] width 1568 height 44
click at [344, 82] on input "text" at bounding box center [408, 83] width 143 height 30
click at [141, 196] on div "dashboard products sales purchasing productivity dashboard products Product Cat…" at bounding box center [784, 372] width 1568 height 744
click at [1497, 307] on div "dashboard products sales purchasing productivity dashboard products Product Cat…" at bounding box center [784, 372] width 1568 height 744
click at [416, 86] on input "text" at bounding box center [408, 83] width 143 height 30
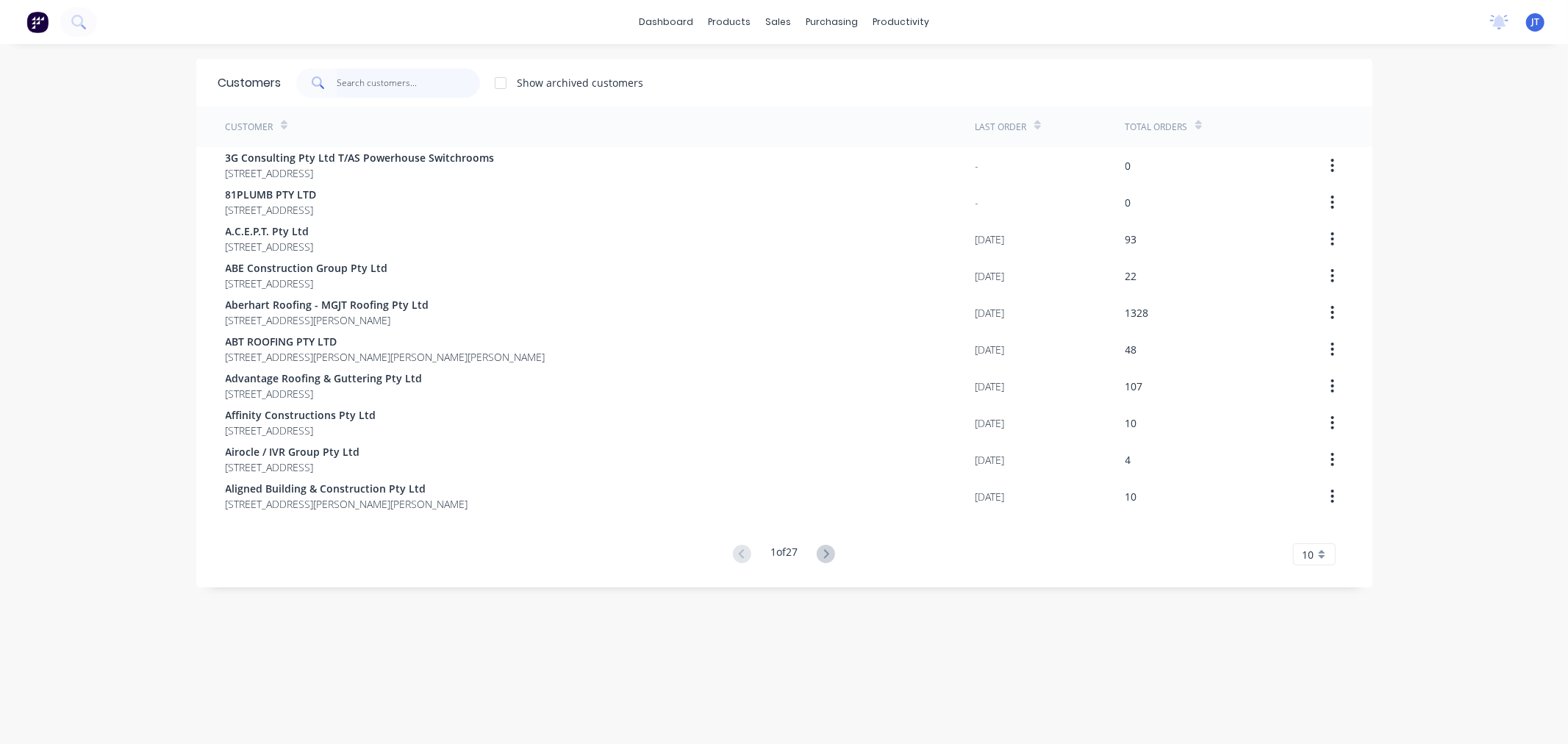
paste input "ASCENT"
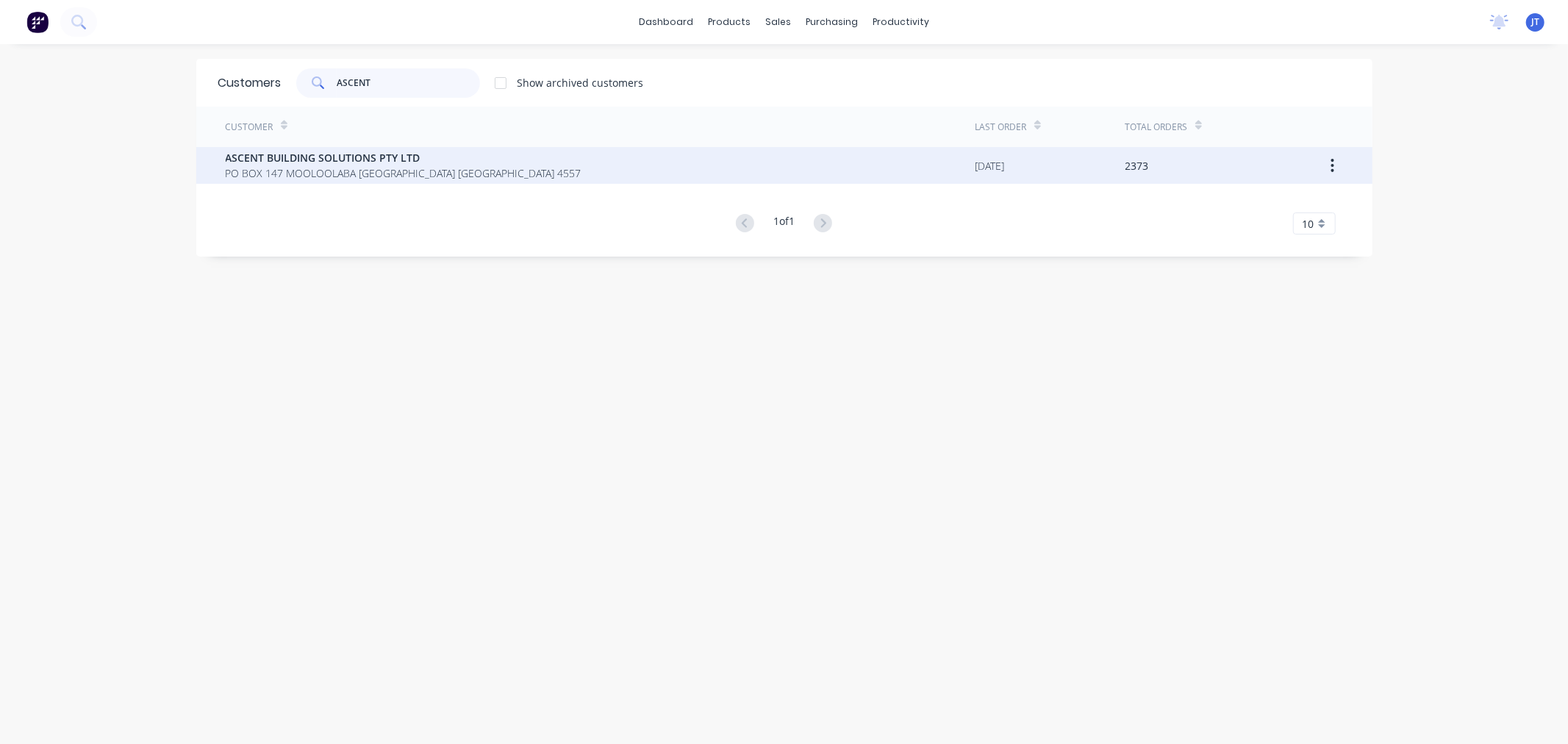
type input "ASCENT"
click at [426, 177] on span "PO BOX 147 MOOLOOLABA [GEOGRAPHIC_DATA] [GEOGRAPHIC_DATA] 4557" at bounding box center [403, 173] width 356 height 15
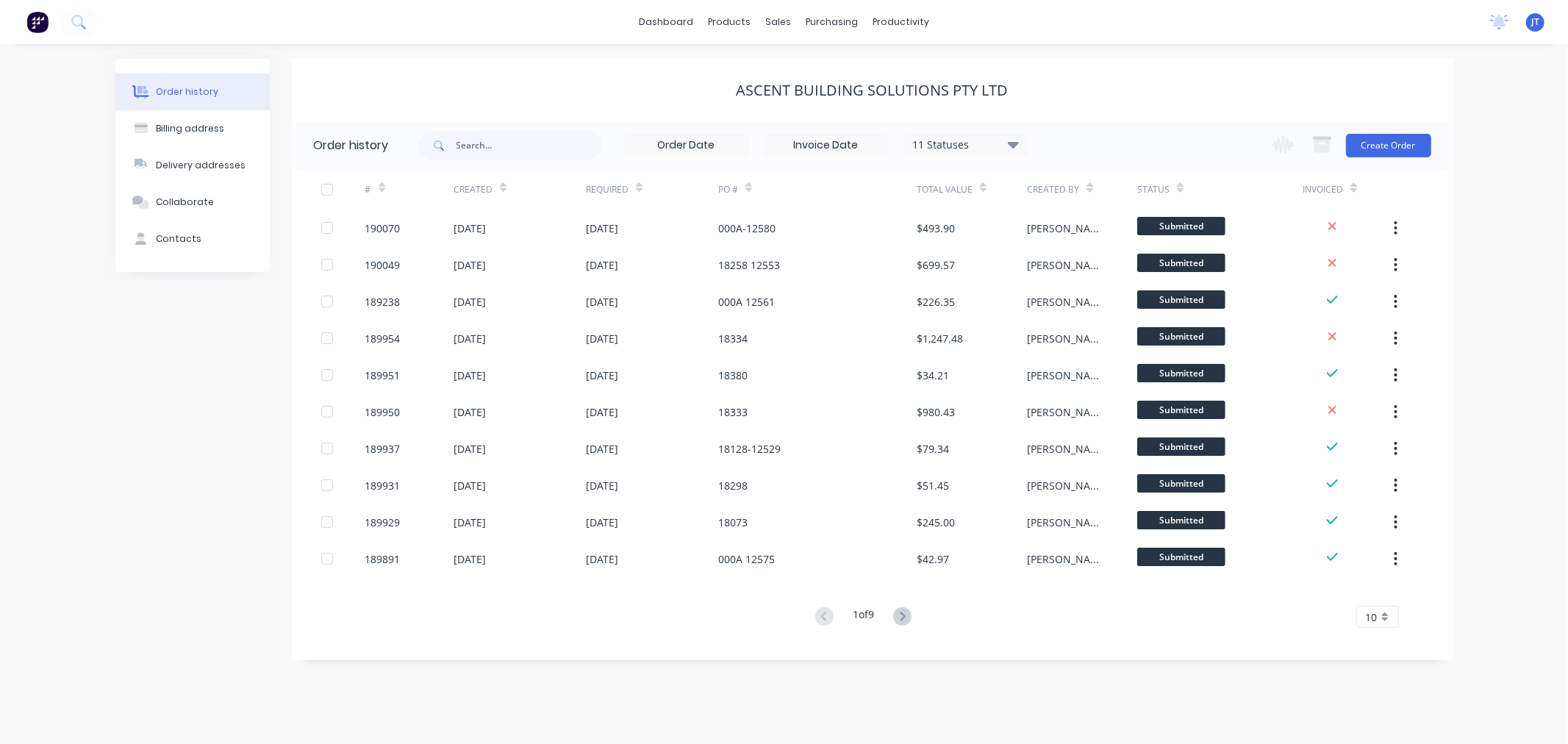
click at [1479, 129] on div "Order history Billing address Delivery addresses Collaborate Contacts ASCENT BU…" at bounding box center [784, 394] width 1568 height 700
click at [1482, 189] on div "Order history Billing address Delivery addresses Collaborate Contacts ASCENT BU…" at bounding box center [784, 394] width 1568 height 700
click at [1485, 201] on div "Order history Billing address Delivery addresses Collaborate Contacts ASCENT BU…" at bounding box center [784, 394] width 1568 height 700
click at [1407, 140] on button "Create Order" at bounding box center [1388, 145] width 86 height 23
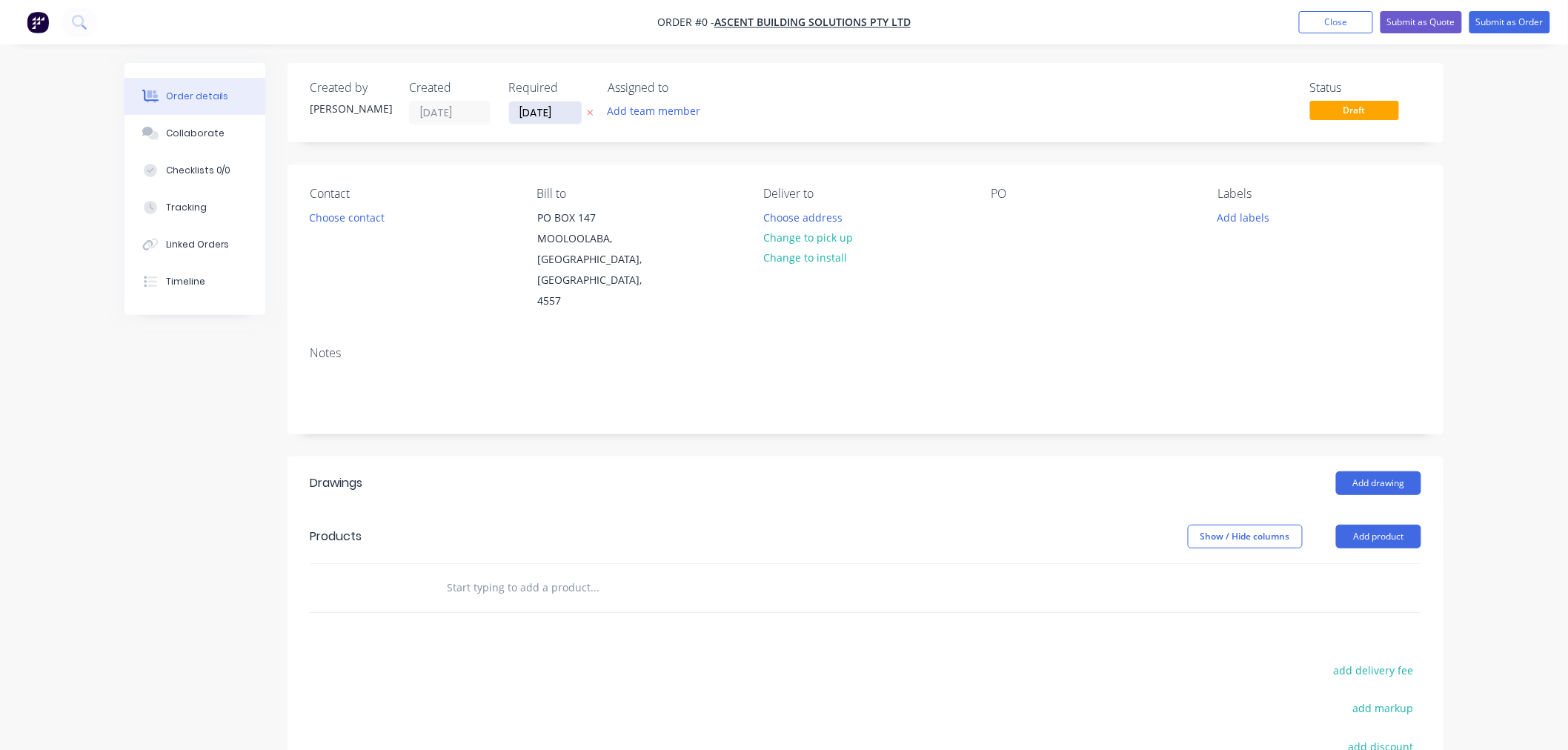
click at [539, 122] on input "[DATE]" at bounding box center [545, 113] width 73 height 23
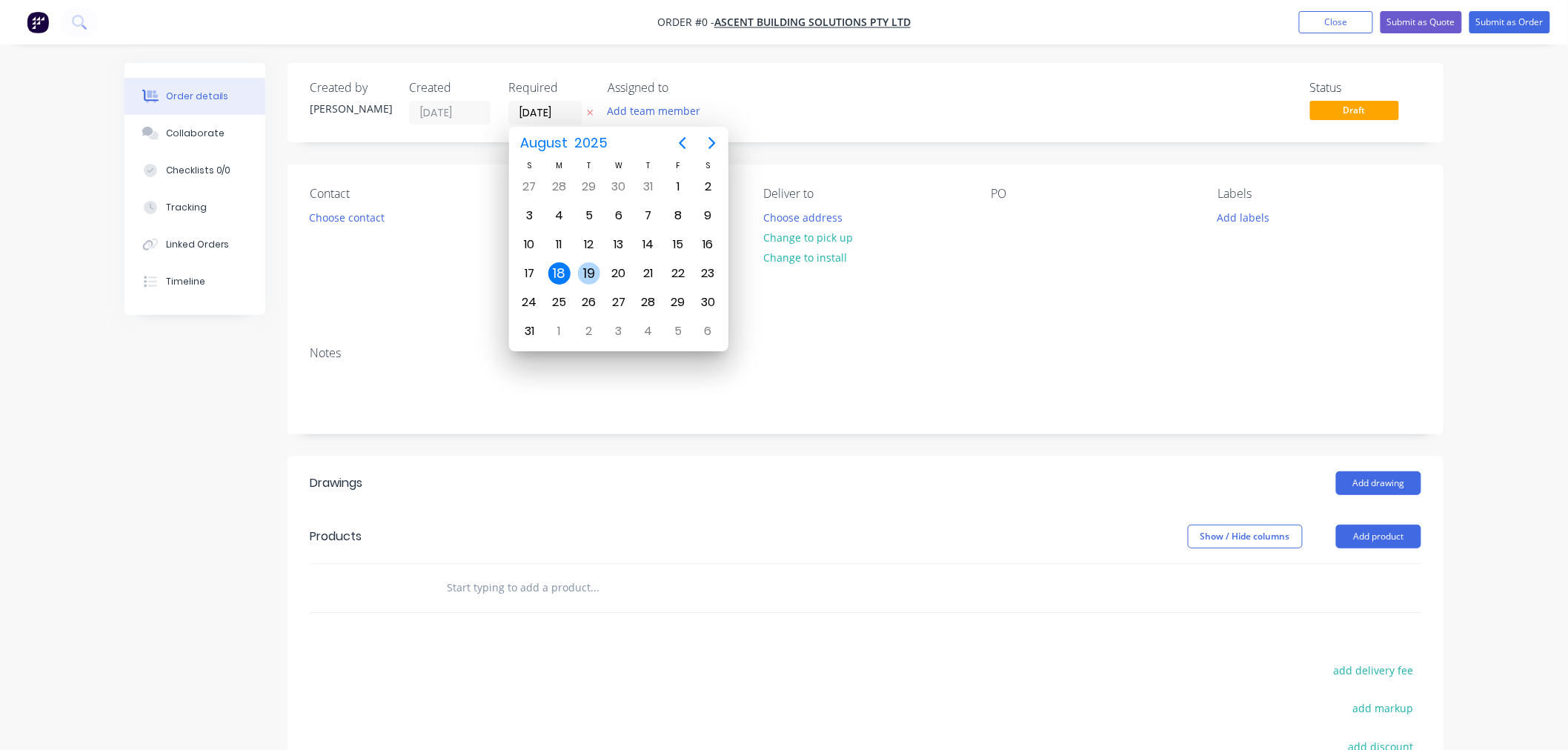
click at [595, 267] on div "19" at bounding box center [589, 274] width 23 height 23
type input "[DATE]"
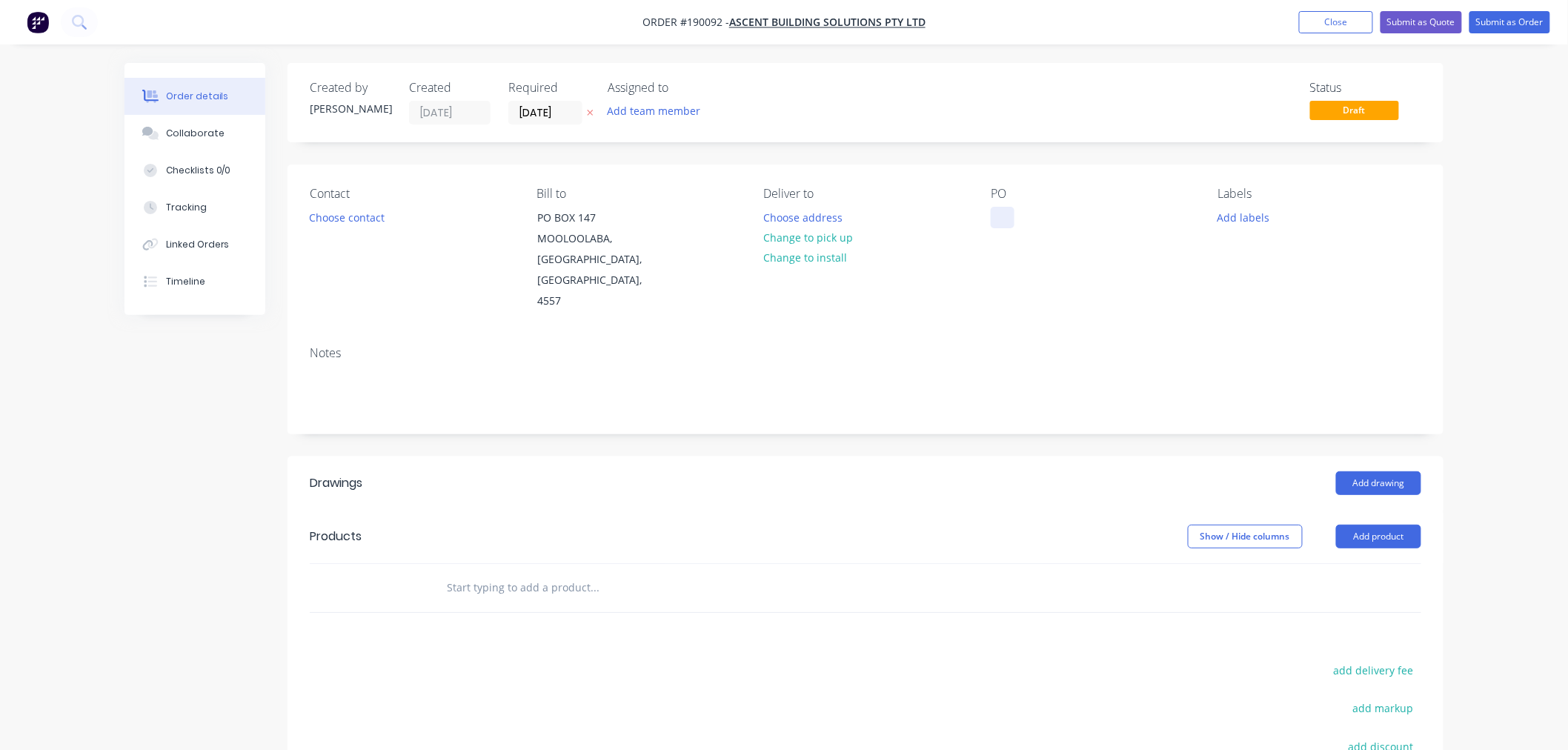
click at [1003, 222] on div at bounding box center [1002, 218] width 23 height 22
click at [357, 212] on button "Choose contact" at bounding box center [346, 217] width 91 height 20
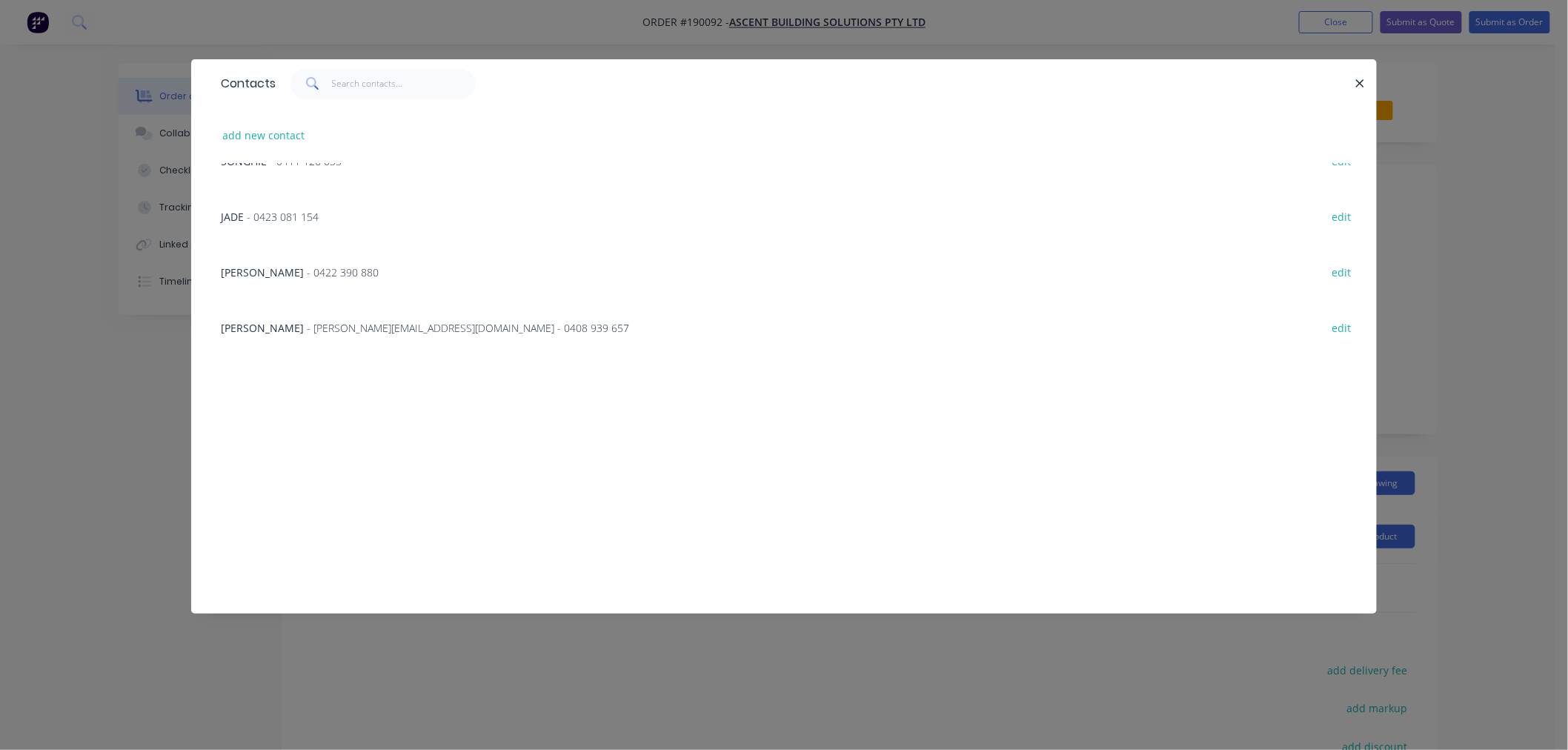
scroll to position [438, 0]
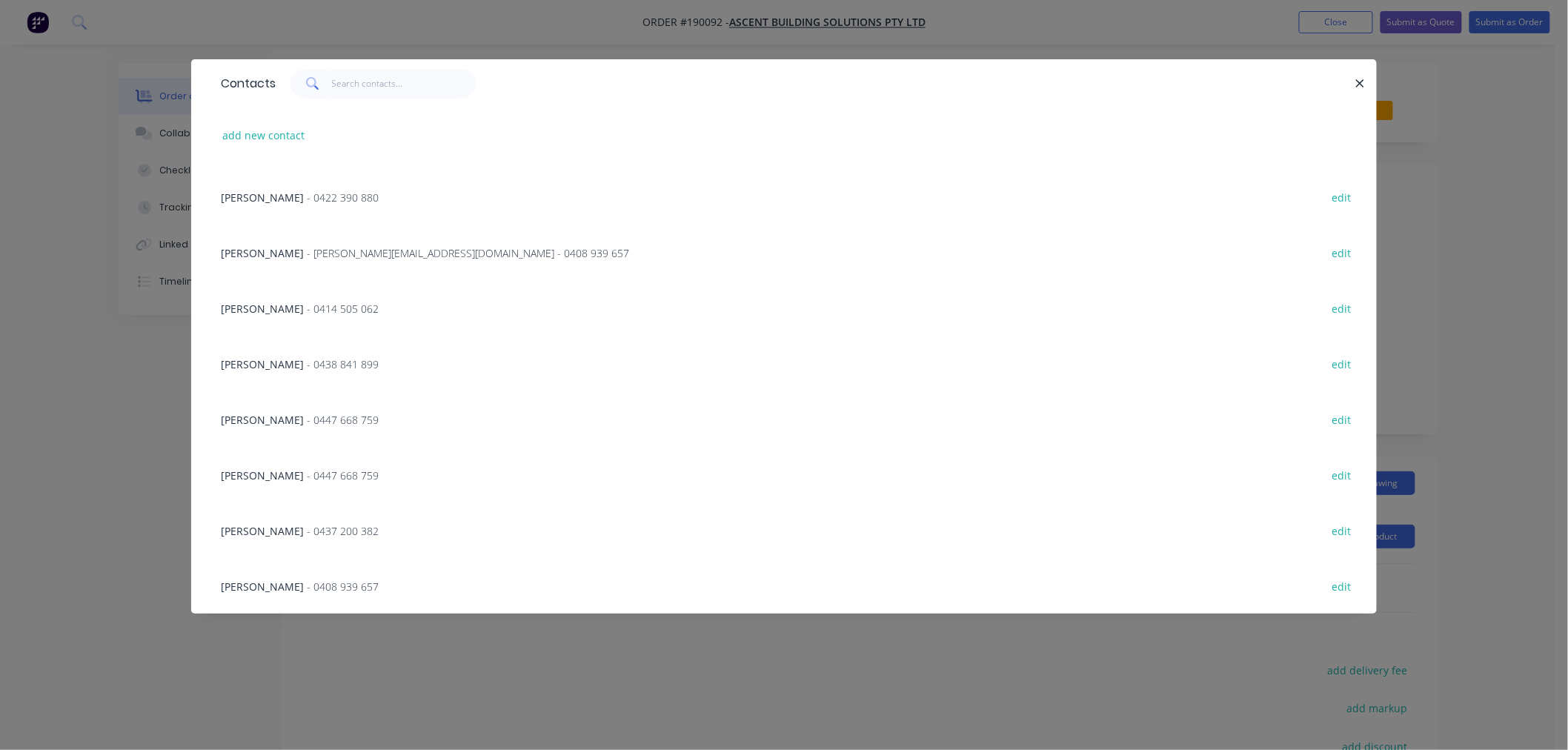
click at [321, 263] on div "[PERSON_NAME] - [PERSON_NAME][EMAIL_ADDRESS][DOMAIN_NAME] - 0408 939 657 edit" at bounding box center [784, 252] width 1141 height 56
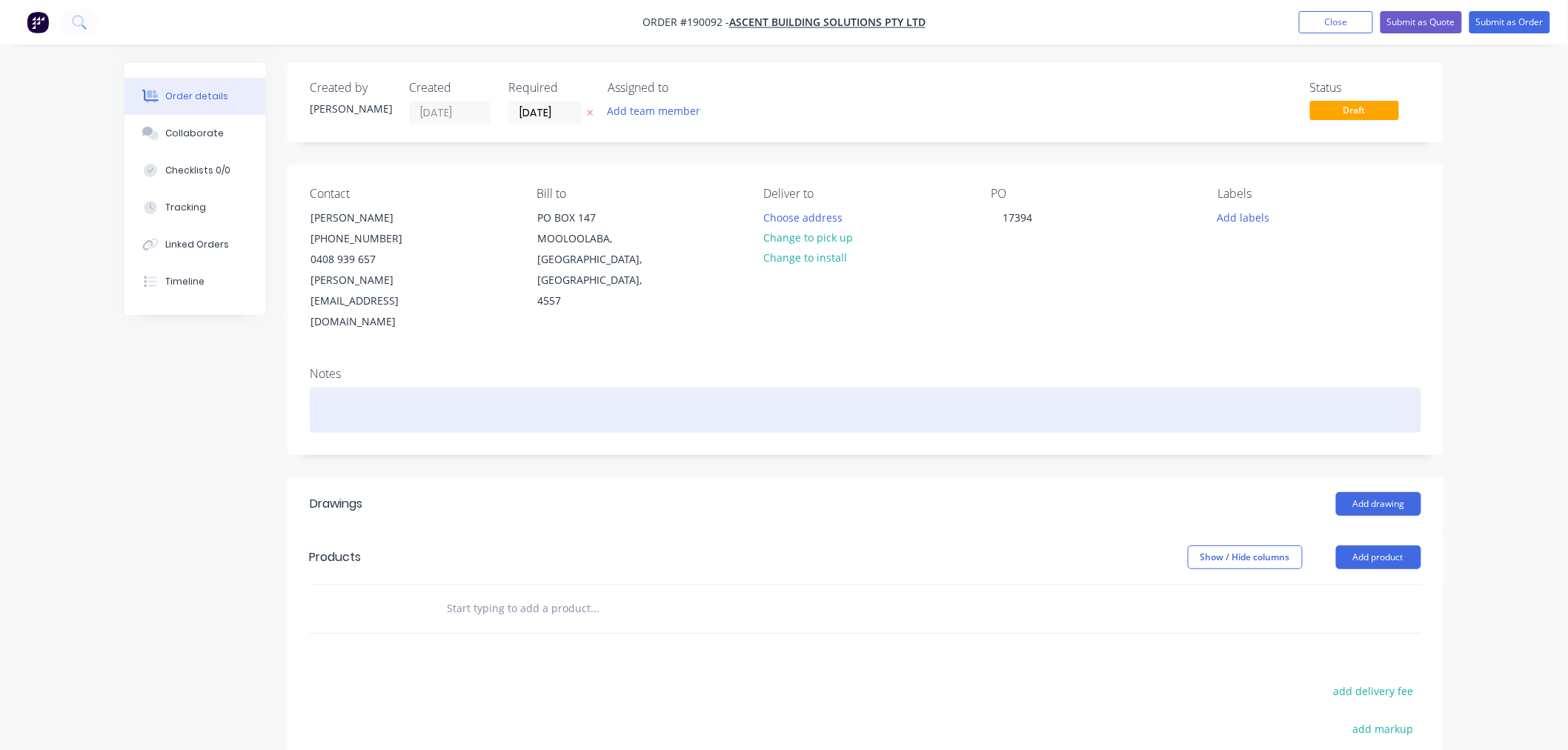
click at [398, 387] on div at bounding box center [865, 410] width 1112 height 45
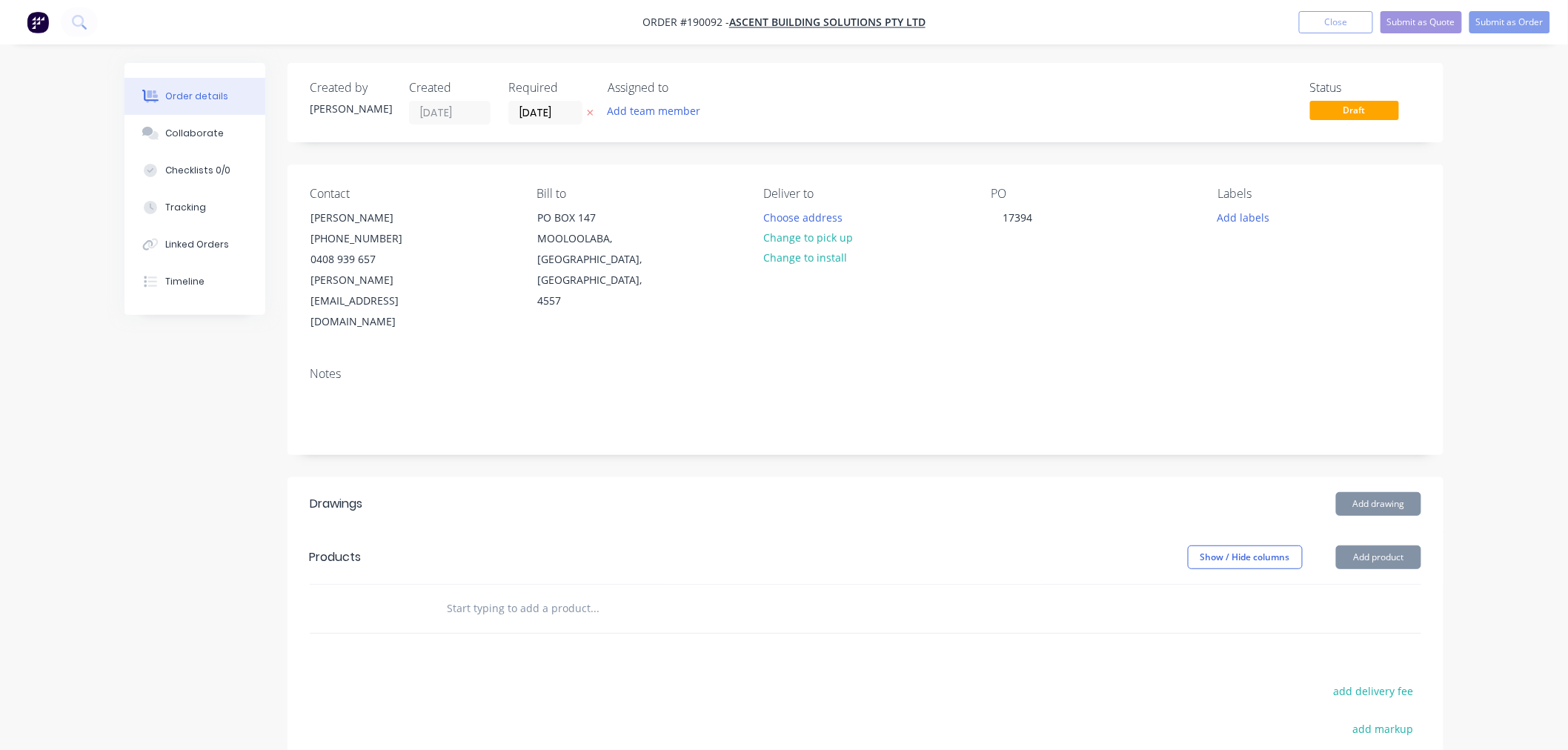
click at [1479, 277] on div "Order details Collaborate Checklists 0/0 Tracking Linked Orders Timeline Order …" at bounding box center [784, 505] width 1568 height 1011
click at [810, 209] on button "Choose address" at bounding box center [803, 217] width 95 height 20
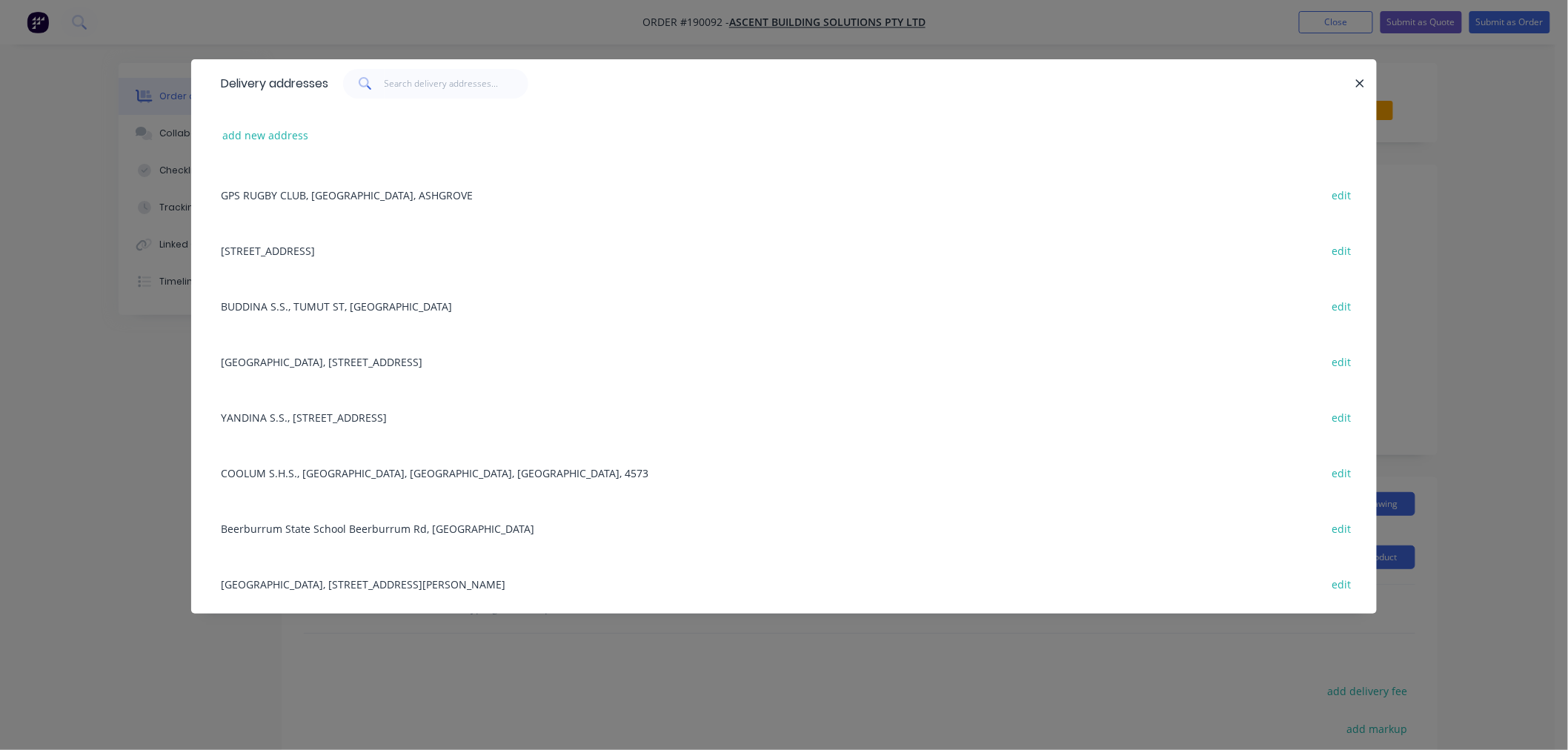
scroll to position [329, 0]
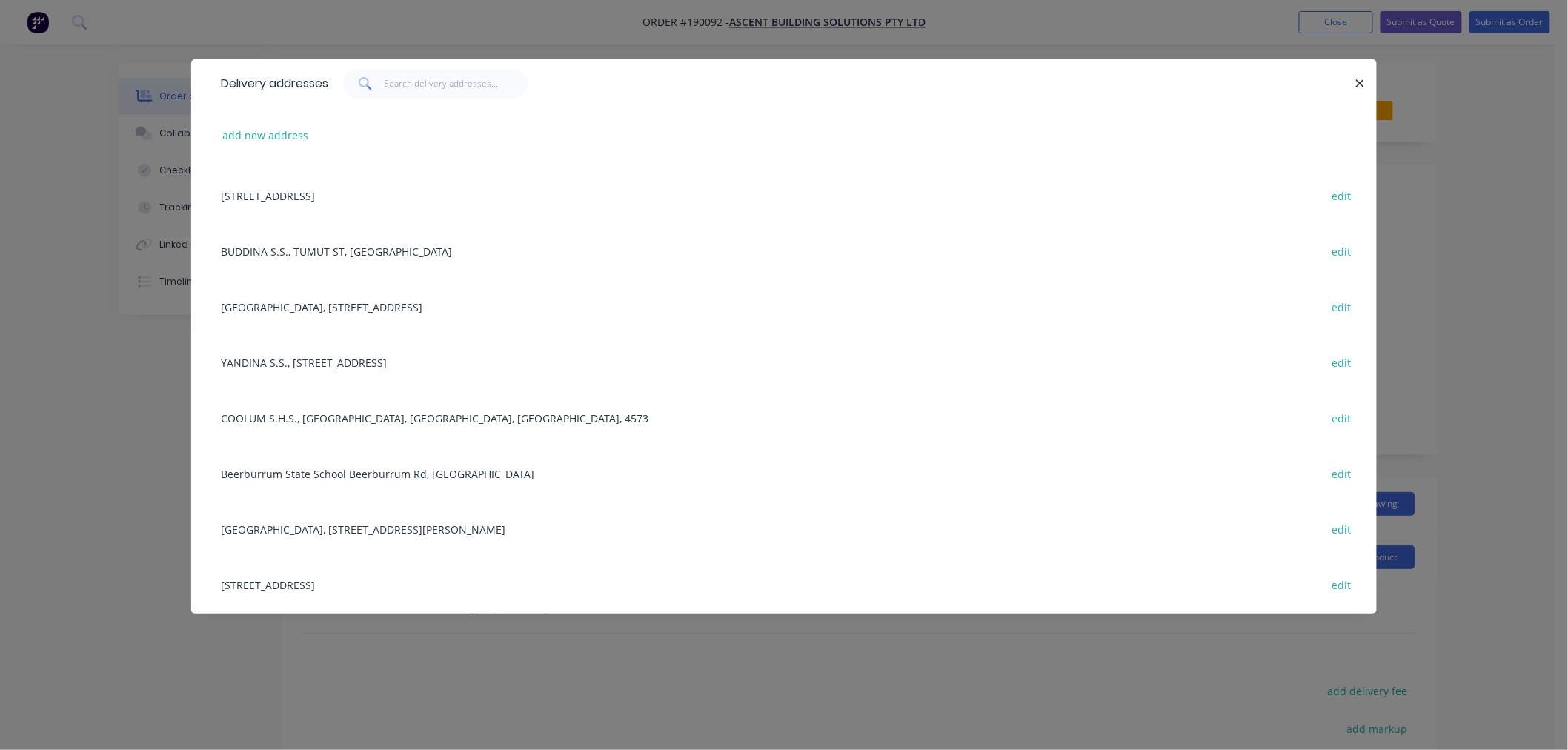
click at [408, 584] on div "[STREET_ADDRESS] edit" at bounding box center [784, 584] width 1141 height 56
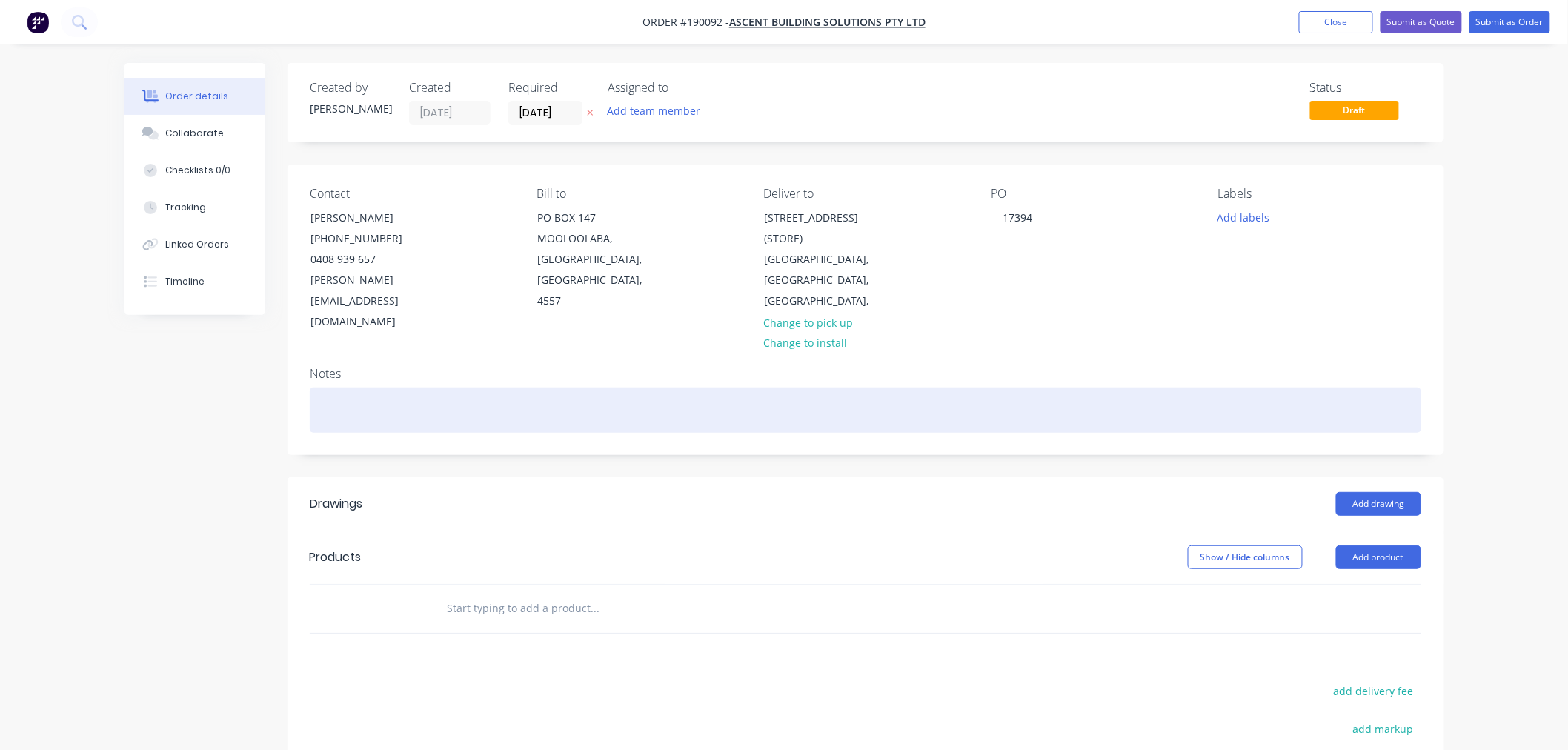
click at [409, 387] on div at bounding box center [865, 410] width 1112 height 45
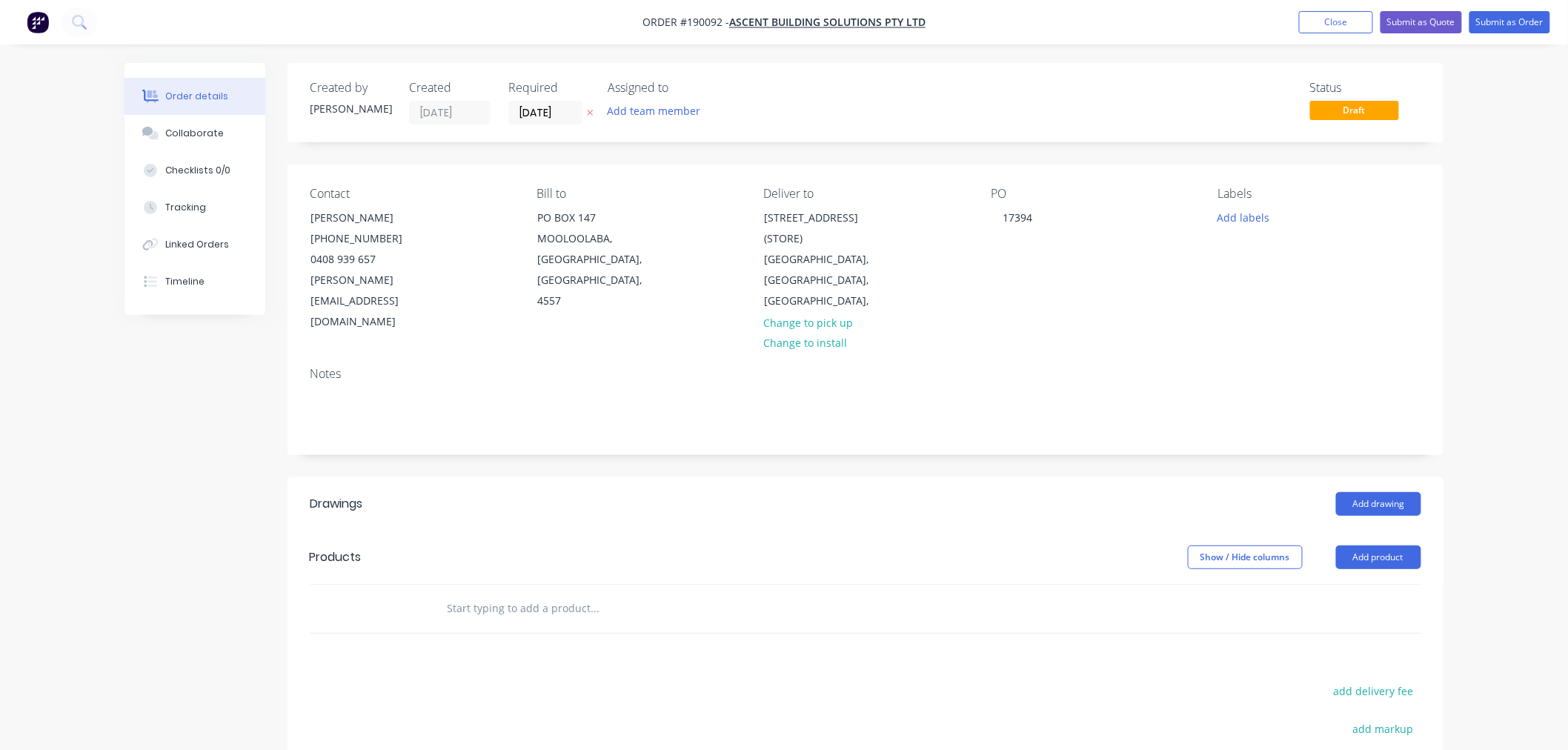
click at [1497, 361] on div "Order details Collaborate Checklists 0/0 Tracking Linked Orders Timeline Order …" at bounding box center [784, 505] width 1568 height 1011
click at [1485, 469] on div "Order details Collaborate Checklists 0/0 Tracking Linked Orders Timeline Order …" at bounding box center [784, 505] width 1568 height 1011
click at [1482, 358] on div "Order details Collaborate Checklists 0/0 Tracking Linked Orders Timeline Order …" at bounding box center [784, 505] width 1568 height 1011
click at [1472, 358] on div "Order details Collaborate Checklists 0/0 Tracking Linked Orders Timeline Order …" at bounding box center [784, 505] width 1568 height 1011
click at [1388, 492] on button "Add drawing" at bounding box center [1379, 503] width 85 height 23
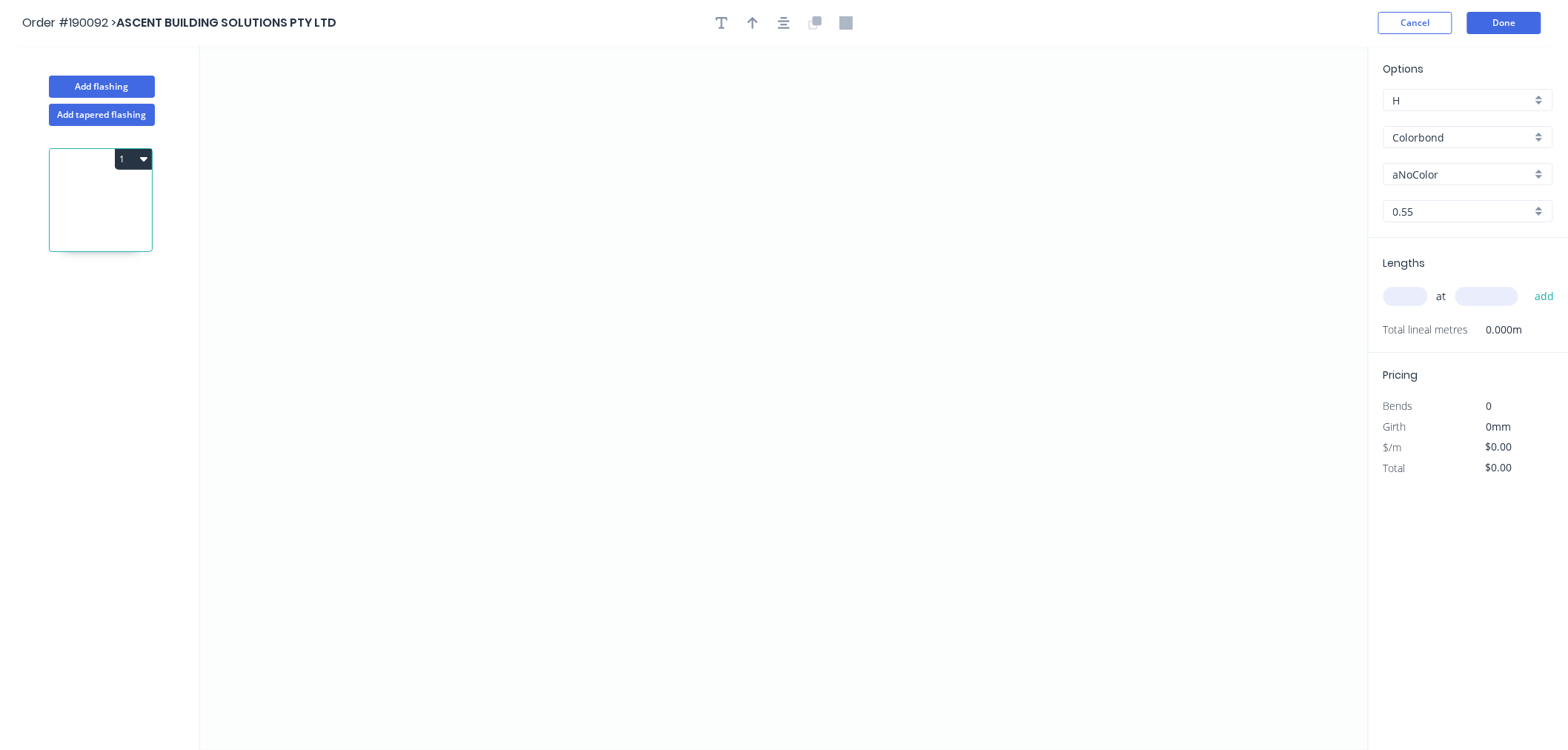
click at [1410, 180] on input "aNoColor" at bounding box center [1462, 174] width 139 height 15
click at [1141, 217] on icon "0" at bounding box center [784, 398] width 1168 height 704
type input "aNoColor"
click at [1164, 234] on div "Delete point" at bounding box center [1211, 237] width 149 height 31
click at [1456, 178] on input "aNoColor" at bounding box center [1462, 174] width 139 height 15
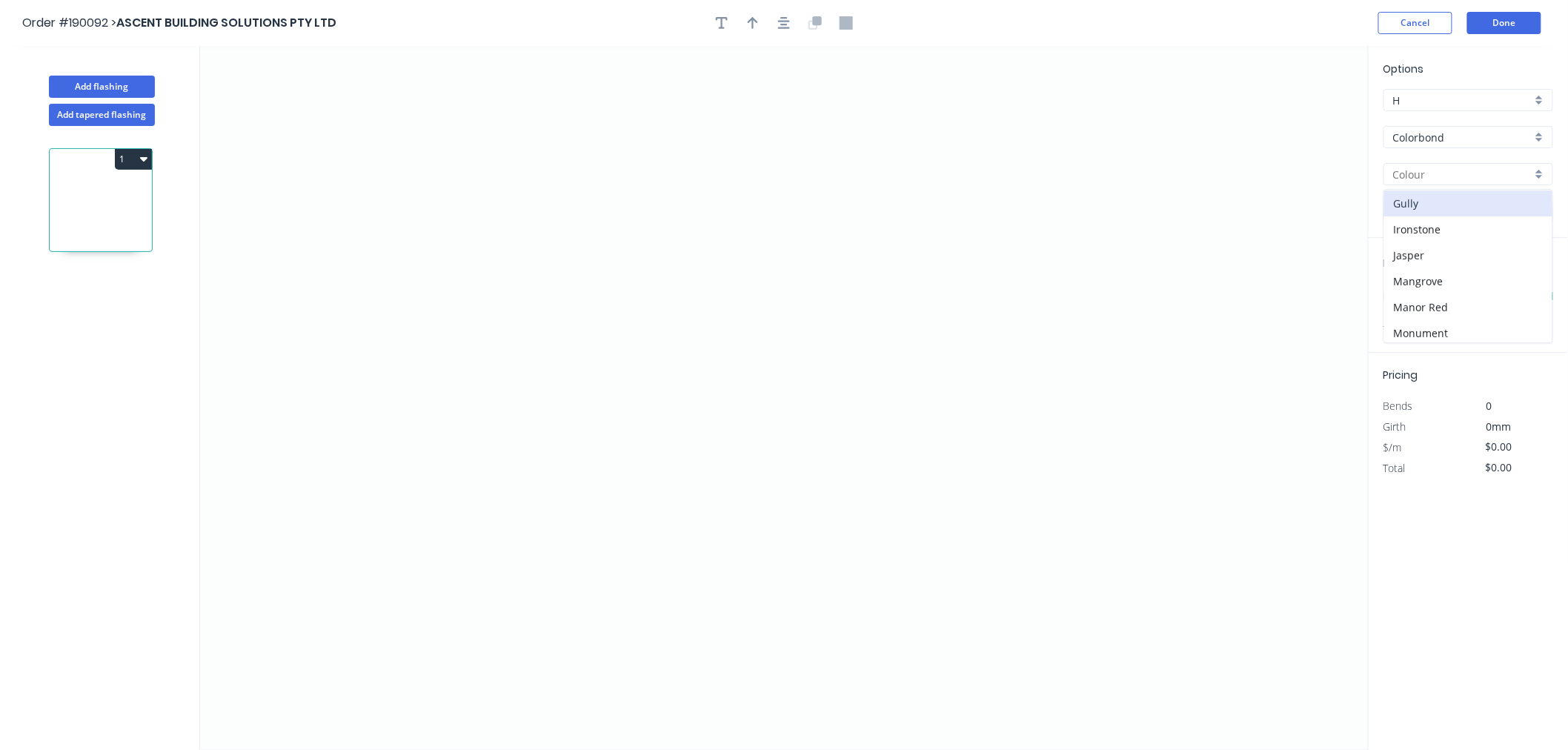
scroll to position [230, 0]
click at [1450, 255] on div "Jasper" at bounding box center [1468, 258] width 168 height 26
type input "Jasper"
click at [1409, 300] on input "text" at bounding box center [1405, 296] width 44 height 19
type input "1"
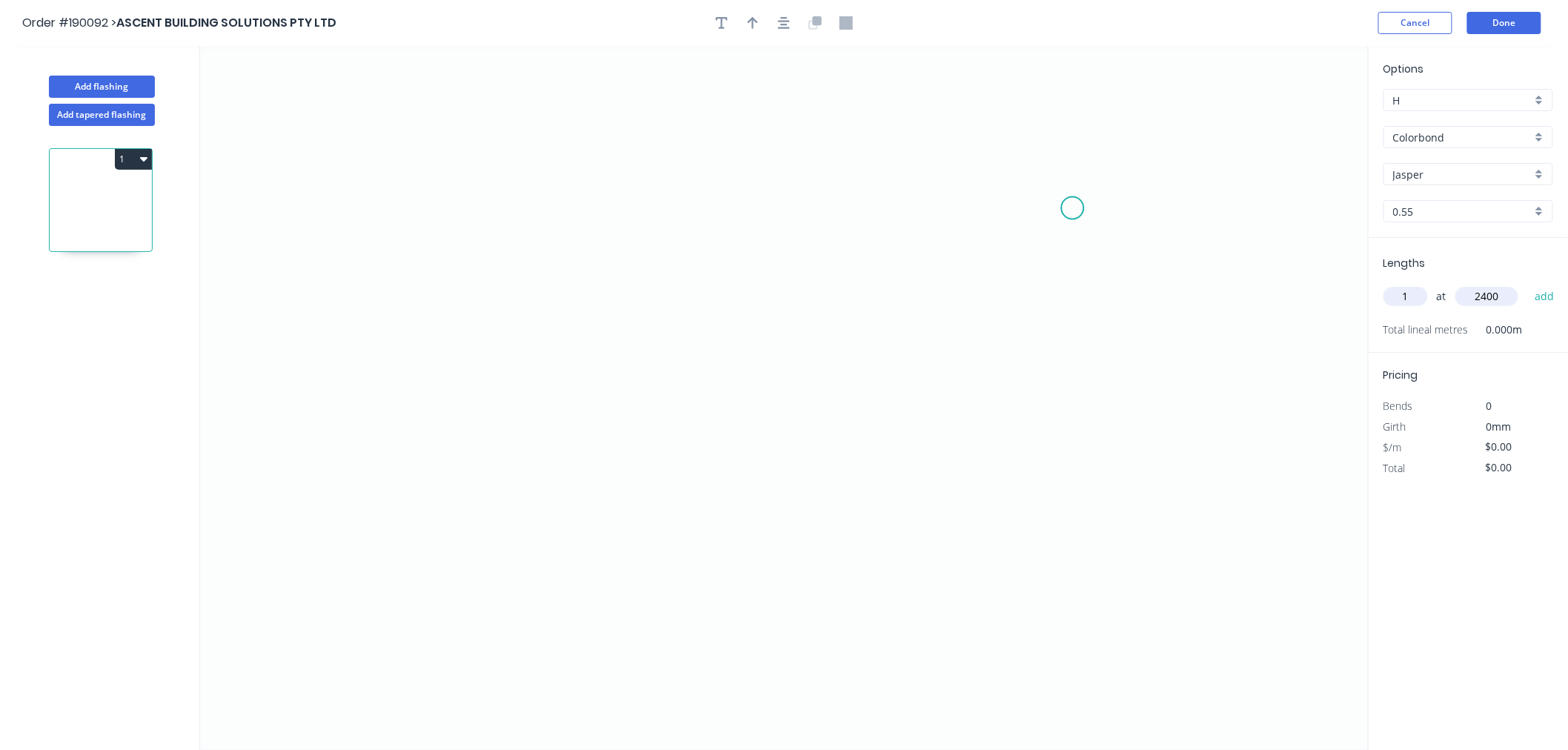
type input "2400"
click at [1528, 284] on button "add" at bounding box center [1545, 296] width 35 height 25
click at [516, 482] on icon "0" at bounding box center [784, 398] width 1168 height 704
click at [413, 485] on icon "0" at bounding box center [784, 398] width 1168 height 704
click at [416, 274] on icon "0 ?" at bounding box center [784, 398] width 1168 height 704
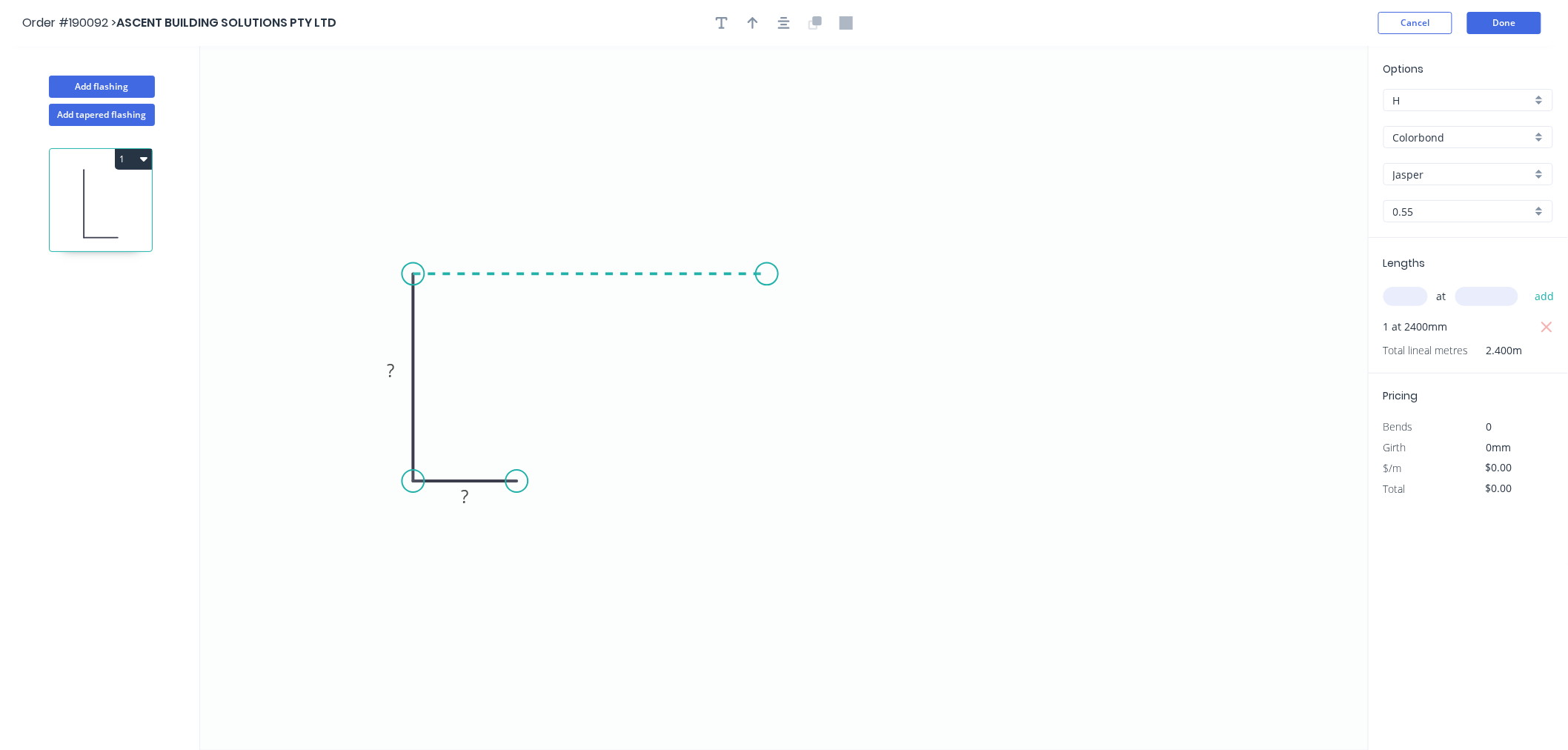
click at [767, 272] on icon "0 ? ?" at bounding box center [784, 398] width 1168 height 704
click at [783, 326] on div "Crush & Fold" at bounding box center [841, 323] width 149 height 31
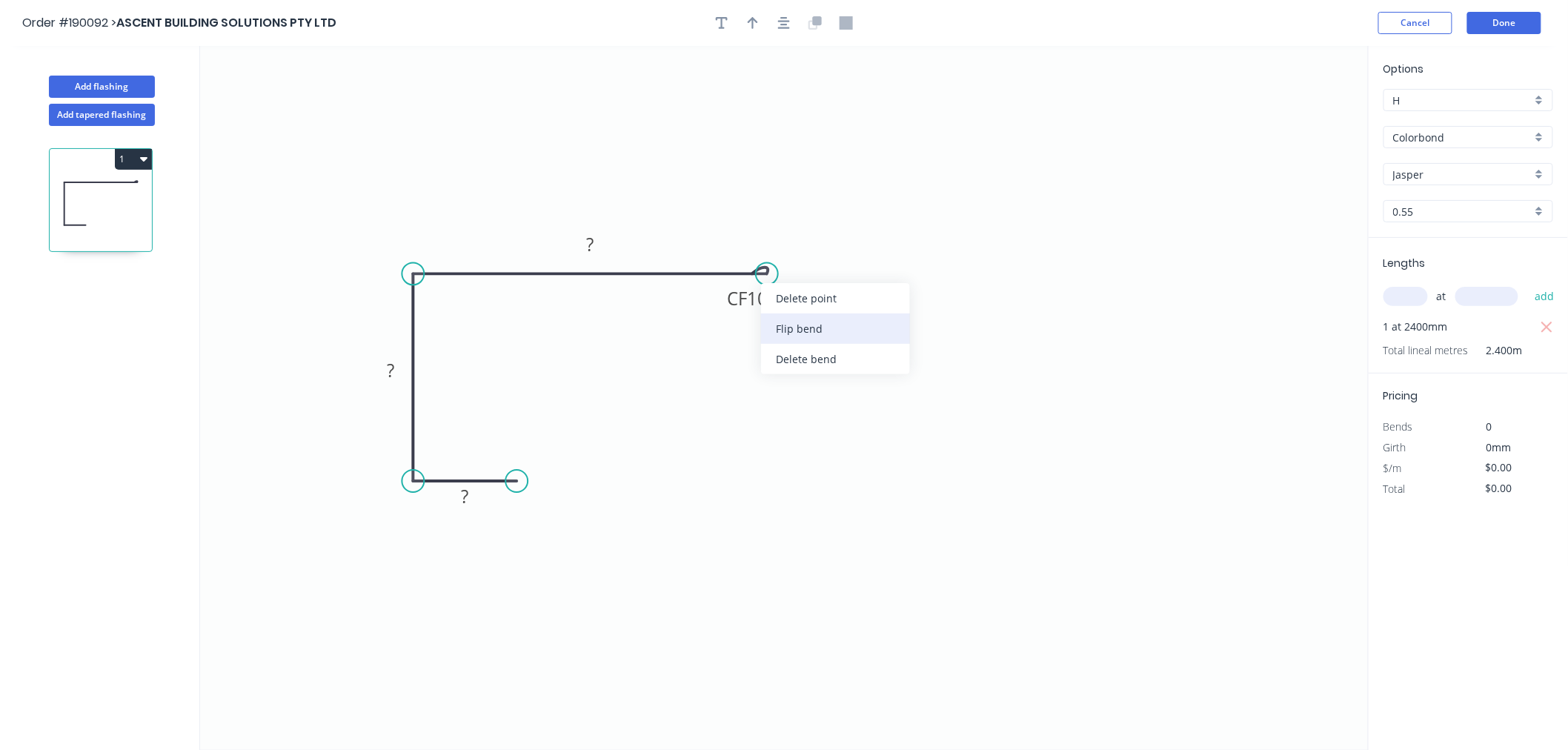
click at [776, 320] on div "Flip bend" at bounding box center [836, 329] width 149 height 31
click at [758, 228] on tspan "10" at bounding box center [757, 235] width 21 height 24
click at [758, 228] on tspan "15" at bounding box center [757, 235] width 21 height 24
click at [790, 25] on button "button" at bounding box center [784, 23] width 23 height 23
type input "$11.63"
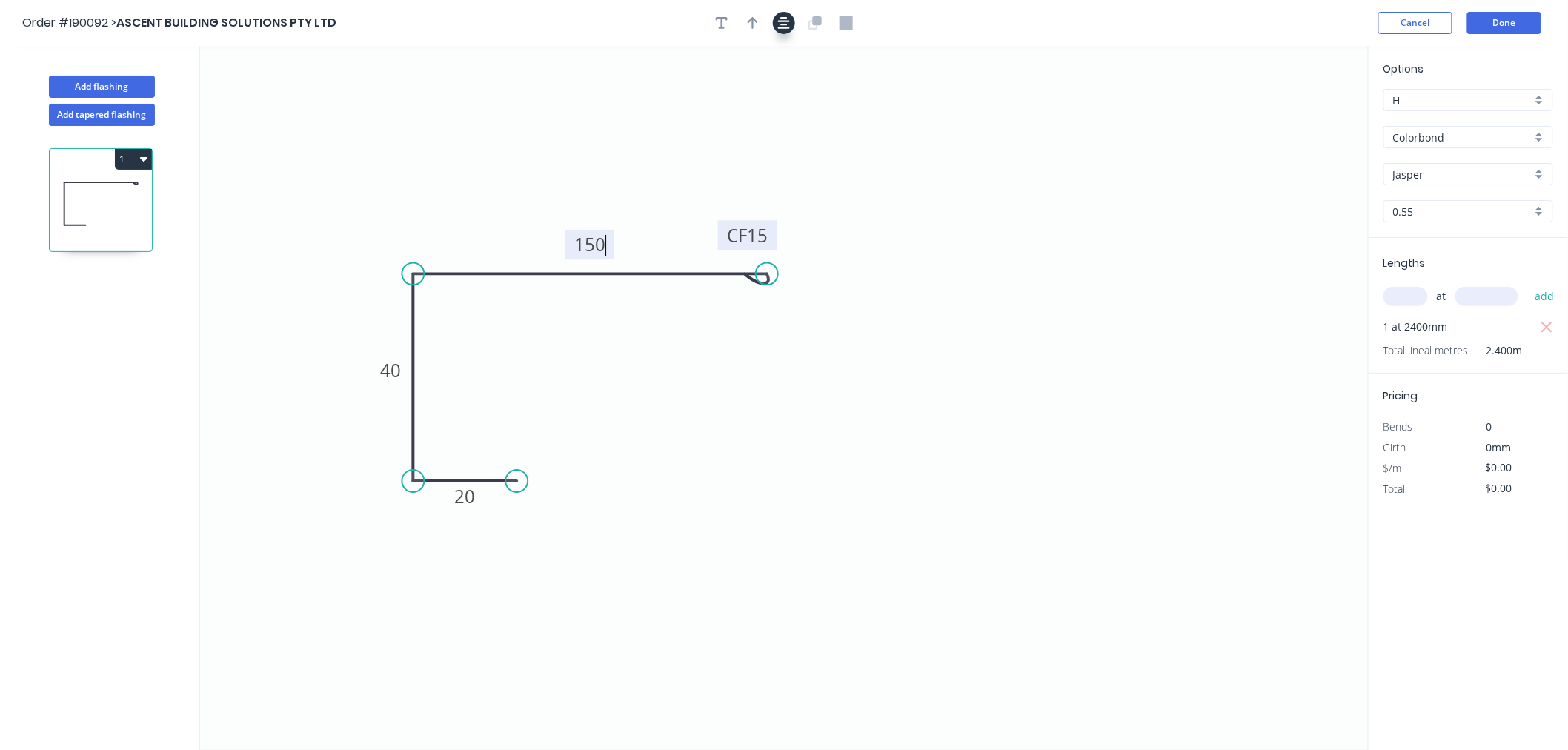
type input "$27.91"
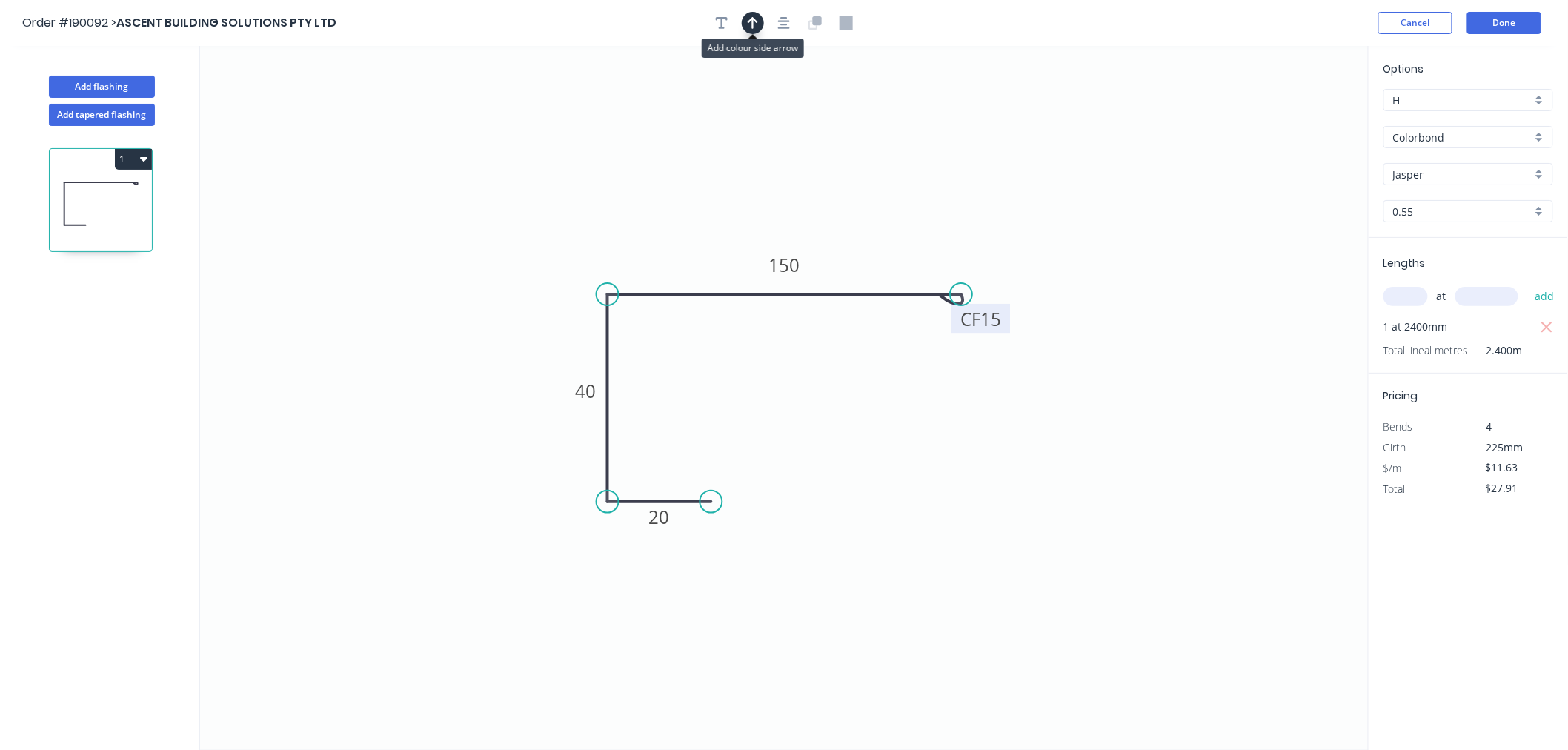
click at [750, 23] on icon "button" at bounding box center [753, 23] width 10 height 14
drag, startPoint x: 1297, startPoint y: 113, endPoint x: 568, endPoint y: 248, distance: 741.4
click at [568, 248] on icon "0 20 40 CF 15 150" at bounding box center [784, 398] width 1168 height 704
drag, startPoint x: 1292, startPoint y: 119, endPoint x: 576, endPoint y: 270, distance: 731.7
click at [576, 270] on icon at bounding box center [575, 252] width 14 height 48
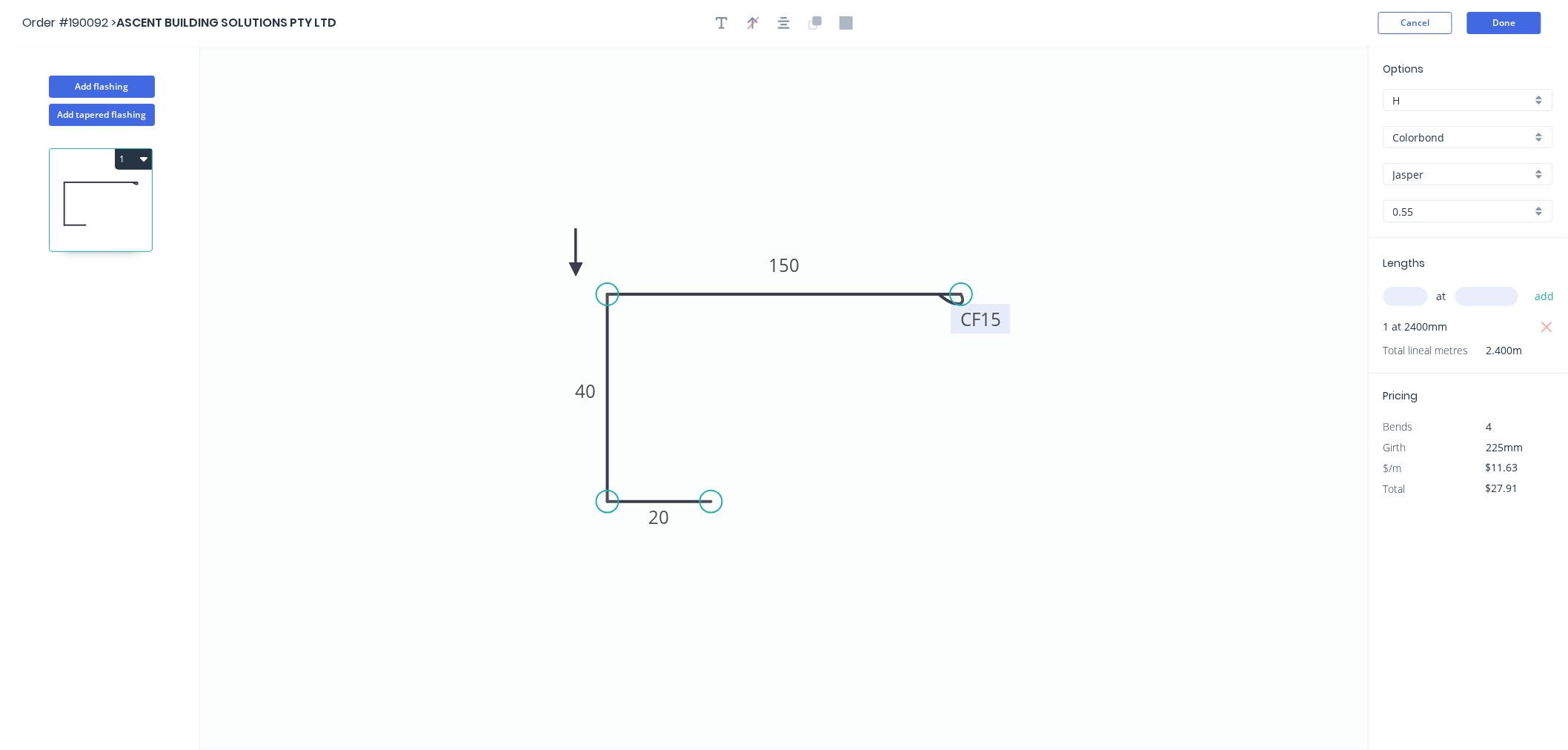
click at [576, 270] on icon at bounding box center [575, 252] width 14 height 48
click at [576, 270] on icon at bounding box center [588, 256] width 43 height 43
click at [576, 270] on icon at bounding box center [588, 281] width 43 height 43
click at [576, 270] on icon at bounding box center [575, 287] width 14 height 48
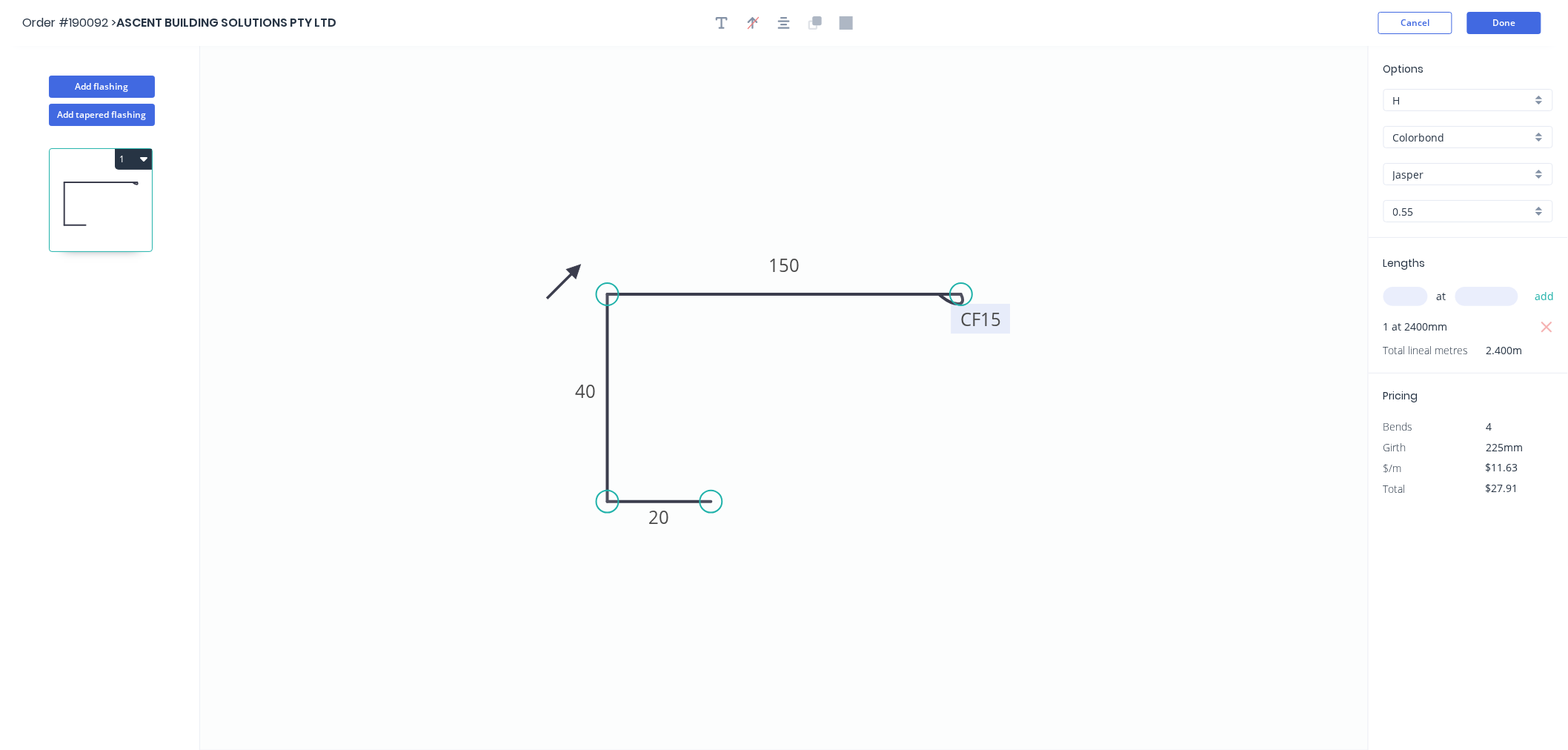
click at [576, 270] on icon at bounding box center [563, 281] width 43 height 43
click at [576, 270] on icon at bounding box center [558, 270] width 48 height 14
drag, startPoint x: 569, startPoint y: 268, endPoint x: 616, endPoint y: 233, distance: 58.6
click at [616, 233] on icon at bounding box center [604, 219] width 43 height 43
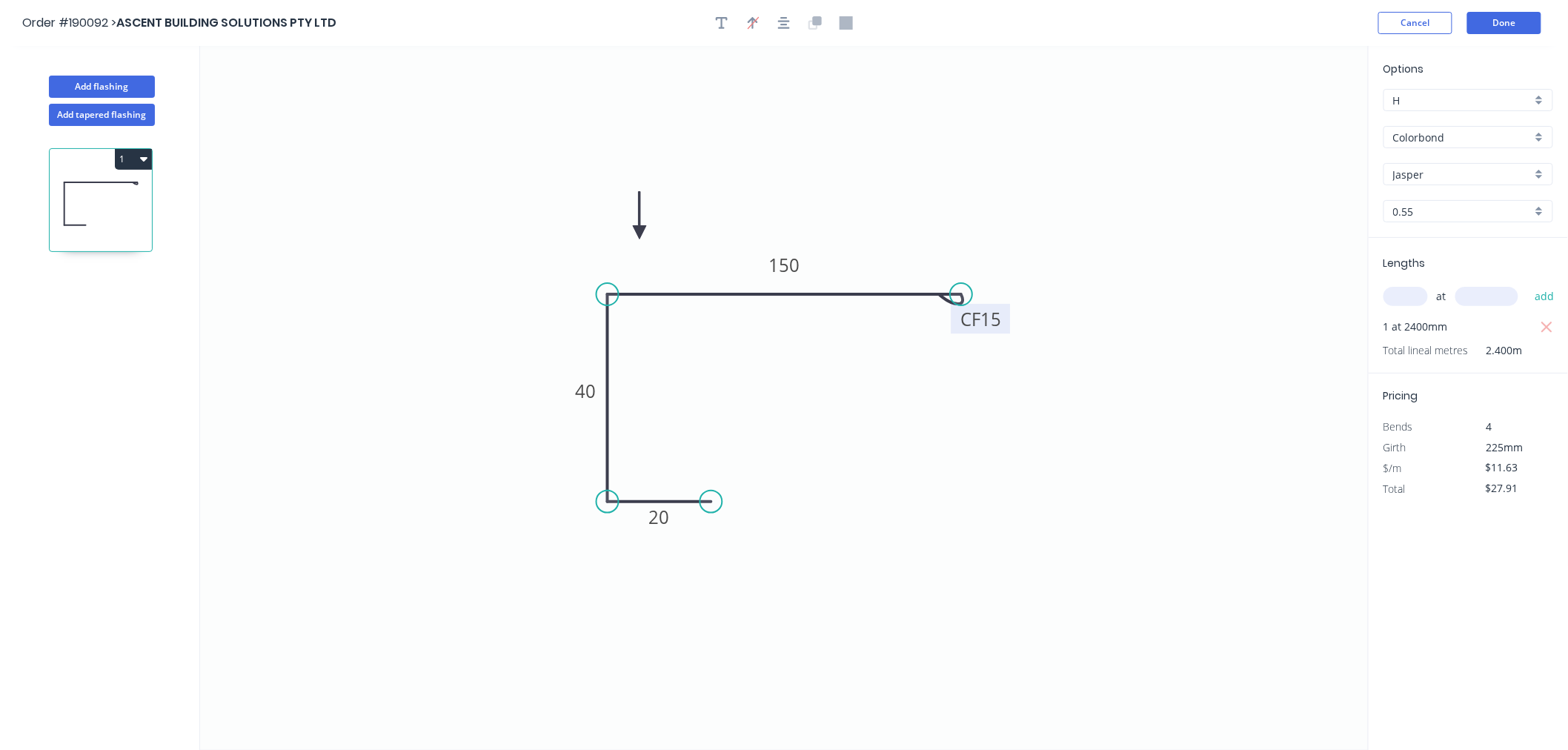
drag, startPoint x: 616, startPoint y: 233, endPoint x: 640, endPoint y: 233, distance: 24.0
click at [640, 233] on icon at bounding box center [639, 215] width 14 height 48
click at [640, 232] on icon at bounding box center [639, 215] width 14 height 48
click at [640, 232] on icon at bounding box center [656, 233] width 48 height 14
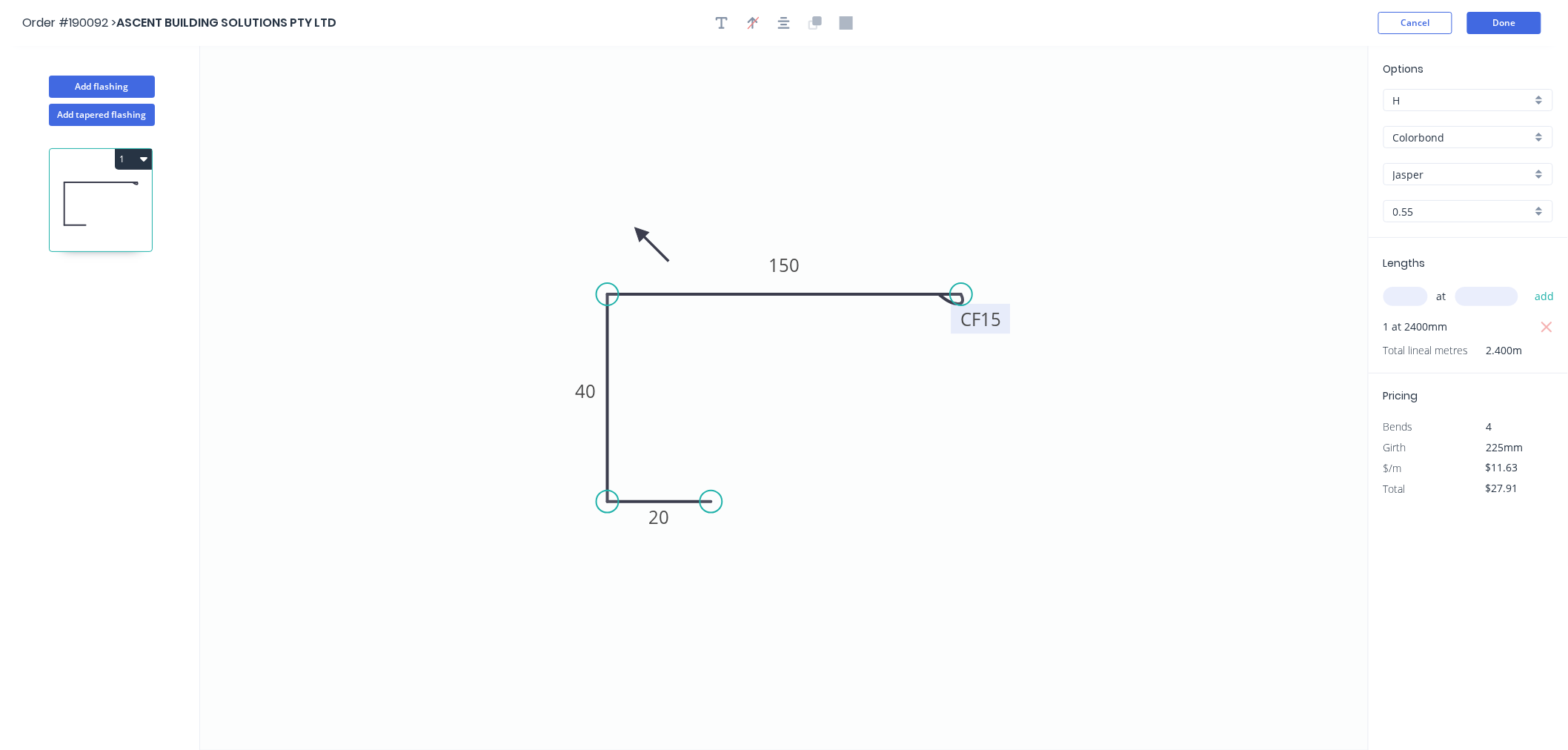
click at [640, 232] on icon at bounding box center [651, 244] width 43 height 43
click at [640, 232] on icon at bounding box center [627, 244] width 43 height 43
click at [782, 31] on button "button" at bounding box center [784, 23] width 23 height 23
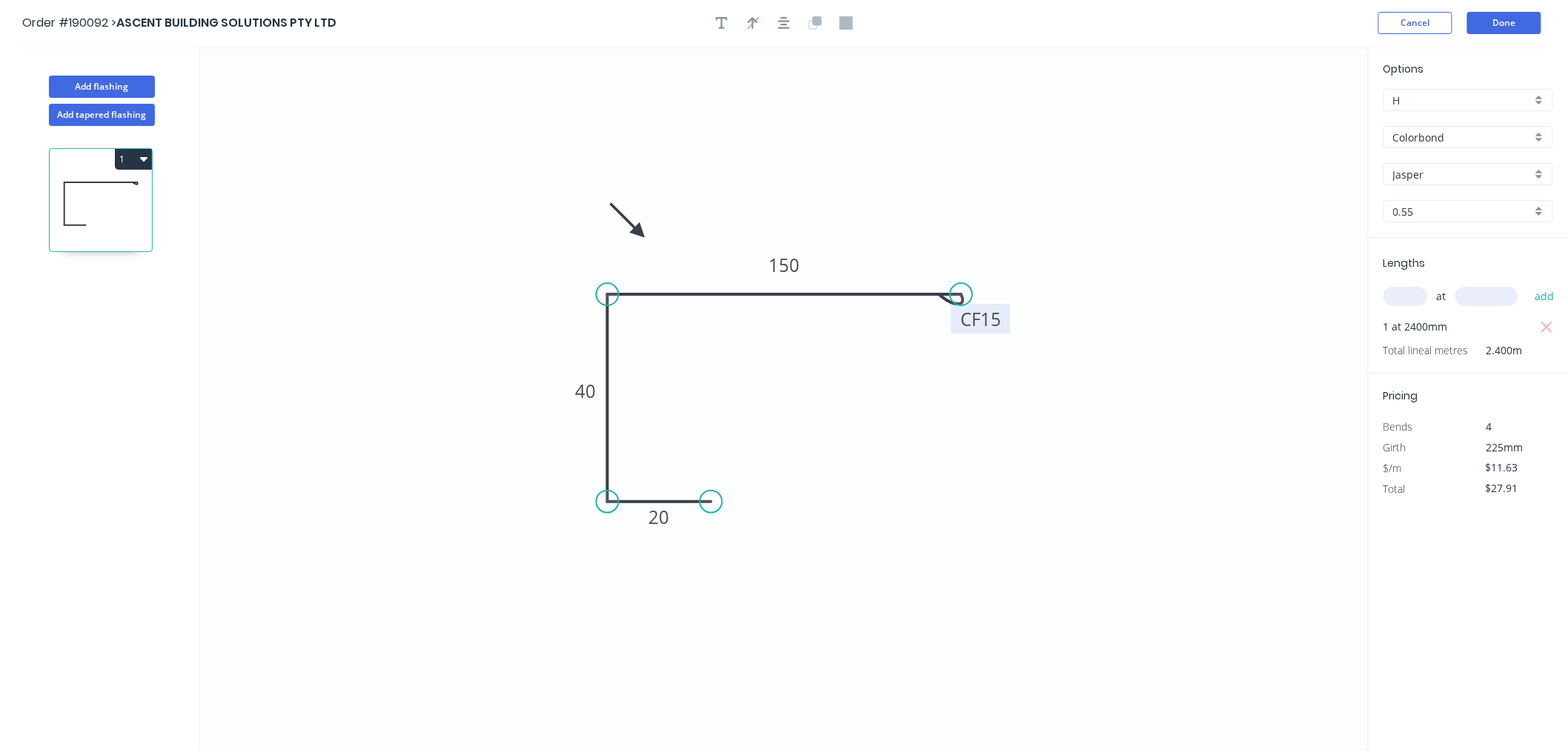
click at [881, 154] on icon "0 20 40 CF 15 150" at bounding box center [784, 398] width 1168 height 704
click at [97, 89] on button "Add flashing" at bounding box center [102, 87] width 106 height 23
type input "$0.00"
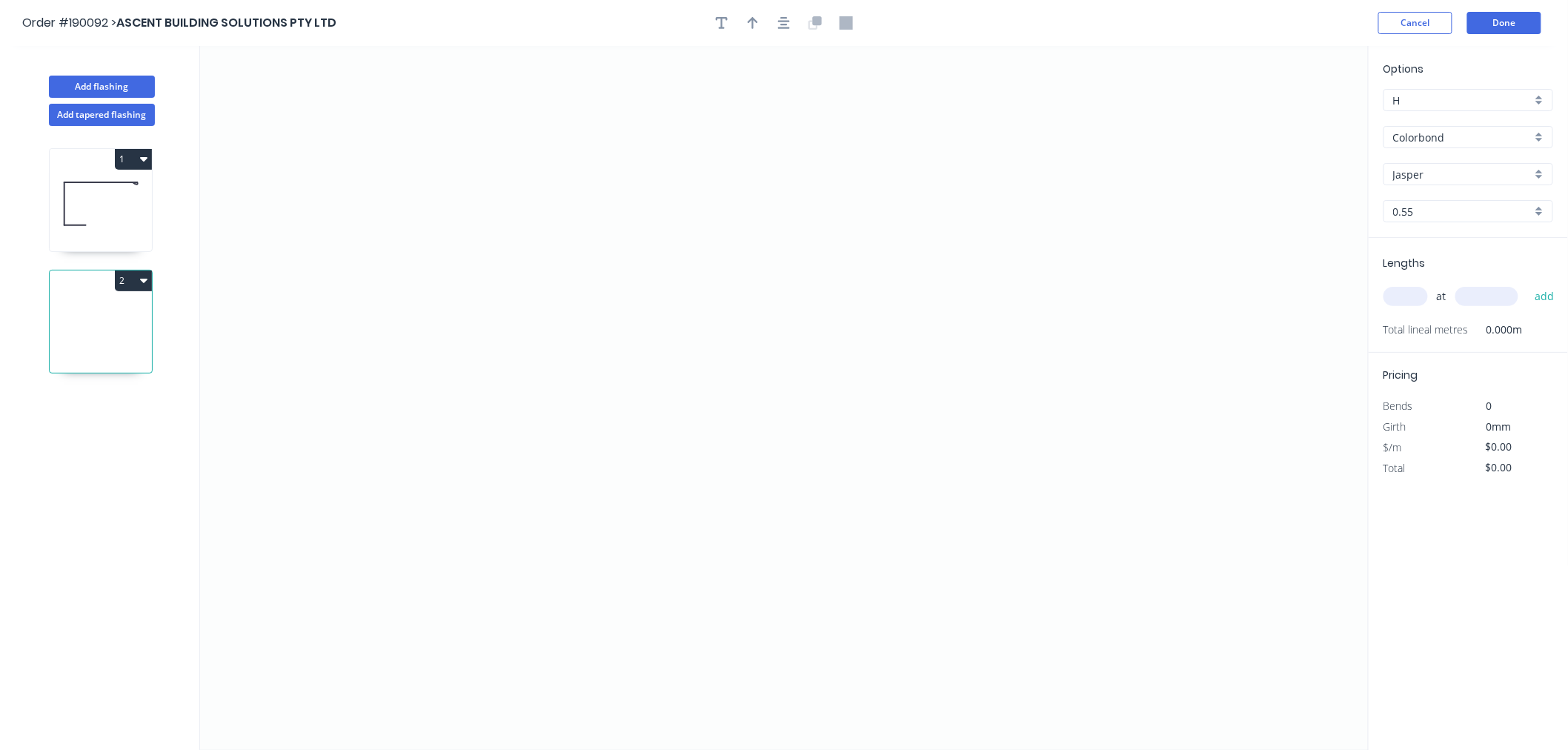
click at [1417, 297] on input "text" at bounding box center [1405, 296] width 44 height 19
type input "1"
type input "2400"
click at [1528, 284] on button "add" at bounding box center [1545, 296] width 35 height 25
click at [475, 476] on icon "0" at bounding box center [784, 398] width 1168 height 704
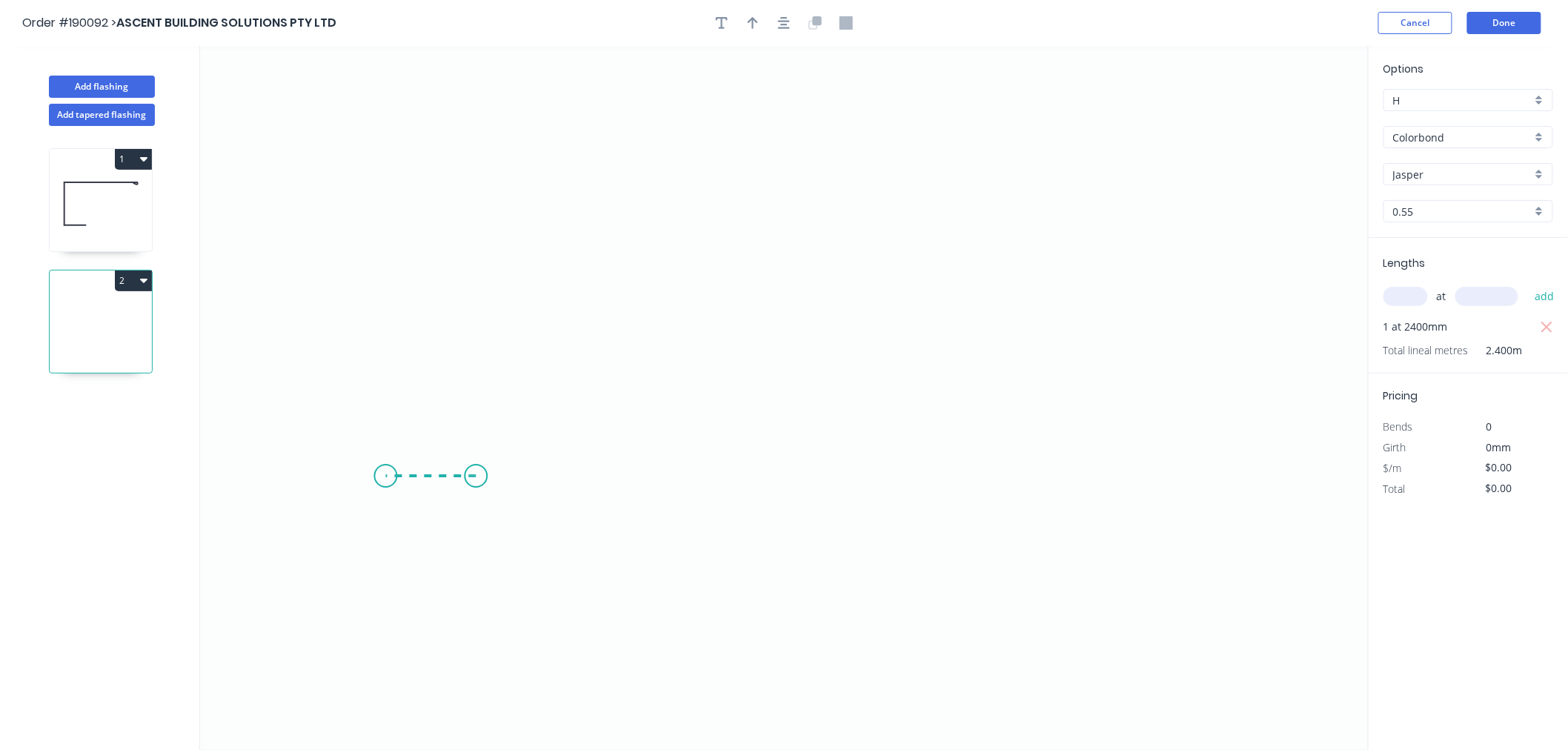
click at [385, 475] on icon "0" at bounding box center [784, 398] width 1168 height 704
click at [388, 289] on icon "0 ?" at bounding box center [784, 398] width 1168 height 704
click at [738, 286] on icon "0 ? ?" at bounding box center [784, 398] width 1168 height 704
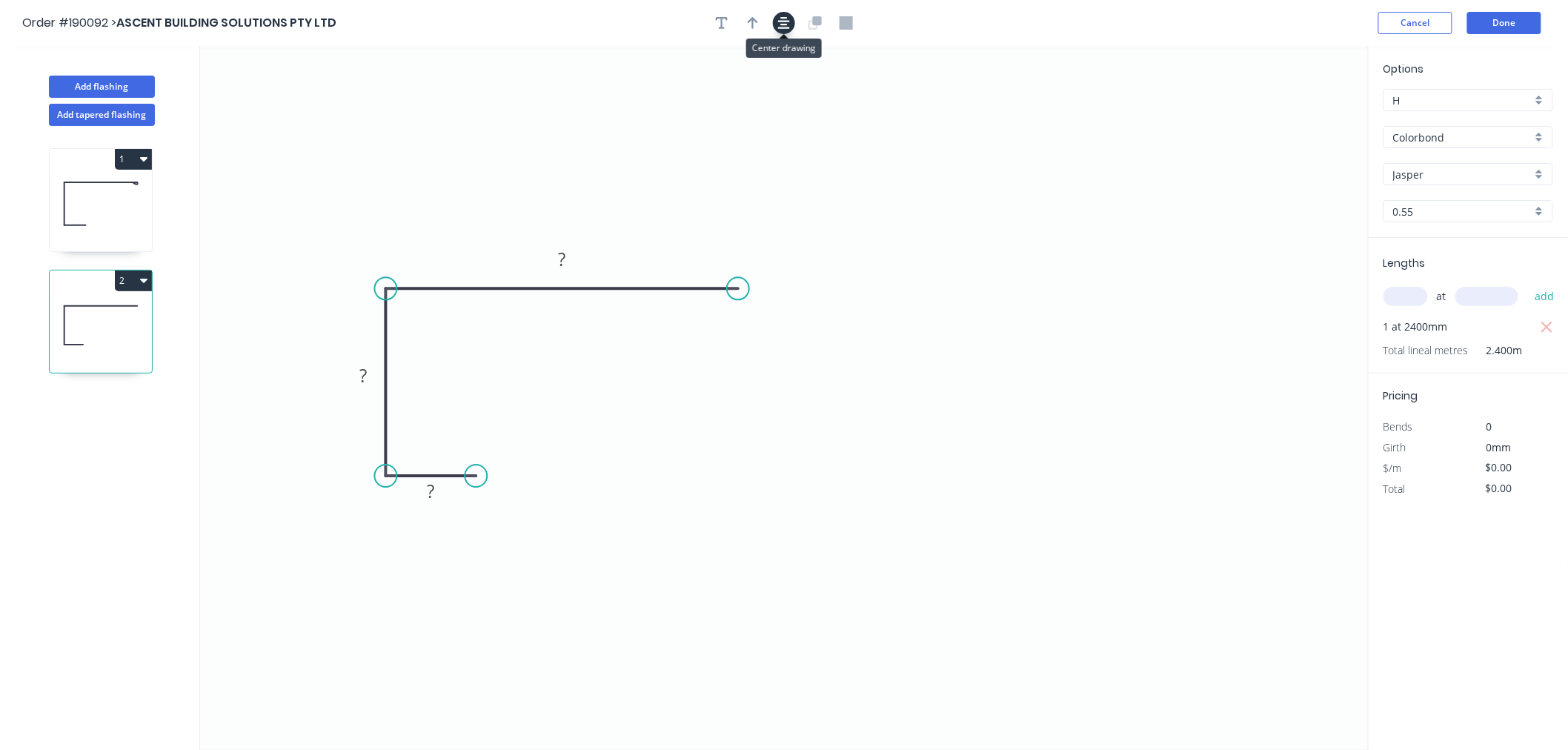
click at [789, 20] on icon "button" at bounding box center [784, 23] width 12 height 12
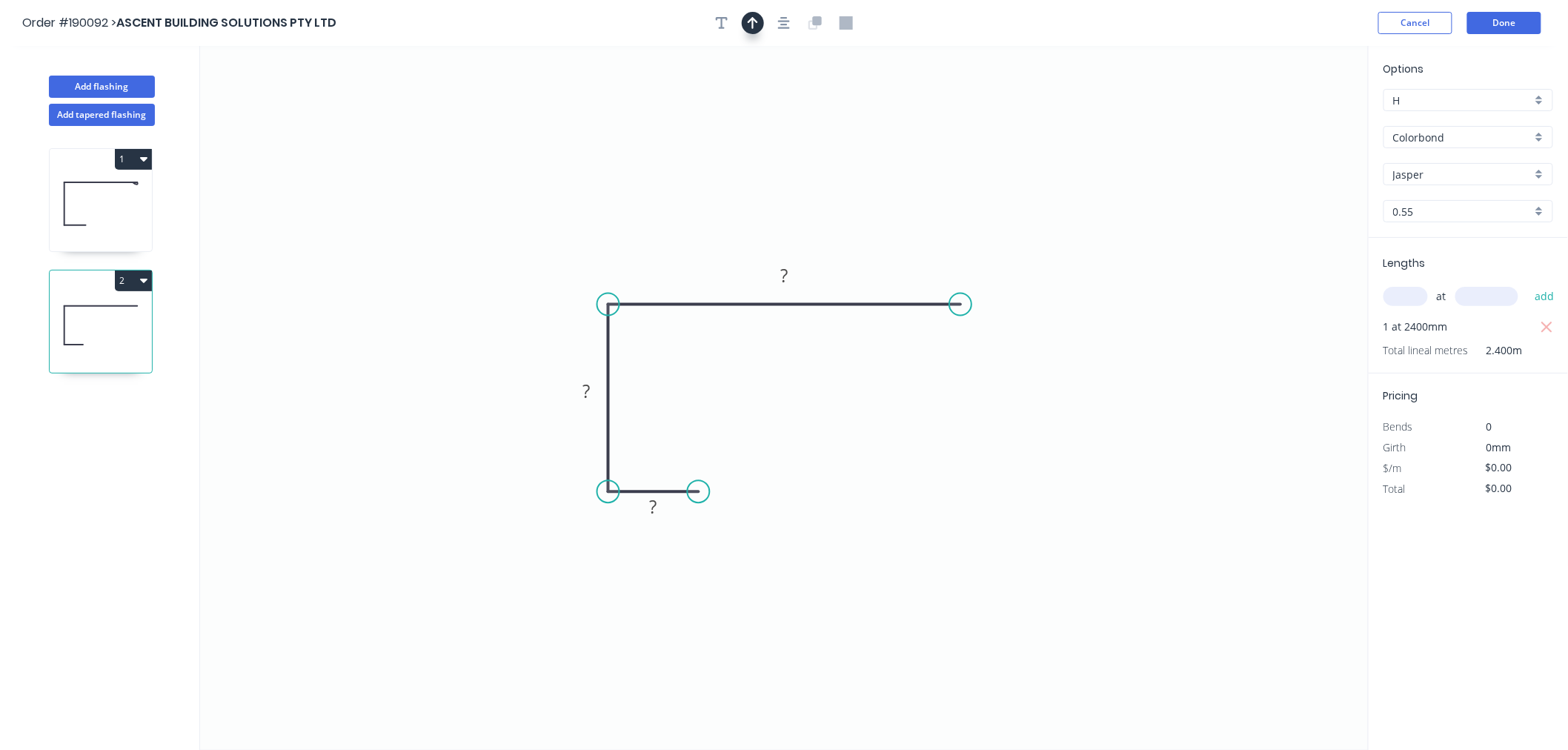
click at [751, 23] on icon "button" at bounding box center [753, 23] width 10 height 14
drag, startPoint x: 787, startPoint y: 226, endPoint x: 652, endPoint y: 237, distance: 135.4
click at [652, 237] on icon at bounding box center [652, 220] width 14 height 48
click at [652, 235] on icon at bounding box center [652, 220] width 14 height 48
click at [652, 235] on icon at bounding box center [663, 224] width 43 height 43
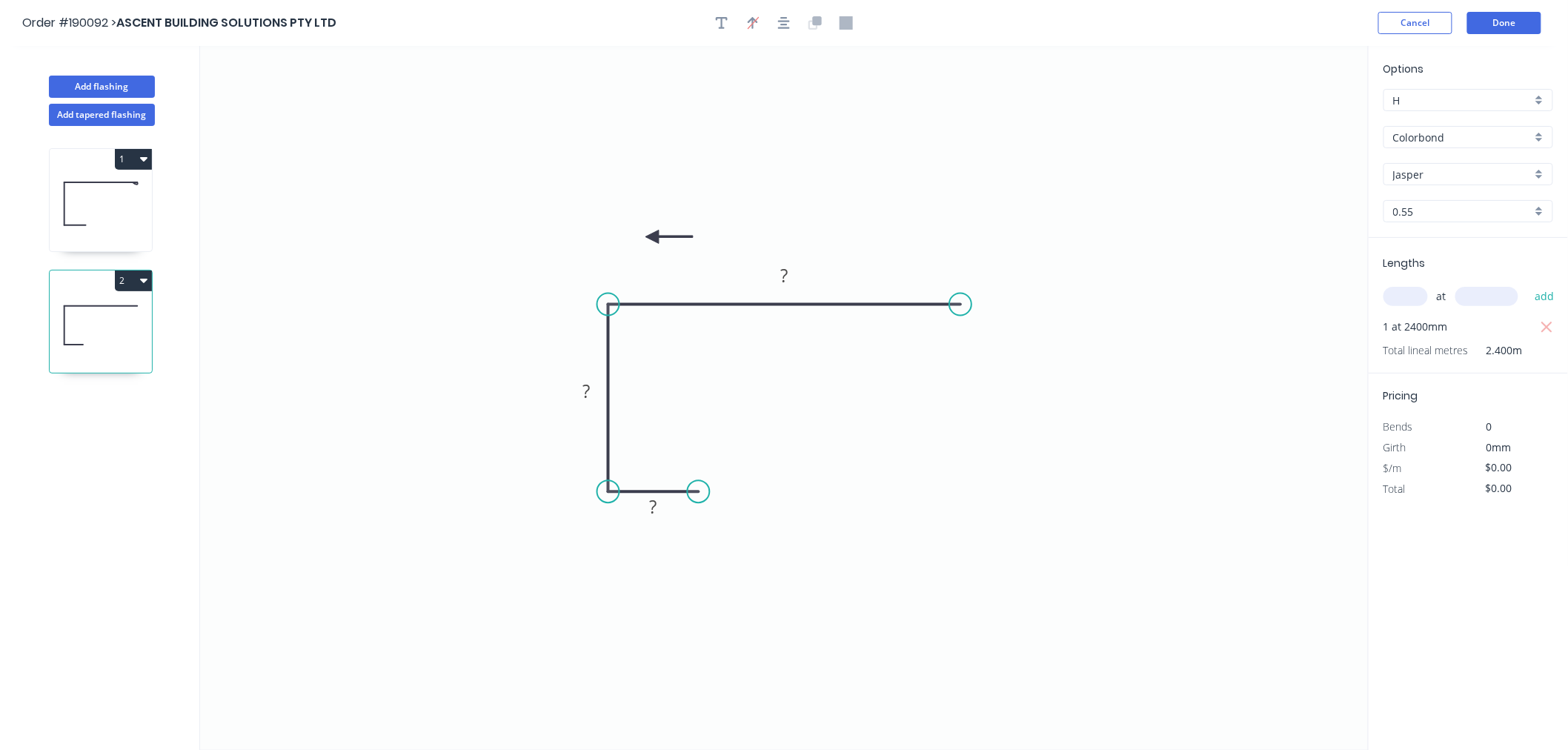
click at [652, 235] on icon at bounding box center [669, 237] width 48 height 14
click at [652, 235] on icon at bounding box center [652, 254] width 14 height 48
click at [652, 235] on icon at bounding box center [635, 237] width 48 height 14
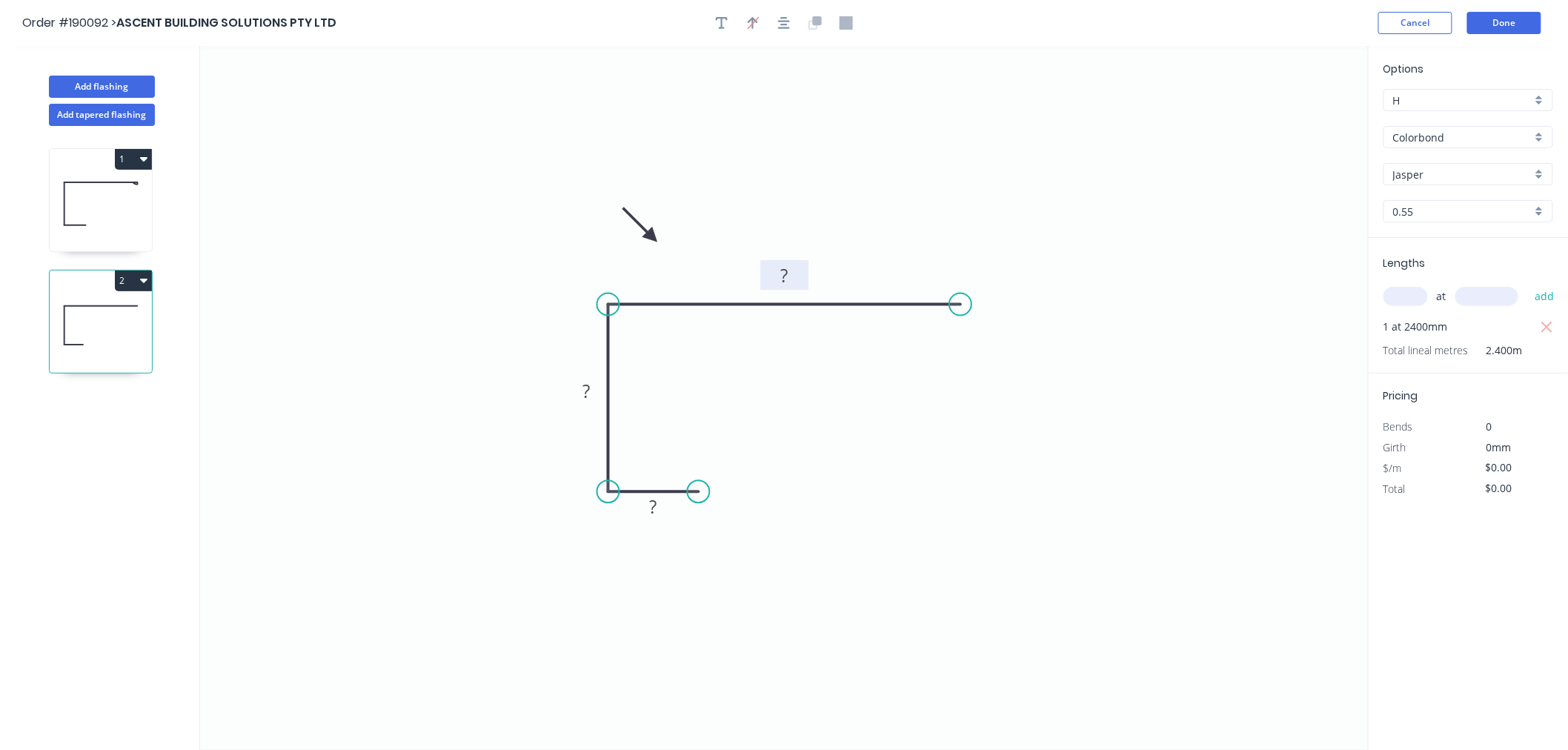
click at [786, 275] on tspan "?" at bounding box center [784, 276] width 7 height 24
click at [788, 12] on button "button" at bounding box center [784, 23] width 23 height 23
click at [865, 143] on icon "0 20 40 150" at bounding box center [784, 398] width 1168 height 704
click at [1509, 21] on button "Done" at bounding box center [1504, 23] width 74 height 23
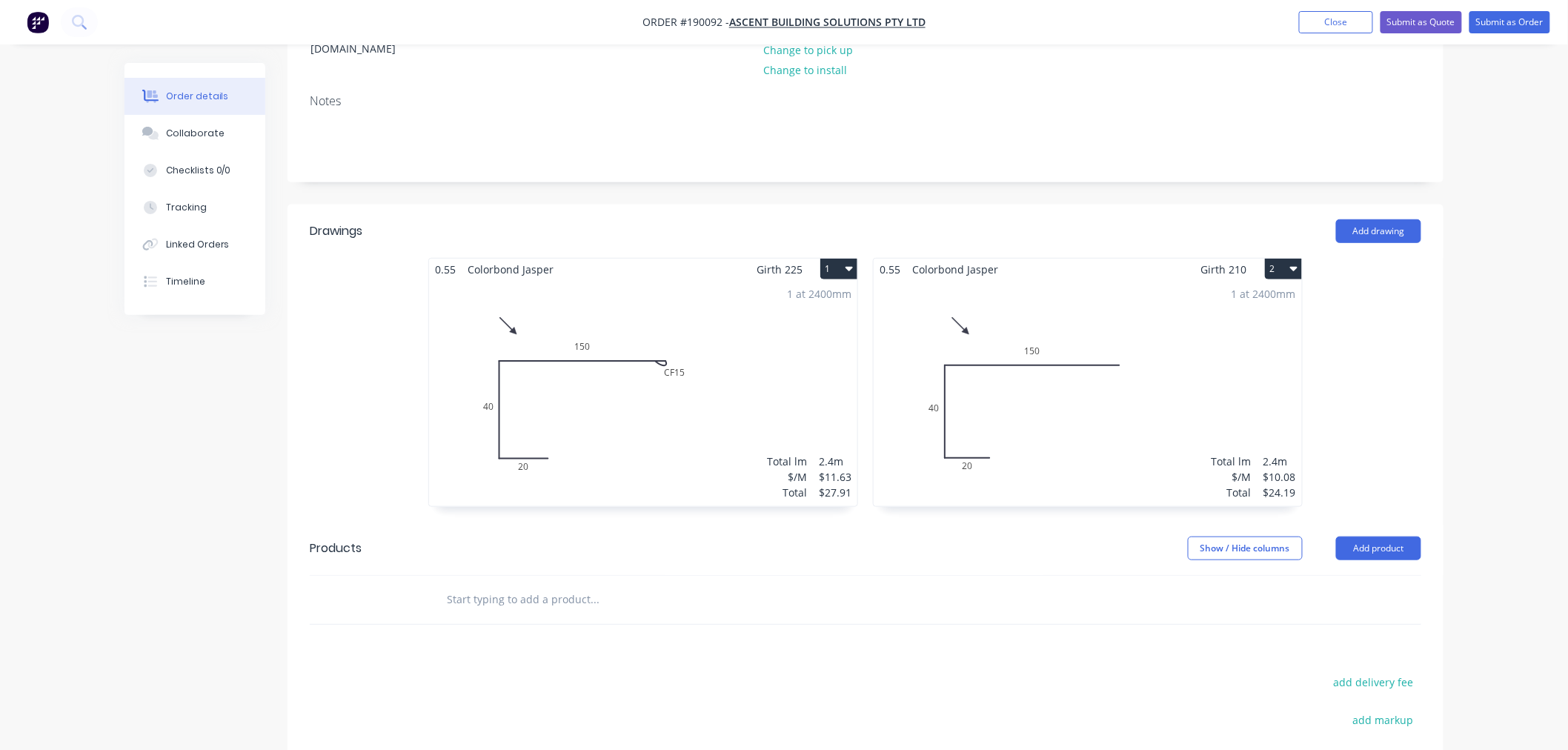
scroll to position [154, 0]
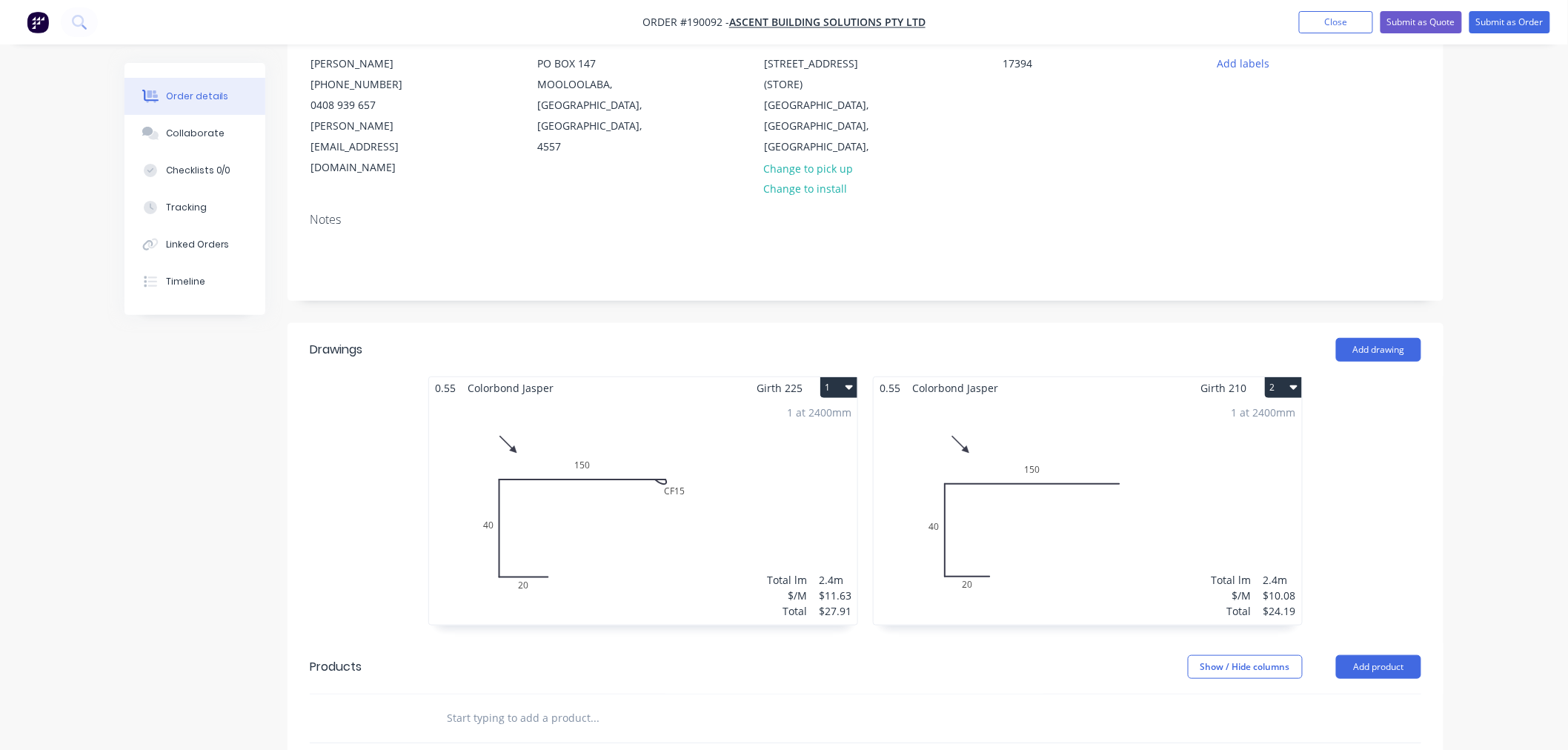
click at [1242, 404] on div "1 at 2400mm Total lm $/M Total 2.4m $10.08 $24.19" at bounding box center [1088, 512] width 429 height 226
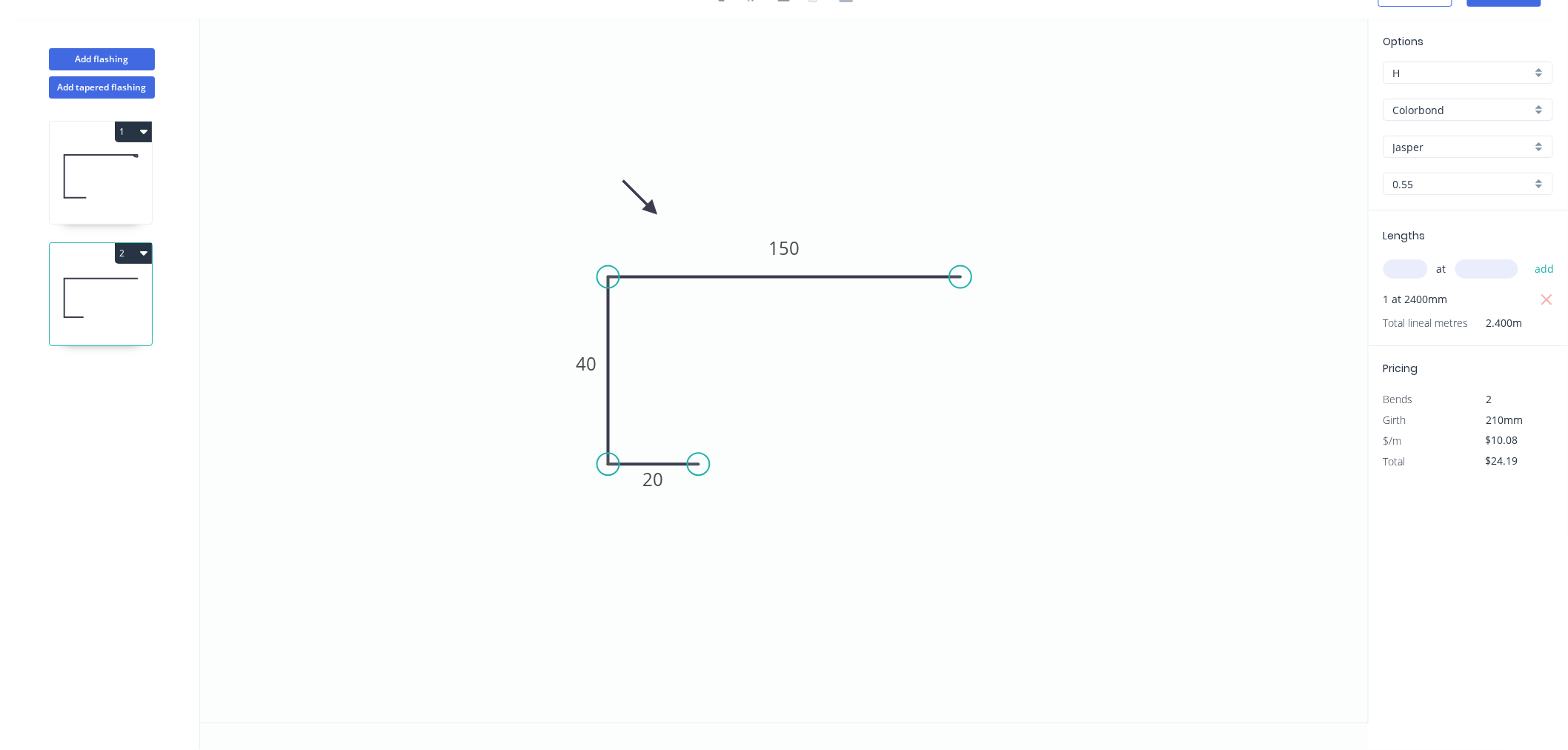
scroll to position [27, 0]
click at [98, 60] on button "Add flashing" at bounding box center [102, 60] width 106 height 23
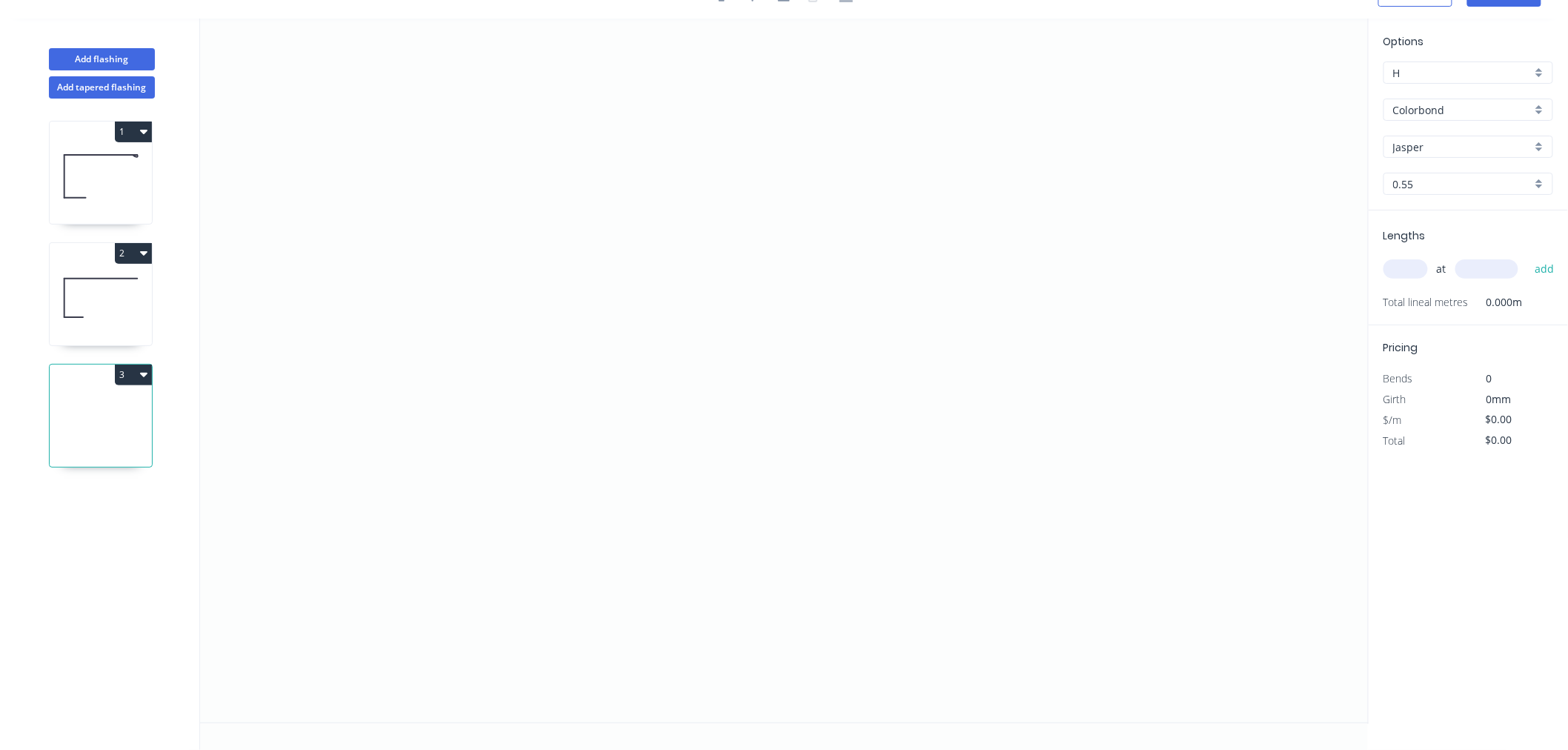
click at [1417, 263] on input "text" at bounding box center [1405, 269] width 44 height 19
click at [1528, 256] on button "add" at bounding box center [1545, 268] width 35 height 25
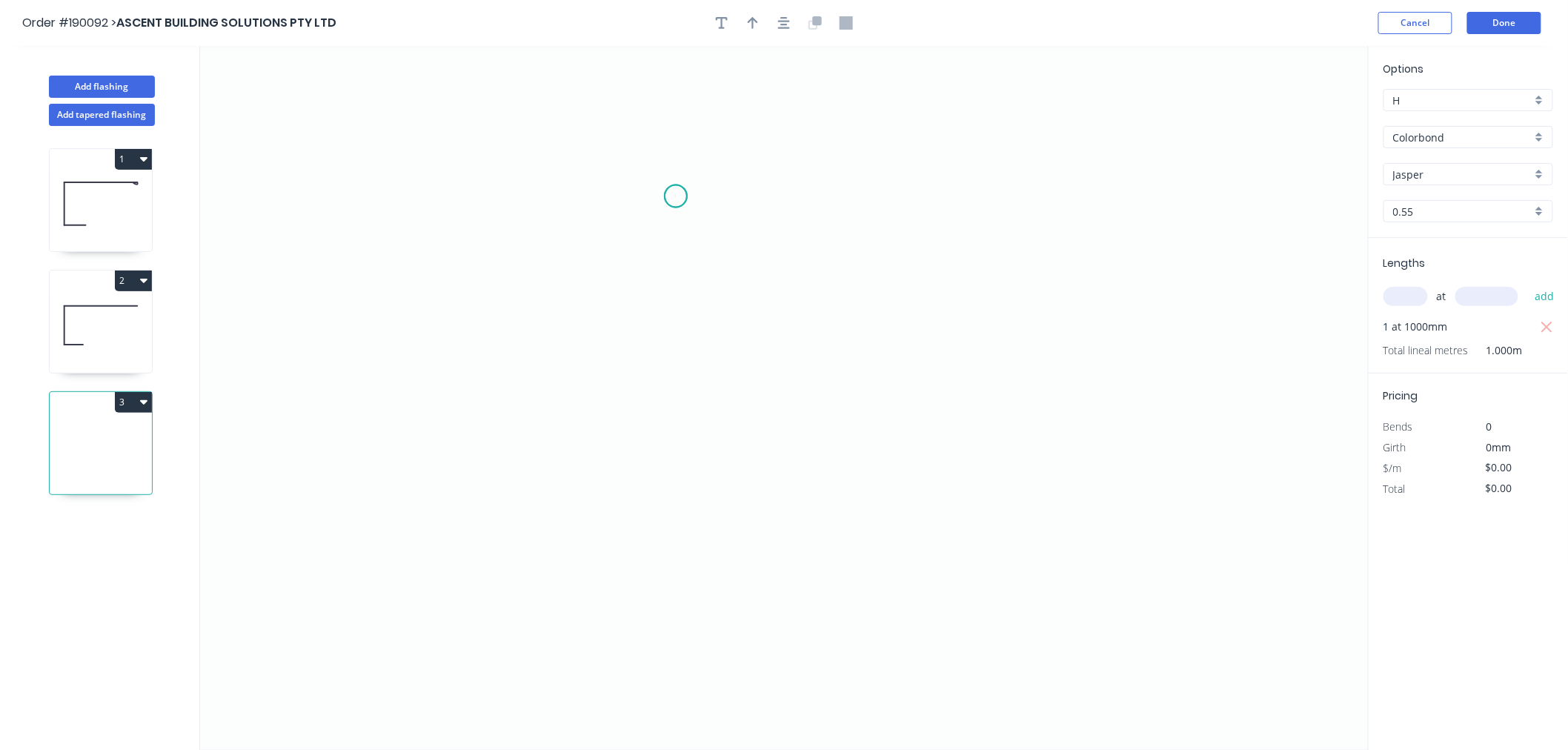
click at [674, 197] on icon "0" at bounding box center [784, 398] width 1168 height 704
click at [361, 208] on icon "0" at bounding box center [784, 398] width 1168 height 704
click at [346, 375] on icon "0 ?" at bounding box center [784, 398] width 1168 height 704
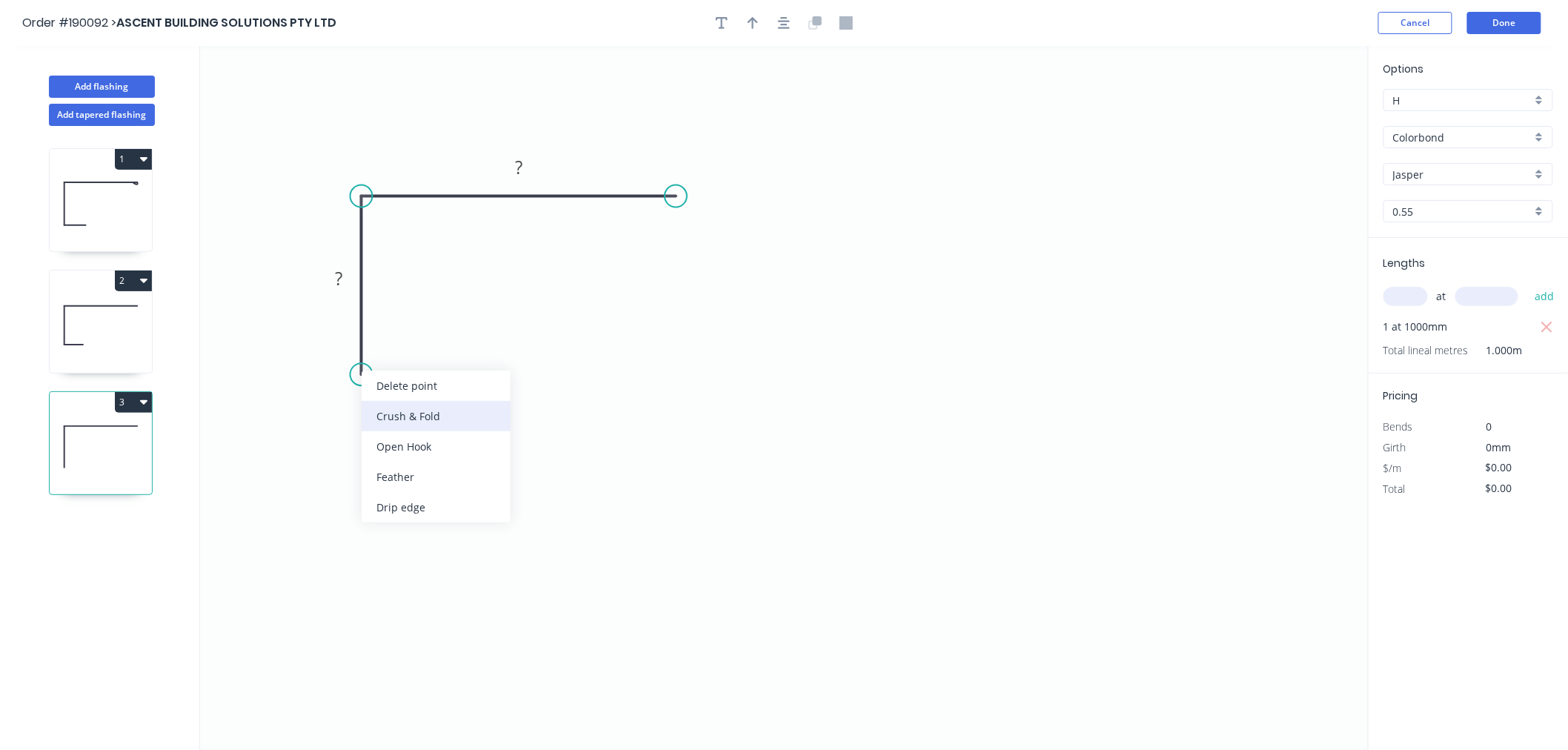
click at [405, 416] on div "Crush & Fold" at bounding box center [436, 416] width 149 height 31
click at [337, 342] on tspan "10" at bounding box center [340, 348] width 21 height 24
click at [337, 342] on tspan "15" at bounding box center [340, 348] width 21 height 24
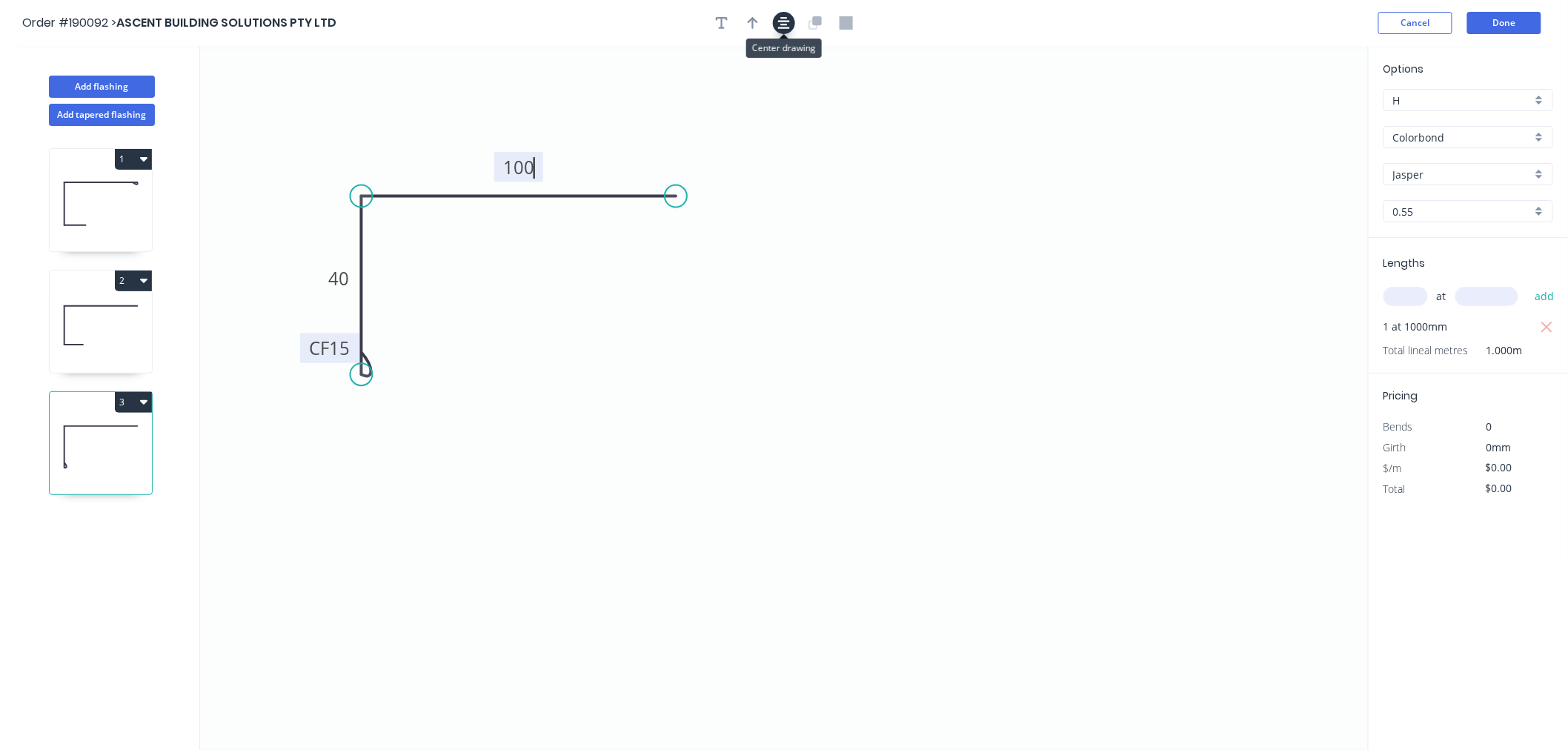
click at [779, 21] on icon "button" at bounding box center [784, 23] width 12 height 12
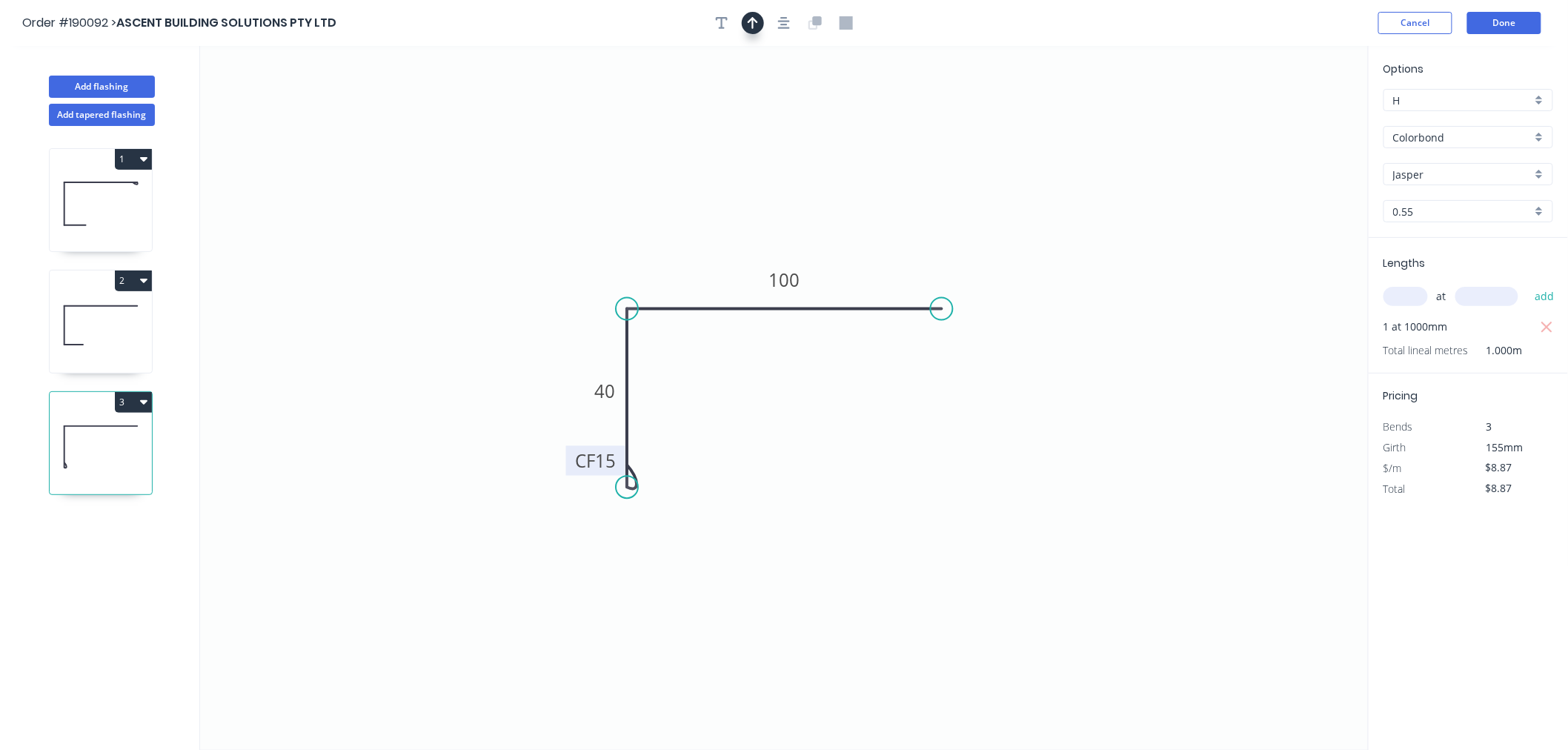
click at [748, 25] on icon "button" at bounding box center [753, 23] width 10 height 14
drag, startPoint x: 1293, startPoint y: 119, endPoint x: 678, endPoint y: 242, distance: 627.2
click at [678, 242] on icon at bounding box center [678, 224] width 14 height 48
click at [678, 245] on icon at bounding box center [678, 224] width 14 height 48
click at [678, 243] on icon at bounding box center [678, 224] width 14 height 48
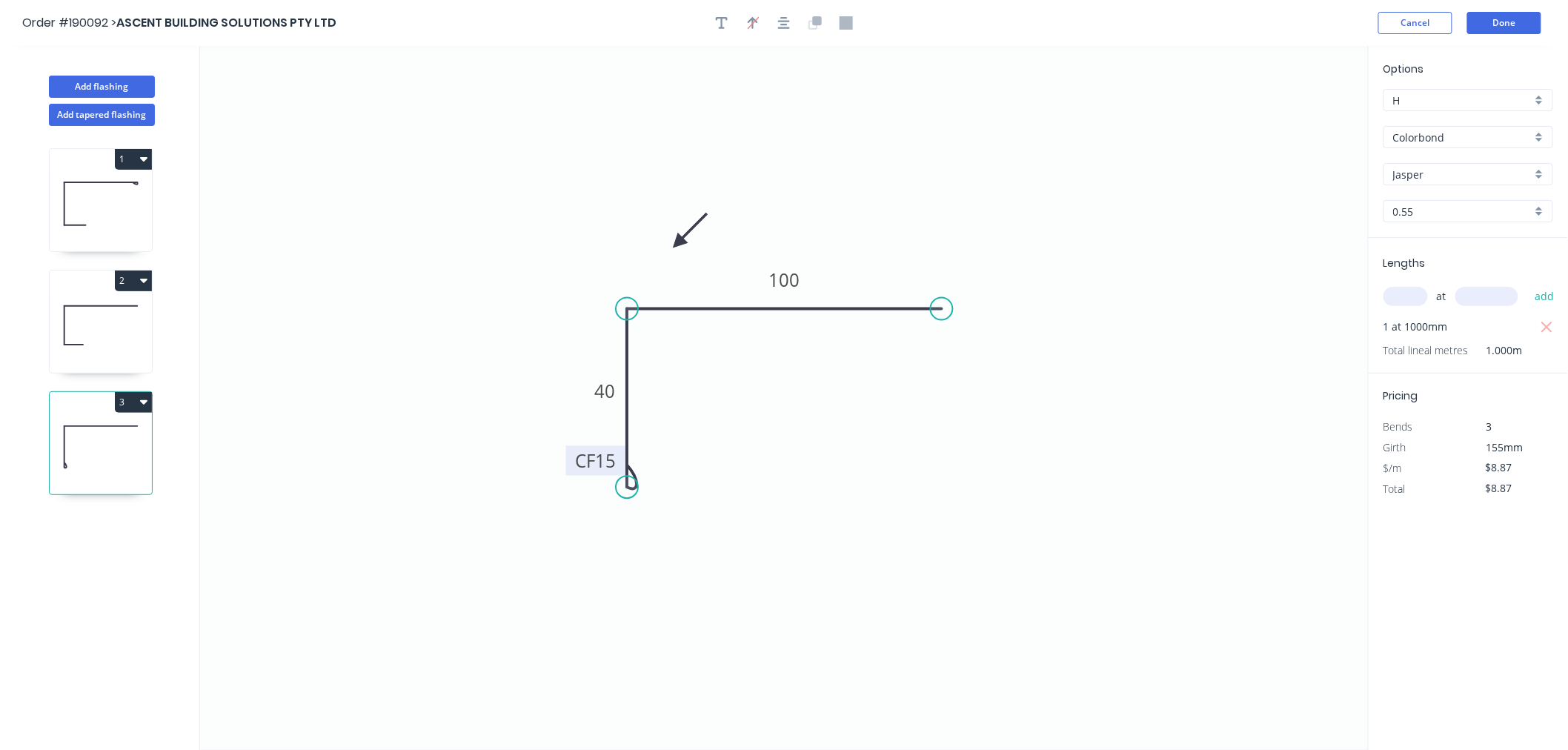
click at [678, 243] on icon at bounding box center [690, 230] width 43 height 43
click at [678, 243] on icon at bounding box center [695, 242] width 48 height 14
click at [678, 243] on icon at bounding box center [678, 259] width 14 height 48
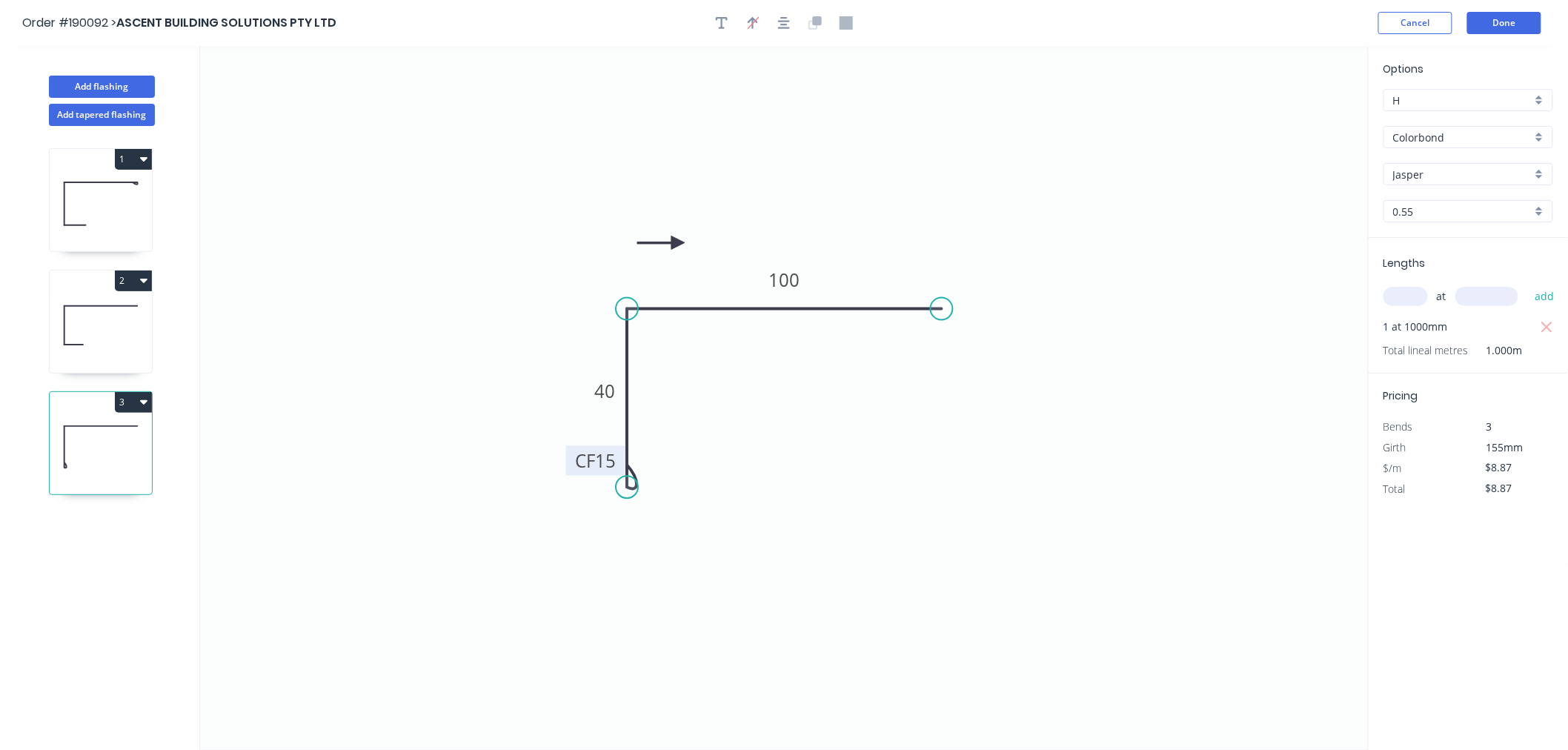
click at [678, 243] on icon at bounding box center [661, 242] width 48 height 14
drag, startPoint x: 937, startPoint y: 308, endPoint x: 980, endPoint y: 309, distance: 43.0
click at [980, 309] on circle at bounding box center [980, 309] width 23 height 23
click at [782, 25] on icon "button" at bounding box center [784, 23] width 12 height 14
click at [995, 160] on icon "0 CF 15 40 100" at bounding box center [784, 398] width 1168 height 704
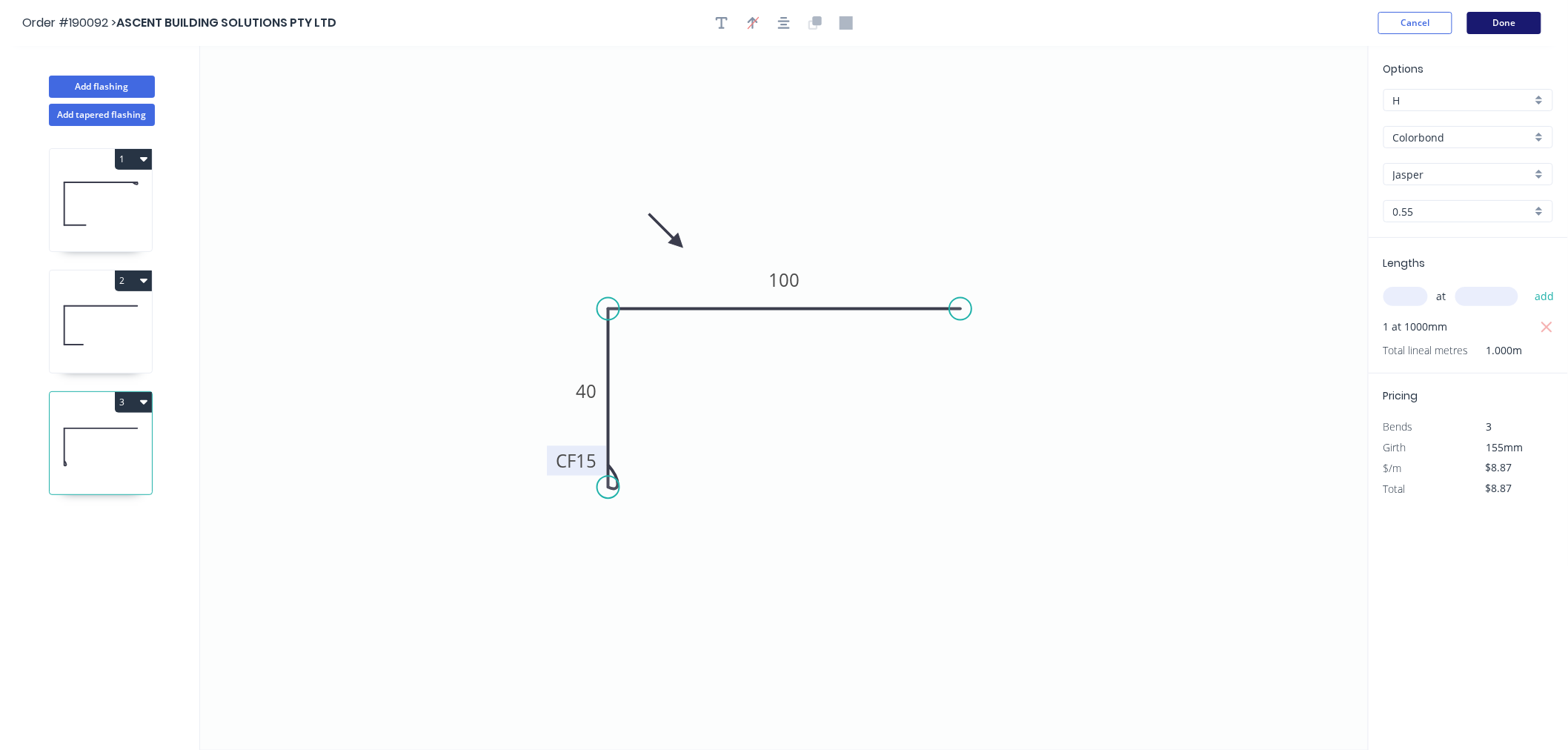
click at [1513, 19] on button "Done" at bounding box center [1504, 23] width 74 height 23
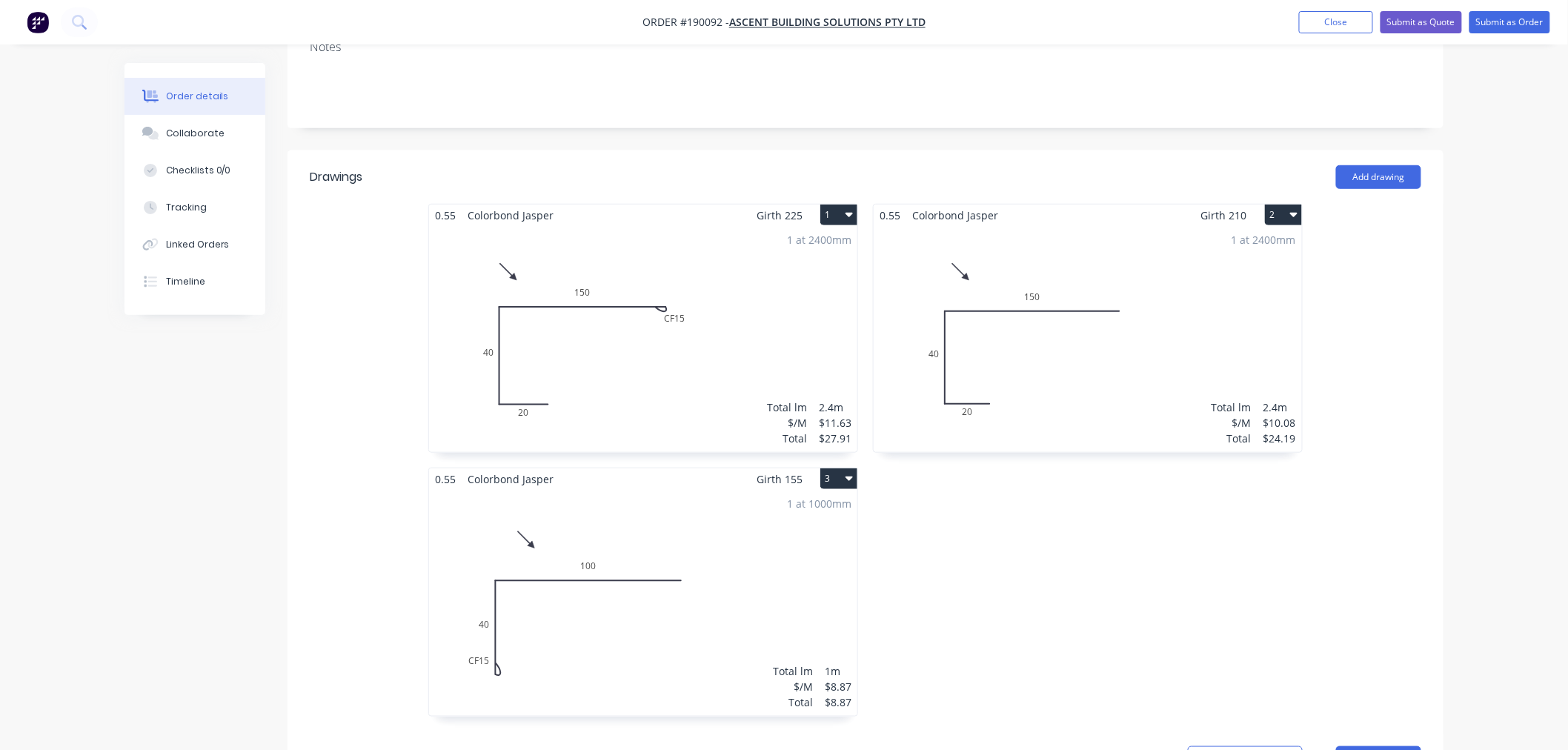
scroll to position [329, 0]
click at [695, 602] on div "1 at 1000mm Total lm $/M Total 1m $8.87 $8.87" at bounding box center [644, 600] width 429 height 226
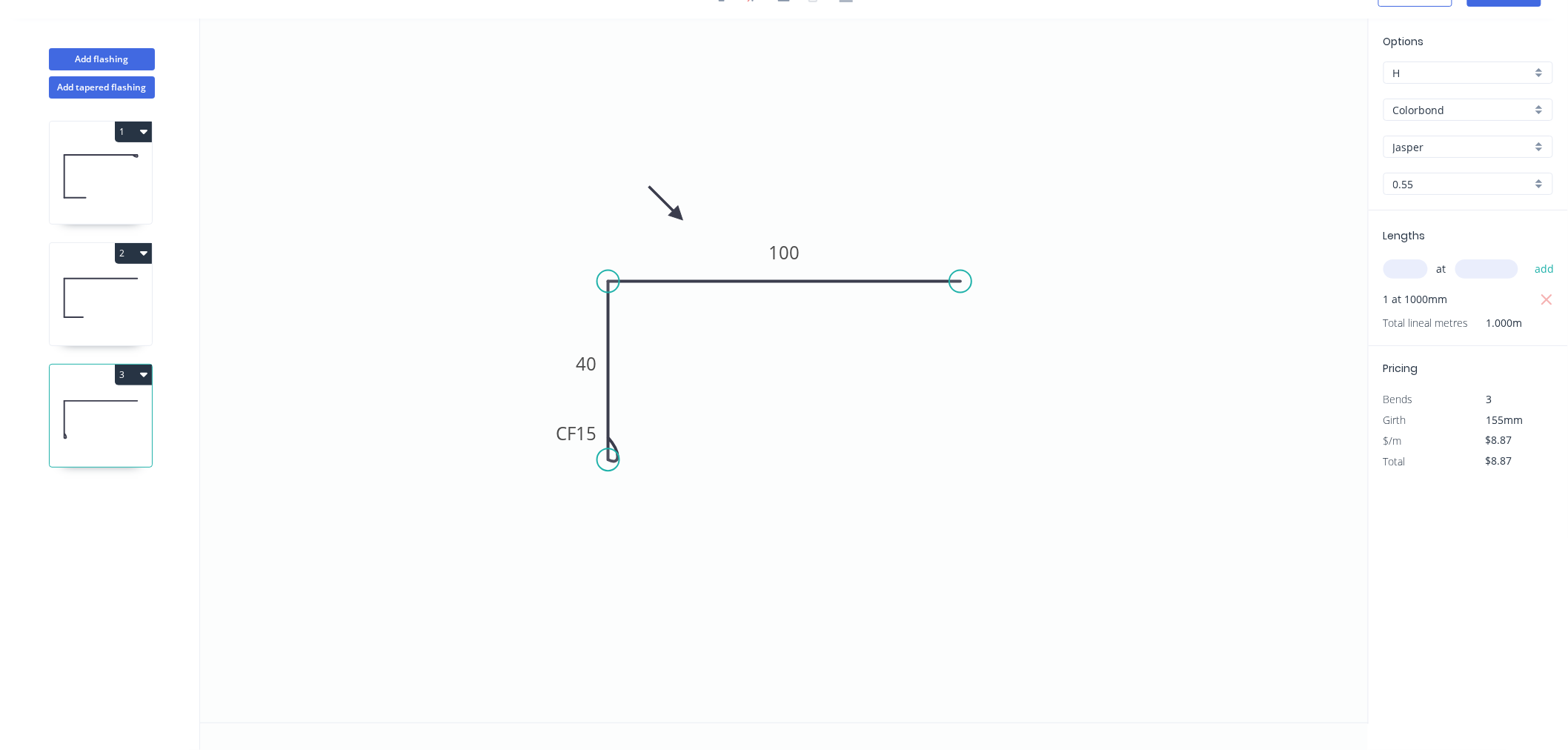
scroll to position [27, 0]
drag, startPoint x: 549, startPoint y: 434, endPoint x: 538, endPoint y: 489, distance: 56.1
click at [538, 489] on rect at bounding box center [566, 488] width 60 height 30
click at [110, 178] on icon at bounding box center [101, 176] width 102 height 95
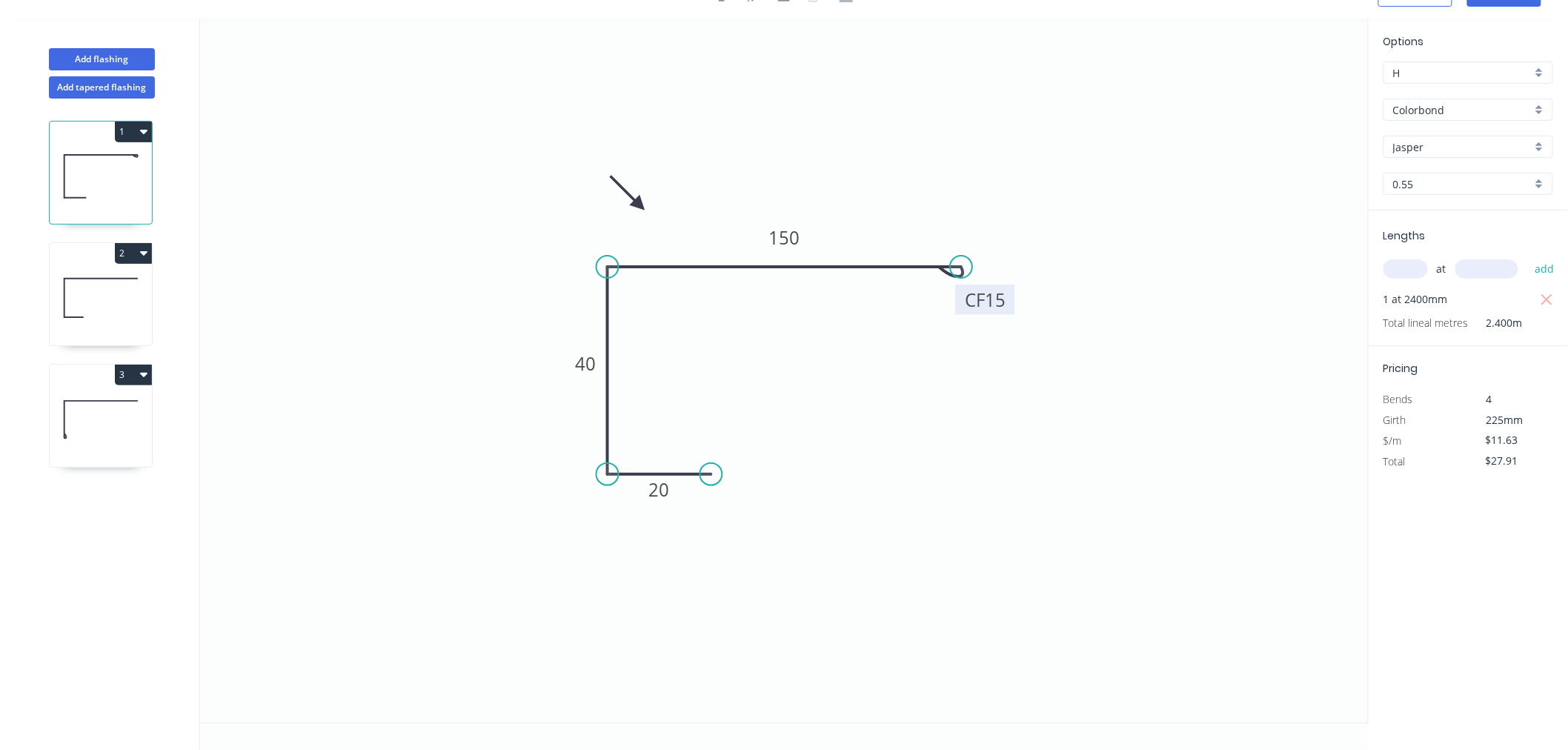
drag, startPoint x: 1005, startPoint y: 294, endPoint x: 1010, endPoint y: 302, distance: 9.4
click at [1010, 302] on rect at bounding box center [985, 299] width 60 height 30
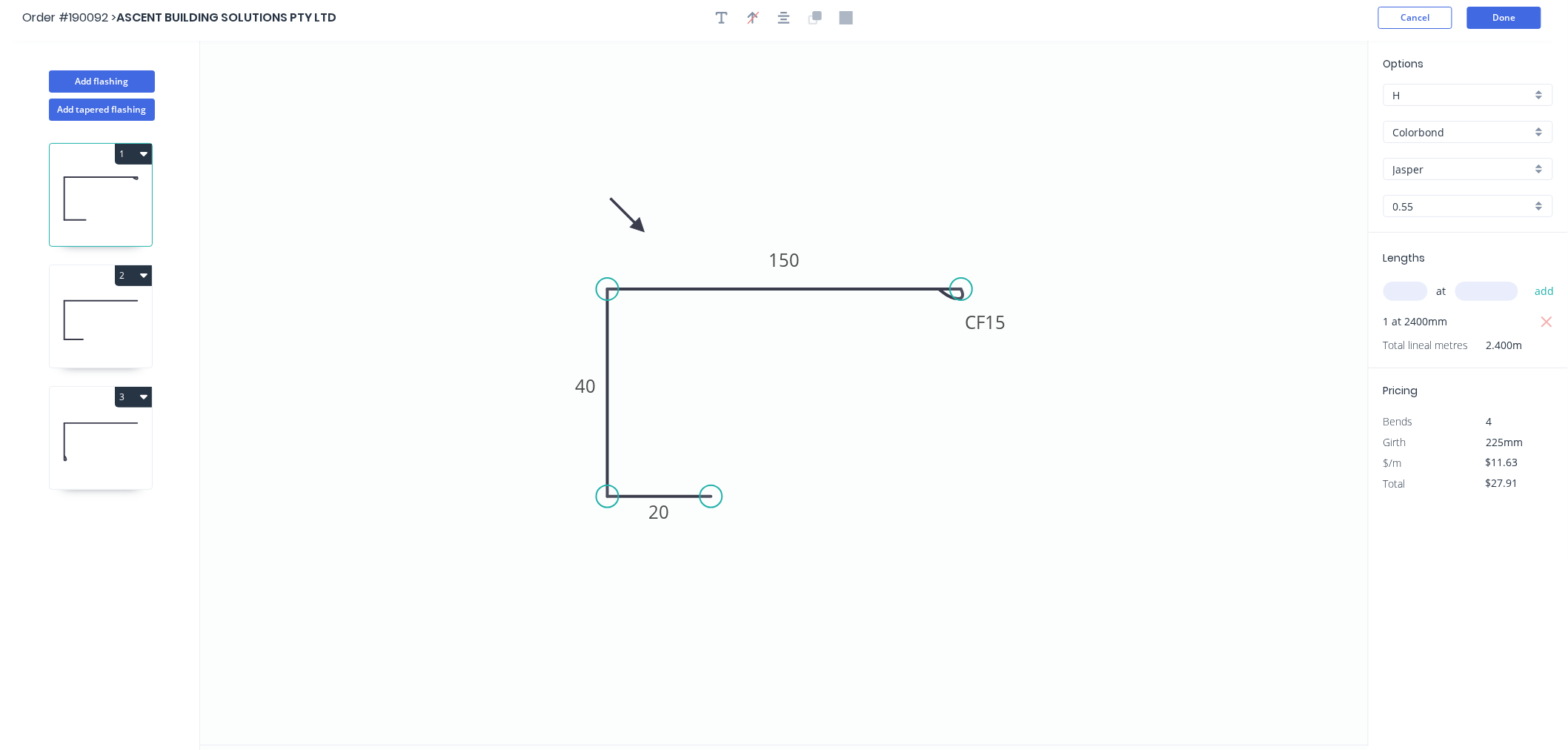
scroll to position [0, 0]
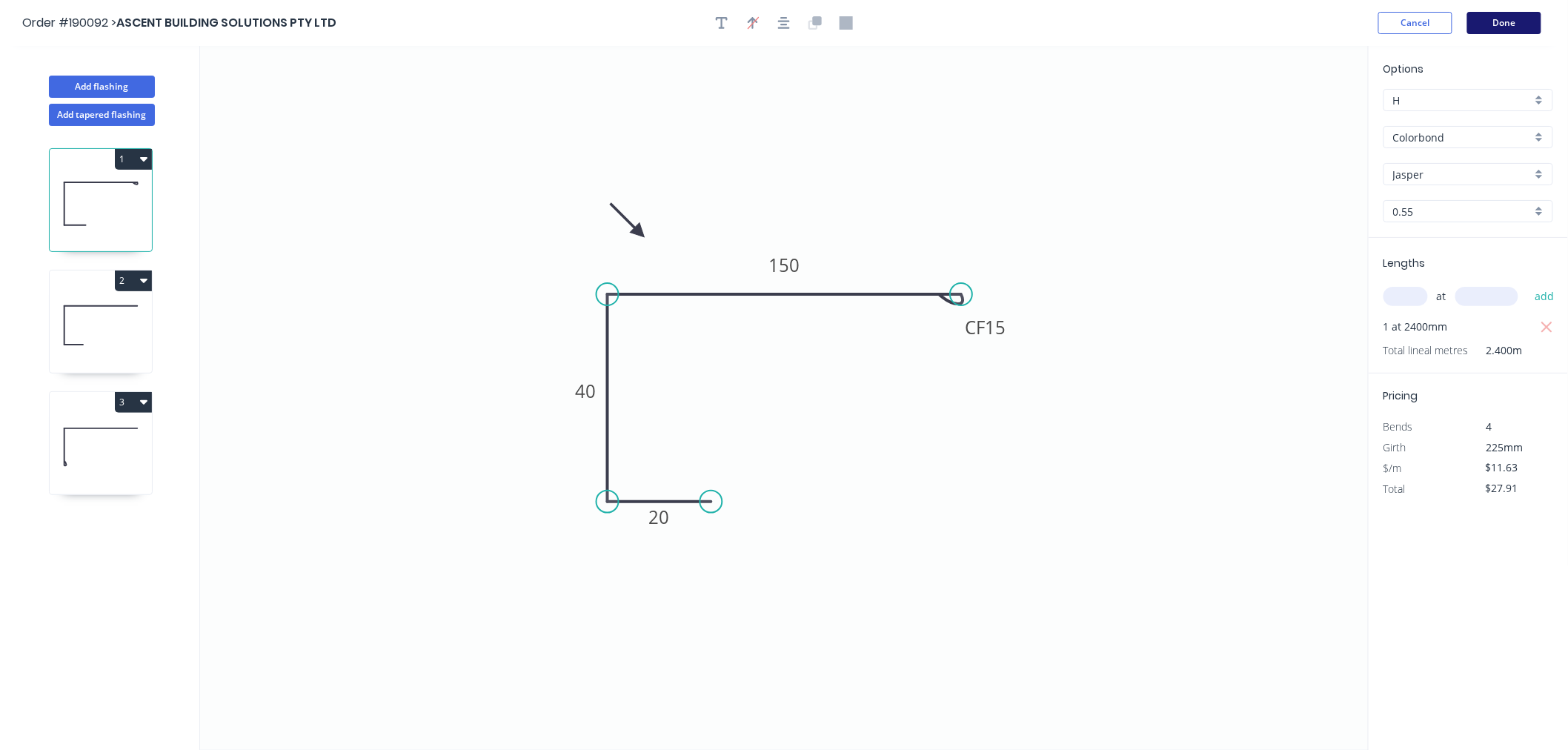
click at [1528, 18] on button "Done" at bounding box center [1504, 23] width 74 height 23
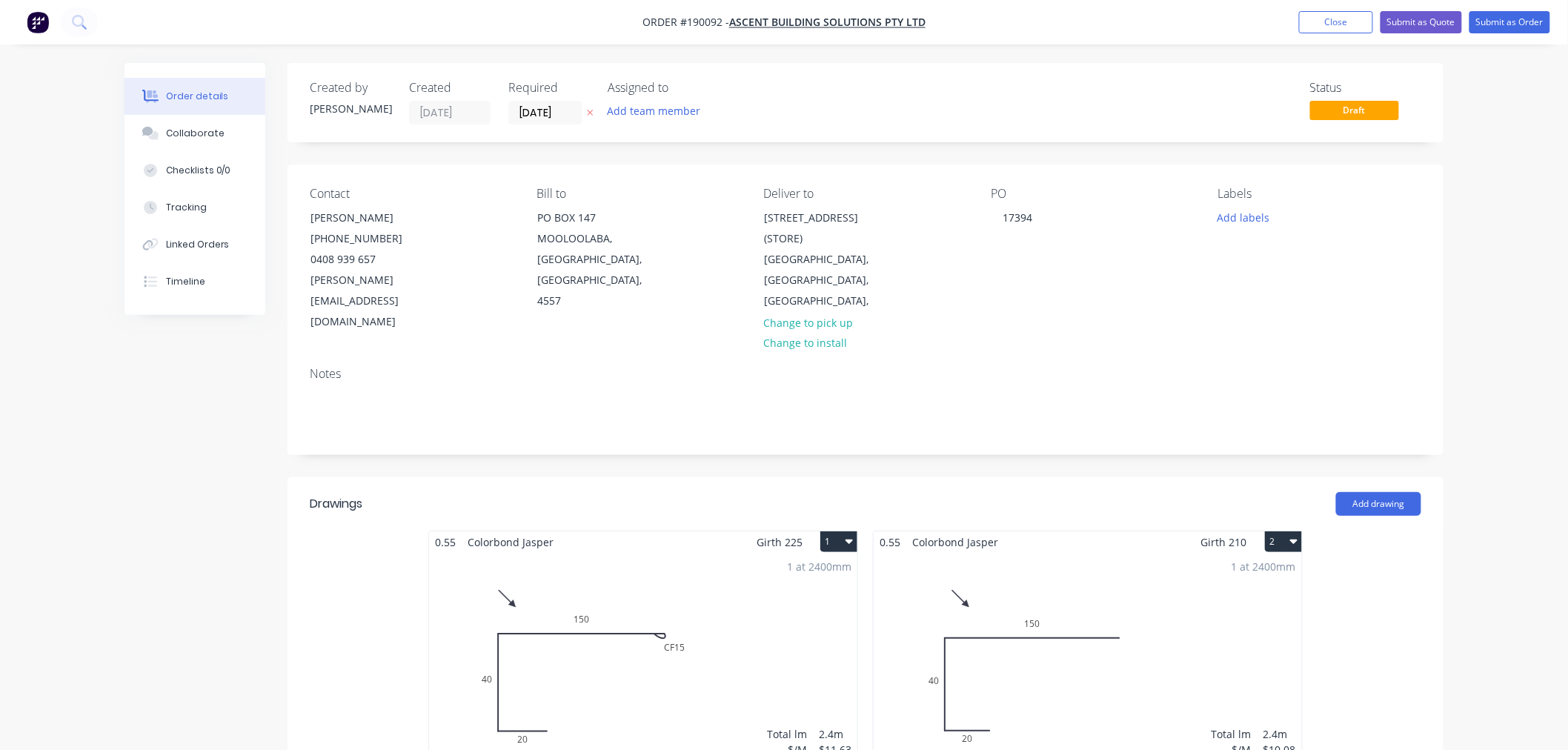
drag, startPoint x: 1500, startPoint y: 247, endPoint x: 1500, endPoint y: 197, distance: 50.0
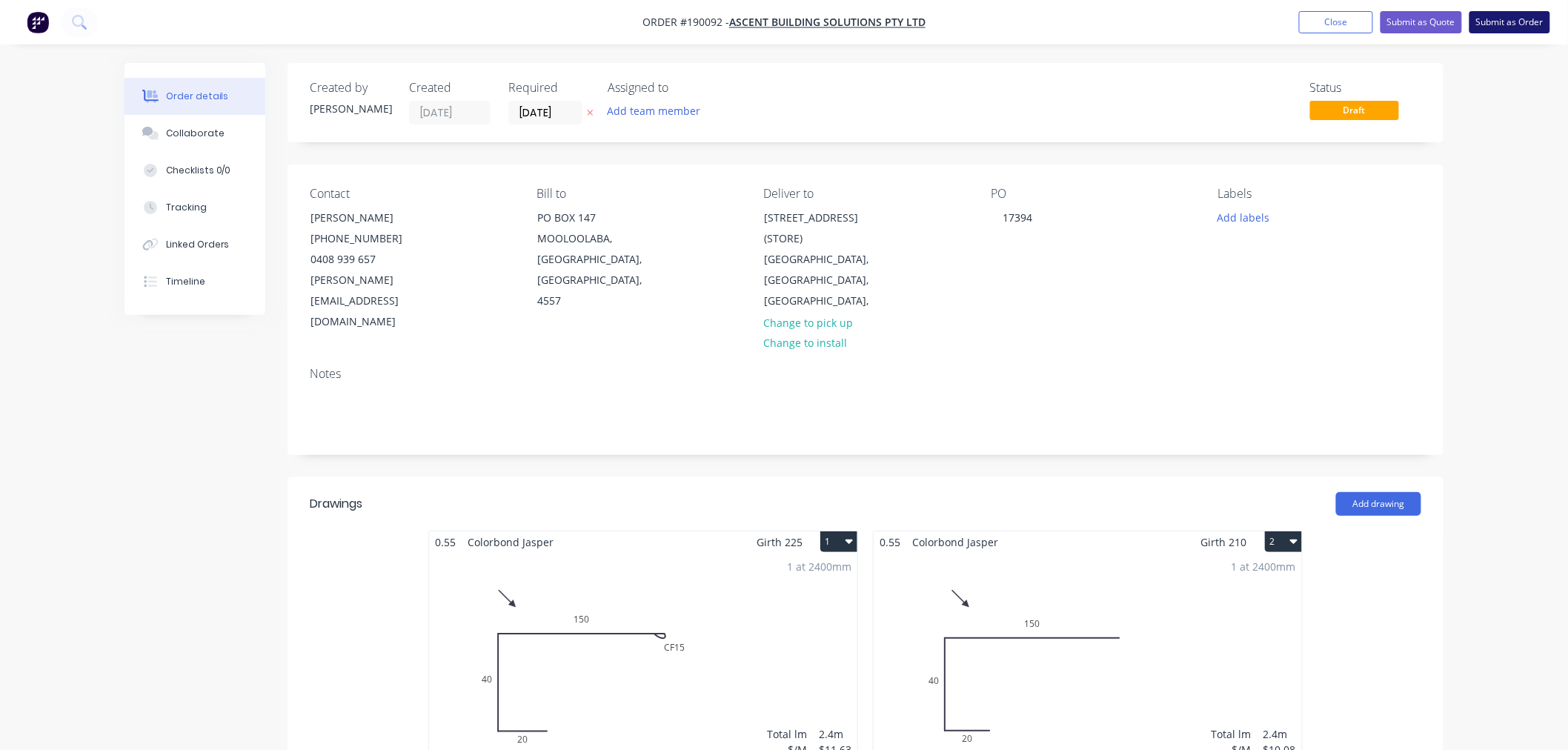
click at [1508, 27] on button "Submit as Order" at bounding box center [1510, 23] width 81 height 23
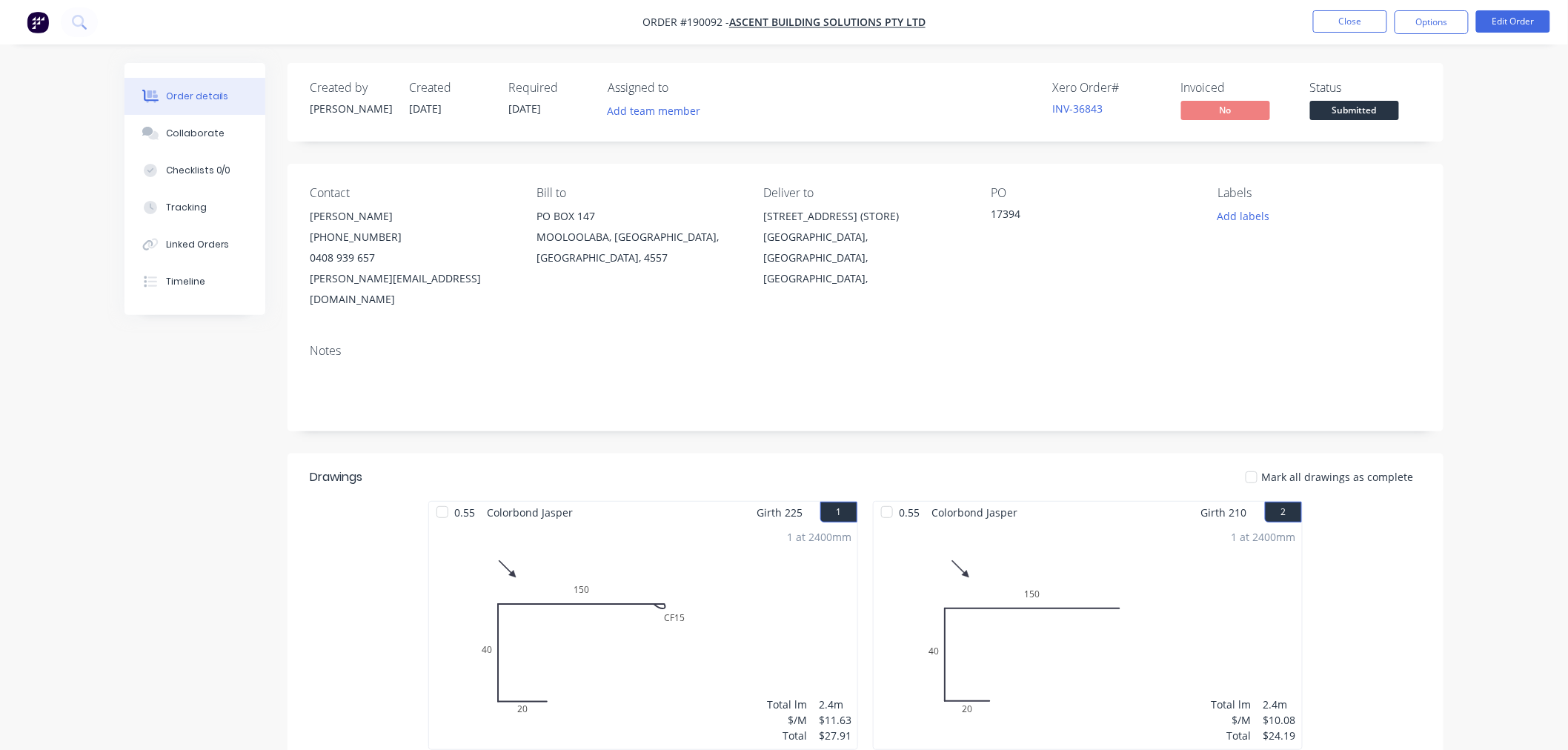
click at [1528, 146] on div "Order details Collaborate Checklists 0/0 Tracking Linked Orders Timeline Order …" at bounding box center [784, 646] width 1568 height 1292
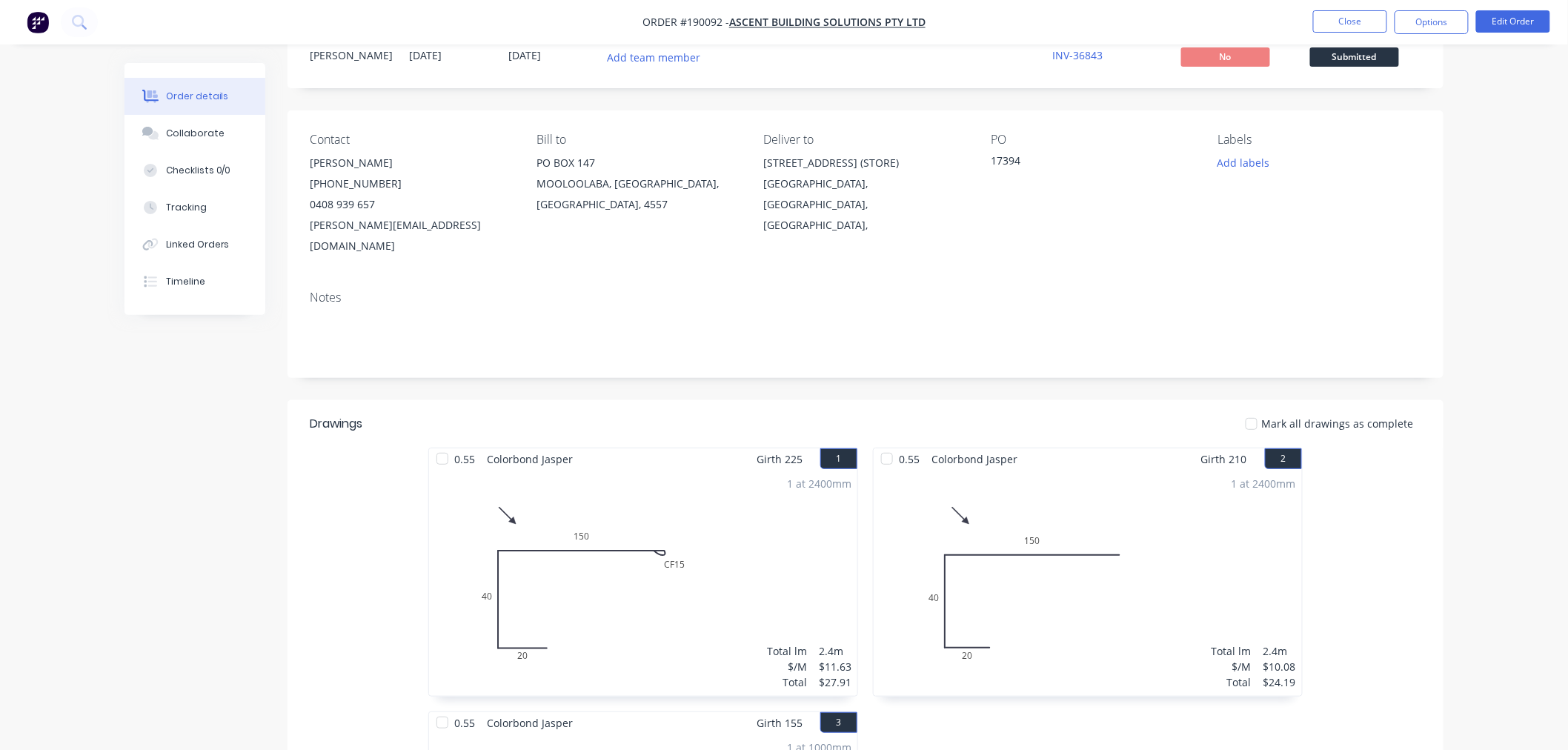
scroll to position [522, 0]
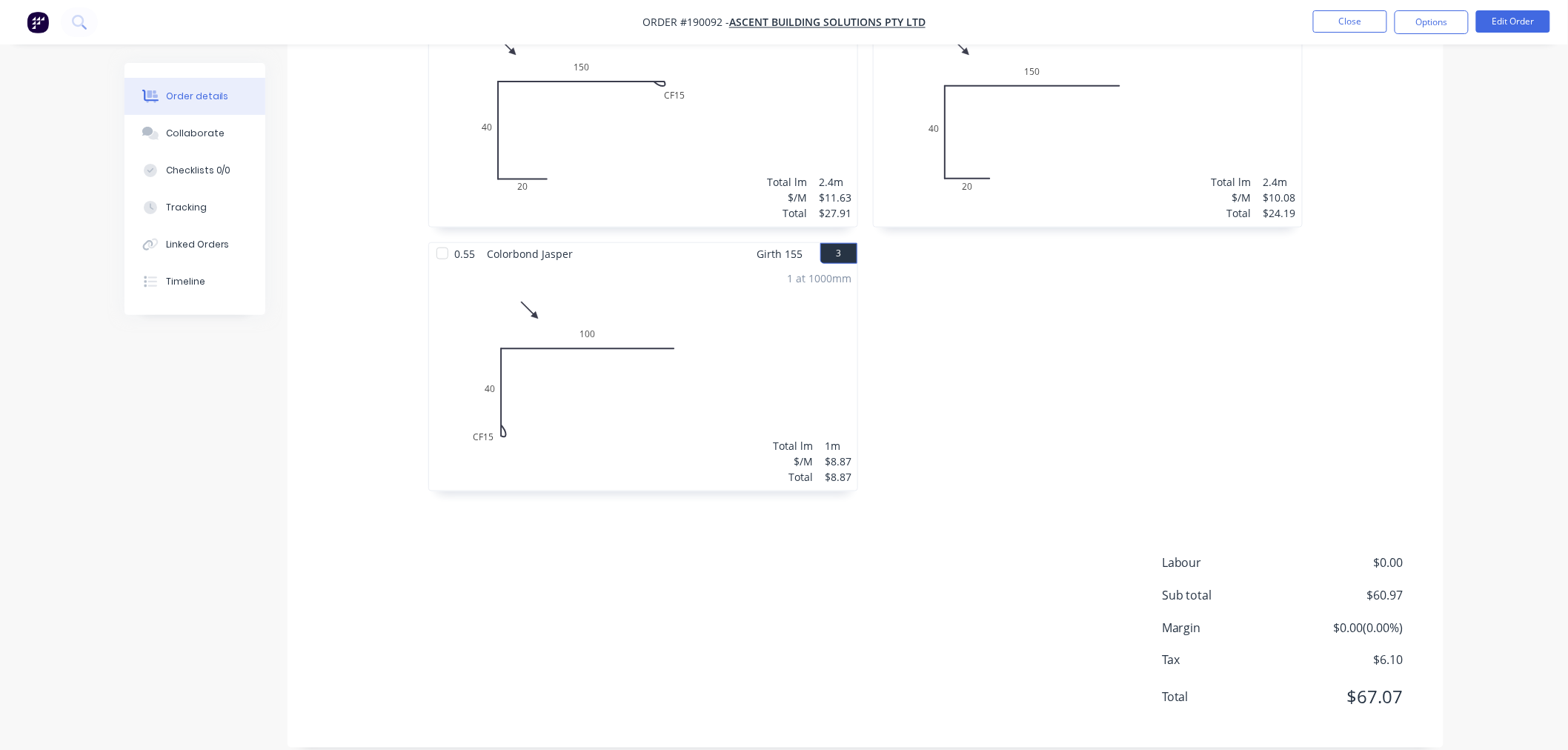
click at [1475, 466] on div "Order details Collaborate Checklists 0/0 Tracking Linked Orders Timeline Order …" at bounding box center [784, 124] width 1568 height 1292
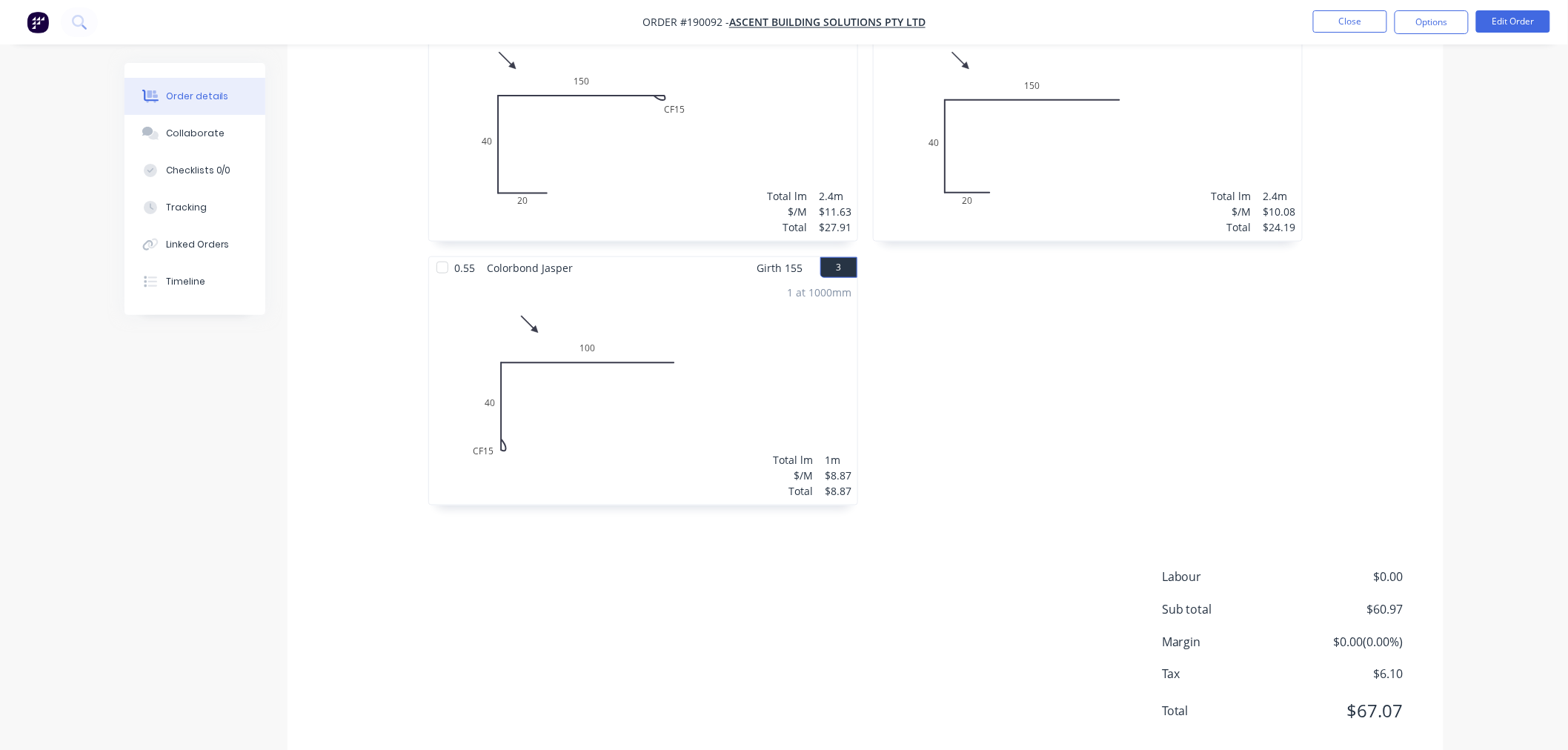
scroll to position [0, 0]
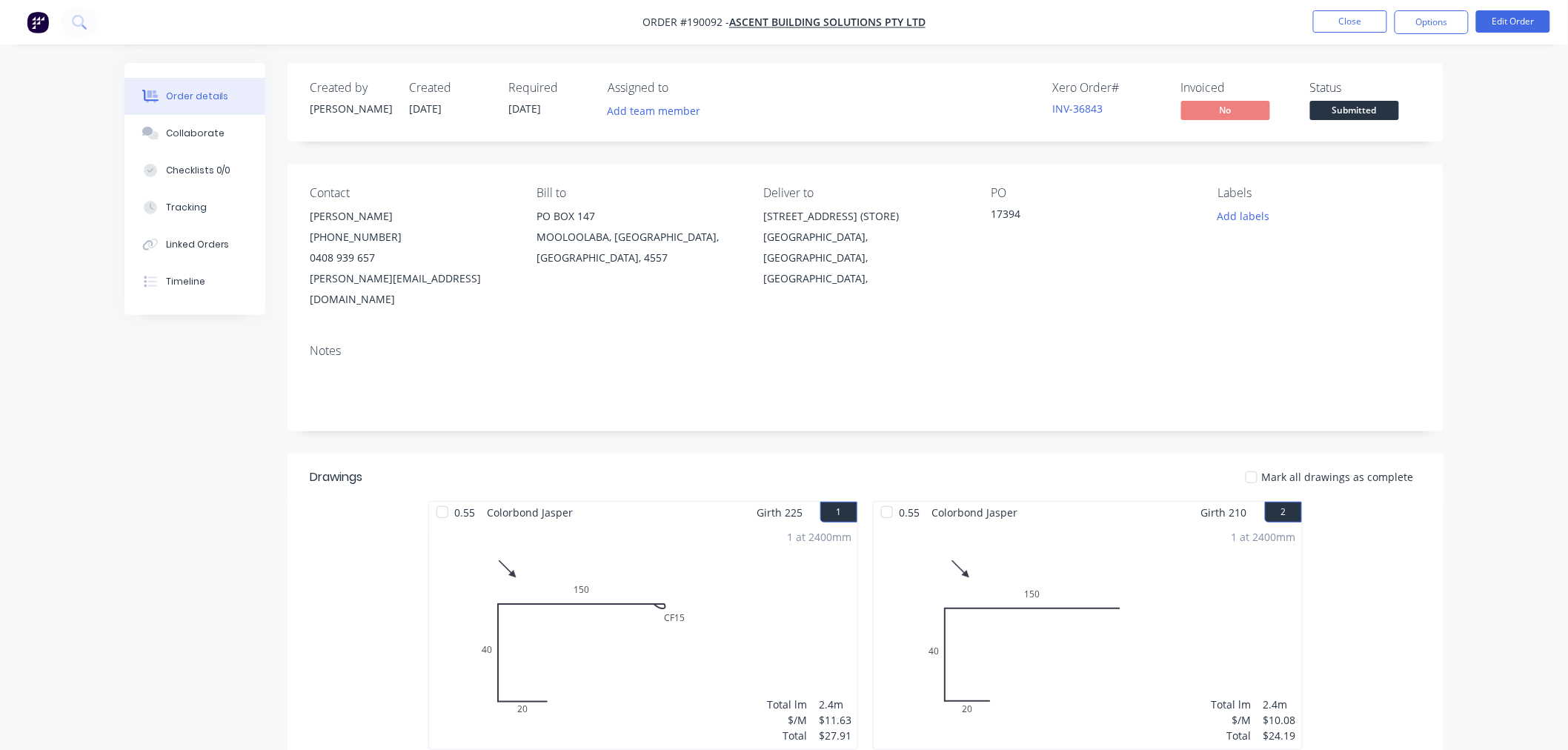
click at [1159, 24] on nav "Order #190092 - ASCENT BUILDING SOLUTIONS PTY LTD Close Options Edit Order" at bounding box center [784, 22] width 1568 height 44
click at [1425, 19] on button "Options" at bounding box center [1432, 22] width 74 height 23
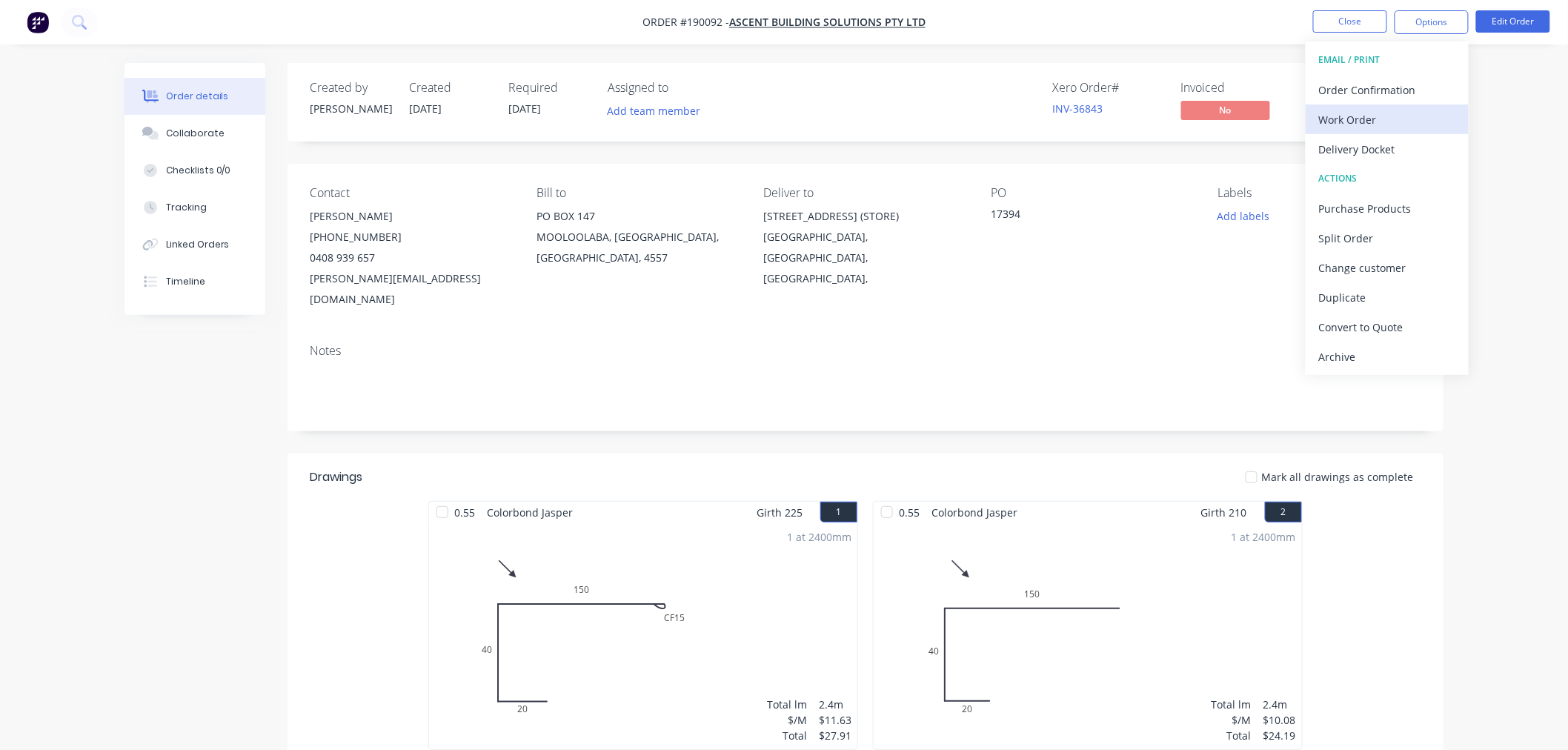
click at [1395, 116] on div "Work Order" at bounding box center [1387, 119] width 136 height 22
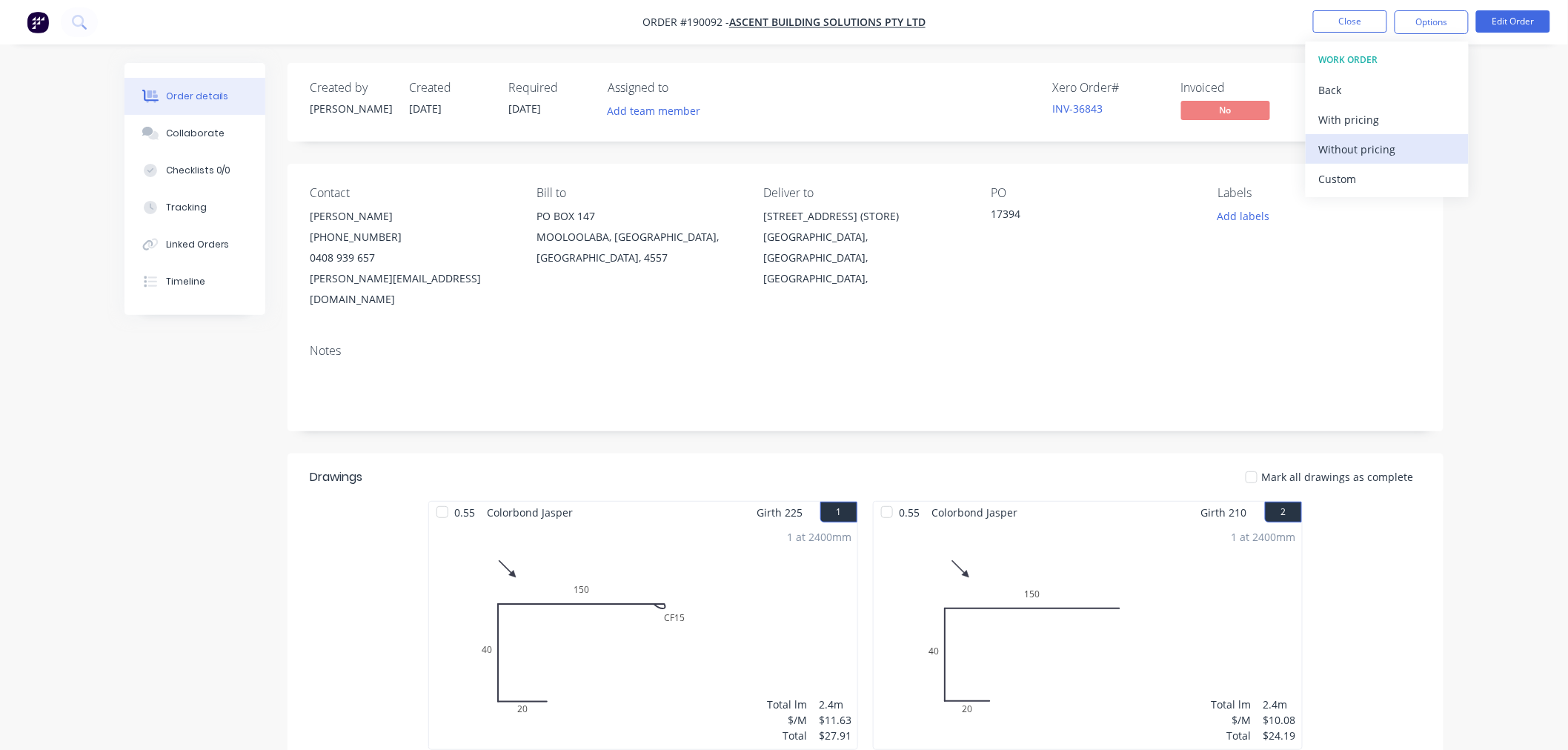
click at [1382, 150] on div "Without pricing" at bounding box center [1387, 149] width 136 height 22
click at [1419, 501] on div "0.55 Colorbond Jasper Girth 225 1 0 20 40 CF 15 150 0 20 40 CF 15 150 1 at 2400…" at bounding box center [865, 765] width 1156 height 528
click at [1492, 18] on button "Edit Order" at bounding box center [1513, 22] width 74 height 23
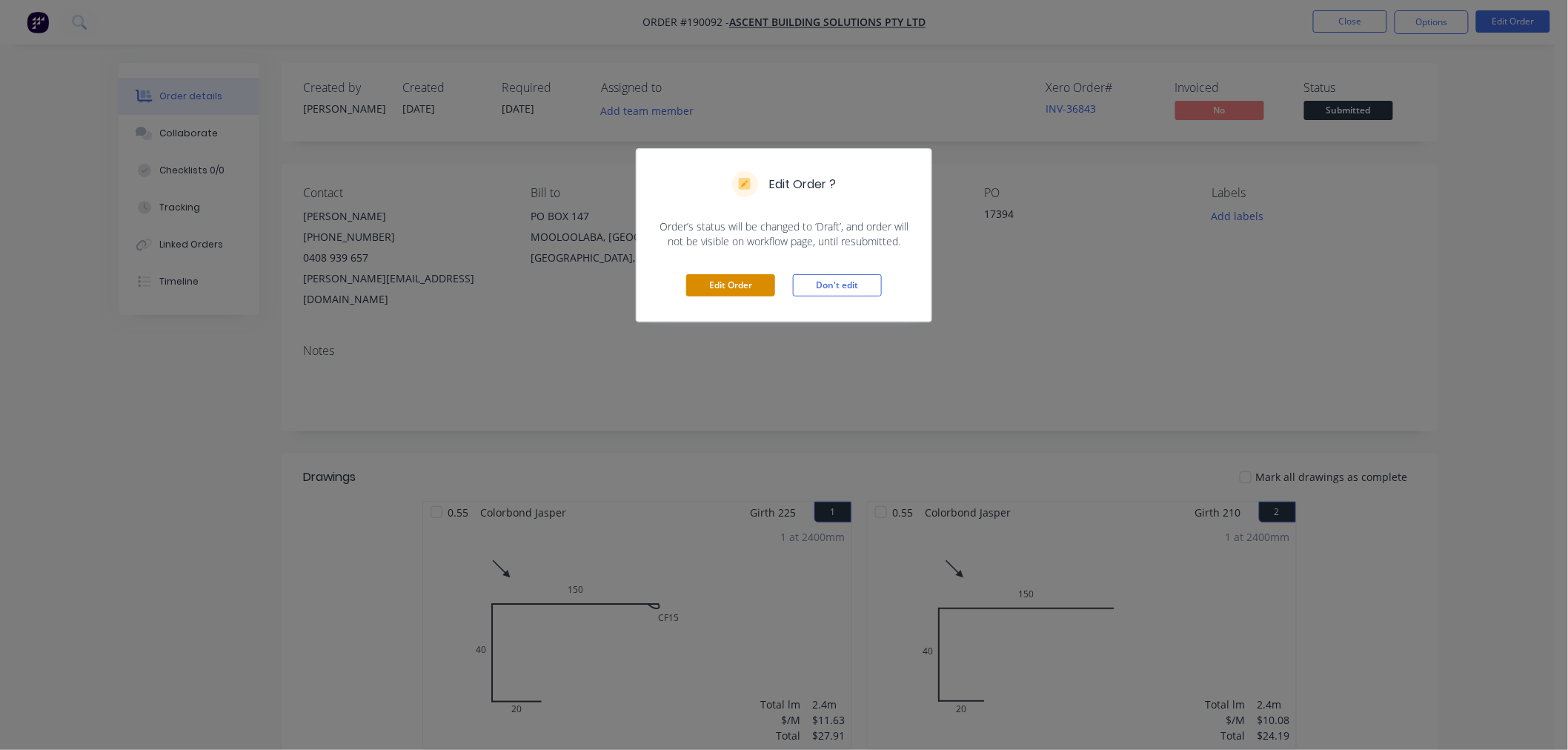
click at [720, 279] on button "Edit Order" at bounding box center [731, 285] width 89 height 23
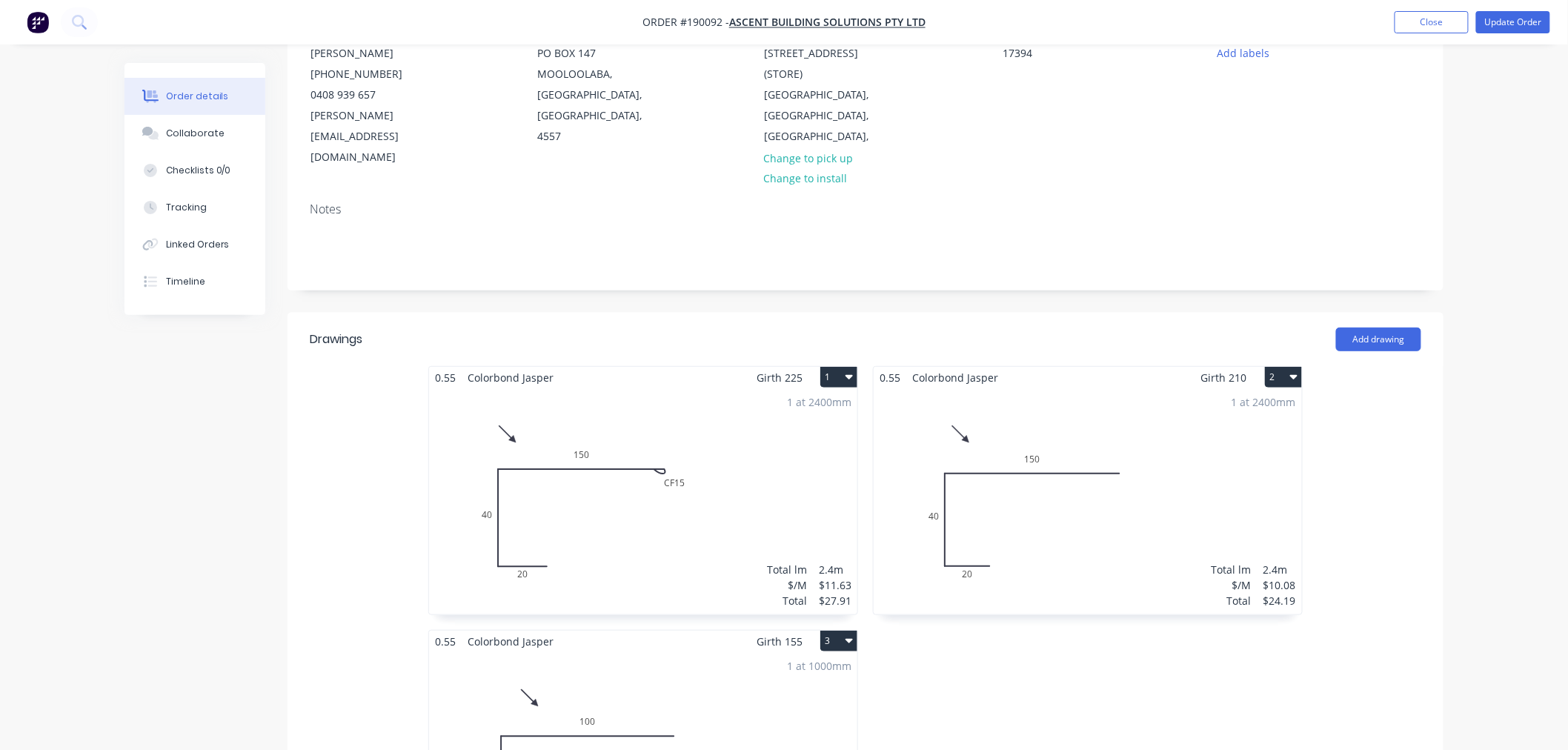
click at [703, 427] on div "1 at 2400mm Total lm $/M Total 2.4m $11.63 $27.91" at bounding box center [644, 501] width 429 height 226
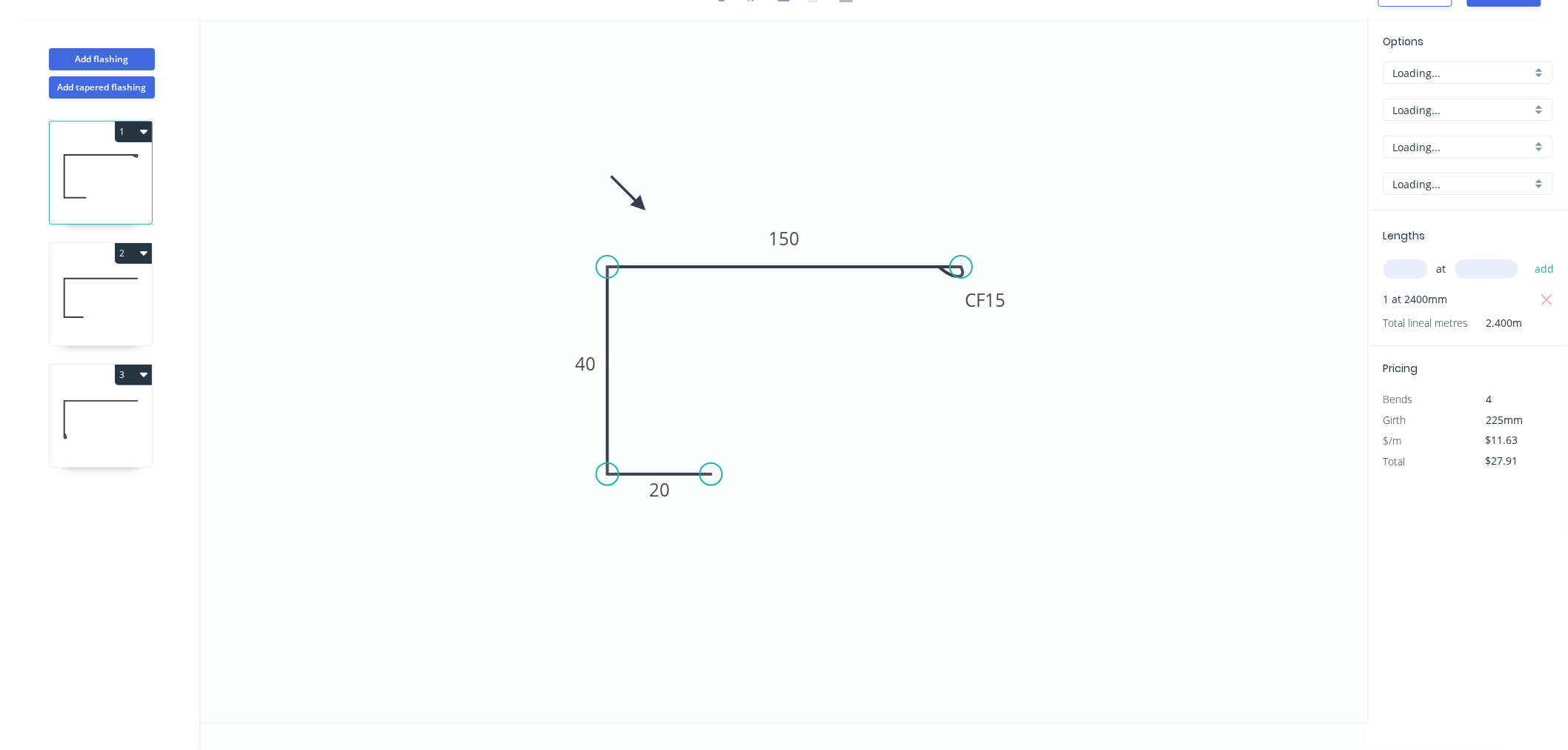
scroll to position [27, 0]
click at [99, 299] on icon at bounding box center [101, 298] width 102 height 95
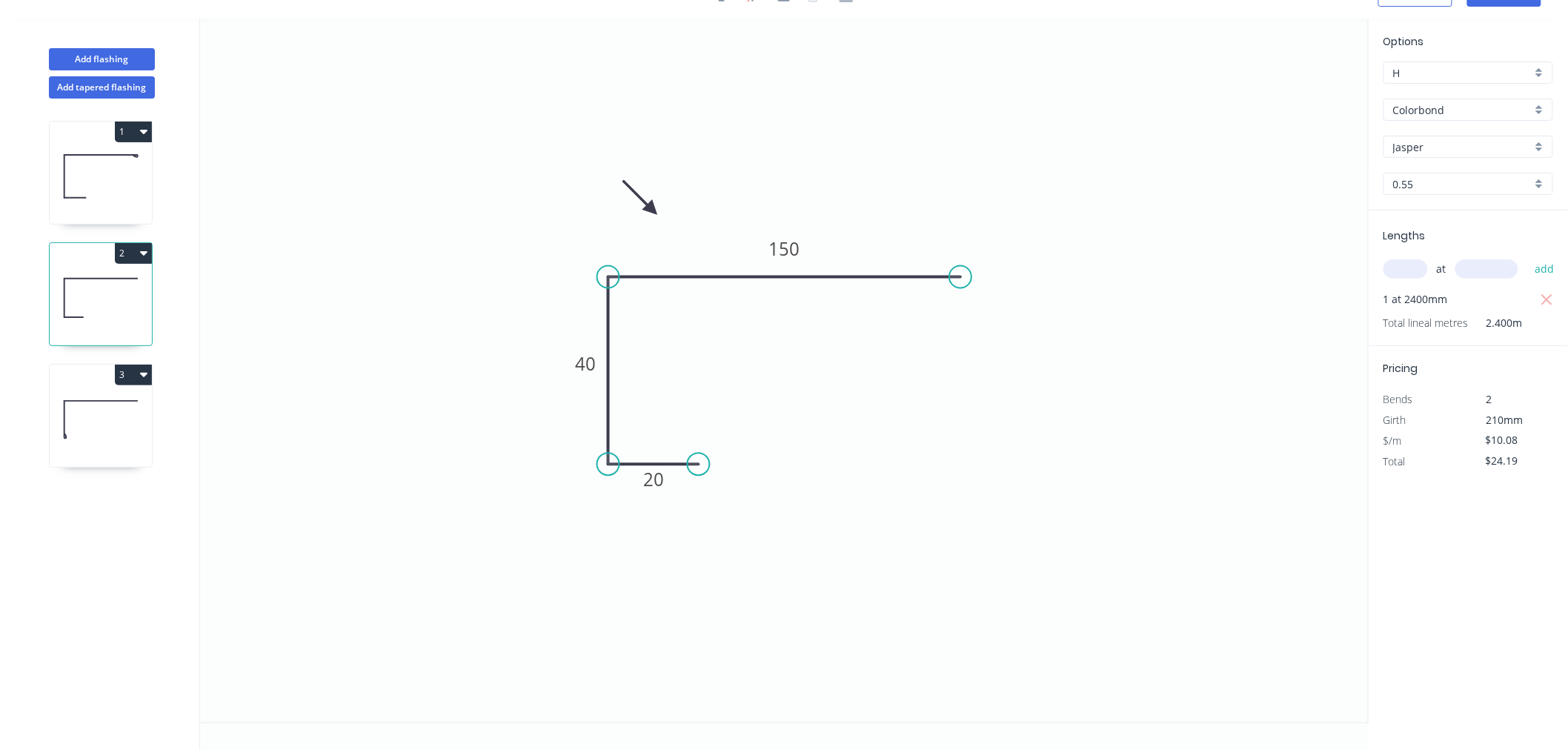
click at [122, 416] on icon at bounding box center [101, 420] width 102 height 95
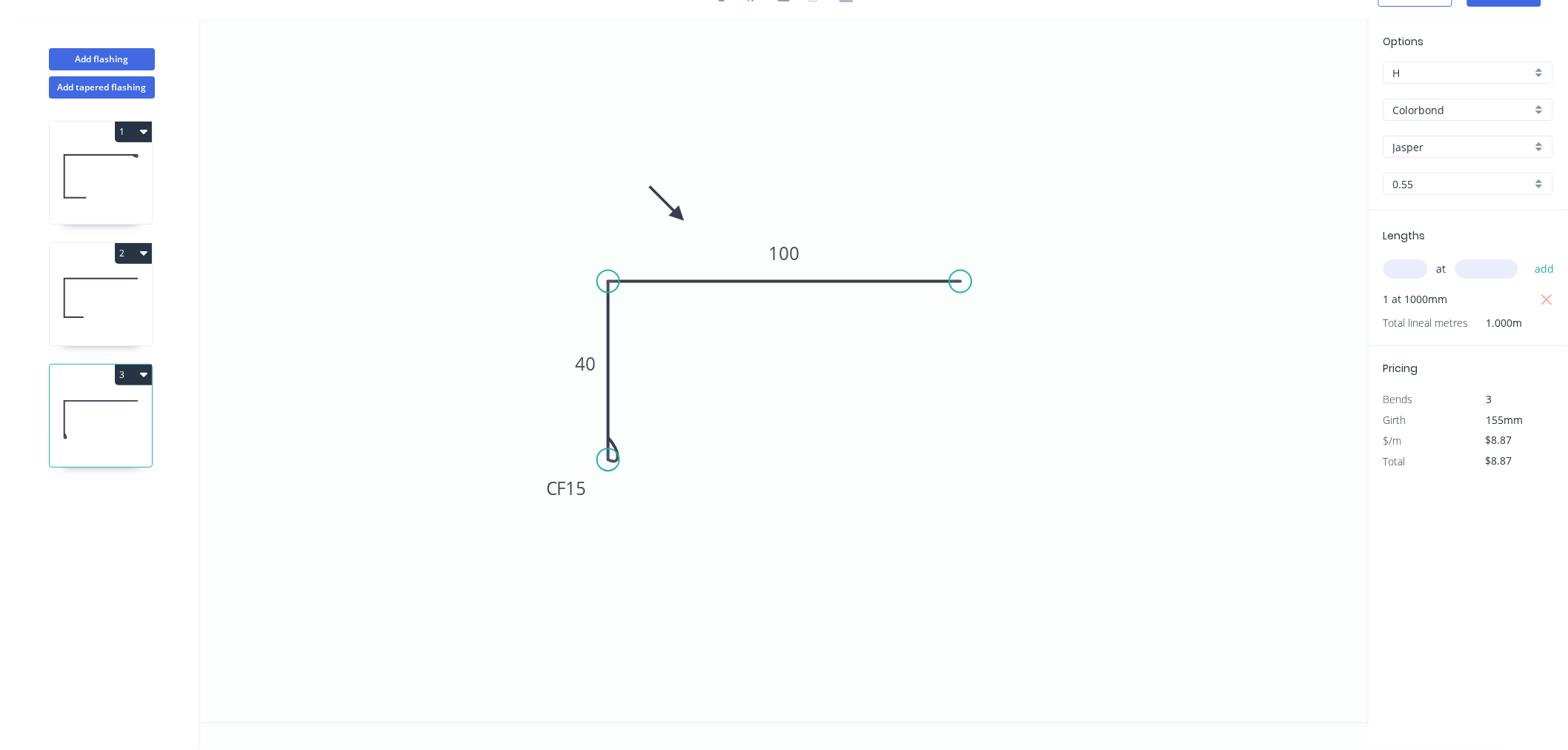
click at [97, 272] on icon at bounding box center [101, 298] width 102 height 95
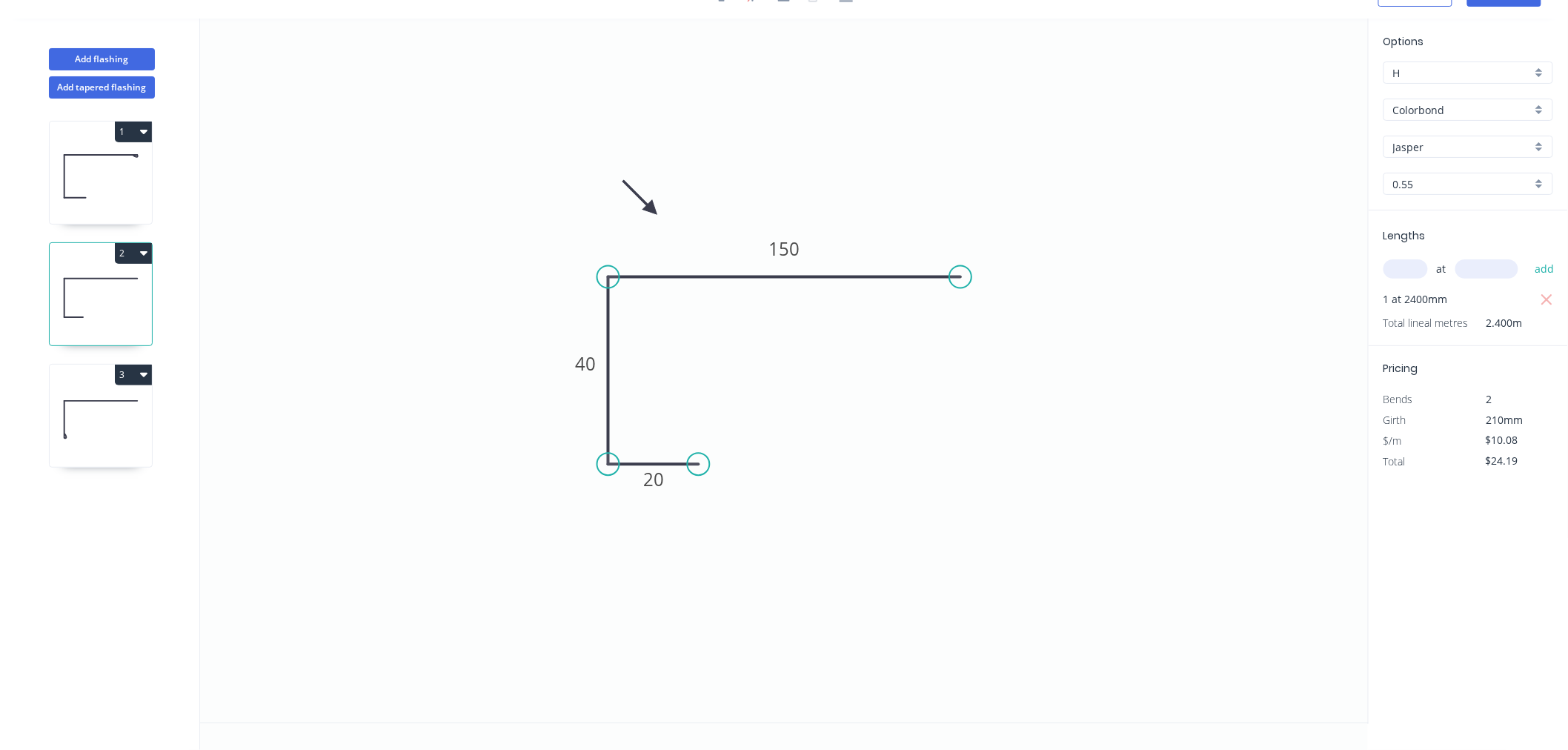
drag, startPoint x: 95, startPoint y: 165, endPoint x: 102, endPoint y: 156, distance: 11.4
click at [97, 164] on icon at bounding box center [101, 176] width 102 height 95
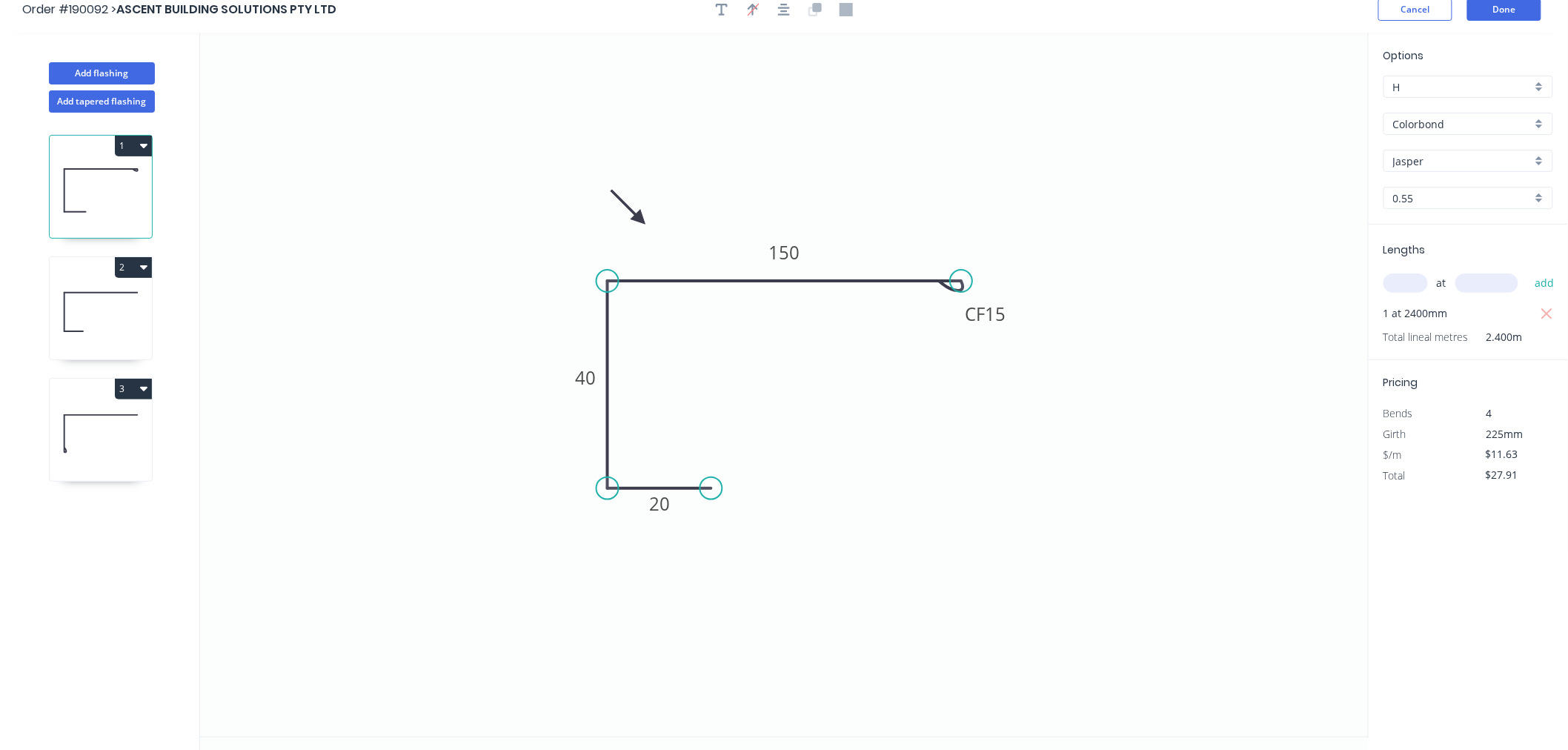
scroll to position [0, 0]
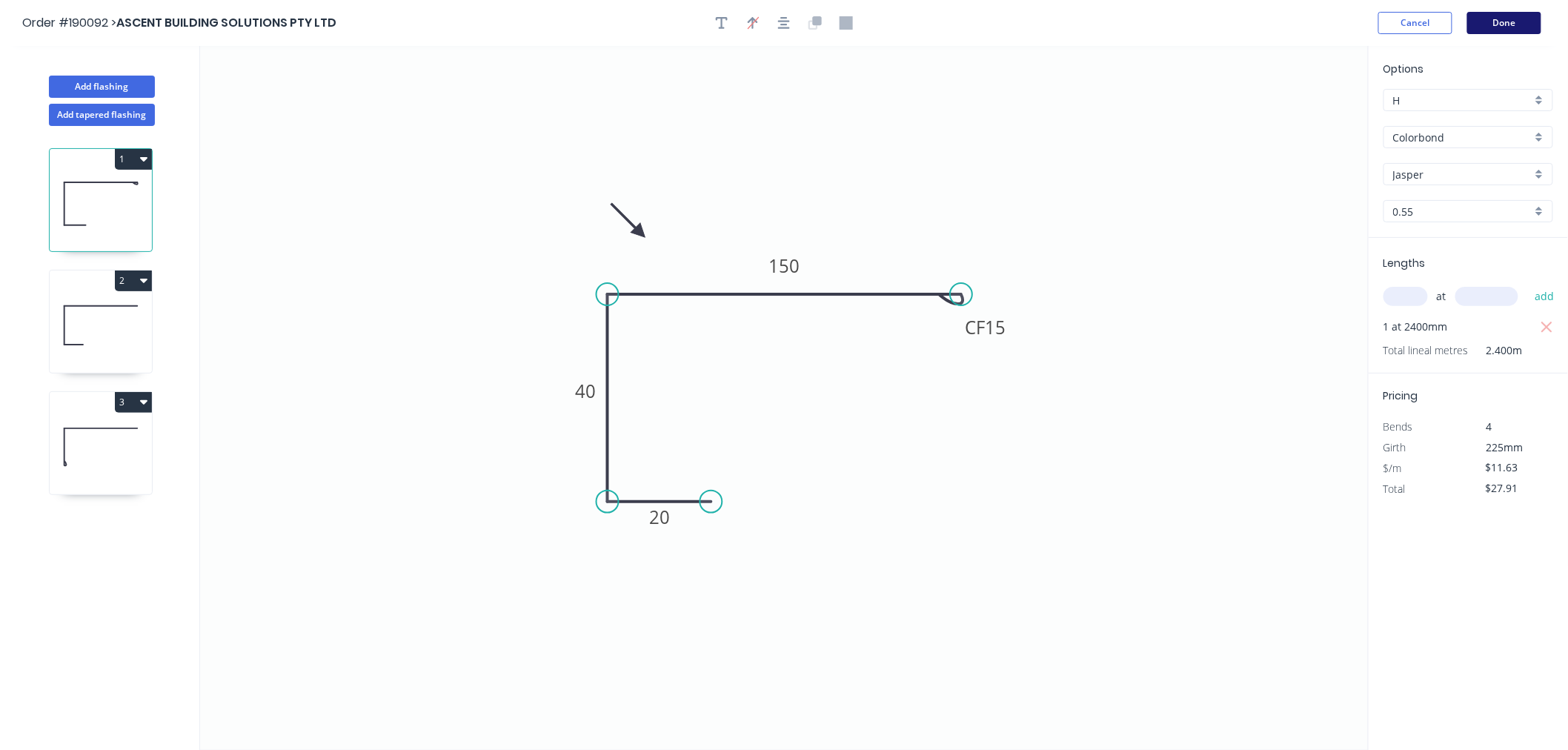
click at [1500, 19] on button "Done" at bounding box center [1504, 23] width 74 height 23
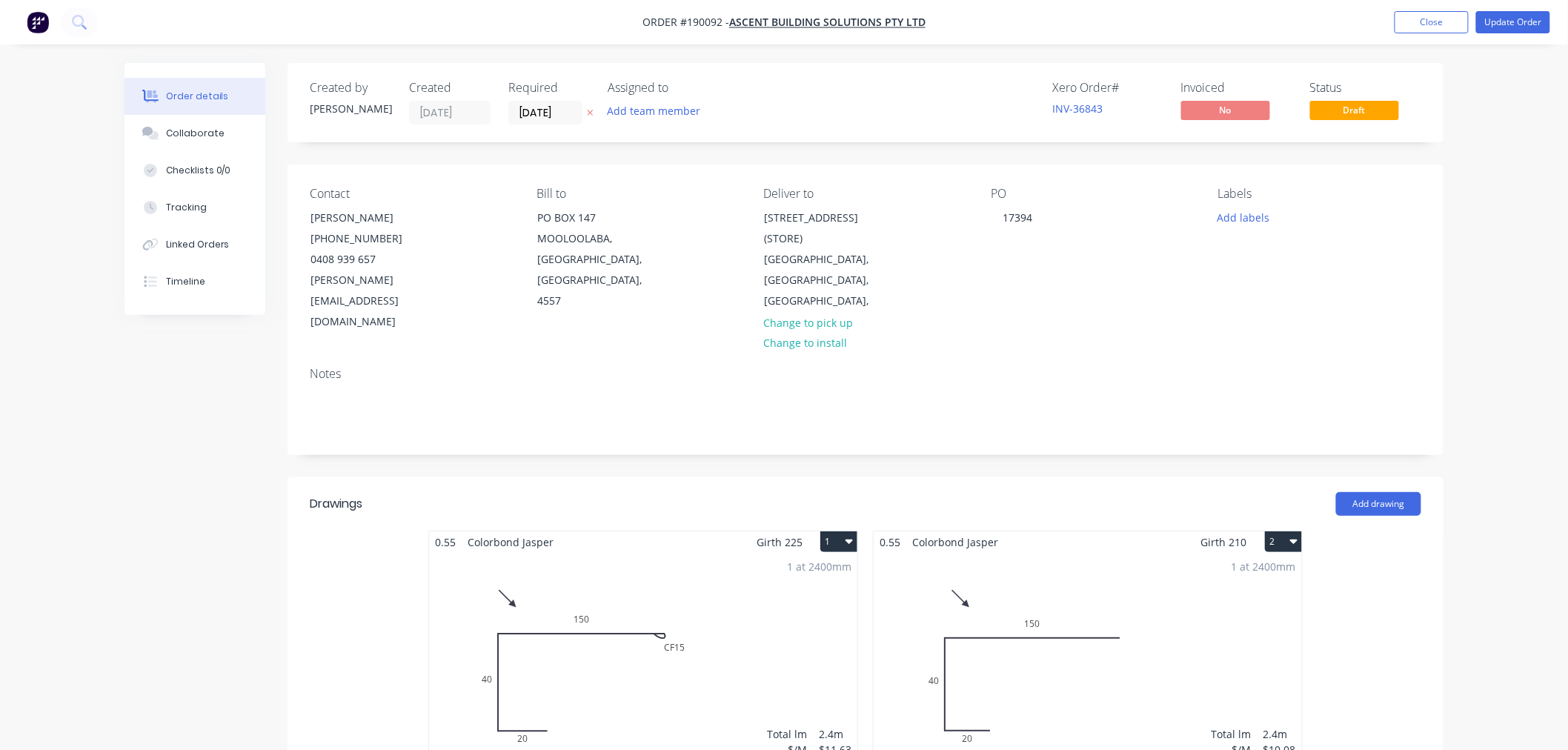
click at [1512, 21] on button "Update Order" at bounding box center [1513, 23] width 74 height 23
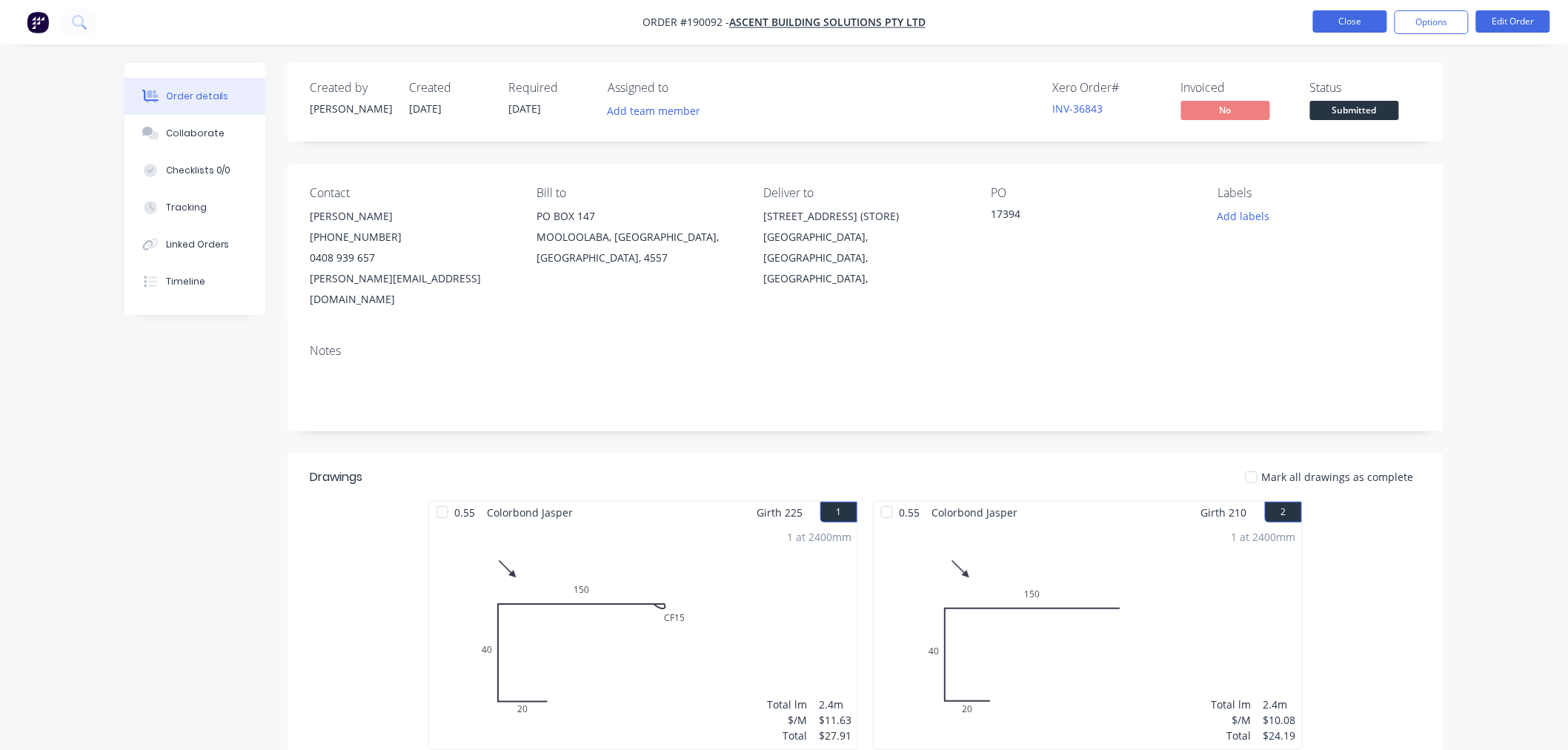
click at [1363, 31] on button "Close" at bounding box center [1350, 22] width 74 height 23
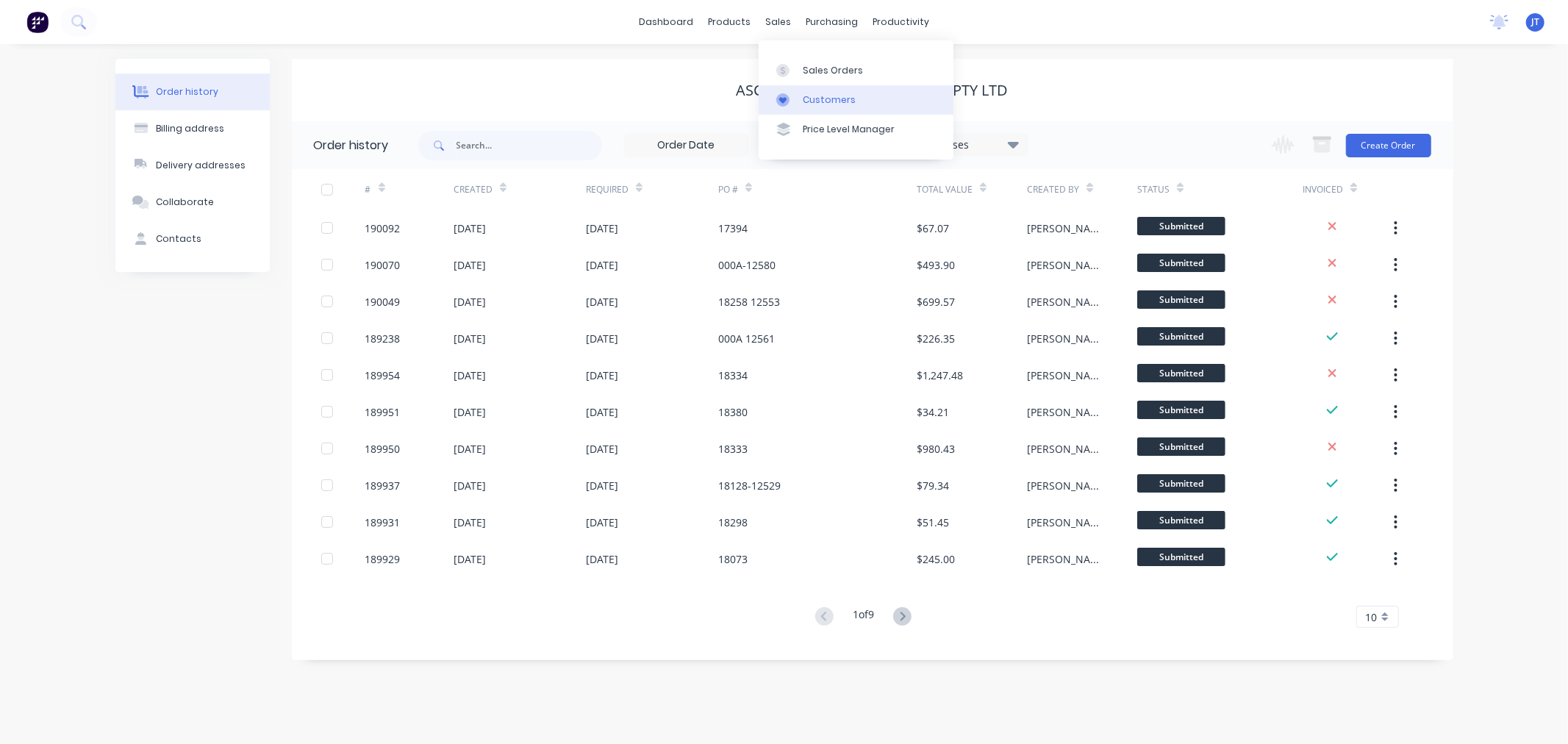
click at [803, 96] on div "Customers" at bounding box center [829, 100] width 53 height 14
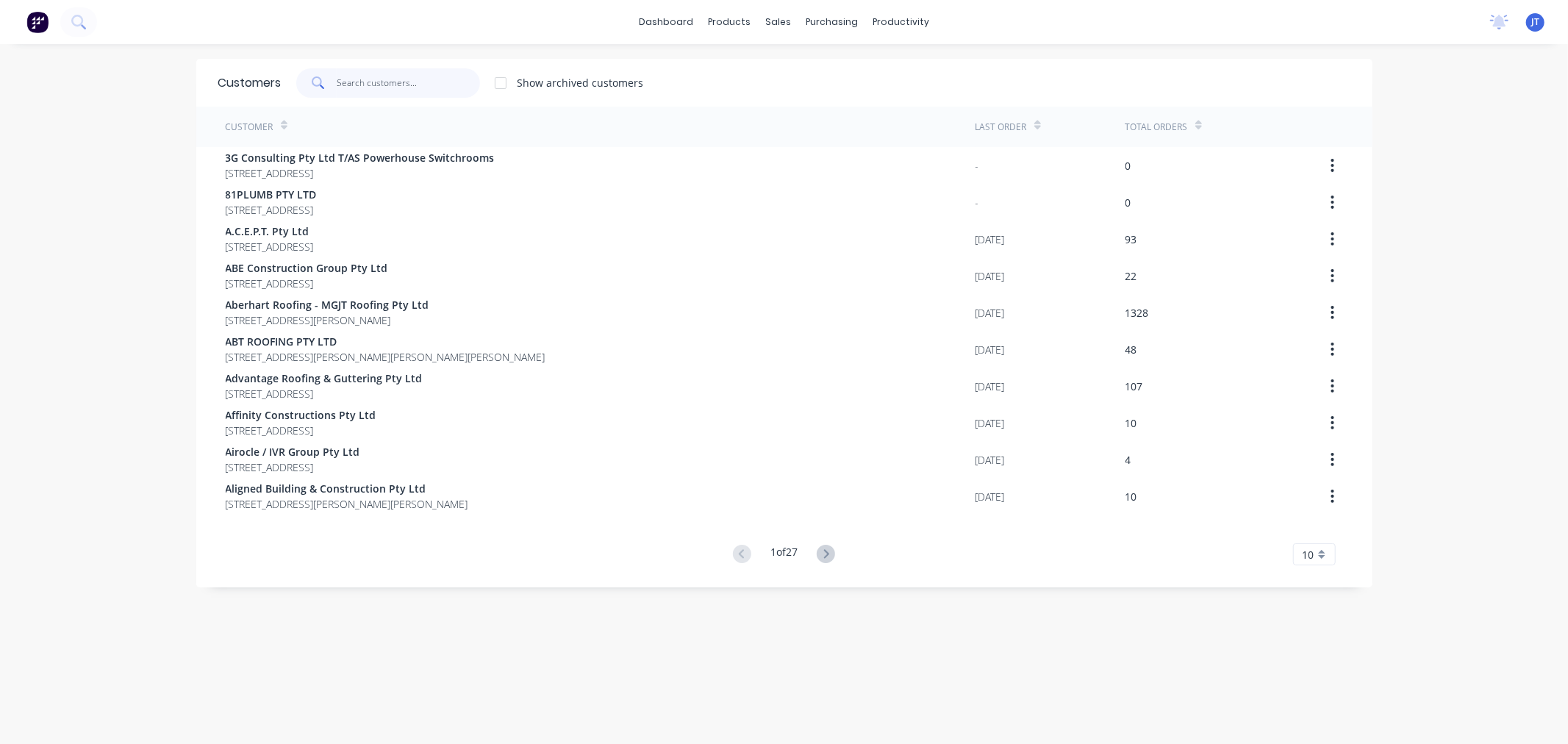
click at [419, 85] on input "text" at bounding box center [408, 83] width 143 height 30
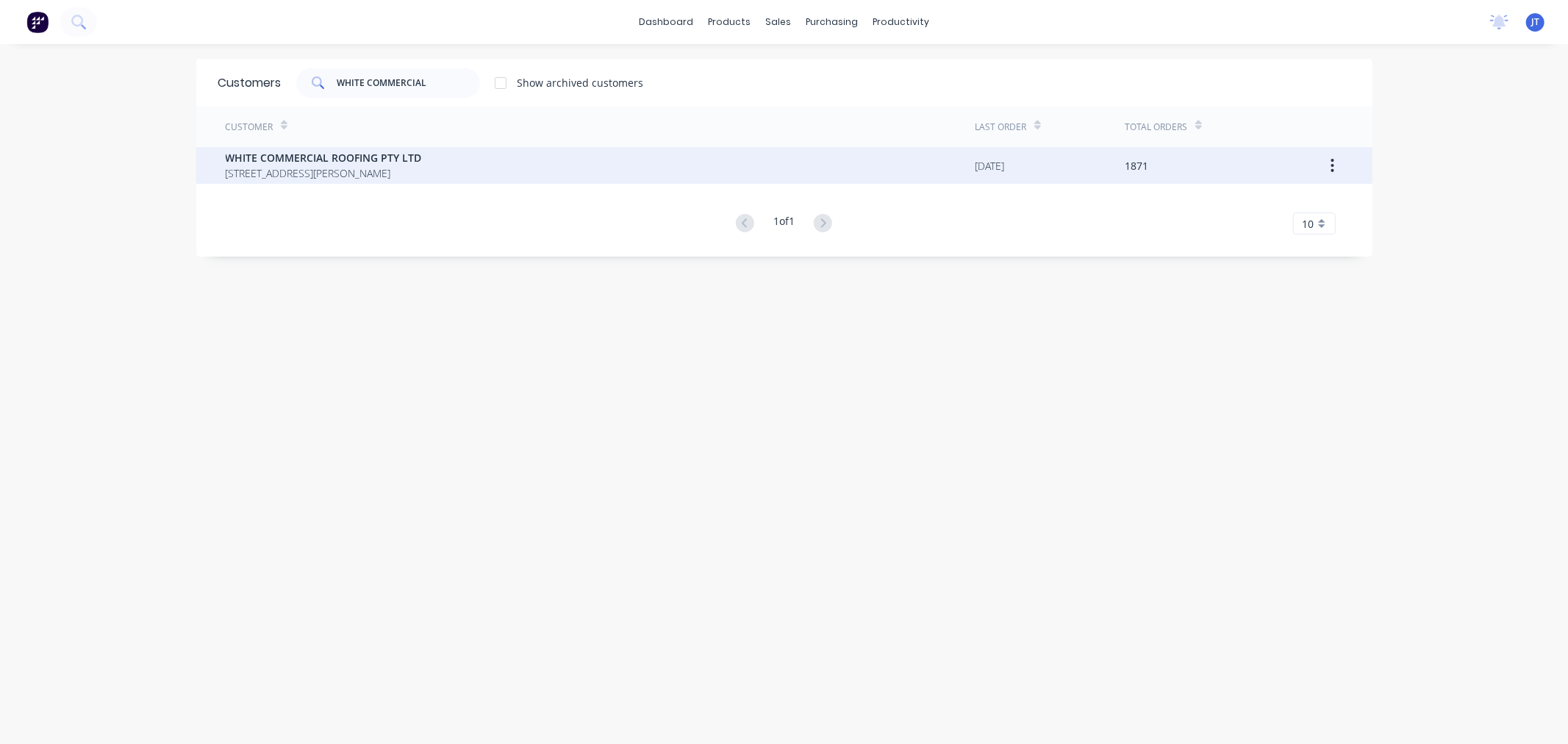
click at [422, 165] on div "WHITE COMMERCIAL ROOFING PTY LTD [STREET_ADDRESS][PERSON_NAME]" at bounding box center [324, 165] width 197 height 31
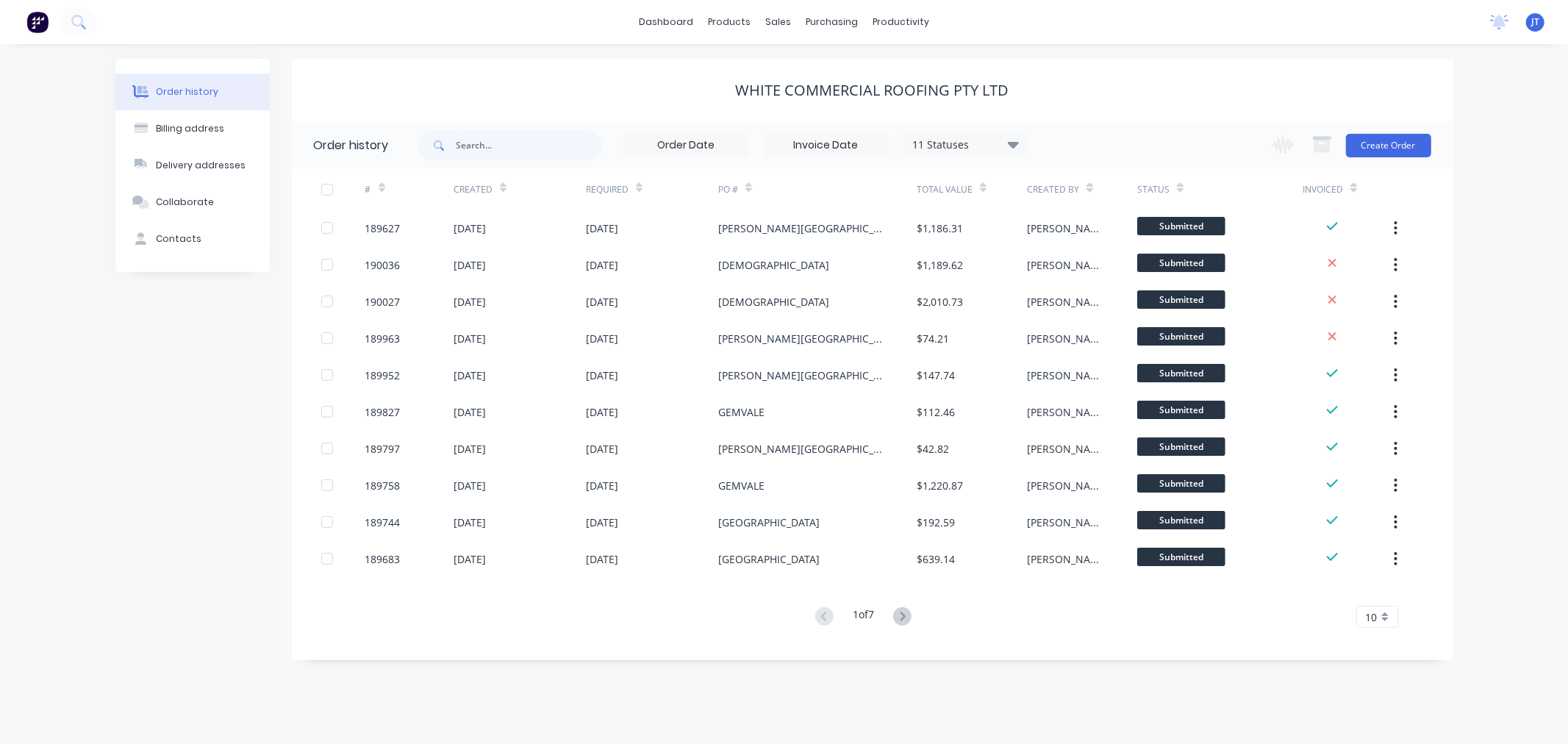
click at [191, 416] on div "Order history Billing address Delivery addresses Collaborate Contacts" at bounding box center [192, 360] width 154 height 601
click at [1498, 194] on div "Order history Billing address Delivery addresses Collaborate Contacts WHITE COM…" at bounding box center [784, 394] width 1568 height 700
click at [1387, 142] on button "Create Order" at bounding box center [1388, 145] width 86 height 23
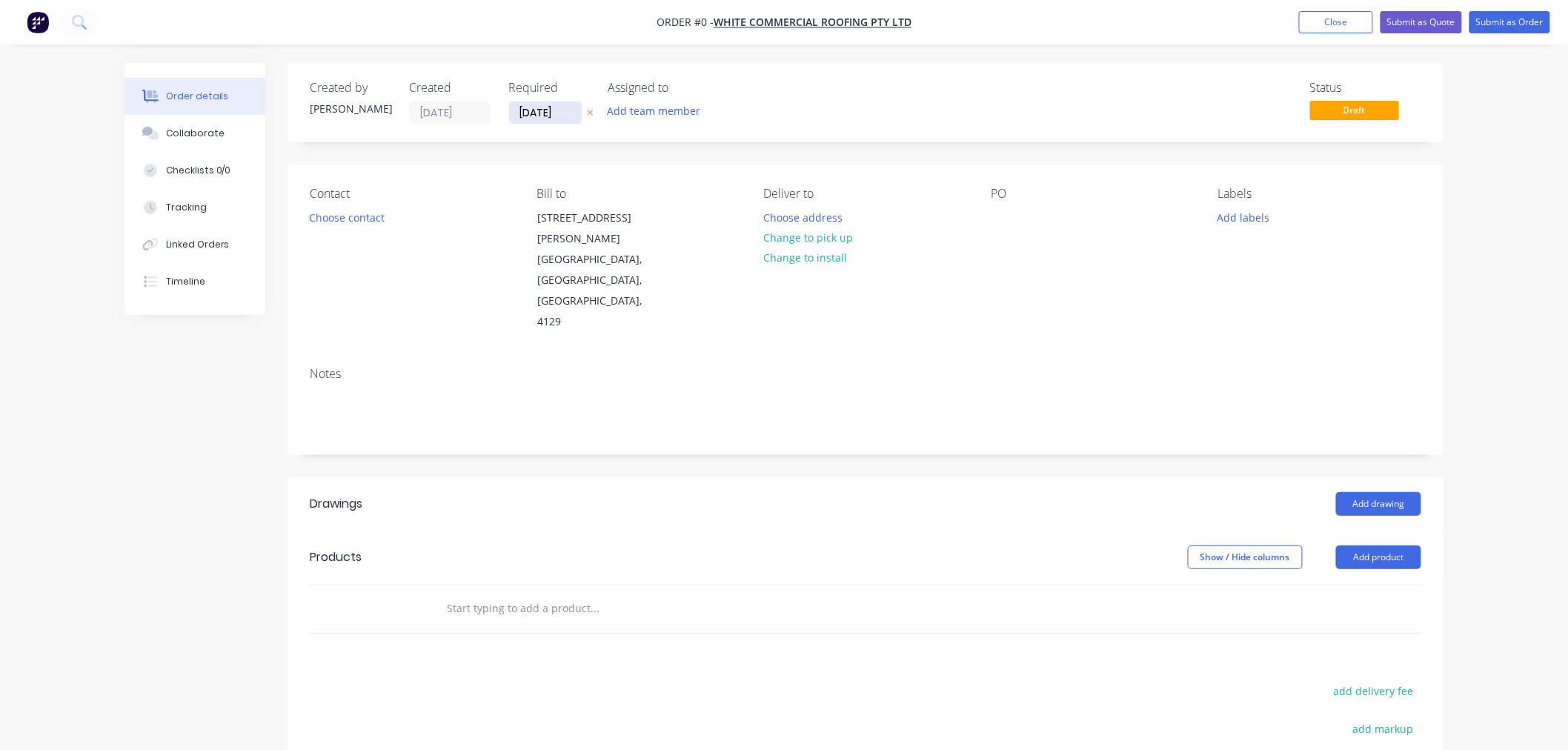
click at [544, 107] on input "[DATE]" at bounding box center [545, 113] width 73 height 23
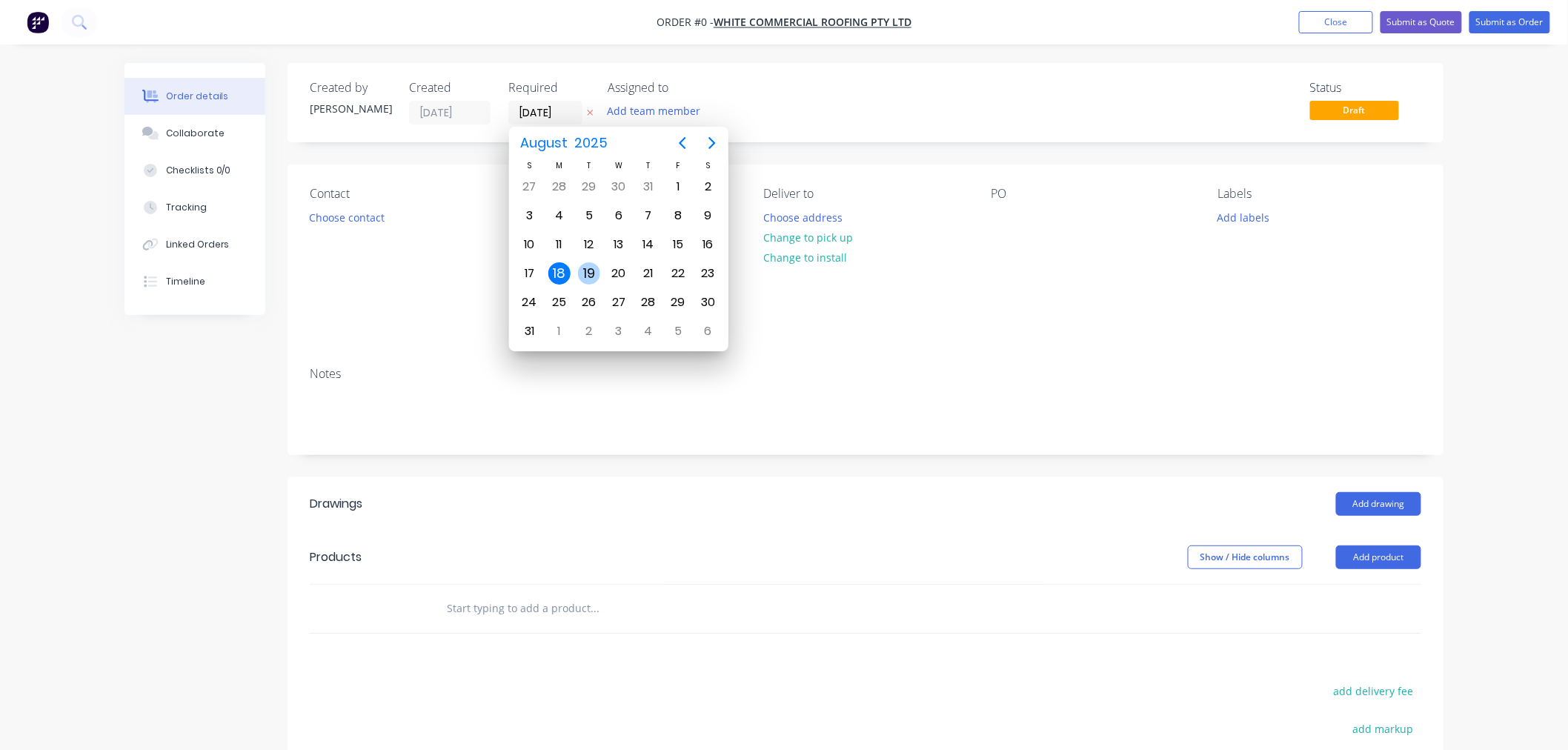
click at [583, 271] on div "19" at bounding box center [589, 274] width 23 height 23
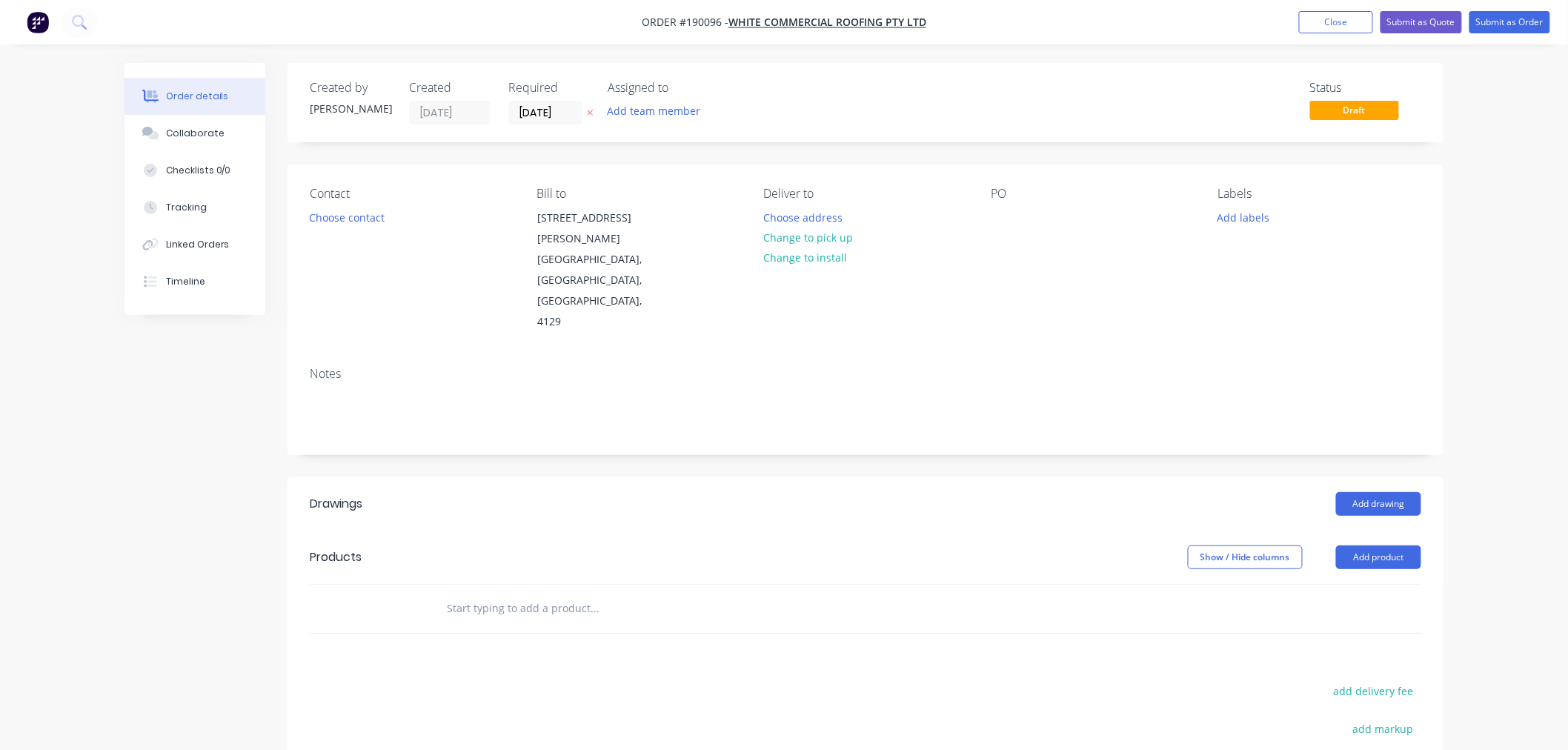
click at [1242, 228] on div "Labels Add labels" at bounding box center [1320, 259] width 203 height 146
click at [1006, 211] on div at bounding box center [1002, 218] width 23 height 22
click at [1248, 218] on button "Add labels" at bounding box center [1243, 217] width 68 height 20
click at [1286, 446] on div "6:30 am" at bounding box center [1281, 452] width 45 height 16
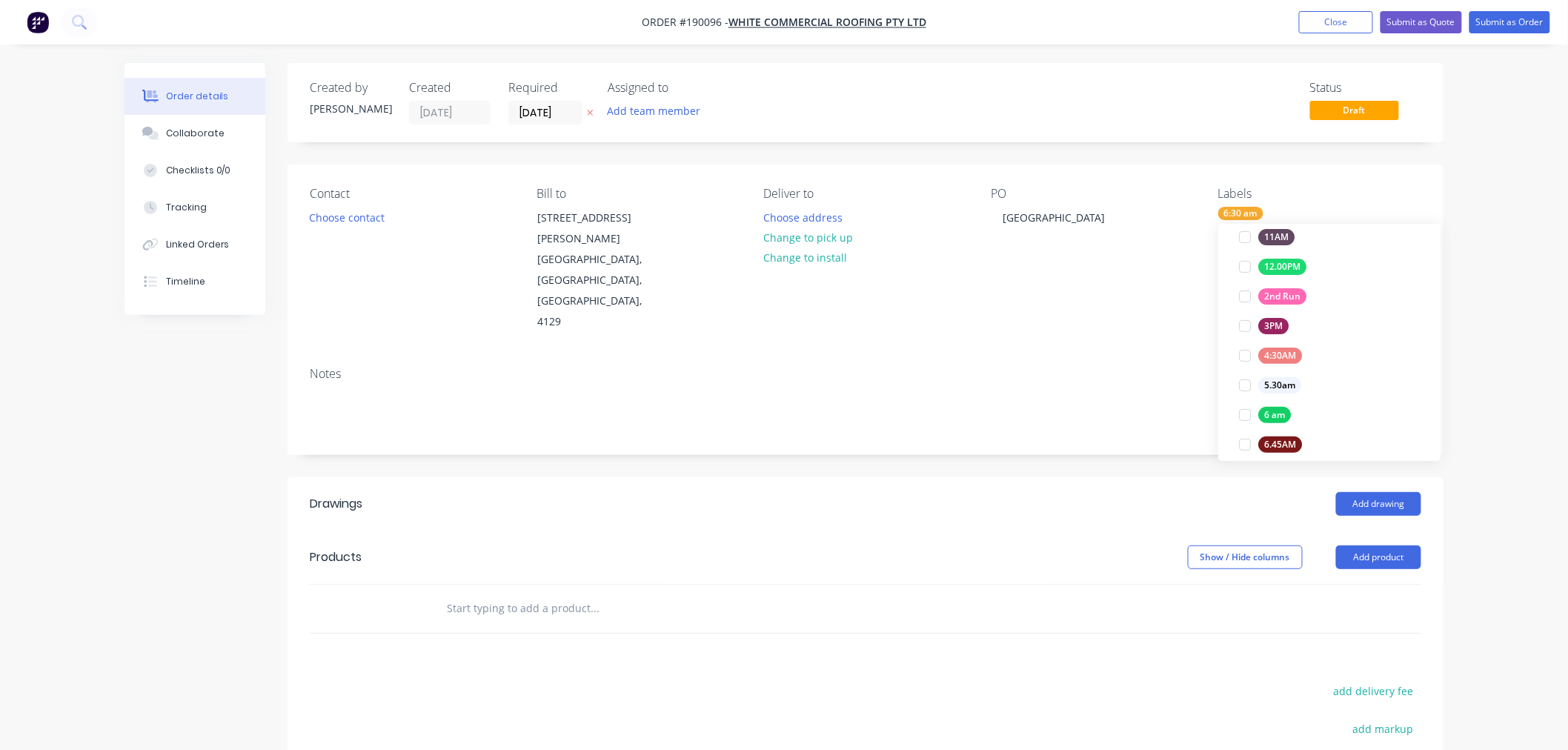
scroll to position [0, 0]
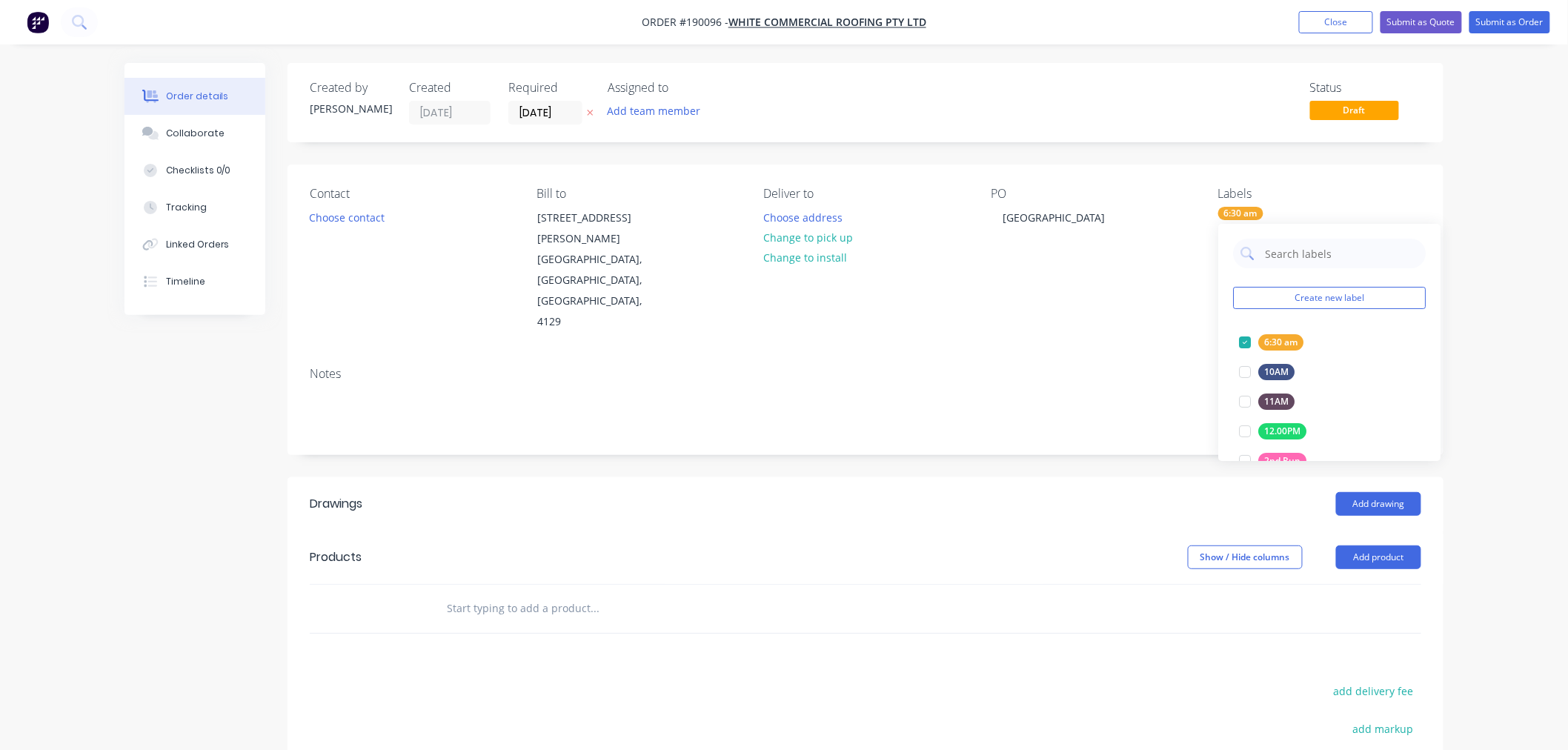
click at [1491, 269] on div "Order details Collaborate Checklists 0/0 Tracking Linked Orders Timeline Order …" at bounding box center [784, 505] width 1568 height 1011
click at [348, 210] on button "Choose contact" at bounding box center [346, 217] width 91 height 20
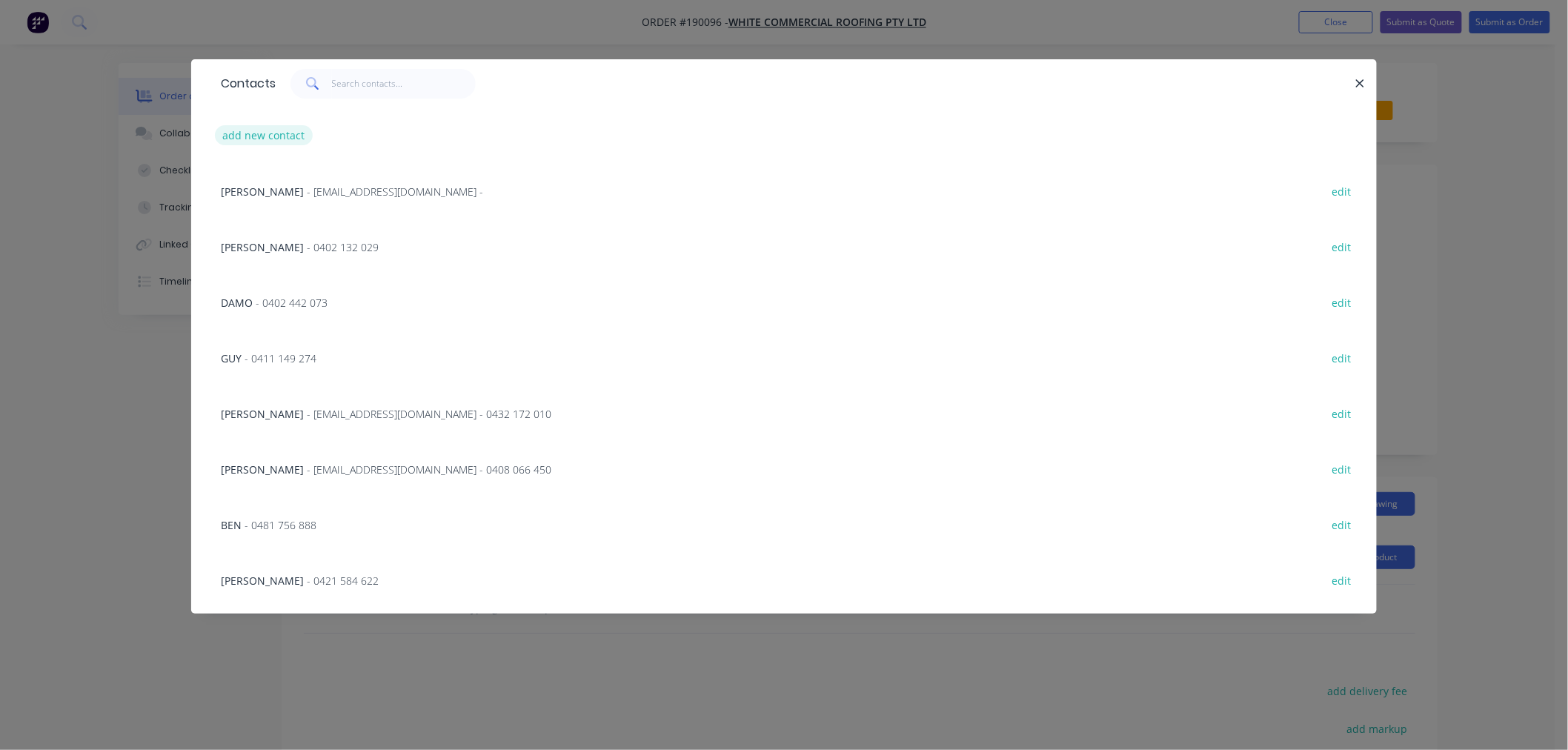
click at [261, 136] on button "add new contact" at bounding box center [263, 135] width 97 height 20
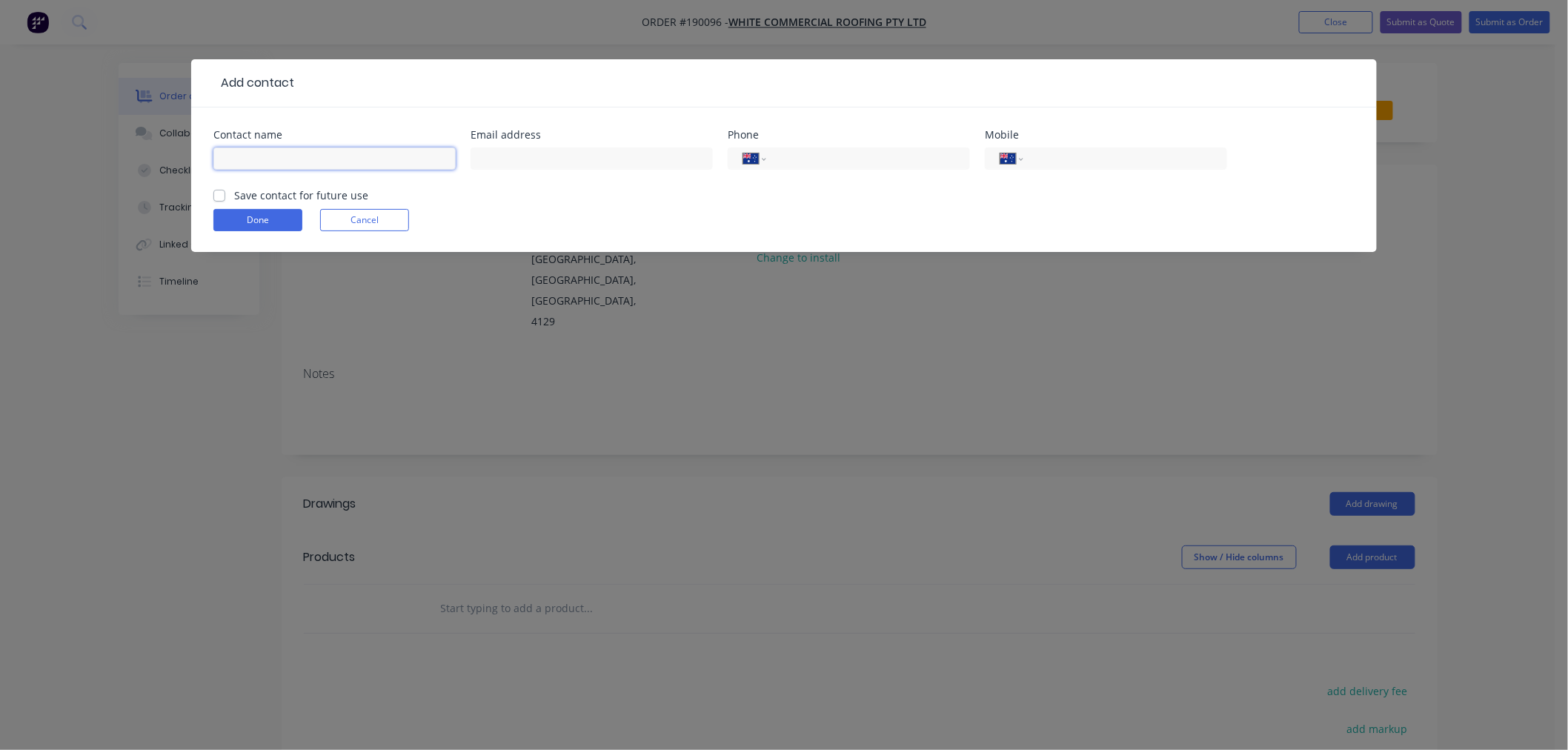
click at [272, 153] on input "text" at bounding box center [334, 159] width 243 height 23
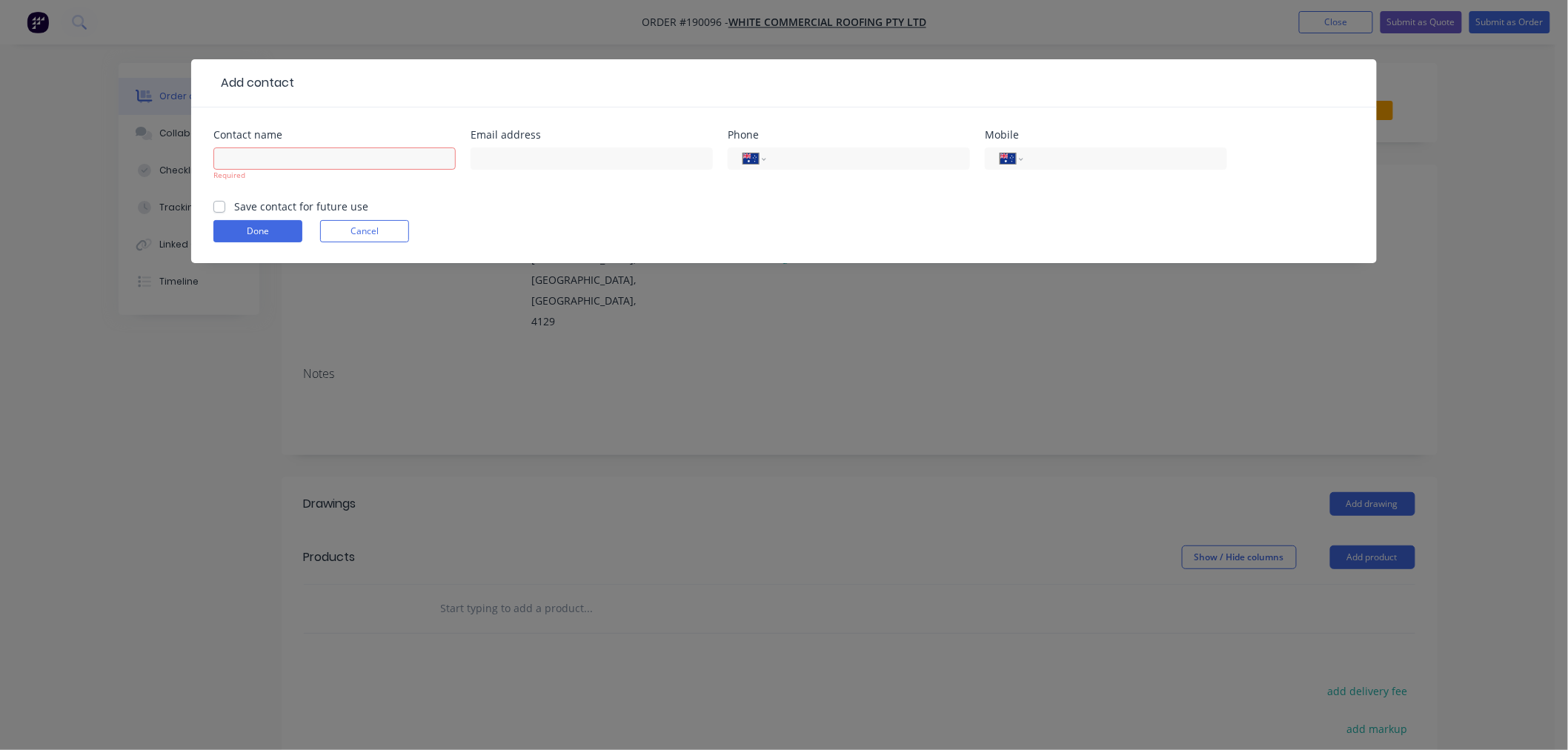
click at [256, 197] on form "Contact name Required Email address Phone International [GEOGRAPHIC_DATA] [GEOG…" at bounding box center [784, 197] width 1141 height 134
click at [234, 205] on label "Save contact for future use" at bounding box center [301, 205] width 134 height 15
click at [220, 205] on input "Save contact for future use" at bounding box center [219, 205] width 12 height 14
click at [262, 155] on input "text" at bounding box center [334, 159] width 243 height 23
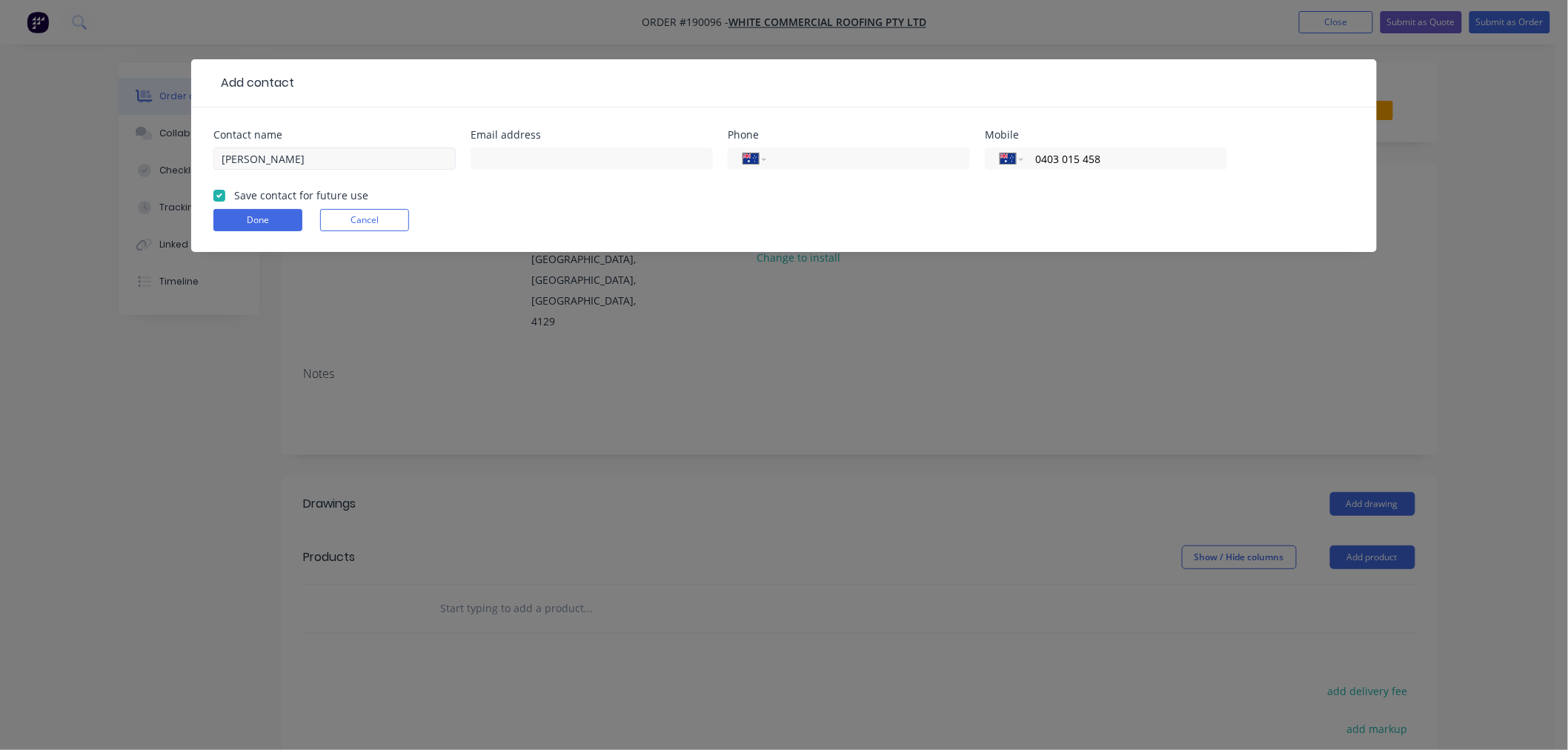
click button "Done" at bounding box center [258, 220] width 89 height 23
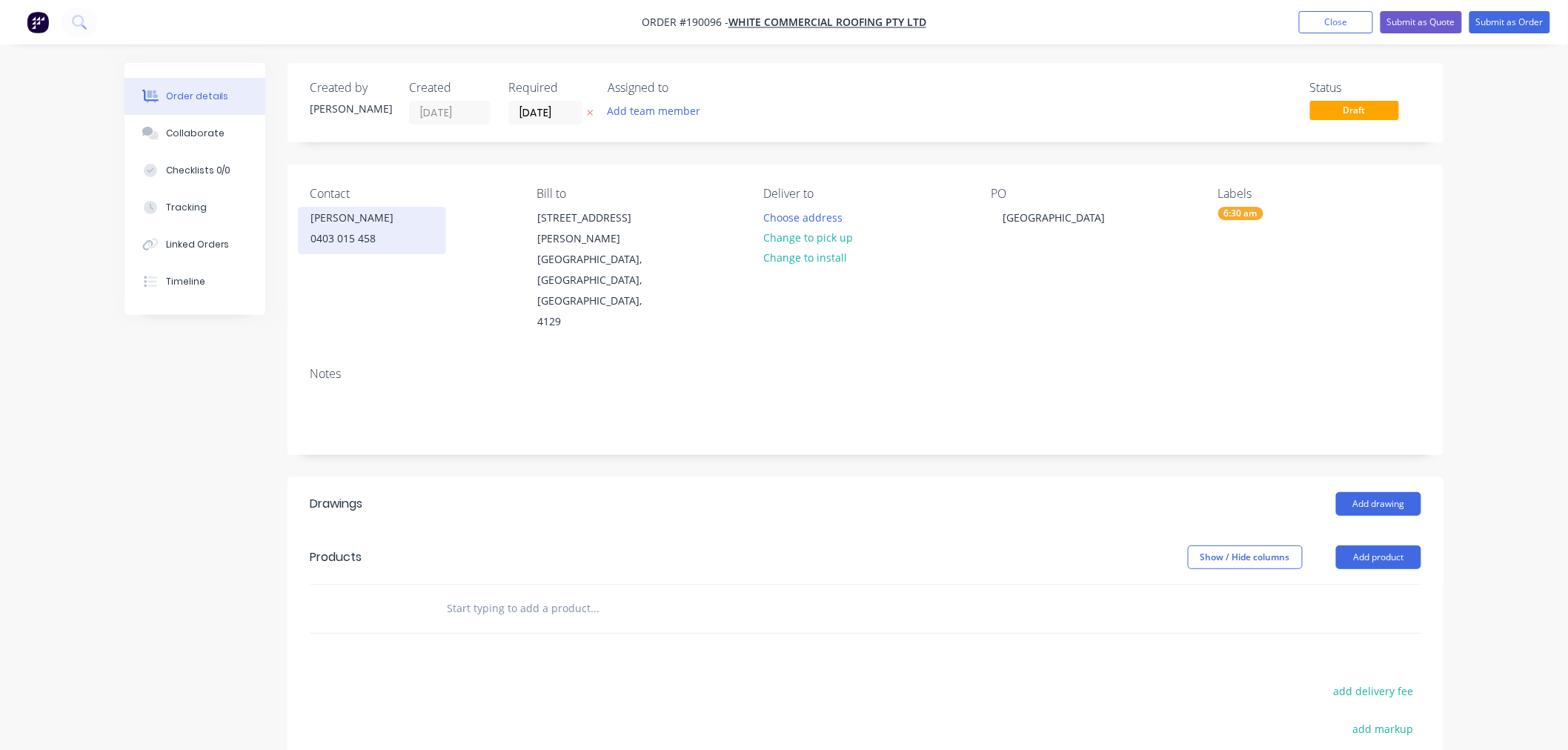
click at [392, 230] on div "0403 015 458" at bounding box center [371, 238] width 123 height 21
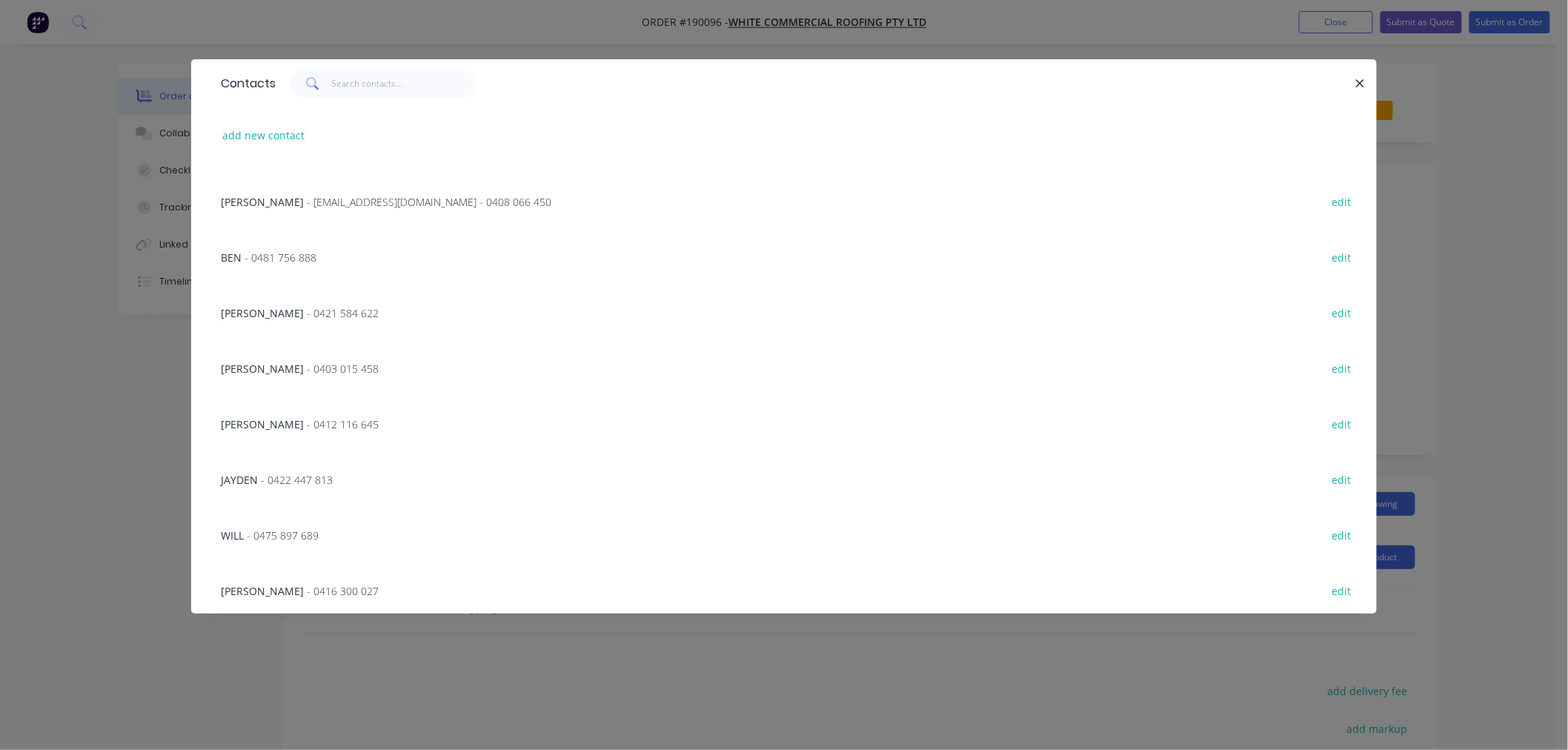
scroll to position [383, 0]
click at [1330, 586] on button "edit" at bounding box center [1342, 586] width 35 height 20
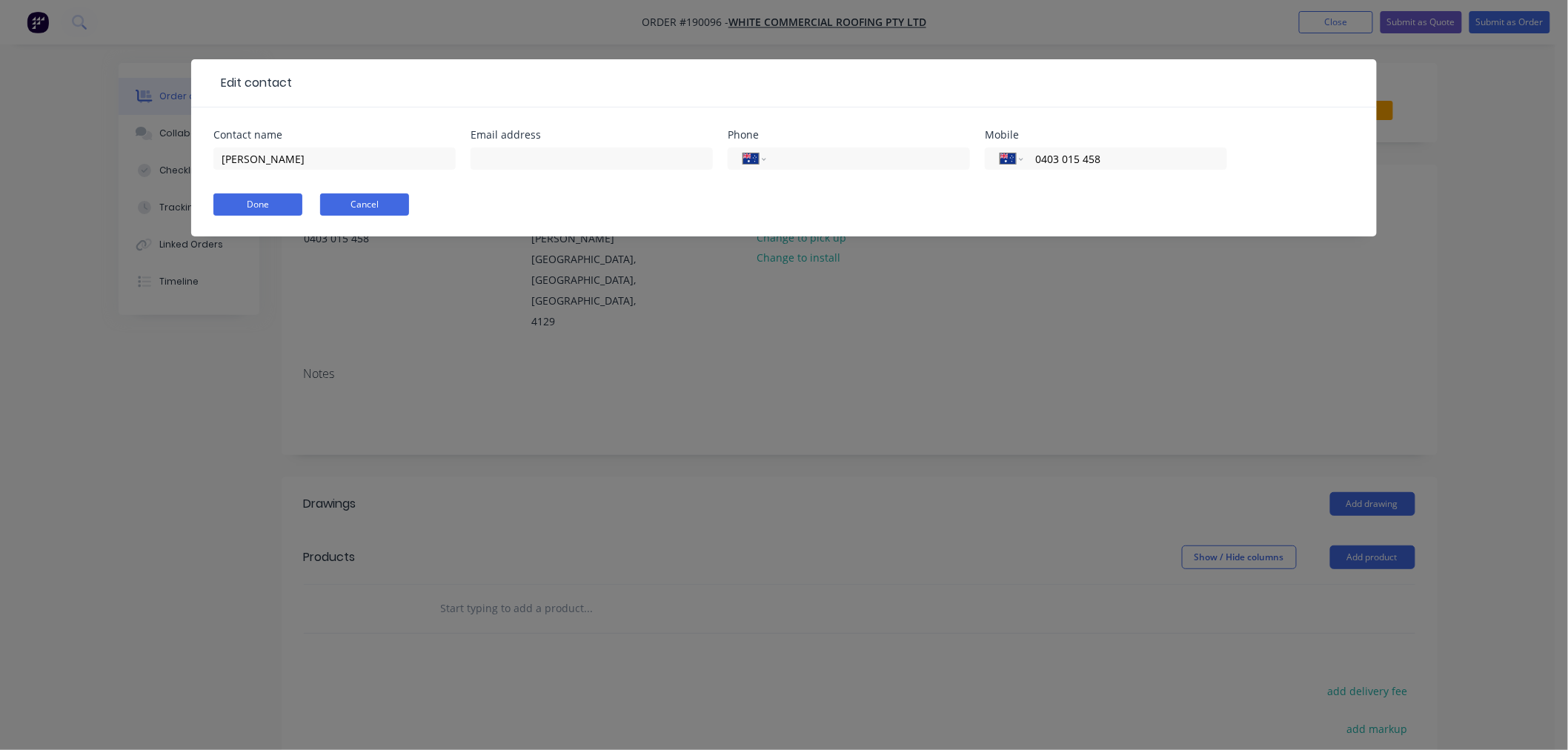
click at [392, 203] on button "Cancel" at bounding box center [364, 205] width 89 height 23
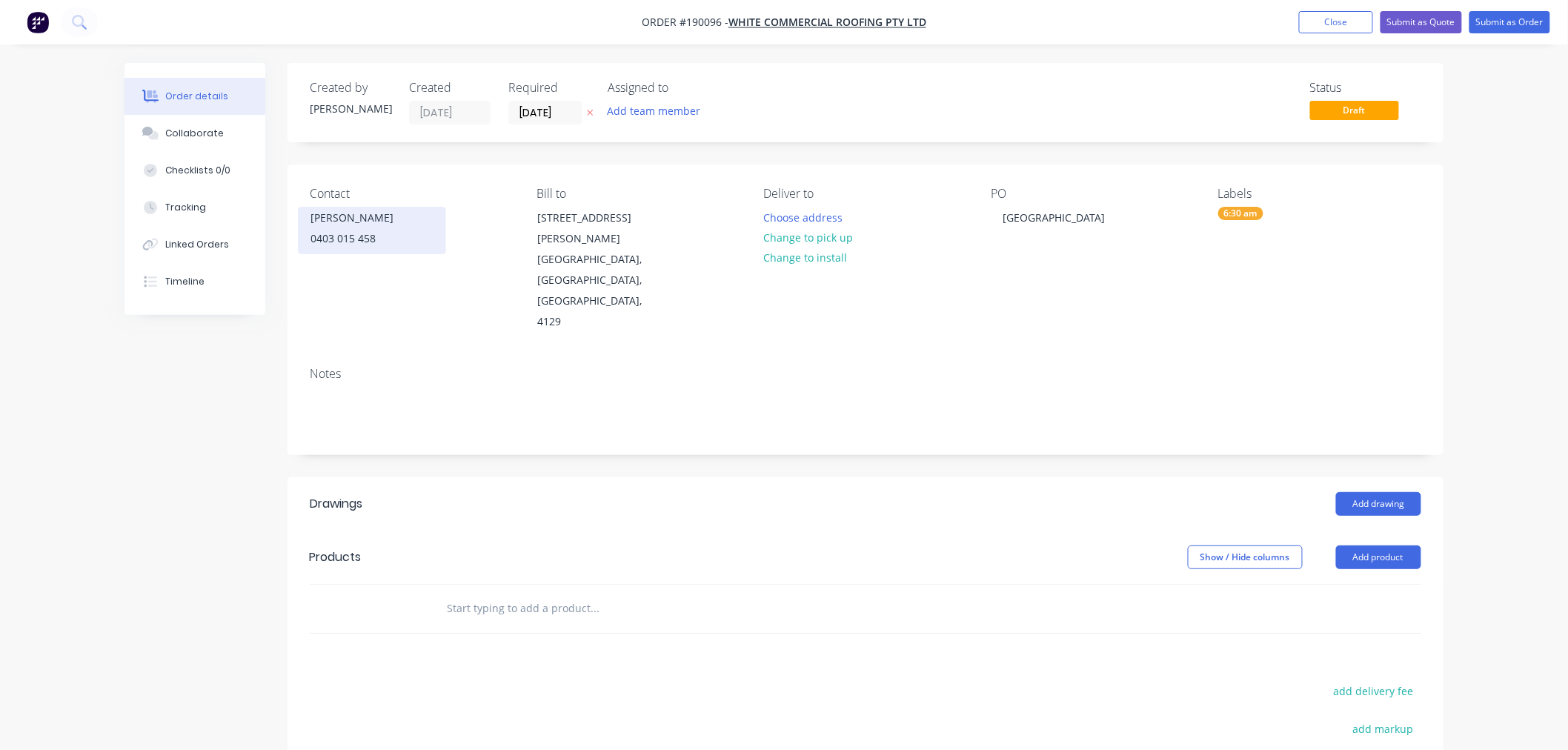
click at [367, 234] on div "0403 015 458" at bounding box center [371, 238] width 123 height 21
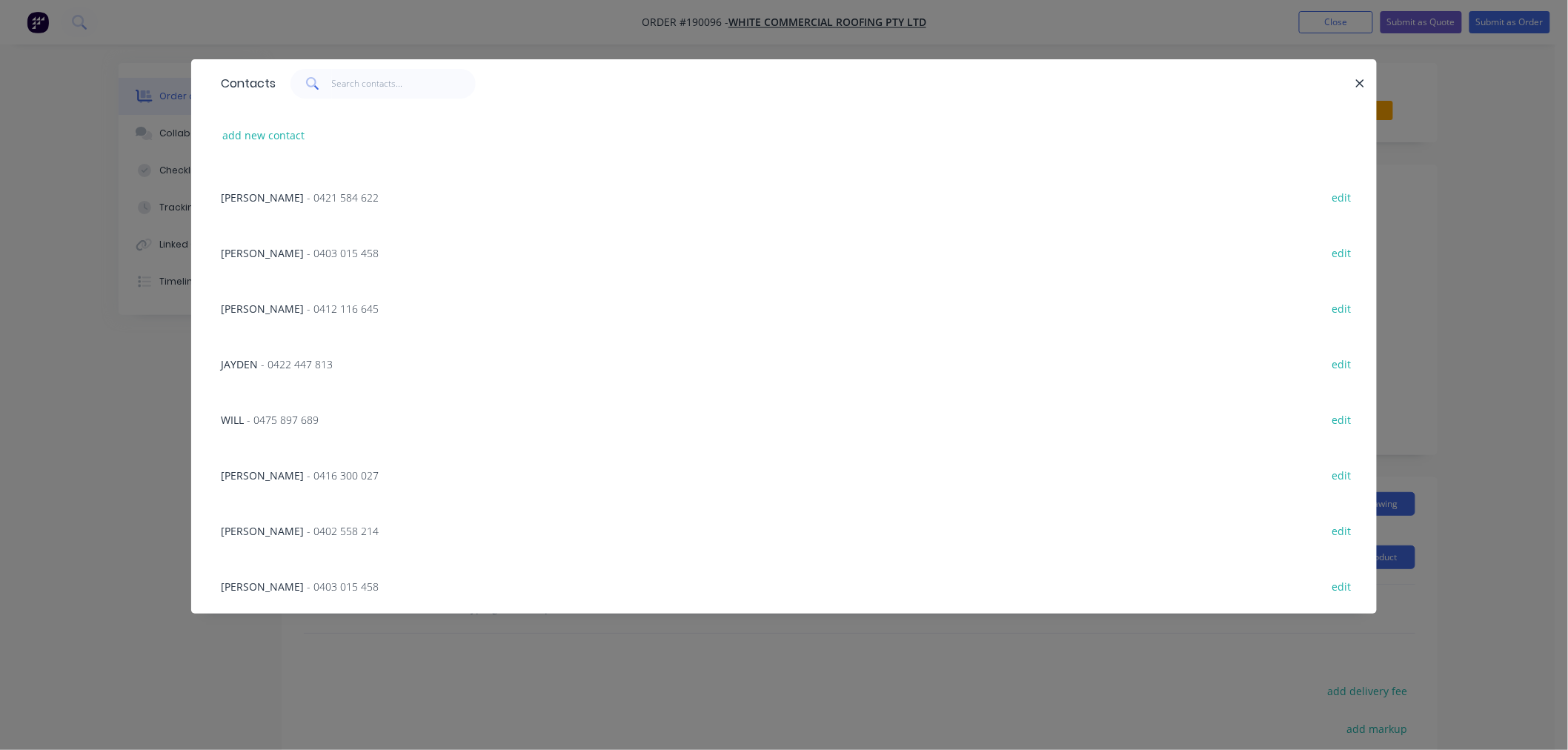
click at [307, 586] on span "- 0403 015 458" at bounding box center [342, 586] width 72 height 14
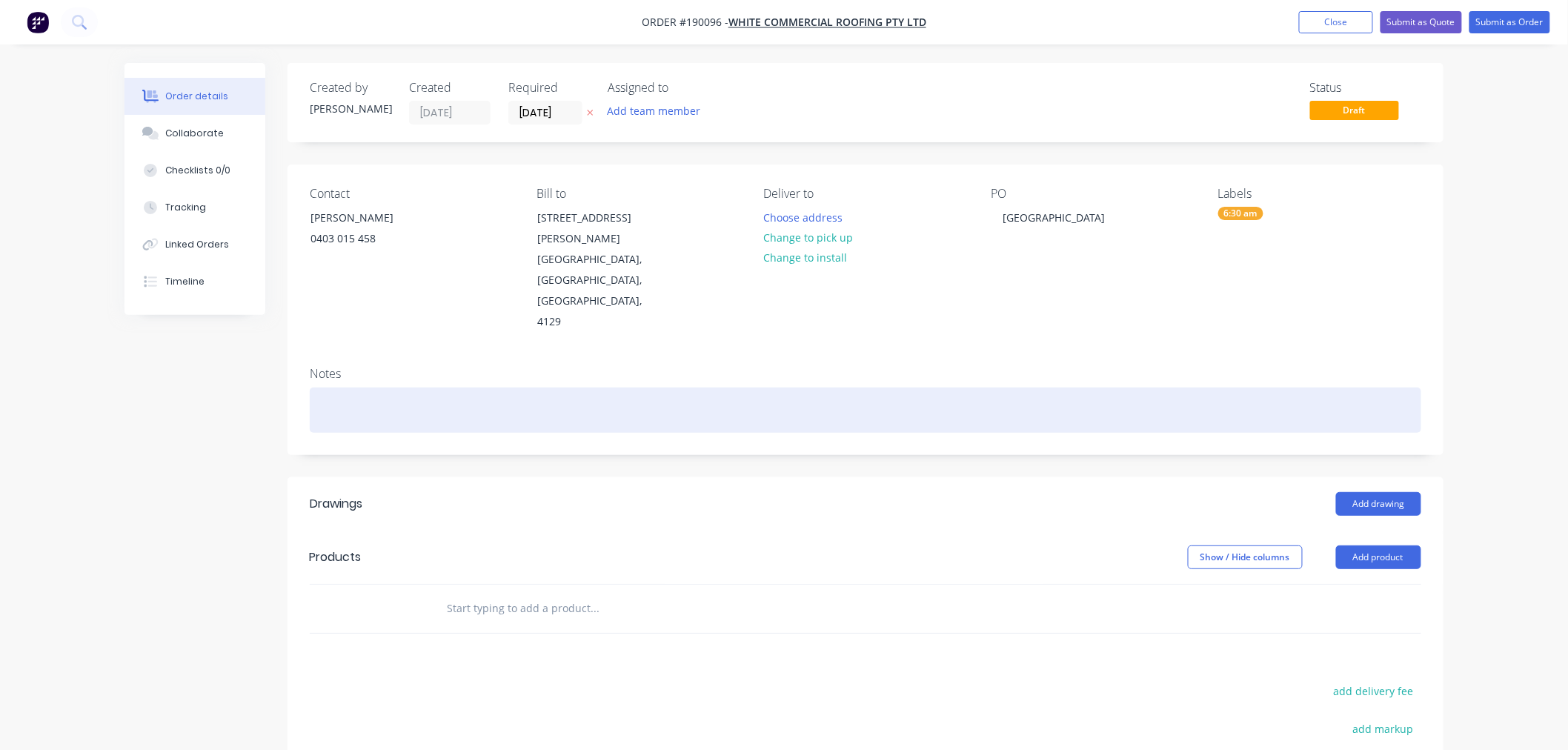
click at [346, 387] on div at bounding box center [865, 410] width 1112 height 45
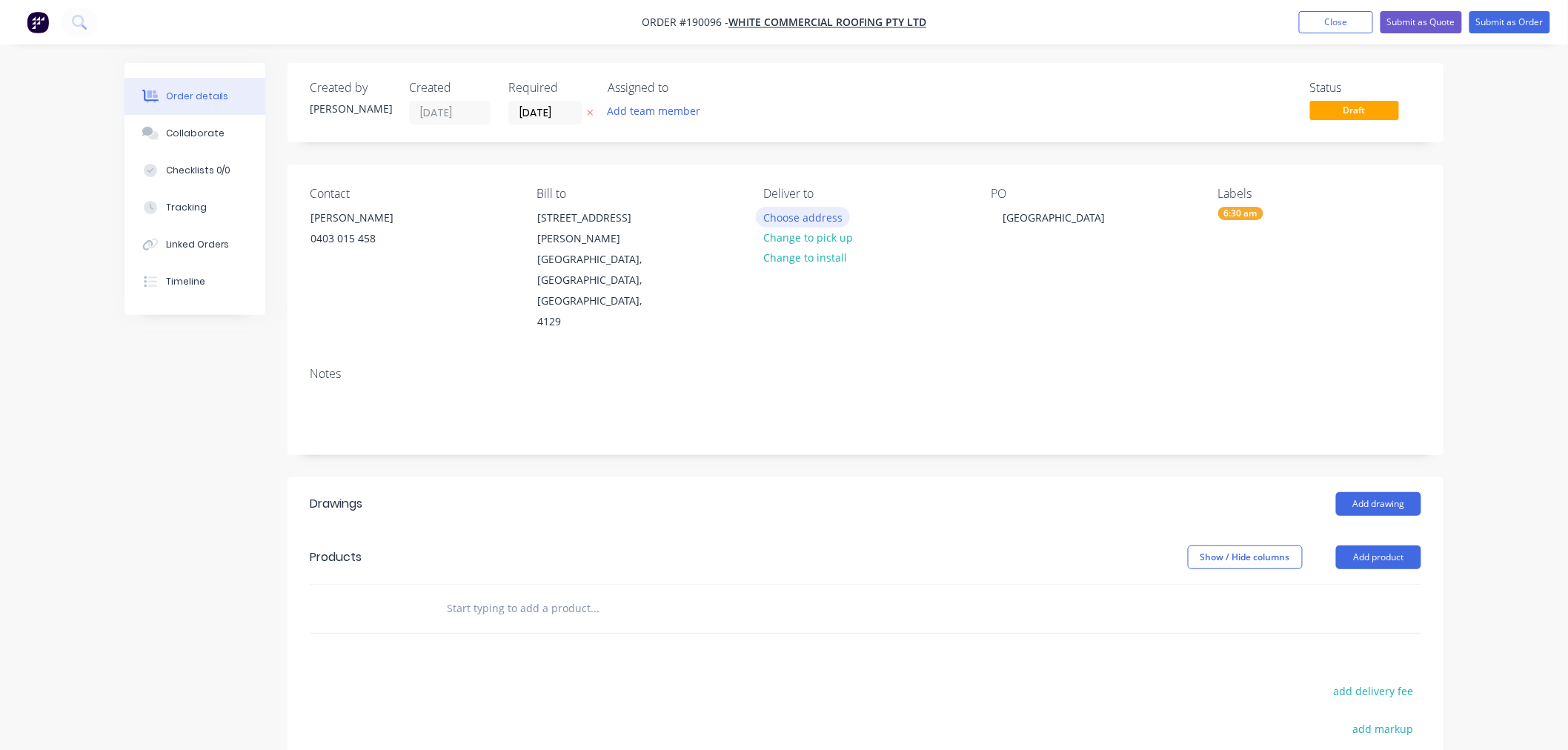
click at [794, 216] on button "Choose address" at bounding box center [803, 217] width 95 height 20
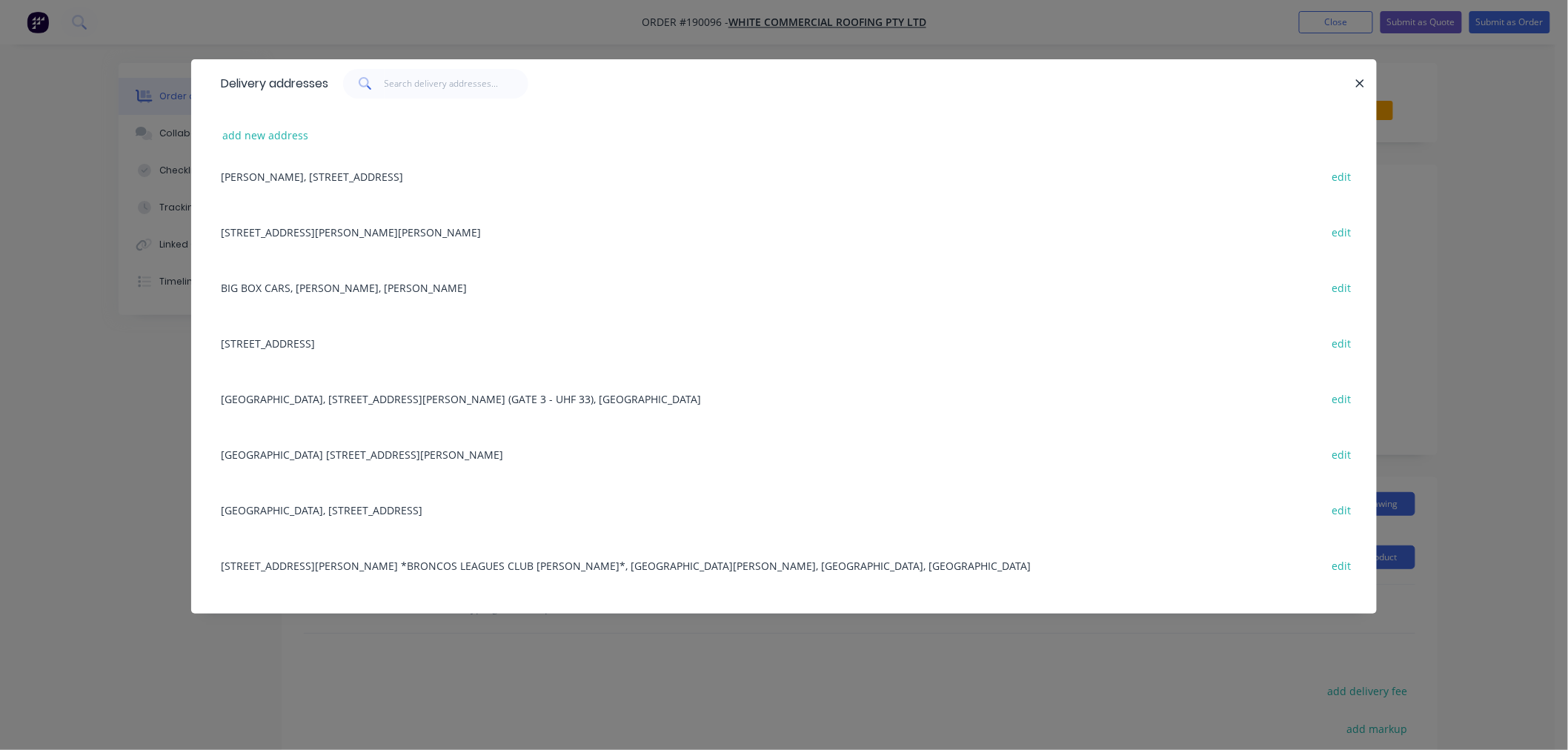
scroll to position [164, 0]
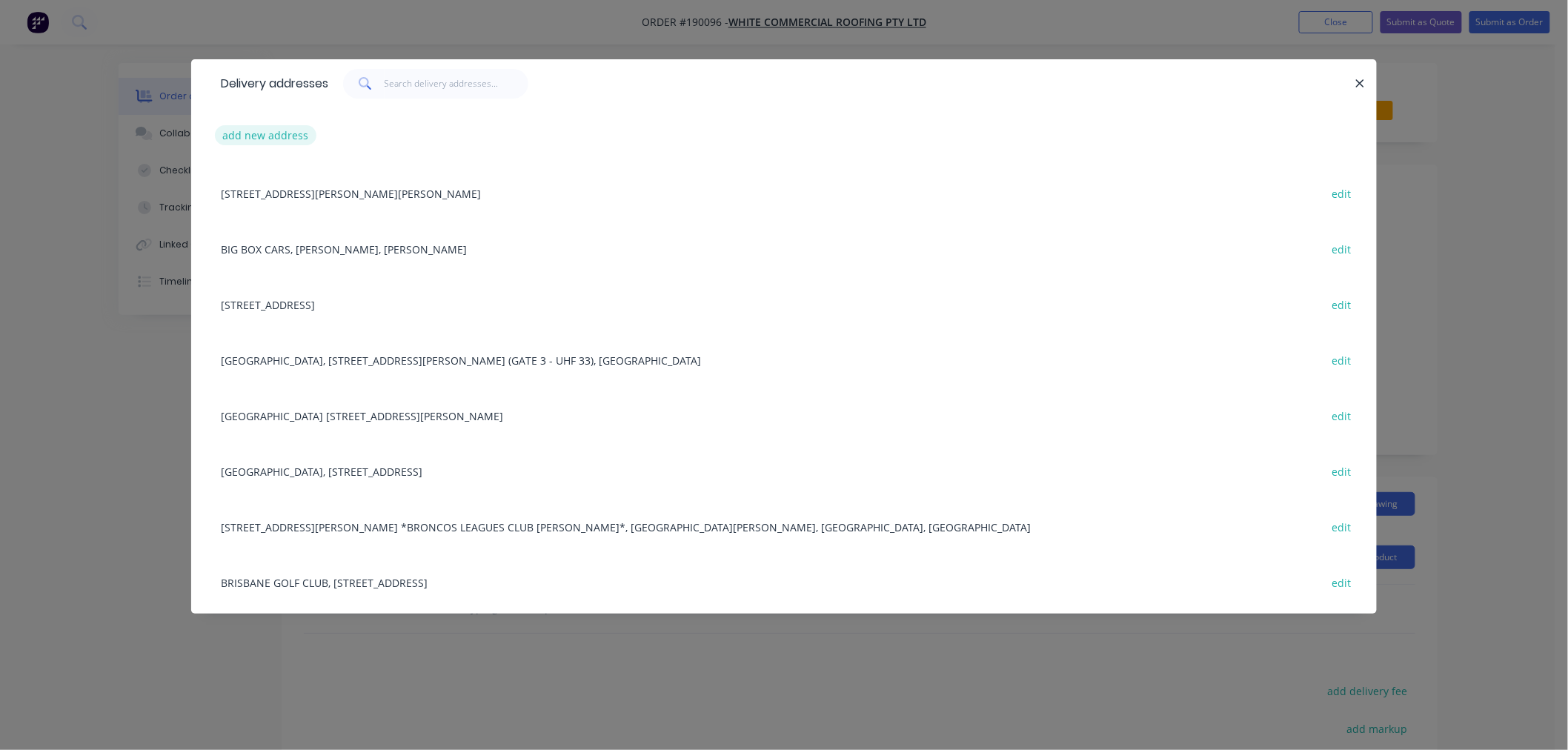
click at [251, 134] on button "add new address" at bounding box center [266, 135] width 102 height 20
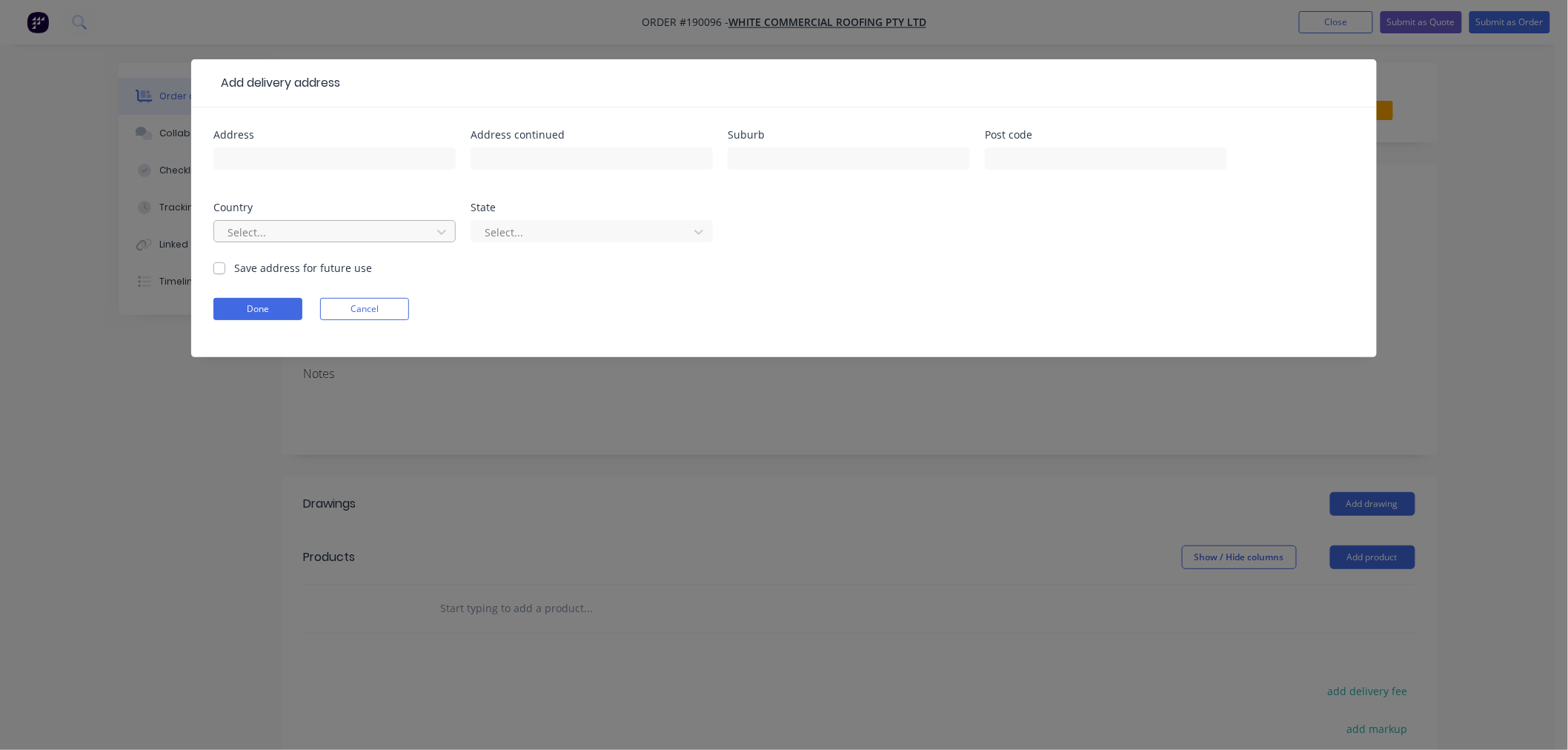
click at [283, 230] on div at bounding box center [326, 232] width 198 height 19
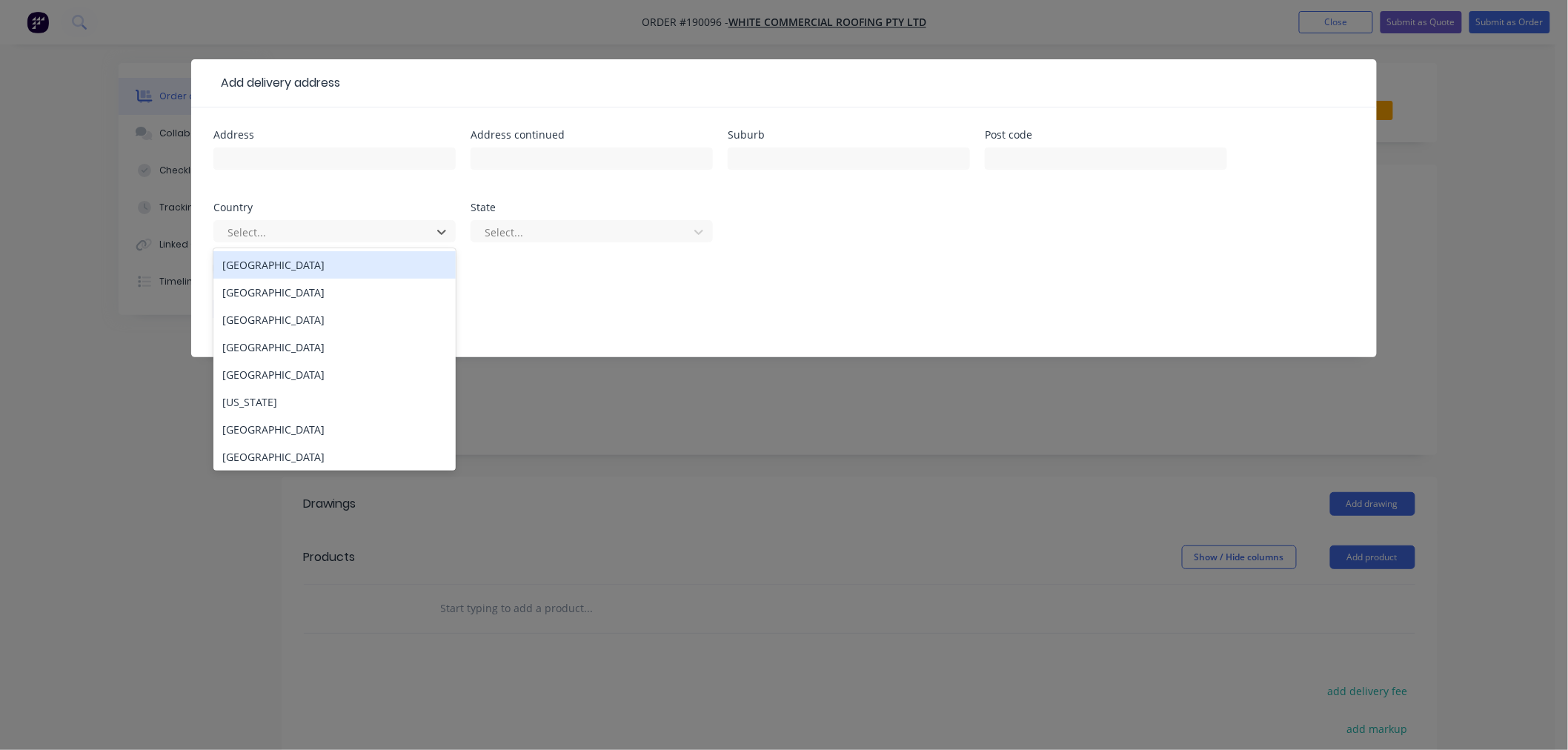
click at [285, 263] on div "[GEOGRAPHIC_DATA]" at bounding box center [334, 265] width 243 height 27
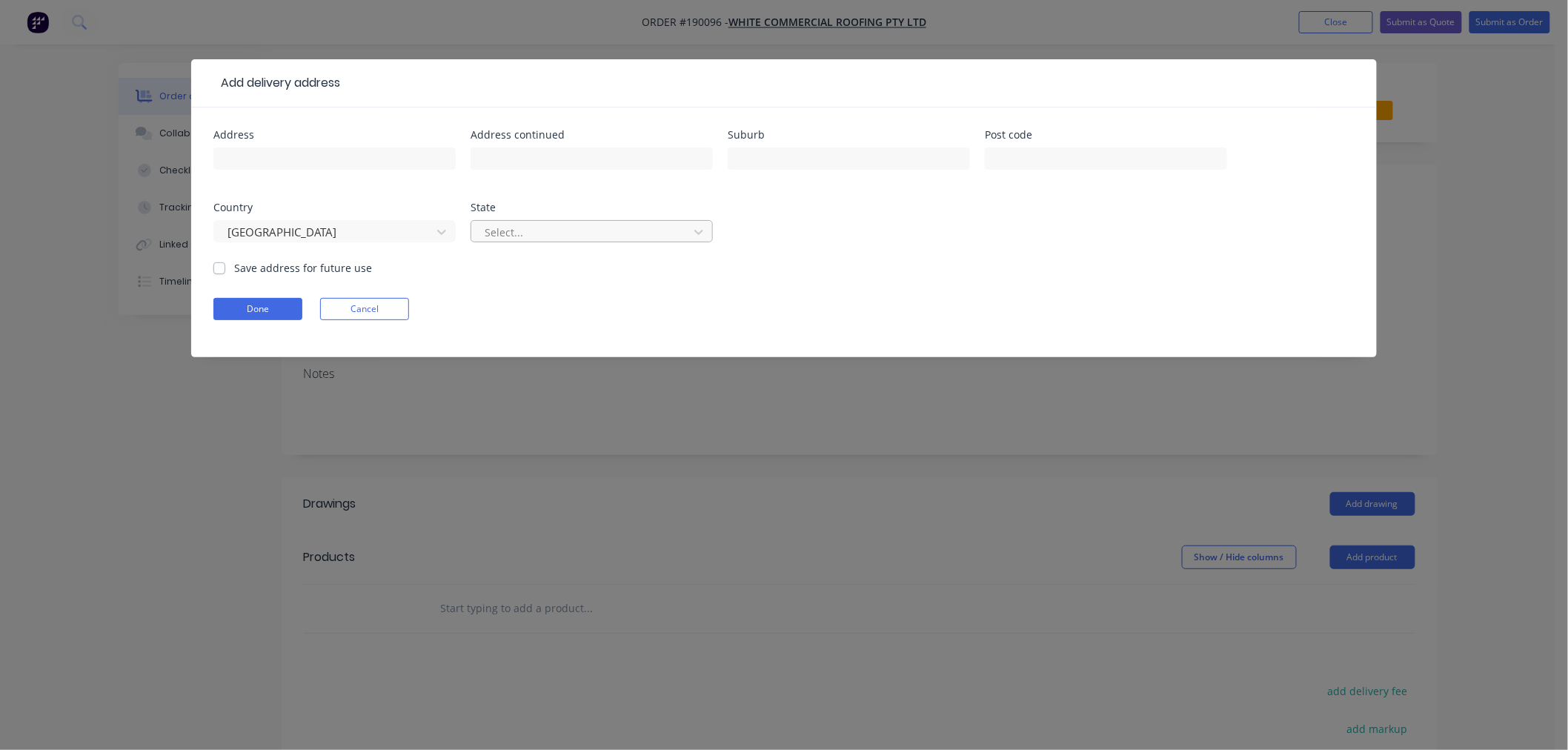
click at [538, 227] on div at bounding box center [583, 232] width 198 height 19
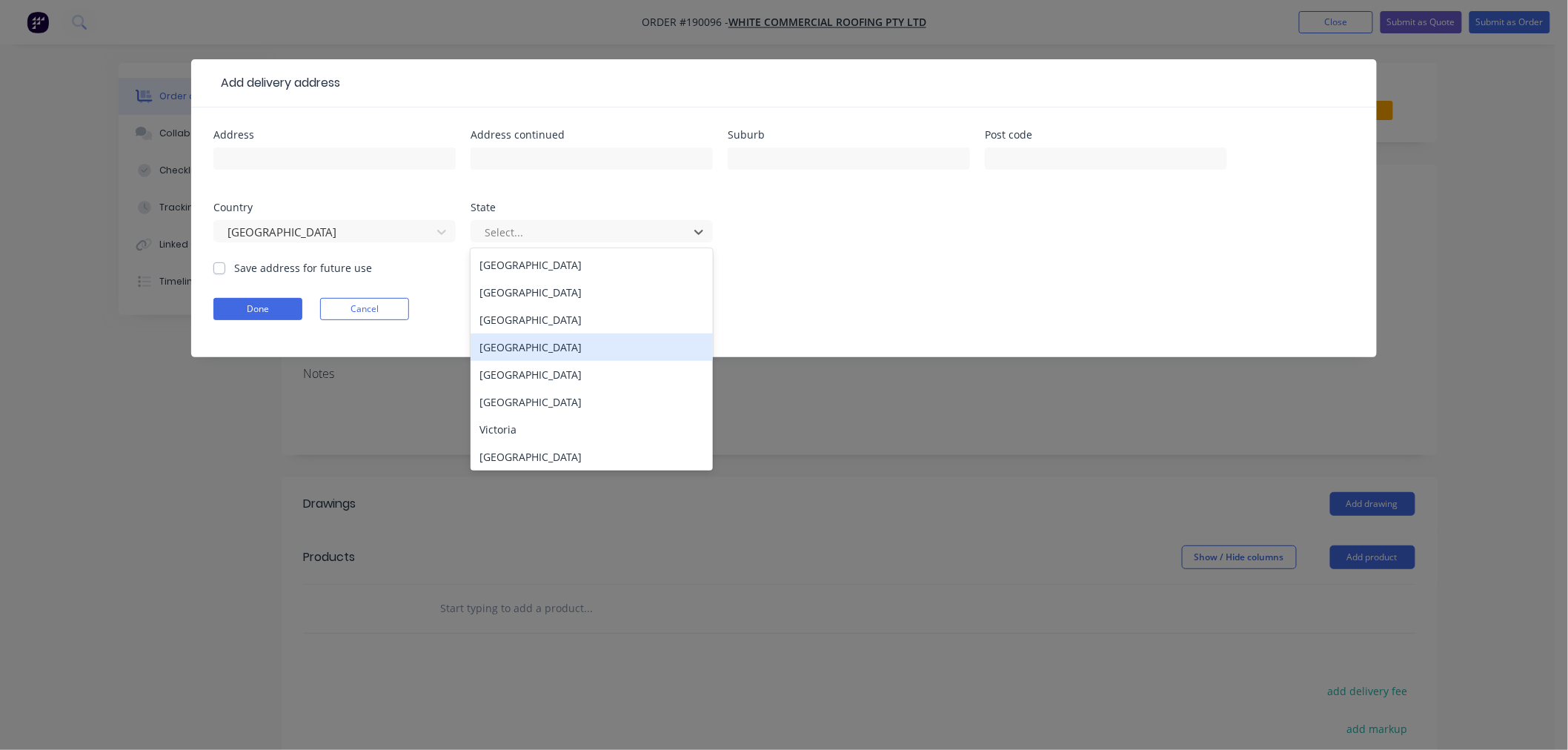
click at [534, 346] on div "[GEOGRAPHIC_DATA]" at bounding box center [591, 347] width 243 height 27
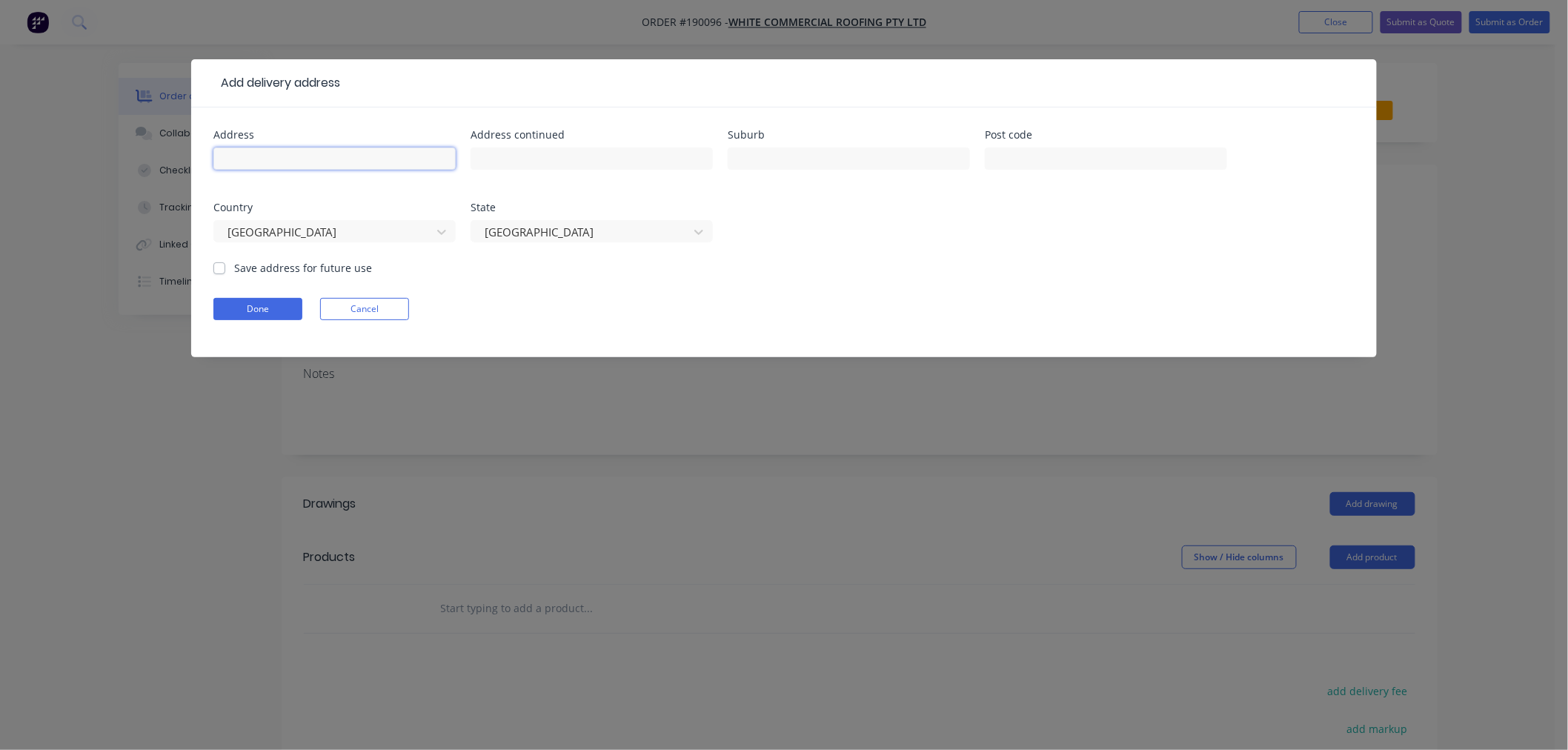
click at [345, 157] on input "text" at bounding box center [334, 159] width 243 height 23
drag, startPoint x: 343, startPoint y: 158, endPoint x: 469, endPoint y: 158, distance: 126.0
click at [469, 158] on div "Address [GEOGRAPHIC_DATA] GEMUALE RD Address continued Suburb Post code Country…" at bounding box center [784, 195] width 1141 height 131
click at [505, 154] on input "text" at bounding box center [591, 159] width 243 height 23
paste input "[STREET_ADDRESS]"
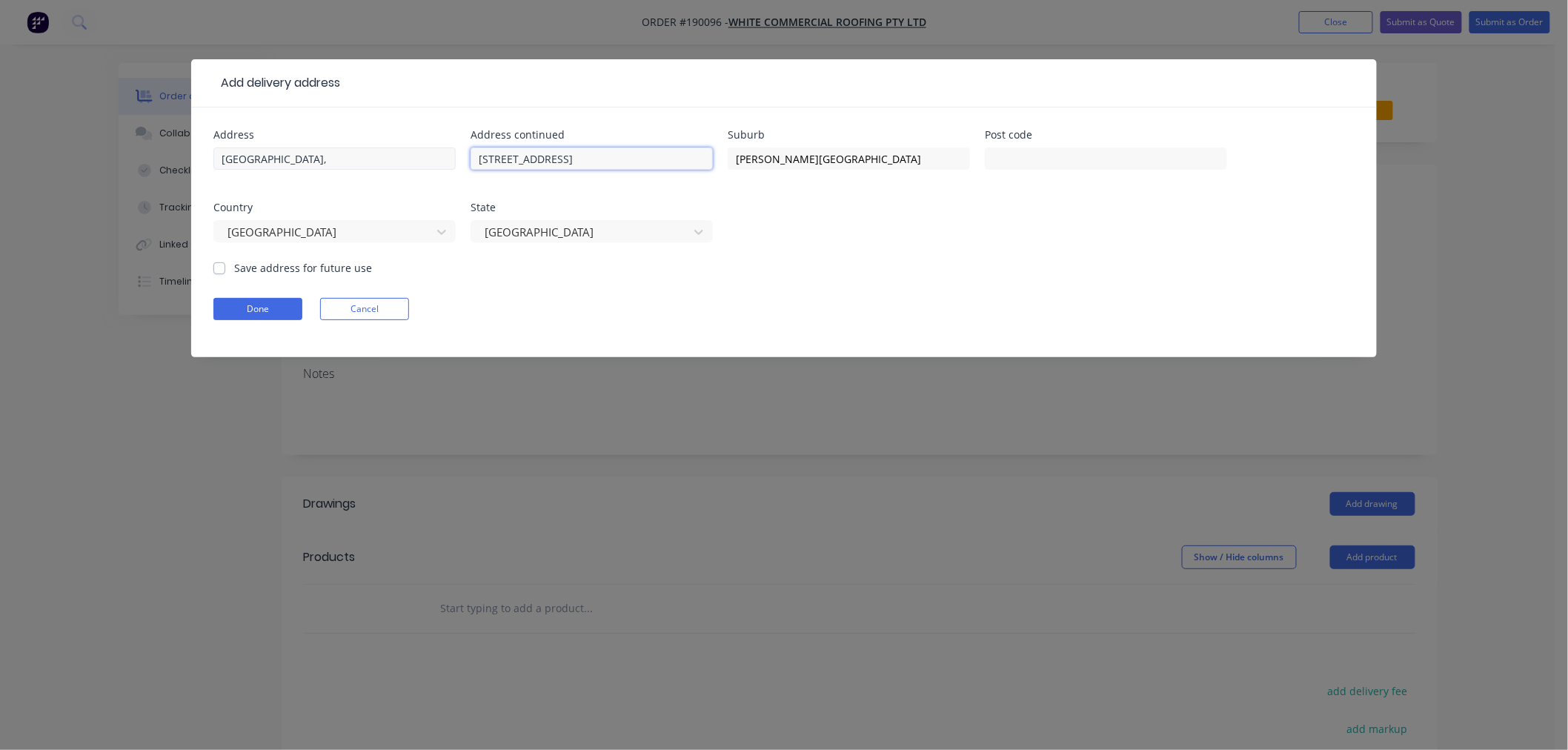
drag, startPoint x: 591, startPoint y: 151, endPoint x: 433, endPoint y: 147, distance: 158.1
click at [433, 147] on div "Address [GEOGRAPHIC_DATA], Address continued [STREET_ADDRESS][PERSON_NAME]" at bounding box center [784, 195] width 1141 height 131
click button "Done" at bounding box center [258, 309] width 89 height 23
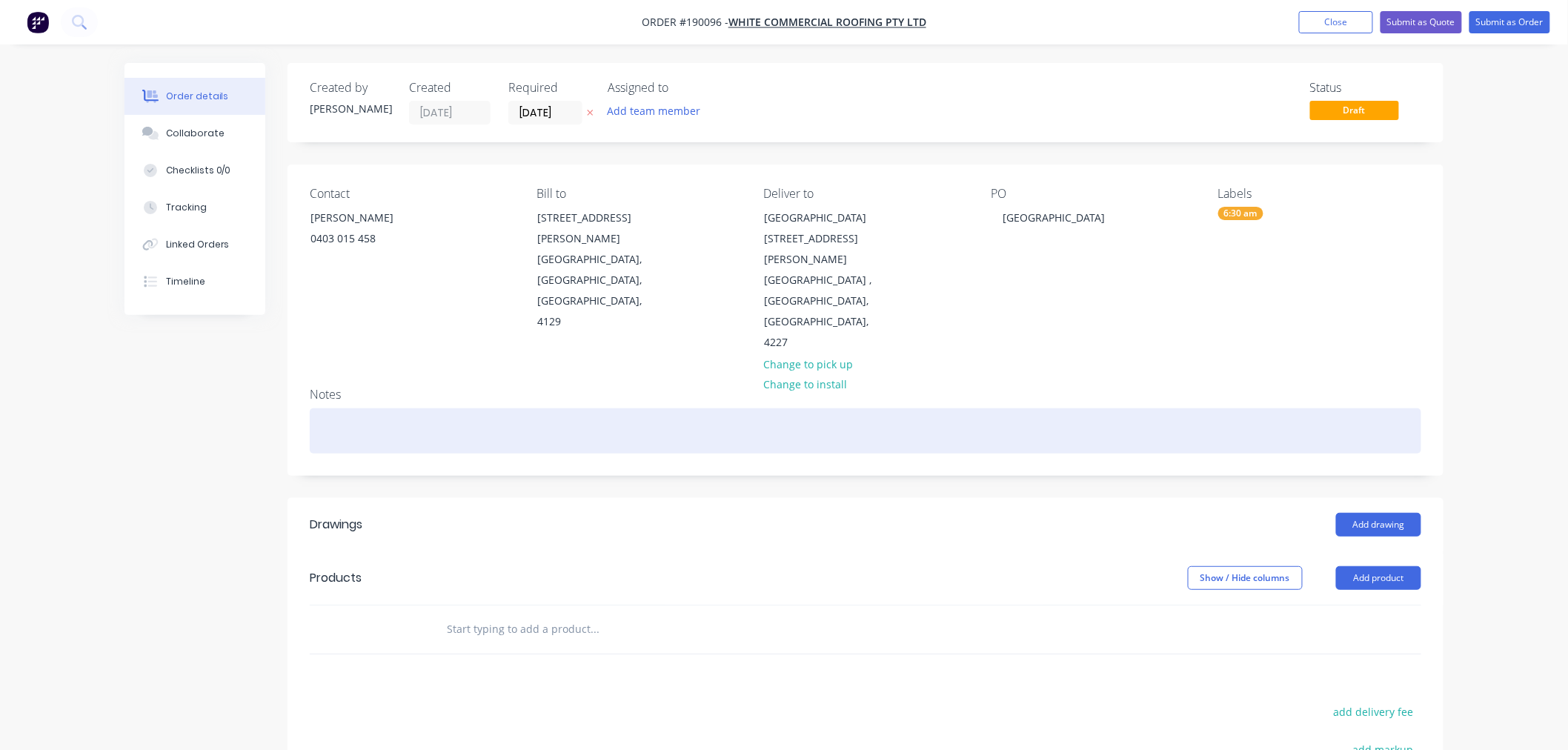
click at [936, 408] on div at bounding box center [865, 431] width 1112 height 45
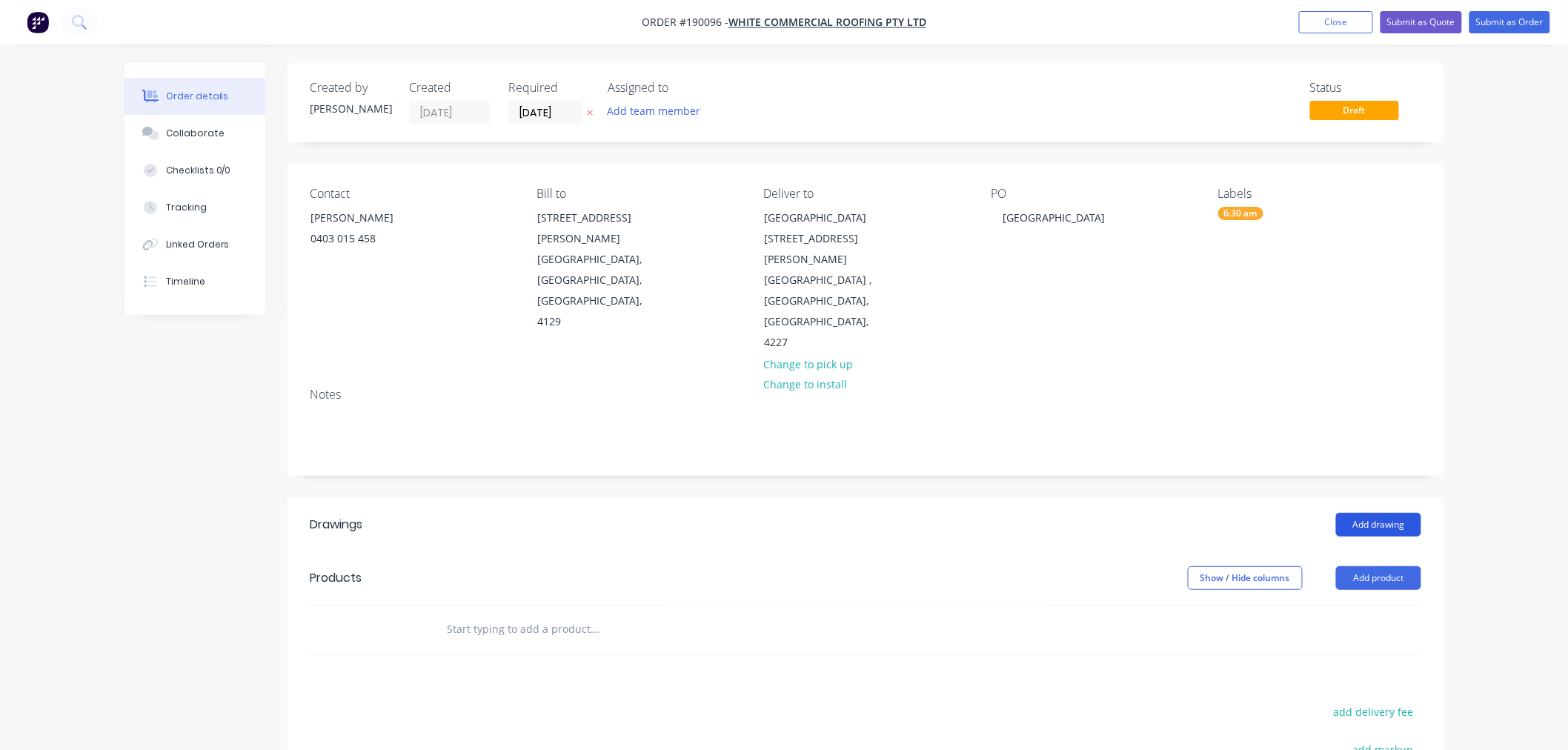
click at [1384, 512] on button "Add drawing" at bounding box center [1379, 524] width 85 height 23
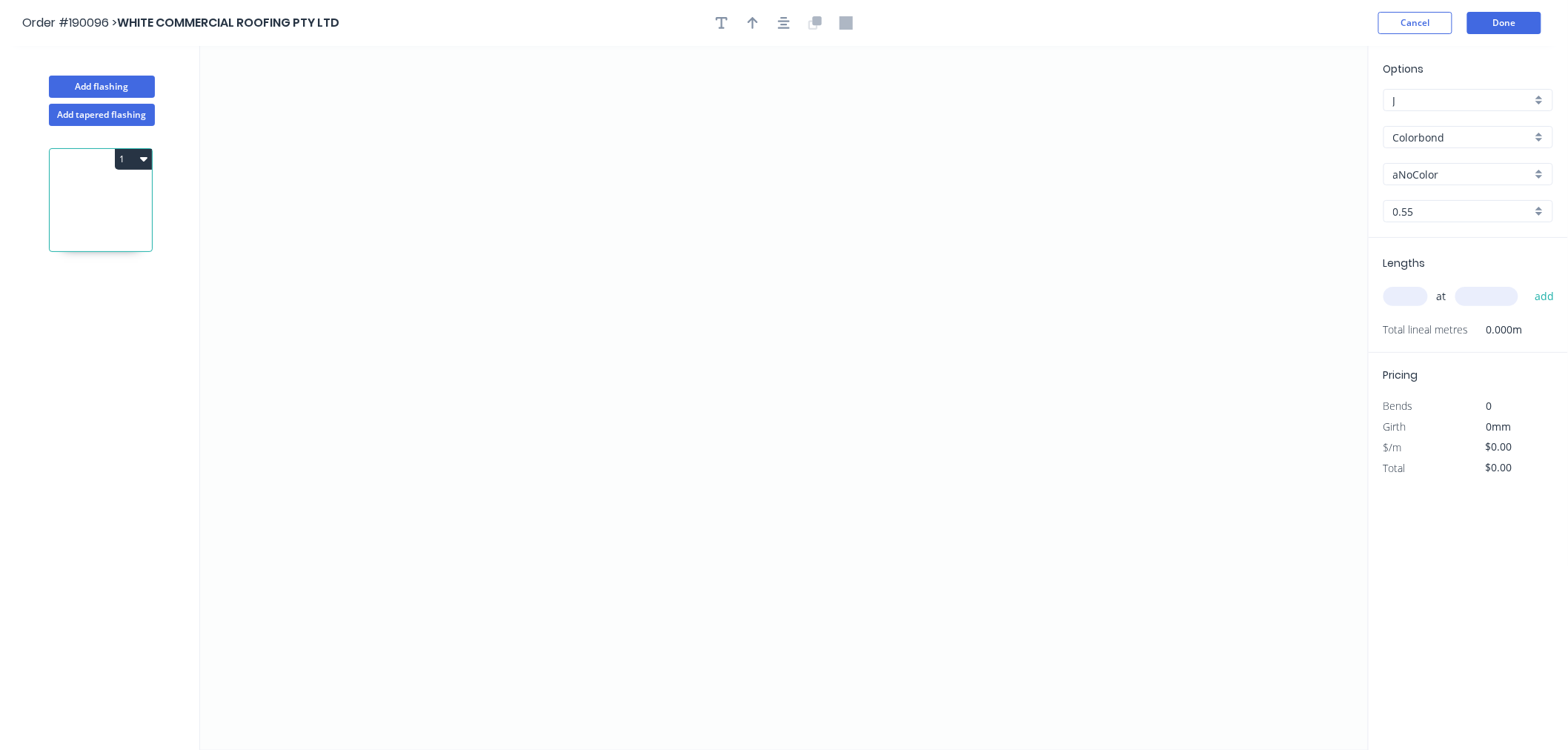
click at [1418, 187] on div "Options J J Colorbond Colorbond Colorbond (Premium) Colorbond Coolmax Colorbond…" at bounding box center [1468, 149] width 199 height 177
click at [1420, 175] on input "aNoColor" at bounding box center [1462, 174] width 139 height 15
click at [1426, 135] on input "Colorbond" at bounding box center [1462, 137] width 139 height 15
click at [1492, 260] on div "Zincalume" at bounding box center [1468, 267] width 168 height 26
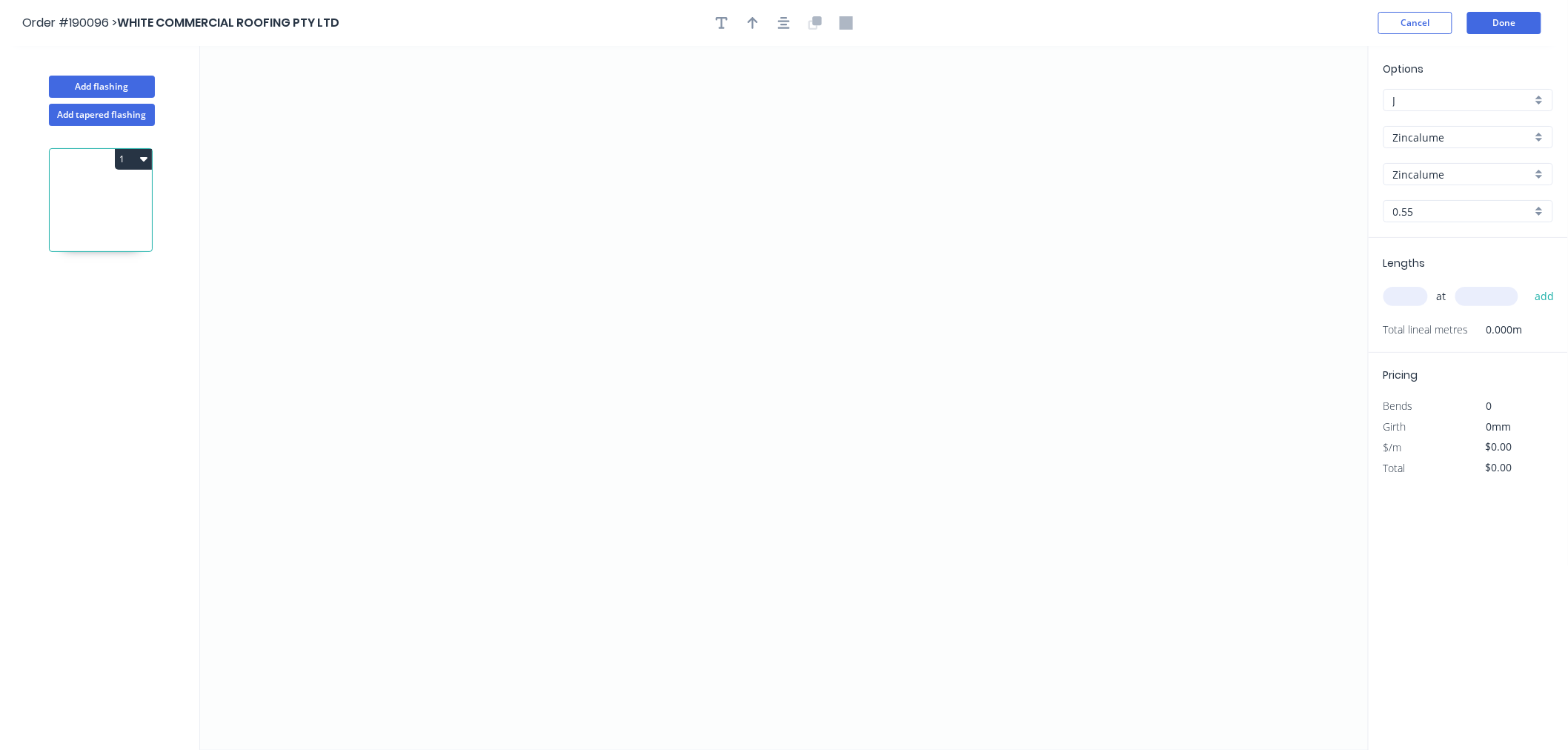
click at [1408, 196] on div "Options J J Zincalume Zincalume Zincalume Zincalume 0.55 0.55" at bounding box center [1468, 149] width 199 height 177
click at [1412, 210] on input "0.55" at bounding box center [1462, 211] width 139 height 15
click at [1417, 237] on div "0.55" at bounding box center [1468, 239] width 168 height 26
click at [1408, 305] on input "text" at bounding box center [1405, 296] width 44 height 19
click at [1528, 284] on button "add" at bounding box center [1545, 296] width 35 height 25
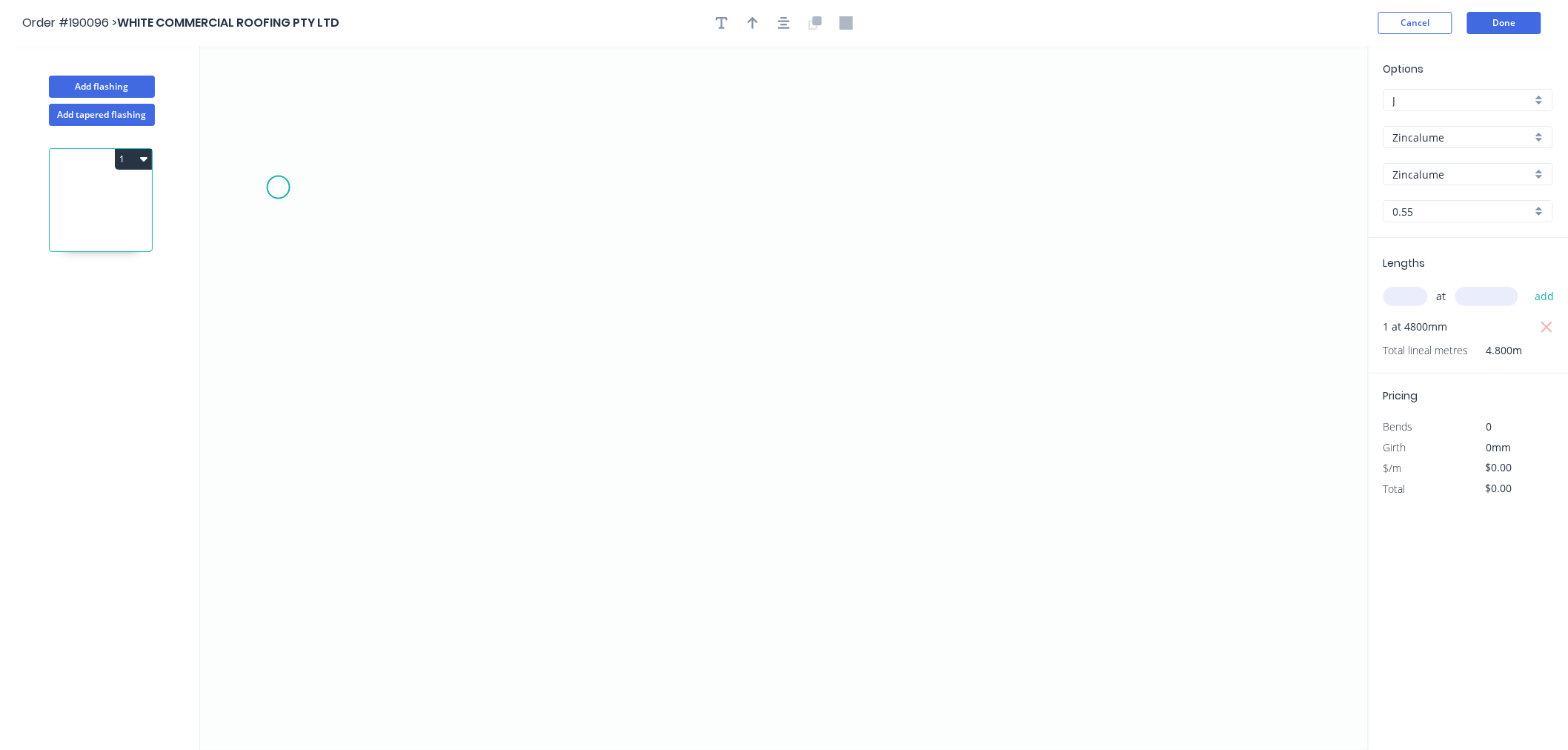
click at [278, 186] on icon "0" at bounding box center [784, 398] width 1168 height 704
click at [521, 187] on icon at bounding box center [400, 187] width 243 height 0
click at [522, 299] on icon "0 ?" at bounding box center [784, 398] width 1168 height 704
click at [673, 300] on icon "0 ? ?" at bounding box center [784, 398] width 1168 height 704
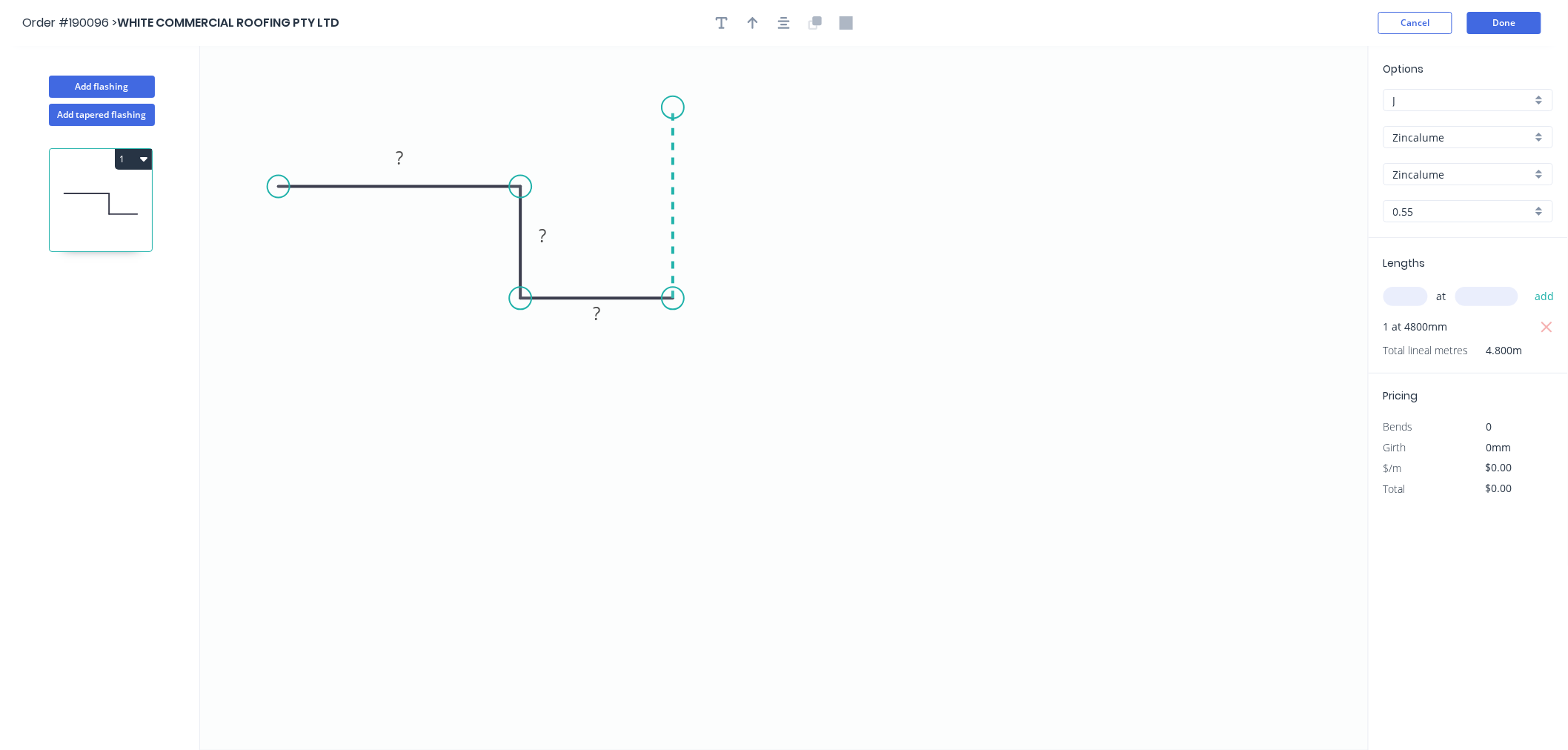
click at [677, 107] on icon "0 ? ? ?" at bounding box center [784, 398] width 1168 height 704
click at [777, 19] on button "button" at bounding box center [784, 23] width 23 height 23
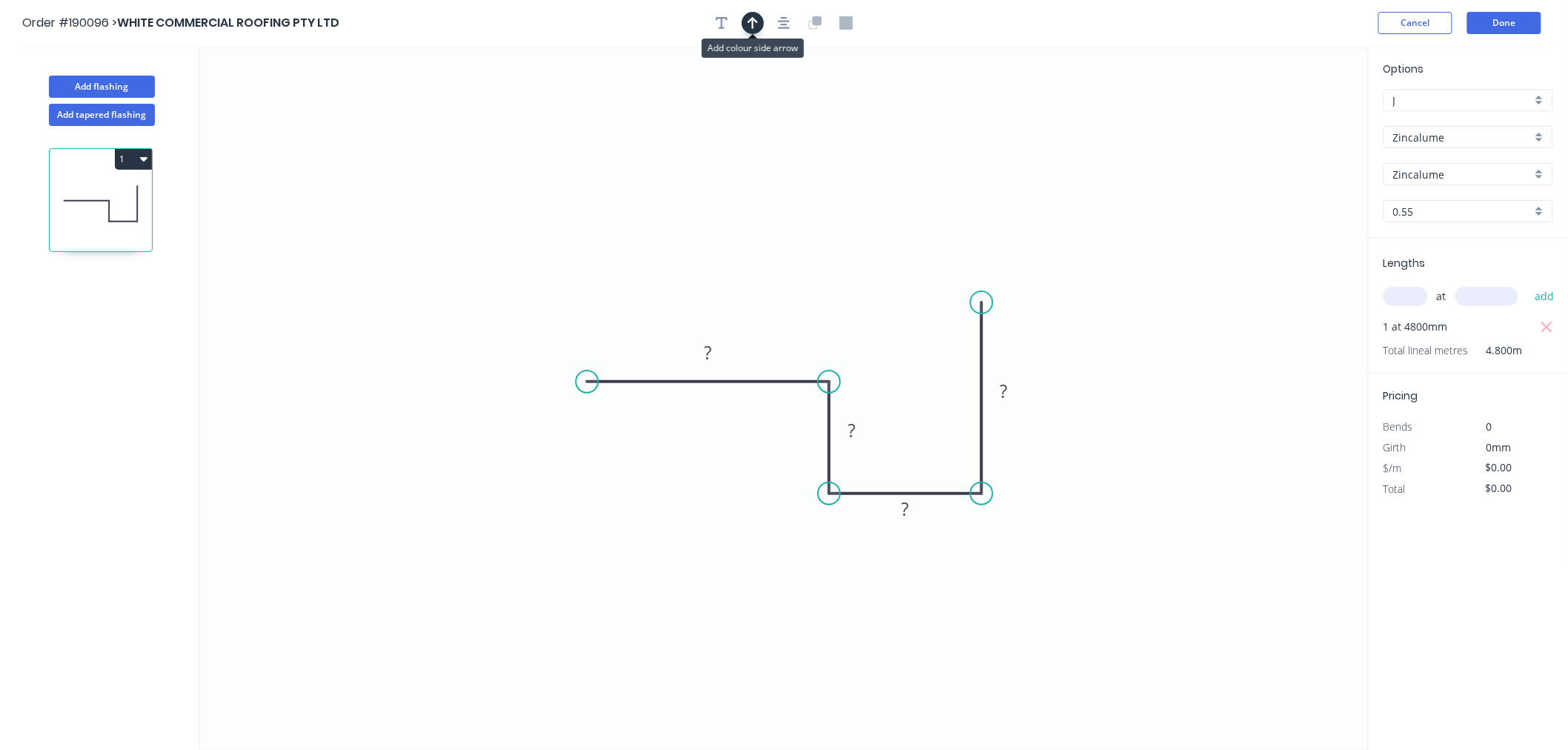
click at [757, 23] on icon "button" at bounding box center [753, 23] width 10 height 14
drag, startPoint x: 1295, startPoint y: 114, endPoint x: 753, endPoint y: 307, distance: 575.3
click at [753, 307] on icon at bounding box center [753, 289] width 14 height 48
click at [709, 350] on tspan "?" at bounding box center [708, 352] width 7 height 24
click at [635, 176] on icon "0 100 15 30 70" at bounding box center [784, 398] width 1168 height 704
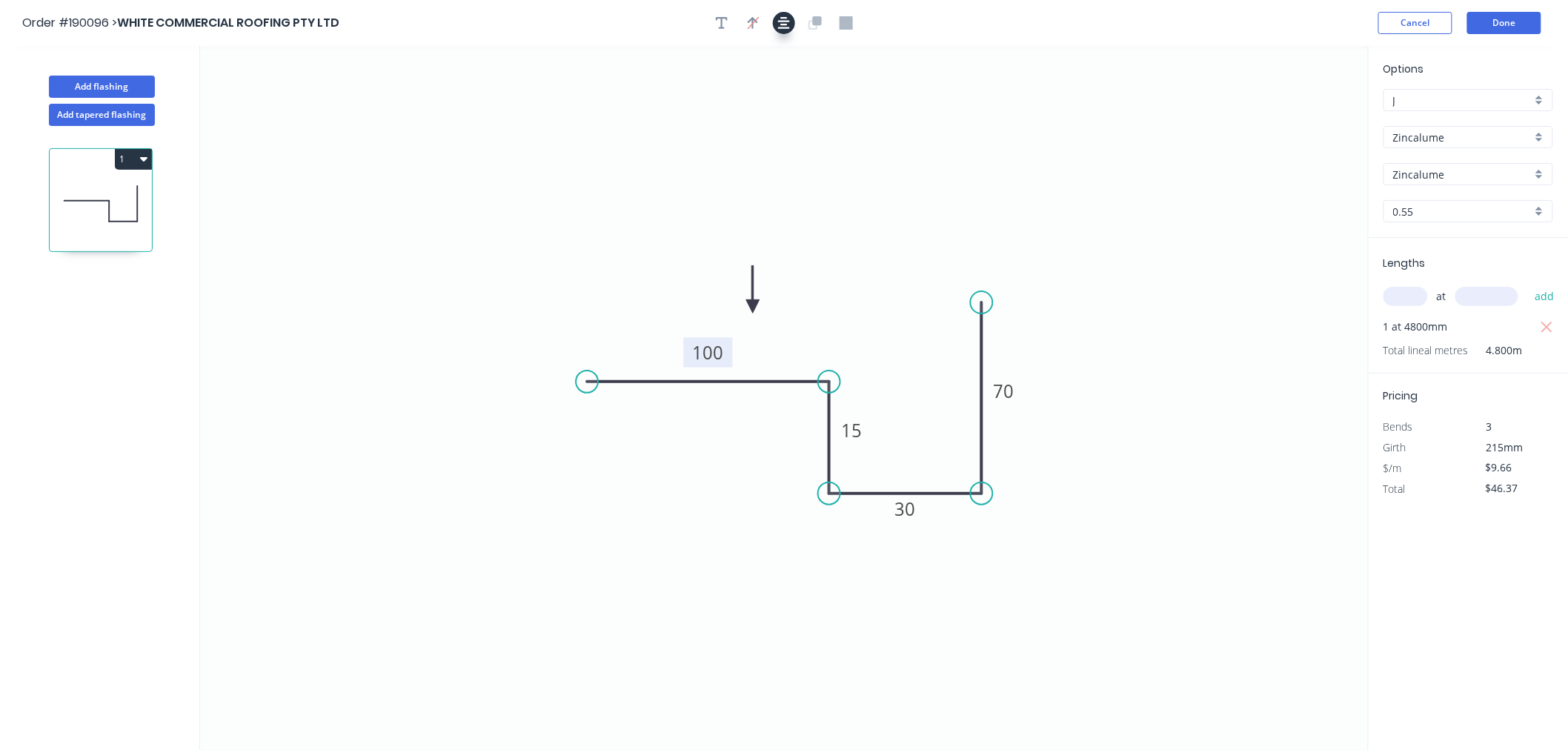
click at [783, 19] on icon "button" at bounding box center [784, 23] width 12 height 14
click at [122, 87] on button "Add flashing" at bounding box center [102, 87] width 106 height 23
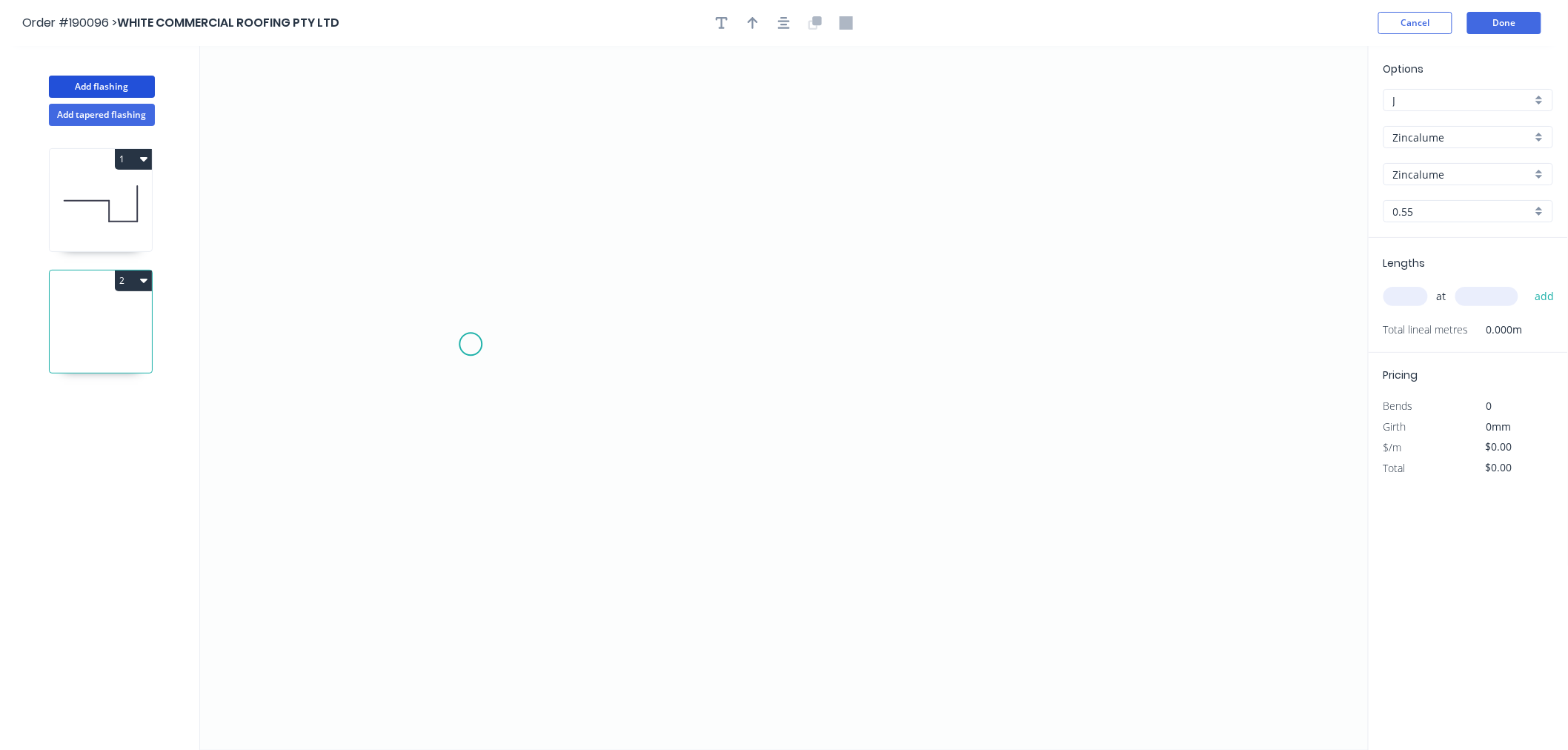
click at [471, 345] on icon "0" at bounding box center [784, 398] width 1168 height 704
click at [464, 212] on icon "0" at bounding box center [784, 398] width 1168 height 704
click at [856, 218] on icon "0 ?" at bounding box center [784, 398] width 1168 height 704
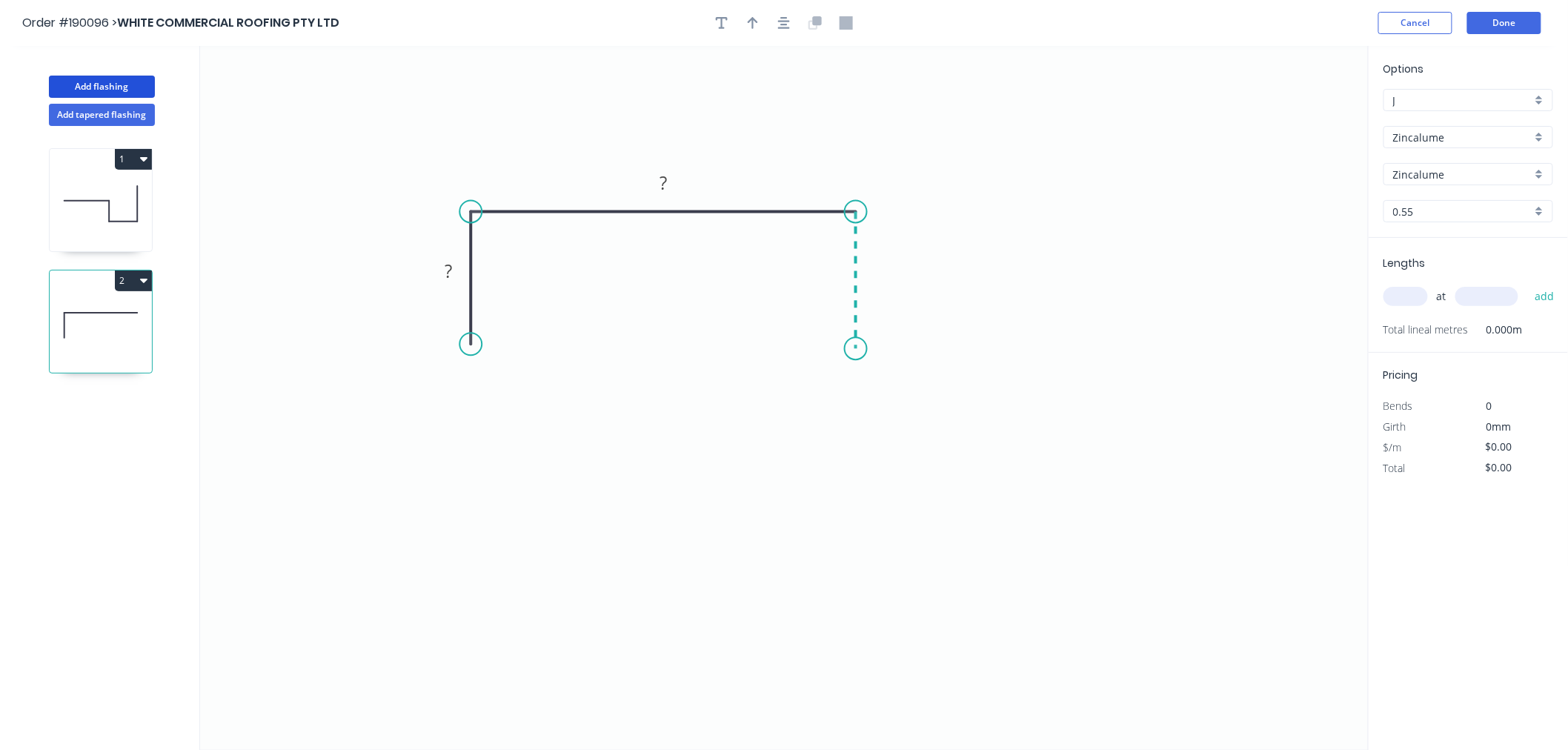
click at [855, 349] on icon "0 ? ?" at bounding box center [784, 398] width 1168 height 704
click at [781, 19] on icon "button" at bounding box center [784, 23] width 12 height 14
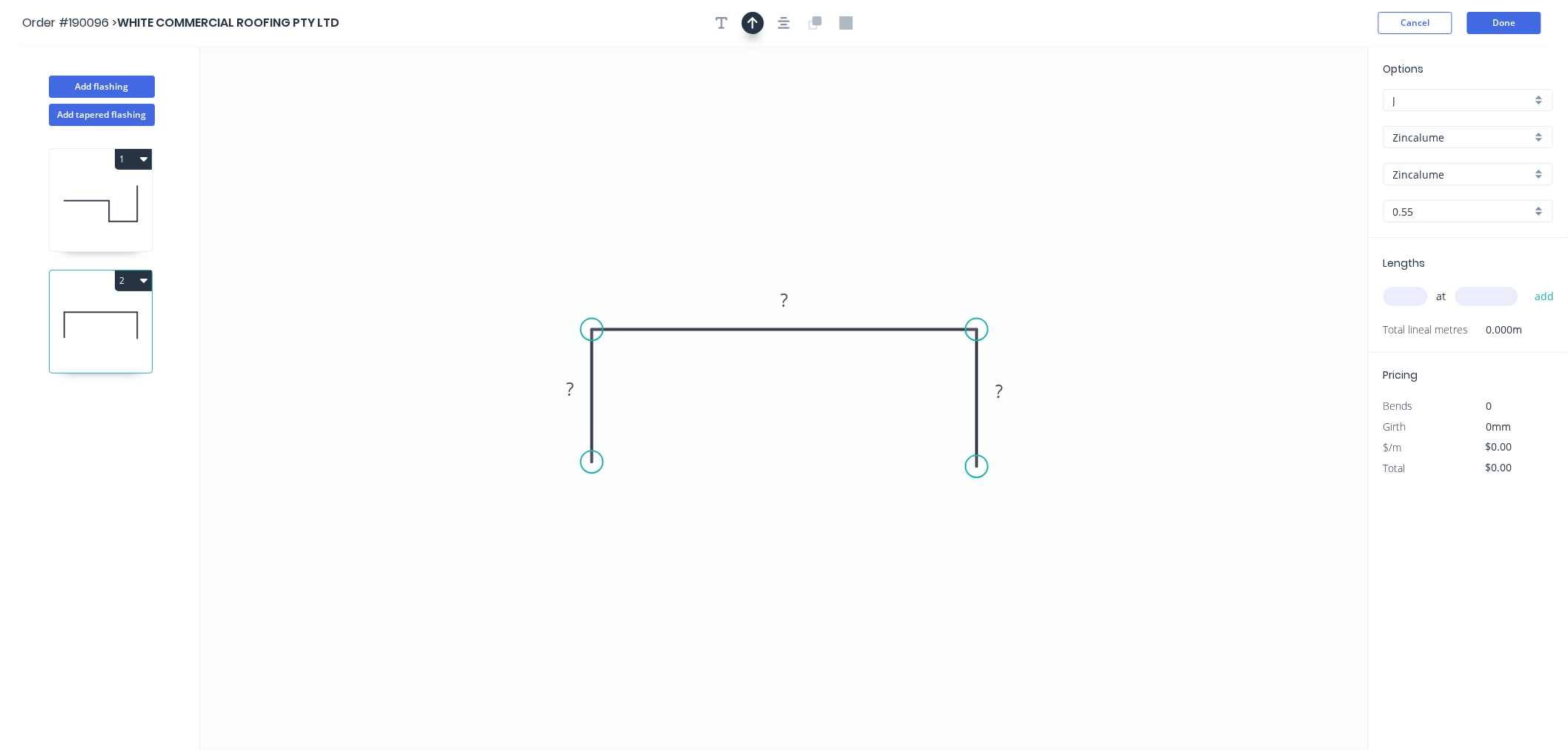
click at [753, 27] on icon "button" at bounding box center [753, 23] width 10 height 12
drag, startPoint x: 1294, startPoint y: 121, endPoint x: 740, endPoint y: 432, distance: 635.3
click at [740, 432] on icon at bounding box center [740, 414] width 14 height 48
click at [740, 432] on icon at bounding box center [751, 419] width 43 height 43
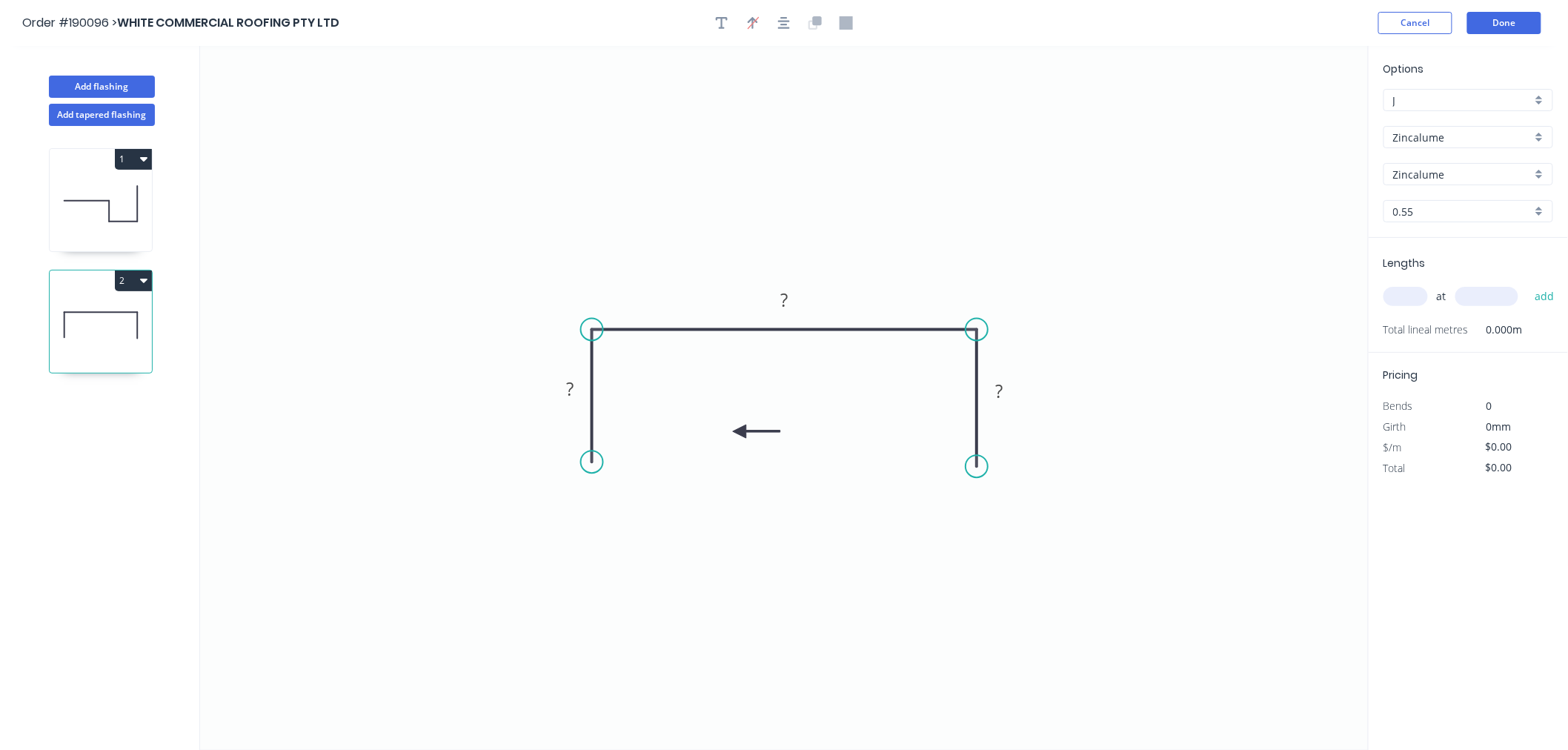
click at [740, 432] on icon at bounding box center [757, 431] width 48 height 14
drag, startPoint x: 740, startPoint y: 432, endPoint x: 706, endPoint y: 405, distance: 43.4
click at [706, 405] on icon at bounding box center [705, 421] width 14 height 48
drag, startPoint x: 706, startPoint y: 405, endPoint x: 771, endPoint y: 430, distance: 69.6
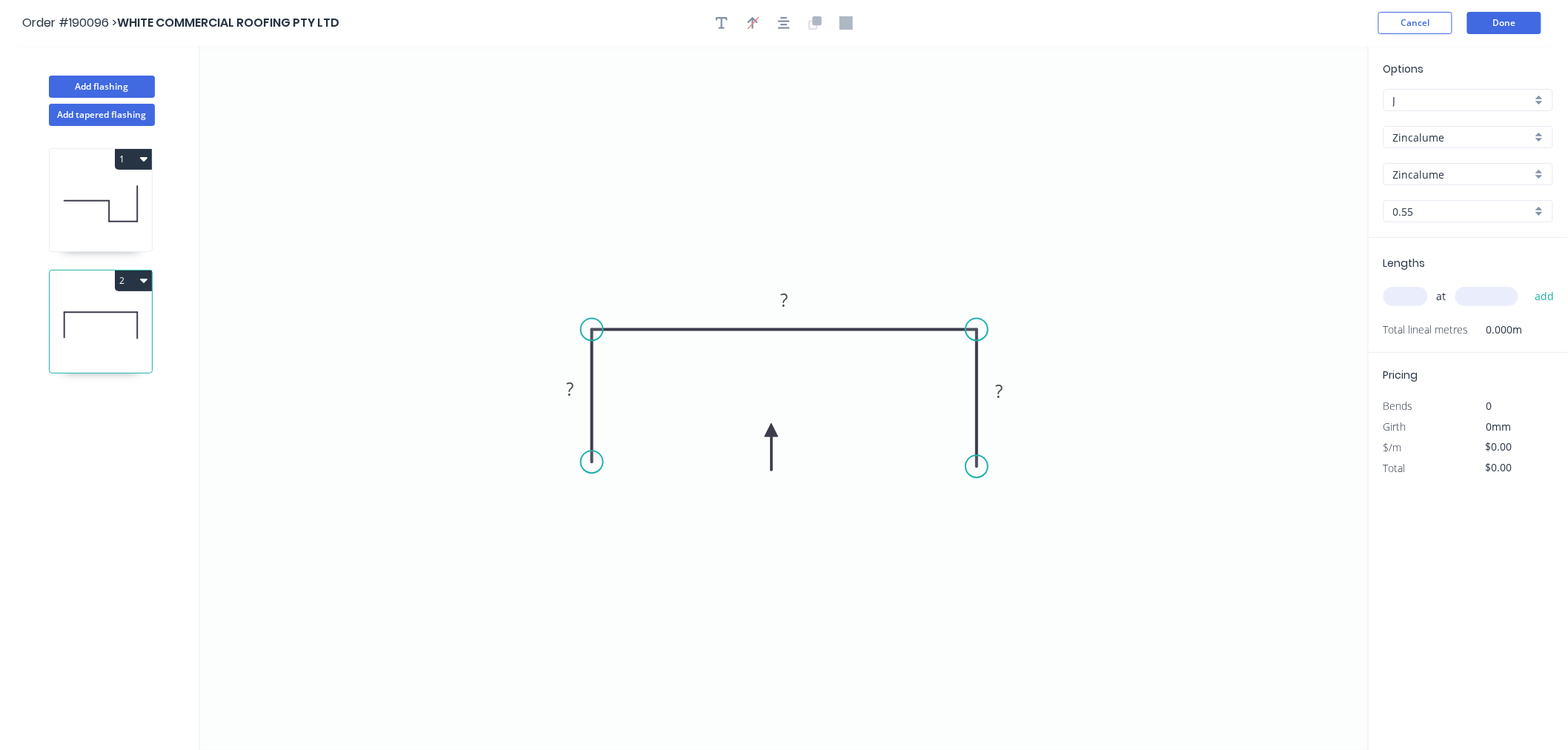
click at [771, 430] on icon at bounding box center [771, 446] width 14 height 48
click at [566, 391] on tspan "?" at bounding box center [570, 388] width 7 height 24
click at [782, 27] on icon "button" at bounding box center [784, 23] width 12 height 12
click at [573, 386] on tspan "?" at bounding box center [570, 388] width 7 height 24
click at [1402, 289] on input "text" at bounding box center [1405, 296] width 44 height 19
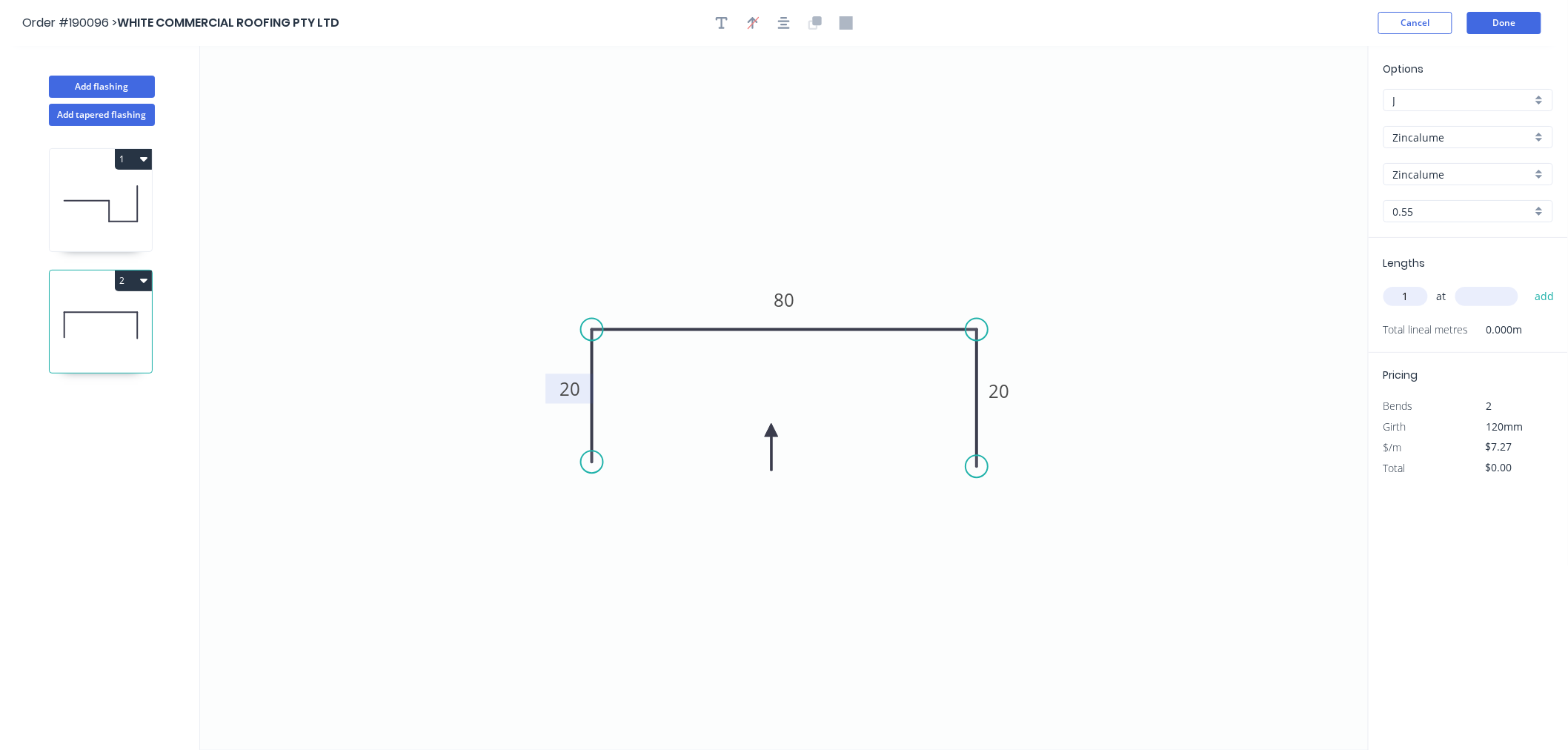
click at [1418, 295] on input "1" at bounding box center [1405, 296] width 44 height 19
click at [1528, 284] on button "add" at bounding box center [1545, 296] width 35 height 25
click at [1514, 8] on header "Order #190096 > WHITE COMMERCIAL ROOFING PTY LTD Cancel Done" at bounding box center [784, 23] width 1568 height 46
click at [1516, 23] on button "Done" at bounding box center [1504, 23] width 74 height 23
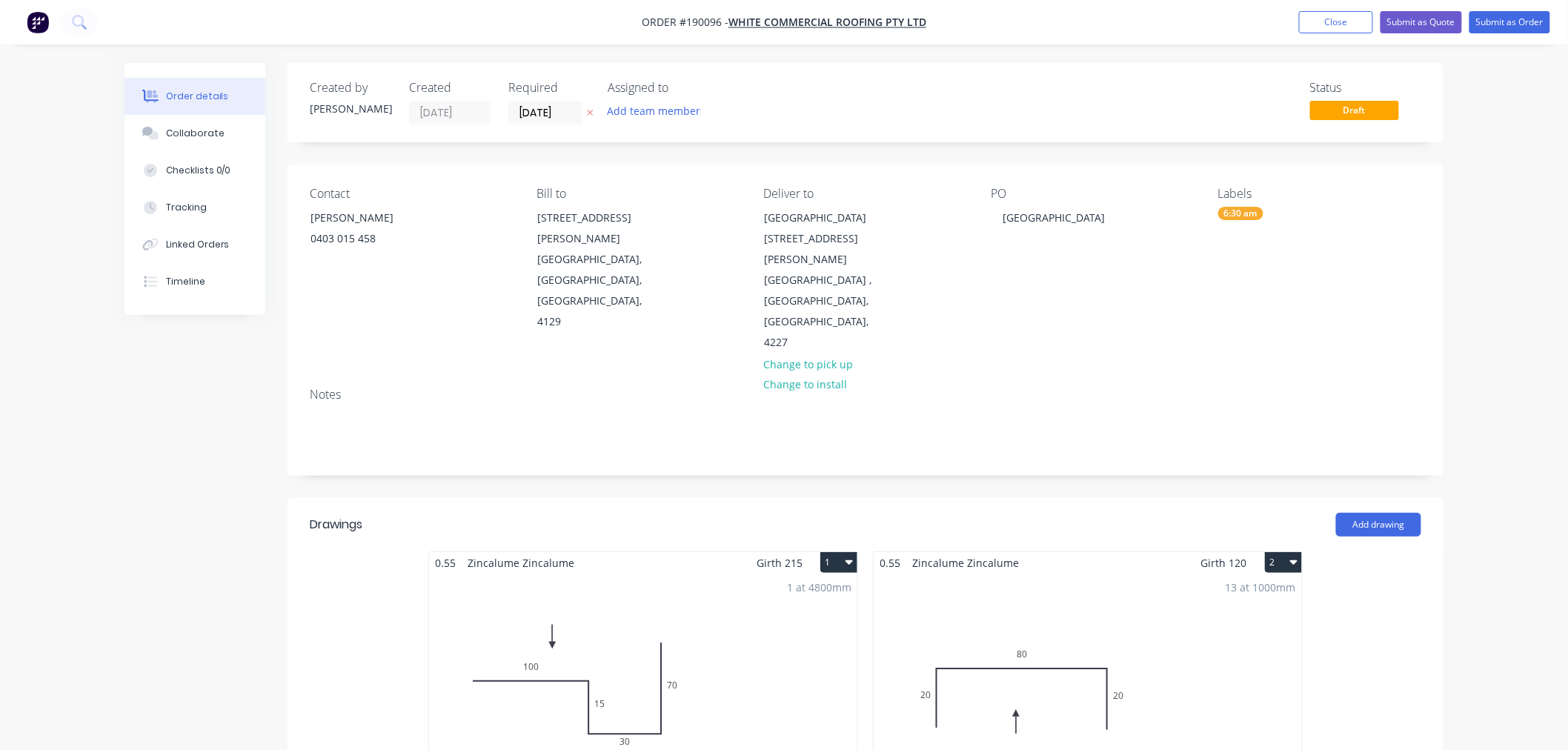
click at [1521, 367] on div "Order details Collaborate Checklists 0/0 Tracking Linked Orders Timeline Order …" at bounding box center [784, 648] width 1568 height 1296
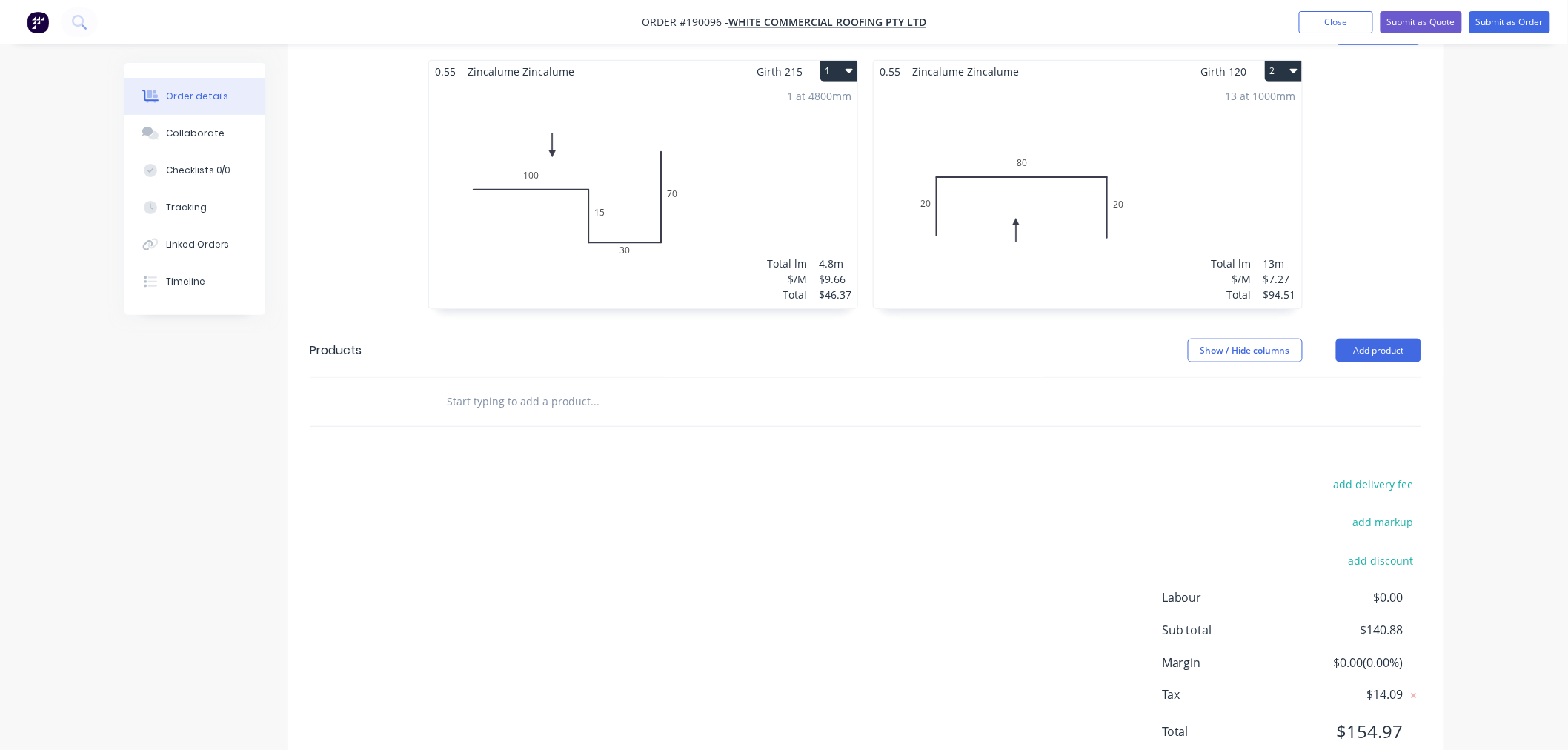
scroll to position [494, 0]
click at [1476, 421] on div "Order details Collaborate Checklists 0/0 Tracking Linked Orders Timeline Order …" at bounding box center [784, 154] width 1568 height 1296
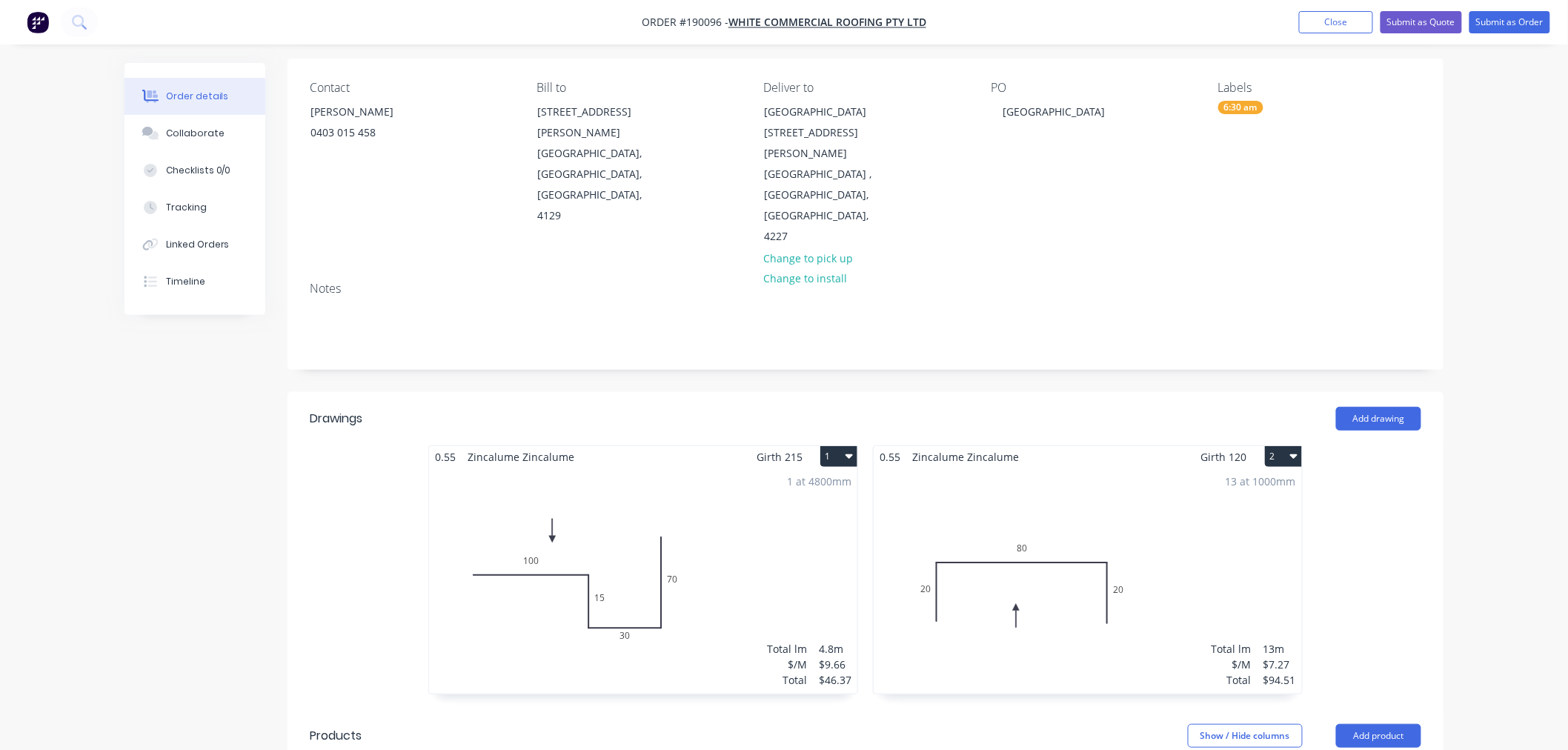
scroll to position [0, 0]
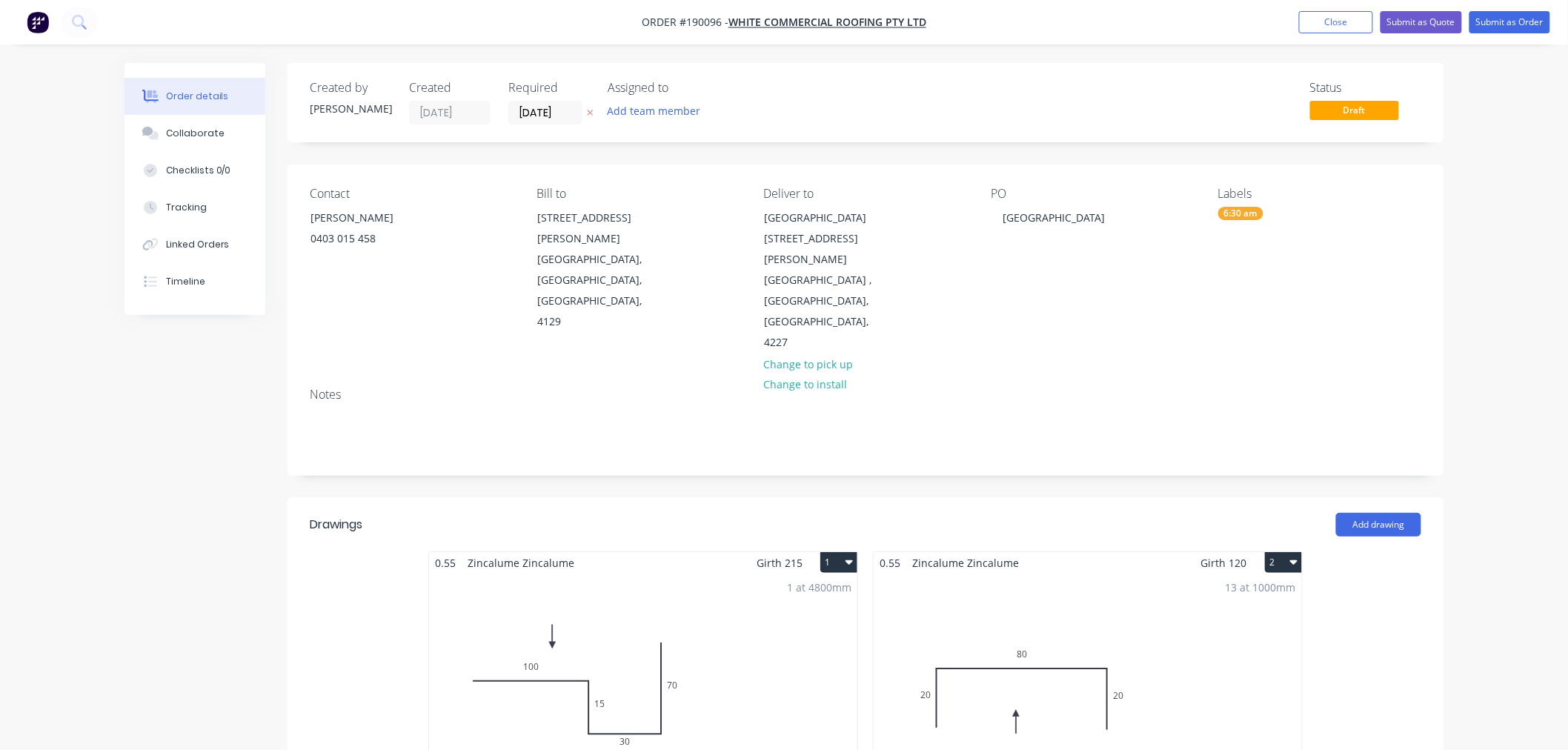
click at [1482, 404] on div "Order details Collaborate Checklists 0/0 Tracking Linked Orders Timeline Order …" at bounding box center [784, 648] width 1568 height 1296
click at [1479, 242] on div "Order details Collaborate Checklists 0/0 Tracking Linked Orders Timeline Order …" at bounding box center [784, 648] width 1568 height 1296
click at [1516, 21] on button "Submit as Order" at bounding box center [1510, 23] width 81 height 23
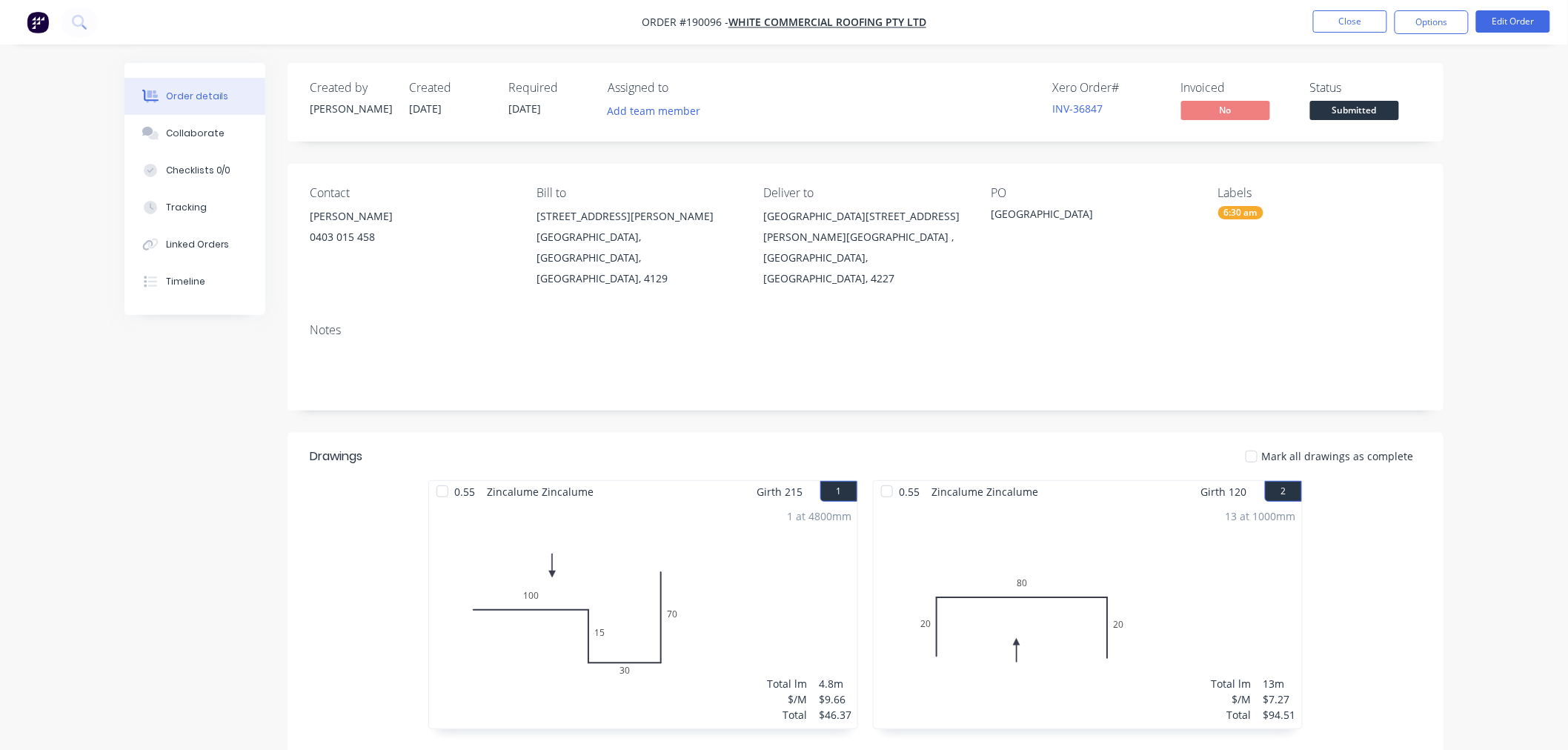
click at [1473, 296] on div "Order details Collaborate Checklists 0/0 Tracking Linked Orders Timeline Order …" at bounding box center [784, 503] width 1568 height 1008
click at [1437, 19] on button "Options" at bounding box center [1432, 22] width 74 height 23
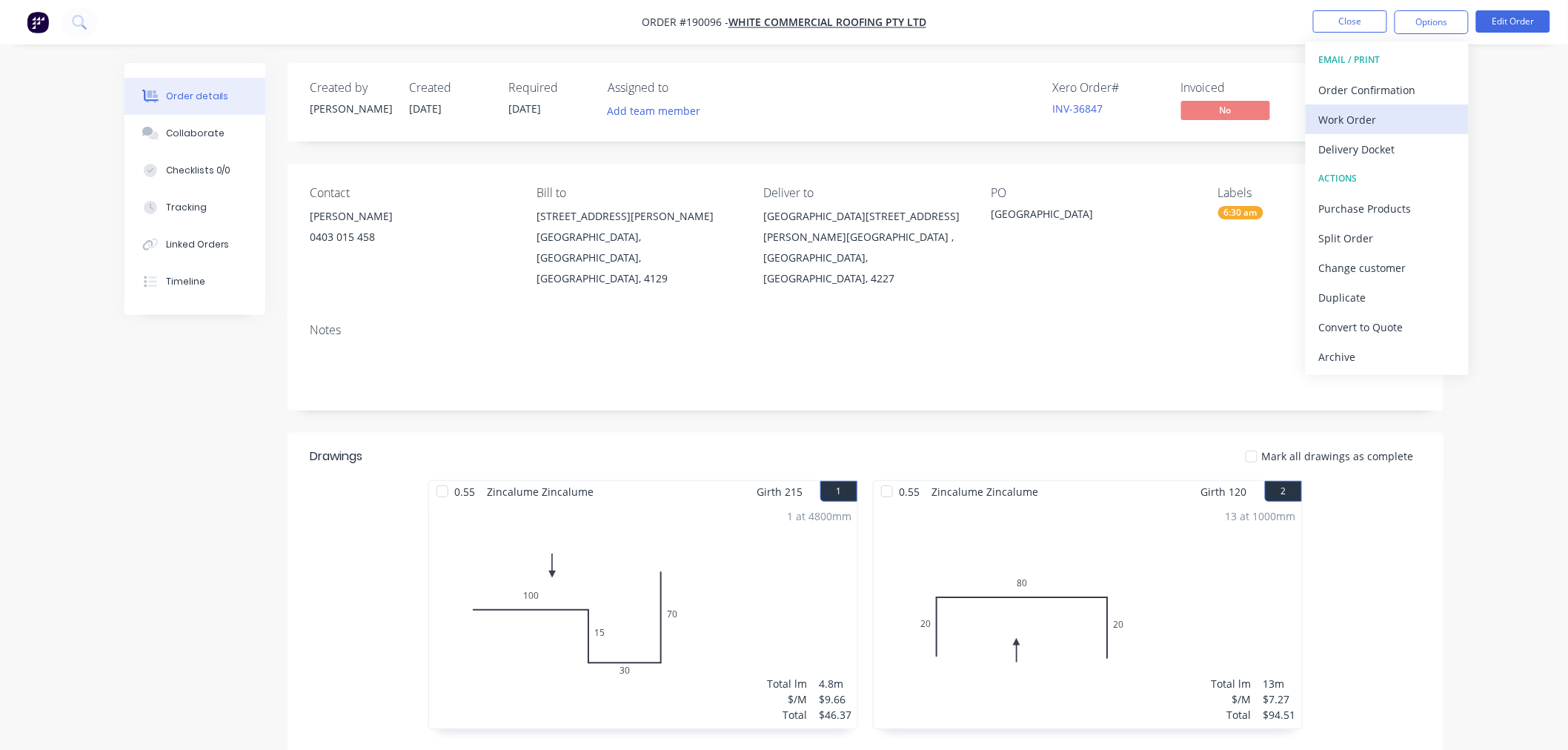
click at [1424, 119] on div "Work Order" at bounding box center [1387, 119] width 136 height 22
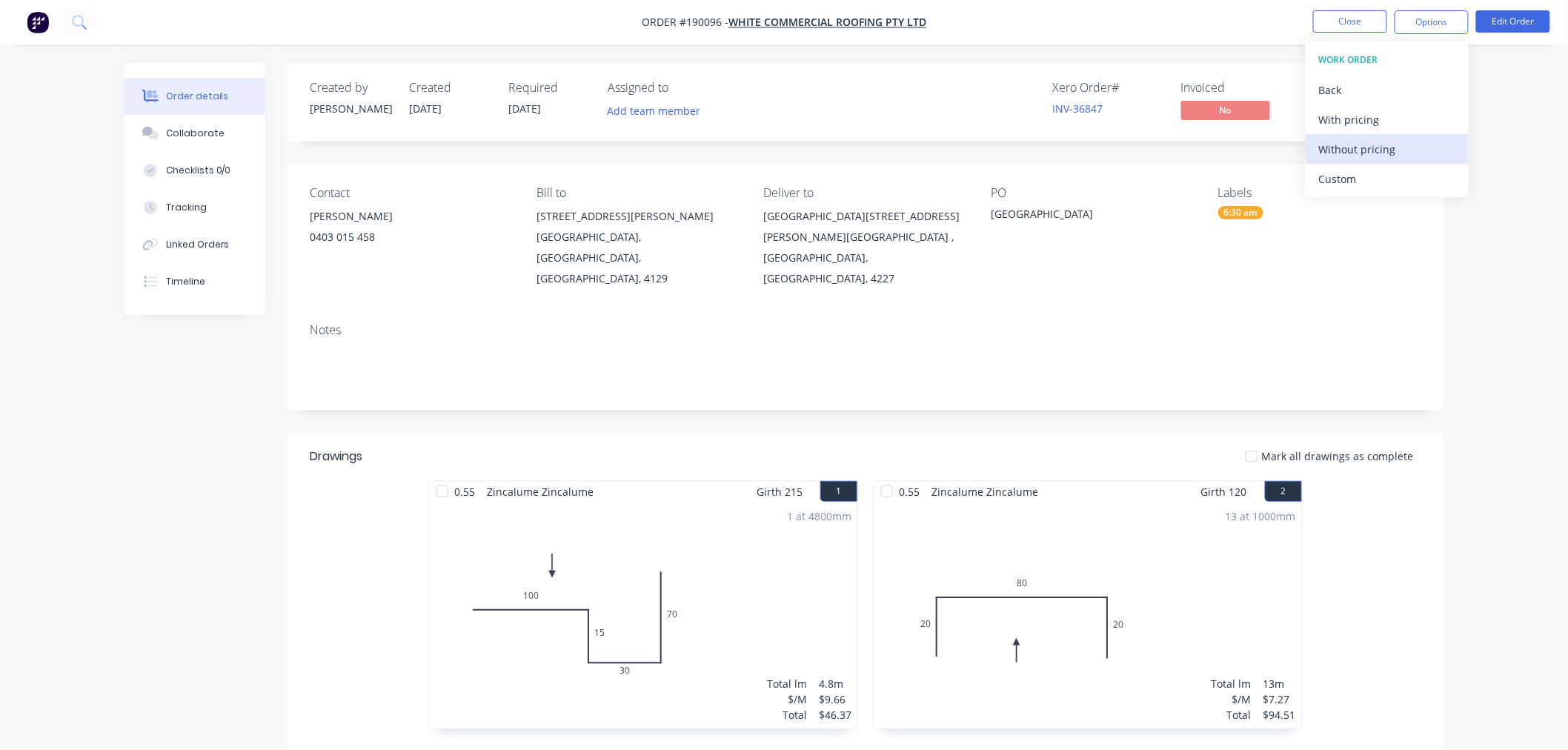
click at [1397, 150] on div "Without pricing" at bounding box center [1387, 149] width 136 height 22
click at [472, 23] on nav "Order #190096 - WHITE COMMERCIAL ROOFING PTY LTD Close Options EMAIL / PRINT Or…" at bounding box center [784, 22] width 1568 height 44
drag, startPoint x: 1528, startPoint y: 205, endPoint x: 1473, endPoint y: 150, distance: 77.8
click at [1528, 205] on div "Order details Collaborate Checklists 0/0 Tracking Linked Orders Timeline Order …" at bounding box center [784, 503] width 1568 height 1008
click at [1497, 247] on div "Order details Collaborate Checklists 0/0 Tracking Linked Orders Timeline Order …" at bounding box center [784, 503] width 1568 height 1008
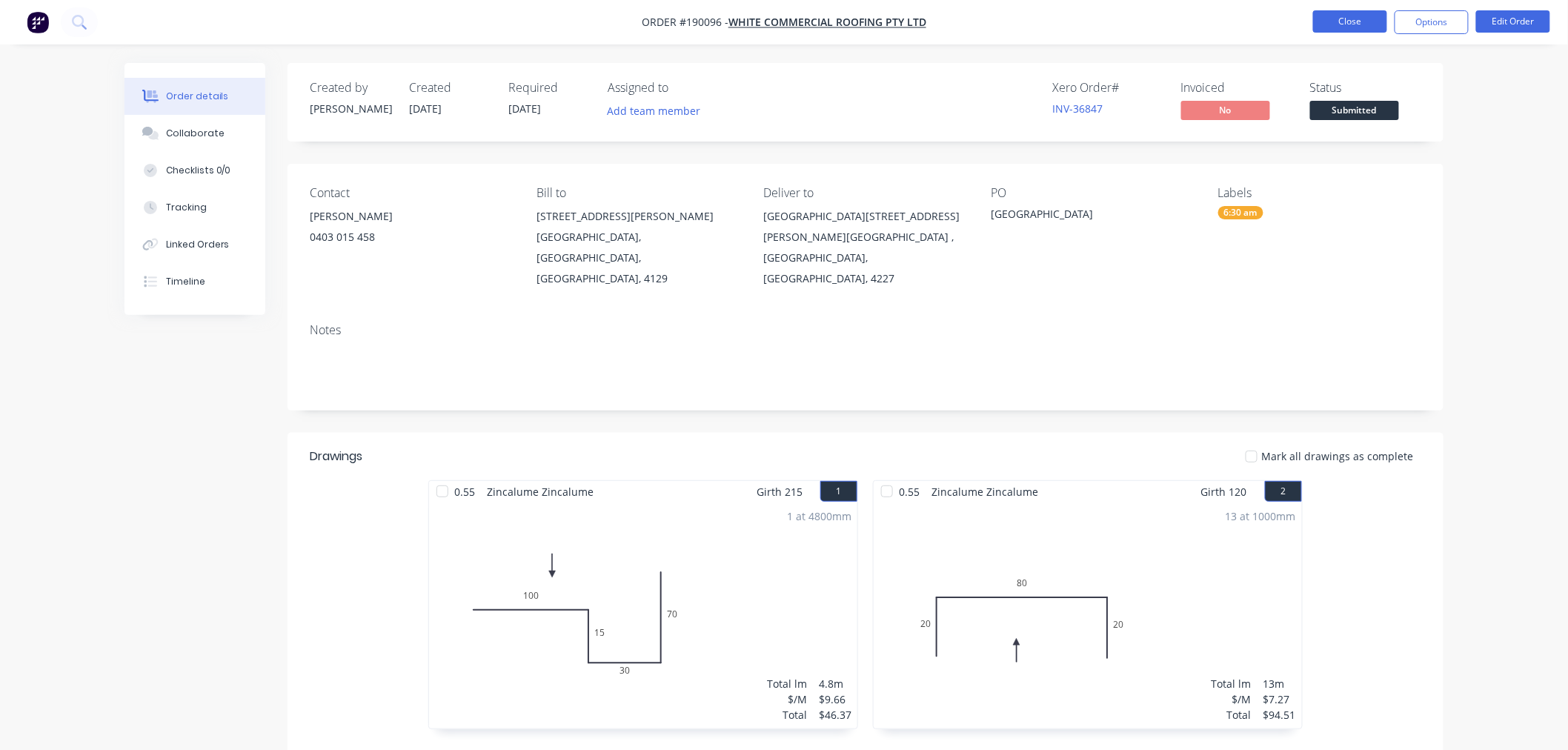
click at [1357, 14] on button "Close" at bounding box center [1350, 22] width 74 height 23
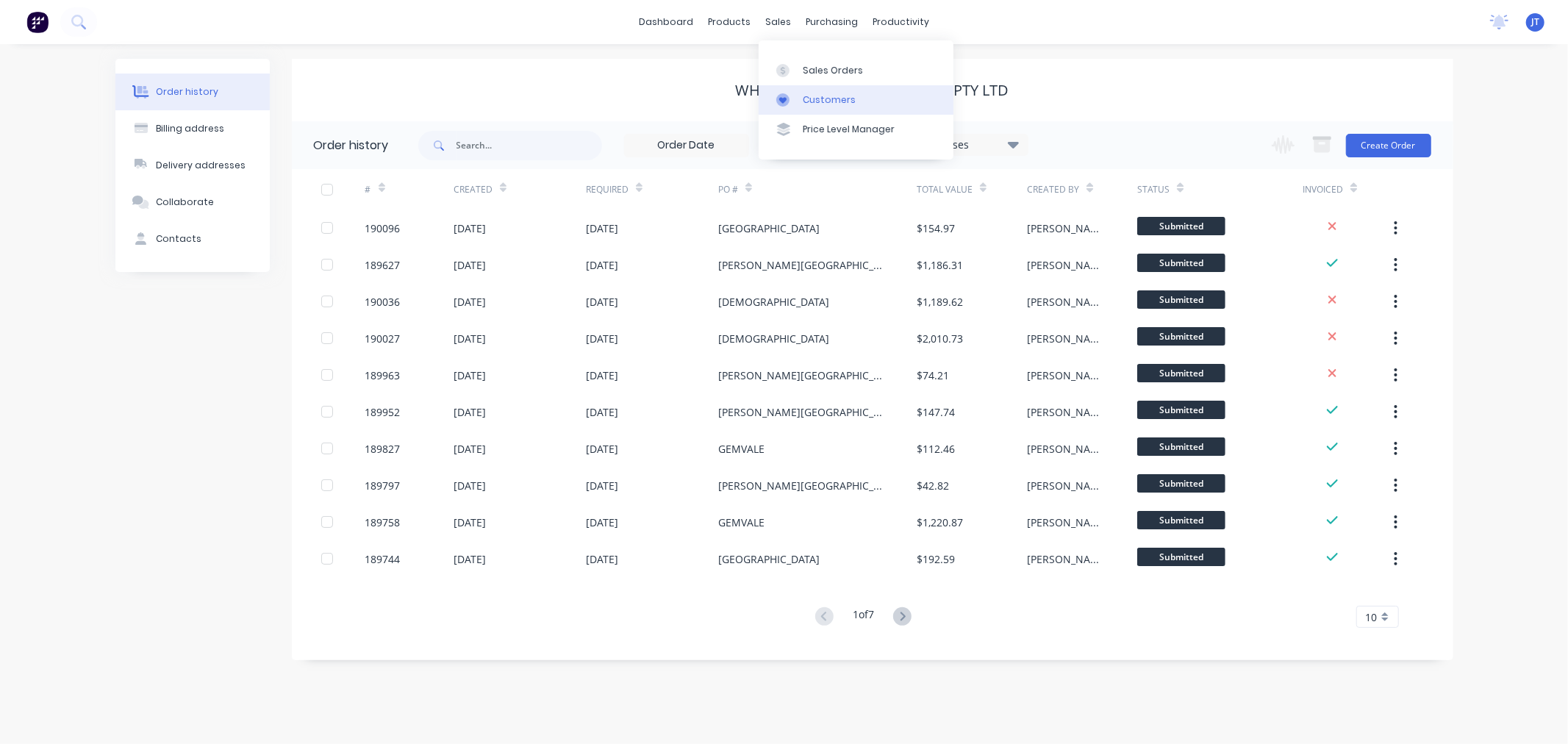
click at [827, 103] on div "Customers" at bounding box center [829, 100] width 53 height 14
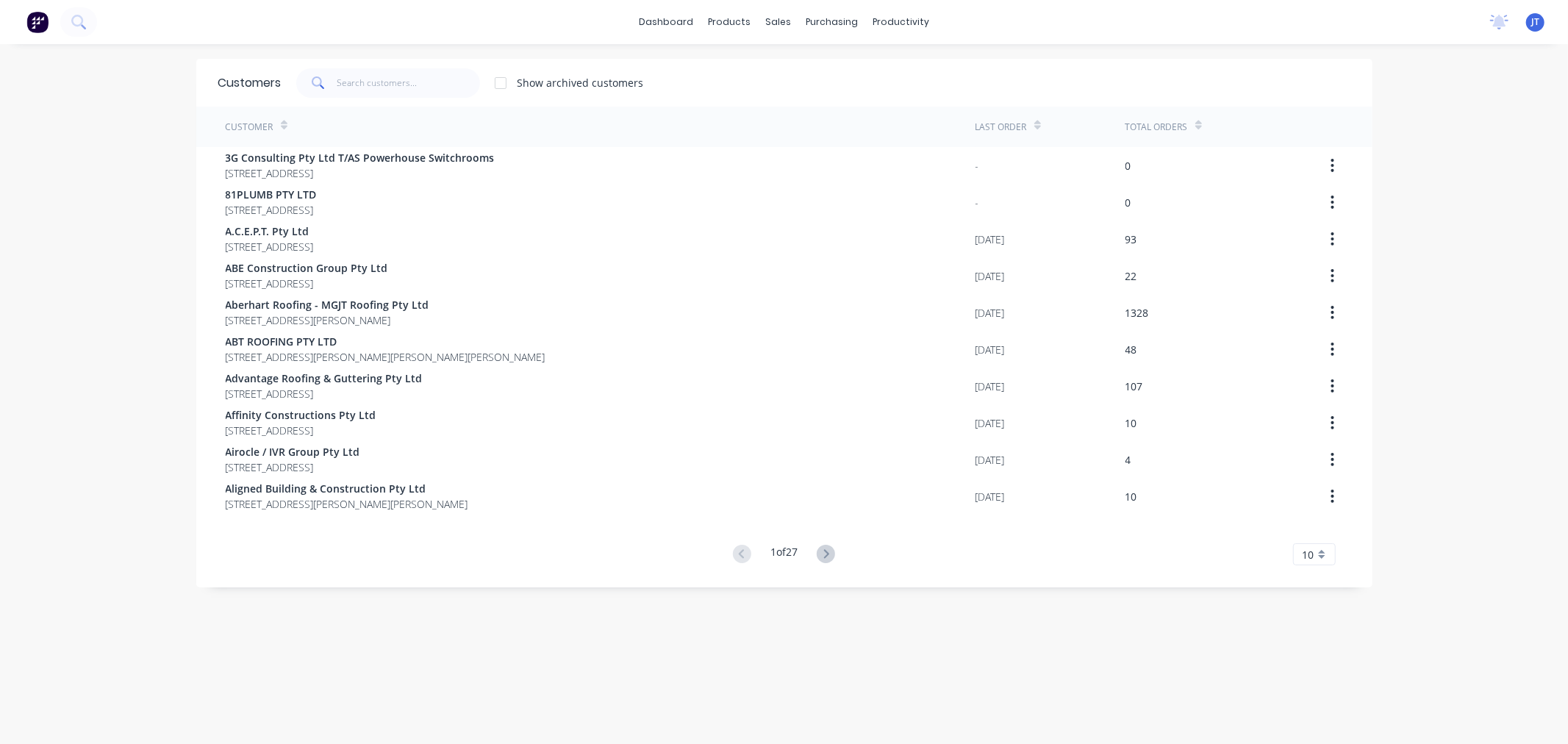
click at [121, 113] on div "dashboard products sales purchasing productivity dashboard products Product Cat…" at bounding box center [784, 372] width 1568 height 744
click at [58, 155] on div "dashboard products sales purchasing productivity dashboard products Product Cat…" at bounding box center [784, 372] width 1568 height 744
click at [368, 86] on input "text" at bounding box center [408, 83] width 143 height 30
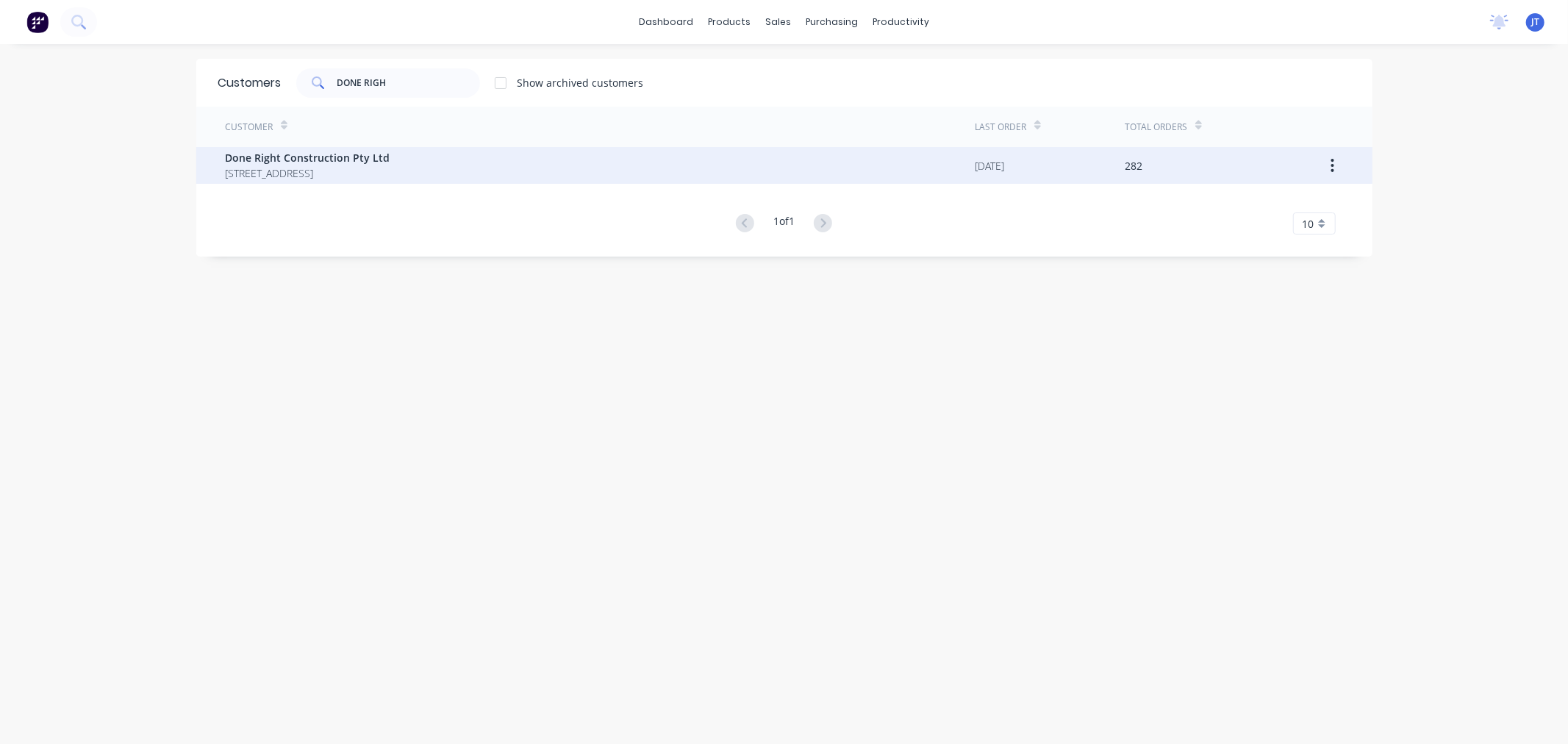
click at [358, 169] on span "[STREET_ADDRESS]" at bounding box center [308, 173] width 165 height 15
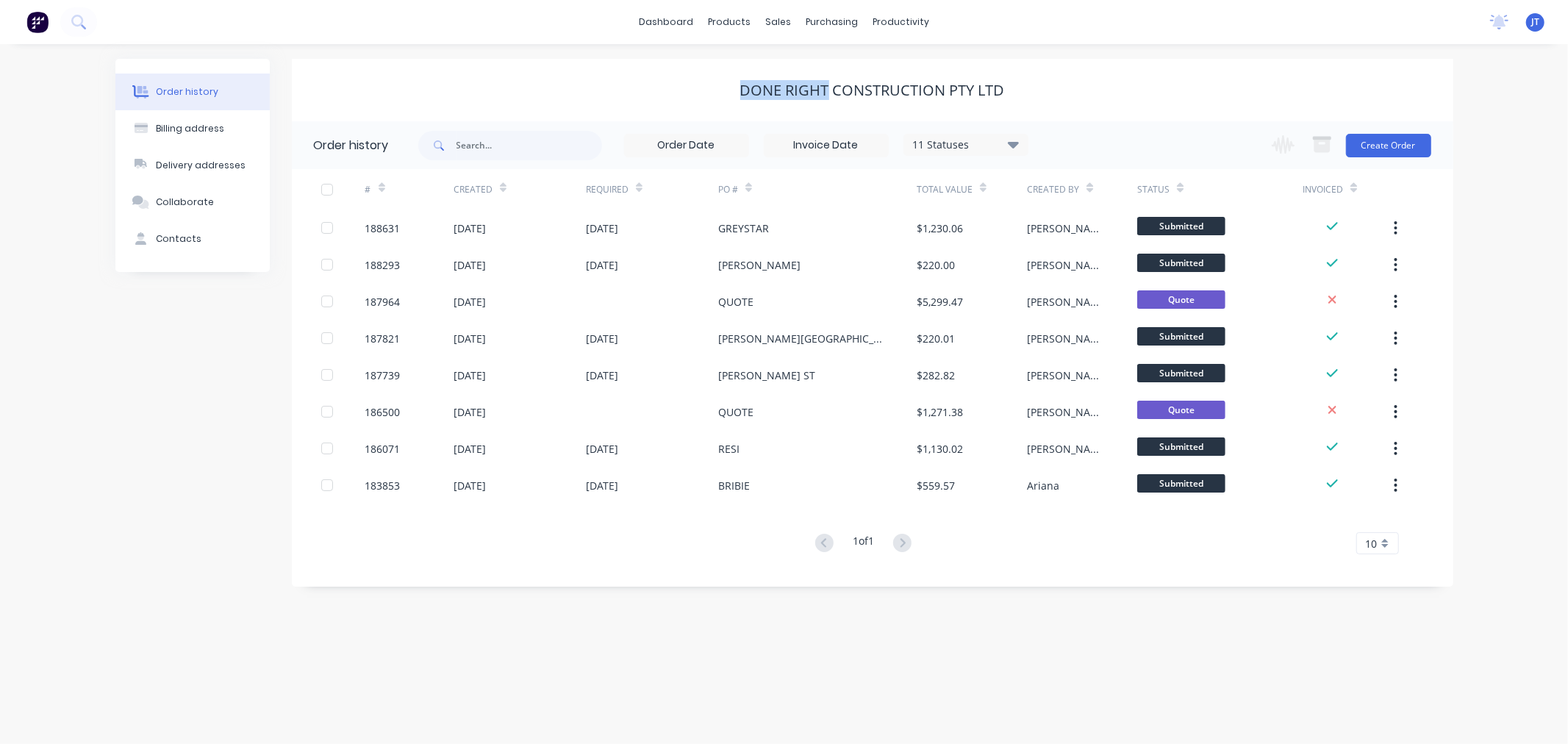
drag, startPoint x: 737, startPoint y: 93, endPoint x: 829, endPoint y: 89, distance: 92.1
click at [829, 89] on div "Done Right Construction Pty Ltd" at bounding box center [872, 90] width 1161 height 18
copy div "Done Right"
drag, startPoint x: 1507, startPoint y: 194, endPoint x: 1457, endPoint y: 173, distance: 54.2
click at [1507, 194] on div "Order history Billing address Delivery addresses Collaborate Contacts Done Righ…" at bounding box center [784, 394] width 1568 height 700
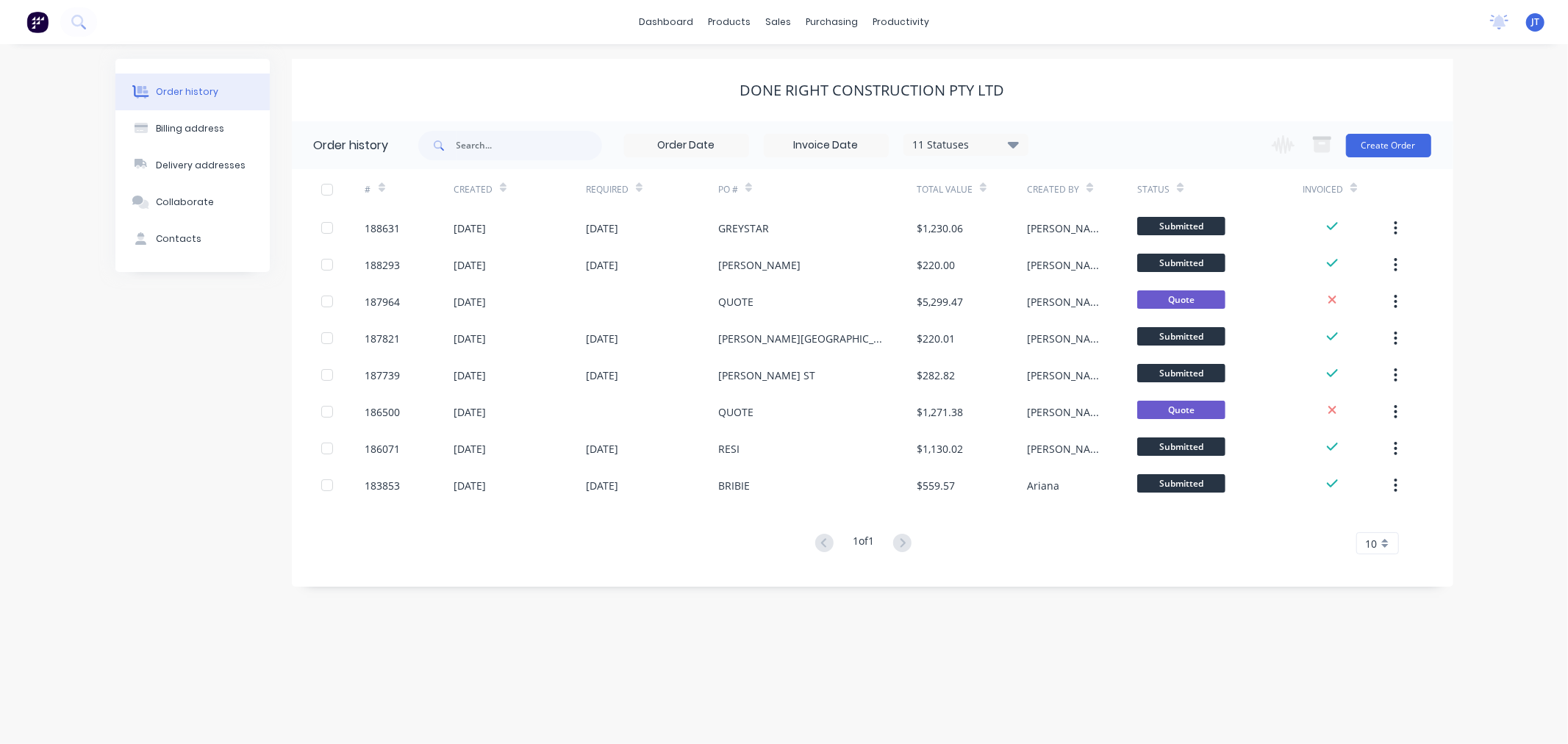
click at [1383, 125] on div "Change order status Submitted Manufactured Ready for pick up Slitting Delivered…" at bounding box center [1347, 145] width 168 height 48
click at [1386, 145] on button "Create Order" at bounding box center [1388, 145] width 86 height 23
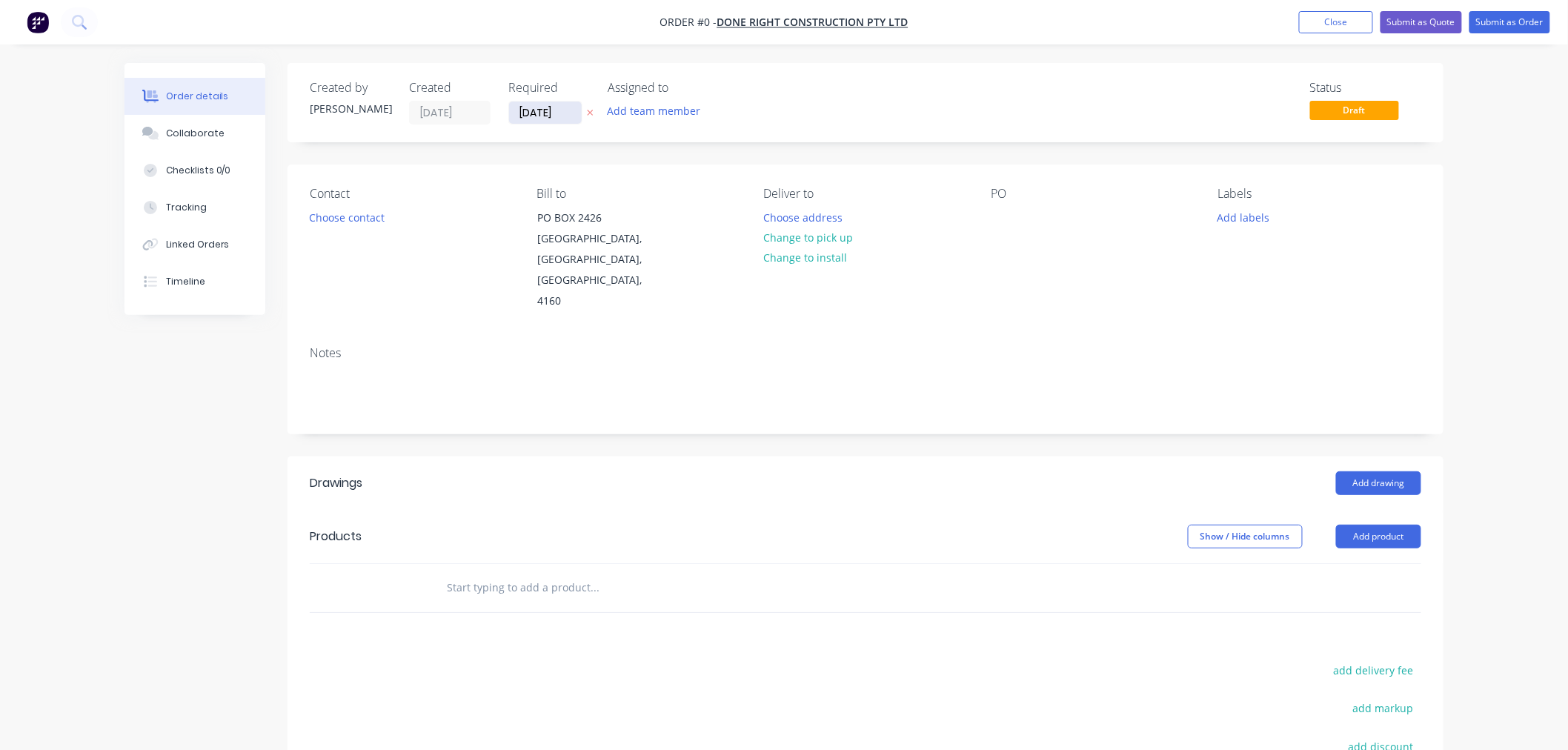
click at [521, 106] on input "[DATE]" at bounding box center [545, 113] width 73 height 23
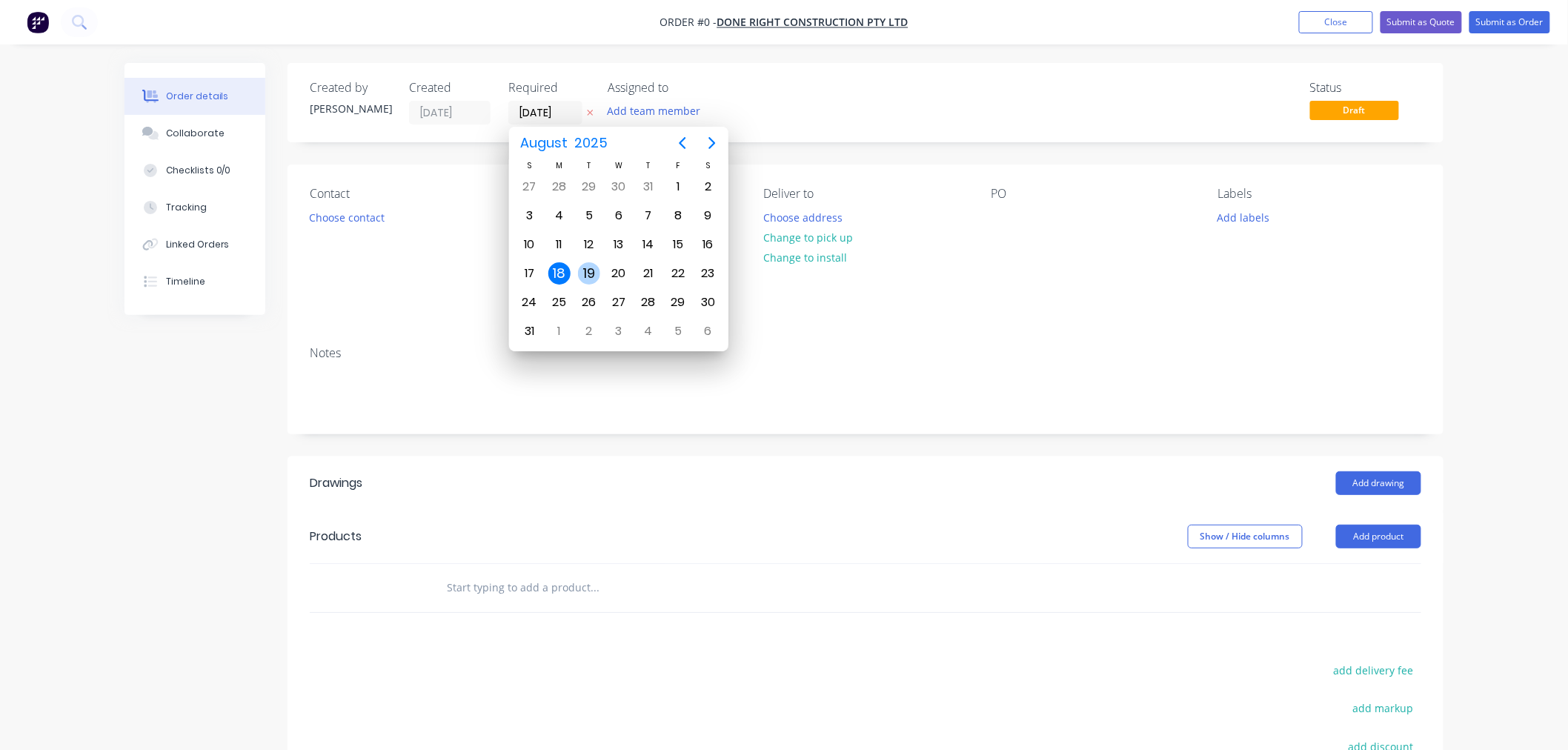
click at [593, 267] on div "19" at bounding box center [589, 274] width 23 height 23
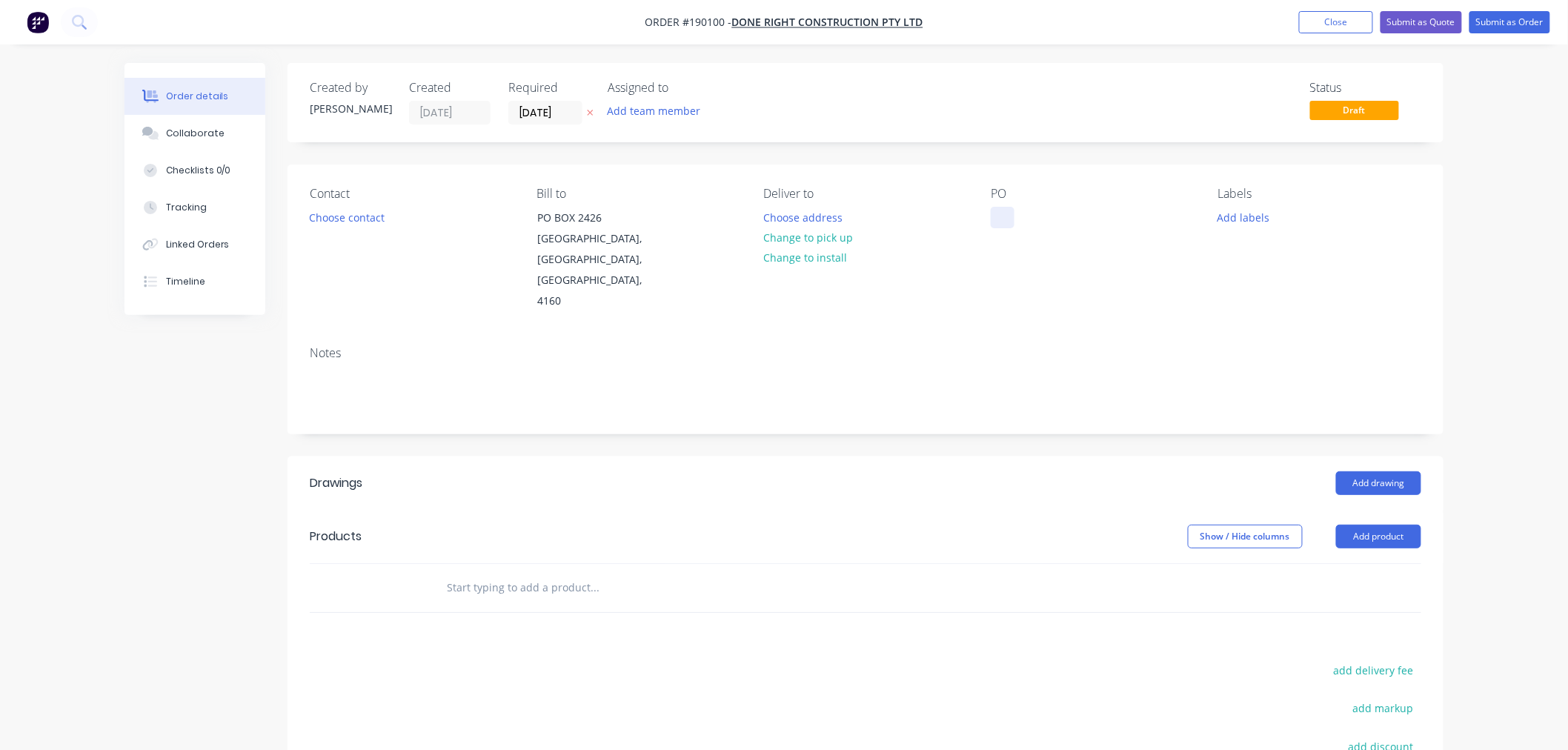
click at [1002, 221] on div at bounding box center [1002, 218] width 23 height 22
click at [1032, 180] on div "Contact Choose contact [PERSON_NAME] to [STREET_ADDRESS] Deliver to Choose addr…" at bounding box center [865, 249] width 1156 height 170
click at [359, 215] on button "Choose contact" at bounding box center [346, 217] width 91 height 20
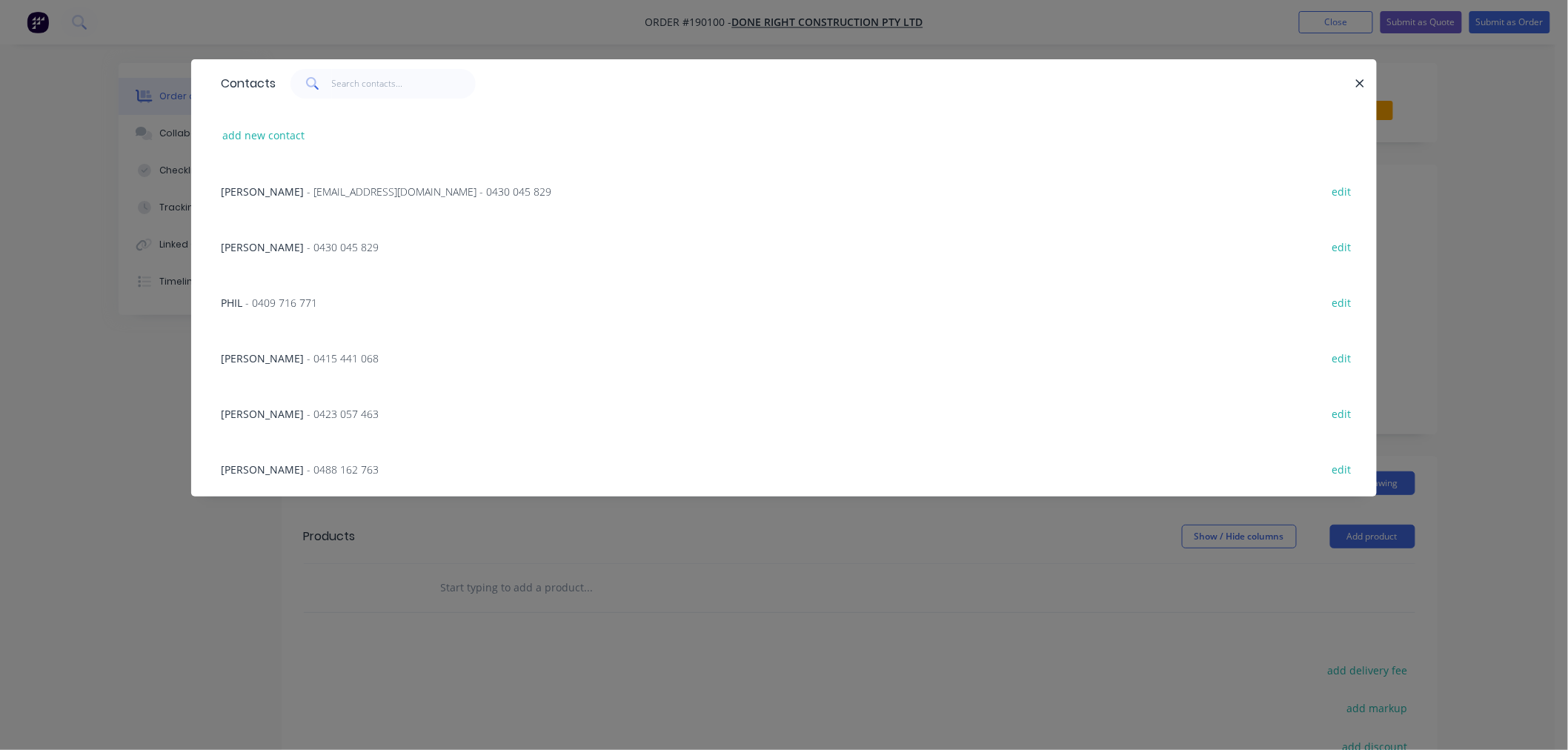
click at [307, 245] on span "- 0430 045 829" at bounding box center [342, 247] width 72 height 14
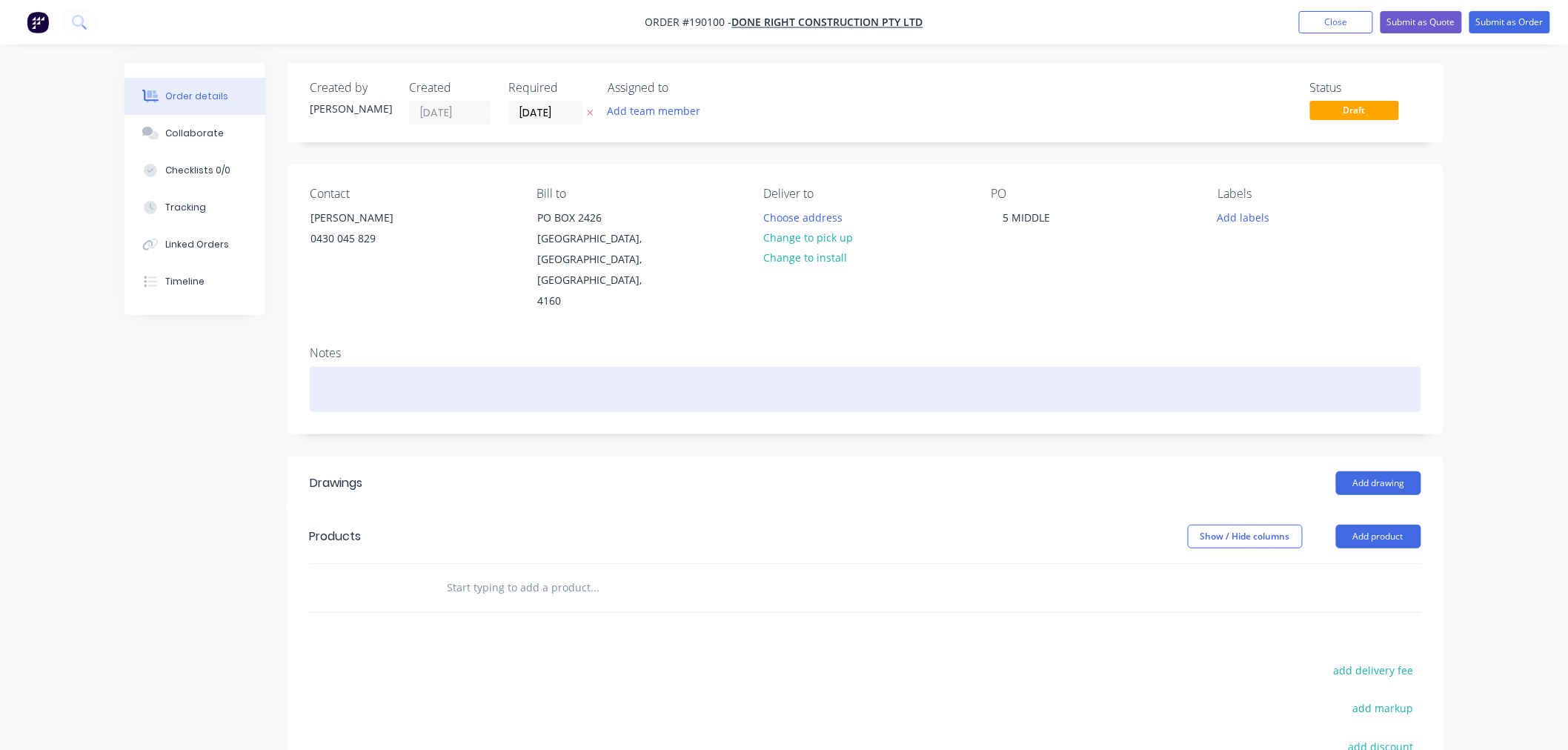
click at [365, 367] on div at bounding box center [865, 389] width 1112 height 45
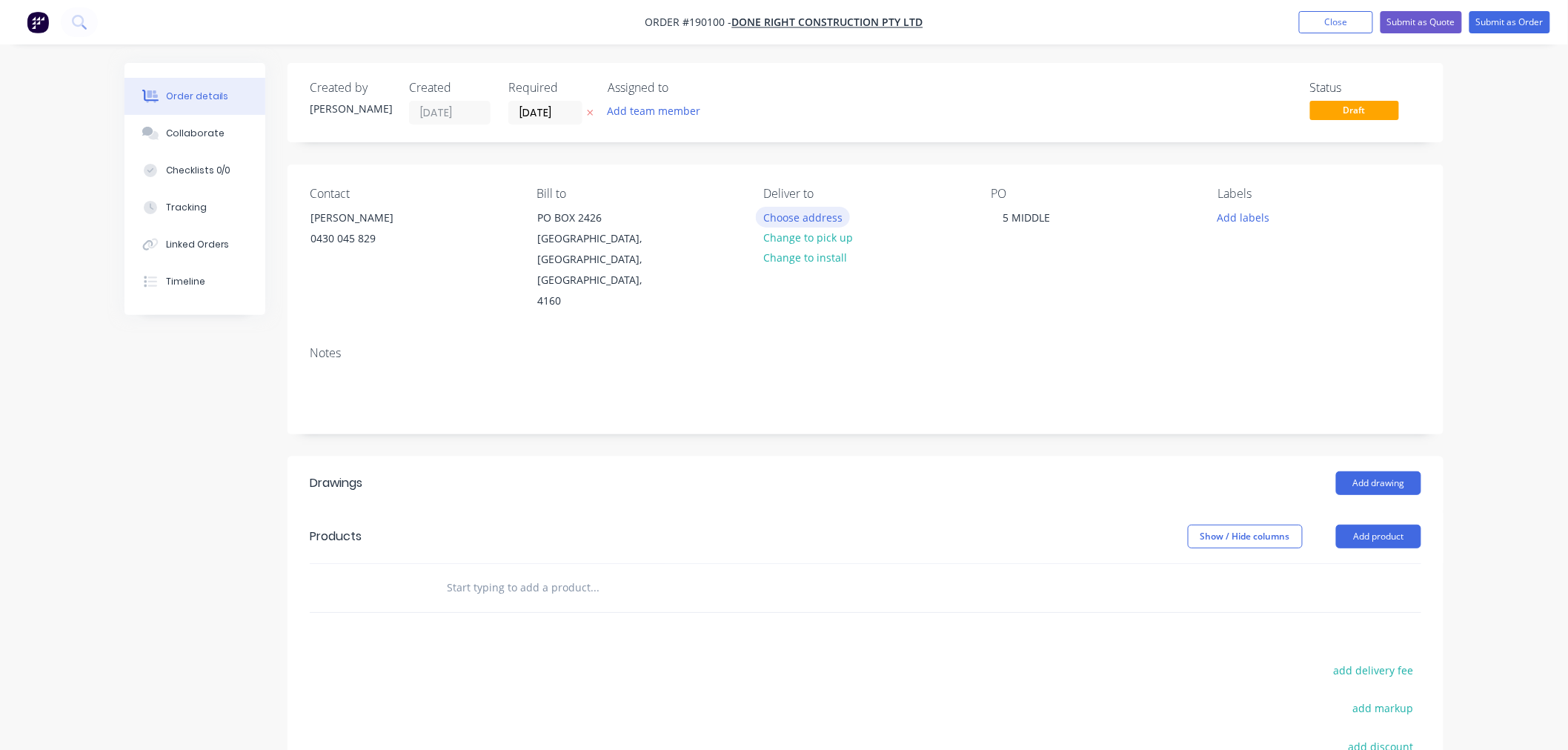
click at [818, 217] on button "Choose address" at bounding box center [803, 217] width 95 height 20
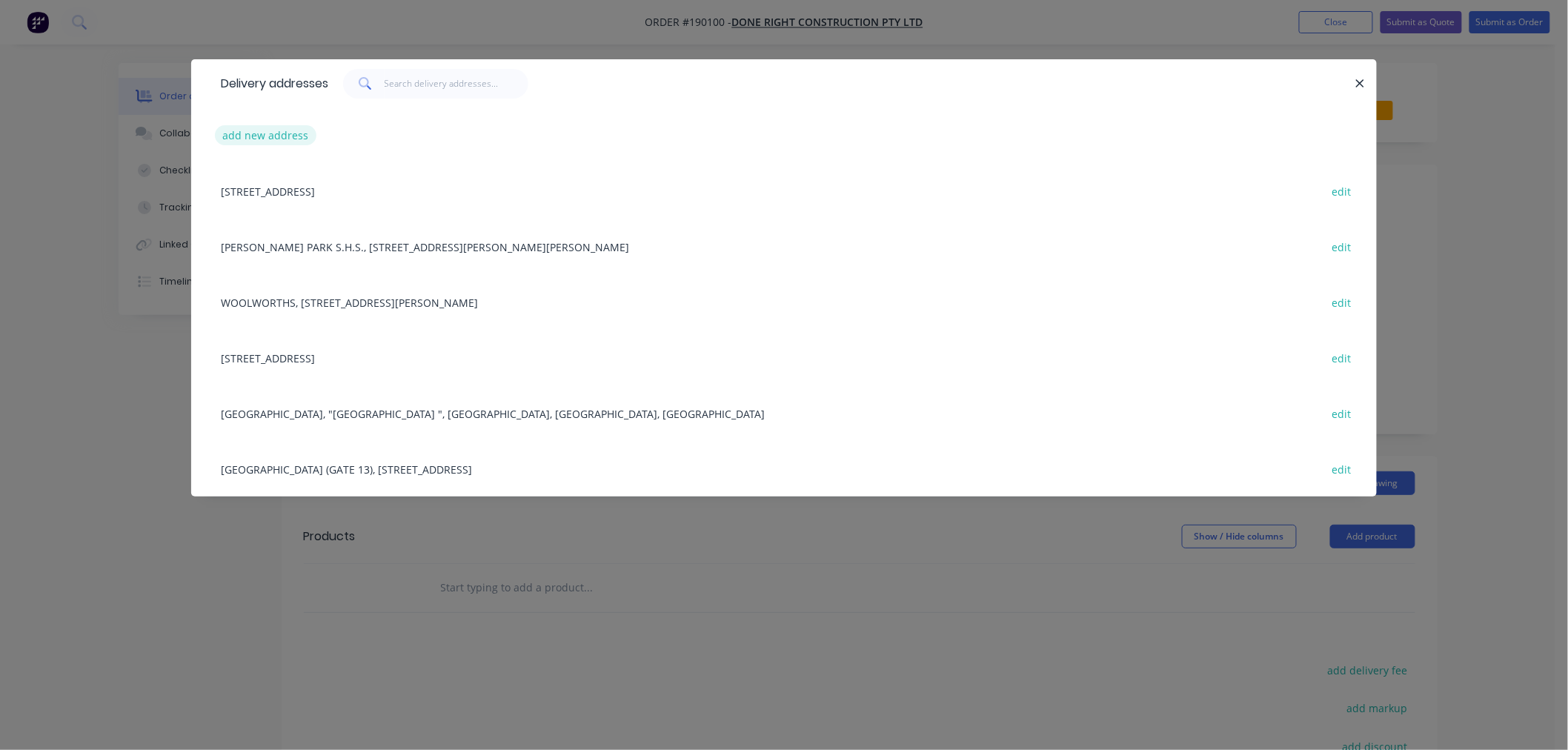
click at [235, 130] on button "add new address" at bounding box center [266, 135] width 102 height 20
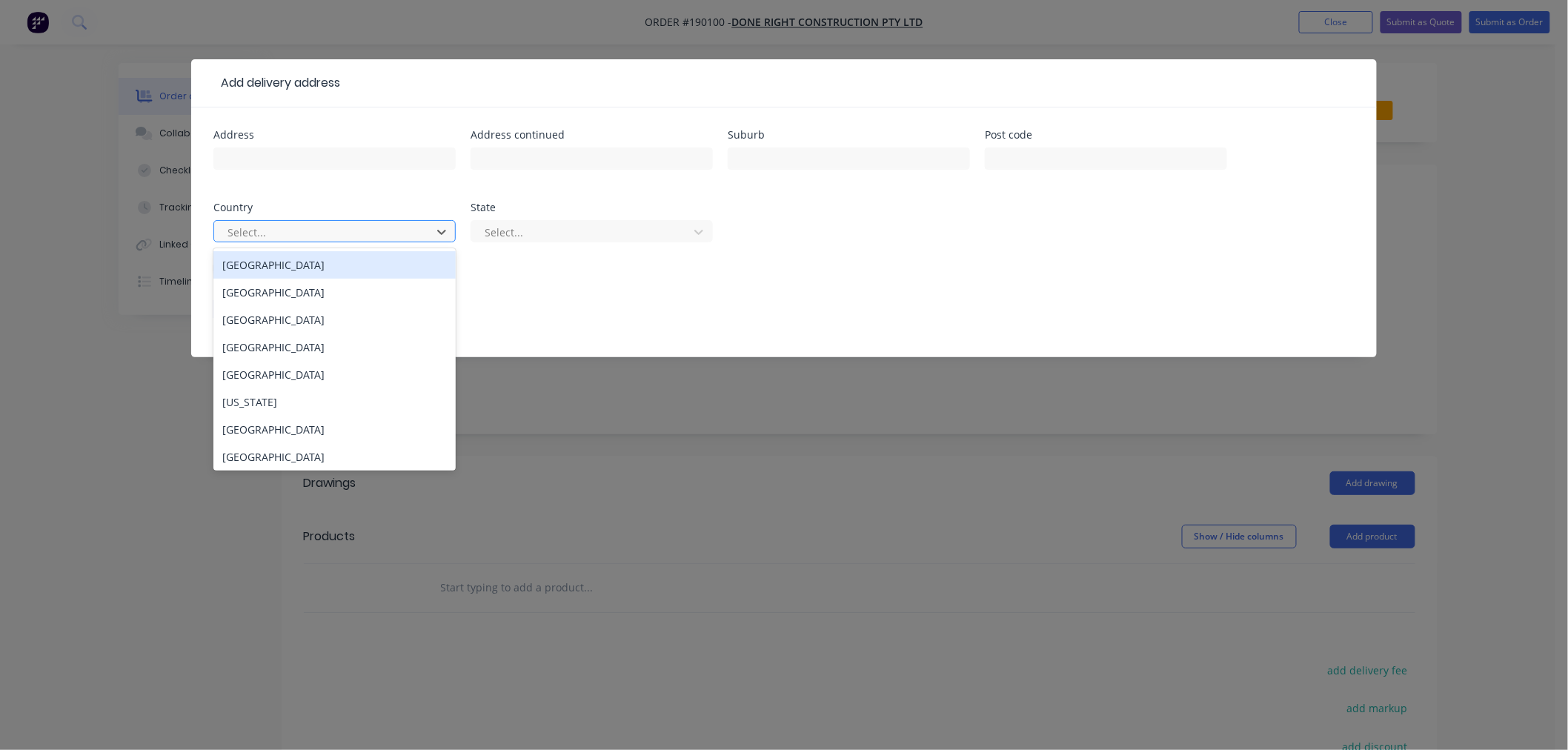
click at [305, 235] on div at bounding box center [326, 232] width 198 height 19
click at [309, 271] on div "[GEOGRAPHIC_DATA]" at bounding box center [334, 265] width 243 height 27
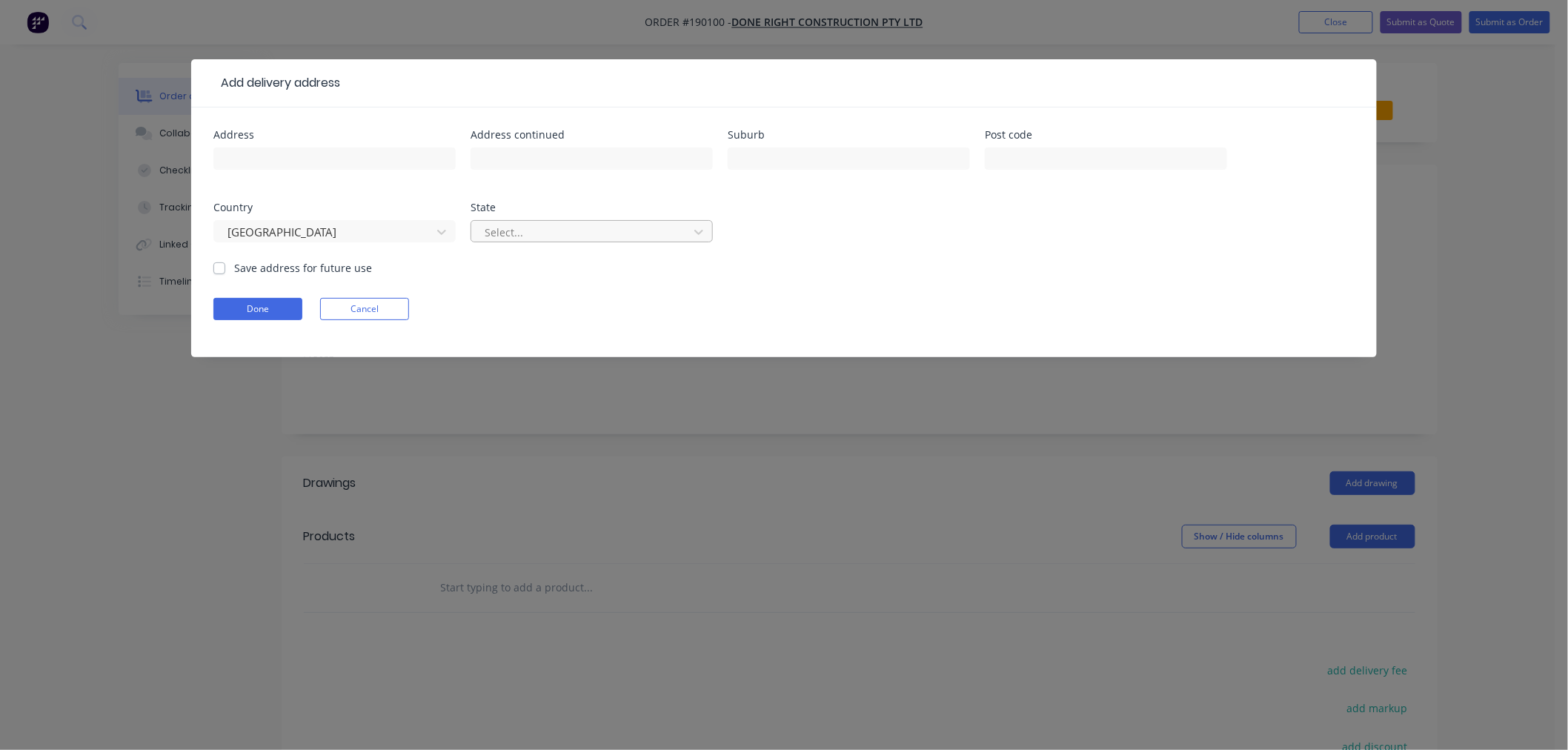
click at [539, 240] on div at bounding box center [583, 232] width 198 height 19
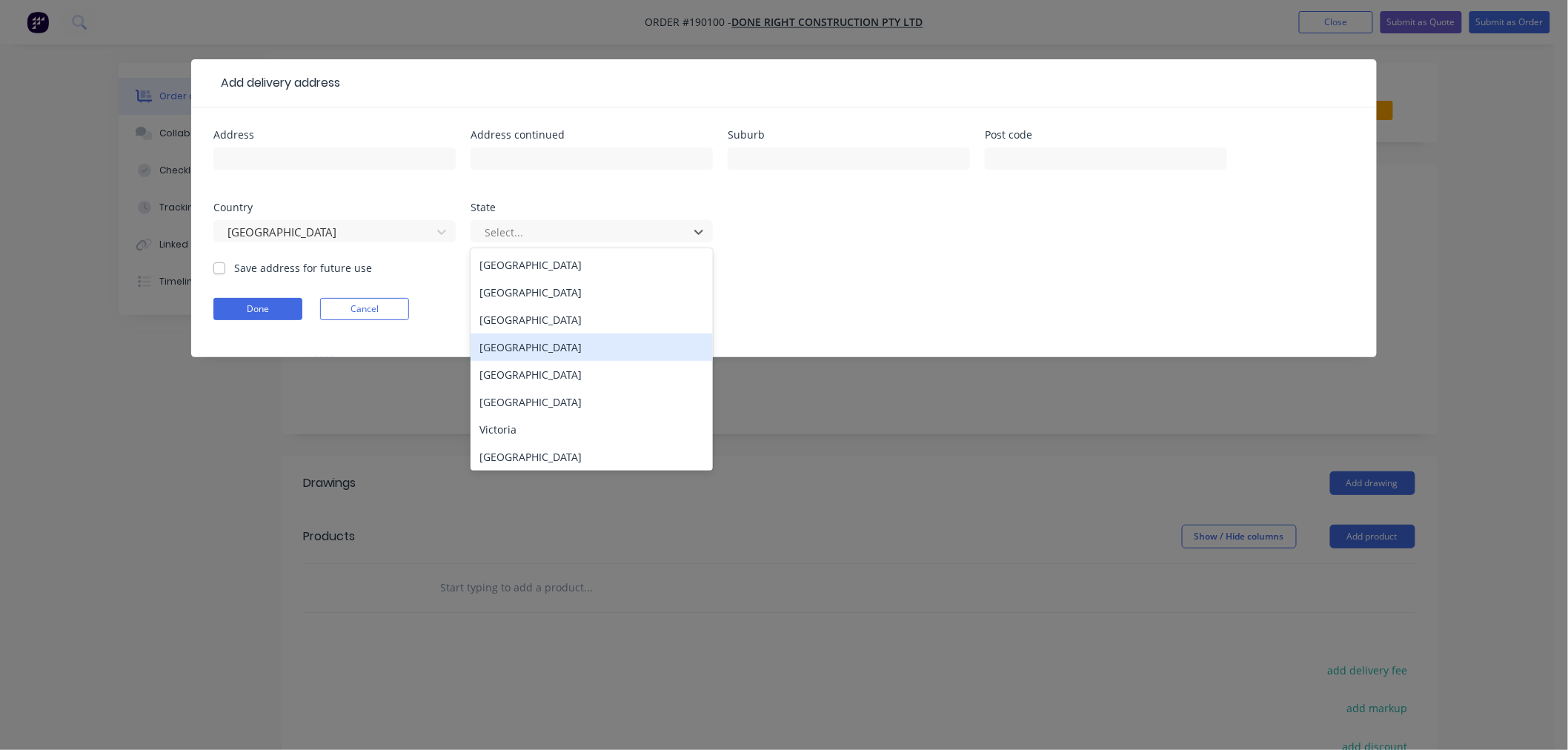
click at [535, 350] on div "[GEOGRAPHIC_DATA]" at bounding box center [591, 347] width 243 height 27
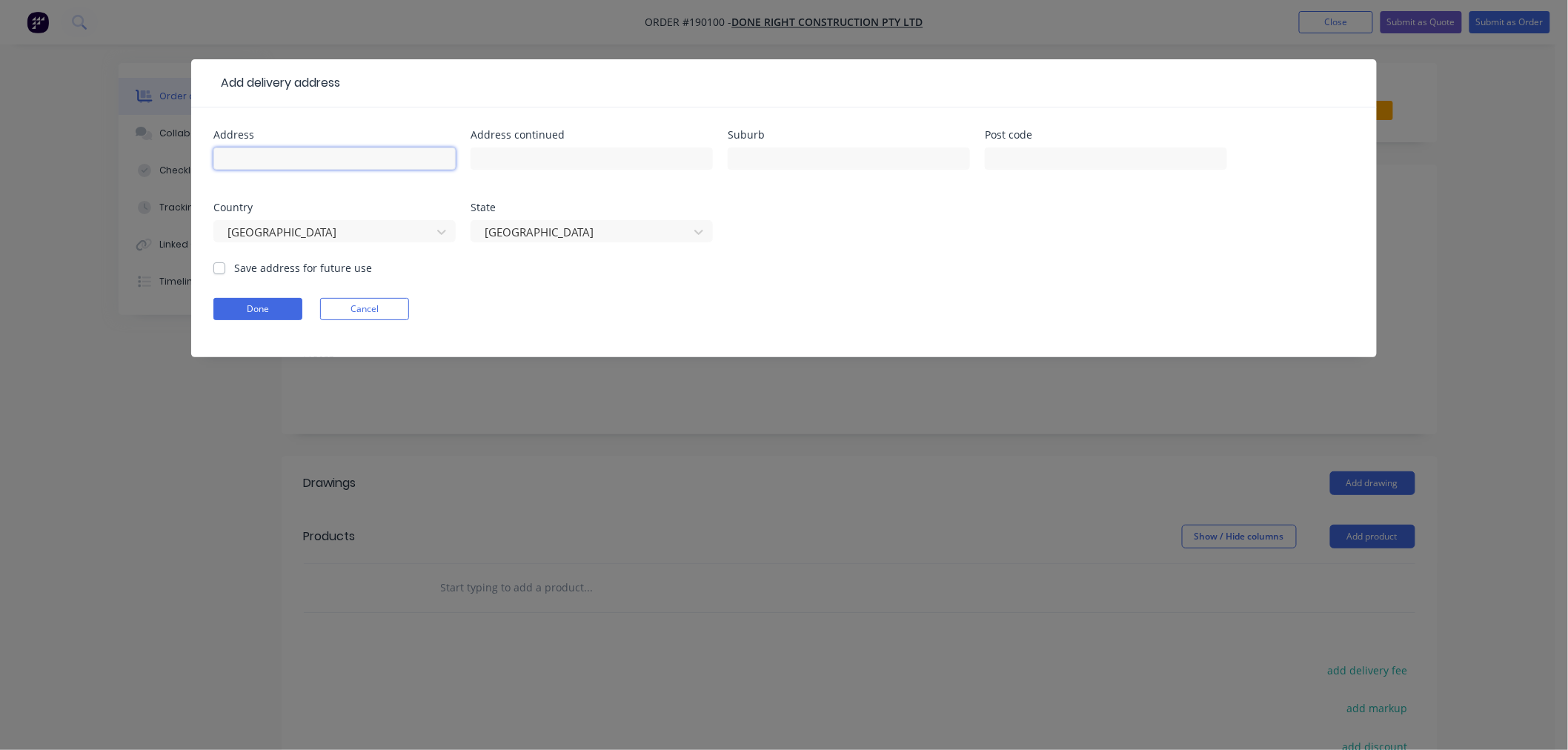
click at [369, 155] on input "text" at bounding box center [334, 159] width 243 height 23
click at [305, 159] on input "5 MIDDLE ST" at bounding box center [334, 159] width 243 height 23
click at [305, 158] on input "5 MIDDLE ST" at bounding box center [334, 159] width 243 height 23
click button "Done" at bounding box center [258, 309] width 89 height 23
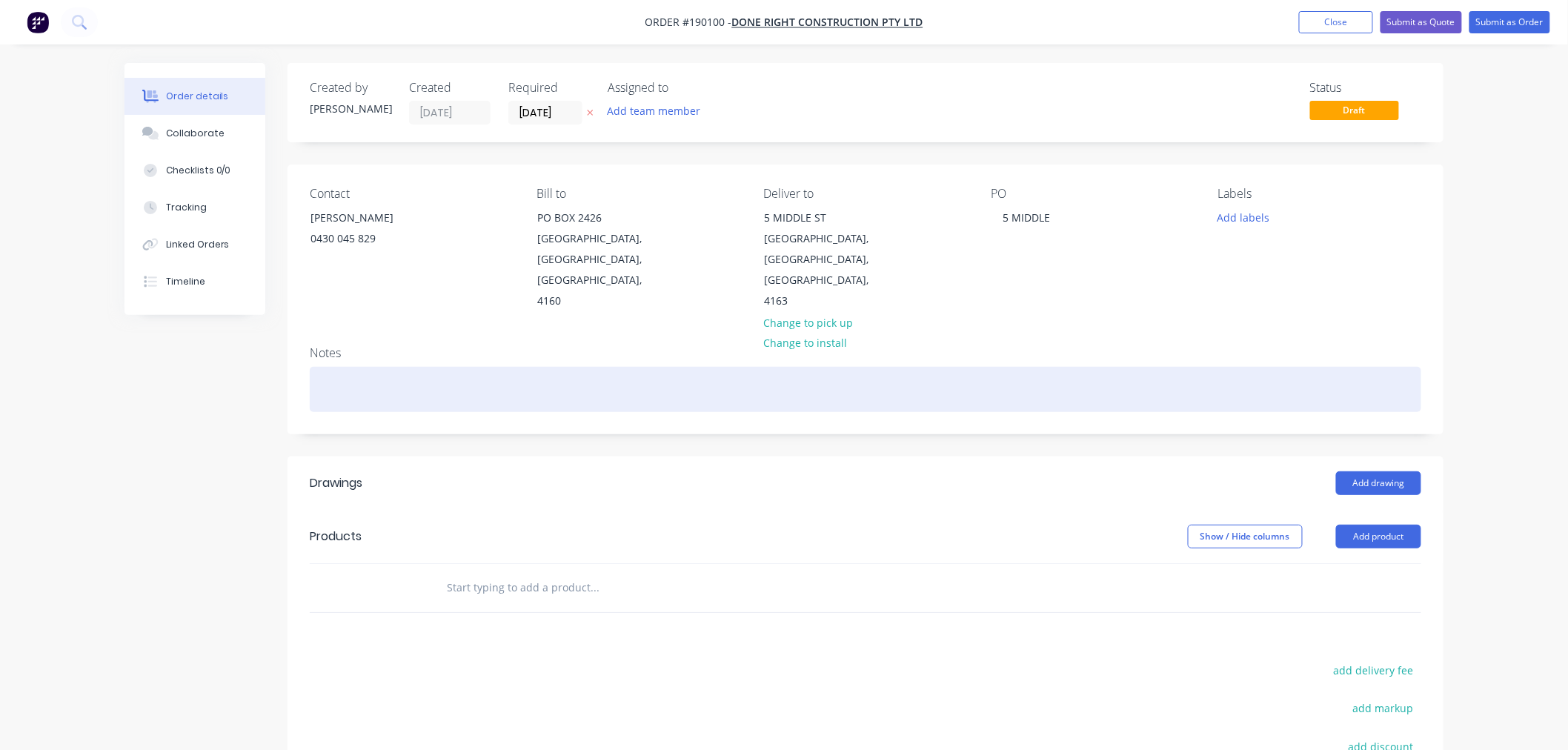
click at [443, 367] on div at bounding box center [865, 389] width 1112 height 45
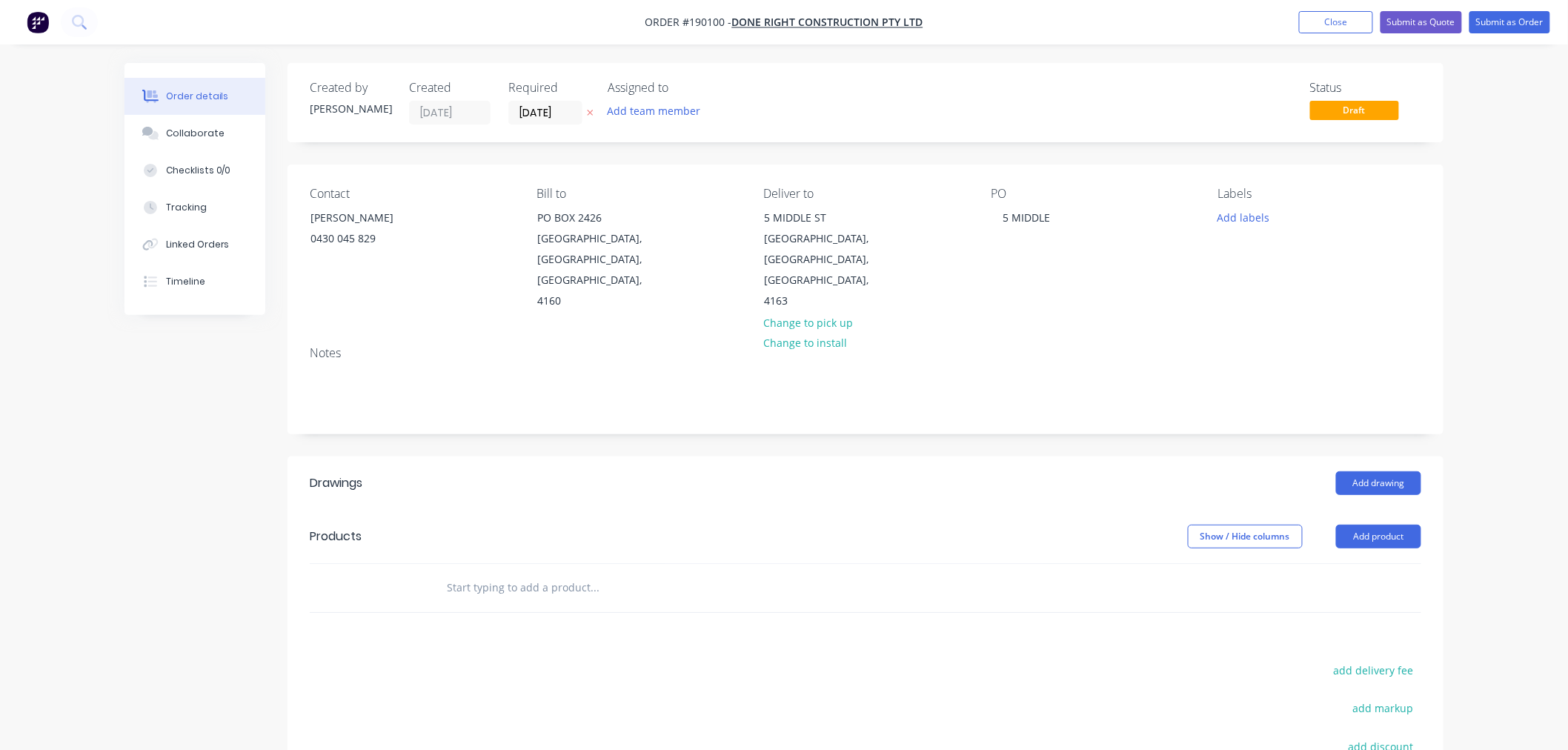
click at [1458, 489] on div "Order details Collaborate Checklists 0/0 Tracking Linked Orders Timeline Order …" at bounding box center [784, 526] width 1349 height 927
click at [1379, 524] on button "Add product" at bounding box center [1379, 536] width 85 height 23
click at [1379, 563] on div "Product catalogue" at bounding box center [1351, 574] width 114 height 22
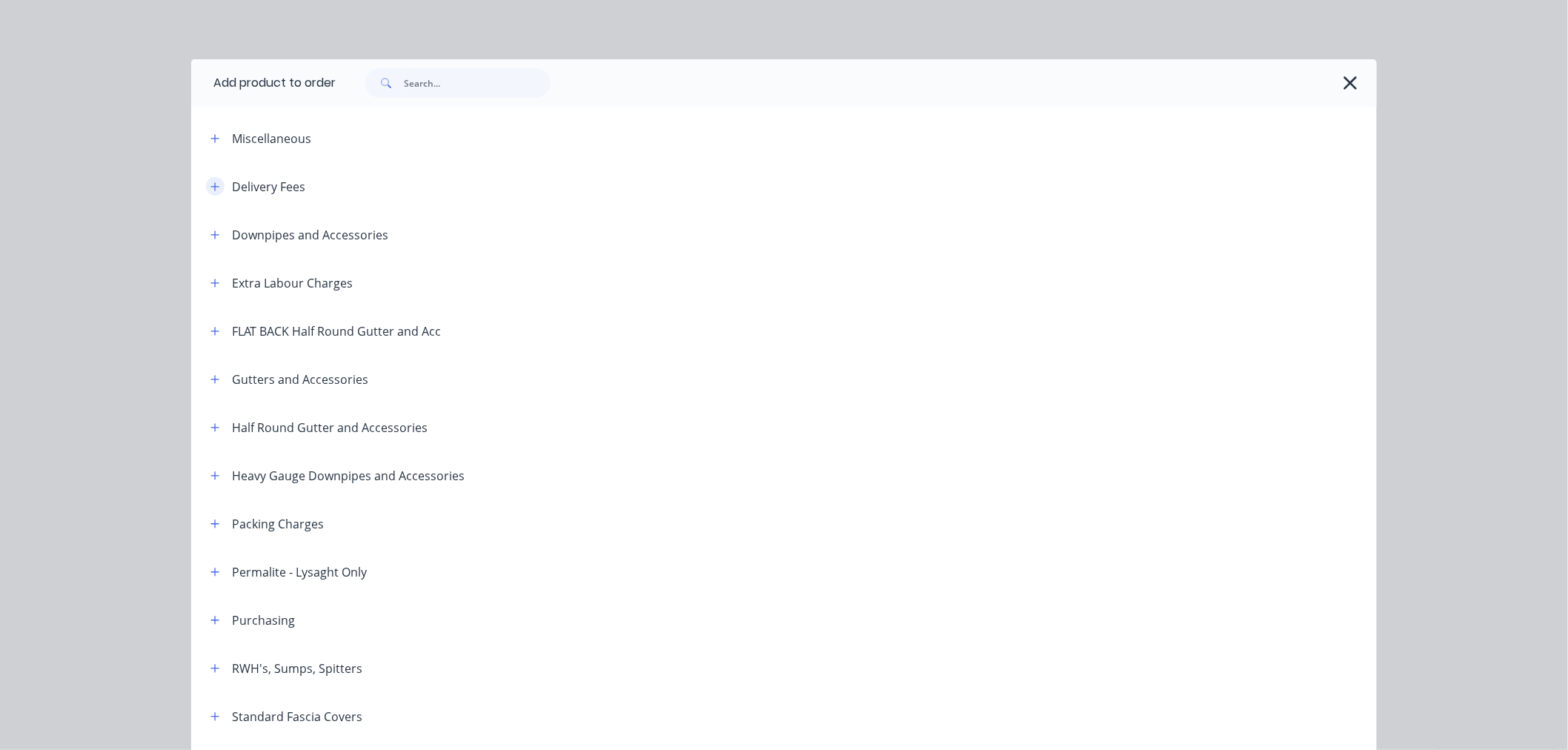
click at [209, 180] on button "button" at bounding box center [215, 186] width 19 height 19
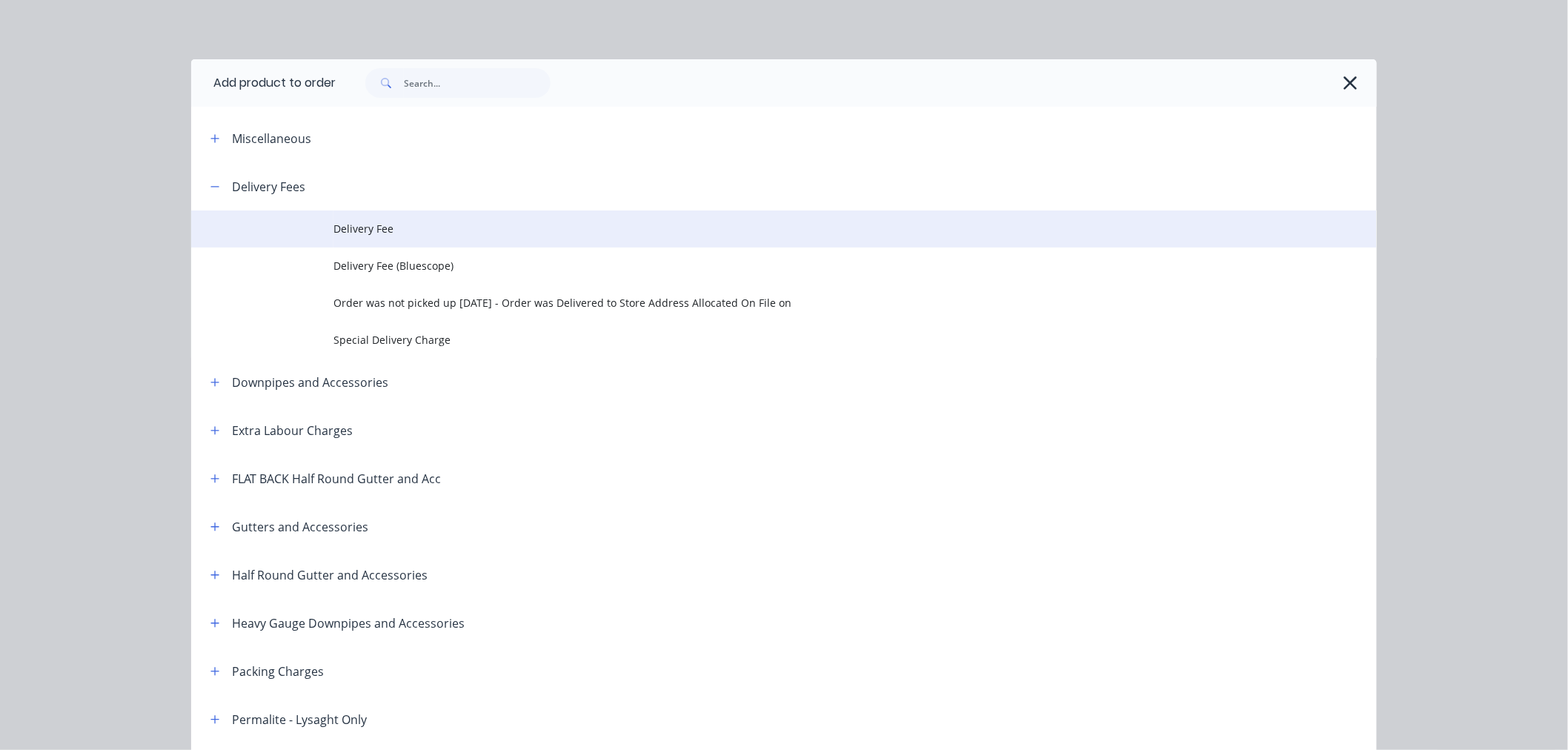
click at [394, 226] on span "Delivery Fee" at bounding box center [751, 228] width 835 height 15
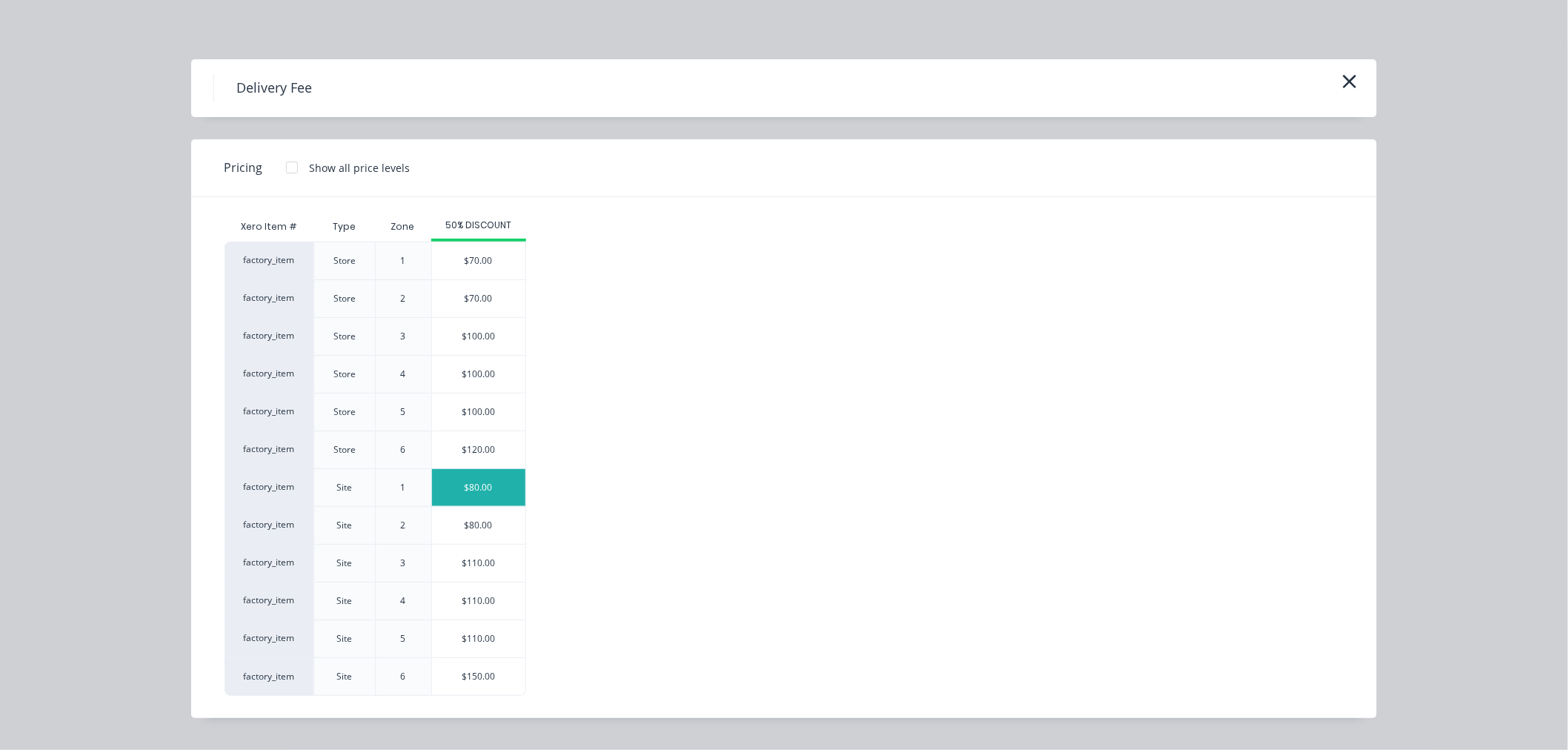
click at [486, 491] on div "$80.00" at bounding box center [479, 487] width 93 height 37
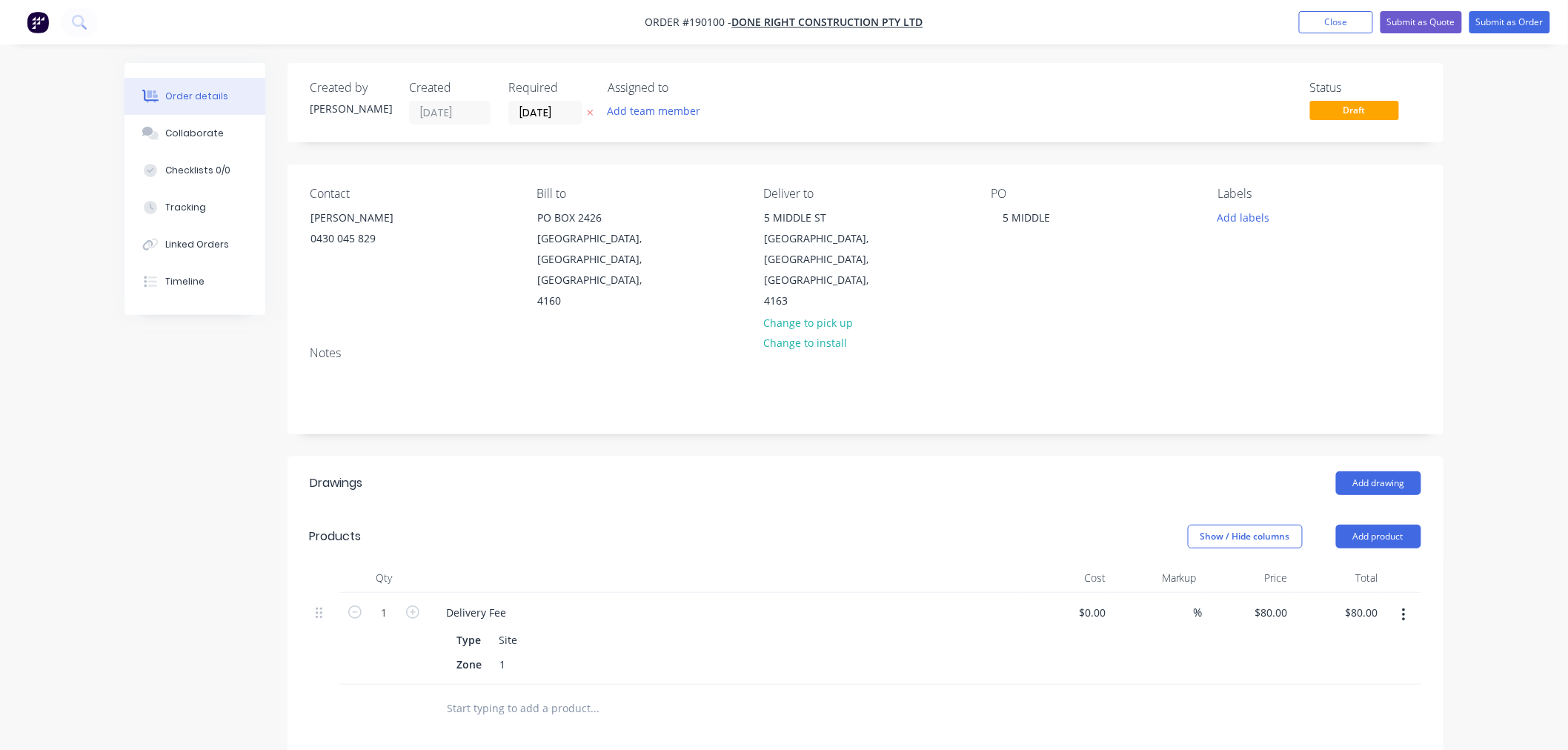
click at [107, 404] on div "Order details Collaborate Checklists 0/0 Tracking Linked Orders Timeline Order …" at bounding box center [784, 555] width 1568 height 1111
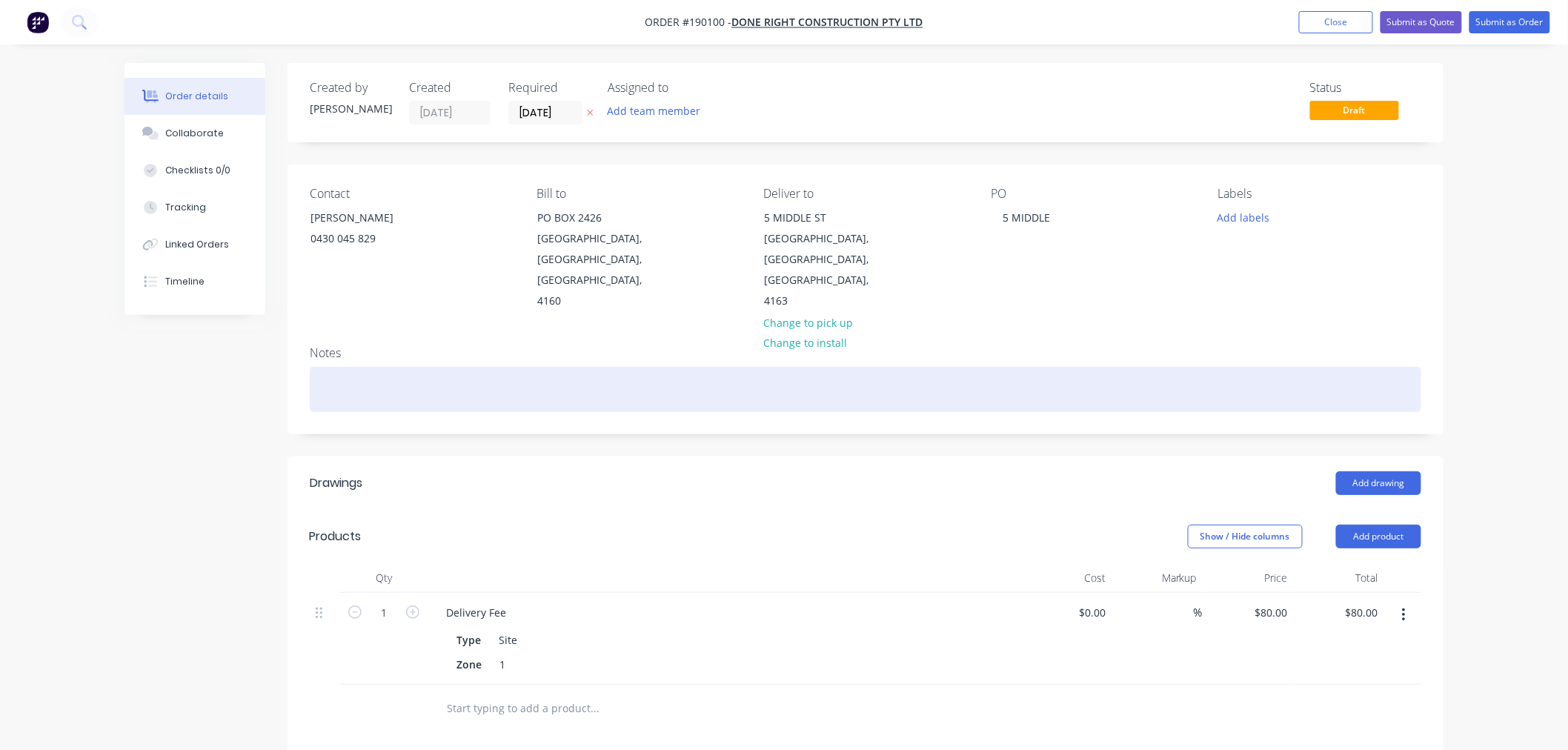
click at [684, 371] on div at bounding box center [865, 389] width 1112 height 45
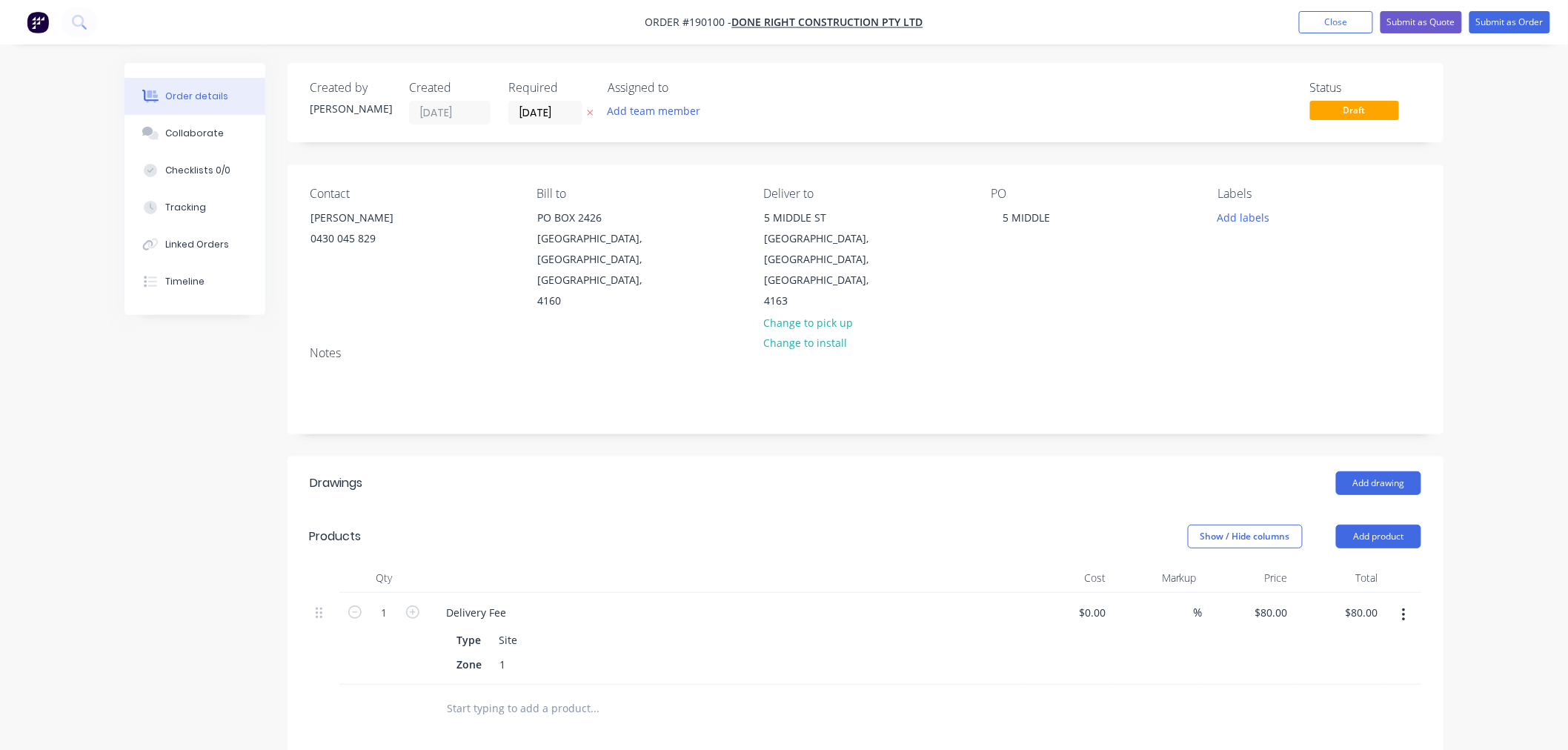
click at [1517, 281] on div "Order details Collaborate Checklists 0/0 Tracking Linked Orders Timeline Order …" at bounding box center [784, 555] width 1568 height 1111
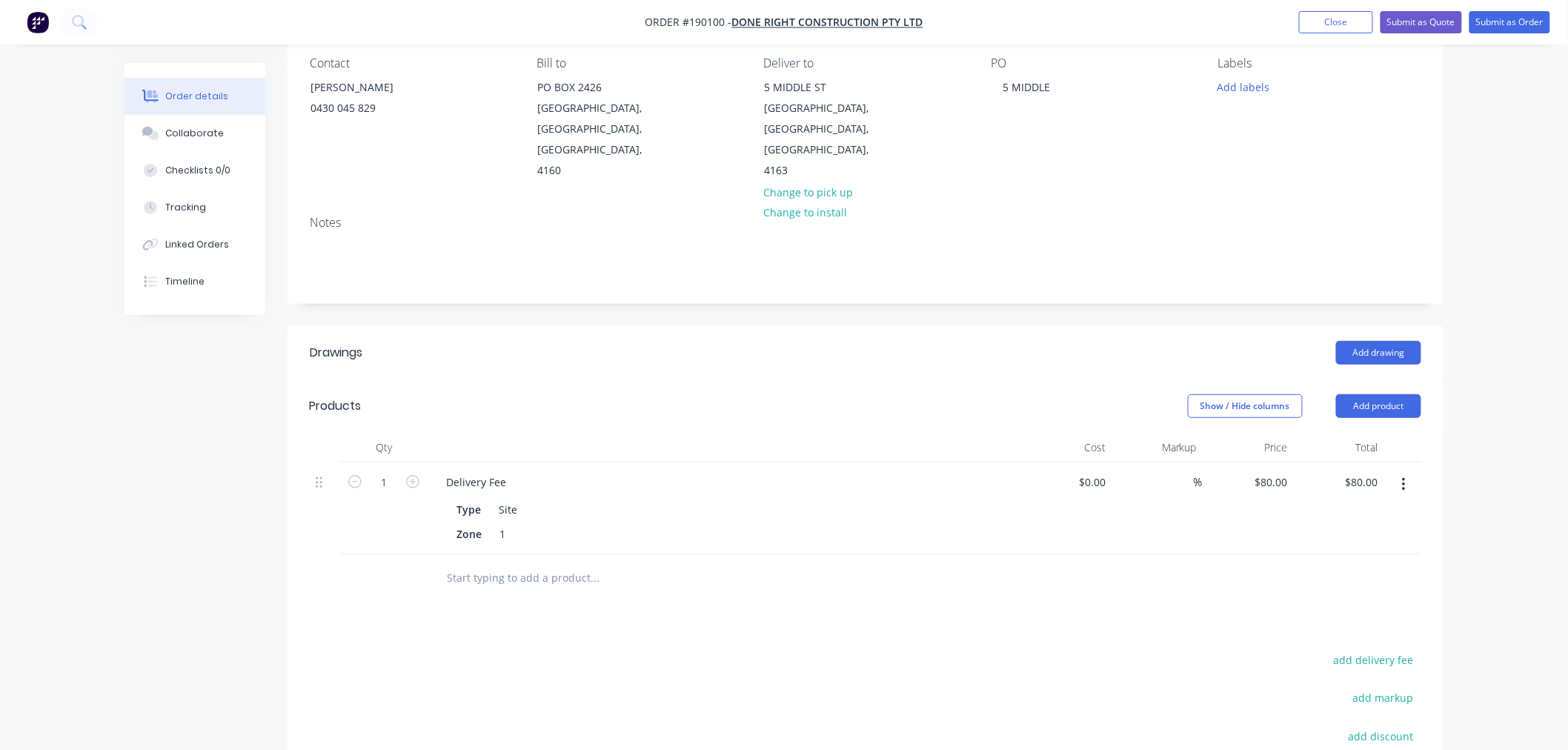
scroll to position [10, 0]
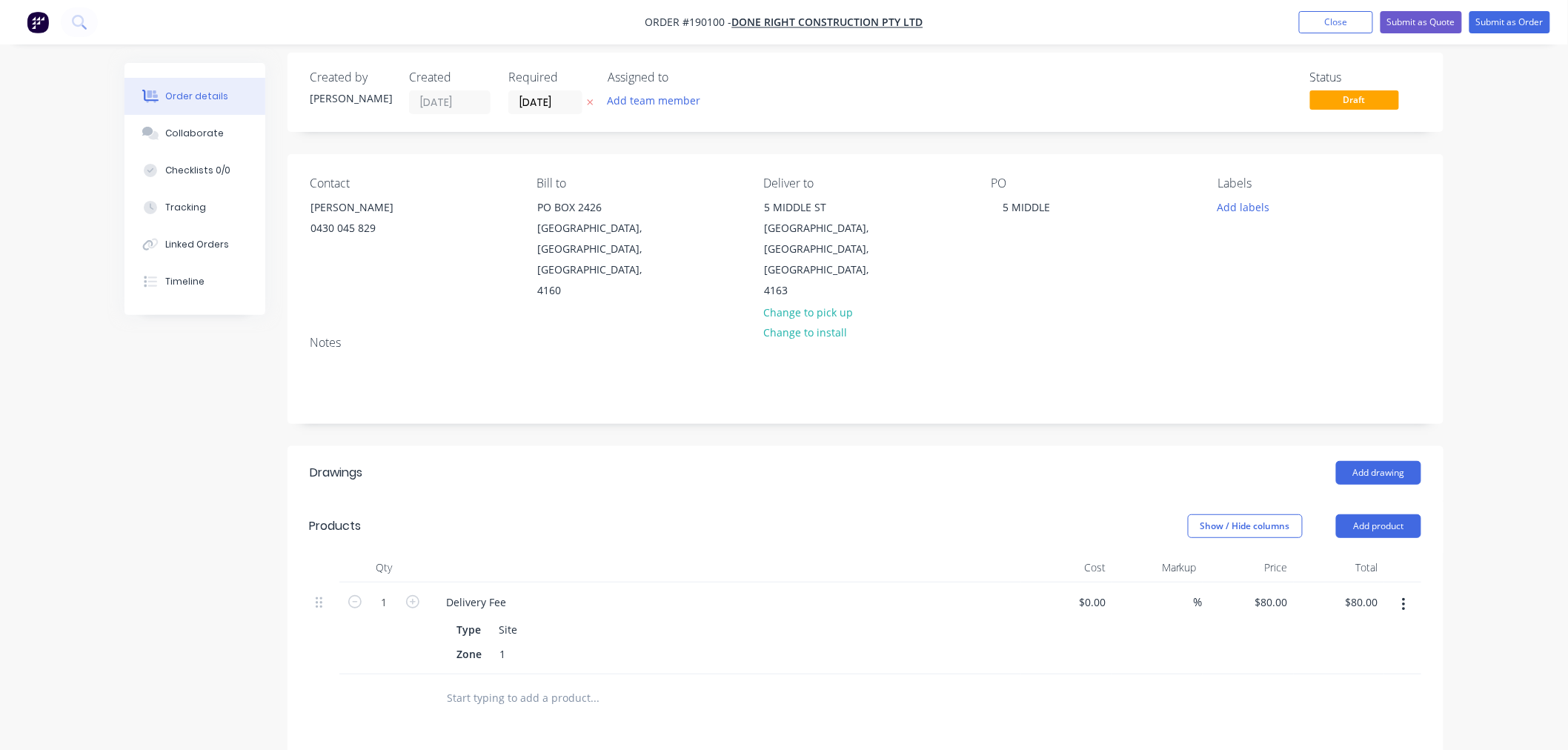
click at [1500, 351] on div "Order details Collaborate Checklists 0/0 Tracking Linked Orders Timeline Order …" at bounding box center [784, 545] width 1568 height 1111
click at [1379, 461] on button "Add drawing" at bounding box center [1379, 472] width 85 height 23
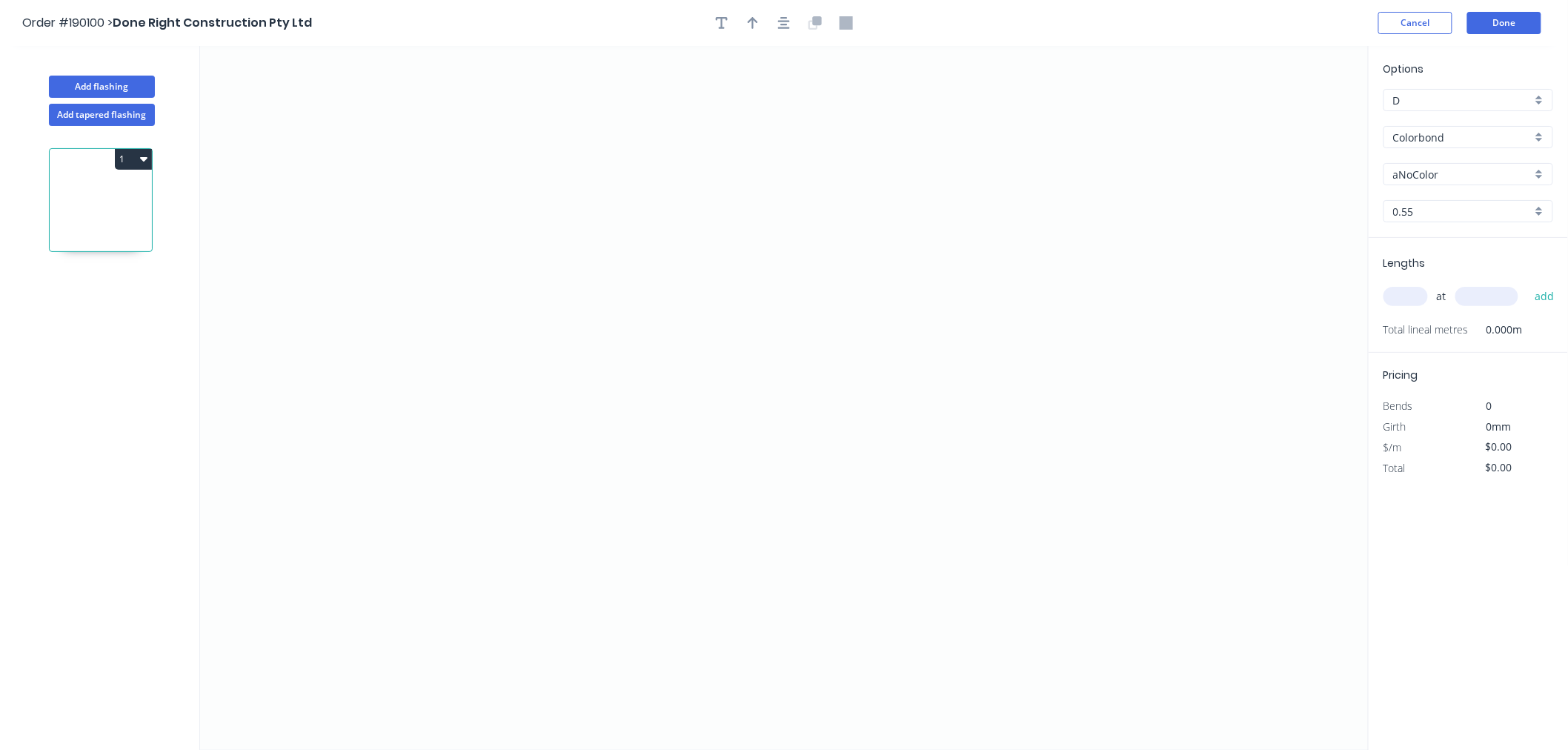
click at [1410, 168] on input "aNoColor" at bounding box center [1462, 174] width 139 height 15
click at [1426, 135] on input "Colorbond" at bounding box center [1462, 137] width 139 height 15
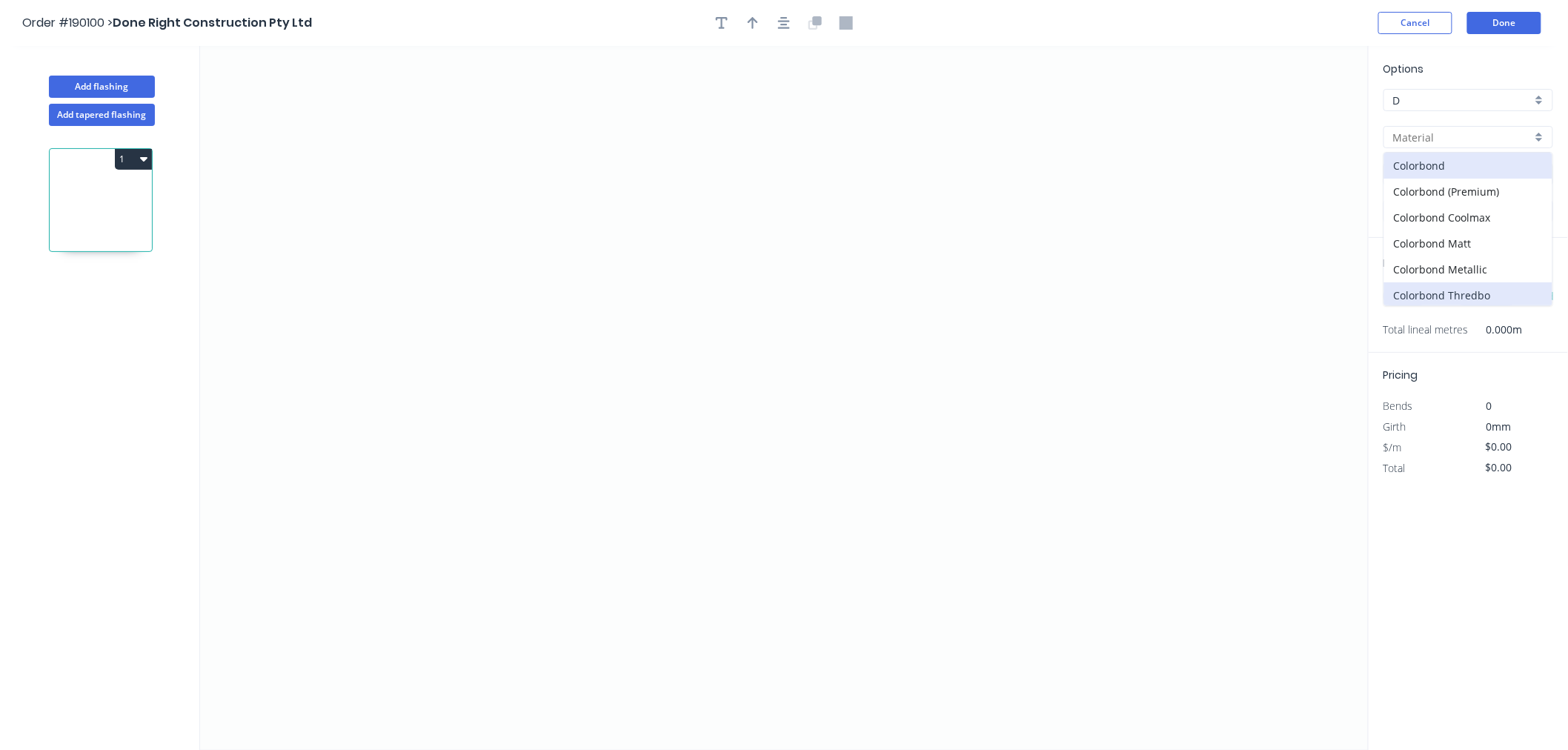
scroll to position [317, 0]
click at [1463, 263] on div "Zincalume" at bounding box center [1468, 267] width 168 height 26
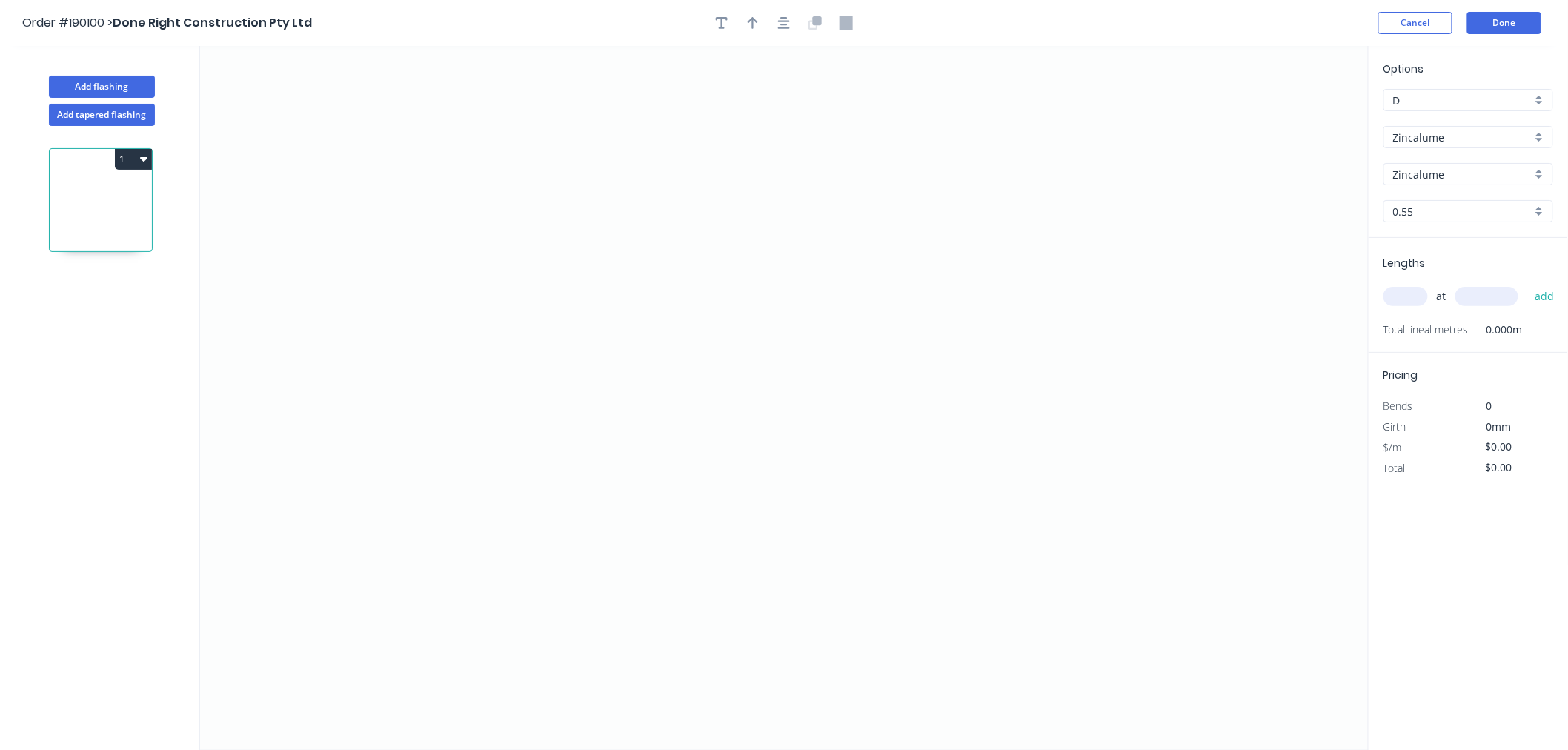
click at [1421, 308] on div "at add" at bounding box center [1470, 296] width 172 height 25
click at [1412, 296] on input "text" at bounding box center [1405, 296] width 44 height 19
click at [1528, 284] on button "add" at bounding box center [1545, 296] width 35 height 25
click at [549, 143] on icon "0" at bounding box center [784, 398] width 1168 height 704
click at [556, 437] on icon "0" at bounding box center [784, 398] width 1168 height 704
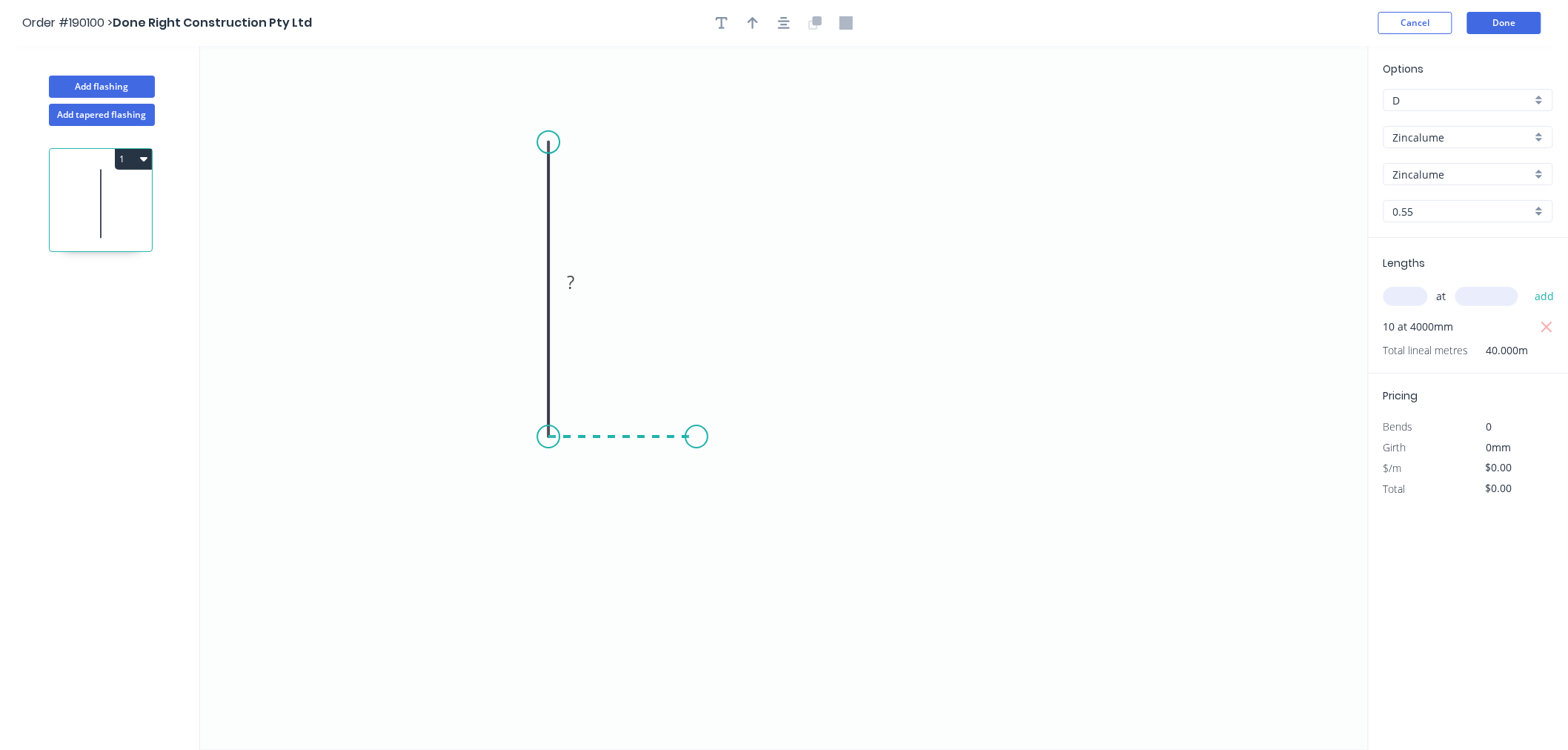
click at [697, 440] on icon "0 ?" at bounding box center [784, 398] width 1168 height 704
click at [788, 20] on icon "button" at bounding box center [784, 23] width 12 height 14
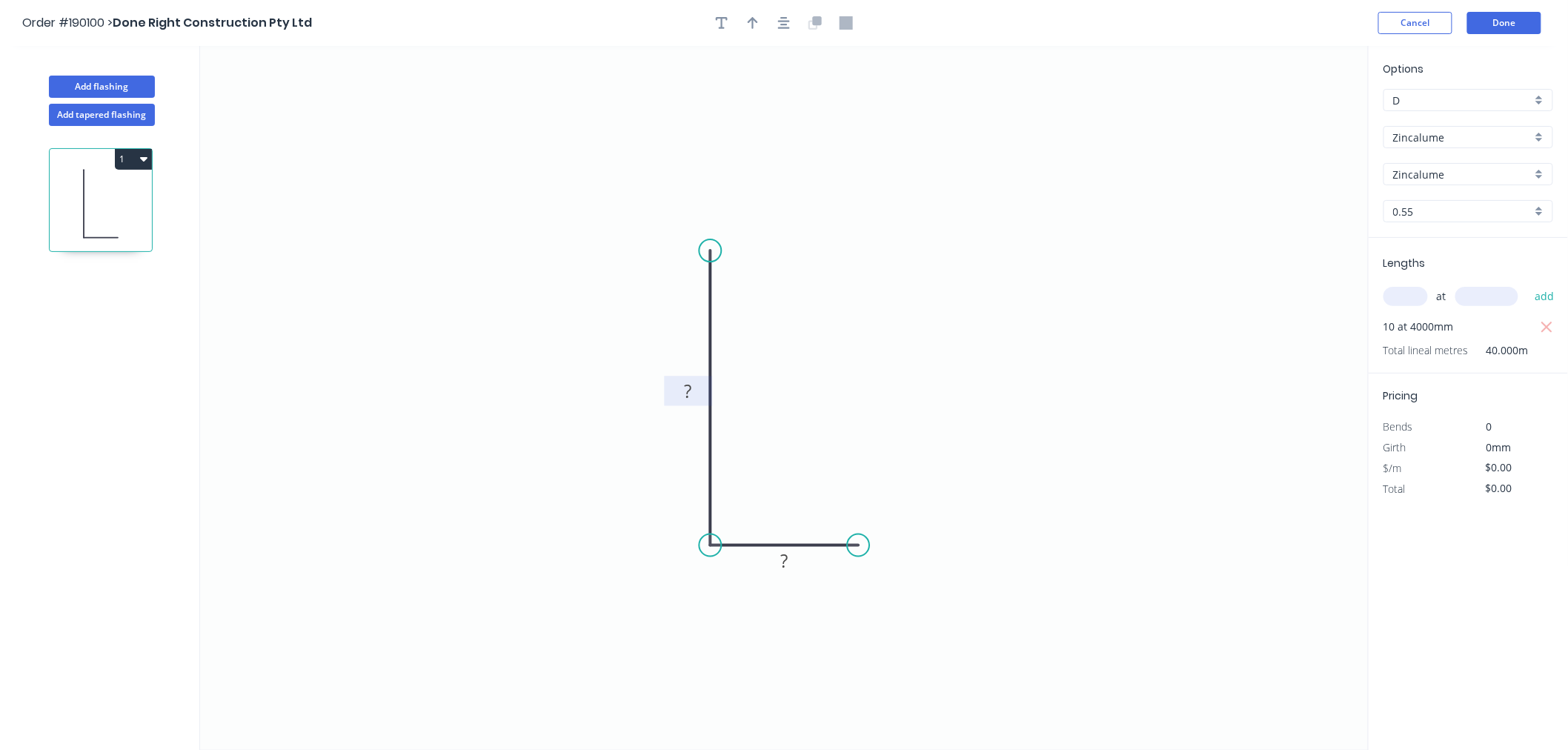
click at [694, 383] on rect at bounding box center [688, 392] width 30 height 21
click at [763, 143] on icon "0 150 50" at bounding box center [784, 398] width 1168 height 704
click at [778, 16] on icon "button" at bounding box center [784, 23] width 12 height 14
click at [757, 23] on icon "button" at bounding box center [753, 23] width 10 height 14
drag, startPoint x: 1293, startPoint y: 115, endPoint x: 813, endPoint y: 372, distance: 544.5
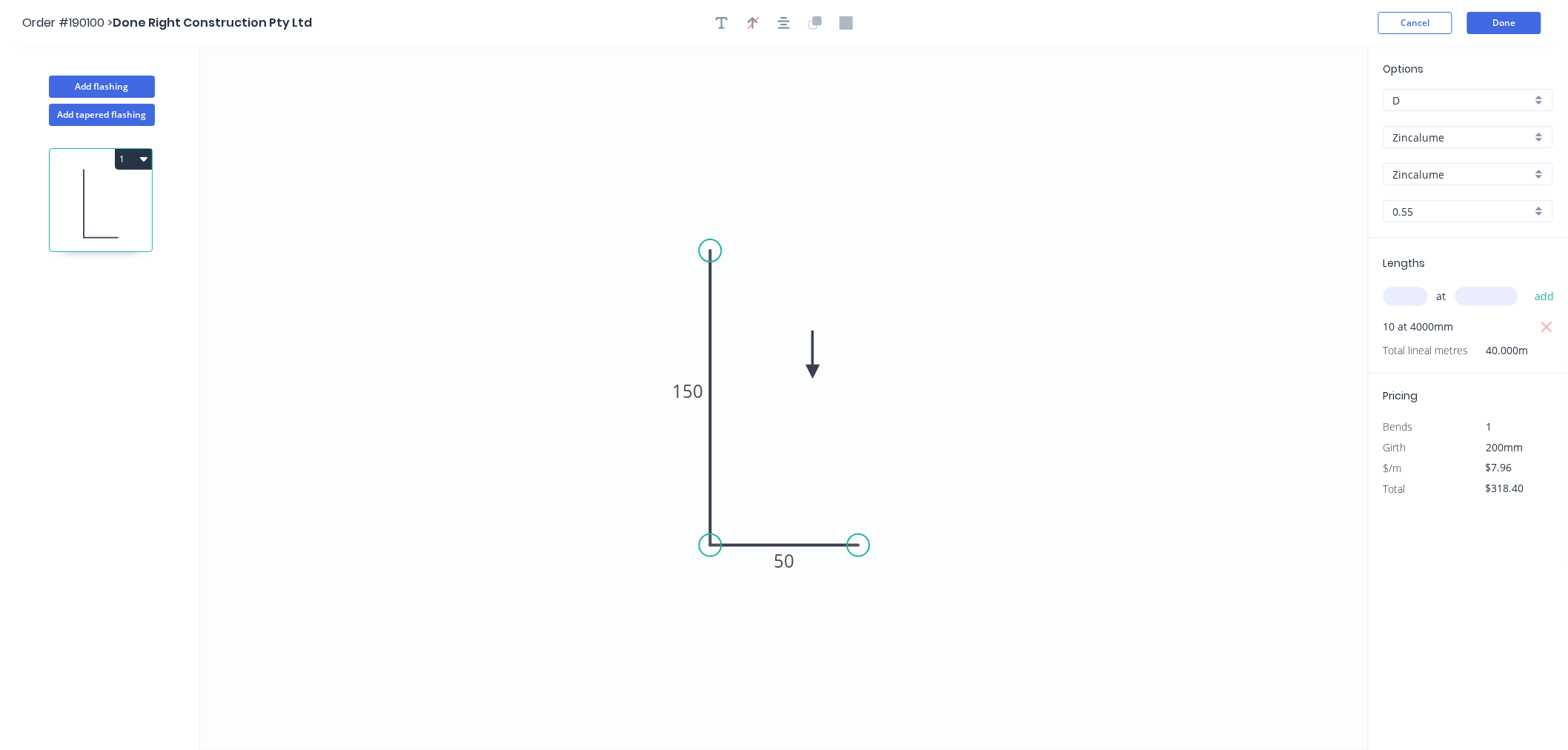
click at [813, 372] on icon at bounding box center [813, 354] width 14 height 48
click at [813, 372] on icon at bounding box center [824, 358] width 43 height 43
drag, startPoint x: 813, startPoint y: 372, endPoint x: 808, endPoint y: 401, distance: 29.4
click at [808, 401] on icon at bounding box center [825, 400] width 48 height 14
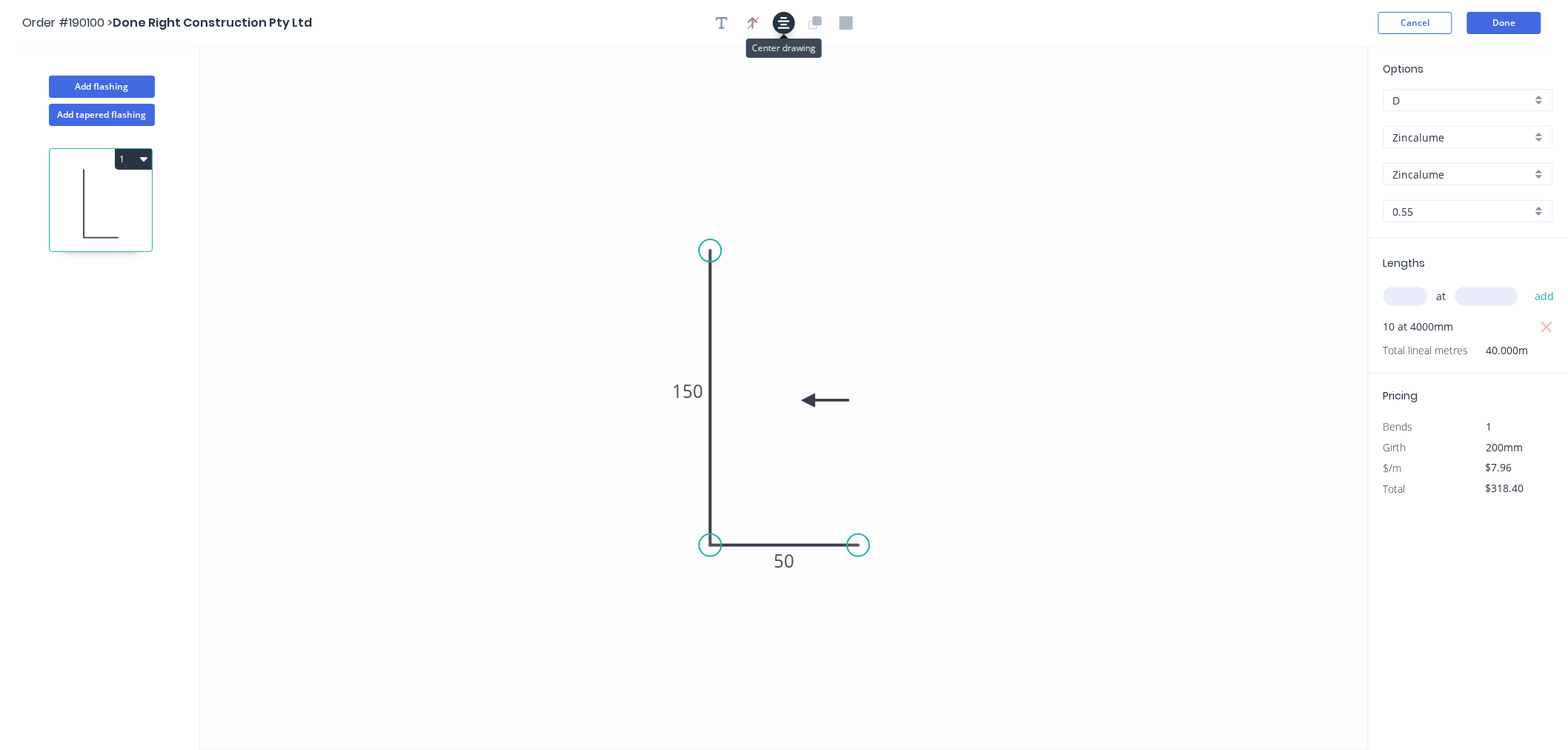
click at [782, 23] on icon "button" at bounding box center [784, 23] width 12 height 12
click at [1503, 19] on button "Done" at bounding box center [1504, 23] width 74 height 23
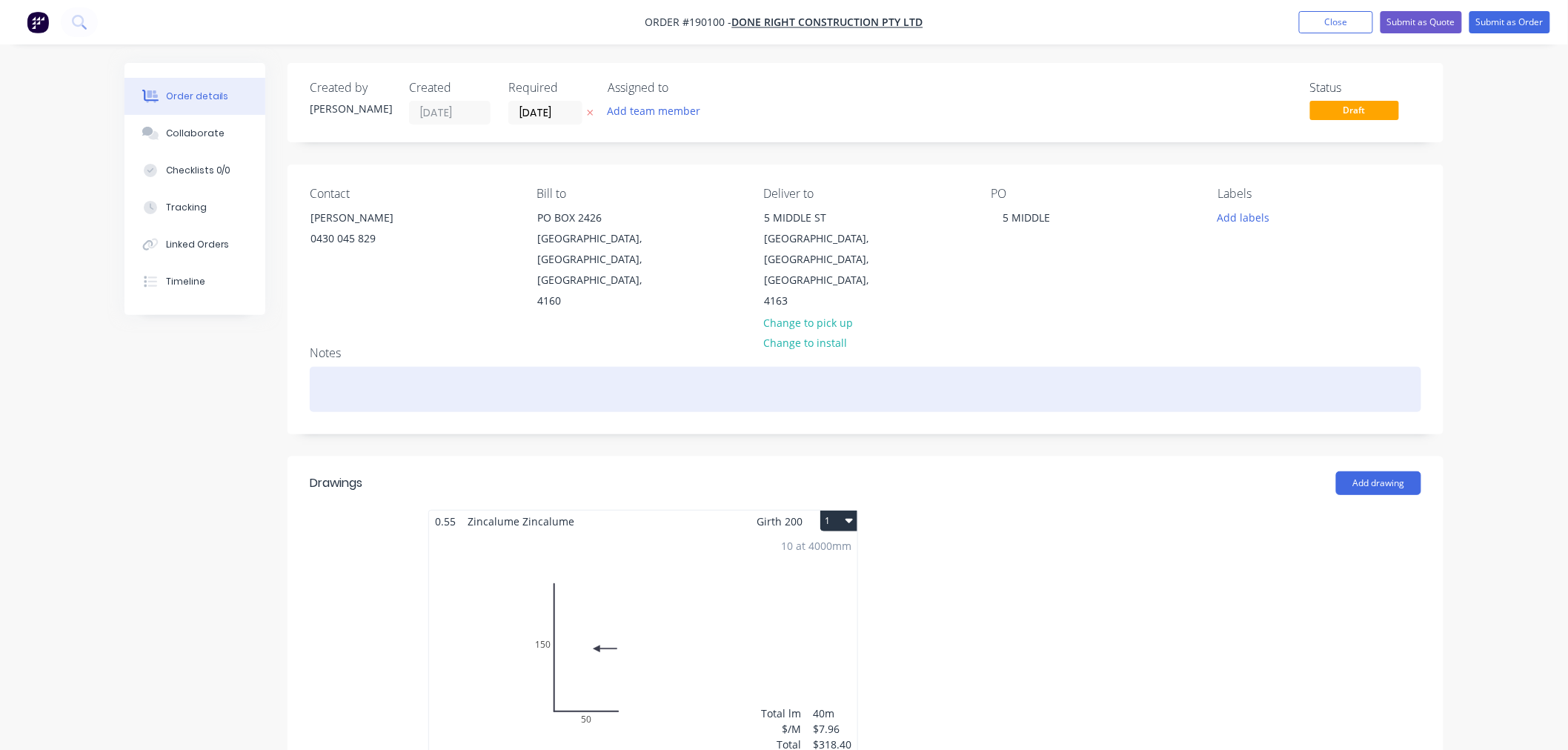
click at [900, 367] on div at bounding box center [865, 389] width 1112 height 45
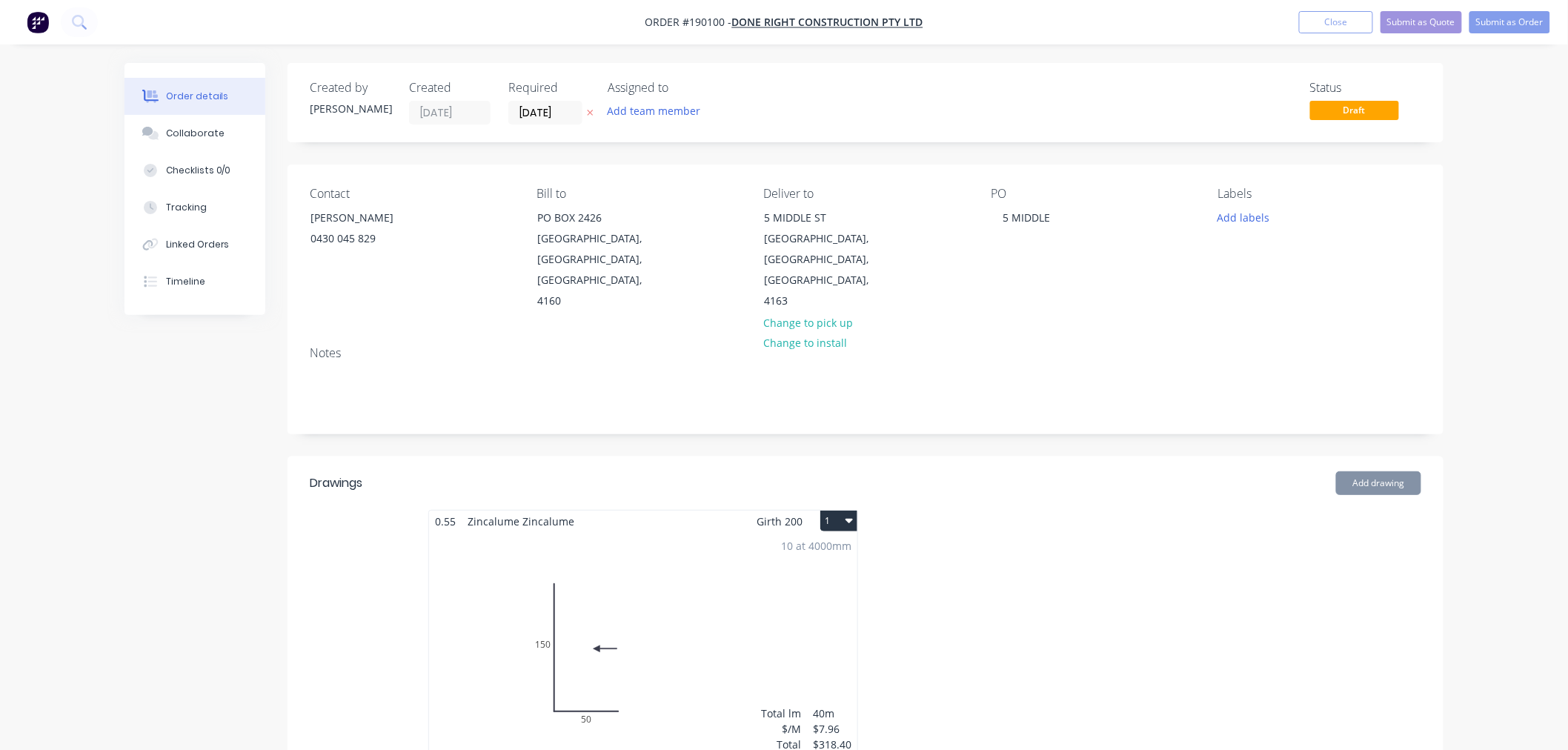
click at [845, 514] on icon "button" at bounding box center [848, 520] width 7 height 12
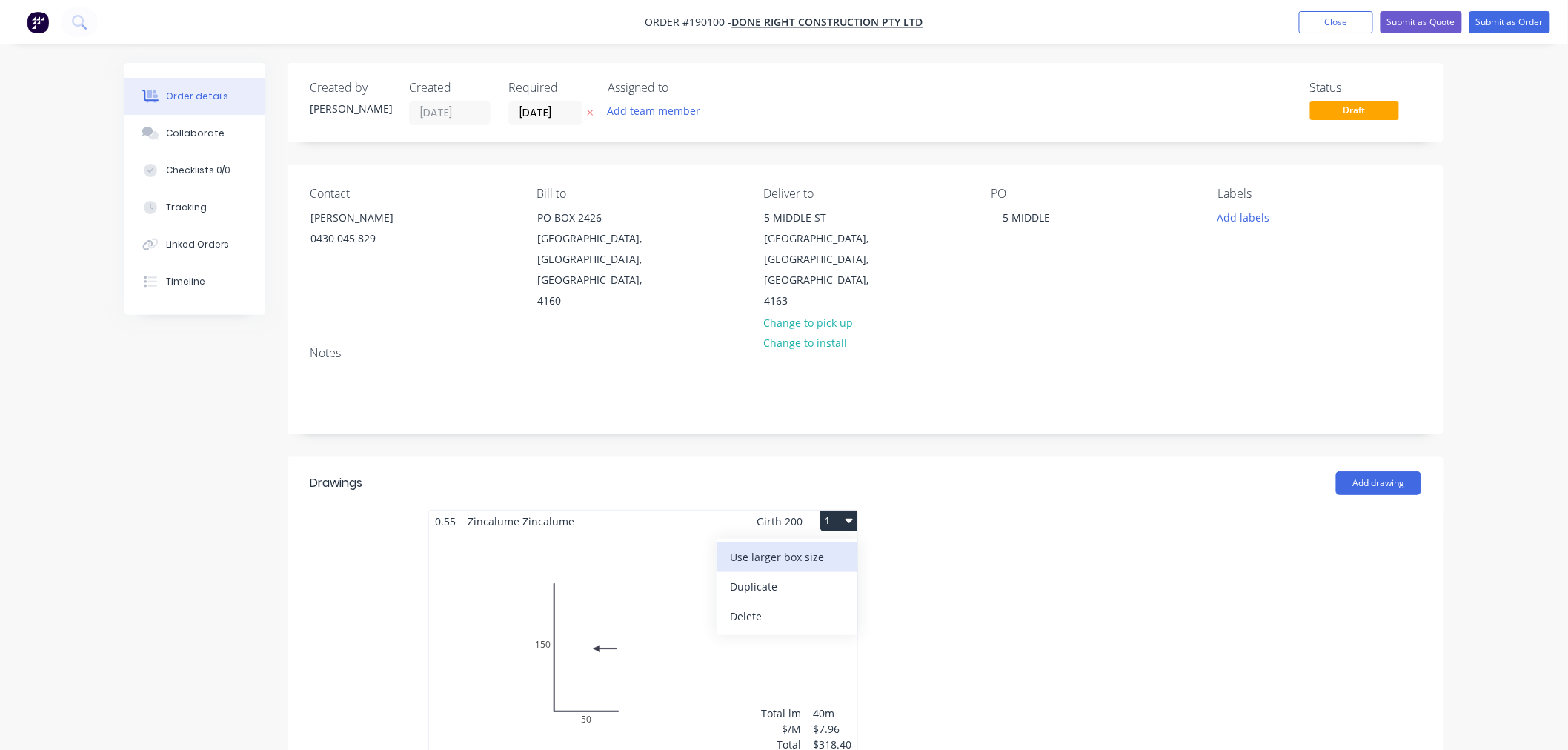
click at [844, 542] on button "Use larger box size" at bounding box center [786, 557] width 141 height 30
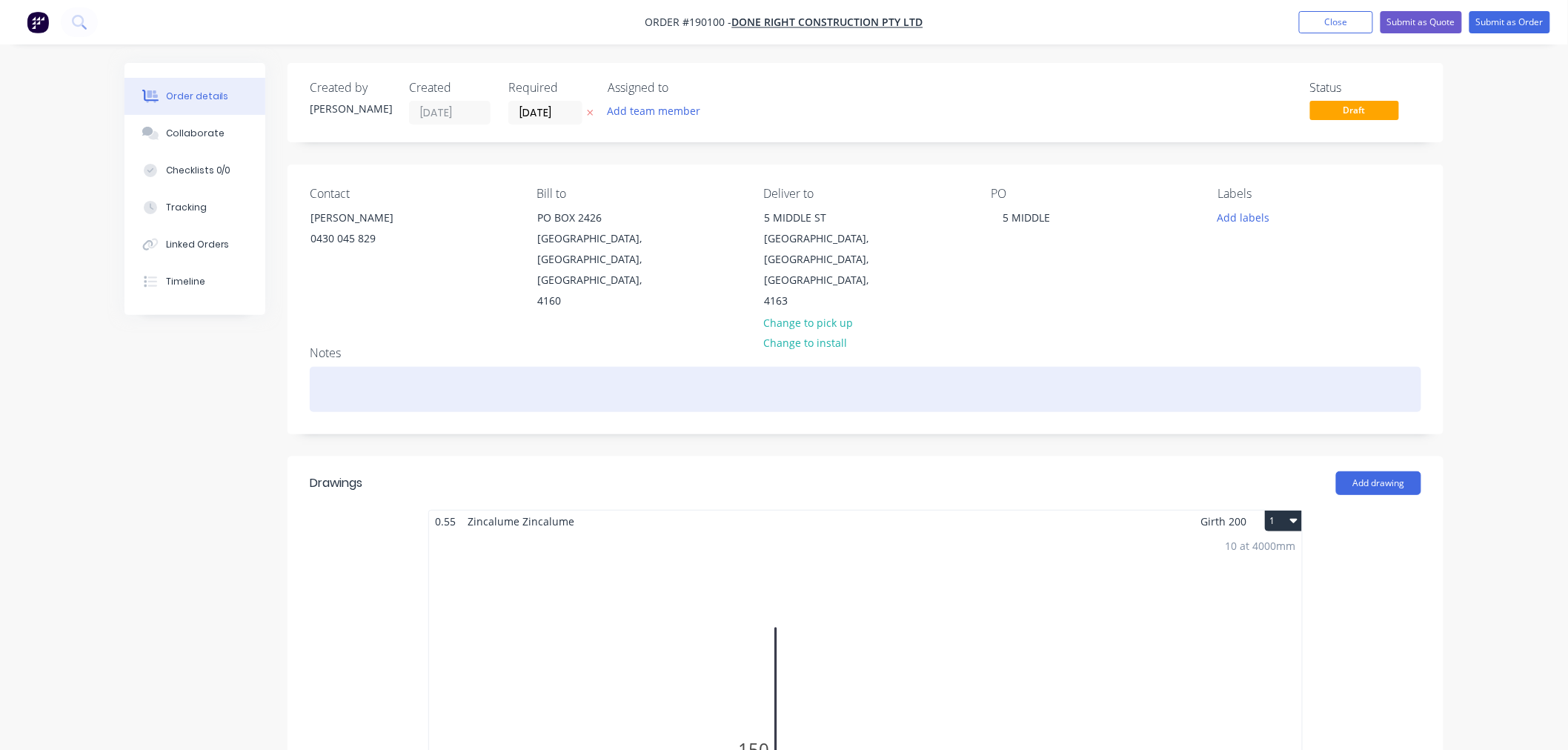
click at [425, 385] on div at bounding box center [865, 389] width 1112 height 45
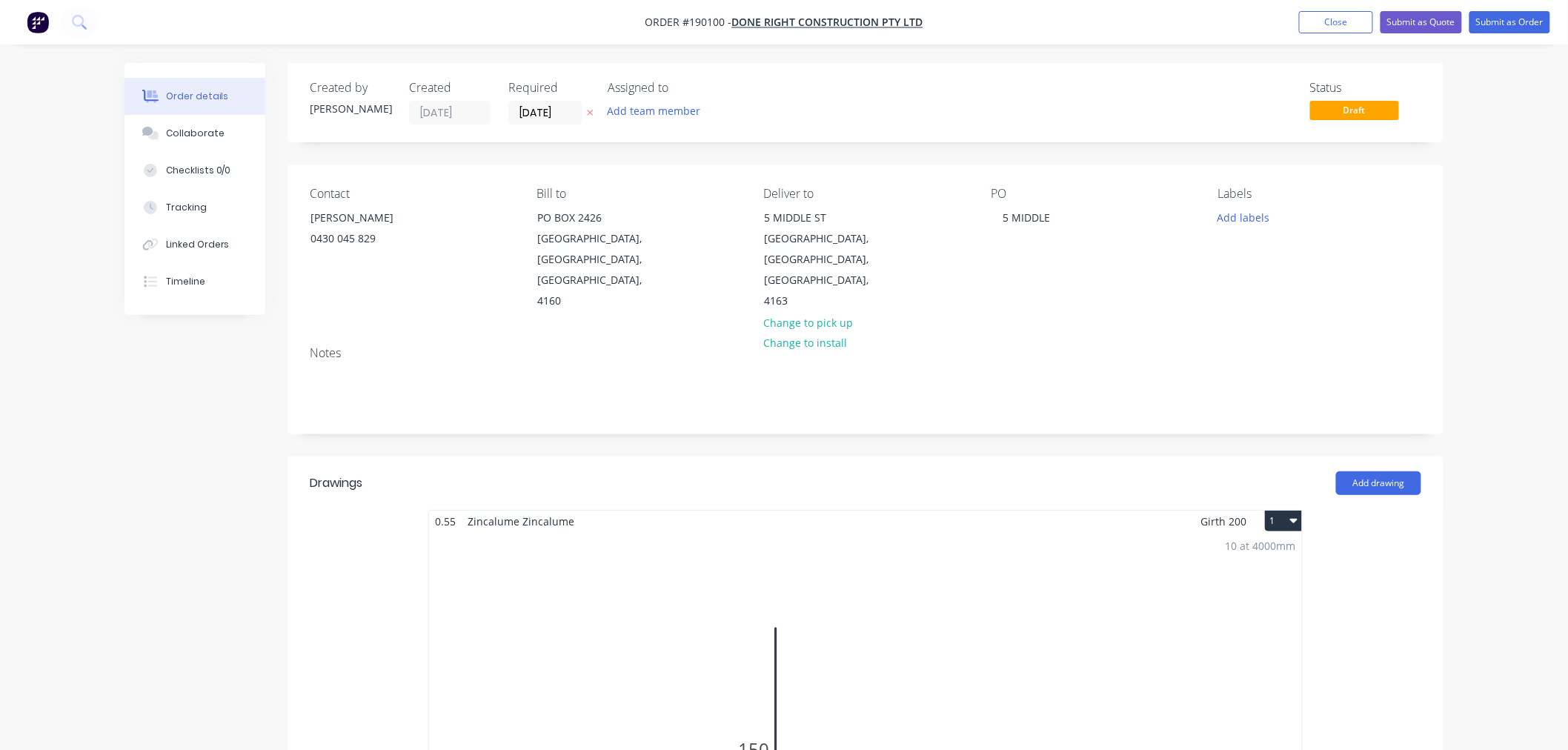
click at [1500, 23] on button "Submit as Order" at bounding box center [1510, 23] width 81 height 23
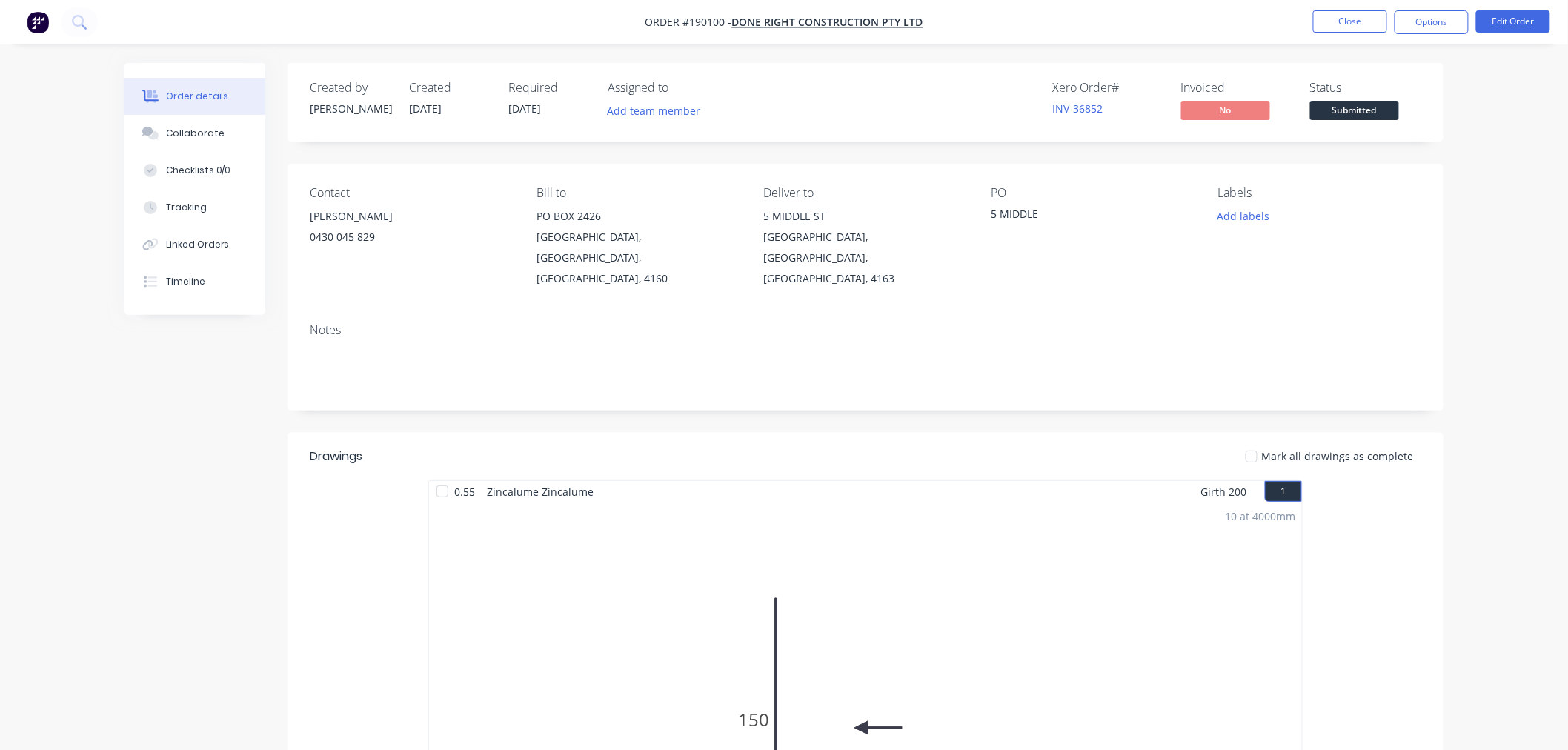
drag, startPoint x: 1463, startPoint y: 131, endPoint x: 1448, endPoint y: 97, distance: 37.2
click at [1464, 131] on div "Order details Collaborate Checklists 0/0 Tracking Linked Orders Timeline Order …" at bounding box center [784, 708] width 1568 height 1417
click at [1434, 18] on button "Options" at bounding box center [1432, 22] width 74 height 23
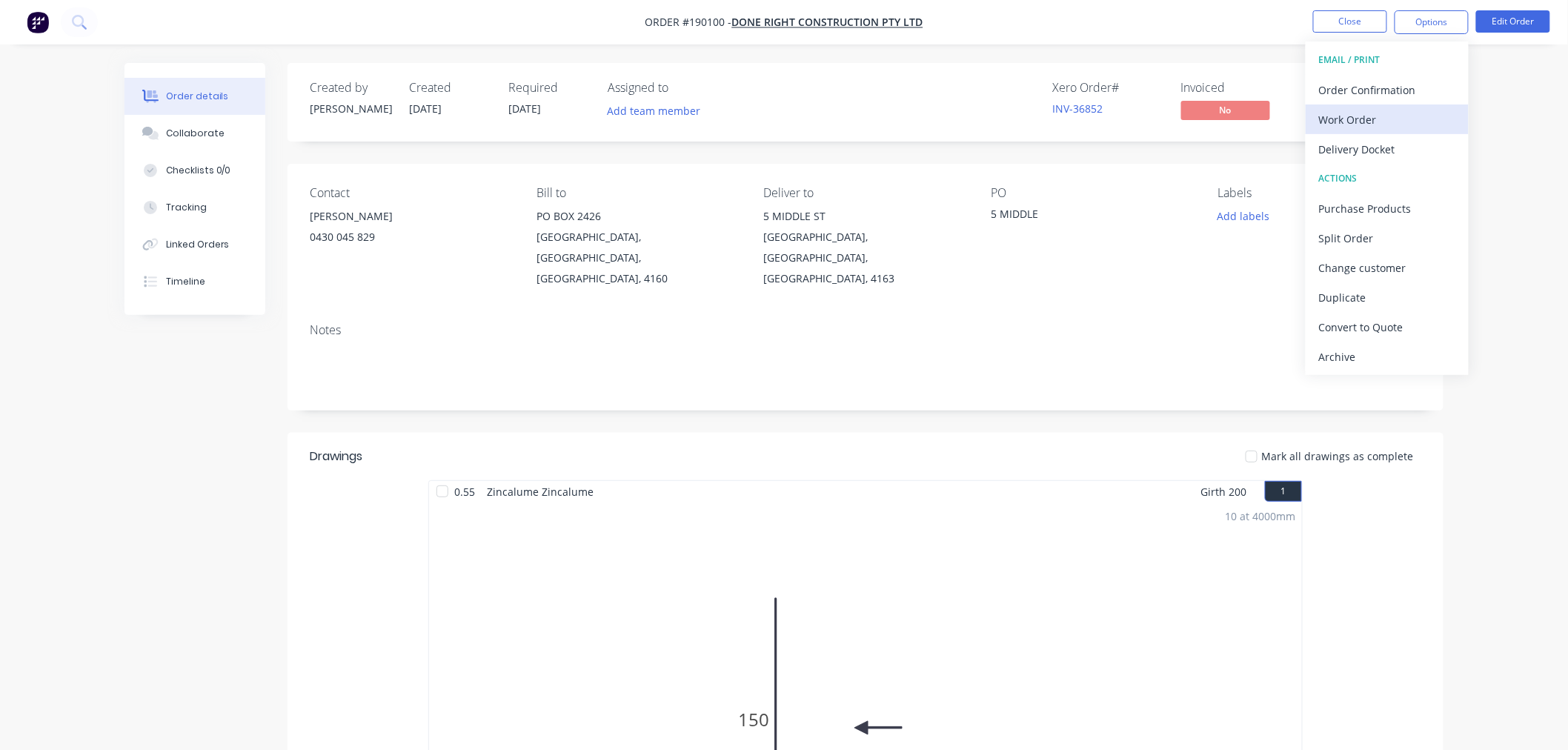
click at [1399, 115] on div "Work Order" at bounding box center [1387, 119] width 136 height 22
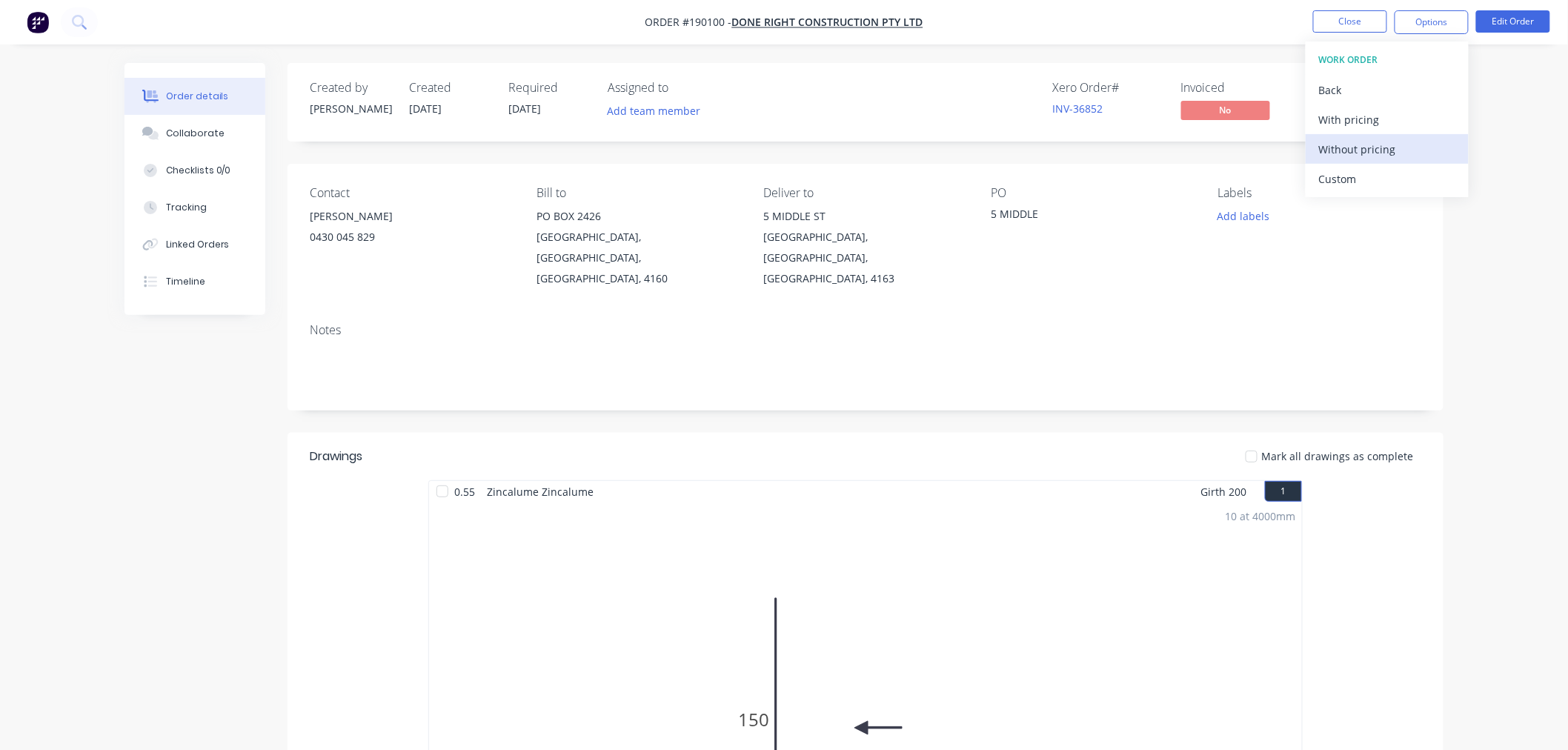
click at [1376, 139] on div "Without pricing" at bounding box center [1387, 149] width 136 height 22
click at [221, 368] on div "Created by [PERSON_NAME] Created [DATE] Required [DATE] Assigned to Add team me…" at bounding box center [784, 740] width 1319 height 1354
click at [1332, 20] on button "Close" at bounding box center [1350, 22] width 74 height 23
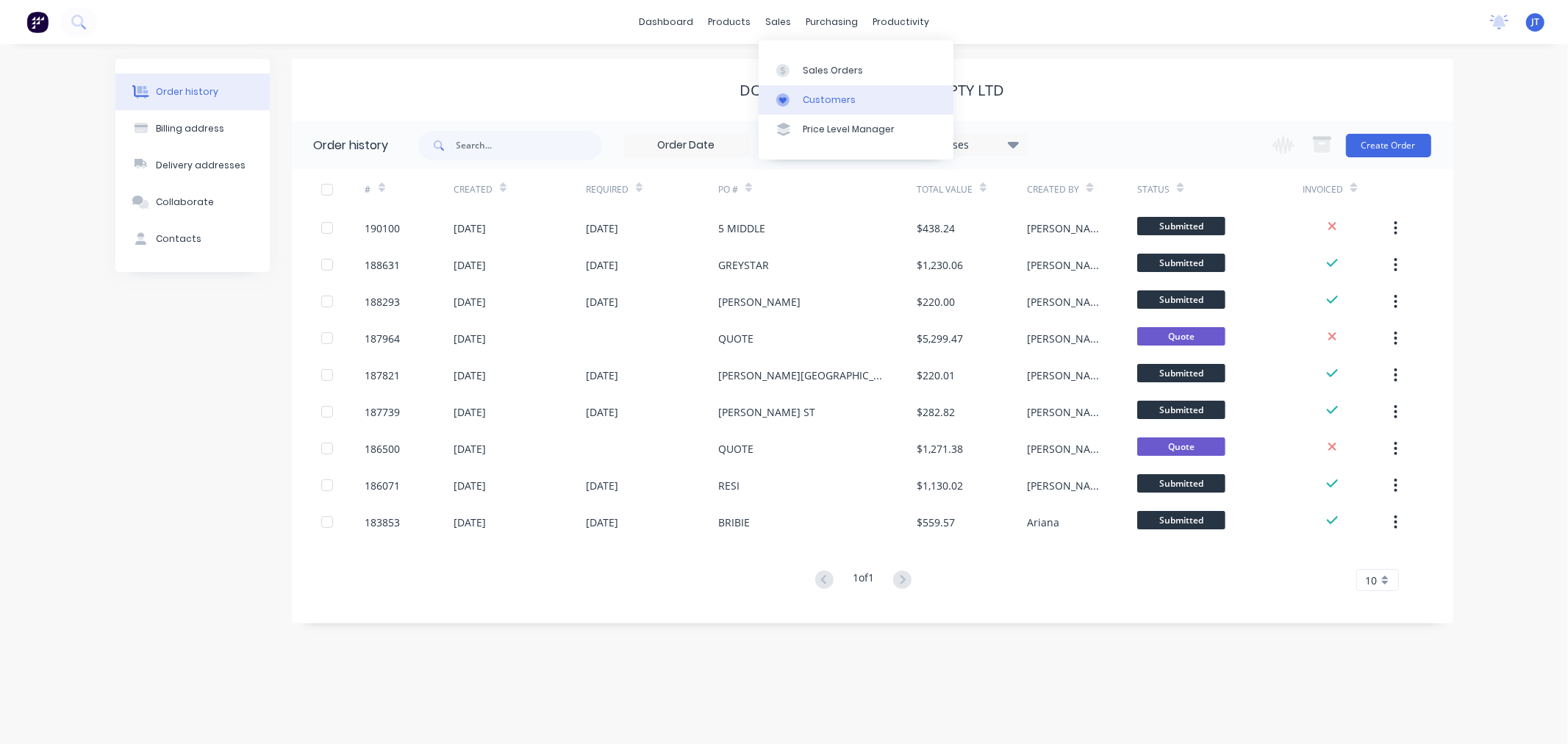
click at [824, 97] on div "Customers" at bounding box center [829, 100] width 53 height 14
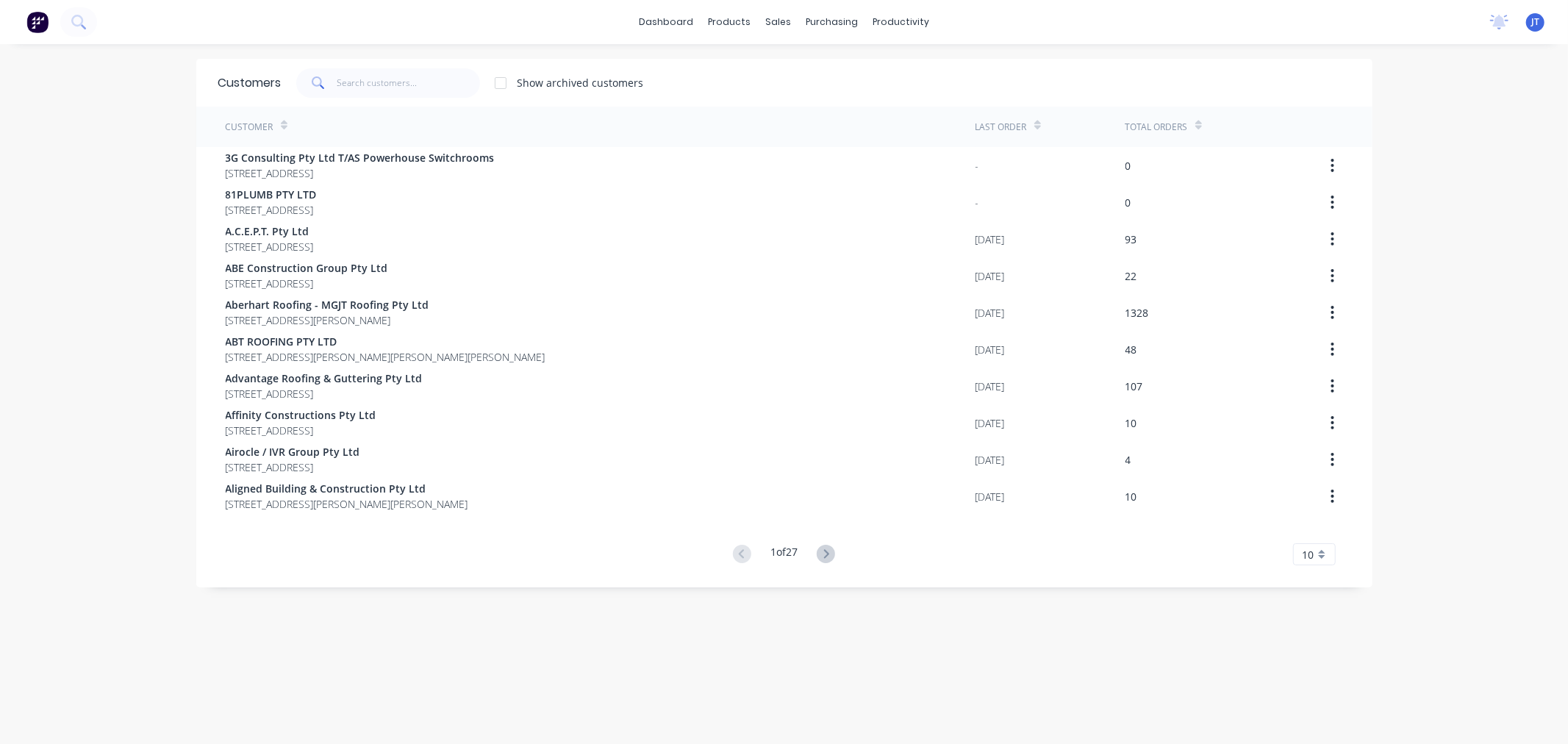
click at [1, 378] on div "dashboard products sales purchasing productivity dashboard products Product Cat…" at bounding box center [784, 372] width 1568 height 744
click at [386, 96] on input "text" at bounding box center [408, 83] width 143 height 30
paste input "VANTAGE POINT"
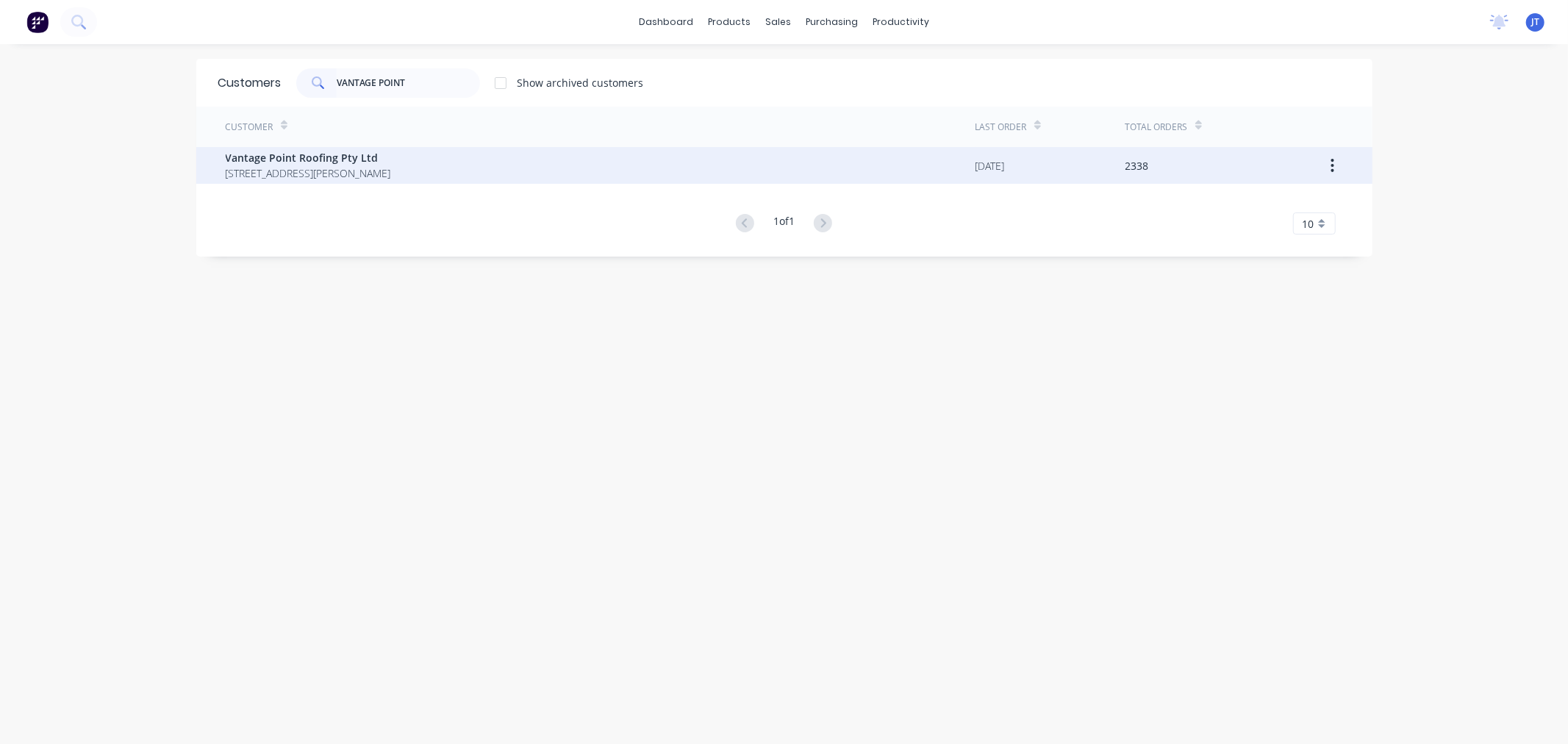
click at [391, 178] on span "[STREET_ADDRESS][PERSON_NAME]" at bounding box center [308, 173] width 165 height 15
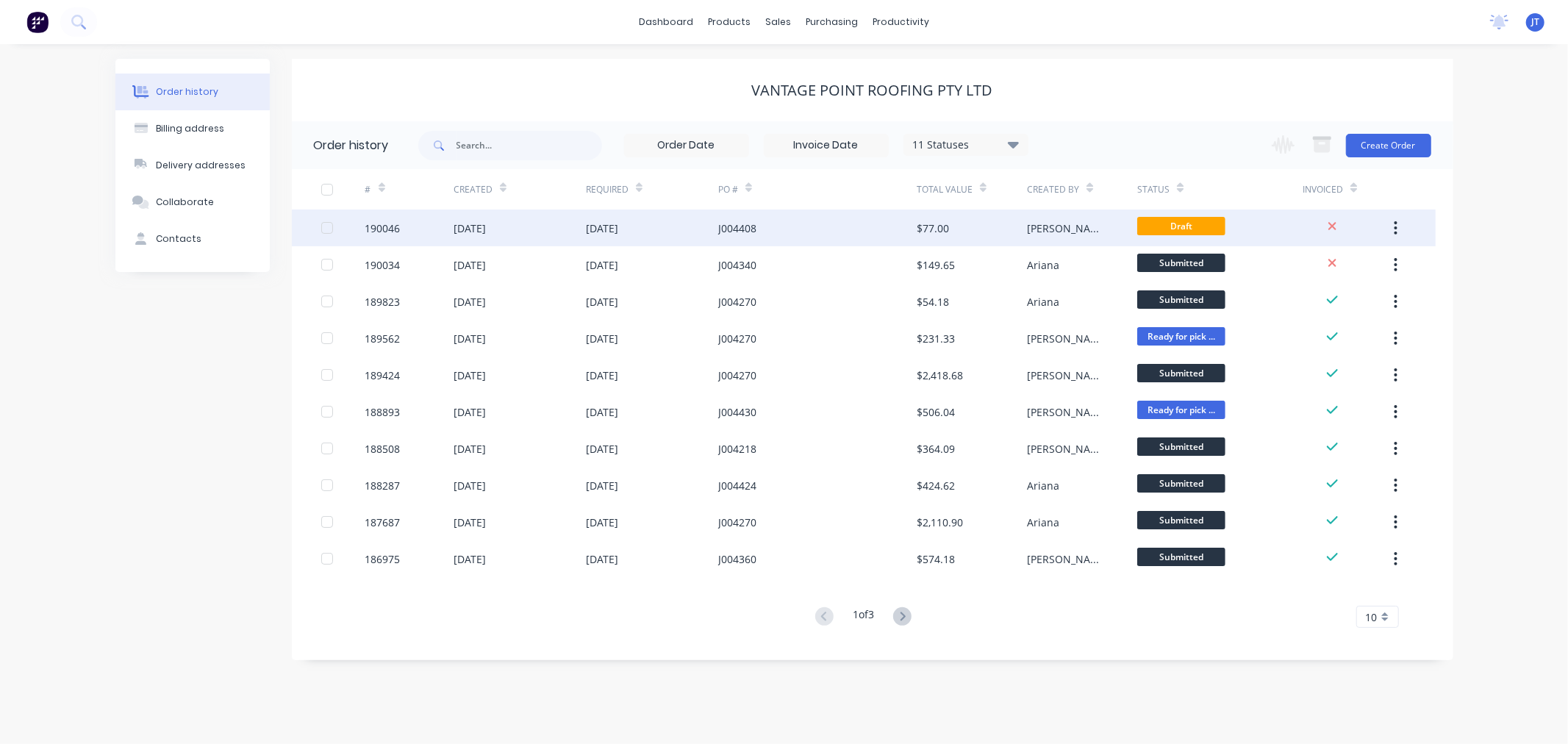
click at [475, 225] on div "[DATE]" at bounding box center [469, 228] width 32 height 15
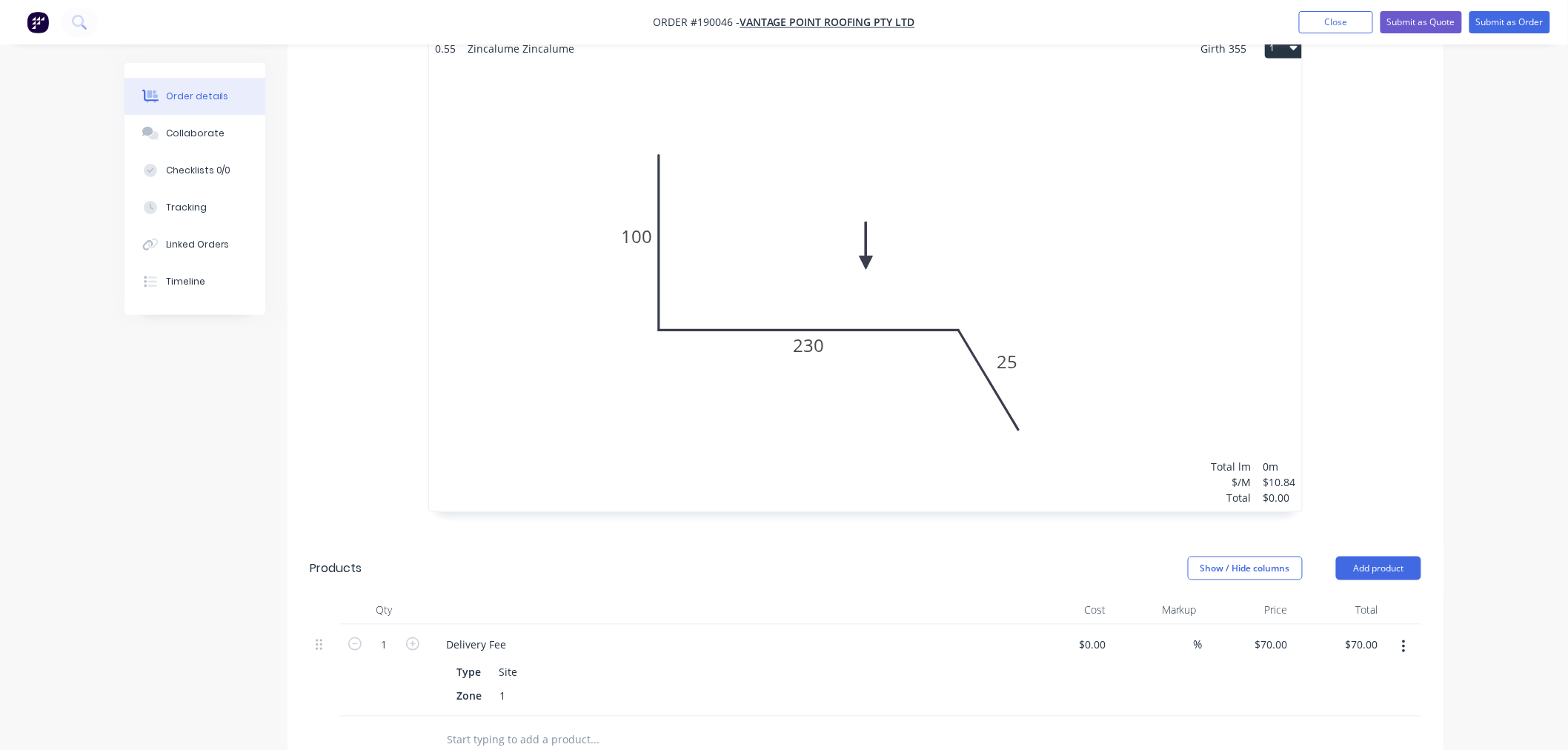
click at [1204, 276] on div "Total lm $/M Total 0m $10.84 $0.00" at bounding box center [865, 285] width 873 height 452
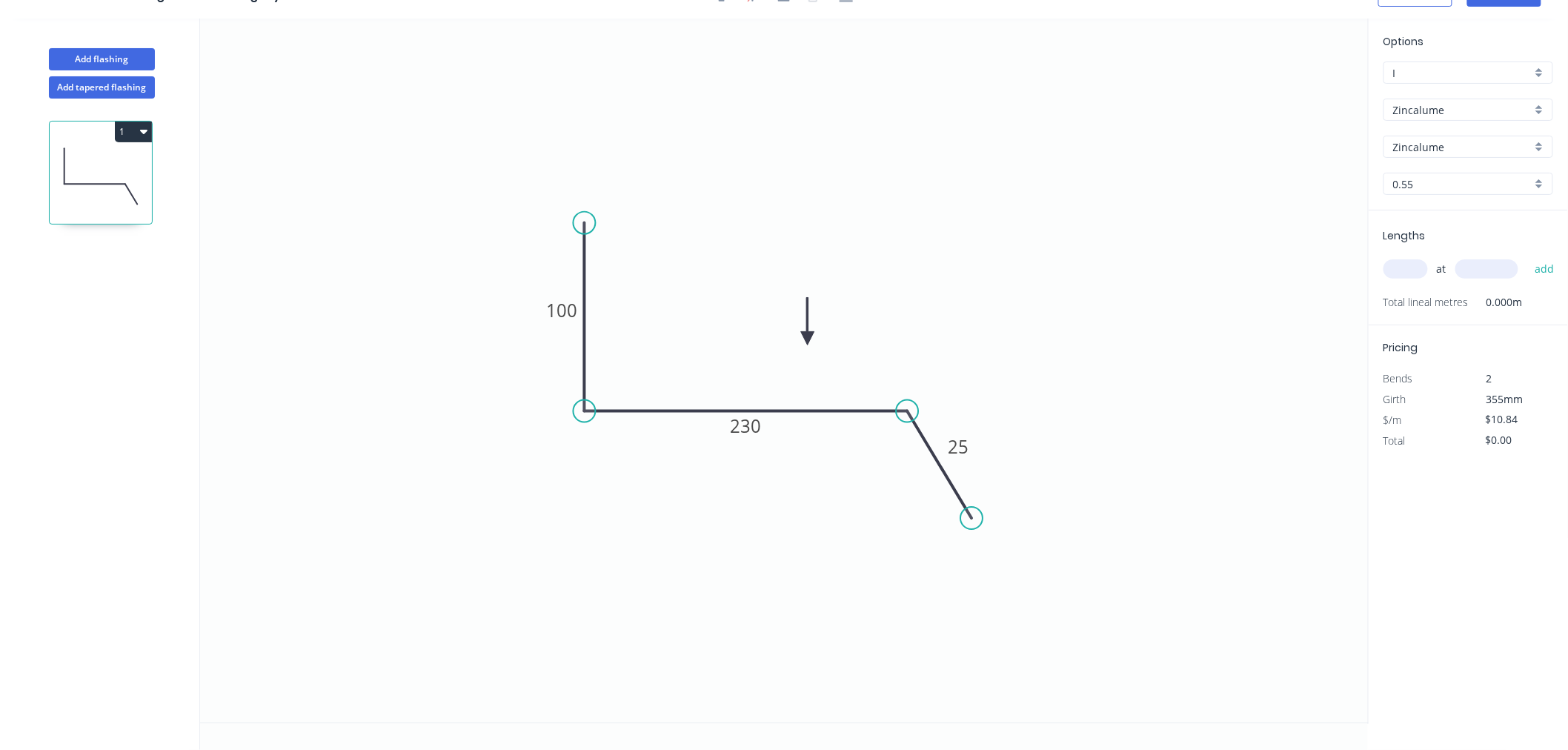
click at [1409, 279] on div "at add" at bounding box center [1470, 268] width 172 height 25
click at [1411, 270] on input "text" at bounding box center [1405, 269] width 44 height 19
click at [1528, 256] on button "add" at bounding box center [1545, 268] width 35 height 25
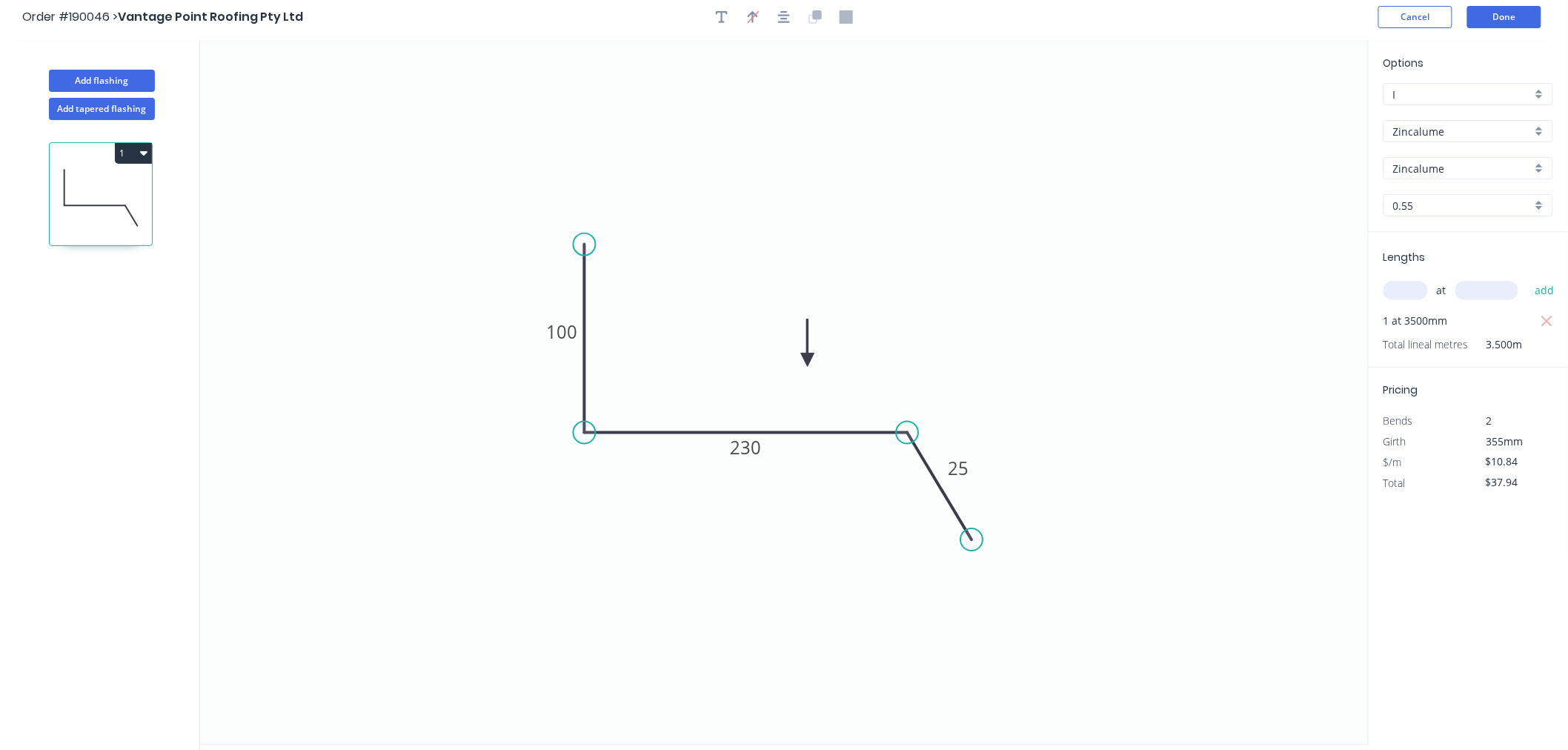
scroll to position [0, 0]
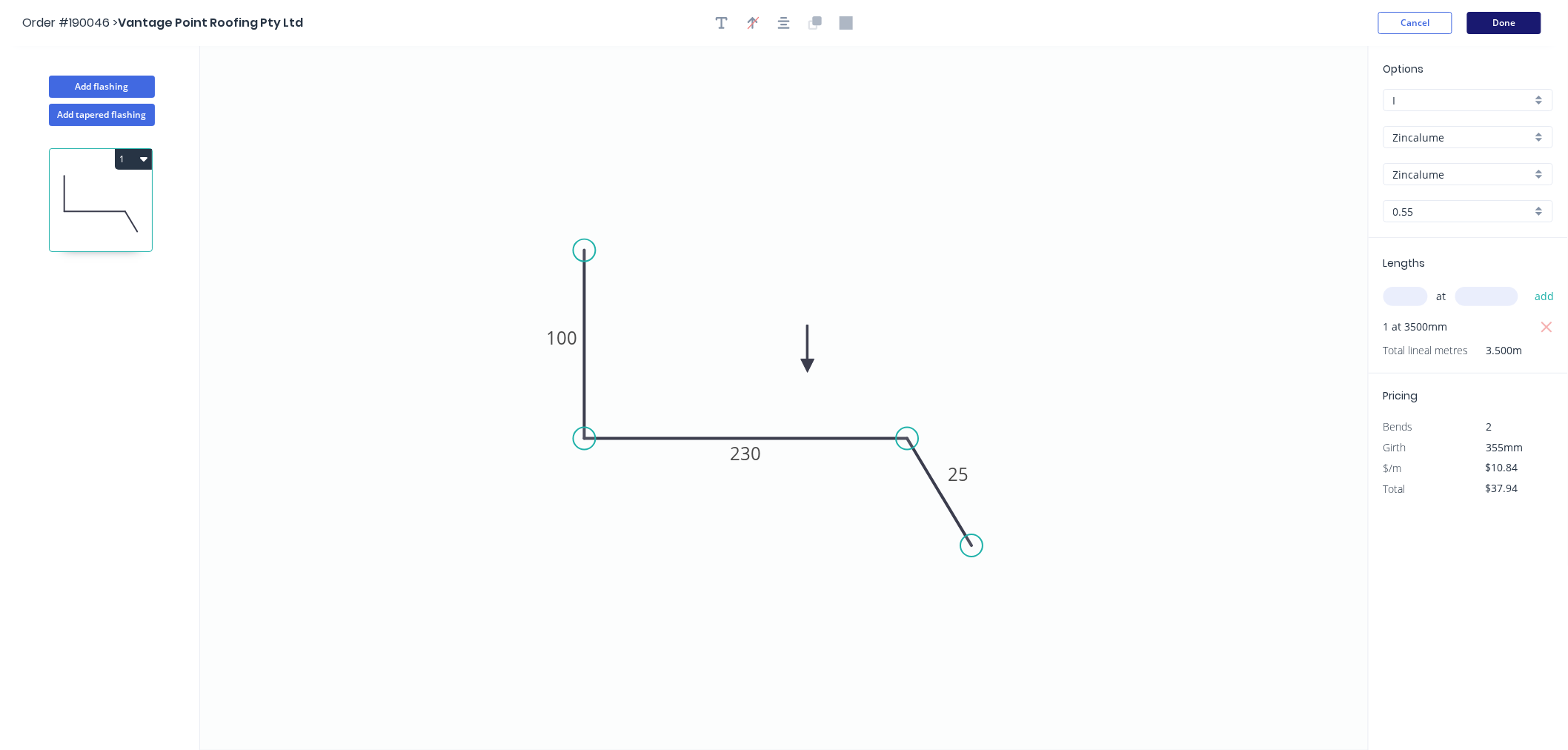
click at [1500, 21] on button "Done" at bounding box center [1504, 23] width 74 height 23
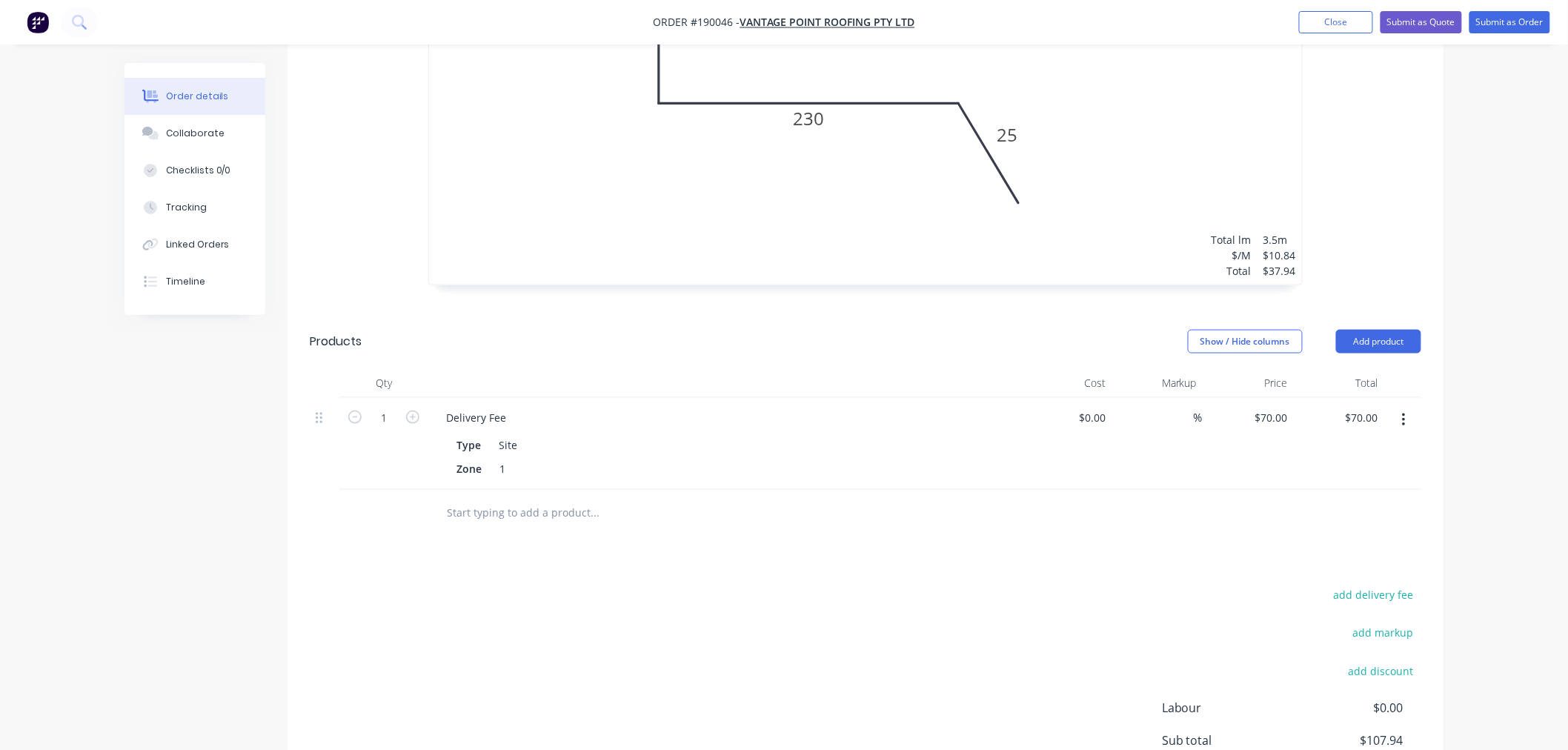
scroll to position [844, 0]
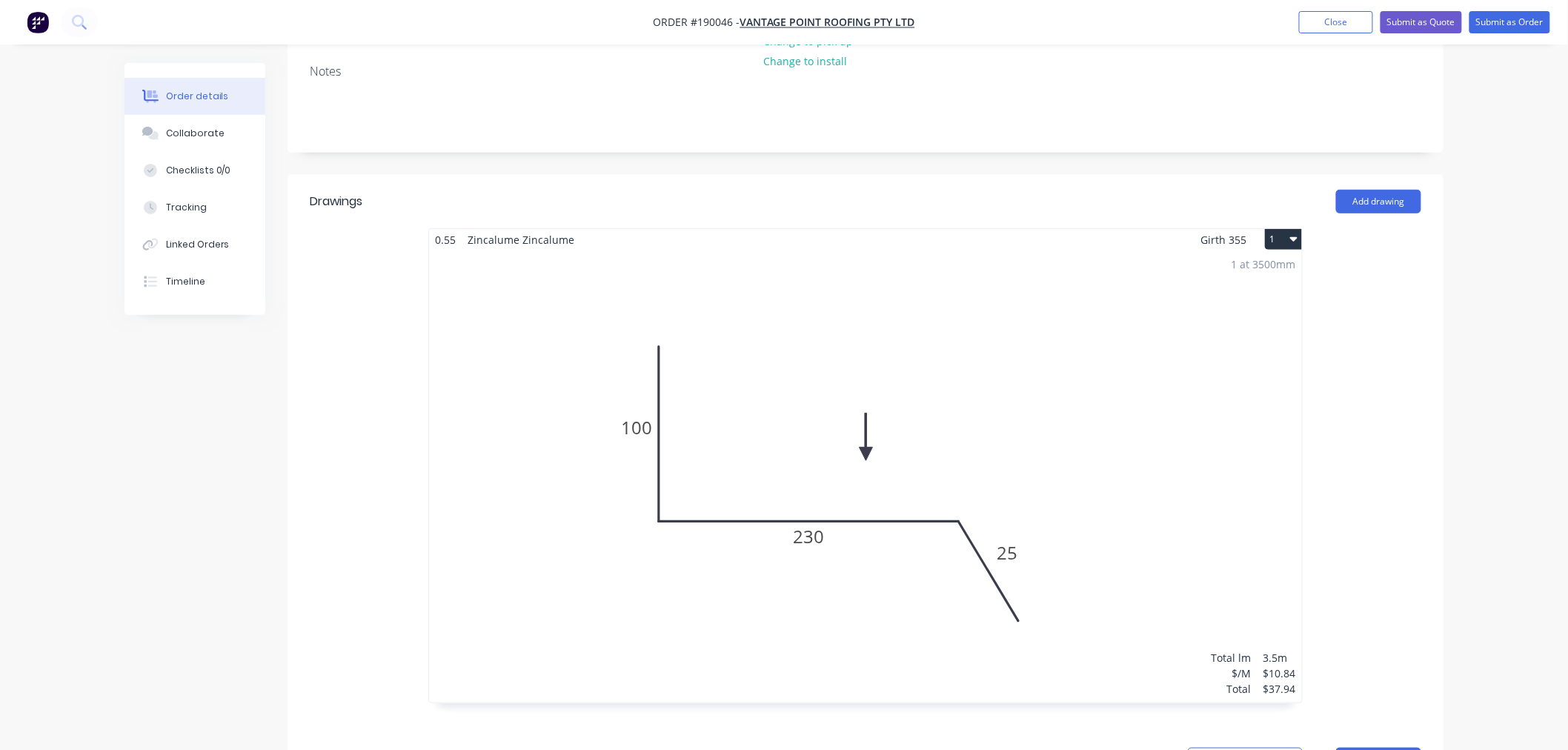
scroll to position [0, 0]
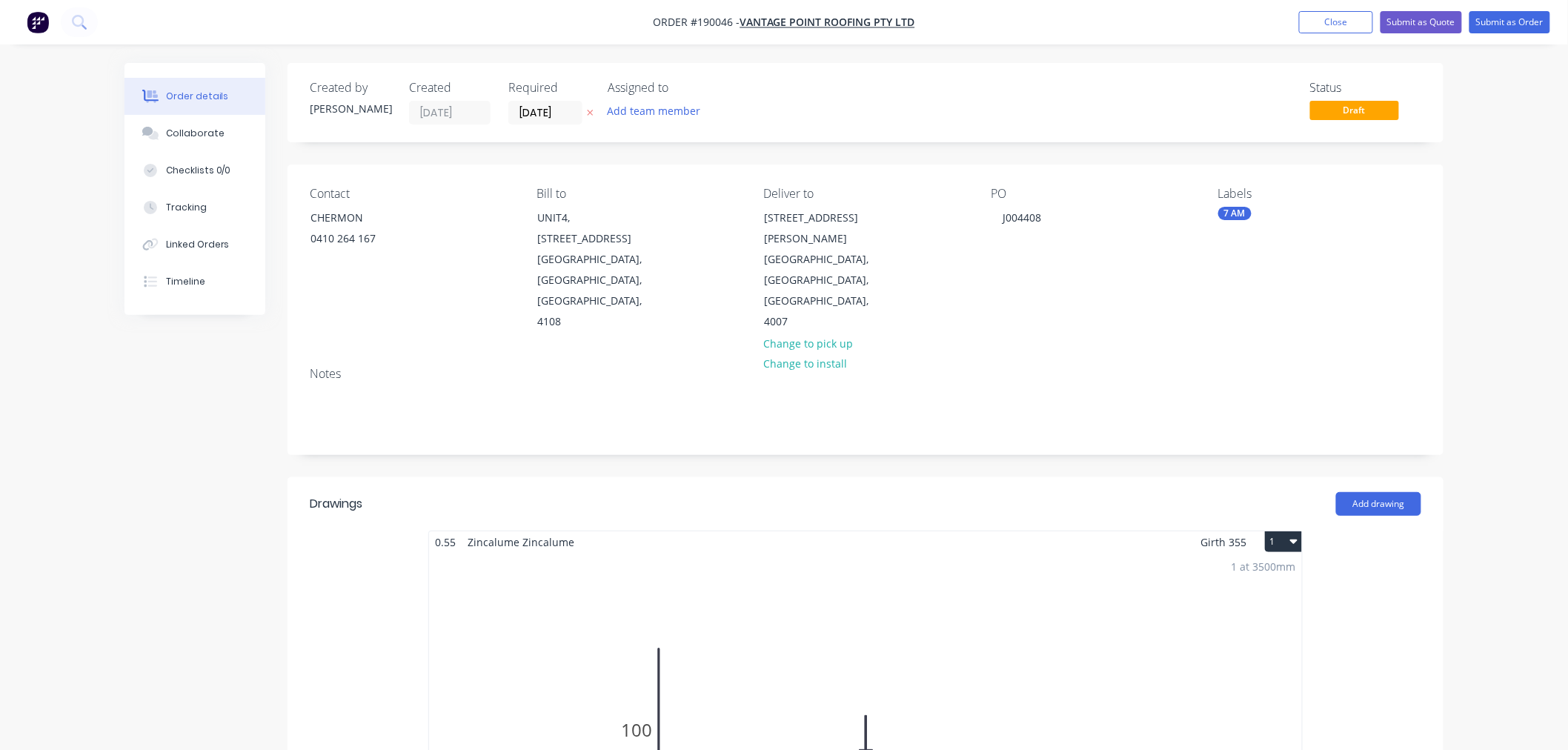
click at [1515, 17] on button "Submit as Order" at bounding box center [1510, 23] width 81 height 23
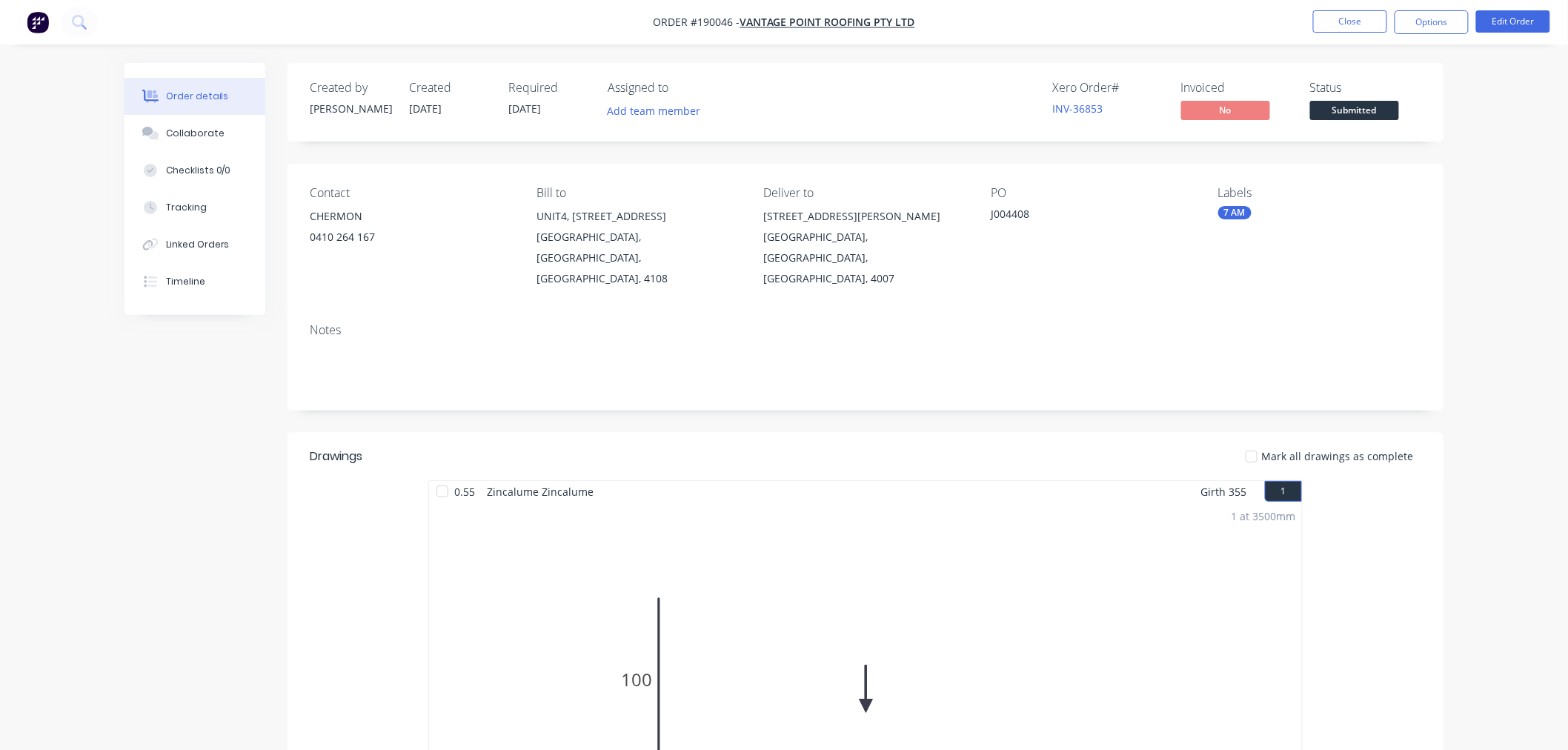
click at [1508, 553] on div "Order details Collaborate Checklists 0/0 Tracking Linked Orders Timeline Order …" at bounding box center [784, 708] width 1568 height 1417
click at [1432, 20] on button "Options" at bounding box center [1432, 22] width 74 height 23
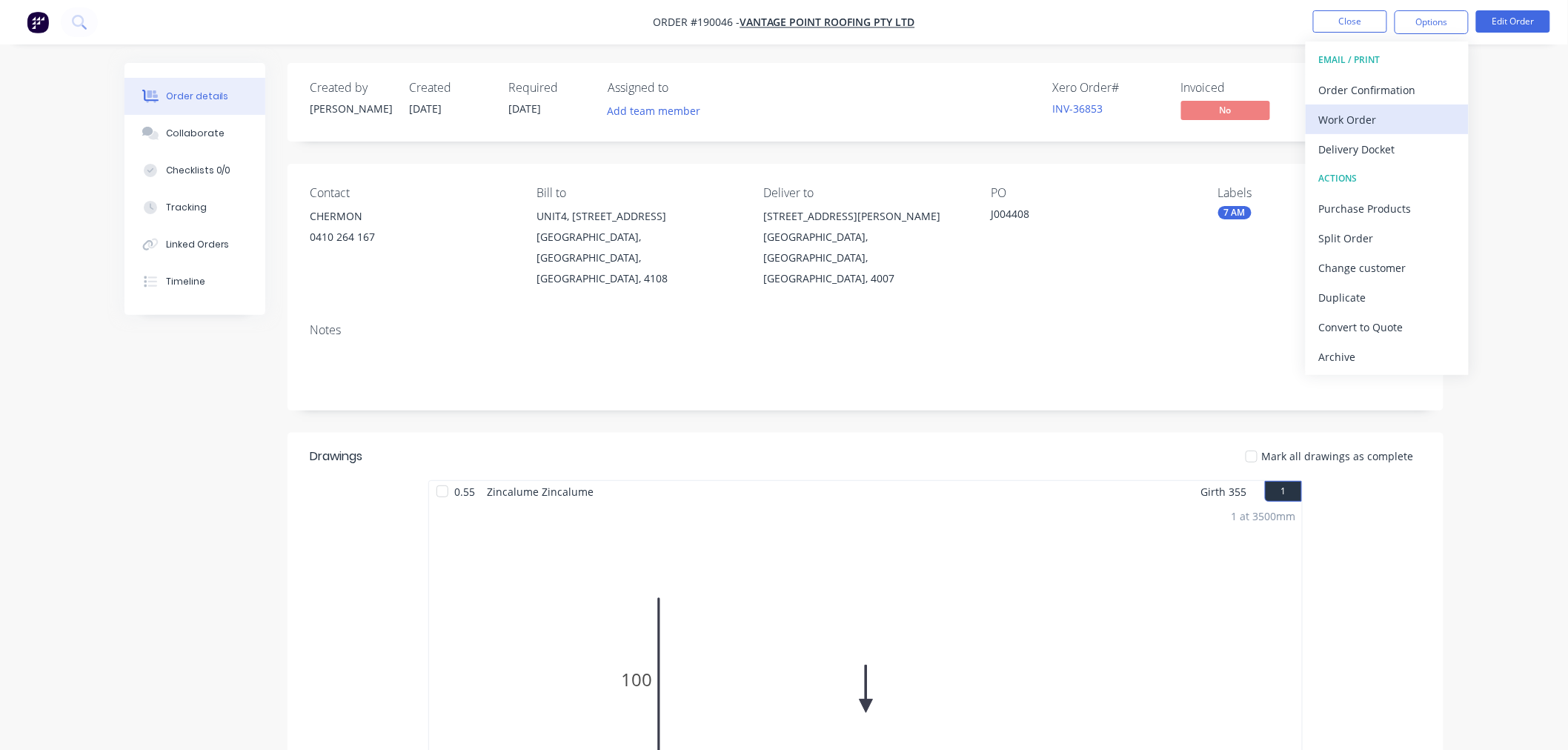
click at [1432, 125] on div "Work Order" at bounding box center [1387, 119] width 136 height 22
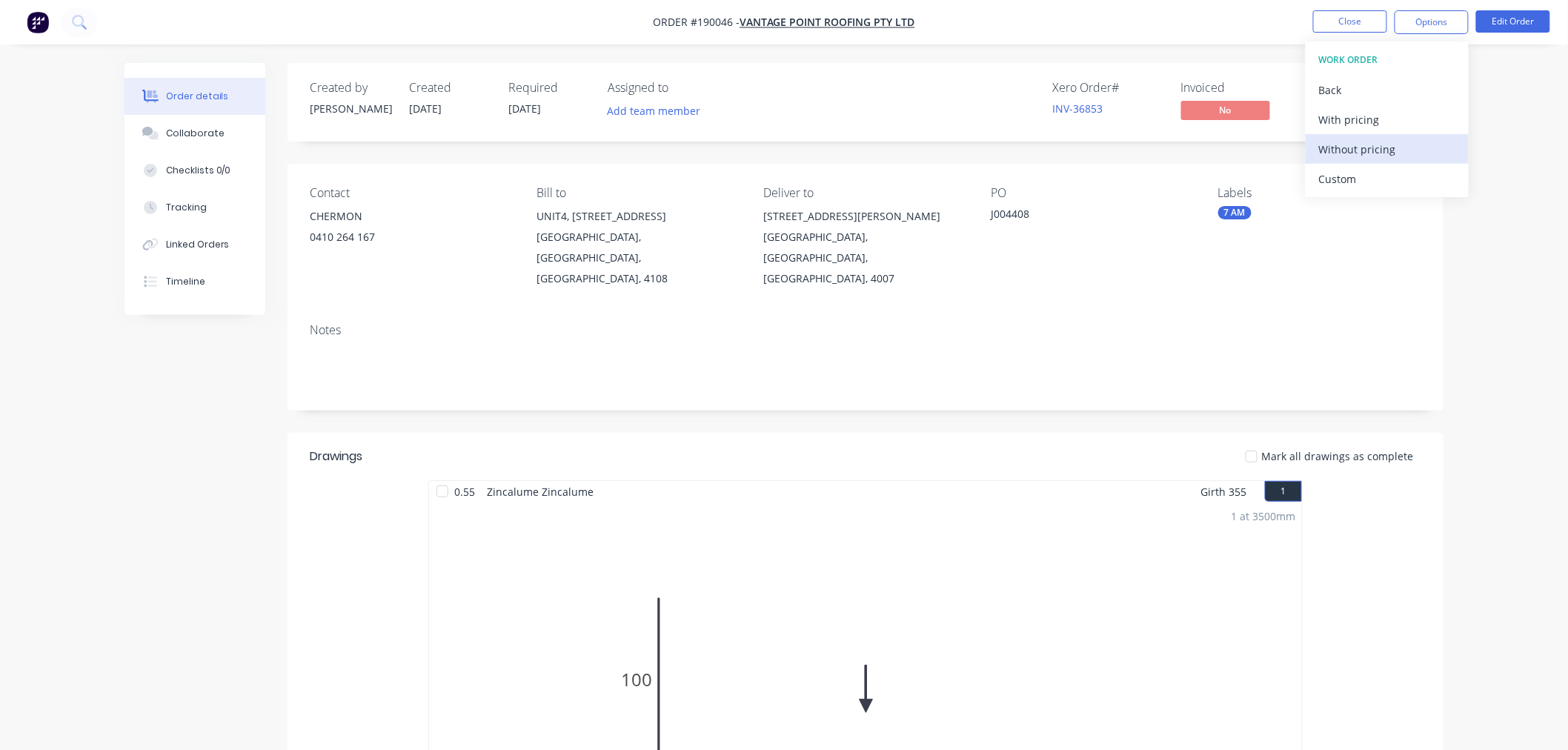
click at [1429, 149] on div "Without pricing" at bounding box center [1387, 149] width 136 height 22
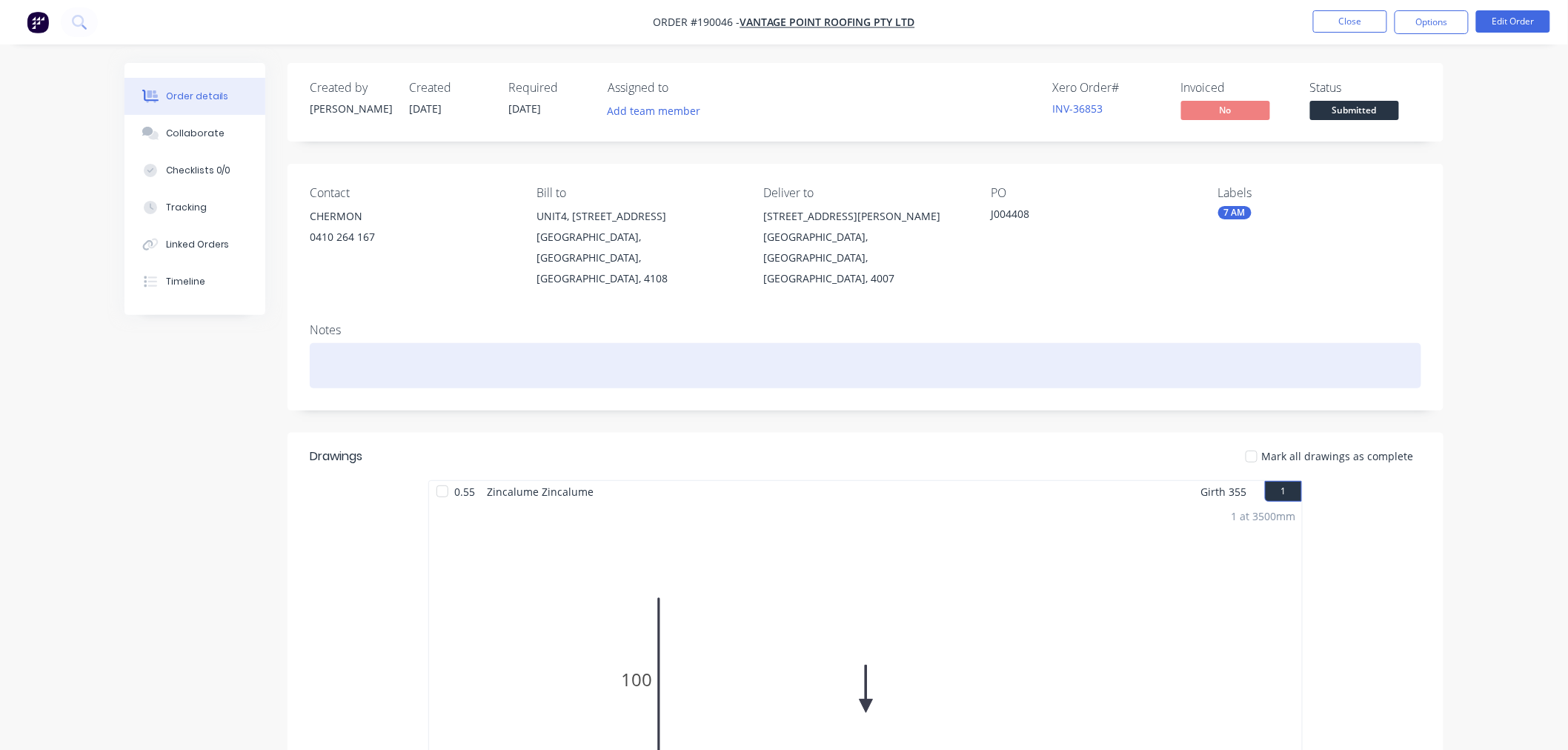
click at [368, 343] on div at bounding box center [865, 366] width 1112 height 45
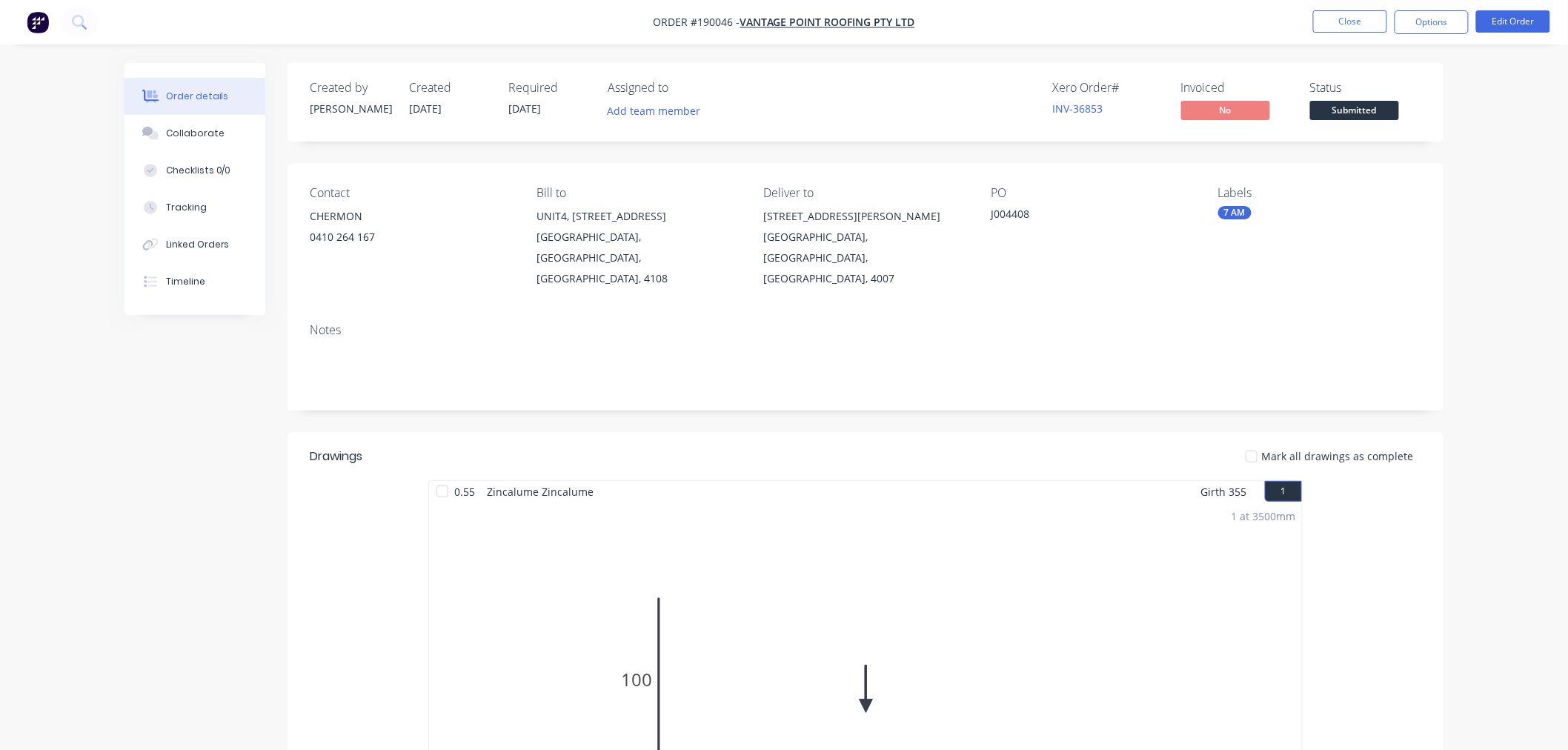
click at [1500, 203] on div "Order details Collaborate Checklists 0/0 Tracking Linked Orders Timeline Order …" at bounding box center [784, 708] width 1568 height 1417
click at [1350, 23] on button "Close" at bounding box center [1350, 22] width 74 height 23
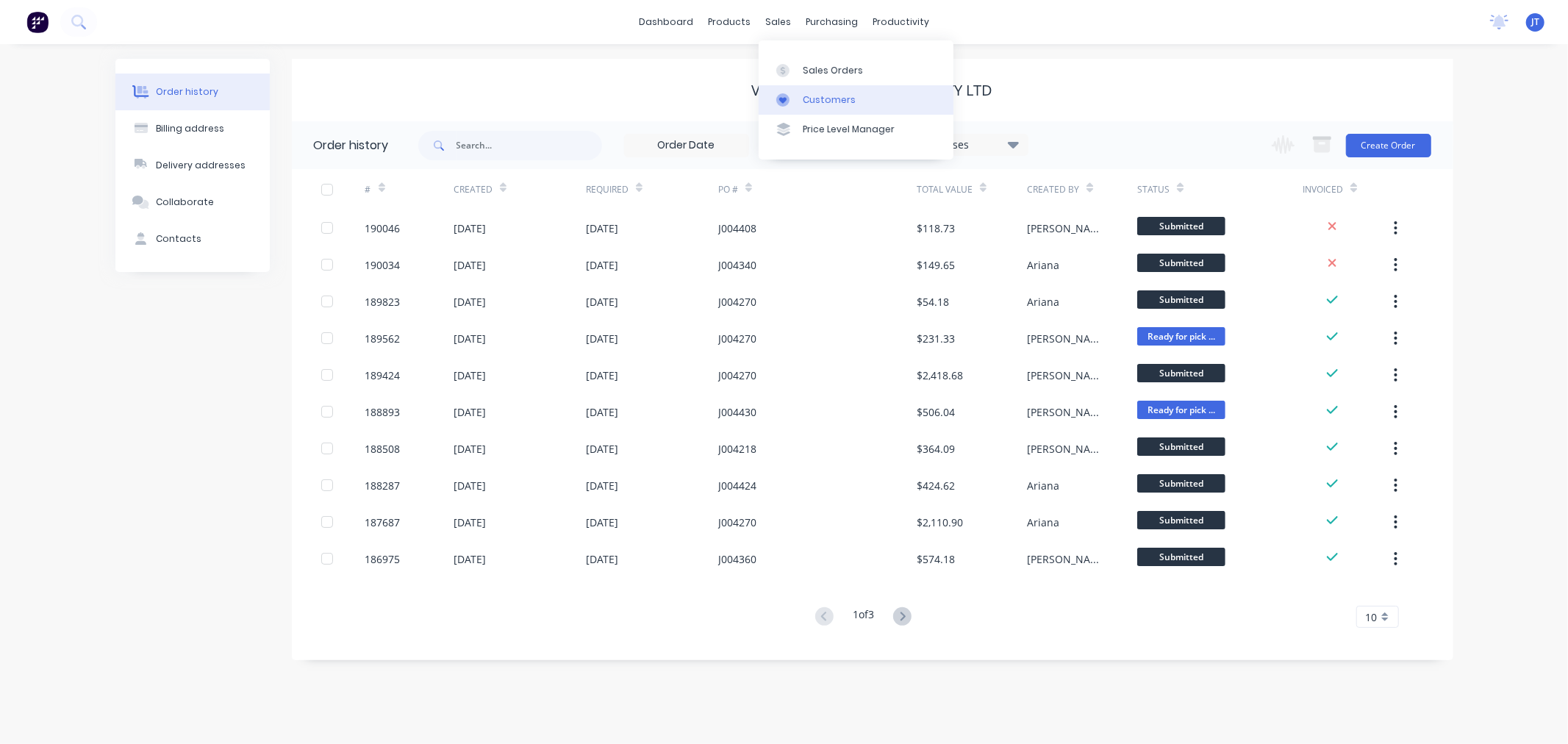
click at [816, 107] on link "Customers" at bounding box center [856, 100] width 195 height 30
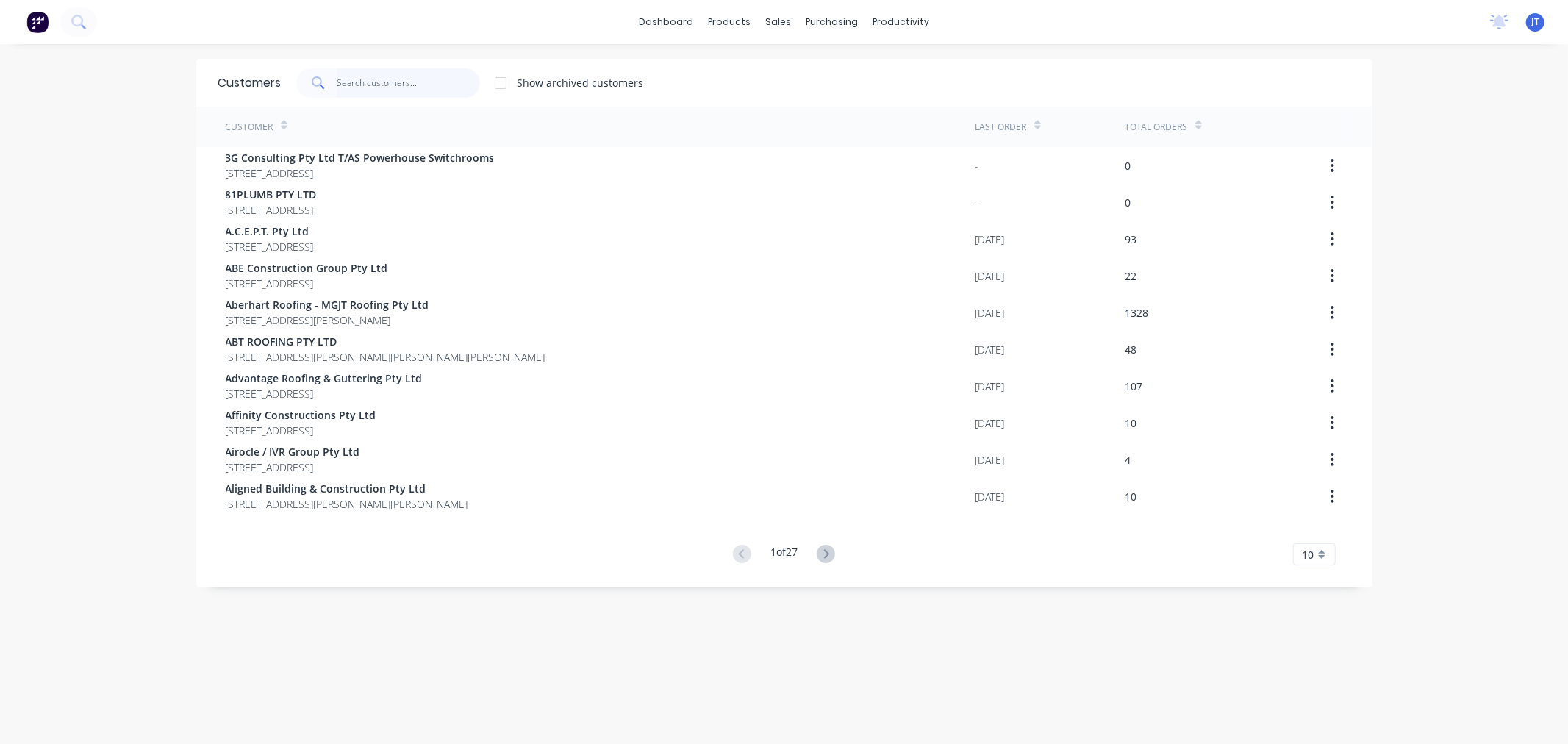
click at [404, 82] on input "text" at bounding box center [408, 83] width 143 height 30
paste input "KWR"
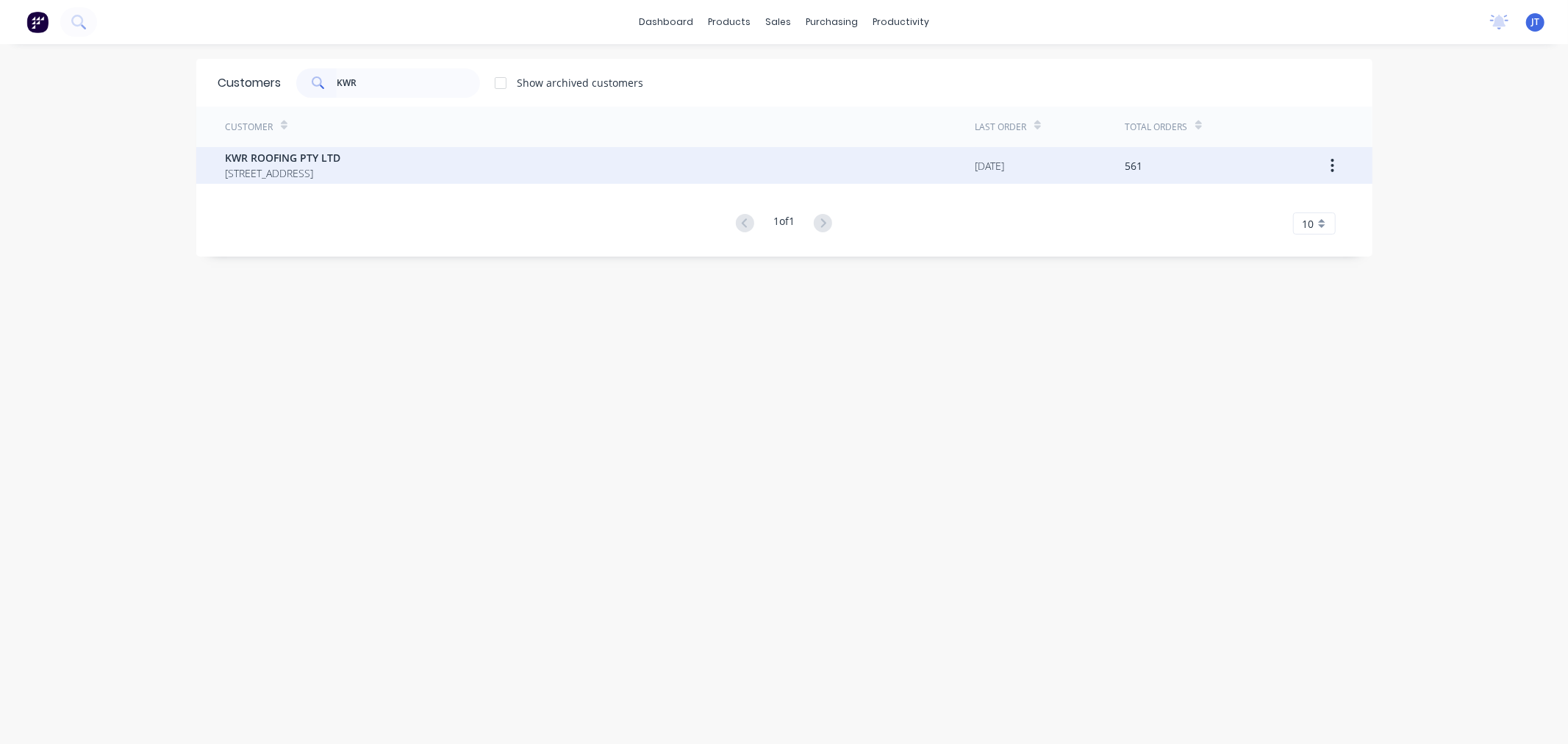
click at [488, 168] on div "KWR ROOFING PTY LTD [STREET_ADDRESS]" at bounding box center [600, 165] width 750 height 37
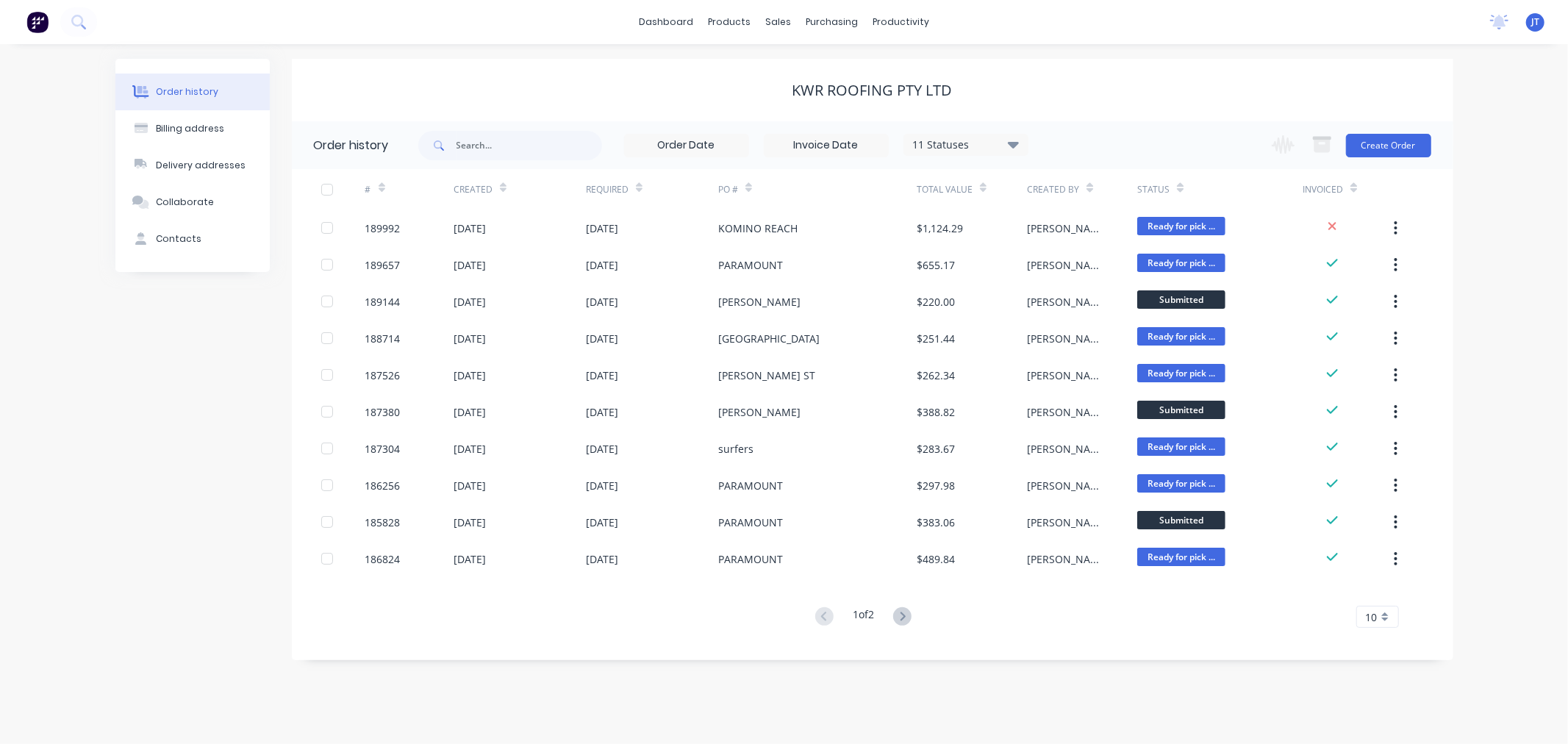
click at [1523, 114] on div "Order history Billing address Delivery addresses Collaborate Contacts KWR ROOFI…" at bounding box center [784, 394] width 1568 height 700
click at [1387, 141] on button "Create Order" at bounding box center [1388, 145] width 86 height 23
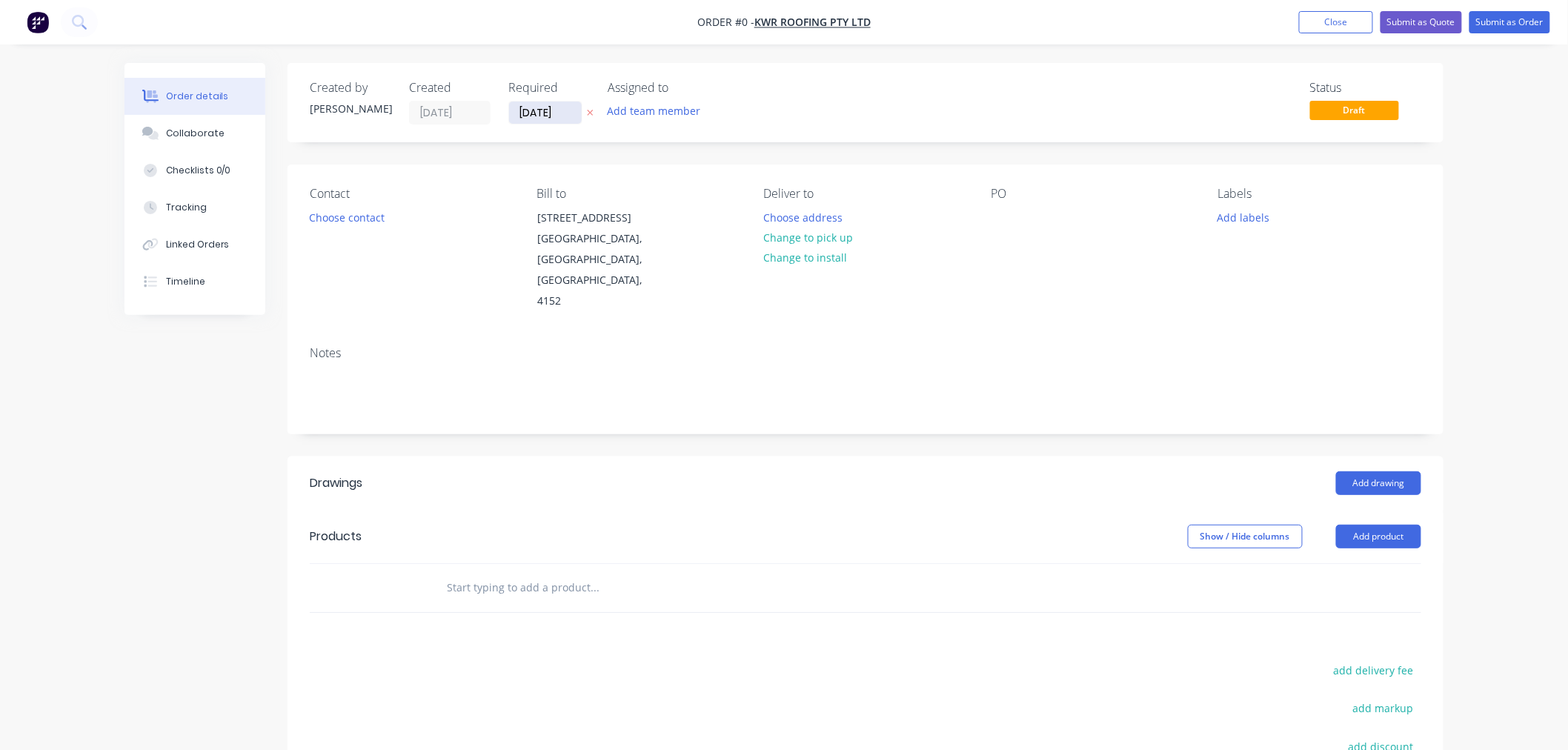
click at [540, 111] on input "[DATE]" at bounding box center [545, 113] width 73 height 23
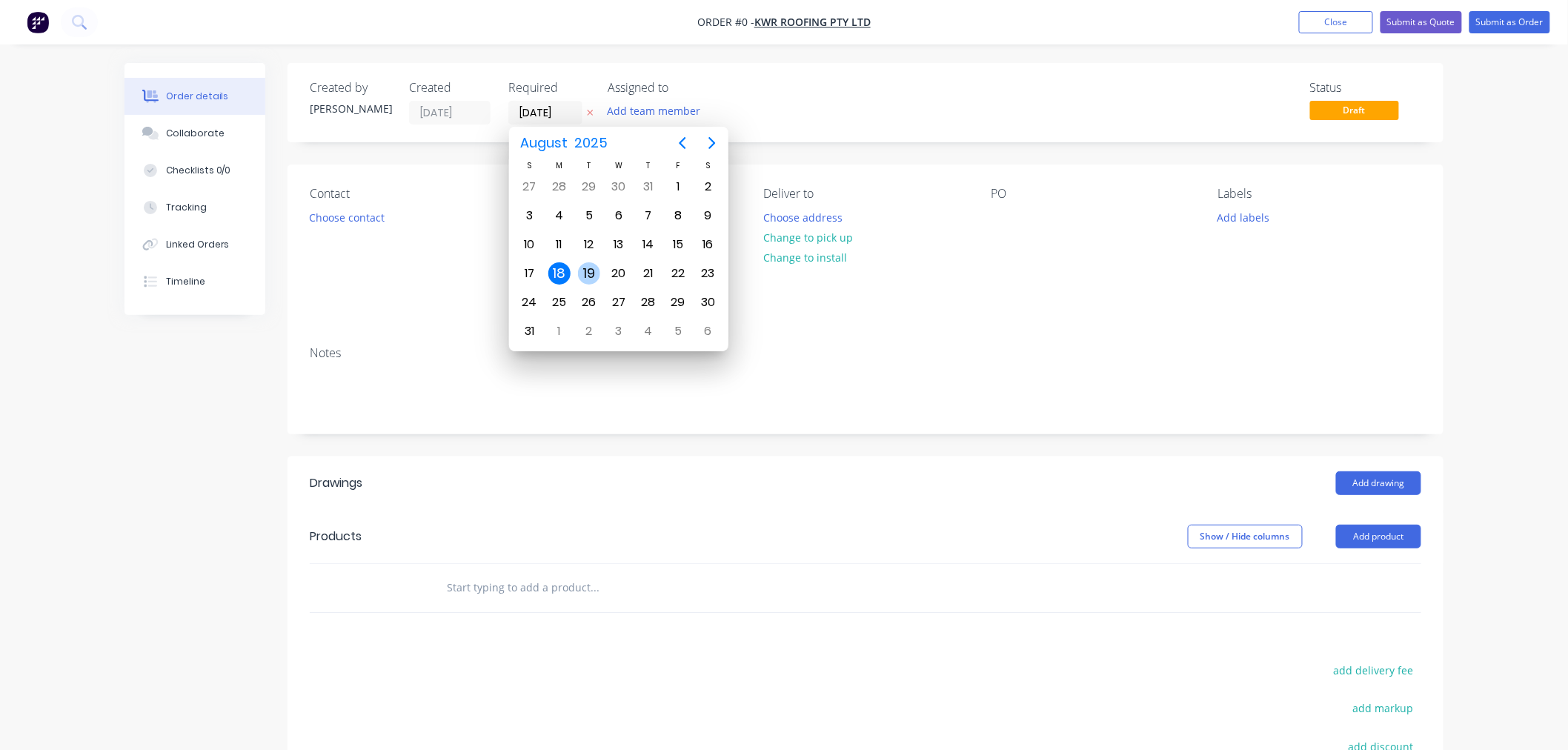
click at [595, 264] on div "19" at bounding box center [589, 274] width 23 height 23
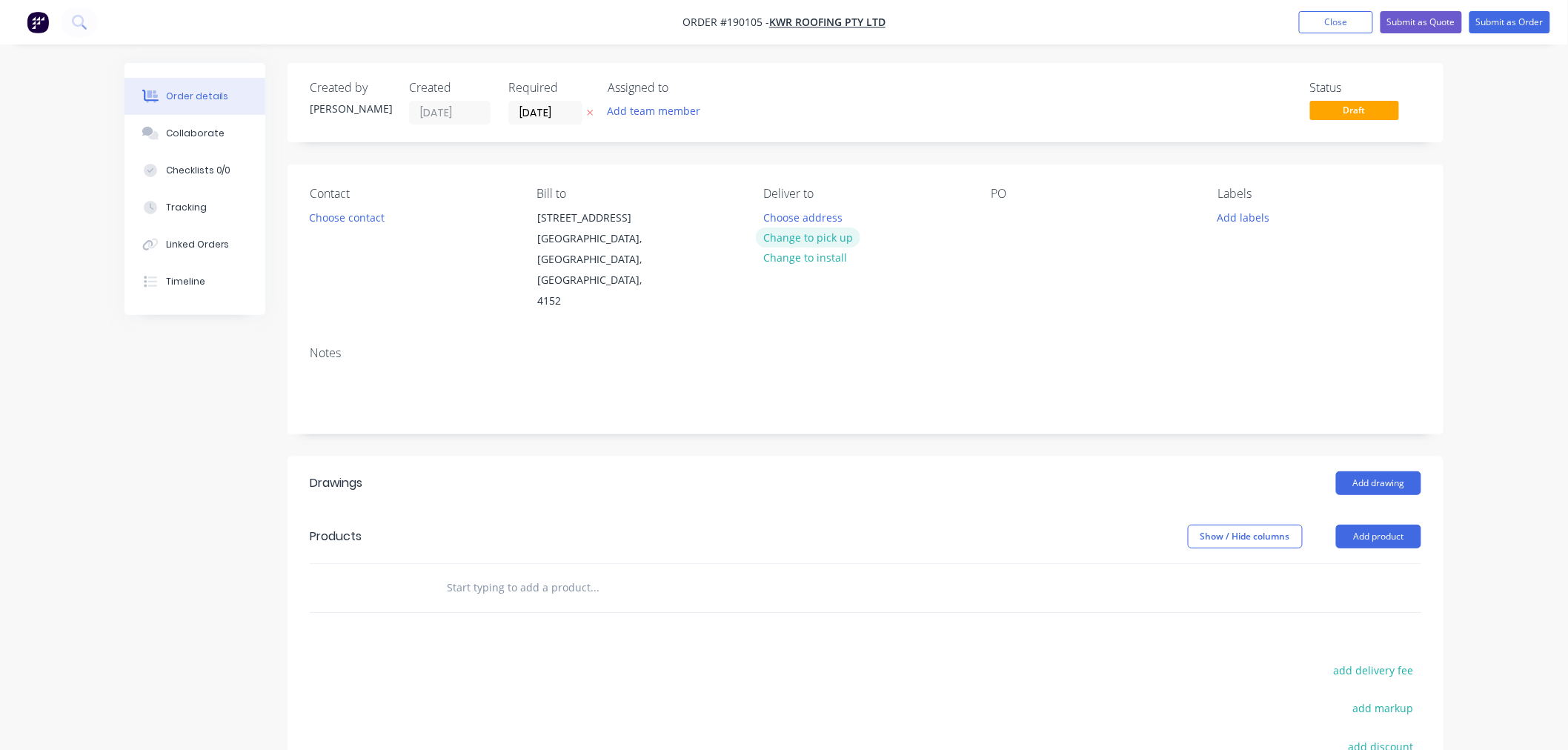
click at [804, 238] on button "Change to pick up" at bounding box center [808, 237] width 106 height 20
click at [1002, 213] on div at bounding box center [1002, 218] width 23 height 22
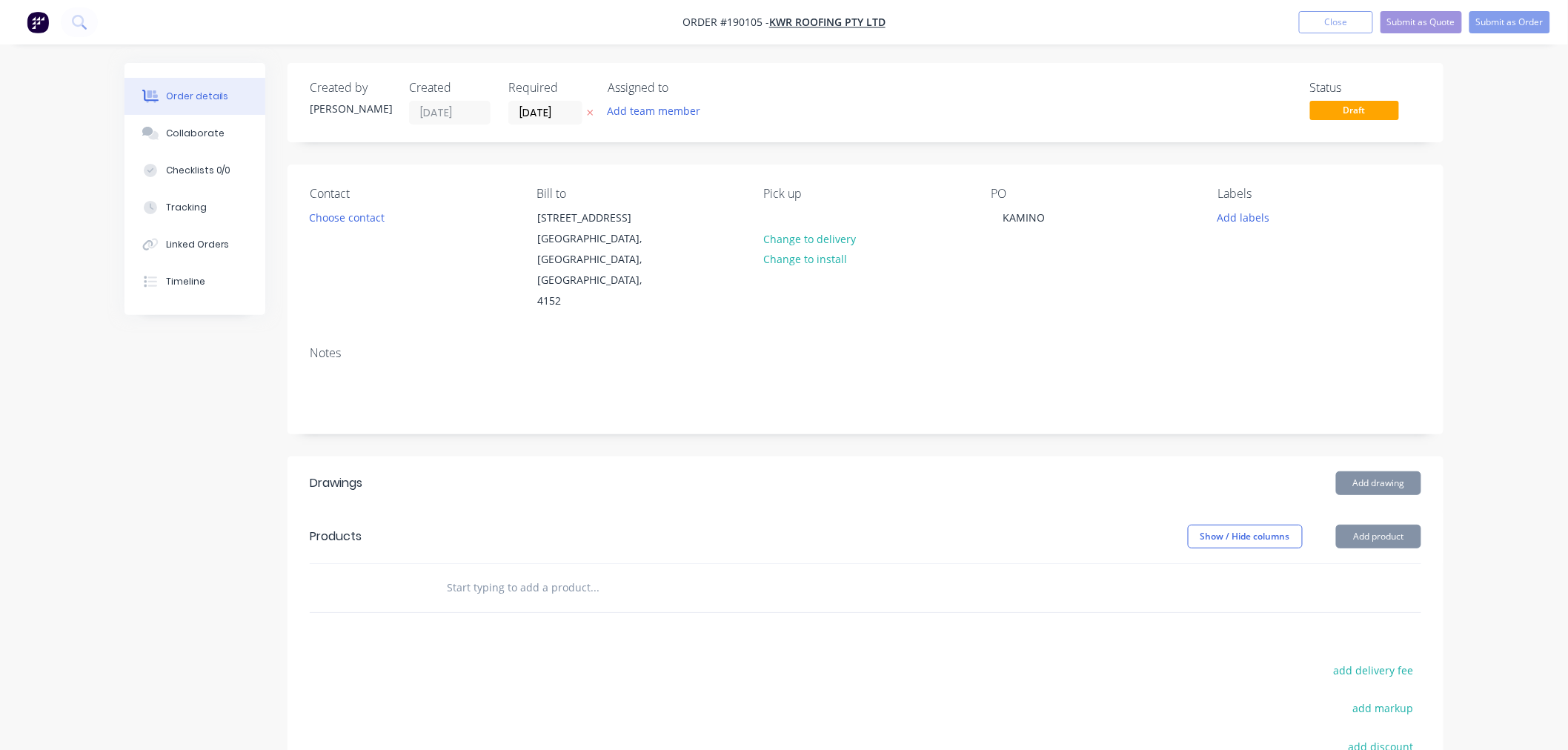
click at [790, 217] on div "Pick up Change to delivery Change to install" at bounding box center [865, 249] width 203 height 125
click at [776, 216] on div at bounding box center [775, 218] width 23 height 22
click at [317, 213] on button "Choose contact" at bounding box center [346, 217] width 91 height 20
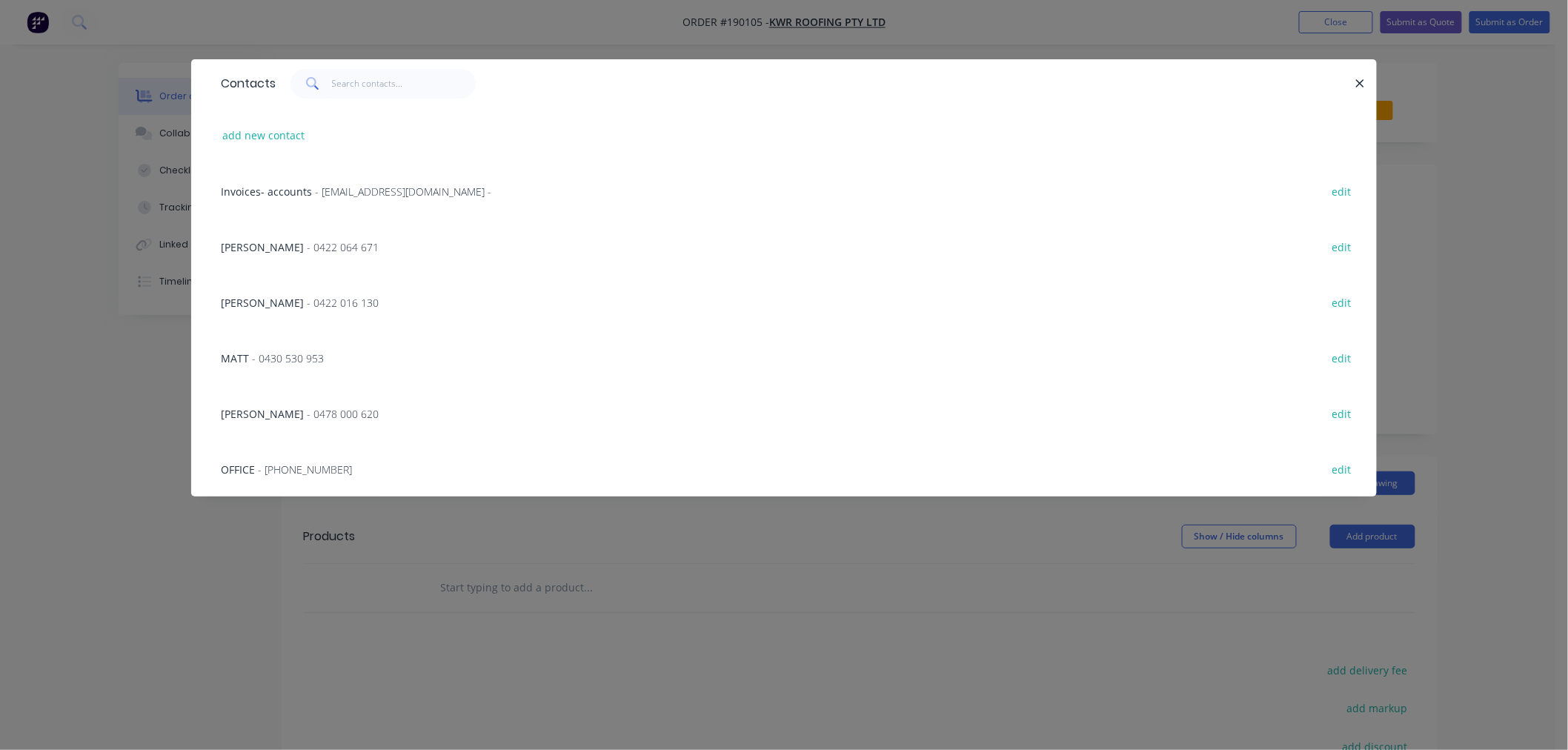
click at [307, 409] on span "- 0478 000 620" at bounding box center [342, 413] width 72 height 14
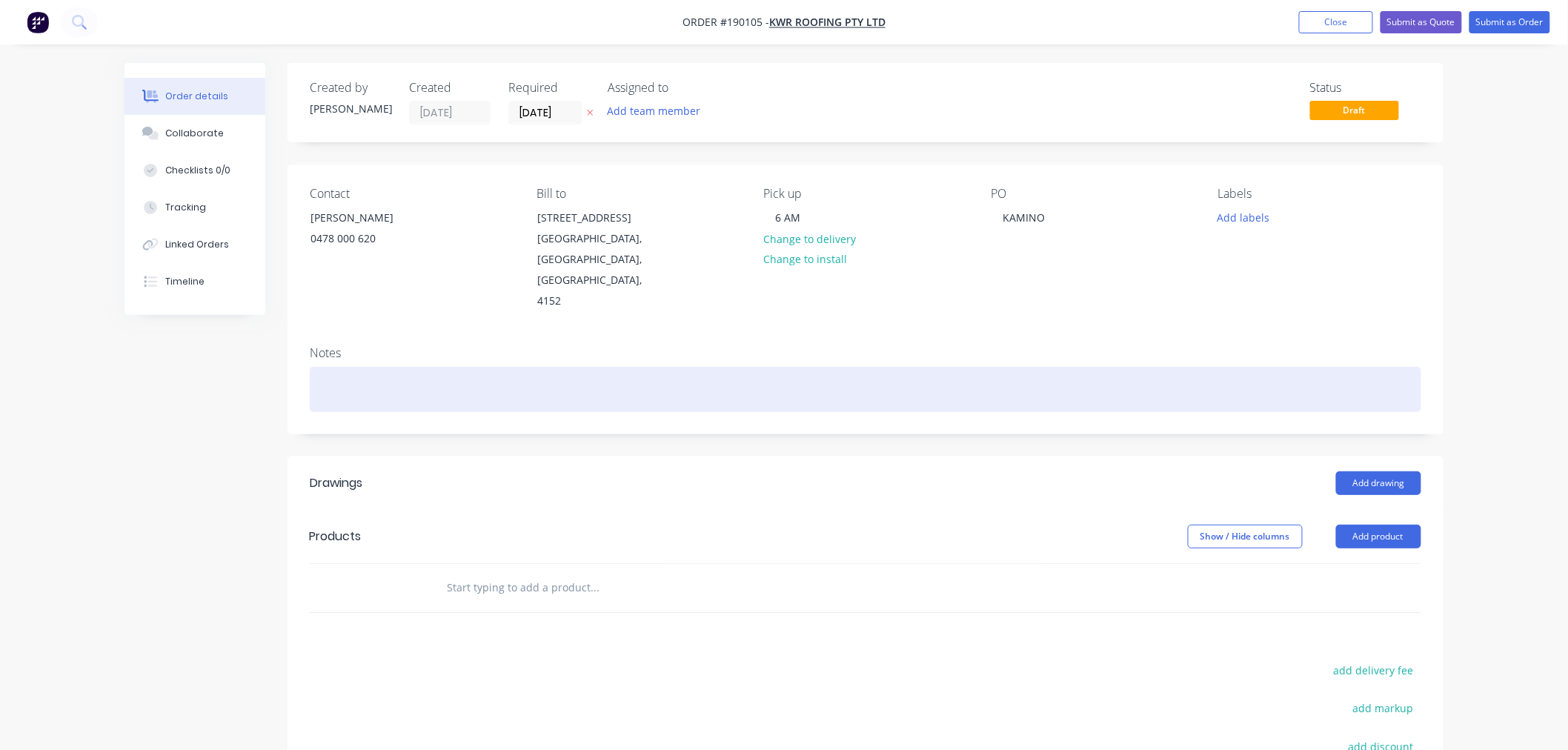
click at [419, 367] on div at bounding box center [865, 389] width 1112 height 45
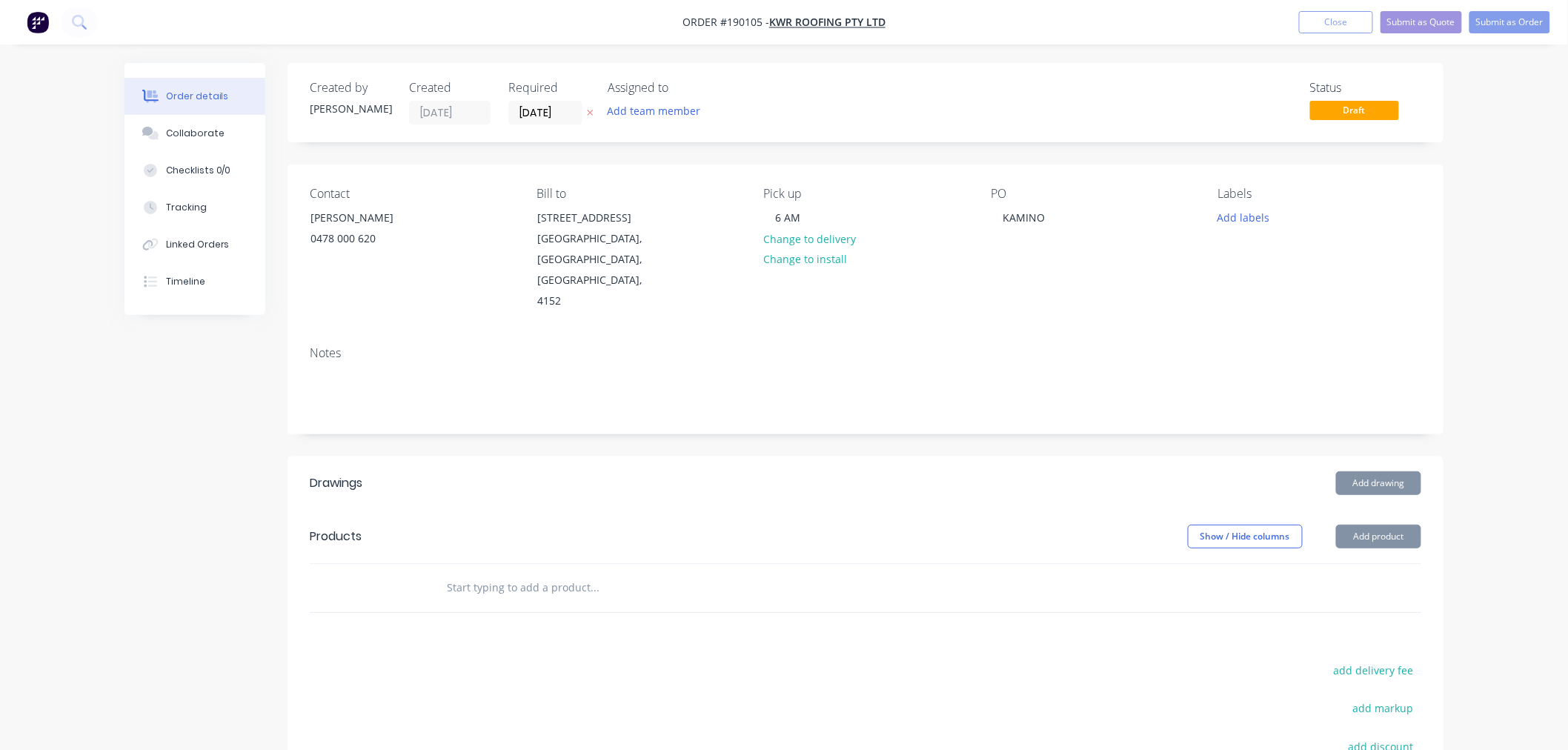
click at [1504, 408] on div "Order details Collaborate Checklists 0/0 Tracking Linked Orders Timeline Order …" at bounding box center [784, 495] width 1568 height 991
click at [1376, 471] on button "Add drawing" at bounding box center [1379, 483] width 85 height 23
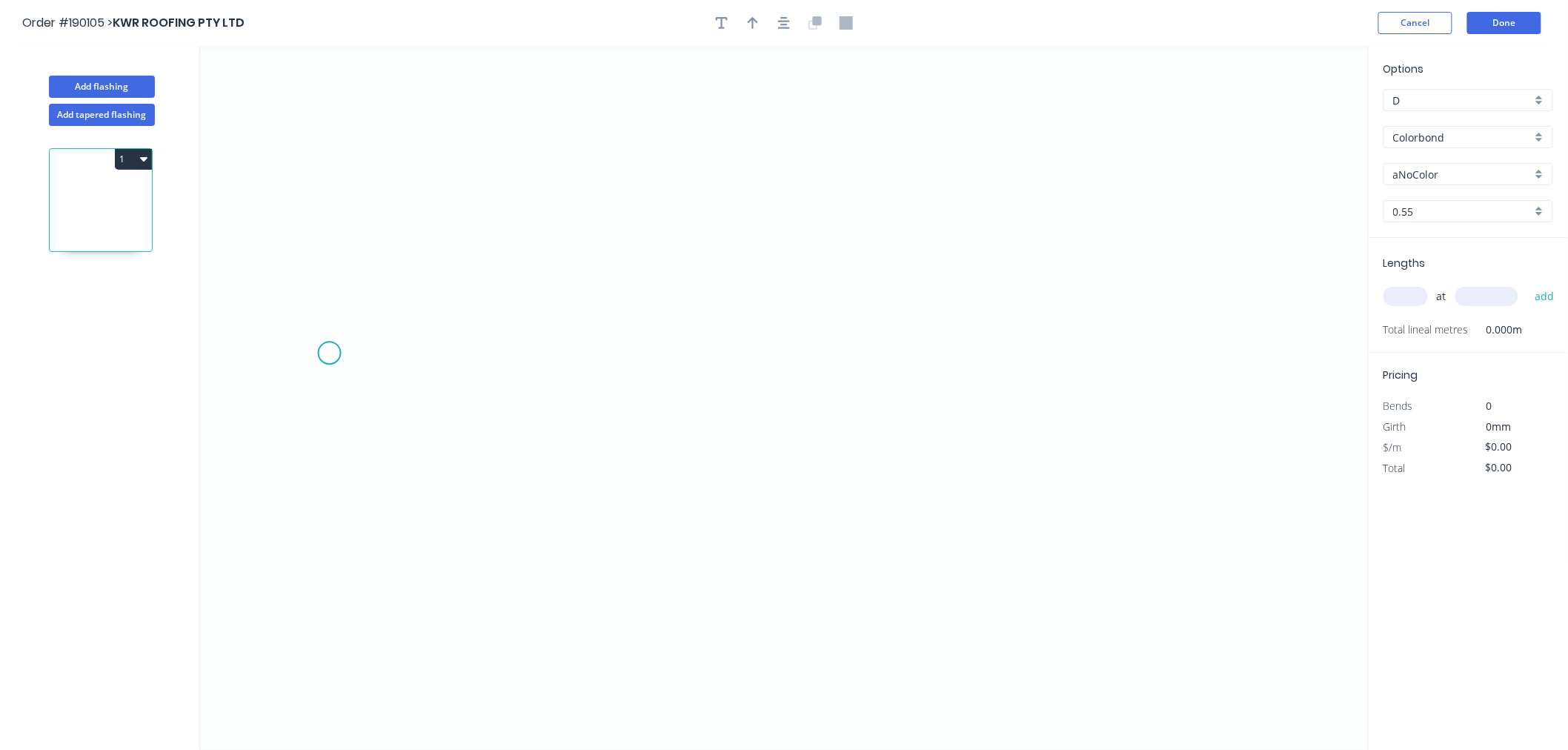
click at [346, 328] on icon "0" at bounding box center [784, 398] width 1168 height 704
click at [383, 240] on icon at bounding box center [365, 284] width 36 height 88
click at [758, 239] on icon "0 ?" at bounding box center [784, 398] width 1168 height 704
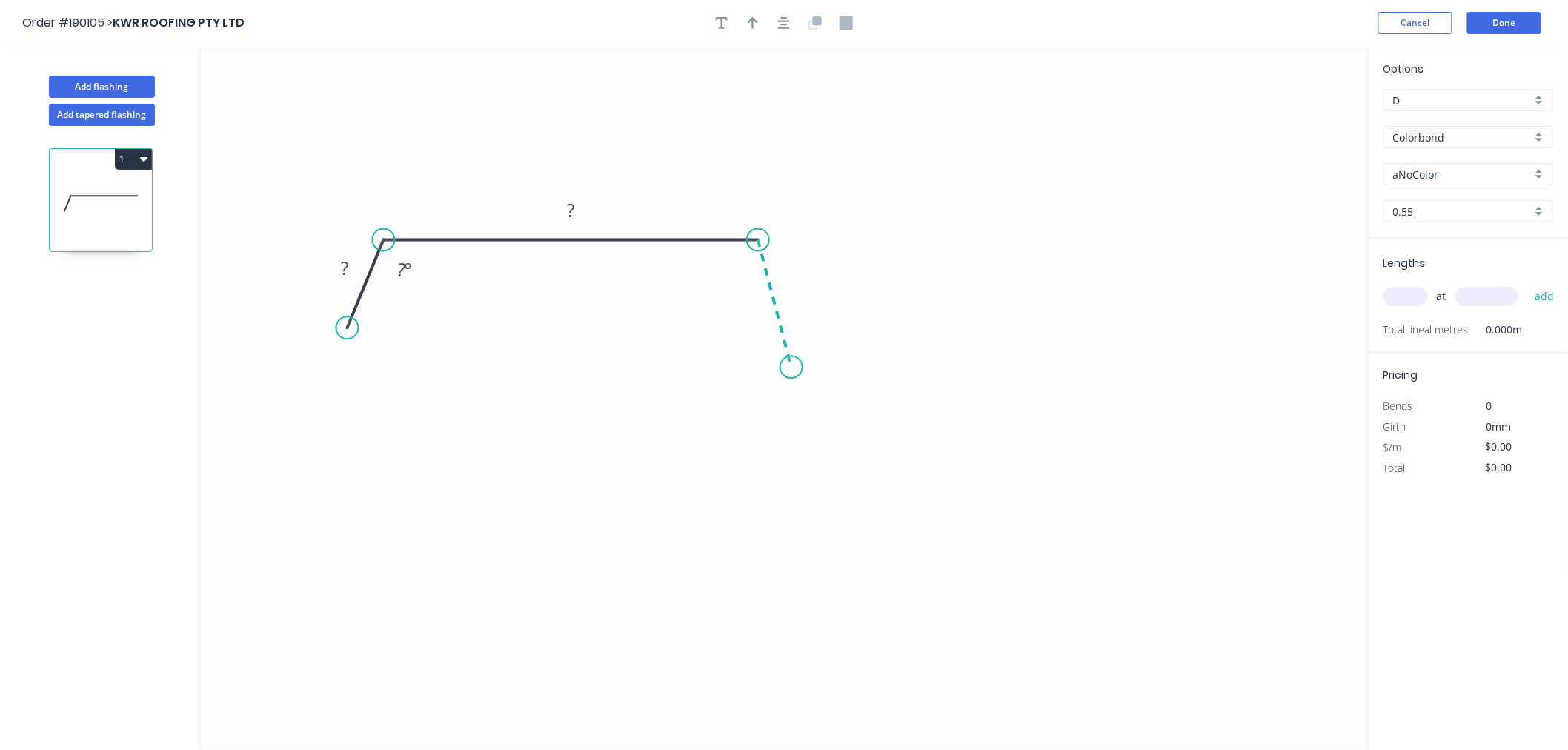
click at [791, 367] on icon "0 ? ? ? º" at bounding box center [784, 398] width 1168 height 704
drag, startPoint x: 348, startPoint y: 326, endPoint x: 334, endPoint y: 383, distance: 58.7
click at [334, 383] on circle at bounding box center [335, 383] width 23 height 23
drag, startPoint x: 334, startPoint y: 383, endPoint x: 342, endPoint y: 373, distance: 12.8
click at [342, 373] on circle at bounding box center [342, 372] width 23 height 23
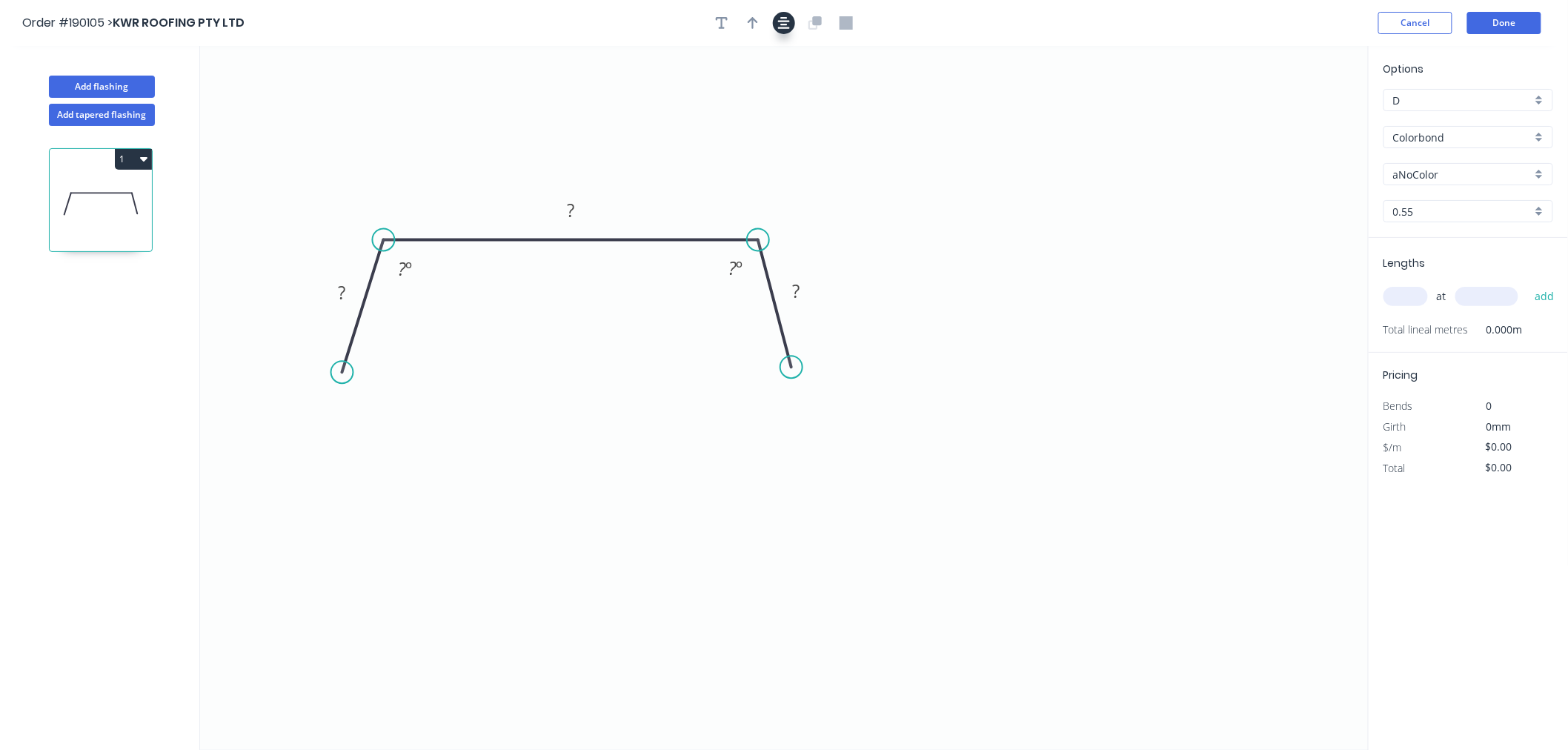
click at [781, 19] on icon "button" at bounding box center [784, 23] width 12 height 14
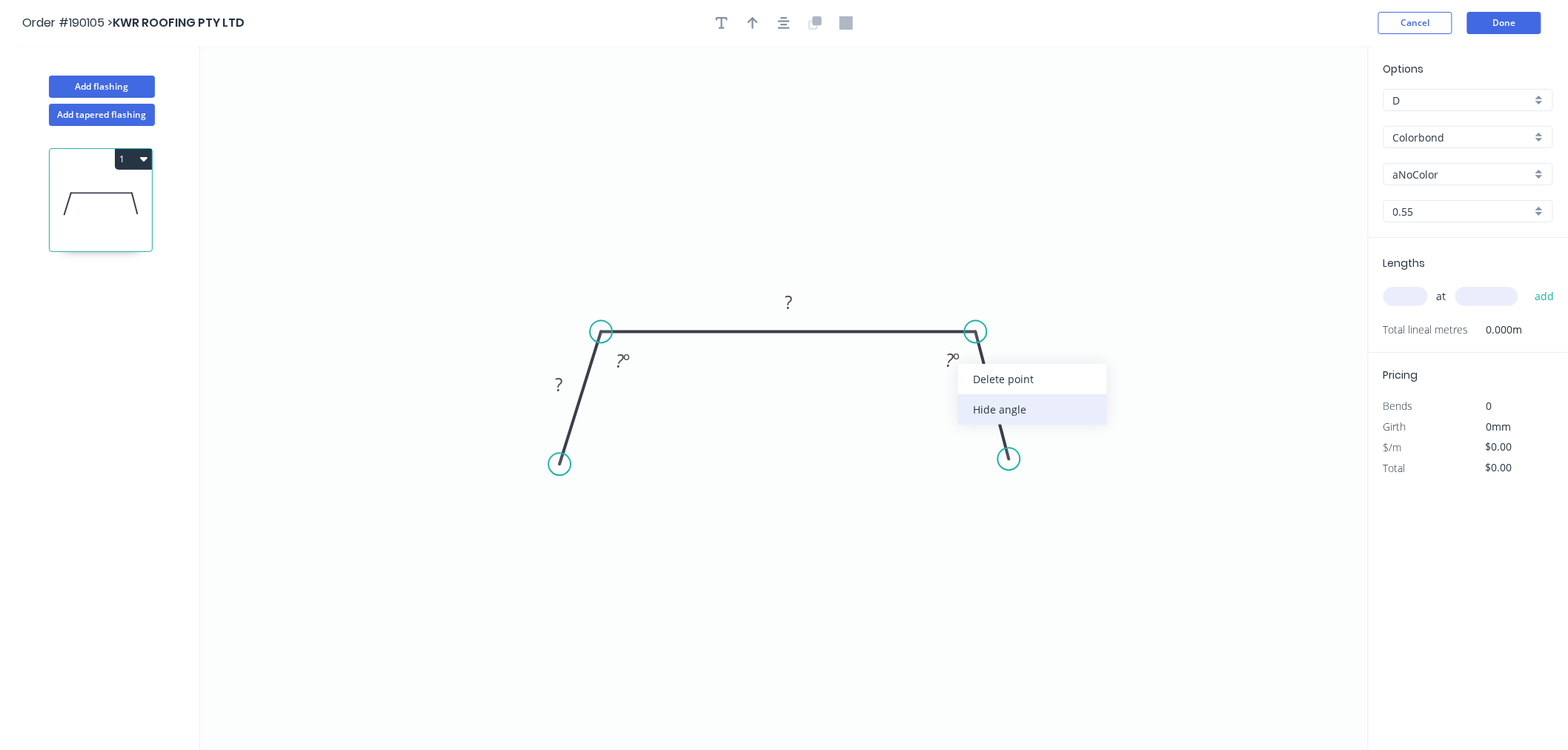
click at [984, 408] on div "Hide angle" at bounding box center [1032, 409] width 149 height 31
click at [641, 408] on div "Hide angle" at bounding box center [697, 407] width 149 height 31
click at [1447, 168] on input "aNoColor" at bounding box center [1462, 174] width 139 height 15
click at [1439, 280] on div "Evening Haze" at bounding box center [1468, 279] width 168 height 26
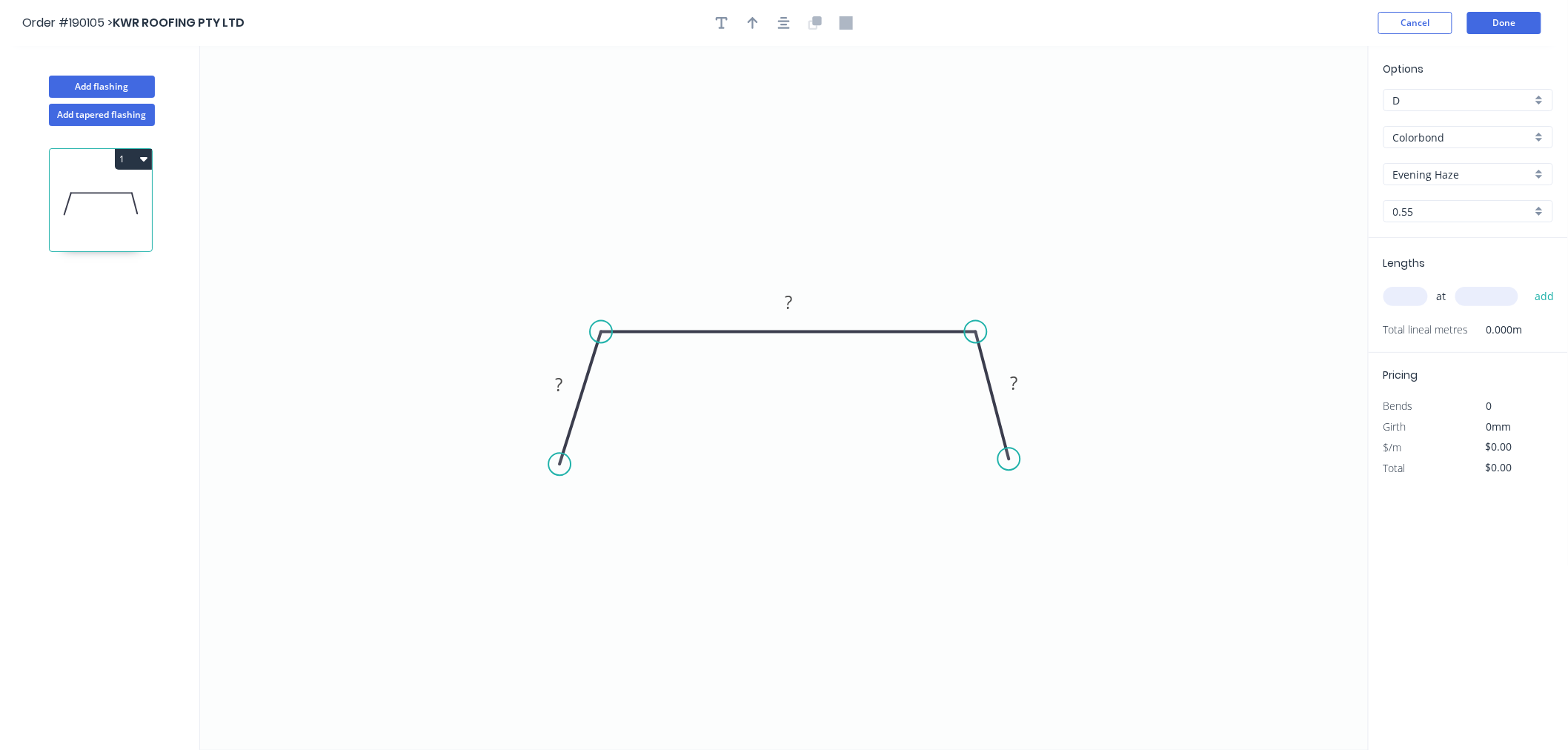
click at [1412, 300] on input "text" at bounding box center [1405, 296] width 44 height 19
click at [1528, 284] on button "add" at bounding box center [1545, 296] width 35 height 25
click at [556, 386] on tspan "?" at bounding box center [559, 384] width 7 height 24
click at [653, 230] on icon "0 25 180 25" at bounding box center [784, 398] width 1168 height 704
click at [788, 23] on icon "button" at bounding box center [784, 23] width 12 height 14
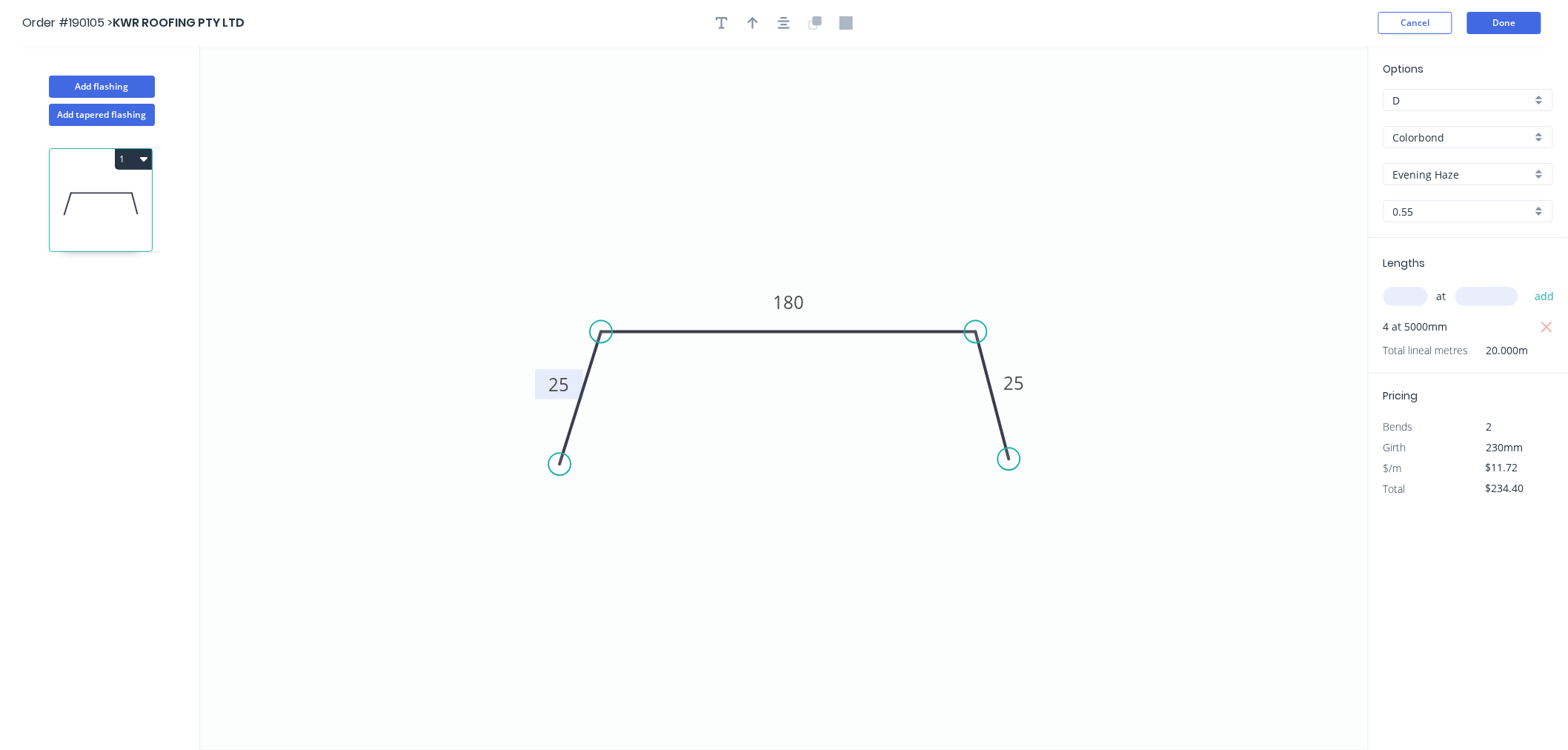
click at [146, 151] on button "1" at bounding box center [134, 160] width 37 height 21
click at [106, 208] on button "Duplicate" at bounding box center [81, 195] width 141 height 30
click at [104, 346] on icon at bounding box center [101, 325] width 102 height 95
click at [570, 383] on rect at bounding box center [559, 385] width 30 height 21
click at [662, 255] on icon "0 40 1120 40" at bounding box center [784, 398] width 1168 height 704
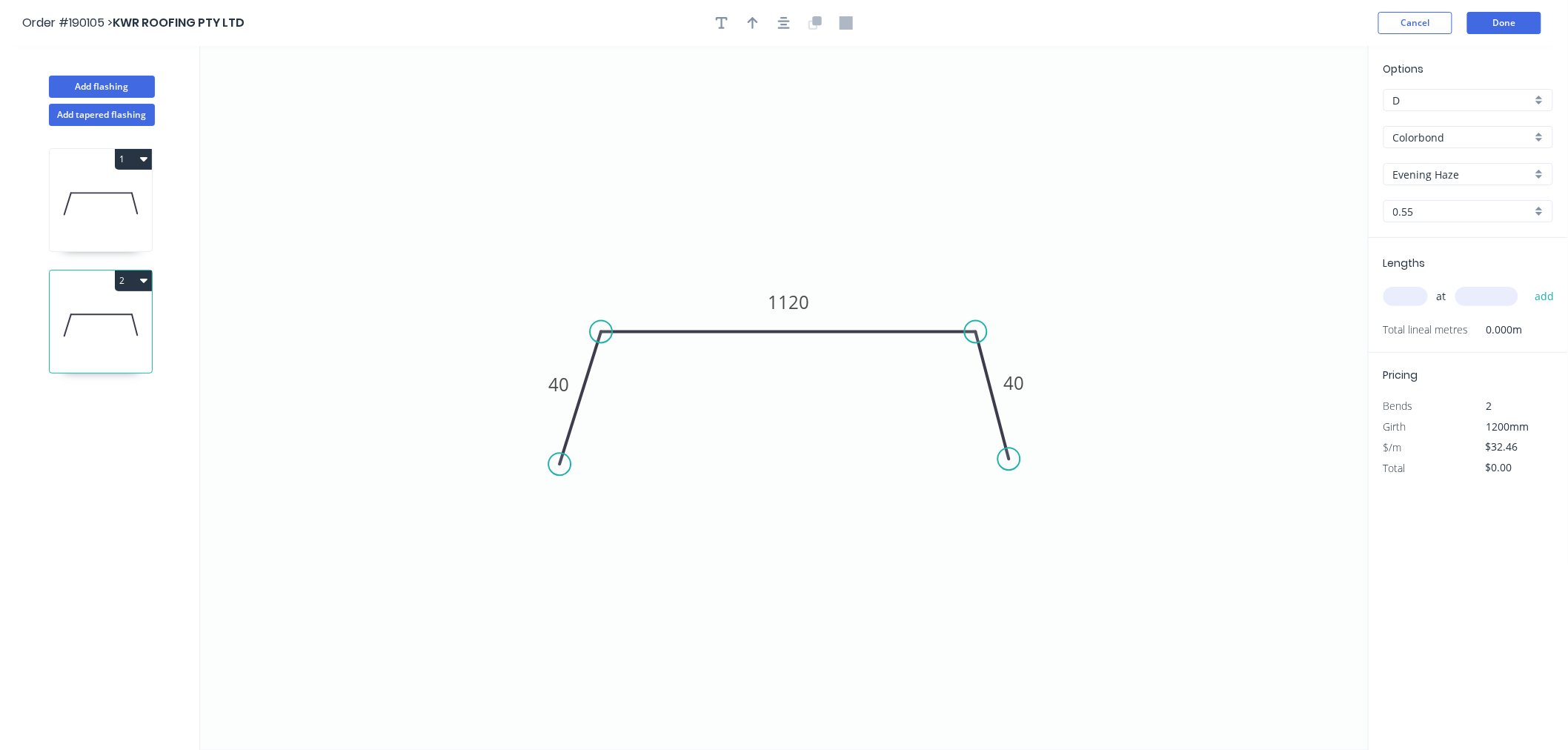
click at [115, 232] on icon at bounding box center [101, 204] width 102 height 95
click at [745, 30] on button "button" at bounding box center [753, 23] width 23 height 23
drag, startPoint x: 1290, startPoint y: 114, endPoint x: 887, endPoint y: 245, distance: 423.8
click at [887, 245] on icon at bounding box center [887, 228] width 14 height 48
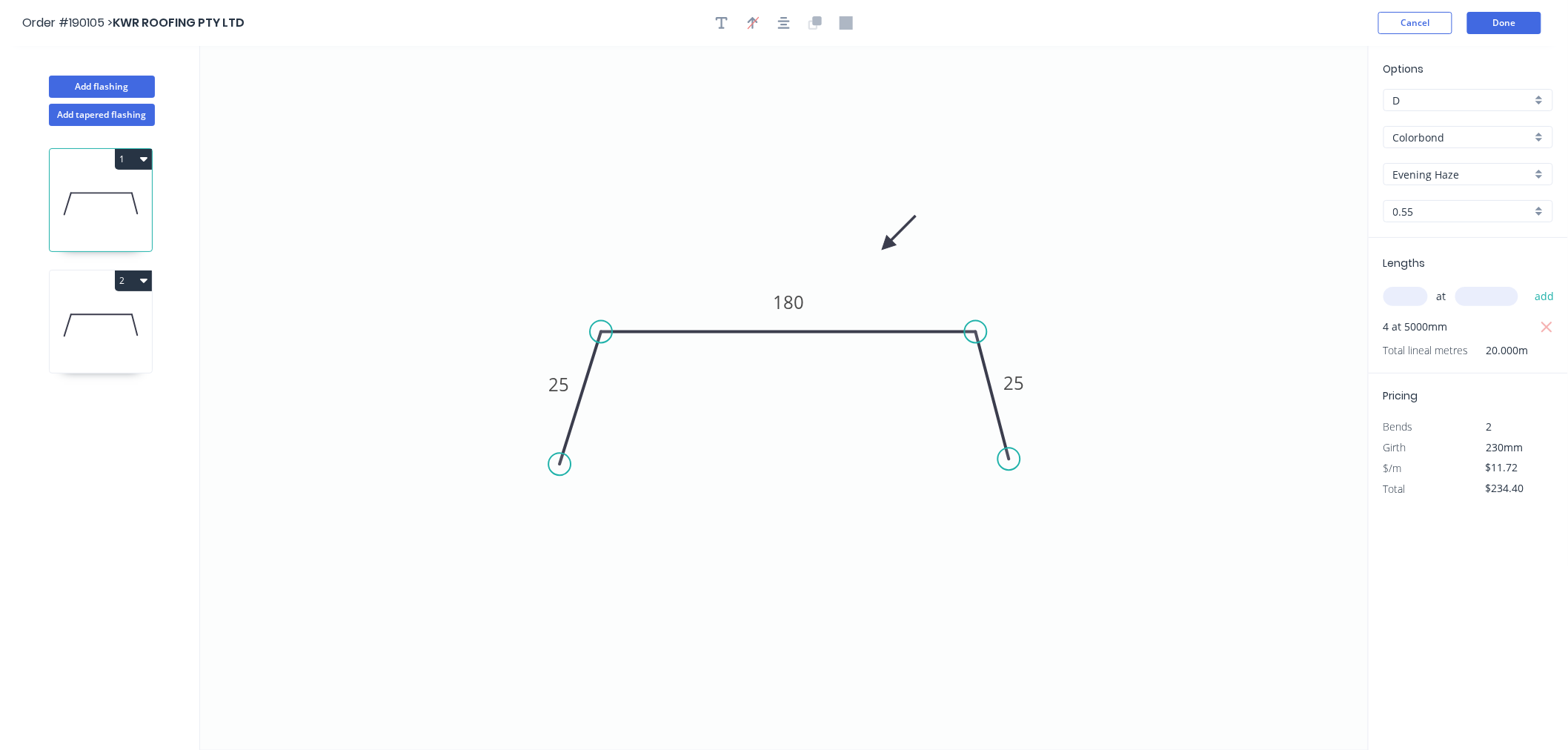
click at [79, 321] on icon at bounding box center [101, 325] width 102 height 95
click at [786, 24] on icon "button" at bounding box center [784, 23] width 12 height 12
click at [747, 31] on button "button" at bounding box center [753, 23] width 23 height 23
drag, startPoint x: 1292, startPoint y: 115, endPoint x: 885, endPoint y: 245, distance: 427.3
click at [885, 245] on icon at bounding box center [885, 228] width 14 height 48
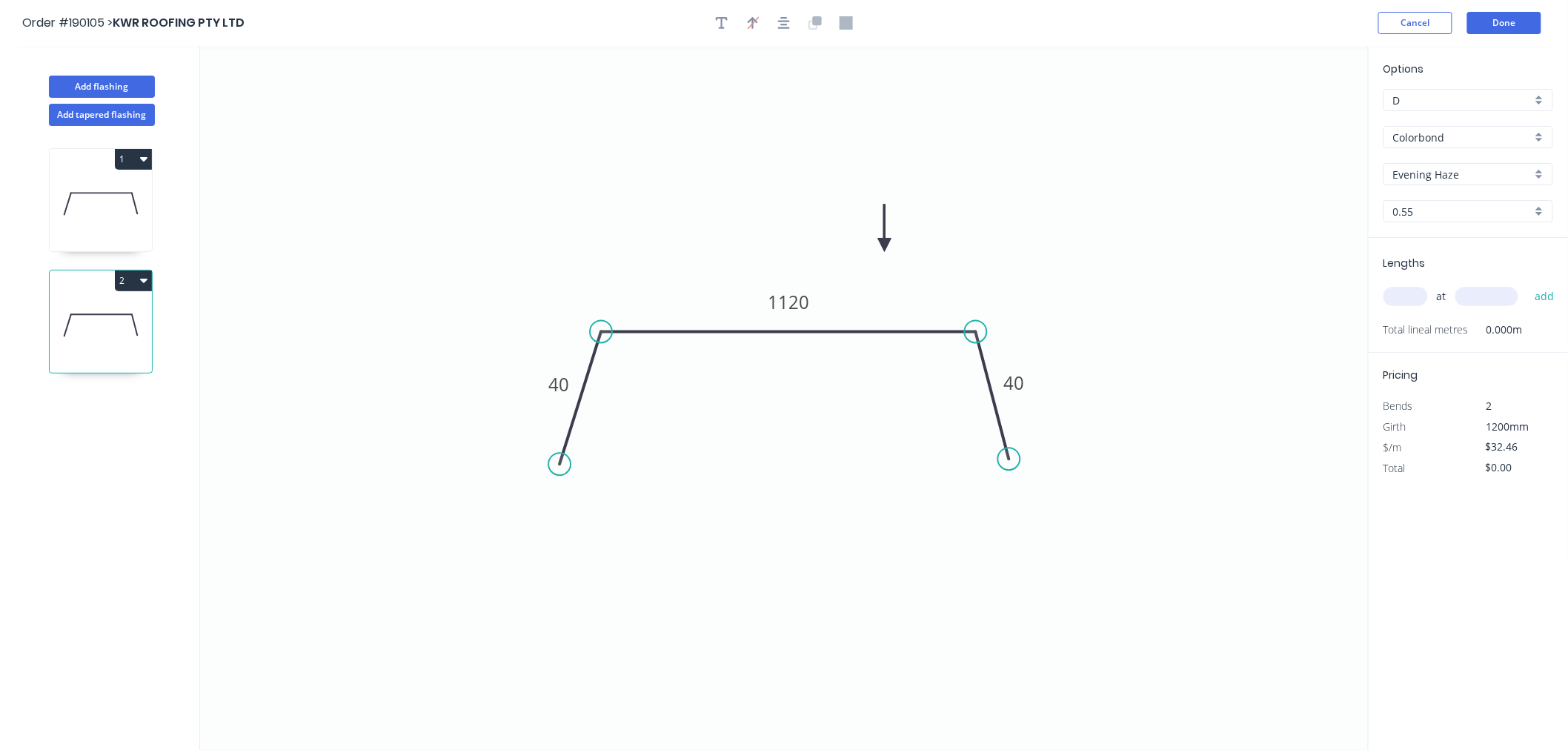
click at [885, 245] on icon at bounding box center [885, 228] width 14 height 48
click at [1404, 296] on input "text" at bounding box center [1405, 296] width 44 height 19
click at [1528, 284] on button "add" at bounding box center [1545, 296] width 35 height 25
click at [1317, 21] on div "Order #190105 > KWR ROOFING PTY LTD Cancel Done" at bounding box center [784, 23] width 1524 height 23
click at [1506, 27] on button "Done" at bounding box center [1504, 23] width 74 height 23
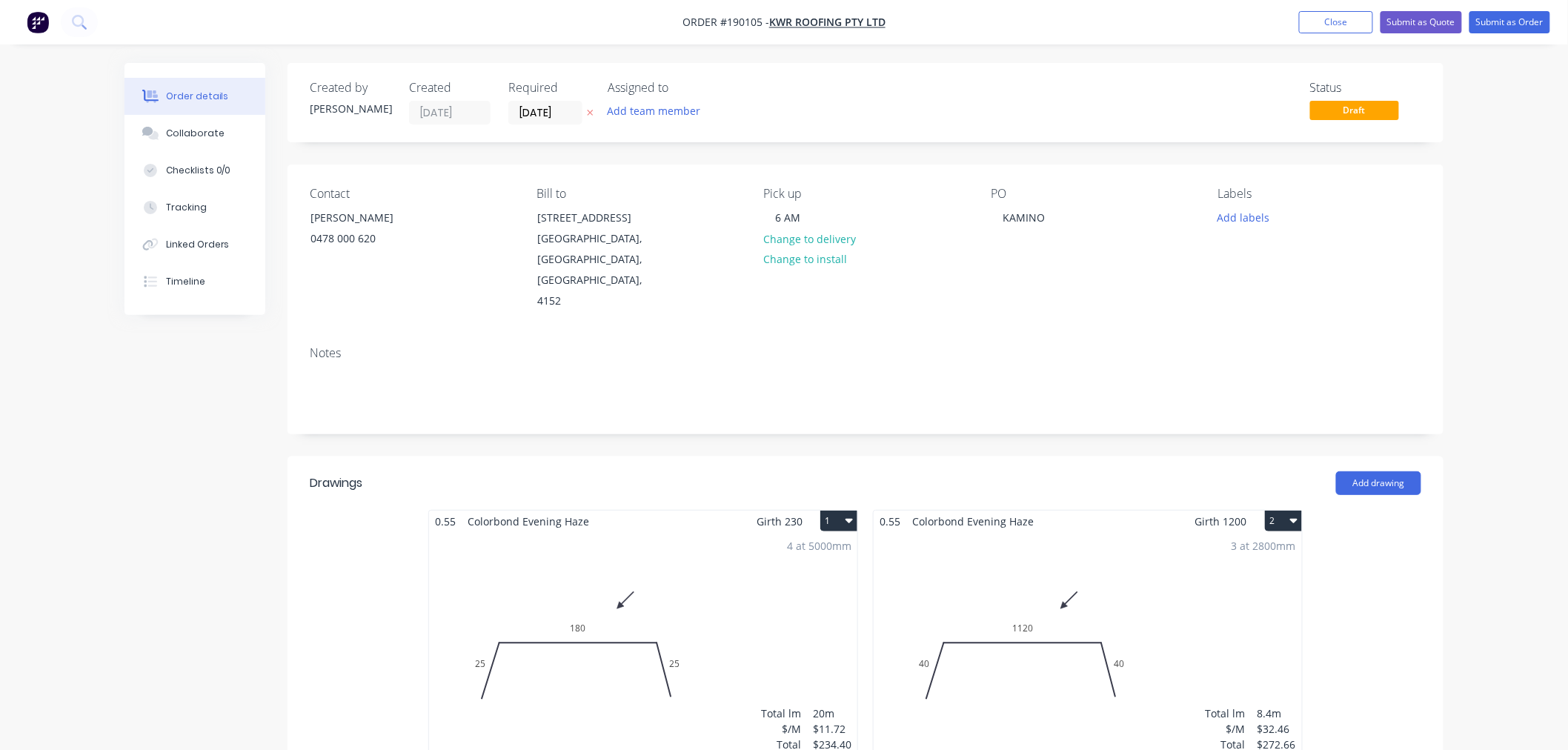
click at [1517, 205] on div "Order details Collaborate Checklists 0/0 Tracking Linked Orders Timeline Order …" at bounding box center [784, 627] width 1568 height 1254
click at [1503, 316] on div "Order details Collaborate Checklists 0/0 Tracking Linked Orders Timeline Order …" at bounding box center [784, 627] width 1568 height 1254
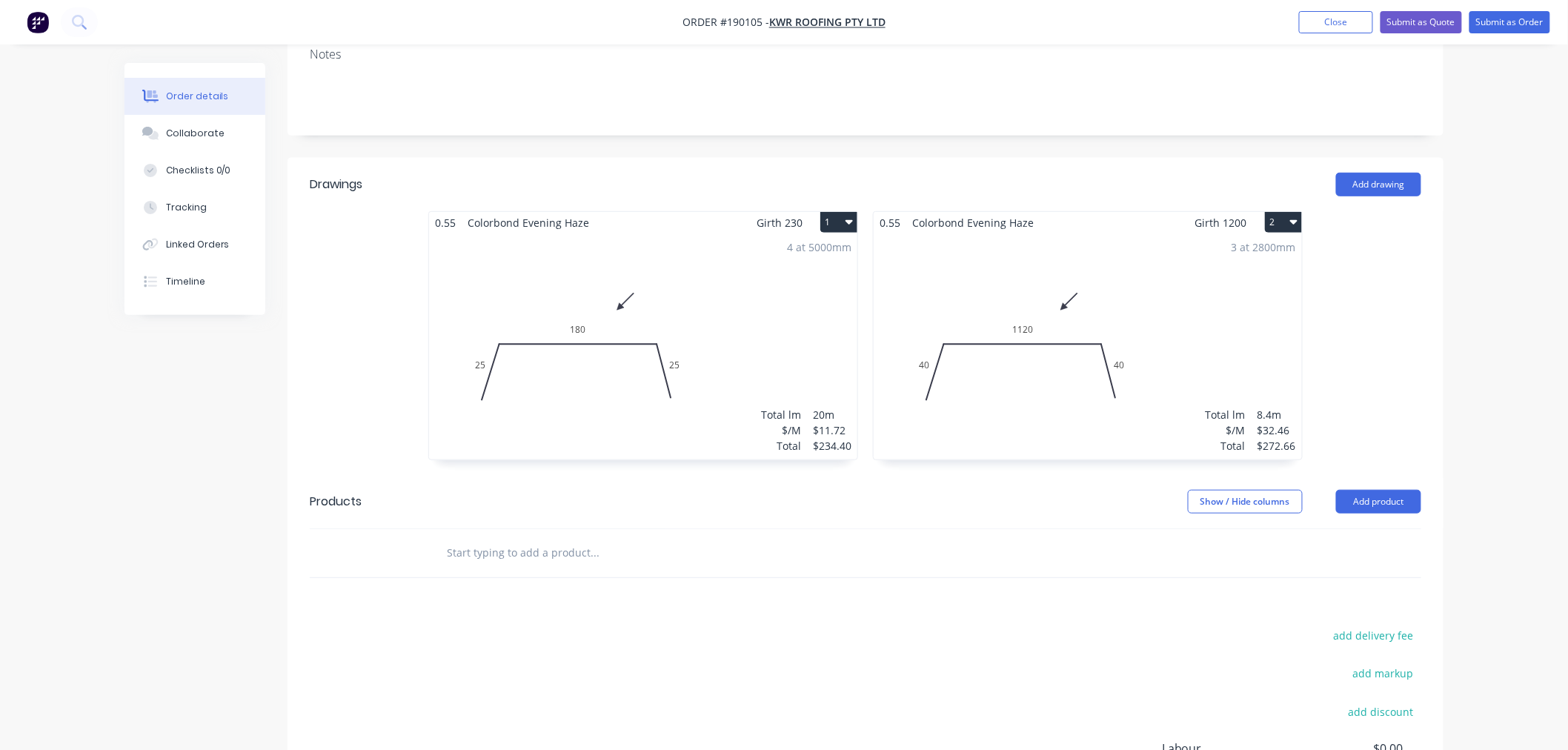
scroll to position [463, 0]
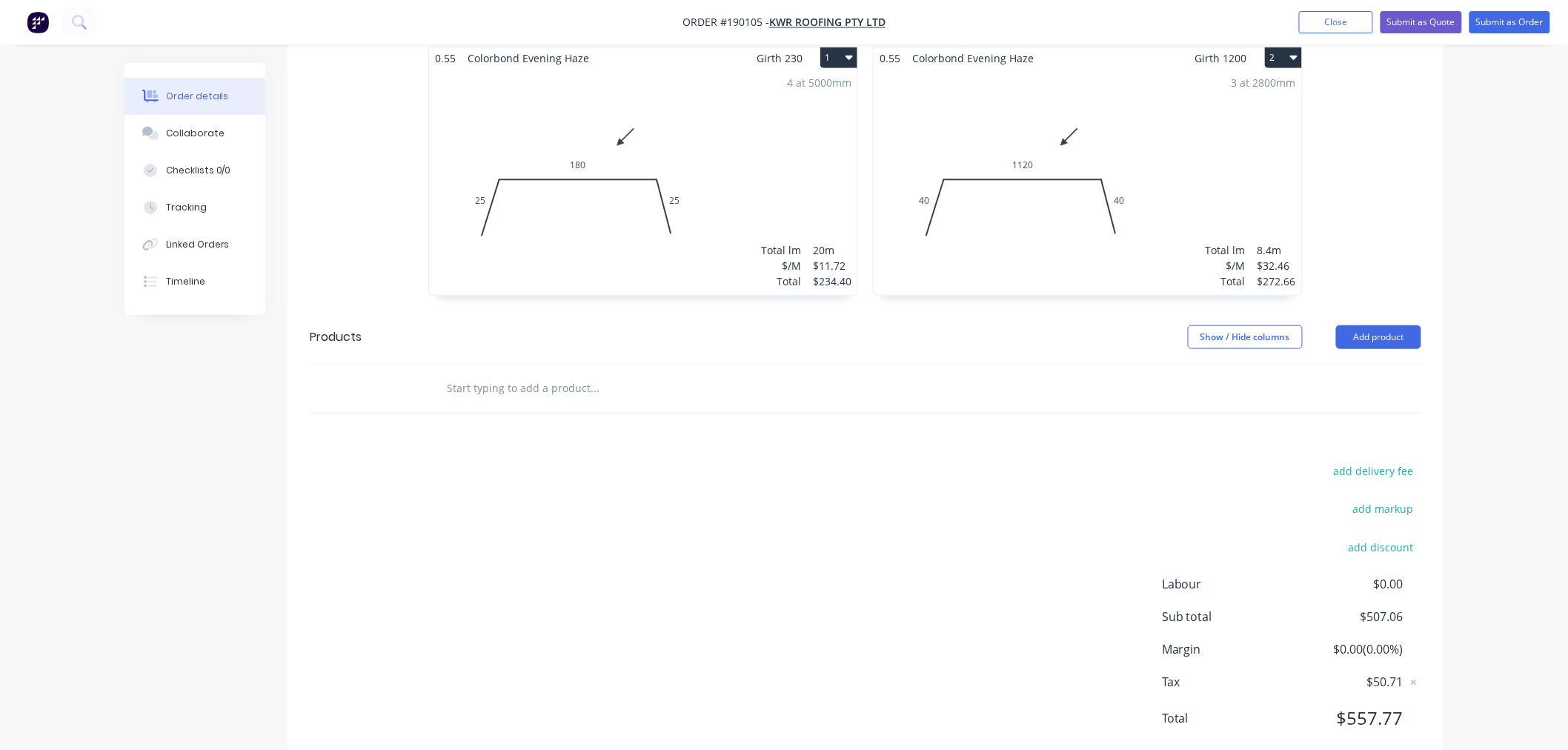
click at [1492, 458] on div "Order details Collaborate Checklists 0/0 Tracking Linked Orders Timeline Order …" at bounding box center [784, 164] width 1568 height 1254
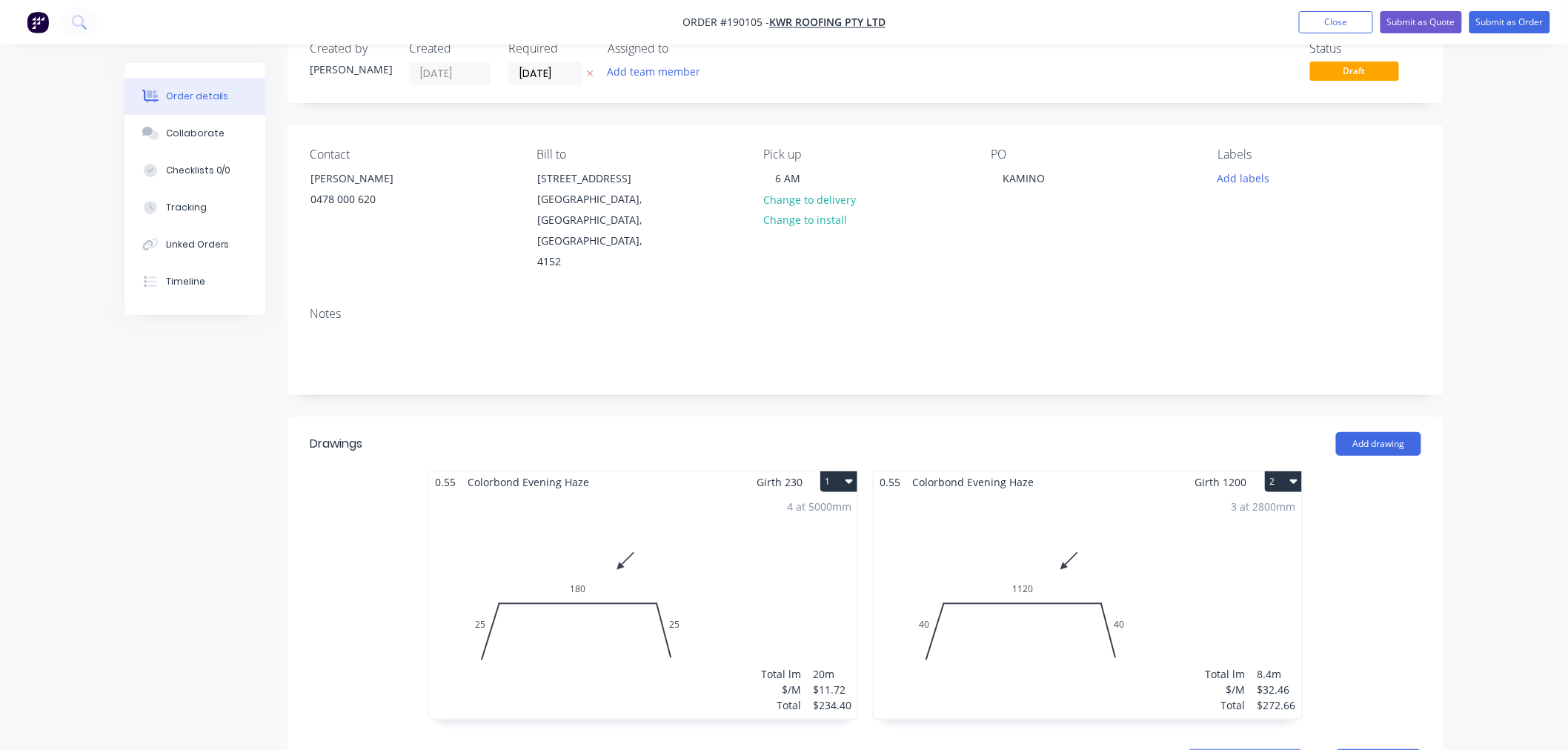
scroll to position [0, 0]
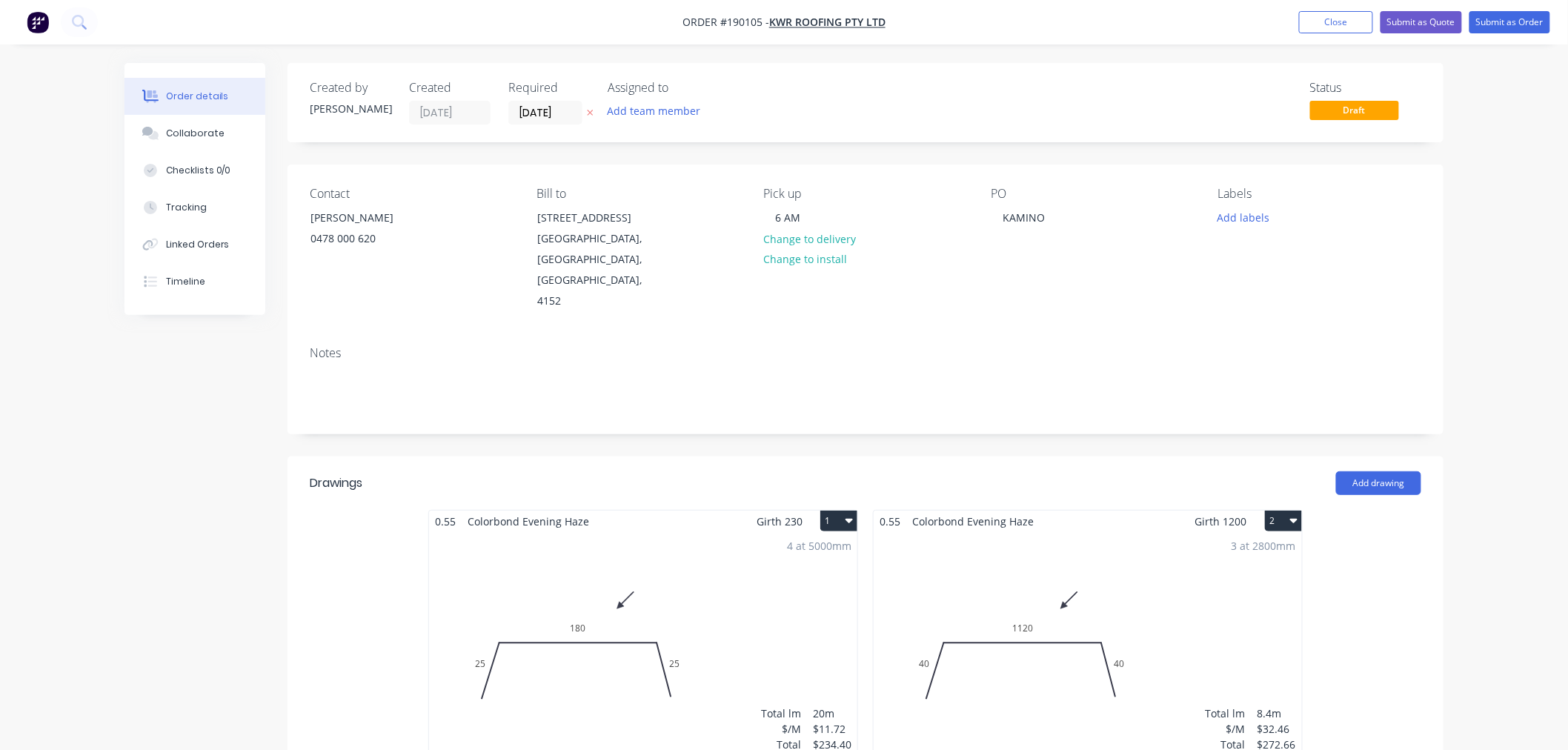
click at [1483, 559] on div "Order details Collaborate Checklists 0/0 Tracking Linked Orders Timeline Order …" at bounding box center [784, 627] width 1568 height 1254
click at [1513, 524] on div "Order details Collaborate Checklists 0/0 Tracking Linked Orders Timeline Order …" at bounding box center [784, 627] width 1568 height 1254
click at [1473, 566] on div "Order details Collaborate Checklists 0/0 Tracking Linked Orders Timeline Order …" at bounding box center [784, 627] width 1568 height 1254
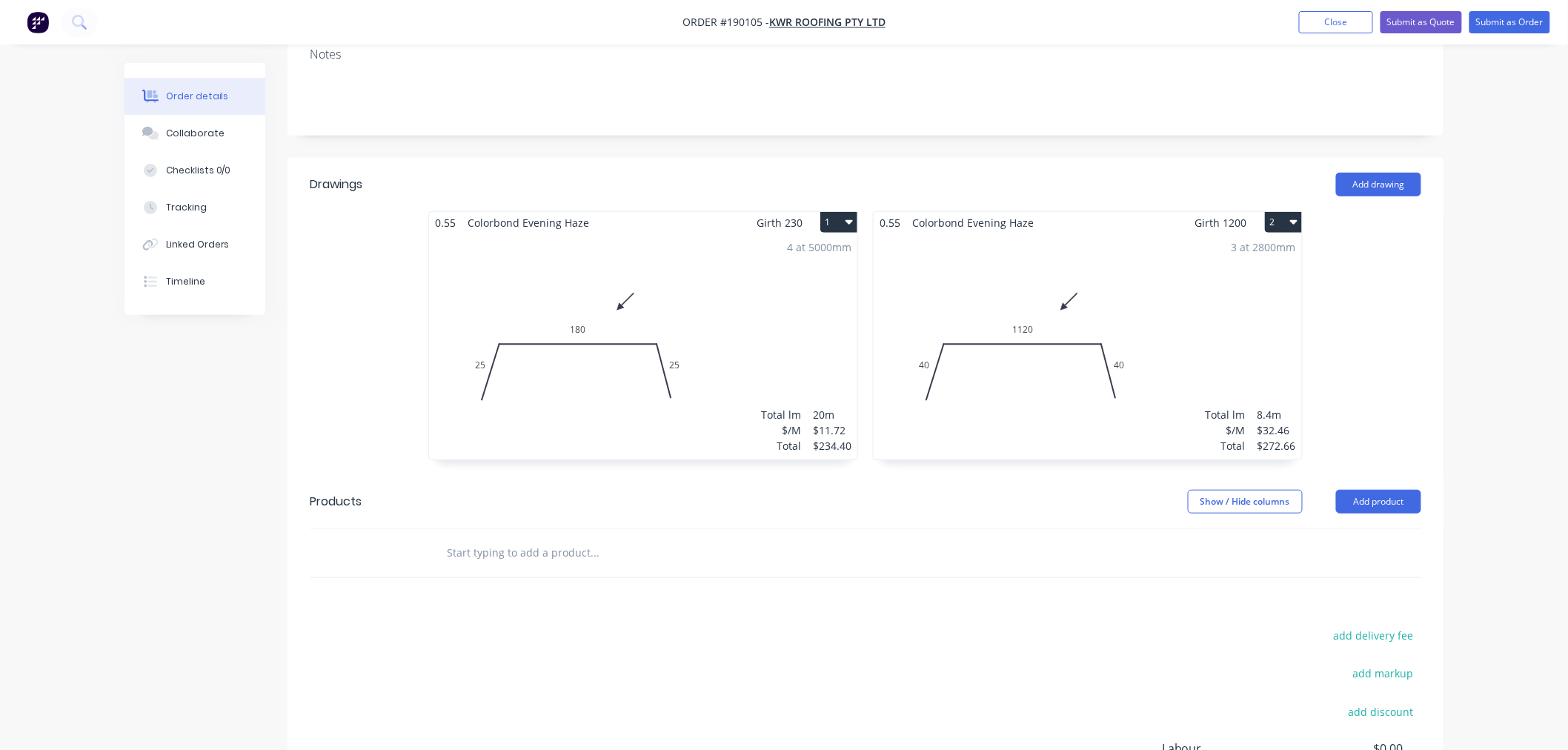
scroll to position [463, 0]
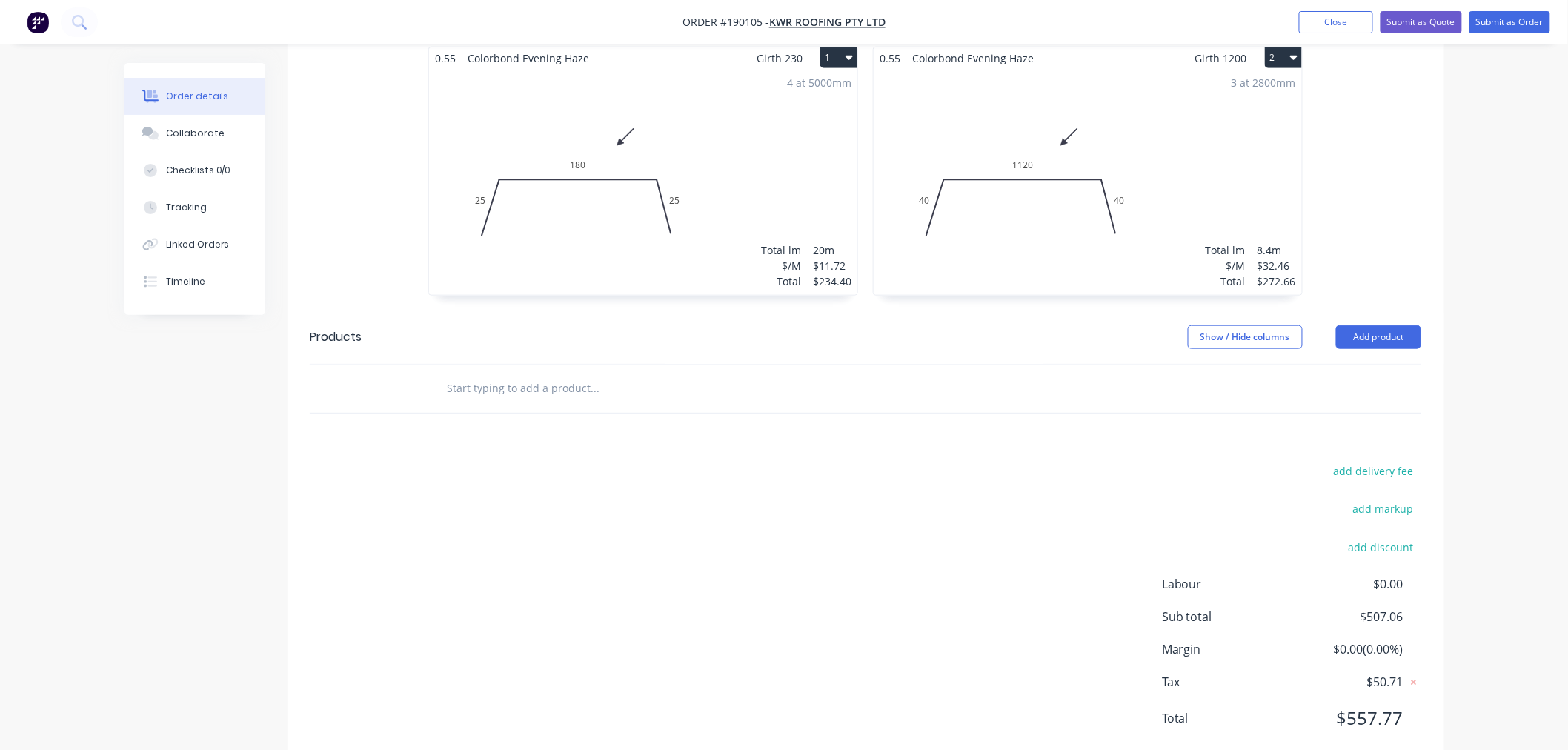
click at [1486, 542] on div "Order details Collaborate Checklists 0/0 Tracking Linked Orders Timeline Order …" at bounding box center [784, 164] width 1568 height 1254
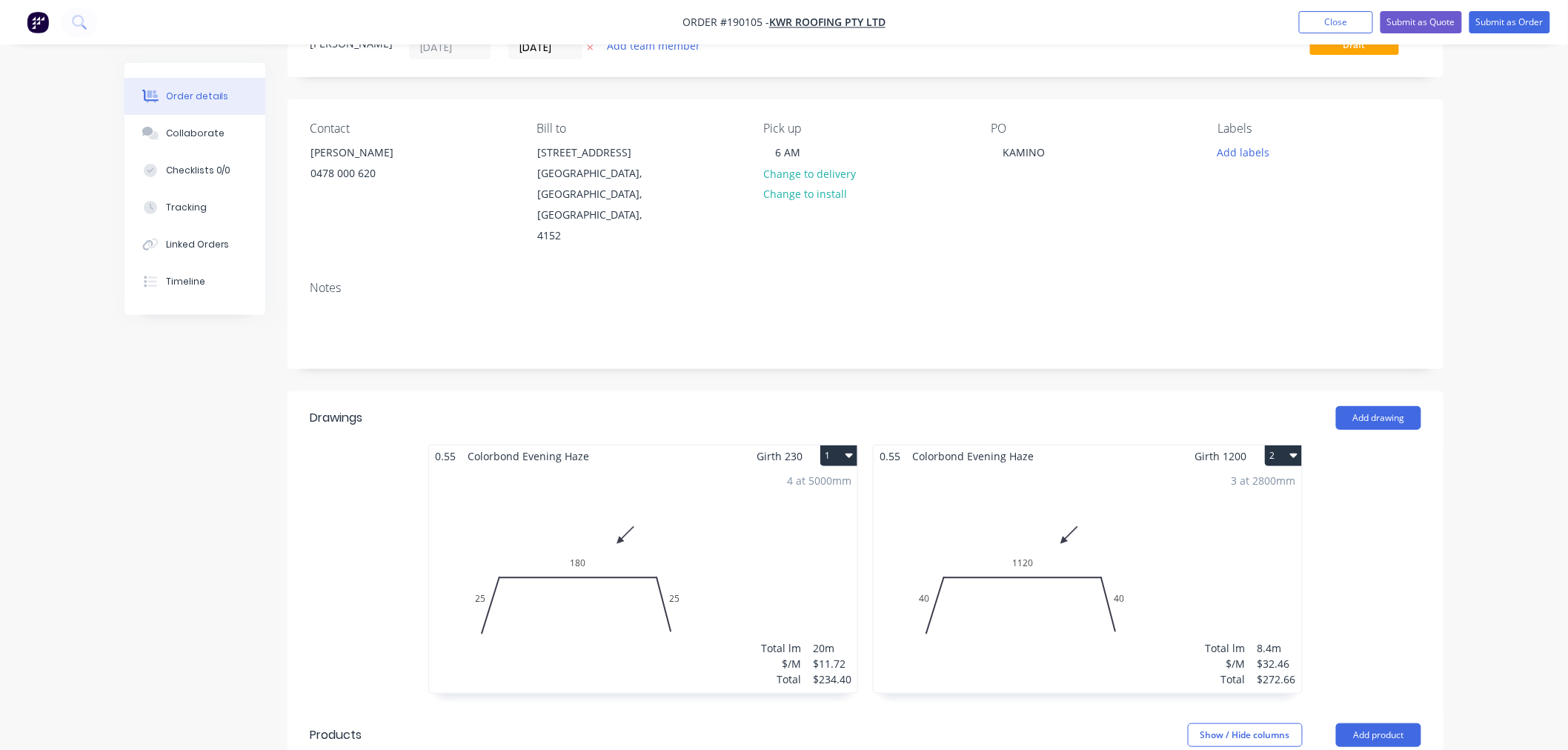
scroll to position [0, 0]
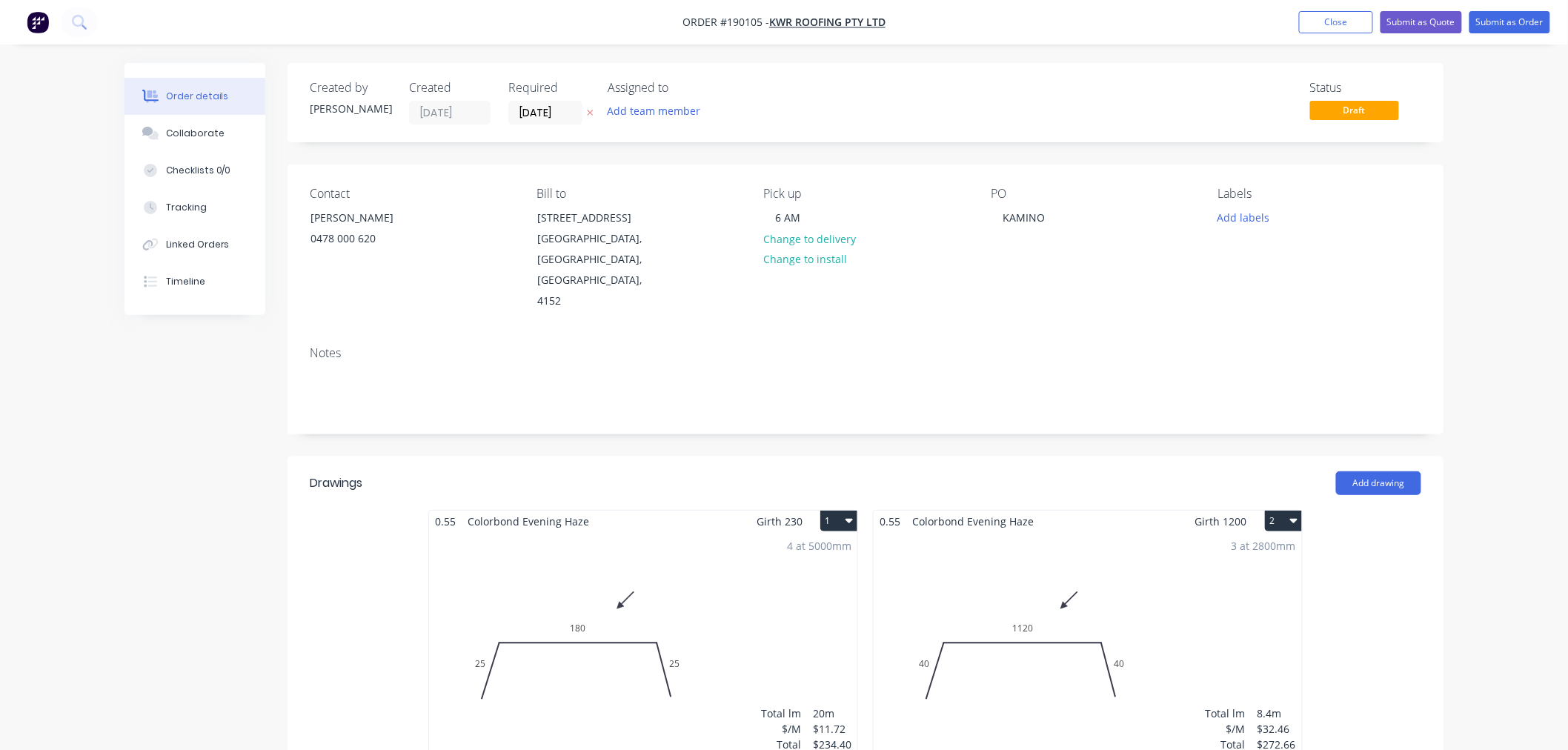
click at [1475, 151] on div "Order details Collaborate Checklists 0/0 Tracking Linked Orders Timeline Order …" at bounding box center [784, 627] width 1568 height 1254
click at [1503, 18] on button "Submit as Order" at bounding box center [1510, 23] width 81 height 23
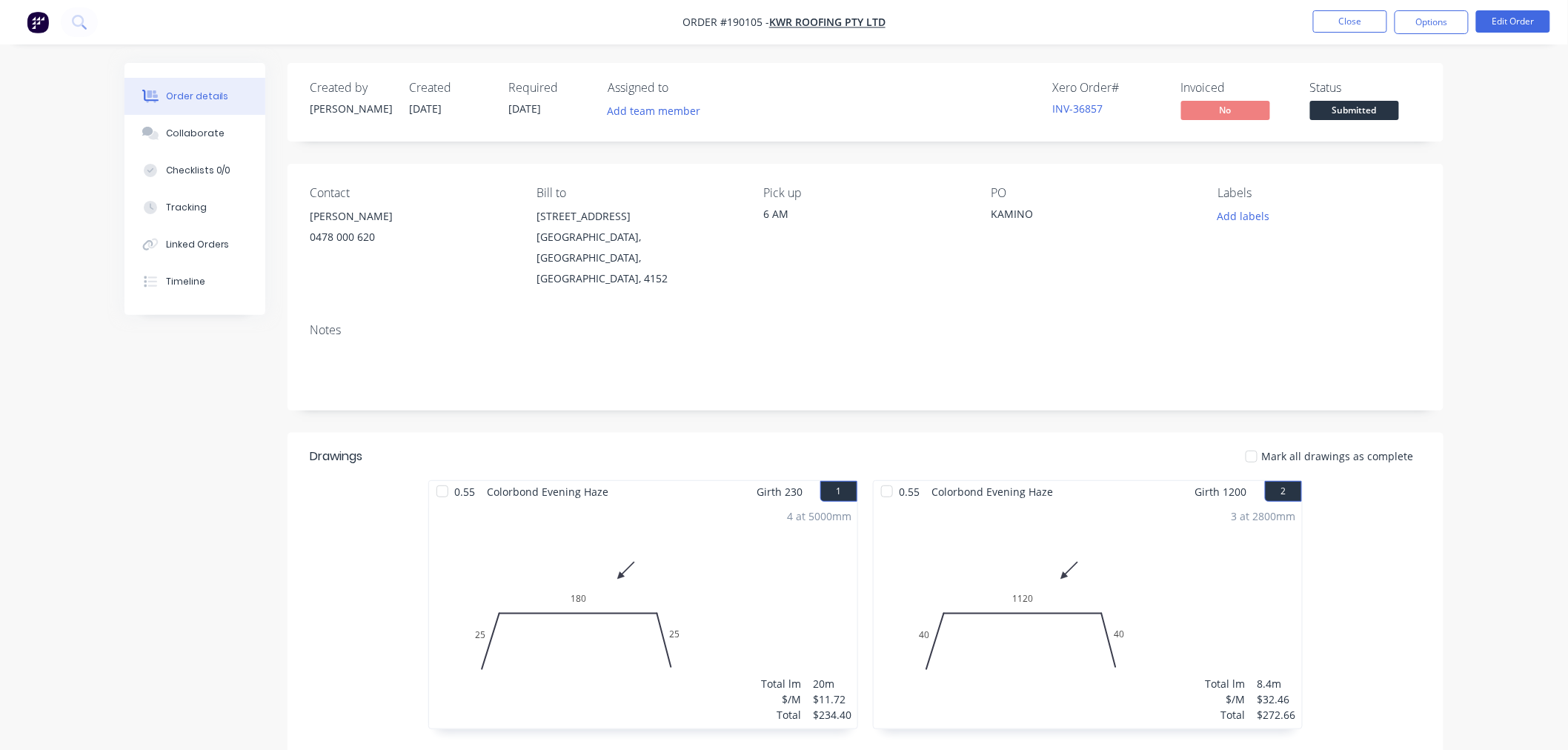
drag, startPoint x: 1480, startPoint y: 152, endPoint x: 1466, endPoint y: 122, distance: 33.1
click at [1481, 152] on div "Order details Collaborate Checklists 0/0 Tracking Linked Orders Timeline Order …" at bounding box center [784, 503] width 1568 height 1008
click at [1425, 26] on button "Options" at bounding box center [1432, 22] width 74 height 23
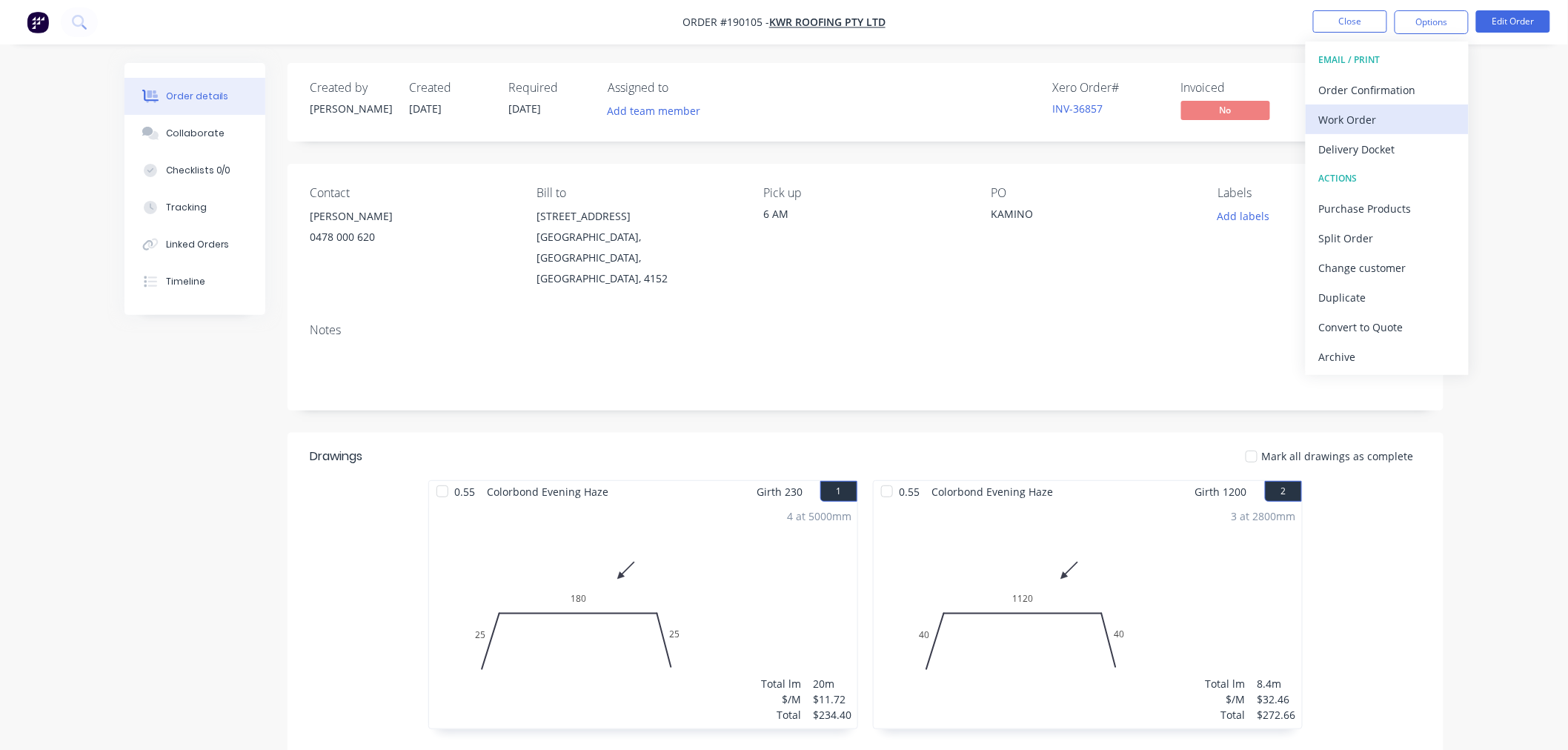
click at [1395, 124] on div "Work Order" at bounding box center [1387, 119] width 136 height 22
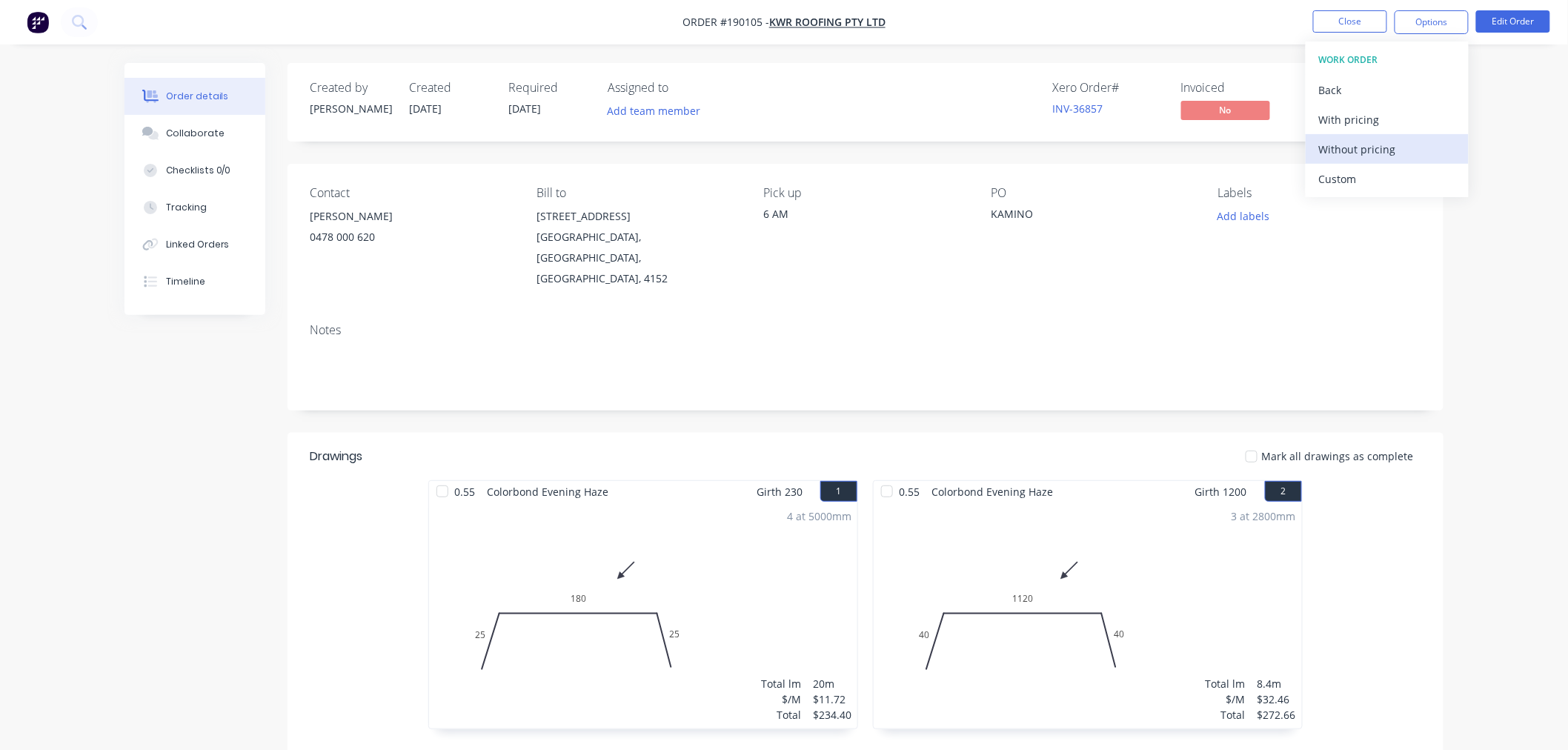
click at [1386, 148] on div "Without pricing" at bounding box center [1387, 149] width 136 height 22
click at [119, 411] on div "Order details Collaborate Checklists 0/0 Tracking Linked Orders Timeline Order …" at bounding box center [784, 535] width 1349 height 945
click at [189, 438] on div "Created by [PERSON_NAME] Created [DATE] Required [DATE] Assigned to Add team me…" at bounding box center [784, 535] width 1319 height 945
click at [240, 427] on div "Created by [PERSON_NAME] Created [DATE] Required [DATE] Assigned to Add team me…" at bounding box center [784, 535] width 1319 height 945
click at [183, 526] on div "Created by [PERSON_NAME] Created [DATE] Required [DATE] Assigned to Add team me…" at bounding box center [784, 535] width 1319 height 945
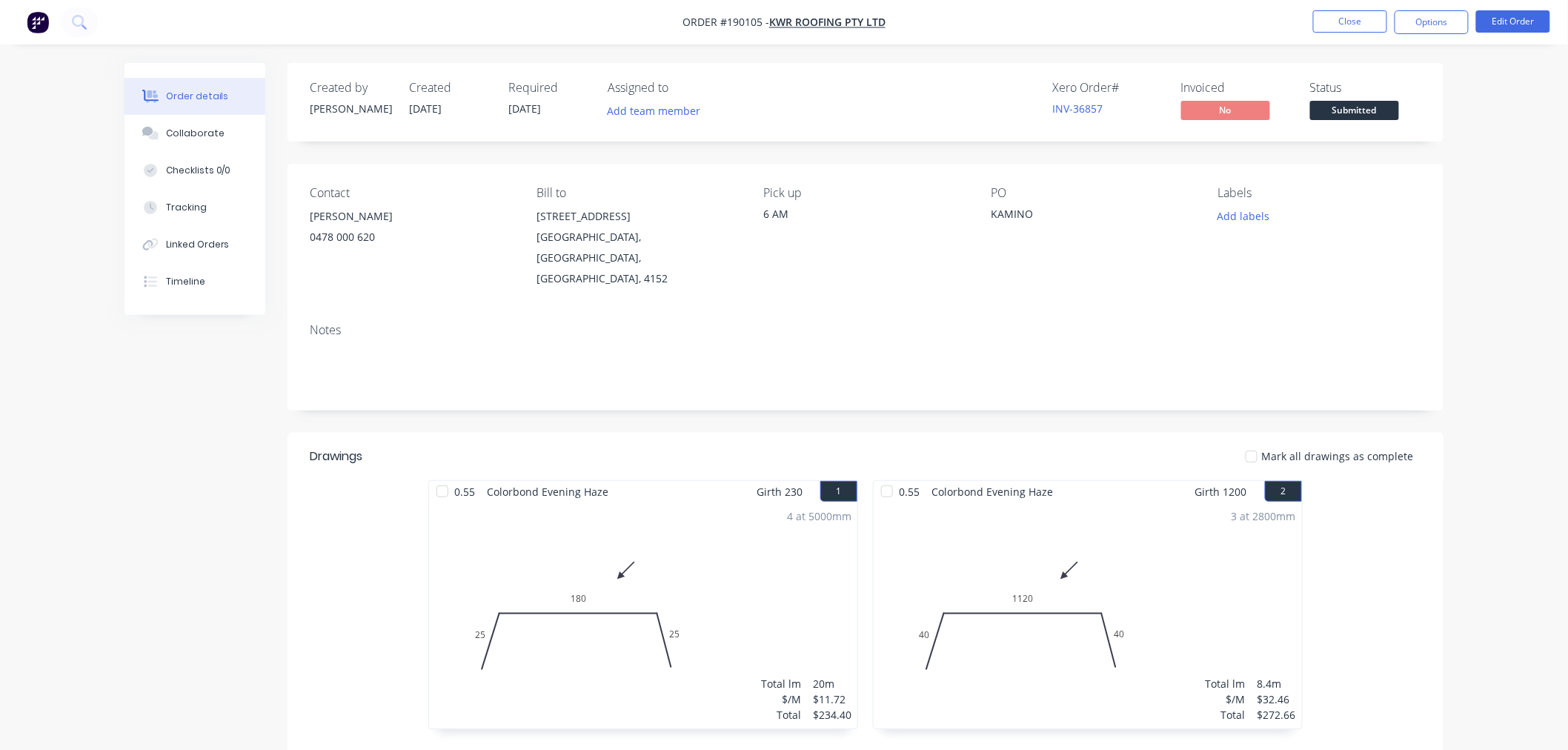
click at [178, 39] on nav "Order #190105 - KWR ROOFING PTY LTD Close Options Edit Order" at bounding box center [784, 22] width 1568 height 44
click at [70, 246] on div "Order details Collaborate Checklists 0/0 Tracking Linked Orders Timeline Order …" at bounding box center [784, 503] width 1568 height 1008
click at [156, 334] on div "Created by [PERSON_NAME] Created [DATE] Required [DATE] Assigned to Add team me…" at bounding box center [784, 535] width 1319 height 945
click at [931, 21] on nav "Order #190105 - KWR ROOFING PTY LTD Close Options Edit Order" at bounding box center [784, 22] width 1568 height 44
click at [1344, 23] on button "Close" at bounding box center [1350, 22] width 74 height 23
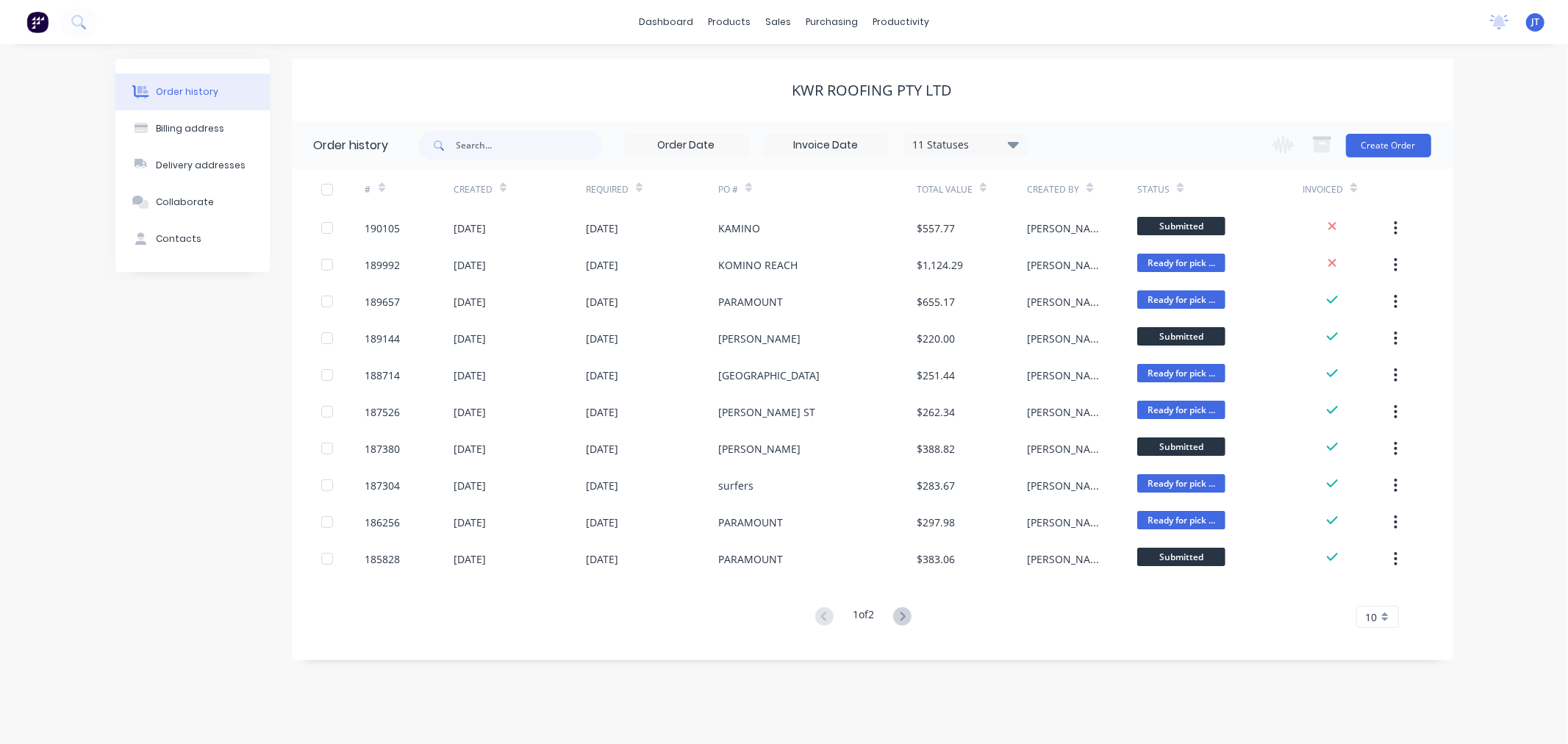
click at [563, 50] on div "Order history Billing address Delivery addresses Collaborate Contacts KWR ROOFI…" at bounding box center [784, 394] width 1568 height 700
click at [706, 48] on div "Order history Billing address Delivery addresses Collaborate Contacts KWR ROOFI…" at bounding box center [784, 394] width 1568 height 700
click at [818, 97] on div "Customers" at bounding box center [829, 100] width 53 height 14
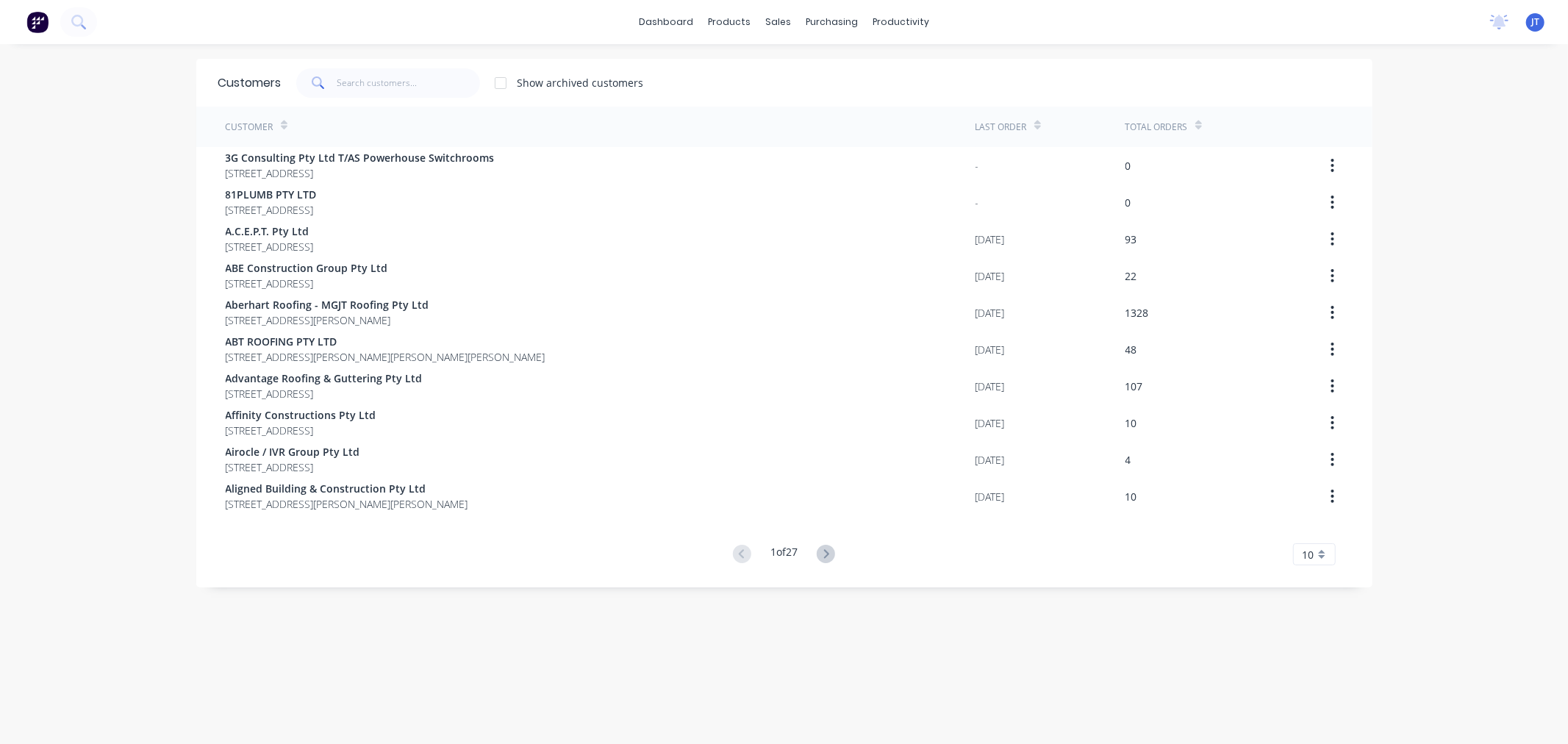
click at [82, 200] on div "dashboard products sales purchasing productivity dashboard products Product Cat…" at bounding box center [784, 372] width 1568 height 744
click at [359, 84] on input "text" at bounding box center [408, 83] width 143 height 30
click at [401, 85] on input "text" at bounding box center [408, 83] width 143 height 30
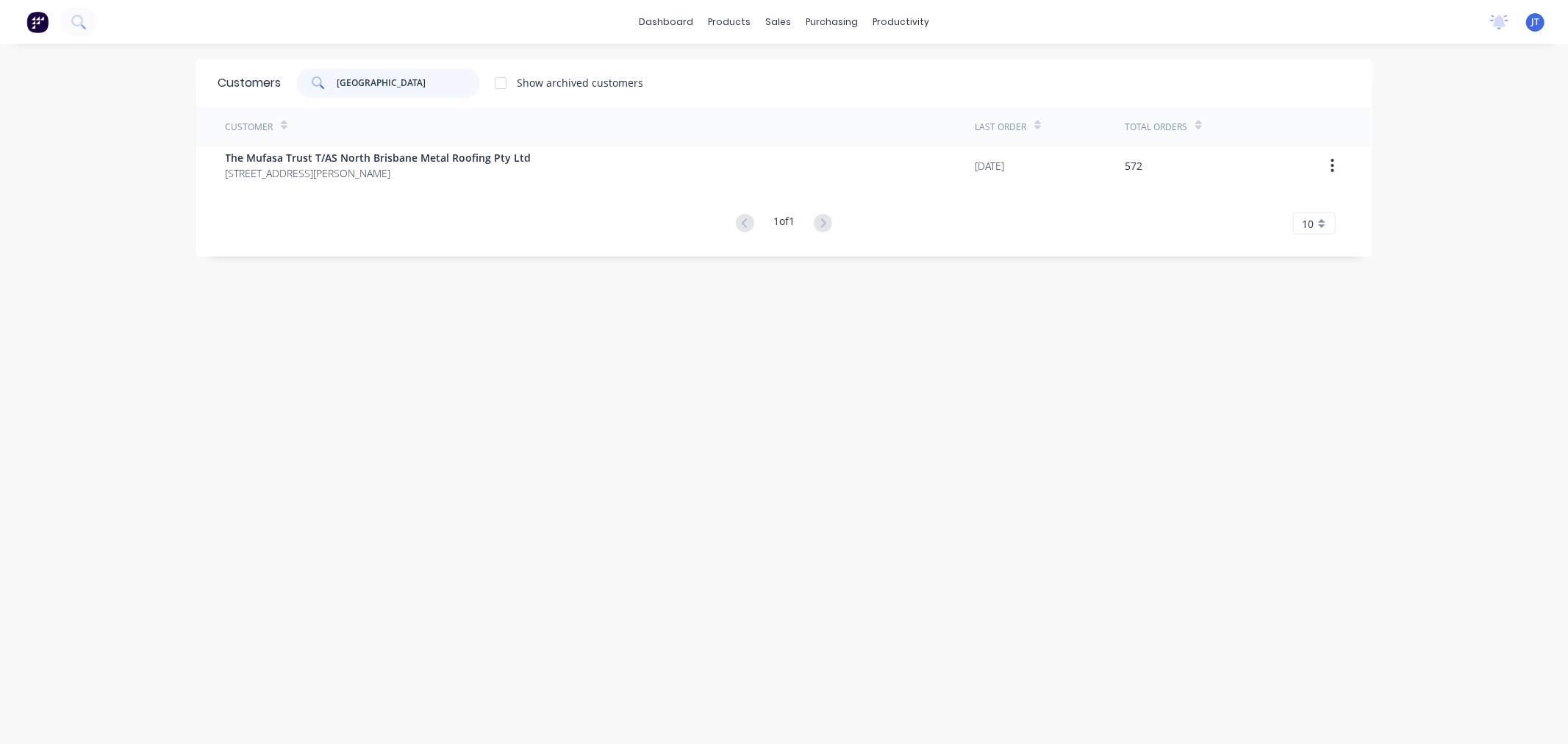
drag, startPoint x: 417, startPoint y: 86, endPoint x: 253, endPoint y: 70, distance: 164.8
click at [253, 70] on div "Customers [GEOGRAPHIC_DATA] Show archived customers" at bounding box center [785, 83] width 1176 height 48
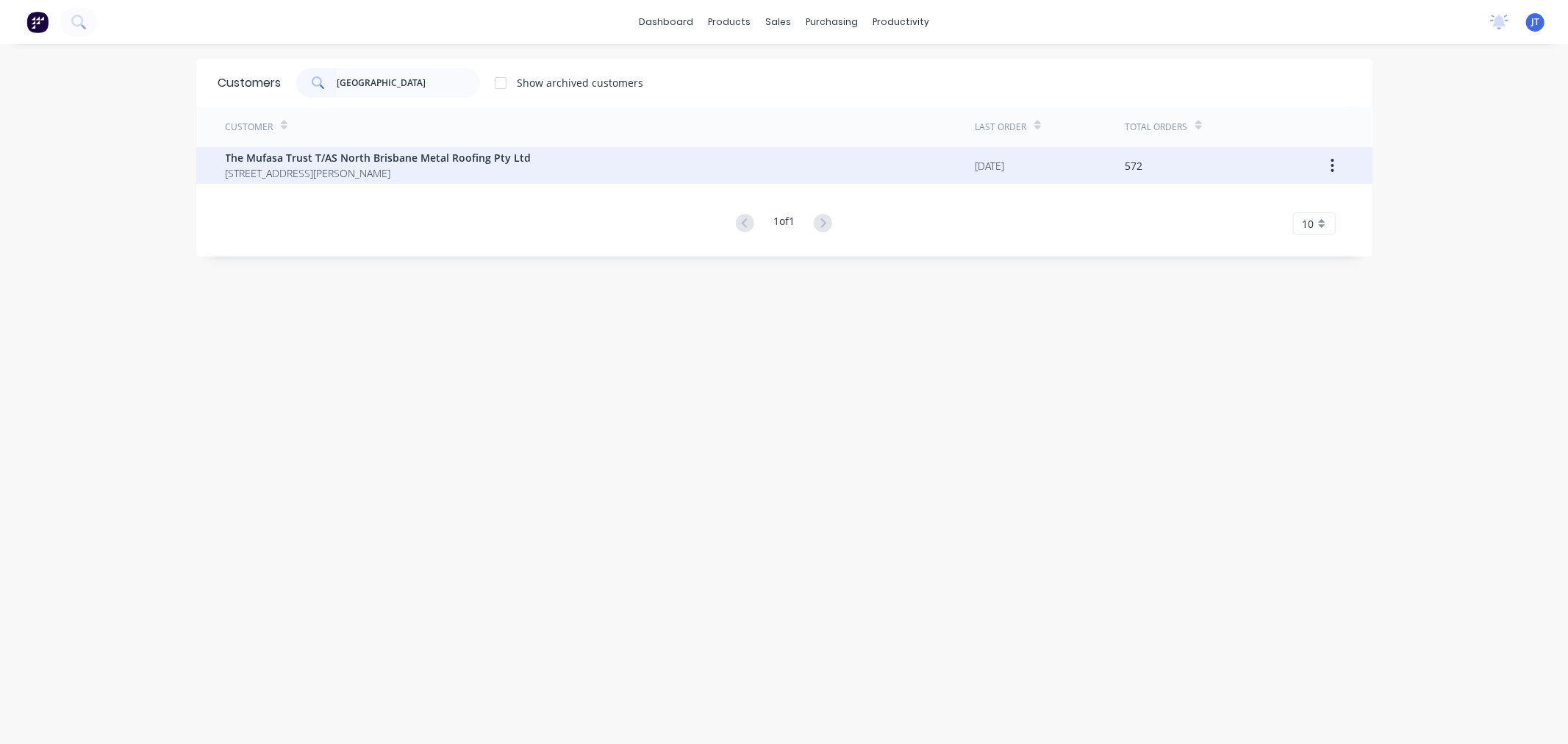
click at [380, 157] on span "The Mufasa Trust T/AS North Brisbane Metal Roofing Pty Ltd" at bounding box center [378, 157] width 306 height 15
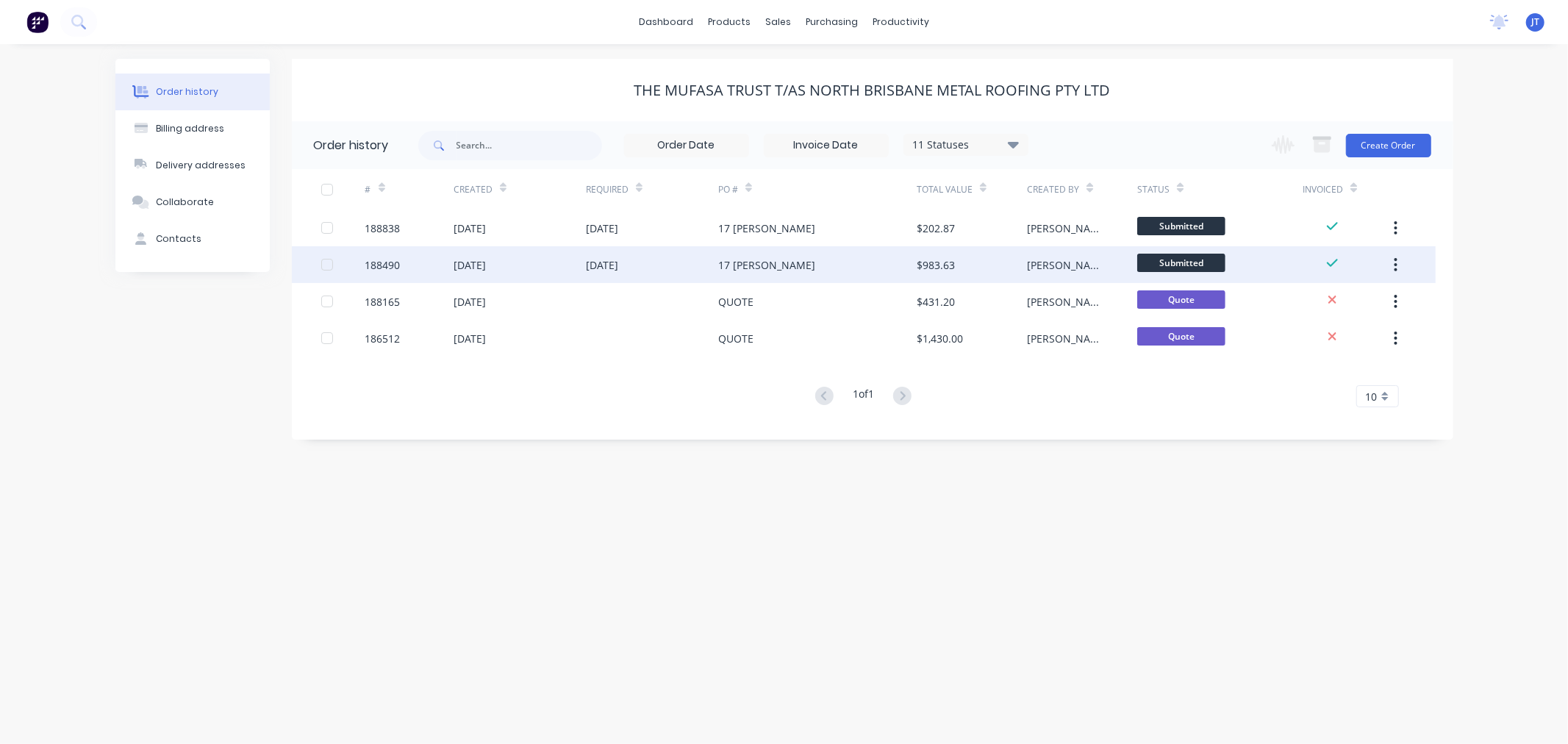
click at [474, 261] on div "[DATE]" at bounding box center [469, 265] width 32 height 15
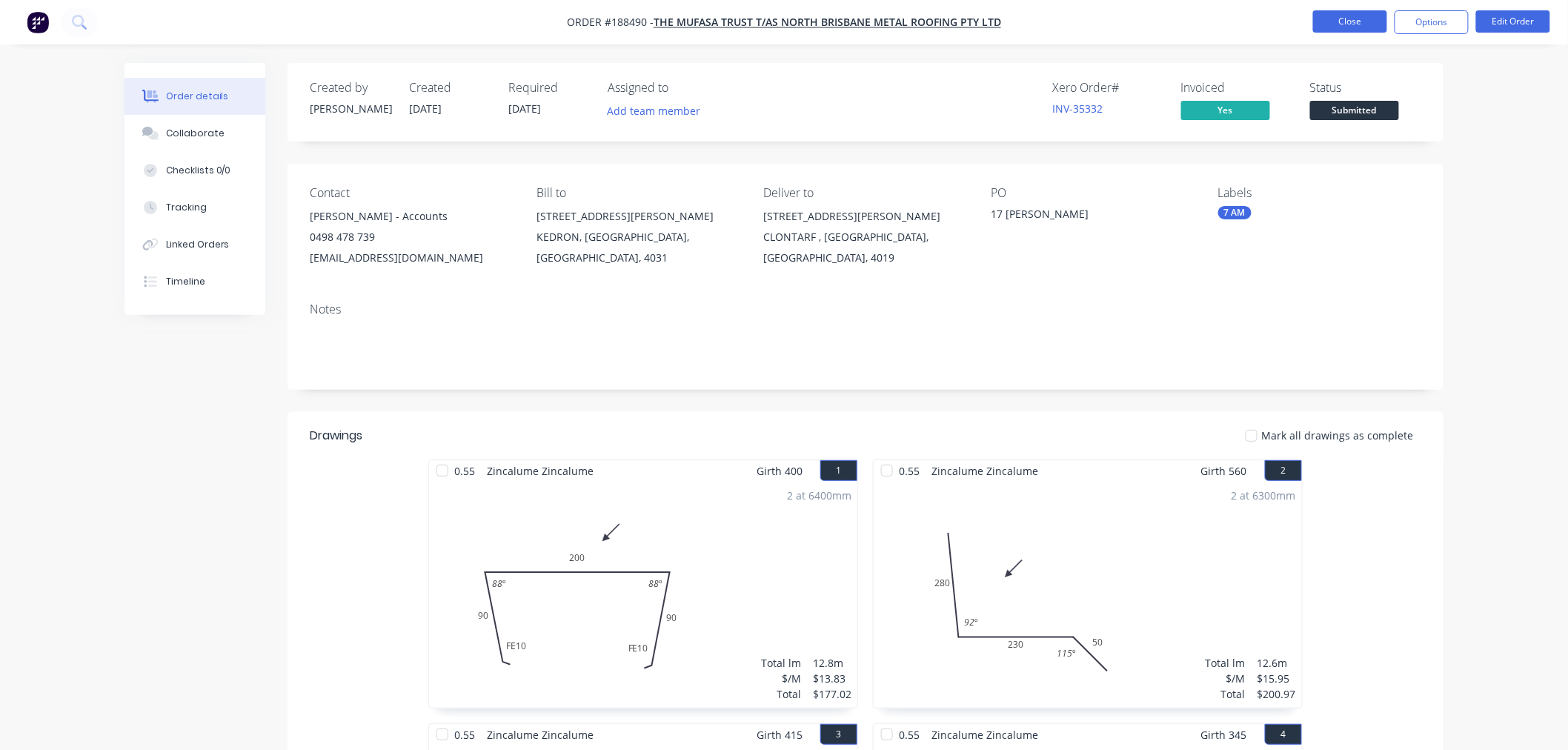
click at [1338, 19] on button "Close" at bounding box center [1350, 22] width 74 height 23
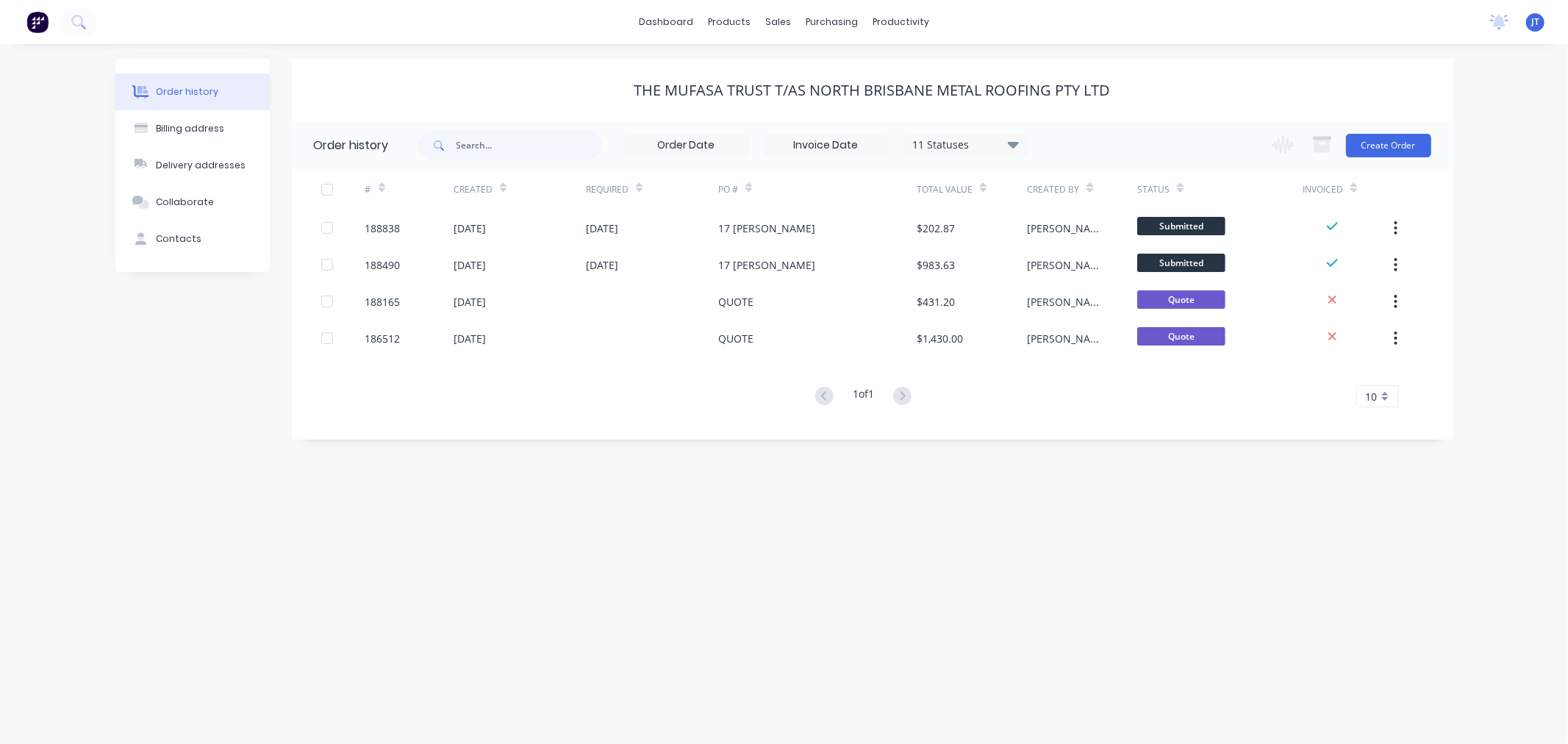
click at [1014, 86] on div "The Mufasa Trust T/AS North Brisbane Metal Roofing Pty Ltd" at bounding box center [873, 90] width 476 height 18
click at [1398, 143] on button "Create Order" at bounding box center [1388, 145] width 86 height 23
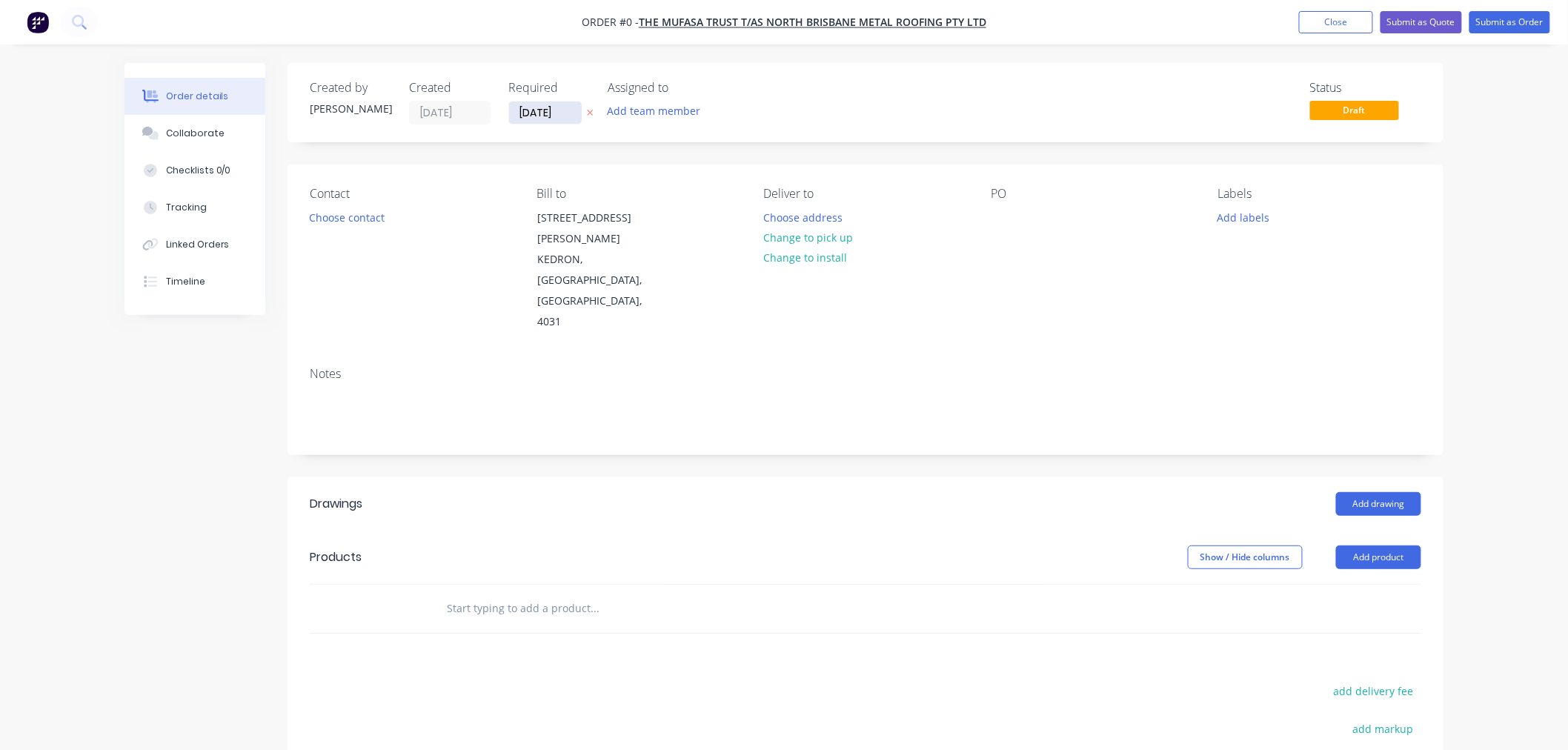
click at [543, 115] on input "[DATE]" at bounding box center [545, 113] width 73 height 23
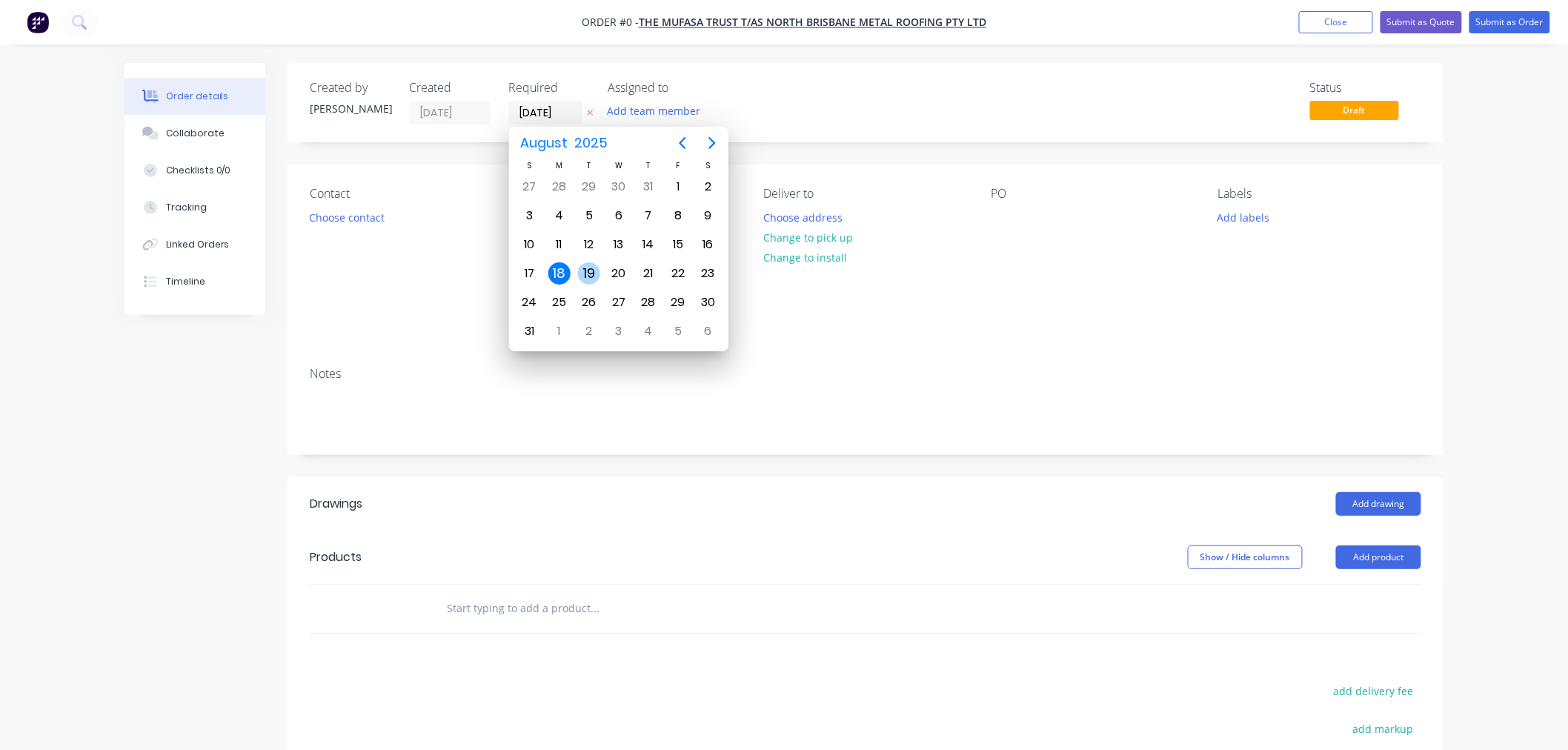
click at [591, 265] on div "19" at bounding box center [589, 274] width 23 height 23
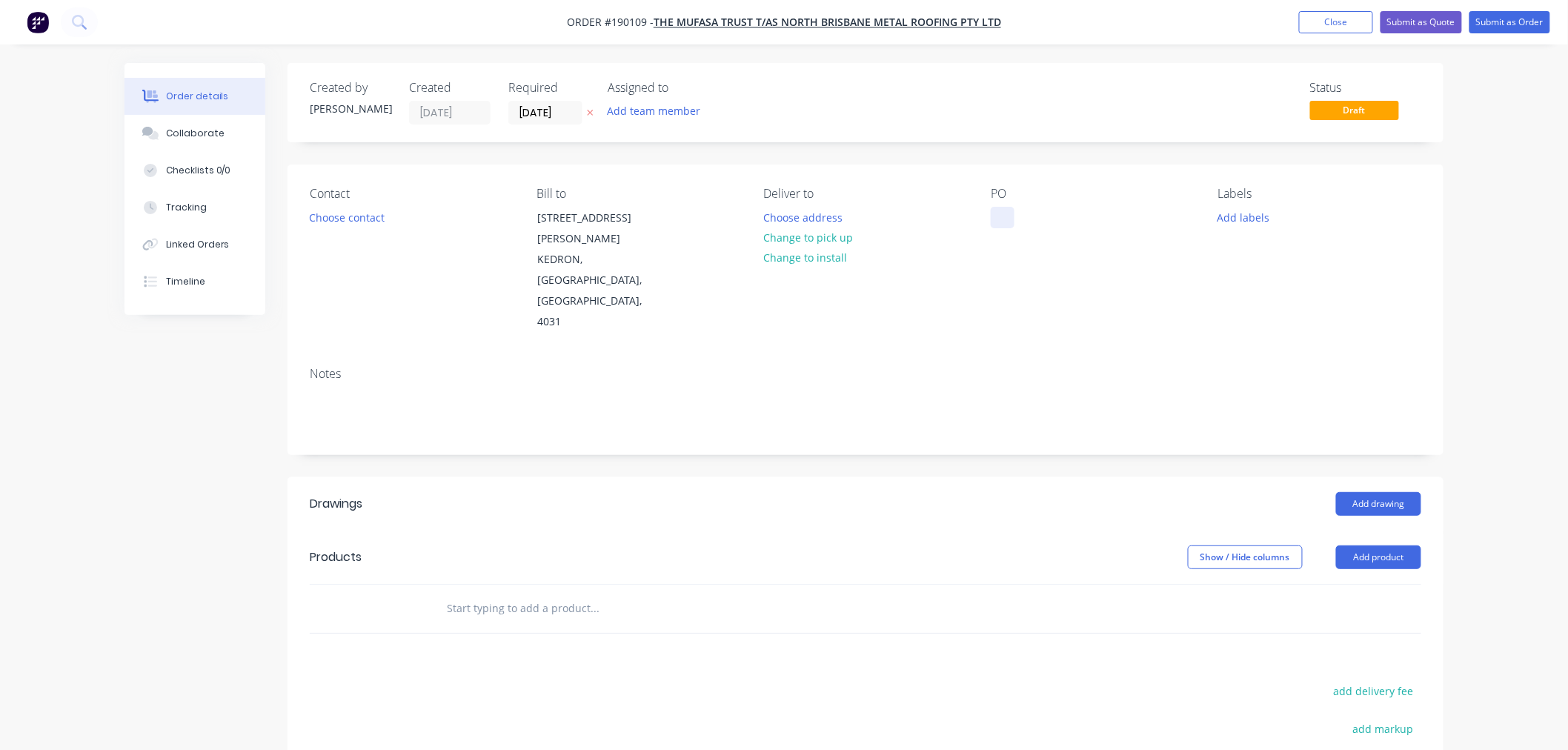
click at [997, 213] on div at bounding box center [1002, 218] width 23 height 22
click at [1246, 213] on button "Add labels" at bounding box center [1243, 217] width 68 height 20
click at [1270, 317] on div "7 AM" at bounding box center [1275, 317] width 33 height 16
click at [1071, 269] on div "PO" at bounding box center [1093, 259] width 203 height 146
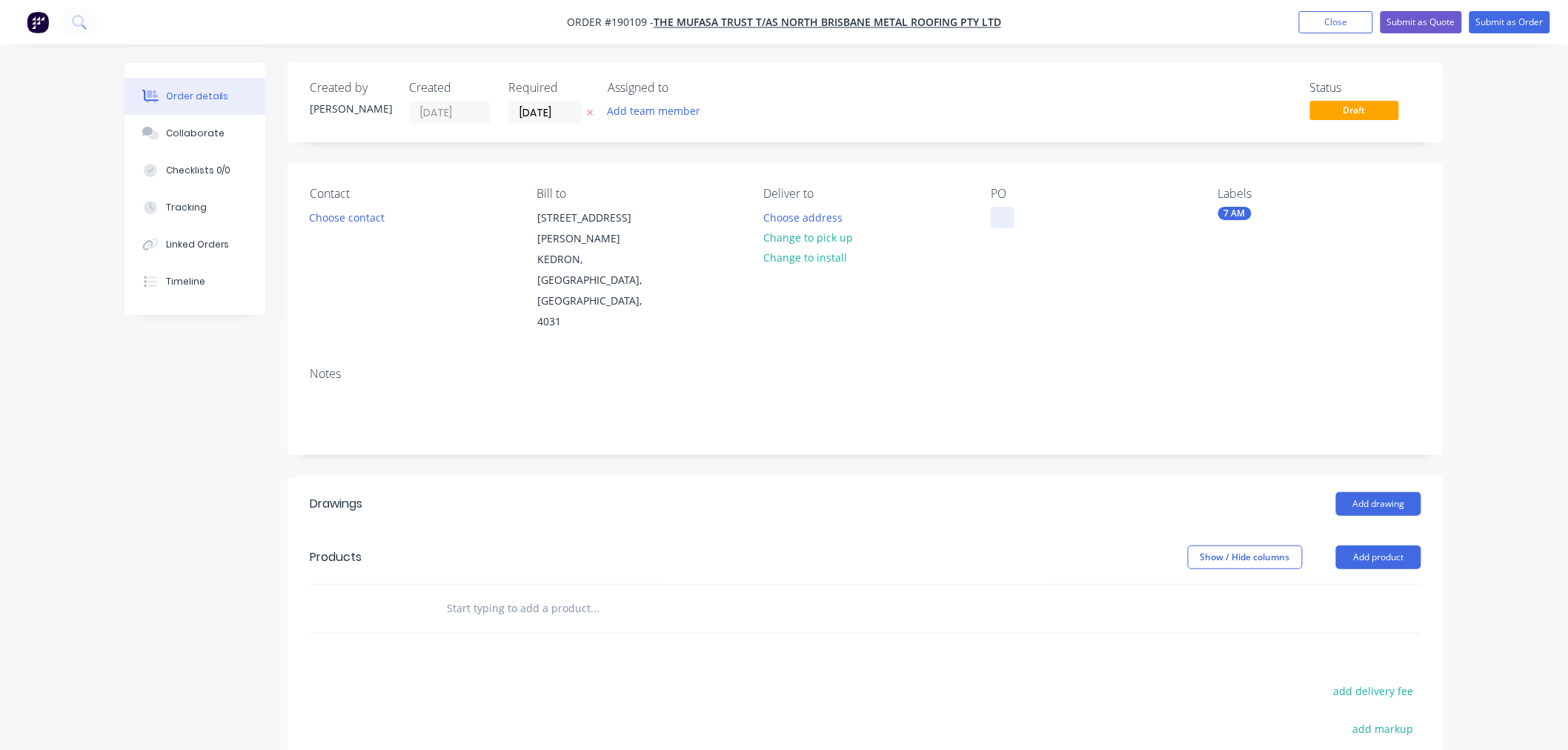
click at [998, 209] on div at bounding box center [1002, 218] width 23 height 22
click at [359, 221] on button "Choose contact" at bounding box center [346, 217] width 91 height 20
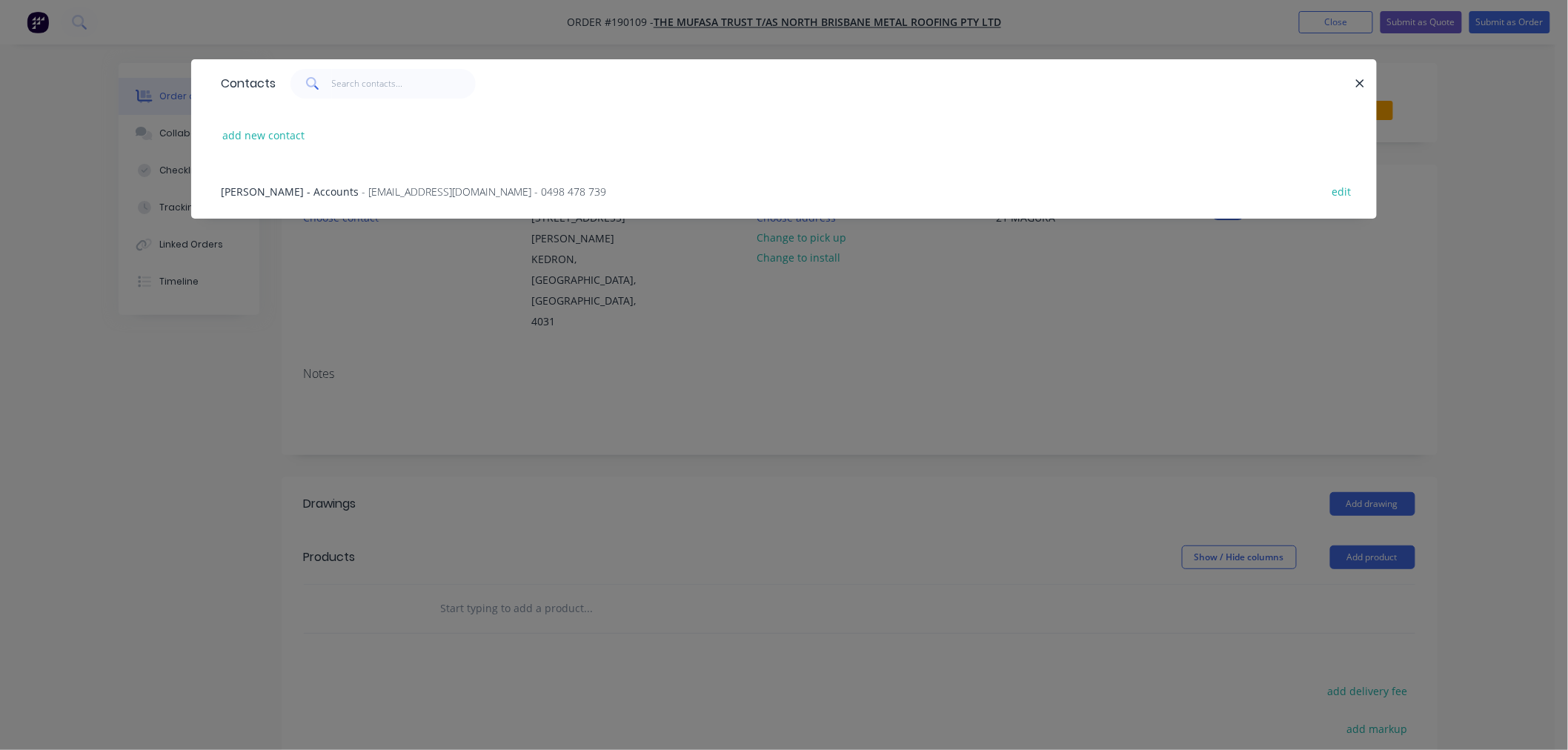
click at [374, 189] on span "- [EMAIL_ADDRESS][DOMAIN_NAME] - 0498 478 739" at bounding box center [484, 191] width 245 height 14
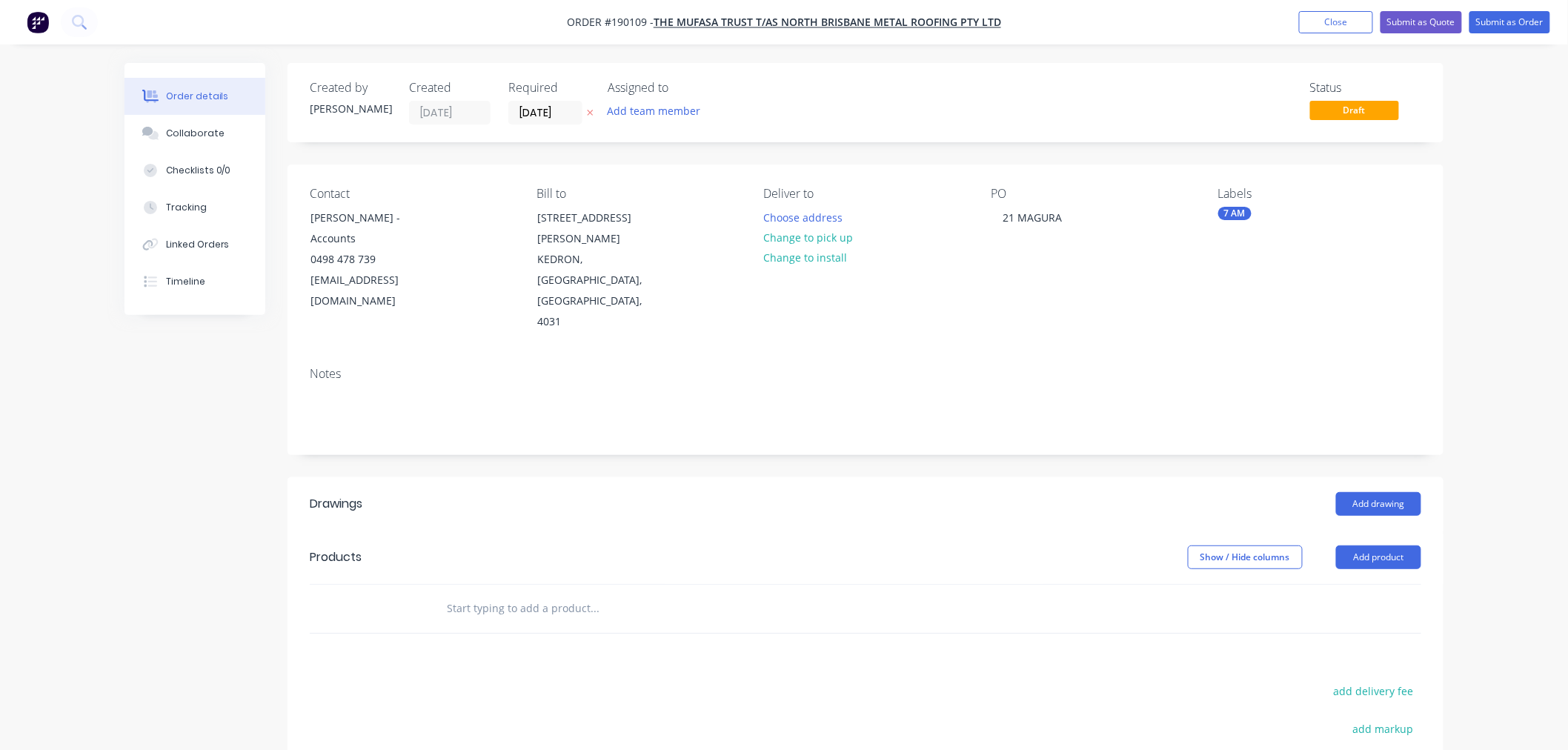
click at [1500, 319] on div "Order details Collaborate Checklists 0/0 Tracking Linked Orders Timeline Order …" at bounding box center [784, 505] width 1568 height 1011
click at [820, 217] on button "Choose address" at bounding box center [803, 217] width 95 height 20
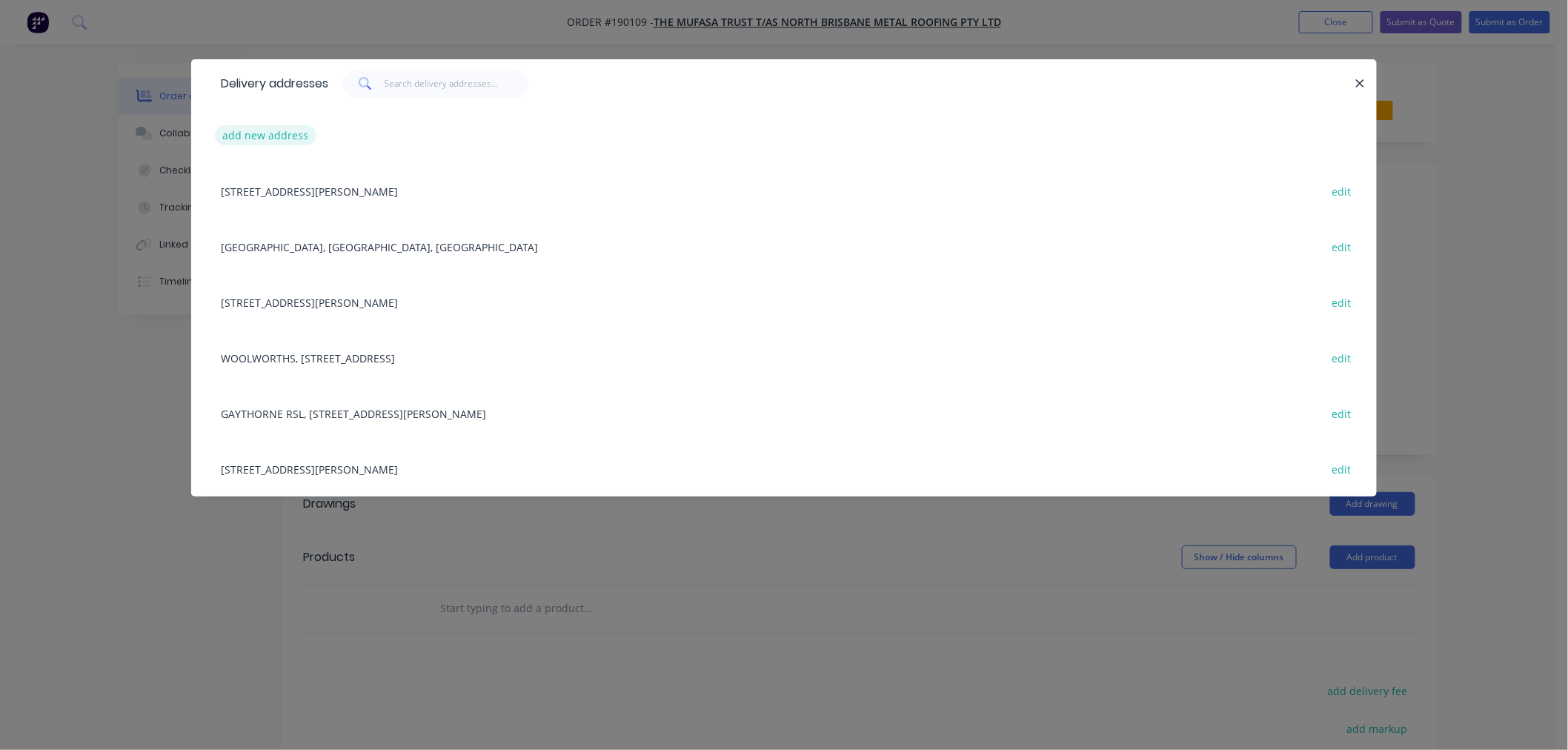
click at [251, 144] on button "add new address" at bounding box center [266, 135] width 102 height 20
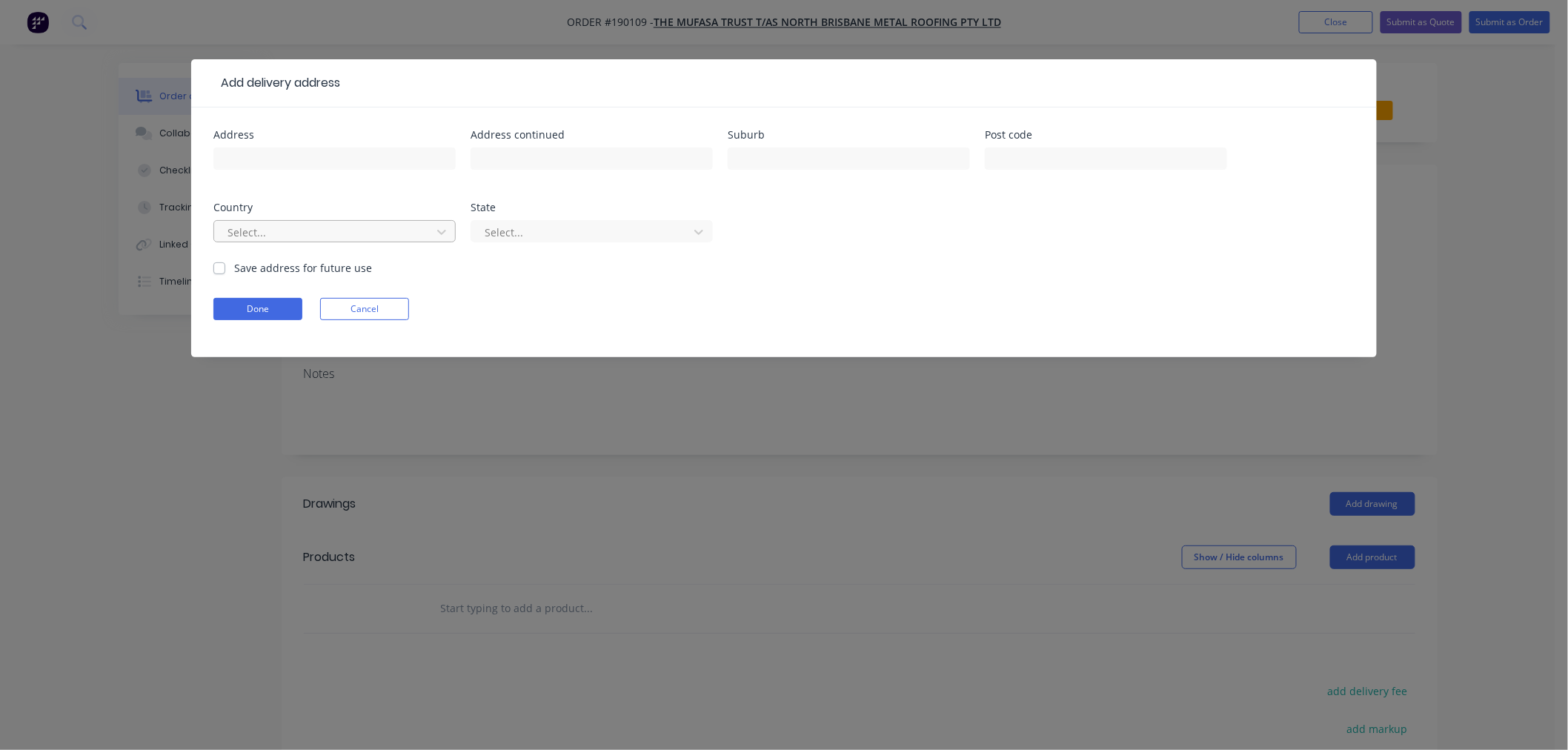
click at [284, 233] on div at bounding box center [326, 232] width 198 height 19
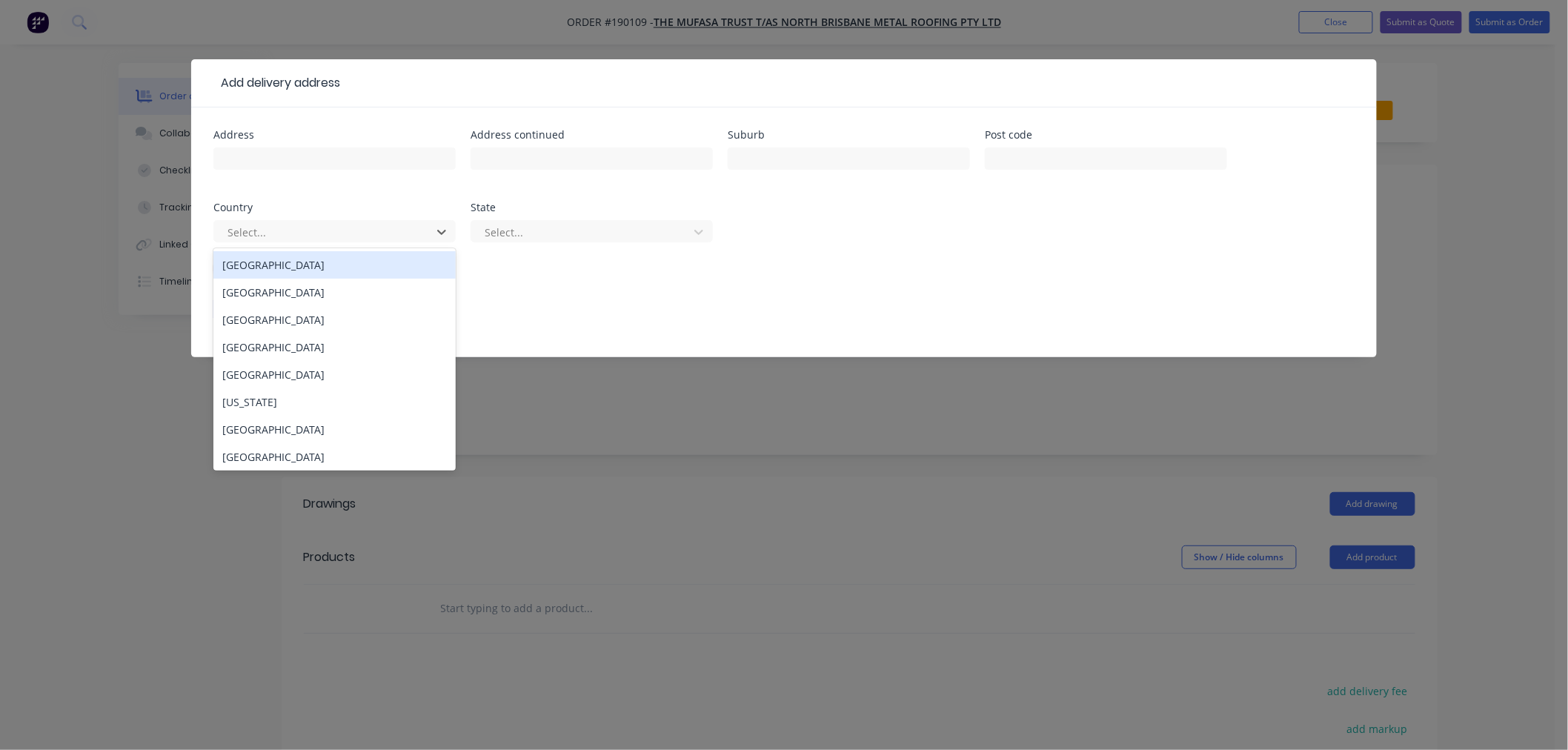
click at [295, 272] on div "[GEOGRAPHIC_DATA]" at bounding box center [334, 265] width 243 height 27
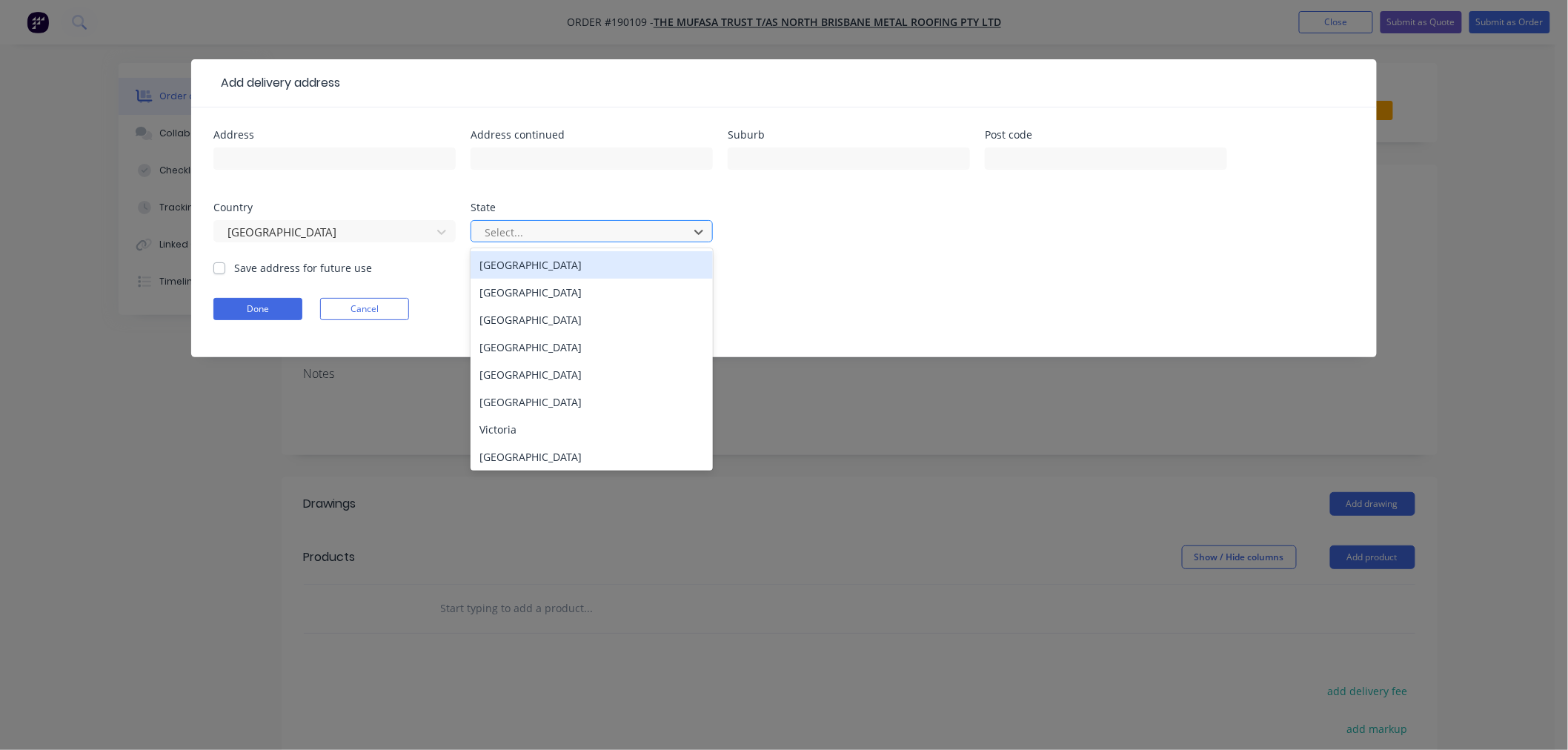
click at [527, 226] on div at bounding box center [583, 232] width 198 height 19
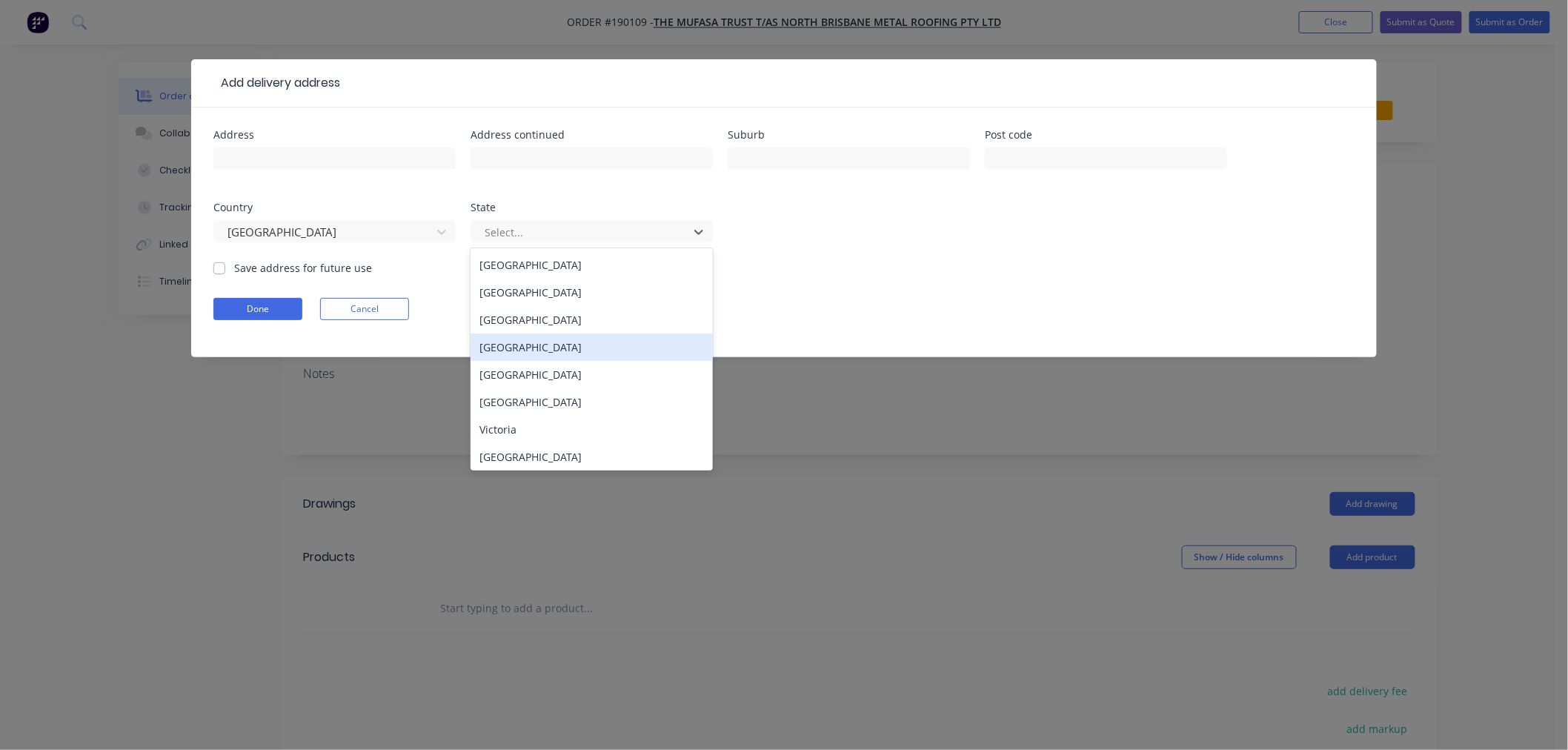
click at [543, 346] on div "[GEOGRAPHIC_DATA]" at bounding box center [591, 347] width 243 height 27
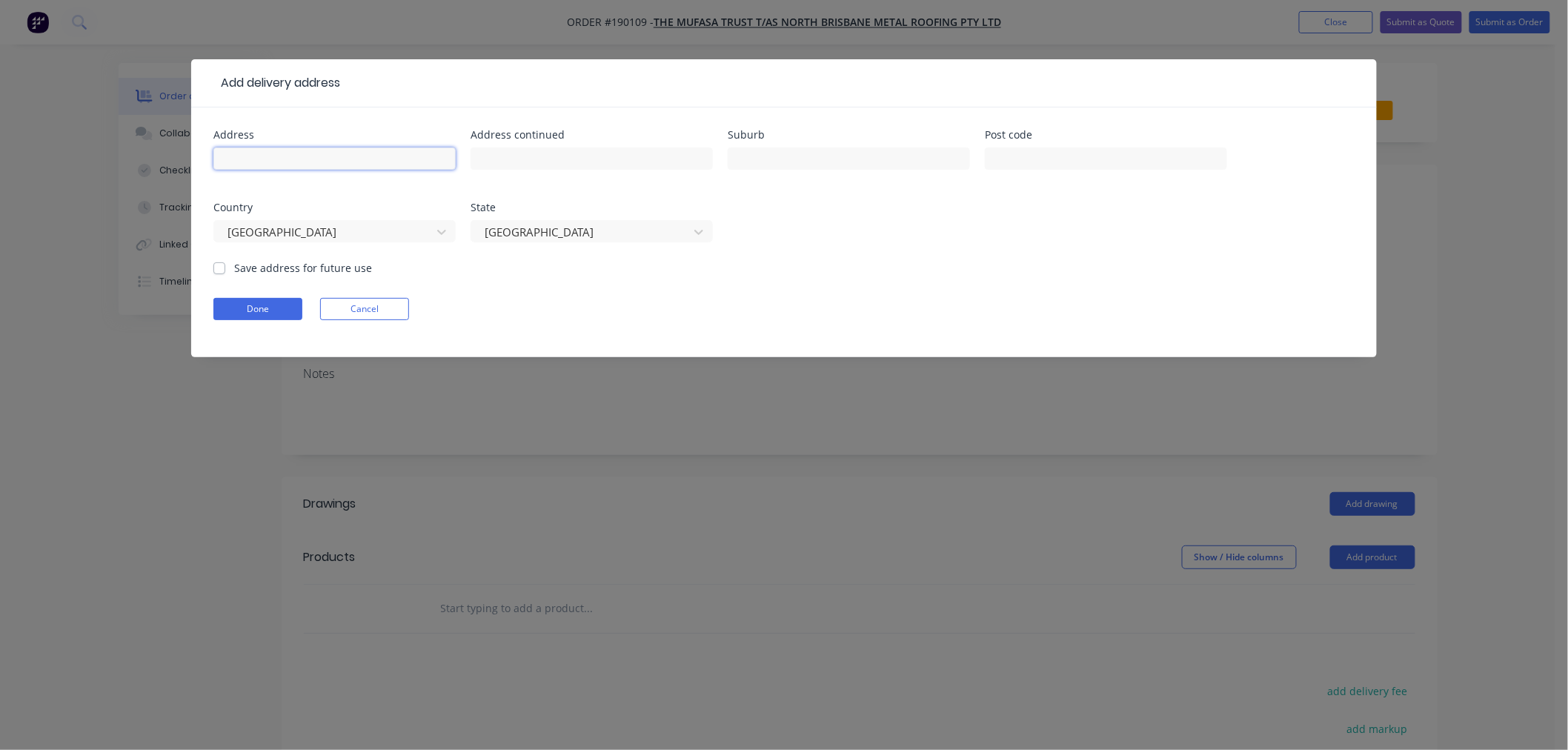
click at [330, 153] on input "text" at bounding box center [334, 159] width 243 height 23
click at [369, 167] on input "[STREET_ADDRESS]" at bounding box center [334, 159] width 243 height 23
click at [369, 166] on input "[STREET_ADDRESS]" at bounding box center [334, 159] width 243 height 23
click button "Done" at bounding box center [258, 309] width 89 height 23
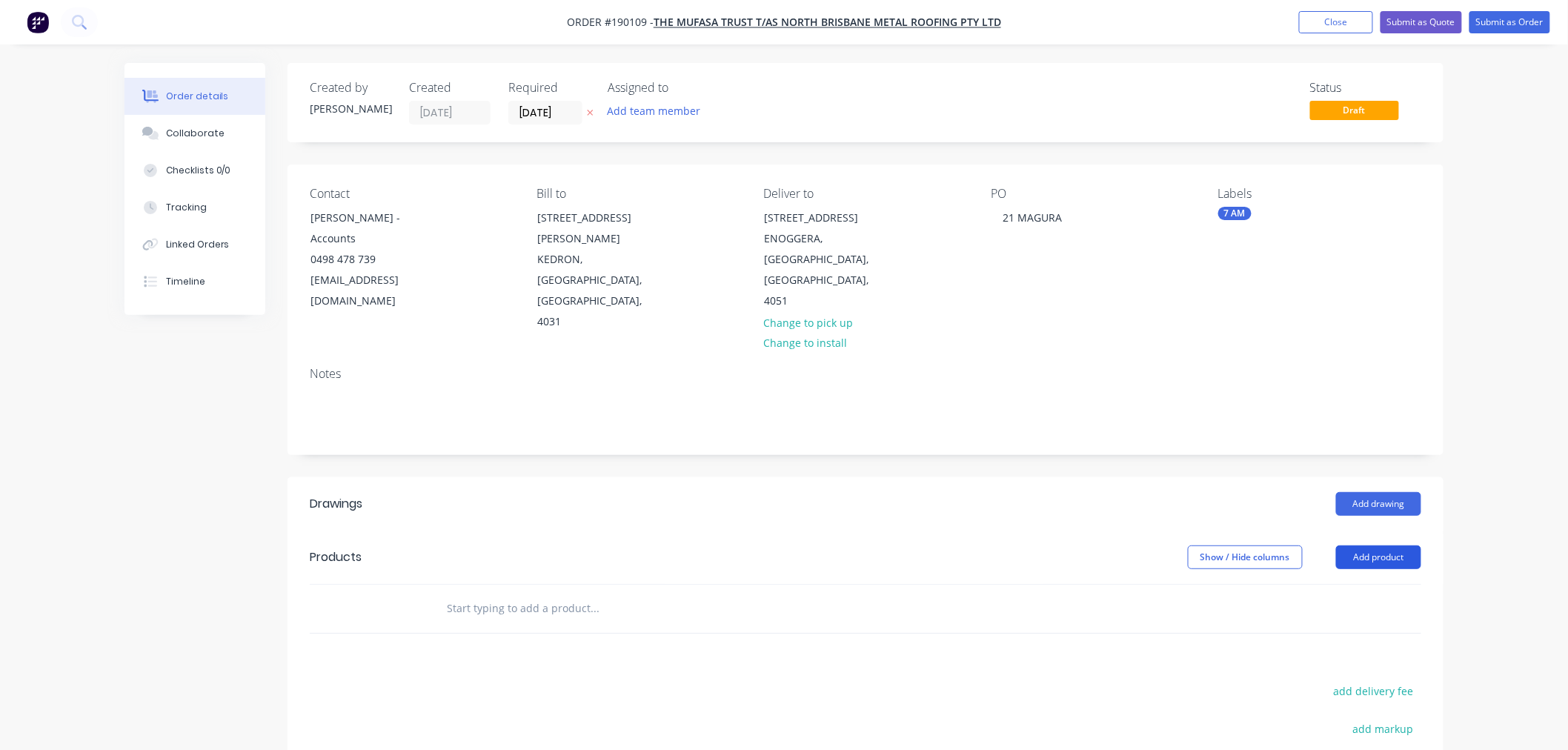
click at [1369, 545] on button "Add product" at bounding box center [1379, 557] width 85 height 23
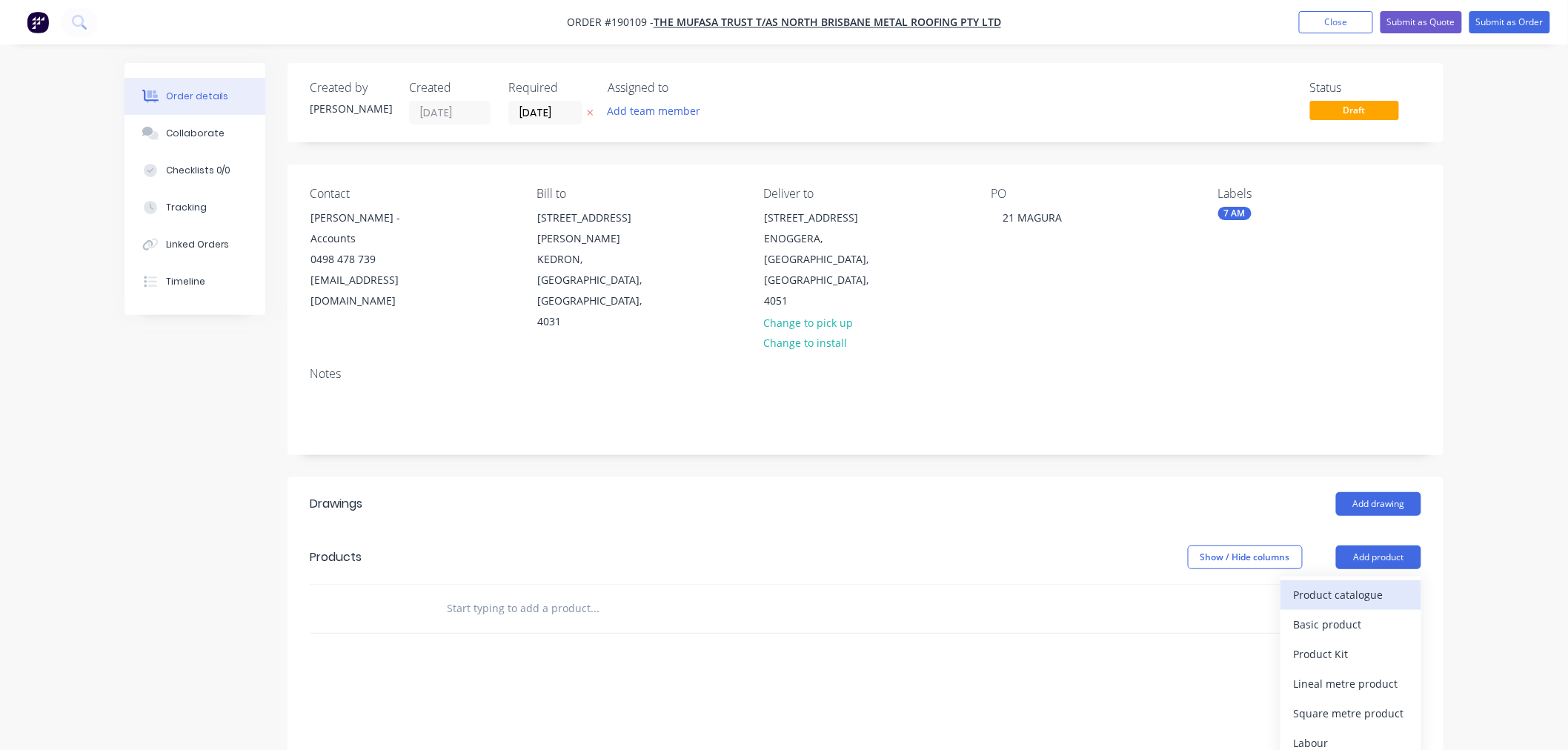
click at [1366, 584] on div "Product catalogue" at bounding box center [1351, 595] width 114 height 22
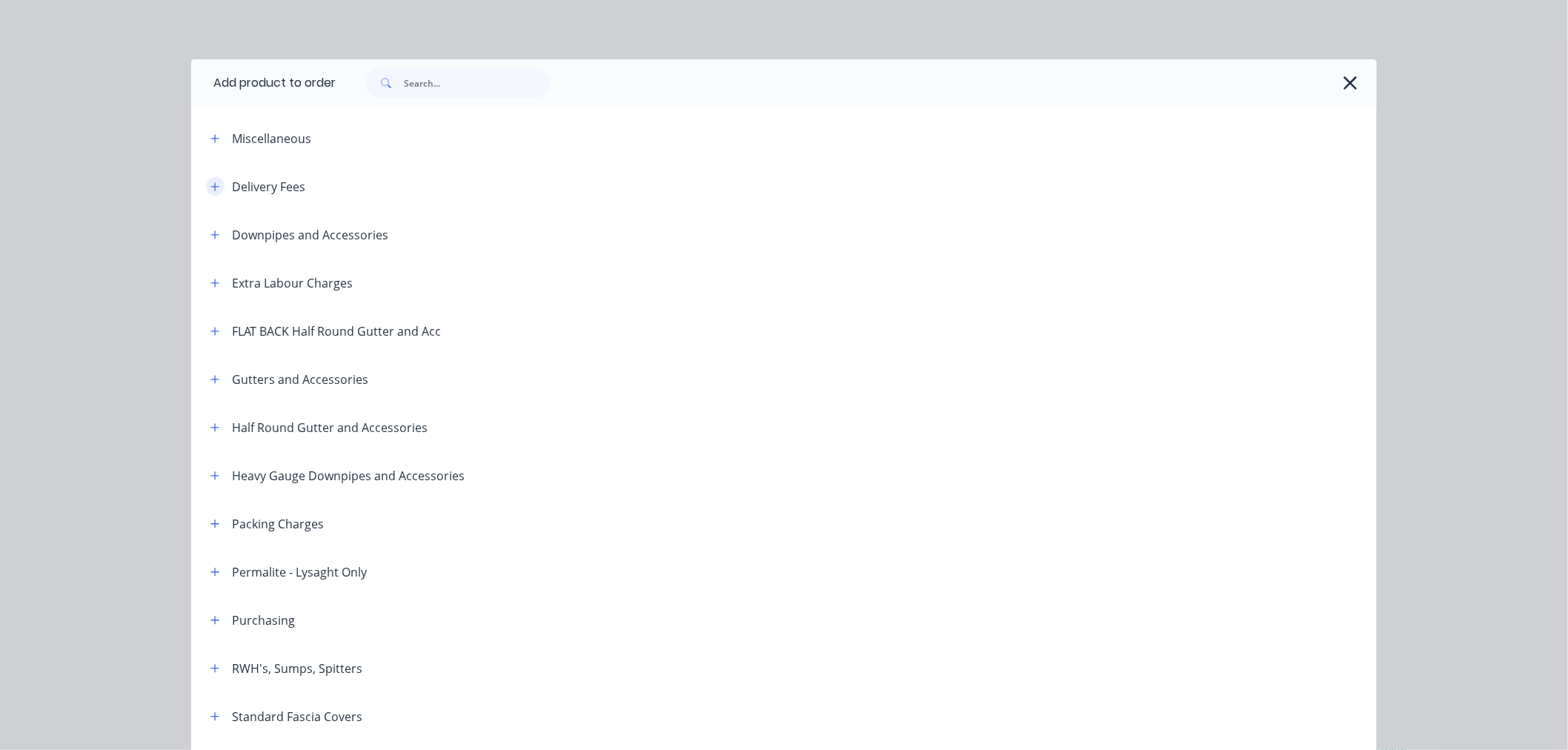
click at [214, 189] on button "button" at bounding box center [215, 186] width 19 height 19
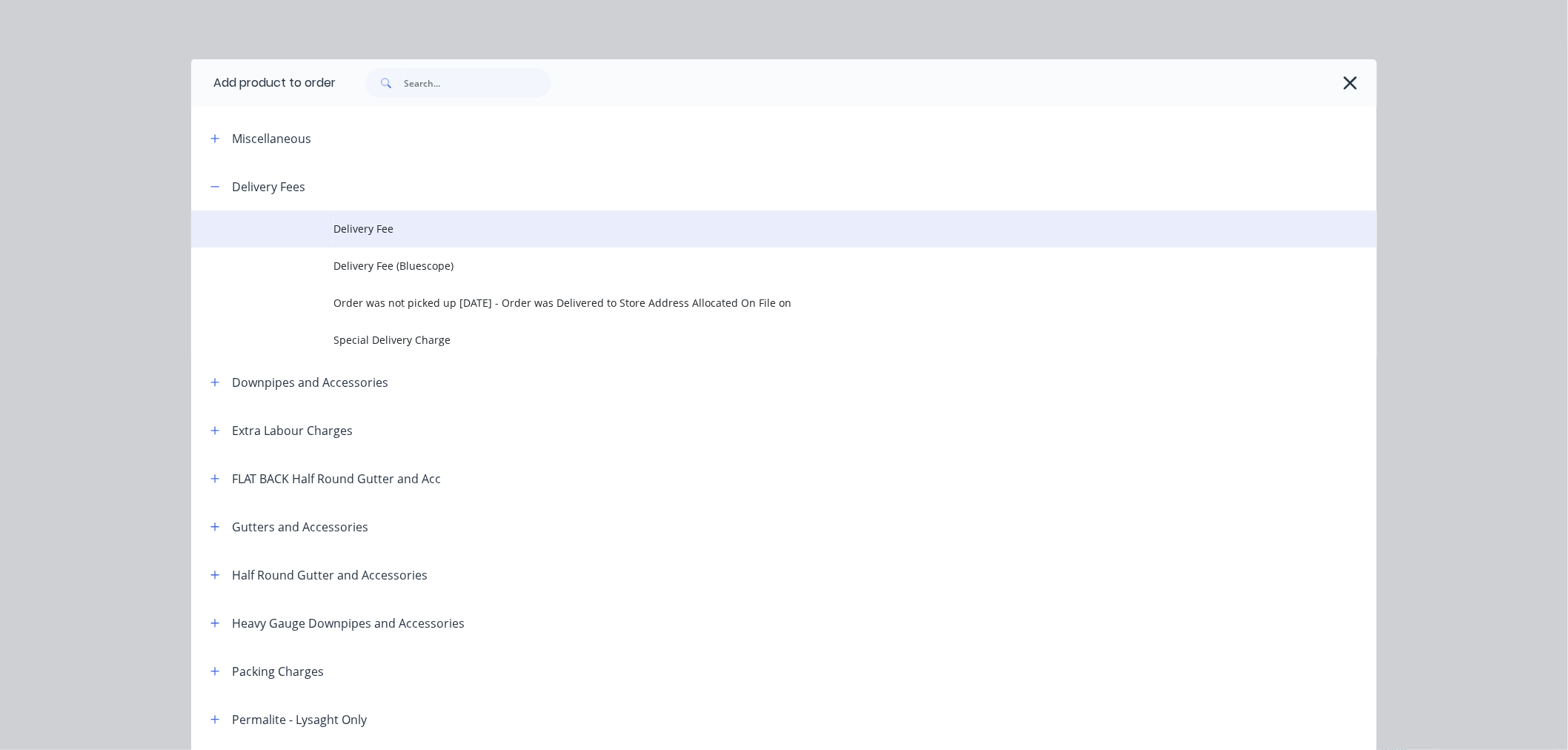
click at [365, 226] on span "Delivery Fee" at bounding box center [751, 228] width 835 height 15
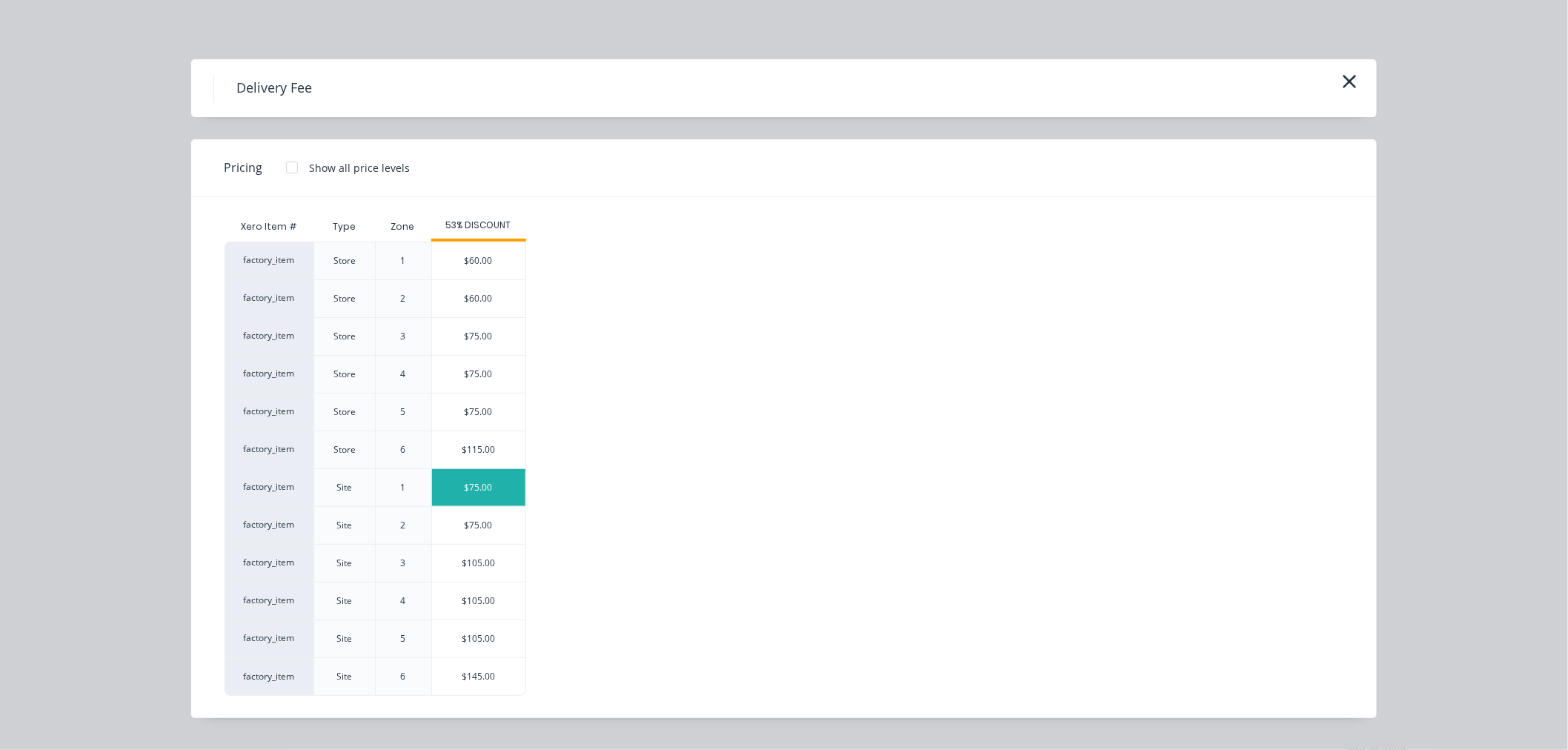
click at [497, 491] on div "$75.00" at bounding box center [479, 487] width 93 height 37
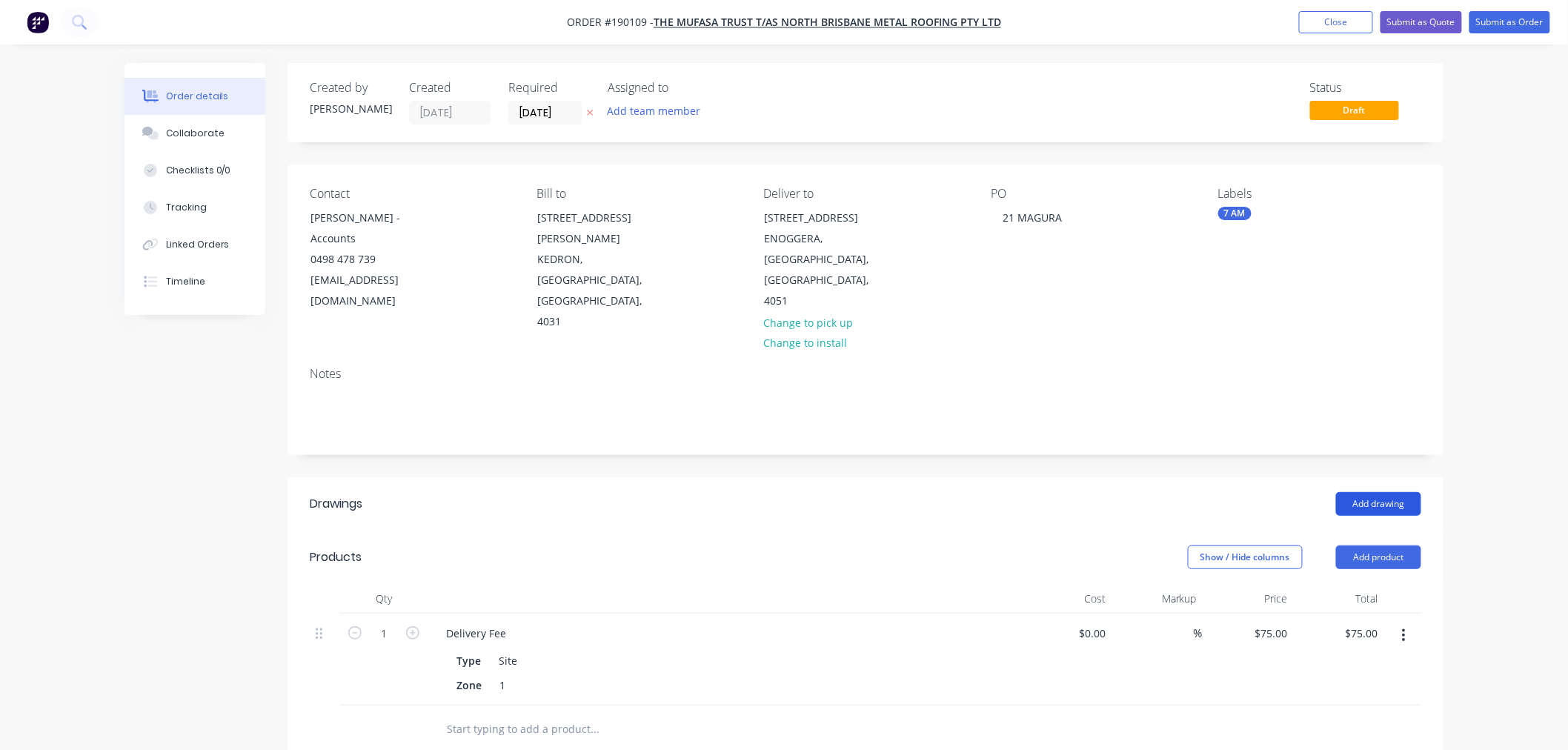
click at [1399, 492] on button "Add drawing" at bounding box center [1379, 503] width 85 height 23
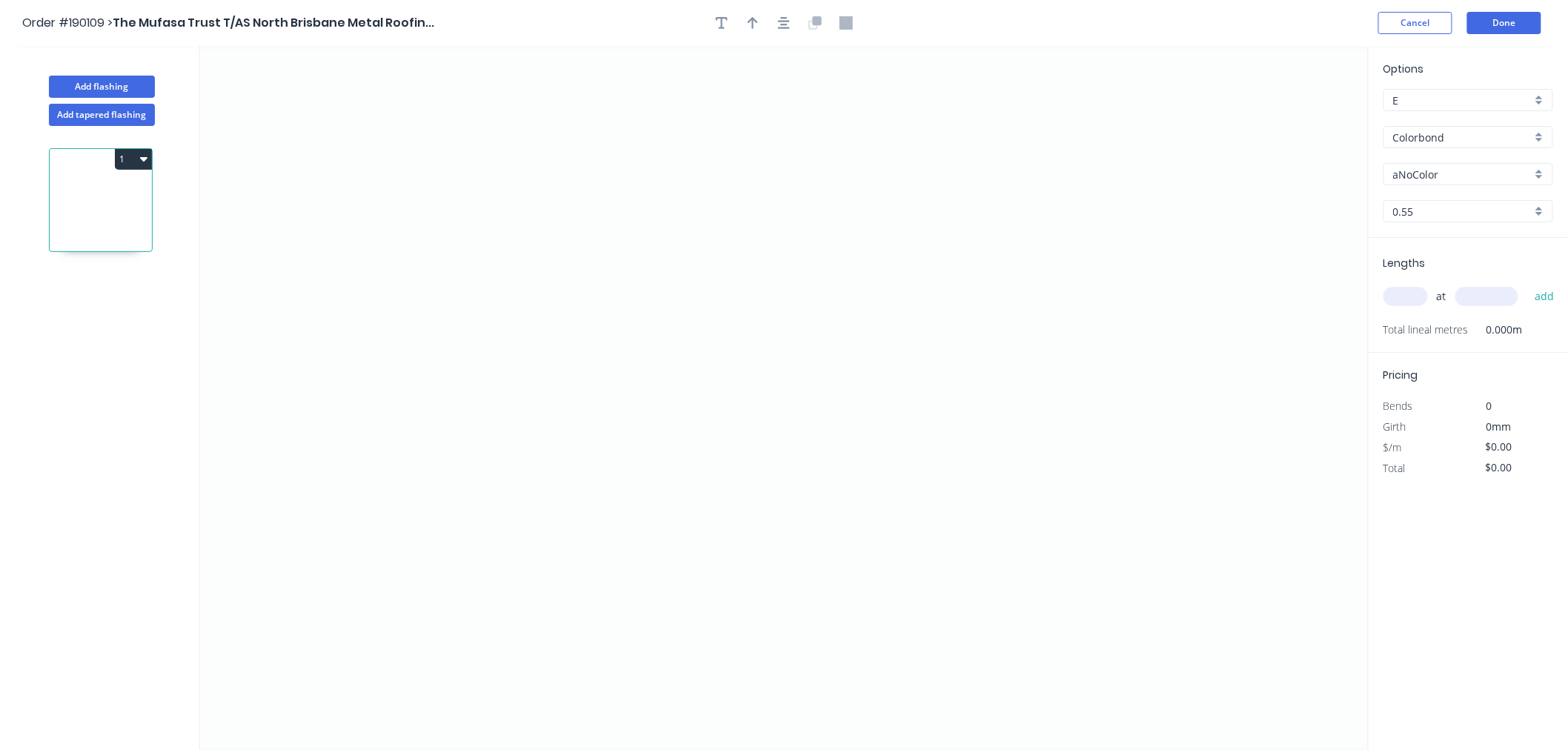
click at [1454, 171] on input "aNoColor" at bounding box center [1462, 174] width 139 height 15
click at [1456, 135] on input "Colorbond" at bounding box center [1462, 137] width 139 height 15
click at [1472, 255] on div "Zincalume" at bounding box center [1468, 267] width 168 height 26
click at [1419, 300] on input "text" at bounding box center [1405, 296] width 44 height 19
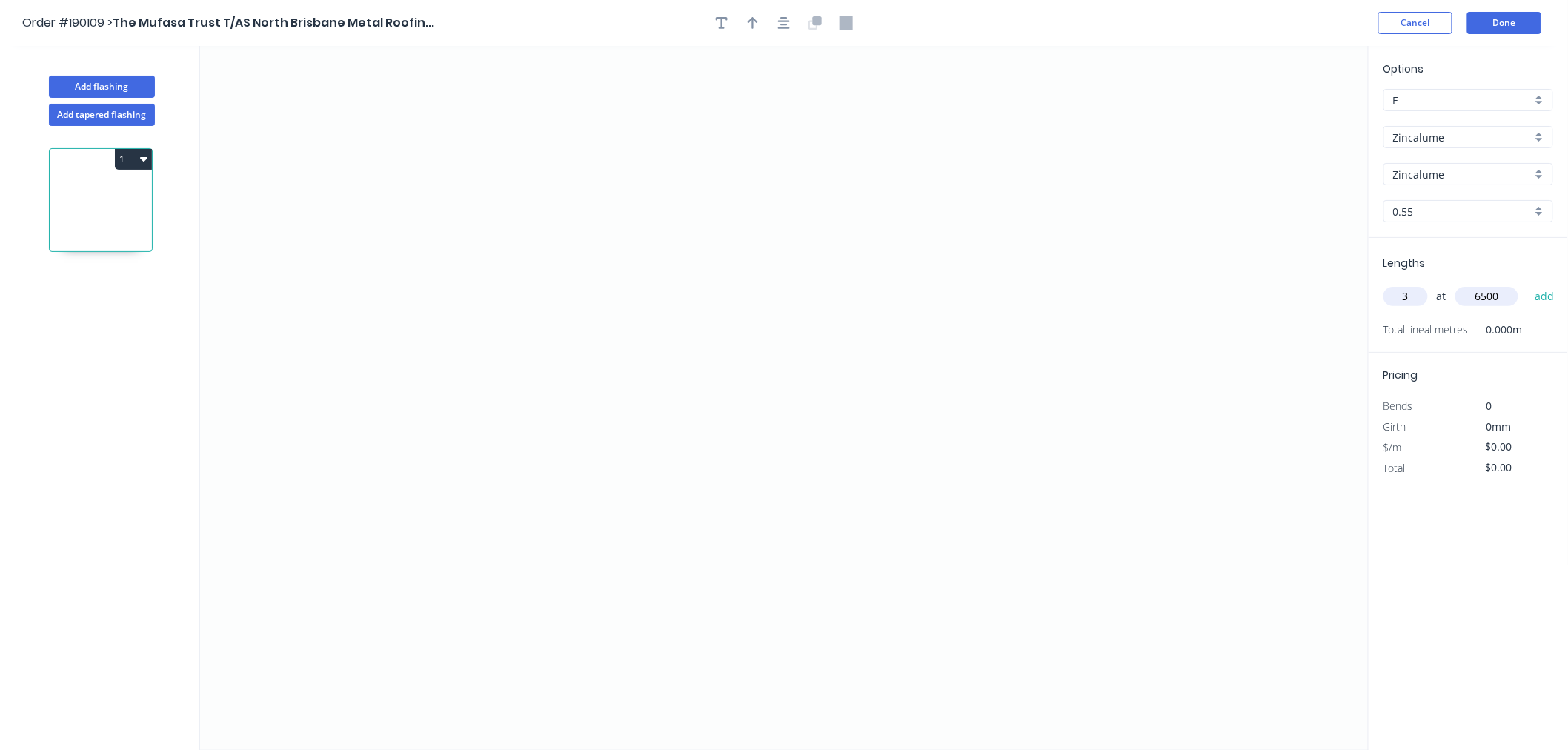
click at [1528, 284] on button "add" at bounding box center [1545, 296] width 35 height 25
click at [440, 251] on icon "0" at bounding box center [784, 398] width 1168 height 704
click at [486, 126] on icon "0" at bounding box center [784, 398] width 1168 height 704
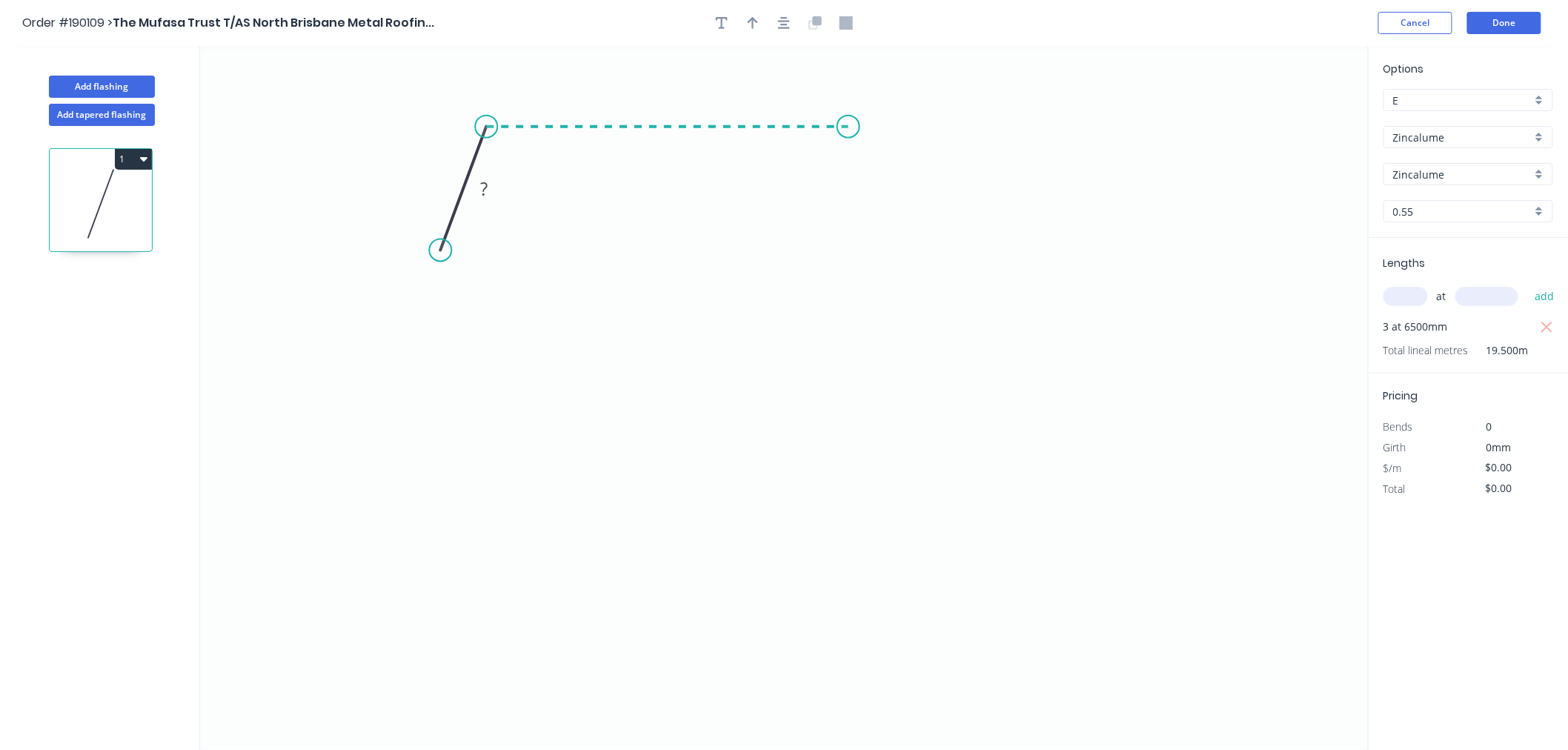
click at [848, 130] on icon "0 ?" at bounding box center [784, 398] width 1168 height 704
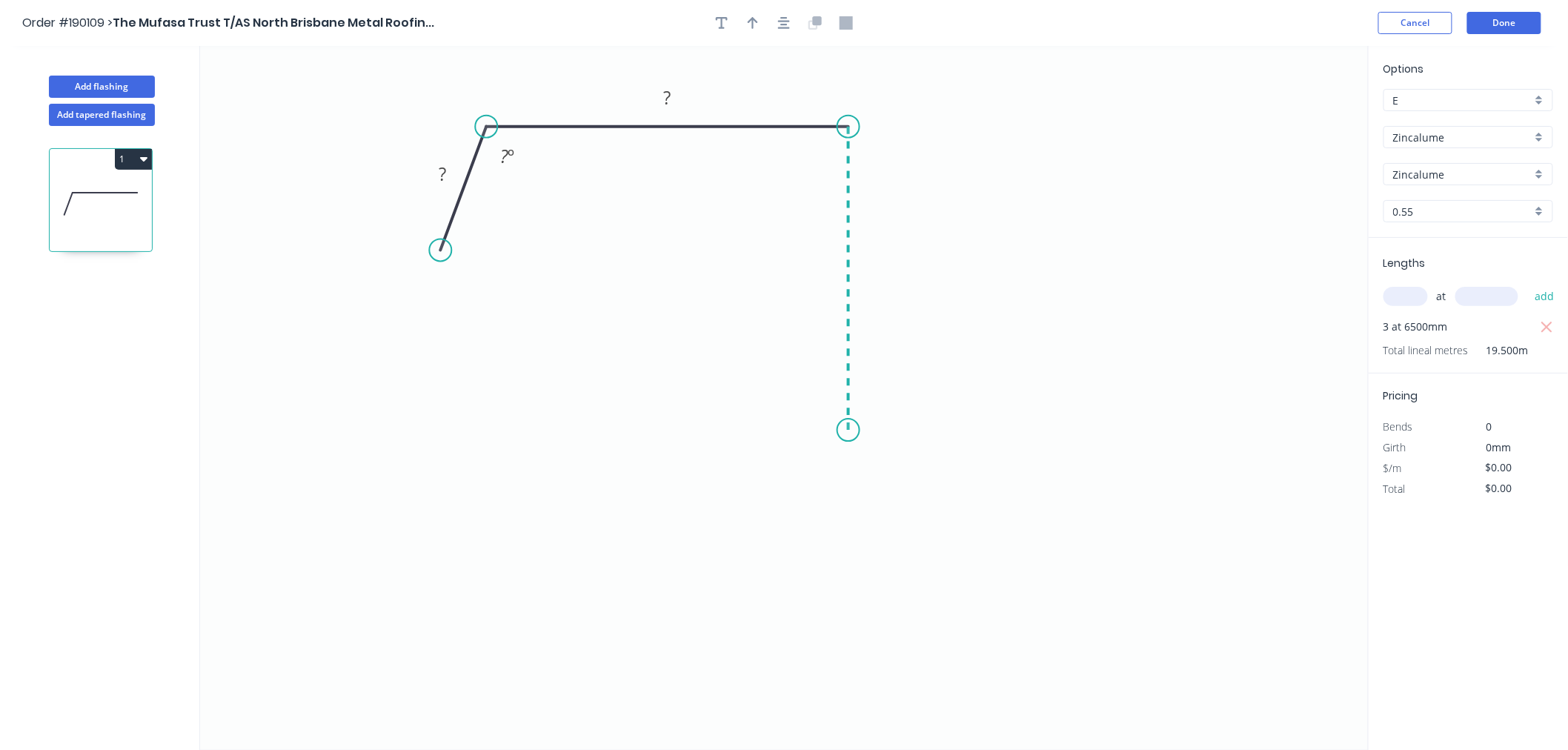
click at [842, 430] on icon "0 ? ? ? º" at bounding box center [784, 398] width 1168 height 704
click at [991, 500] on icon "0 ? ? ? ? º" at bounding box center [784, 398] width 1168 height 704
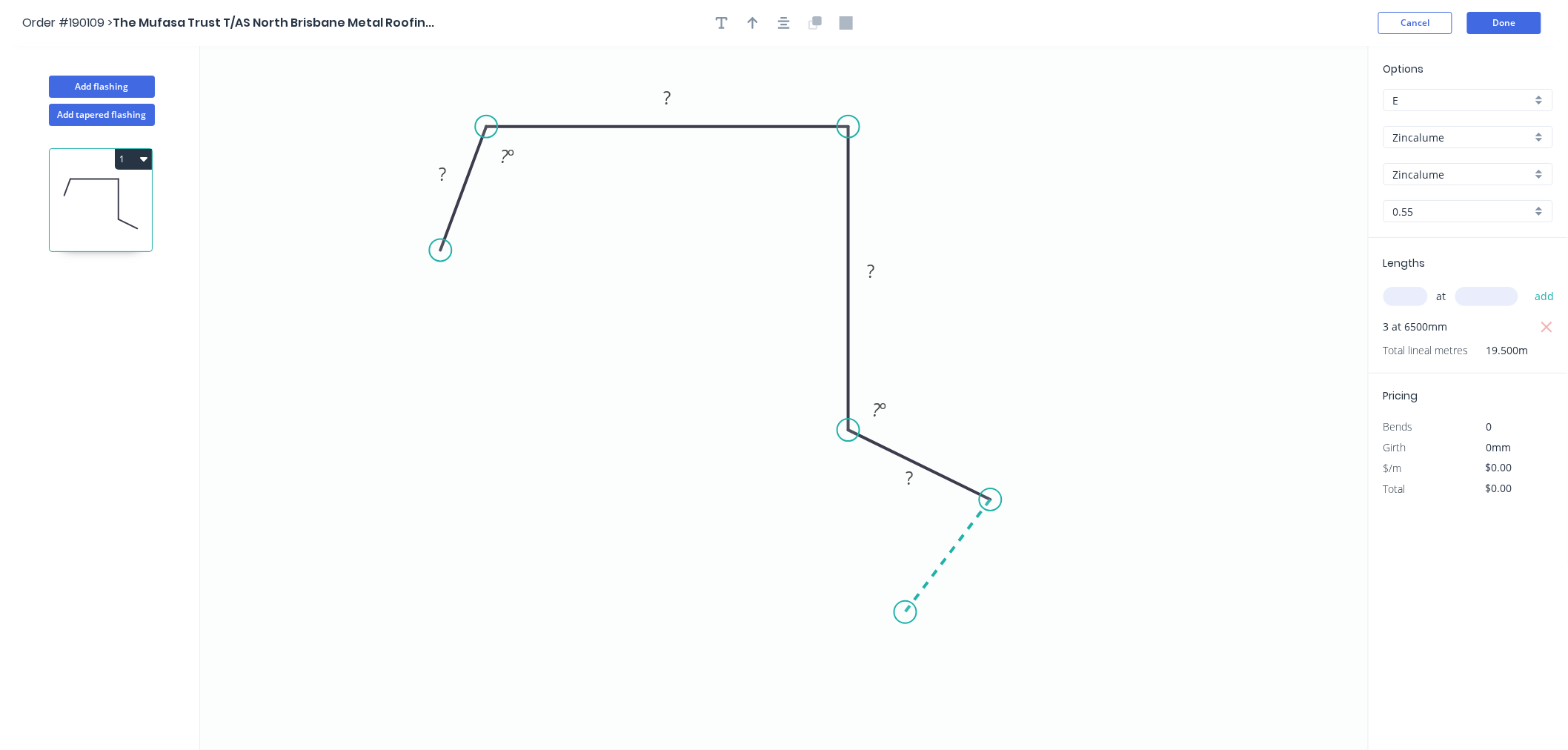
click at [906, 613] on icon "0 ? ? ? ? ? º ? º" at bounding box center [784, 398] width 1168 height 704
click at [781, 25] on icon "button" at bounding box center [784, 23] width 12 height 14
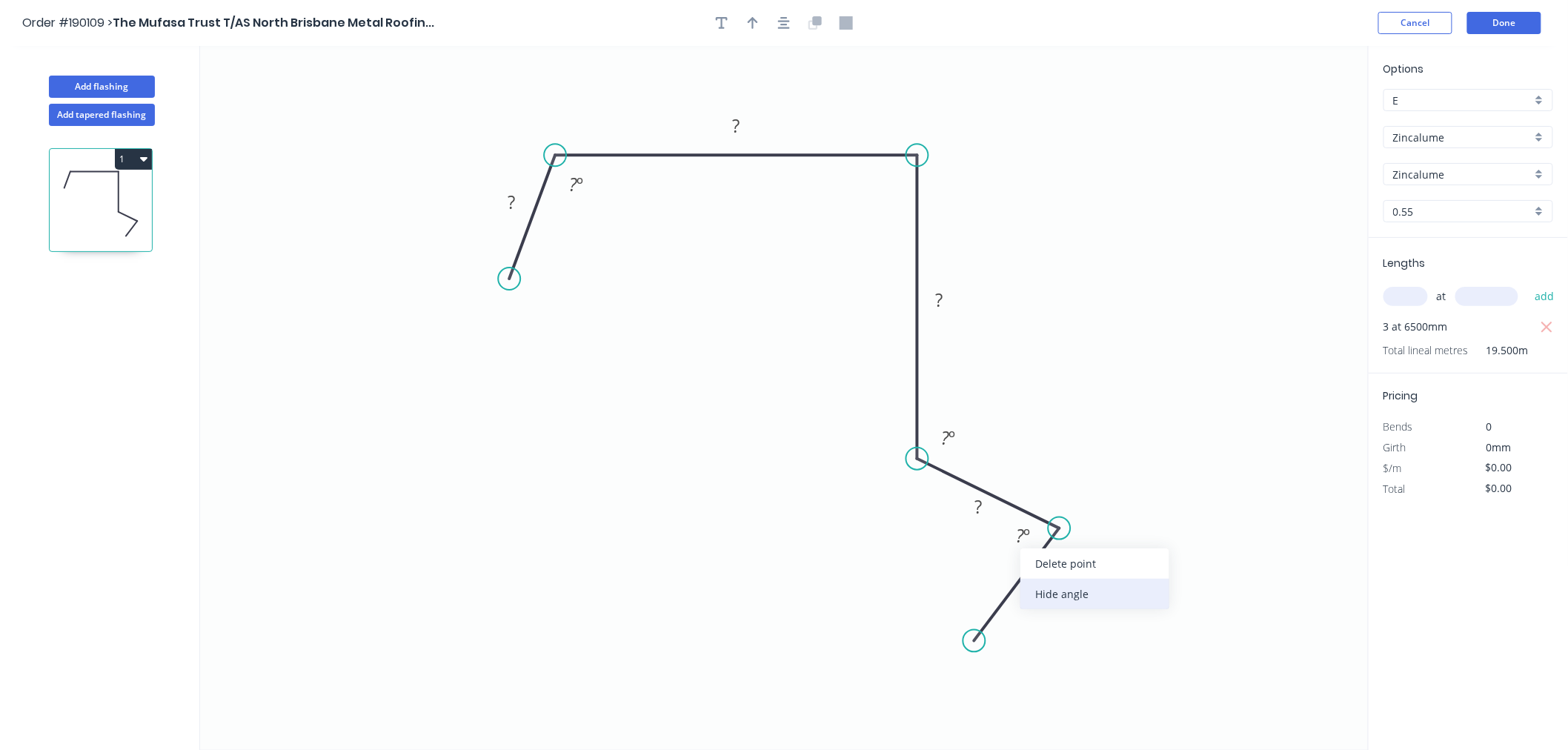
click at [1051, 590] on div "Hide angle" at bounding box center [1094, 594] width 149 height 31
click at [980, 498] on div "Hide angle" at bounding box center [1015, 489] width 149 height 31
click at [508, 197] on tspan "?" at bounding box center [511, 201] width 7 height 24
click at [782, 19] on icon "button" at bounding box center [784, 23] width 12 height 14
click at [754, 23] on icon "button" at bounding box center [753, 23] width 10 height 14
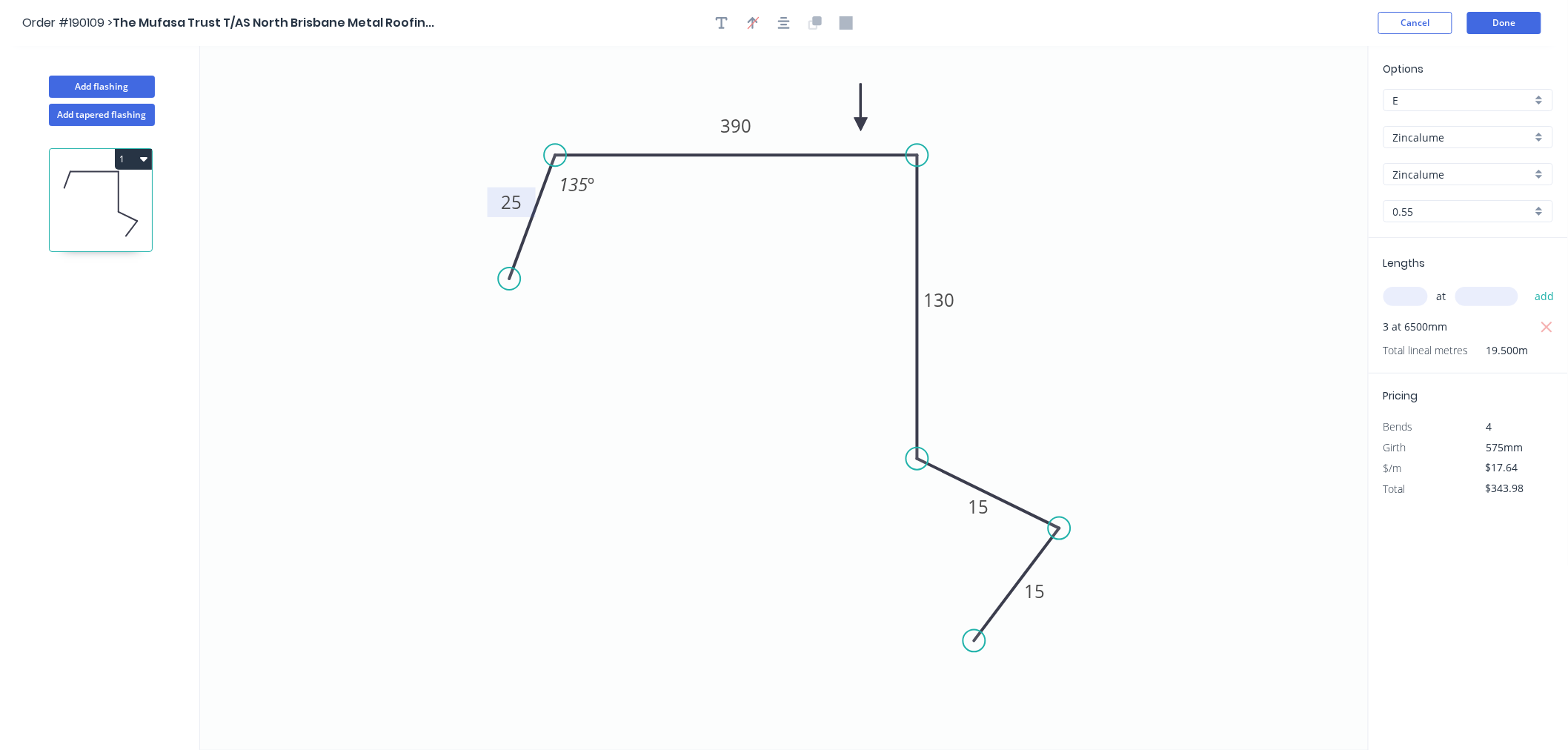
drag, startPoint x: 1292, startPoint y: 115, endPoint x: 861, endPoint y: 125, distance: 431.1
click at [861, 125] on icon at bounding box center [861, 107] width 14 height 48
click at [861, 124] on icon at bounding box center [861, 107] width 14 height 48
drag, startPoint x: 1071, startPoint y: 527, endPoint x: 1078, endPoint y: 536, distance: 11.4
click at [1078, 536] on circle at bounding box center [1078, 537] width 23 height 23
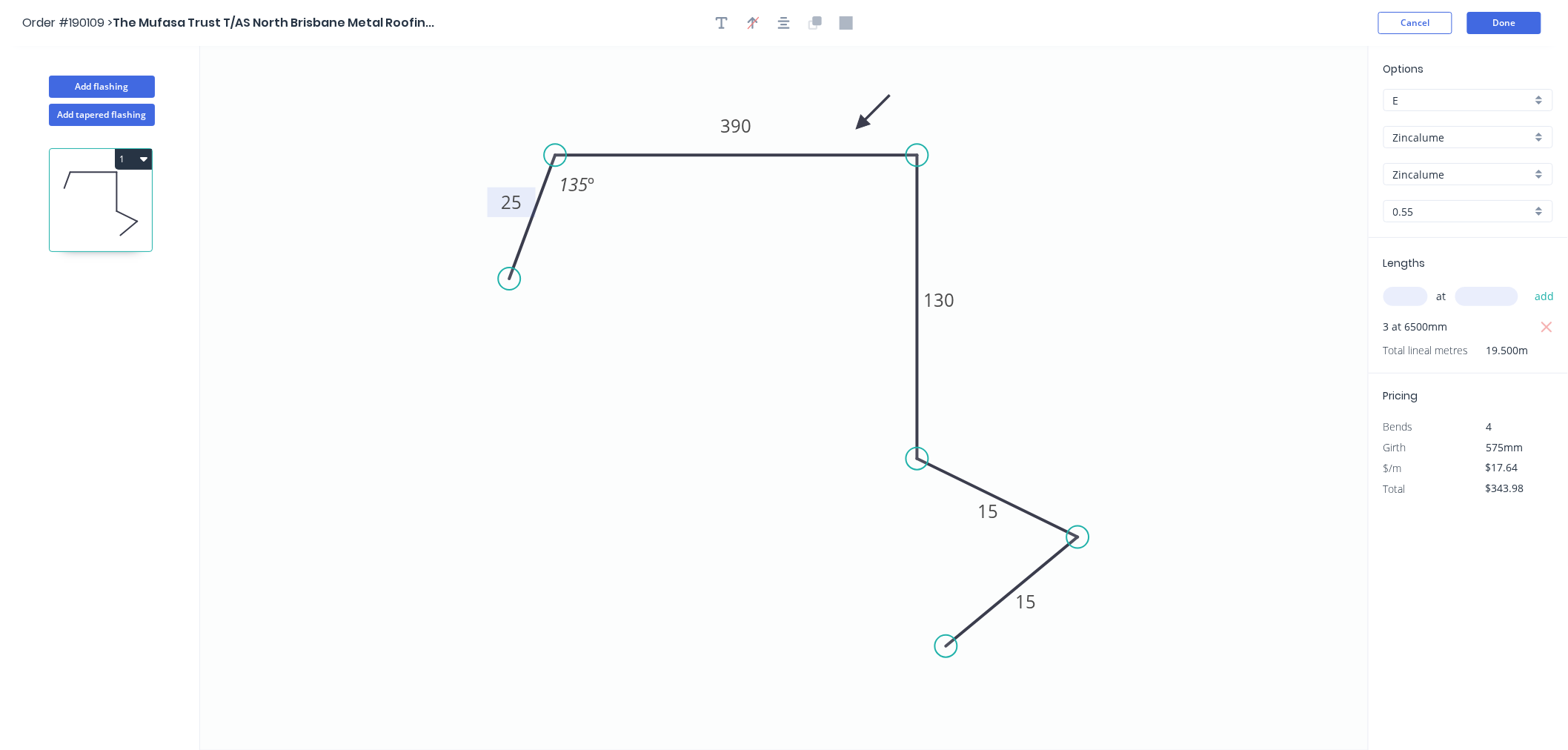
drag, startPoint x: 973, startPoint y: 646, endPoint x: 946, endPoint y: 647, distance: 27.0
click at [946, 647] on circle at bounding box center [947, 646] width 23 height 23
click at [1056, 304] on icon "0 25 390 130 15 15 135 º" at bounding box center [784, 398] width 1168 height 704
click at [1448, 579] on div "Options E E Zincalume Zincalume Zincalume Zincalume 0.55 0.55 Lengths at add 3 …" at bounding box center [1468, 399] width 200 height 706
drag, startPoint x: 1005, startPoint y: 510, endPoint x: 1025, endPoint y: 465, distance: 49.2
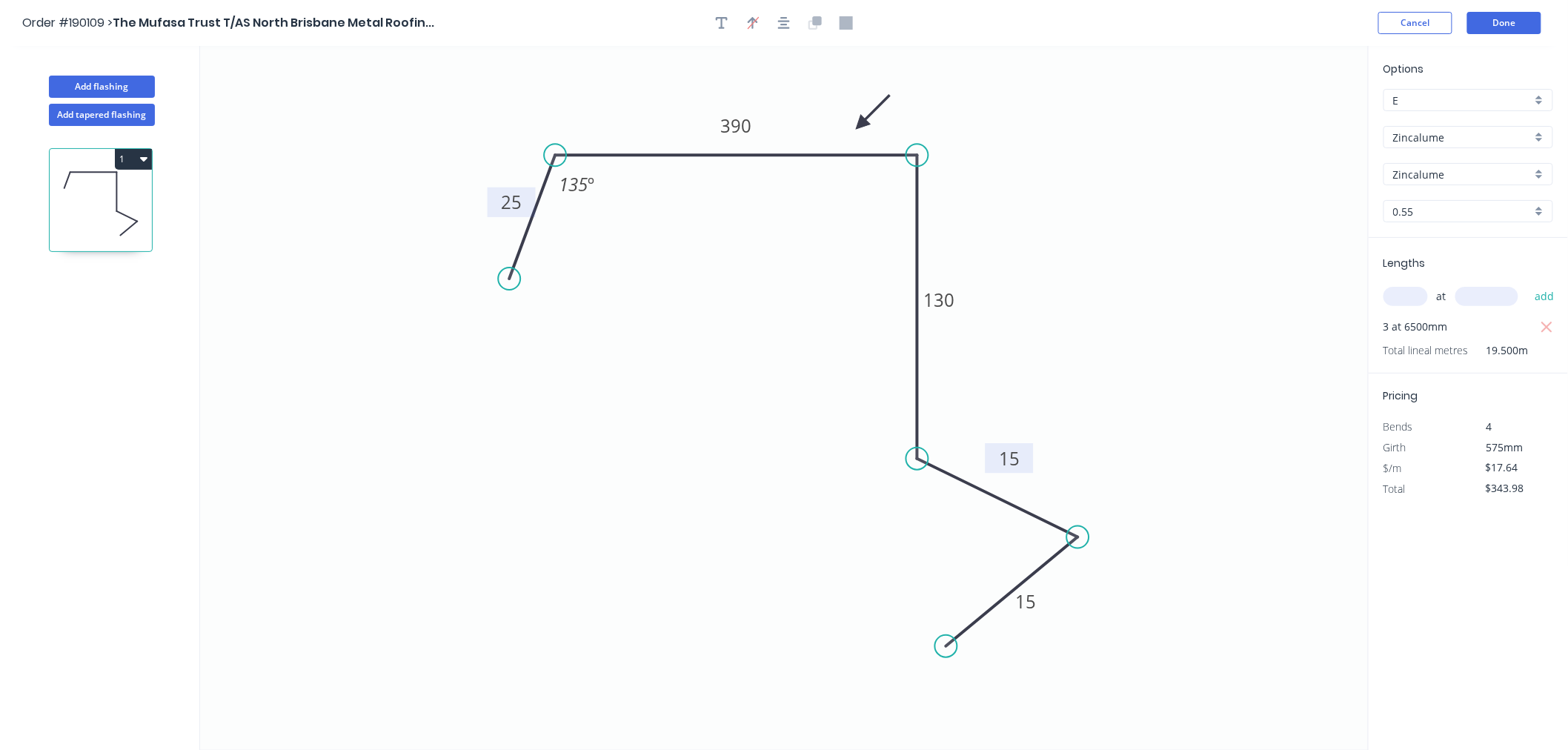
click at [1025, 465] on rect at bounding box center [1010, 458] width 48 height 30
click at [1515, 23] on button "Done" at bounding box center [1504, 23] width 74 height 23
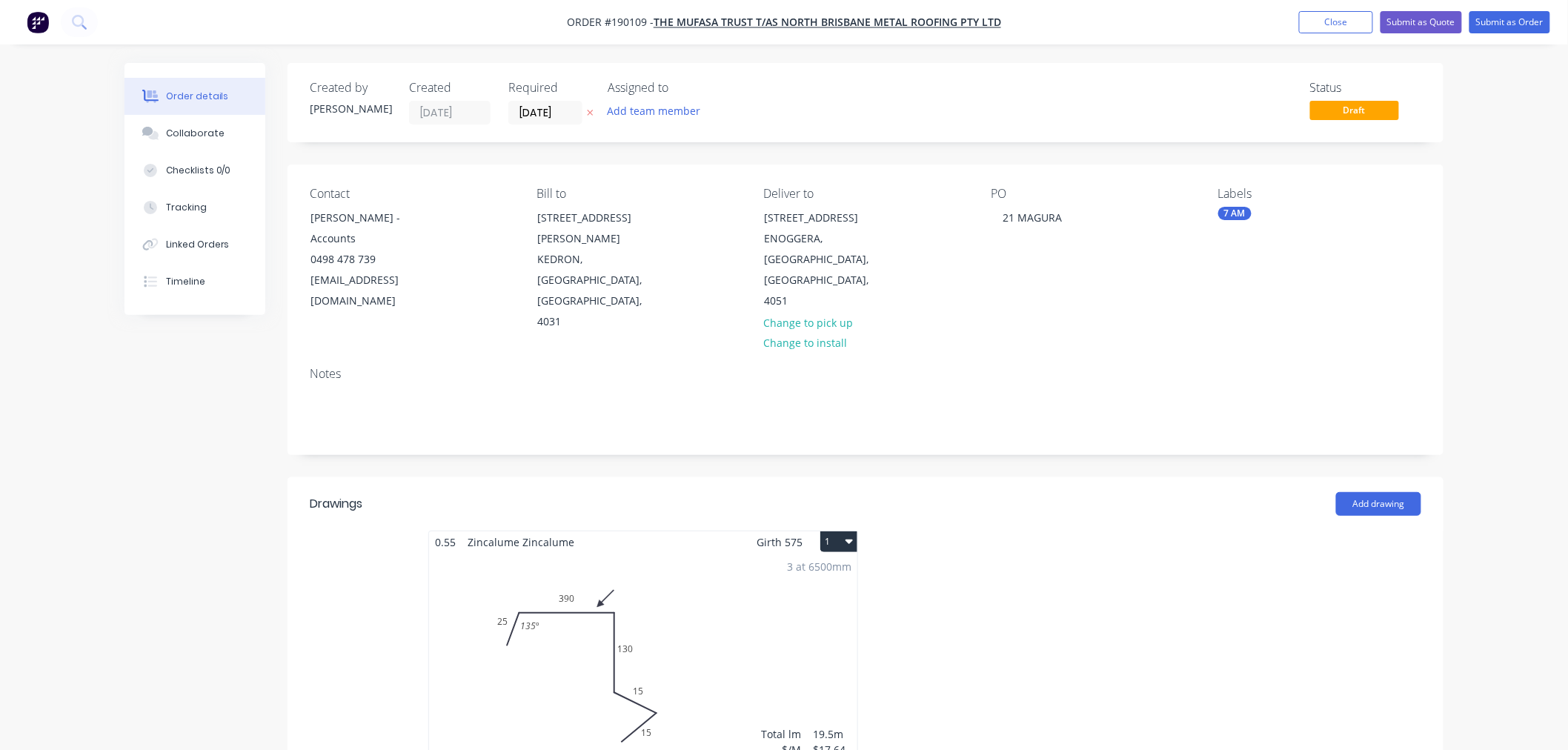
click at [844, 531] on button "1" at bounding box center [839, 541] width 37 height 21
click at [823, 567] on div "Use larger box size" at bounding box center [787, 578] width 114 height 22
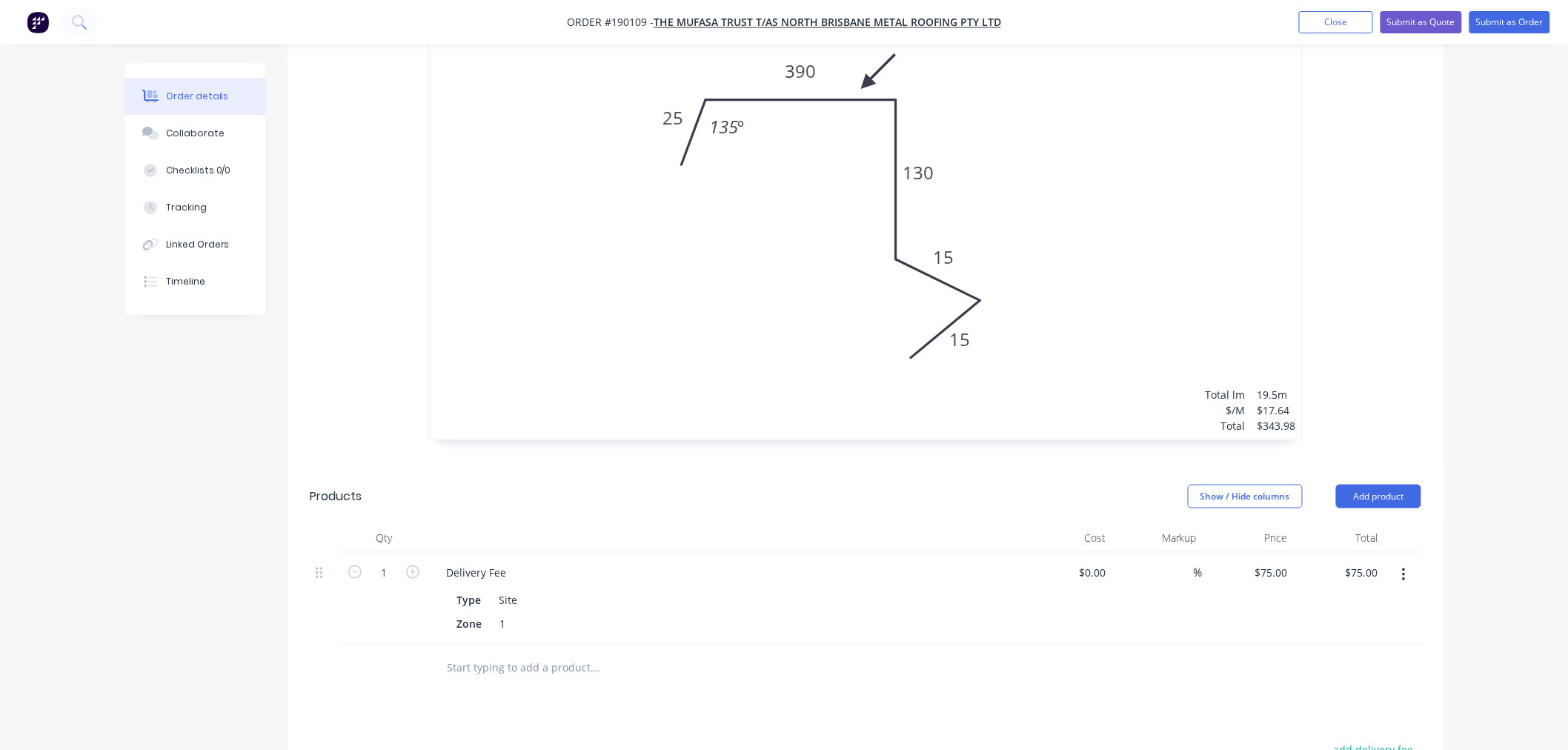
scroll to position [824, 0]
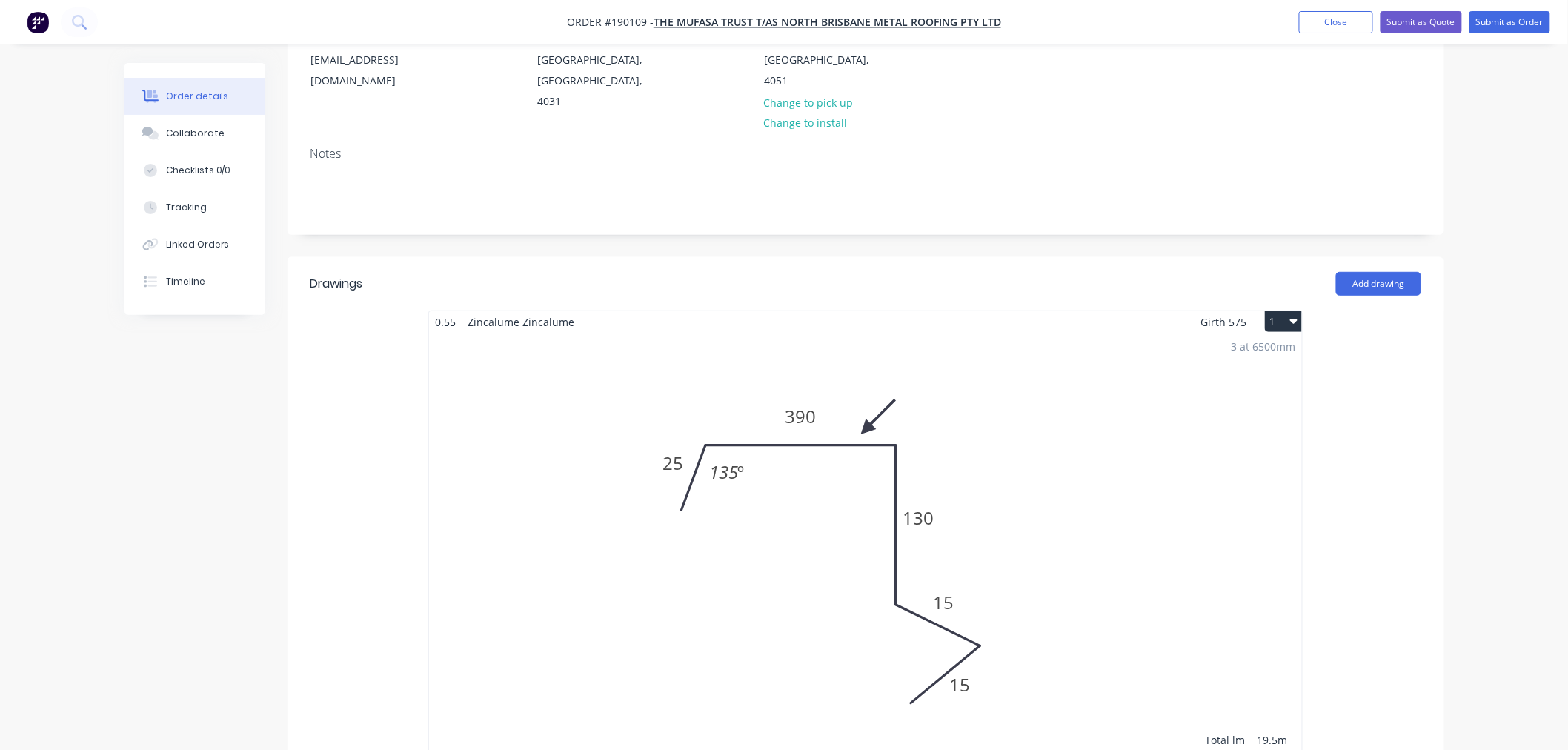
scroll to position [0, 0]
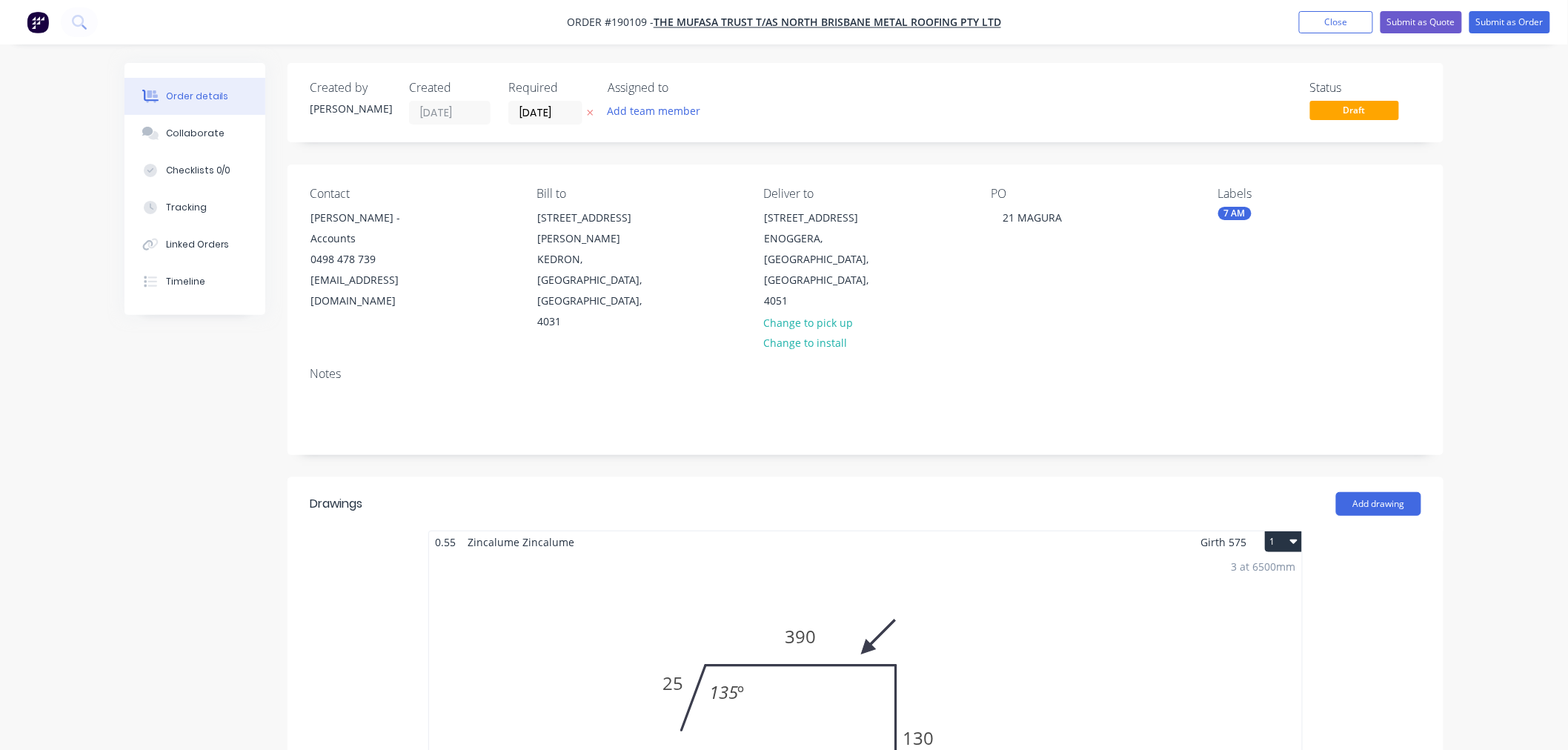
click at [1519, 24] on button "Submit as Order" at bounding box center [1510, 23] width 81 height 23
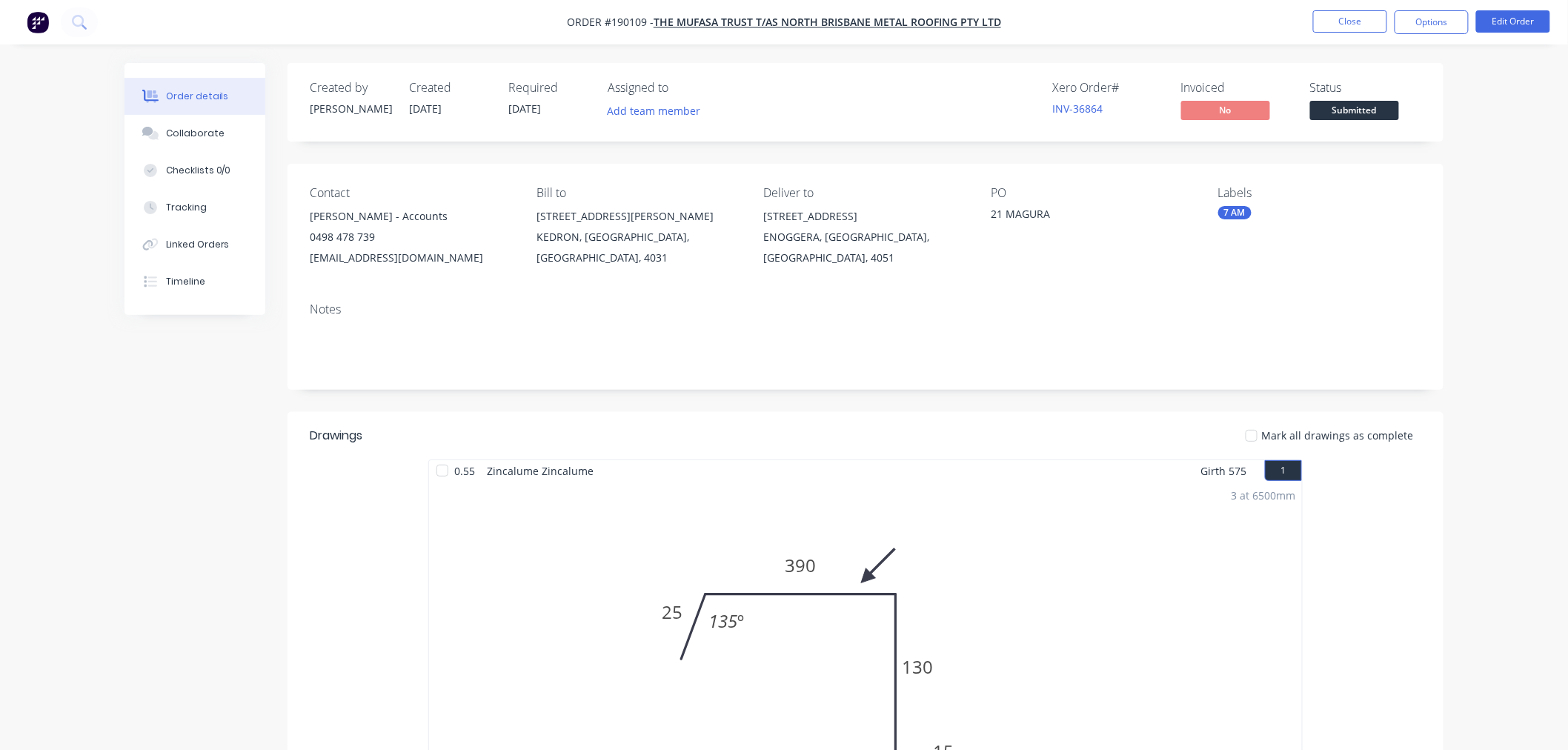
click at [1482, 189] on div "Order details Collaborate Checklists 0/0 Tracking Linked Orders Timeline Order …" at bounding box center [784, 698] width 1568 height 1397
drag, startPoint x: 1479, startPoint y: 221, endPoint x: 1454, endPoint y: 145, distance: 80.0
click at [1479, 217] on div "Order details Collaborate Checklists 0/0 Tracking Linked Orders Timeline Order …" at bounding box center [784, 698] width 1568 height 1397
click at [1431, 23] on button "Options" at bounding box center [1432, 22] width 74 height 23
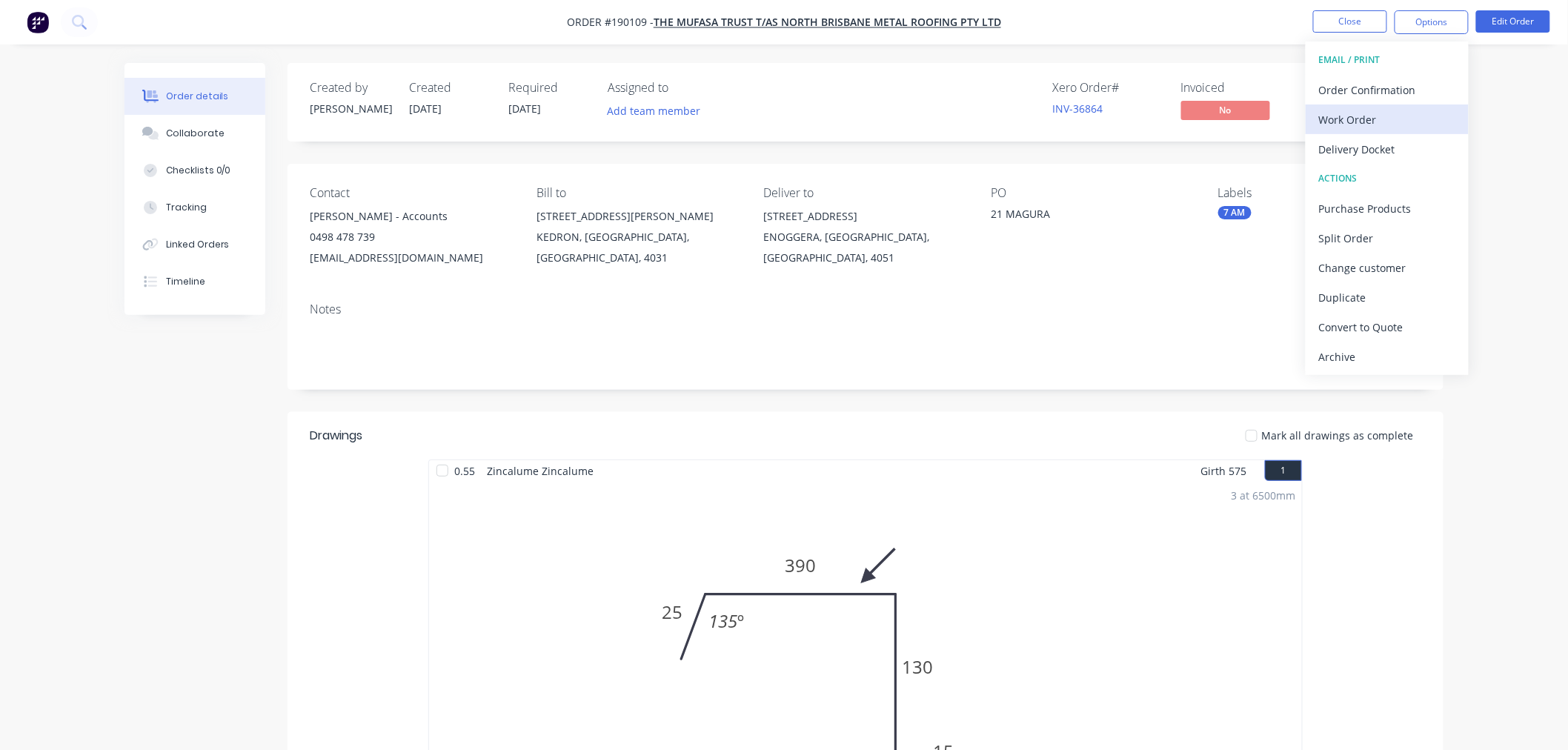
click at [1417, 120] on div "Work Order" at bounding box center [1387, 119] width 136 height 22
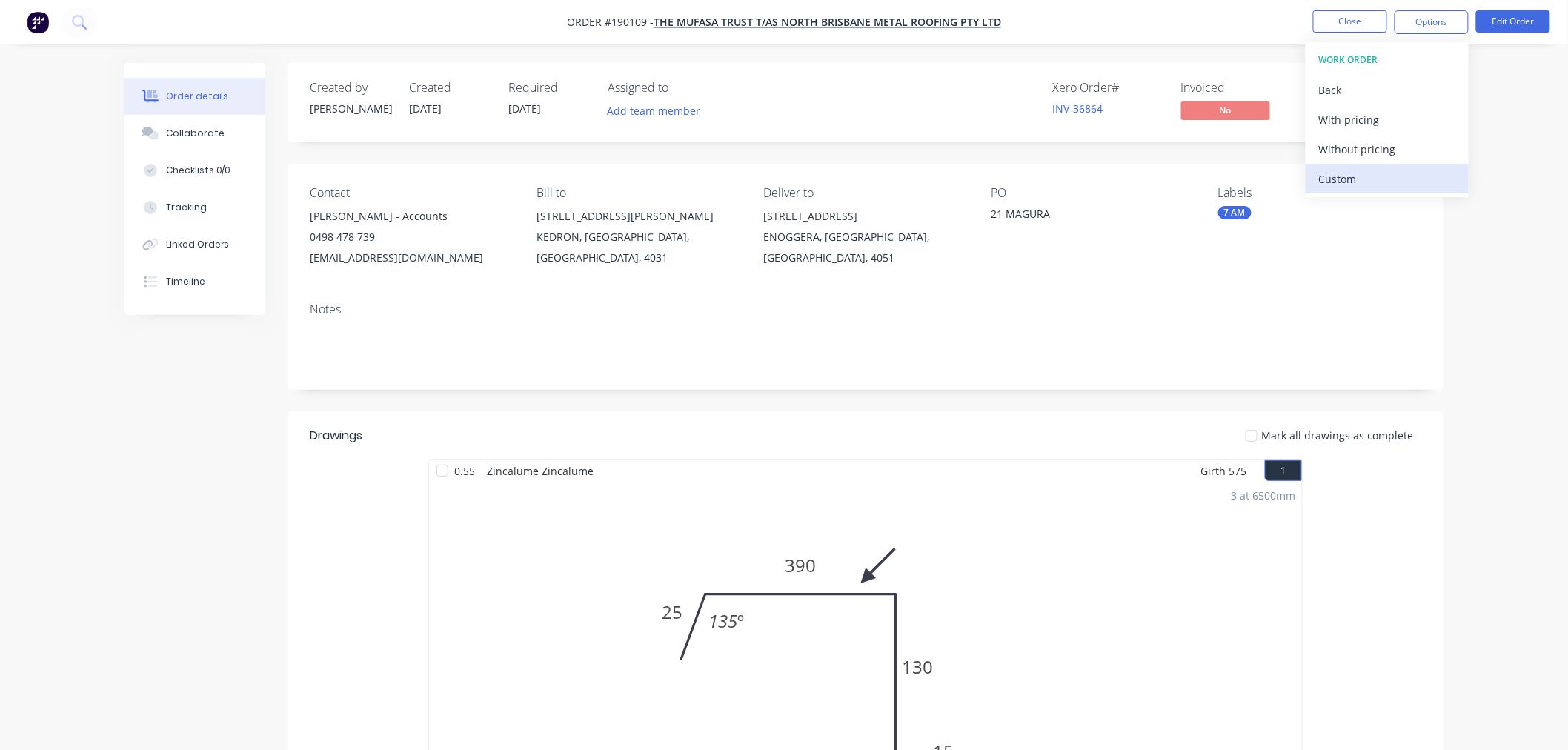
click at [1408, 164] on button "Custom" at bounding box center [1388, 178] width 163 height 30
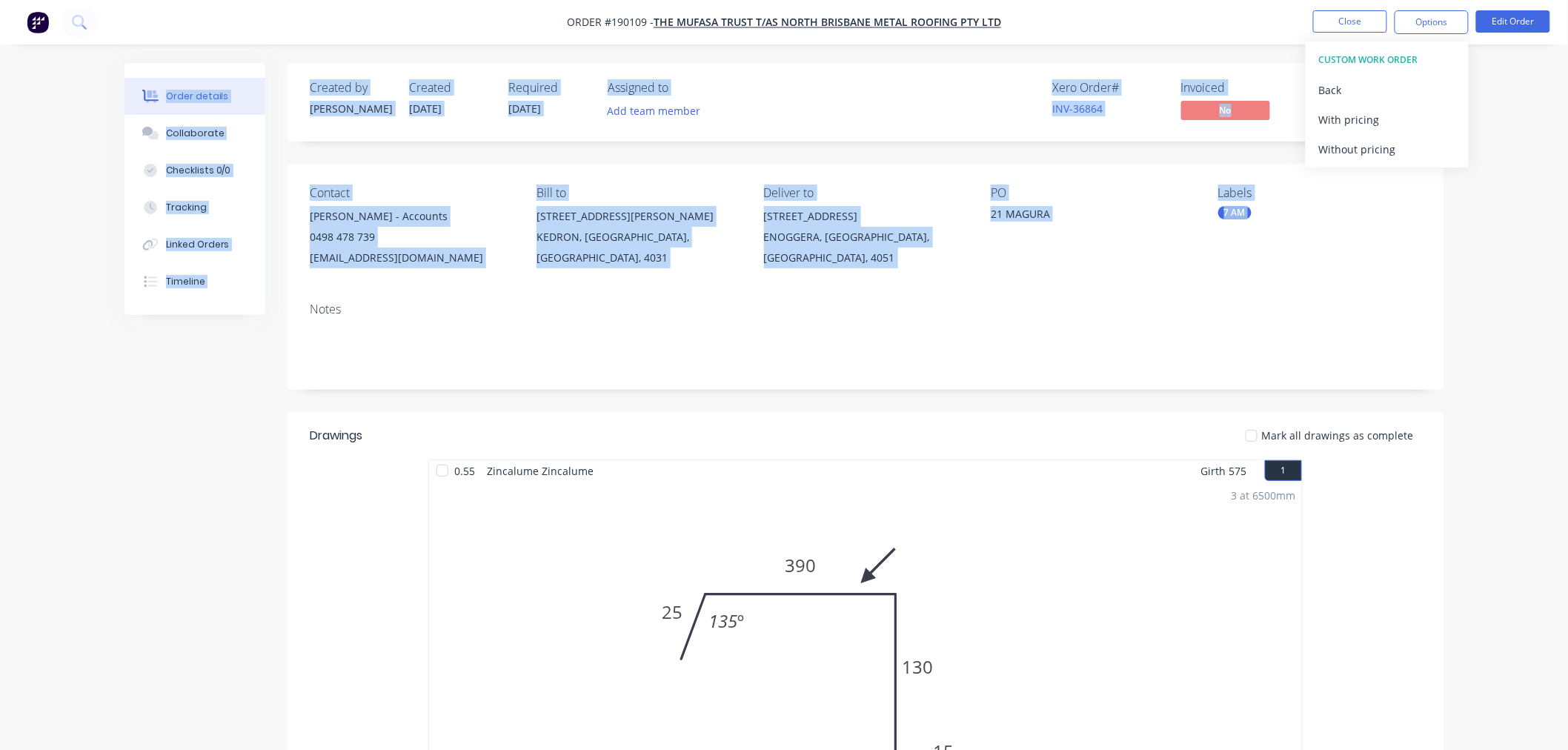
drag, startPoint x: 1408, startPoint y: 164, endPoint x: 1436, endPoint y: 231, distance: 72.6
click at [1436, 231] on div "Order #190109 - The Mufasa Trust T/AS North Brisbane Metal Roofing Pty Ltd Clos…" at bounding box center [784, 698] width 1568 height 1397
drag, startPoint x: 1463, startPoint y: 216, endPoint x: 1463, endPoint y: 175, distance: 41.0
click at [1463, 215] on div "Order details Collaborate Checklists 0/0 Tracking Linked Orders Timeline Order …" at bounding box center [784, 698] width 1568 height 1397
click at [1441, 19] on button "Options" at bounding box center [1432, 22] width 74 height 23
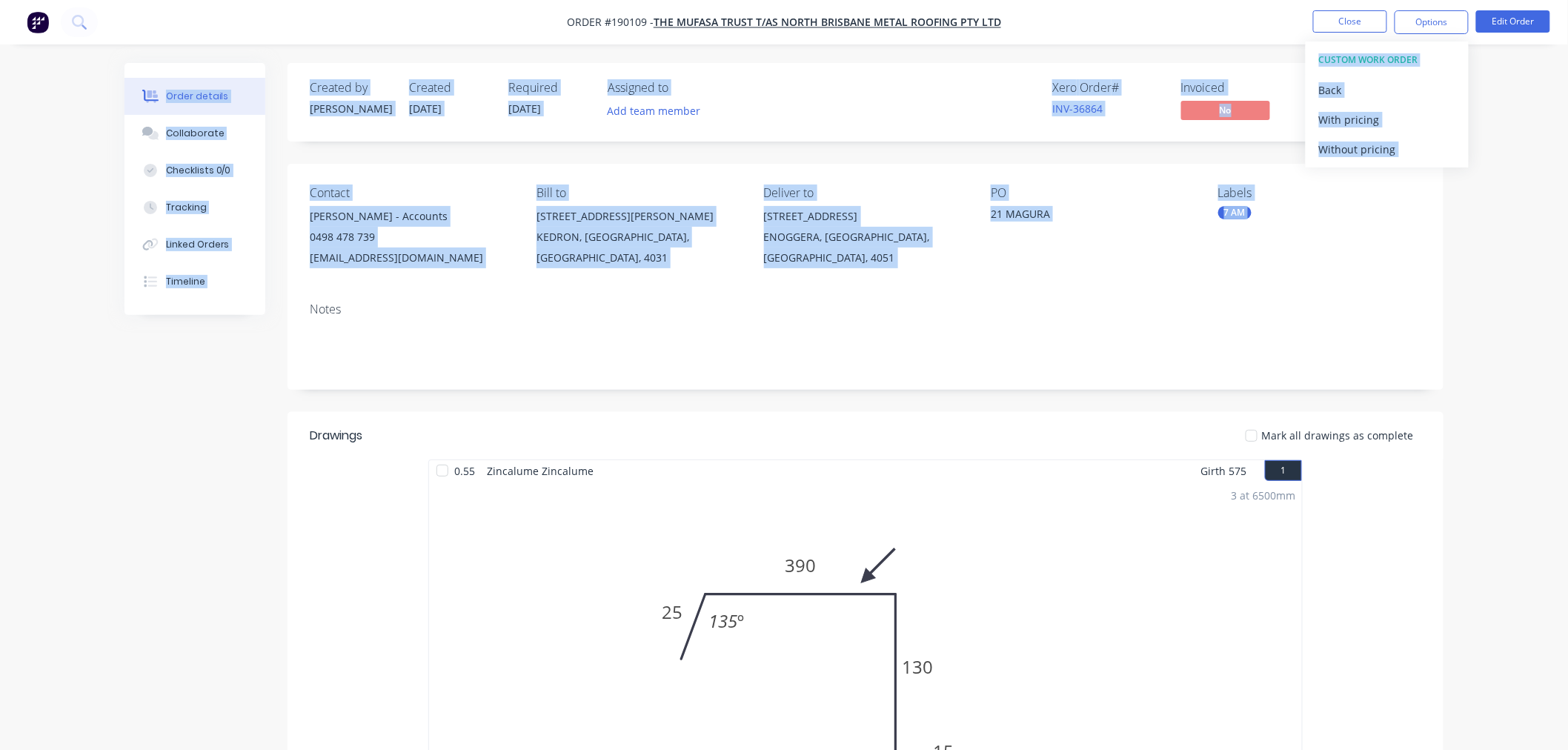
click at [1508, 171] on div "Order details Collaborate Checklists 0/0 Tracking Linked Orders Timeline Order …" at bounding box center [784, 698] width 1568 height 1397
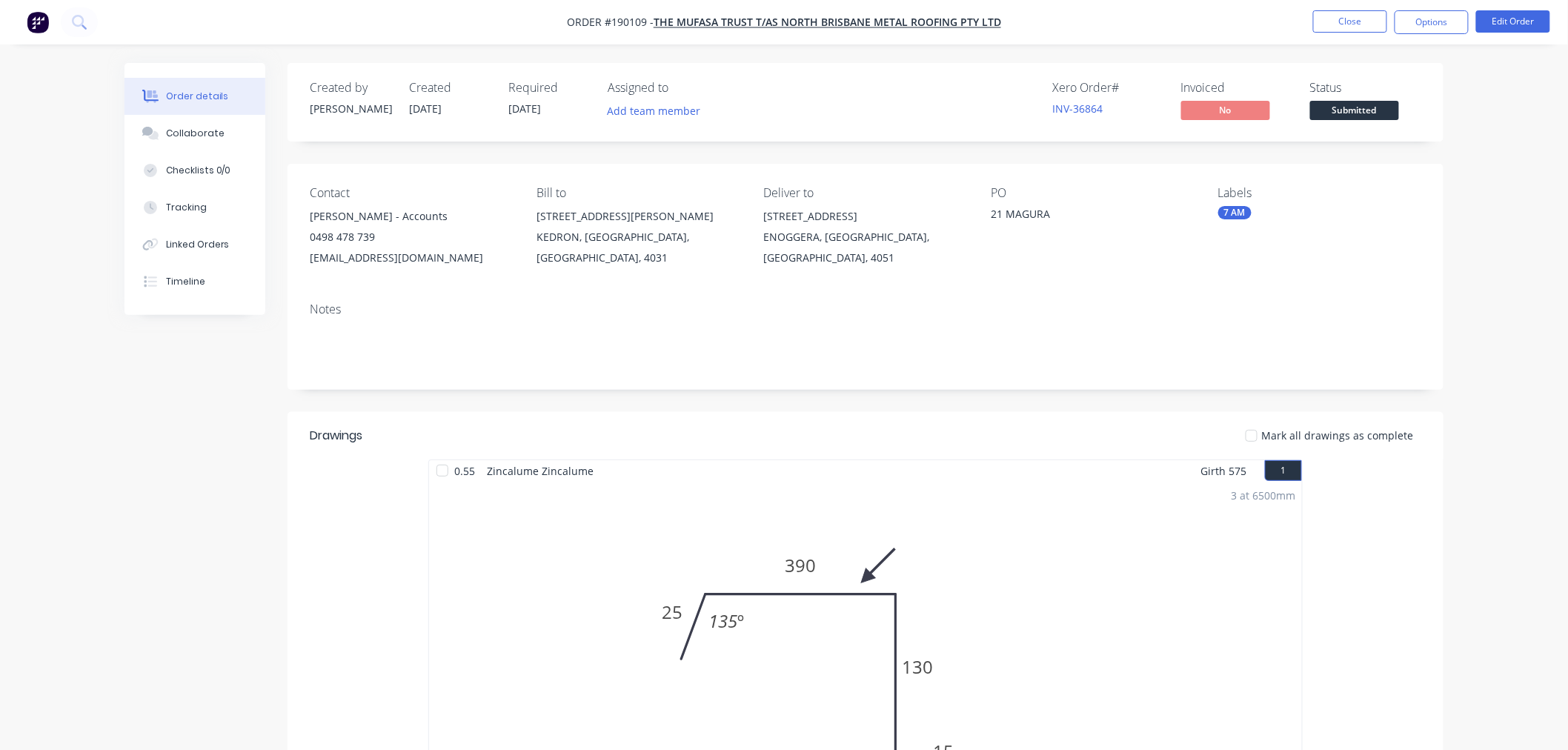
click at [1498, 116] on div "Order details Collaborate Checklists 0/0 Tracking Linked Orders Timeline Order …" at bounding box center [784, 698] width 1568 height 1397
click at [1441, 15] on button "Options" at bounding box center [1432, 22] width 74 height 23
click at [1409, 91] on div "Back" at bounding box center [1387, 89] width 136 height 22
click at [1408, 143] on div "Without pricing" at bounding box center [1387, 149] width 136 height 22
click at [161, 416] on div "Created by [PERSON_NAME] Created [DATE] Required [DATE] Assigned to Add team me…" at bounding box center [784, 729] width 1319 height 1333
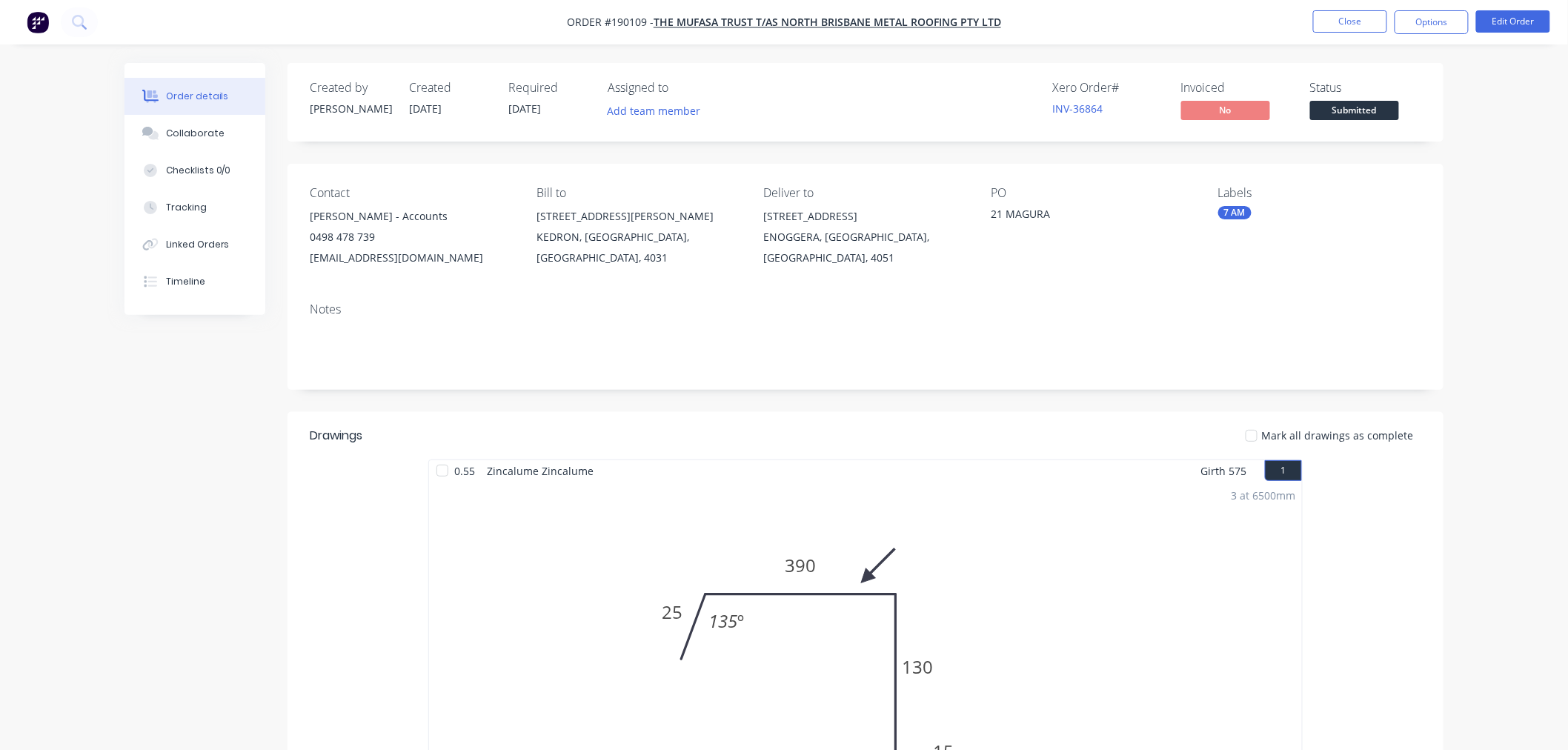
click at [1248, 27] on nav "Order #190109 - The Mufasa Trust T/AS North Brisbane Metal Roofing Pty Ltd Clos…" at bounding box center [784, 22] width 1568 height 44
click at [1345, 30] on button "Close" at bounding box center [1350, 22] width 74 height 23
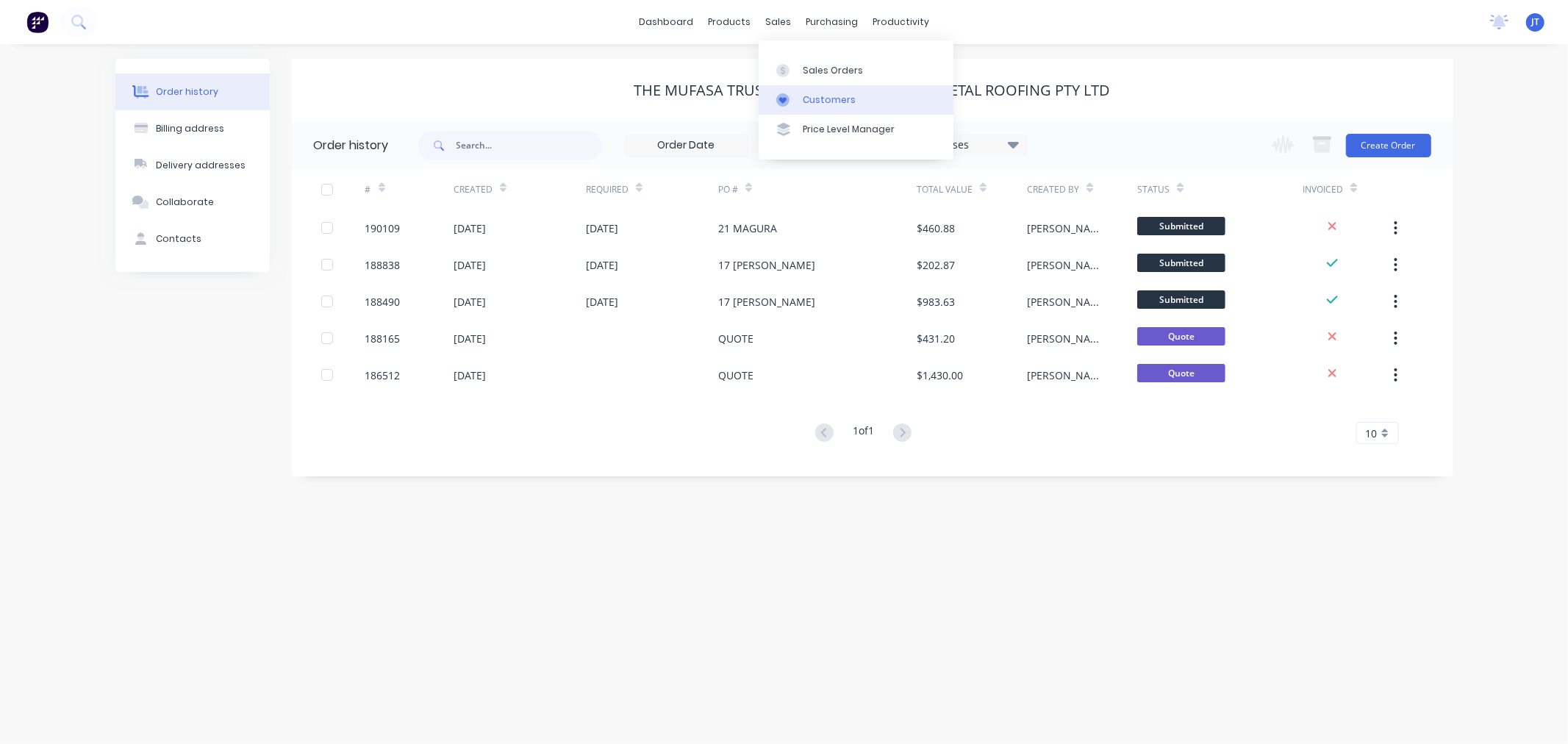
click at [816, 104] on div "Customers" at bounding box center [829, 100] width 53 height 14
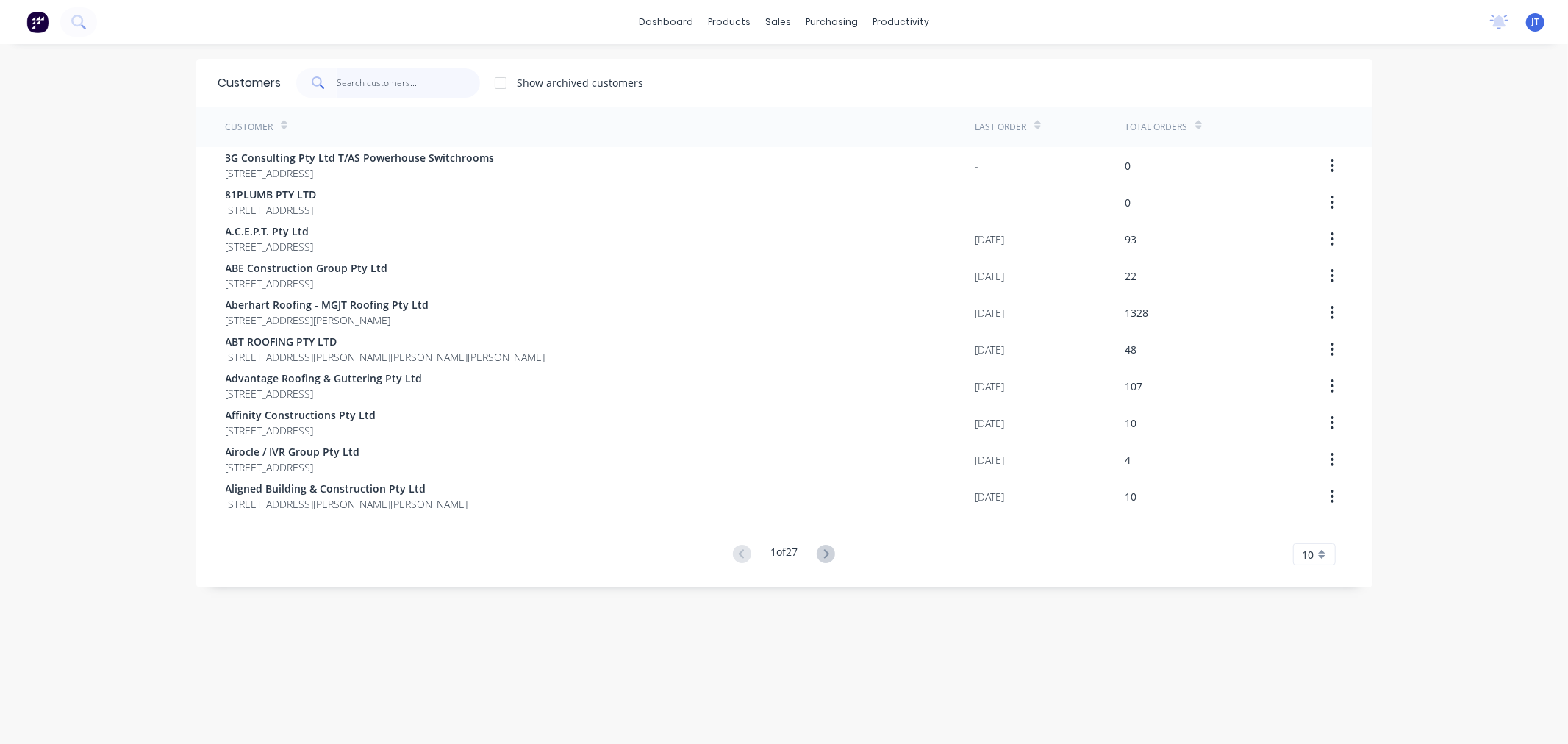
click at [405, 79] on input "text" at bounding box center [408, 83] width 143 height 30
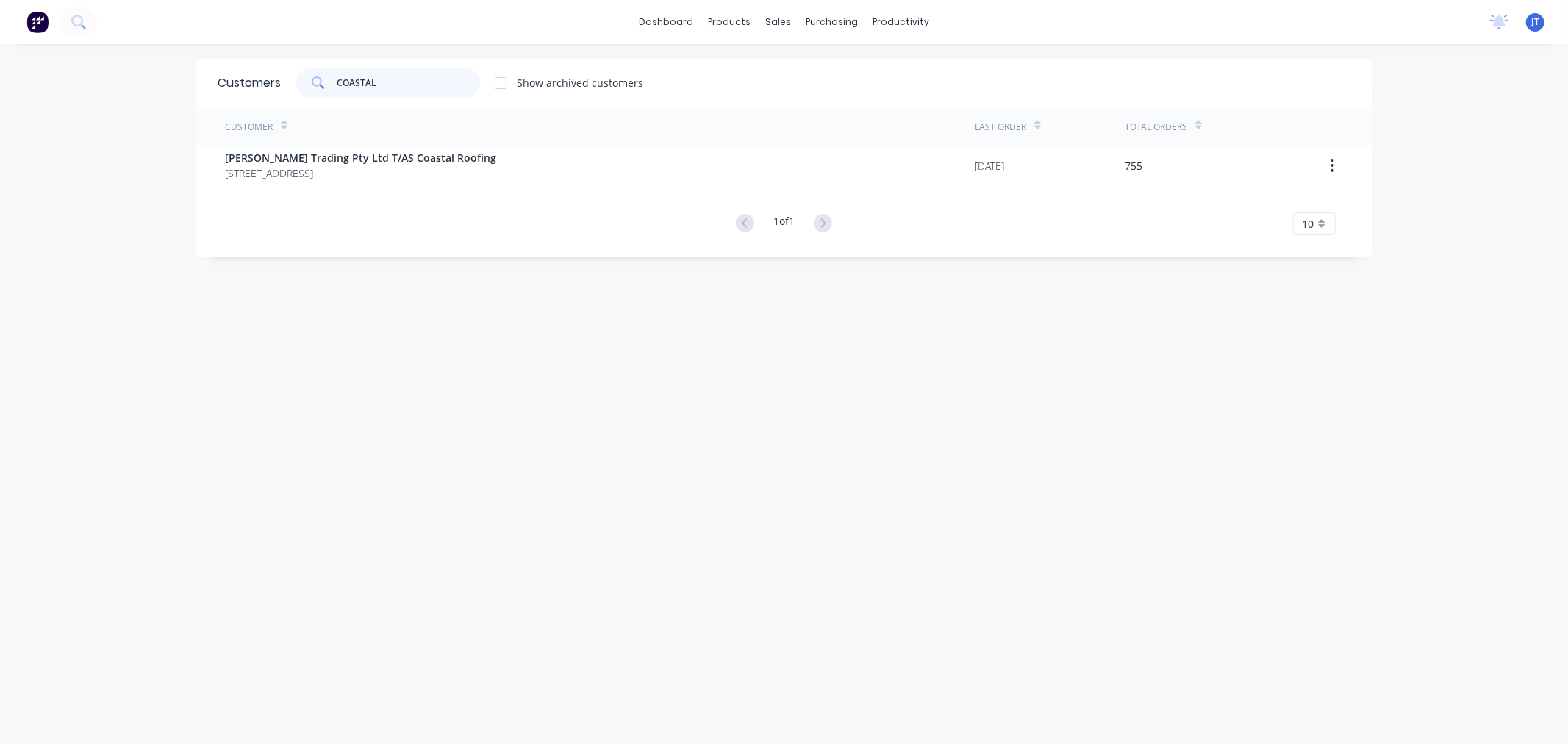
drag, startPoint x: 392, startPoint y: 78, endPoint x: 322, endPoint y: 89, distance: 70.9
click at [322, 89] on div "COASTAL" at bounding box center [388, 83] width 184 height 30
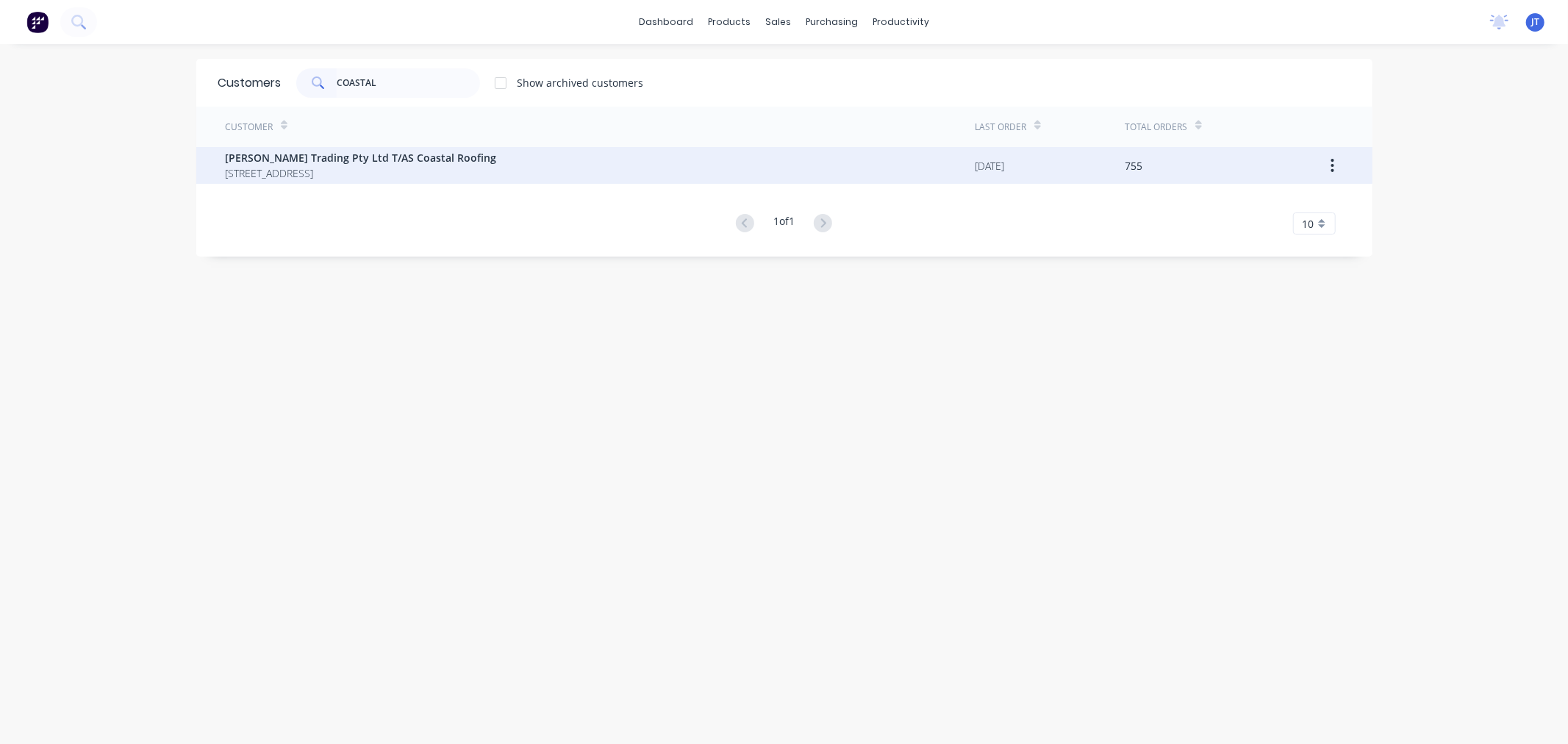
click at [497, 173] on span "[STREET_ADDRESS]" at bounding box center [360, 173] width 271 height 15
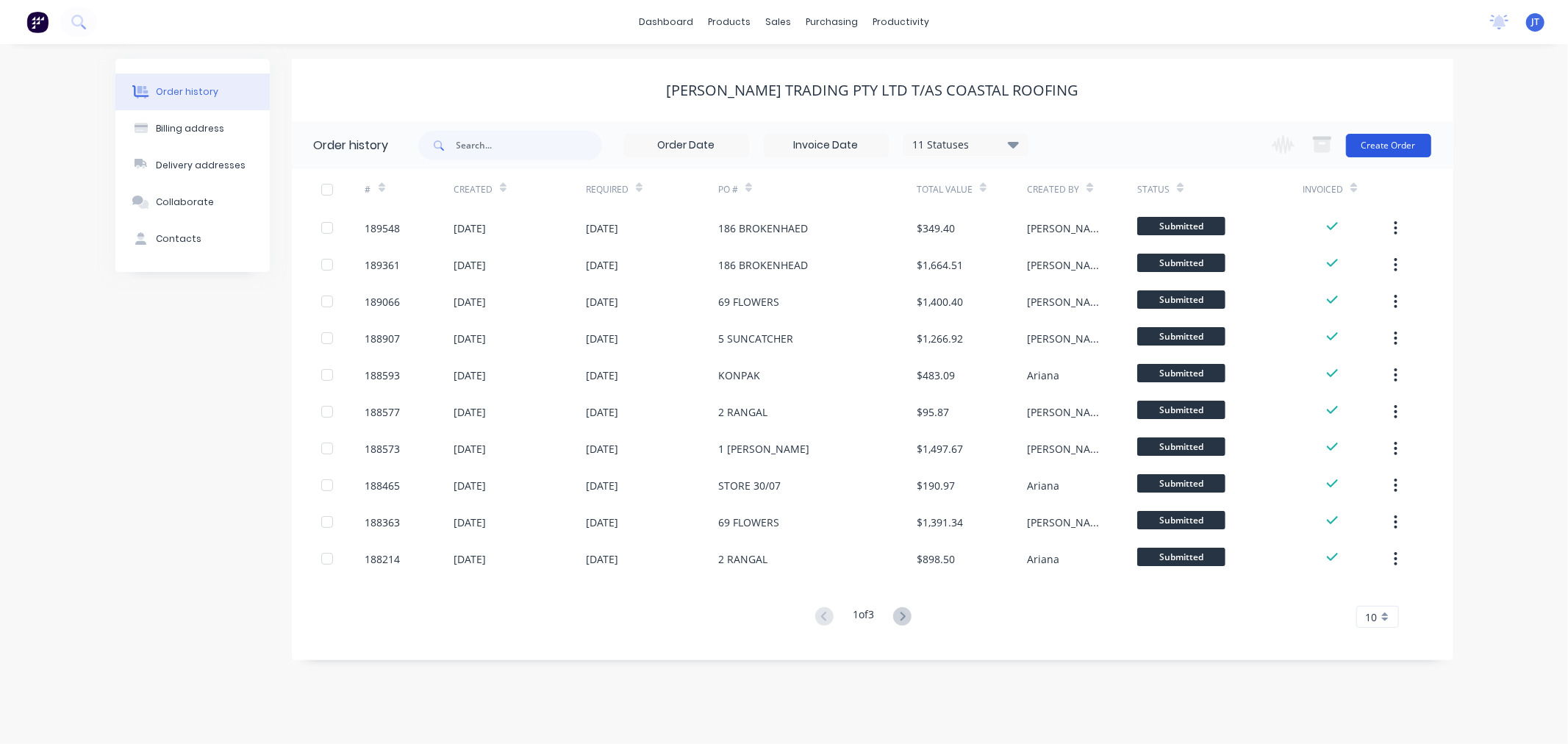
drag, startPoint x: 1499, startPoint y: 159, endPoint x: 1421, endPoint y: 142, distance: 79.8
click at [1498, 159] on div "Order history Billing address Delivery addresses Collaborate Contacts [PERSON_N…" at bounding box center [784, 394] width 1568 height 700
click at [1397, 141] on button "Create Order" at bounding box center [1388, 145] width 86 height 23
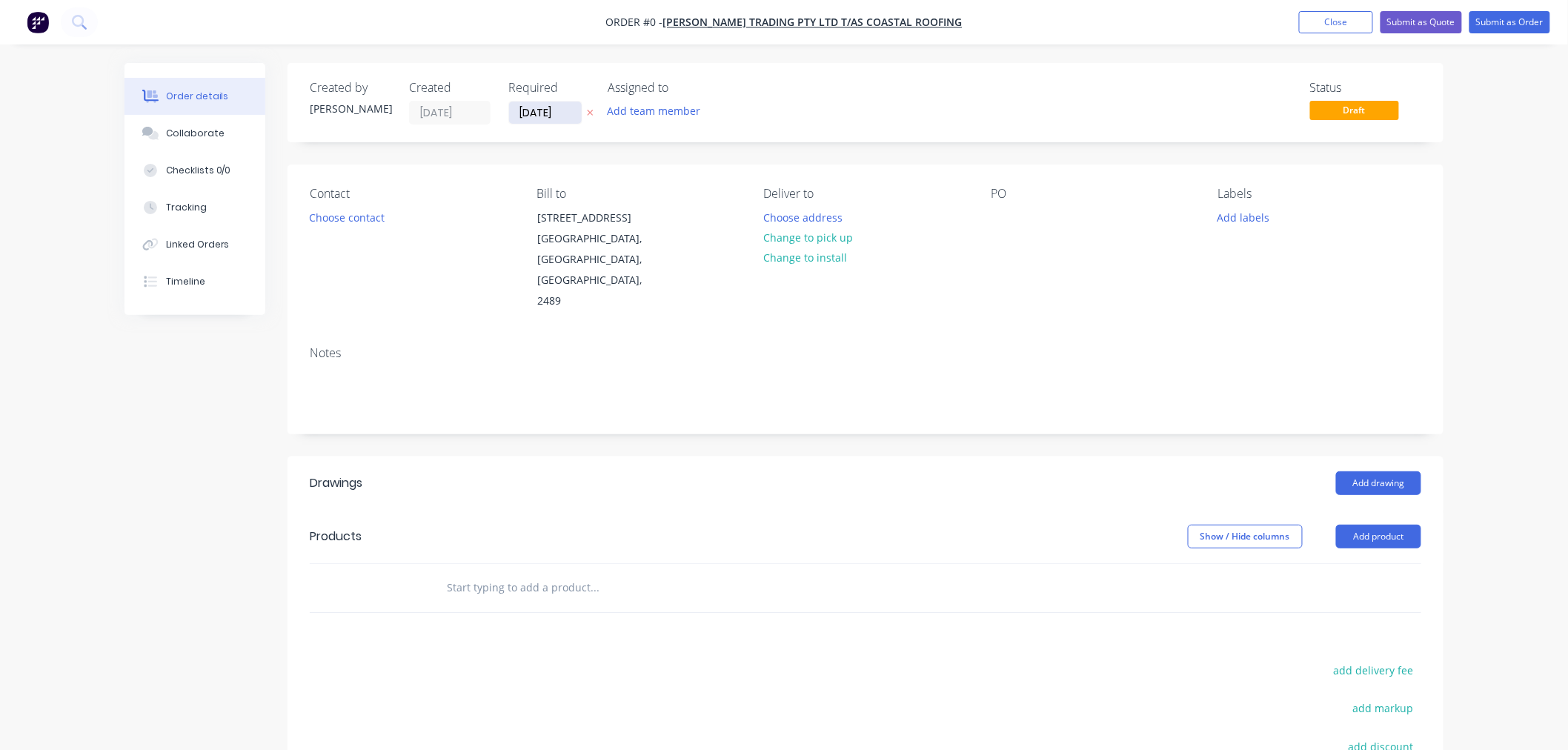
click at [530, 115] on input "[DATE]" at bounding box center [545, 113] width 73 height 23
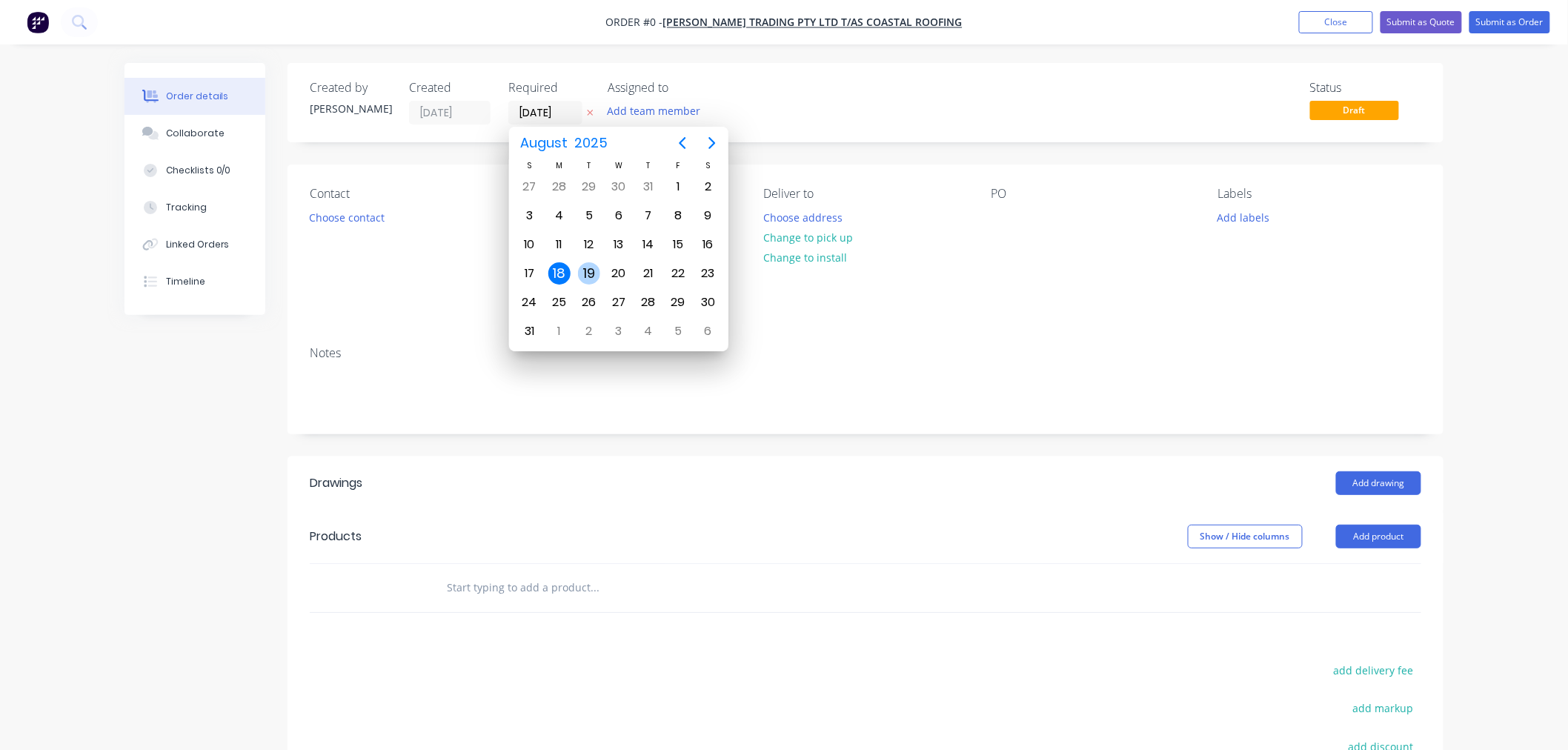
click at [593, 265] on div "19" at bounding box center [589, 274] width 23 height 23
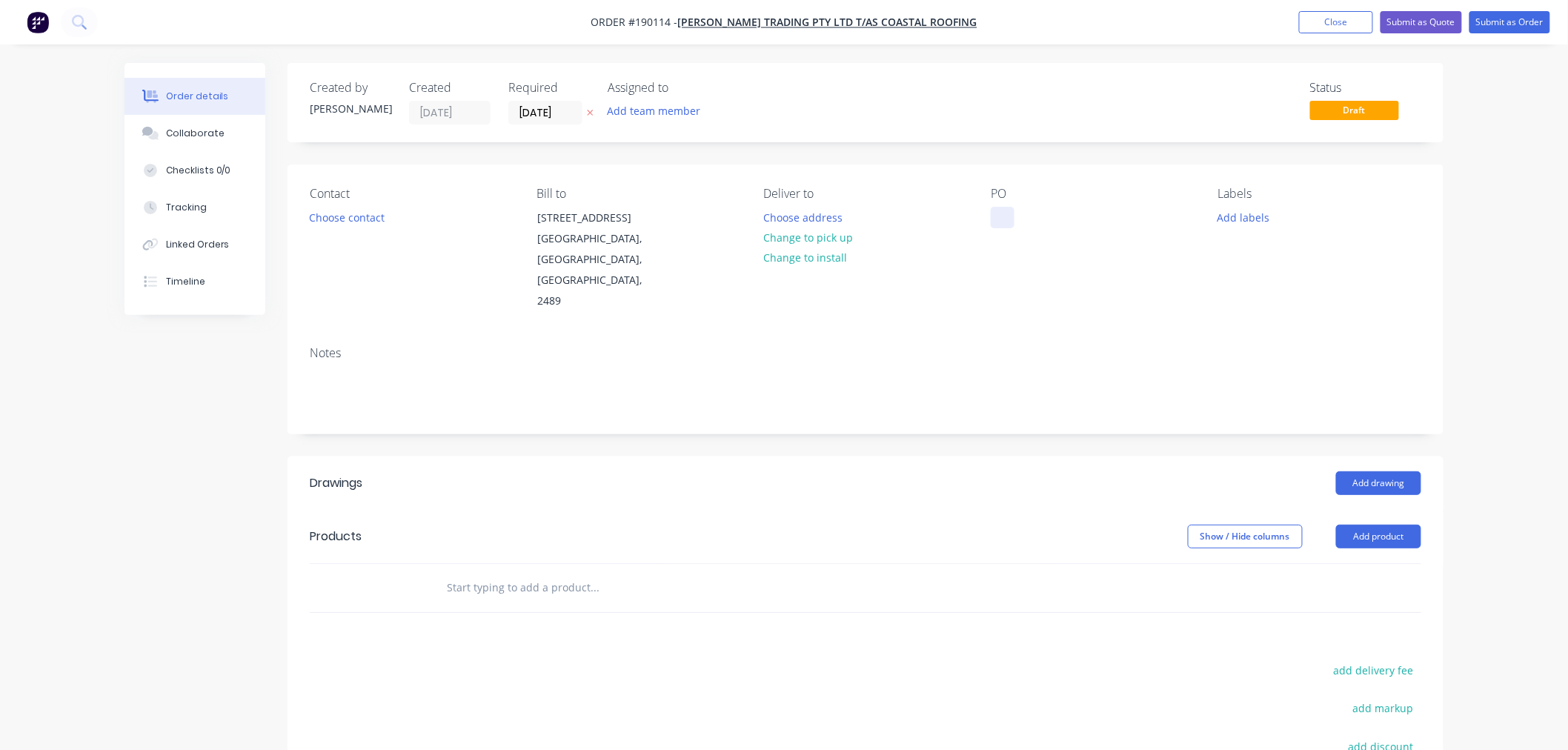
click at [998, 221] on div at bounding box center [1002, 218] width 23 height 22
click at [821, 213] on button "Choose address" at bounding box center [803, 217] width 95 height 20
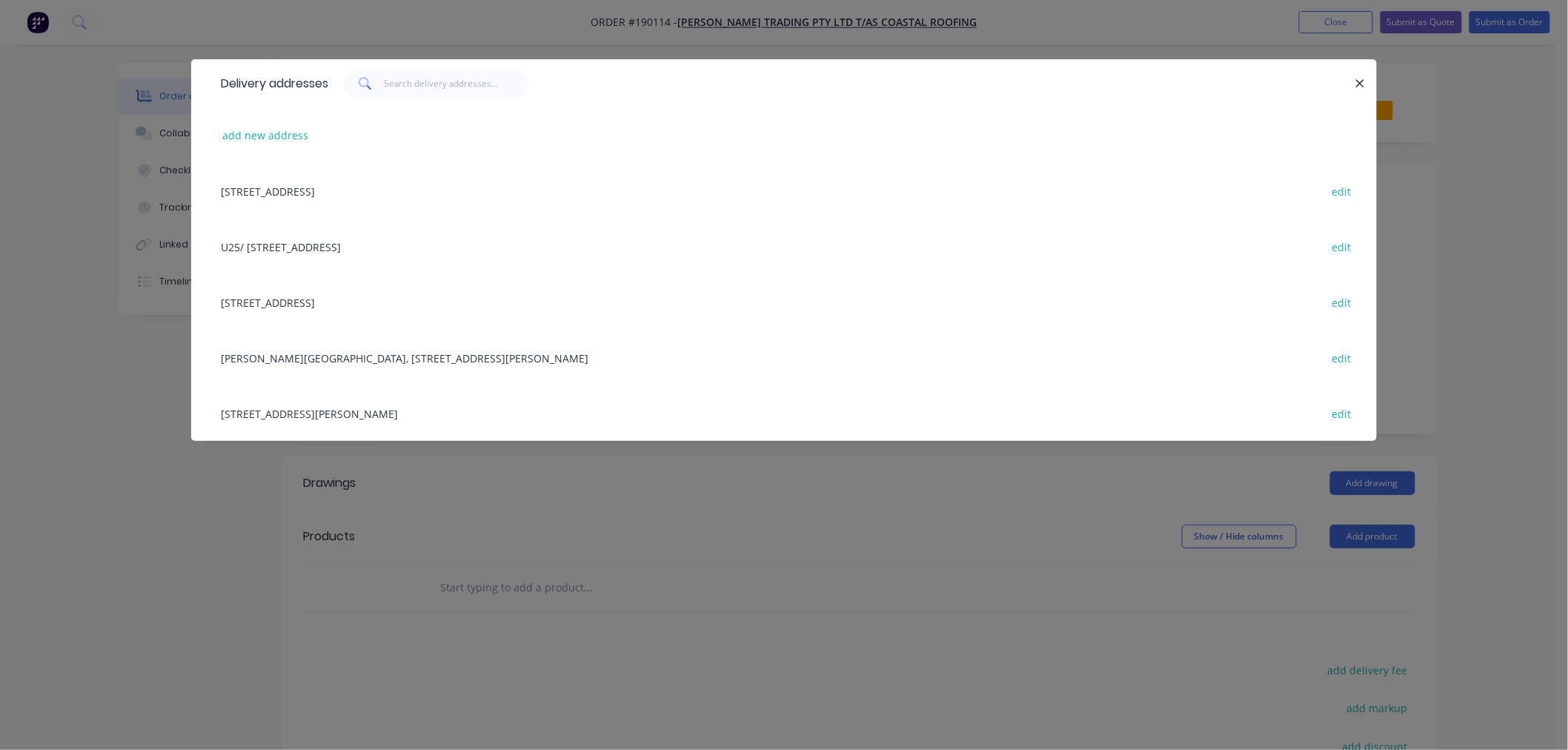
click at [344, 308] on div "[STREET_ADDRESS] edit" at bounding box center [784, 301] width 1141 height 56
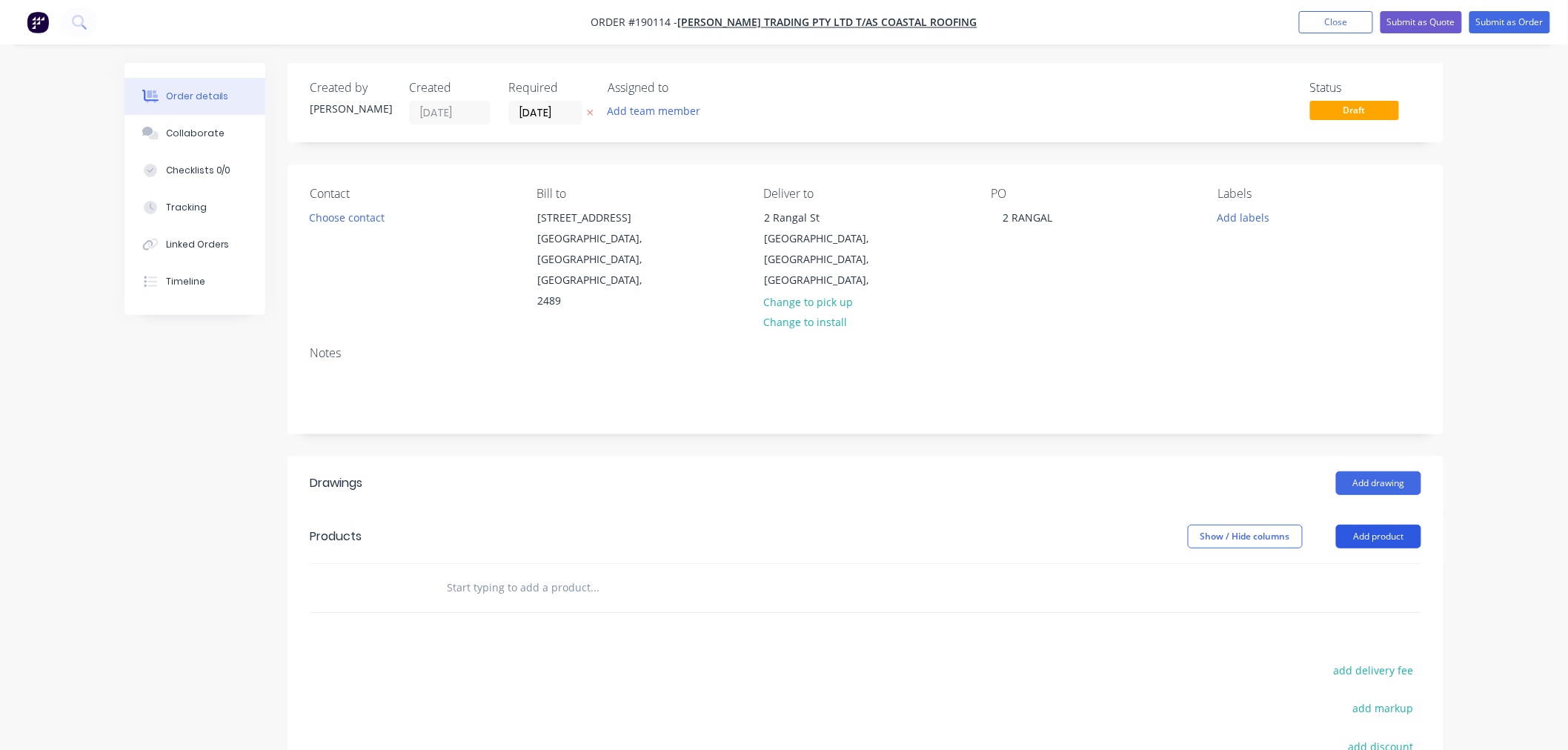
click at [1391, 524] on button "Add product" at bounding box center [1379, 536] width 85 height 23
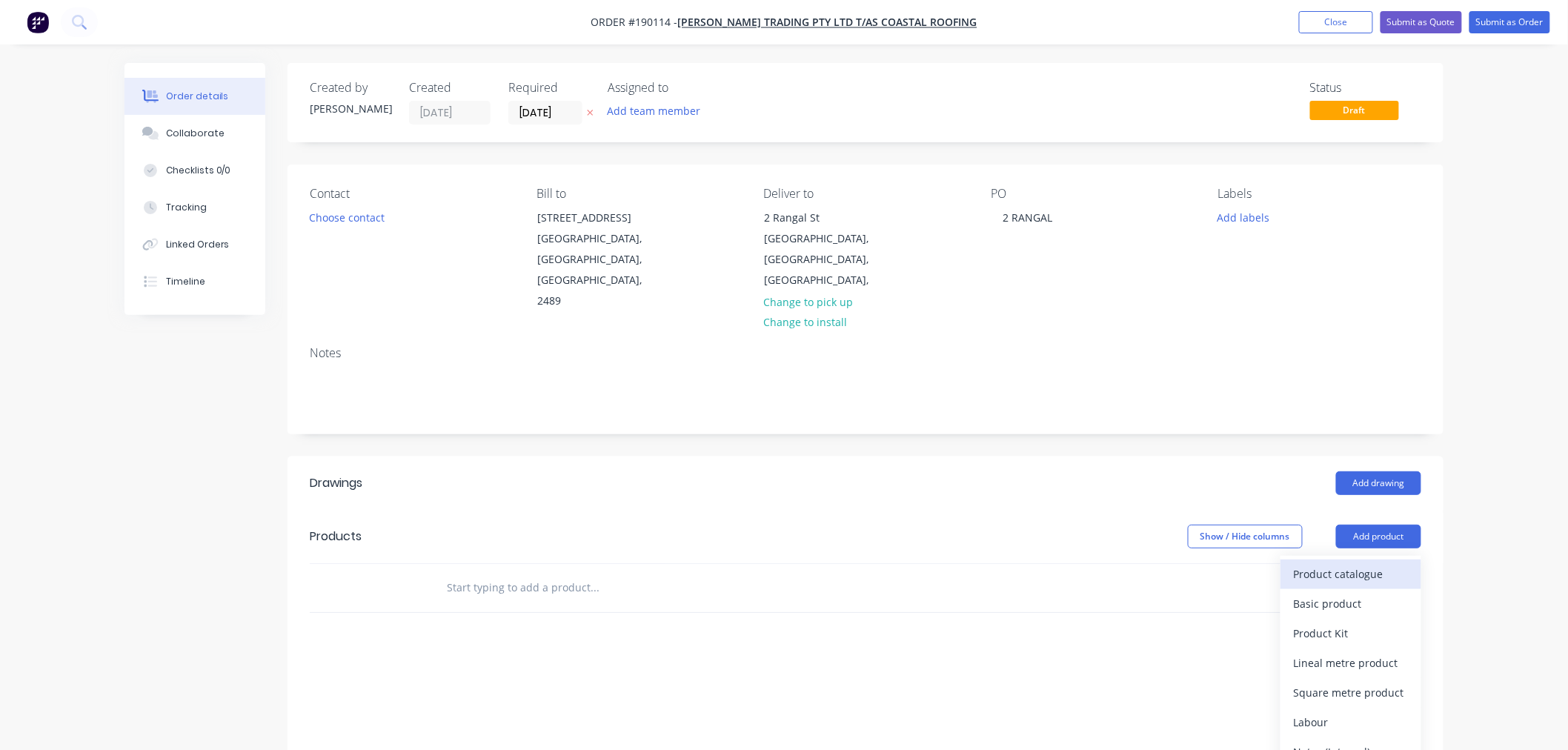
click at [1374, 563] on div "Product catalogue" at bounding box center [1351, 574] width 114 height 22
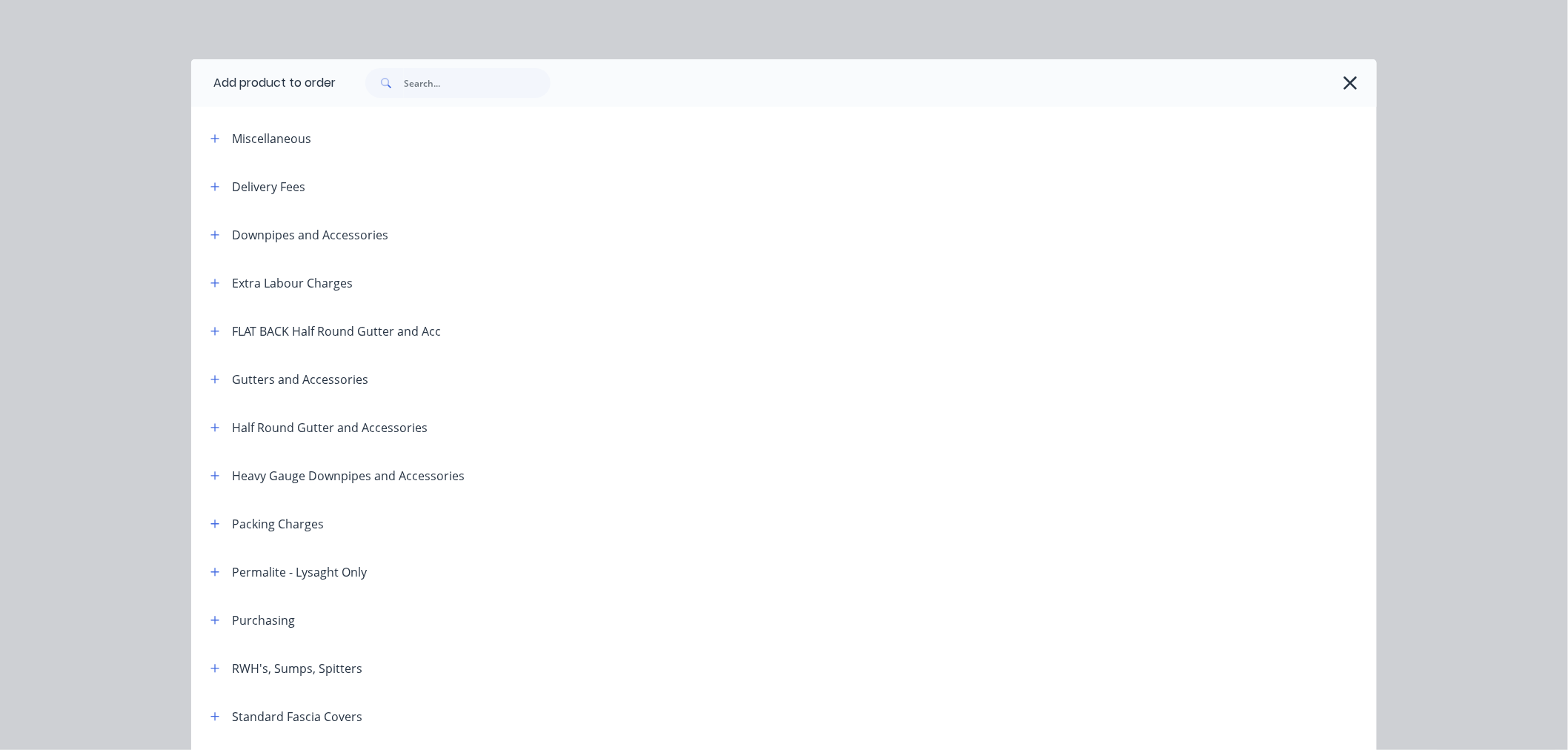
click at [285, 184] on div "Delivery Fees" at bounding box center [268, 187] width 73 height 18
click at [210, 187] on icon "button" at bounding box center [214, 186] width 9 height 10
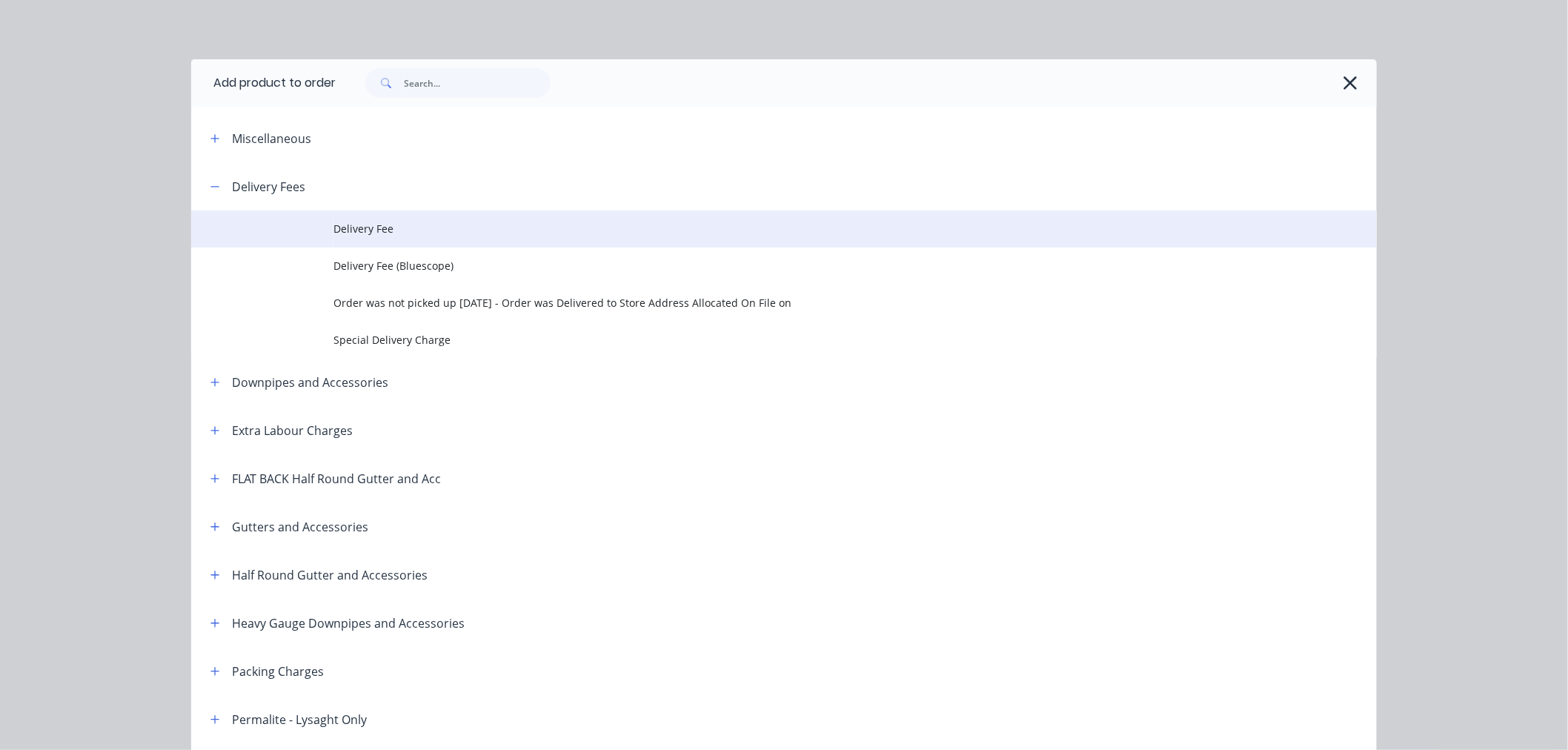
click at [354, 226] on span "Delivery Fee" at bounding box center [751, 228] width 835 height 15
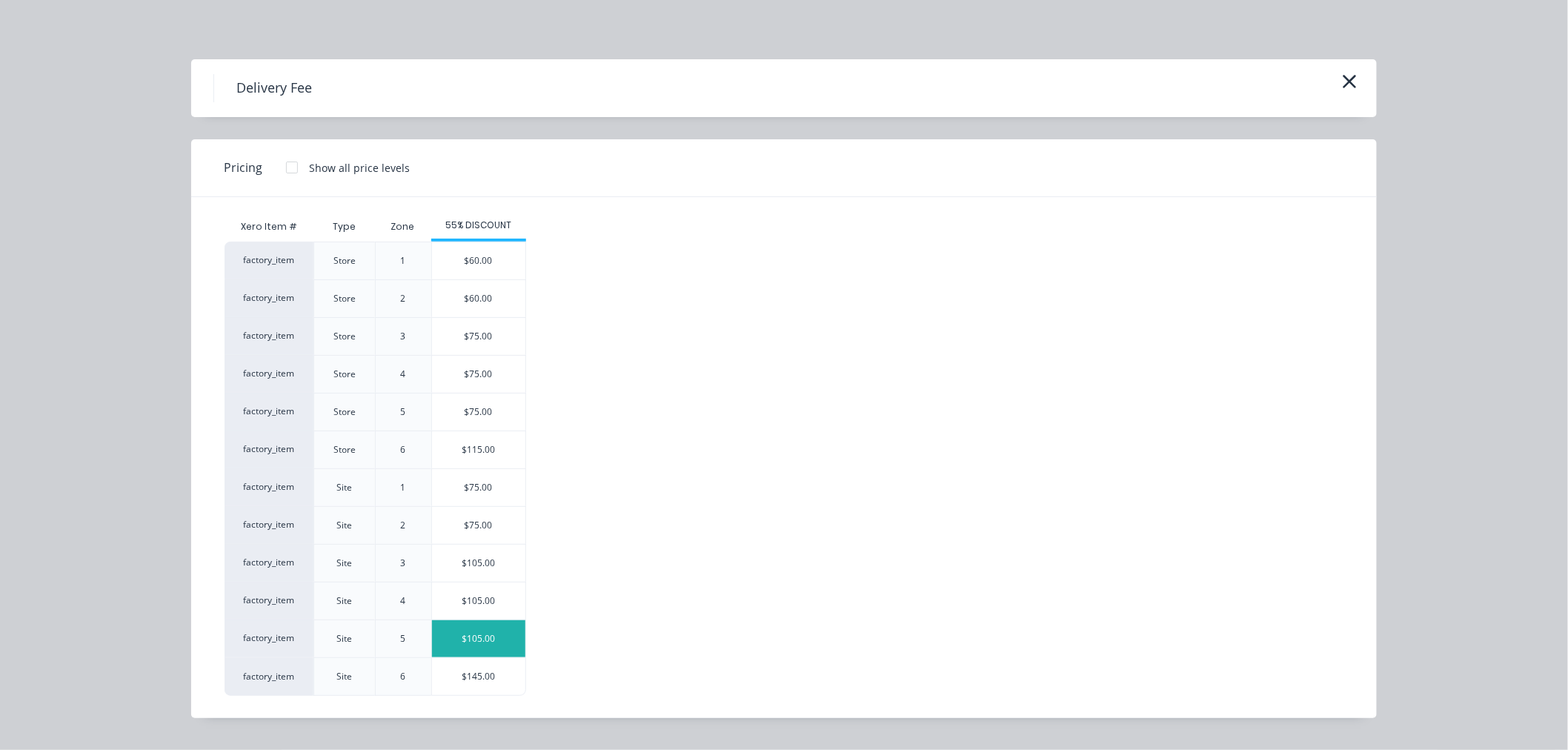
click at [494, 635] on div "$105.00" at bounding box center [479, 639] width 93 height 37
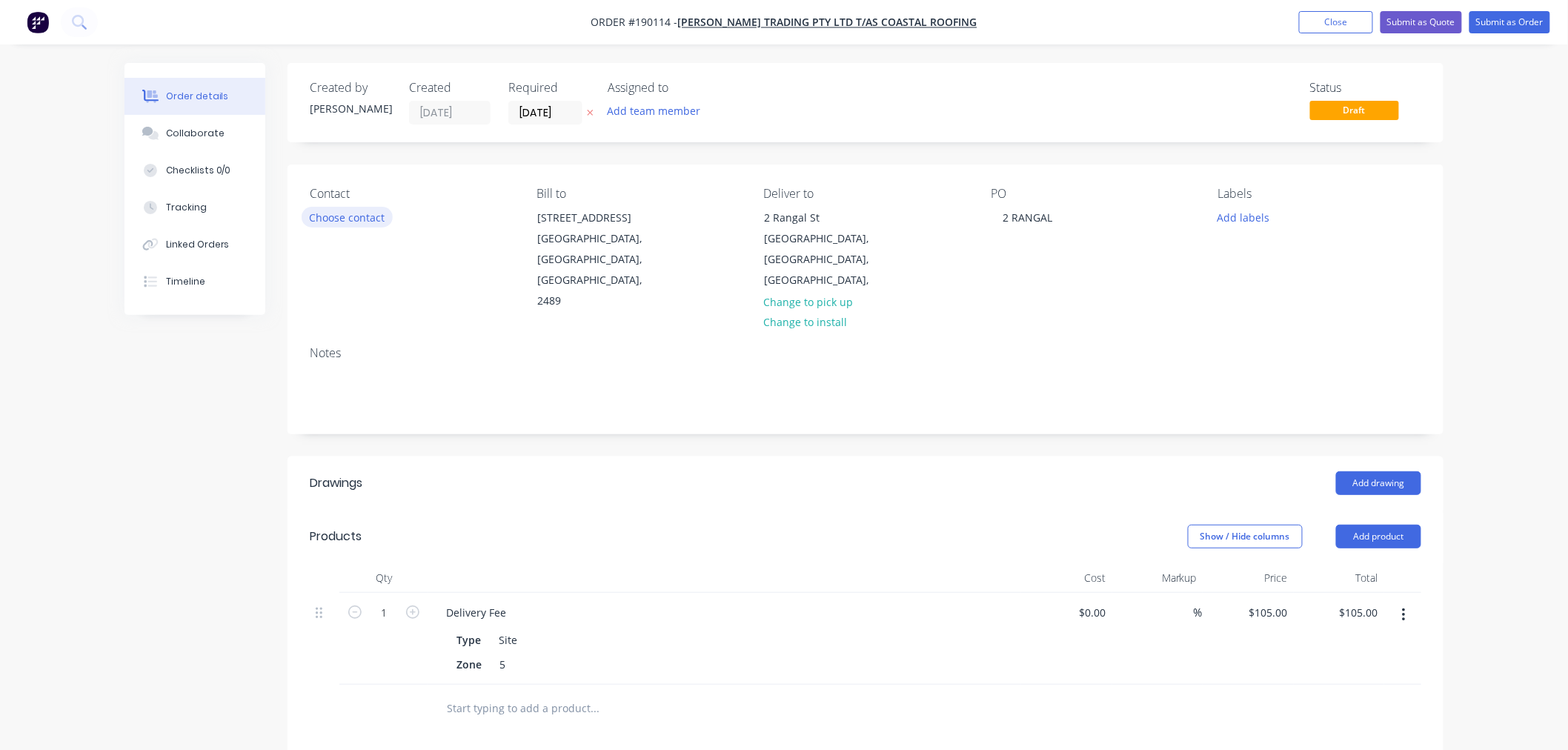
click at [355, 210] on button "Choose contact" at bounding box center [346, 217] width 91 height 20
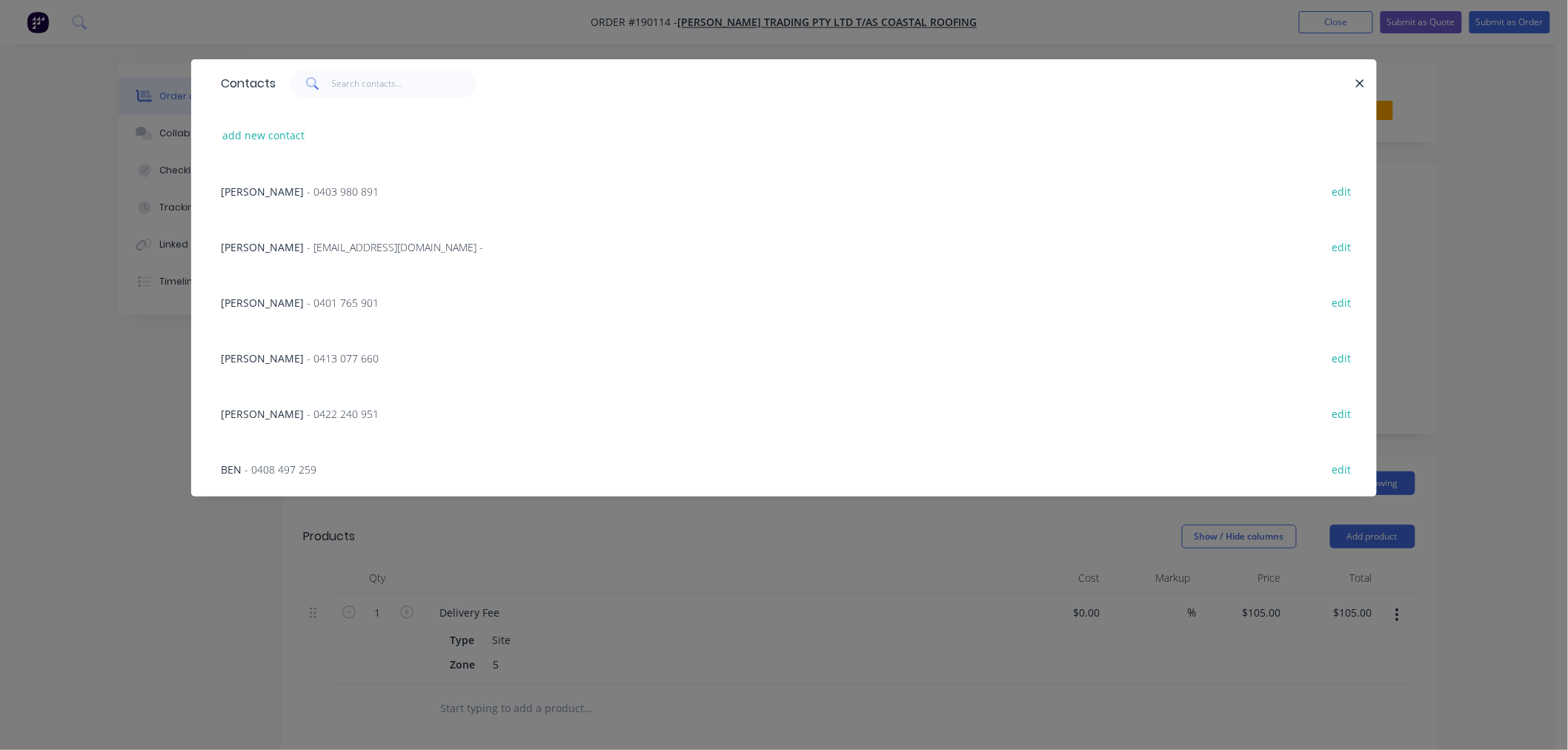
click at [317, 185] on span "- 0403 980 891" at bounding box center [342, 191] width 72 height 14
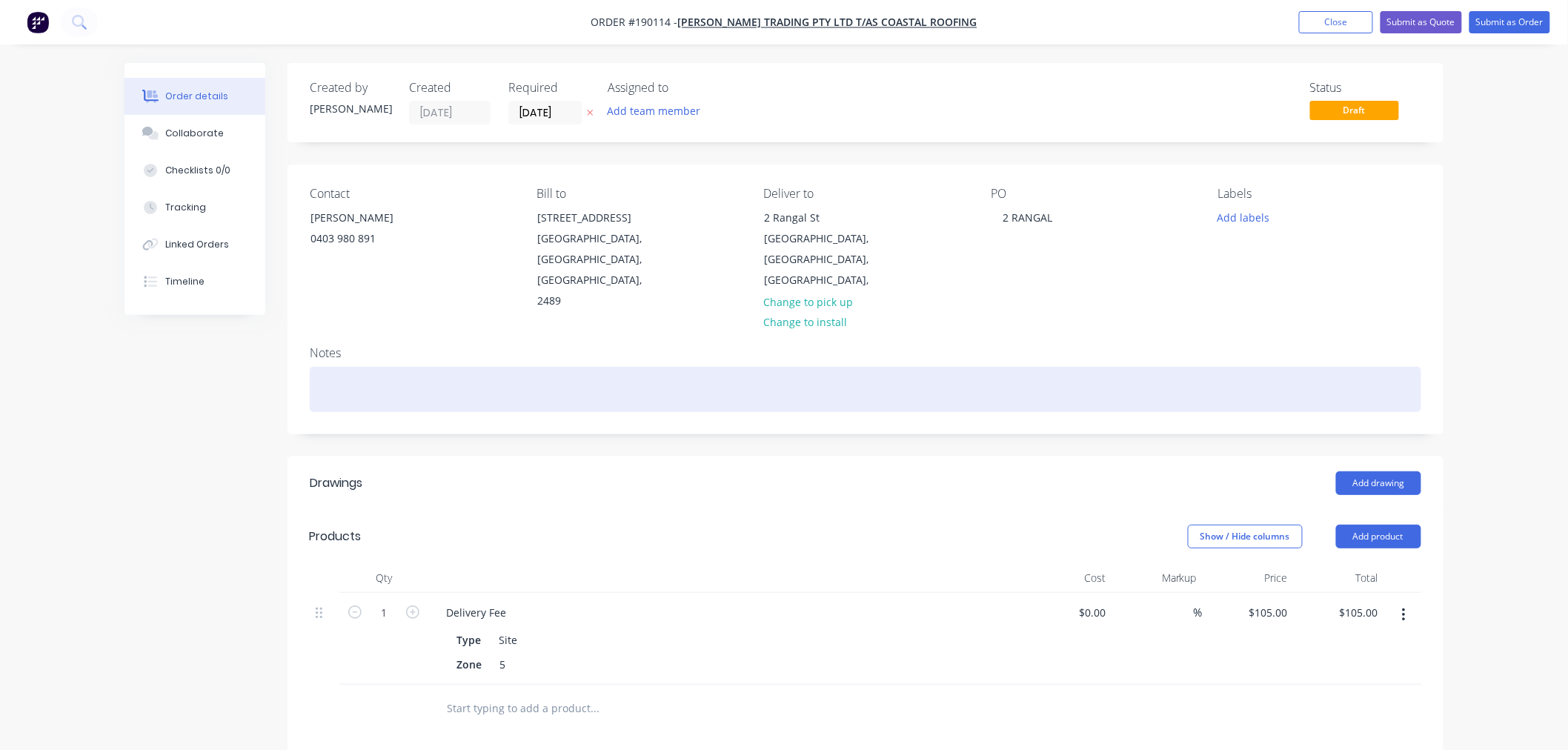
click at [337, 367] on div at bounding box center [865, 389] width 1112 height 45
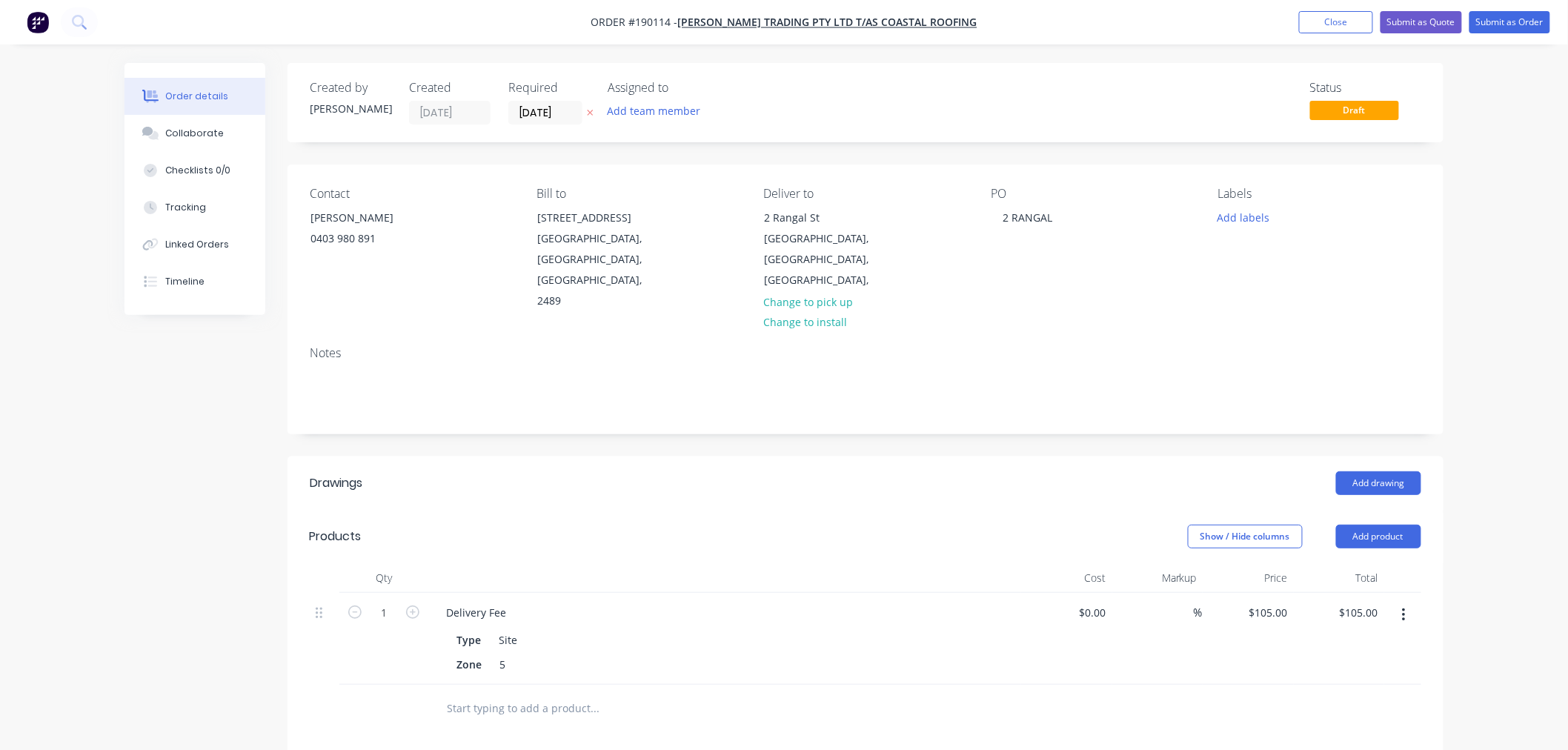
click at [107, 435] on div "Order details Collaborate Checklists 0/0 Tracking Linked Orders Timeline Order …" at bounding box center [784, 555] width 1568 height 1111
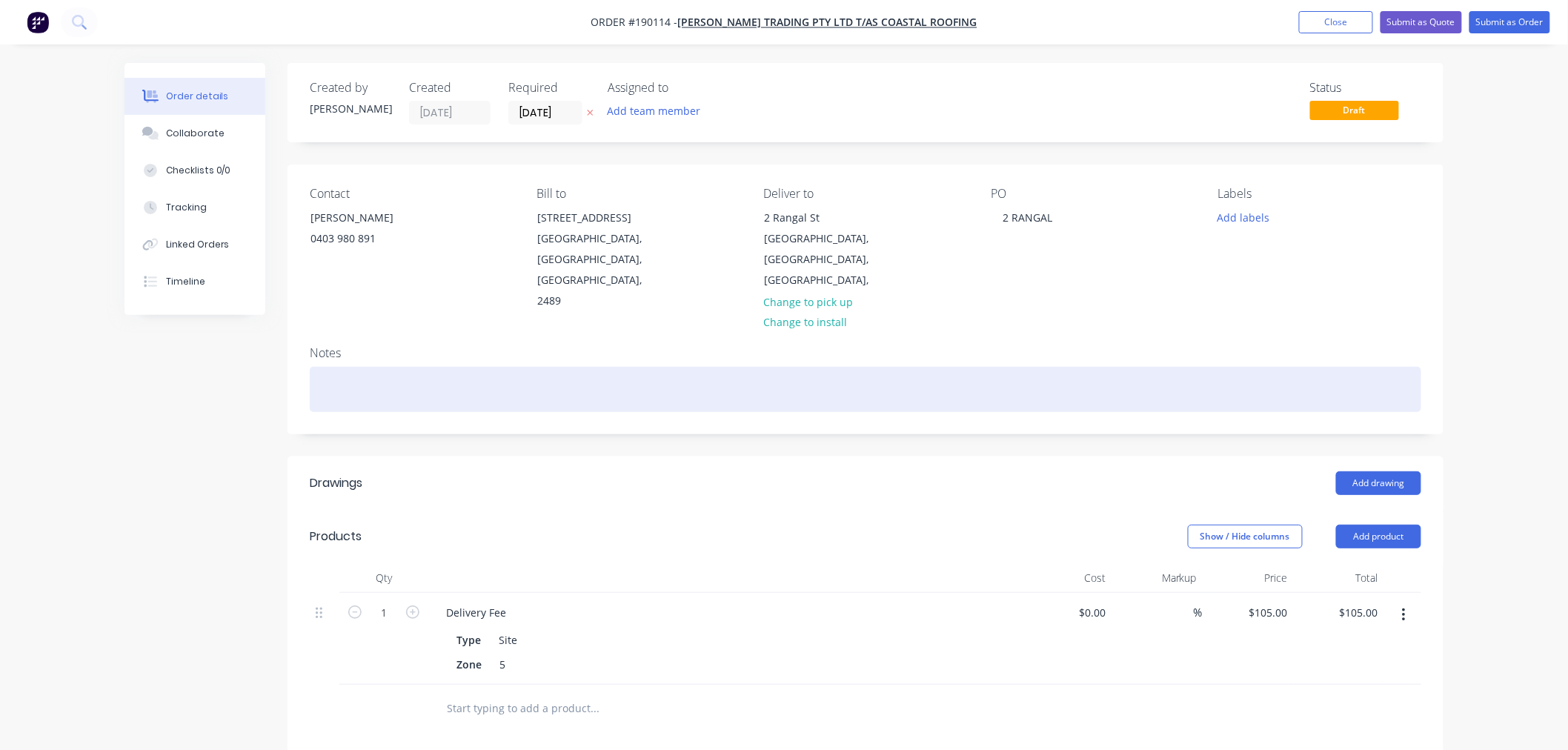
click at [653, 367] on div at bounding box center [865, 389] width 1112 height 45
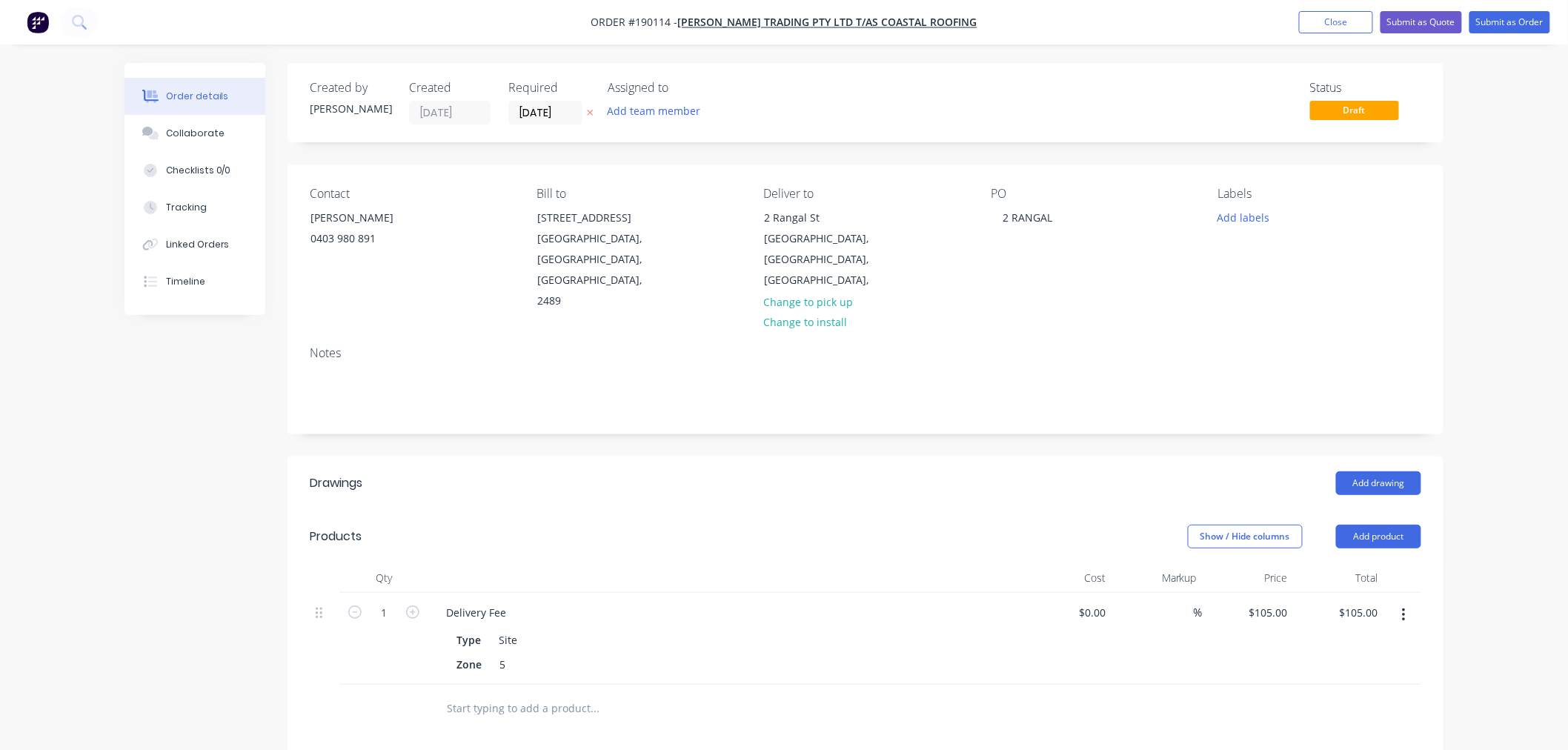
click at [1513, 411] on div "Order details Collaborate Checklists 0/0 Tracking Linked Orders Timeline Order …" at bounding box center [784, 555] width 1568 height 1111
click at [1384, 471] on button "Add drawing" at bounding box center [1379, 483] width 85 height 23
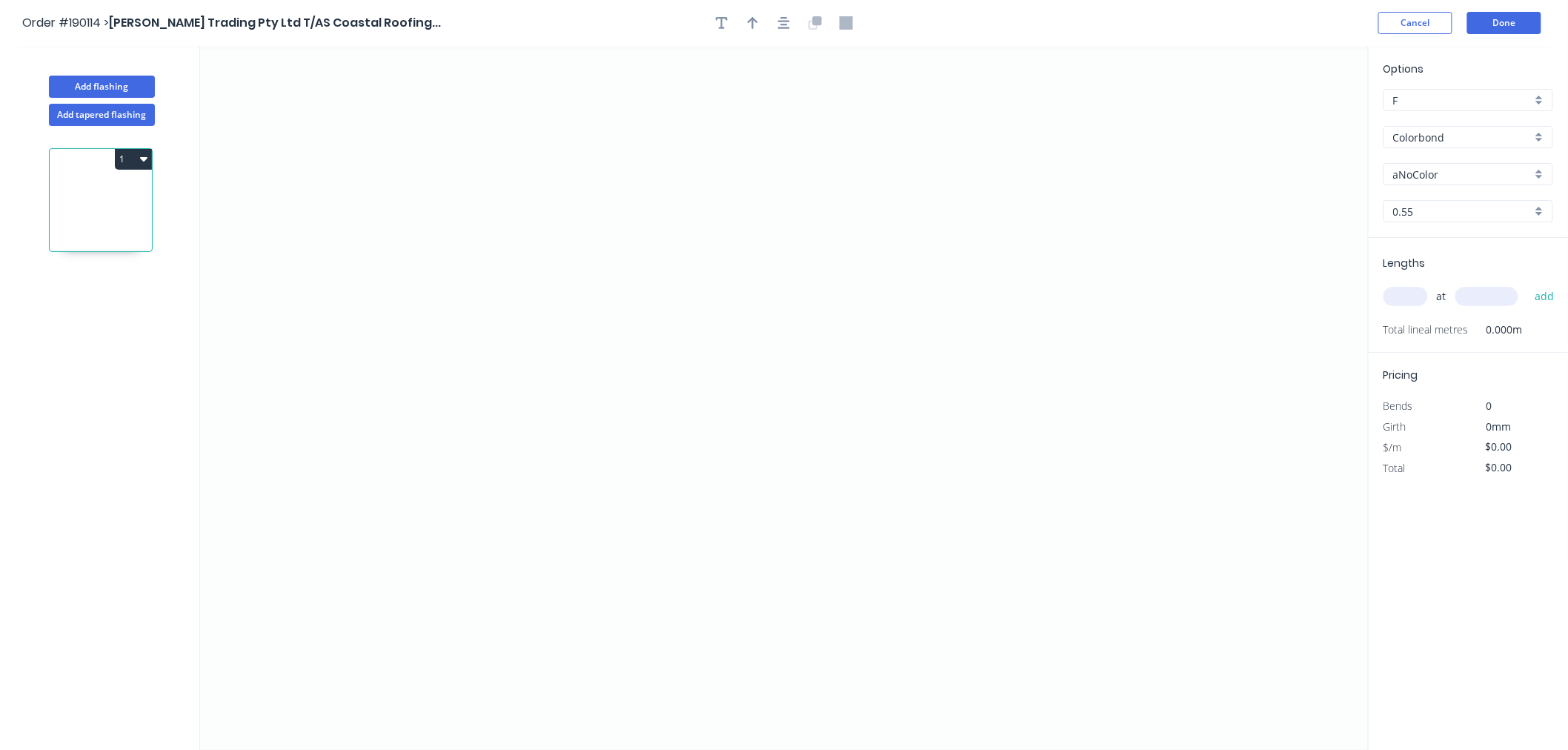
click at [1450, 176] on input "aNoColor" at bounding box center [1462, 174] width 139 height 15
click at [1458, 250] on div "Jasper" at bounding box center [1468, 247] width 168 height 26
click at [1402, 292] on input "text" at bounding box center [1405, 296] width 44 height 19
click at [1528, 284] on button "add" at bounding box center [1545, 296] width 35 height 25
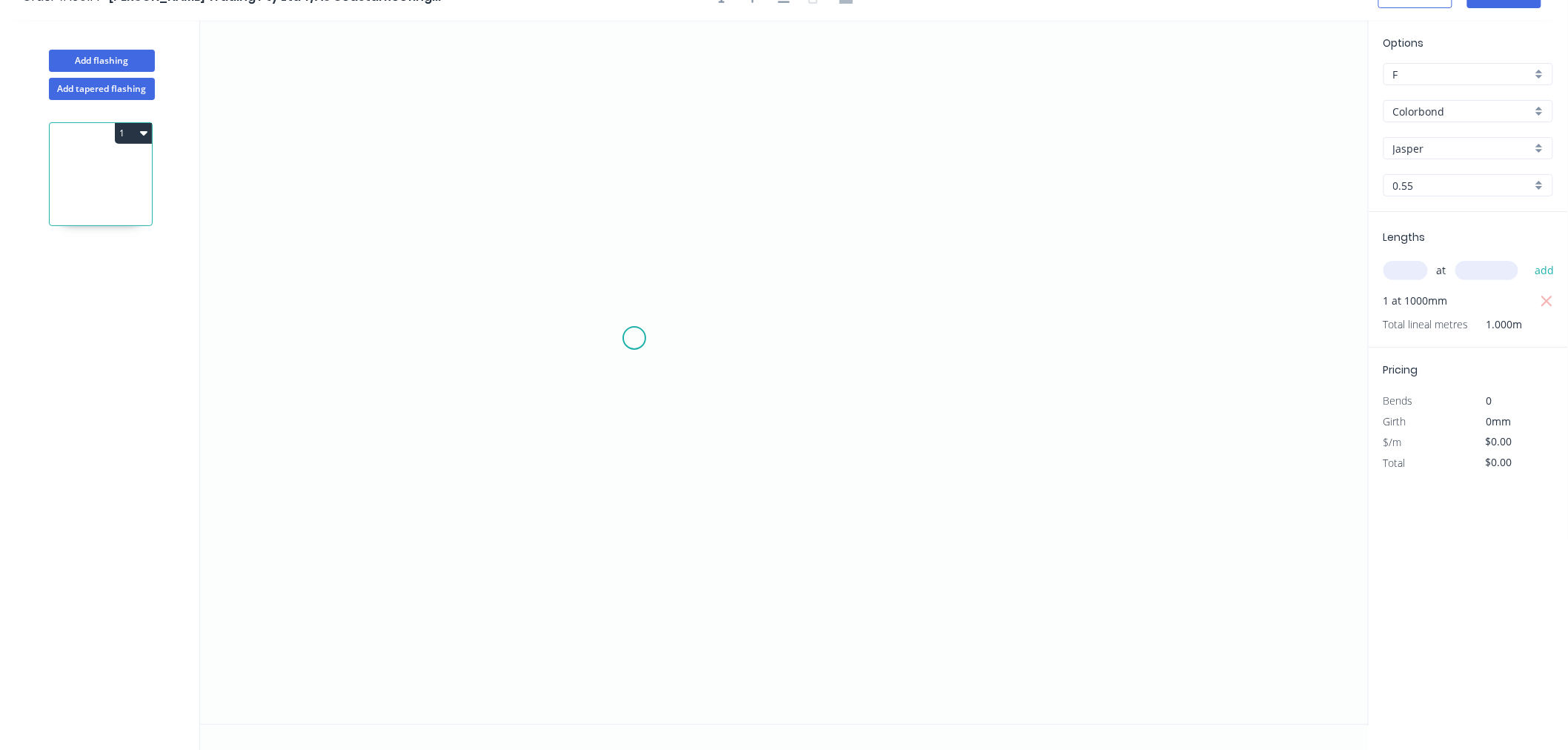
scroll to position [0, 0]
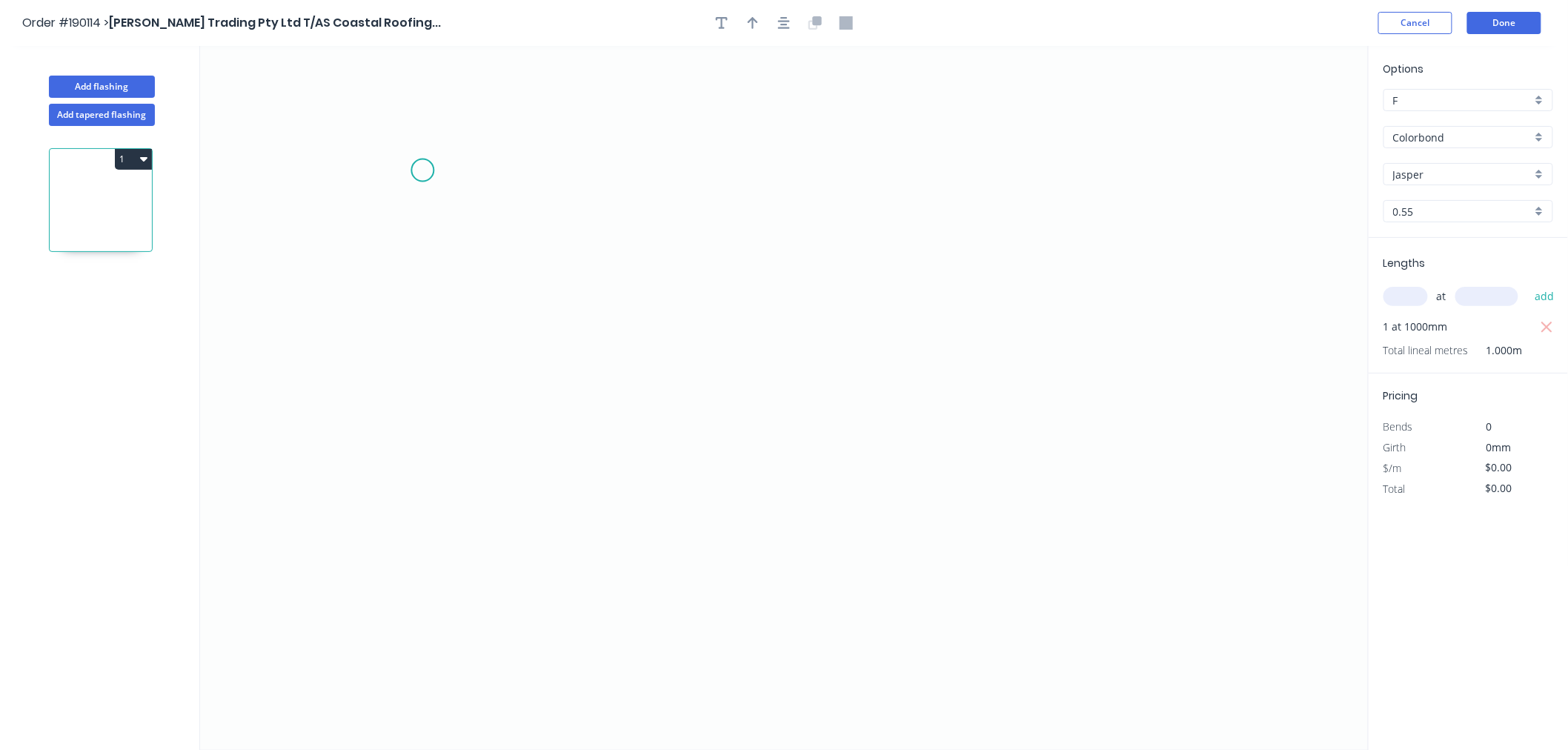
click at [449, 135] on icon "0" at bounding box center [784, 398] width 1168 height 704
click at [454, 345] on icon "0" at bounding box center [784, 398] width 1168 height 704
click at [668, 345] on icon "0 ?" at bounding box center [784, 398] width 1168 height 704
click at [670, 427] on icon "0 ? ?" at bounding box center [784, 398] width 1168 height 704
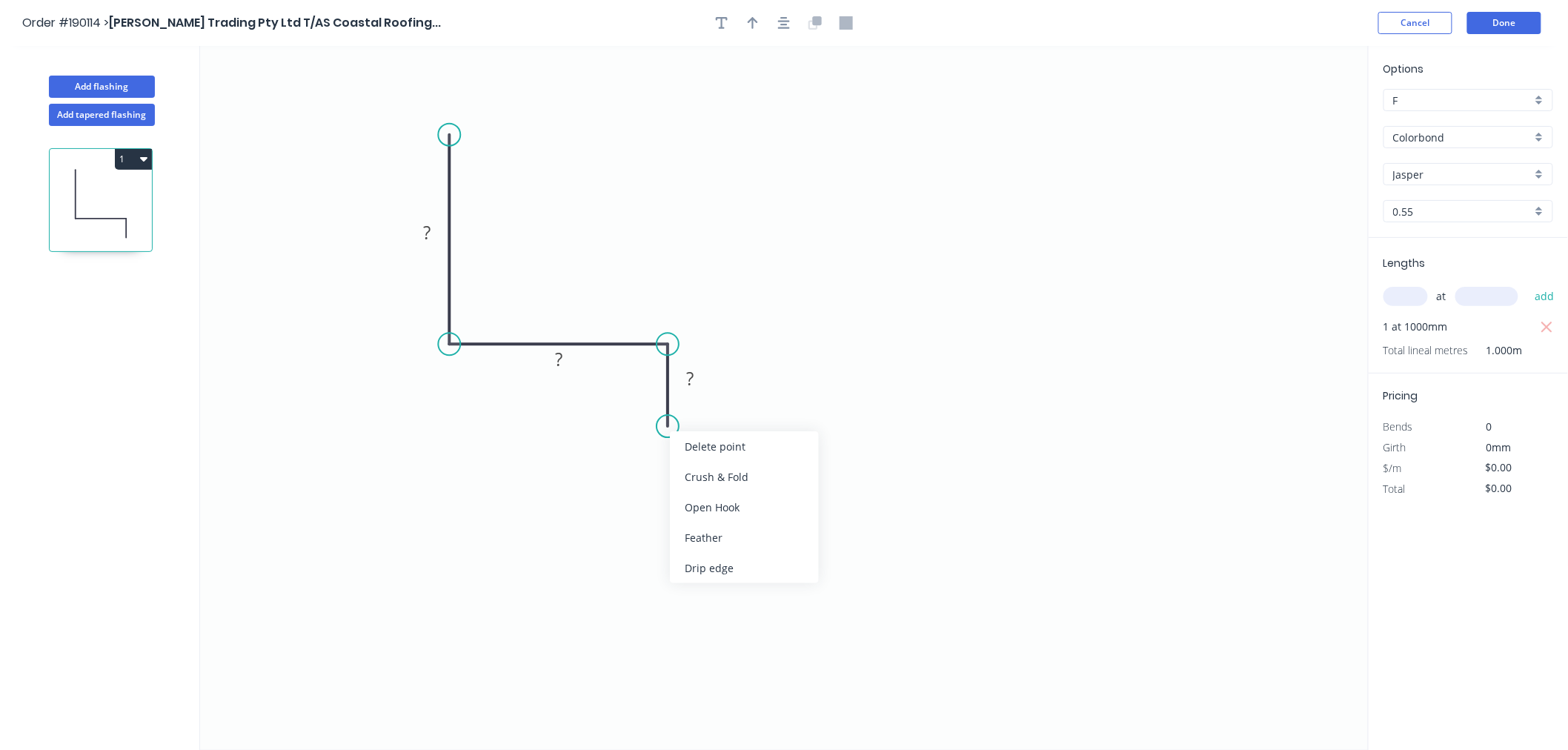
click at [693, 475] on div "Crush & Fold" at bounding box center [744, 477] width 149 height 31
click at [698, 477] on div "Flip bend" at bounding box center [750, 478] width 149 height 31
drag, startPoint x: 724, startPoint y: 402, endPoint x: 728, endPoint y: 454, distance: 52.2
click at [728, 454] on rect at bounding box center [703, 450] width 60 height 30
click at [698, 379] on rect at bounding box center [690, 379] width 30 height 21
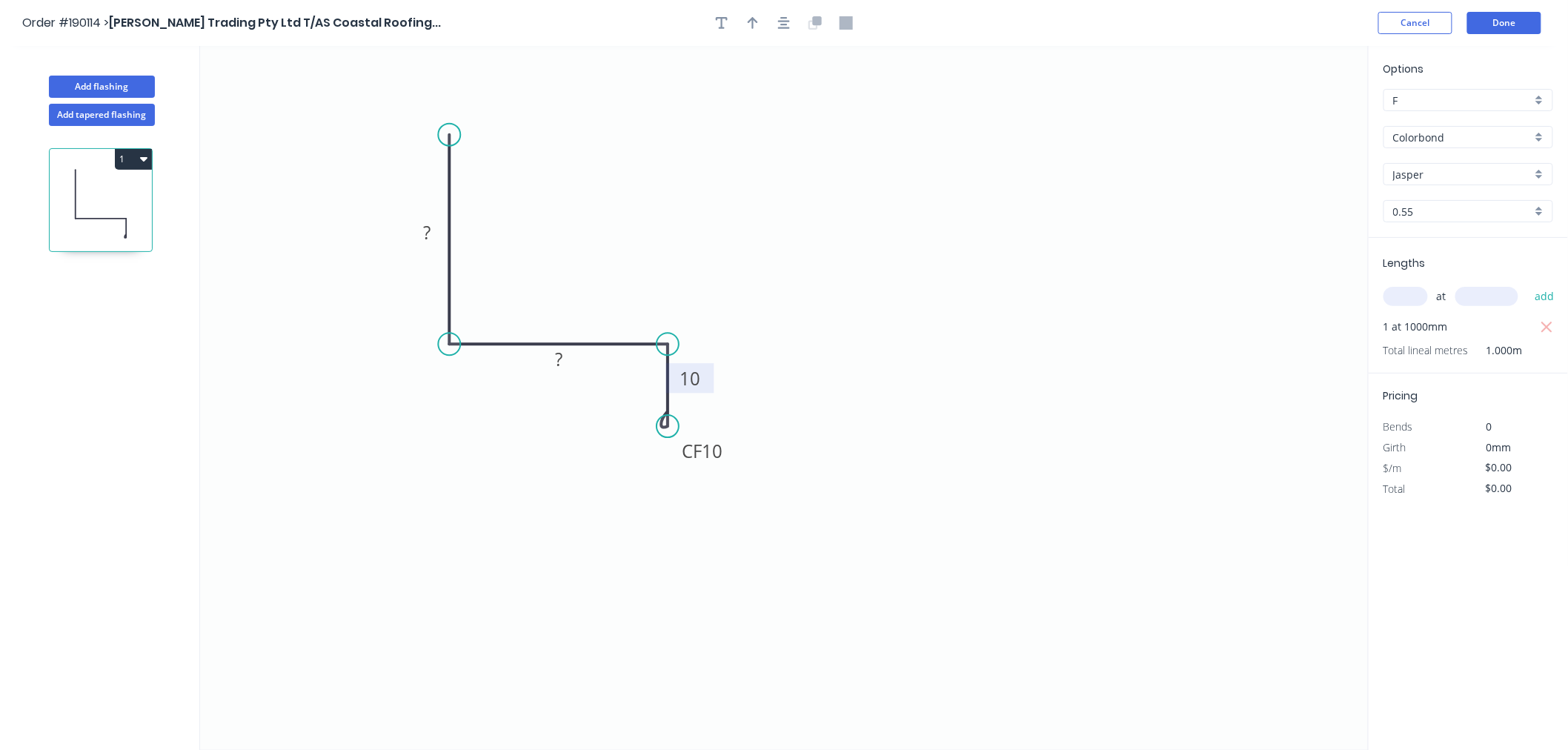
click at [699, 383] on tspan "10" at bounding box center [690, 378] width 21 height 24
click at [784, 57] on icon "0 100 45 CF 10 10" at bounding box center [784, 398] width 1168 height 704
click at [787, 23] on icon "button" at bounding box center [784, 23] width 12 height 14
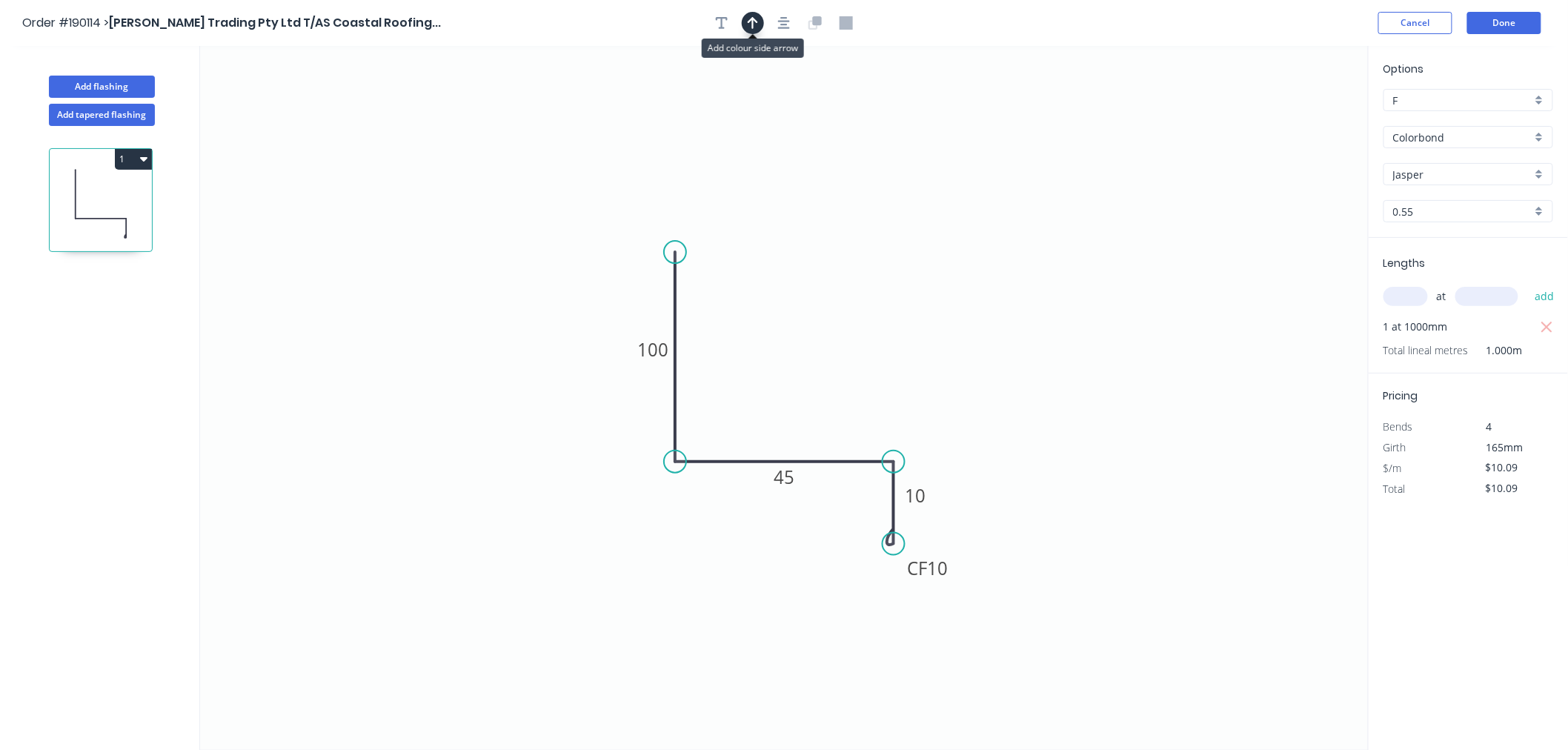
click at [750, 27] on icon "button" at bounding box center [753, 23] width 10 height 14
drag, startPoint x: 1291, startPoint y: 117, endPoint x: 832, endPoint y: 349, distance: 514.3
click at [832, 349] on icon at bounding box center [832, 331] width 14 height 48
click at [776, 23] on button "button" at bounding box center [784, 23] width 23 height 23
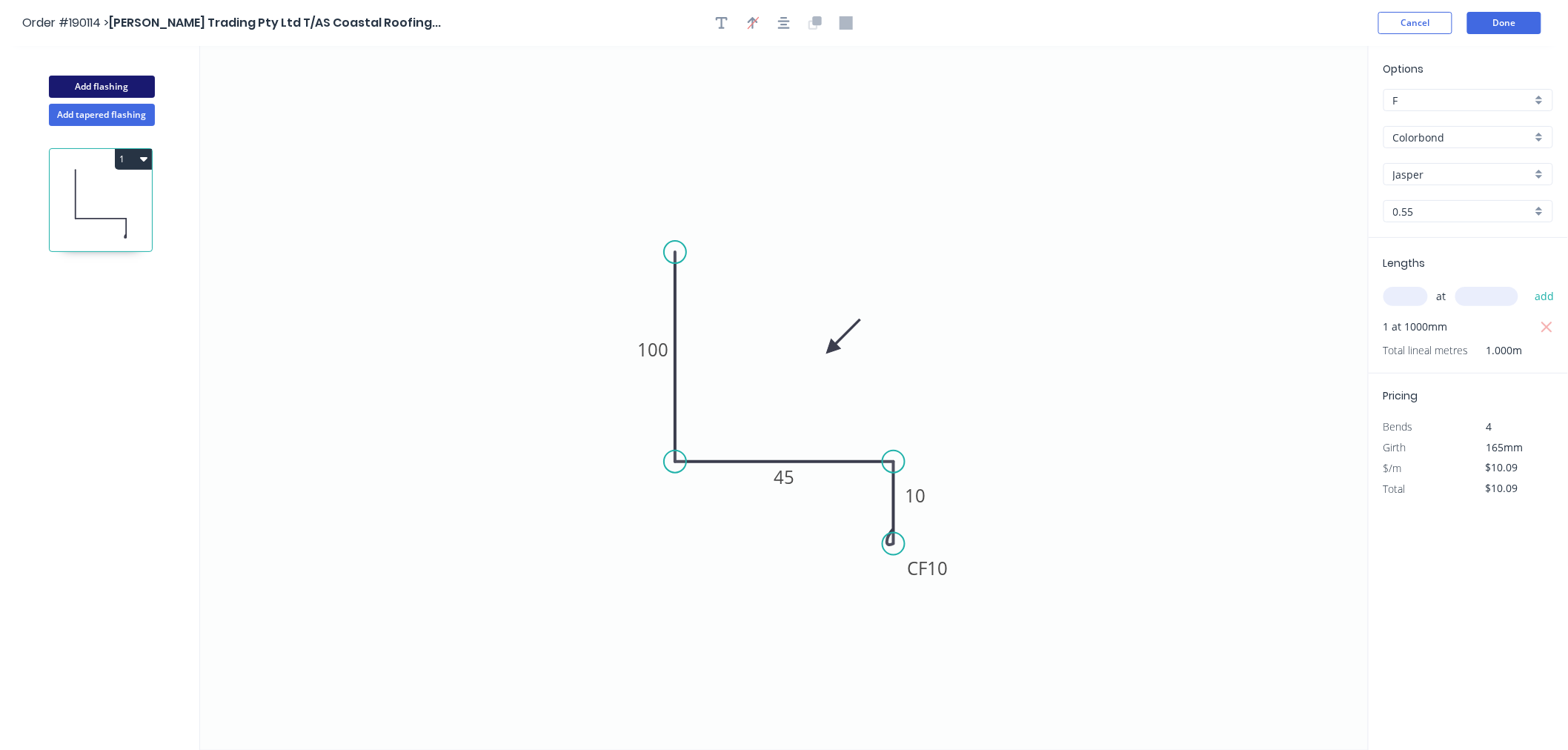
click at [127, 94] on button "Add flashing" at bounding box center [102, 87] width 106 height 23
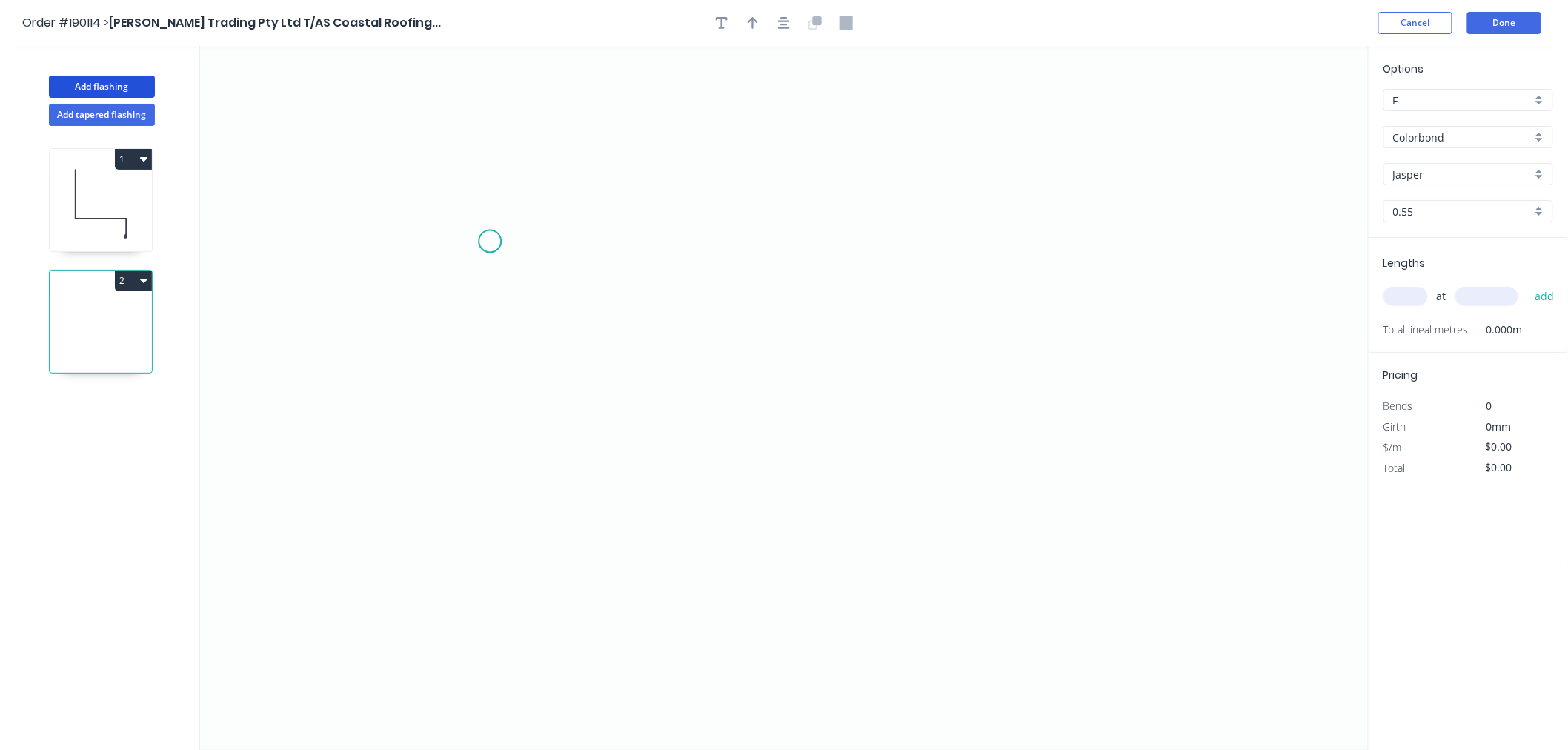
click at [490, 241] on icon "0" at bounding box center [784, 398] width 1168 height 704
click at [430, 315] on icon "0" at bounding box center [784, 398] width 1168 height 704
click at [803, 332] on icon "0 ?" at bounding box center [784, 398] width 1168 height 704
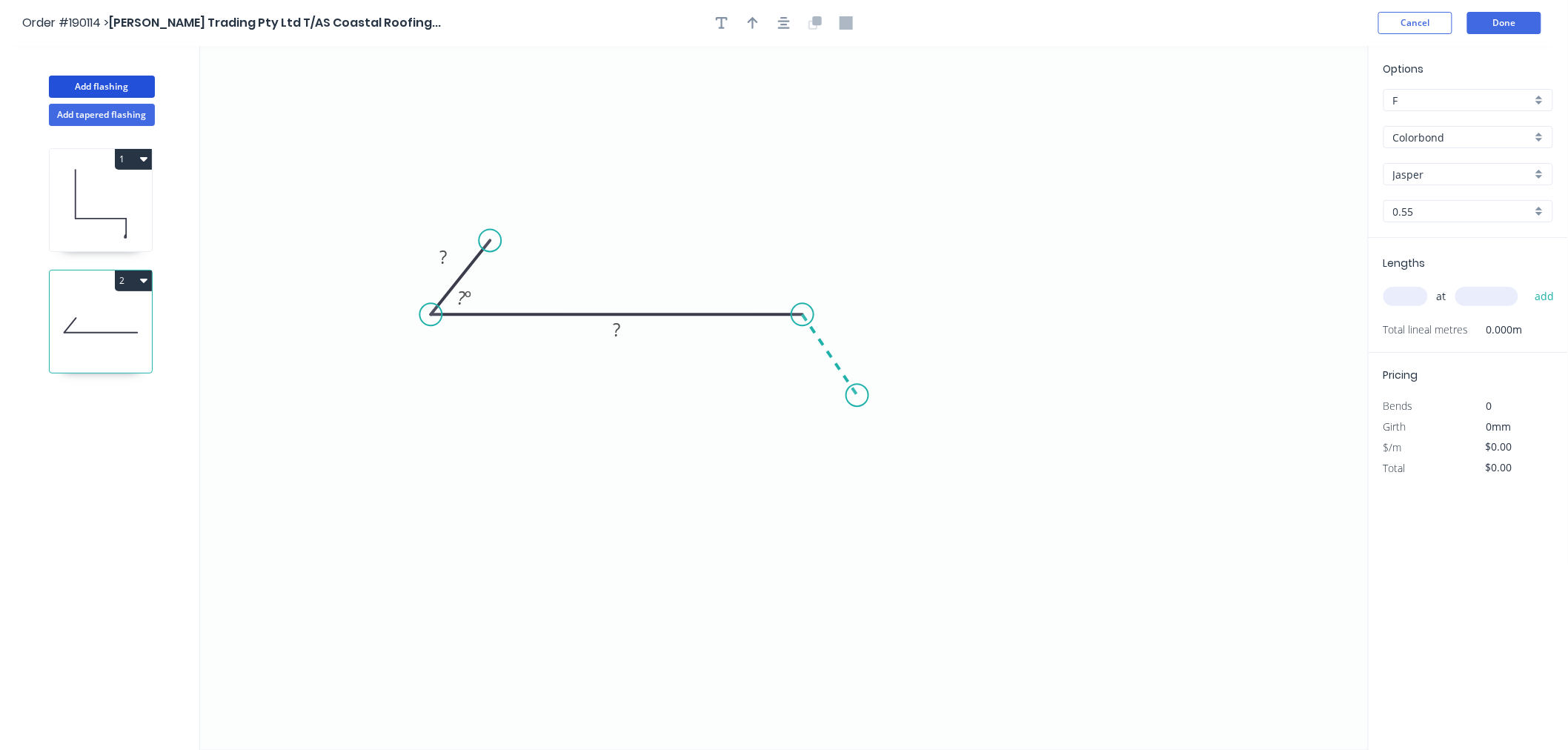
click at [857, 396] on icon "0 ? ? ? º" at bounding box center [784, 398] width 1168 height 704
click at [781, 20] on icon "button" at bounding box center [784, 23] width 12 height 12
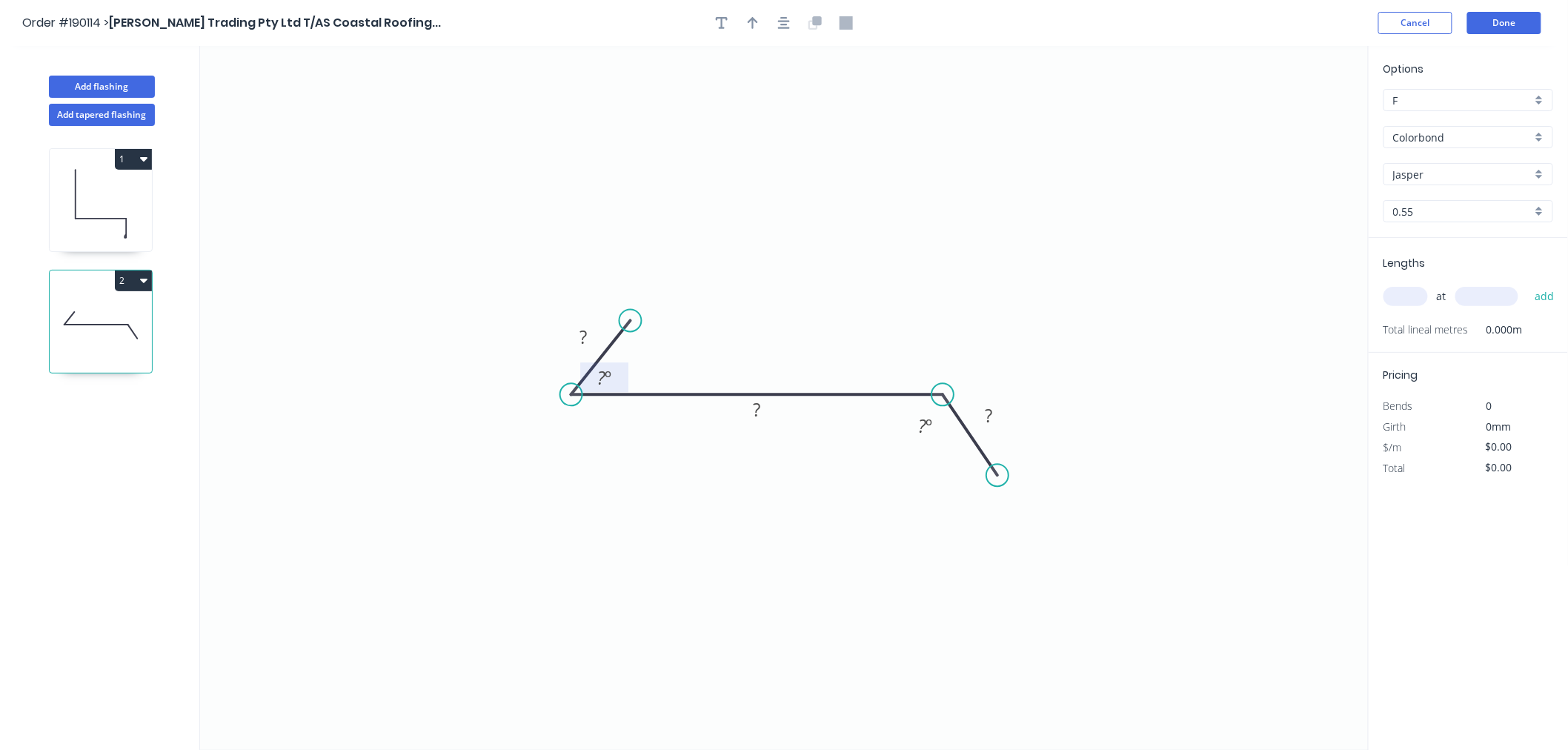
click at [608, 379] on tspan "º" at bounding box center [608, 377] width 6 height 24
drag, startPoint x: 628, startPoint y: 321, endPoint x: 620, endPoint y: 302, distance: 20.6
click at [620, 302] on circle at bounding box center [620, 302] width 23 height 23
click at [597, 379] on tspan "?" at bounding box center [599, 375] width 8 height 24
click at [568, 329] on rect at bounding box center [575, 332] width 30 height 21
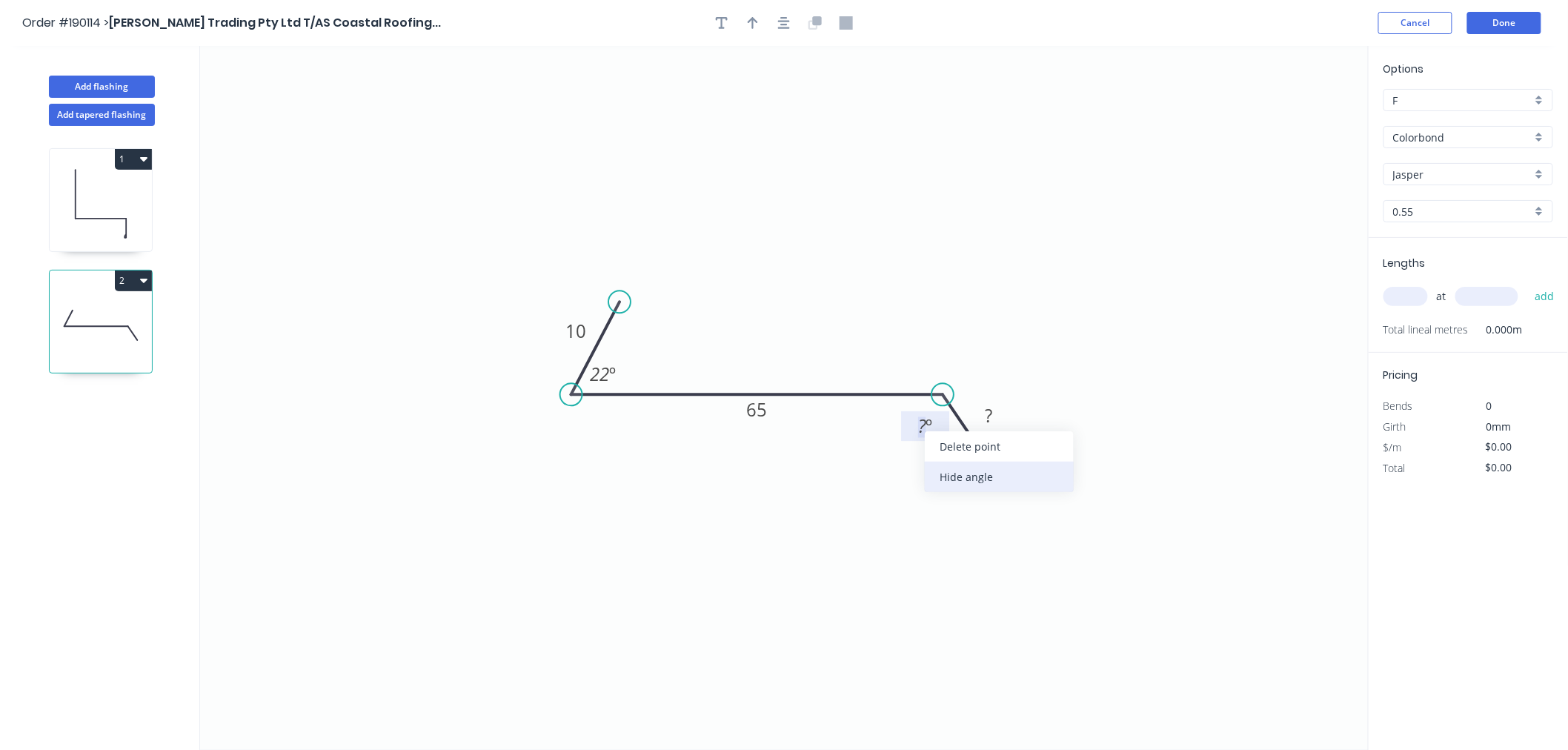
click at [943, 479] on div "Hide angle" at bounding box center [999, 477] width 149 height 31
click at [753, 404] on tspan "65" at bounding box center [757, 409] width 21 height 24
click at [745, 263] on icon "0 10 65 10 22 º" at bounding box center [784, 398] width 1168 height 704
click at [776, 23] on button "button" at bounding box center [784, 23] width 23 height 23
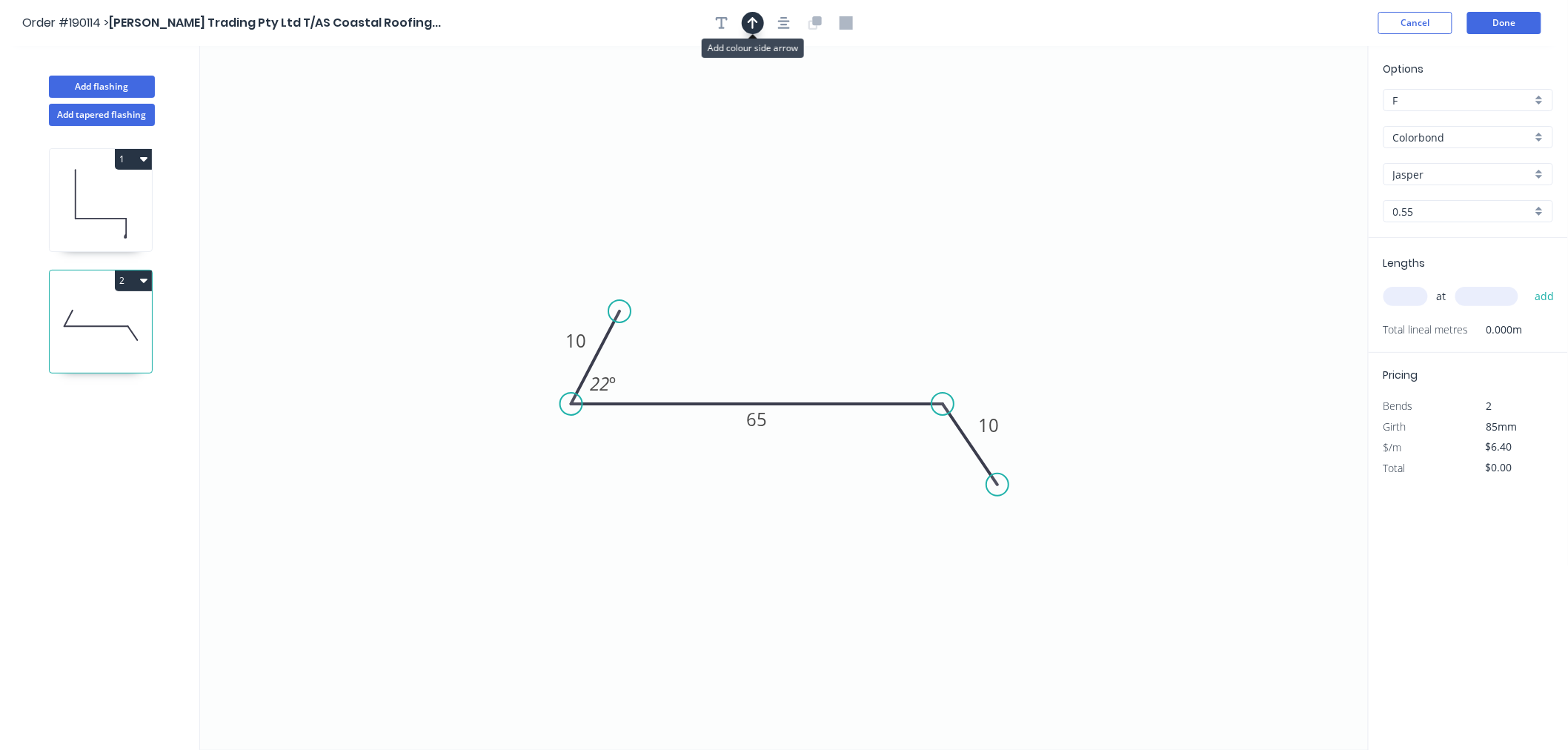
click at [753, 23] on icon "button" at bounding box center [753, 23] width 10 height 12
drag, startPoint x: 1289, startPoint y: 121, endPoint x: 1168, endPoint y: 203, distance: 146.2
click at [868, 316] on icon "0 10 65 10 22 º" at bounding box center [784, 398] width 1168 height 704
drag, startPoint x: 1155, startPoint y: 225, endPoint x: 847, endPoint y: 338, distance: 328.1
click at [847, 338] on icon at bounding box center [847, 321] width 14 height 48
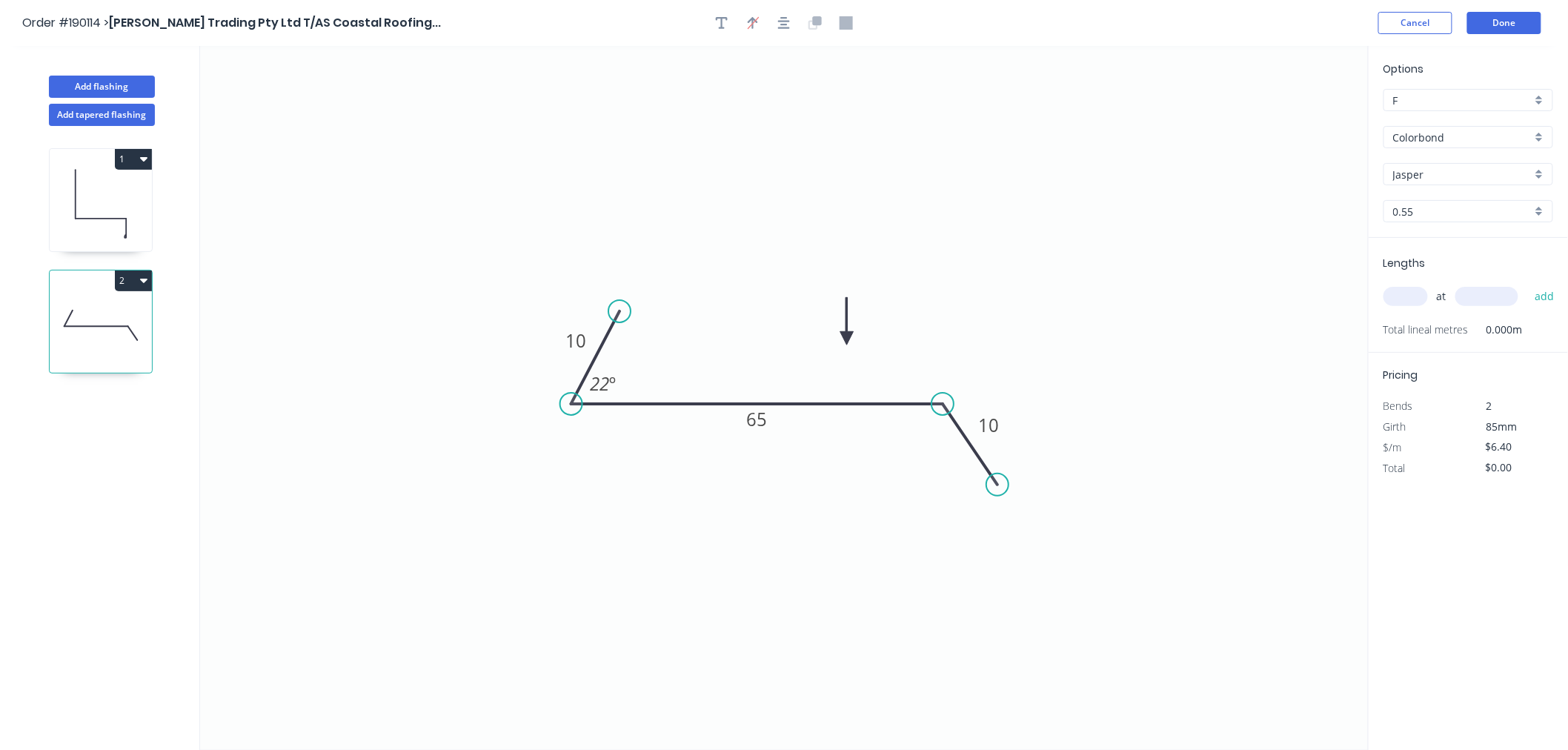
click at [847, 338] on icon at bounding box center [847, 321] width 14 height 48
click at [780, 31] on button "button" at bounding box center [784, 23] width 23 height 23
click at [1125, 198] on icon "0 10 65 10 22 º" at bounding box center [784, 398] width 1168 height 704
click at [1404, 296] on input "text" at bounding box center [1405, 296] width 44 height 19
click at [1528, 284] on button "add" at bounding box center [1545, 296] width 35 height 25
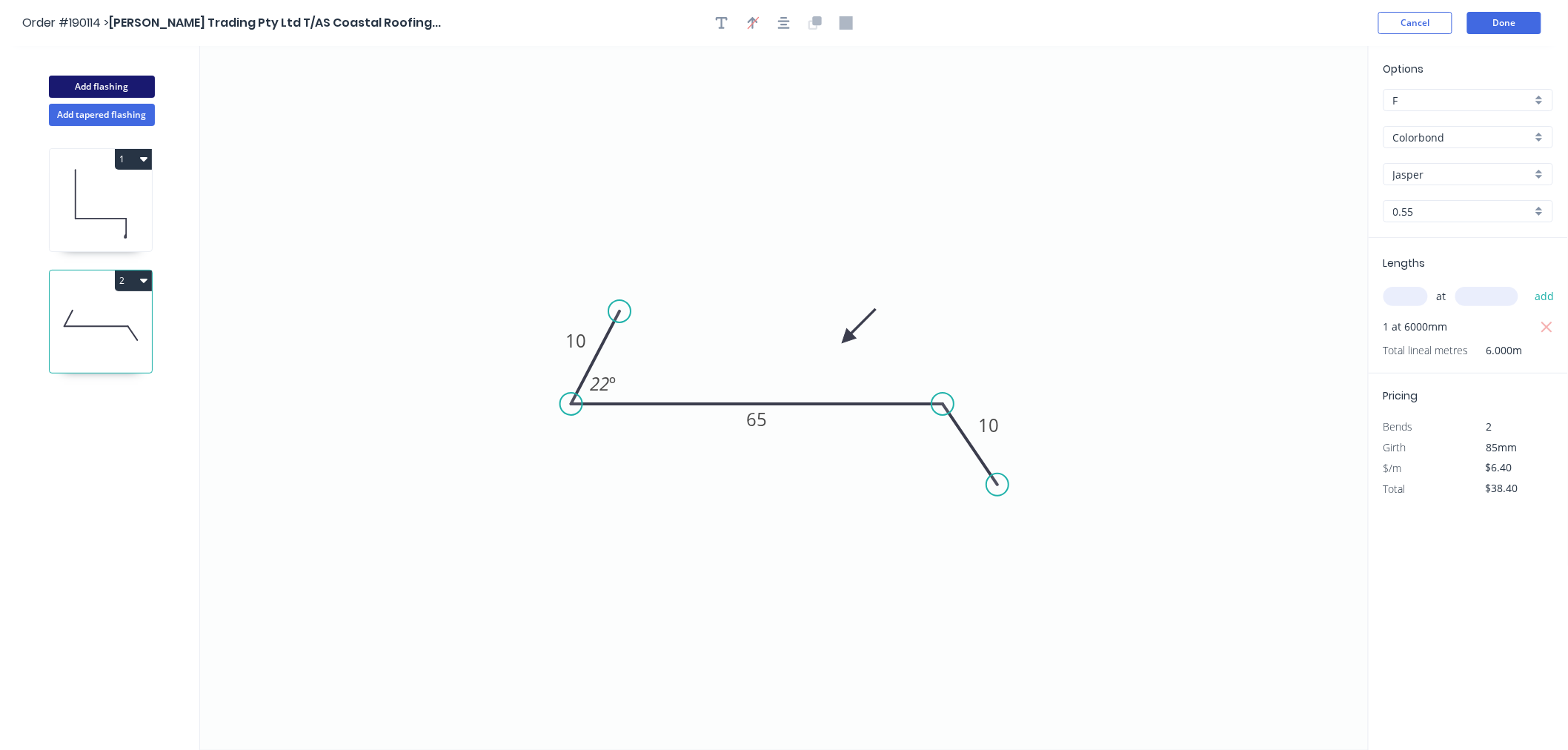
click at [123, 85] on button "Add flashing" at bounding box center [102, 87] width 106 height 23
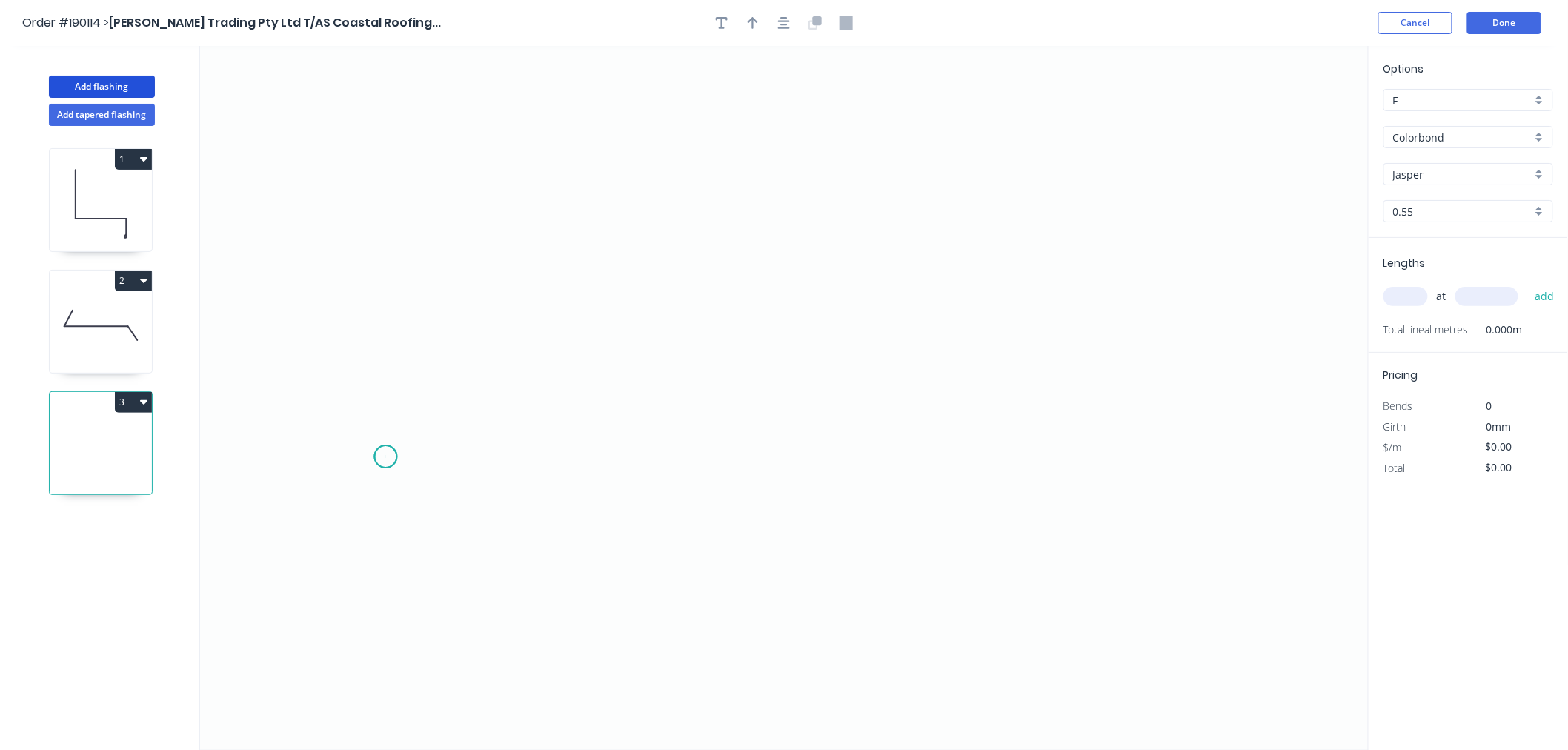
click at [385, 457] on icon "0" at bounding box center [784, 398] width 1168 height 704
click at [494, 454] on icon "0" at bounding box center [784, 398] width 1168 height 704
click at [490, 282] on icon "0 ?" at bounding box center [784, 398] width 1168 height 704
click at [697, 275] on icon "0 ? ?" at bounding box center [784, 398] width 1168 height 704
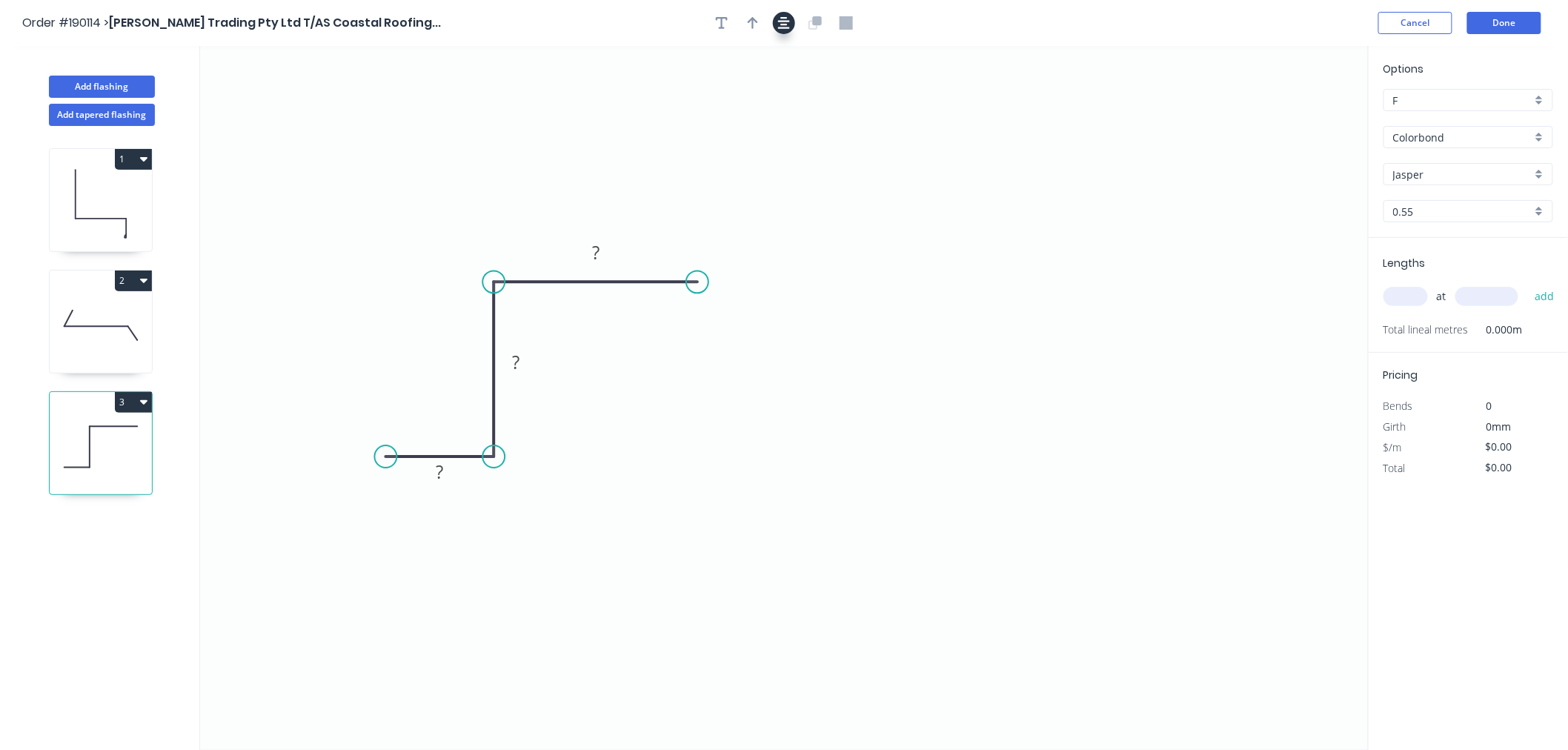
click at [783, 26] on icon "button" at bounding box center [784, 23] width 12 height 14
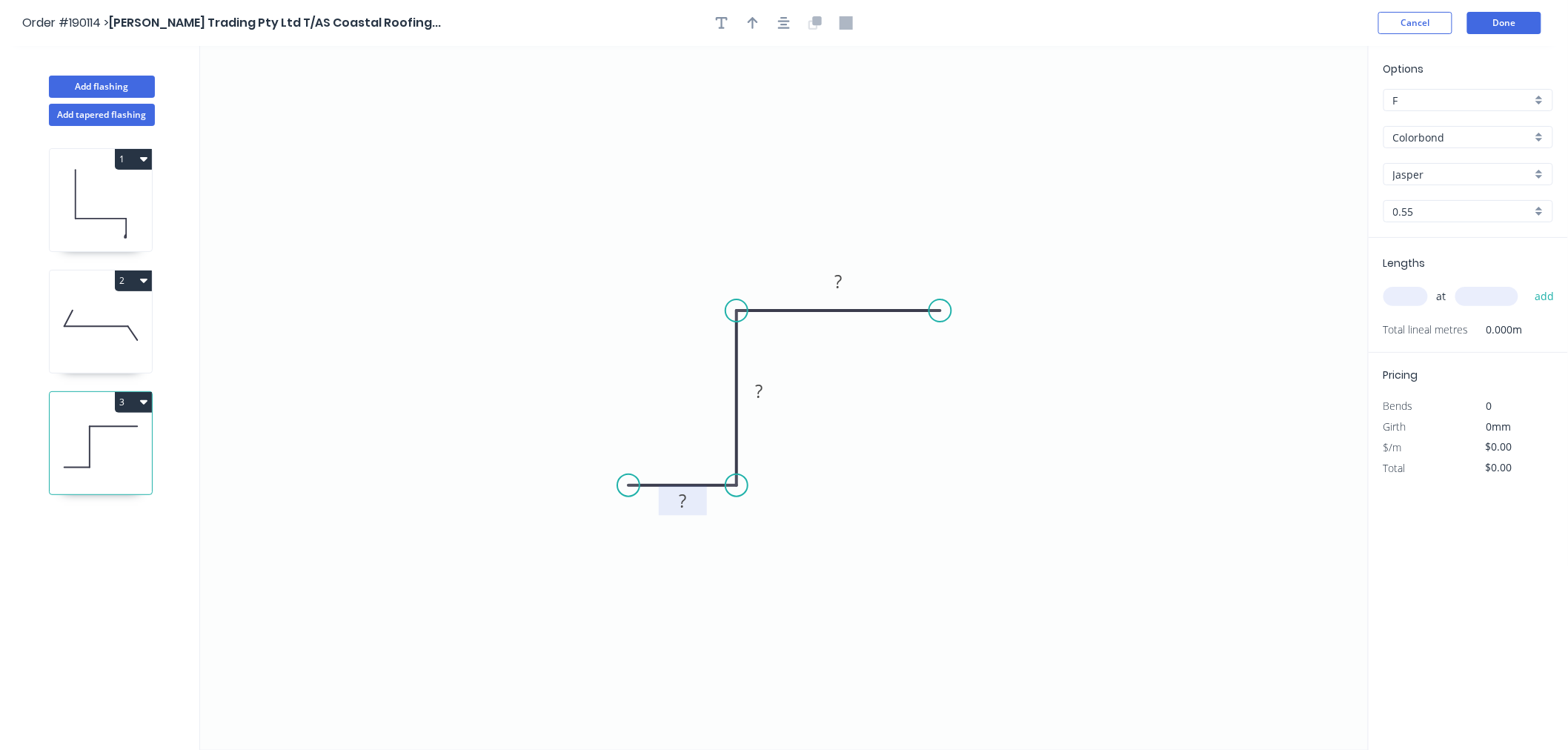
click at [686, 494] on tspan "?" at bounding box center [682, 500] width 7 height 24
drag, startPoint x: 765, startPoint y: 137, endPoint x: 763, endPoint y: 122, distance: 15.1
click at [765, 136] on icon "0 20 45 50" at bounding box center [784, 398] width 1168 height 704
click at [752, 18] on icon "button" at bounding box center [753, 23] width 10 height 12
drag, startPoint x: 1292, startPoint y: 122, endPoint x: 861, endPoint y: 398, distance: 511.8
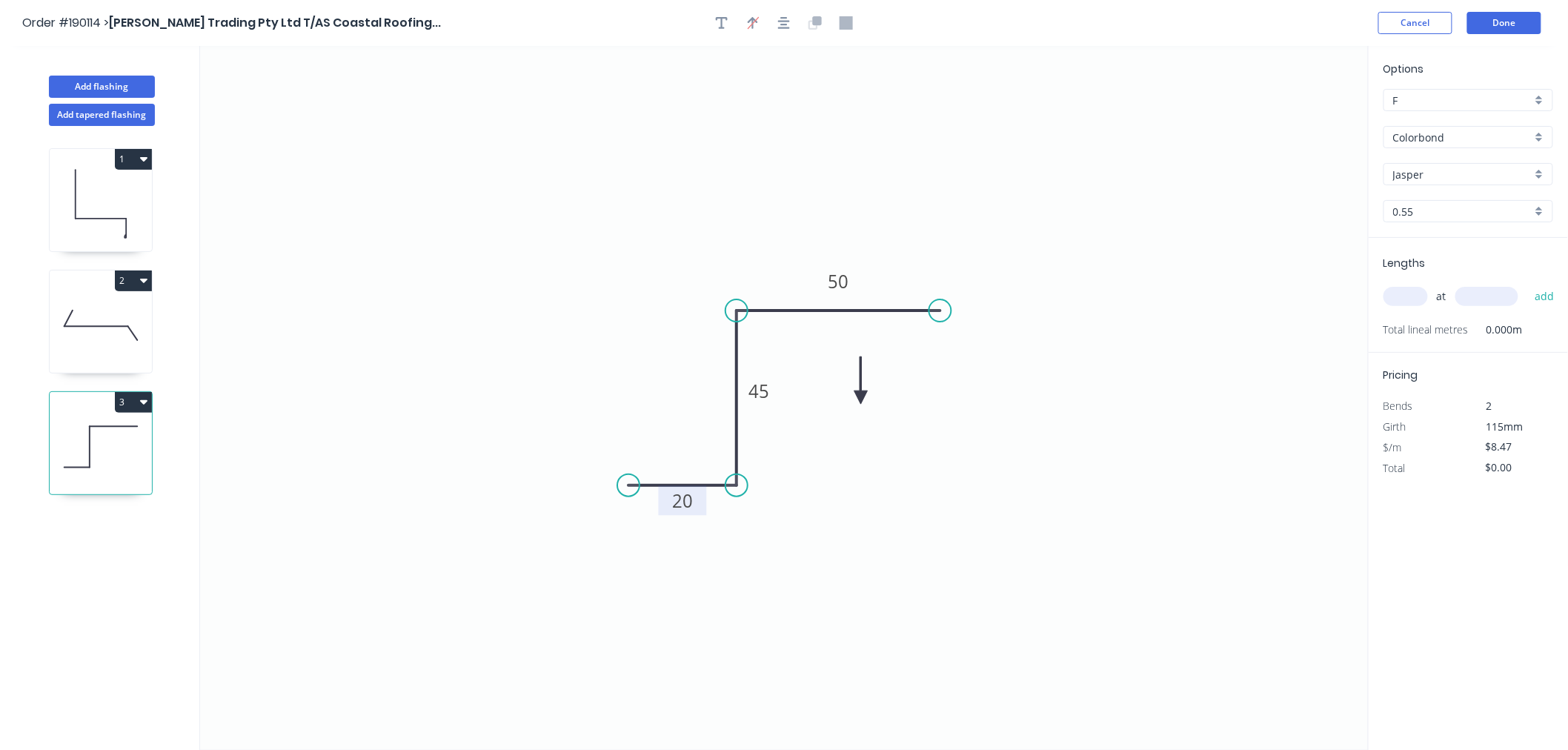
click at [861, 398] on icon at bounding box center [861, 379] width 14 height 48
click at [861, 398] on icon at bounding box center [861, 379] width 14 height 48
click at [861, 398] on icon at bounding box center [873, 385] width 43 height 43
click at [861, 398] on icon at bounding box center [877, 397] width 48 height 14
click at [861, 398] on icon at bounding box center [873, 409] width 43 height 43
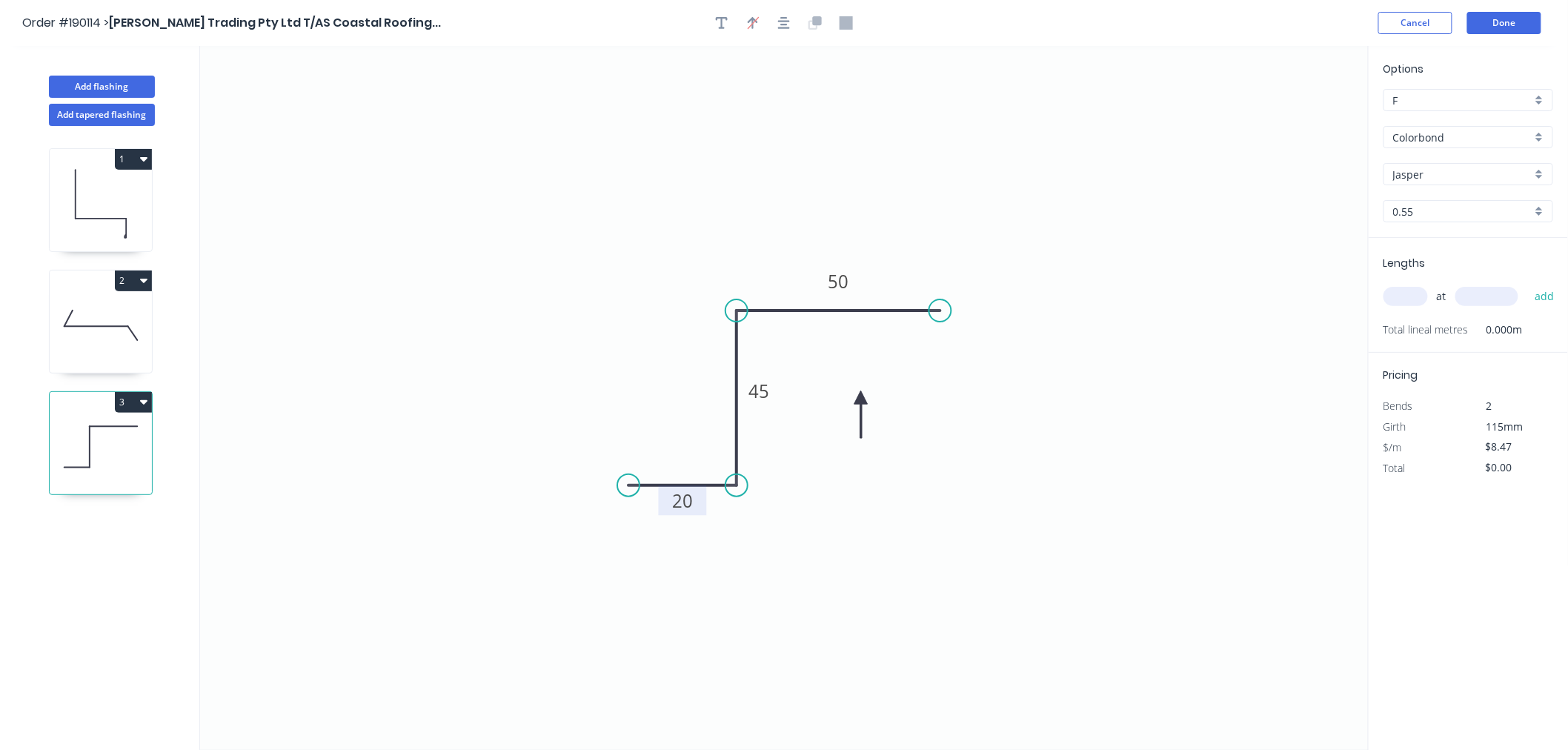
click at [861, 398] on icon at bounding box center [861, 414] width 14 height 48
click at [861, 398] on icon at bounding box center [848, 409] width 43 height 43
click at [861, 398] on icon at bounding box center [848, 385] width 43 height 43
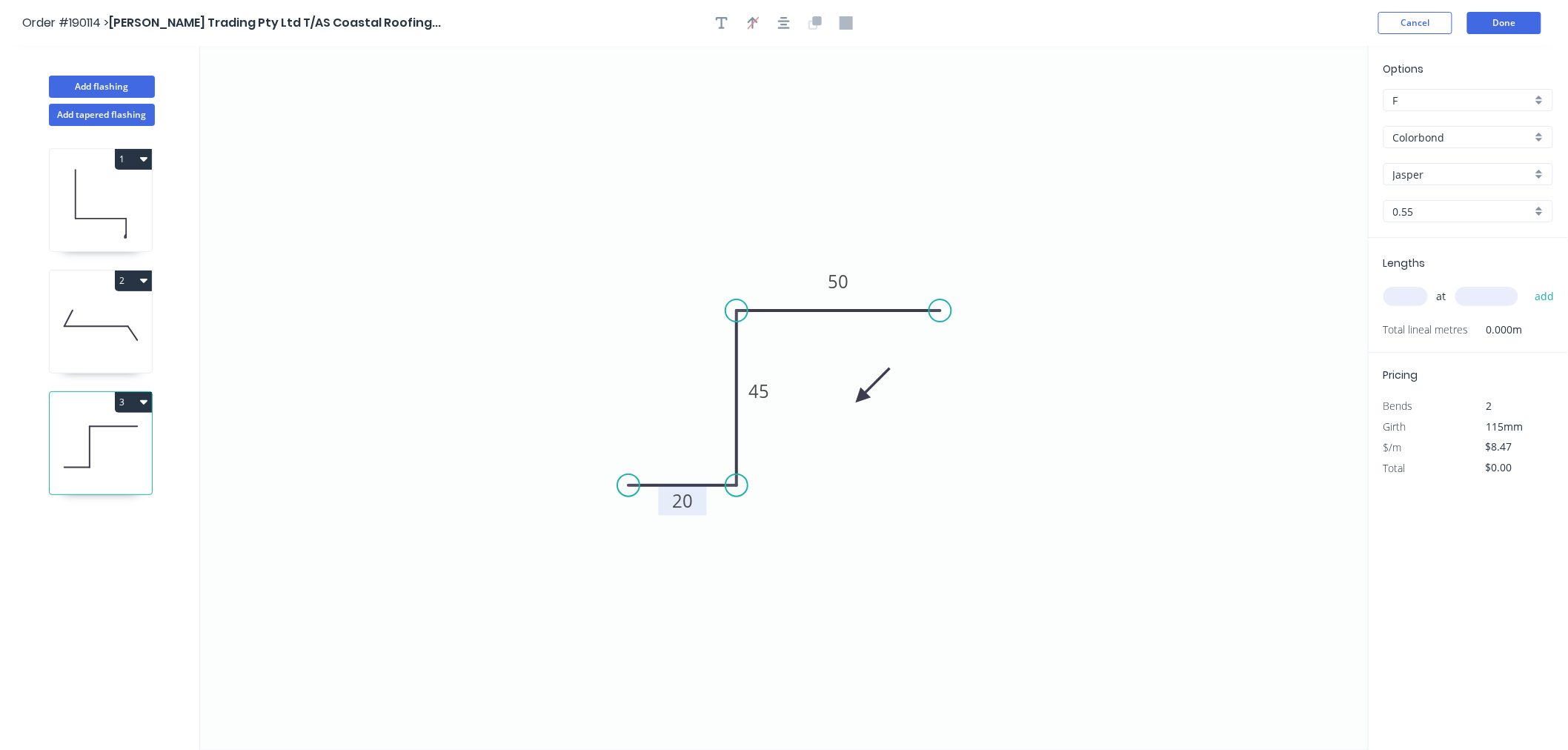
click at [861, 398] on icon at bounding box center [873, 385] width 43 height 43
click at [861, 398] on icon at bounding box center [873, 409] width 43 height 43
click at [861, 398] on icon at bounding box center [861, 414] width 14 height 48
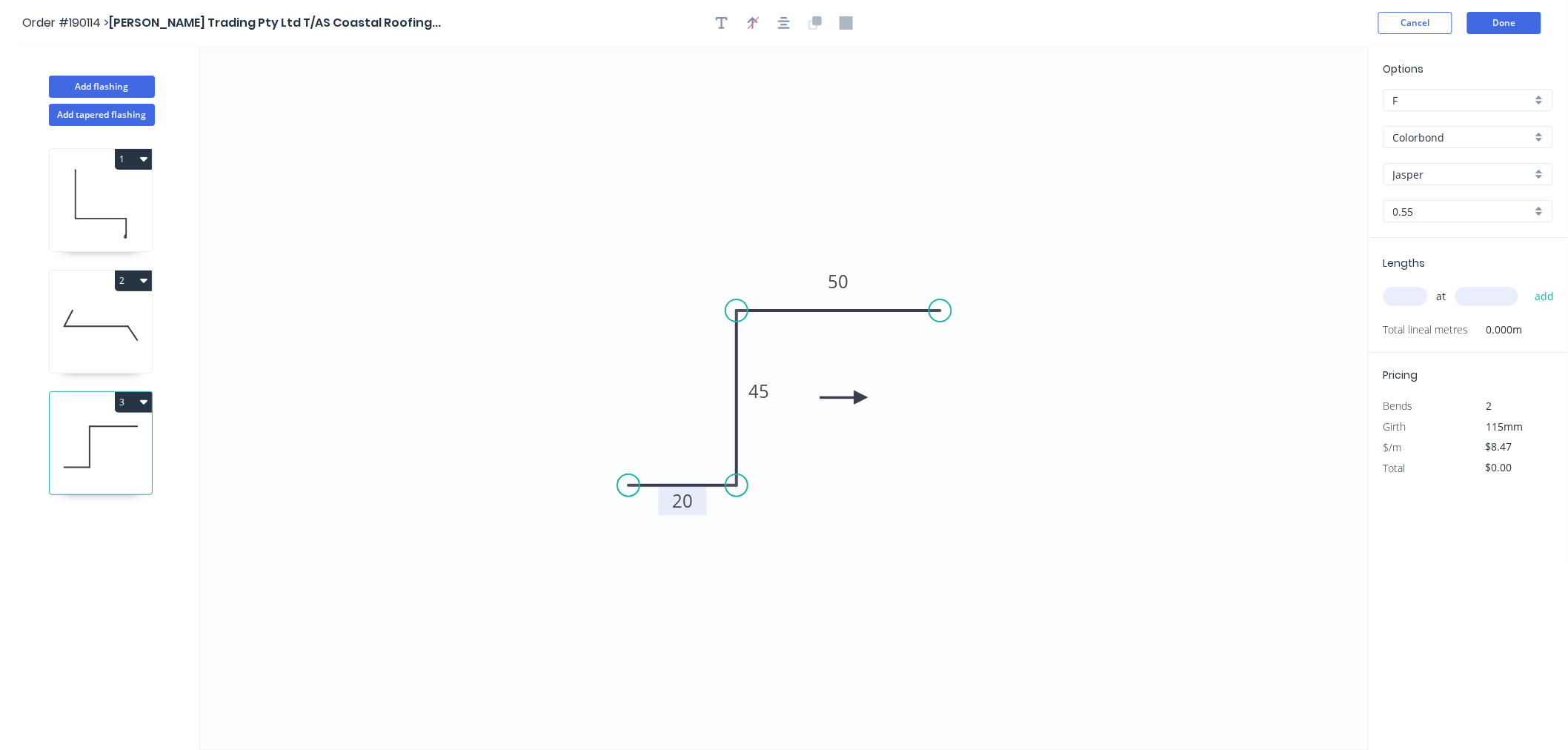
click at [861, 398] on icon at bounding box center [844, 397] width 48 height 14
click at [861, 398] on icon at bounding box center [848, 385] width 43 height 43
click at [861, 398] on icon at bounding box center [873, 385] width 43 height 43
click at [861, 398] on icon at bounding box center [877, 397] width 48 height 14
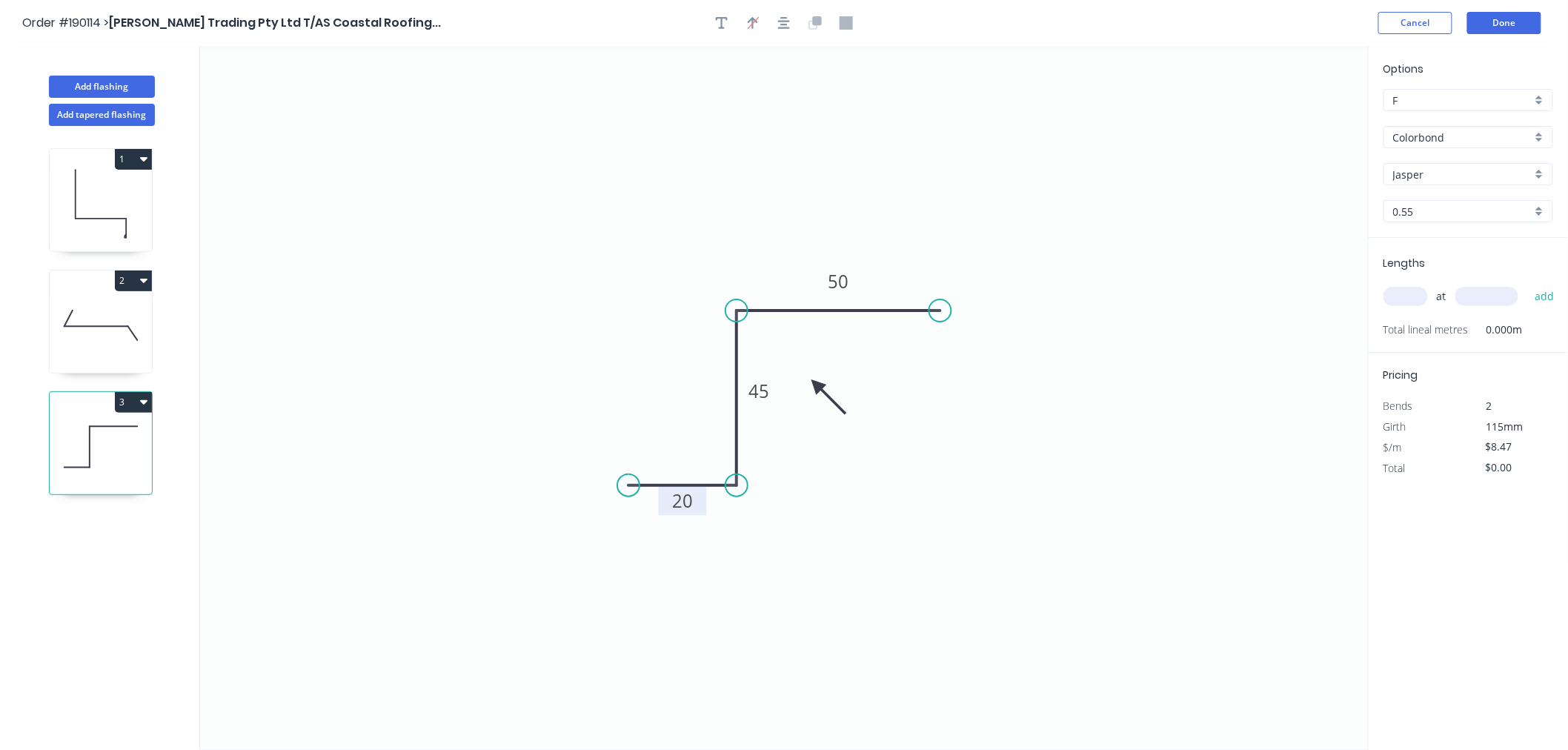
drag, startPoint x: 861, startPoint y: 398, endPoint x: 817, endPoint y: 385, distance: 45.9
click at [817, 385] on icon at bounding box center [828, 396] width 43 height 43
click at [1408, 292] on input "text" at bounding box center [1405, 296] width 44 height 19
click at [1528, 284] on button "add" at bounding box center [1545, 296] width 35 height 25
drag, startPoint x: 778, startPoint y: 401, endPoint x: 780, endPoint y: 422, distance: 21.1
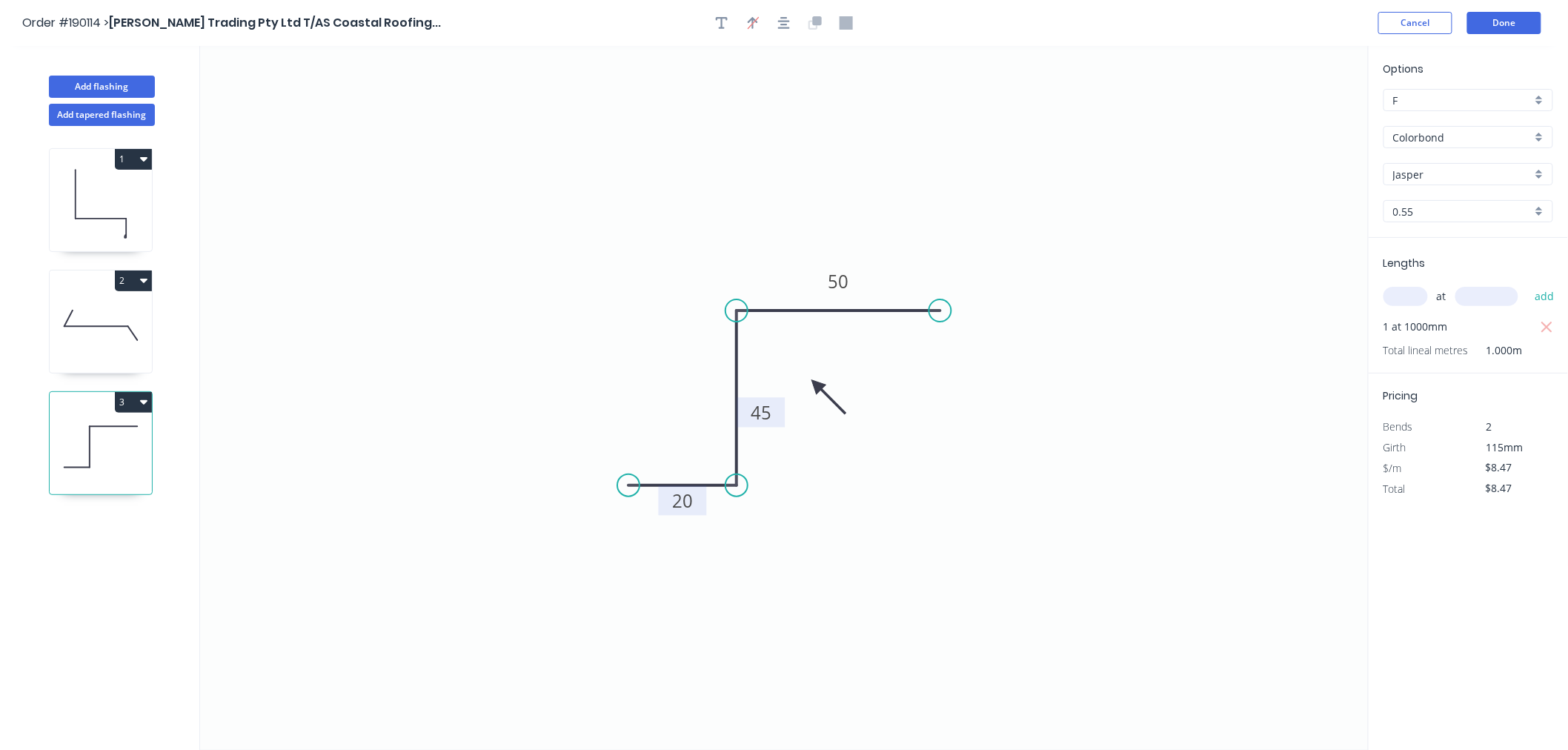
click at [780, 422] on rect at bounding box center [761, 412] width 48 height 30
drag, startPoint x: 780, startPoint y: 417, endPoint x: 708, endPoint y: 405, distance: 73.0
click at [708, 405] on rect at bounding box center [691, 400] width 48 height 30
click at [783, 23] on icon "button" at bounding box center [784, 23] width 12 height 12
click at [1514, 26] on button "Done" at bounding box center [1504, 23] width 74 height 23
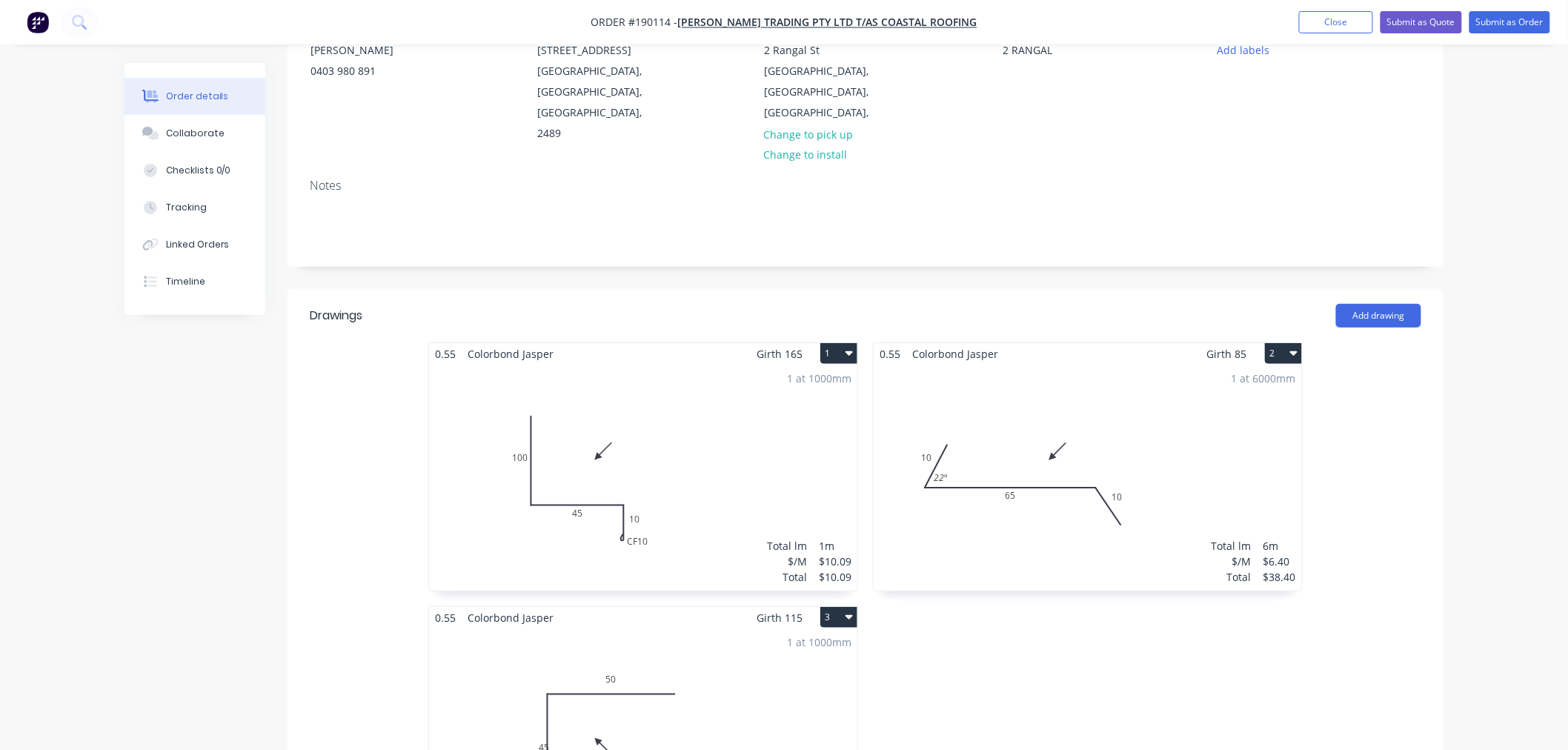
scroll to position [494, 0]
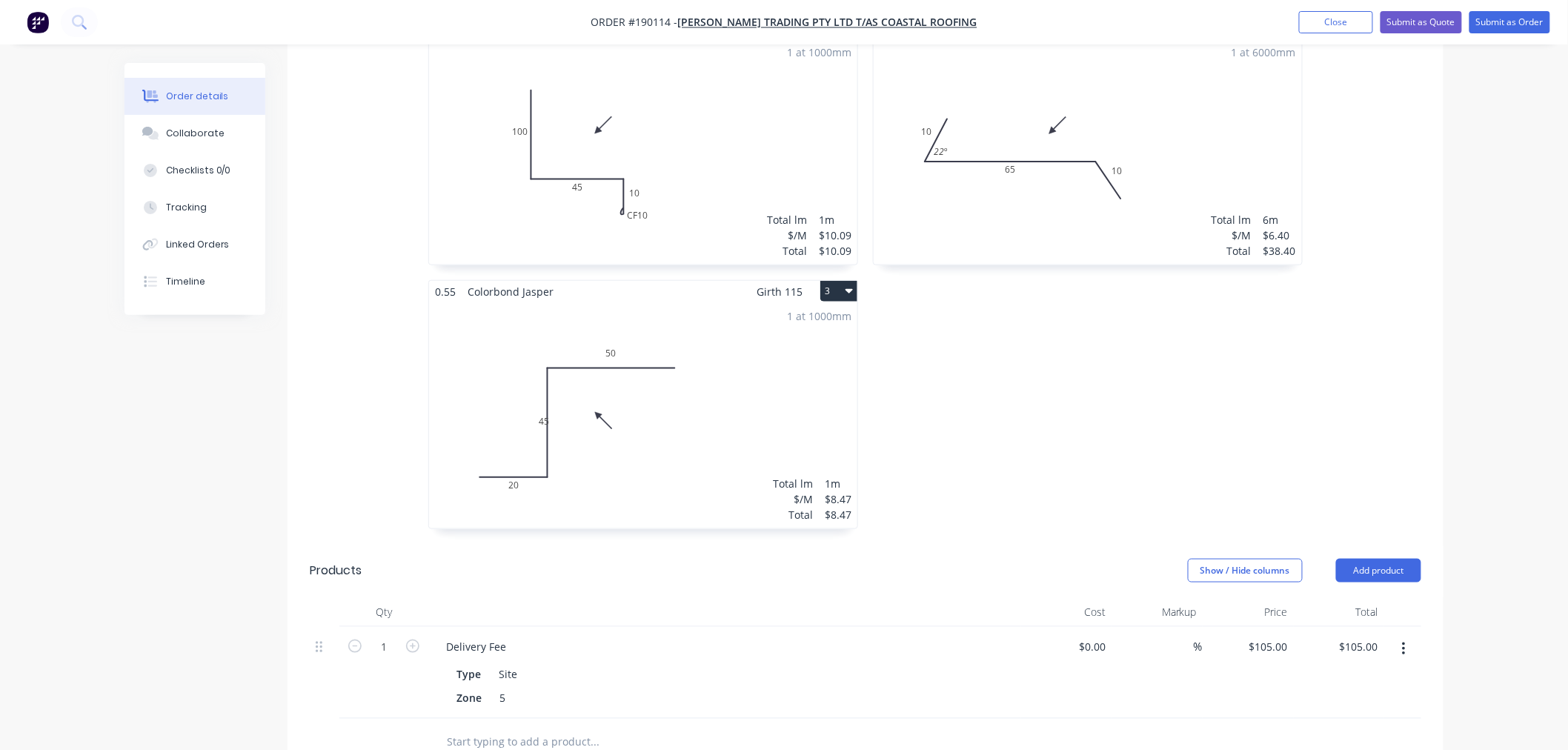
click at [703, 397] on div "1 at 1000mm Total lm $/M Total 1m $8.47 $8.47" at bounding box center [644, 415] width 429 height 226
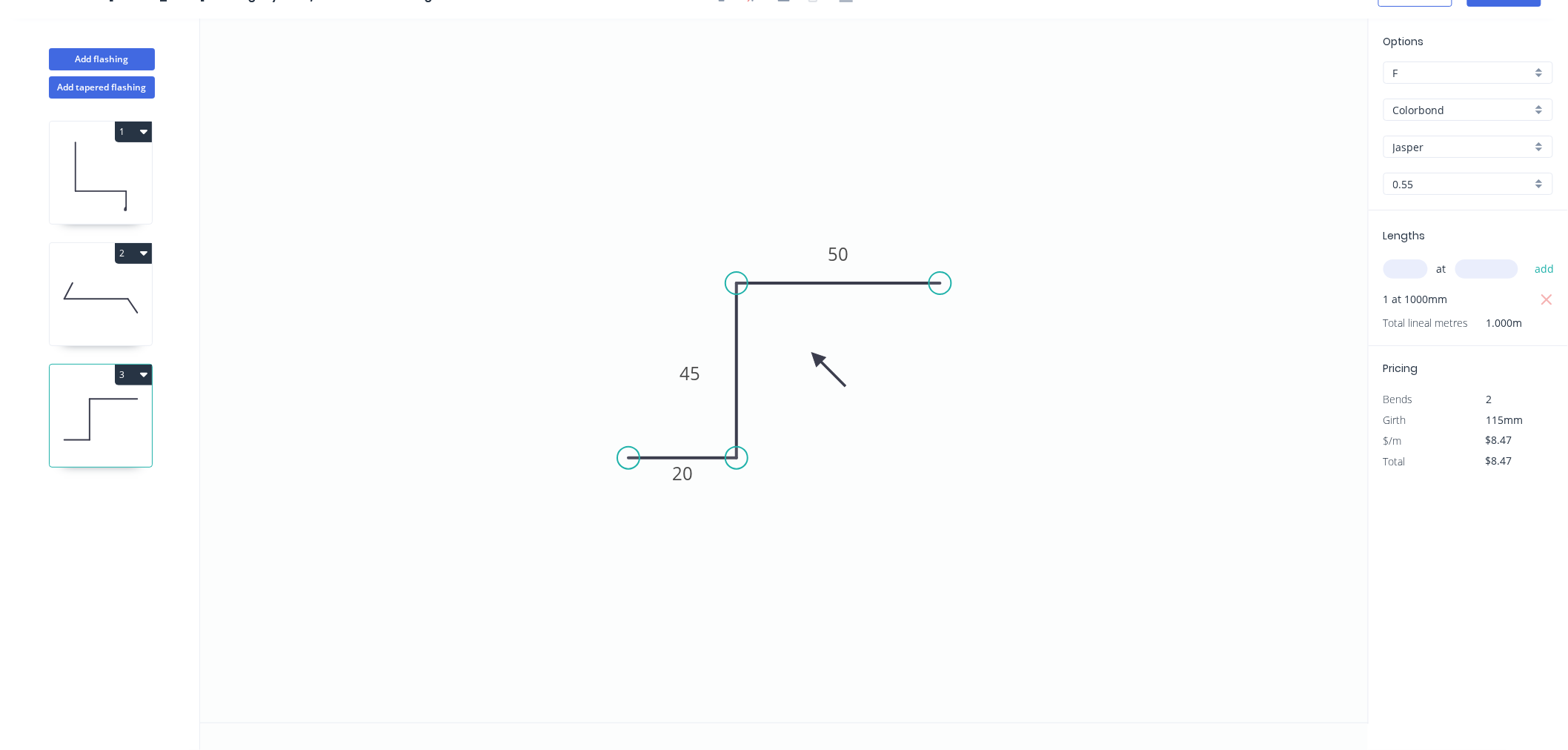
scroll to position [27, 0]
drag, startPoint x: 709, startPoint y: 379, endPoint x: 786, endPoint y: 404, distance: 81.0
click at [786, 404] on rect at bounding box center [767, 398] width 48 height 30
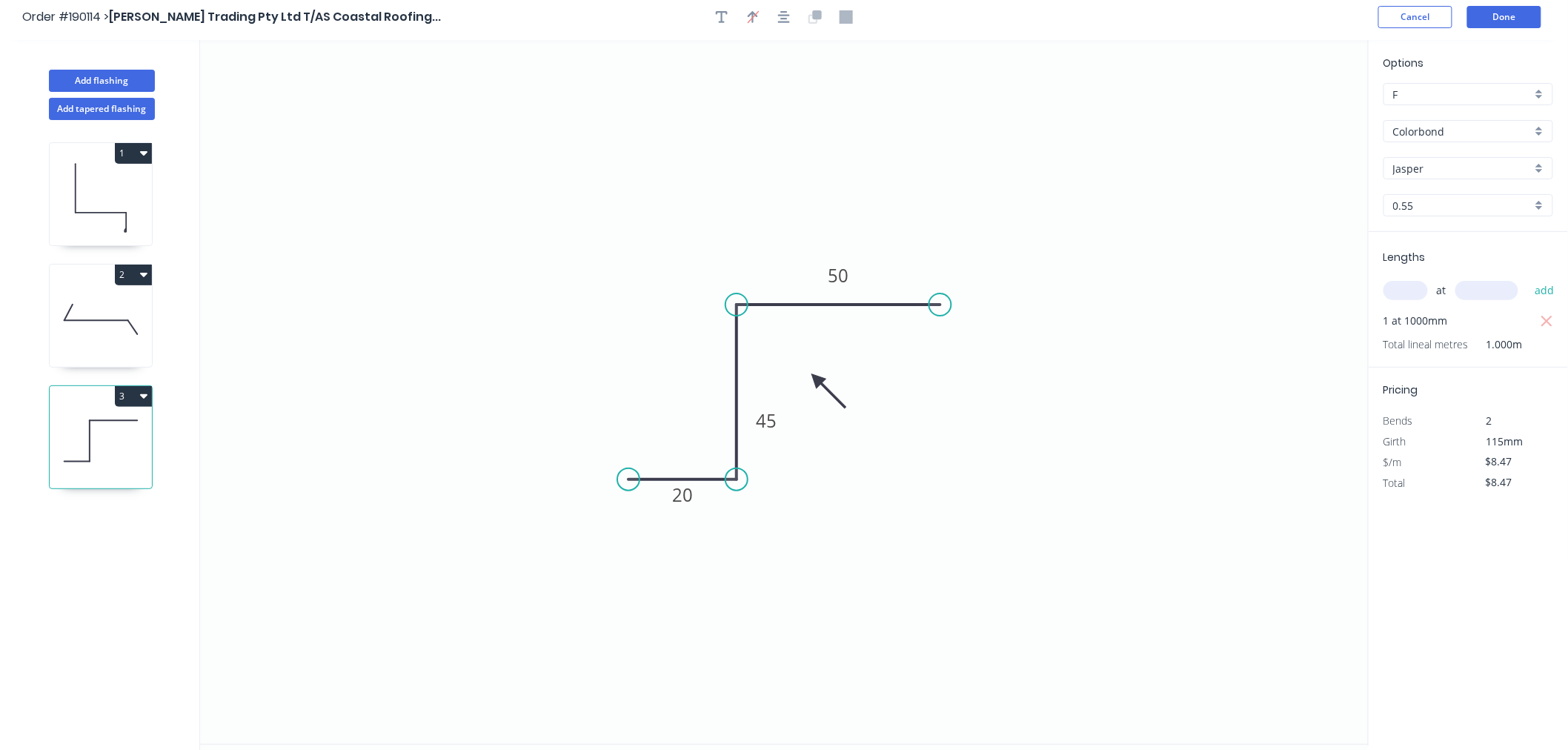
scroll to position [0, 0]
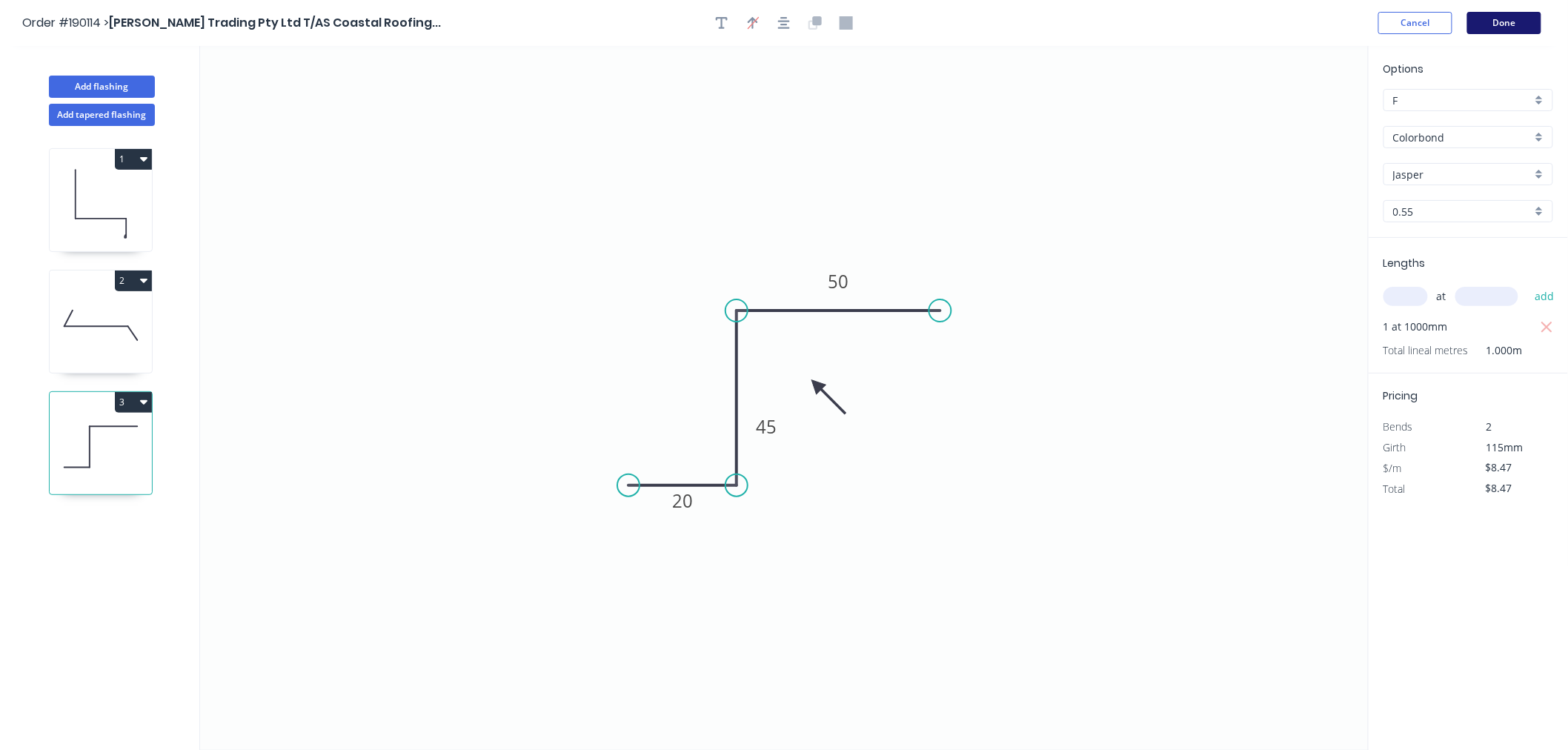
click at [1515, 23] on button "Done" at bounding box center [1504, 23] width 74 height 23
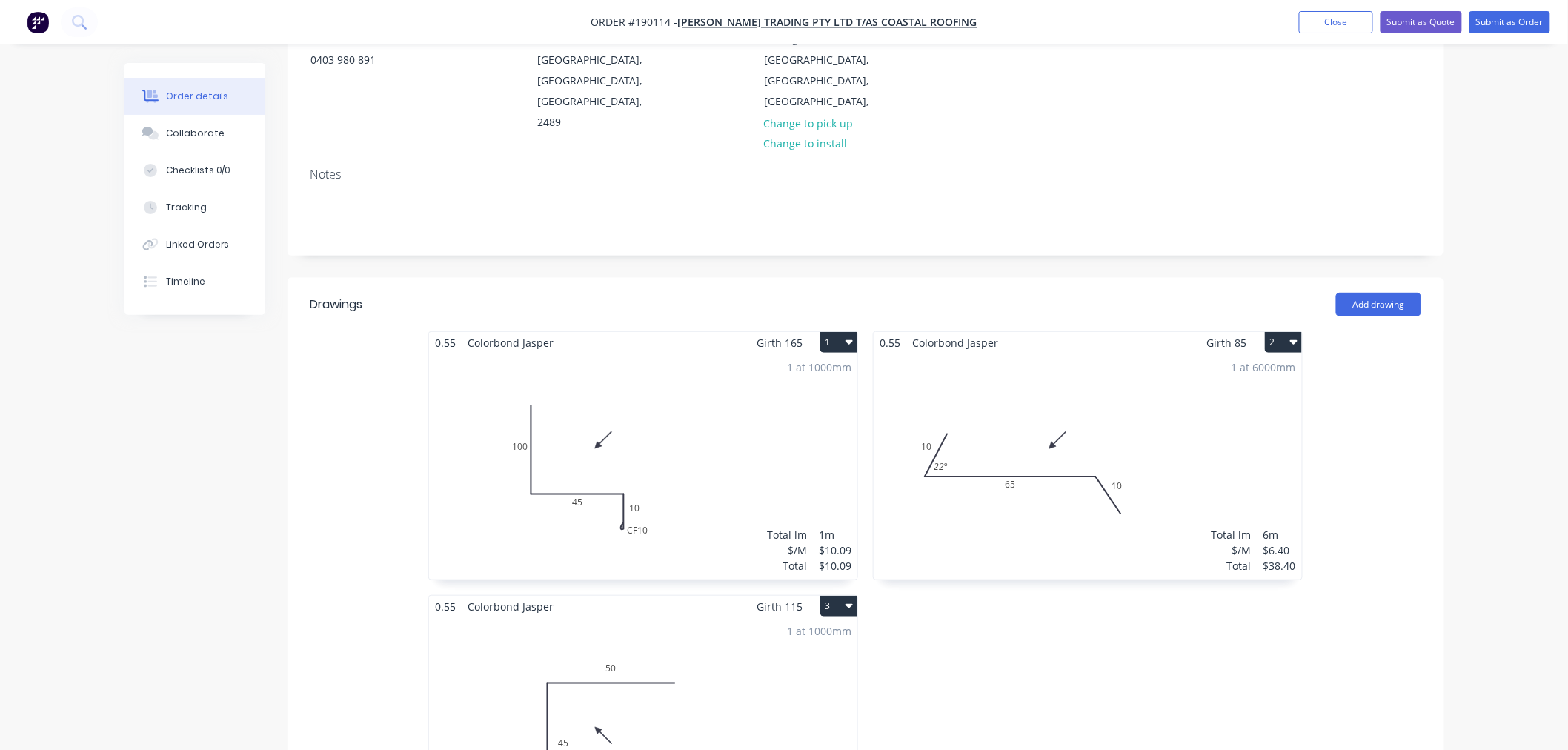
scroll to position [494, 0]
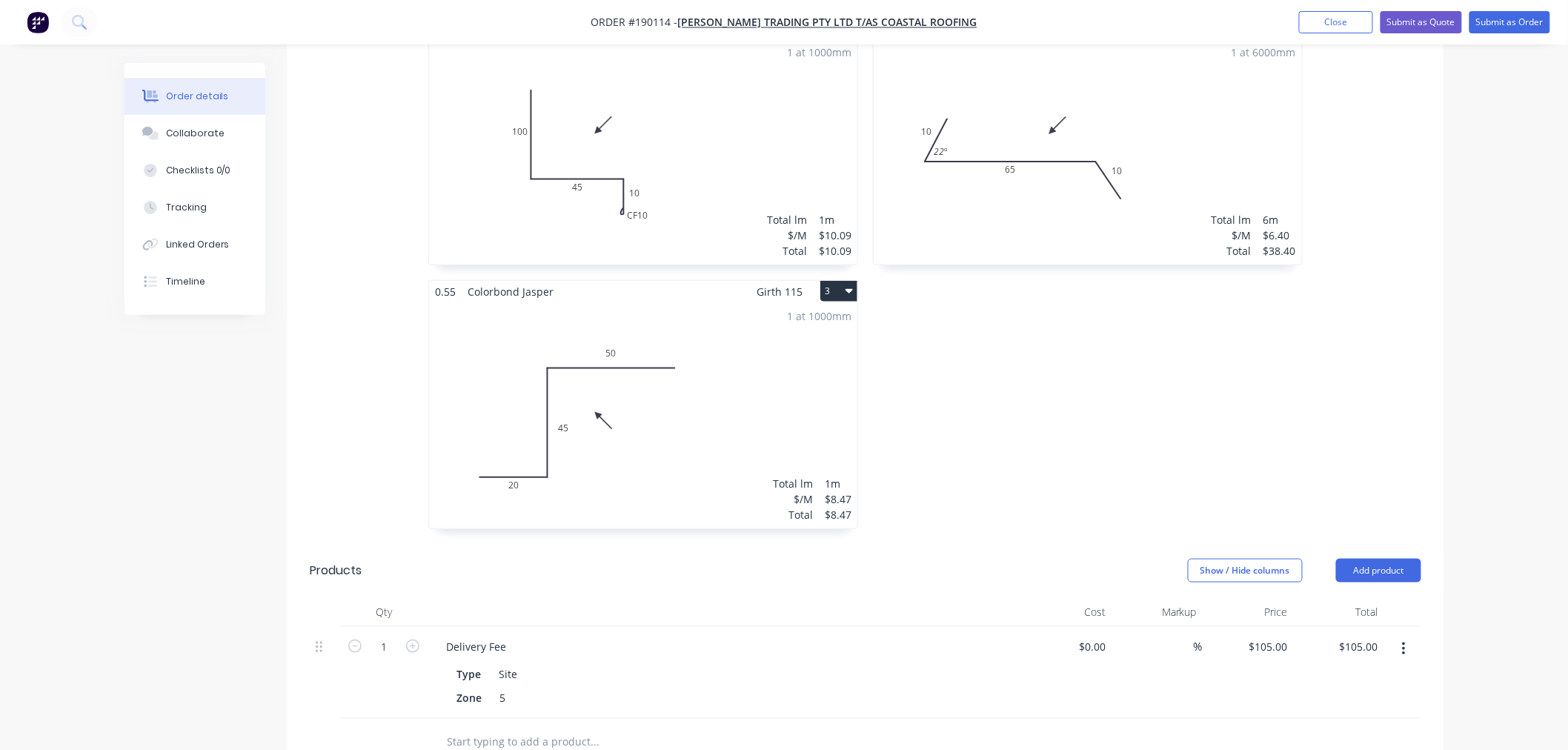
click at [816, 475] on div "Total lm $/M Total 1m $8.47 $8.47" at bounding box center [811, 499] width 78 height 47
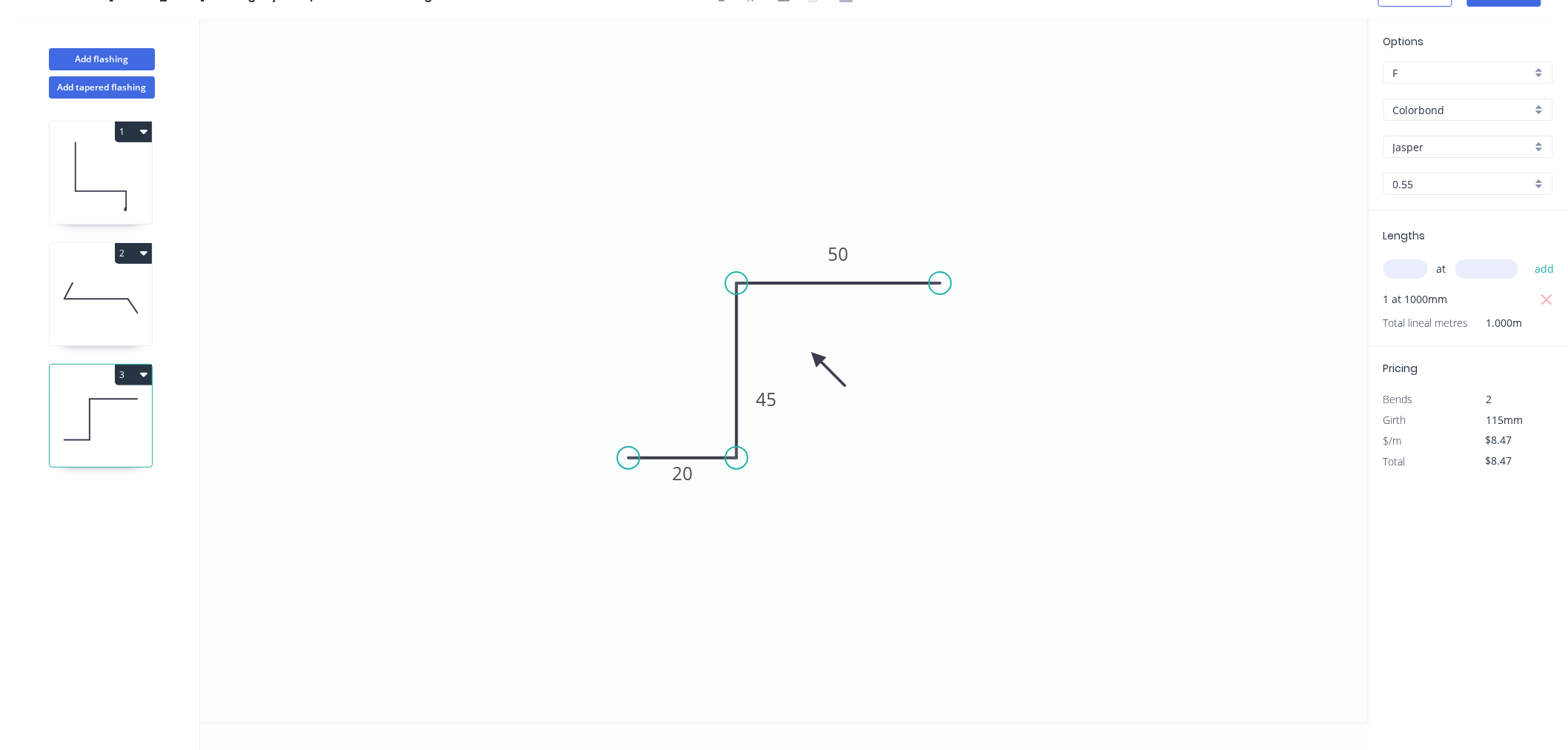
scroll to position [27, 0]
drag, startPoint x: 842, startPoint y: 378, endPoint x: 848, endPoint y: 360, distance: 19.0
click at [848, 360] on icon "0 20 45 50" at bounding box center [784, 371] width 1168 height 704
drag, startPoint x: 814, startPoint y: 356, endPoint x: 826, endPoint y: 346, distance: 15.6
click at [826, 346] on icon at bounding box center [837, 358] width 43 height 43
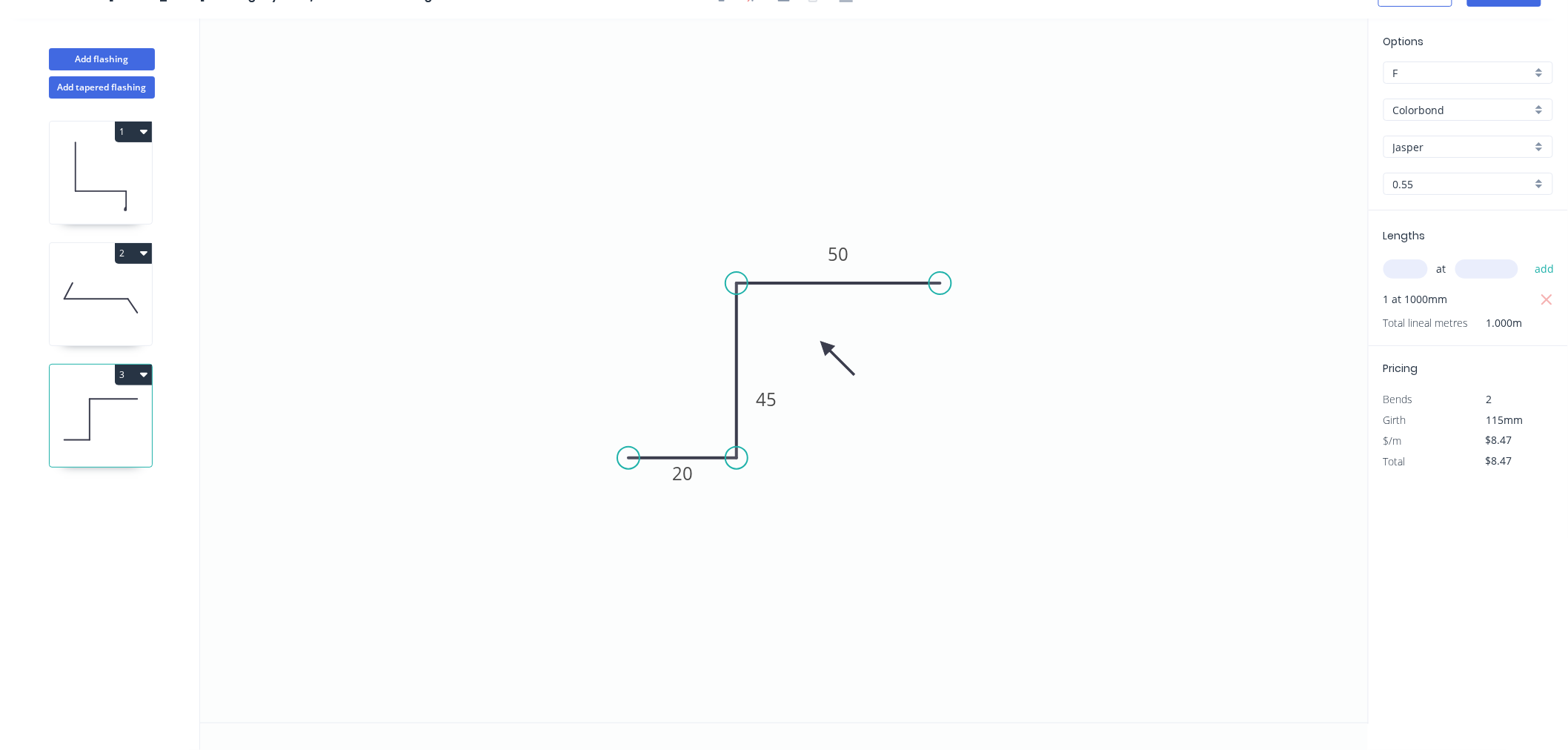
scroll to position [0, 0]
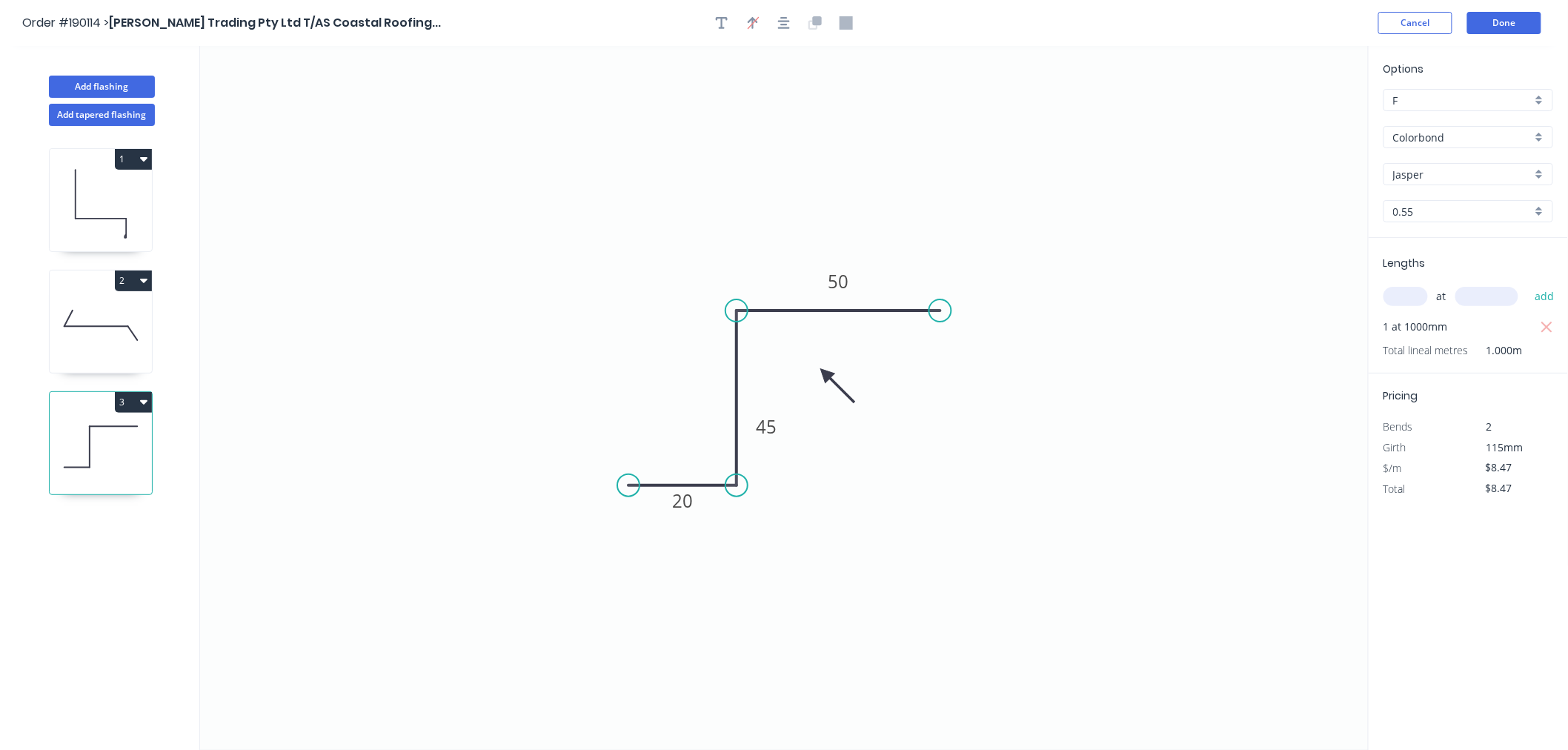
click at [1287, 23] on div "Order #190114 > [PERSON_NAME] Trading Pty Ltd T/AS Coastal Roofing... Cancel Do…" at bounding box center [784, 23] width 1524 height 23
click at [93, 80] on button "Add flashing" at bounding box center [102, 87] width 106 height 23
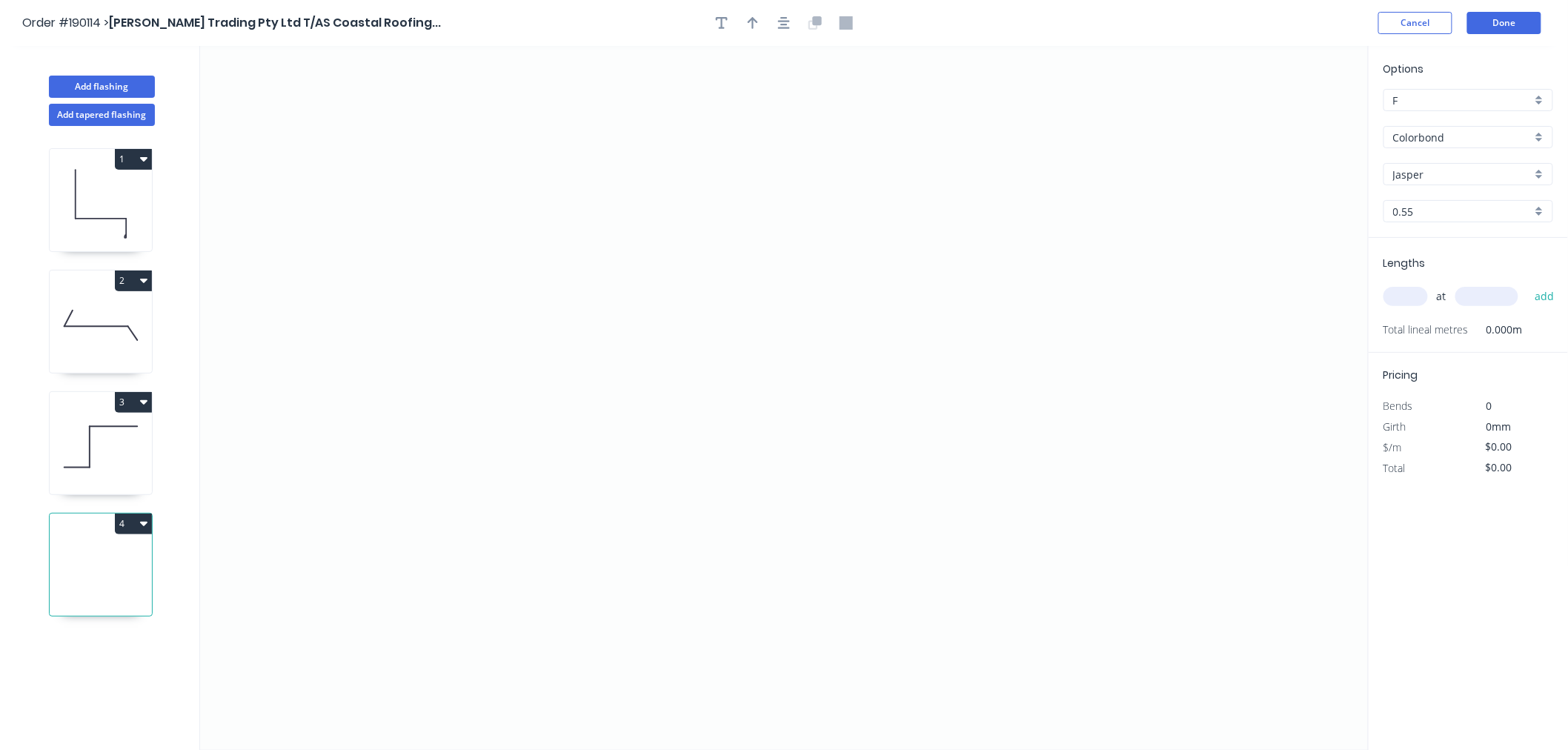
click at [82, 338] on icon at bounding box center [101, 325] width 102 height 95
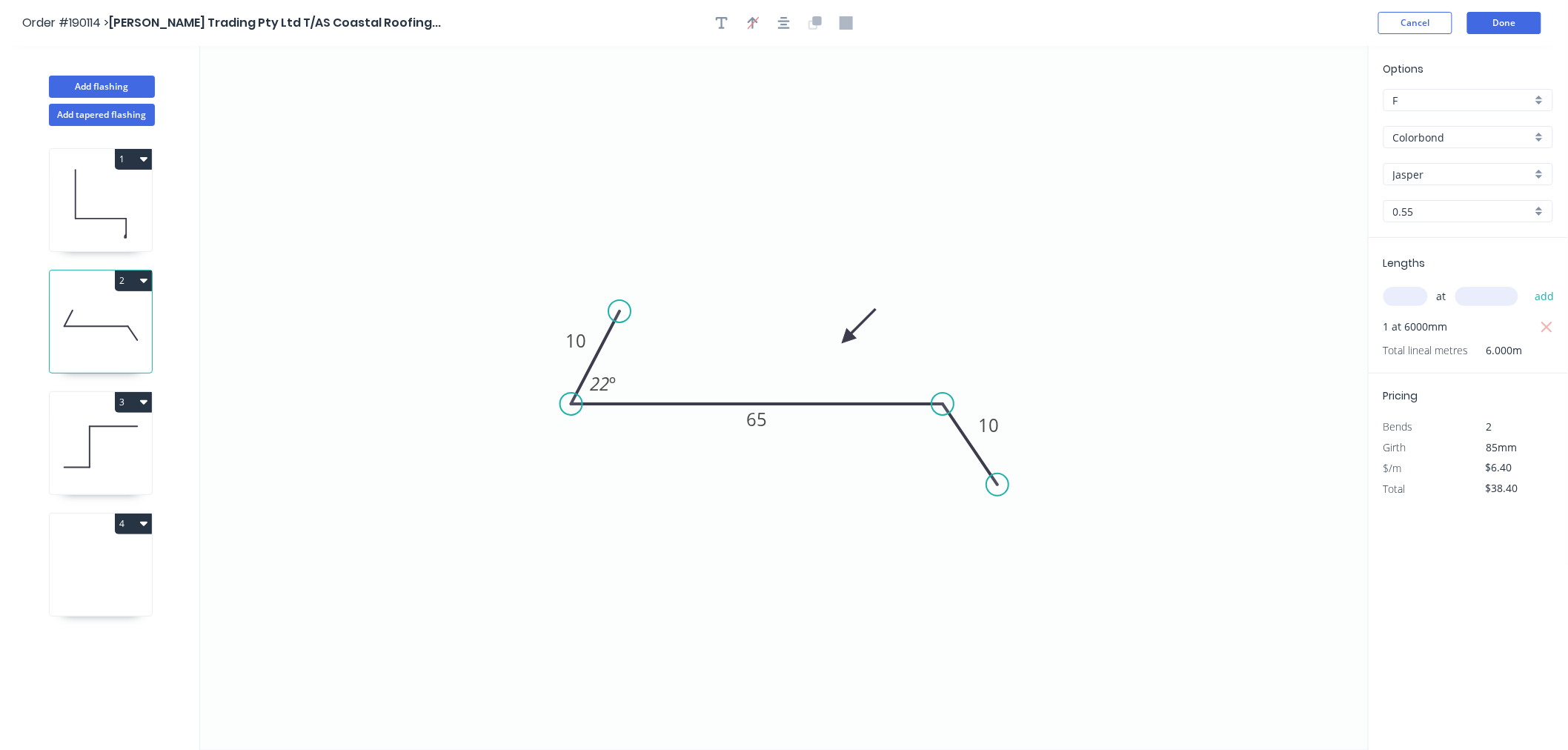
click at [1494, 136] on input "Colorbond" at bounding box center [1462, 137] width 139 height 15
click at [1495, 224] on div "Colorbond Ultra" at bounding box center [1468, 222] width 168 height 26
click at [1445, 163] on div "Jasper" at bounding box center [1468, 174] width 170 height 23
click at [1500, 338] on div "Surfmist" at bounding box center [1468, 332] width 168 height 26
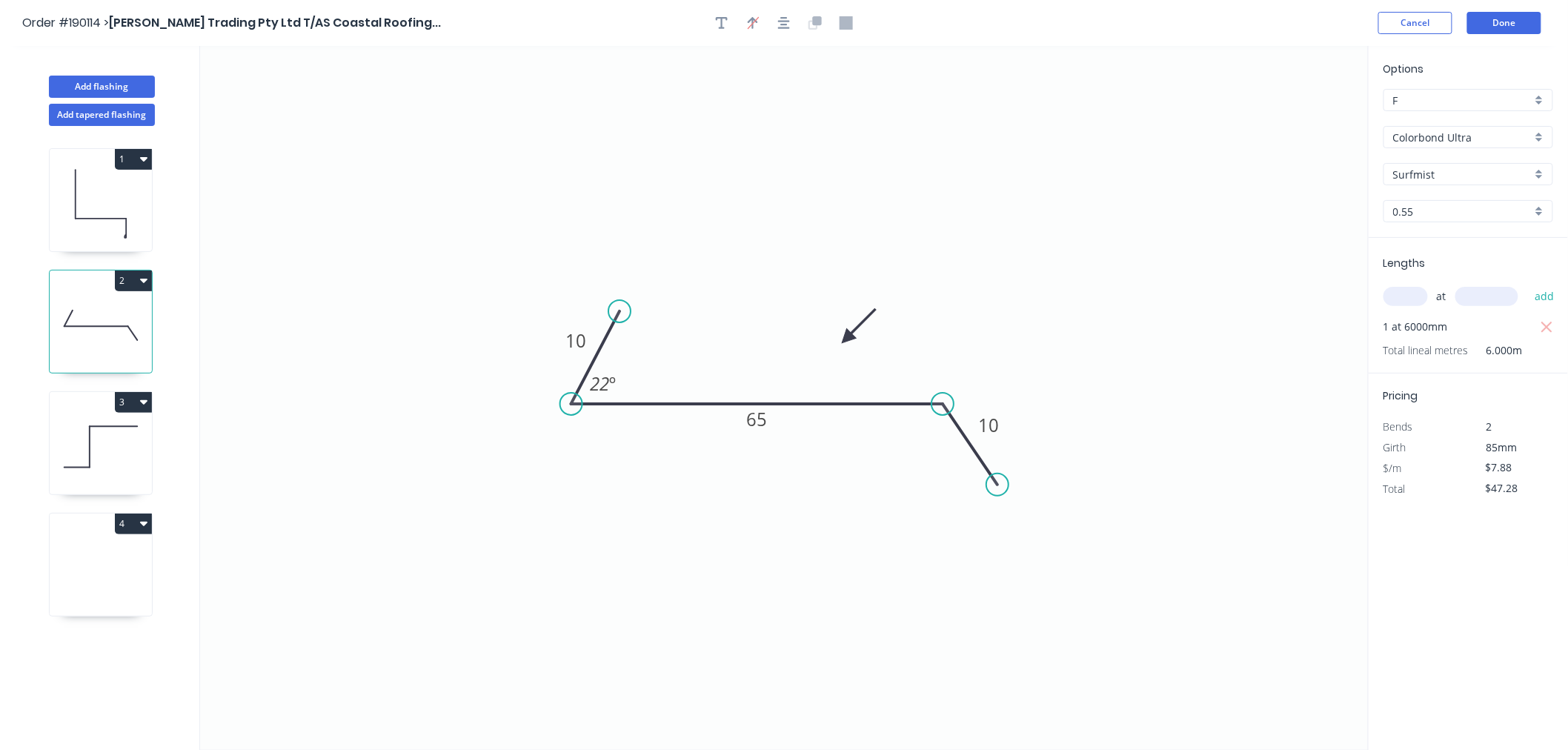
click at [84, 447] on icon at bounding box center [101, 447] width 102 height 95
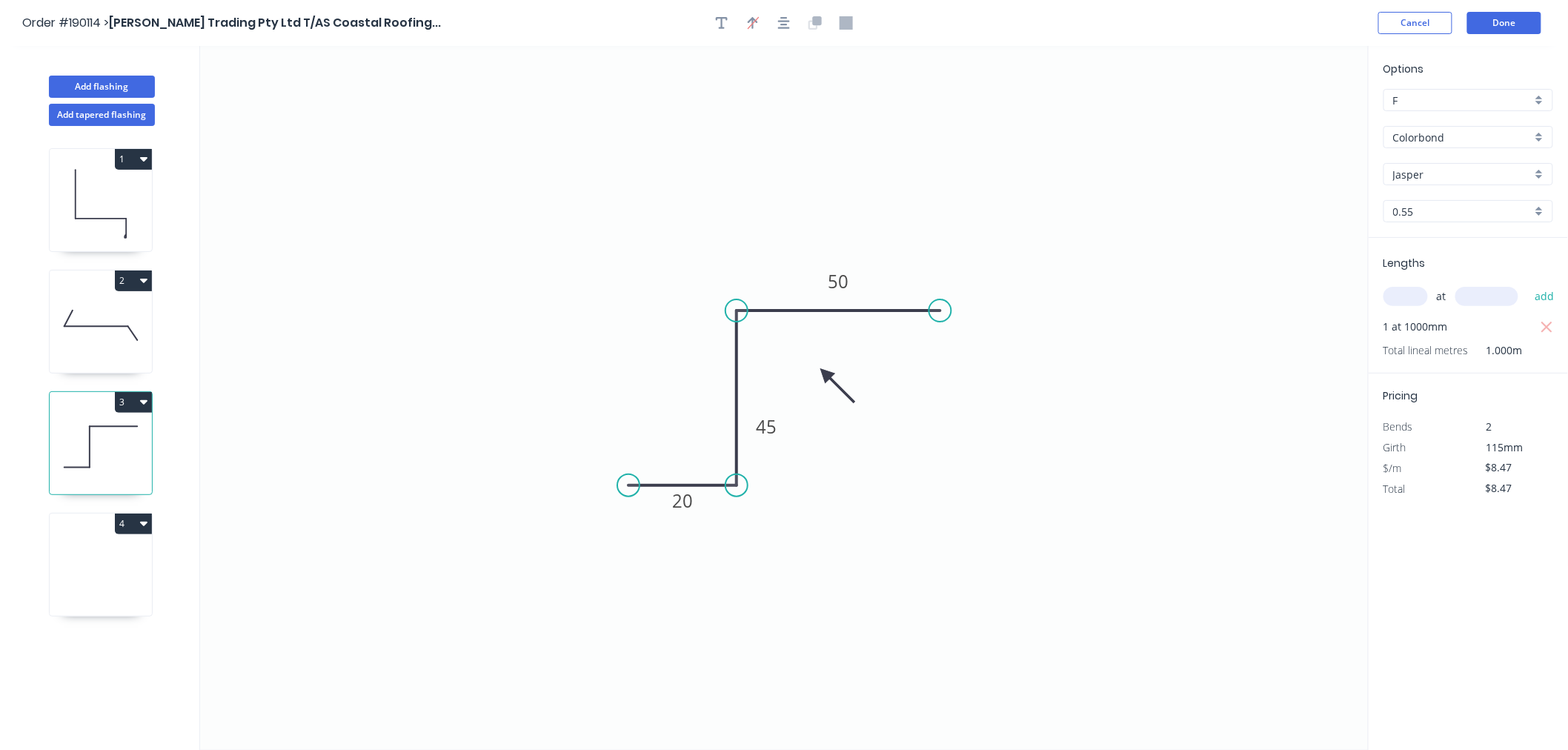
click at [1509, 126] on div "Colorbond" at bounding box center [1468, 137] width 170 height 23
click at [1495, 223] on div "Colorbond Ultra" at bounding box center [1468, 222] width 168 height 26
click at [1450, 168] on input "Jasper" at bounding box center [1462, 174] width 139 height 15
click at [1462, 334] on div "Surfmist" at bounding box center [1468, 332] width 168 height 26
click at [100, 572] on icon at bounding box center [101, 569] width 102 height 95
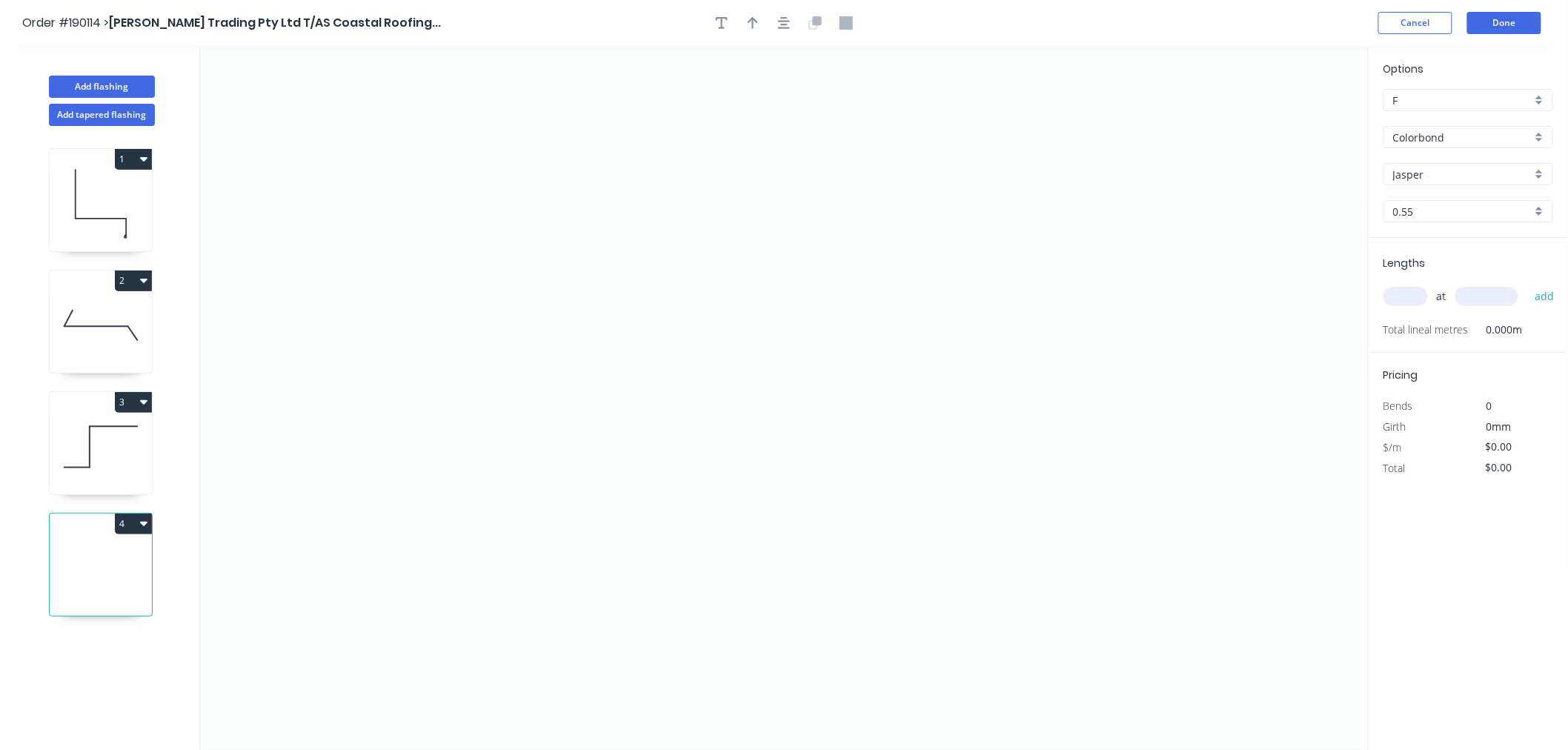
click at [1472, 137] on input "Colorbond" at bounding box center [1462, 137] width 139 height 15
drag, startPoint x: 1492, startPoint y: 254, endPoint x: 1445, endPoint y: 209, distance: 65.1
click at [1492, 253] on div "Colorbond Ultra" at bounding box center [1468, 256] width 168 height 26
click at [1433, 169] on input "Jasper" at bounding box center [1462, 174] width 139 height 15
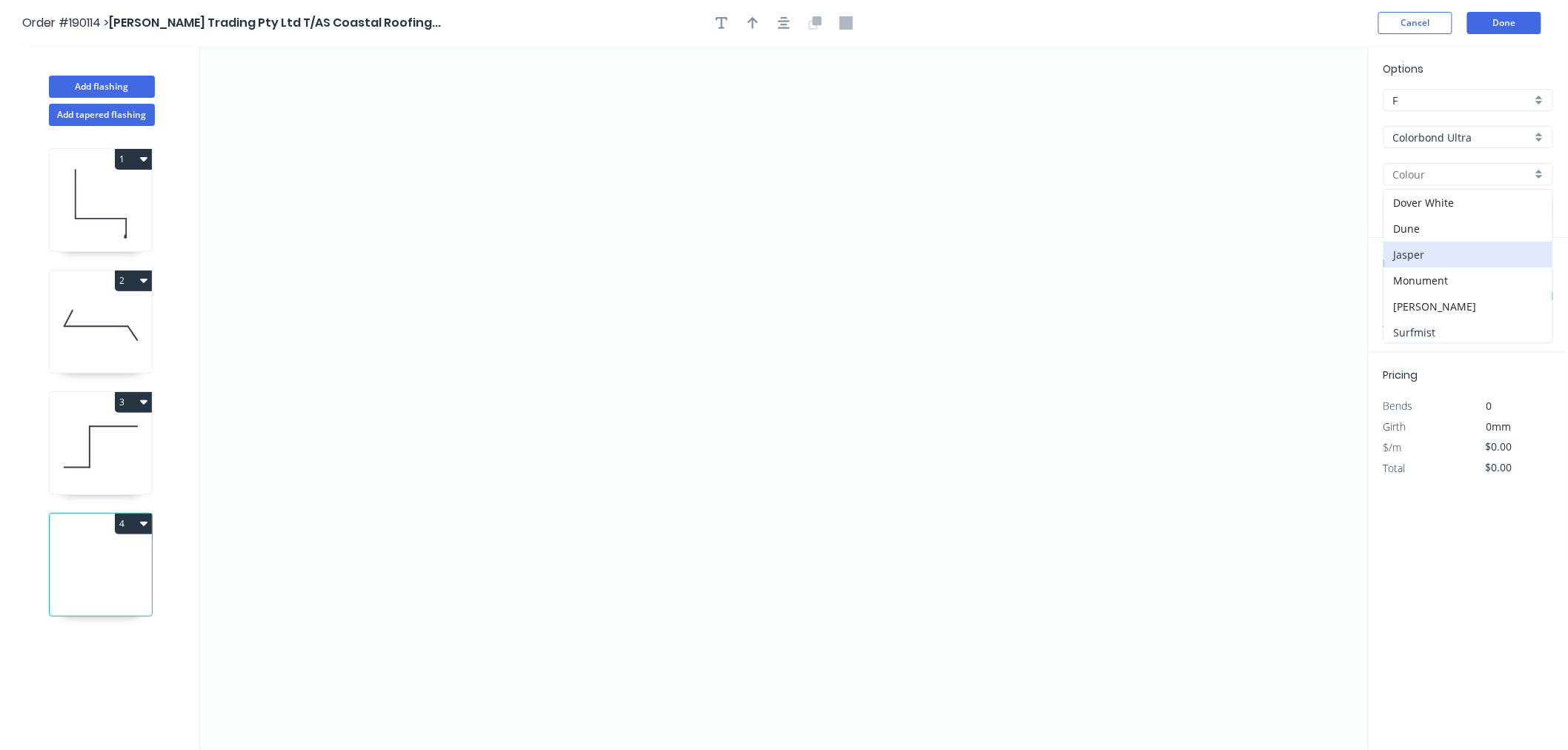
click at [1488, 335] on div "Surfmist" at bounding box center [1468, 332] width 168 height 26
click at [1411, 294] on input "text" at bounding box center [1405, 296] width 44 height 19
click at [1528, 284] on button "add" at bounding box center [1545, 296] width 35 height 25
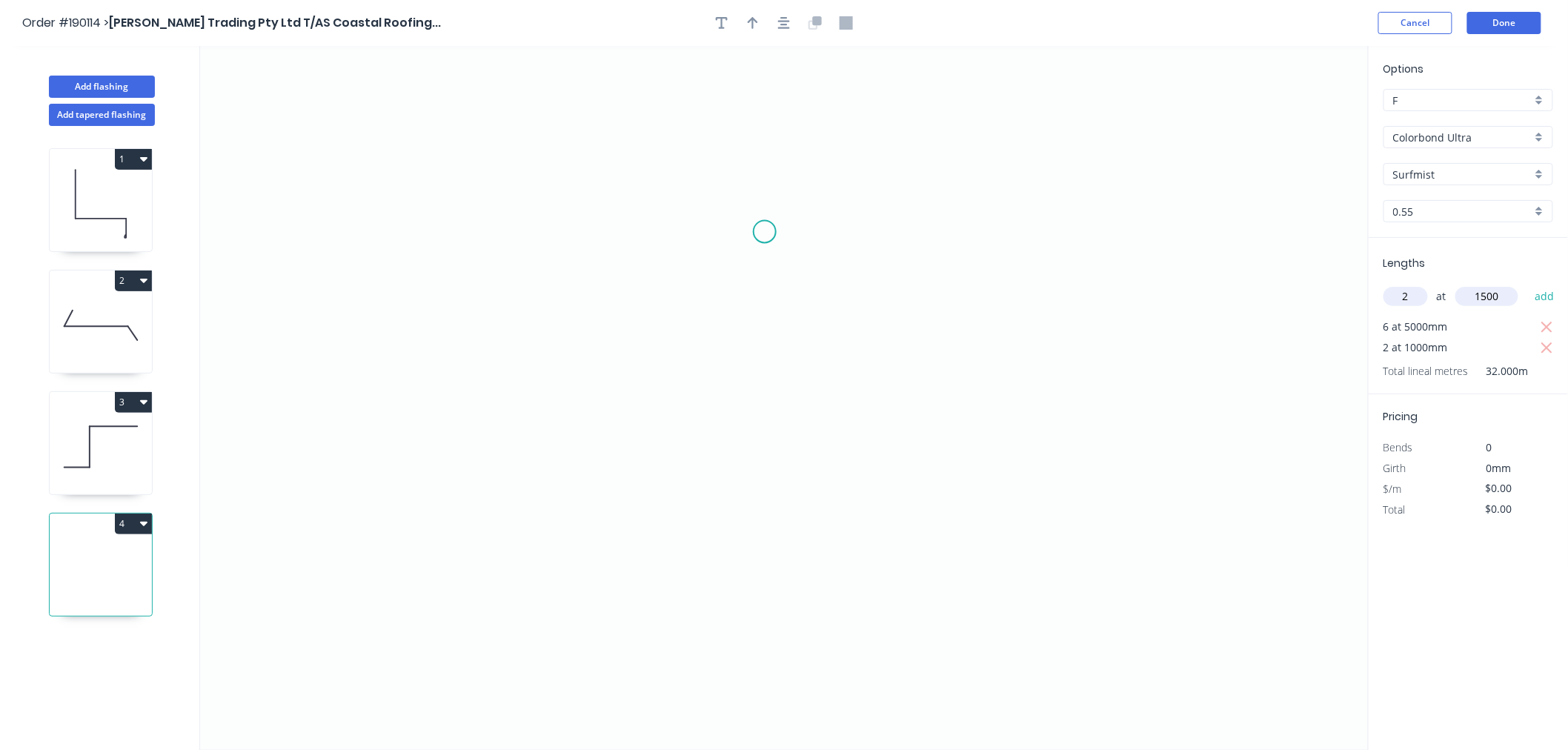
click at [1528, 284] on button "add" at bounding box center [1545, 296] width 35 height 25
click at [427, 180] on icon "0" at bounding box center [784, 398] width 1168 height 704
click at [436, 396] on icon "0" at bounding box center [784, 398] width 1168 height 704
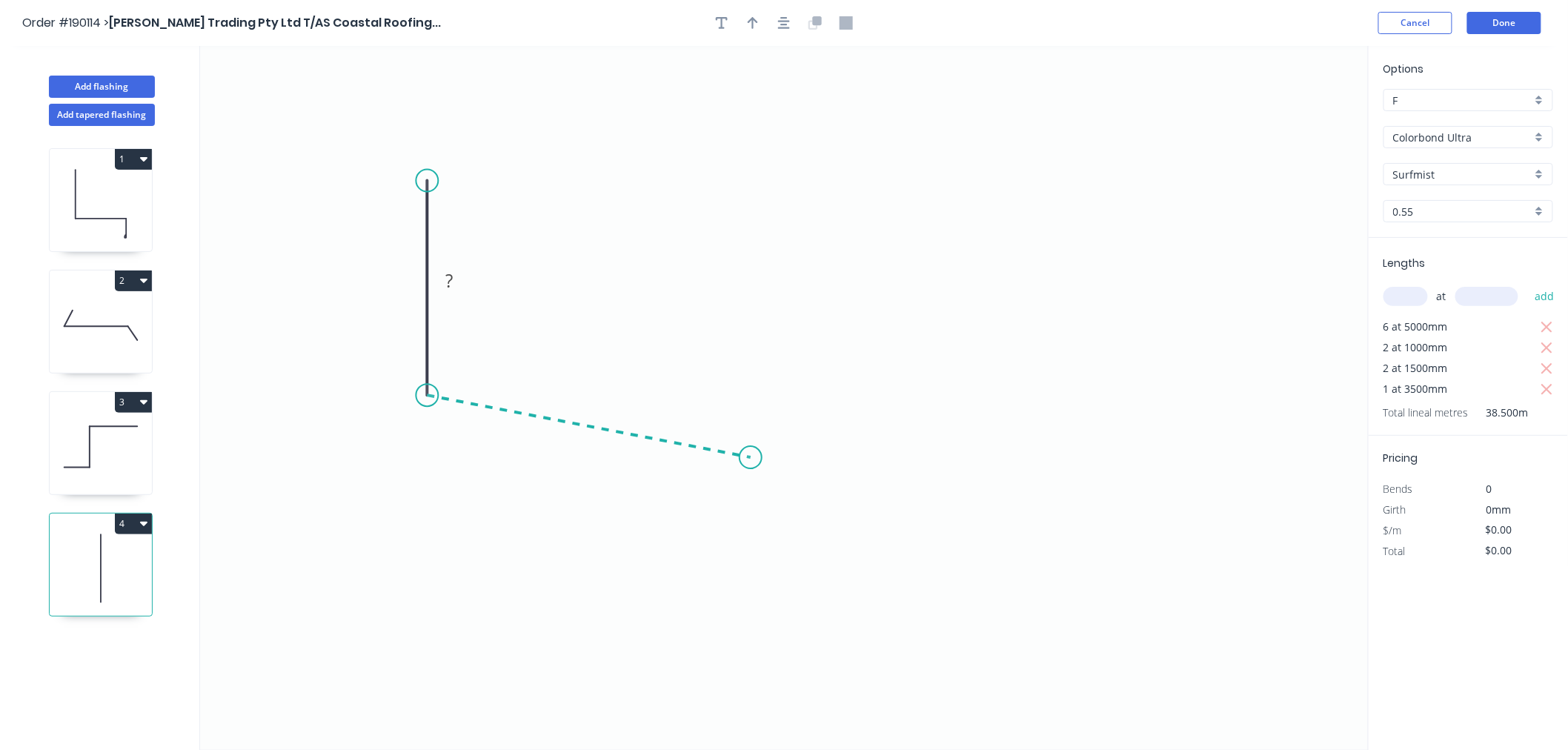
click at [751, 458] on icon "0 ?" at bounding box center [784, 398] width 1168 height 704
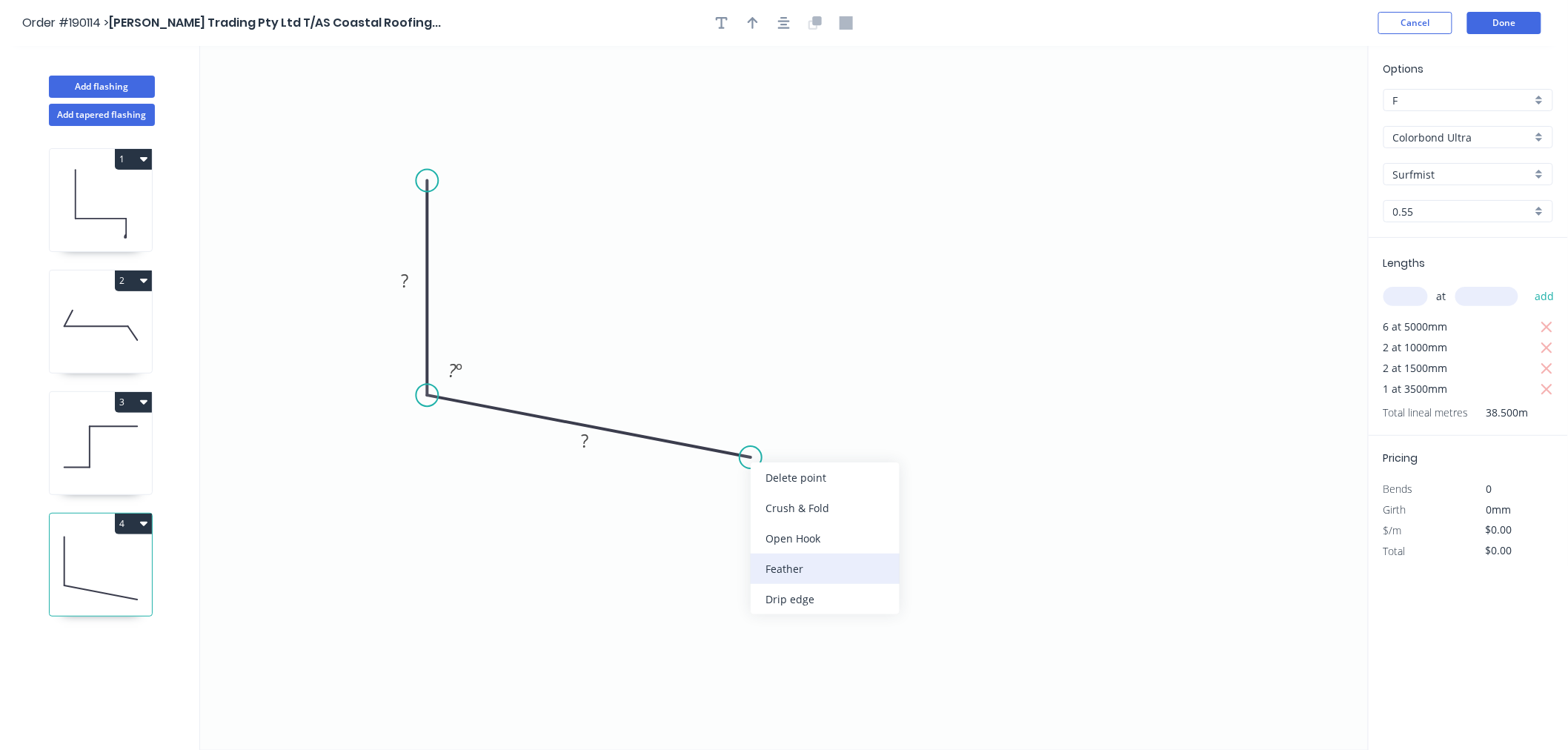
click at [782, 567] on div "Feather" at bounding box center [825, 569] width 149 height 31
click at [734, 477] on tspan "15" at bounding box center [735, 478] width 21 height 24
click at [109, 459] on icon at bounding box center [101, 447] width 102 height 95
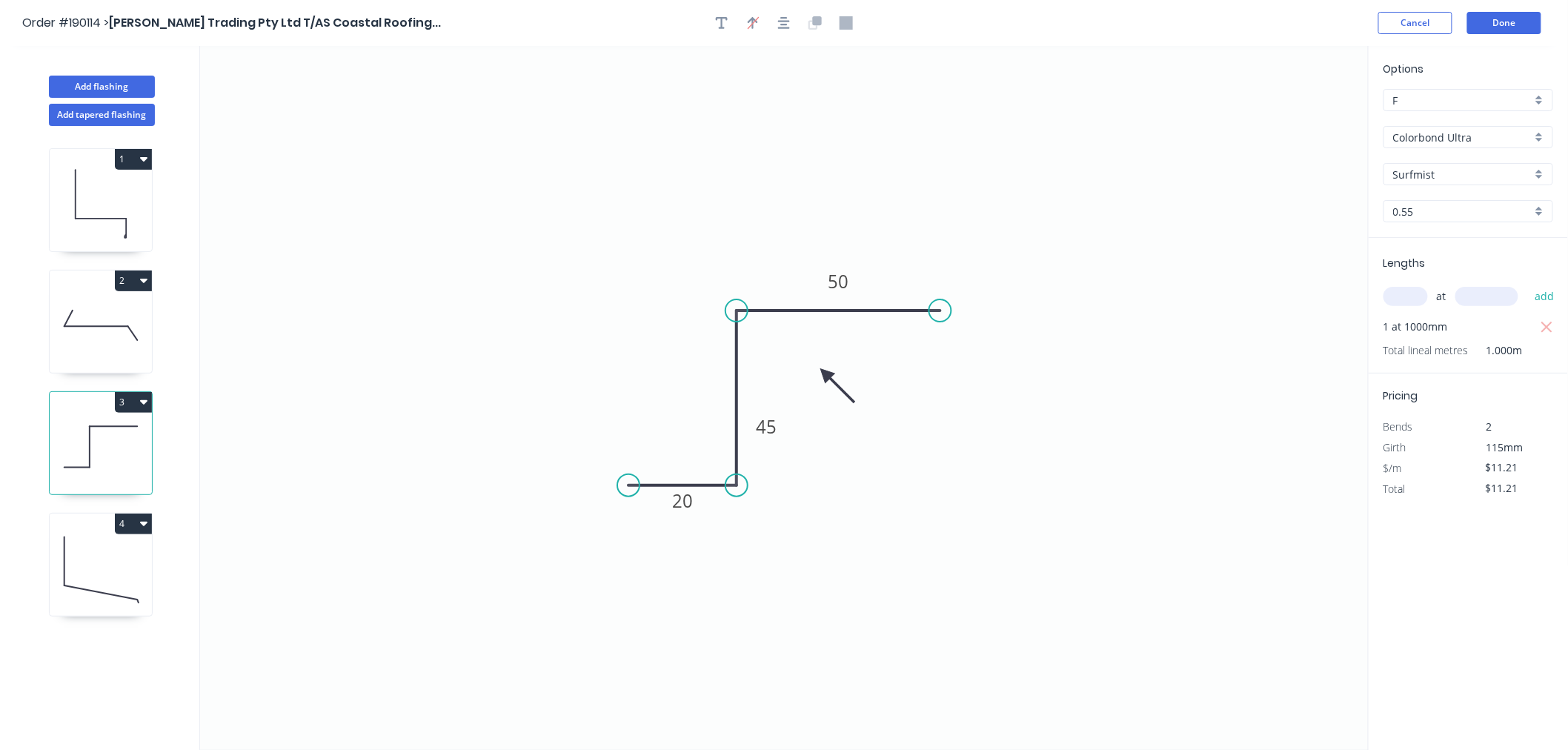
click at [109, 321] on icon at bounding box center [101, 325] width 102 height 95
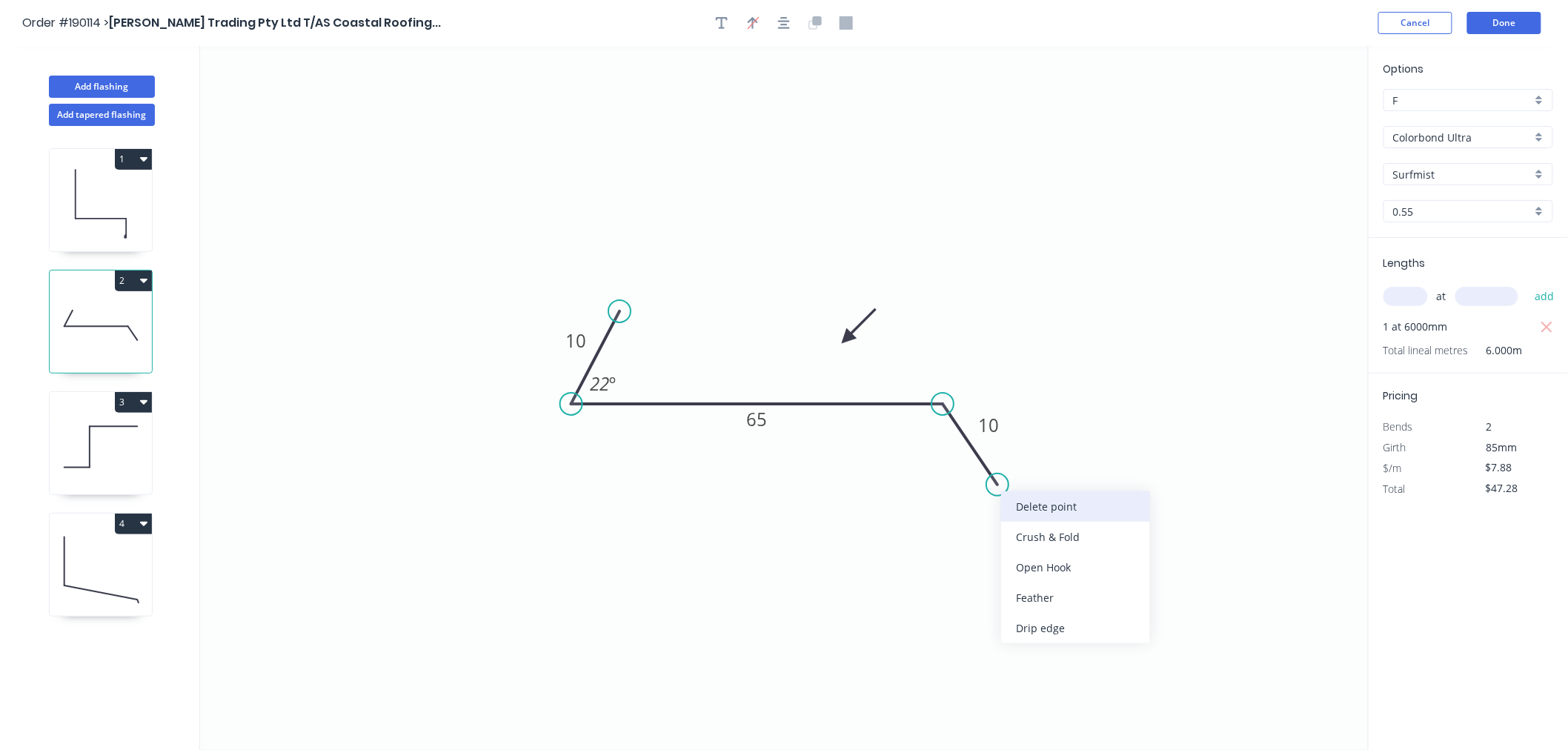
click at [1047, 499] on div "Delete point" at bounding box center [1076, 507] width 149 height 31
click at [980, 509] on div "Feather" at bounding box center [1014, 515] width 149 height 31
click at [938, 429] on tspan "15" at bounding box center [933, 429] width 21 height 24
click at [851, 515] on icon "0 10 FE 15 65 22 º" at bounding box center [784, 398] width 1168 height 704
click at [936, 430] on tspan "15" at bounding box center [933, 429] width 21 height 24
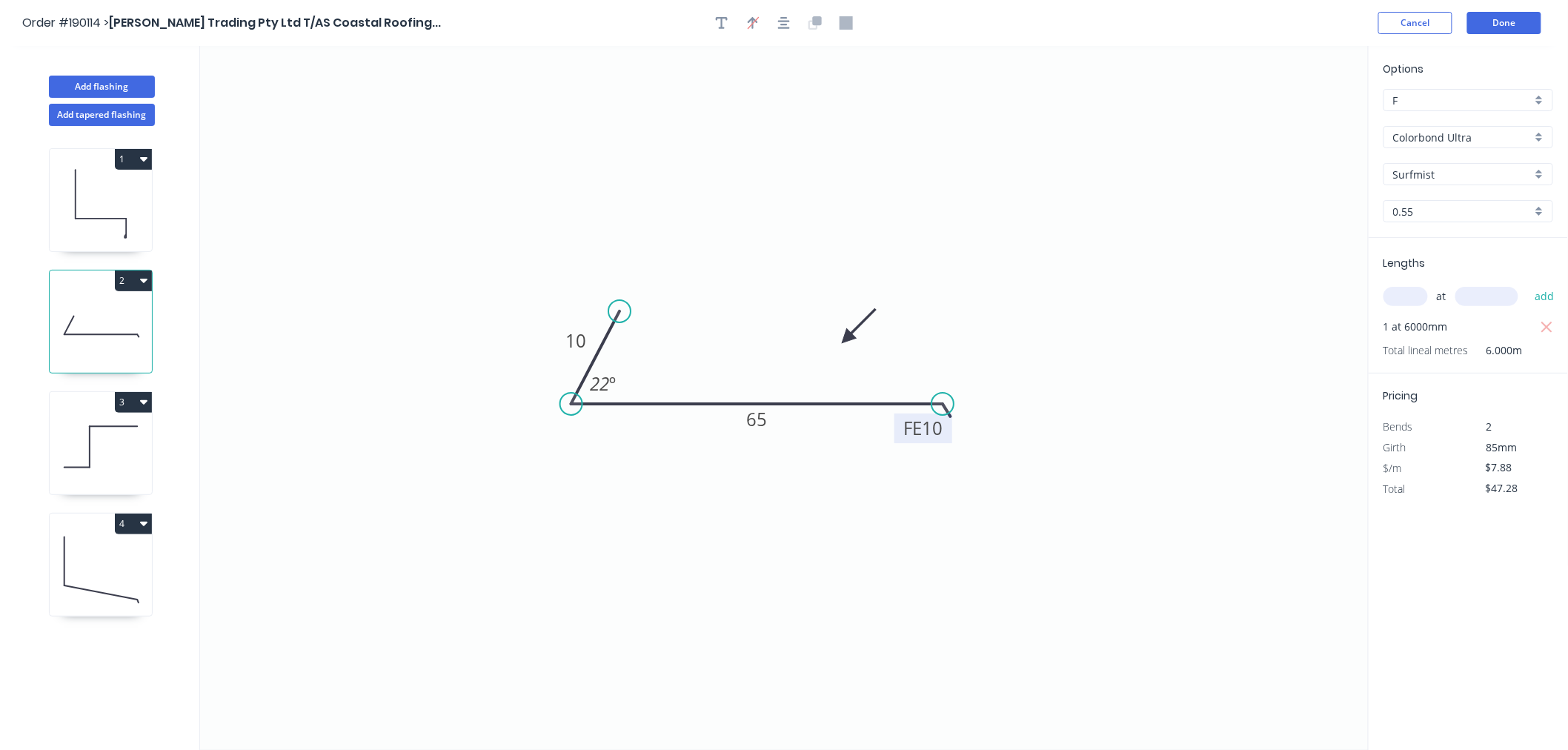
click at [972, 554] on icon "0 10 FE 10 65 22 º" at bounding box center [784, 398] width 1168 height 704
click at [786, 23] on icon "button" at bounding box center [784, 23] width 12 height 14
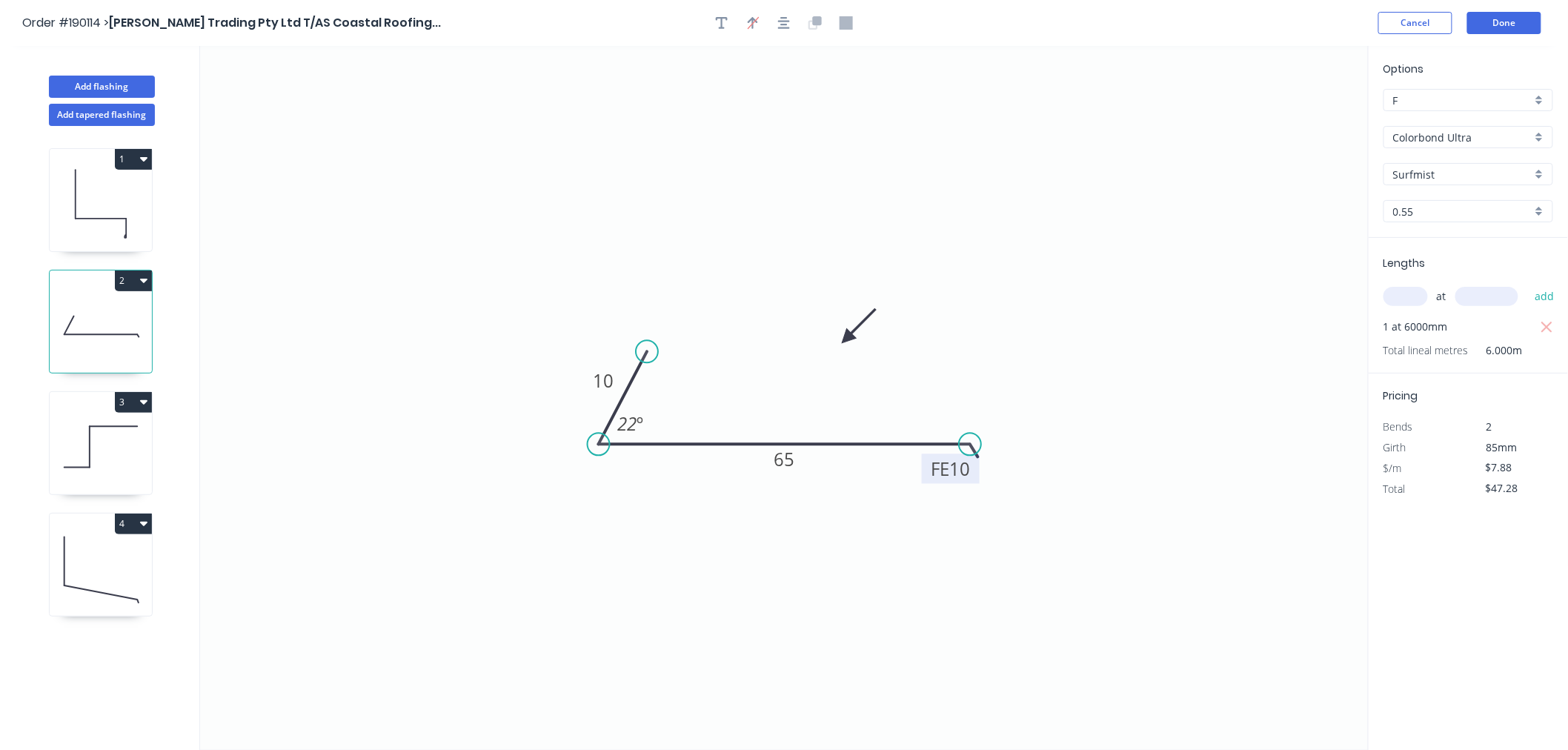
click at [1047, 231] on icon "0 10 FE 10 65 22 º" at bounding box center [784, 398] width 1168 height 704
click at [106, 450] on icon at bounding box center [101, 447] width 102 height 95
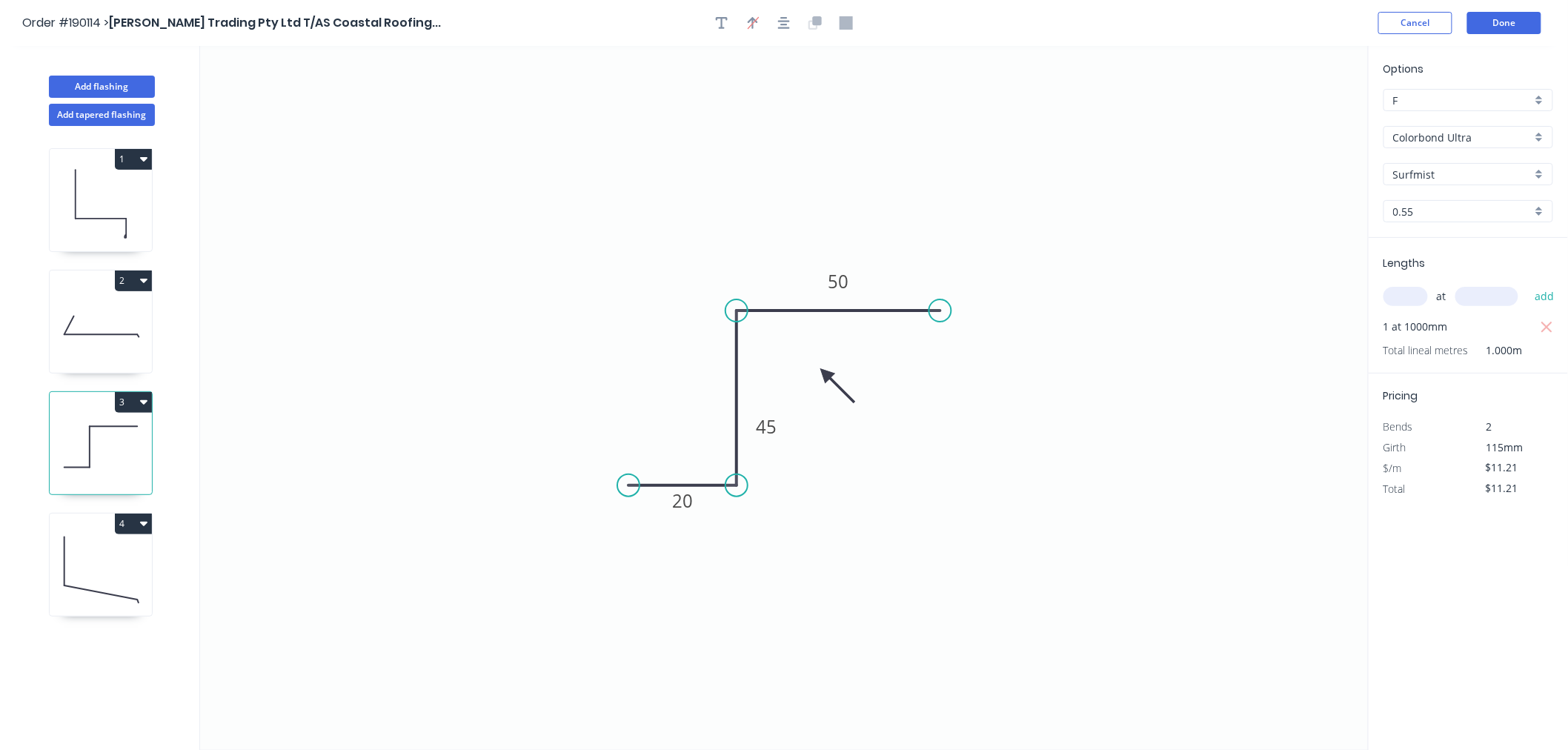
click at [90, 576] on icon at bounding box center [101, 569] width 102 height 95
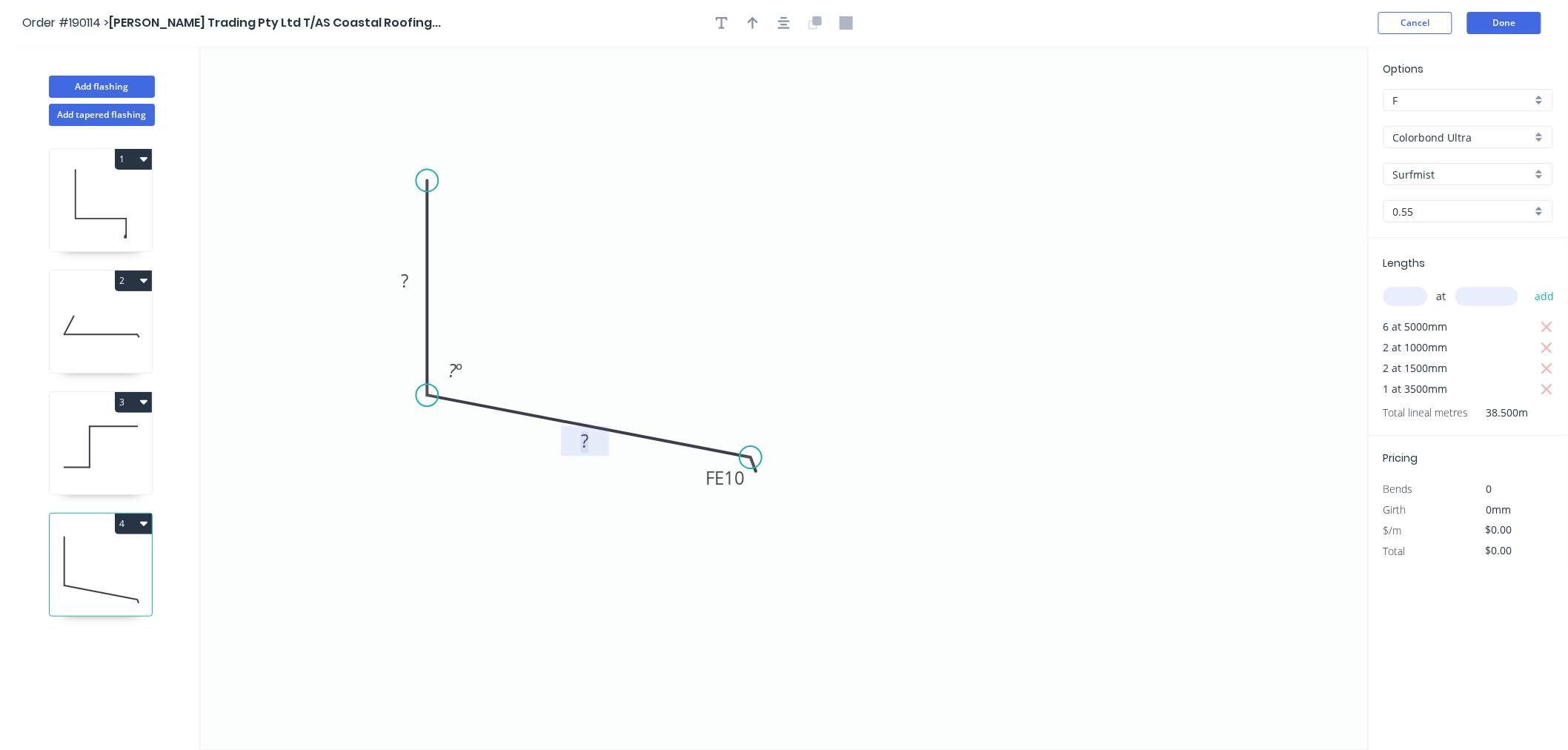
click at [593, 446] on rect at bounding box center [584, 442] width 30 height 21
click at [449, 368] on tspan "?" at bounding box center [453, 370] width 8 height 24
click at [583, 296] on icon "0 ? FE 10 105 107 º" at bounding box center [784, 398] width 1168 height 704
click at [458, 373] on tspan "107" at bounding box center [453, 370] width 30 height 24
click at [643, 176] on icon "0 100 FE 10 105 107 º" at bounding box center [784, 398] width 1168 height 704
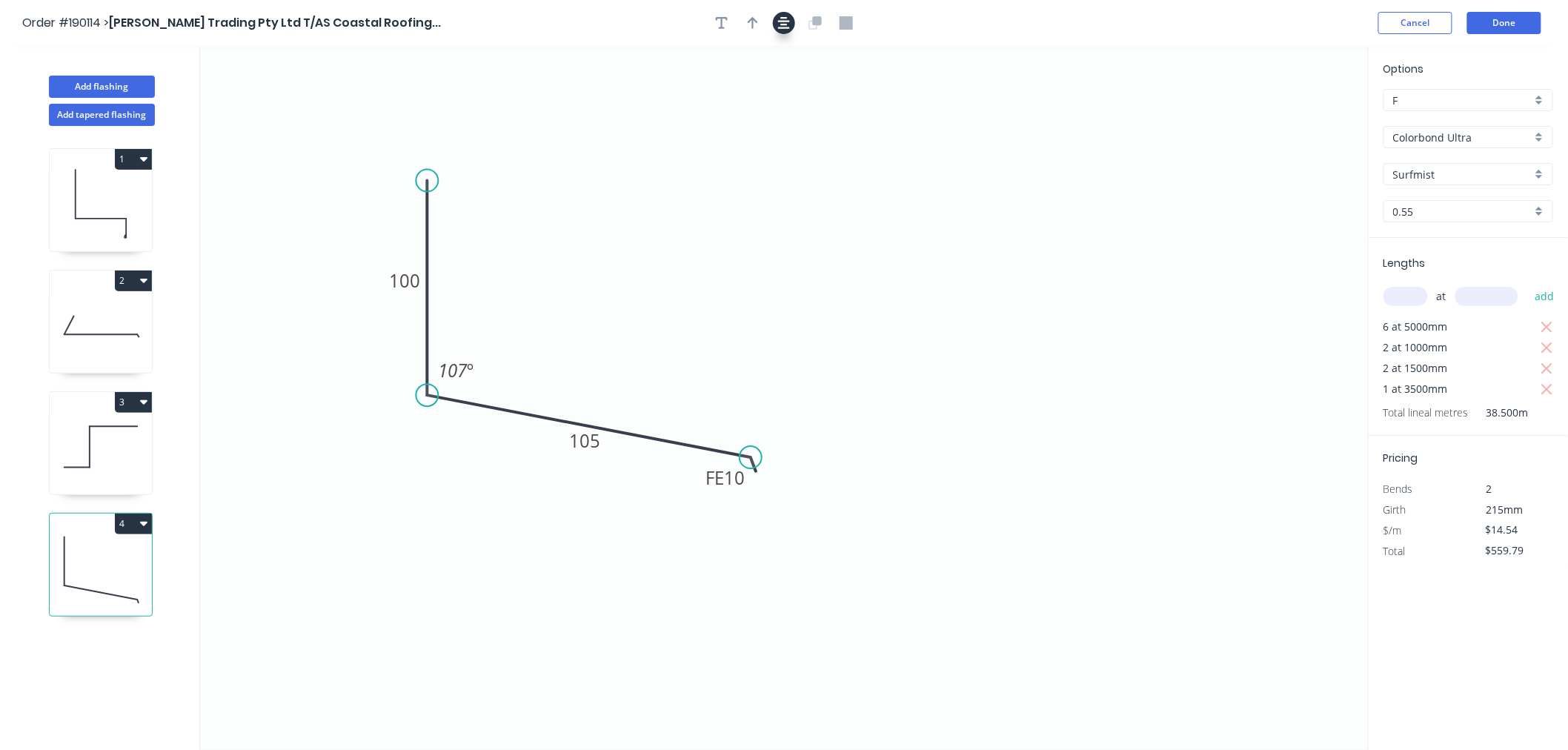
click at [784, 24] on icon "button" at bounding box center [784, 23] width 12 height 14
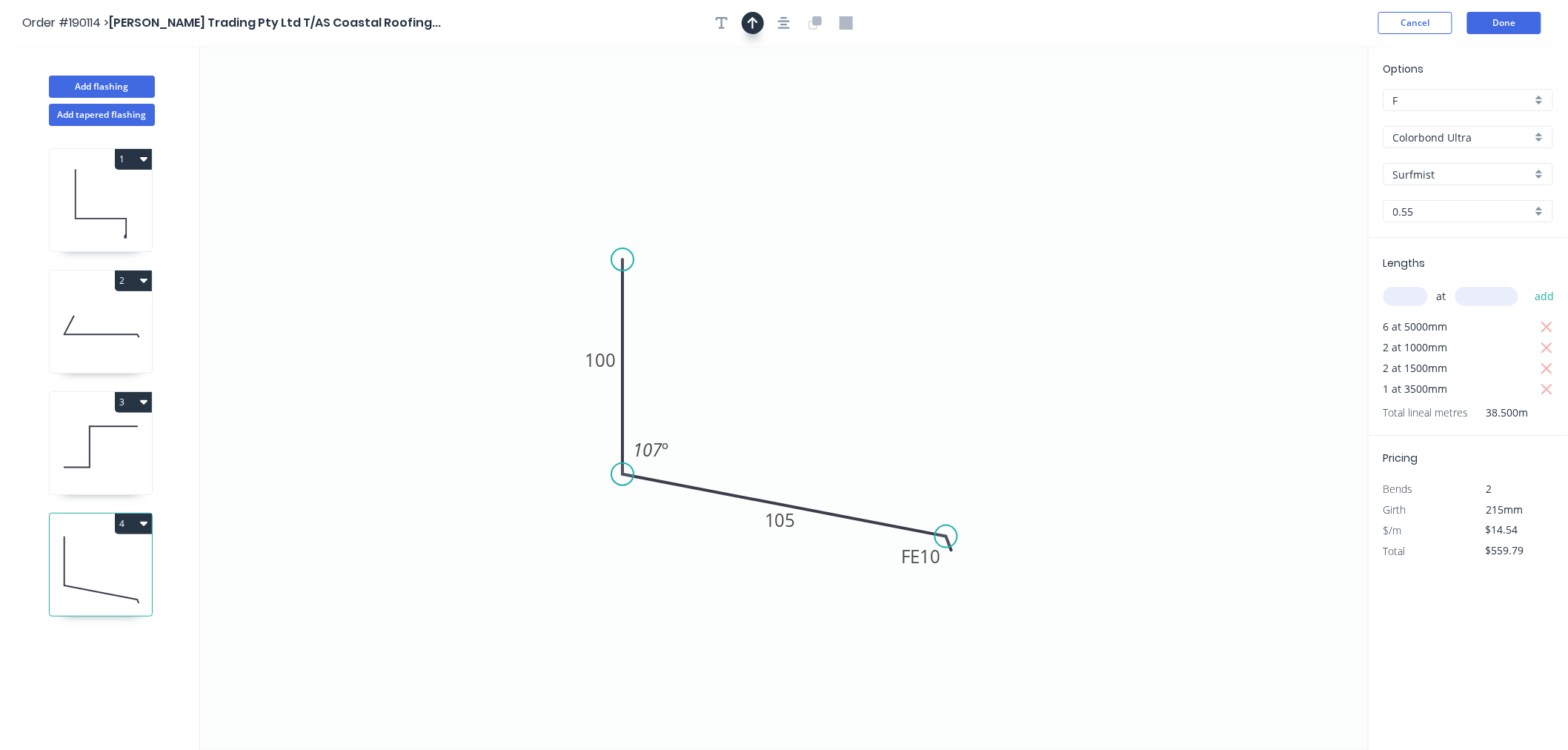
click at [753, 25] on icon "button" at bounding box center [753, 23] width 10 height 14
drag, startPoint x: 1294, startPoint y: 117, endPoint x: 745, endPoint y: 306, distance: 580.6
click at [745, 306] on icon at bounding box center [745, 288] width 14 height 48
click at [784, 19] on icon "button" at bounding box center [784, 23] width 12 height 14
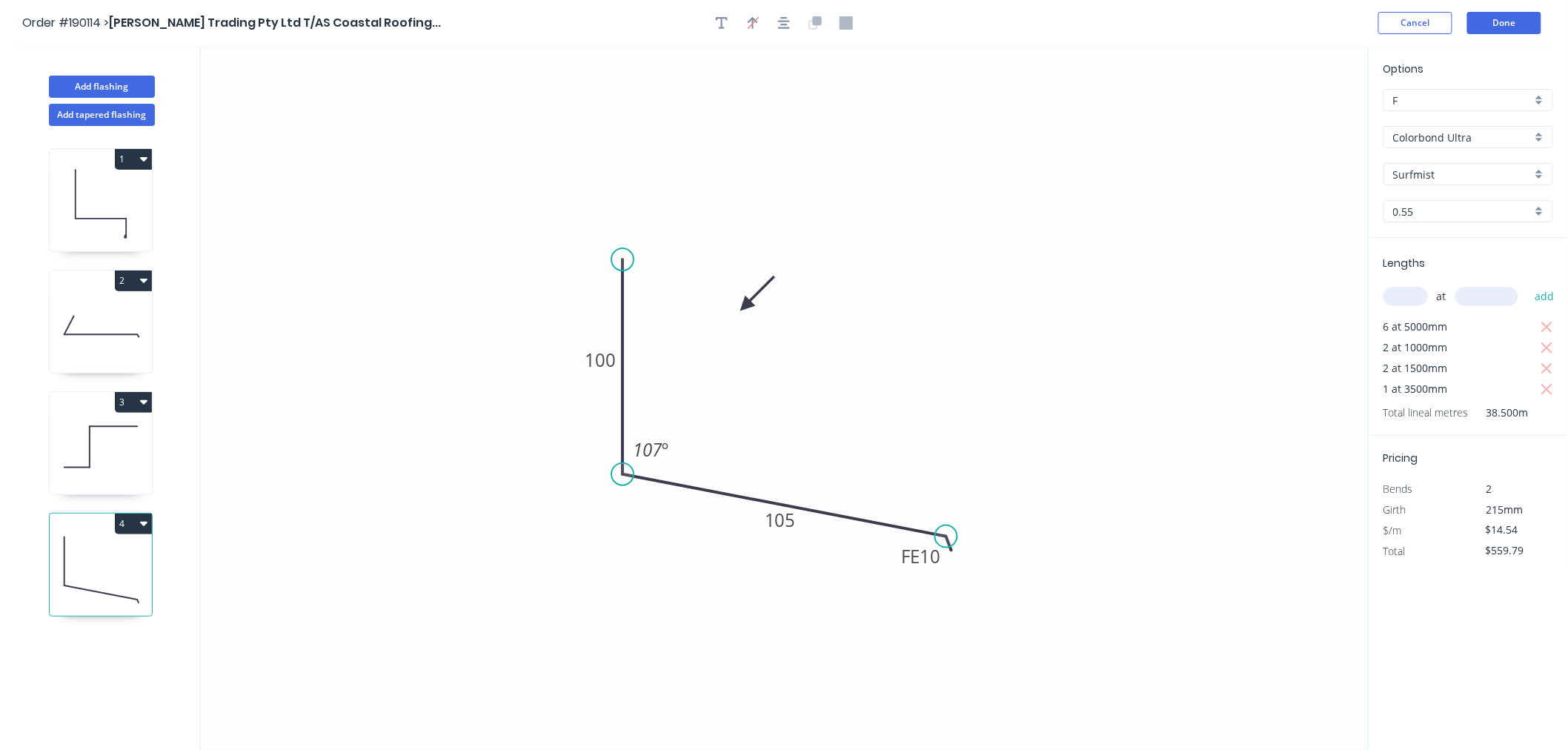
click at [1123, 24] on div "Order #190114 > [PERSON_NAME] Trading Pty Ltd T/AS Coastal Roofing... Cancel Do…" at bounding box center [784, 23] width 1524 height 23
click at [1487, 19] on button "Done" at bounding box center [1504, 23] width 74 height 23
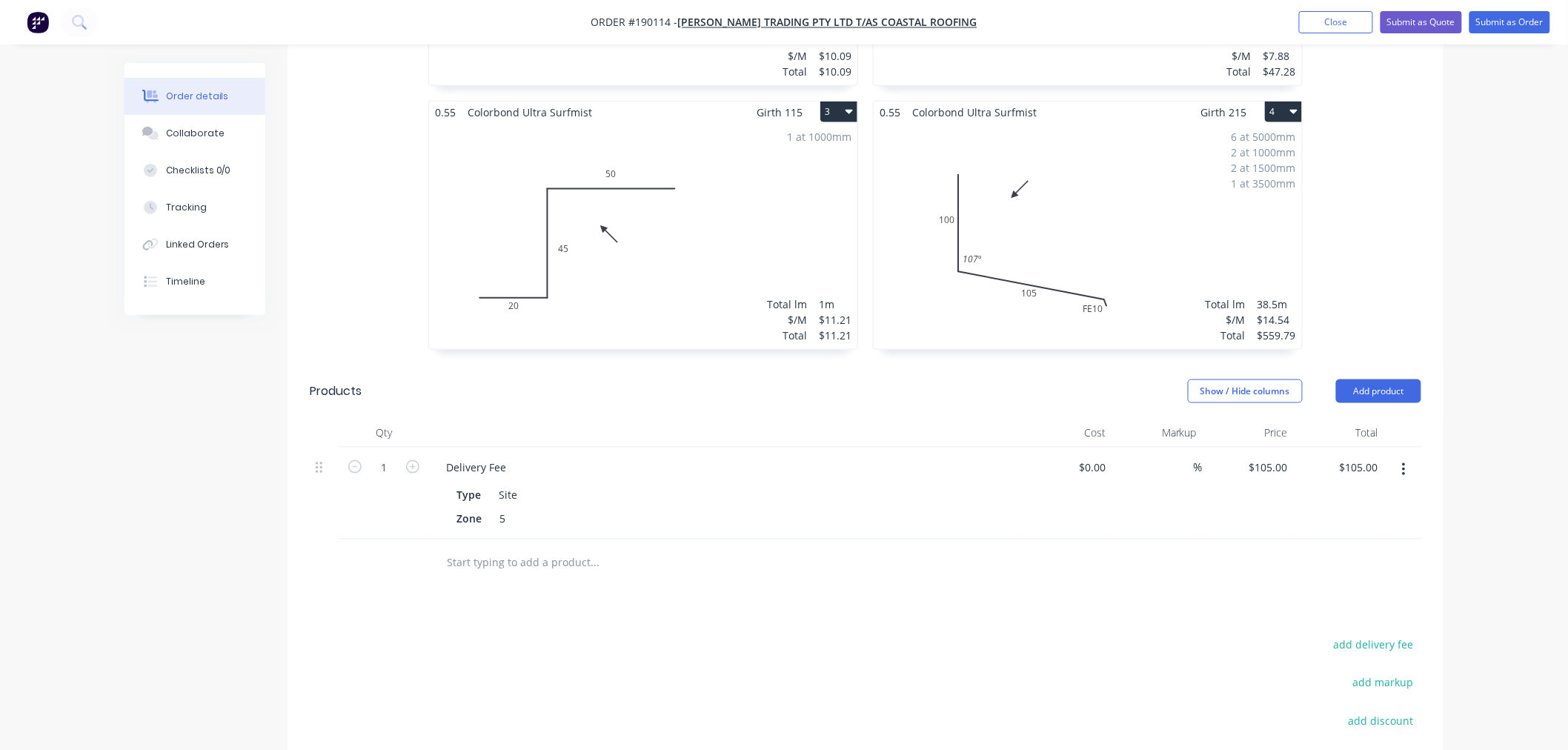
scroll to position [494, 0]
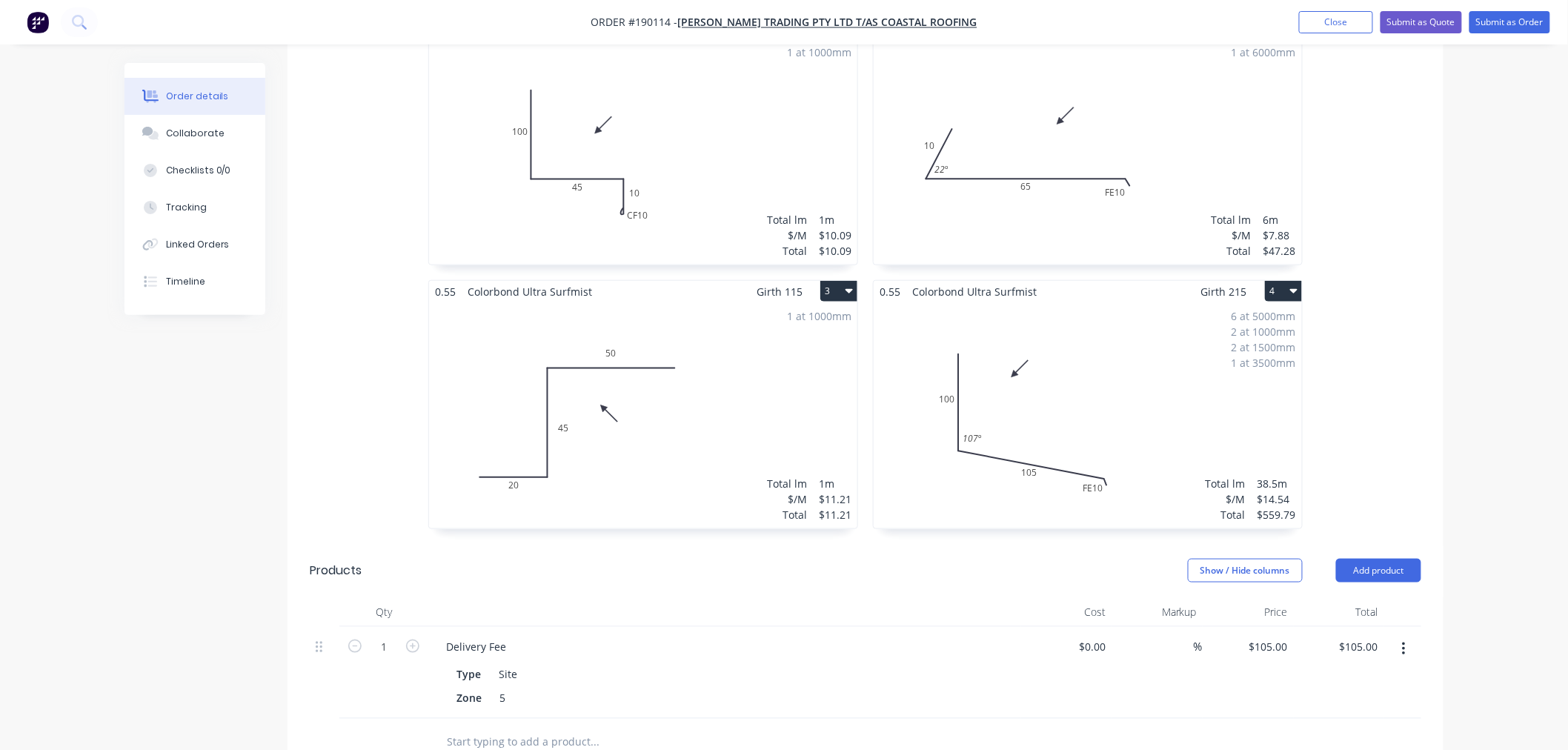
click at [1080, 412] on div "6 at 5000mm 2 at 1000mm 2 at 1500mm 1 at 3500mm Total lm $/M Total 38.5m $14.54…" at bounding box center [1088, 415] width 429 height 226
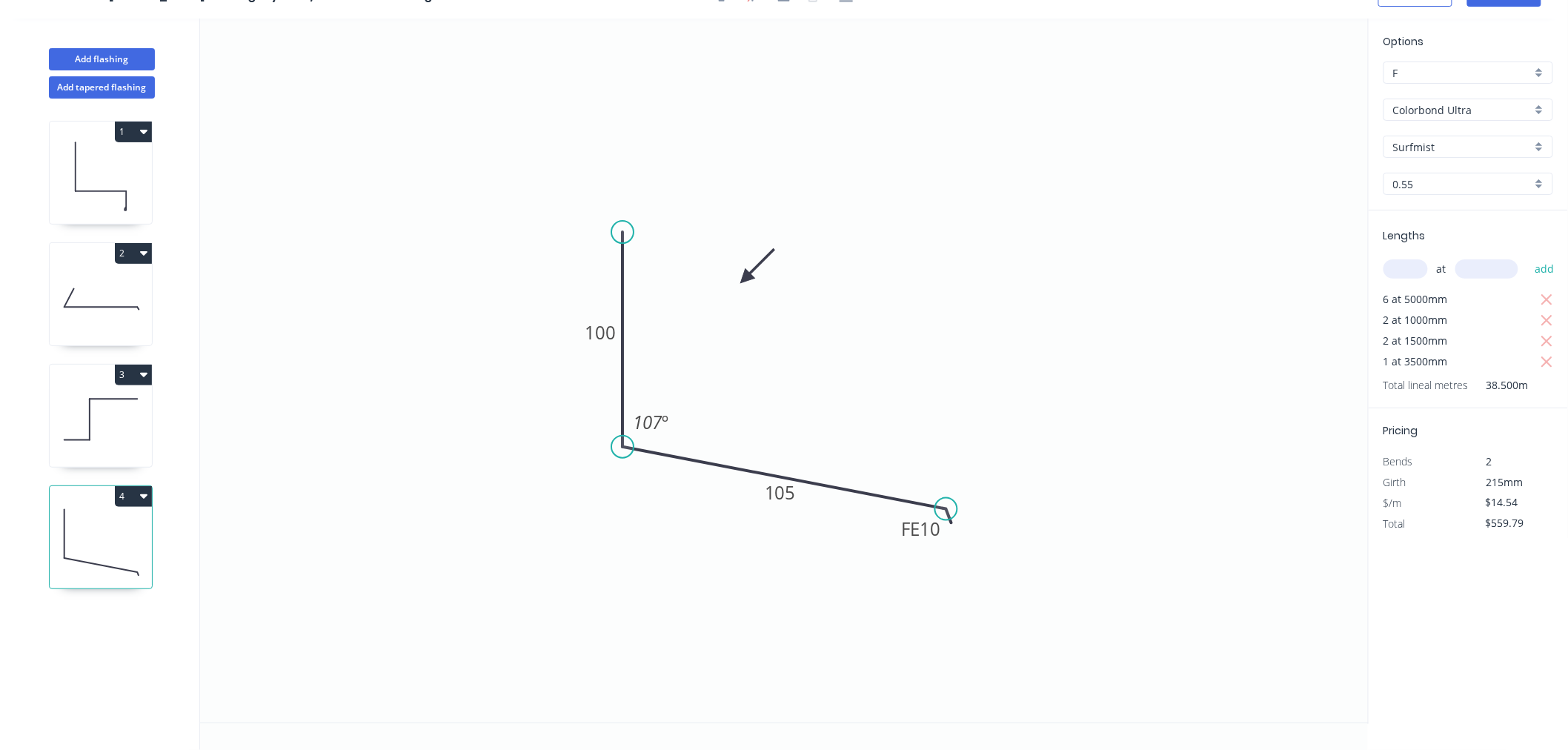
scroll to position [27, 0]
drag, startPoint x: 742, startPoint y: 280, endPoint x: 769, endPoint y: 345, distance: 70.4
click at [769, 345] on icon at bounding box center [781, 332] width 43 height 43
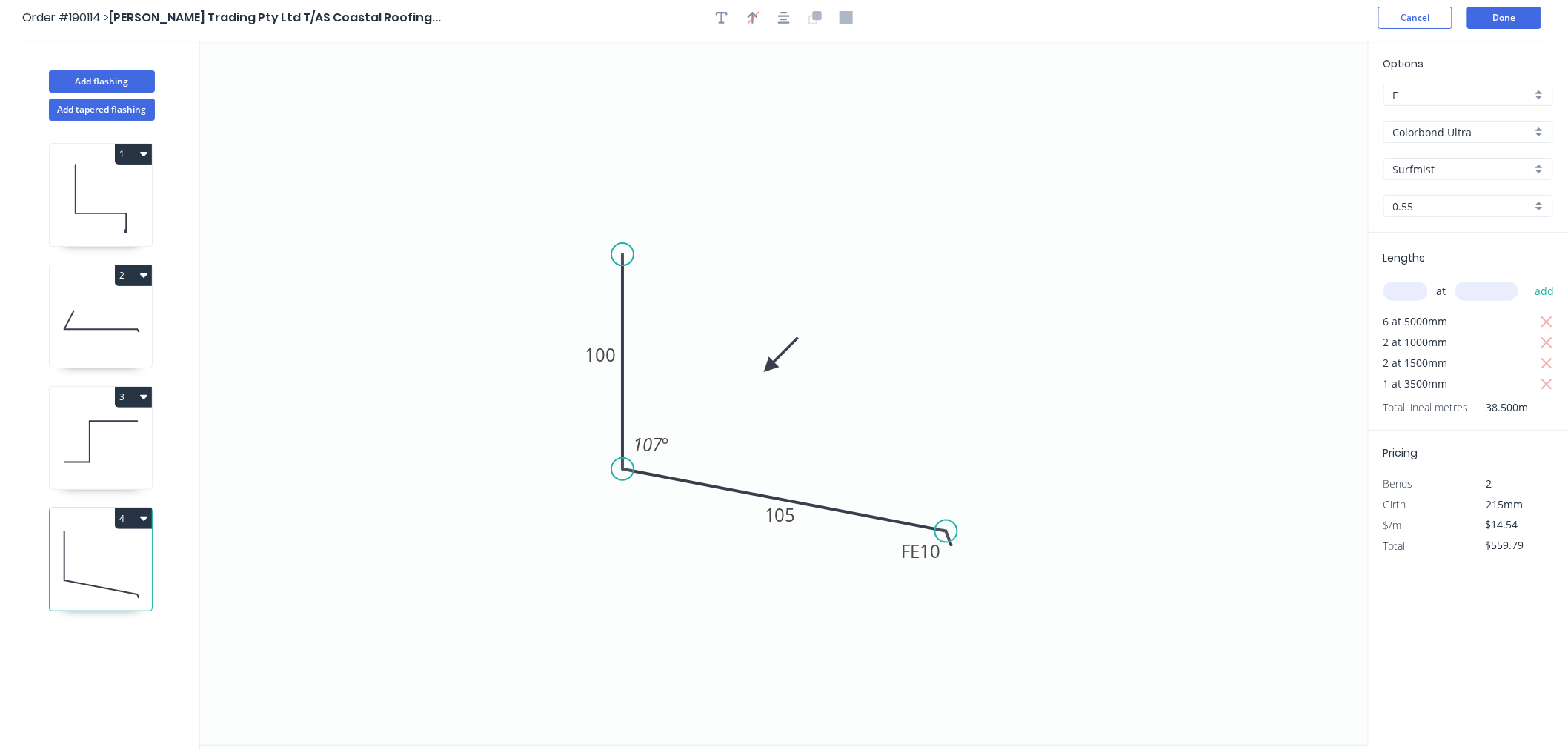
scroll to position [0, 0]
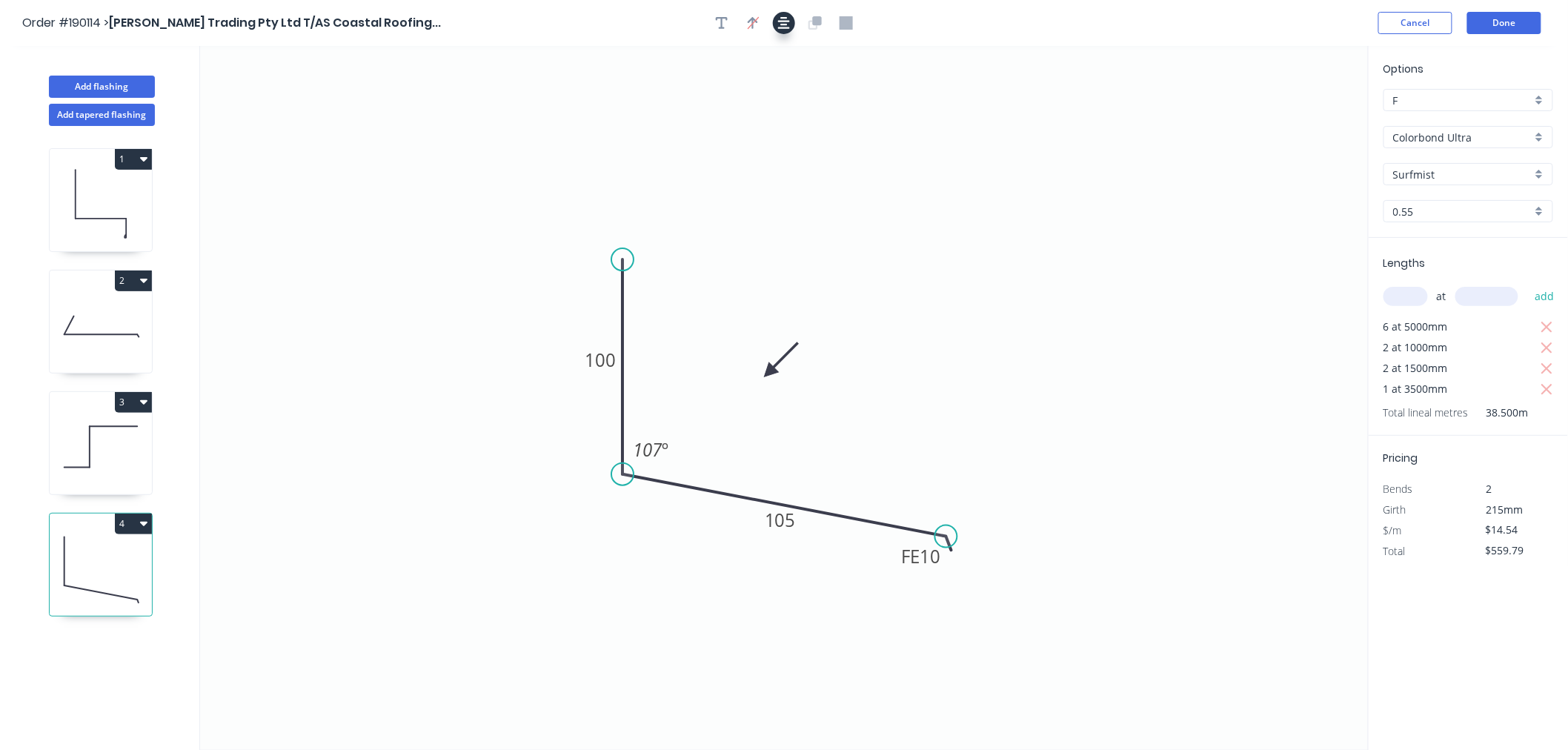
click at [782, 26] on icon "button" at bounding box center [784, 23] width 12 height 14
click at [1242, 24] on div "Order #190114 > [PERSON_NAME] Trading Pty Ltd T/AS Coastal Roofing... Cancel Do…" at bounding box center [784, 23] width 1524 height 23
click at [1517, 21] on button "Done" at bounding box center [1504, 23] width 74 height 23
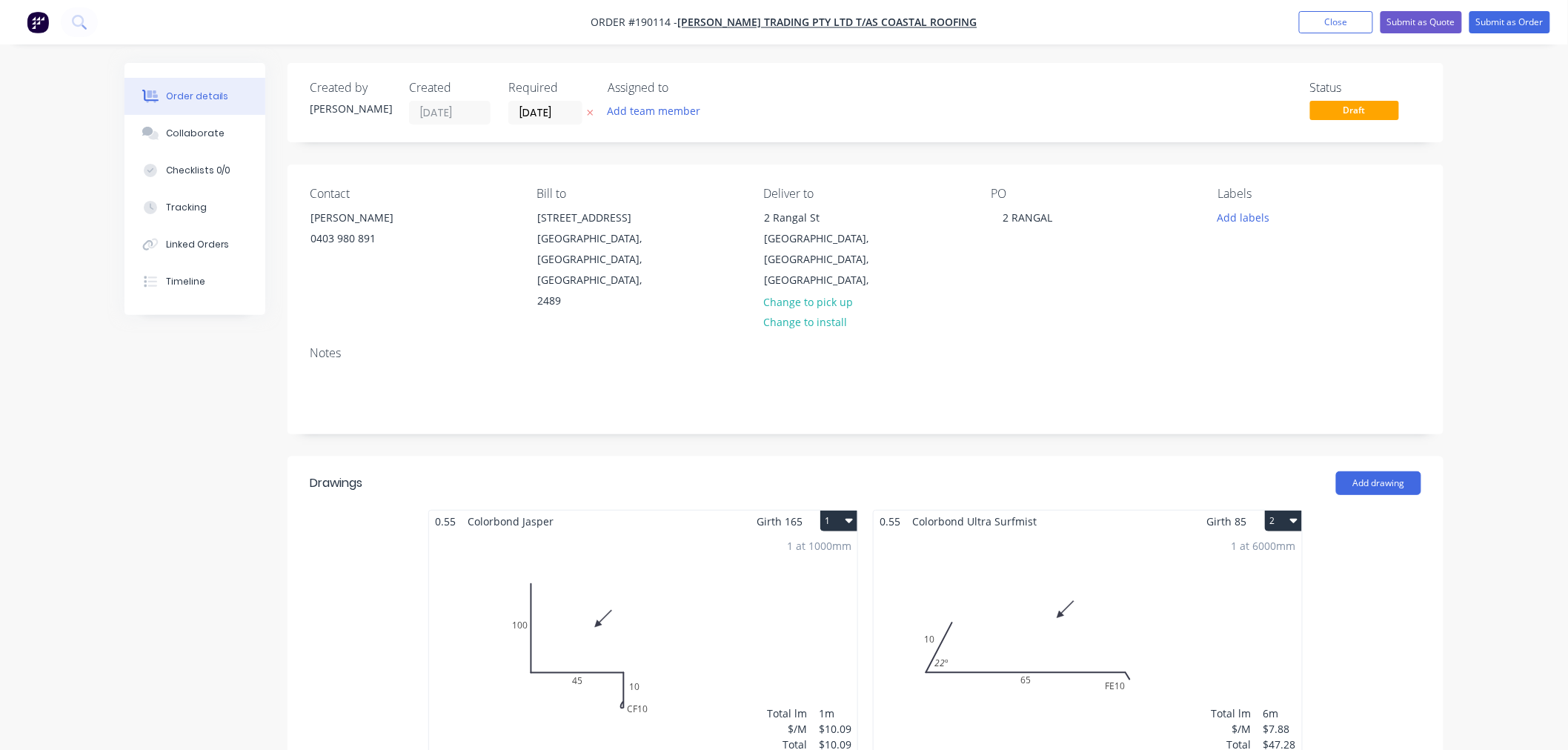
drag, startPoint x: 1505, startPoint y: 180, endPoint x: 1504, endPoint y: 58, distance: 122.0
click at [1509, 21] on button "Submit as Order" at bounding box center [1510, 23] width 81 height 23
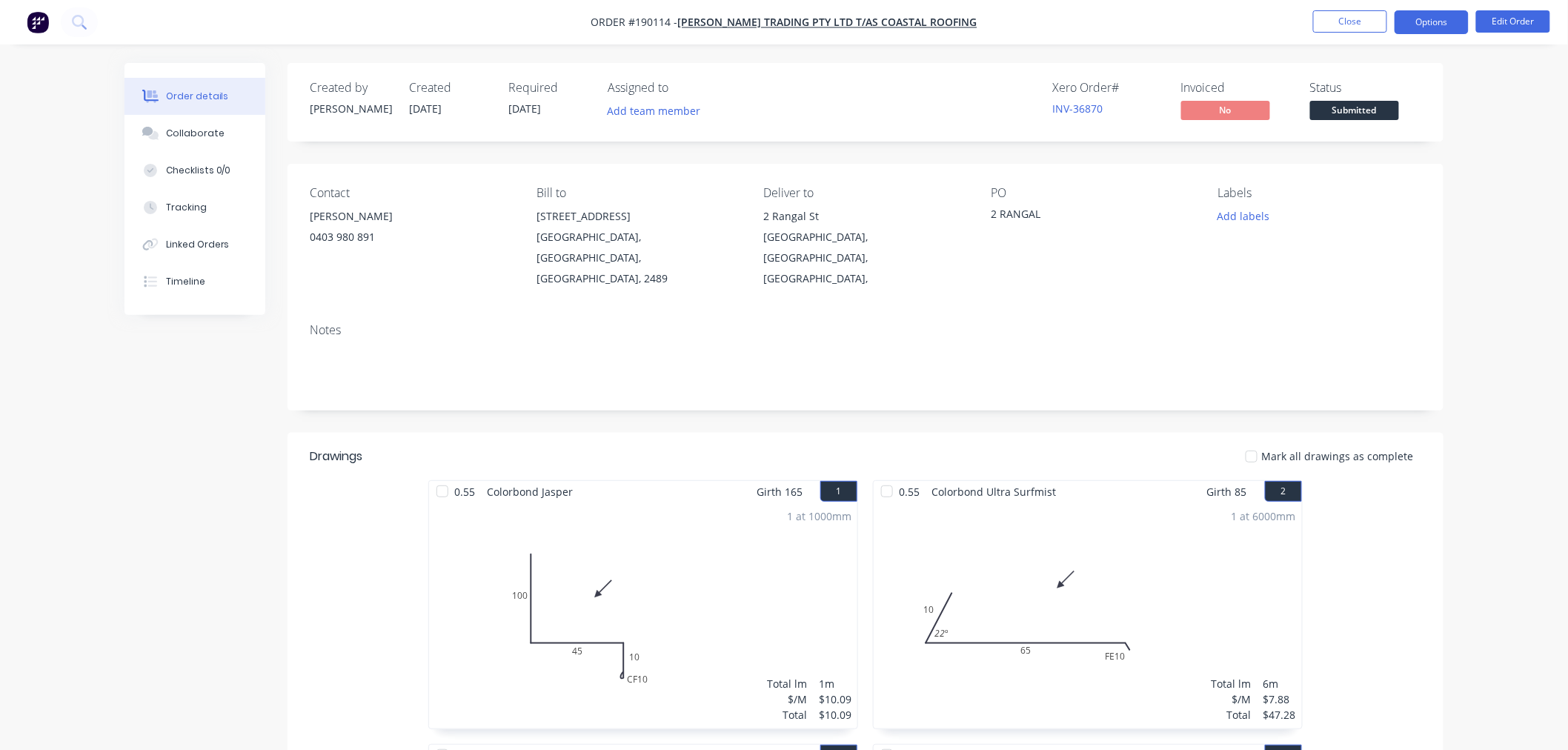
click at [1424, 15] on button "Options" at bounding box center [1432, 22] width 74 height 23
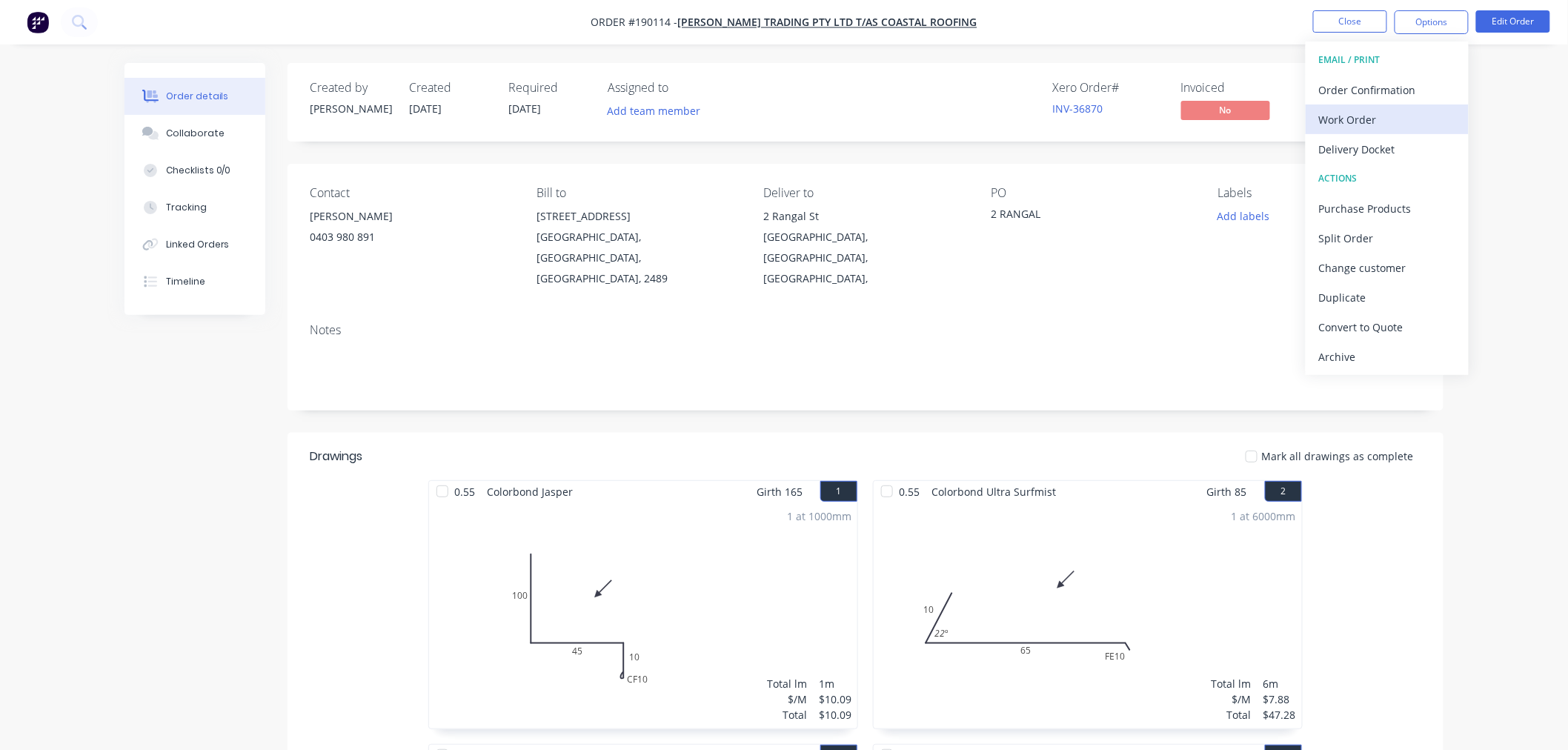
click at [1366, 123] on div "Work Order" at bounding box center [1387, 119] width 136 height 22
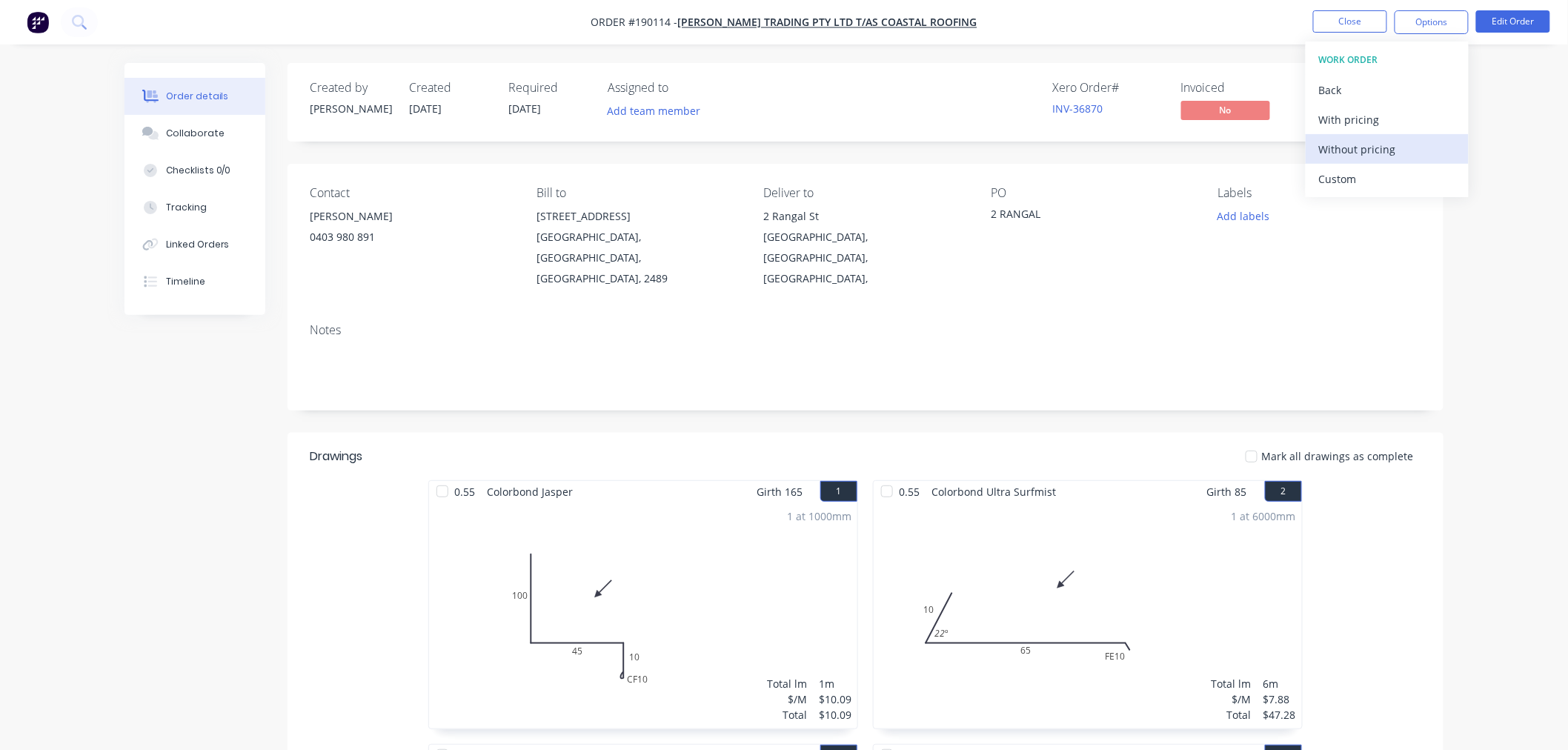
click at [1374, 150] on div "Without pricing" at bounding box center [1387, 149] width 136 height 22
click at [201, 376] on div "Created by [PERSON_NAME] Created [DATE] Required [DATE] Assigned to Add team me…" at bounding box center [784, 752] width 1319 height 1378
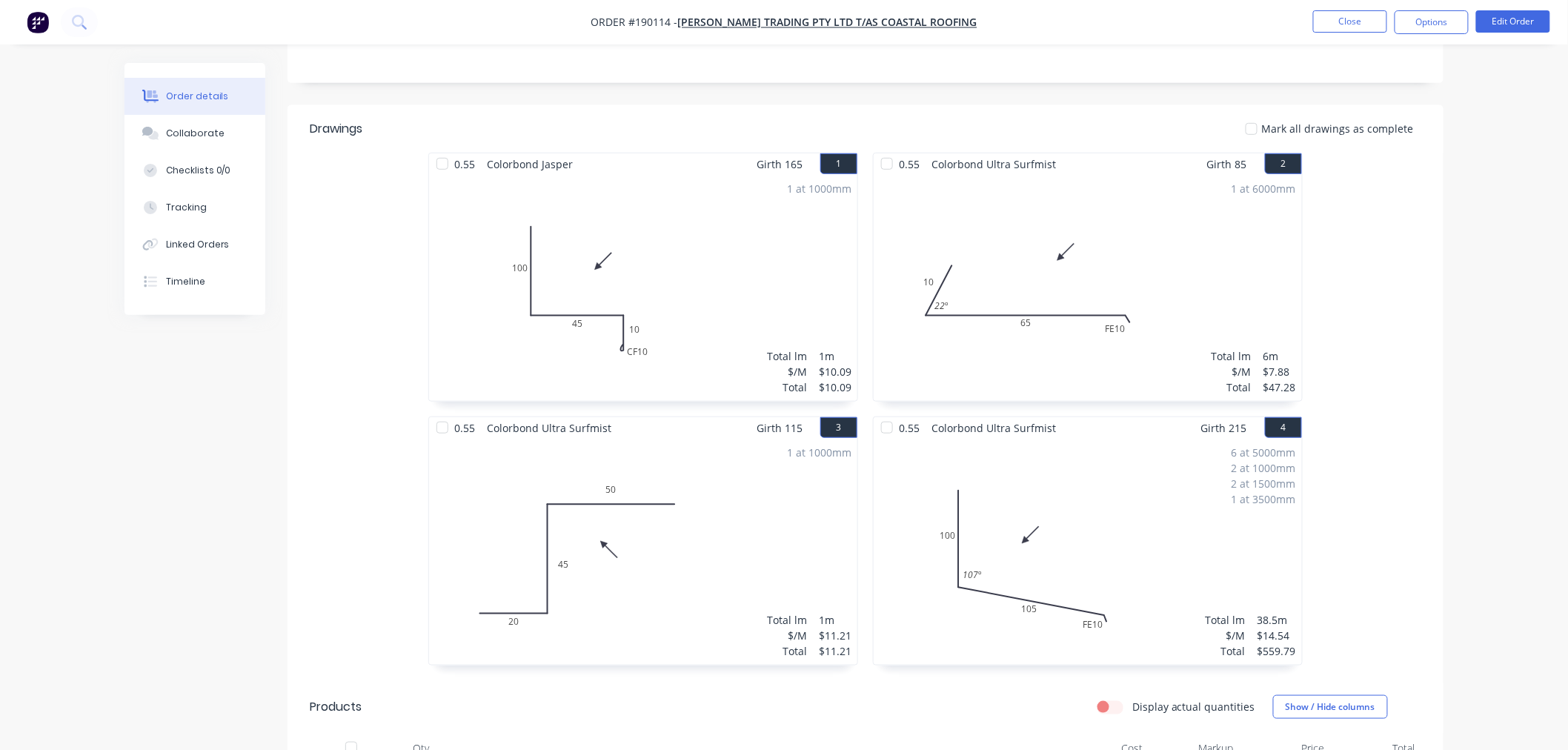
scroll to position [329, 0]
click at [1439, 316] on div "0.55 Colorbond Jasper Girth 165 1 0 100 45 CF 10 10 0 100 45 CF 10 10 1 at 1000…" at bounding box center [865, 415] width 1156 height 528
click at [1184, 12] on nav "Order #190114 - [PERSON_NAME] Trading Pty Ltd T/AS Coastal Roofing Close Option…" at bounding box center [784, 22] width 1568 height 44
click at [1366, 16] on button "Close" at bounding box center [1350, 22] width 74 height 23
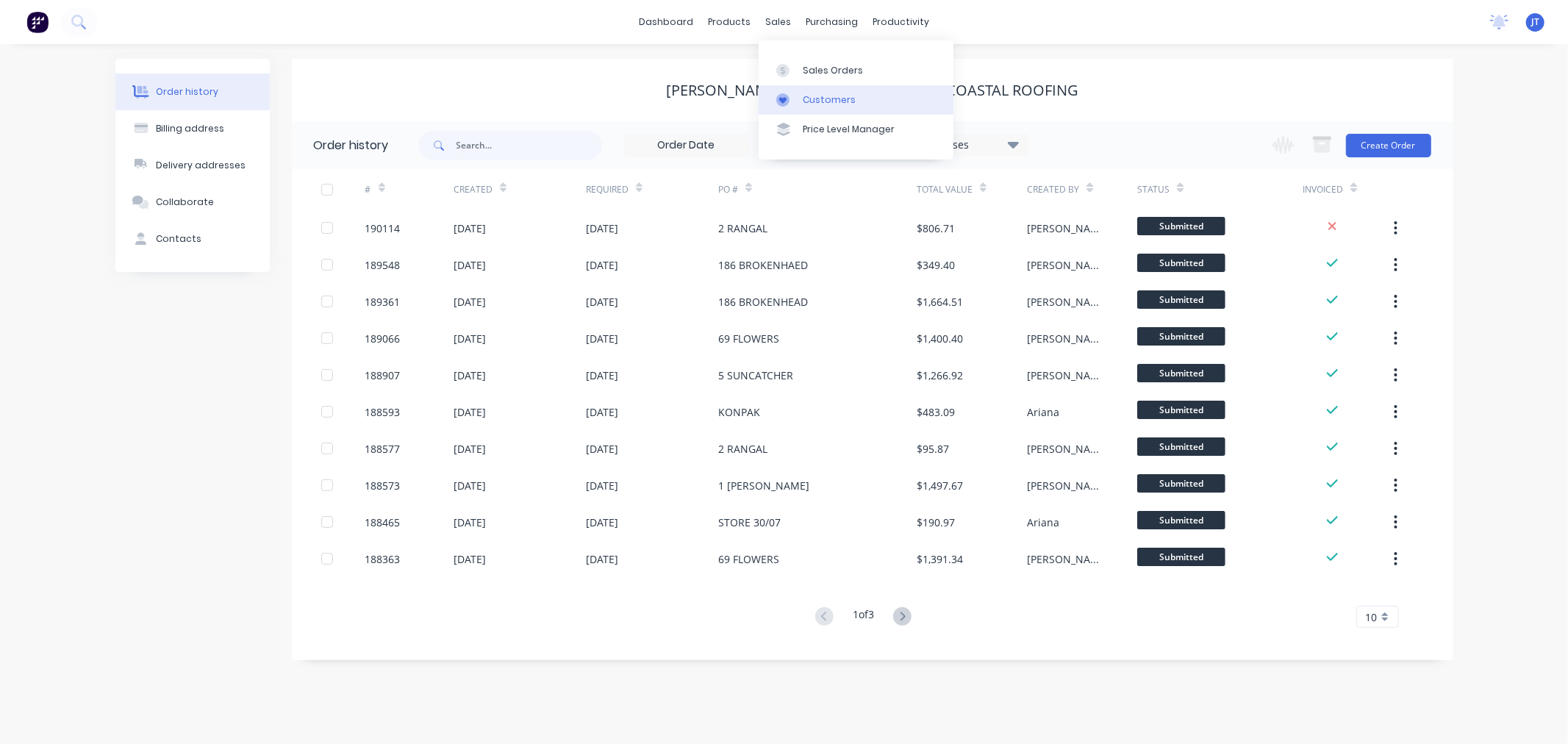
click at [800, 96] on link "Customers" at bounding box center [856, 100] width 195 height 30
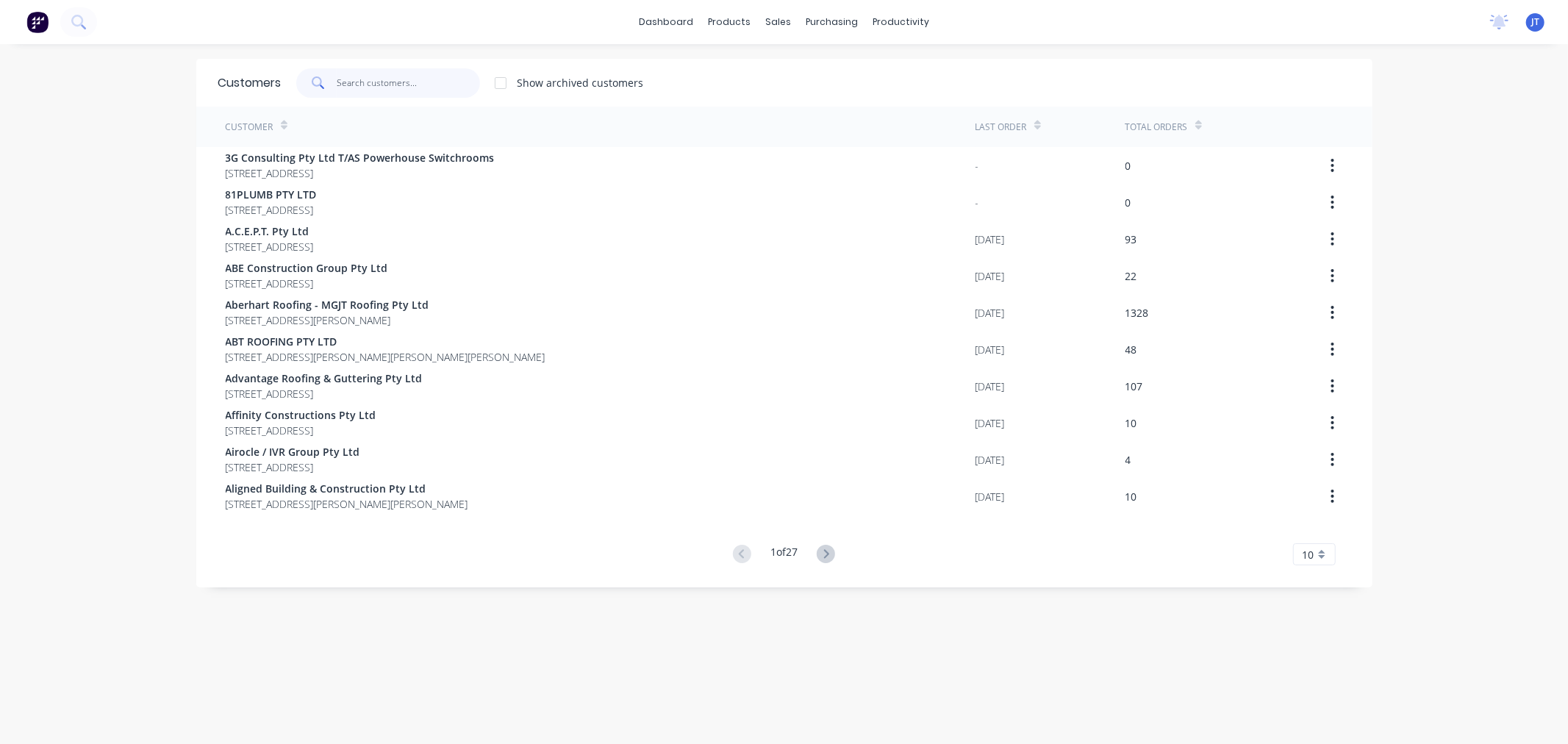
click at [365, 90] on input "text" at bounding box center [408, 83] width 143 height 30
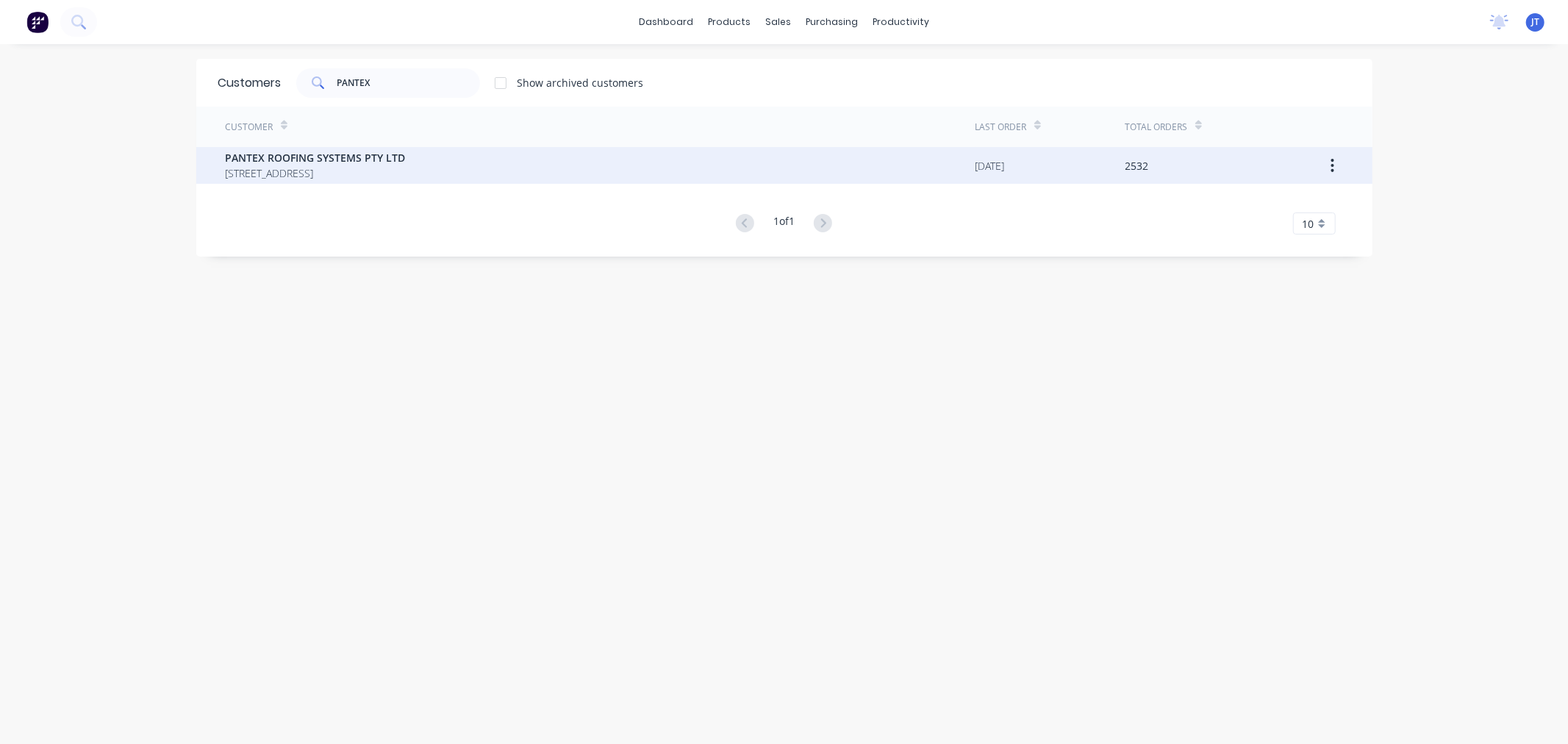
click at [395, 169] on span "[STREET_ADDRESS]" at bounding box center [315, 173] width 180 height 15
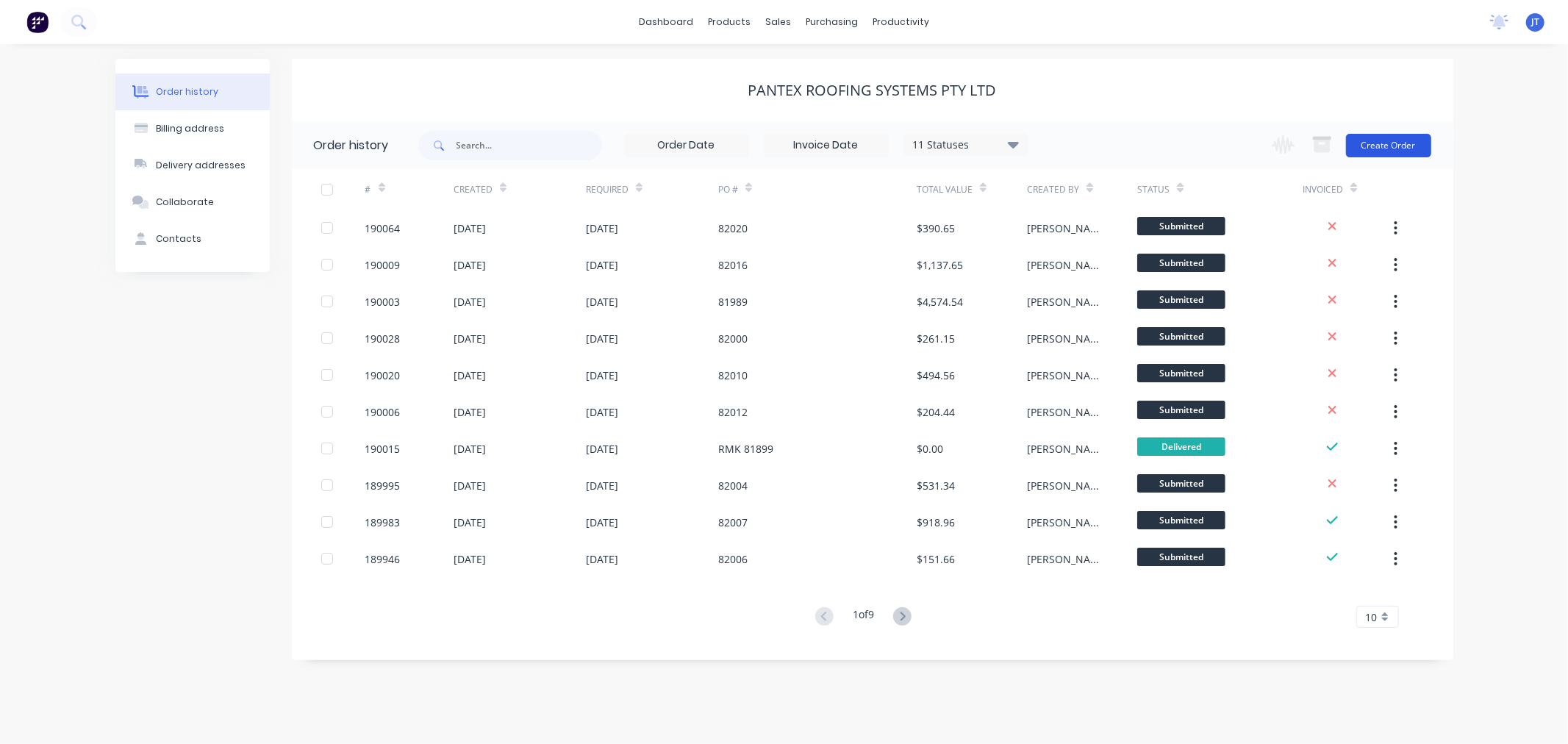
click at [1399, 145] on button "Create Order" at bounding box center [1388, 145] width 86 height 23
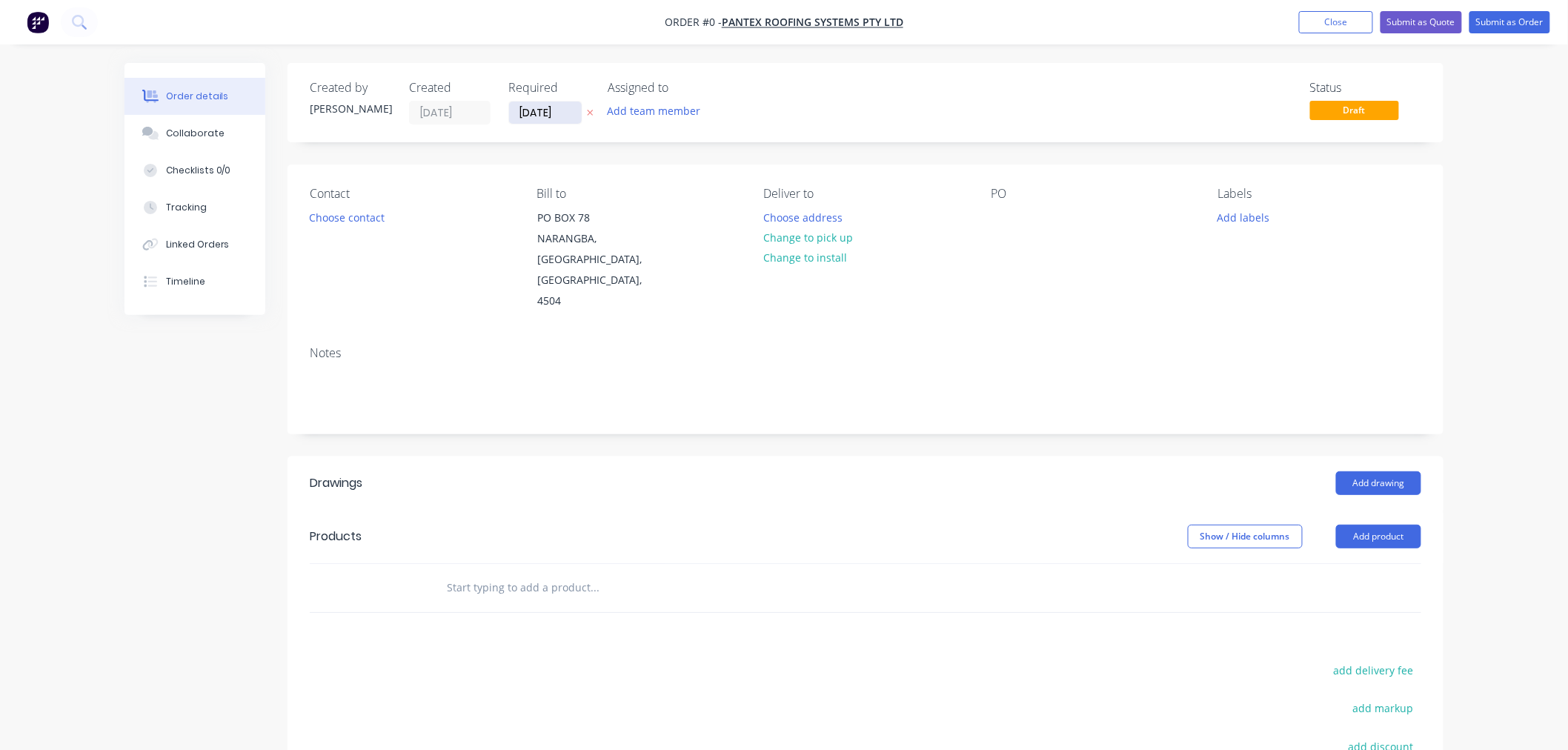
click at [550, 108] on input "[DATE]" at bounding box center [545, 113] width 73 height 23
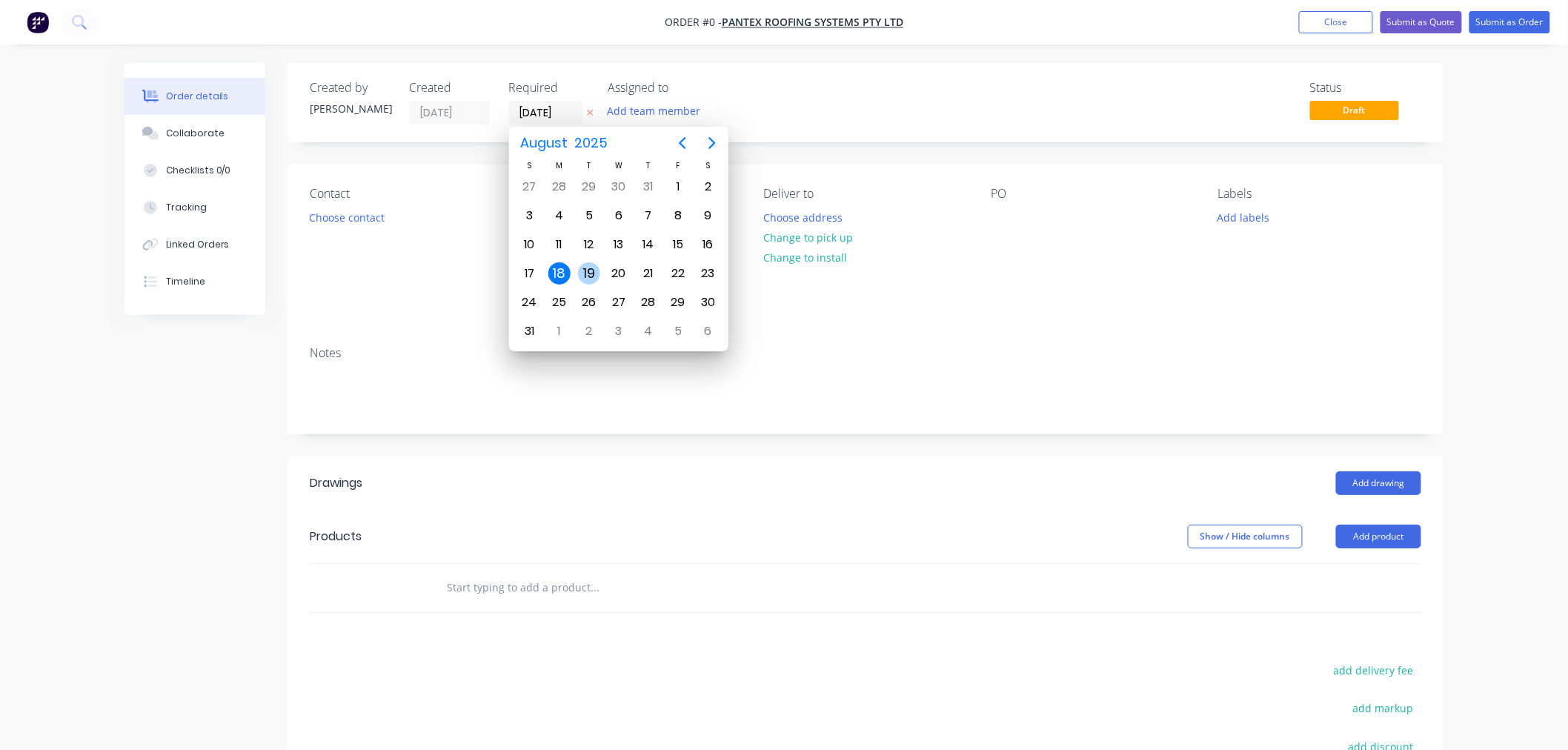
click at [595, 270] on div "19" at bounding box center [589, 274] width 23 height 23
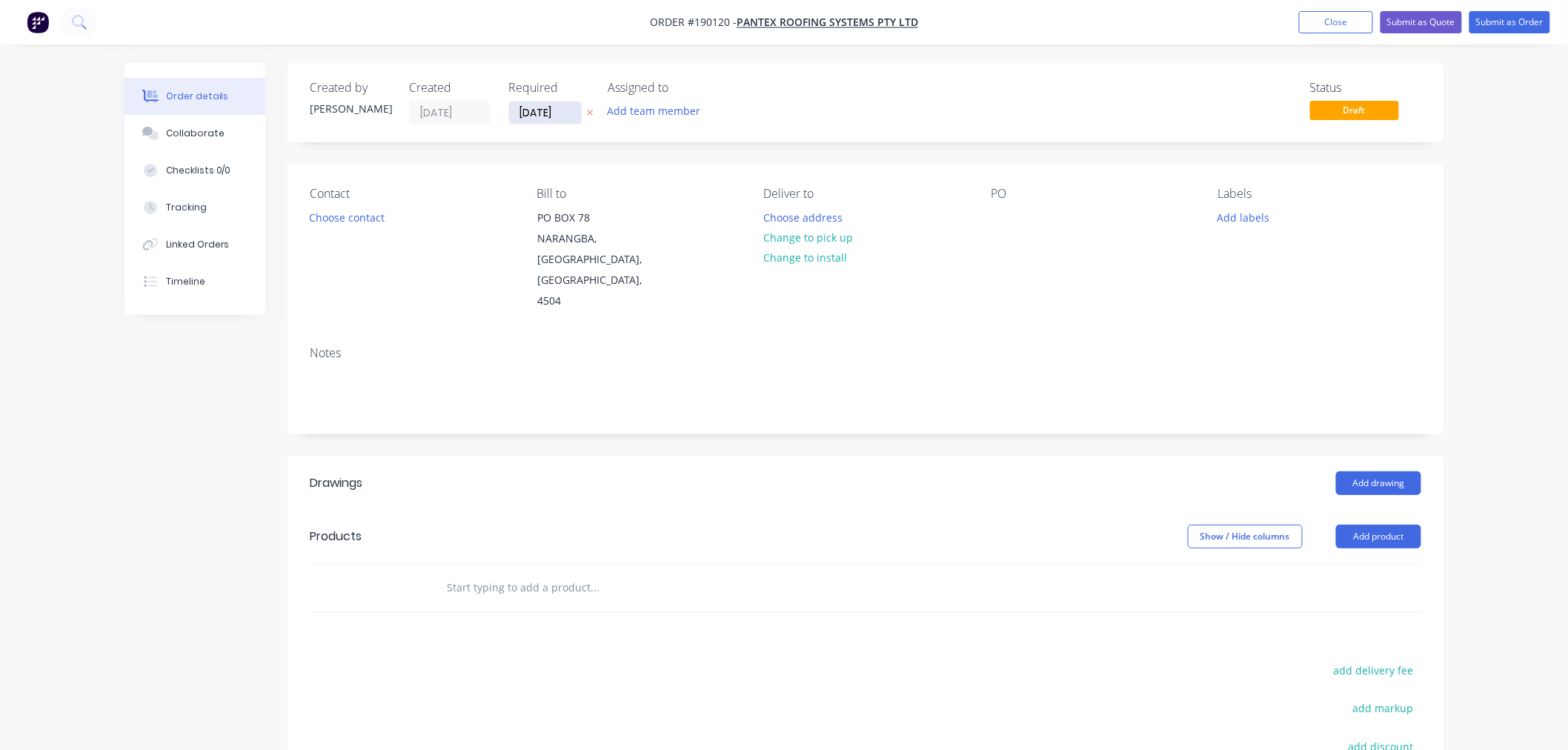
click at [536, 114] on input "[DATE]" at bounding box center [545, 113] width 73 height 23
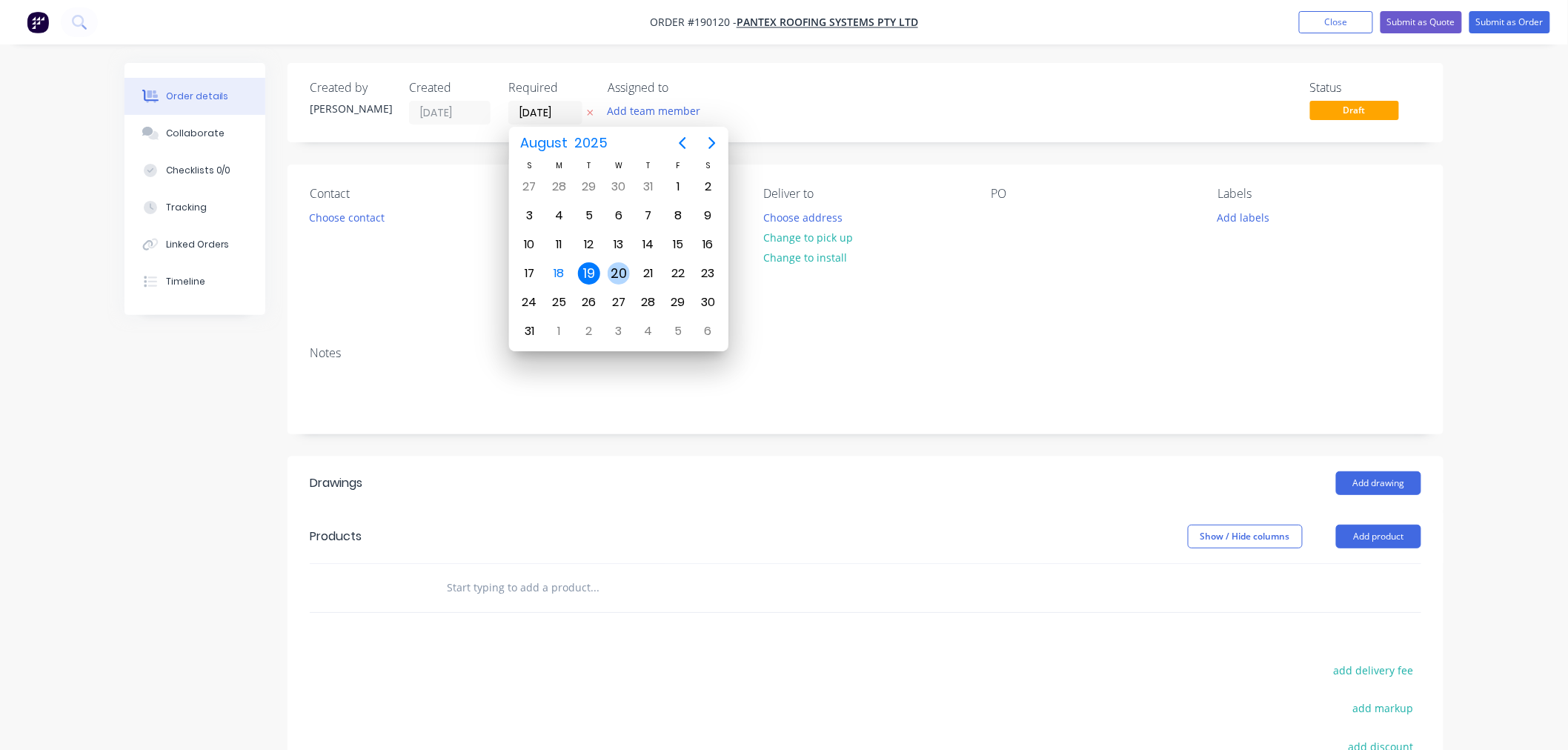
click at [613, 272] on div "20" at bounding box center [619, 274] width 23 height 23
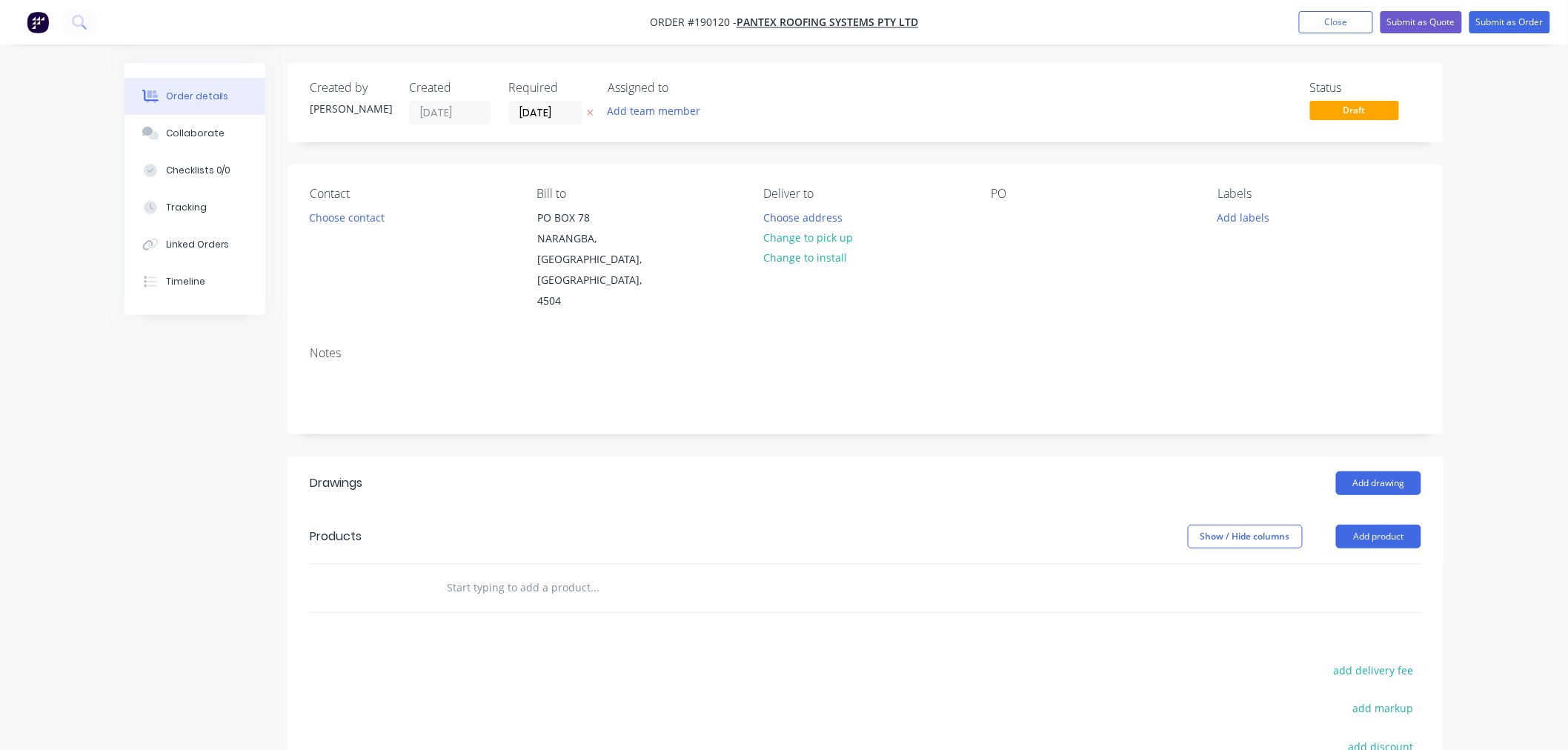
click at [1491, 309] on div "Order details Collaborate Checklists 0/0 Tracking Linked Orders Timeline Order …" at bounding box center [784, 495] width 1568 height 991
click at [1004, 220] on div at bounding box center [1002, 218] width 23 height 22
click at [1458, 255] on div "Order details Collaborate Checklists 0/0 Tracking Linked Orders Timeline Order …" at bounding box center [784, 495] width 1568 height 991
click at [330, 213] on button "Choose contact" at bounding box center [346, 217] width 91 height 20
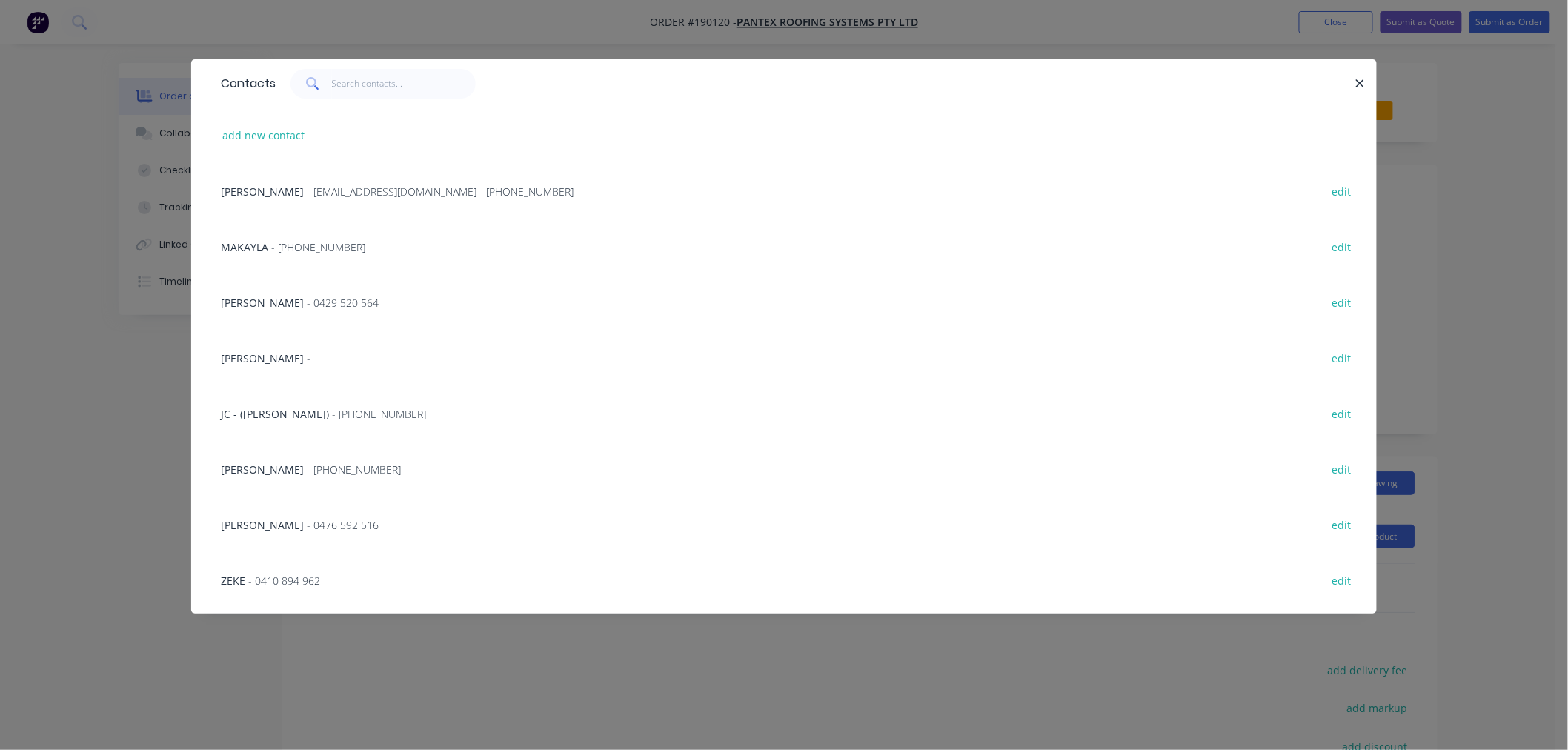
click at [344, 188] on span "- [EMAIL_ADDRESS][DOMAIN_NAME] - [PHONE_NUMBER]" at bounding box center [440, 191] width 267 height 14
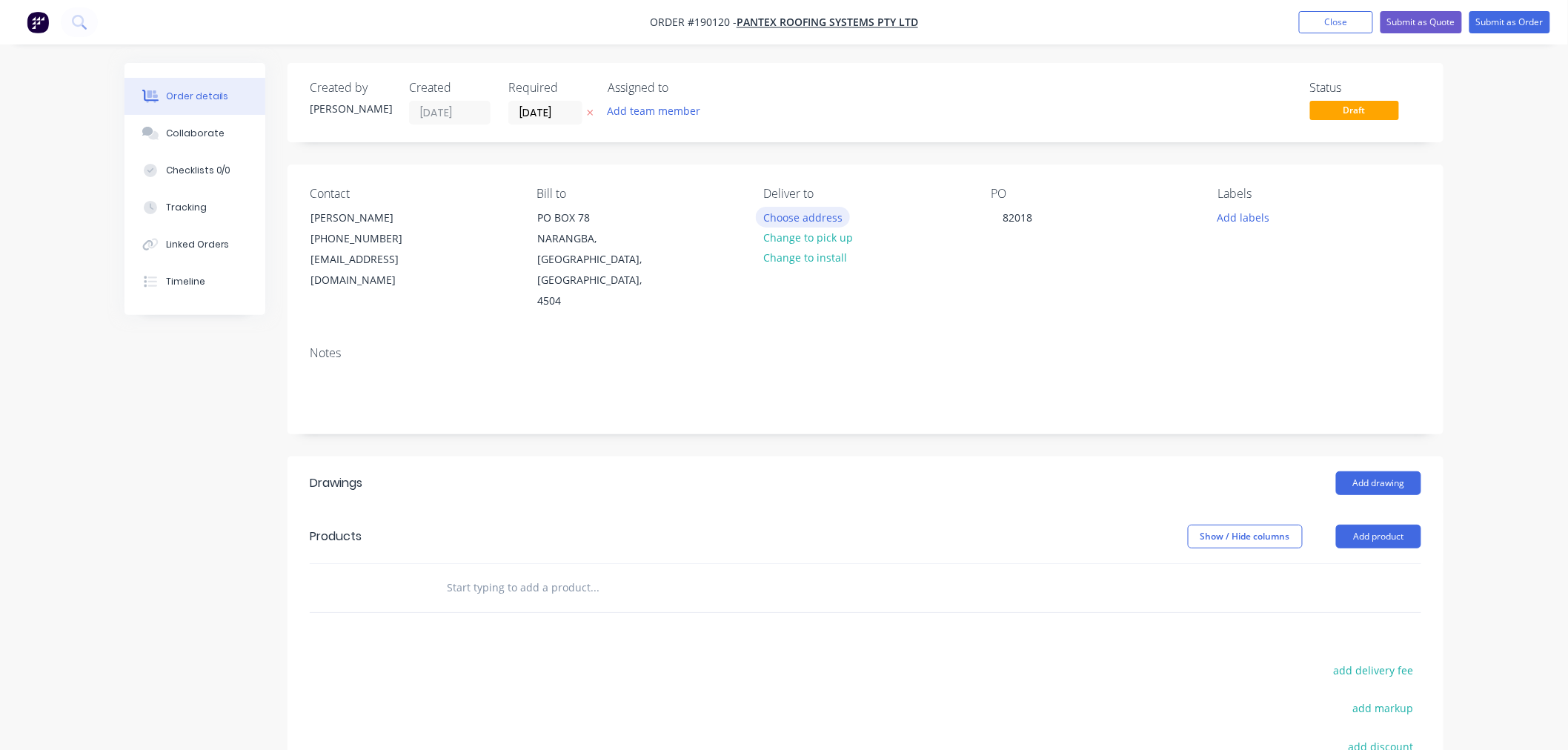
click at [808, 216] on button "Choose address" at bounding box center [803, 217] width 95 height 20
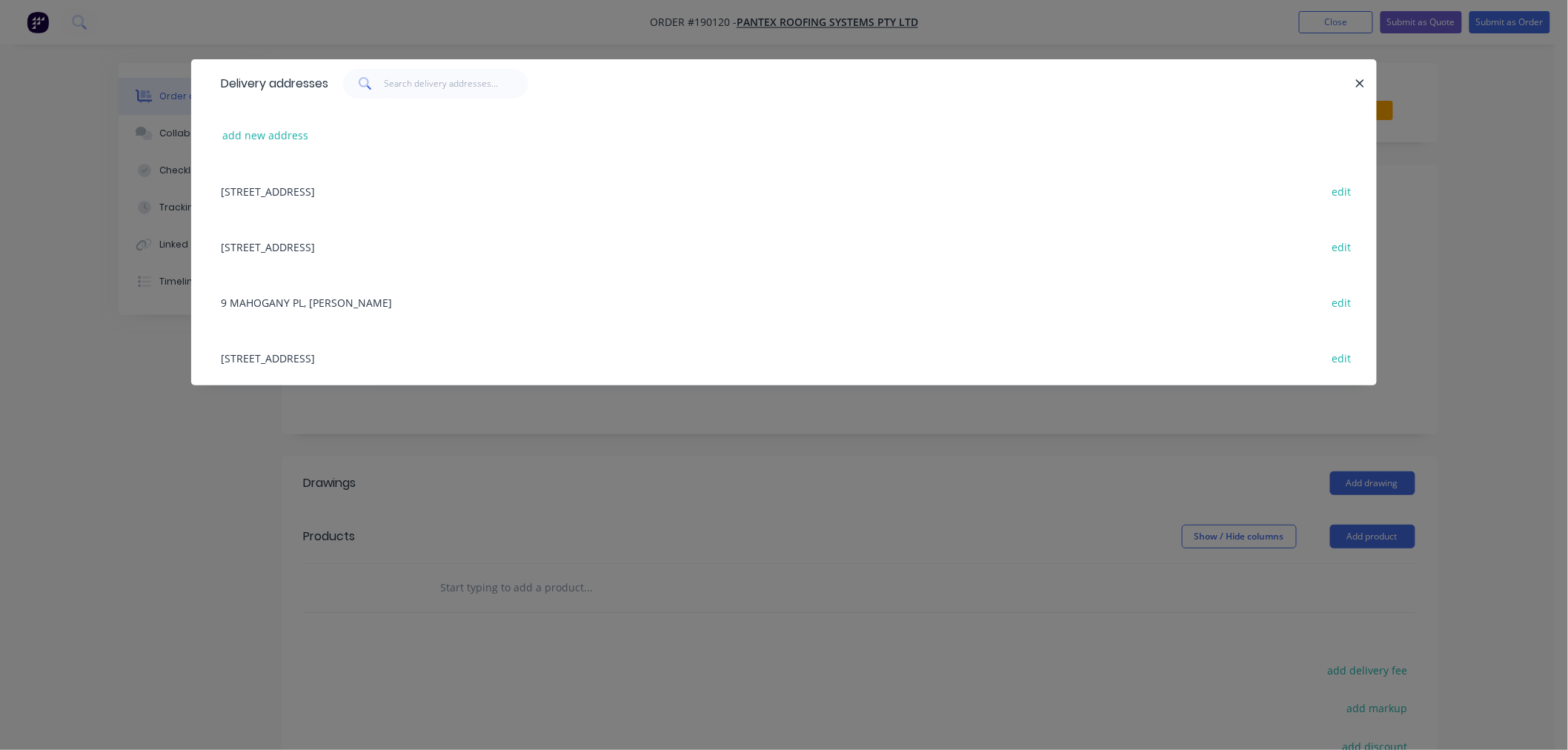
click at [208, 425] on div "Delivery addresses add new address [GEOGRAPHIC_DATA], [STREET_ADDRESS], [STREET…" at bounding box center [784, 375] width 1568 height 750
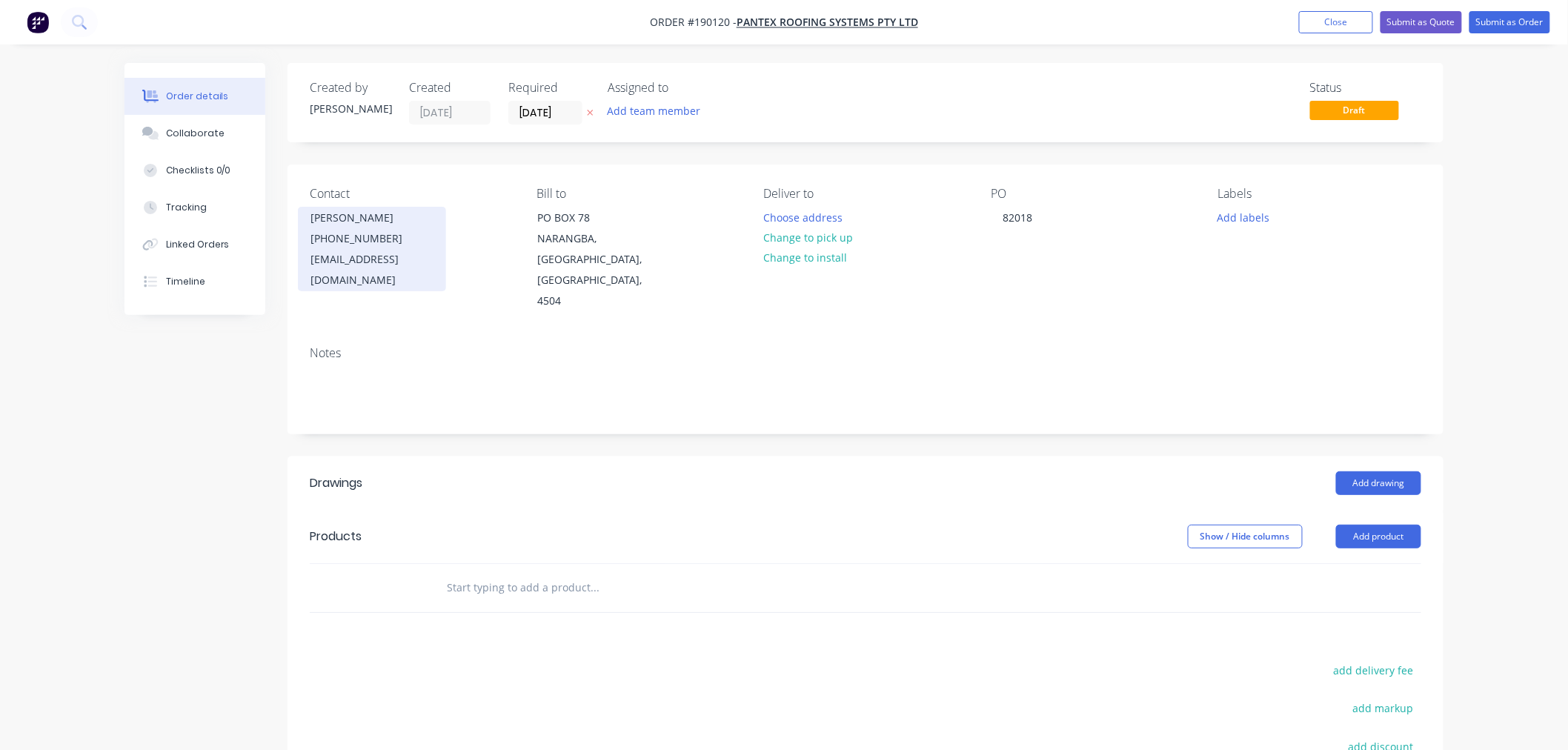
click at [341, 226] on div "[PERSON_NAME]" at bounding box center [371, 218] width 123 height 21
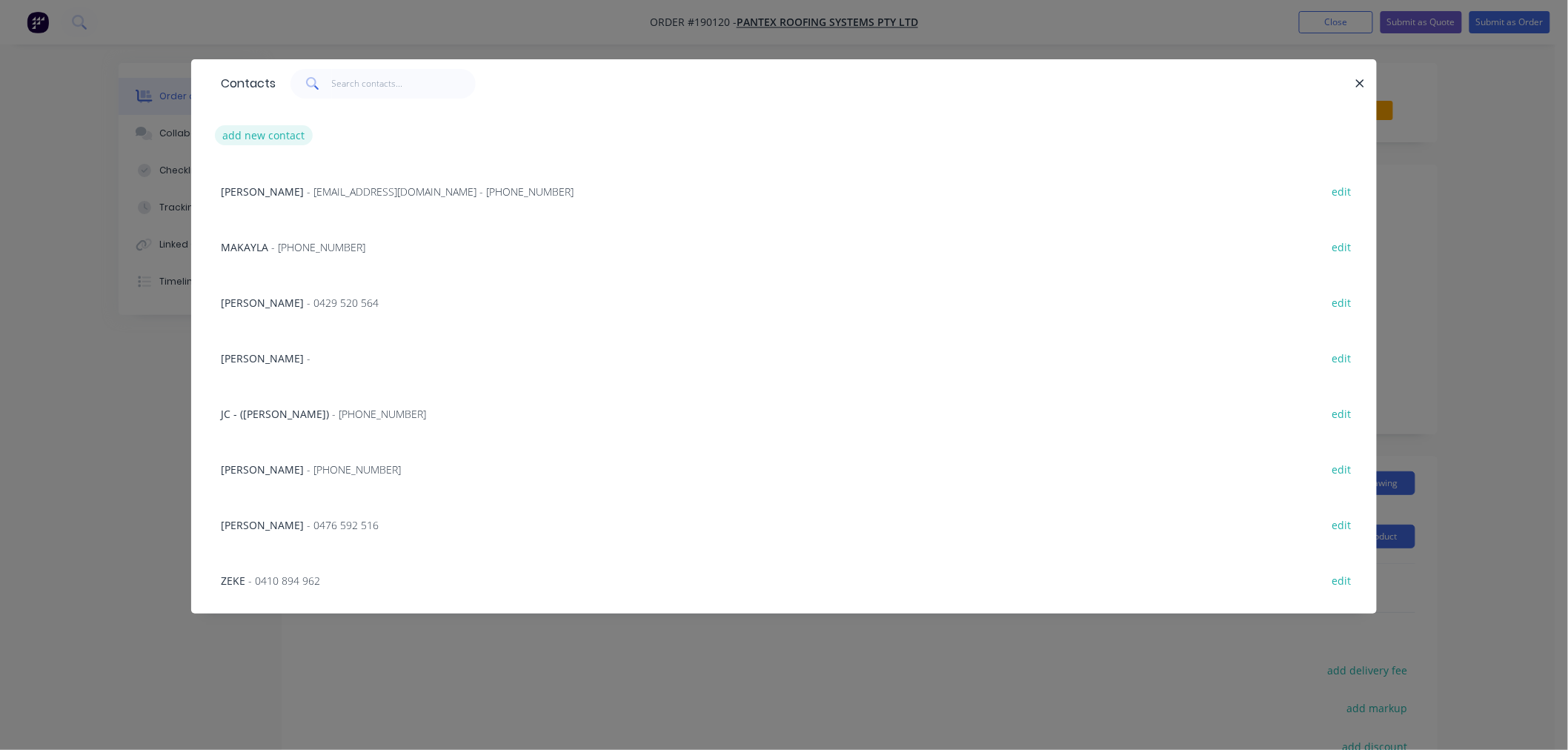
click at [261, 136] on button "add new contact" at bounding box center [263, 135] width 97 height 20
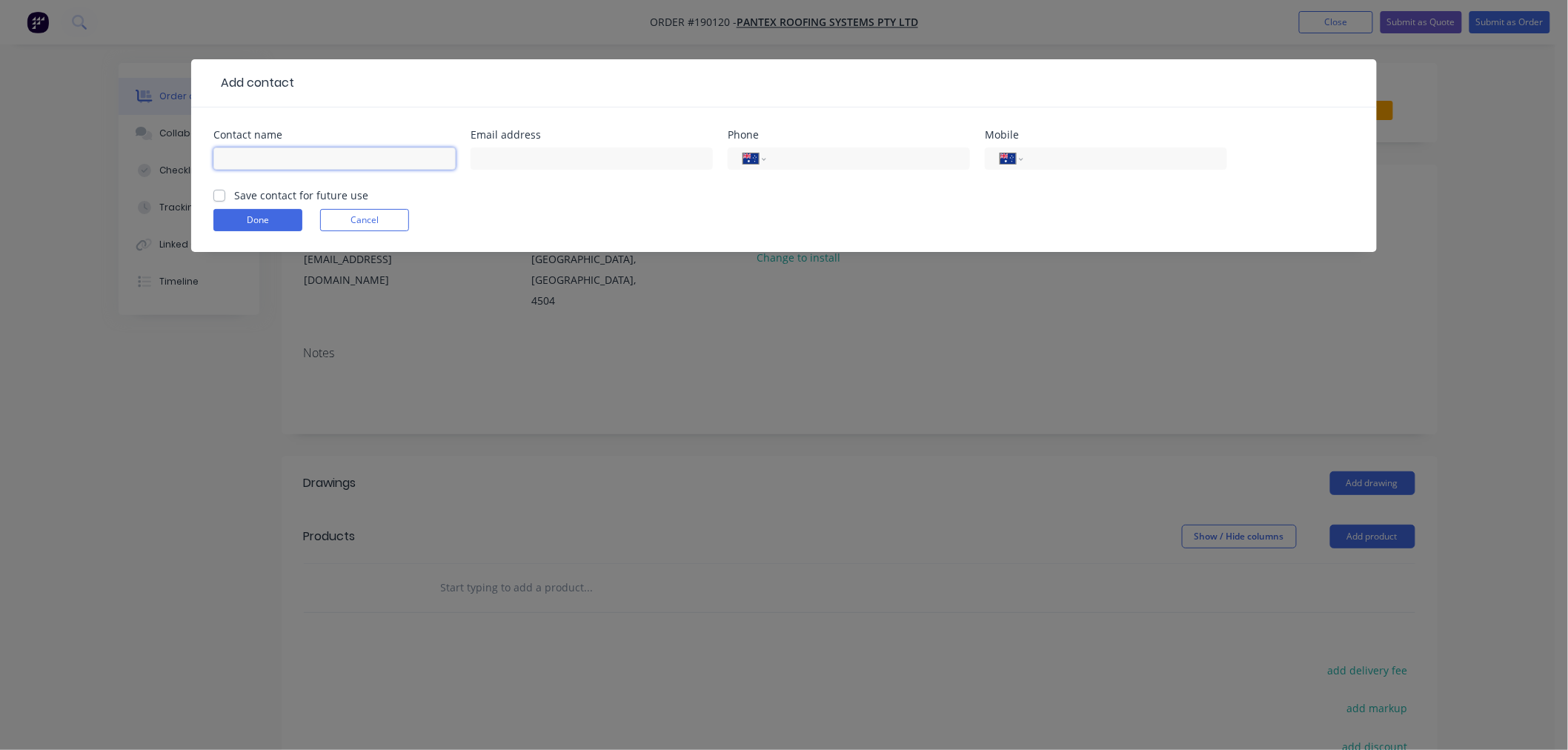
click at [272, 152] on input "text" at bounding box center [334, 159] width 243 height 23
click button "Done" at bounding box center [258, 220] width 89 height 23
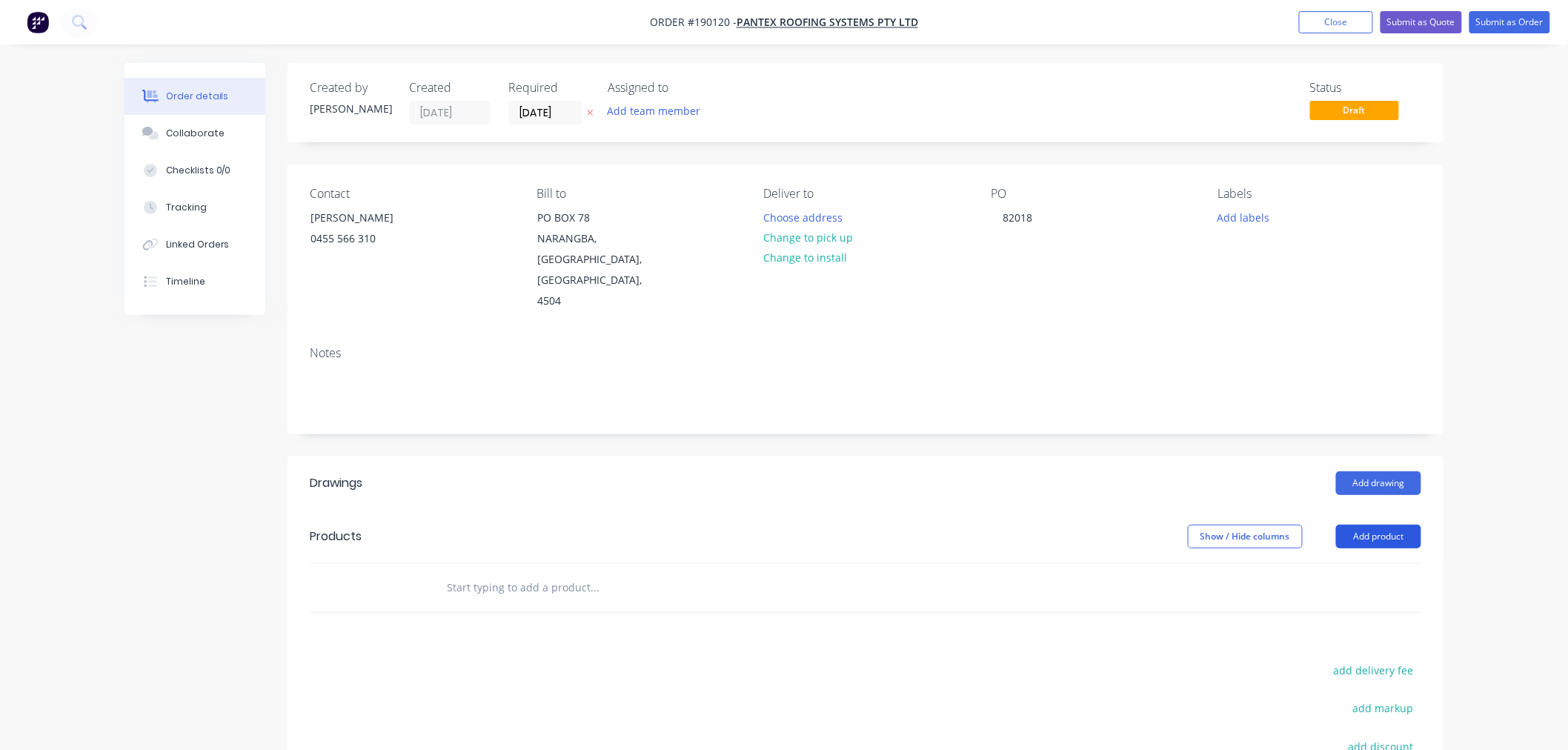
click at [1372, 524] on button "Add product" at bounding box center [1379, 536] width 85 height 23
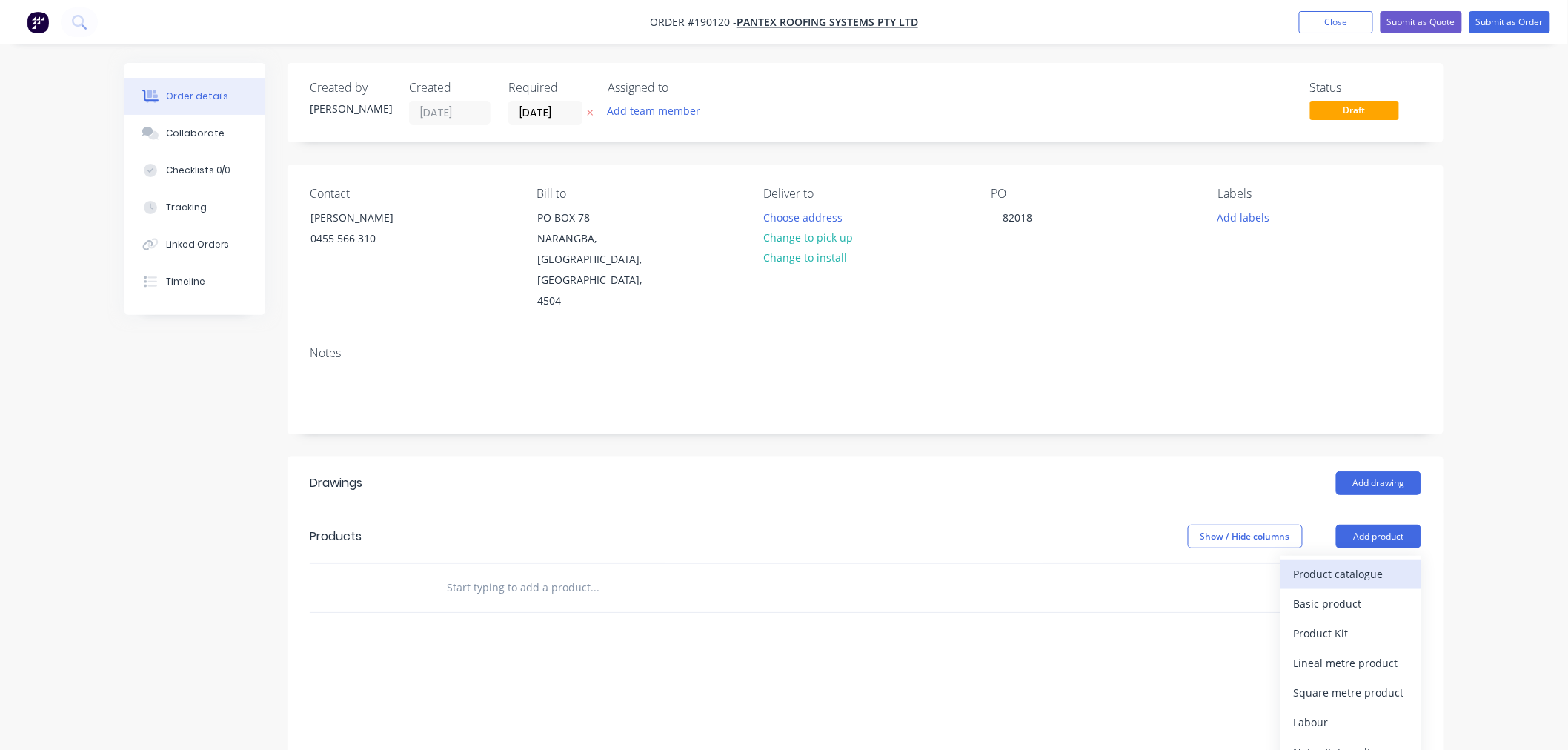
click at [1373, 563] on div "Product catalogue" at bounding box center [1351, 574] width 114 height 22
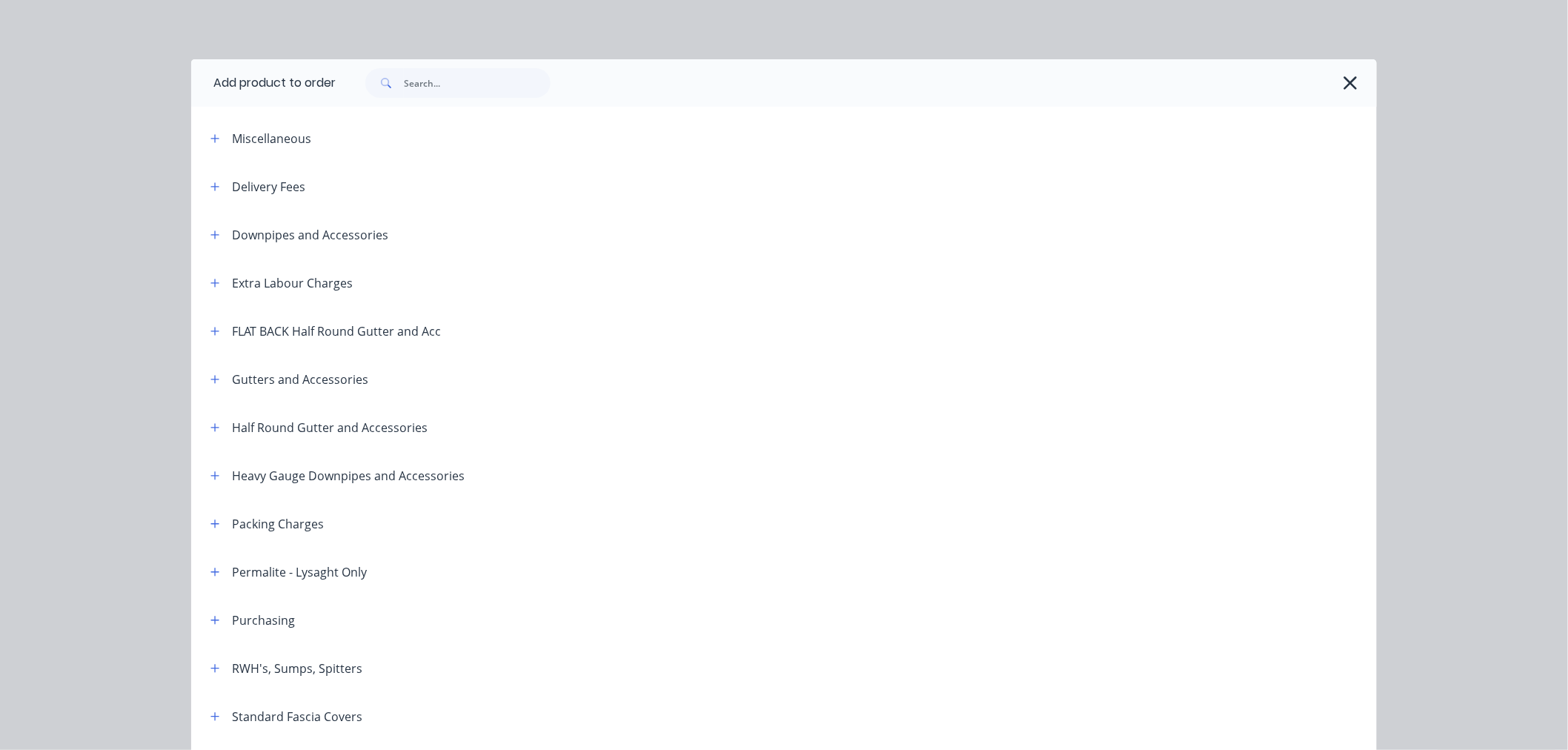
click at [277, 189] on div "Delivery Fees" at bounding box center [268, 187] width 73 height 18
click at [213, 185] on icon "button" at bounding box center [214, 186] width 9 height 10
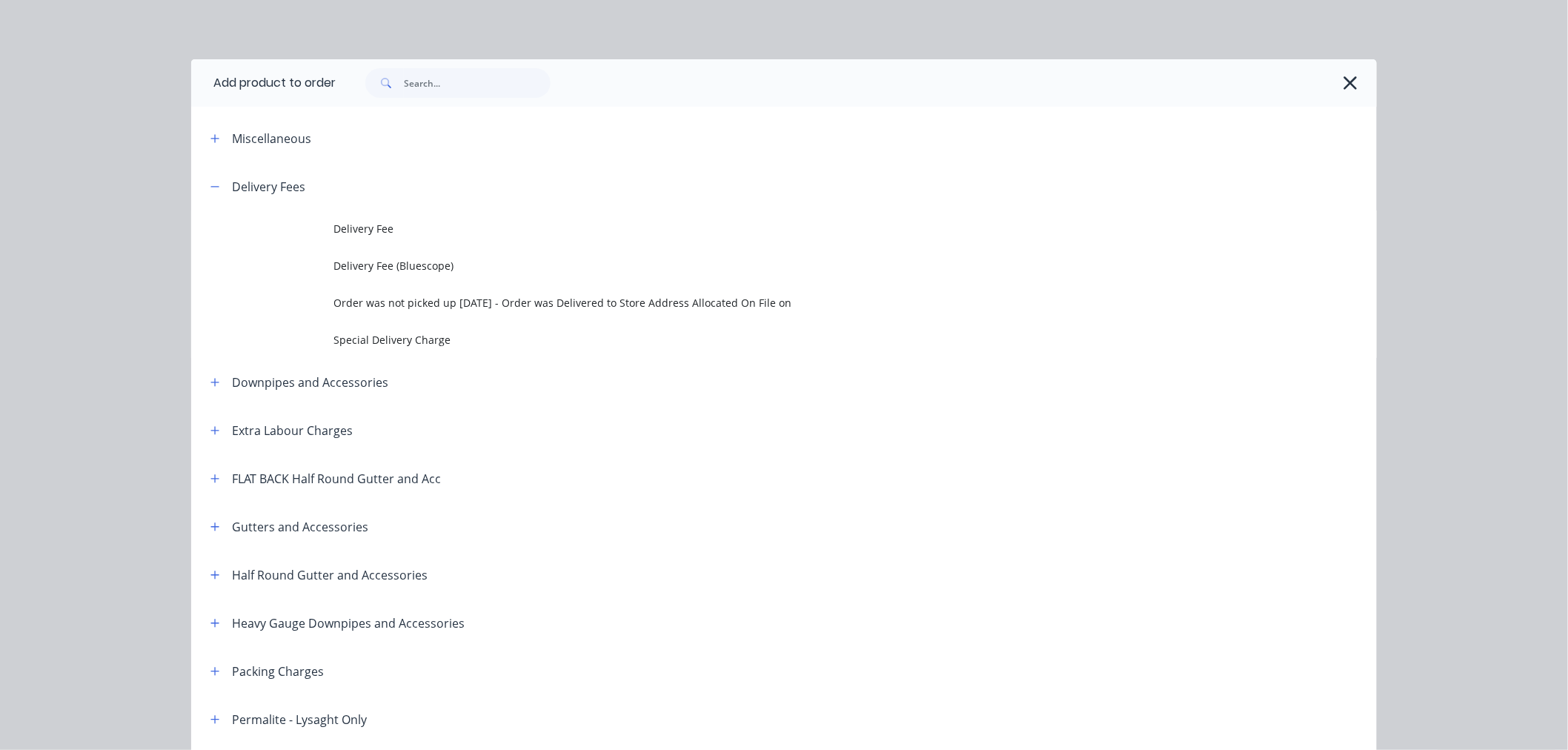
click at [357, 234] on span "Delivery Fee" at bounding box center [751, 228] width 835 height 15
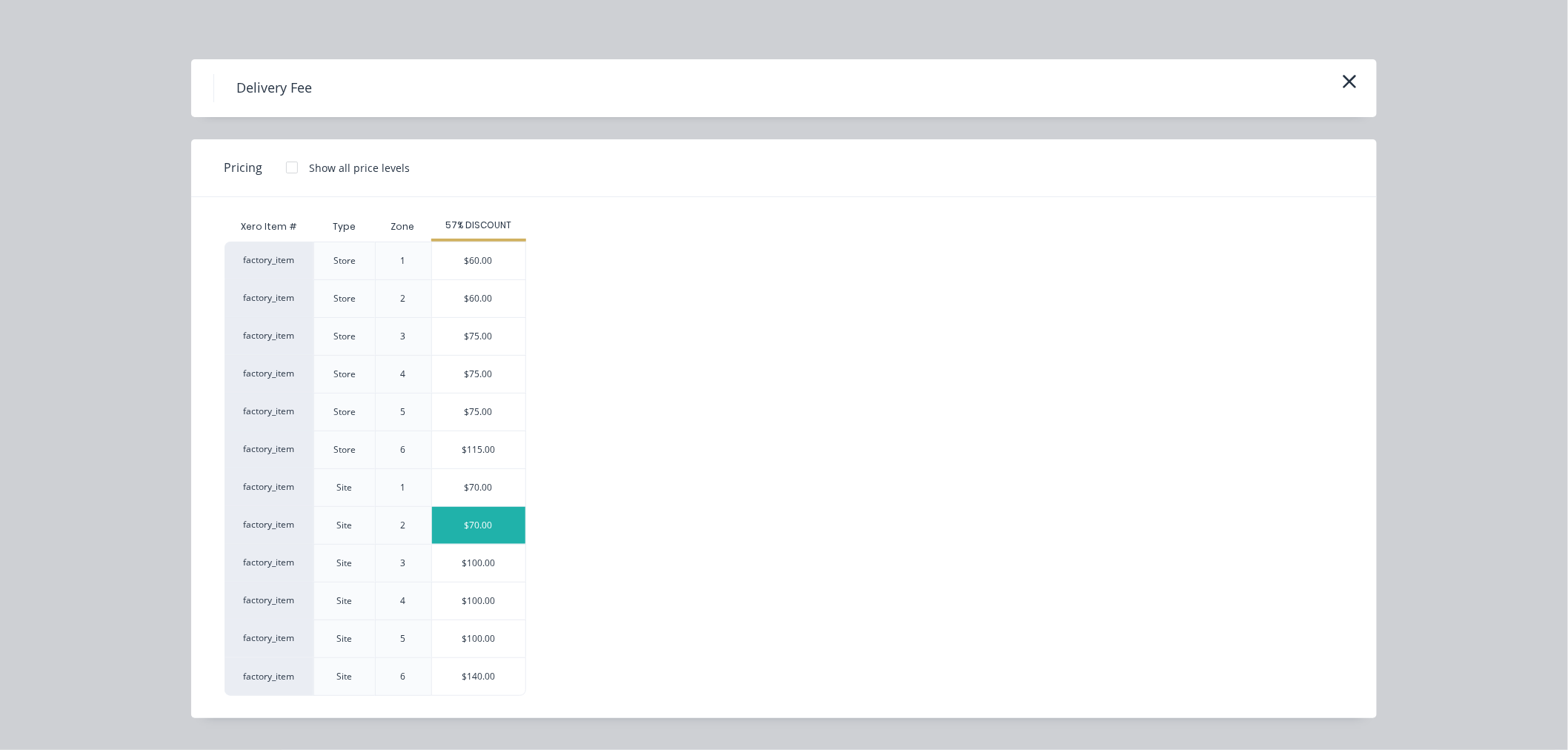
click at [495, 524] on div "$70.00" at bounding box center [479, 525] width 93 height 37
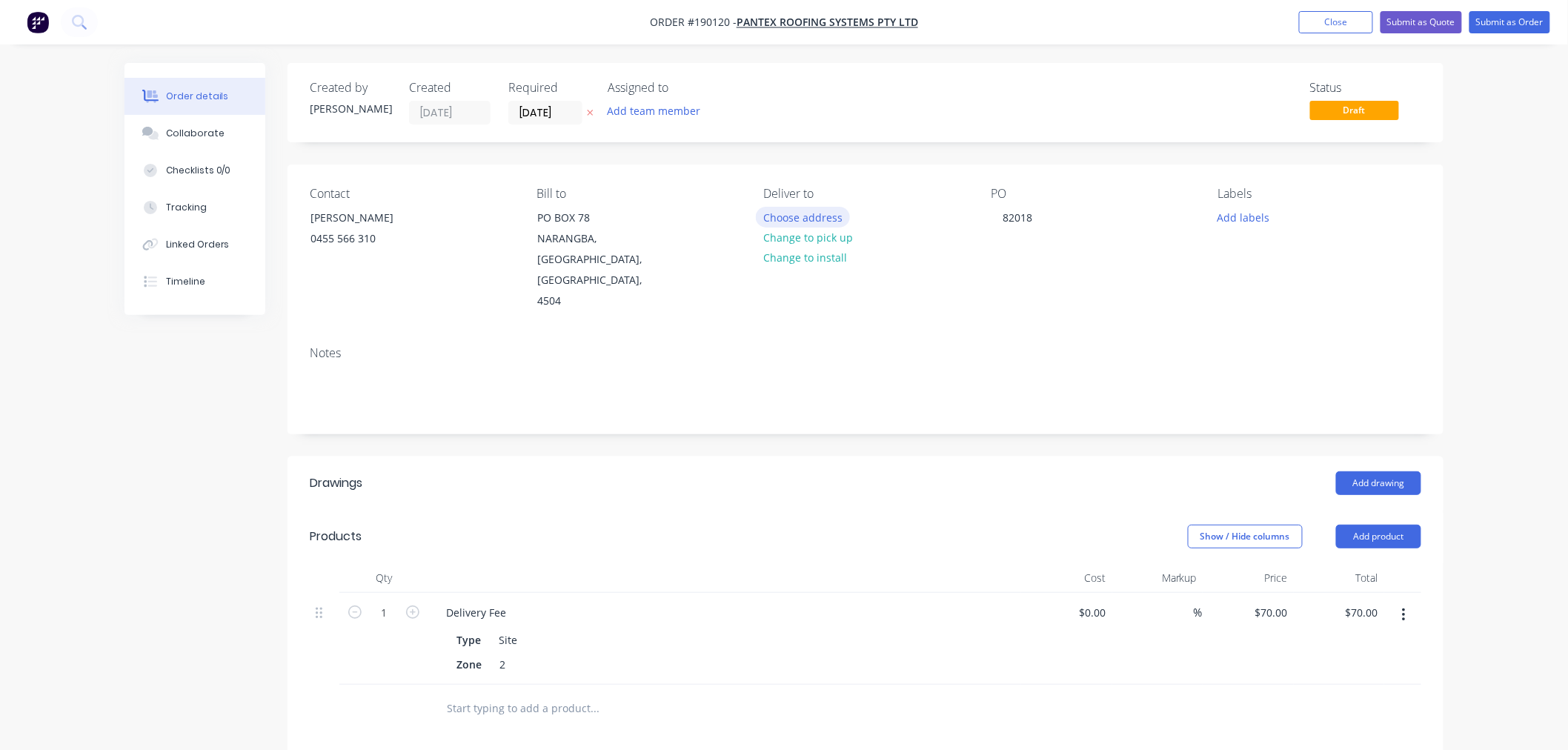
click at [831, 223] on button "Choose address" at bounding box center [803, 217] width 95 height 20
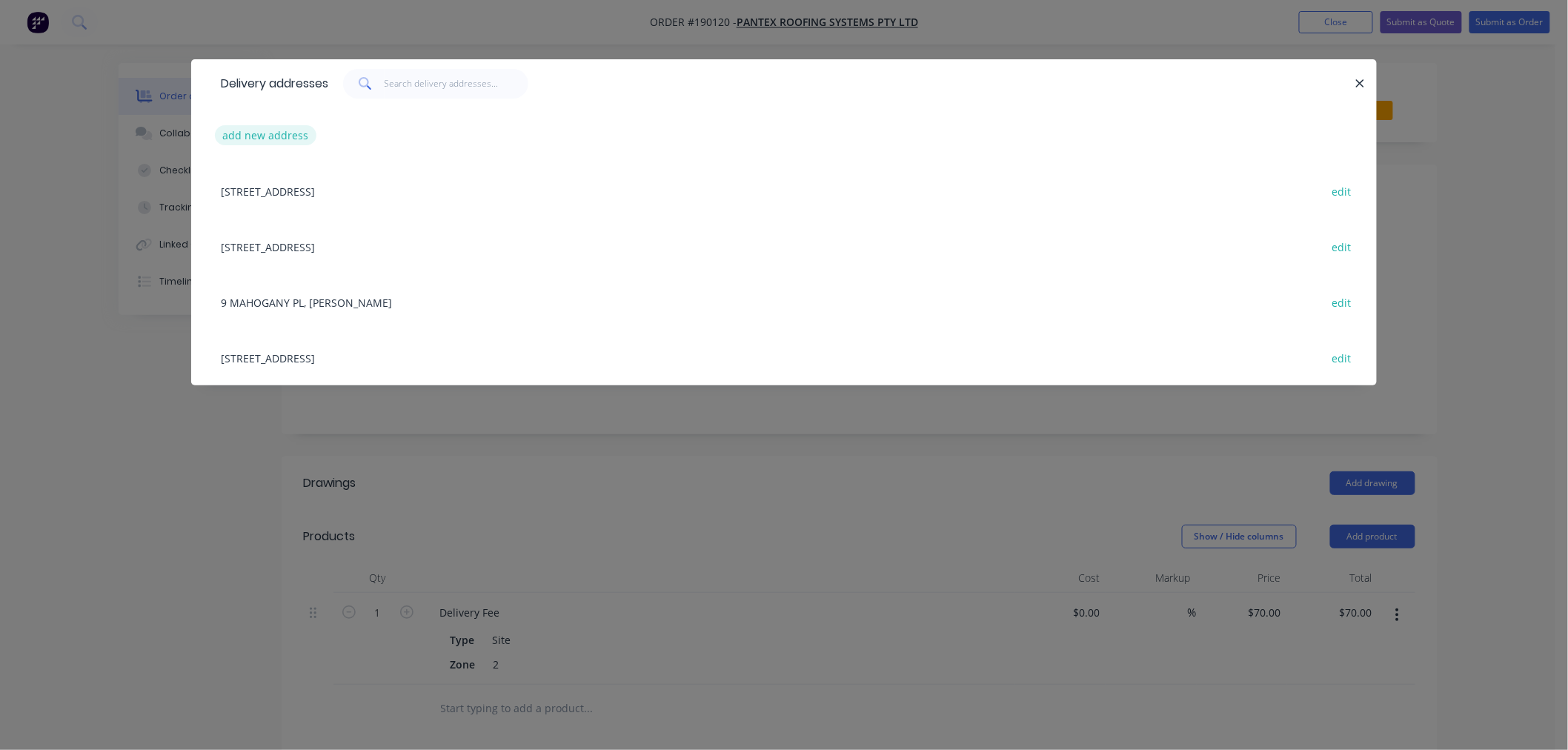
click at [277, 134] on button "add new address" at bounding box center [266, 135] width 102 height 20
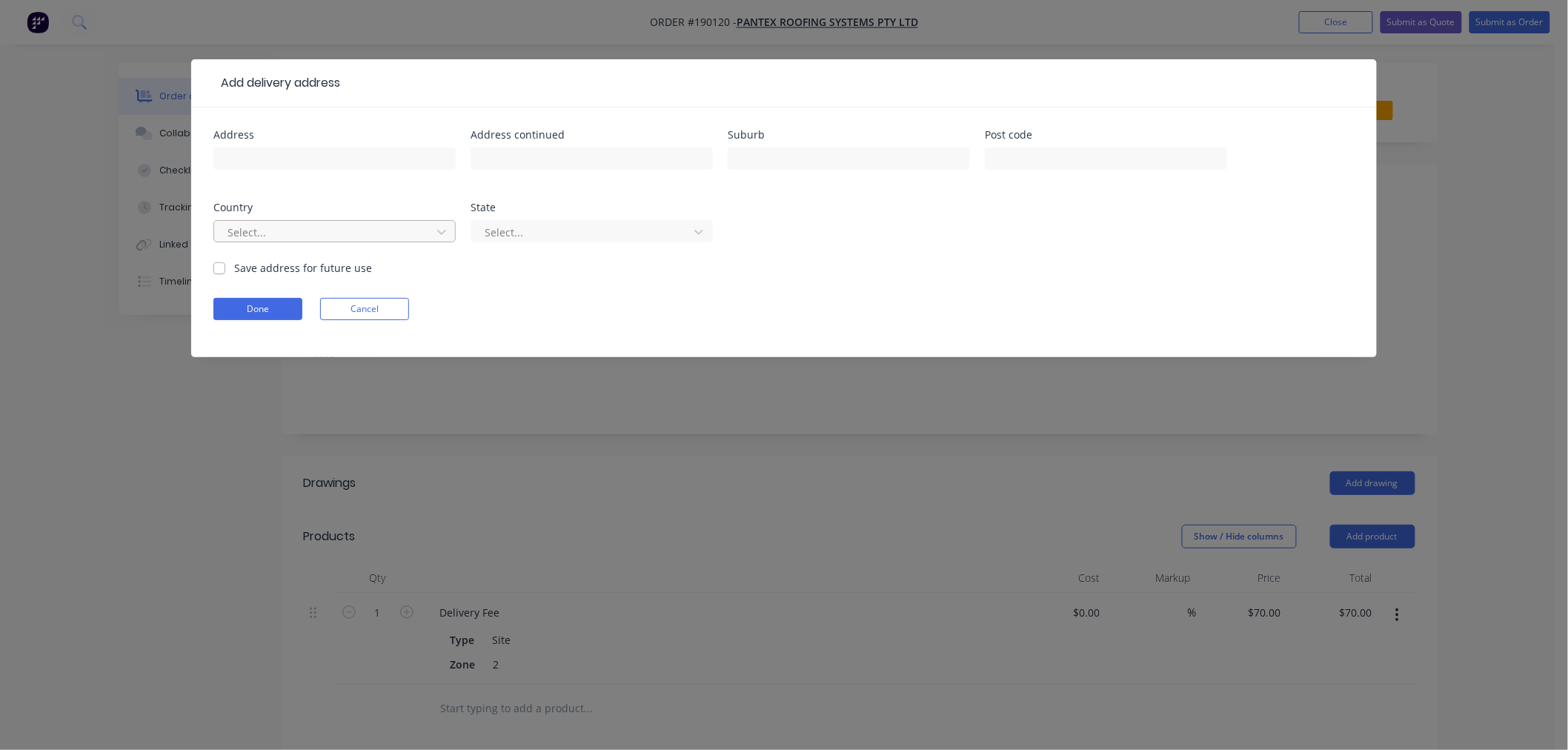
click at [366, 240] on div at bounding box center [326, 232] width 198 height 19
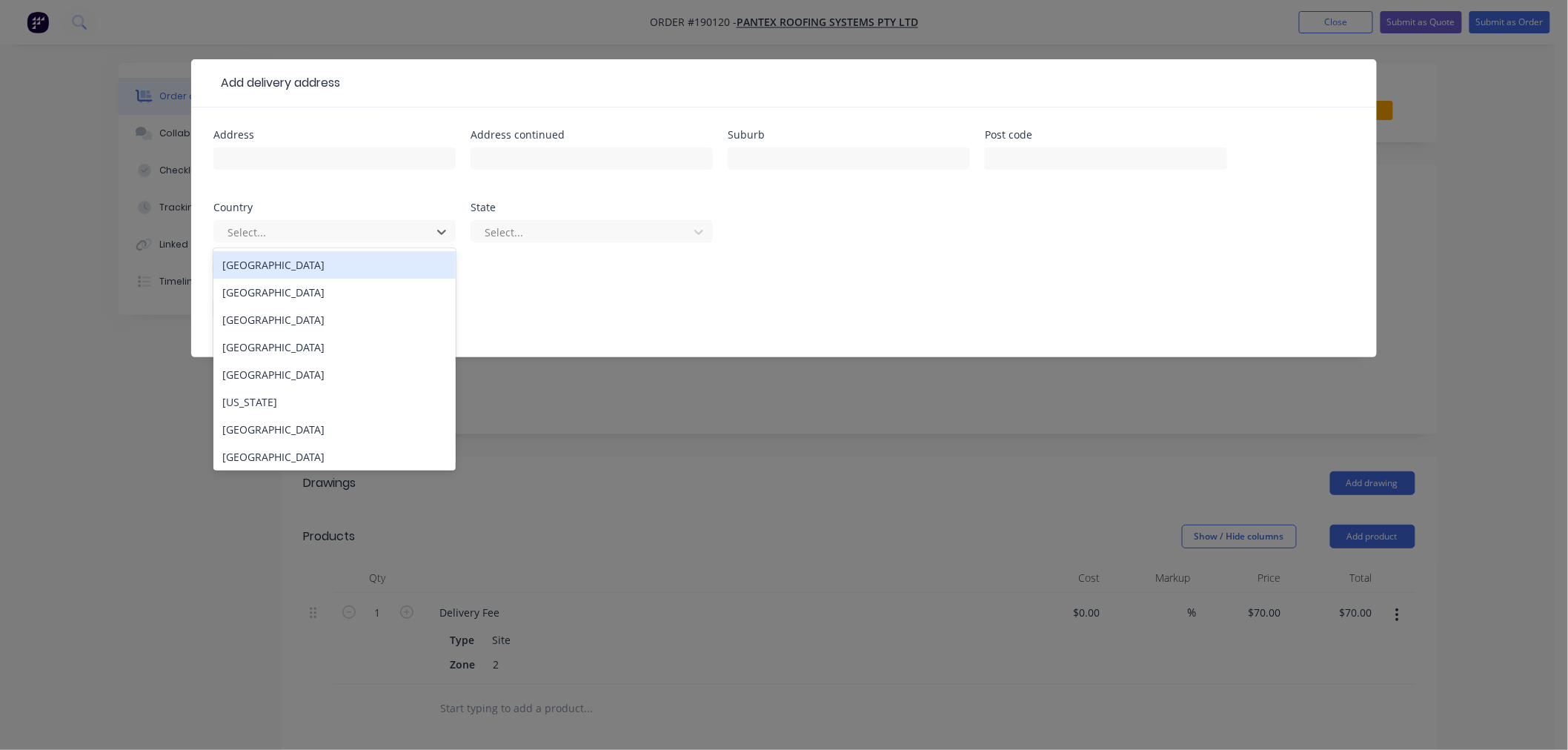
click at [367, 267] on div "[GEOGRAPHIC_DATA]" at bounding box center [334, 265] width 243 height 27
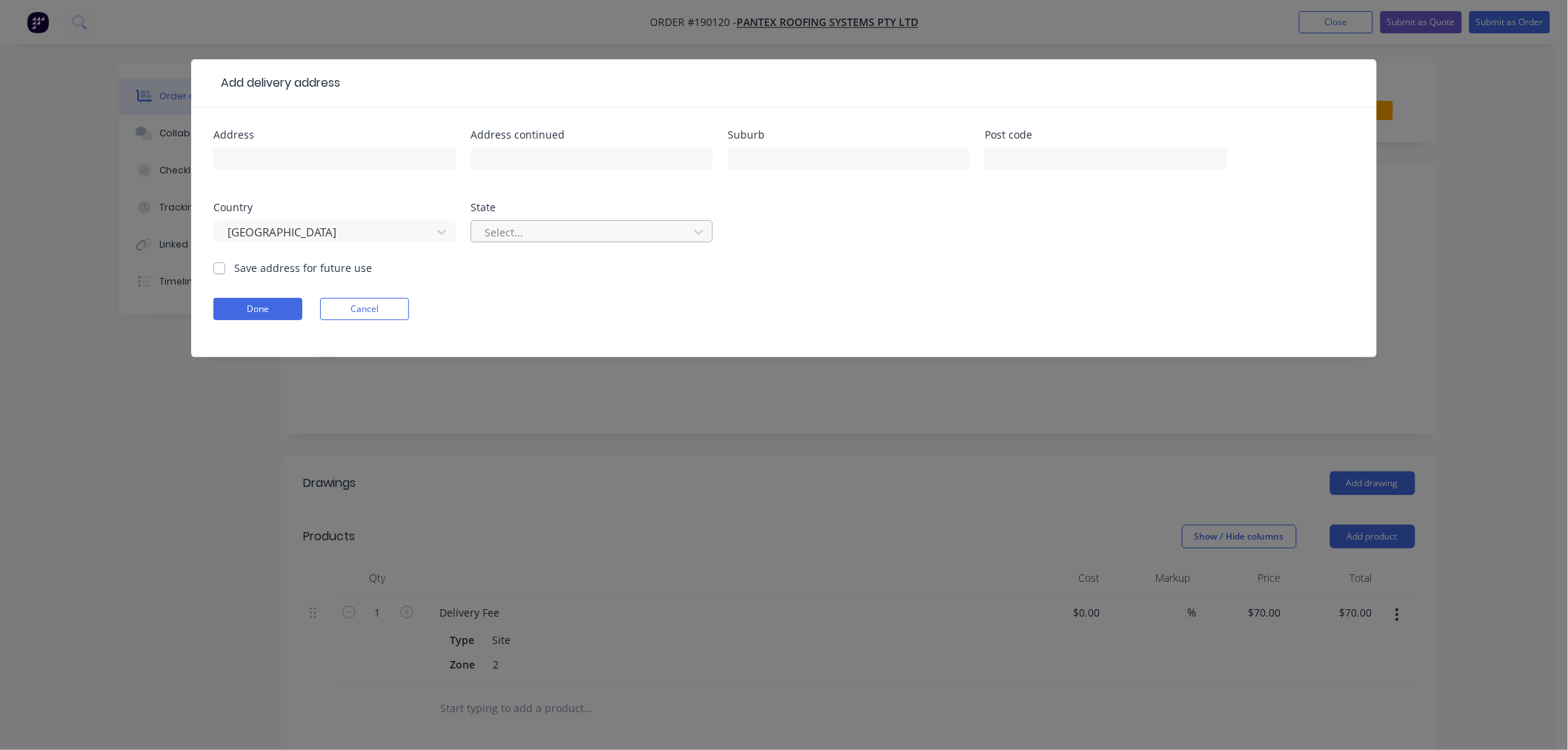
click at [538, 231] on div at bounding box center [583, 232] width 198 height 19
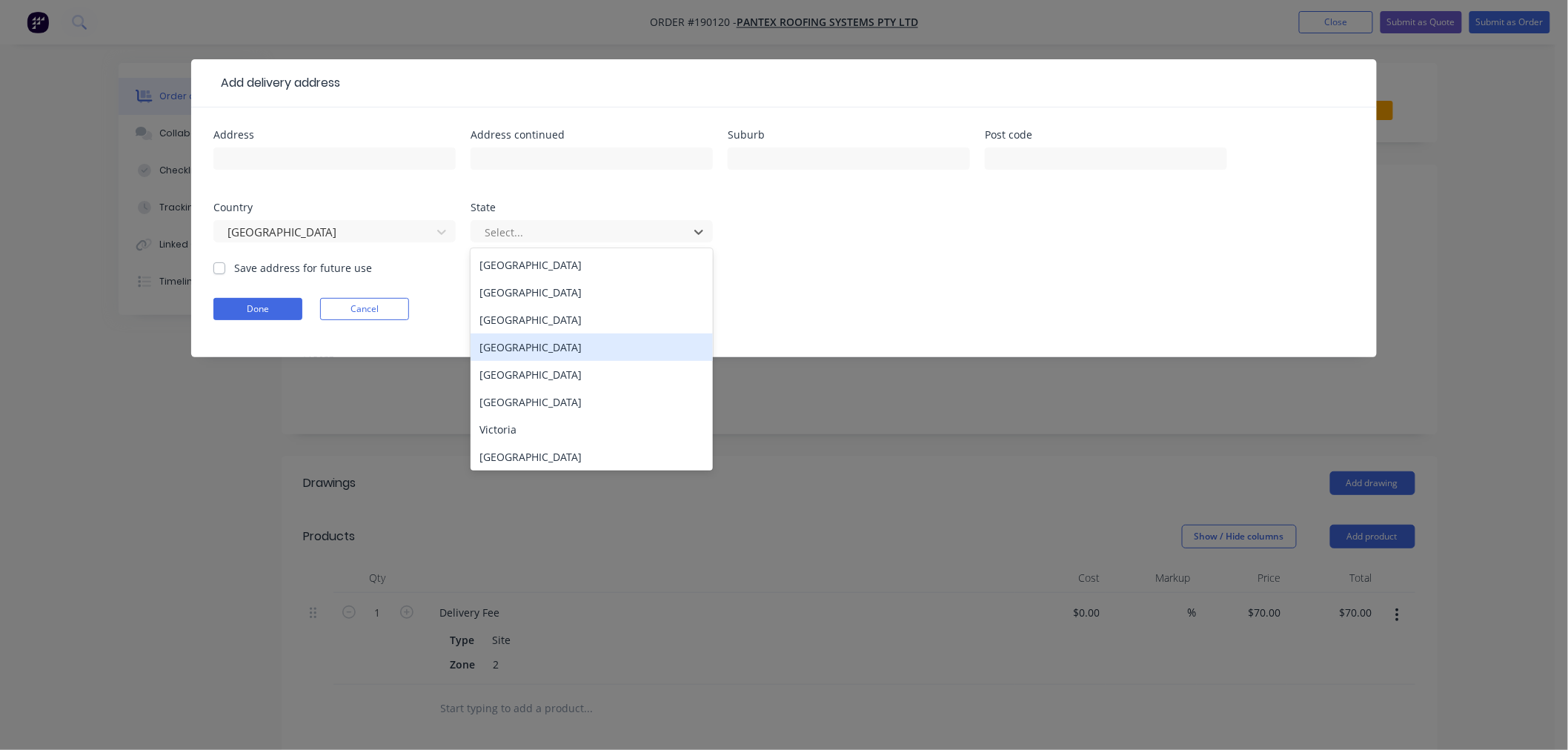
click at [539, 354] on div "[GEOGRAPHIC_DATA]" at bounding box center [591, 347] width 243 height 27
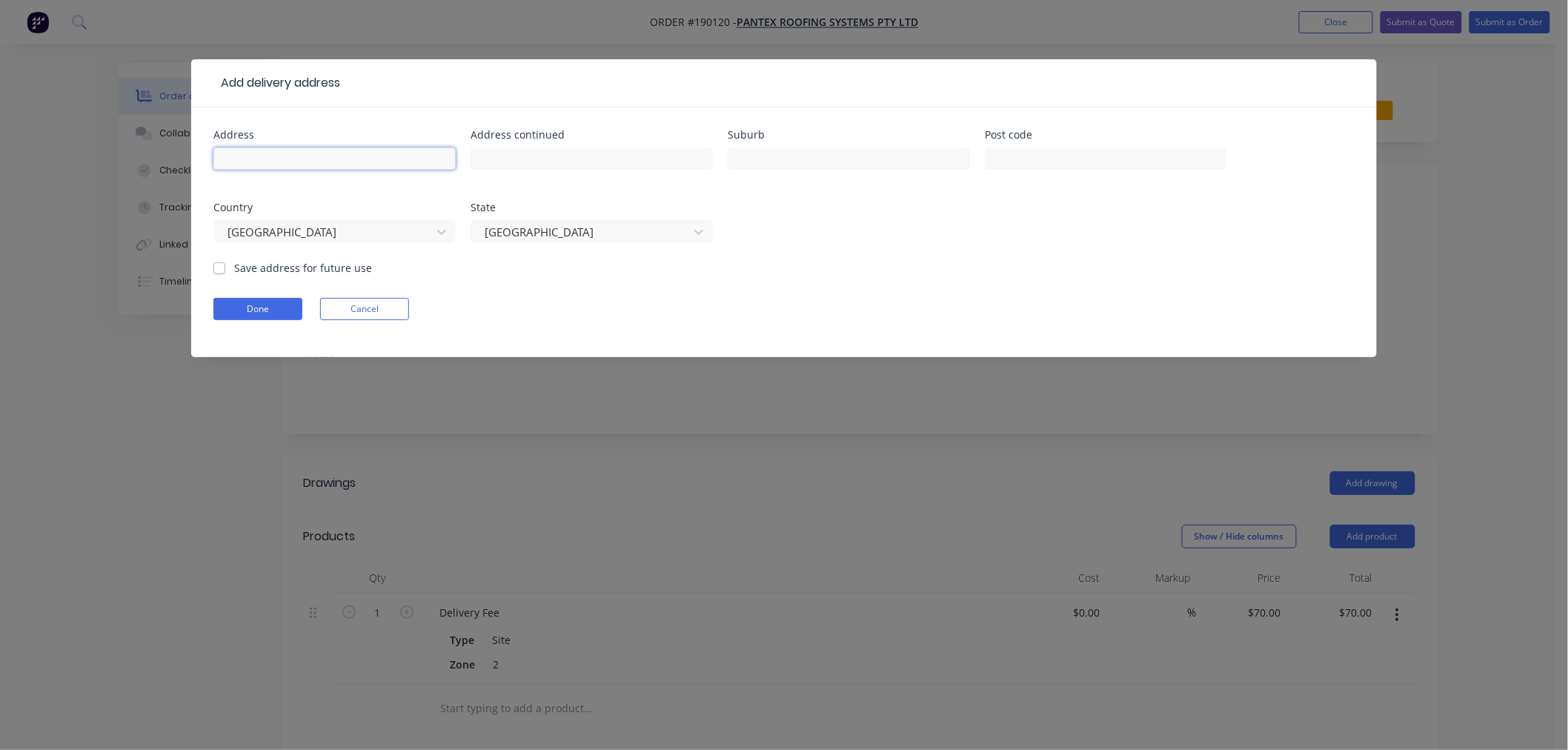
click at [328, 160] on input "text" at bounding box center [334, 159] width 243 height 23
click at [384, 167] on input "[GEOGRAPHIC_DATA] D" at bounding box center [334, 159] width 243 height 23
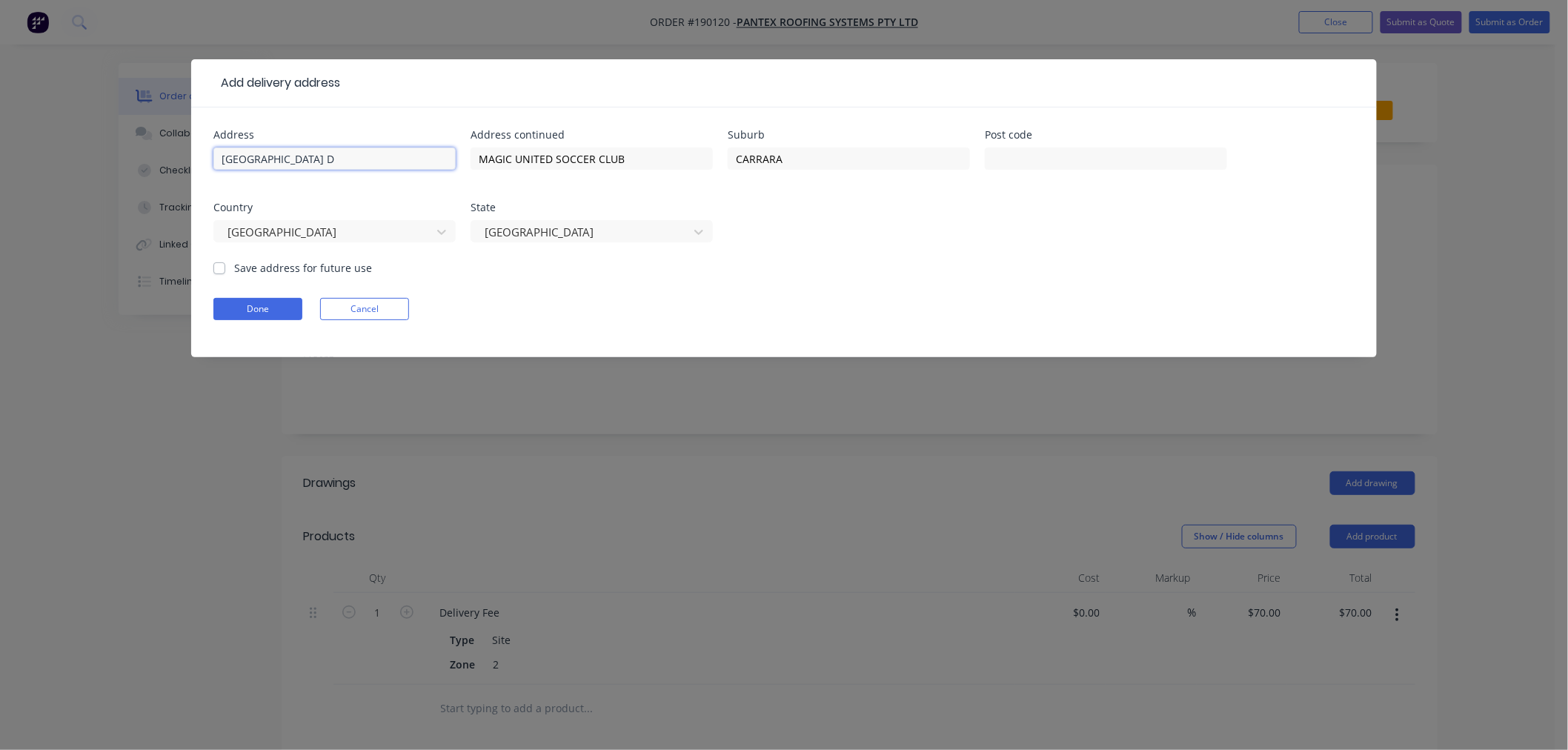
click at [448, 160] on input "[GEOGRAPHIC_DATA] D" at bounding box center [334, 159] width 243 height 23
click button "Done" at bounding box center [258, 309] width 89 height 23
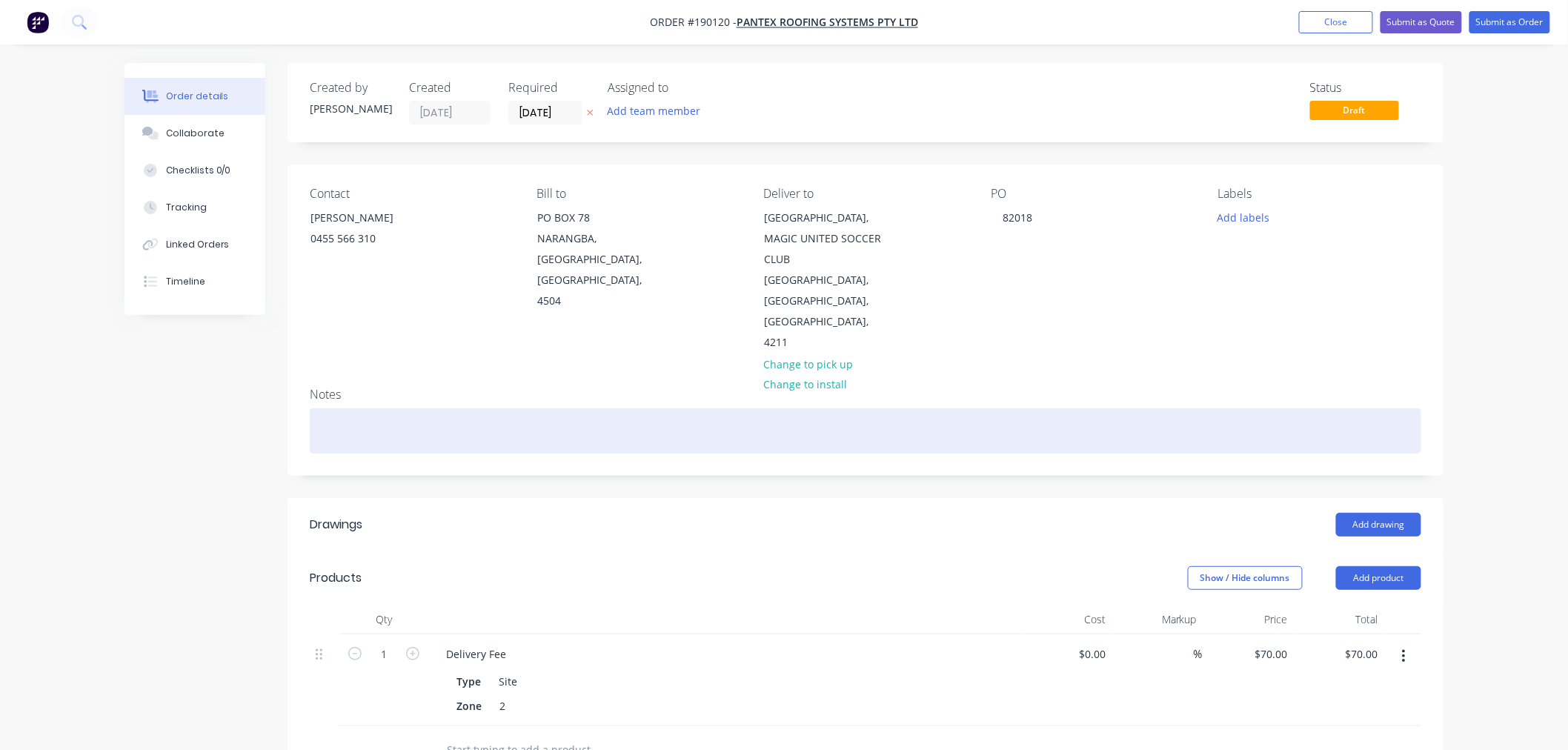
click at [404, 408] on div at bounding box center [865, 431] width 1112 height 45
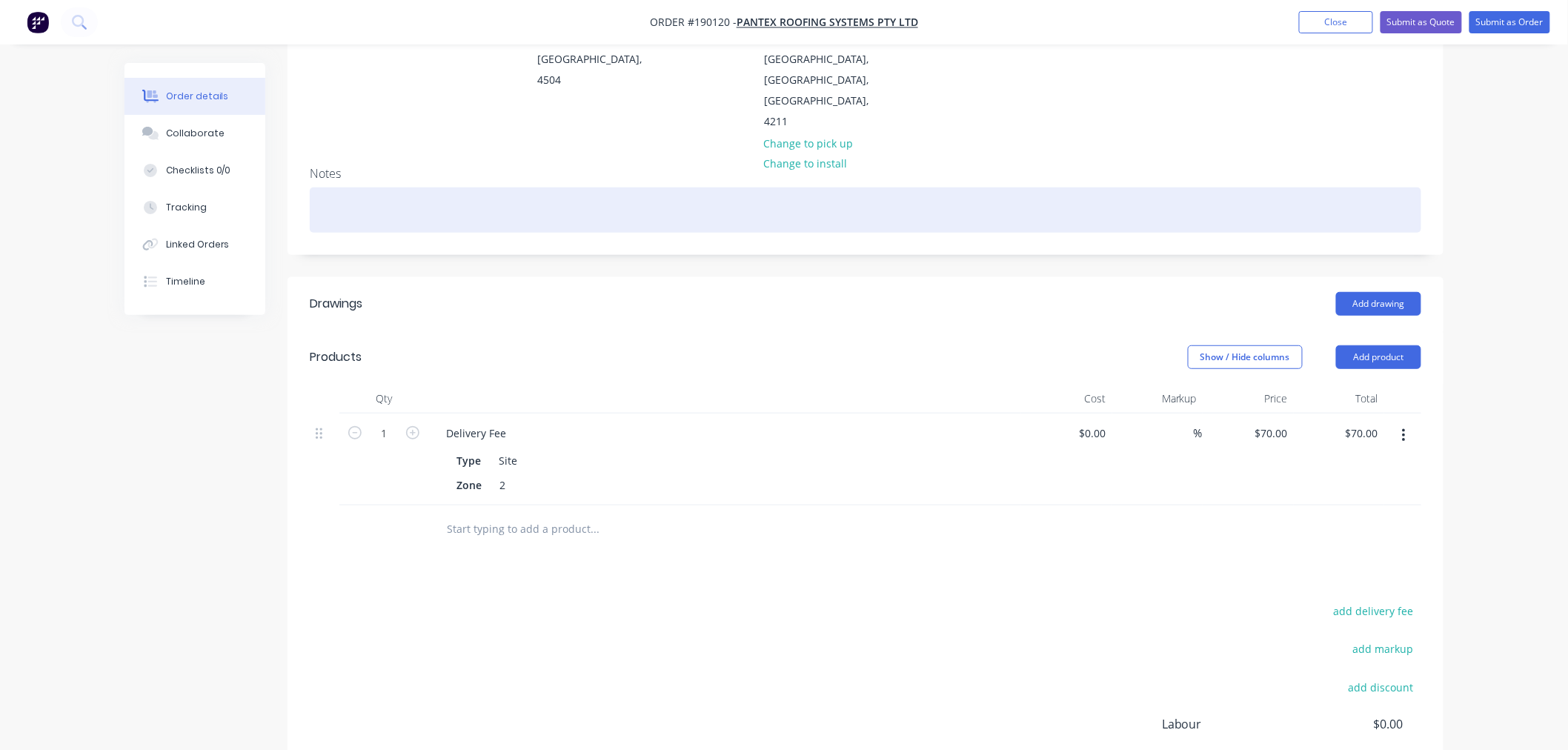
scroll to position [382, 0]
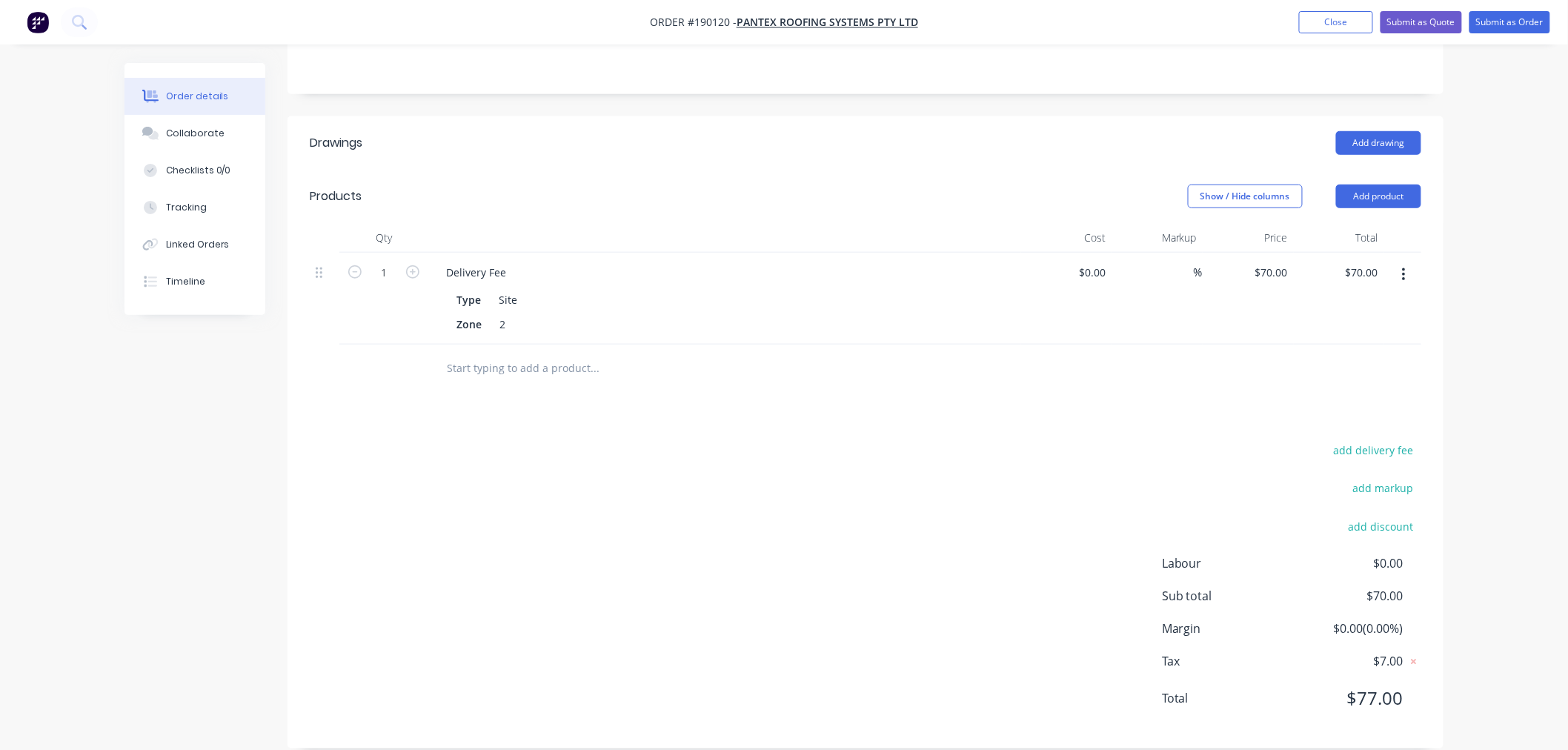
click at [1484, 426] on div "Order details Collaborate Checklists 0/0 Tracking Linked Orders Timeline Order …" at bounding box center [784, 194] width 1568 height 1152
click at [1373, 131] on button "Add drawing" at bounding box center [1379, 143] width 85 height 23
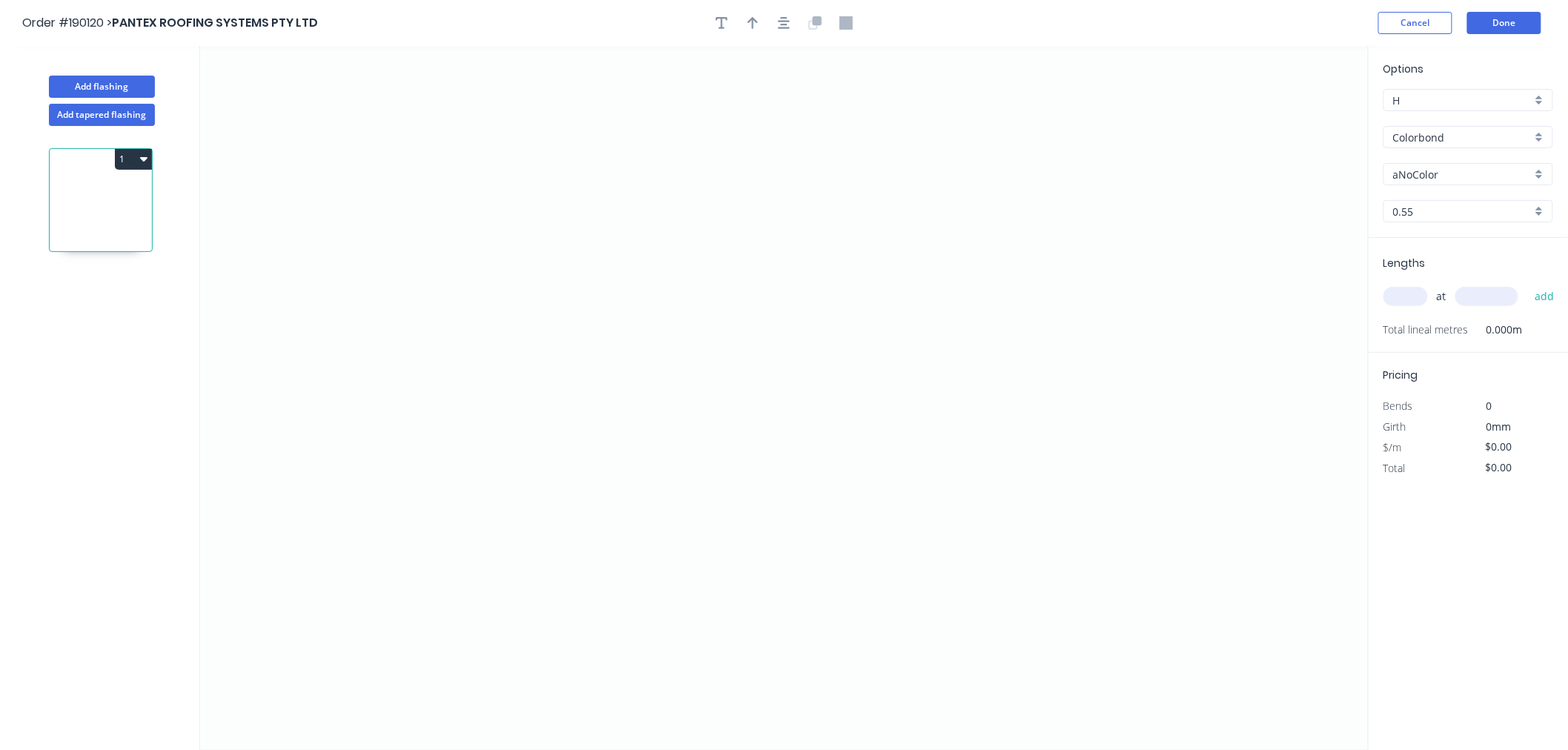
click at [1417, 175] on input "aNoColor" at bounding box center [1462, 174] width 139 height 15
click at [1469, 233] on div "Monument" at bounding box center [1468, 237] width 168 height 26
click at [1389, 291] on input "text" at bounding box center [1405, 296] width 44 height 19
click at [1528, 284] on button "add" at bounding box center [1545, 296] width 35 height 25
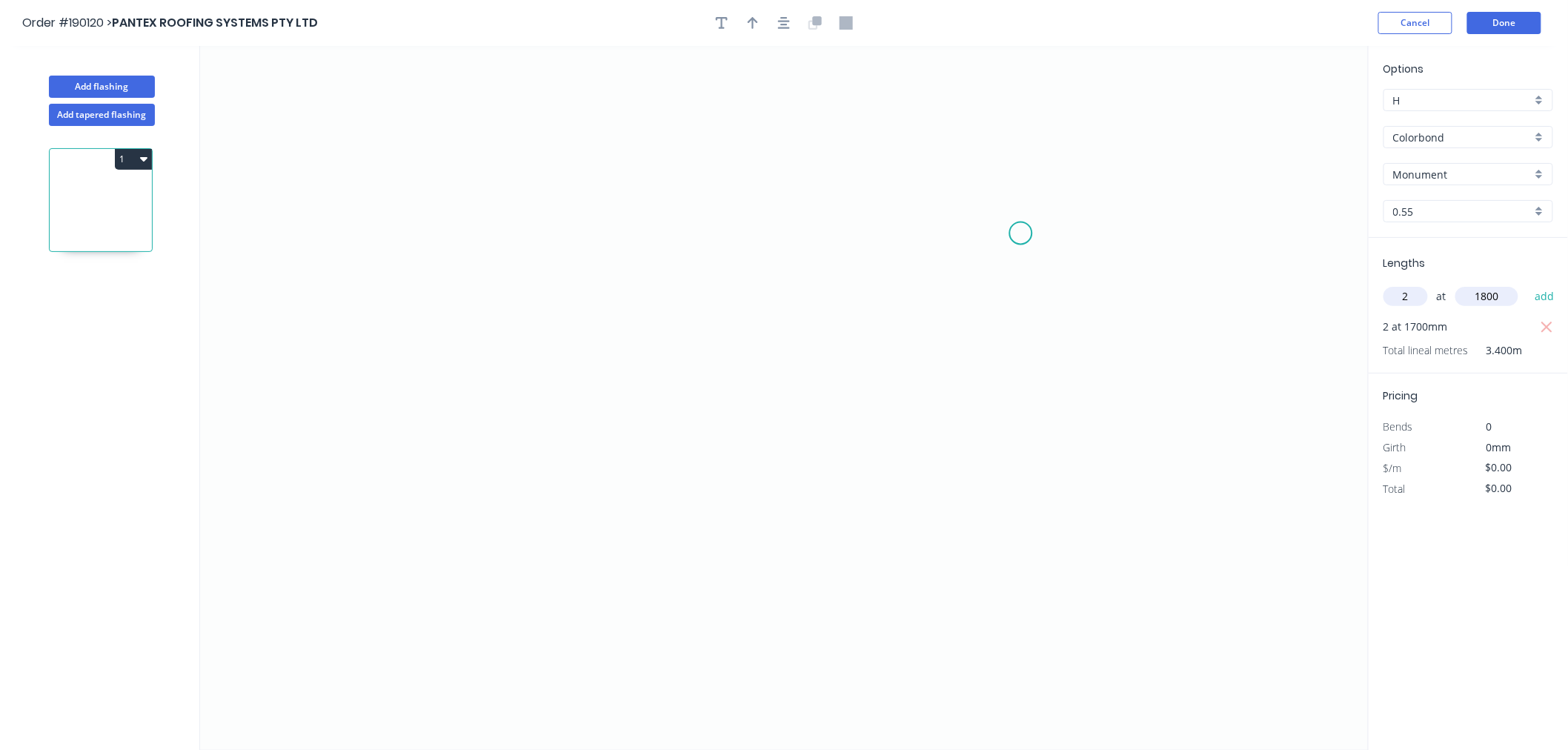
click at [1528, 284] on button "add" at bounding box center [1545, 296] width 35 height 25
click at [419, 171] on icon "0" at bounding box center [784, 398] width 1168 height 704
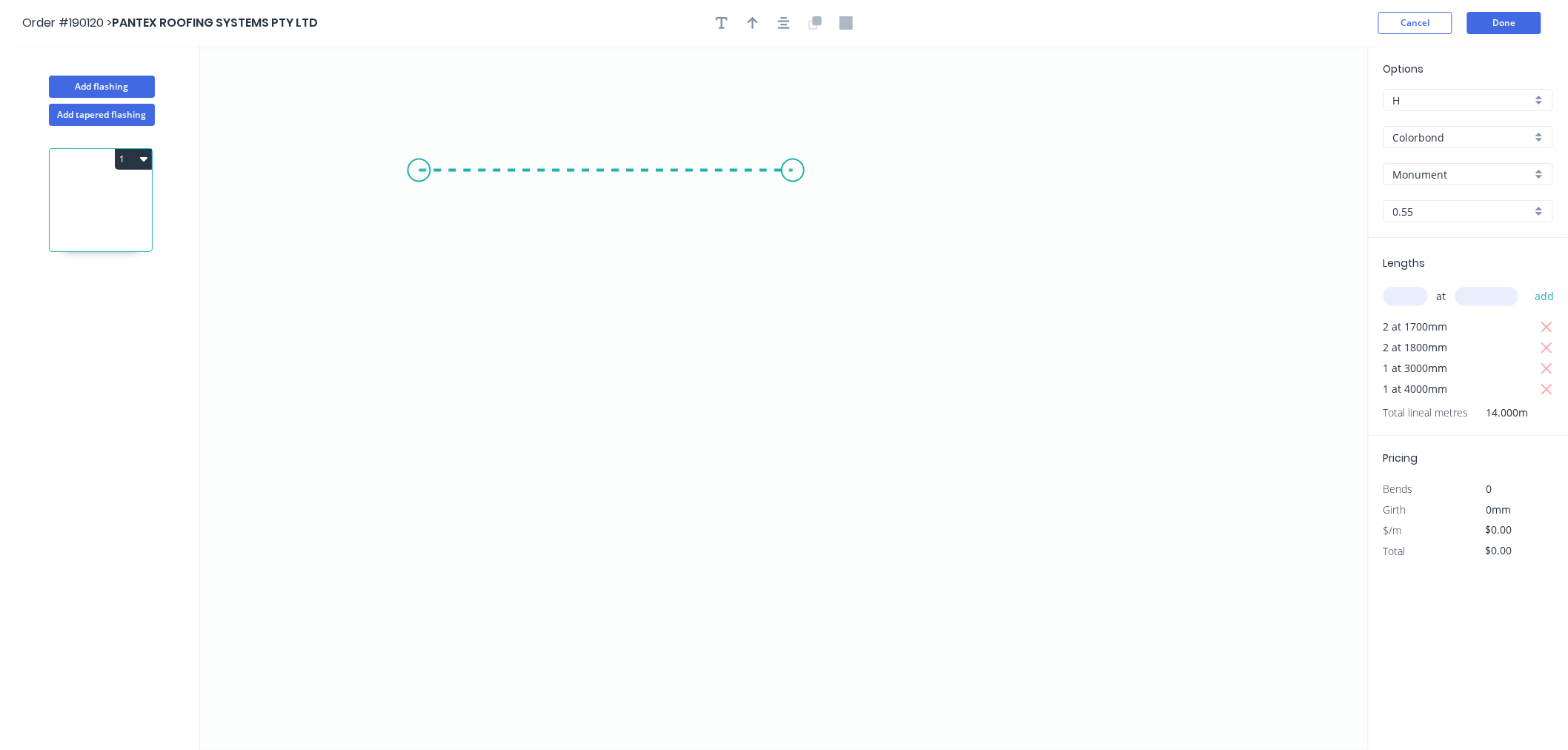
click at [793, 176] on icon "0" at bounding box center [784, 398] width 1168 height 704
click at [782, 479] on icon "0 ?" at bounding box center [784, 398] width 1168 height 704
click at [767, 479] on icon "0 ? ?" at bounding box center [784, 398] width 1168 height 704
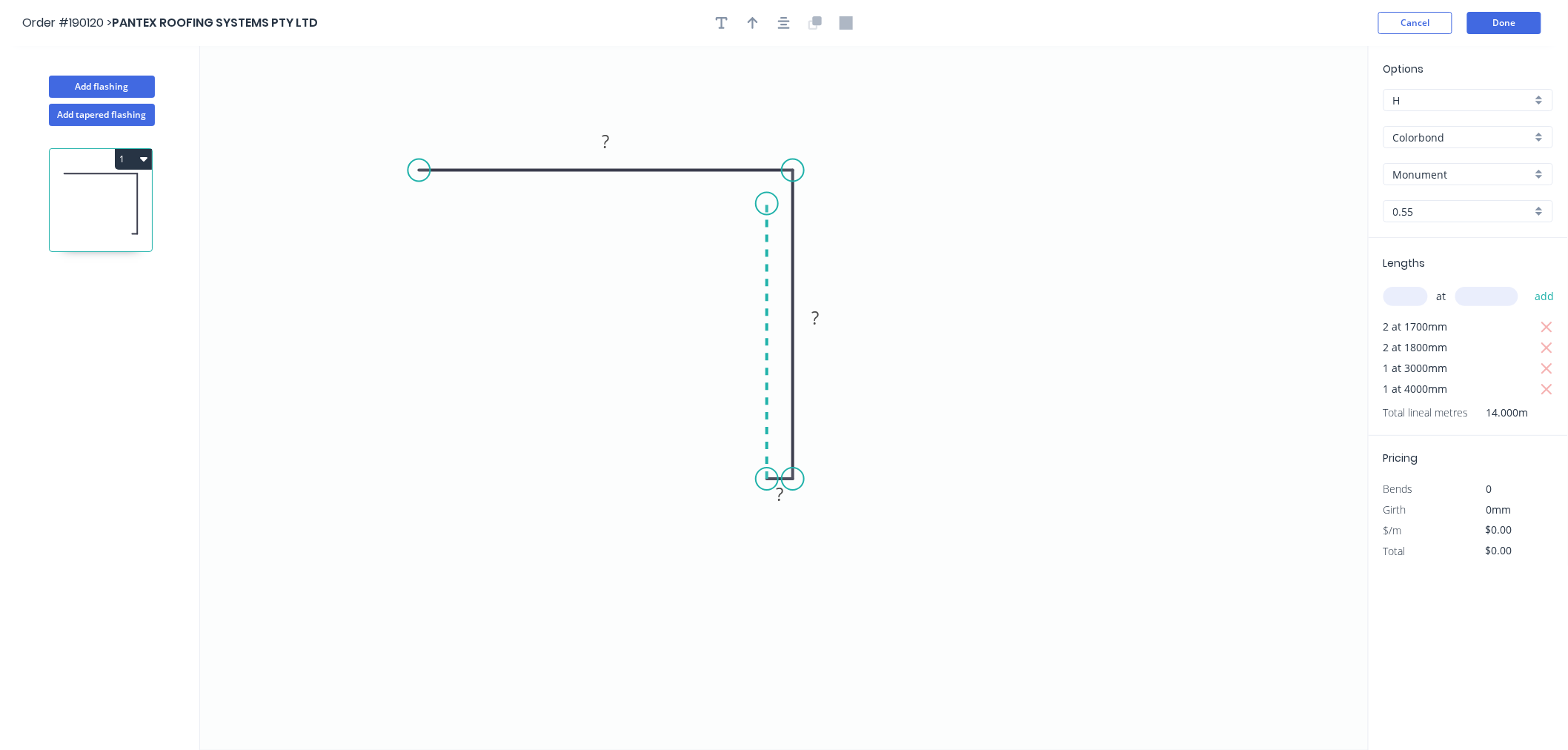
click at [766, 204] on icon "0 ? ? ?" at bounding box center [784, 398] width 1168 height 704
click at [600, 208] on icon "0 ? ? ? ?" at bounding box center [784, 398] width 1168 height 704
click at [595, 343] on icon "0 ? ? ? ? ?" at bounding box center [784, 398] width 1168 height 704
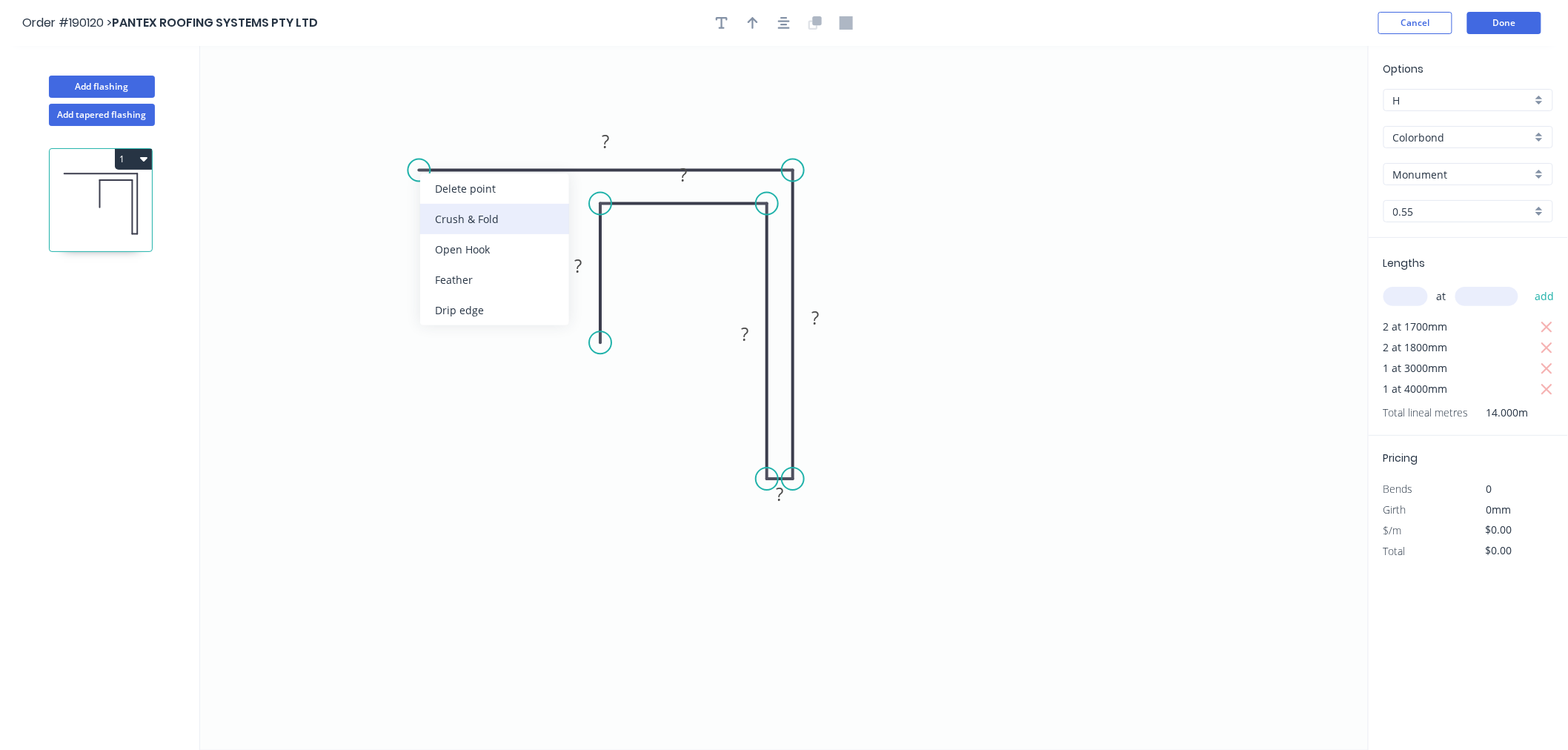
click at [450, 221] on div "Crush & Fold" at bounding box center [494, 219] width 149 height 31
drag, startPoint x: 701, startPoint y: 180, endPoint x: 691, endPoint y: 195, distance: 18.0
click at [691, 195] on rect at bounding box center [675, 188] width 48 height 30
click at [782, 15] on button "button" at bounding box center [784, 23] width 23 height 23
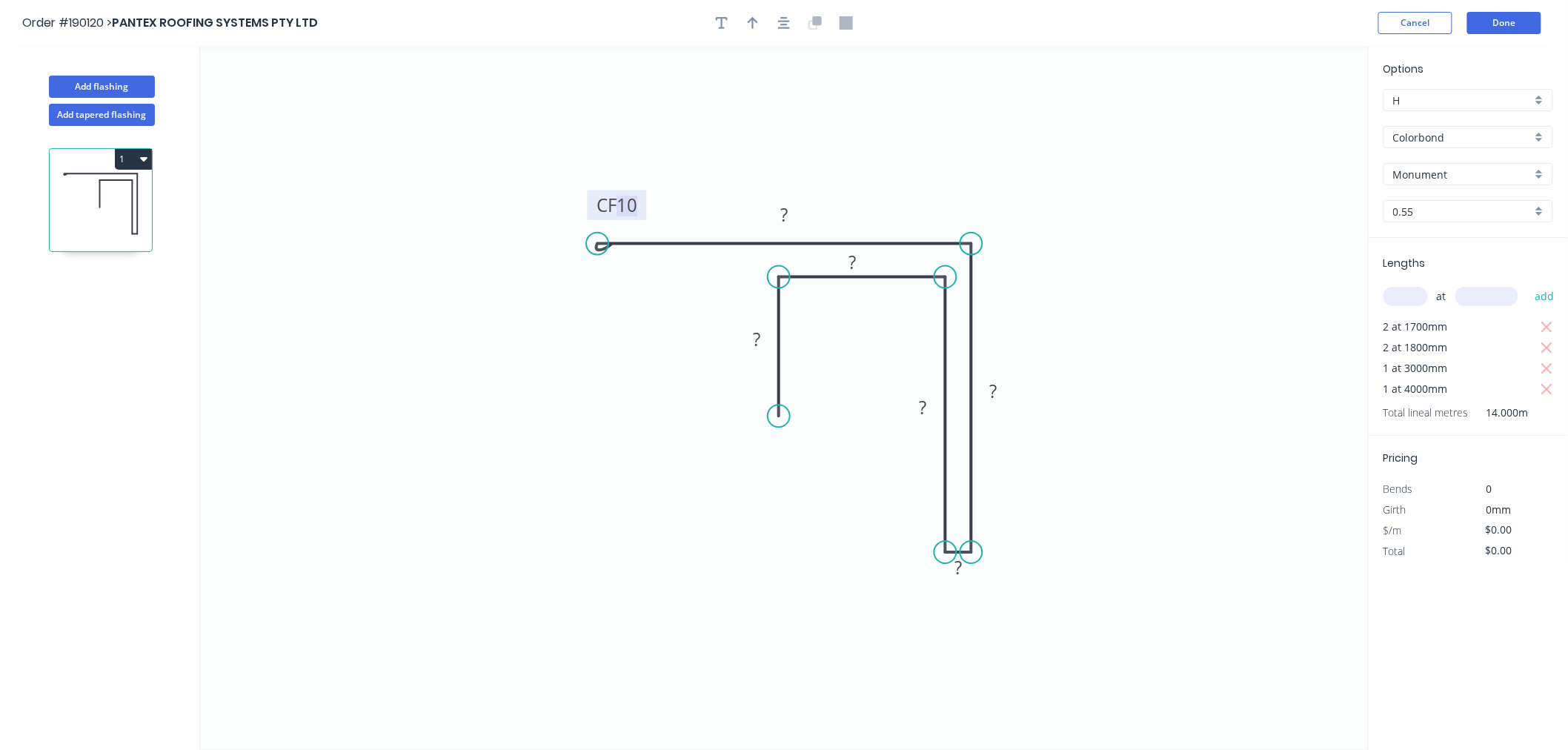
click at [620, 206] on tspan "10" at bounding box center [627, 205] width 21 height 24
click at [989, 589] on div "Hide measurement" at bounding box center [1039, 588] width 149 height 31
click at [784, 212] on tspan "?" at bounding box center [784, 214] width 7 height 24
click at [996, 394] on tspan "?" at bounding box center [993, 391] width 7 height 24
drag, startPoint x: 744, startPoint y: 30, endPoint x: 811, endPoint y: 33, distance: 67.1
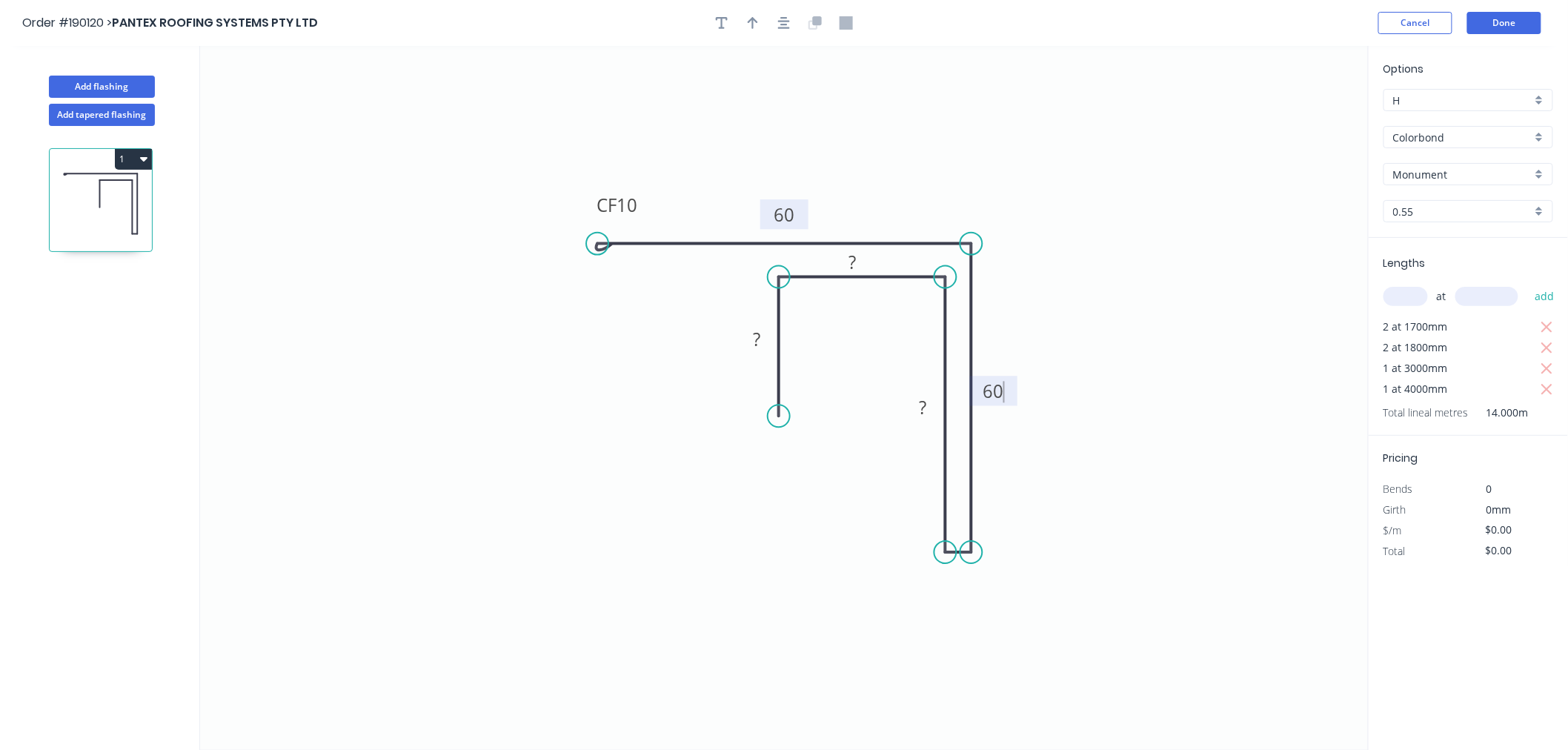
click at [746, 31] on button "button" at bounding box center [753, 23] width 23 height 23
drag, startPoint x: 1290, startPoint y: 117, endPoint x: 904, endPoint y: 193, distance: 393.4
click at [904, 193] on icon at bounding box center [904, 176] width 14 height 48
click at [927, 409] on rect at bounding box center [923, 408] width 30 height 21
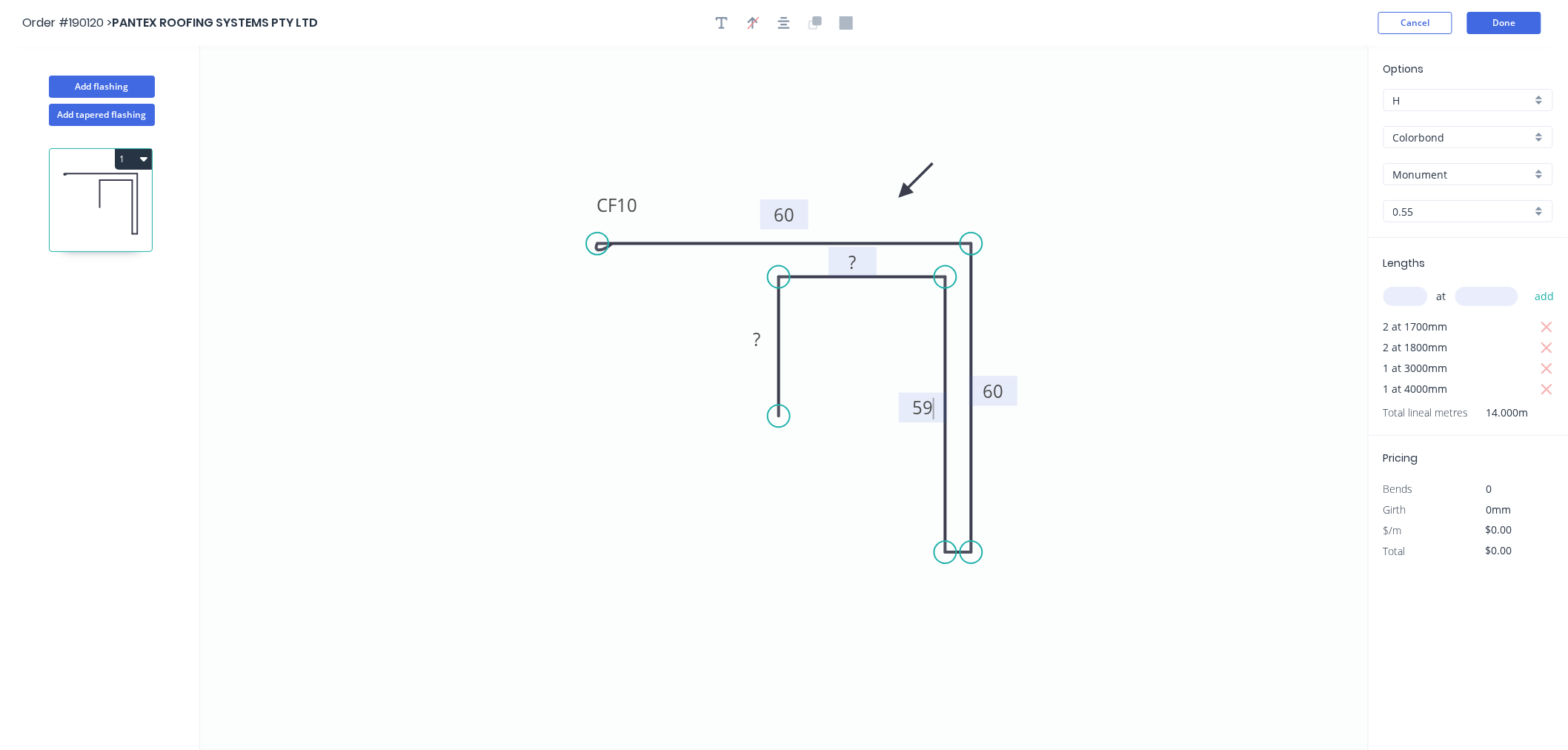
click at [854, 256] on tspan "?" at bounding box center [852, 262] width 7 height 24
drag, startPoint x: 753, startPoint y: 113, endPoint x: 753, endPoint y: 65, distance: 48.0
click at [753, 111] on icon "0 CF 10 60 60 59 20 30" at bounding box center [784, 398] width 1168 height 704
click at [779, 15] on button "button" at bounding box center [784, 23] width 23 height 23
click at [765, 112] on icon "0 CF 10 60 60 59 20 30" at bounding box center [784, 398] width 1168 height 704
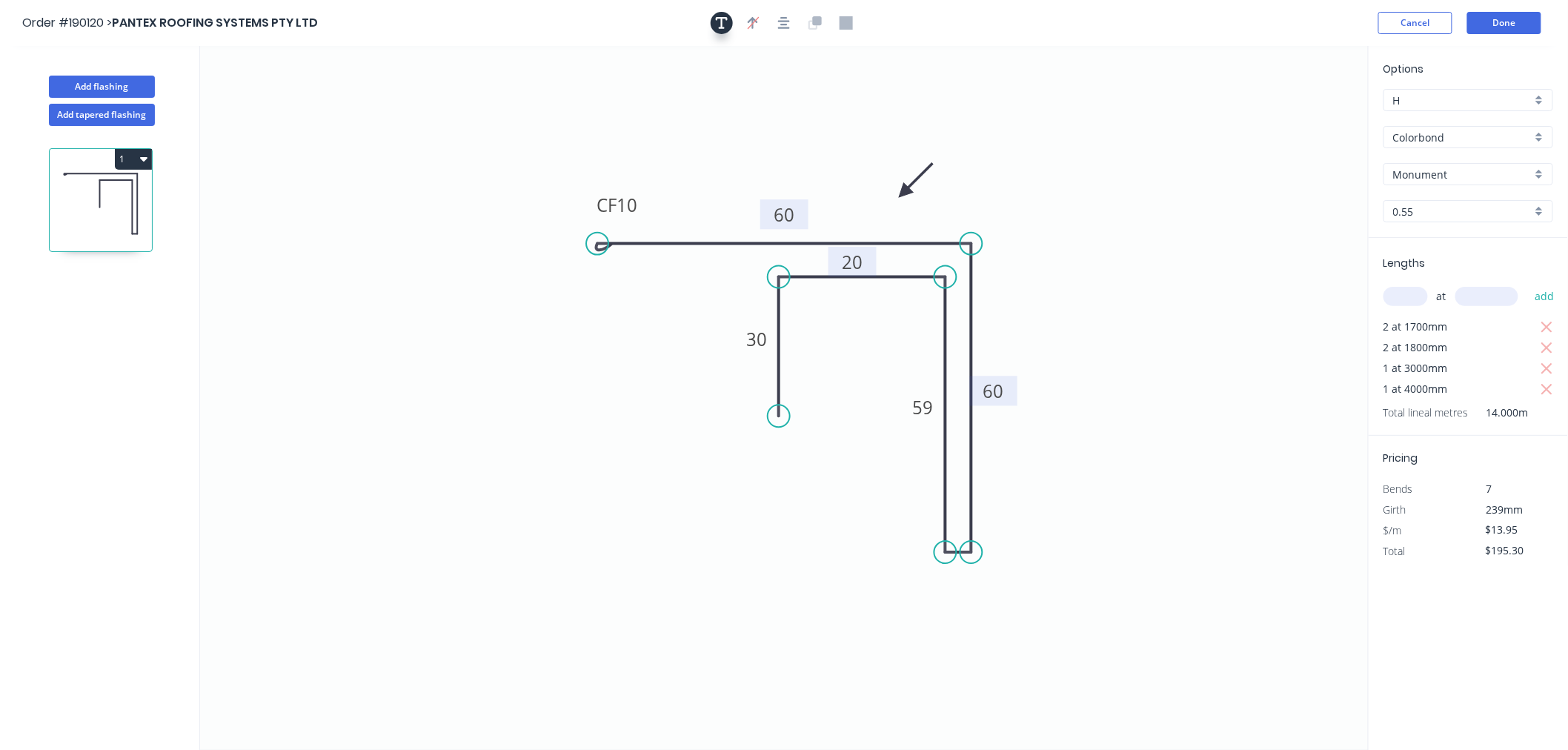
click at [723, 27] on icon "button" at bounding box center [721, 23] width 12 height 12
drag, startPoint x: 323, startPoint y: 74, endPoint x: 994, endPoint y: 578, distance: 839.2
click at [994, 578] on rect at bounding box center [967, 609] width 135 height 69
click at [943, 600] on textarea at bounding box center [967, 609] width 120 height 55
click at [964, 596] on textarea at bounding box center [967, 609] width 120 height 55
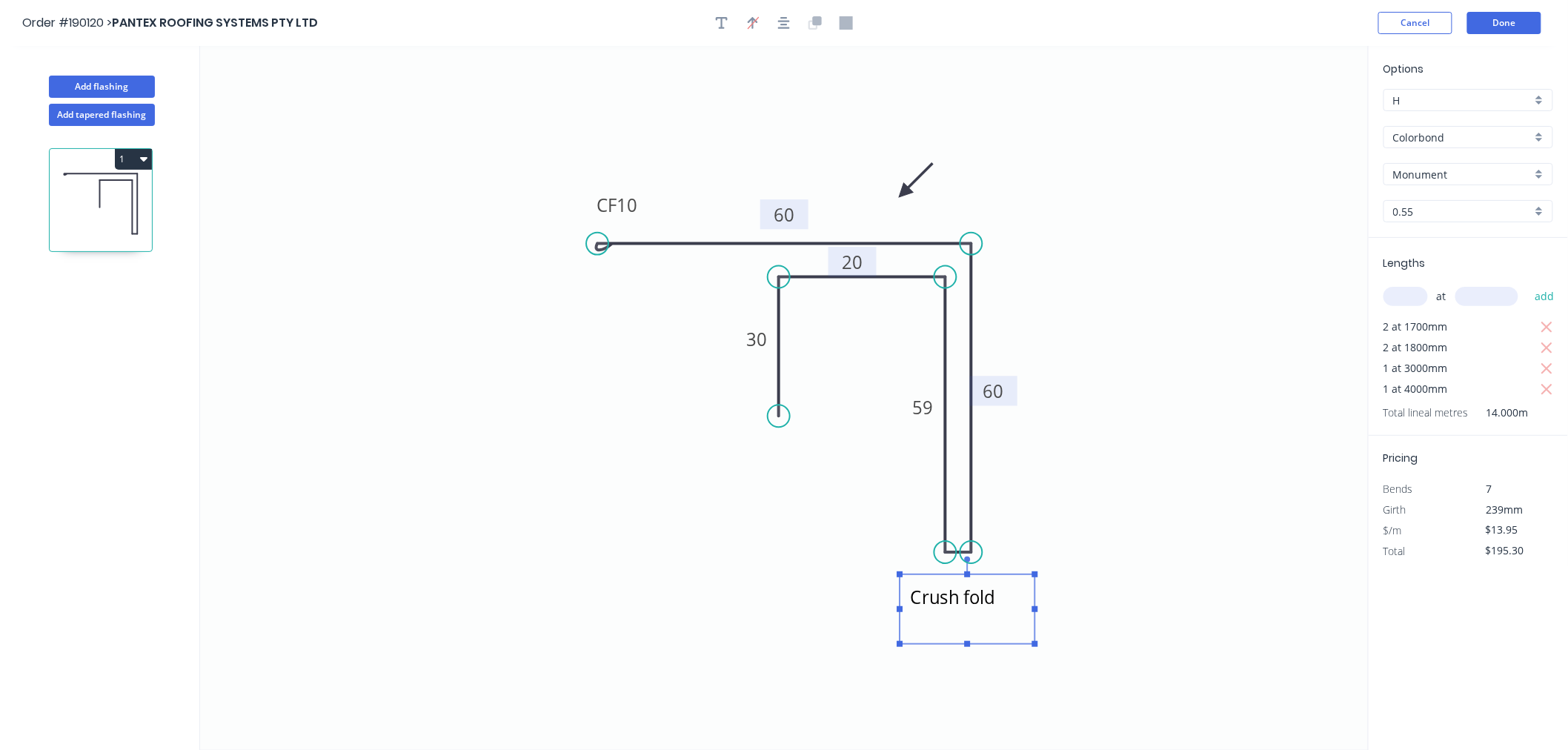
click at [1009, 489] on icon "Crush fold CF 10 60 60 59 20 30" at bounding box center [784, 398] width 1168 height 704
drag, startPoint x: 1014, startPoint y: 600, endPoint x: 1026, endPoint y: 595, distance: 13.0
click at [1026, 595] on textarea "Crush fold" at bounding box center [978, 603] width 120 height 55
click at [1066, 491] on icon "Crush fold CF 10 60 60 59 20 30" at bounding box center [784, 398] width 1168 height 704
click at [782, 14] on button "button" at bounding box center [784, 23] width 23 height 23
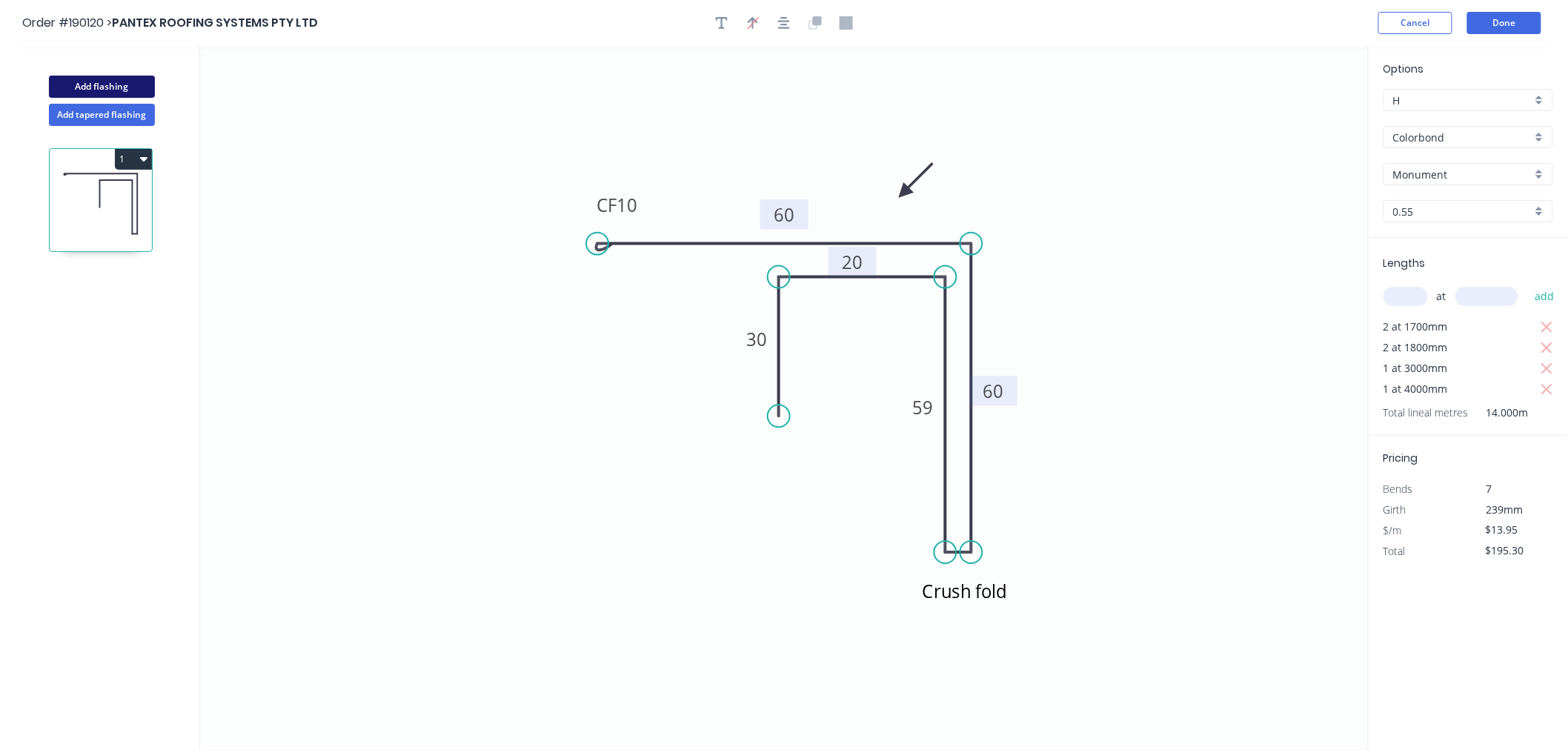
click at [120, 89] on button "Add flashing" at bounding box center [102, 87] width 106 height 23
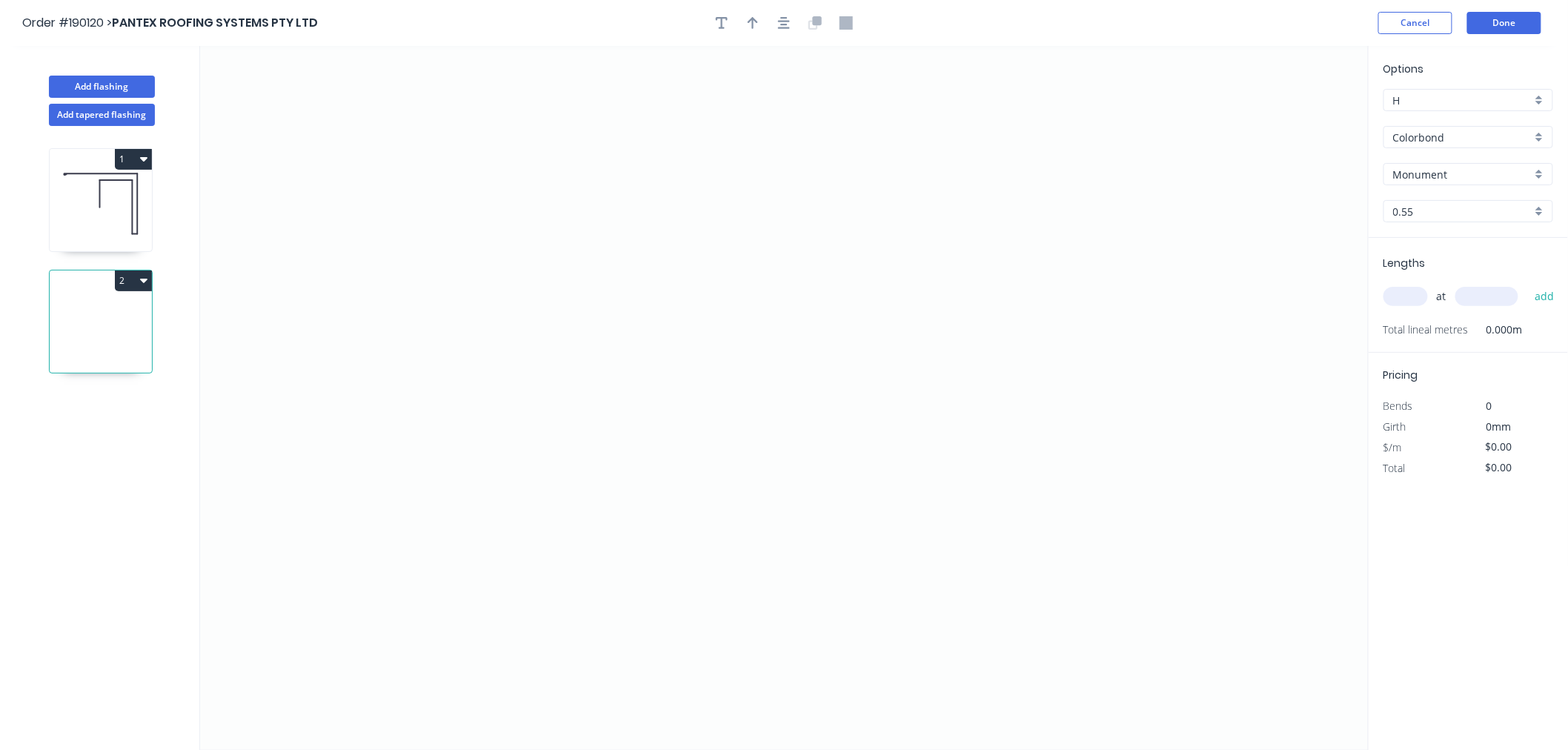
click at [101, 227] on icon at bounding box center [101, 204] width 102 height 95
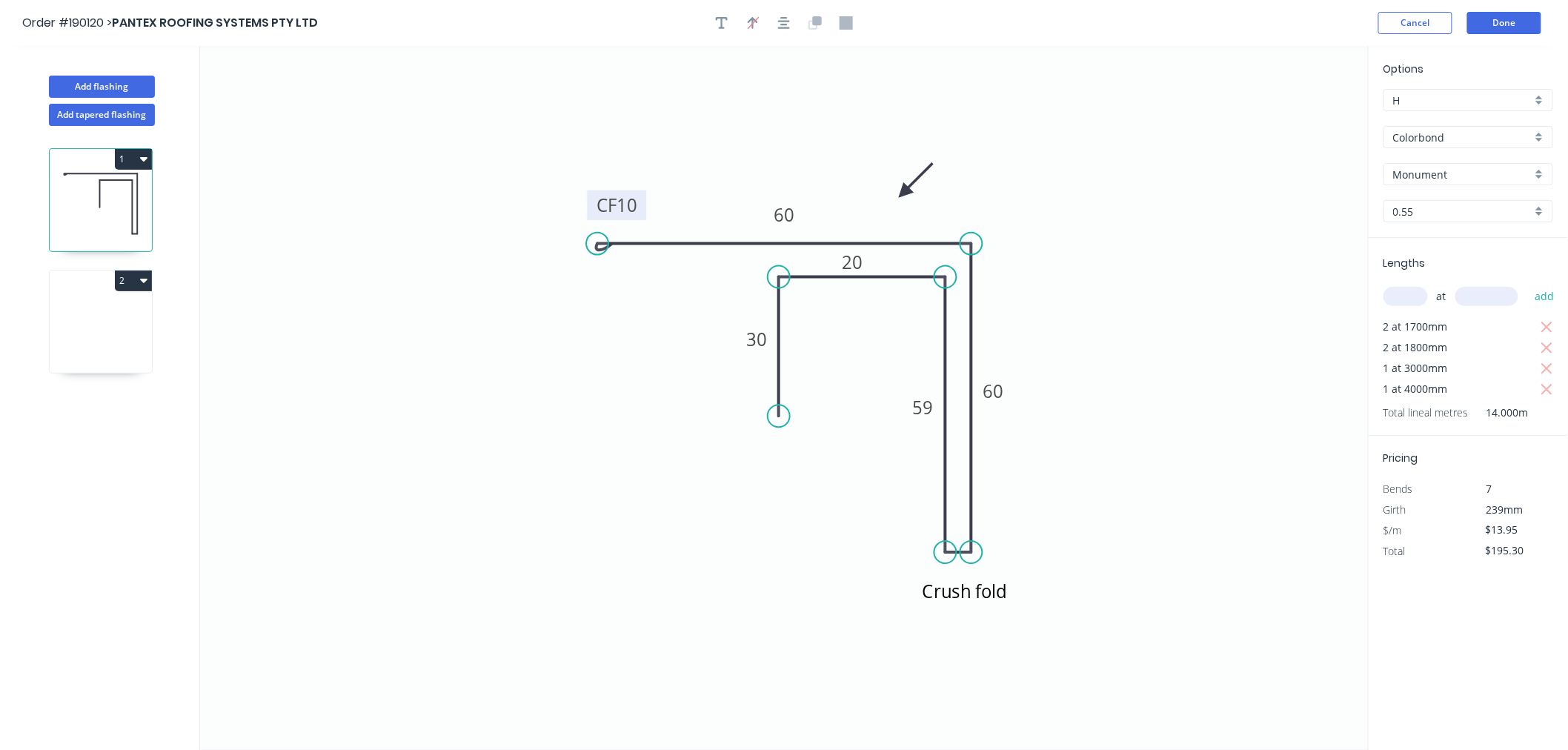
click at [628, 203] on tspan "10" at bounding box center [627, 205] width 21 height 24
click at [509, 398] on icon "Crush fold CF 15 60 60 59 20 30" at bounding box center [784, 398] width 1168 height 704
click at [64, 314] on icon at bounding box center [101, 325] width 102 height 95
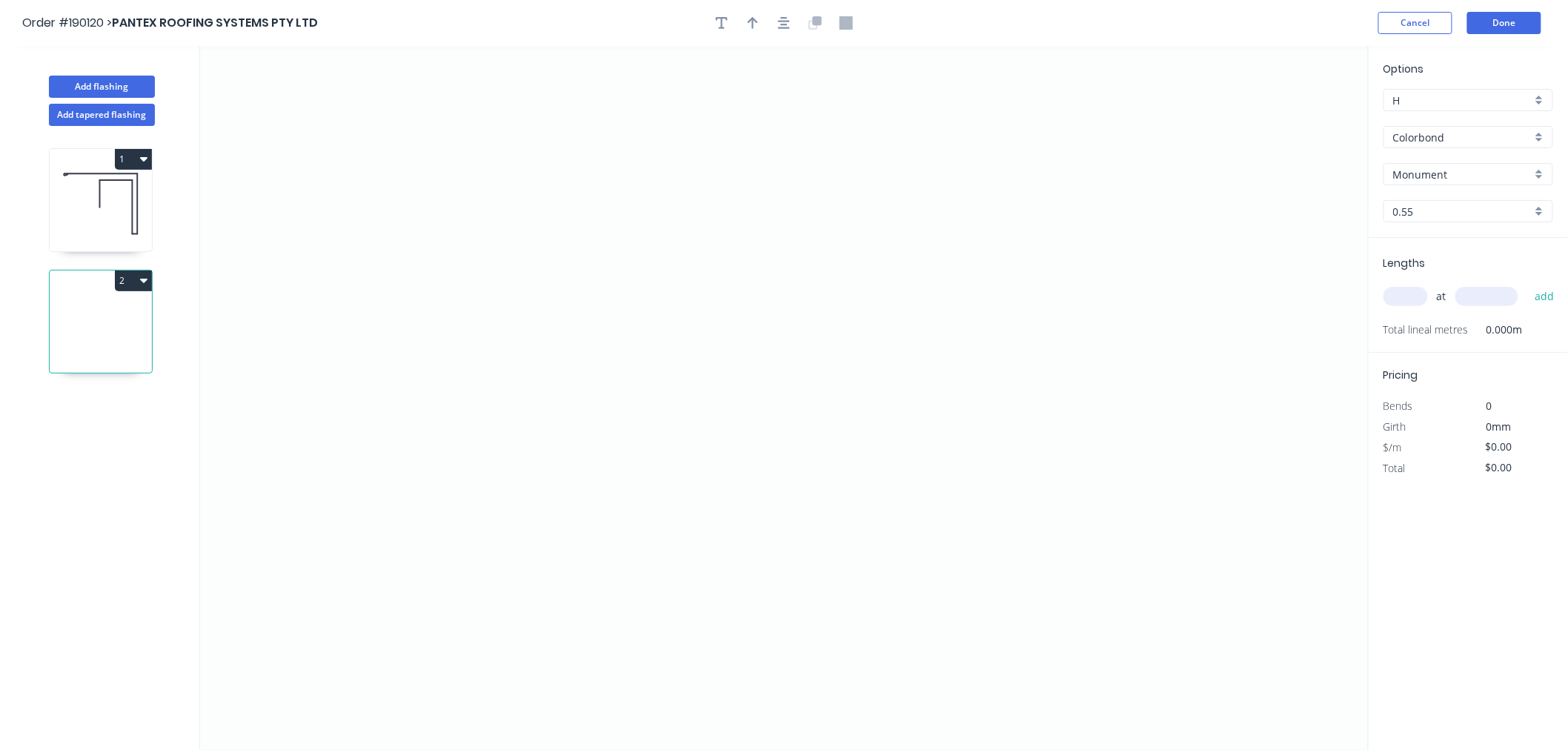
click at [74, 189] on icon at bounding box center [101, 204] width 102 height 95
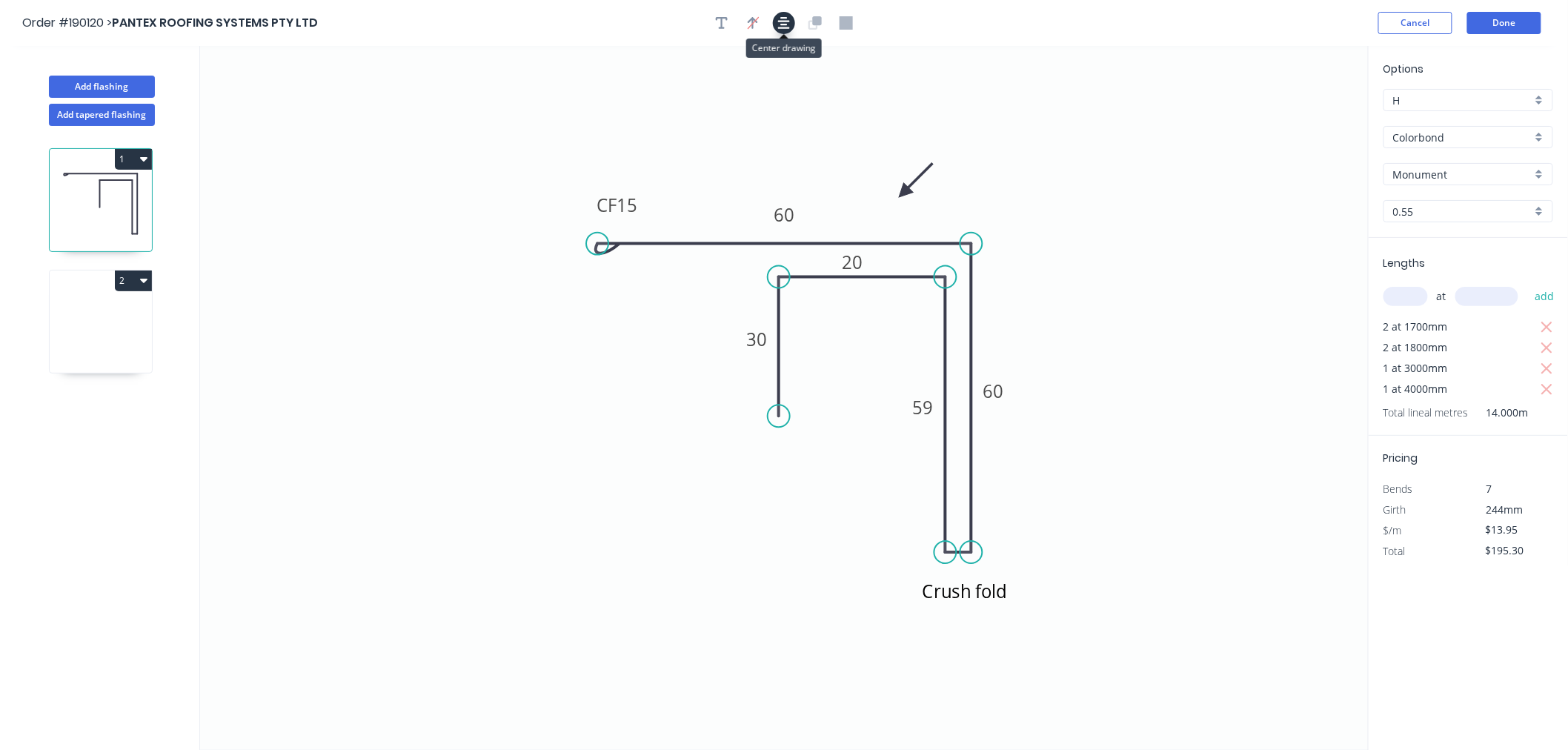
click at [782, 23] on icon "button" at bounding box center [784, 23] width 12 height 12
click at [97, 364] on icon at bounding box center [101, 325] width 102 height 95
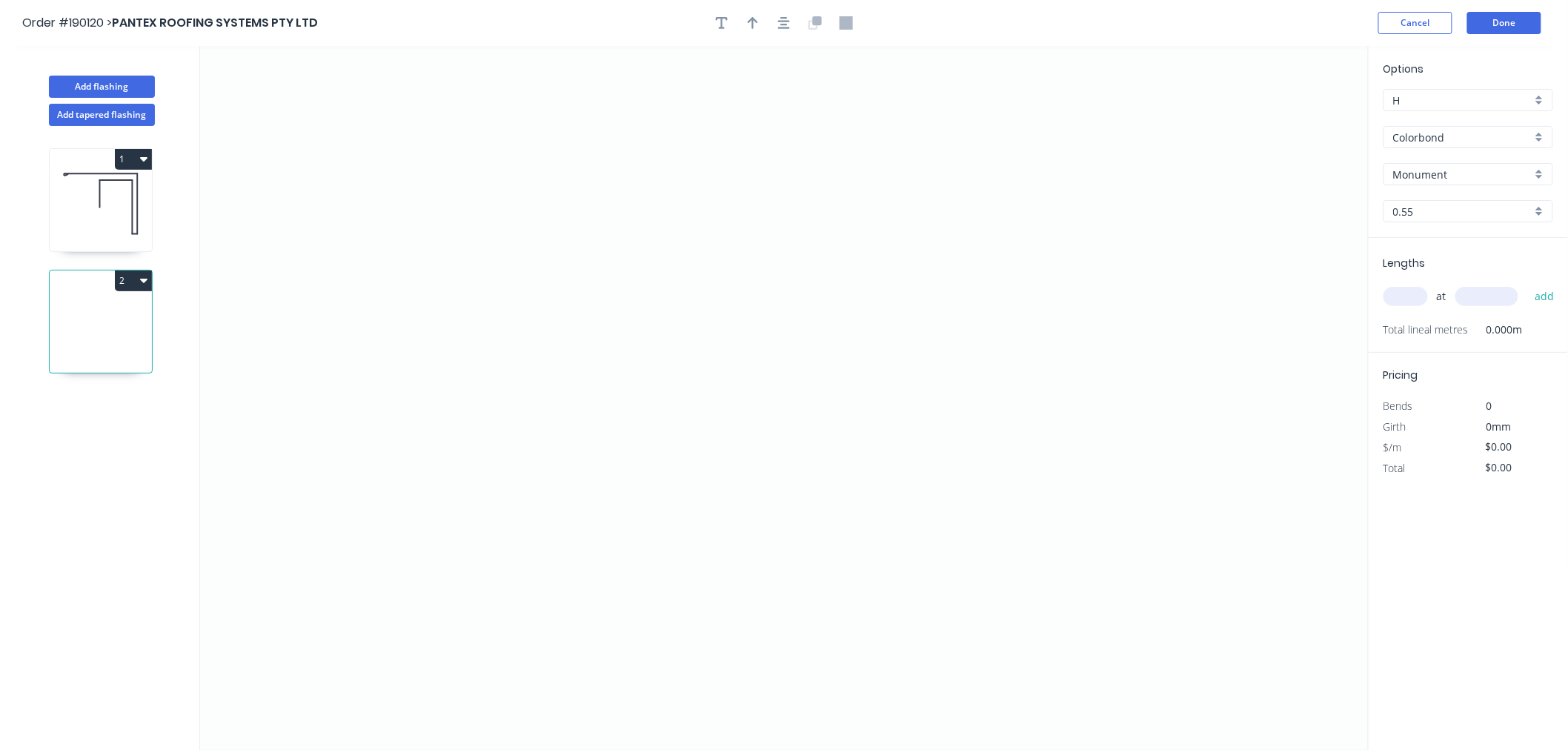
click at [102, 222] on icon at bounding box center [101, 204] width 102 height 95
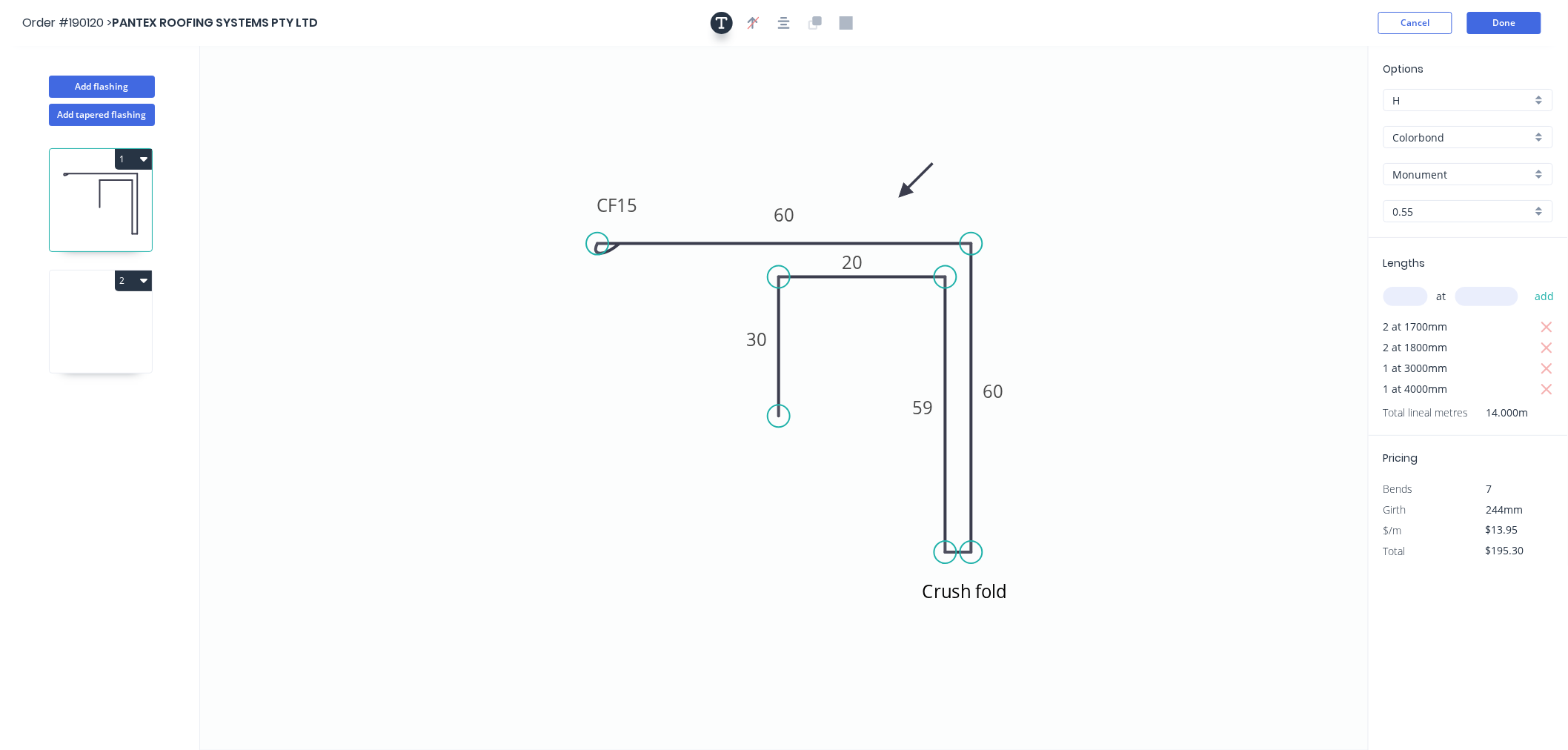
click at [721, 23] on icon "button" at bounding box center [721, 23] width 12 height 12
drag, startPoint x: 342, startPoint y: 108, endPoint x: 668, endPoint y: 116, distance: 326.1
click at [745, 127] on textarea at bounding box center [706, 122] width 120 height 55
drag, startPoint x: 761, startPoint y: 139, endPoint x: 1083, endPoint y: 238, distance: 336.9
click at [1083, 238] on rect at bounding box center [1020, 224] width 135 height 69
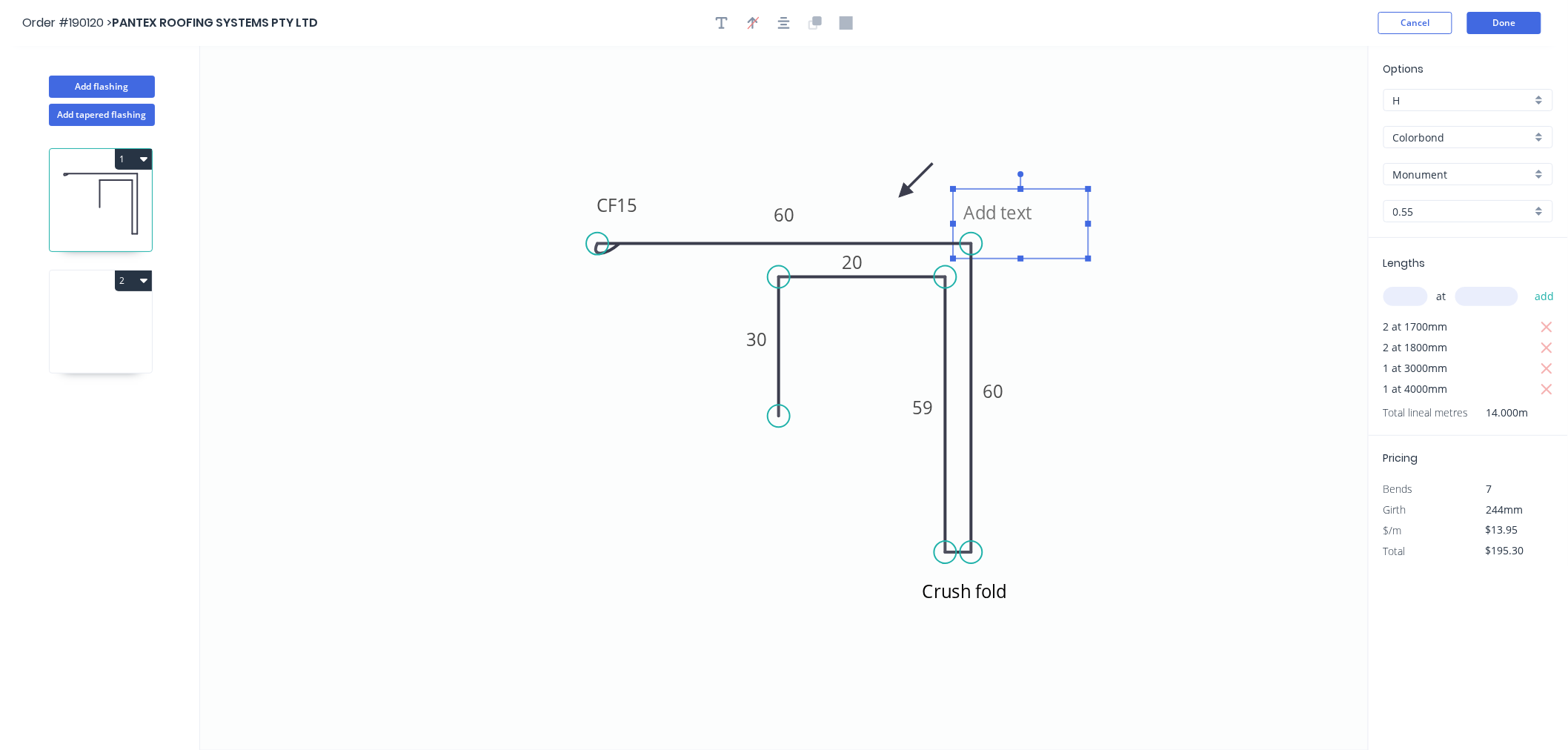
click at [1020, 222] on textarea at bounding box center [1020, 224] width 120 height 55
click at [1055, 139] on icon "Crush fold CF CF 15 60 60 59 20 30" at bounding box center [784, 398] width 1168 height 704
click at [1523, 27] on button "Done" at bounding box center [1504, 23] width 74 height 23
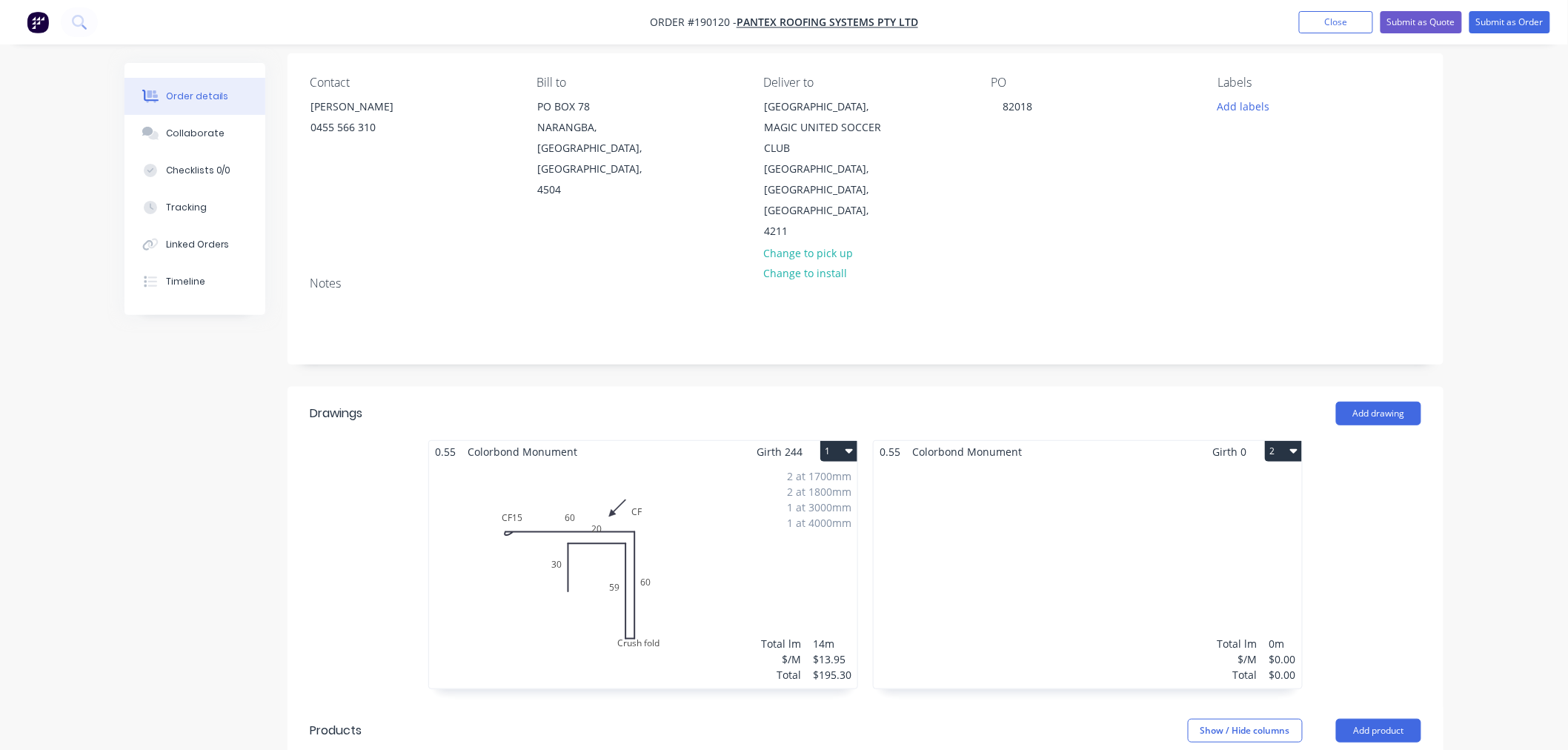
scroll to position [164, 0]
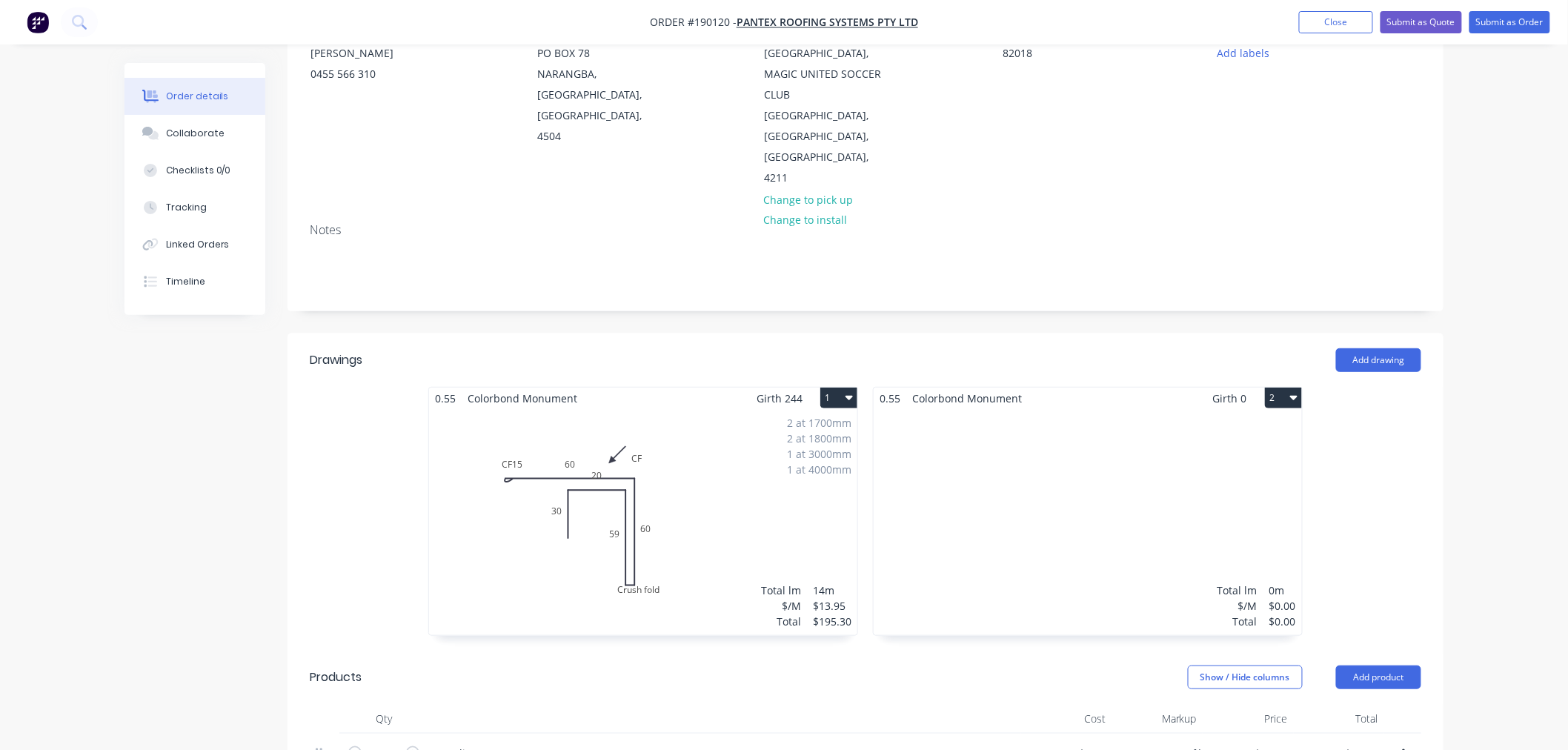
click at [678, 478] on div "2 at 1700mm 2 at 1800mm 1 at 3000mm 1 at 4000mm Total lm $/M Total 14m $13.95 $…" at bounding box center [644, 522] width 429 height 226
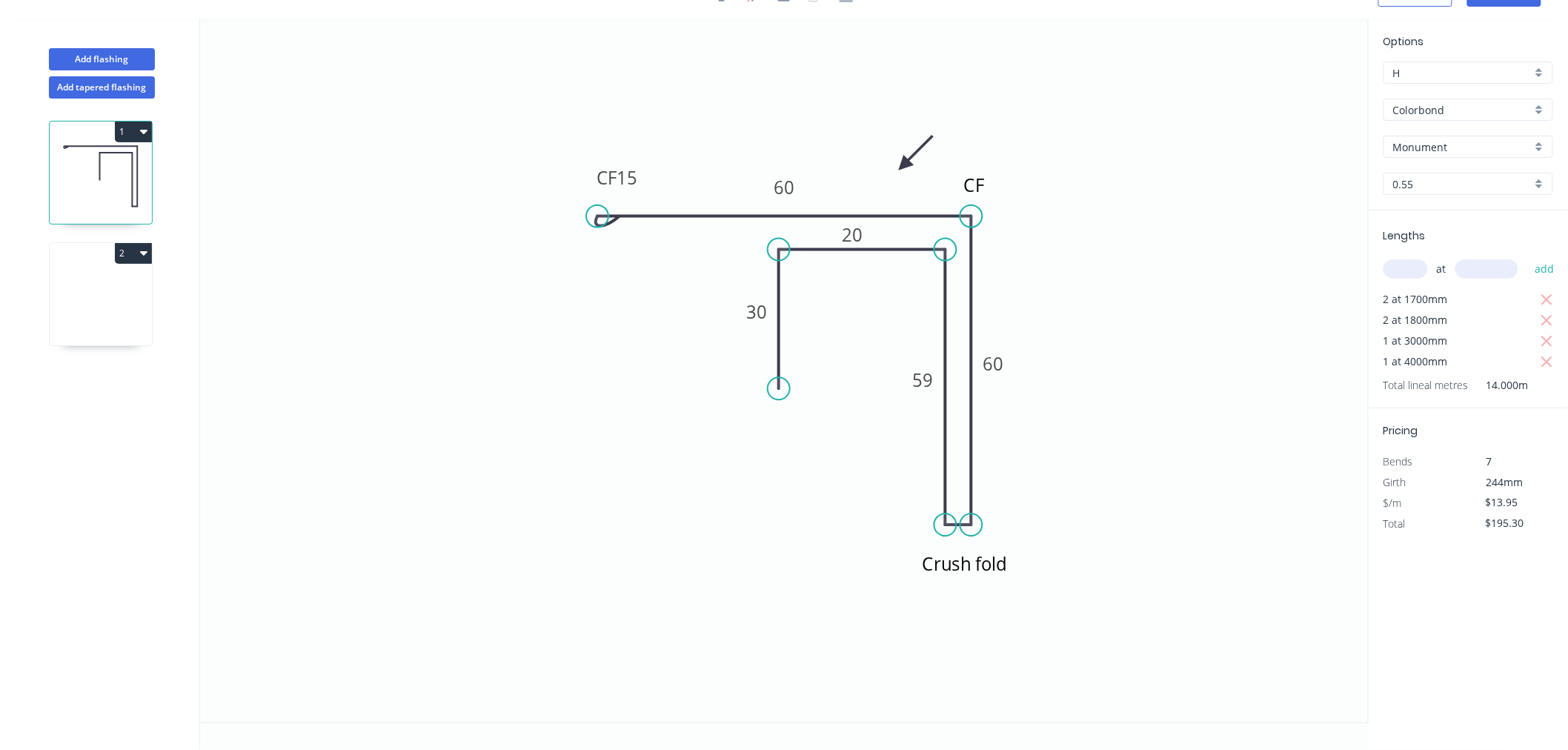
scroll to position [27, 0]
drag, startPoint x: 873, startPoint y: 240, endPoint x: 879, endPoint y: 283, distance: 43.4
click at [879, 283] on rect at bounding box center [859, 277] width 48 height 30
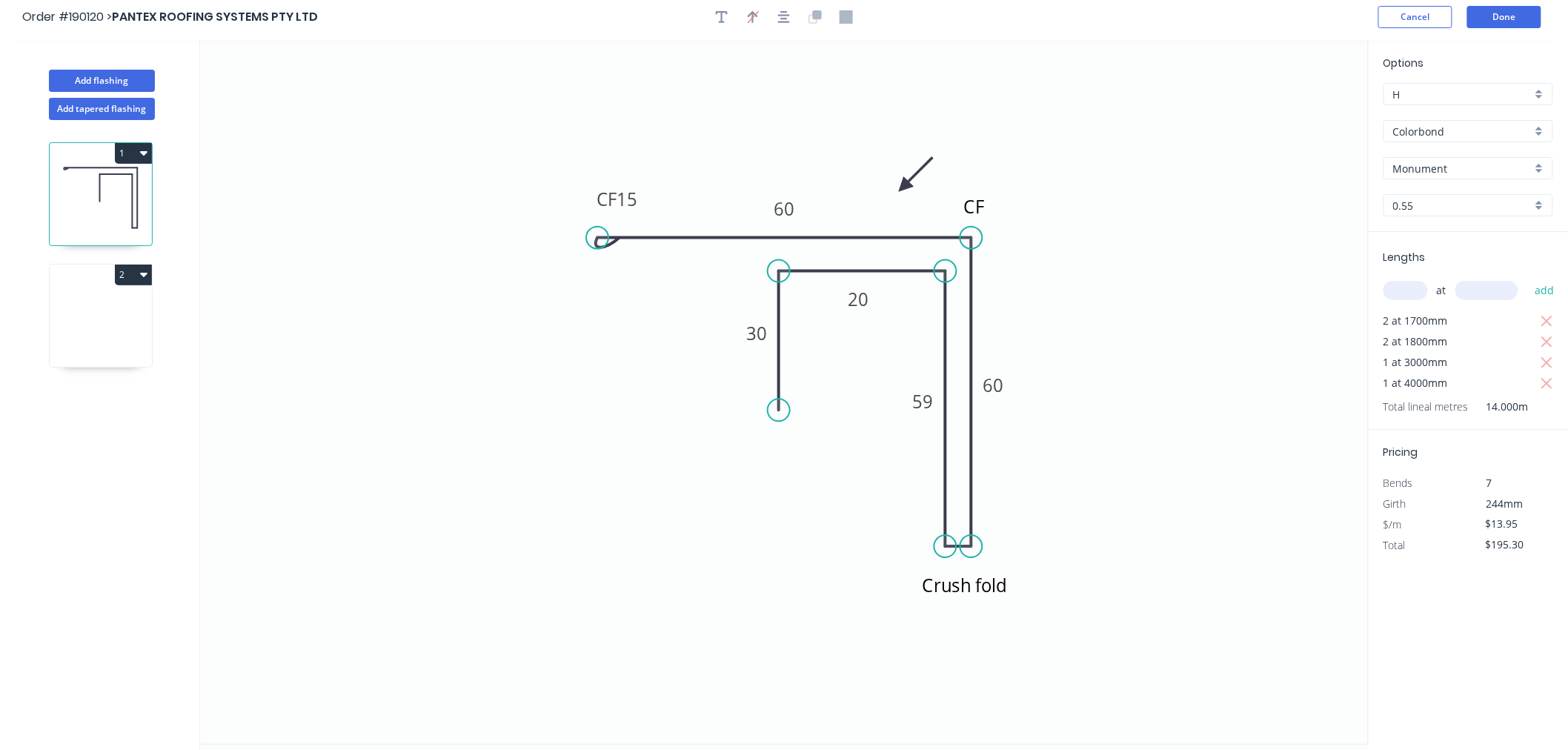
scroll to position [0, 0]
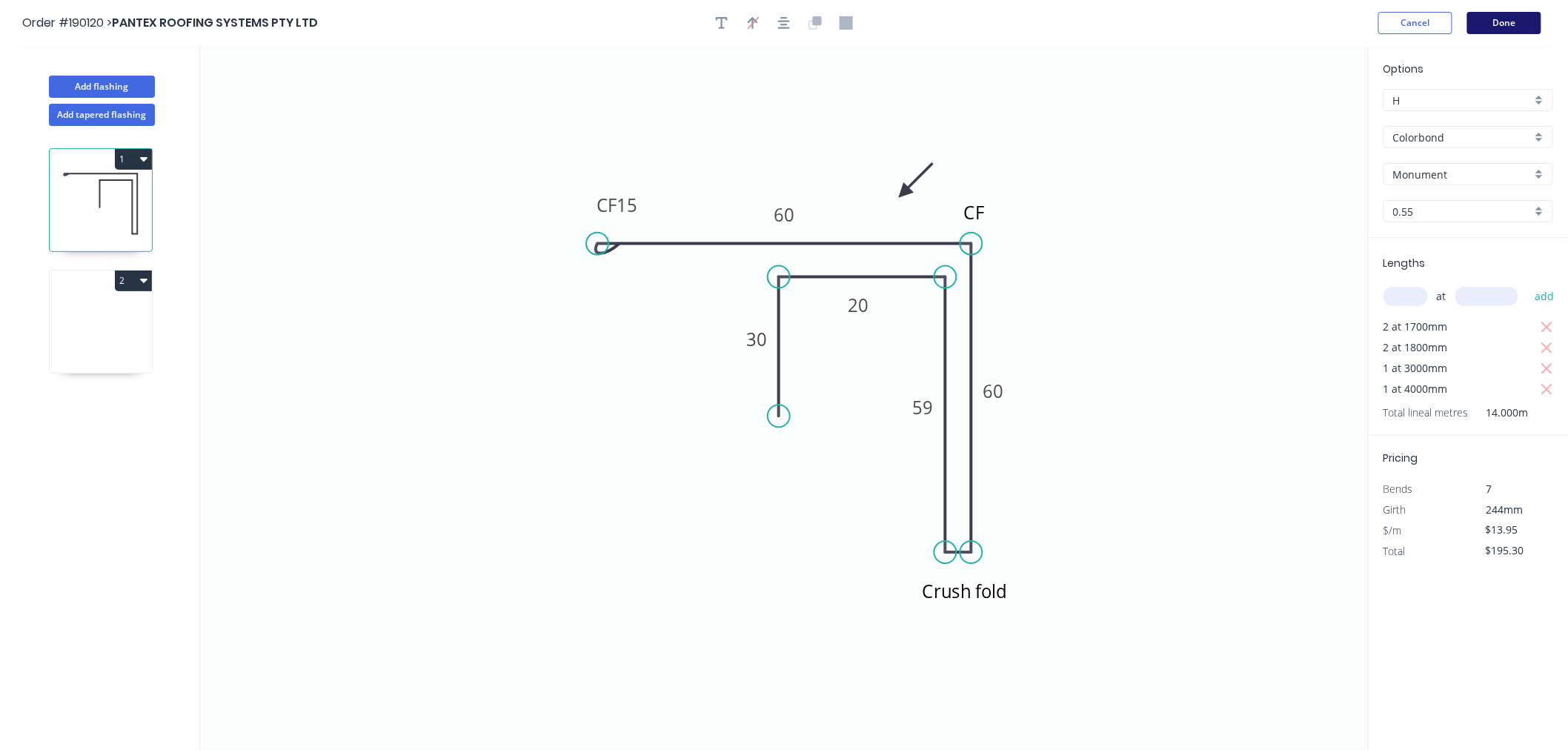
click at [1501, 26] on button "Done" at bounding box center [1504, 23] width 74 height 23
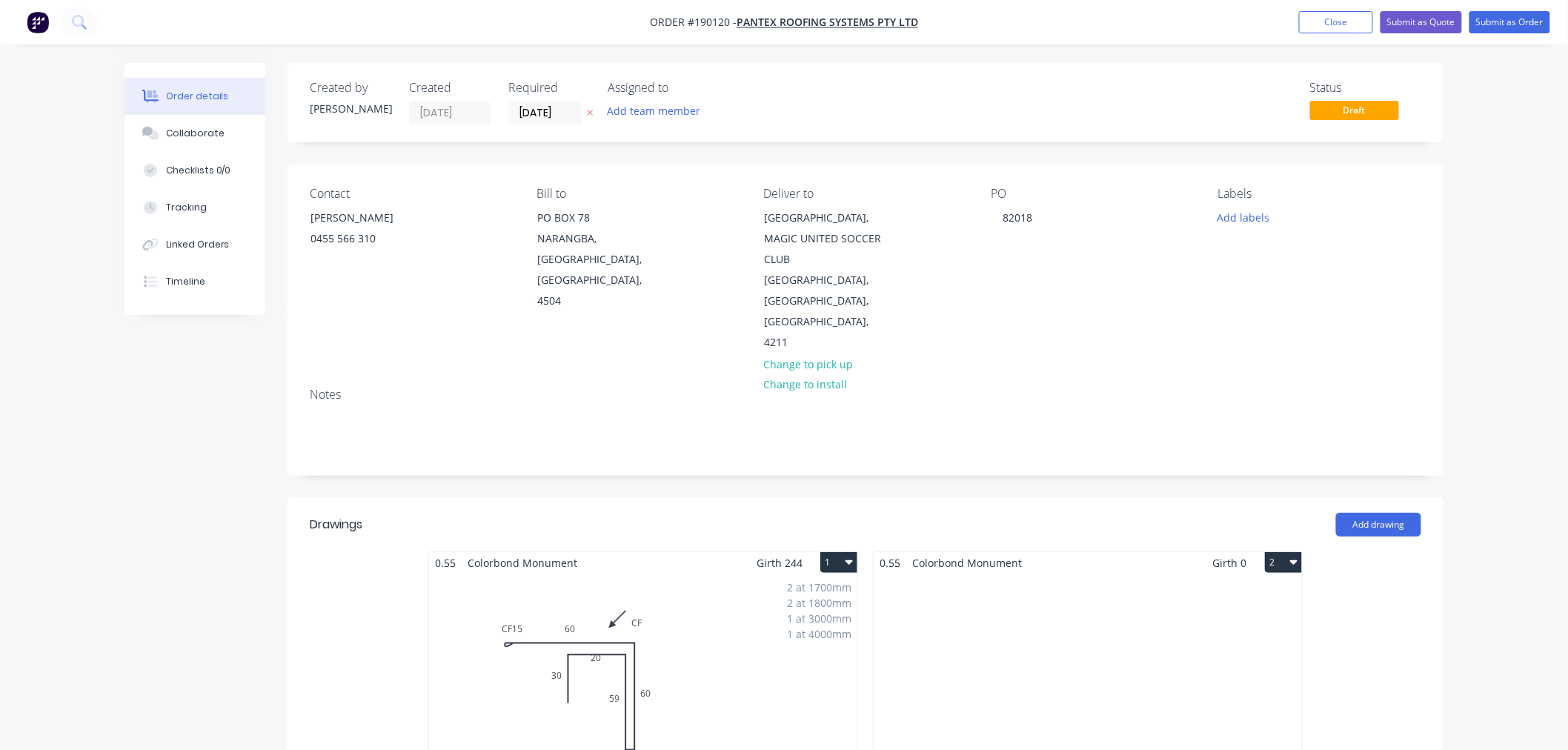
click at [747, 609] on div "2 at 1700mm 2 at 1800mm 1 at 3000mm 1 at 4000mm Total lm $/M Total 14m $13.95 $…" at bounding box center [644, 686] width 429 height 226
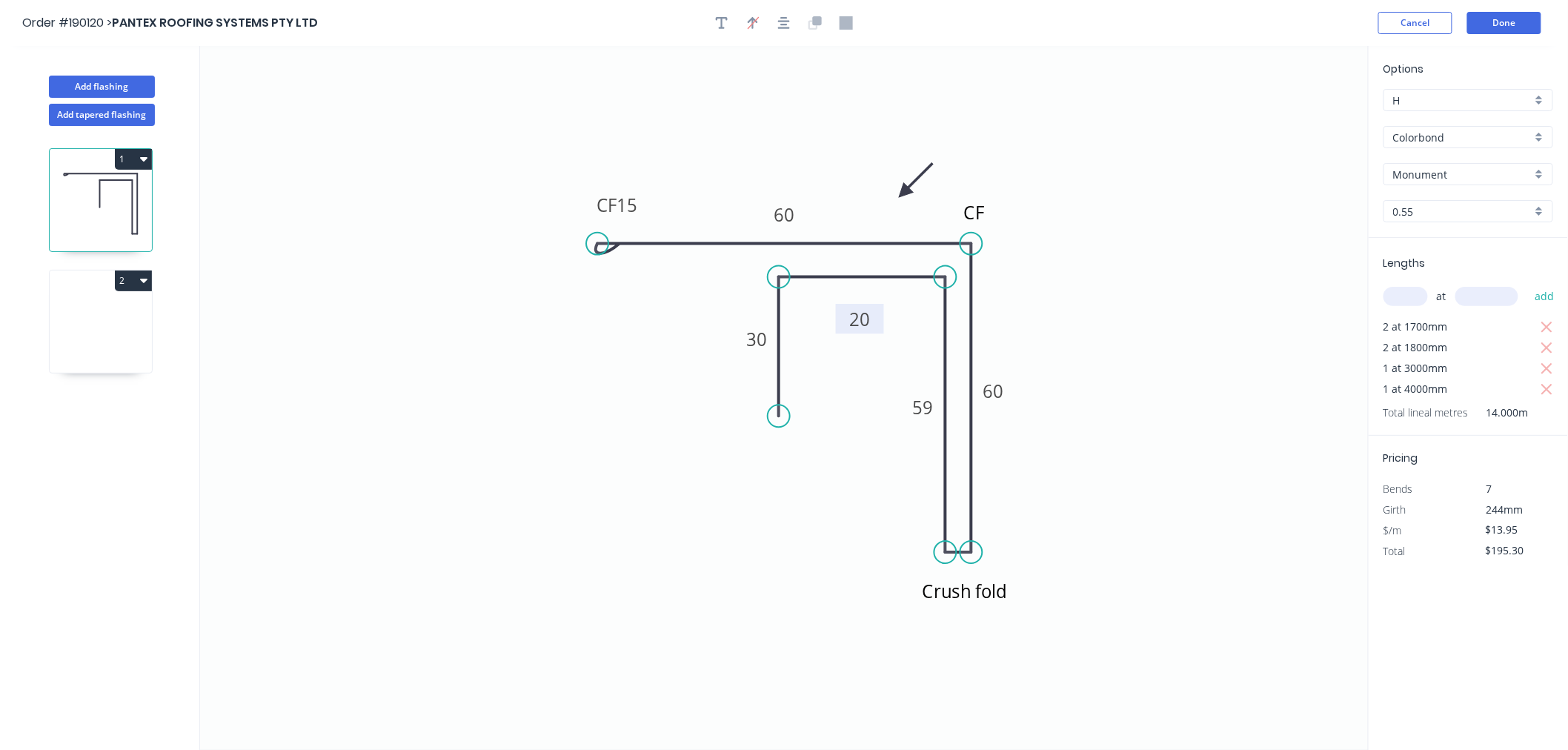
drag, startPoint x: 881, startPoint y: 309, endPoint x: 881, endPoint y: 324, distance: 15.0
click at [881, 324] on rect at bounding box center [860, 318] width 48 height 30
click at [1513, 19] on button "Done" at bounding box center [1504, 23] width 74 height 23
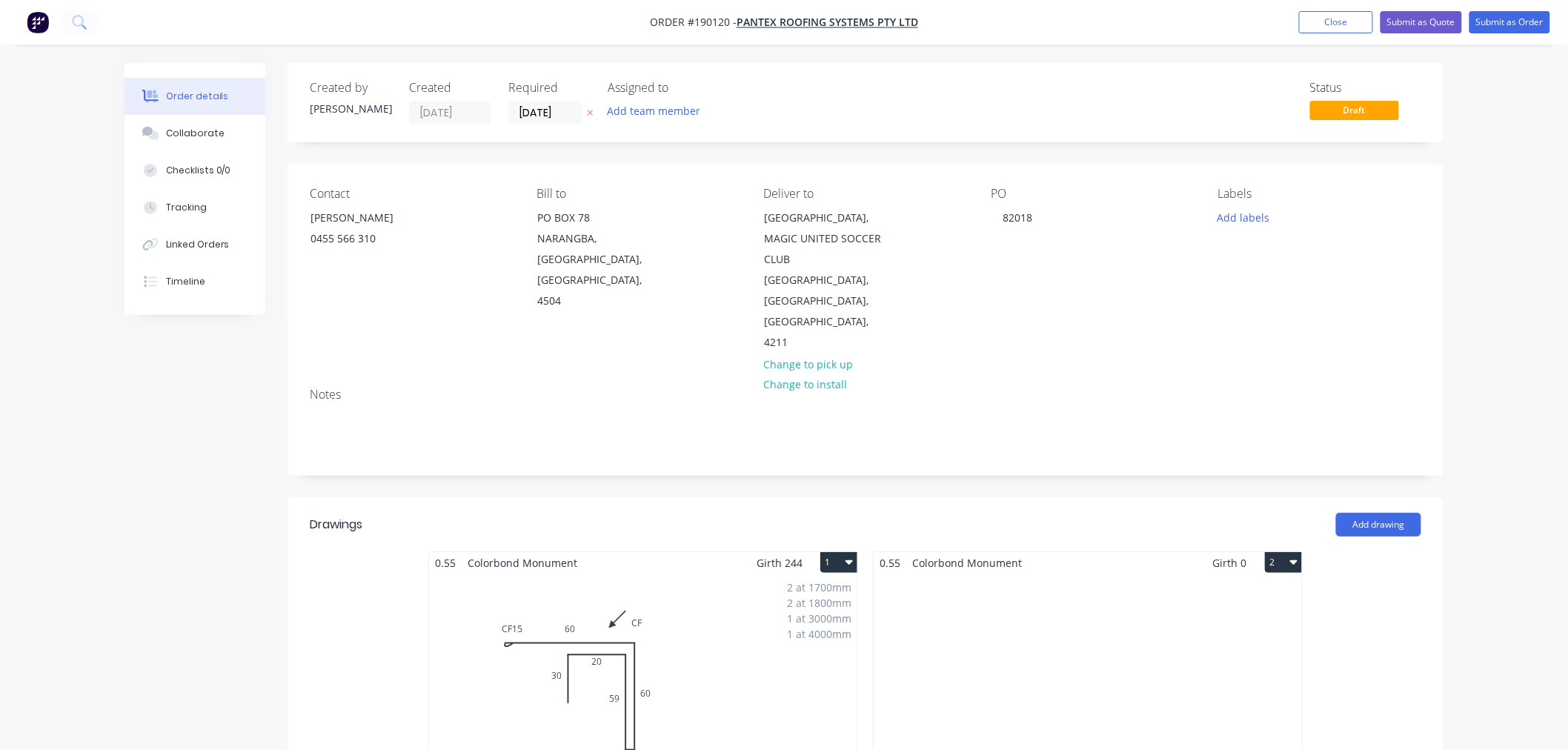
scroll to position [164, 0]
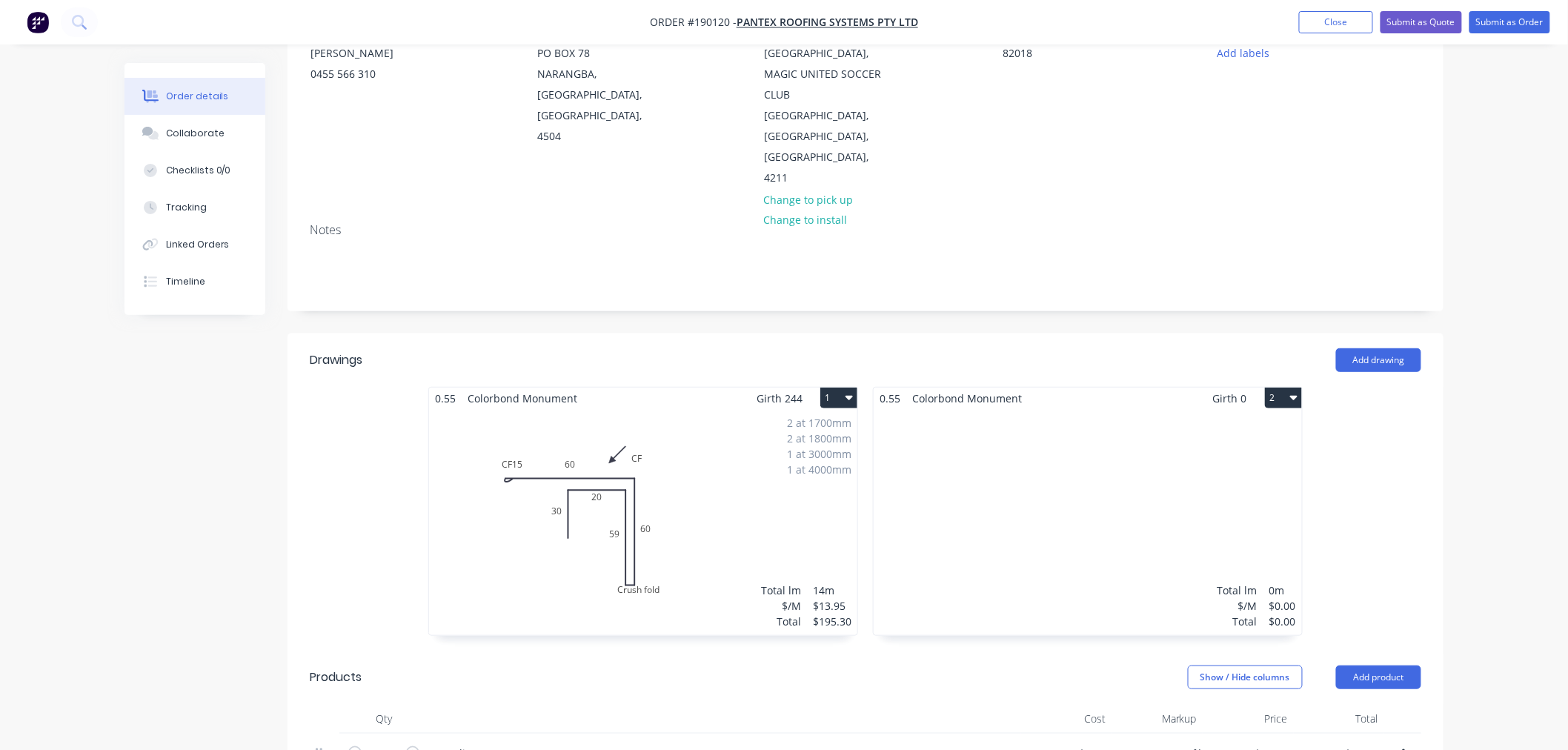
click at [753, 508] on div "2 at 1700mm 2 at 1800mm 1 at 3000mm 1 at 4000mm Total lm $/M Total 14m $13.95 $…" at bounding box center [644, 522] width 429 height 226
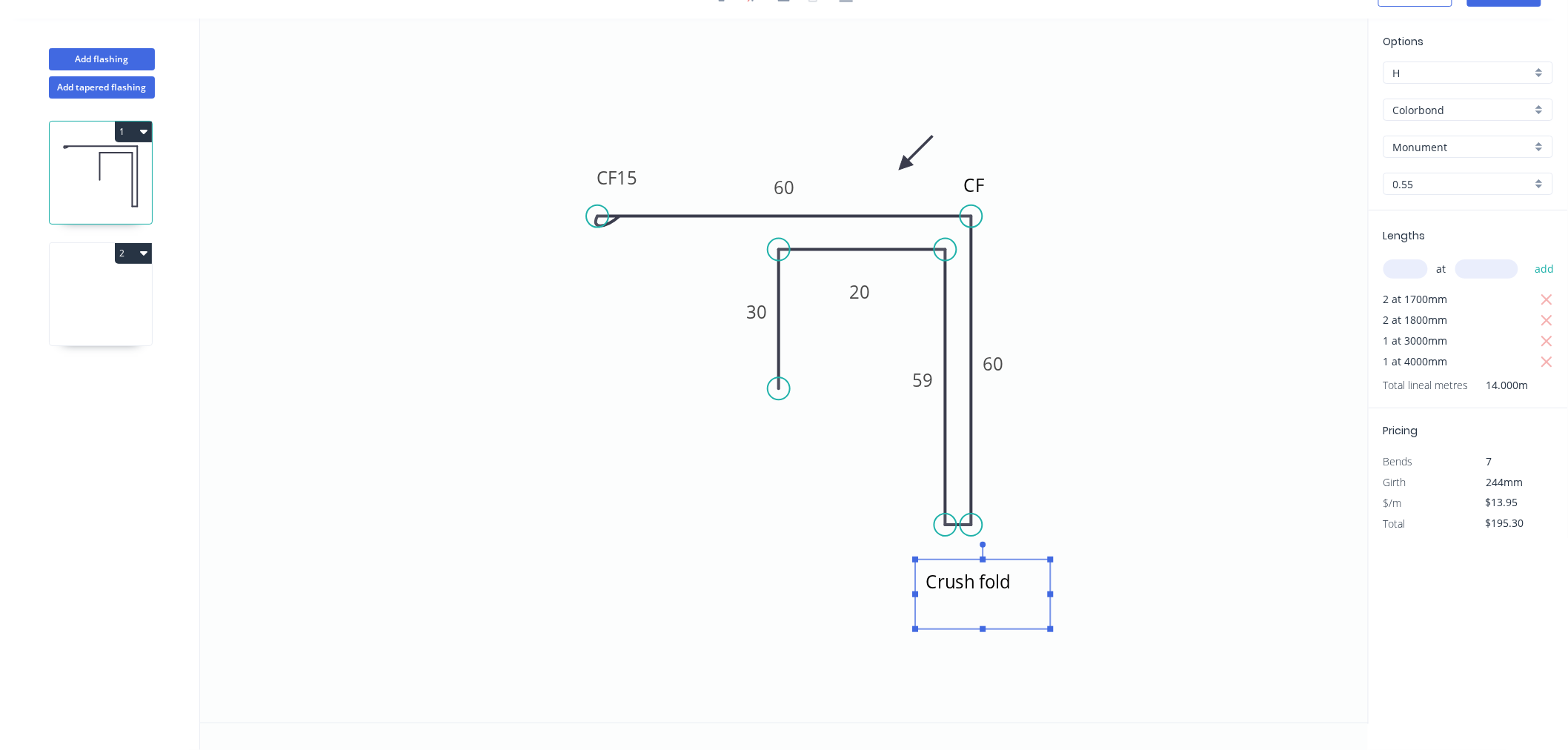
drag, startPoint x: 1028, startPoint y: 565, endPoint x: 1031, endPoint y: 583, distance: 18.2
click at [1031, 583] on textarea "Crush fold" at bounding box center [982, 595] width 120 height 55
click at [1071, 445] on icon "Crush fold CF CF 15 60 60 59 20 30" at bounding box center [784, 371] width 1168 height 704
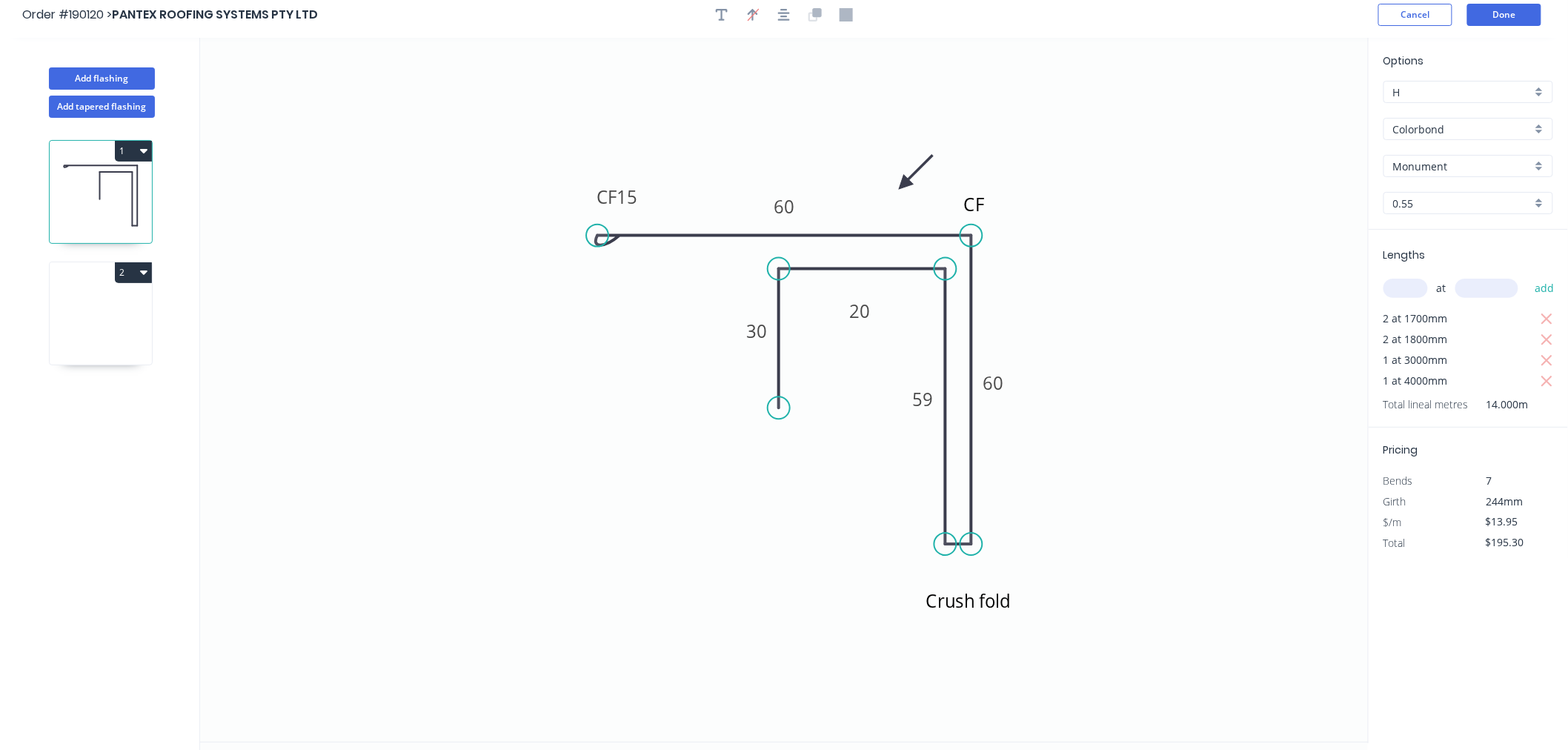
scroll to position [0, 0]
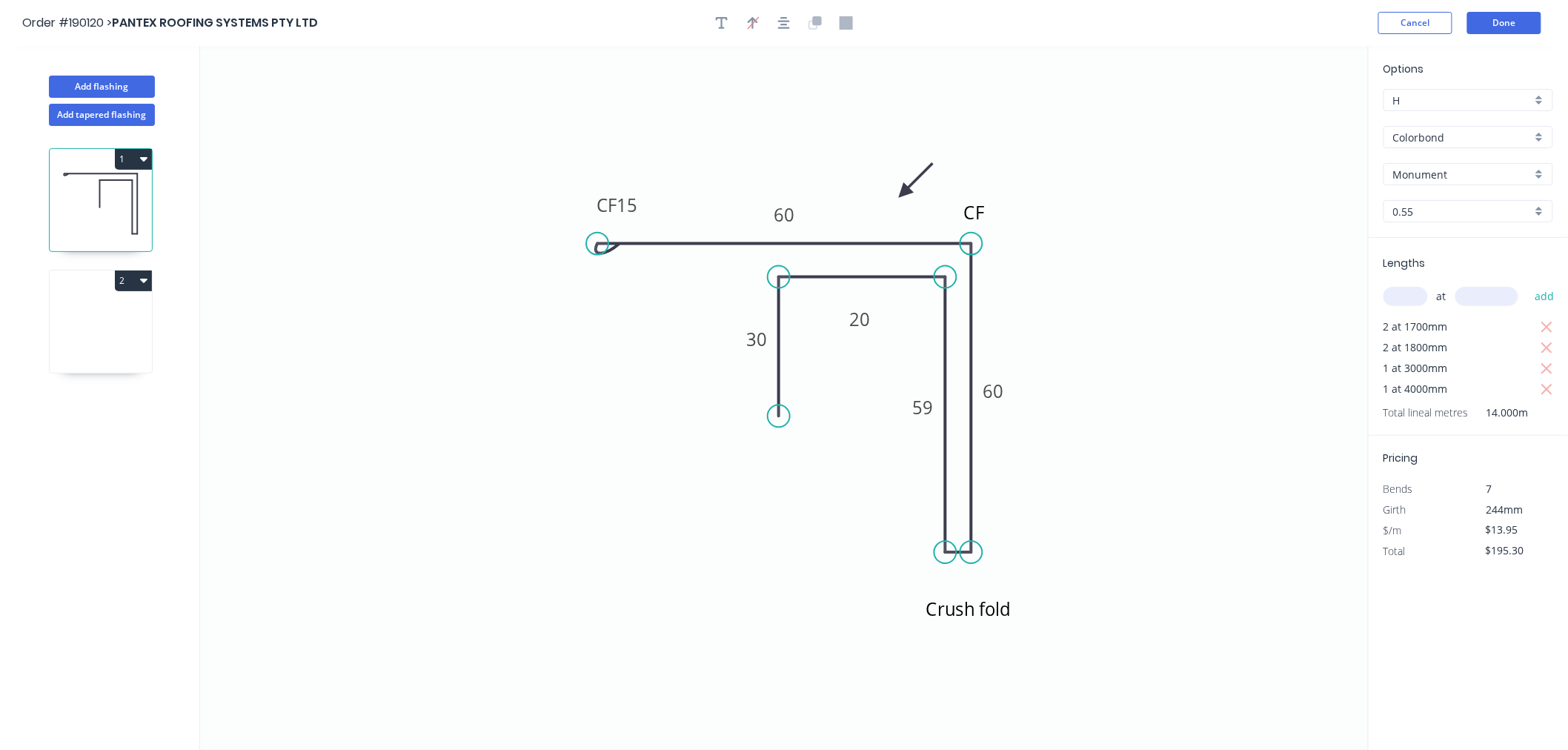
click at [80, 309] on icon at bounding box center [101, 325] width 102 height 95
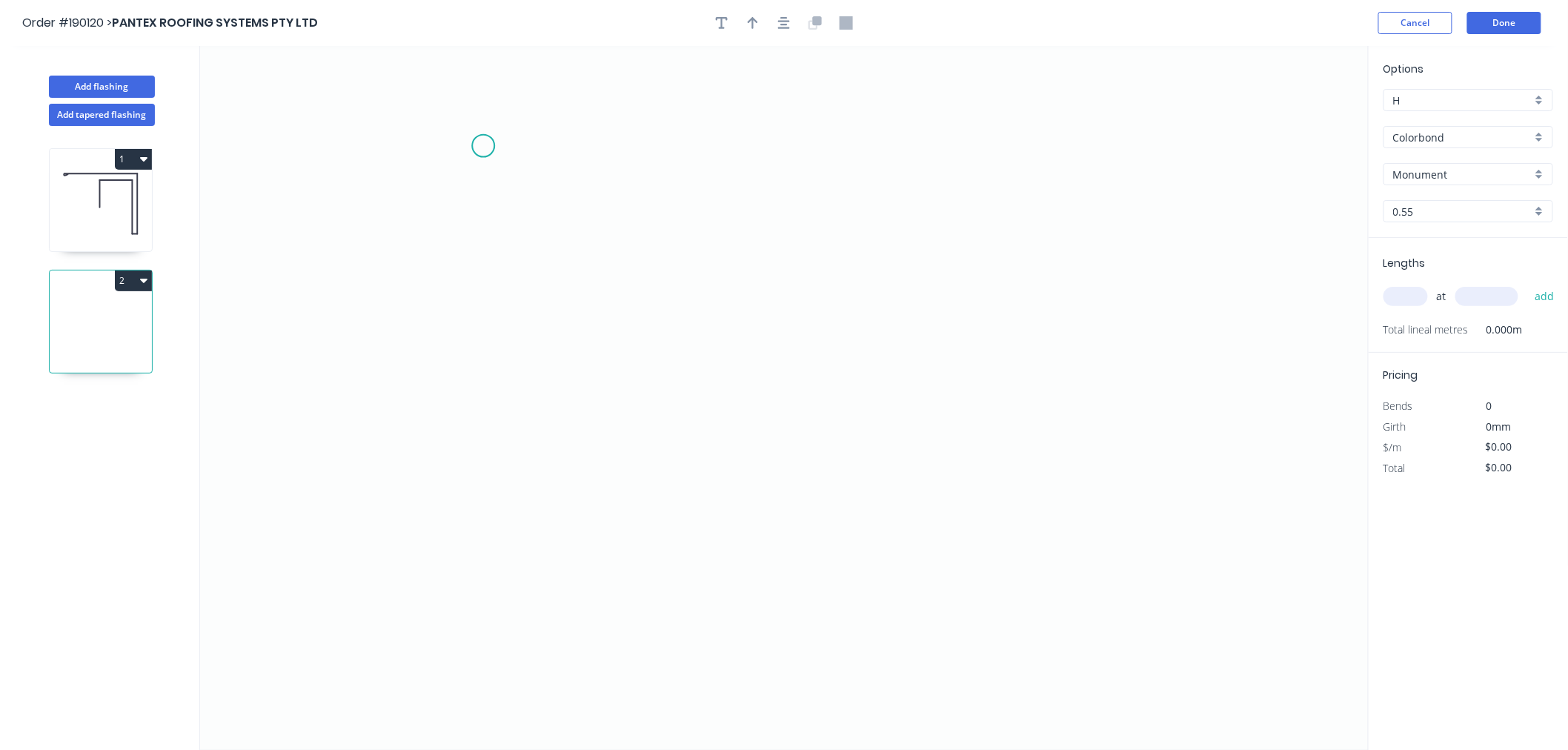
click at [483, 145] on icon "0" at bounding box center [784, 398] width 1168 height 704
click at [467, 351] on icon "0" at bounding box center [784, 398] width 1168 height 704
click at [661, 361] on icon "0 ?" at bounding box center [784, 398] width 1168 height 704
click at [662, 467] on icon "0 ? ?" at bounding box center [784, 398] width 1168 height 704
click at [476, 479] on icon "0 ? ? ?" at bounding box center [784, 398] width 1168 height 704
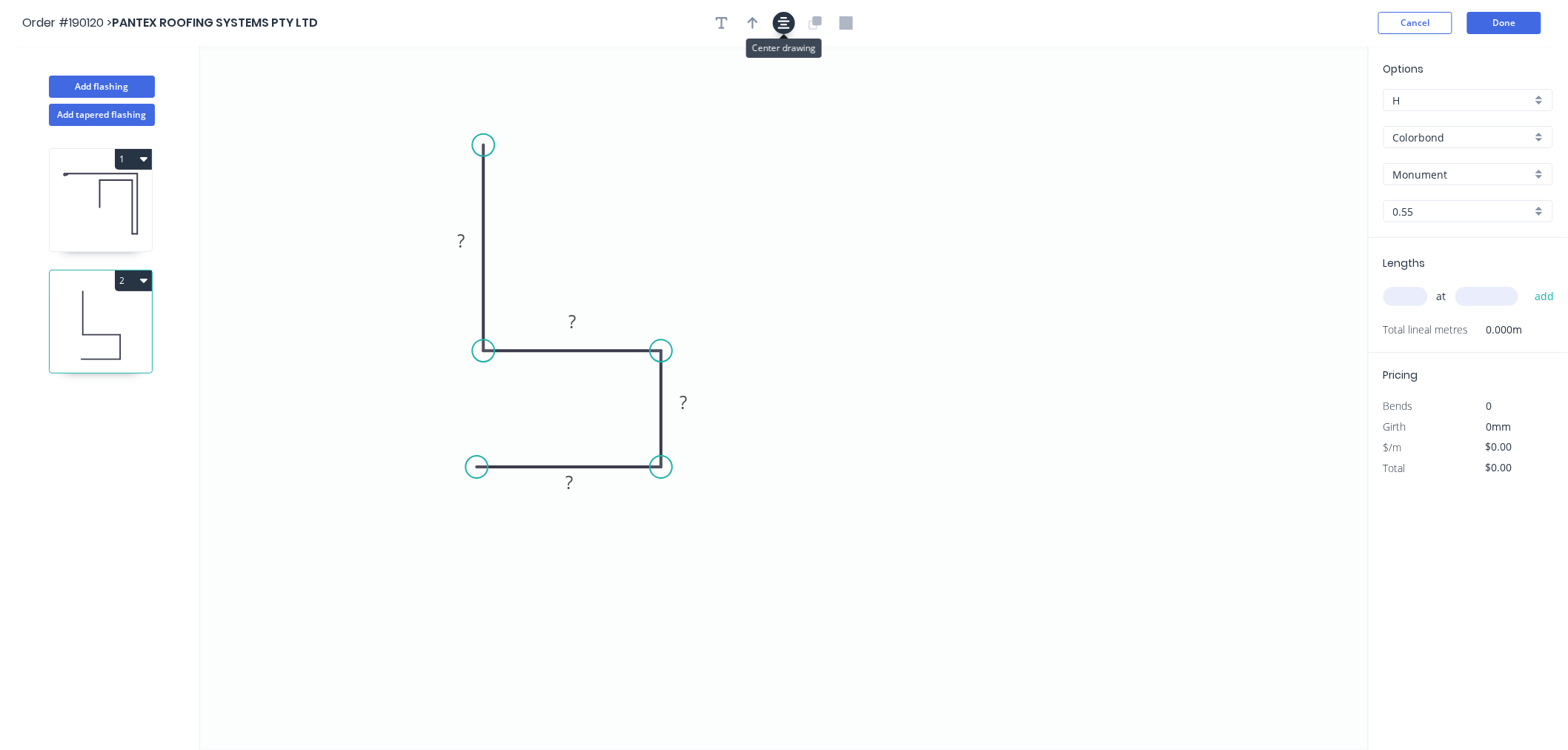
click at [786, 31] on button "button" at bounding box center [784, 23] width 23 height 23
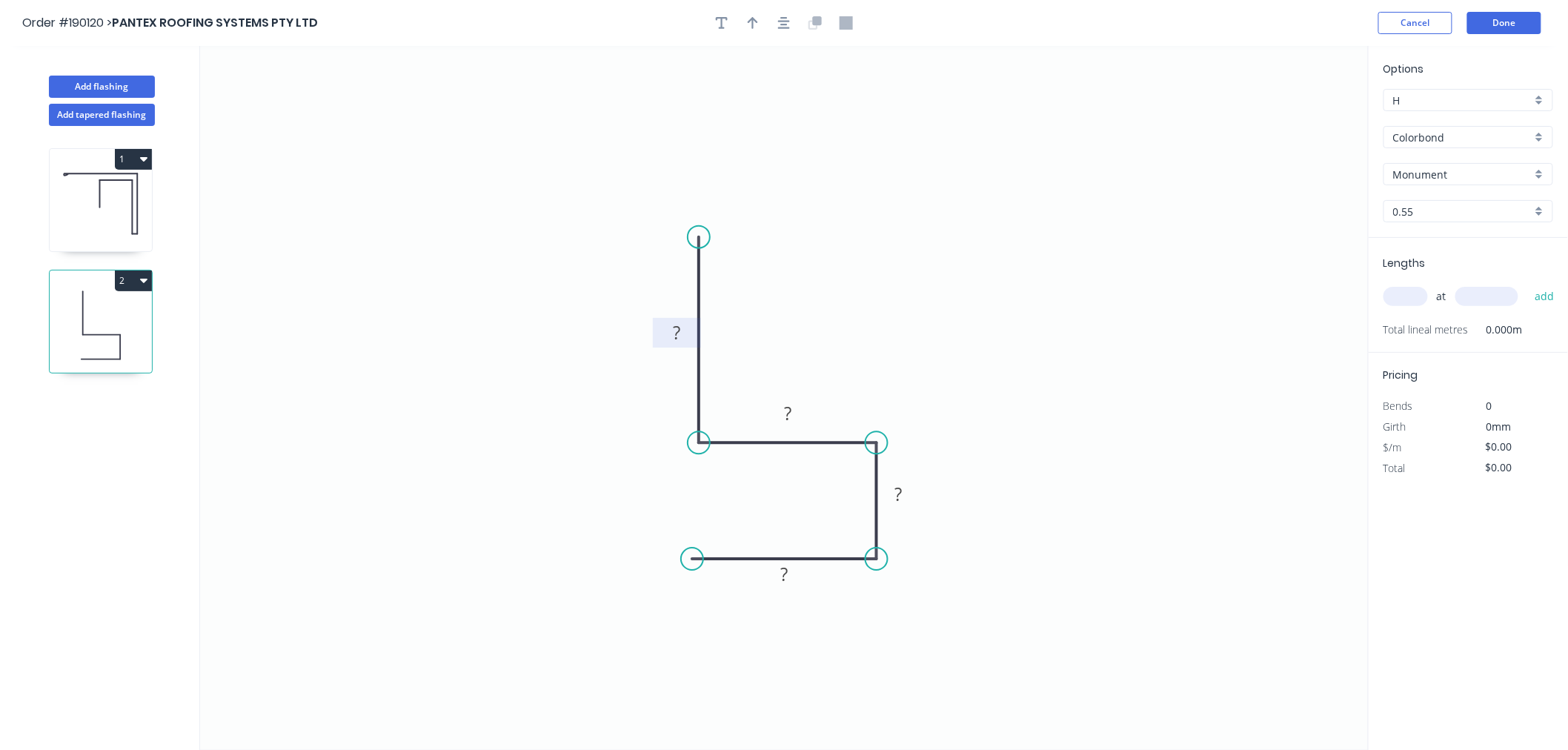
click at [673, 334] on tspan "?" at bounding box center [676, 333] width 7 height 24
drag, startPoint x: 701, startPoint y: 238, endPoint x: 701, endPoint y: 200, distance: 38.0
click at [701, 200] on circle at bounding box center [699, 201] width 23 height 23
click at [675, 317] on tspan "?" at bounding box center [676, 314] width 7 height 24
click at [1292, 200] on icon "0 25 15 25 100" at bounding box center [784, 398] width 1168 height 704
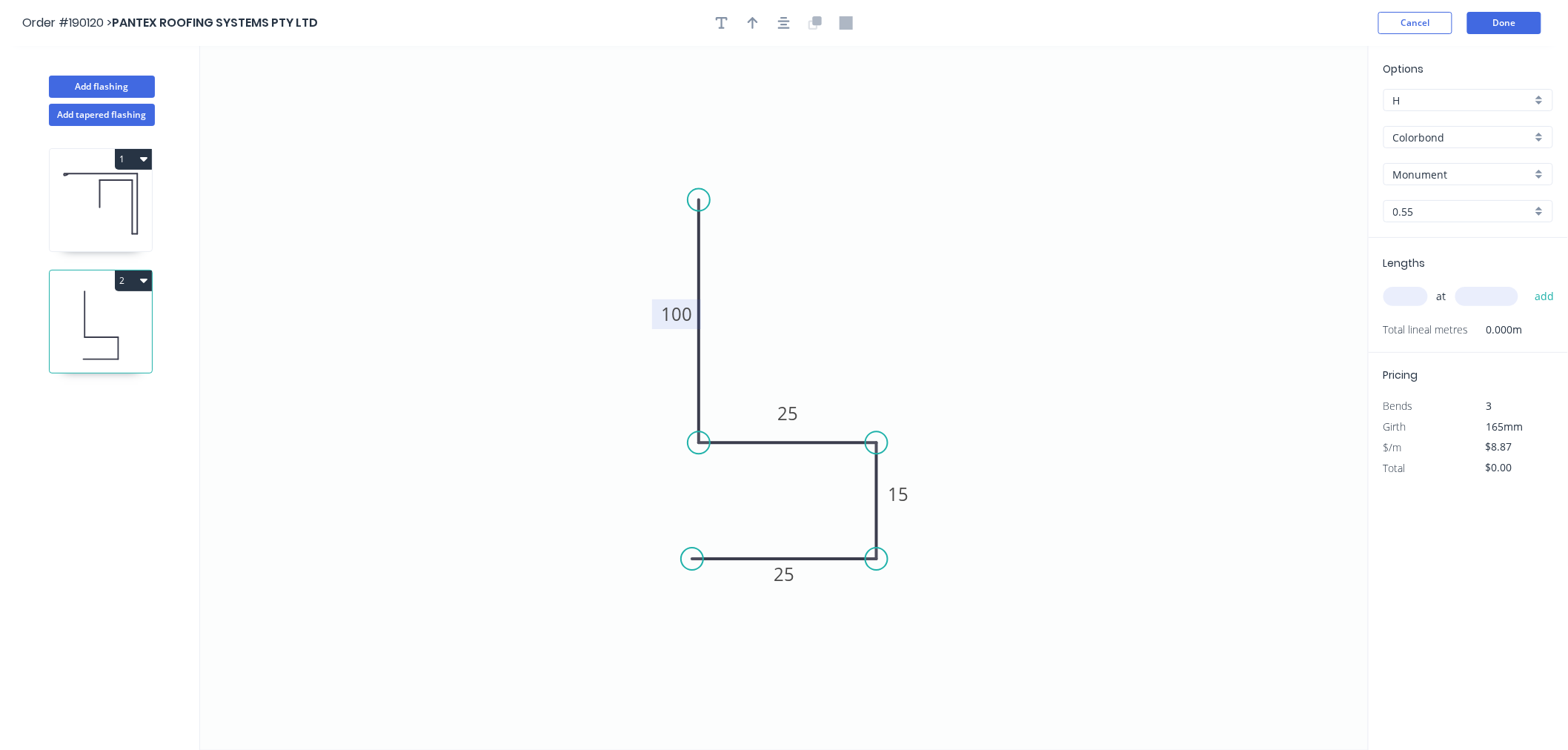
click at [1404, 296] on input "text" at bounding box center [1405, 296] width 44 height 19
click at [745, 19] on button "button" at bounding box center [753, 23] width 23 height 23
drag, startPoint x: 1291, startPoint y: 118, endPoint x: 840, endPoint y: 297, distance: 485.2
click at [840, 297] on icon at bounding box center [840, 280] width 14 height 48
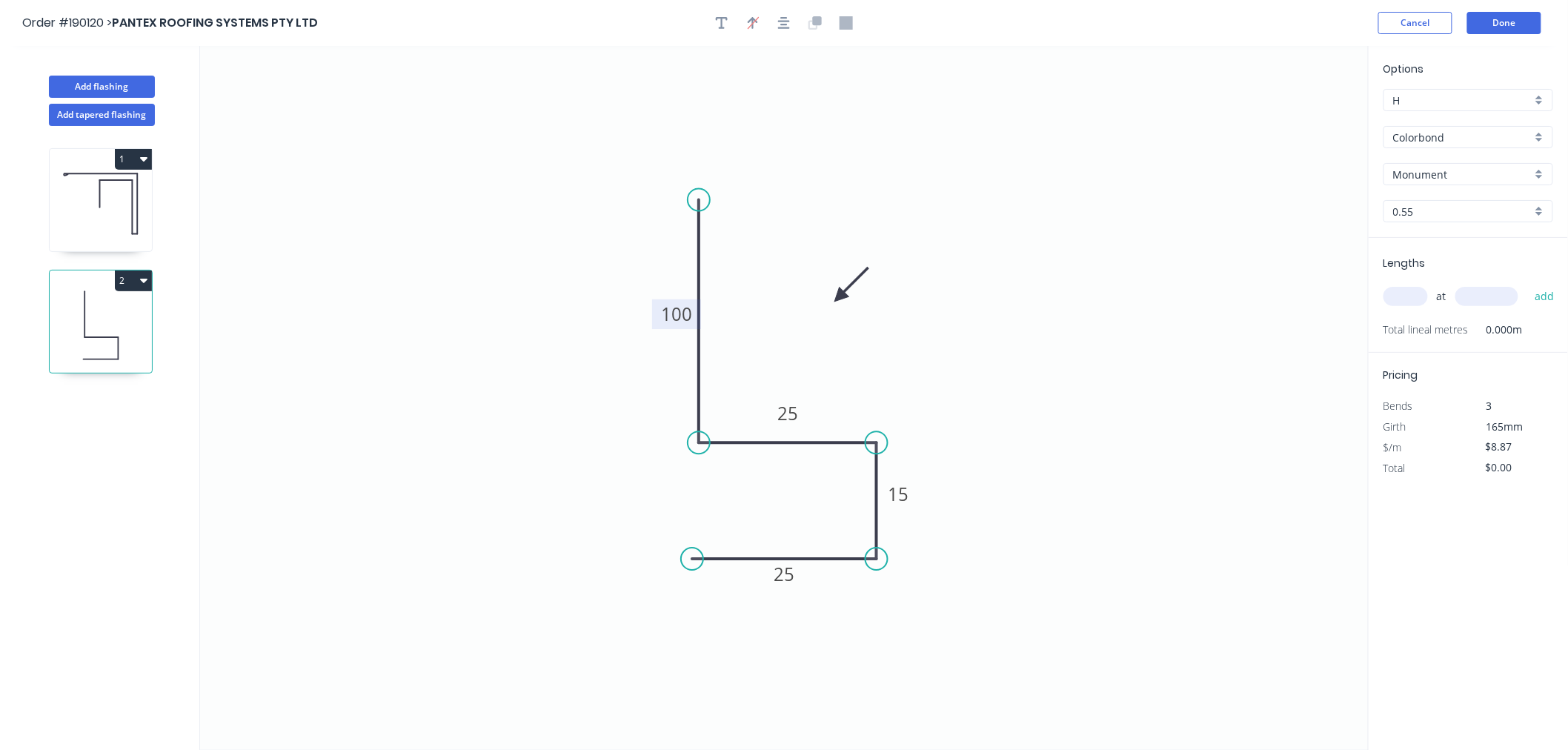
click at [1412, 298] on input "text" at bounding box center [1405, 296] width 44 height 19
click at [1528, 284] on button "add" at bounding box center [1545, 296] width 35 height 25
click at [111, 89] on button "Add flashing" at bounding box center [102, 87] width 106 height 23
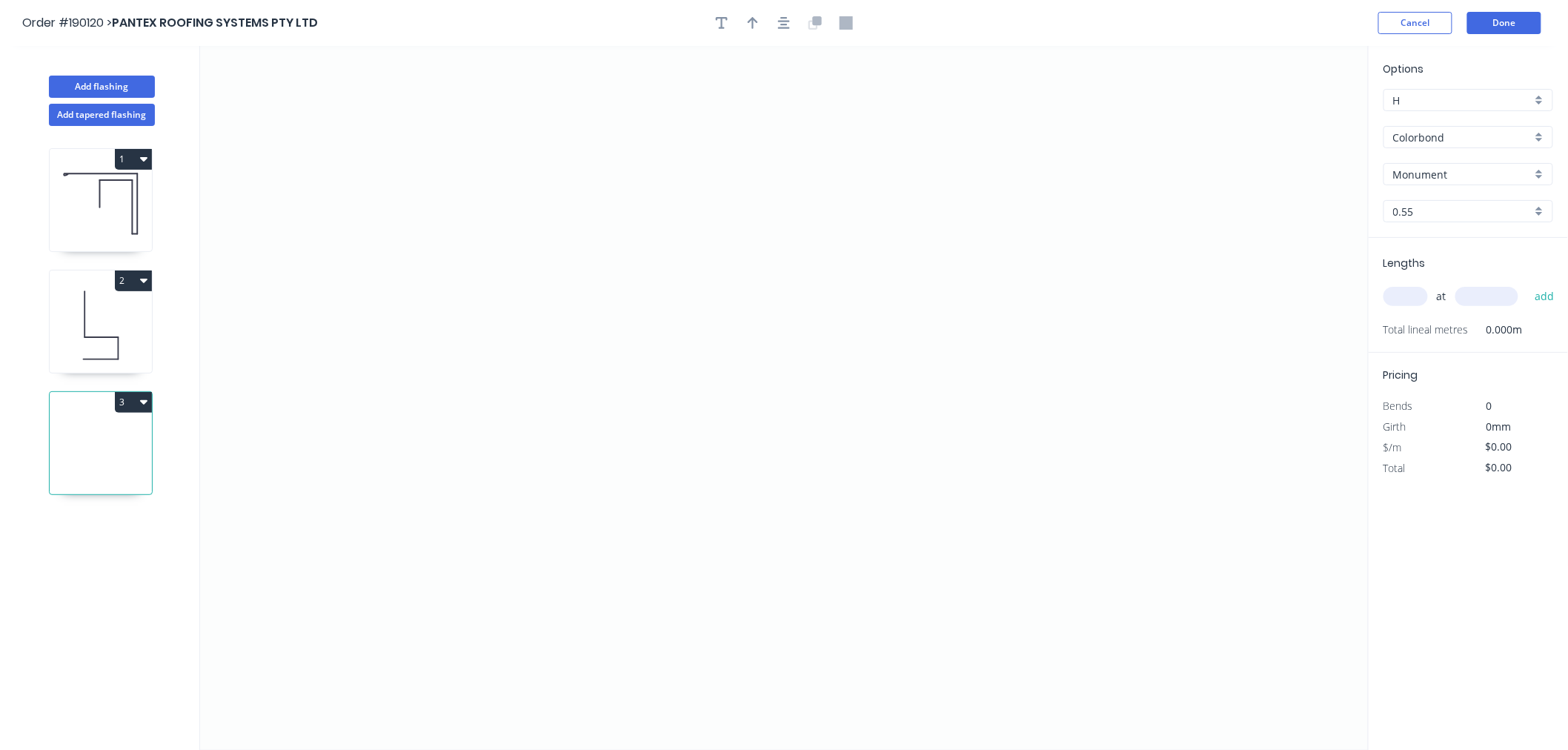
click at [106, 339] on icon at bounding box center [101, 325] width 102 height 95
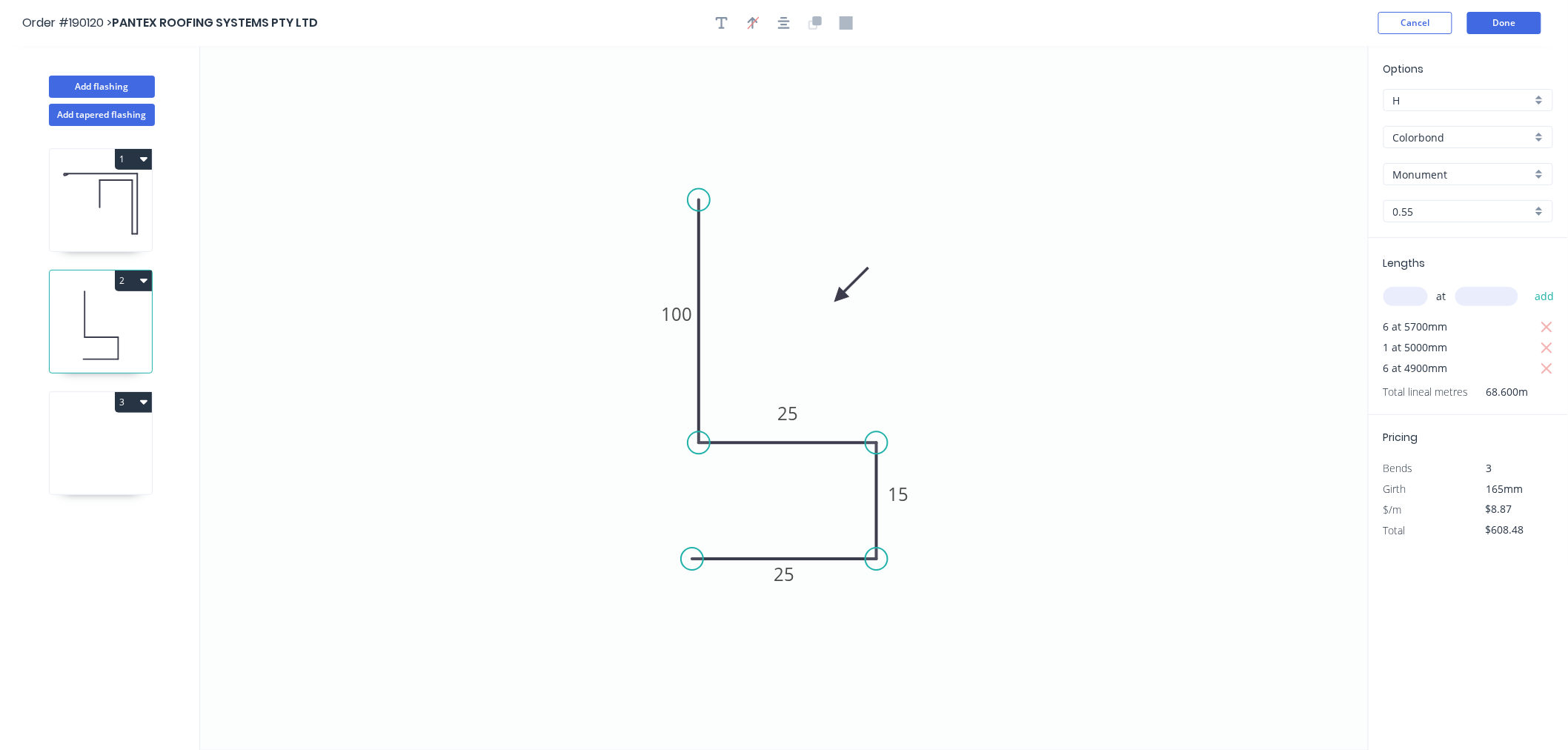
click at [125, 438] on icon at bounding box center [101, 447] width 102 height 95
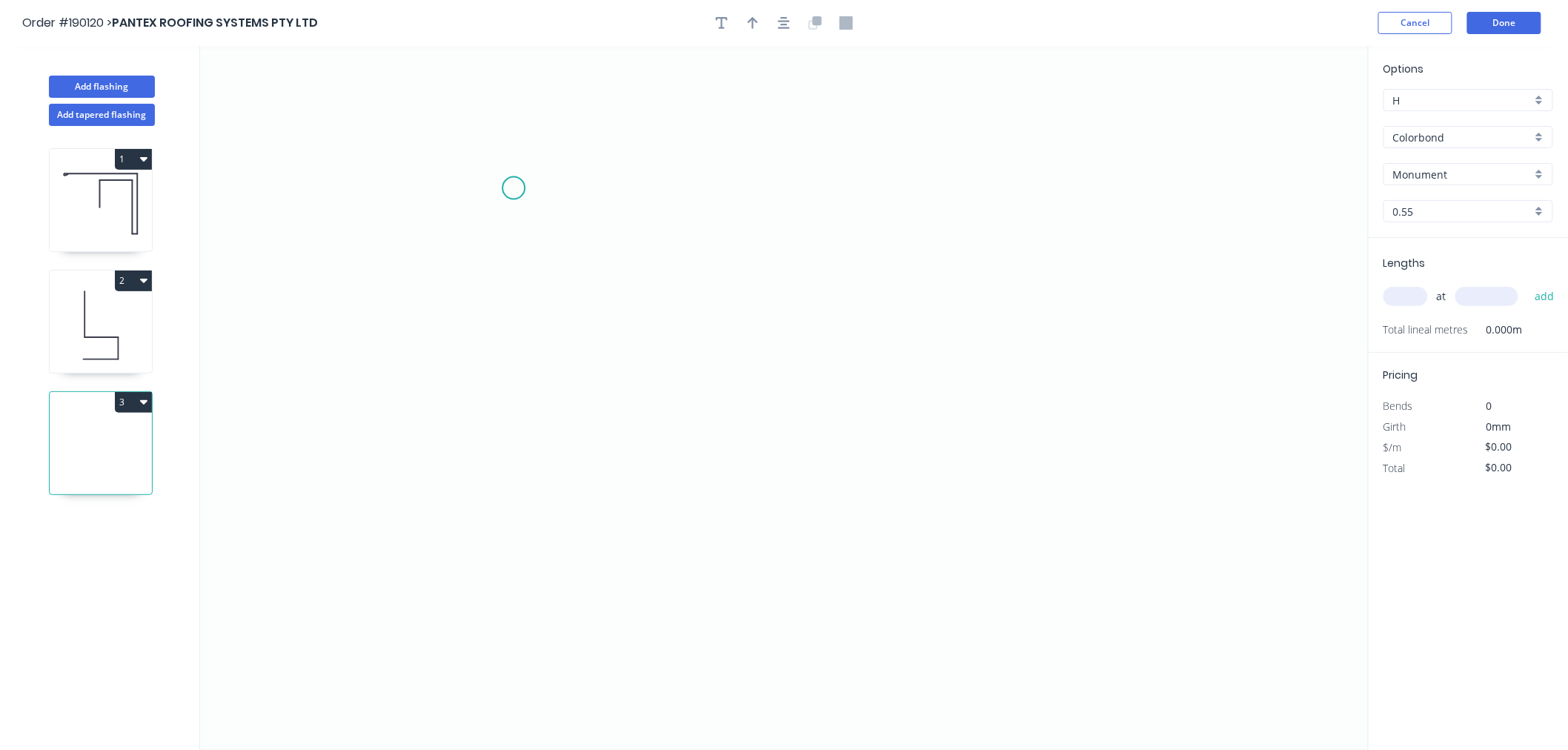
click at [523, 175] on icon "0" at bounding box center [784, 398] width 1168 height 704
click at [515, 360] on icon "0" at bounding box center [784, 398] width 1168 height 704
click at [746, 371] on icon "0 ?" at bounding box center [784, 398] width 1168 height 704
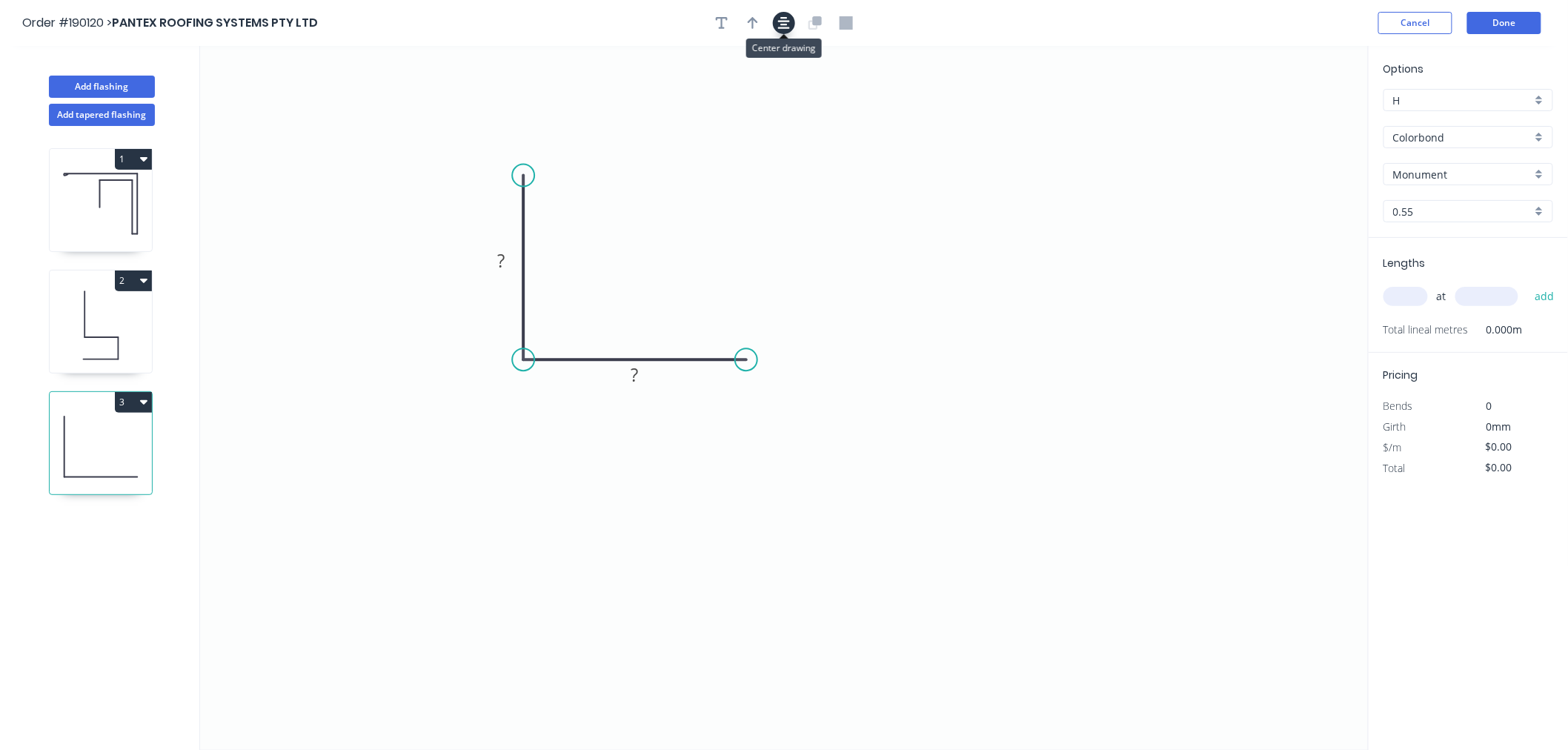
click at [788, 25] on icon "button" at bounding box center [784, 23] width 12 height 14
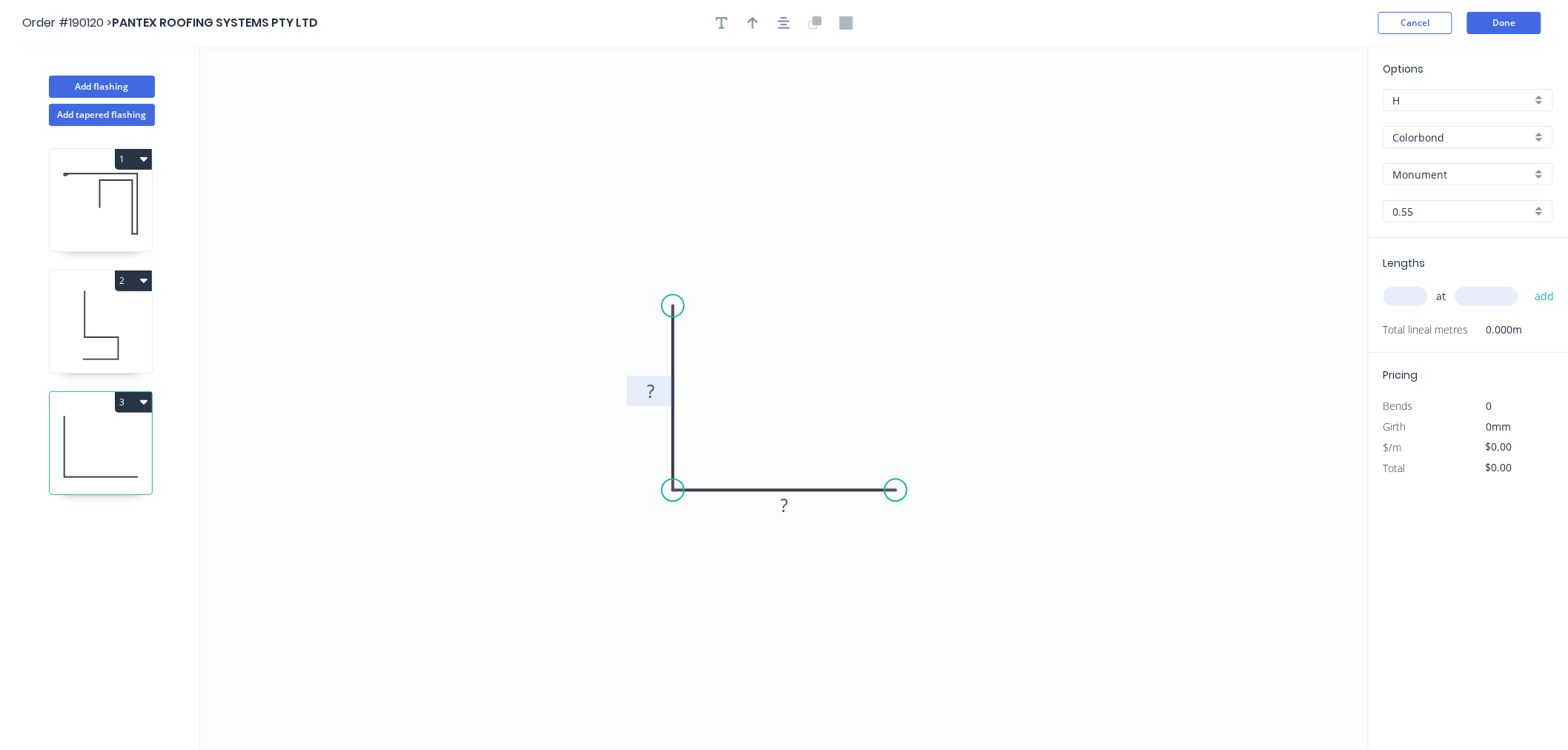
click at [650, 388] on tspan "?" at bounding box center [650, 391] width 7 height 24
click at [748, 26] on icon "button" at bounding box center [753, 23] width 10 height 14
drag, startPoint x: 1293, startPoint y: 113, endPoint x: 633, endPoint y: 573, distance: 804.5
click at [633, 573] on icon at bounding box center [633, 555] width 14 height 48
click at [633, 573] on icon at bounding box center [633, 554] width 14 height 48
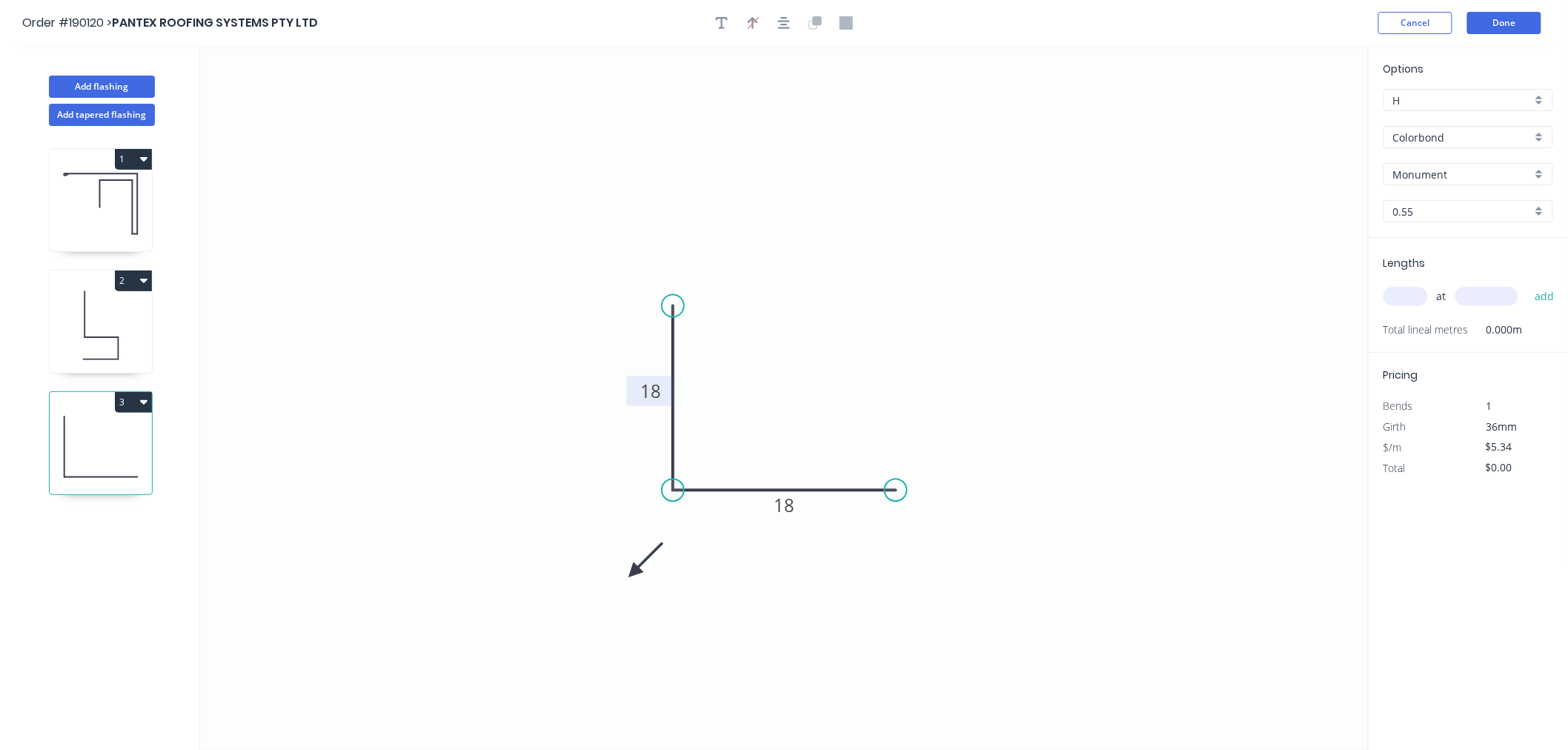
click at [633, 573] on icon at bounding box center [645, 560] width 43 height 43
click at [633, 573] on icon at bounding box center [645, 583] width 43 height 43
click at [633, 573] on icon at bounding box center [633, 589] width 14 height 48
drag, startPoint x: 633, startPoint y: 573, endPoint x: 655, endPoint y: 538, distance: 41.3
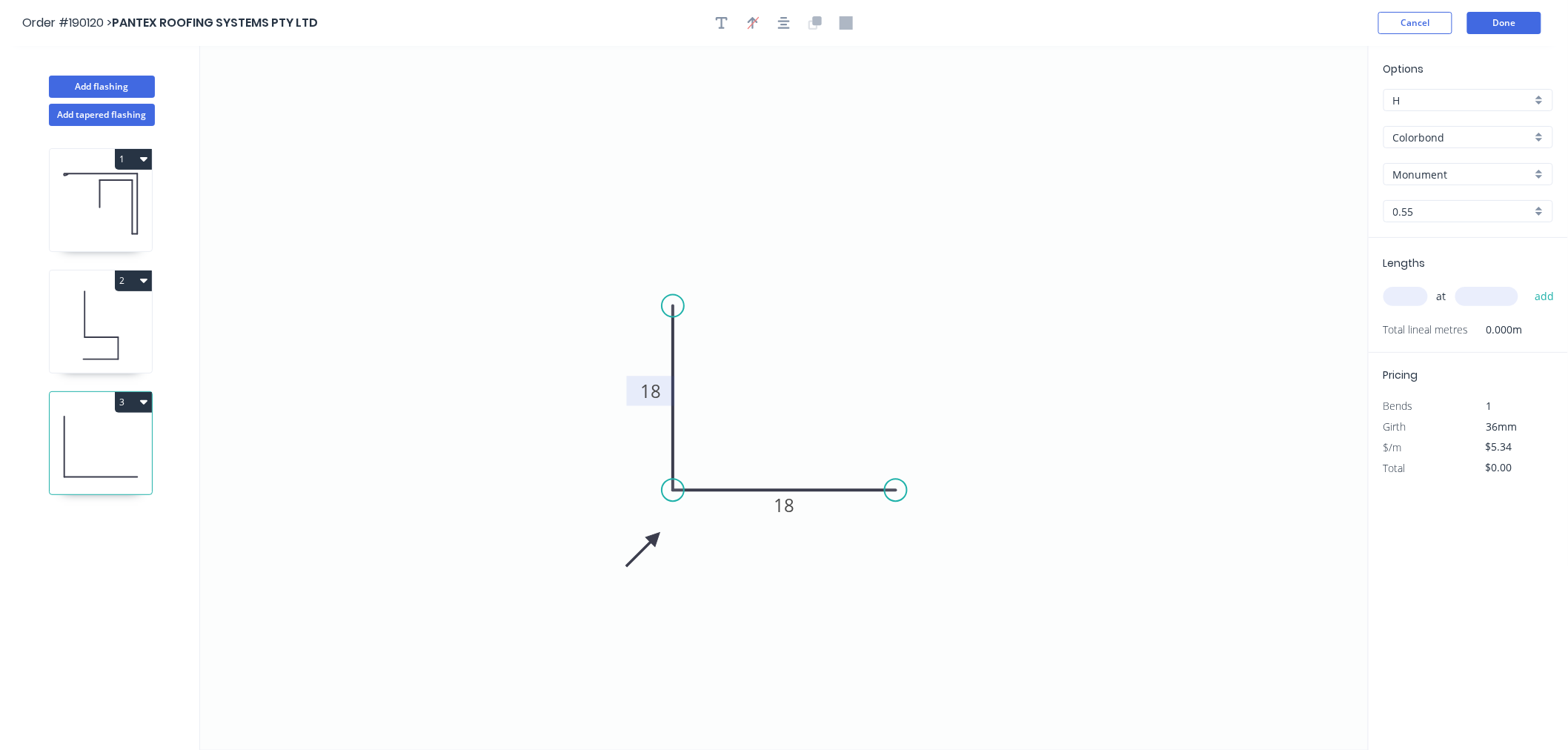
click at [655, 538] on icon at bounding box center [643, 549] width 43 height 43
click at [1417, 295] on input "text" at bounding box center [1405, 296] width 44 height 19
click at [1528, 284] on button "add" at bounding box center [1545, 296] width 35 height 25
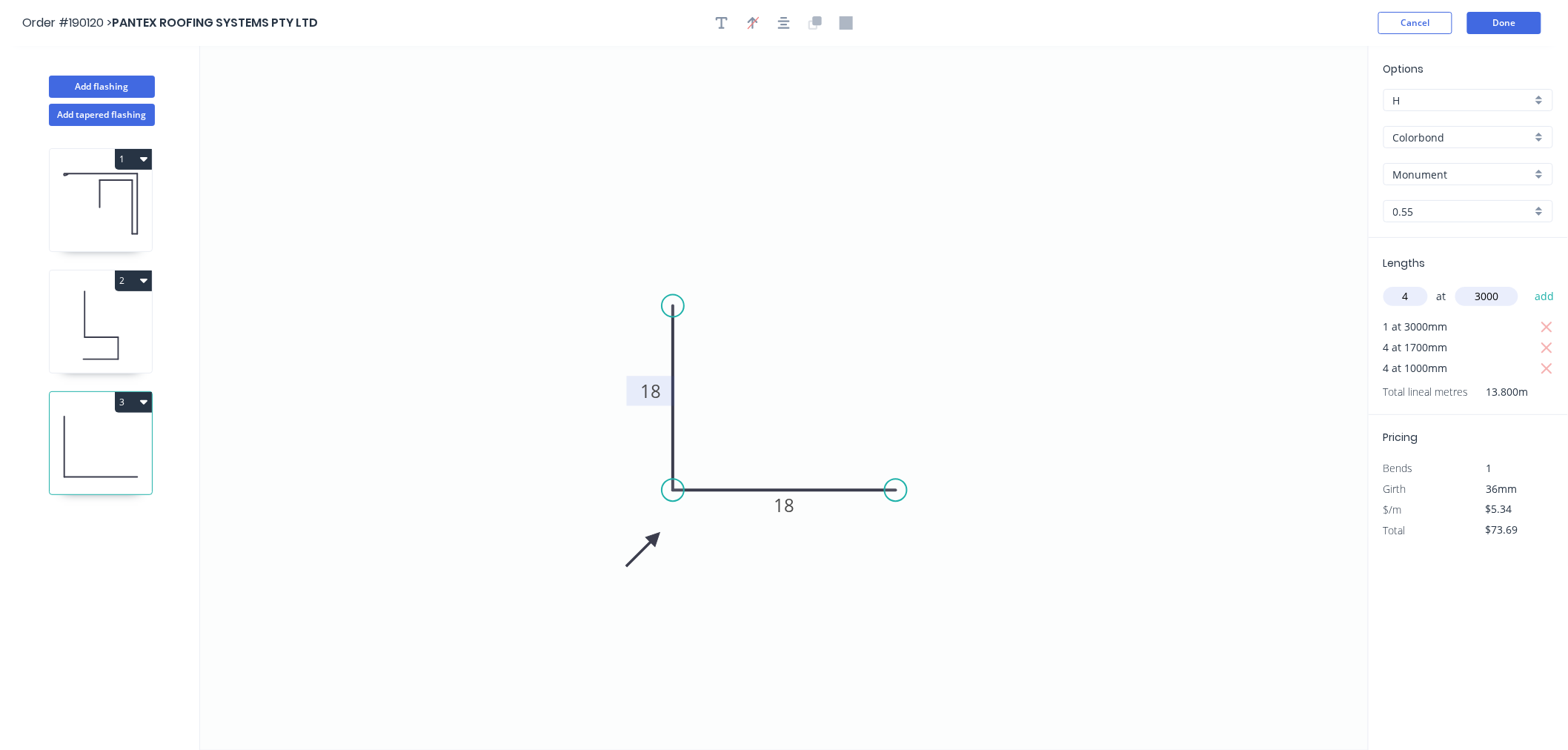
click at [1528, 284] on button "add" at bounding box center [1545, 296] width 35 height 25
click at [121, 85] on button "Add flashing" at bounding box center [102, 87] width 106 height 23
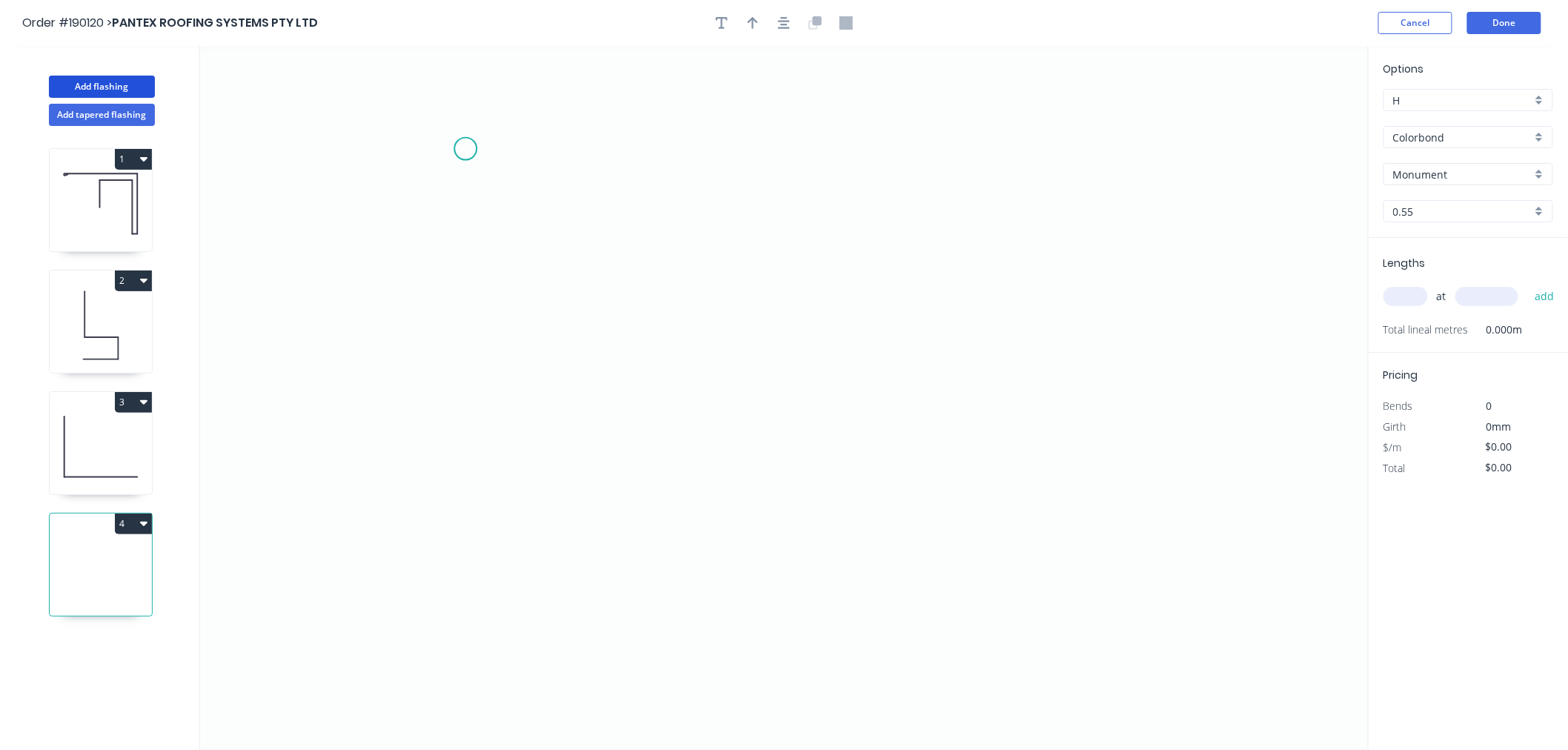
click at [466, 149] on icon "0" at bounding box center [784, 398] width 1168 height 704
click at [475, 359] on icon "0" at bounding box center [784, 398] width 1168 height 704
click at [662, 359] on icon "0 ?" at bounding box center [784, 398] width 1168 height 704
click at [657, 561] on icon "0 ? ?" at bounding box center [784, 398] width 1168 height 704
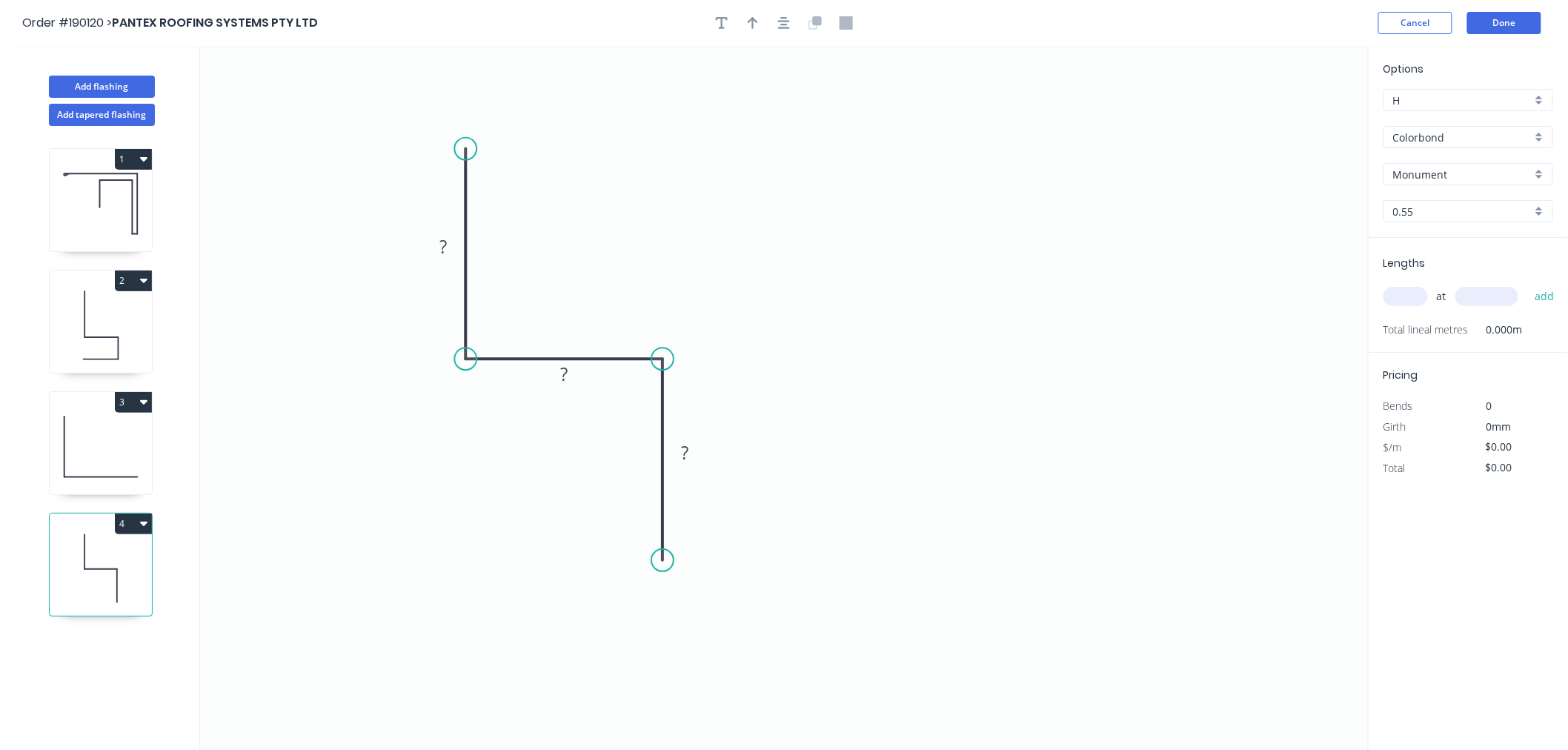
click at [786, 30] on button "button" at bounding box center [784, 23] width 23 height 23
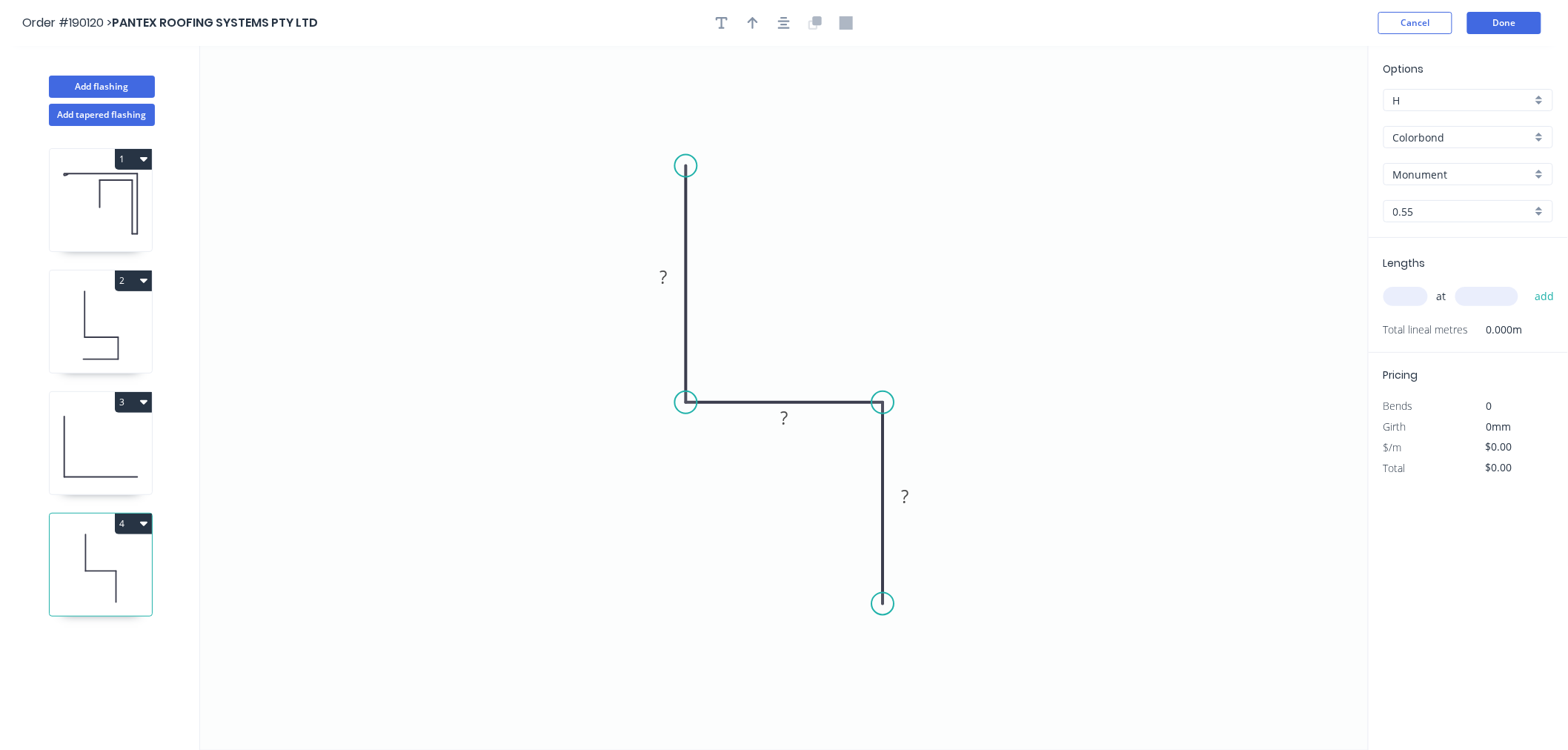
drag, startPoint x: 684, startPoint y: 193, endPoint x: 683, endPoint y: 166, distance: 27.0
click at [683, 166] on circle at bounding box center [687, 166] width 23 height 23
click at [669, 269] on rect at bounding box center [664, 278] width 30 height 21
click at [751, 27] on icon "button" at bounding box center [753, 23] width 10 height 14
drag, startPoint x: 1292, startPoint y: 114, endPoint x: 828, endPoint y: 300, distance: 499.9
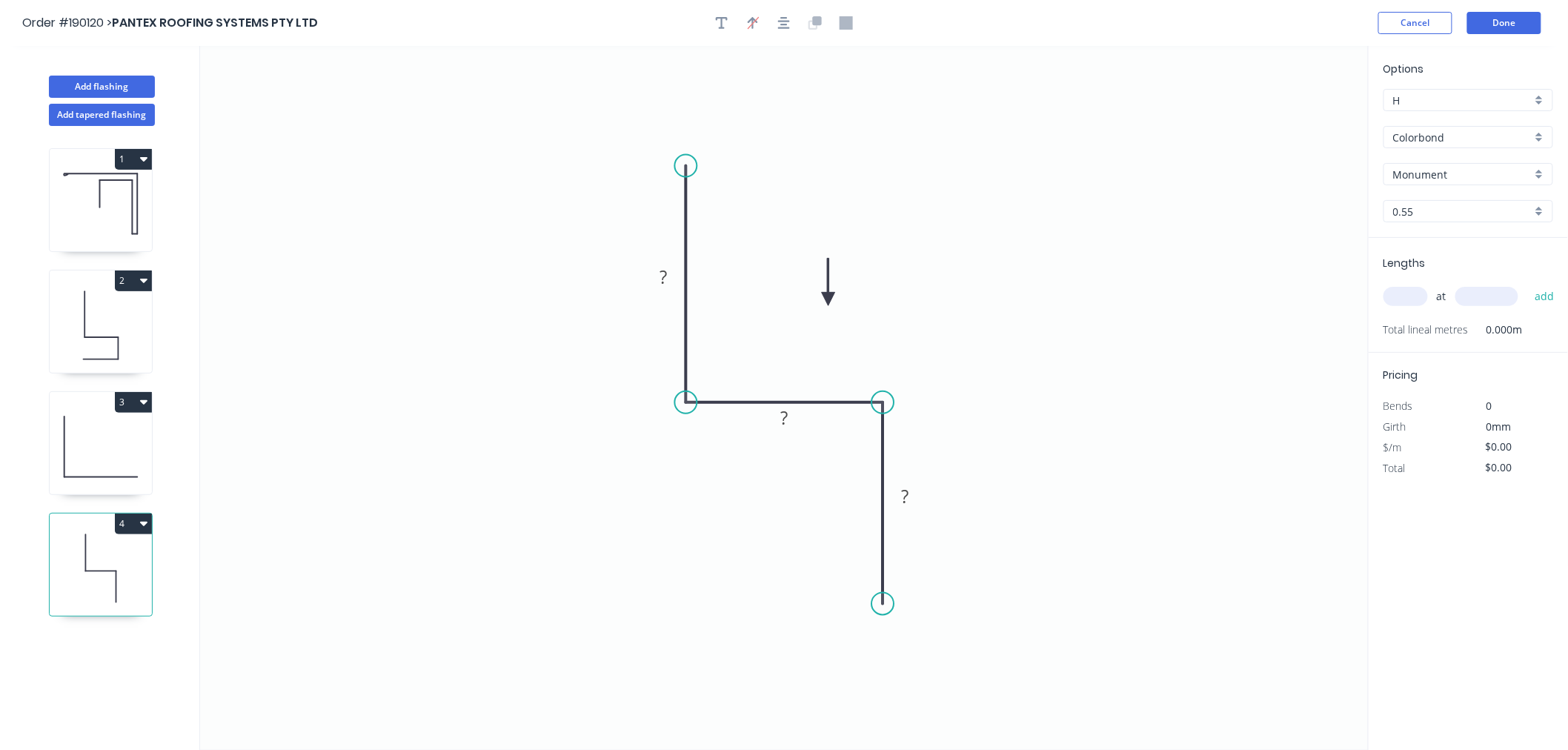
click at [828, 300] on icon at bounding box center [828, 282] width 14 height 48
click at [671, 272] on rect at bounding box center [664, 278] width 30 height 21
click at [917, 145] on icon "0 100 20 60" at bounding box center [784, 398] width 1168 height 704
click at [787, 26] on icon "button" at bounding box center [784, 23] width 12 height 14
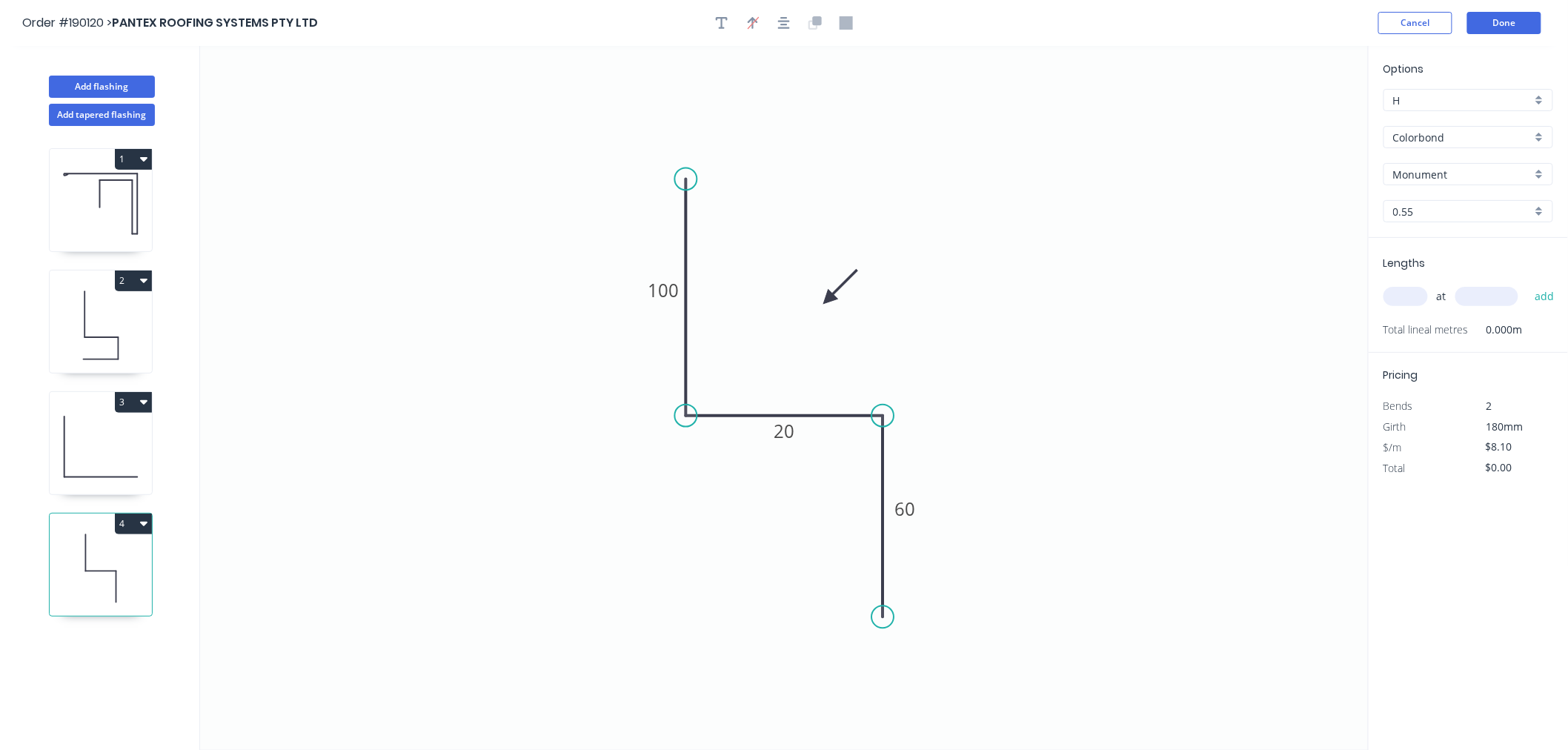
click at [1408, 291] on input "text" at bounding box center [1405, 296] width 44 height 19
click at [1528, 284] on button "add" at bounding box center [1545, 296] width 35 height 25
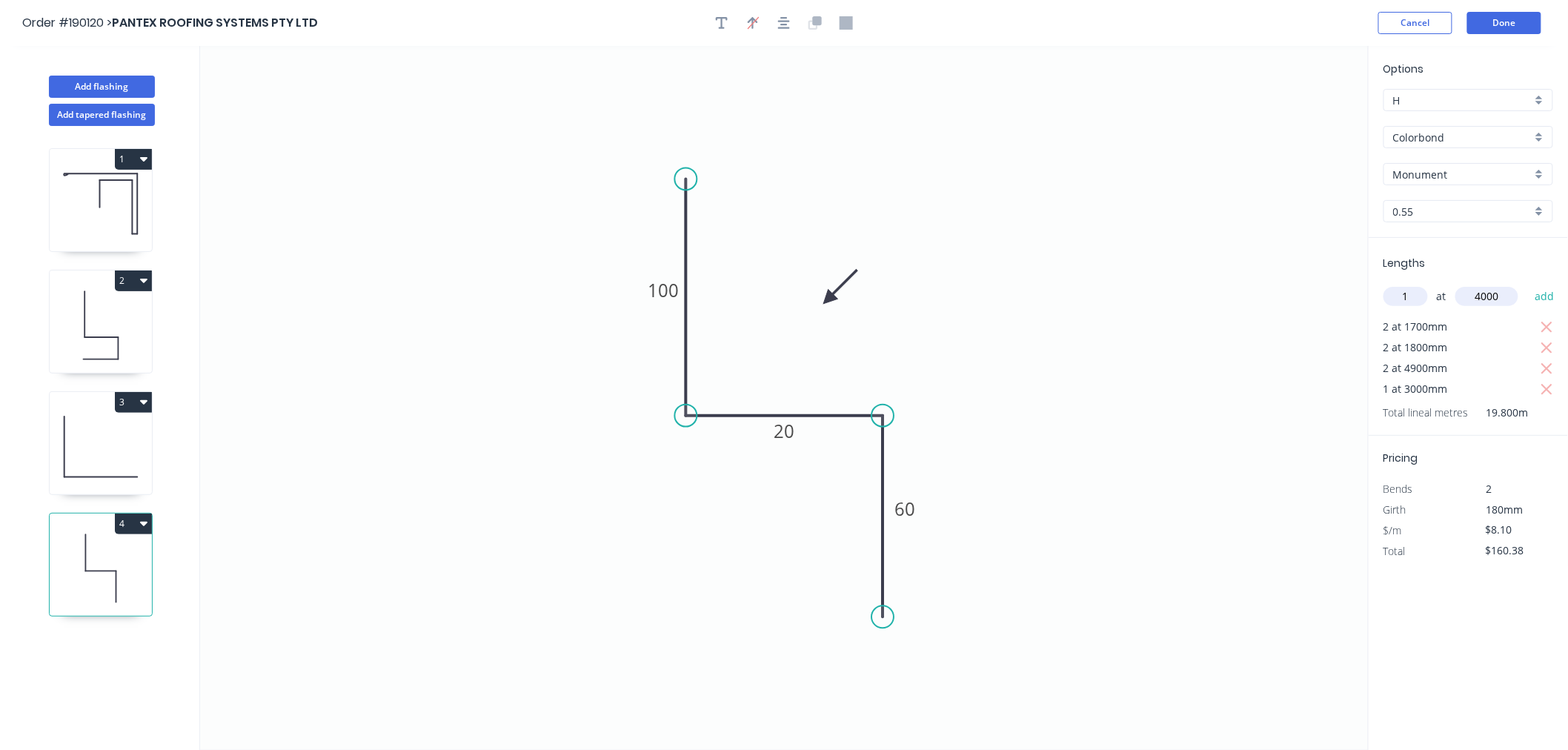
click at [1528, 284] on button "add" at bounding box center [1545, 296] width 35 height 25
click at [1503, 20] on button "Done" at bounding box center [1504, 23] width 74 height 23
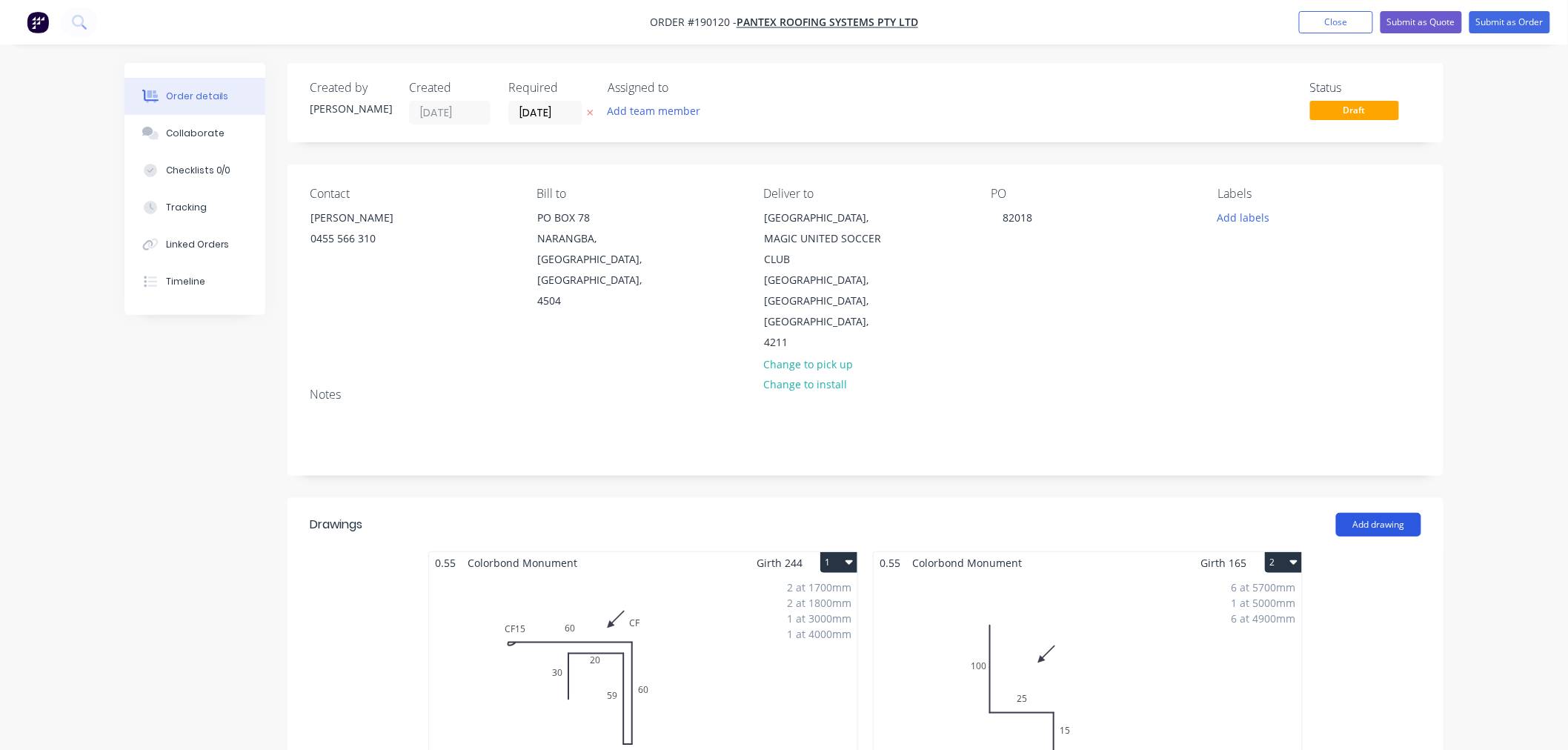
click at [1367, 512] on button "Add drawing" at bounding box center [1379, 524] width 85 height 23
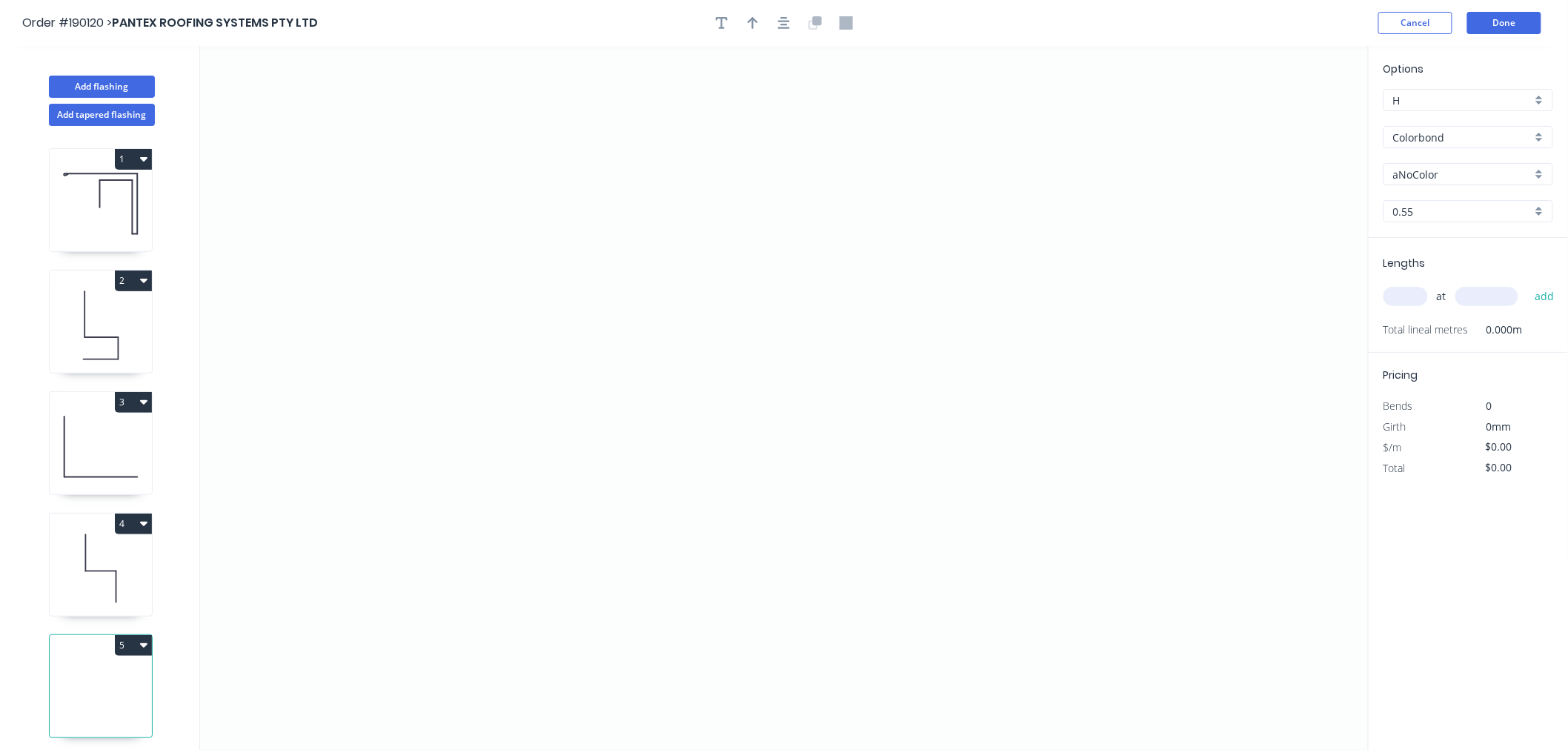
click at [109, 566] on icon at bounding box center [101, 569] width 102 height 95
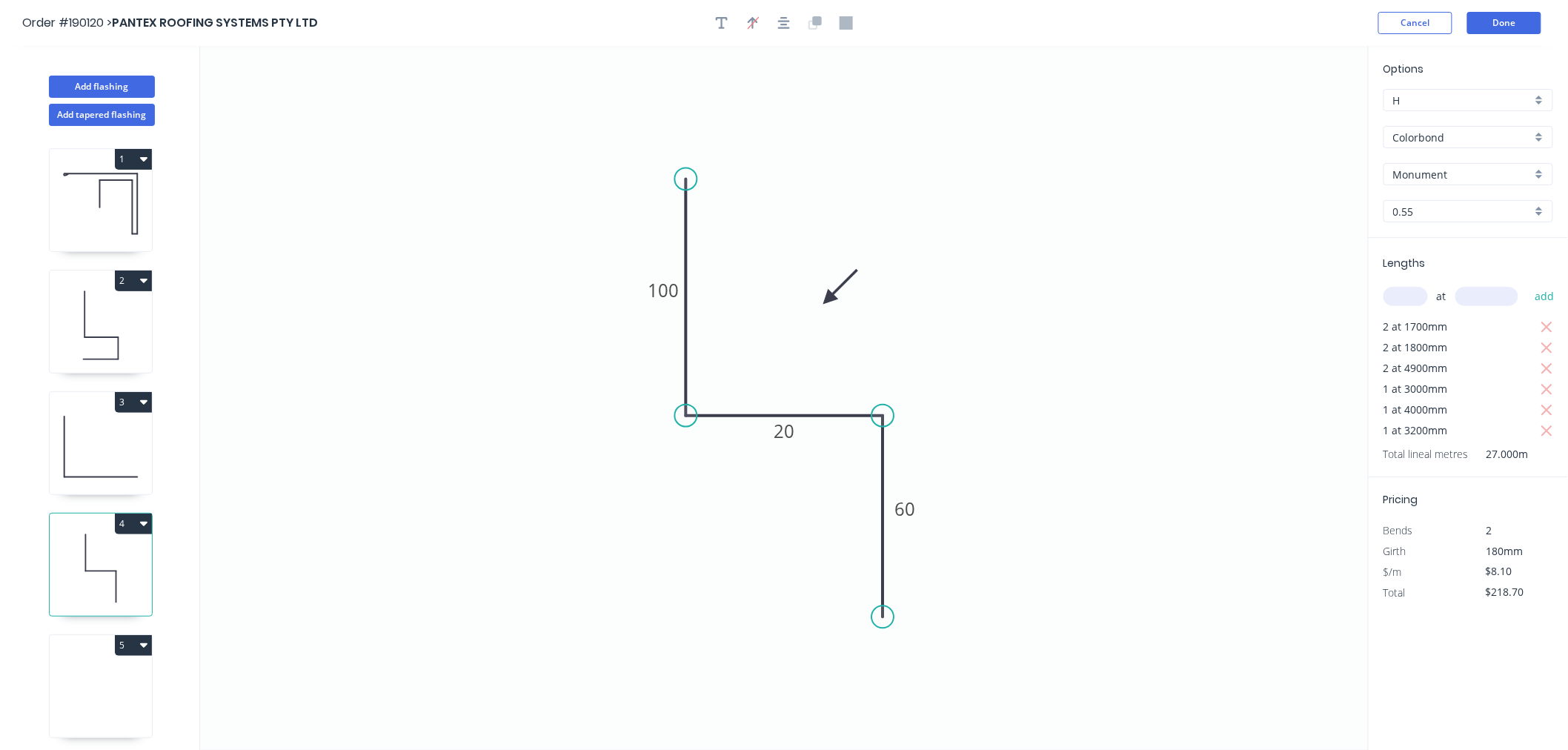
click at [111, 706] on icon at bounding box center [101, 690] width 102 height 95
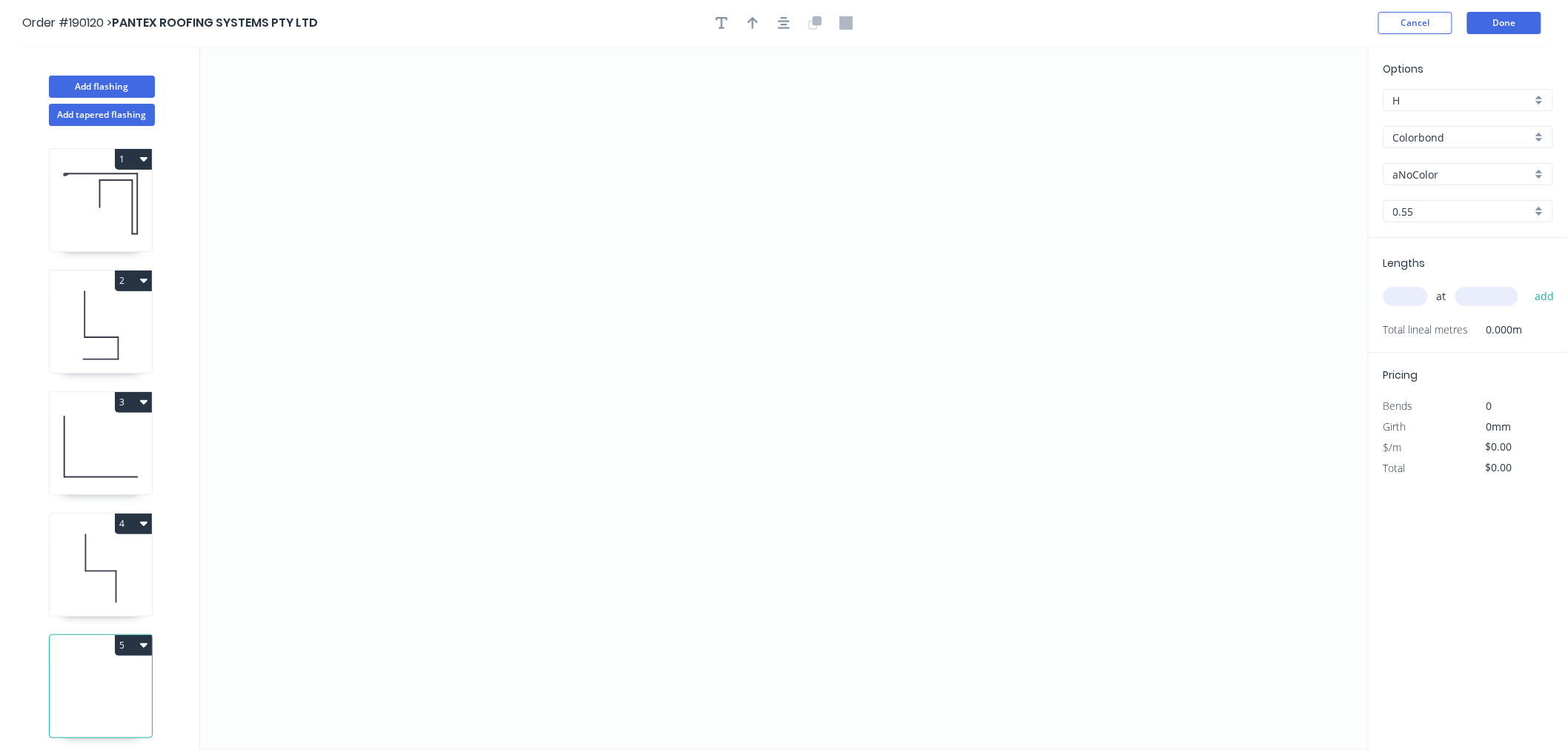
click at [1414, 174] on input "aNoColor" at bounding box center [1462, 174] width 139 height 15
click at [1462, 230] on div "Monument" at bounding box center [1468, 237] width 168 height 26
click at [1424, 295] on input "text" at bounding box center [1405, 296] width 44 height 19
click at [1528, 284] on button "add" at bounding box center [1545, 296] width 35 height 25
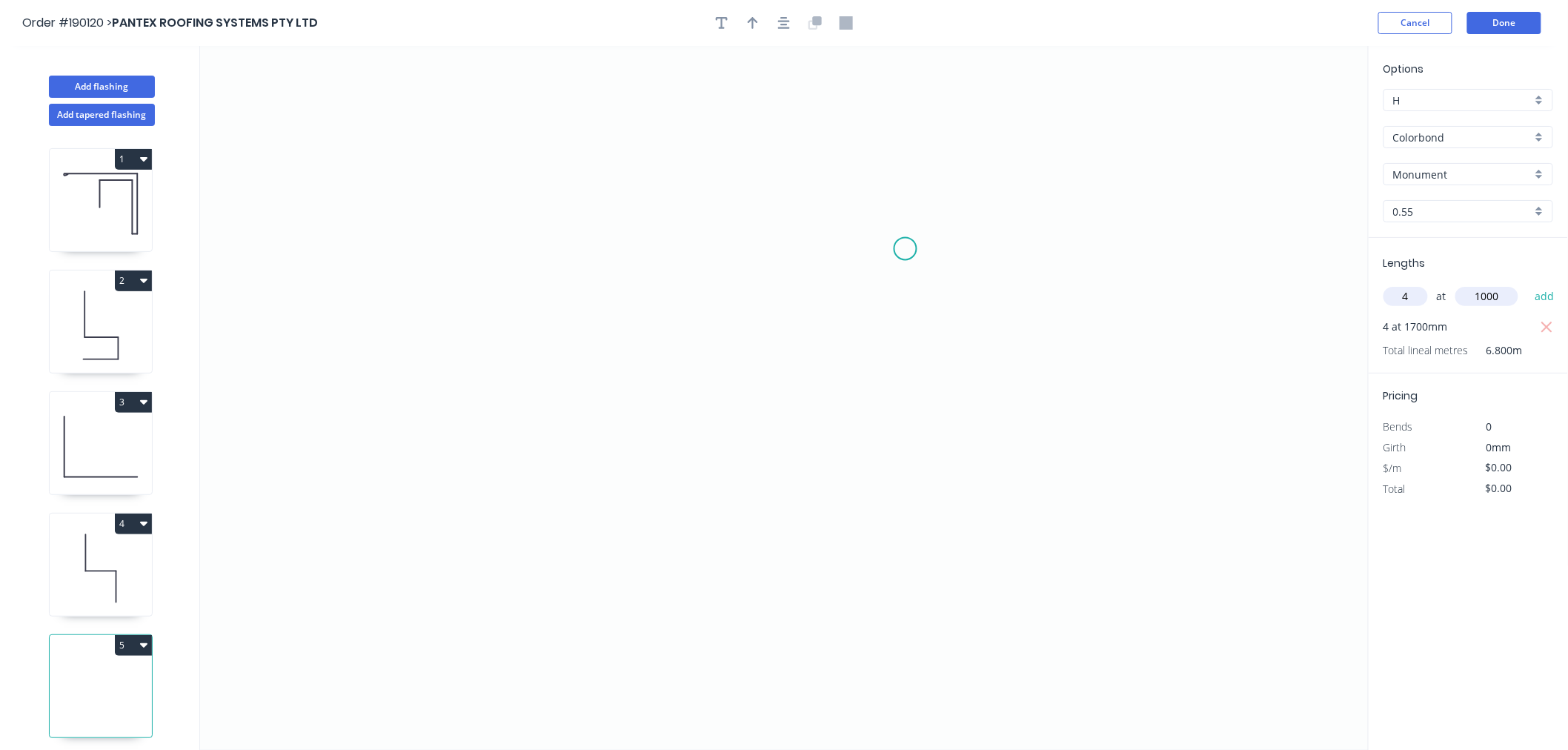
click at [1528, 284] on button "add" at bounding box center [1545, 296] width 35 height 25
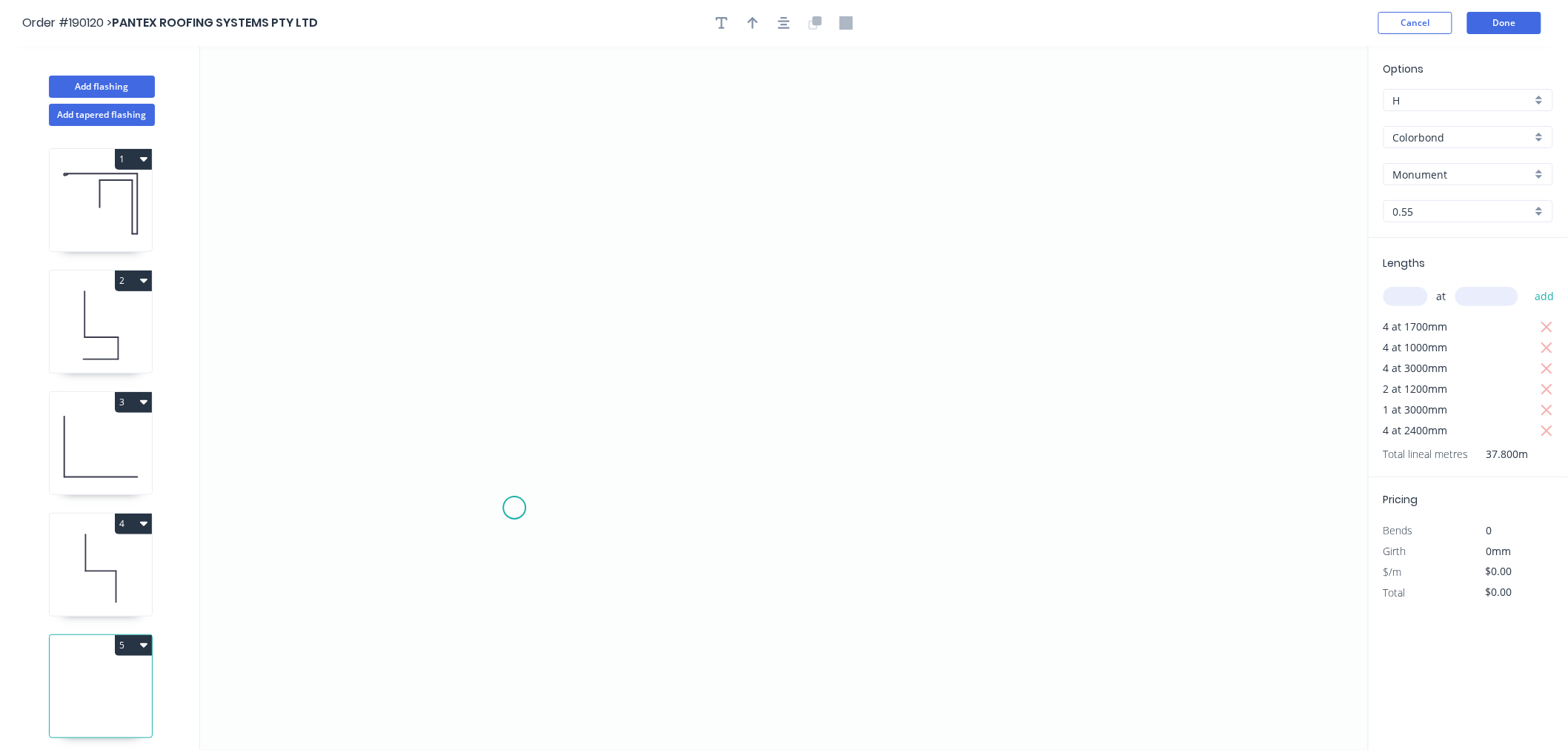
click at [514, 508] on icon "0" at bounding box center [784, 398] width 1168 height 704
click at [530, 194] on icon "0" at bounding box center [784, 398] width 1168 height 704
click at [782, 193] on icon "0 ?" at bounding box center [784, 398] width 1168 height 704
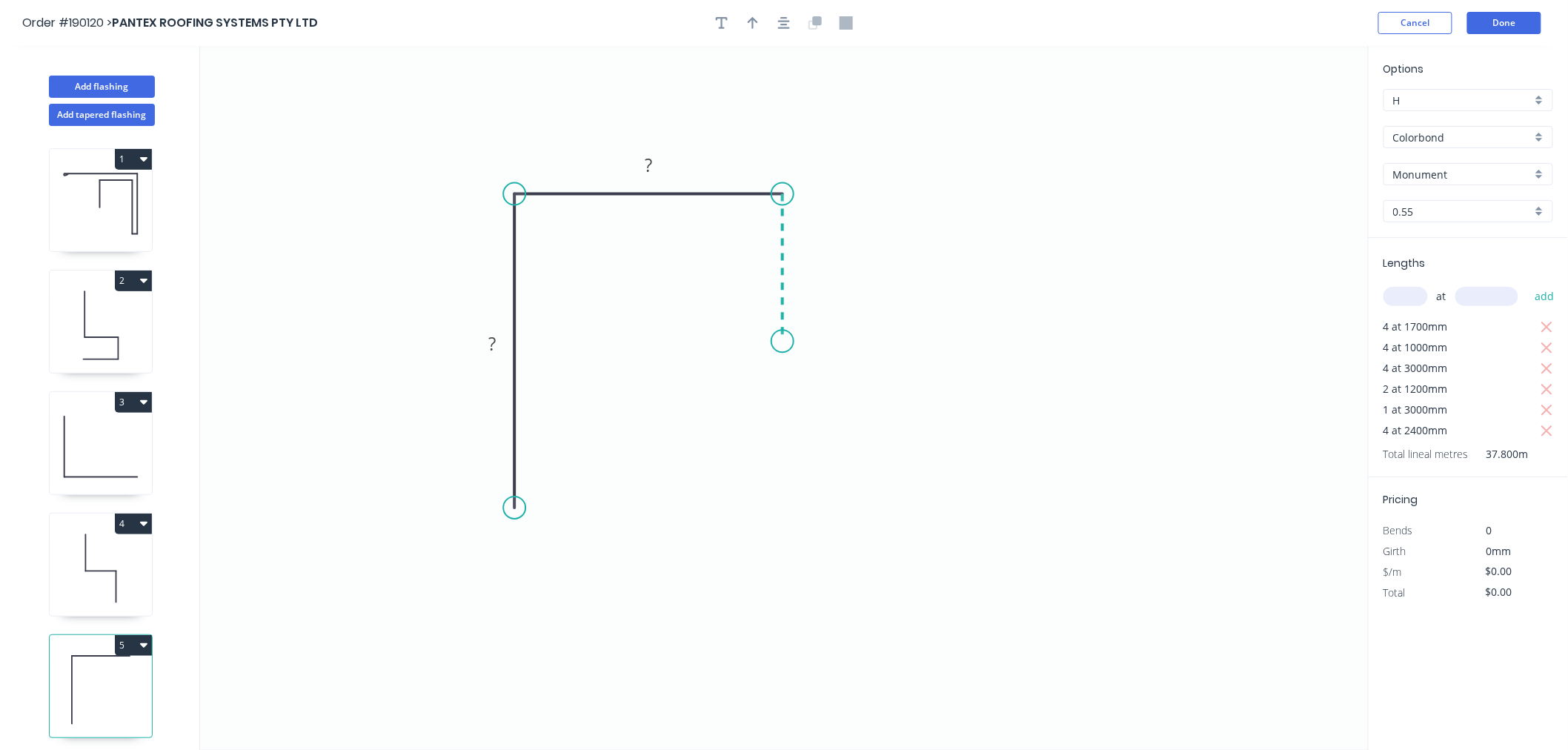
click at [784, 342] on icon "0 ? ?" at bounding box center [784, 398] width 1168 height 704
click at [787, 24] on icon "button" at bounding box center [784, 23] width 12 height 14
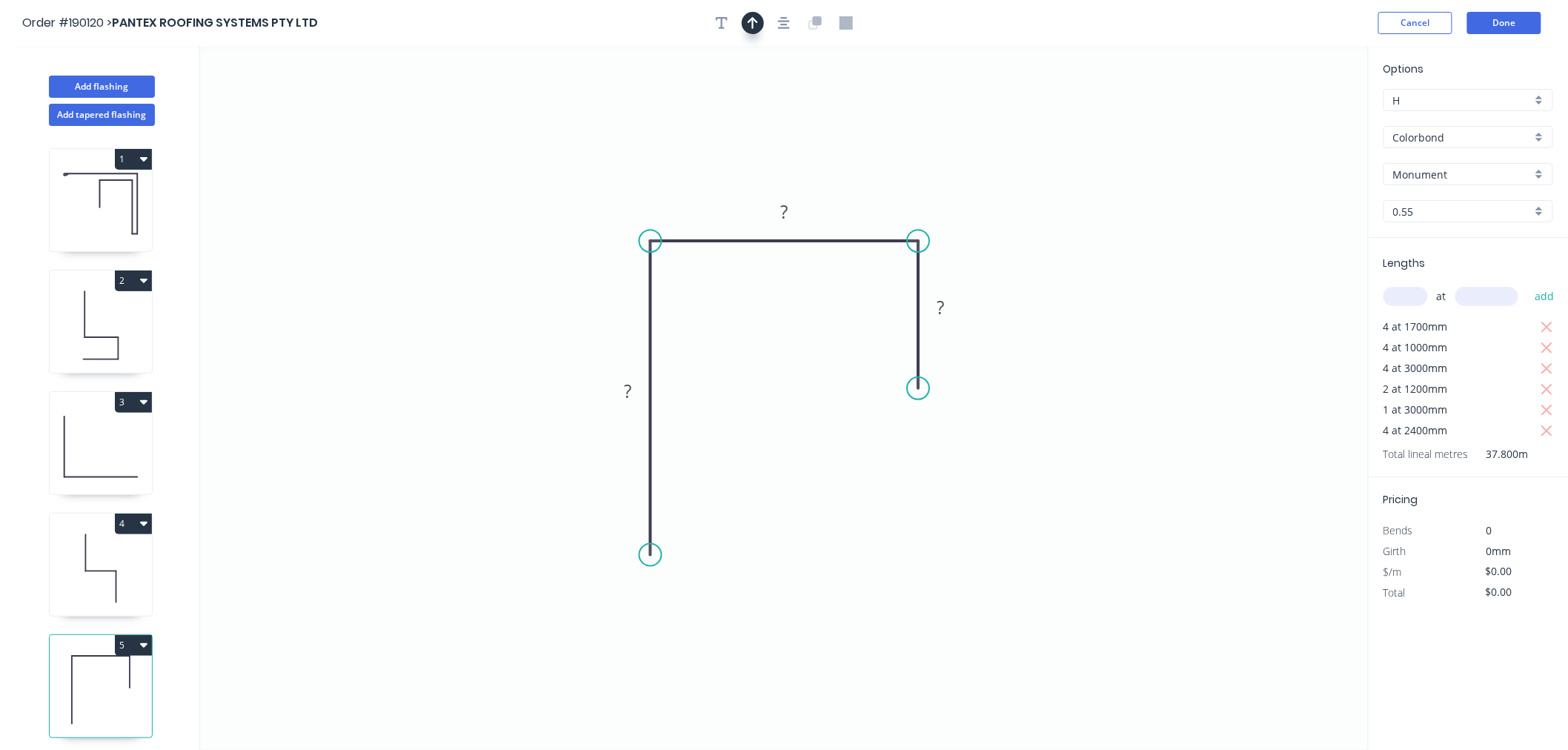
click at [753, 18] on icon "button" at bounding box center [753, 23] width 10 height 12
drag, startPoint x: 839, startPoint y: 180, endPoint x: 851, endPoint y: 193, distance: 17.7
click at [851, 193] on icon at bounding box center [851, 176] width 14 height 48
drag, startPoint x: 852, startPoint y: 189, endPoint x: 867, endPoint y: 183, distance: 16.2
click at [867, 183] on icon at bounding box center [867, 166] width 14 height 48
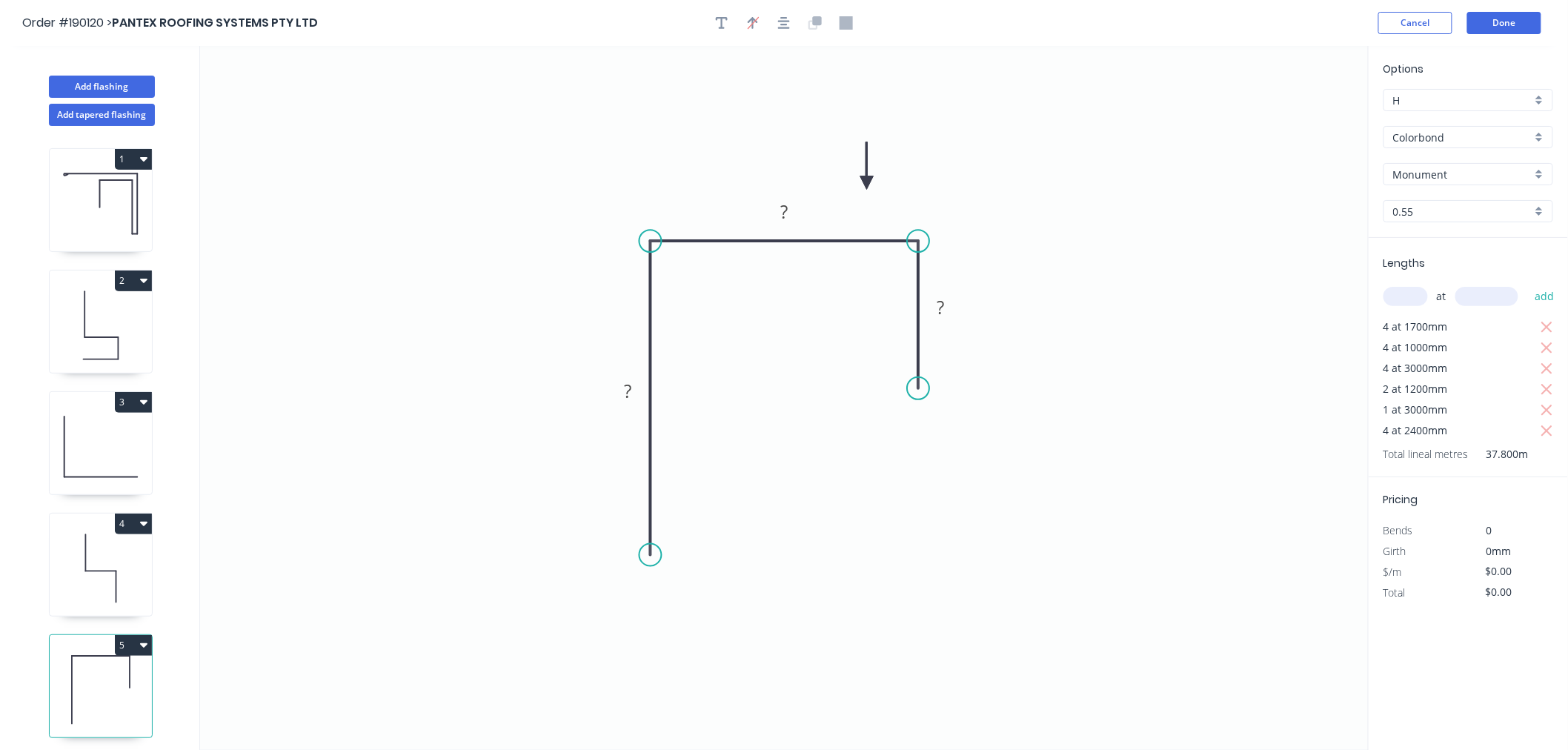
click at [867, 183] on icon at bounding box center [867, 166] width 14 height 48
click at [620, 392] on rect at bounding box center [628, 392] width 30 height 21
click at [529, 246] on icon "0 60 60 19" at bounding box center [784, 398] width 1168 height 704
click at [787, 23] on icon "button" at bounding box center [784, 23] width 12 height 14
click at [1083, 119] on icon "0 60 60 19" at bounding box center [784, 398] width 1168 height 704
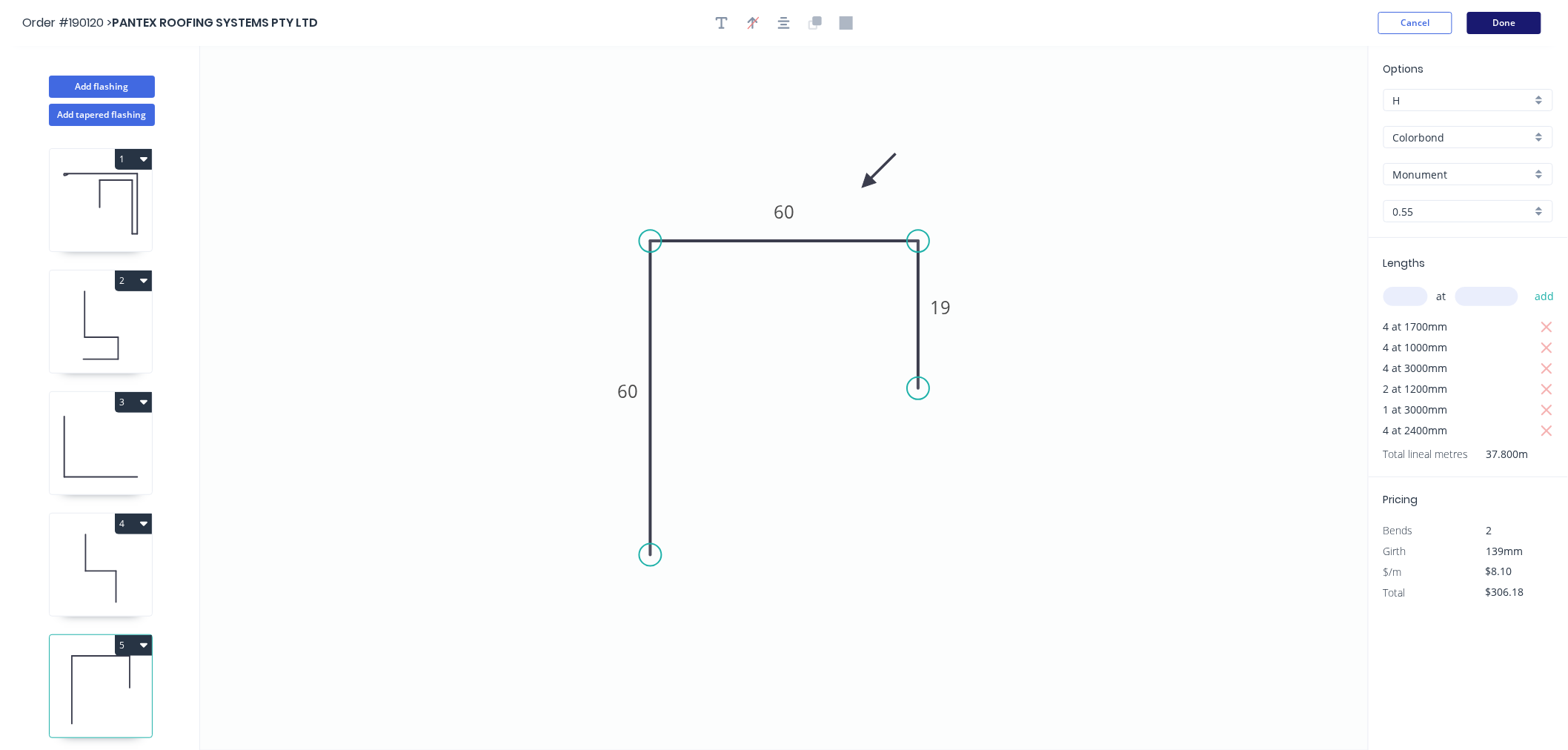
click at [1509, 23] on button "Done" at bounding box center [1504, 23] width 74 height 23
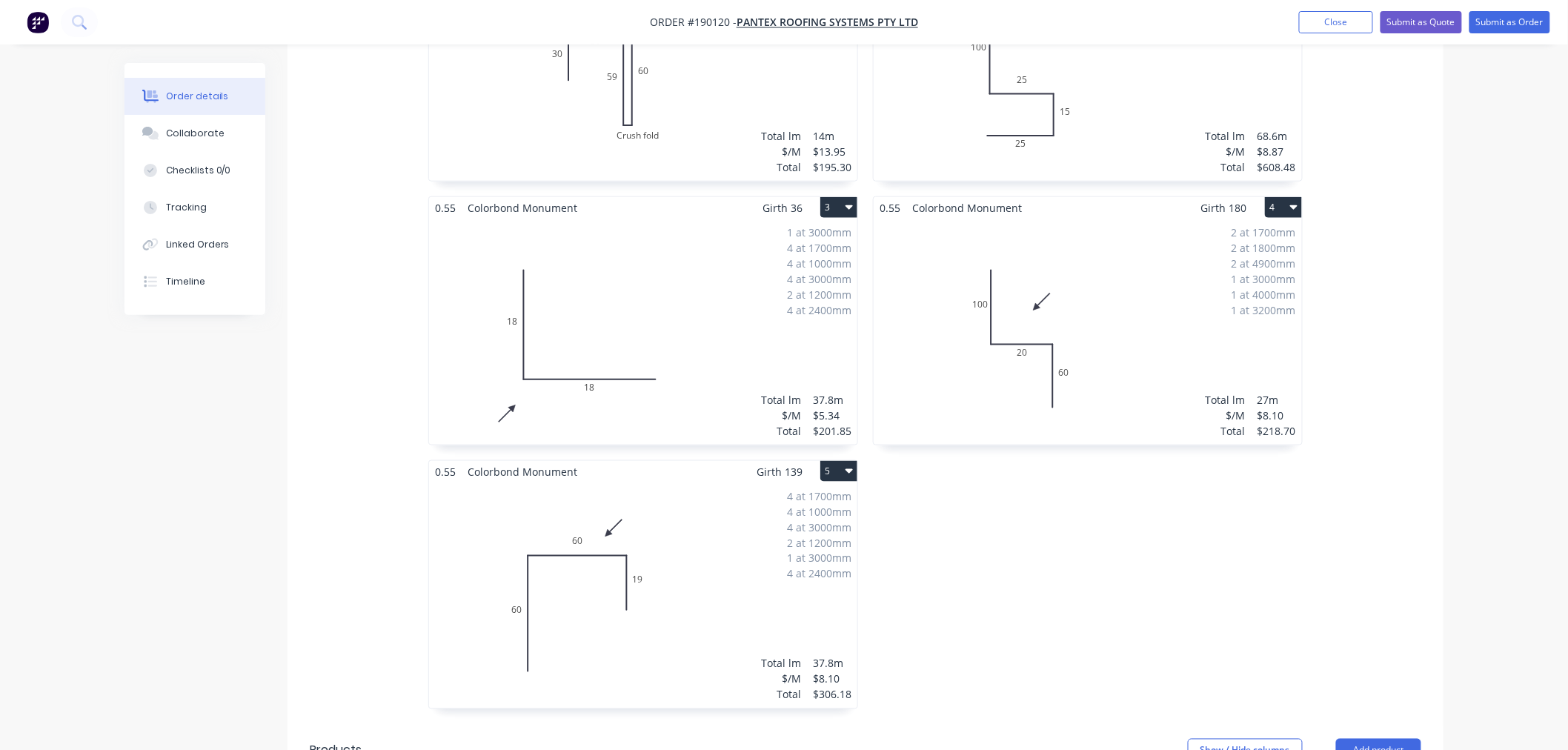
scroll to position [658, 0]
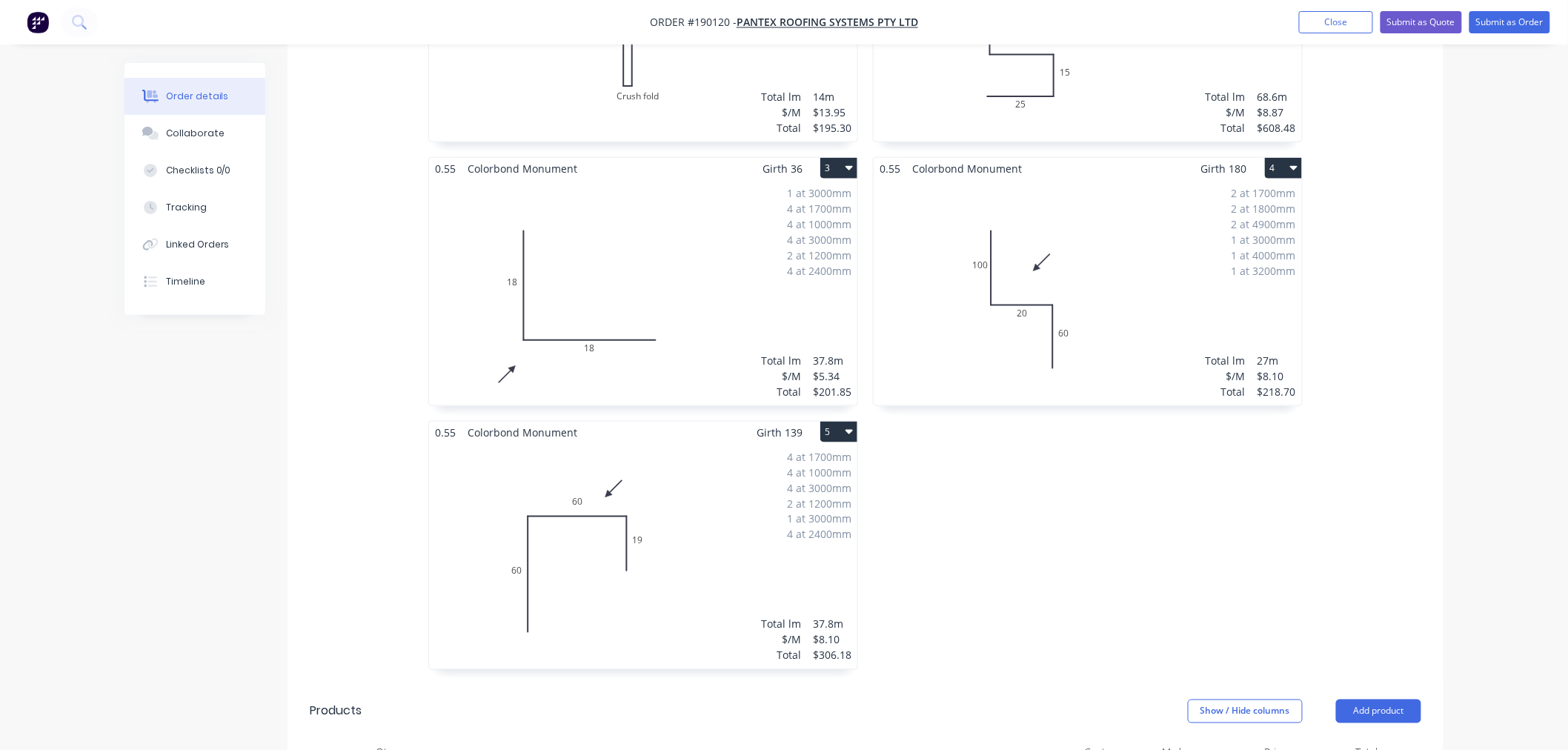
click at [719, 538] on div "4 at 1700mm 4 at 1000mm 4 at 3000mm 2 at 1200mm 1 at 3000mm 4 at 2400mm Total l…" at bounding box center [644, 556] width 429 height 226
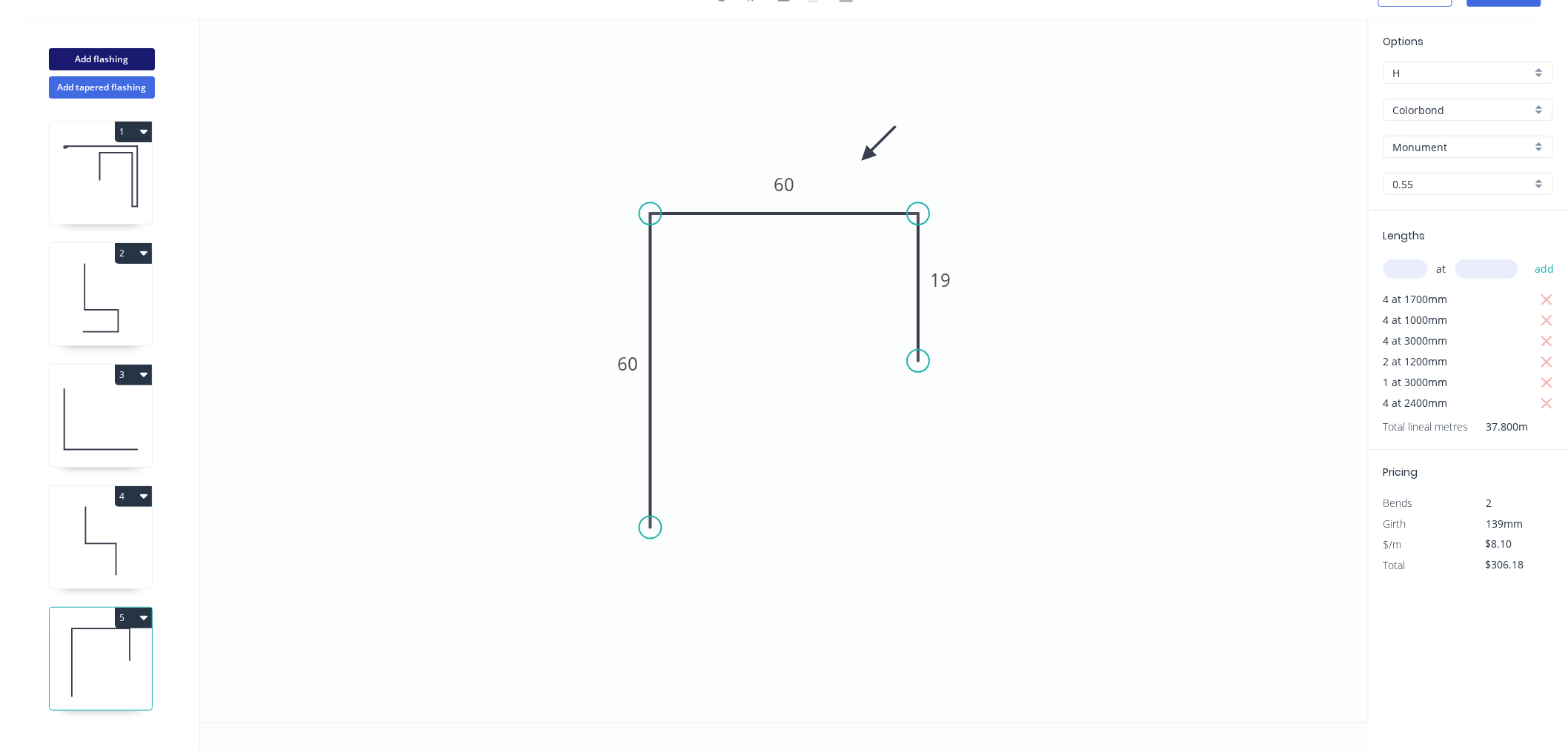
click at [115, 51] on button "Add flashing" at bounding box center [102, 60] width 106 height 23
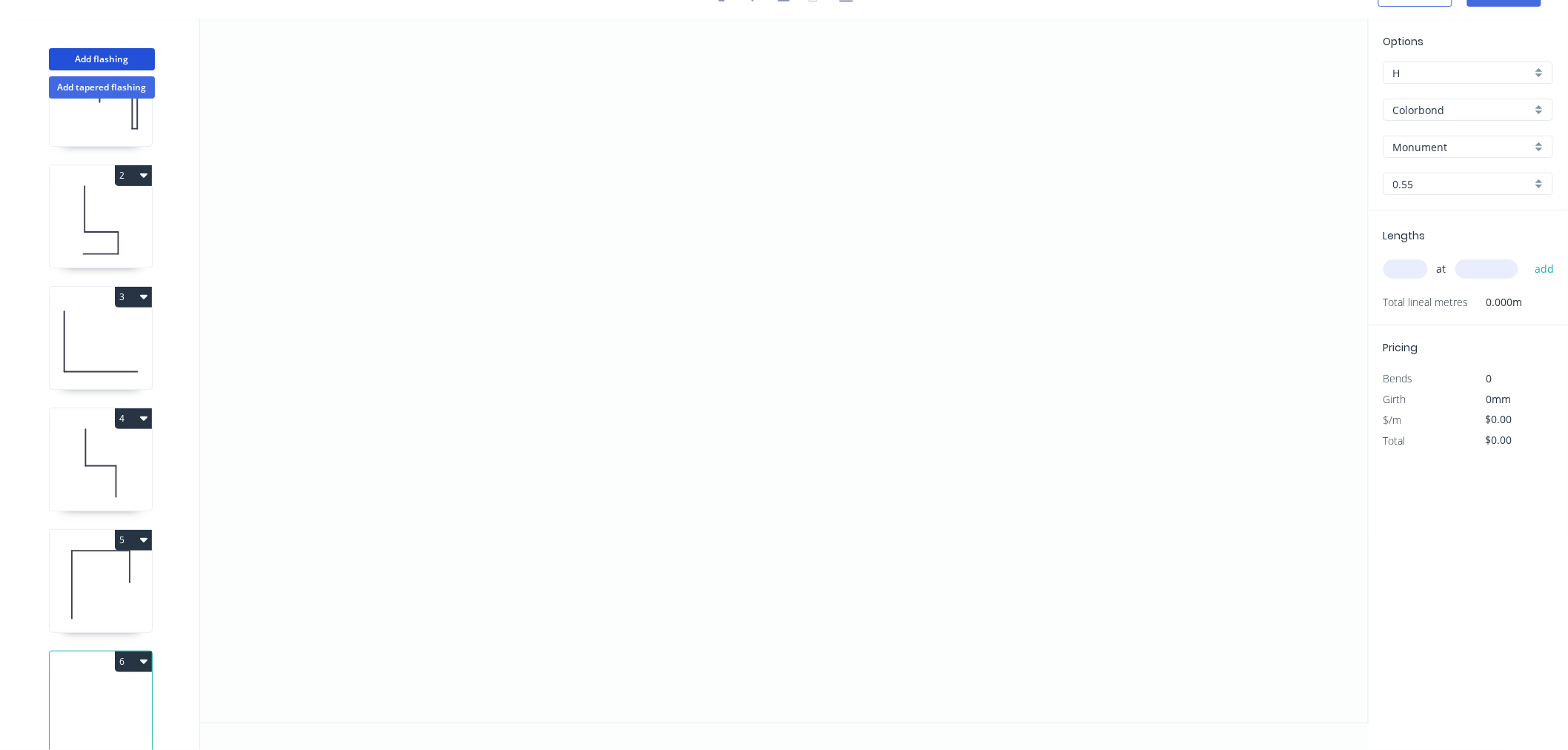
scroll to position [112, 0]
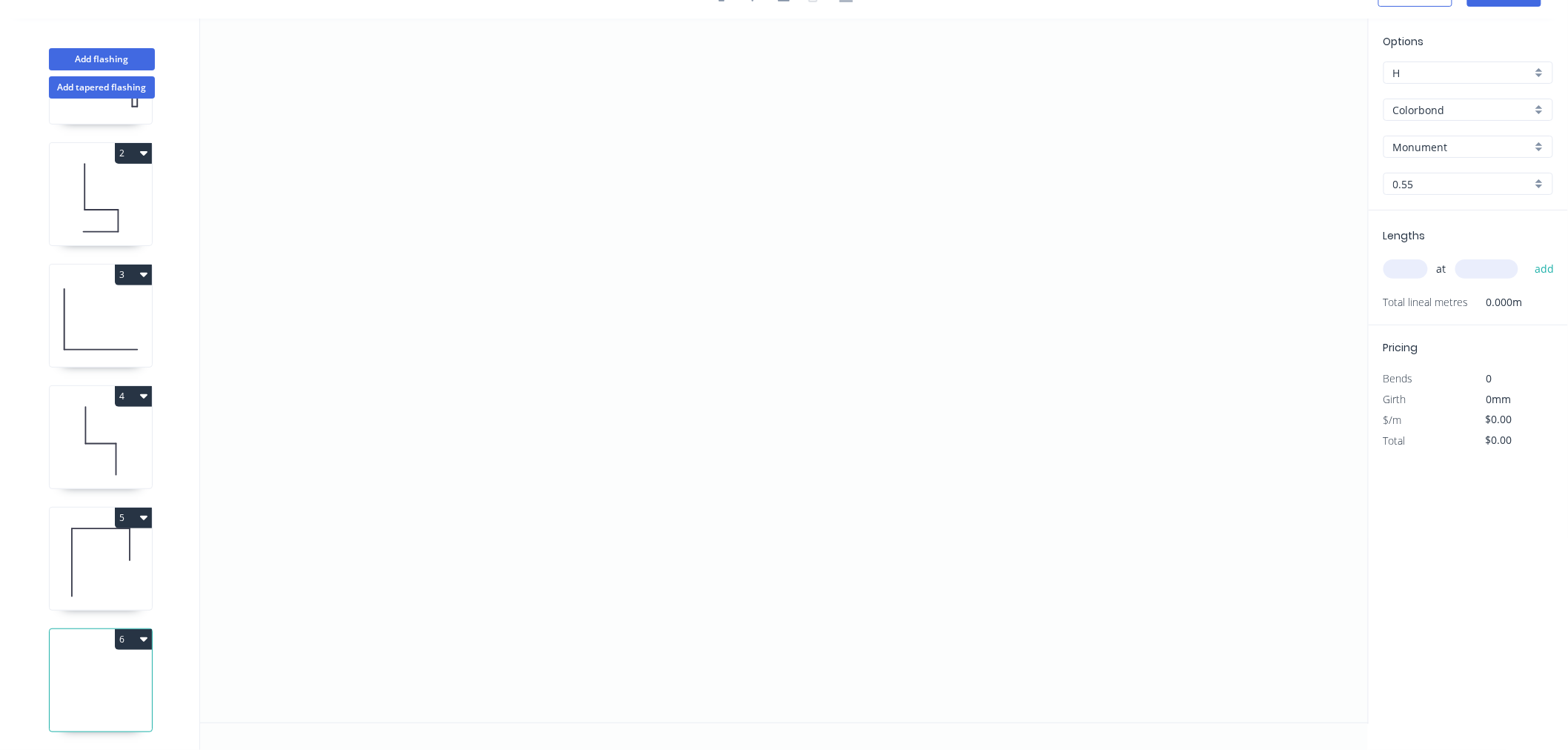
click at [102, 660] on icon at bounding box center [101, 684] width 102 height 95
click at [1417, 275] on input "text" at bounding box center [1405, 269] width 44 height 19
click at [1424, 186] on input "0.55" at bounding box center [1462, 184] width 139 height 15
click at [1426, 217] on div "0.55" at bounding box center [1468, 212] width 168 height 26
click at [1410, 275] on input "text" at bounding box center [1405, 269] width 44 height 19
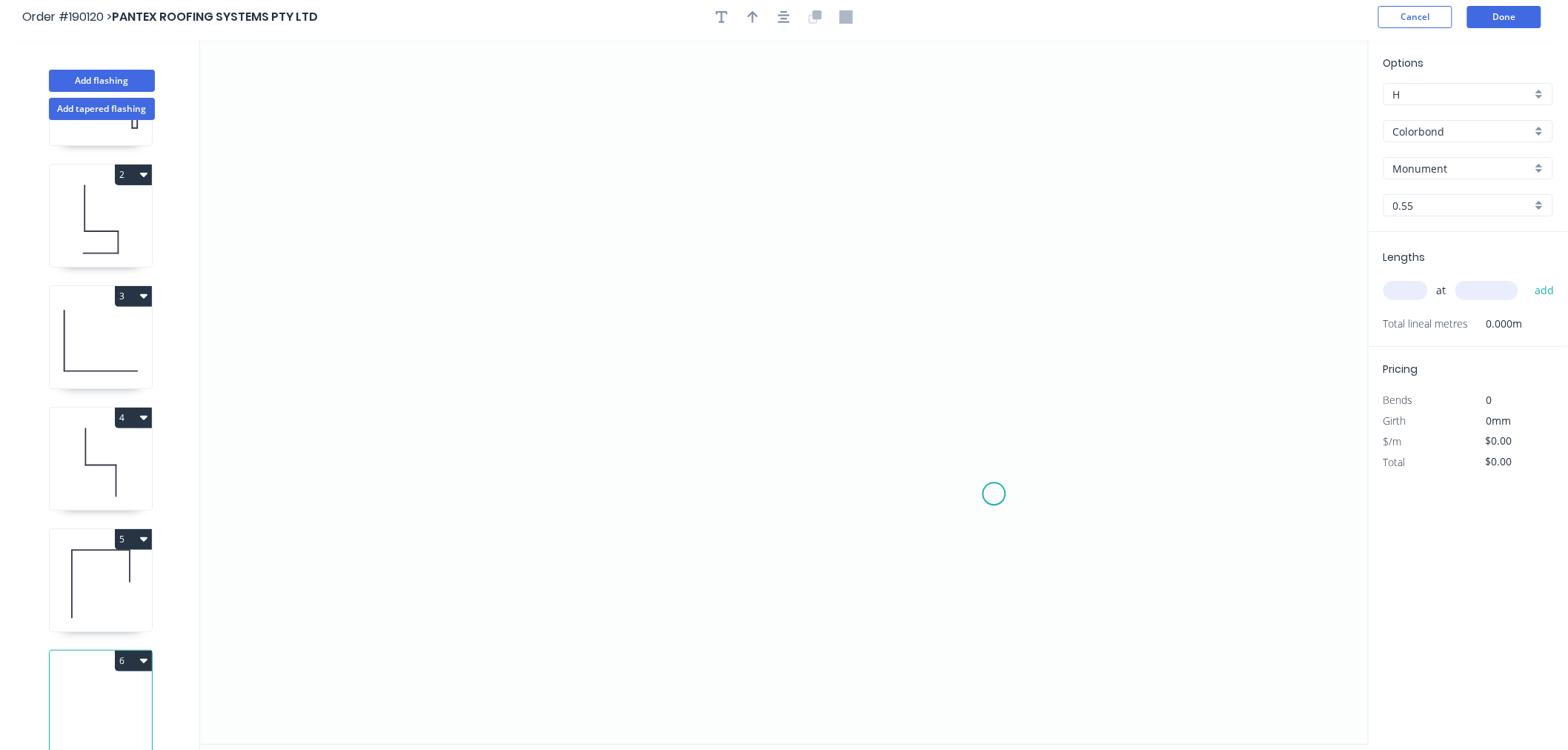
scroll to position [0, 0]
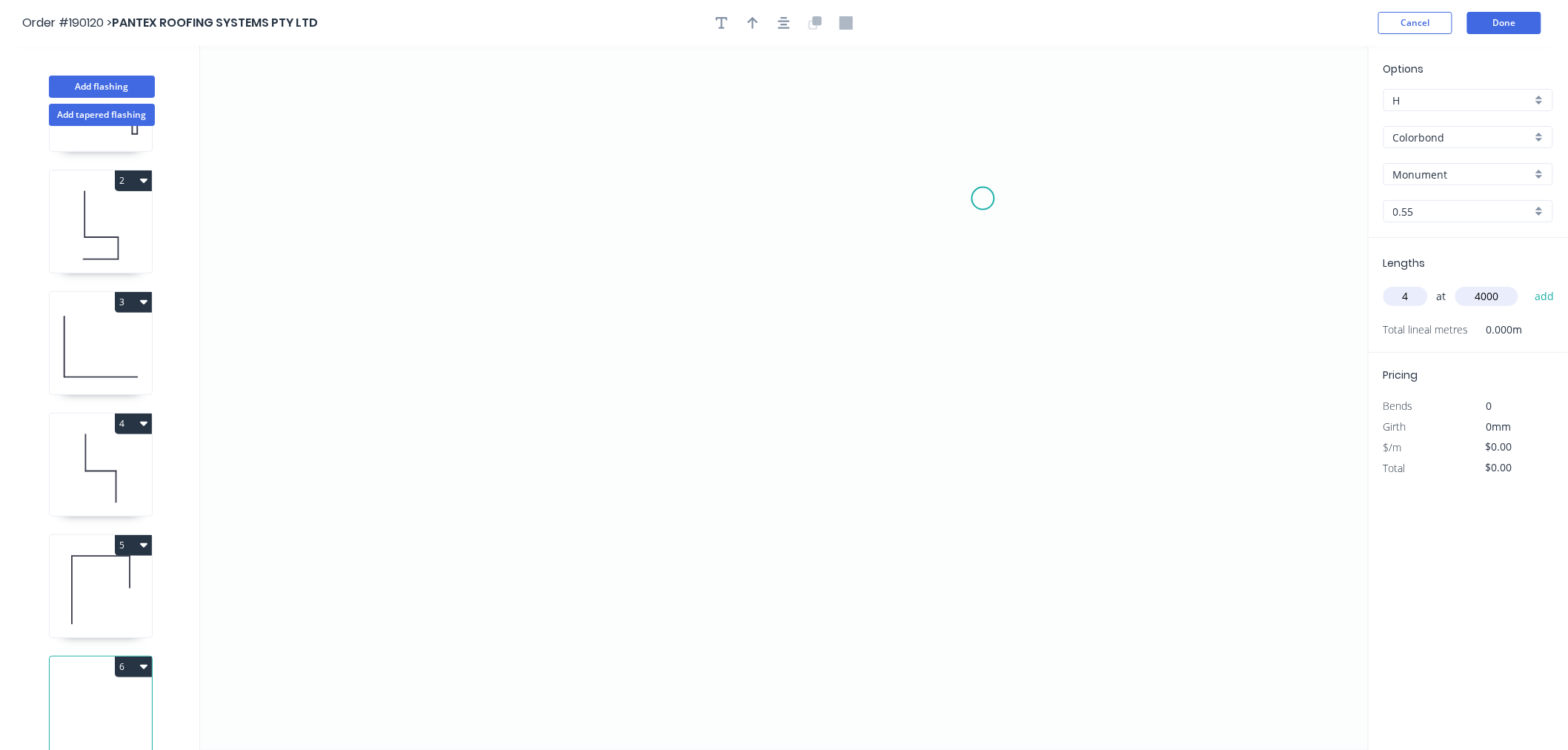
click at [1528, 284] on button "add" at bounding box center [1545, 296] width 35 height 25
click at [554, 184] on icon "0" at bounding box center [784, 398] width 1168 height 704
click at [554, 410] on icon "0" at bounding box center [784, 398] width 1168 height 704
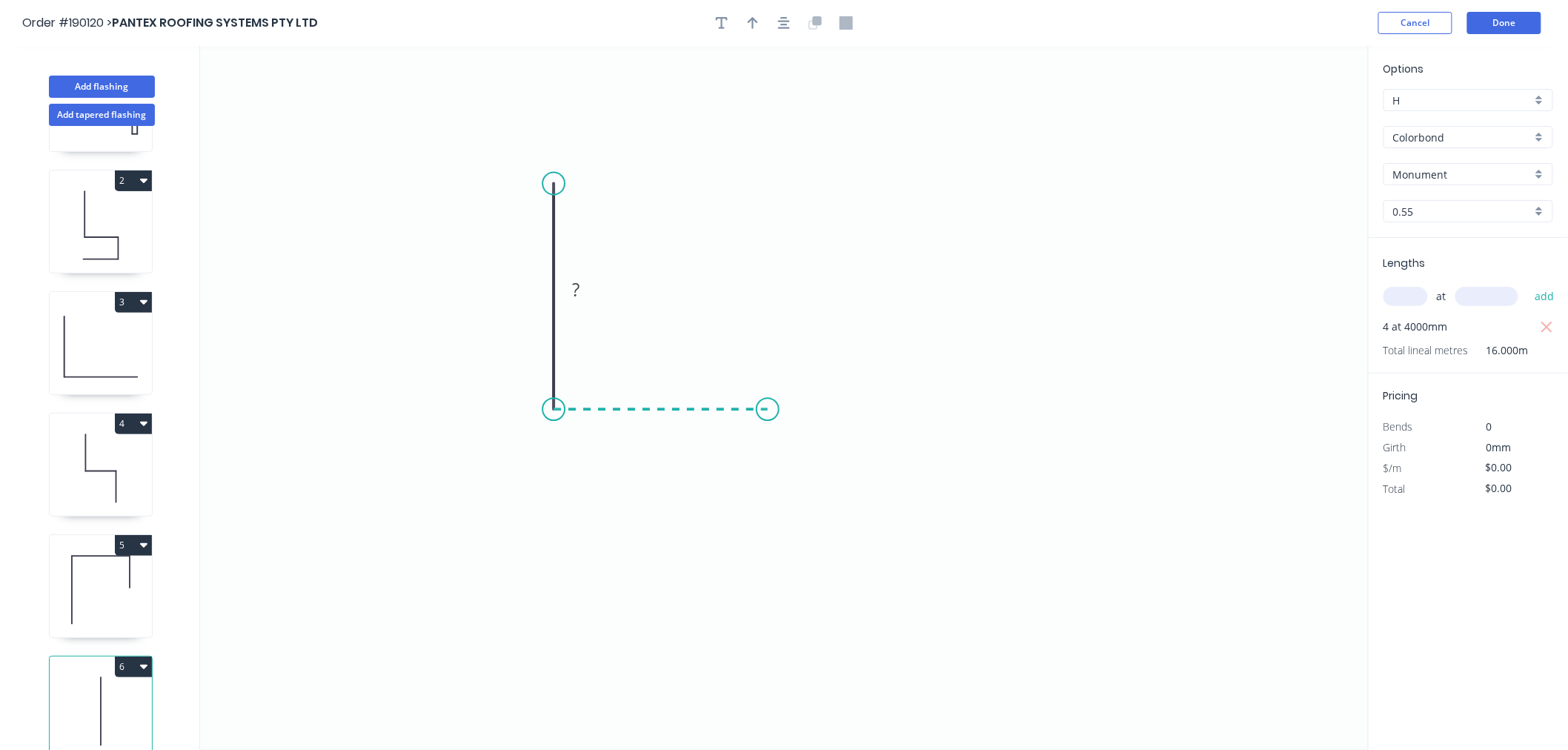
click at [768, 412] on icon "0 ?" at bounding box center [784, 398] width 1168 height 704
click at [806, 455] on div "Crush & Fold" at bounding box center [843, 458] width 149 height 31
click at [587, 231] on div "Crush & Fold" at bounding box center [631, 232] width 149 height 31
click at [591, 195] on tspan "10" at bounding box center [595, 196] width 21 height 24
click at [579, 240] on div "Flip bend" at bounding box center [630, 239] width 149 height 31
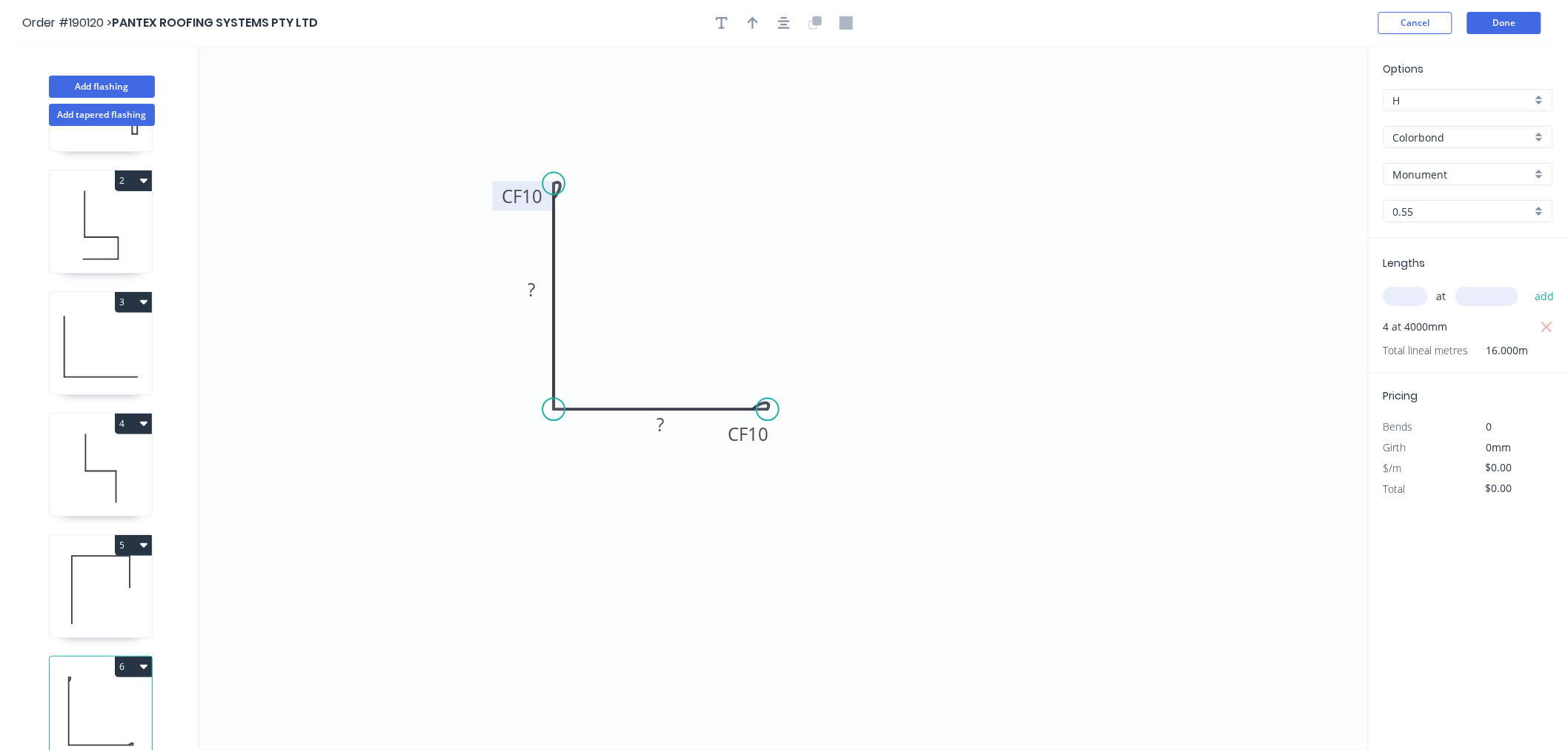
click at [534, 195] on tspan "10" at bounding box center [532, 196] width 21 height 24
click at [534, 195] on tspan "15" at bounding box center [532, 196] width 21 height 24
click at [817, 179] on icon "0 CF 15 60 CF 15 60" at bounding box center [784, 398] width 1168 height 704
drag, startPoint x: 557, startPoint y: 183, endPoint x: 556, endPoint y: 158, distance: 25.0
click at [556, 158] on circle at bounding box center [554, 158] width 23 height 23
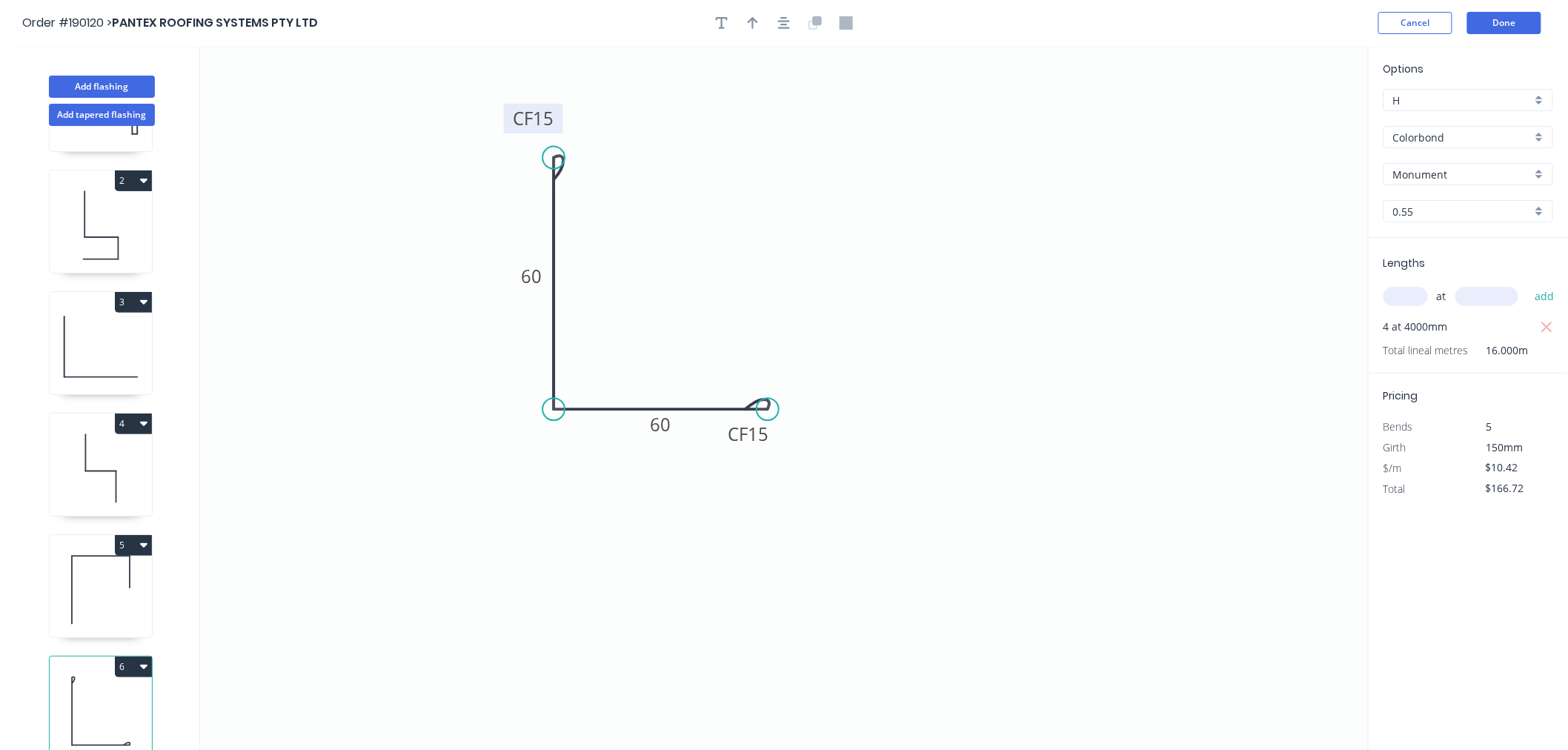
drag, startPoint x: 529, startPoint y: 134, endPoint x: 508, endPoint y: 121, distance: 24.7
click at [508, 121] on rect at bounding box center [533, 118] width 60 height 30
drag, startPoint x: 766, startPoint y: 411, endPoint x: 794, endPoint y: 408, distance: 28.2
click at [794, 408] on circle at bounding box center [794, 409] width 23 height 23
click at [784, 28] on button "button" at bounding box center [784, 23] width 23 height 23
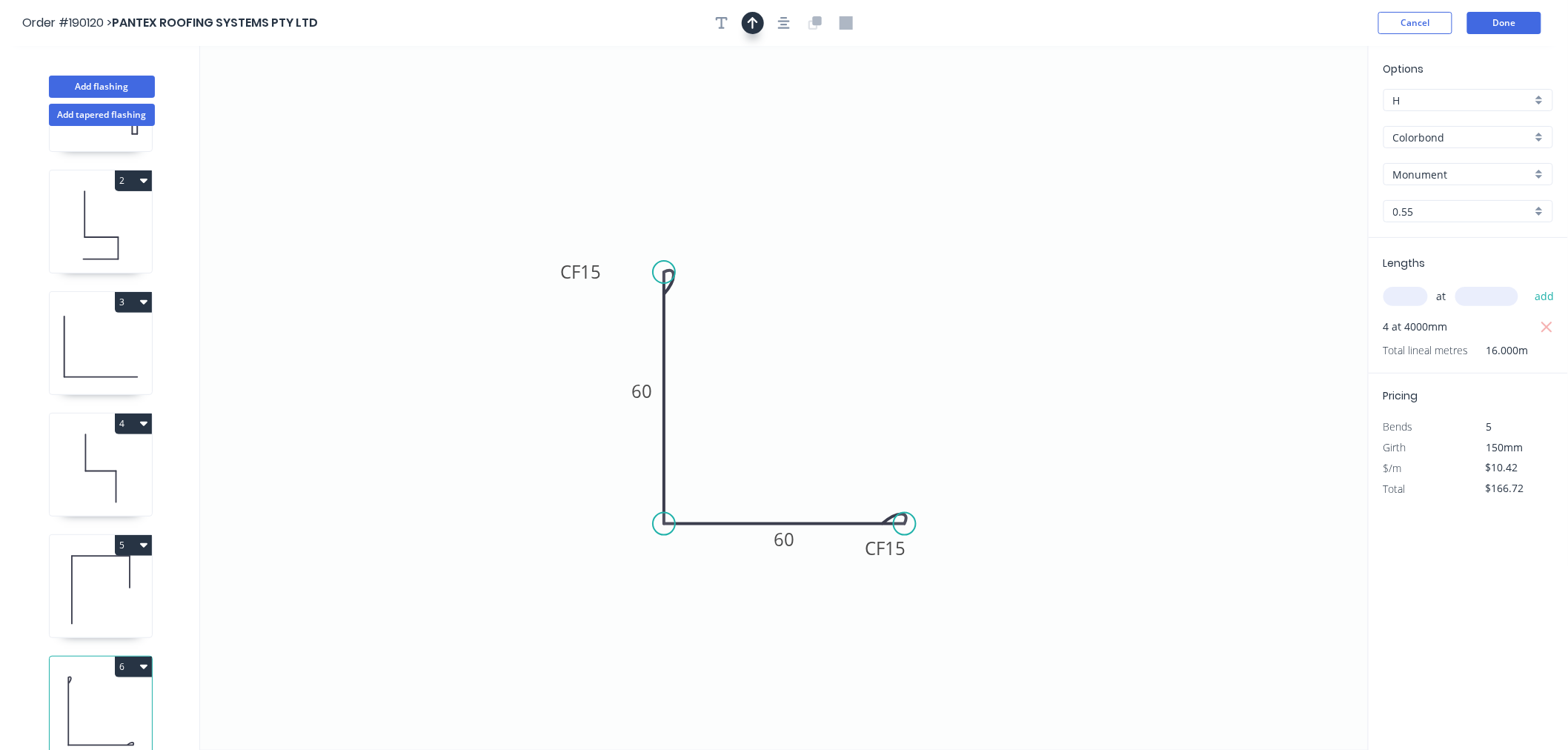
click at [750, 24] on icon "button" at bounding box center [753, 23] width 10 height 14
drag, startPoint x: 558, startPoint y: 274, endPoint x: 604, endPoint y: 247, distance: 53.3
click at [604, 247] on rect at bounding box center [628, 245] width 60 height 30
drag, startPoint x: 1293, startPoint y: 115, endPoint x: 811, endPoint y: 394, distance: 556.9
click at [811, 394] on icon at bounding box center [811, 376] width 14 height 48
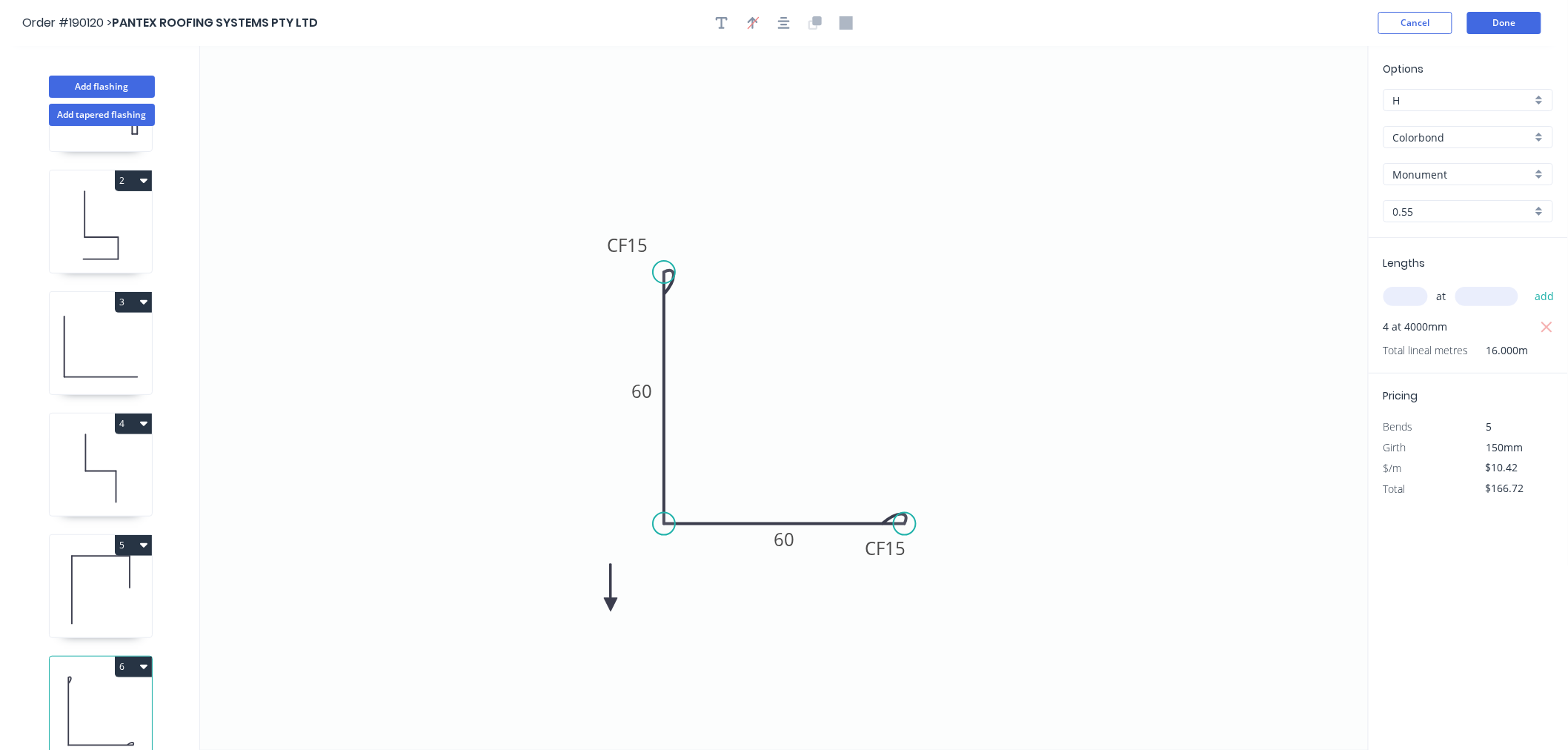
drag, startPoint x: 811, startPoint y: 394, endPoint x: 634, endPoint y: 604, distance: 274.6
click at [617, 604] on icon at bounding box center [611, 587] width 14 height 48
click at [634, 604] on icon at bounding box center [634, 586] width 14 height 48
click at [634, 604] on icon at bounding box center [645, 591] width 43 height 43
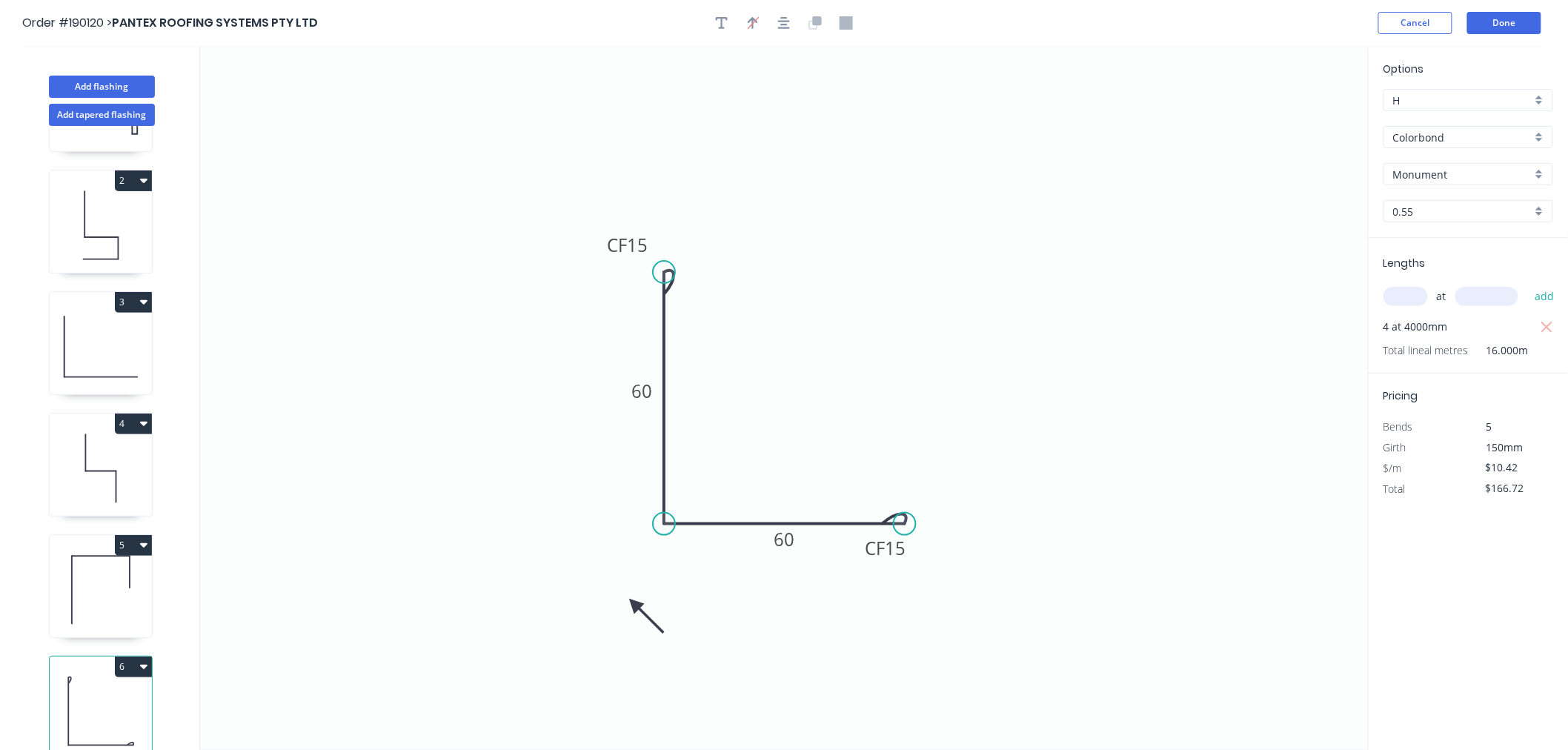
click at [634, 604] on icon at bounding box center [645, 615] width 43 height 43
click at [634, 604] on icon at bounding box center [634, 620] width 14 height 48
drag, startPoint x: 634, startPoint y: 604, endPoint x: 645, endPoint y: 563, distance: 42.4
click at [645, 563] on icon at bounding box center [633, 574] width 43 height 43
click at [780, 25] on icon "button" at bounding box center [784, 23] width 12 height 14
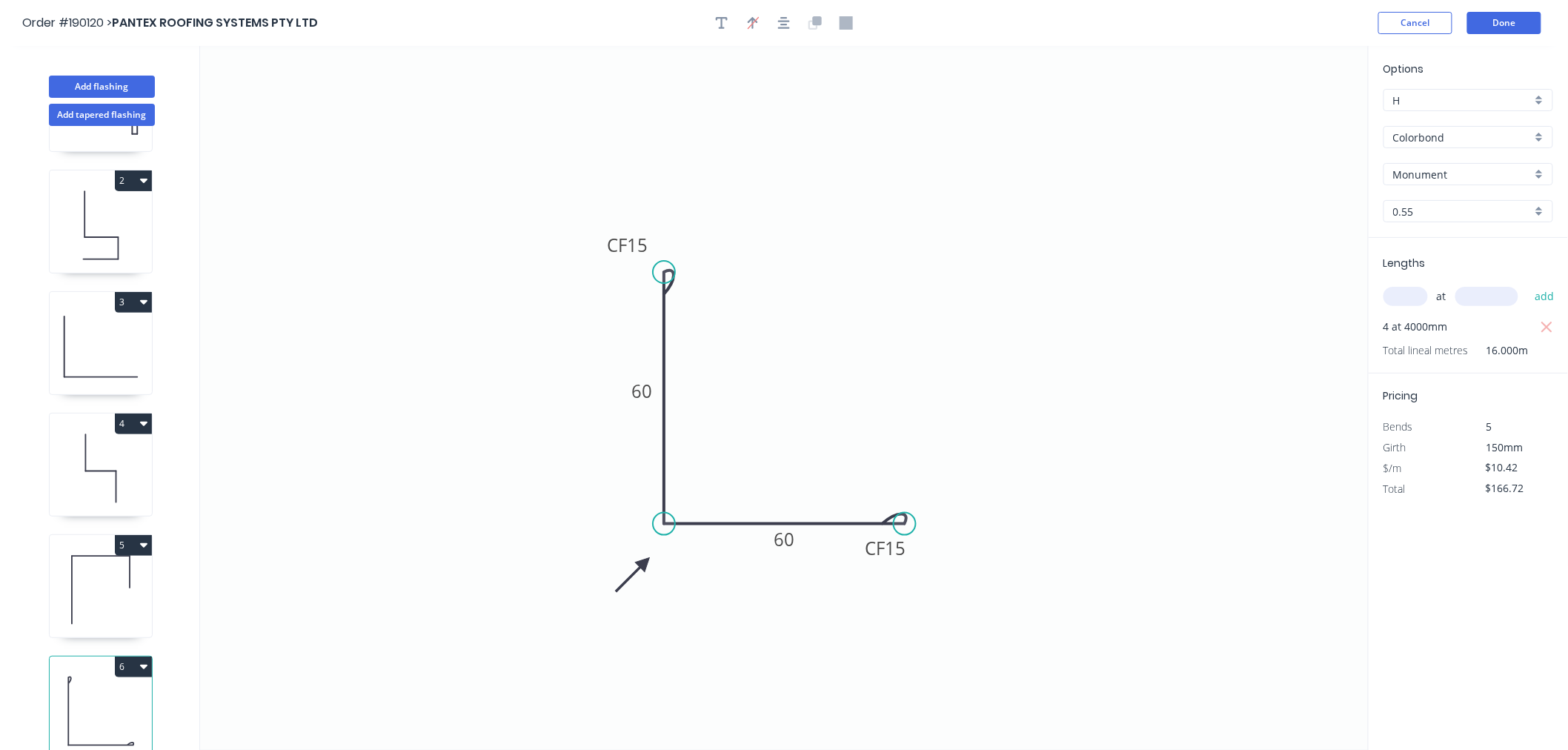
click at [1009, 230] on icon "0 CF 15 60 CF 15 60" at bounding box center [784, 398] width 1168 height 704
click at [1508, 25] on button "Done" at bounding box center [1504, 23] width 74 height 23
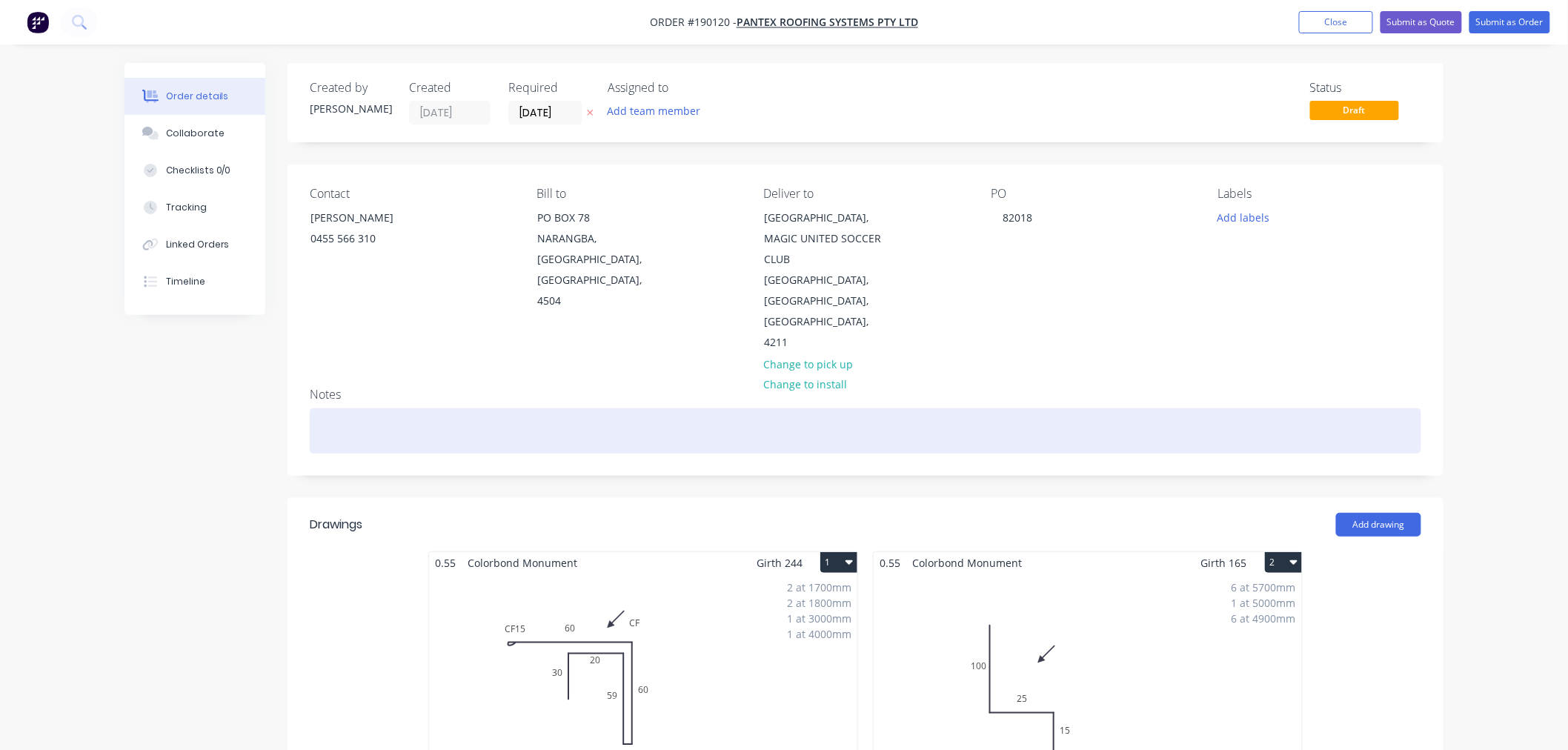
click at [422, 429] on div at bounding box center [865, 431] width 1112 height 45
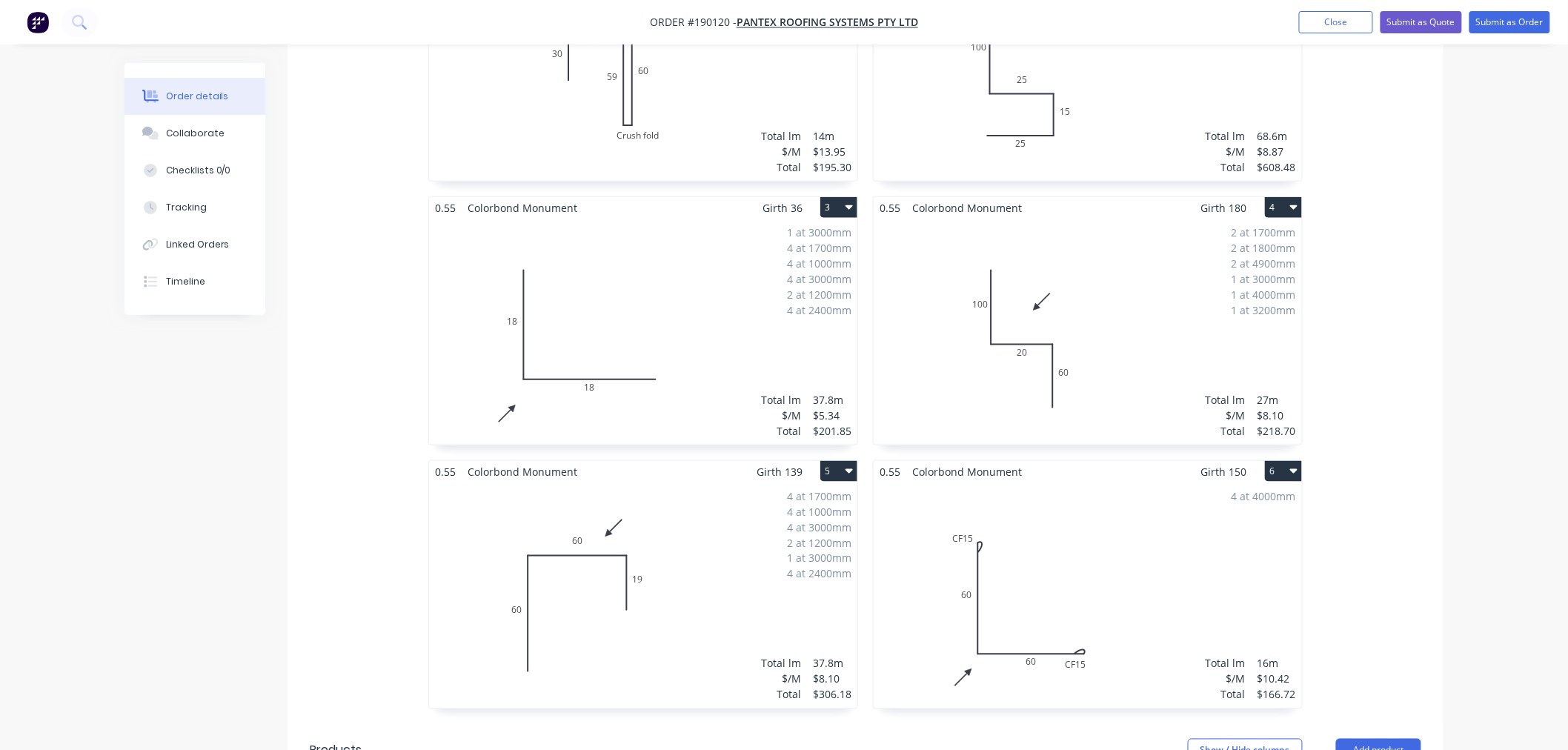
scroll to position [658, 0]
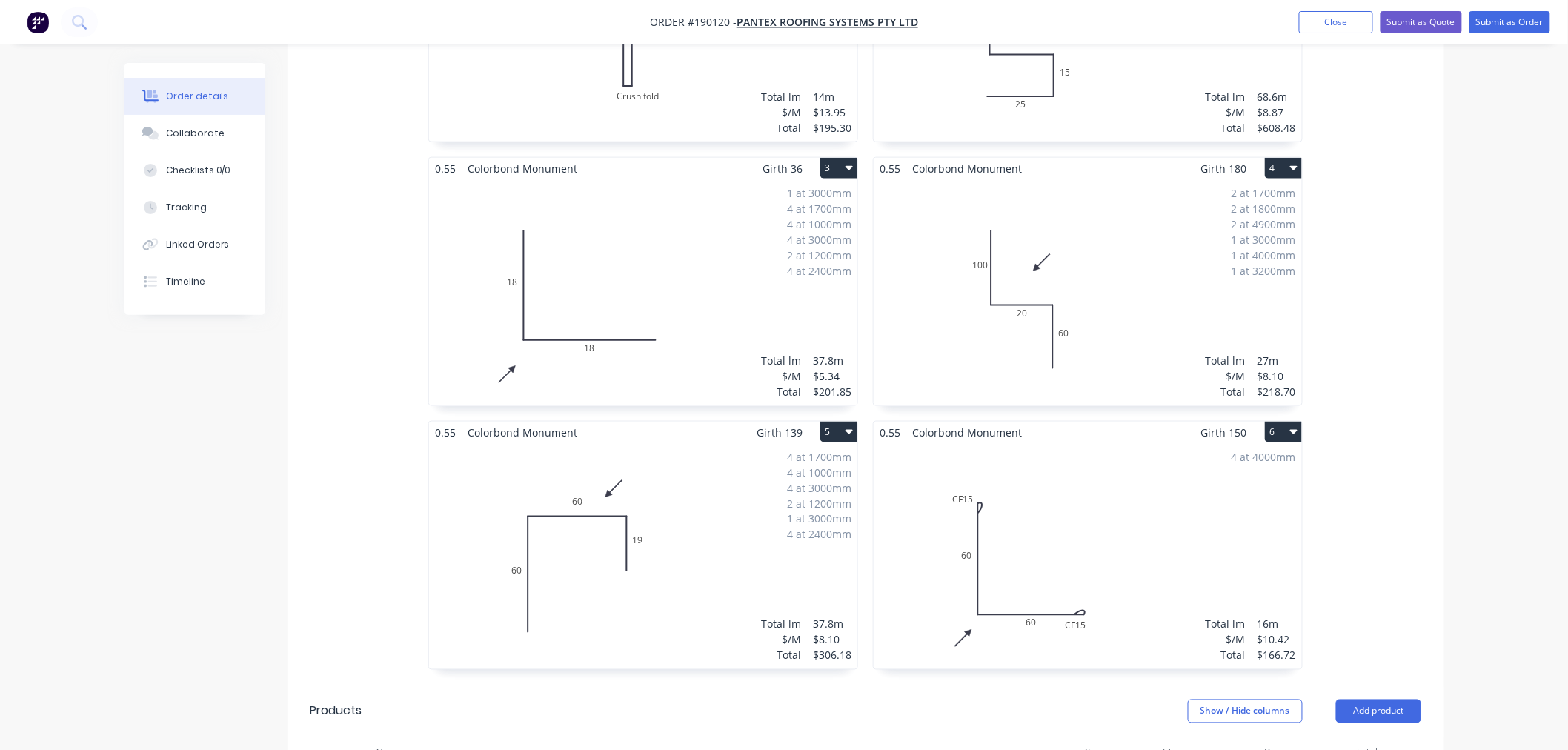
click at [598, 300] on div "1 at 3000mm 4 at 1700mm 4 at 1000mm 4 at 3000mm 2 at 1200mm 4 at 2400mm Total l…" at bounding box center [644, 292] width 429 height 226
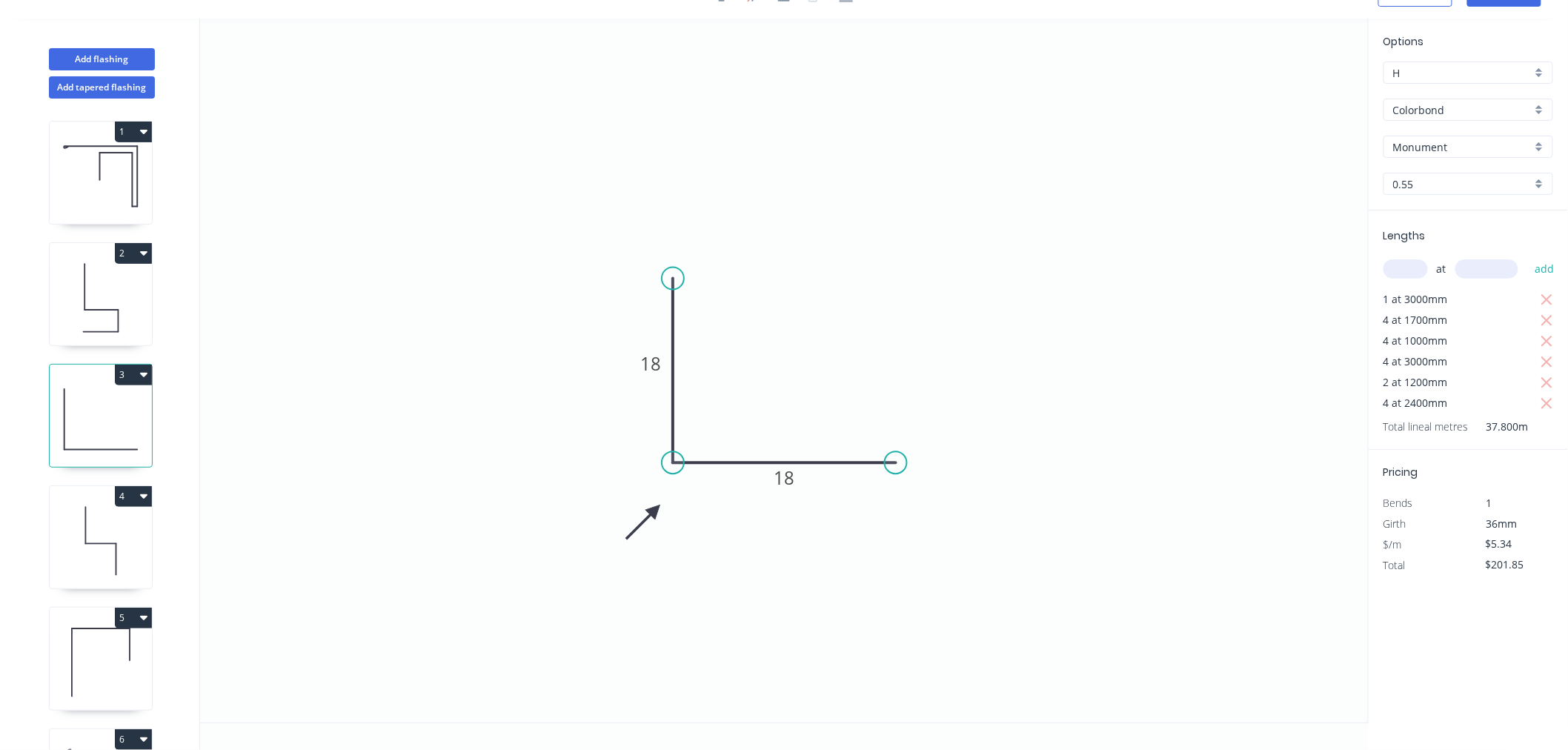
scroll to position [27, 0]
drag, startPoint x: 655, startPoint y: 503, endPoint x: 649, endPoint y: 497, distance: 8.5
click at [649, 497] on icon "0 18 18" at bounding box center [784, 371] width 1168 height 704
drag, startPoint x: 652, startPoint y: 512, endPoint x: 646, endPoint y: 505, distance: 9.2
click at [646, 505] on icon at bounding box center [634, 516] width 43 height 43
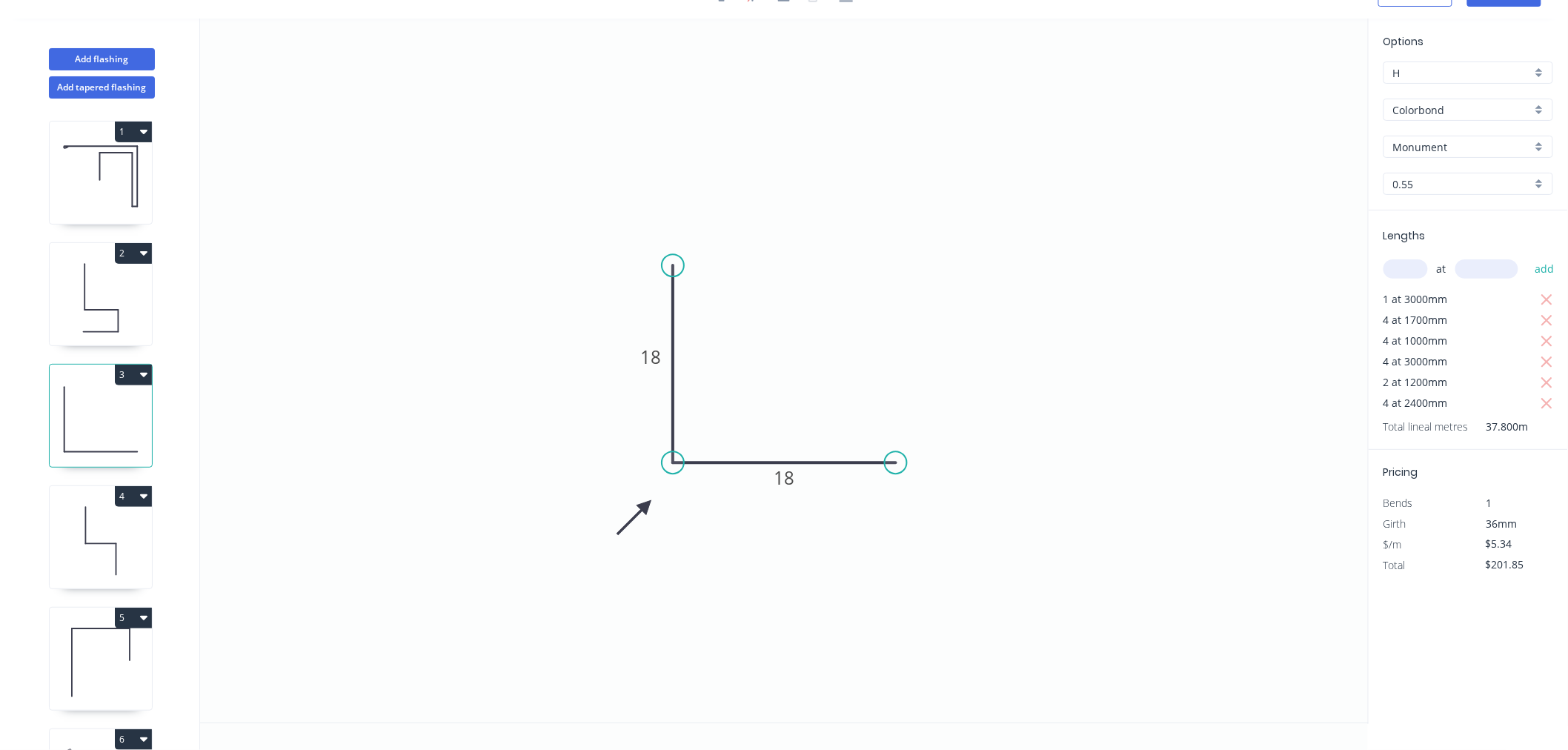
drag, startPoint x: 674, startPoint y: 279, endPoint x: 670, endPoint y: 260, distance: 19.4
click at [670, 260] on circle at bounding box center [673, 265] width 23 height 23
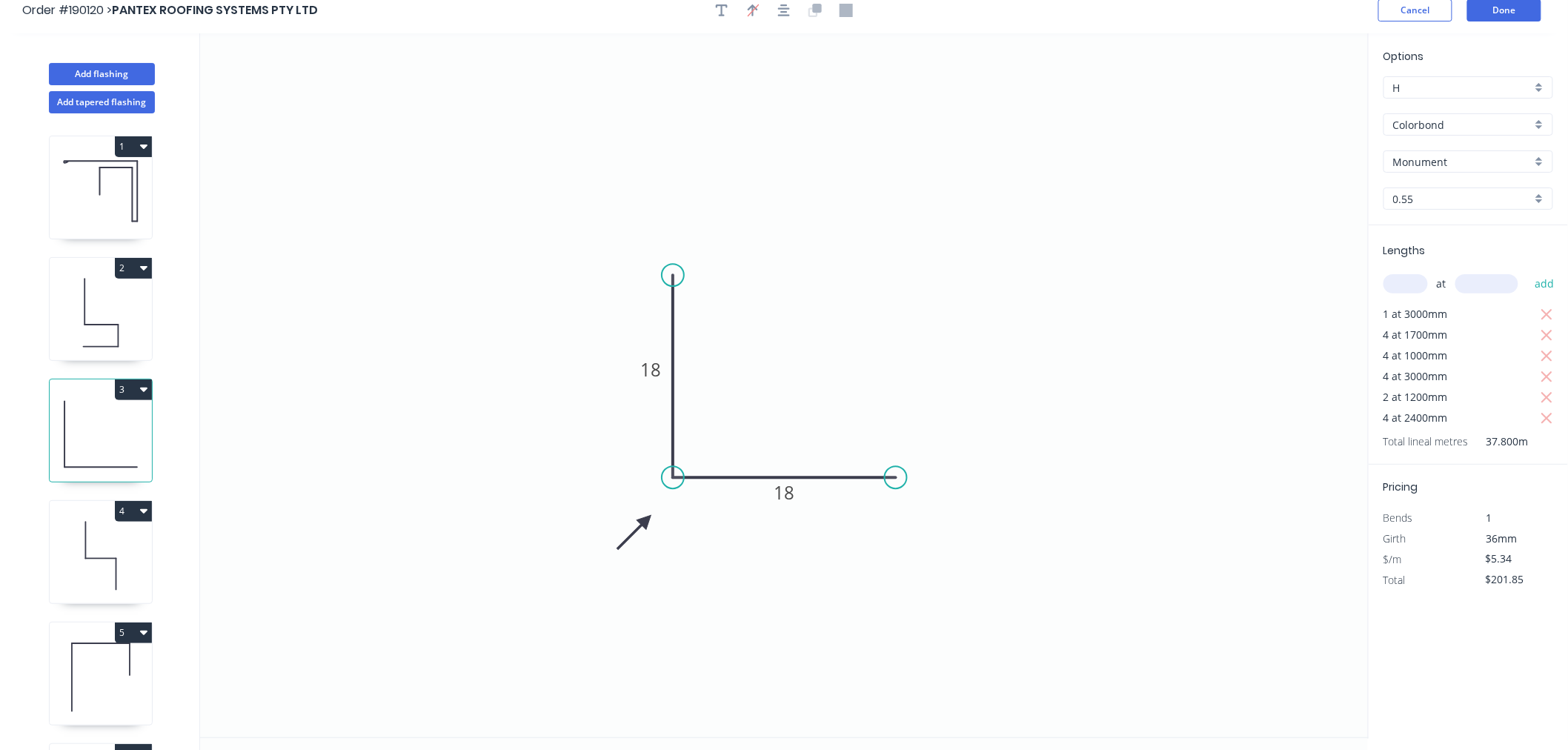
scroll to position [0, 0]
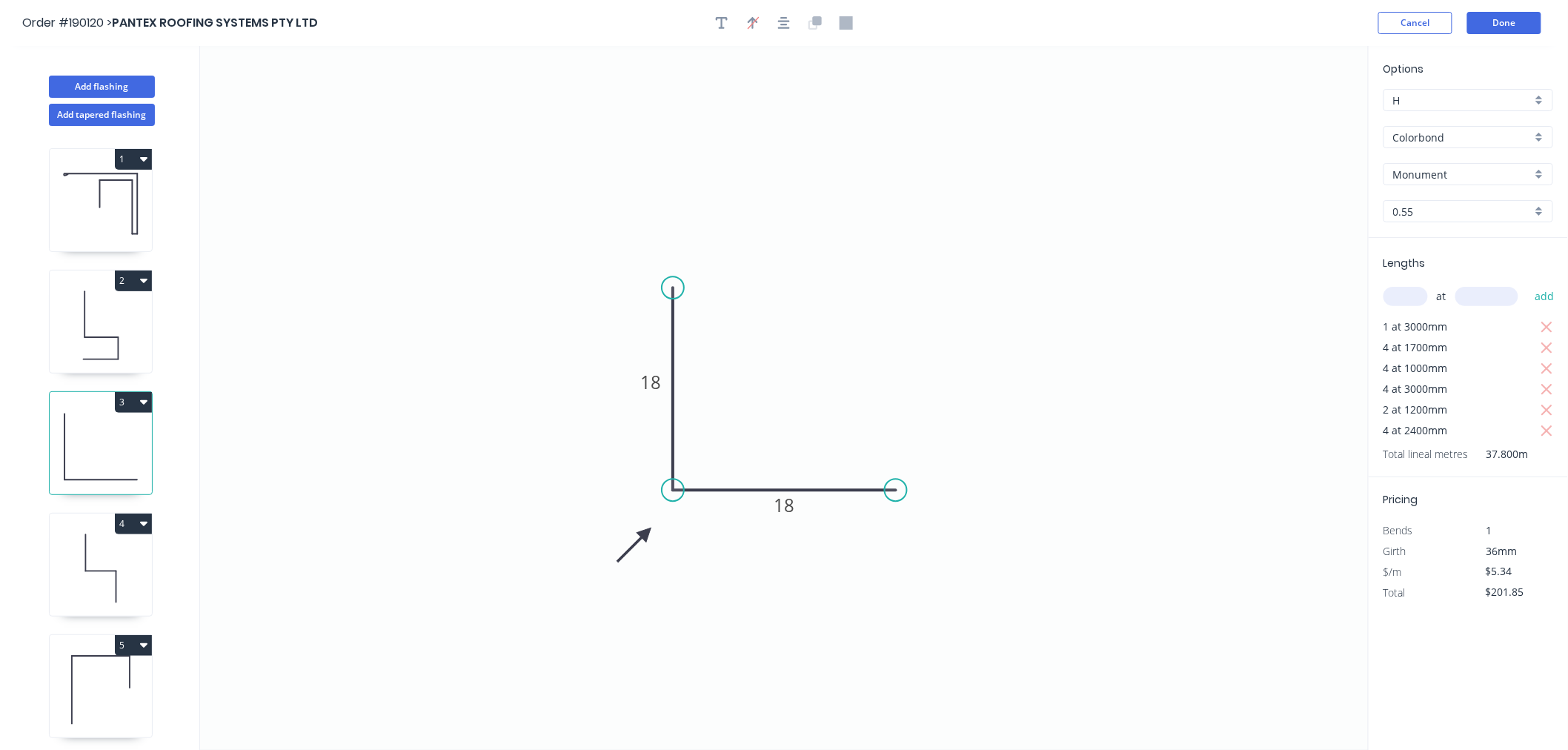
drag, startPoint x: 791, startPoint y: 23, endPoint x: 1020, endPoint y: 8, distance: 229.5
click at [791, 21] on button "button" at bounding box center [784, 23] width 23 height 23
click at [1517, 20] on button "Done" at bounding box center [1504, 23] width 74 height 23
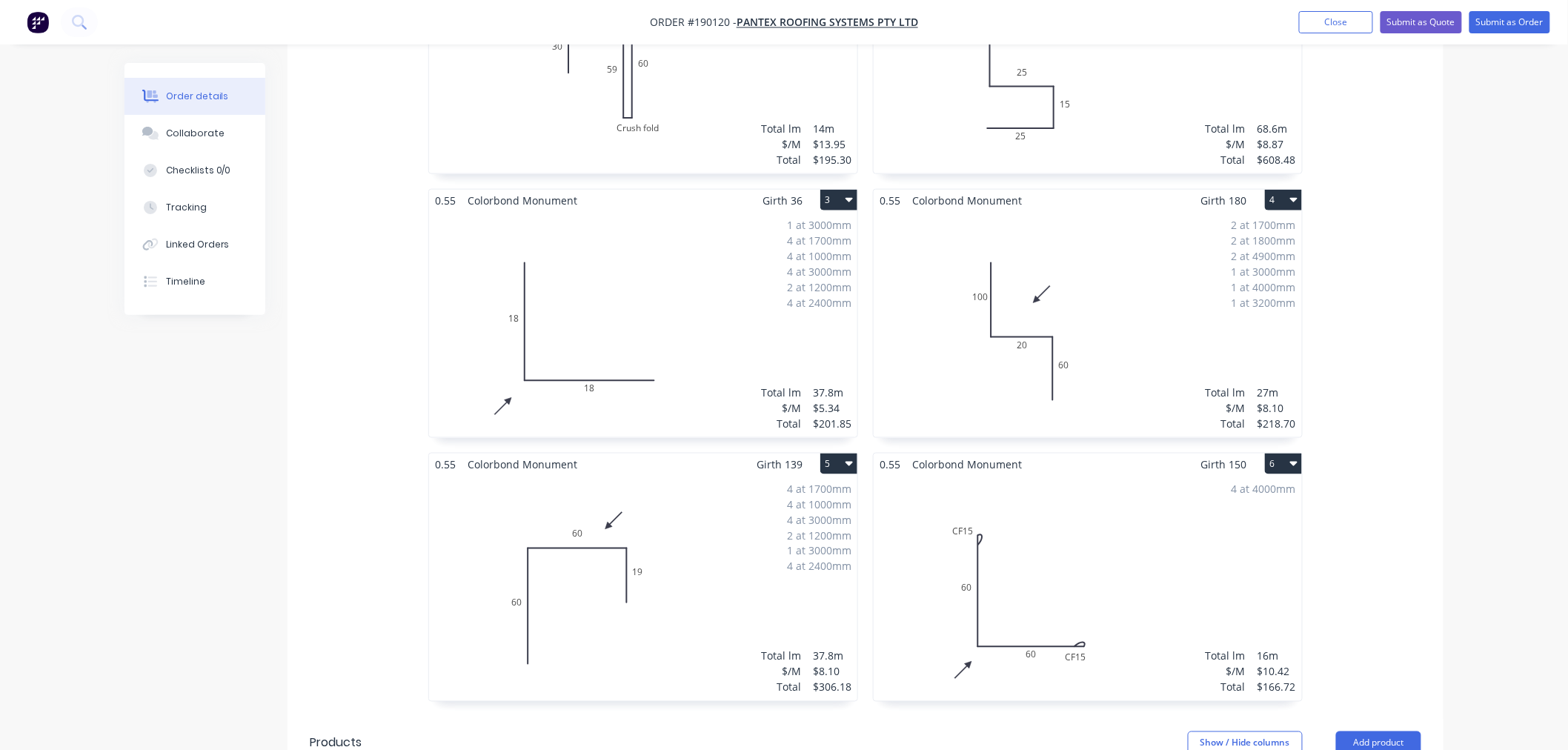
scroll to position [515, 0]
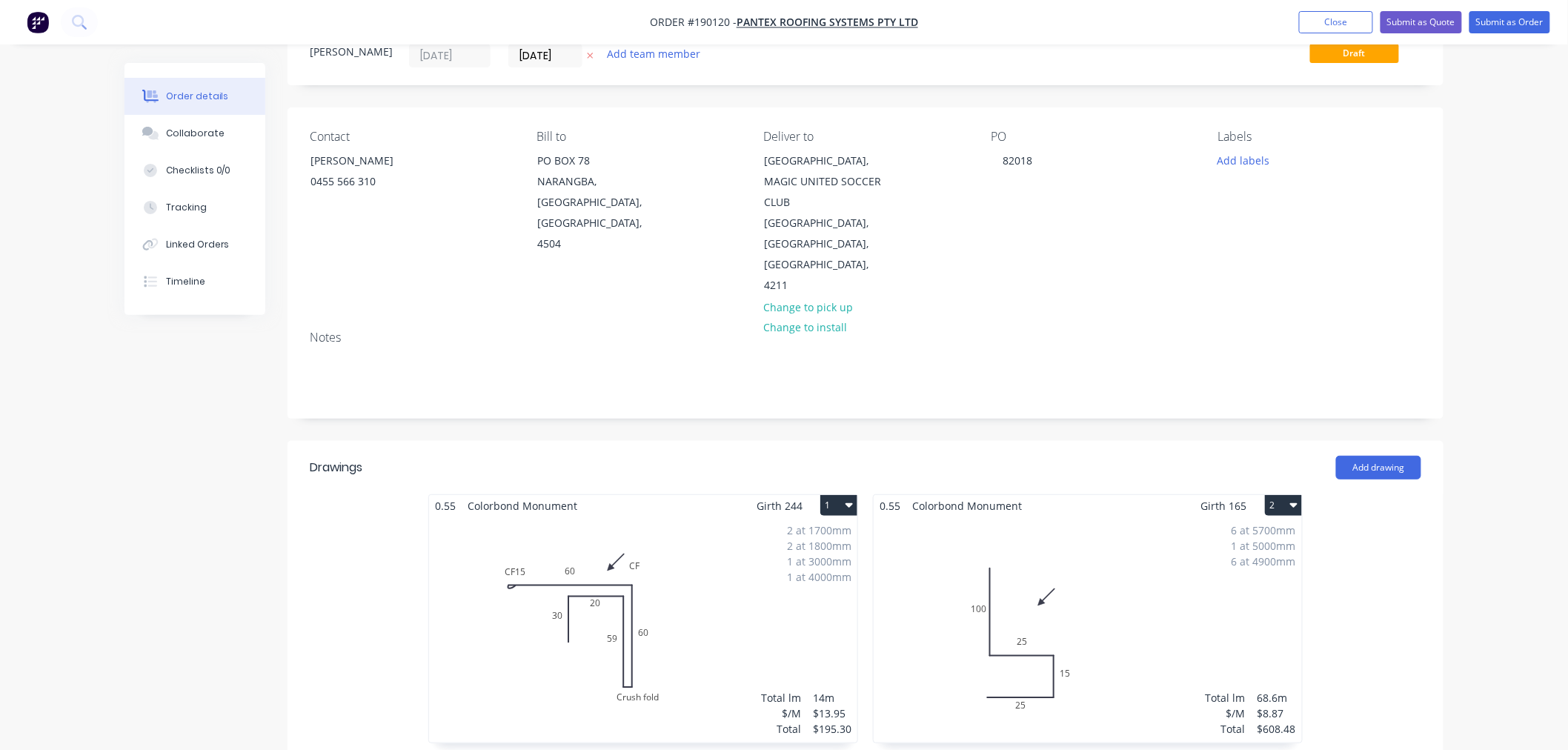
scroll to position [0, 0]
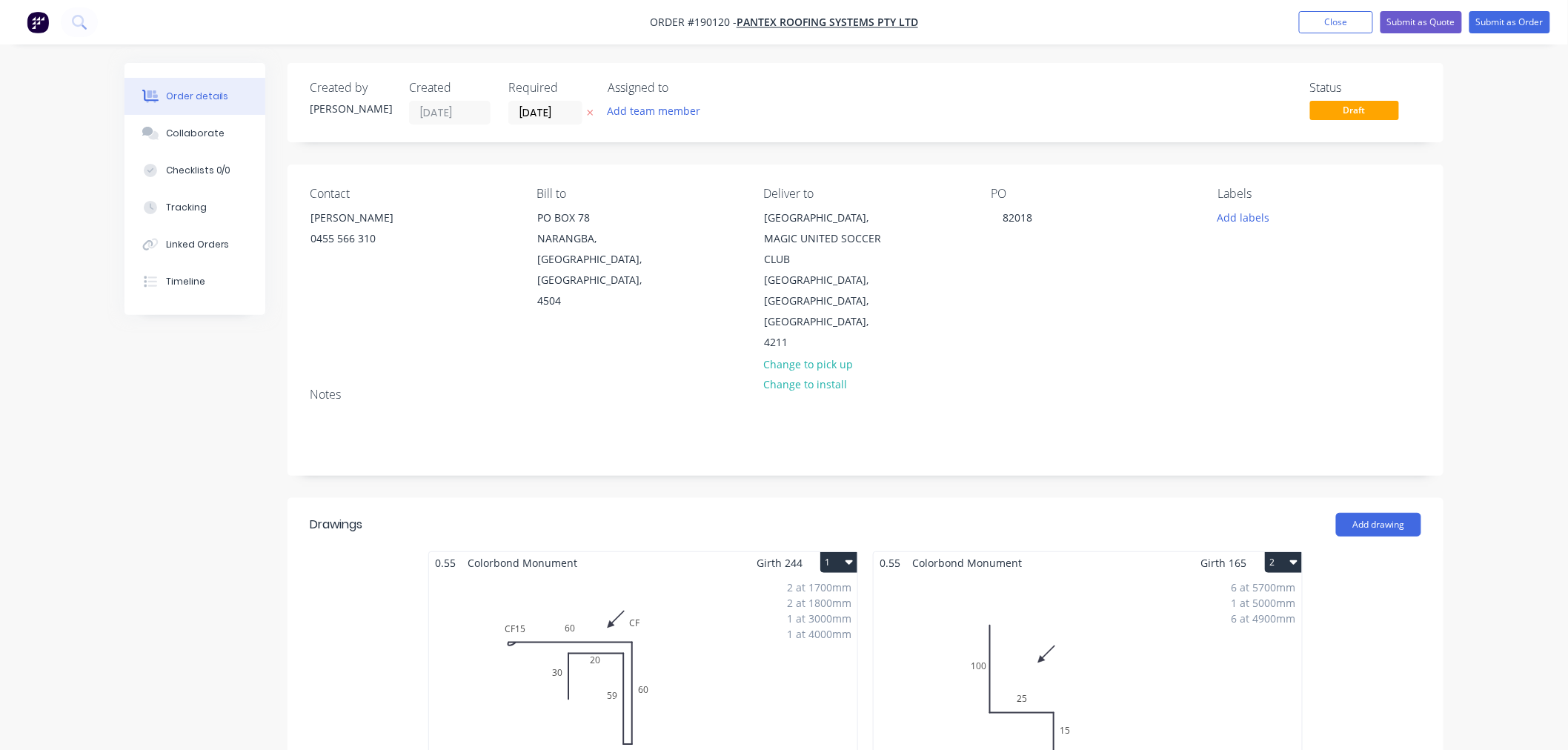
click at [1491, 26] on button "Submit as Order" at bounding box center [1510, 23] width 81 height 23
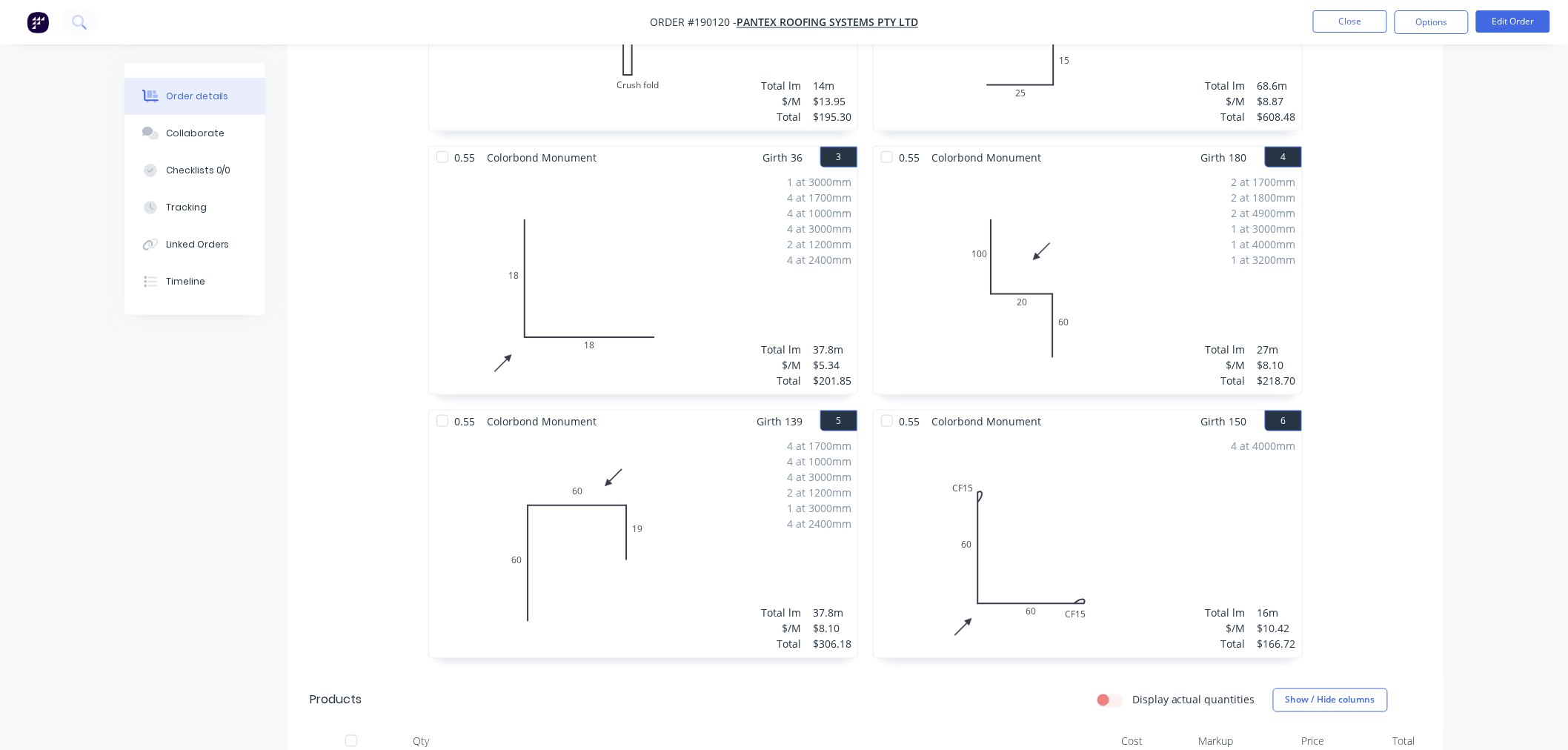
scroll to position [658, 0]
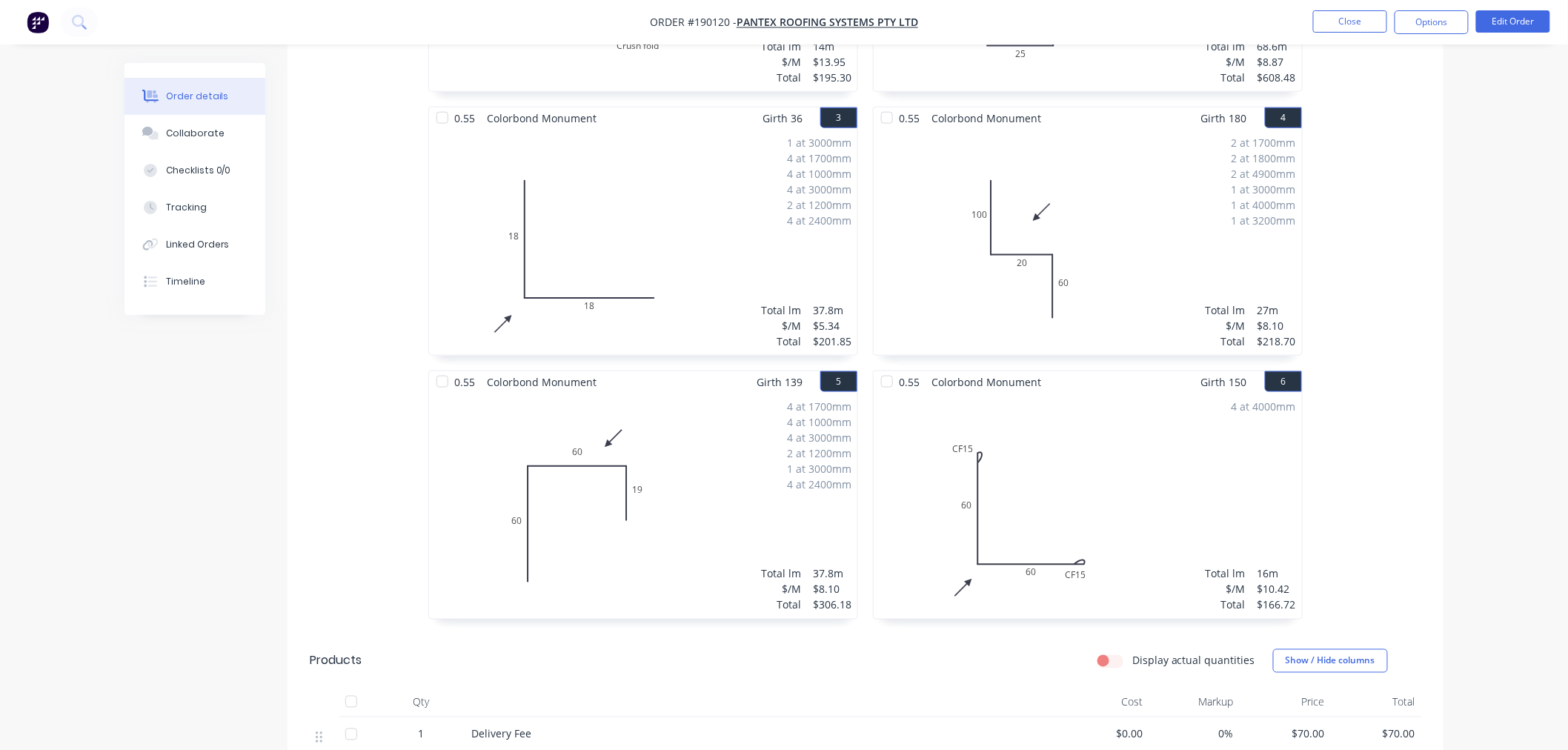
click at [1119, 219] on div "2 at 1700mm 2 at 1800mm 2 at 4900mm 1 at 3000mm 1 at 4000mm 1 at 3200mm Total l…" at bounding box center [1088, 242] width 429 height 226
click at [1512, 16] on button "Edit Order" at bounding box center [1513, 22] width 74 height 23
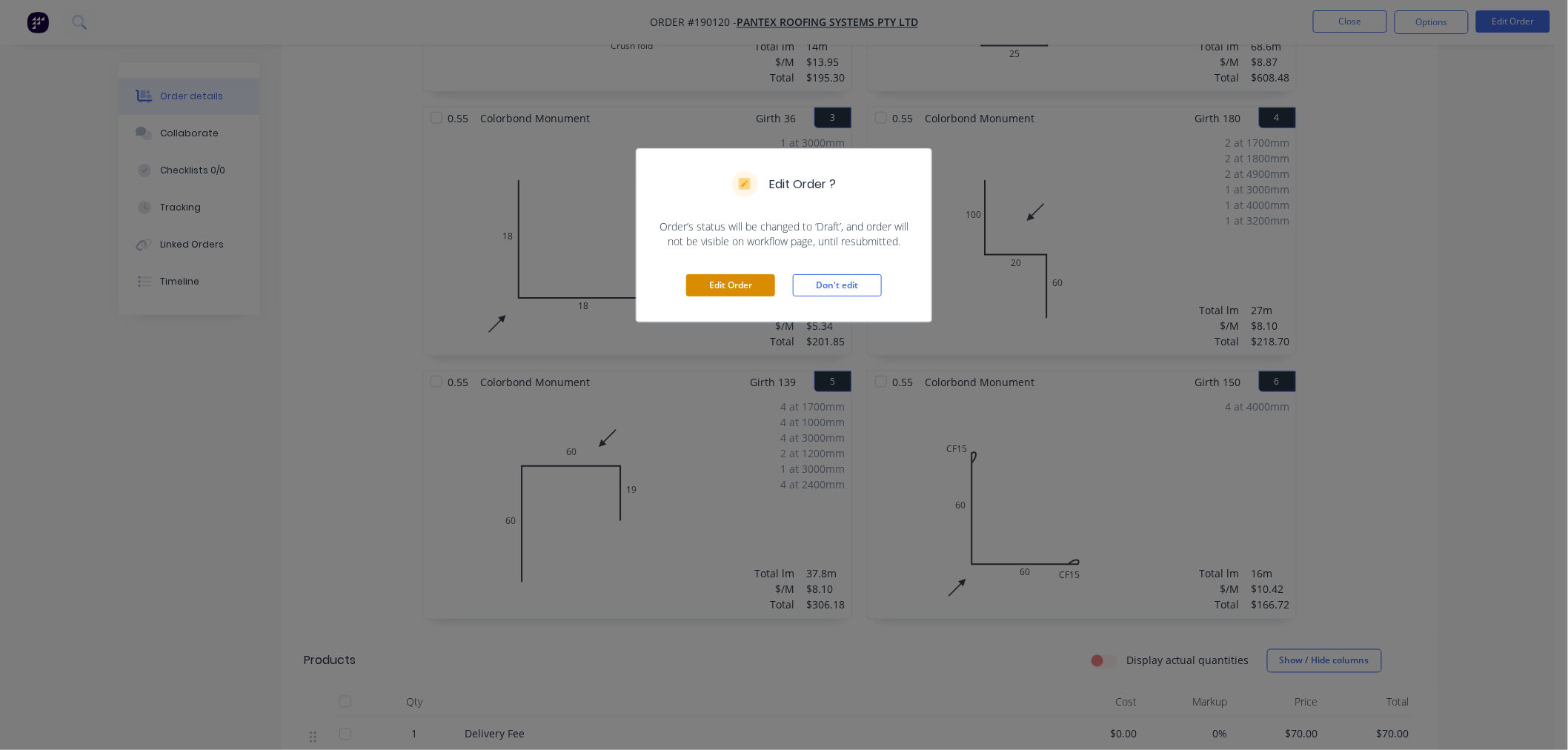
click at [735, 280] on button "Edit Order" at bounding box center [731, 285] width 89 height 23
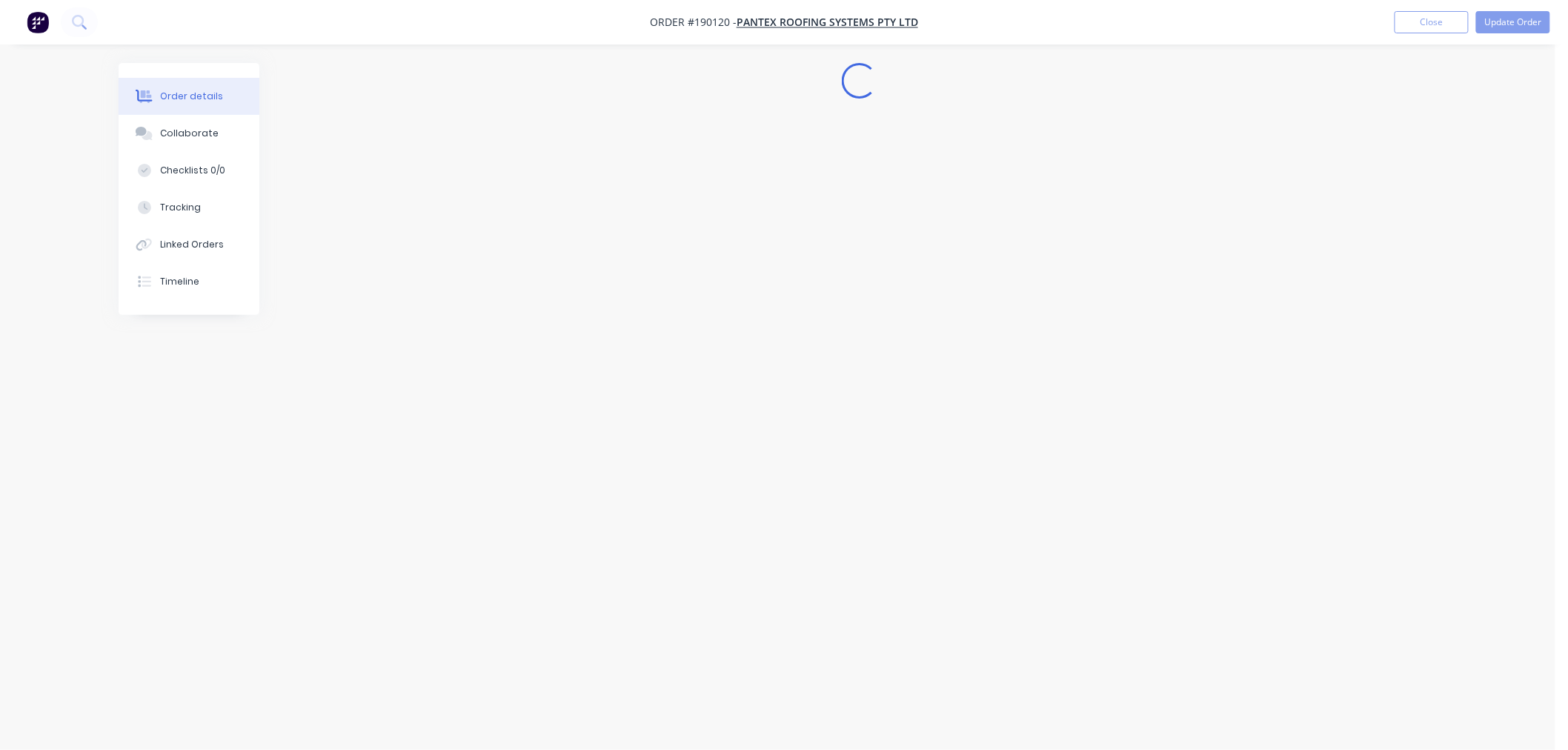
scroll to position [0, 0]
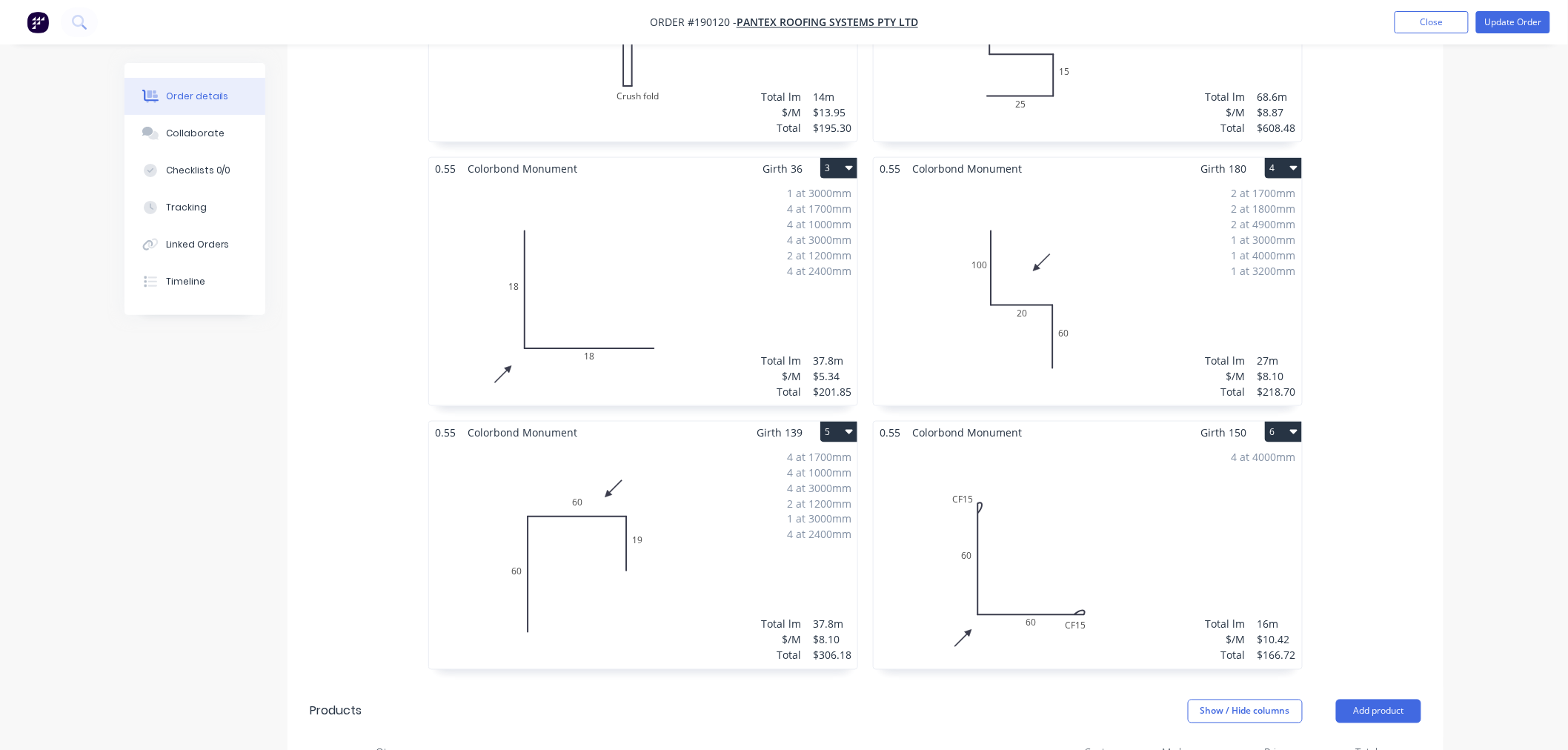
click at [1107, 295] on div "2 at 1700mm 2 at 1800mm 2 at 4900mm 1 at 3000mm 1 at 4000mm 1 at 3200mm Total l…" at bounding box center [1088, 292] width 429 height 226
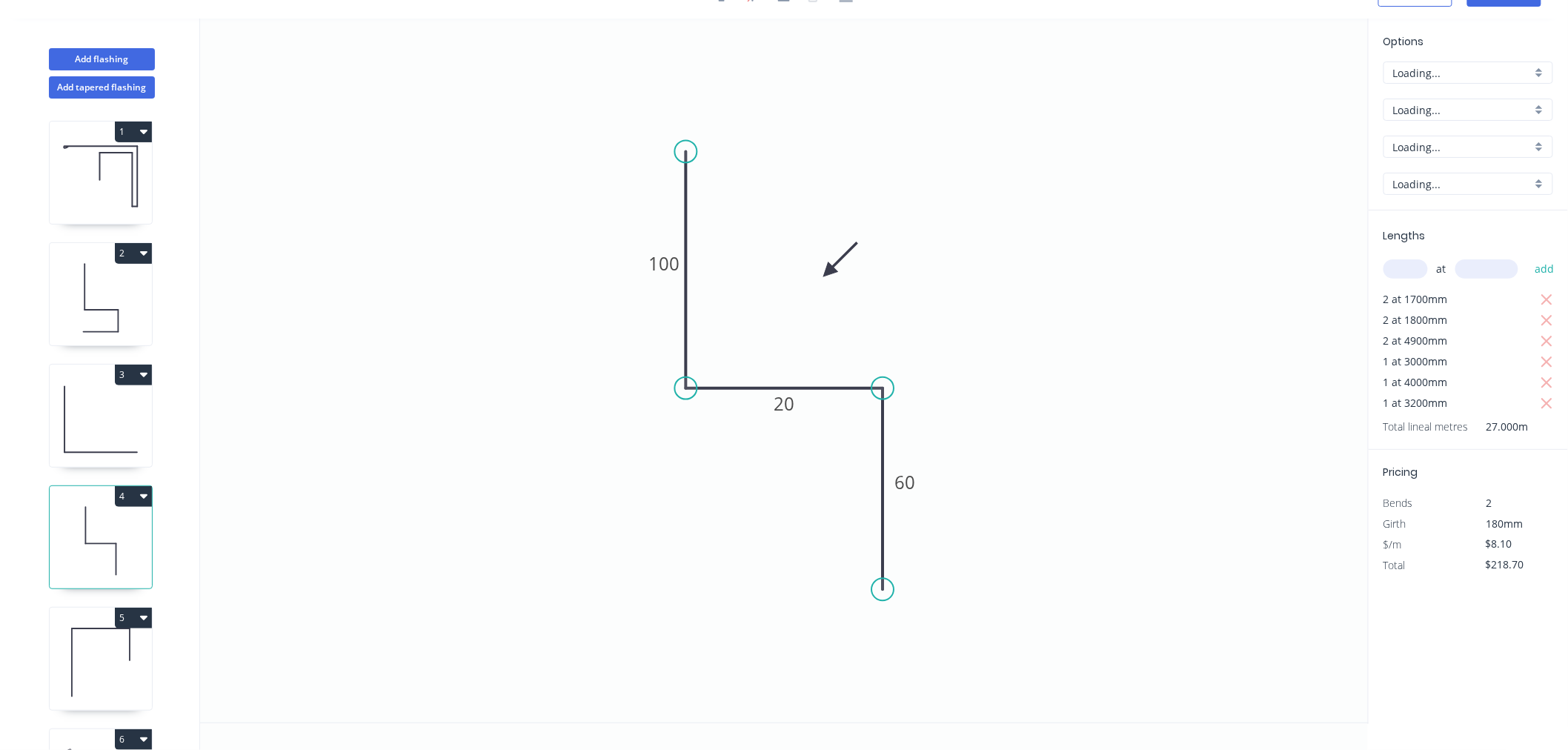
scroll to position [27, 0]
drag, startPoint x: 680, startPoint y: 152, endPoint x: 682, endPoint y: 115, distance: 37.1
click at [682, 115] on circle at bounding box center [687, 126] width 23 height 23
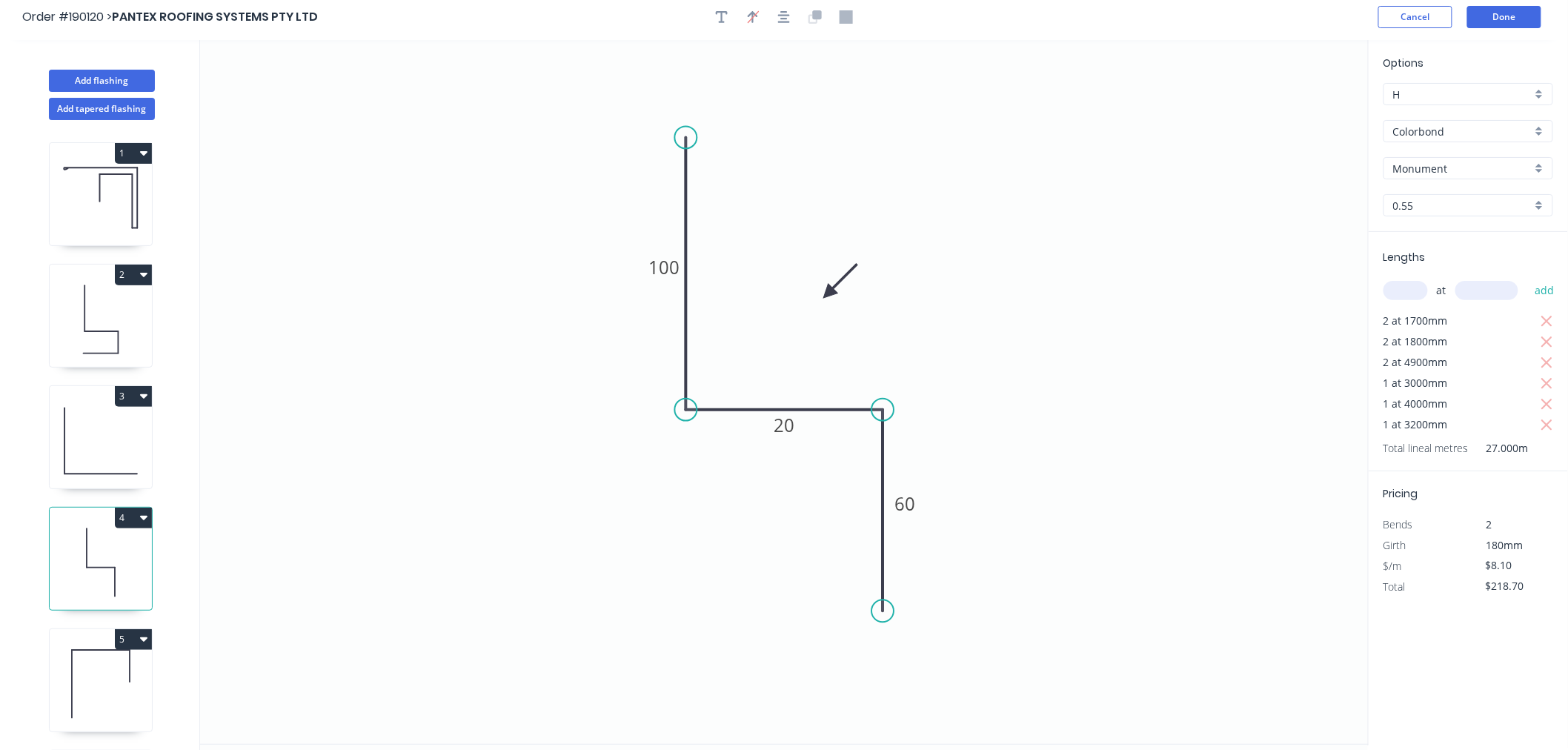
scroll to position [0, 0]
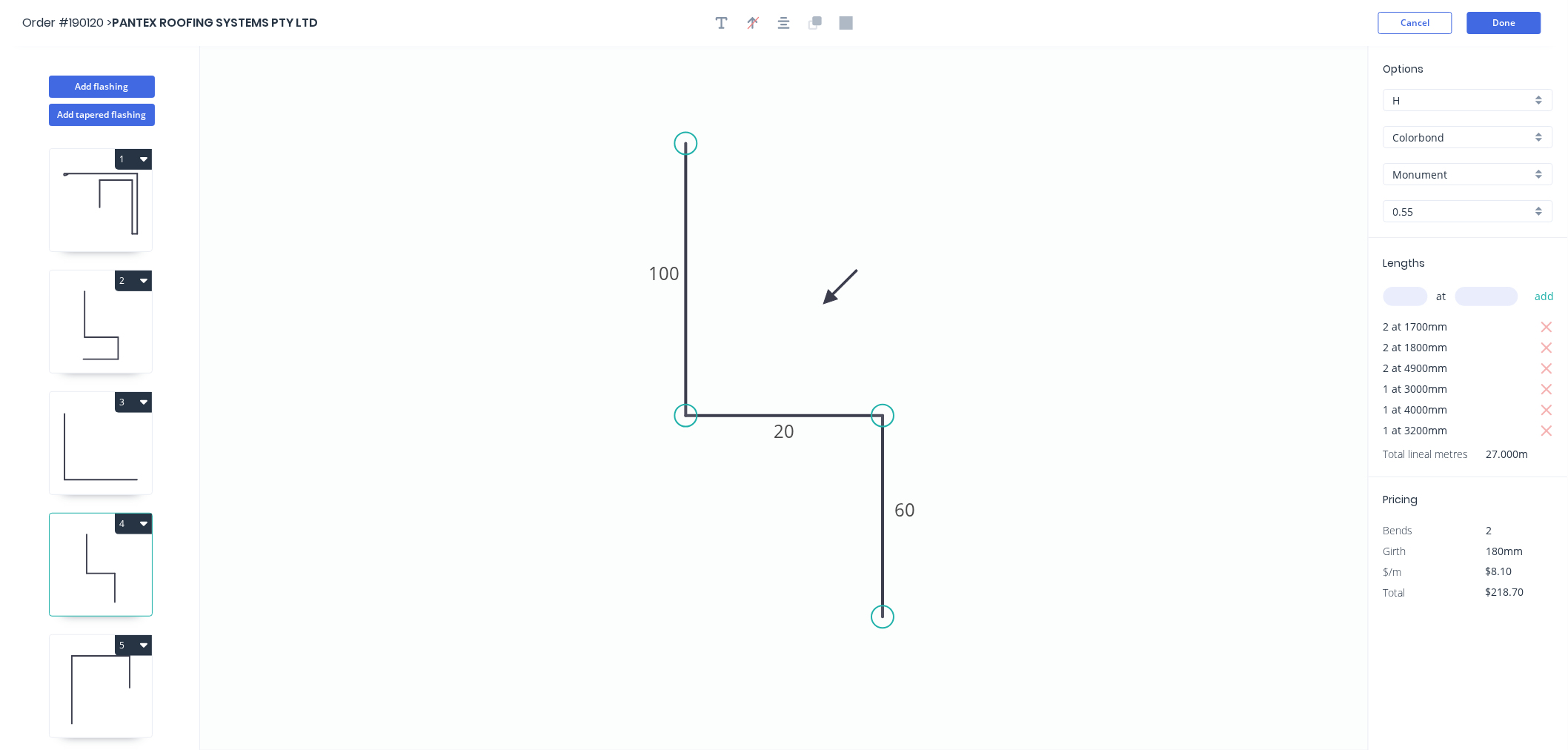
click at [781, 20] on icon "button" at bounding box center [784, 23] width 12 height 14
drag, startPoint x: 886, startPoint y: 634, endPoint x: 886, endPoint y: 614, distance: 20.0
click at [886, 615] on circle at bounding box center [883, 617] width 23 height 23
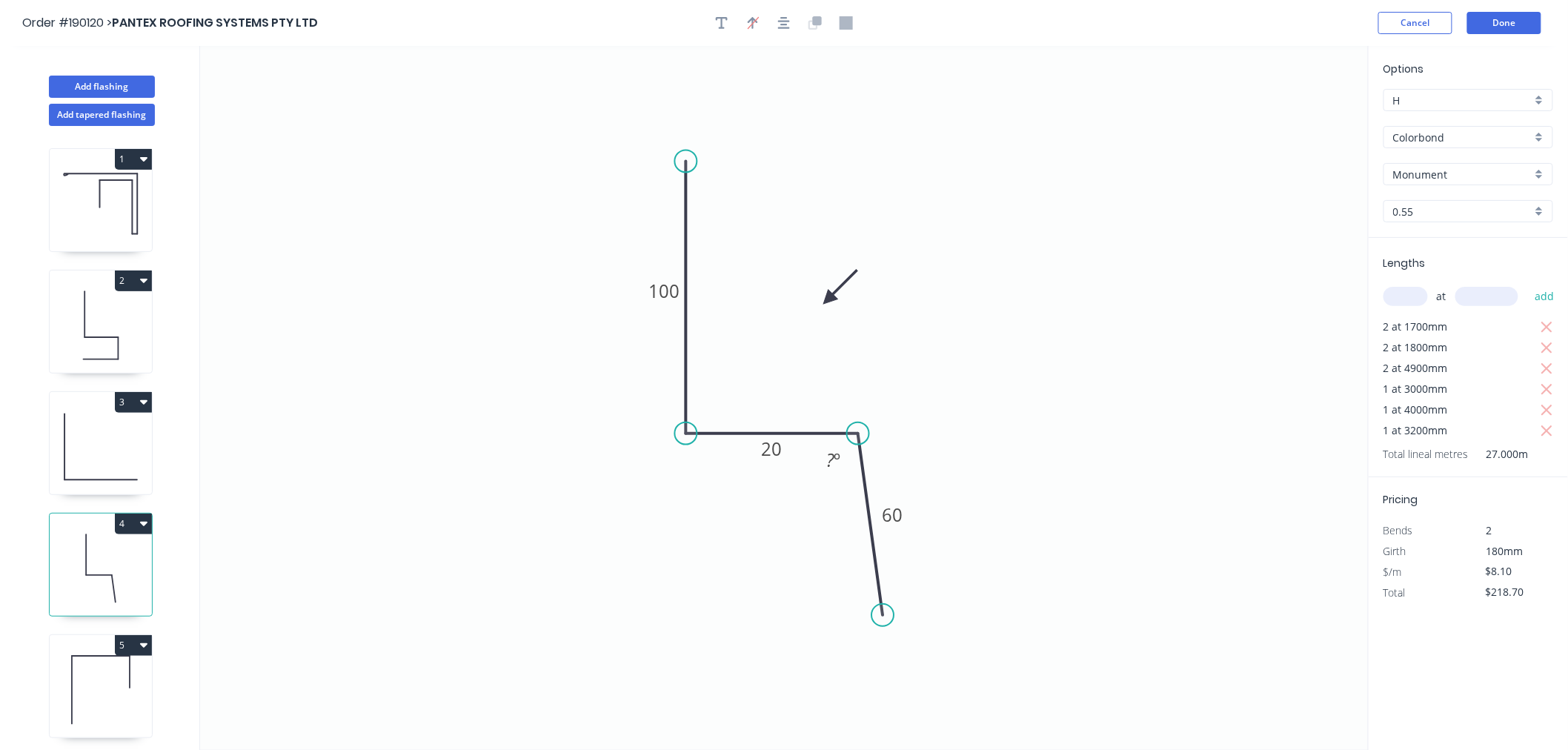
drag, startPoint x: 877, startPoint y: 431, endPoint x: 858, endPoint y: 429, distance: 19.1
click at [858, 429] on circle at bounding box center [858, 433] width 23 height 23
drag, startPoint x: 881, startPoint y: 619, endPoint x: 865, endPoint y: 623, distance: 16.5
click at [865, 623] on circle at bounding box center [858, 623] width 23 height 23
click at [780, 25] on icon "button" at bounding box center [784, 23] width 12 height 14
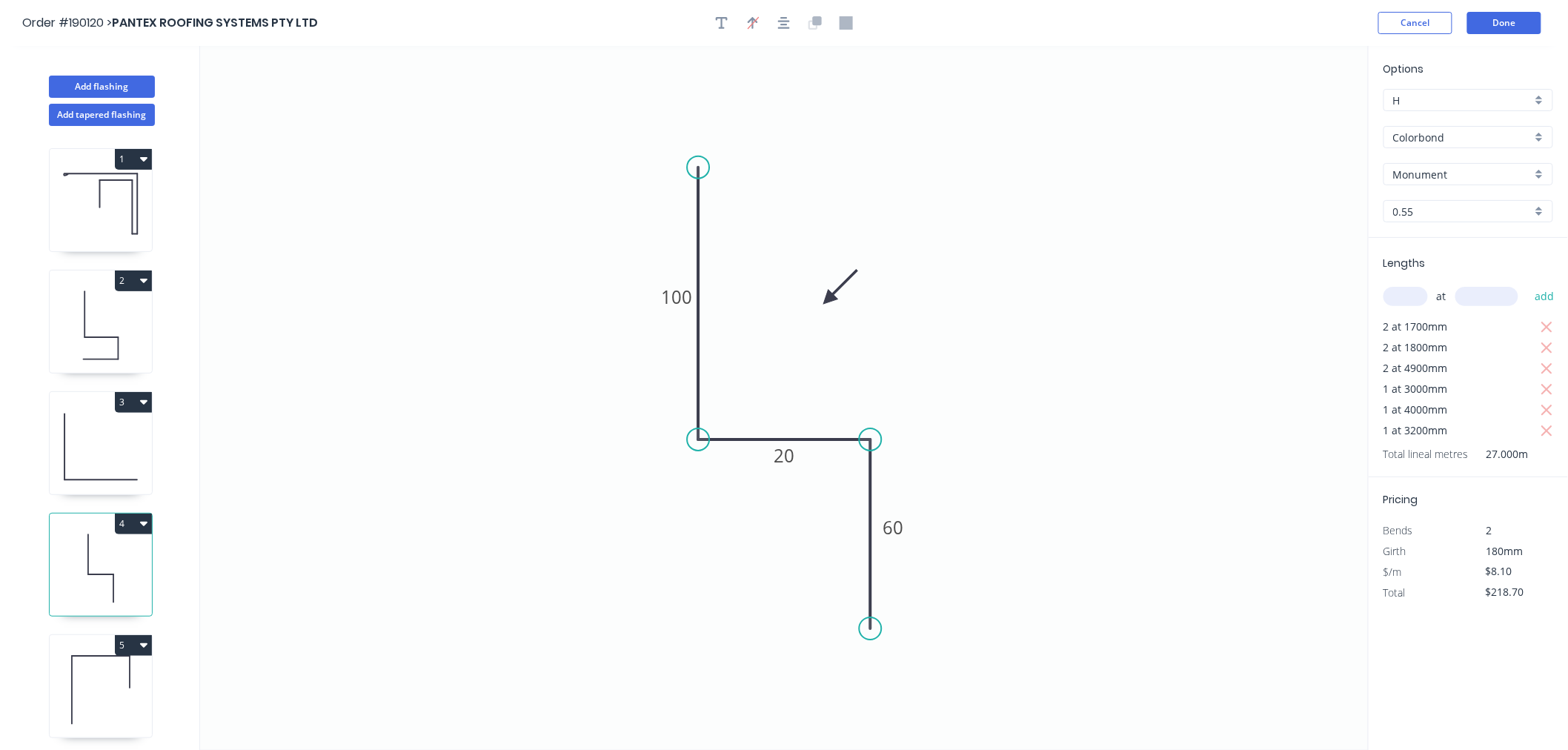
click at [1229, 26] on div "Order #190120 > PANTEX ROOFING SYSTEMS PTY LTD Cancel Done" at bounding box center [784, 23] width 1524 height 23
click at [1508, 23] on button "Done" at bounding box center [1504, 23] width 74 height 23
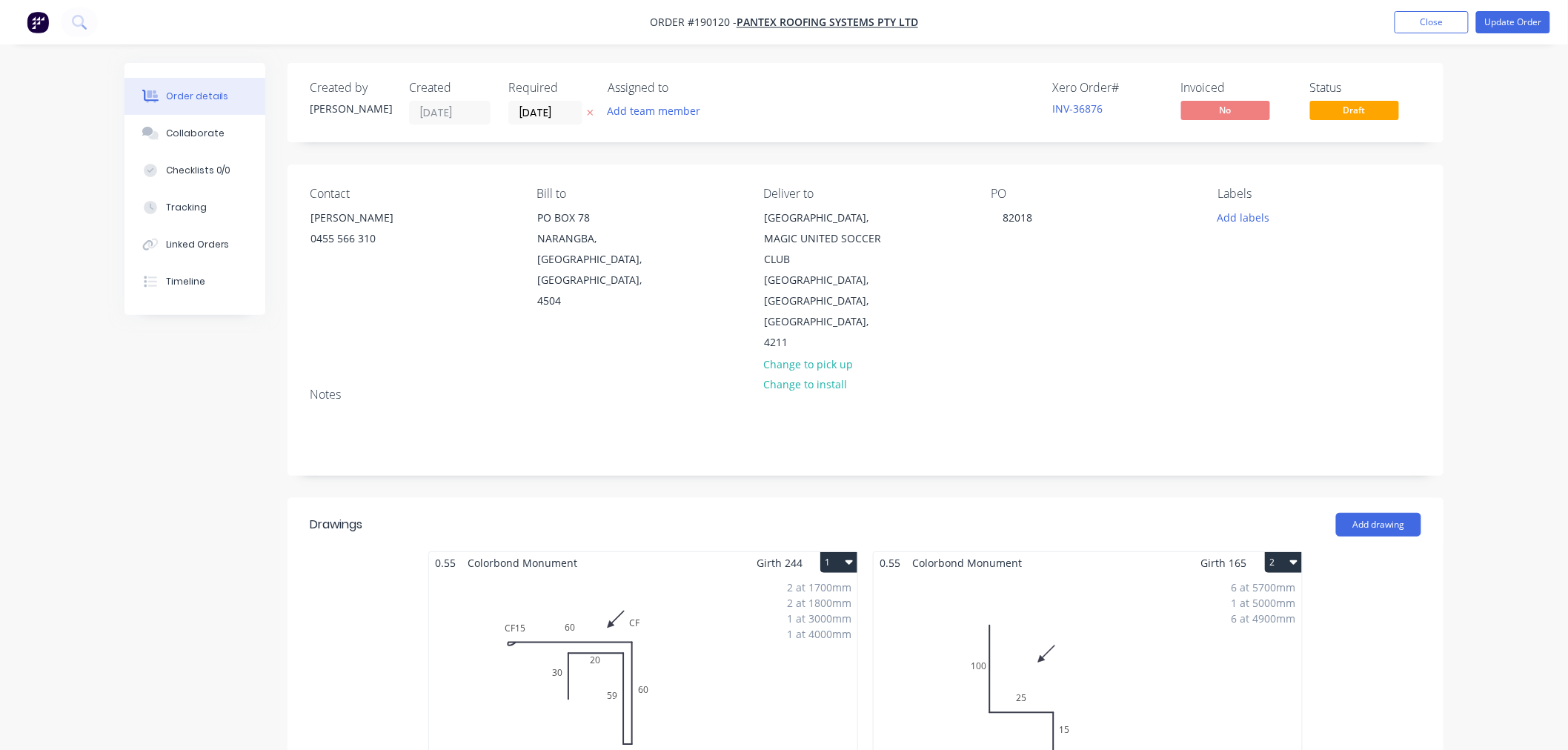
click at [1509, 18] on button "Update Order" at bounding box center [1513, 23] width 74 height 23
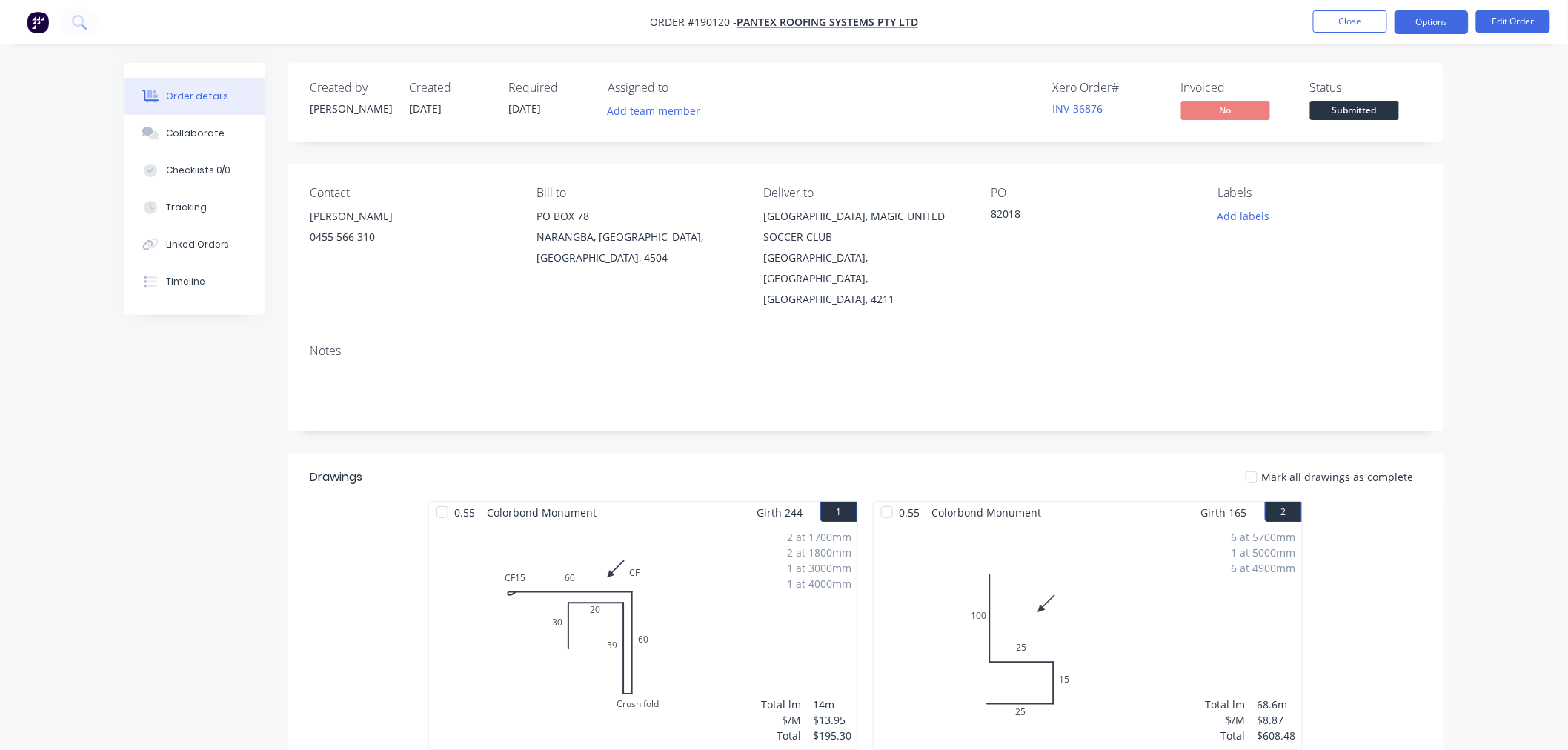
click at [1429, 19] on button "Options" at bounding box center [1432, 22] width 74 height 23
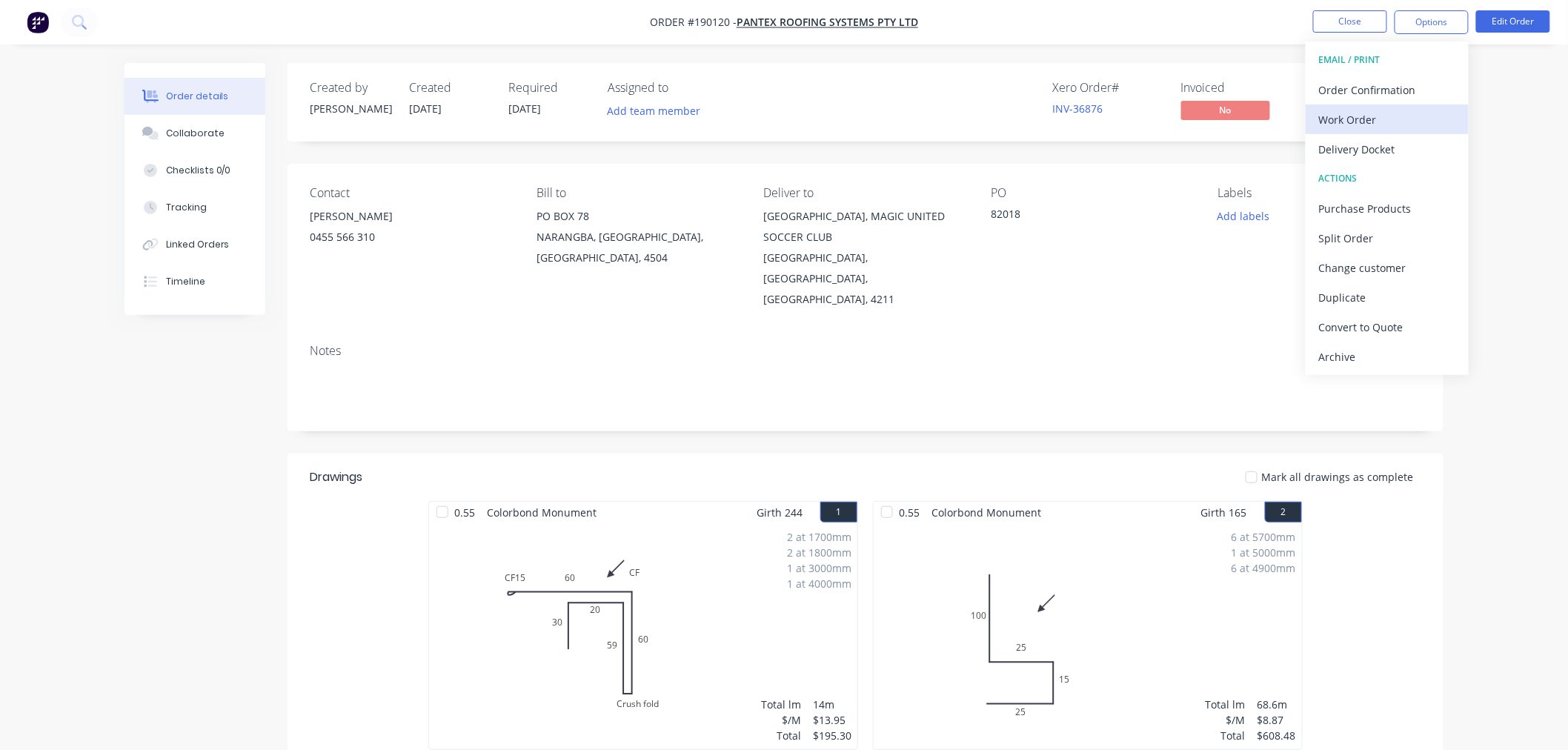
click at [1420, 110] on div "Work Order" at bounding box center [1387, 119] width 136 height 22
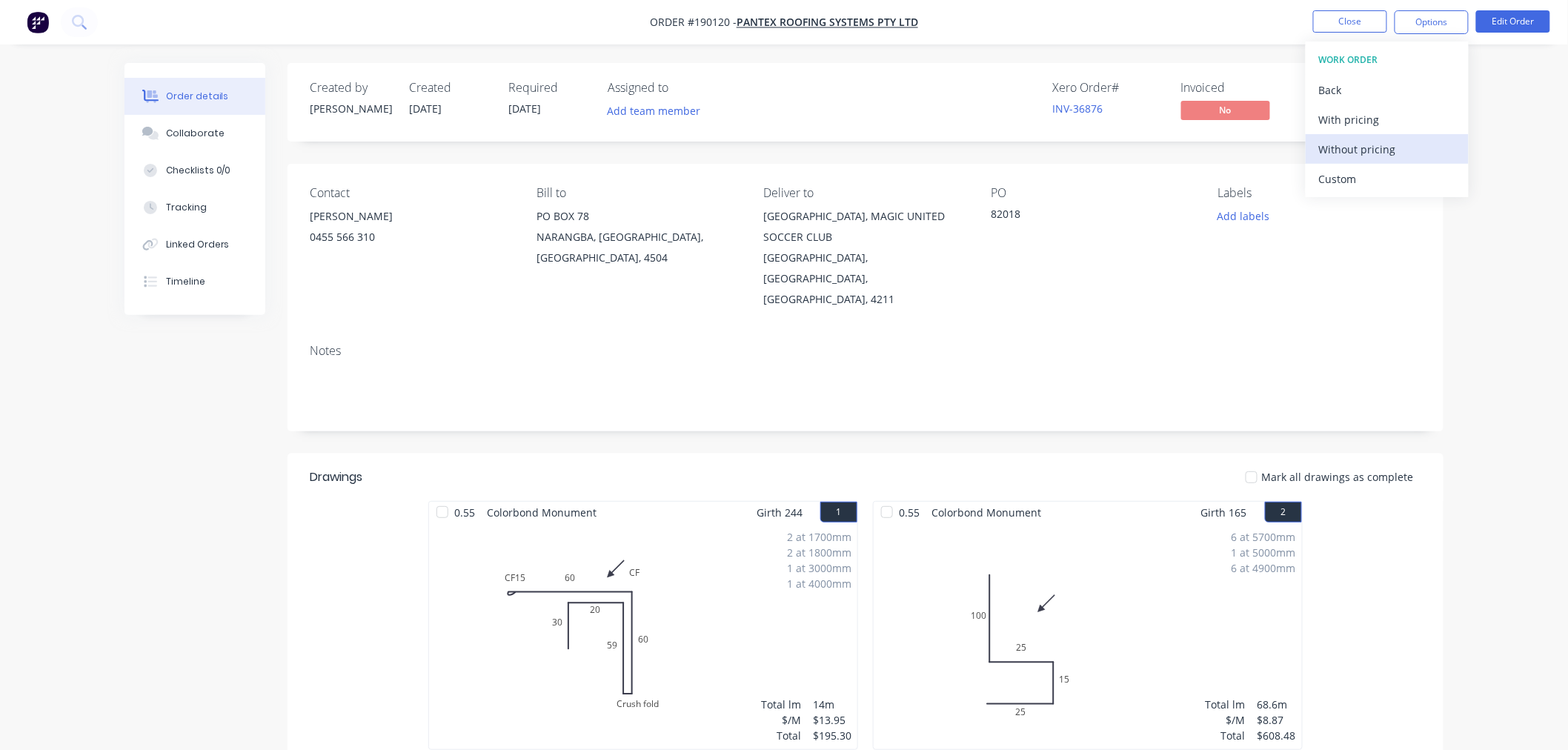
click at [1403, 141] on div "Without pricing" at bounding box center [1387, 149] width 136 height 22
click at [1523, 15] on button "Edit Order" at bounding box center [1513, 22] width 74 height 23
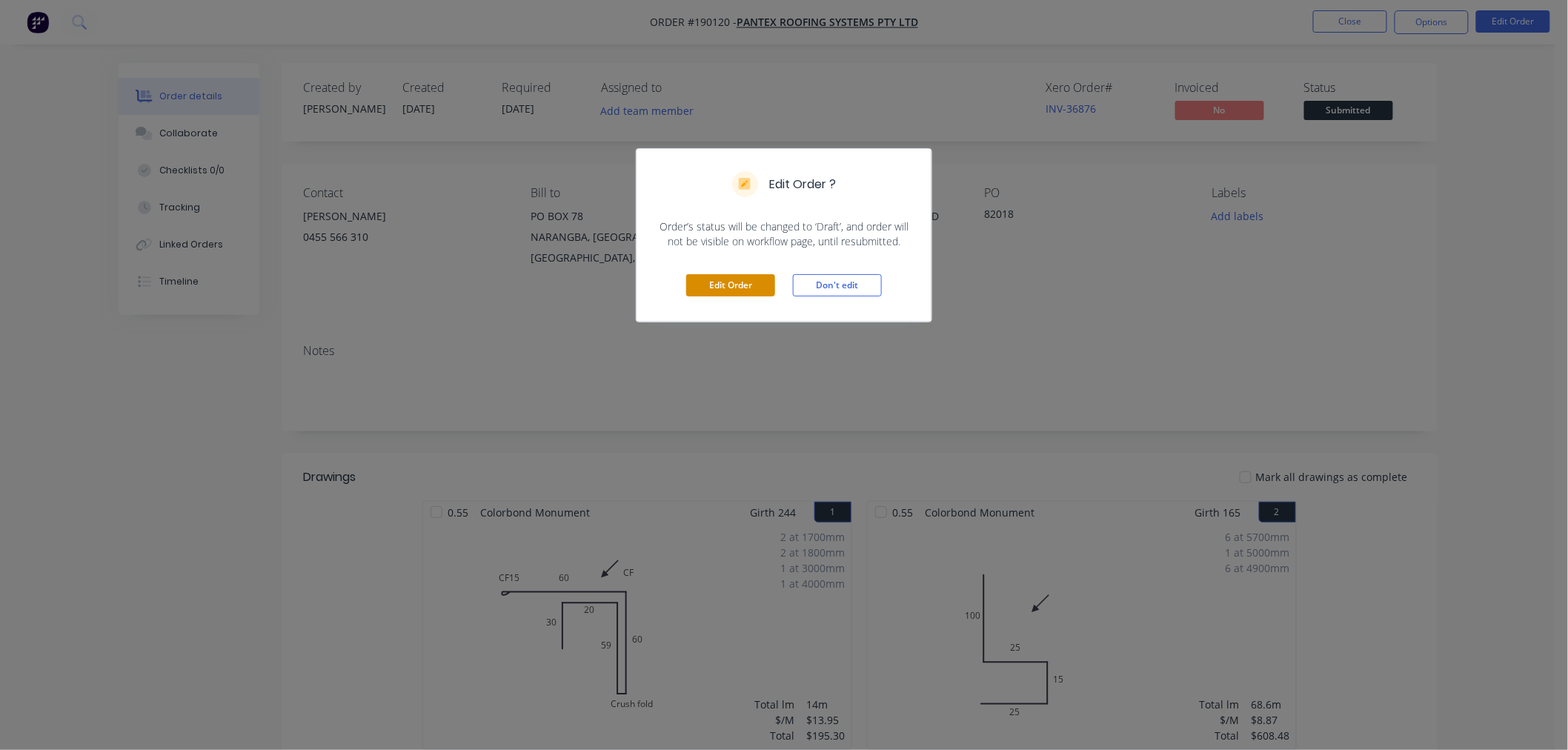
click at [705, 285] on button "Edit Order" at bounding box center [731, 285] width 89 height 23
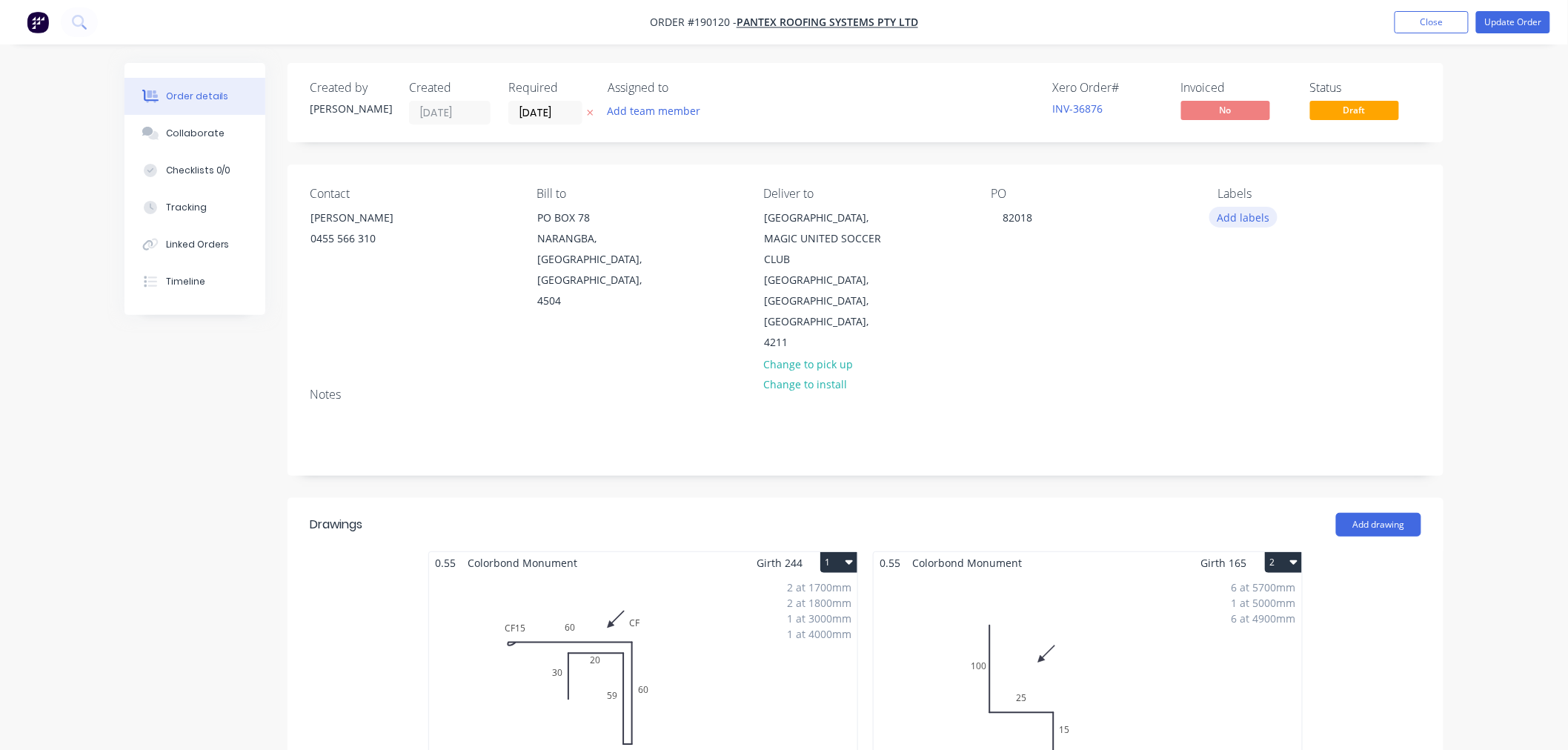
click at [1242, 215] on button "Add labels" at bounding box center [1243, 217] width 68 height 20
click at [1269, 314] on div "7 AM" at bounding box center [1275, 317] width 33 height 16
click at [1515, 23] on button "Update Order" at bounding box center [1513, 23] width 74 height 23
